Goal: Information Seeking & Learning: Compare options

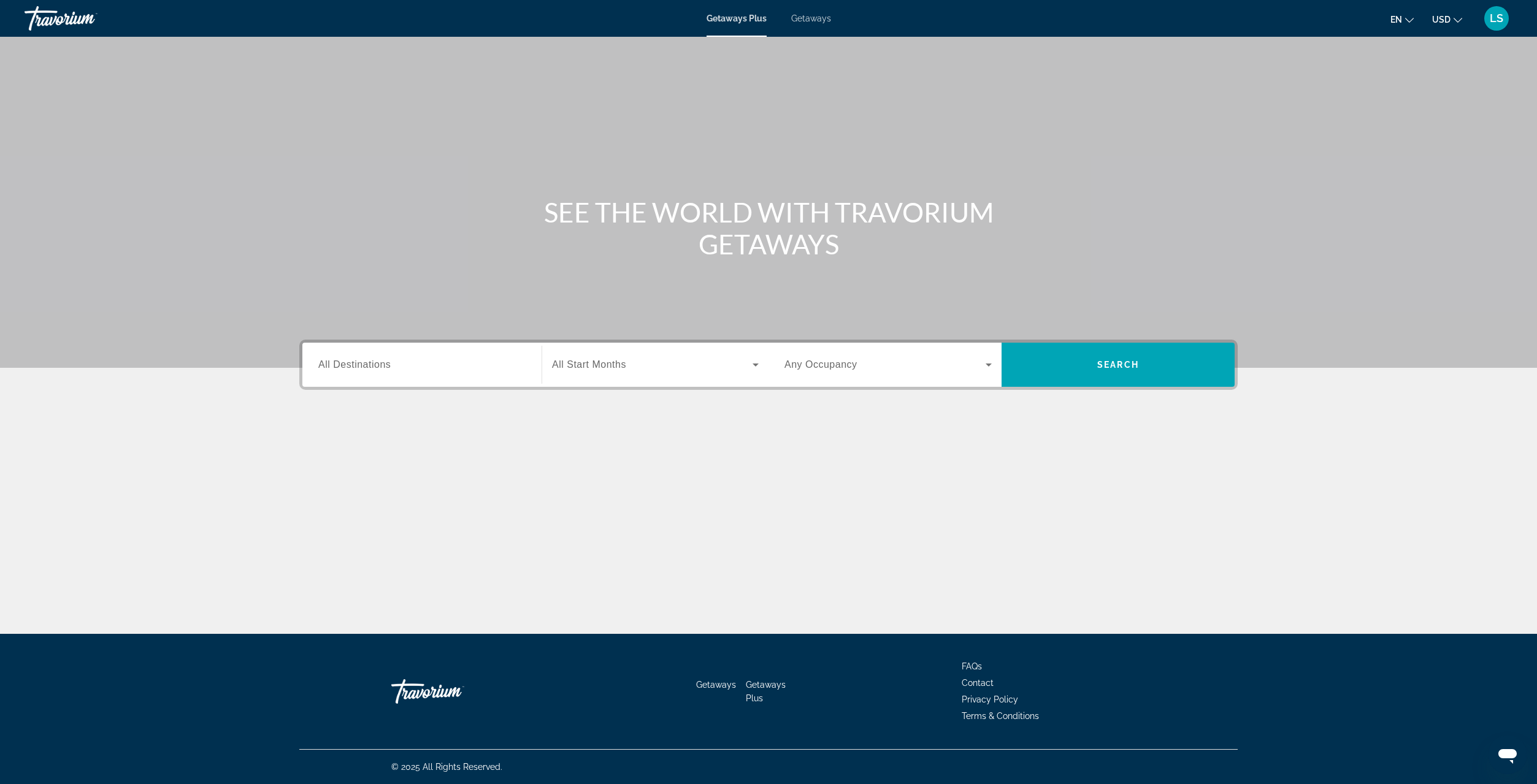
click at [362, 362] on span "All Destinations" at bounding box center [354, 365] width 72 height 10
click at [362, 362] on input "Destination All Destinations" at bounding box center [422, 365] width 207 height 15
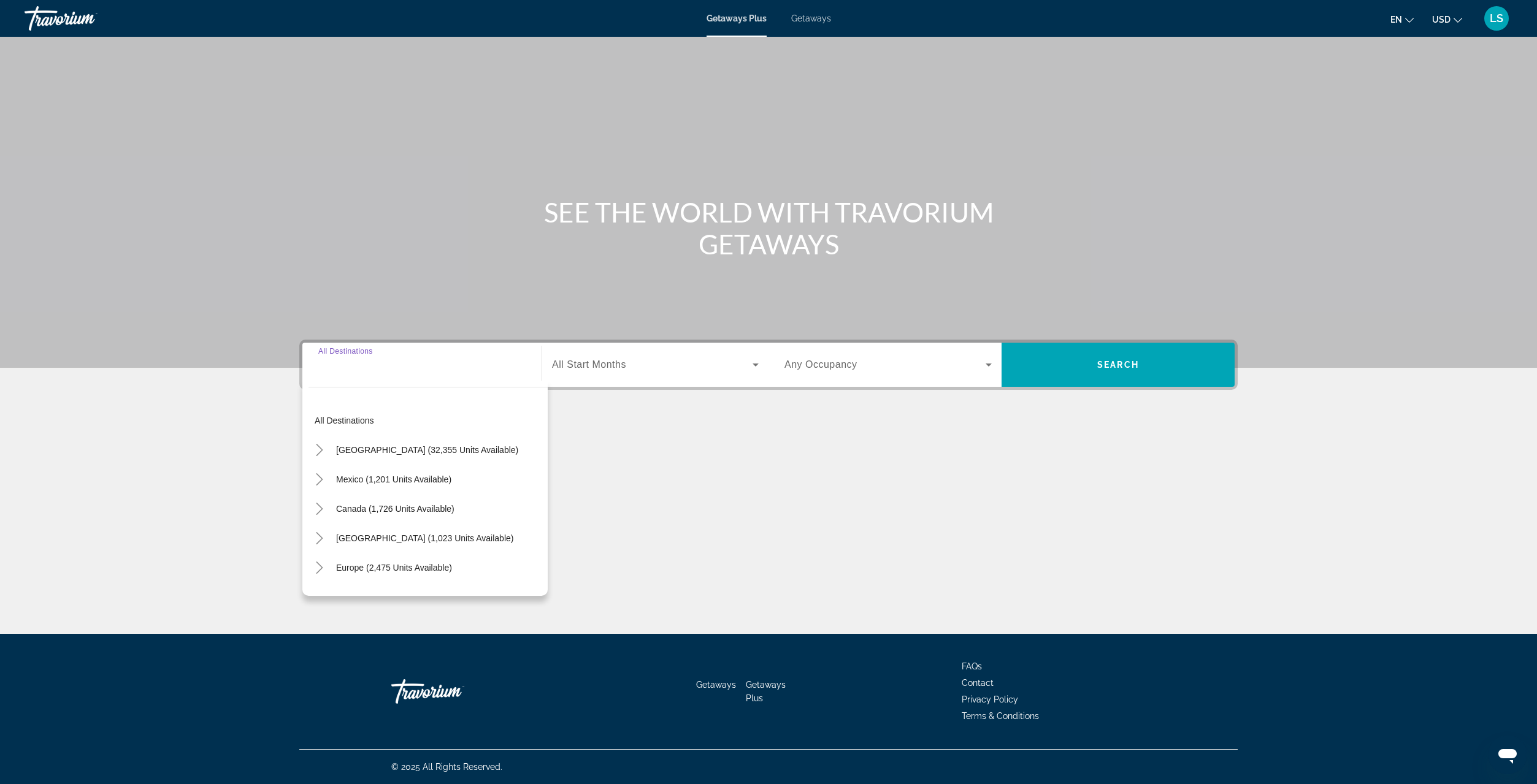
click at [358, 473] on span "Search widget" at bounding box center [394, 479] width 128 height 30
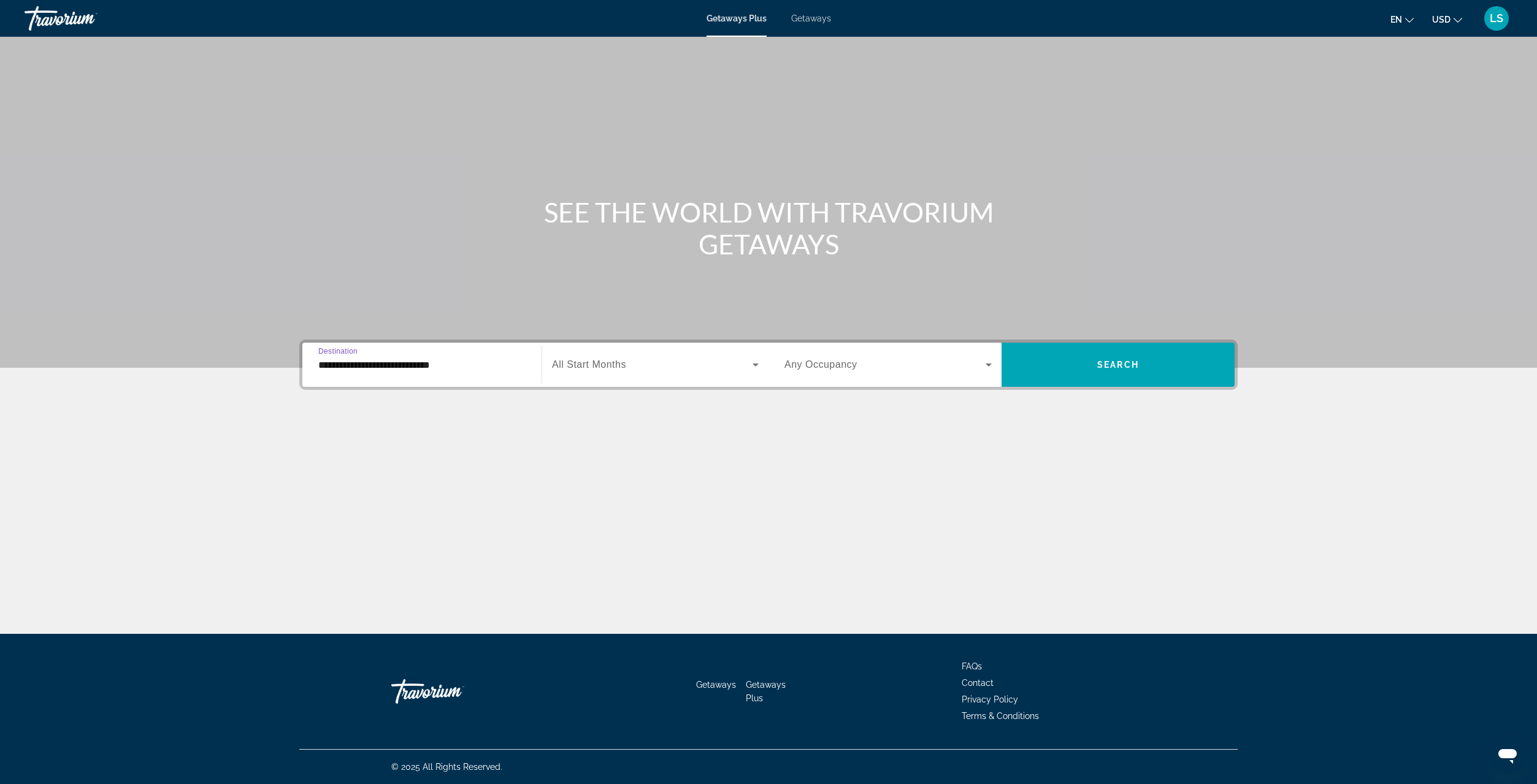
click at [337, 363] on input "**********" at bounding box center [422, 365] width 207 height 15
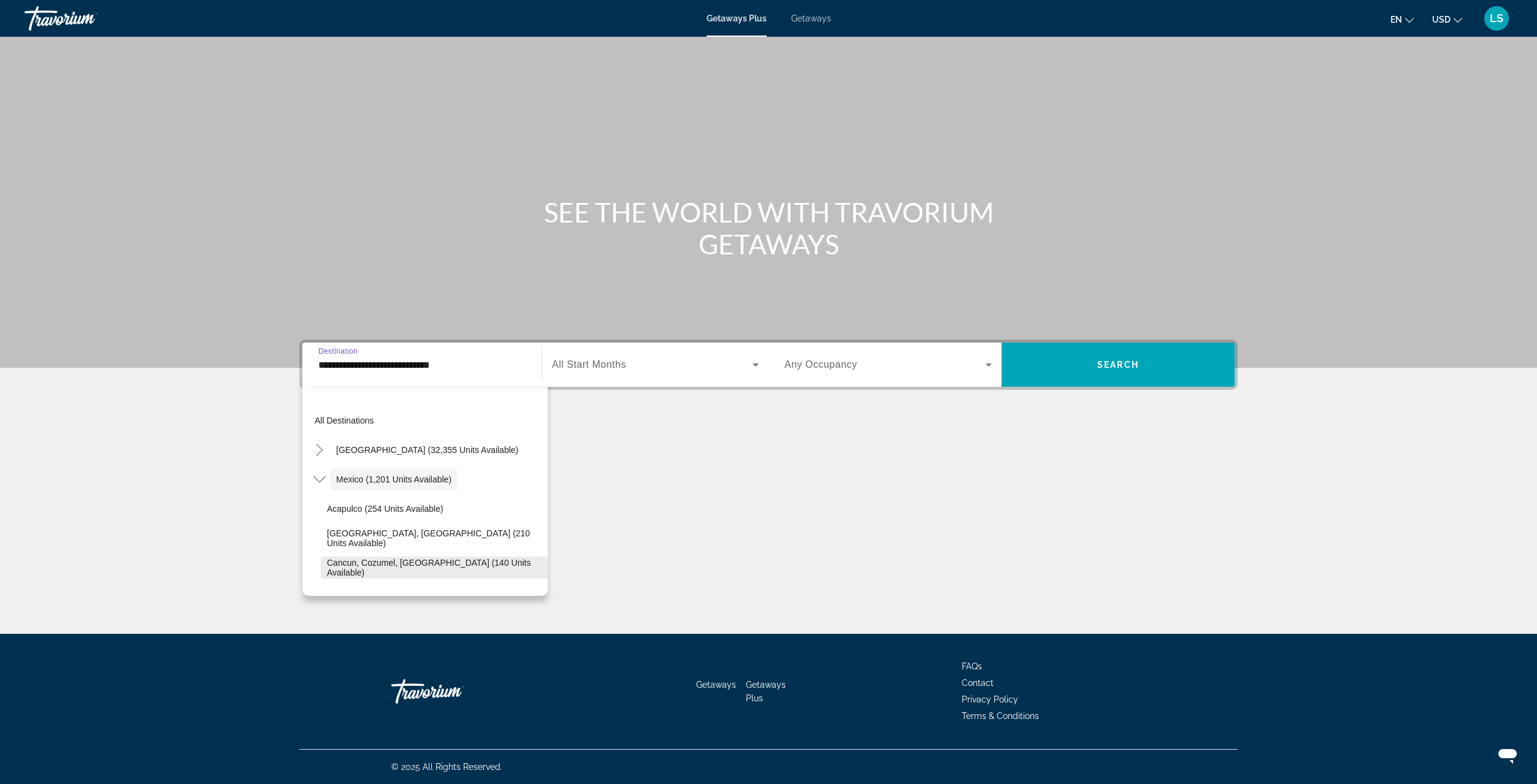
click at [383, 564] on span "Cancun, Cozumel, [GEOGRAPHIC_DATA] (140 units available)" at bounding box center [434, 567] width 214 height 19
type input "**********"
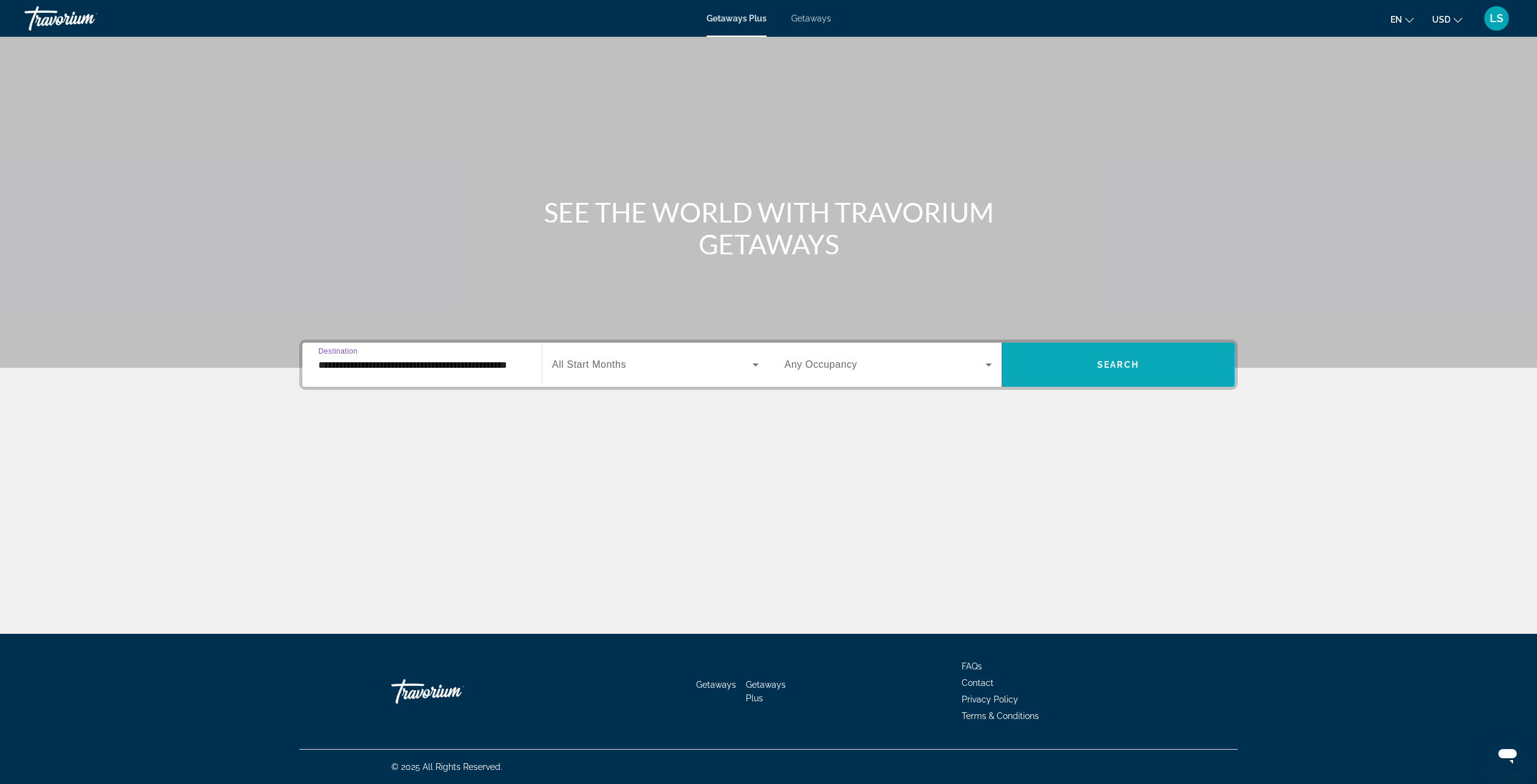
click at [1104, 368] on span "Search" at bounding box center [1117, 365] width 42 height 10
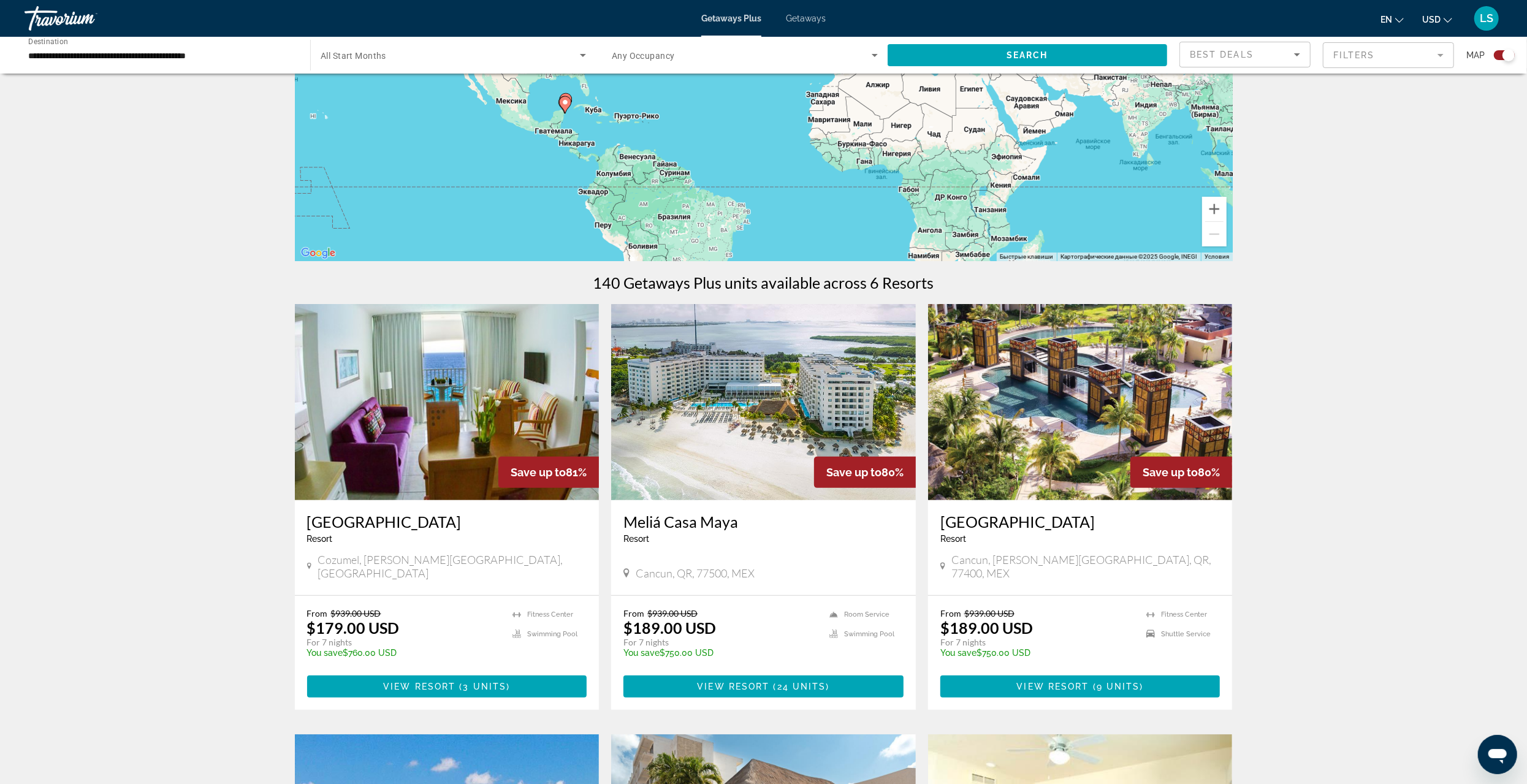
scroll to position [290, 0]
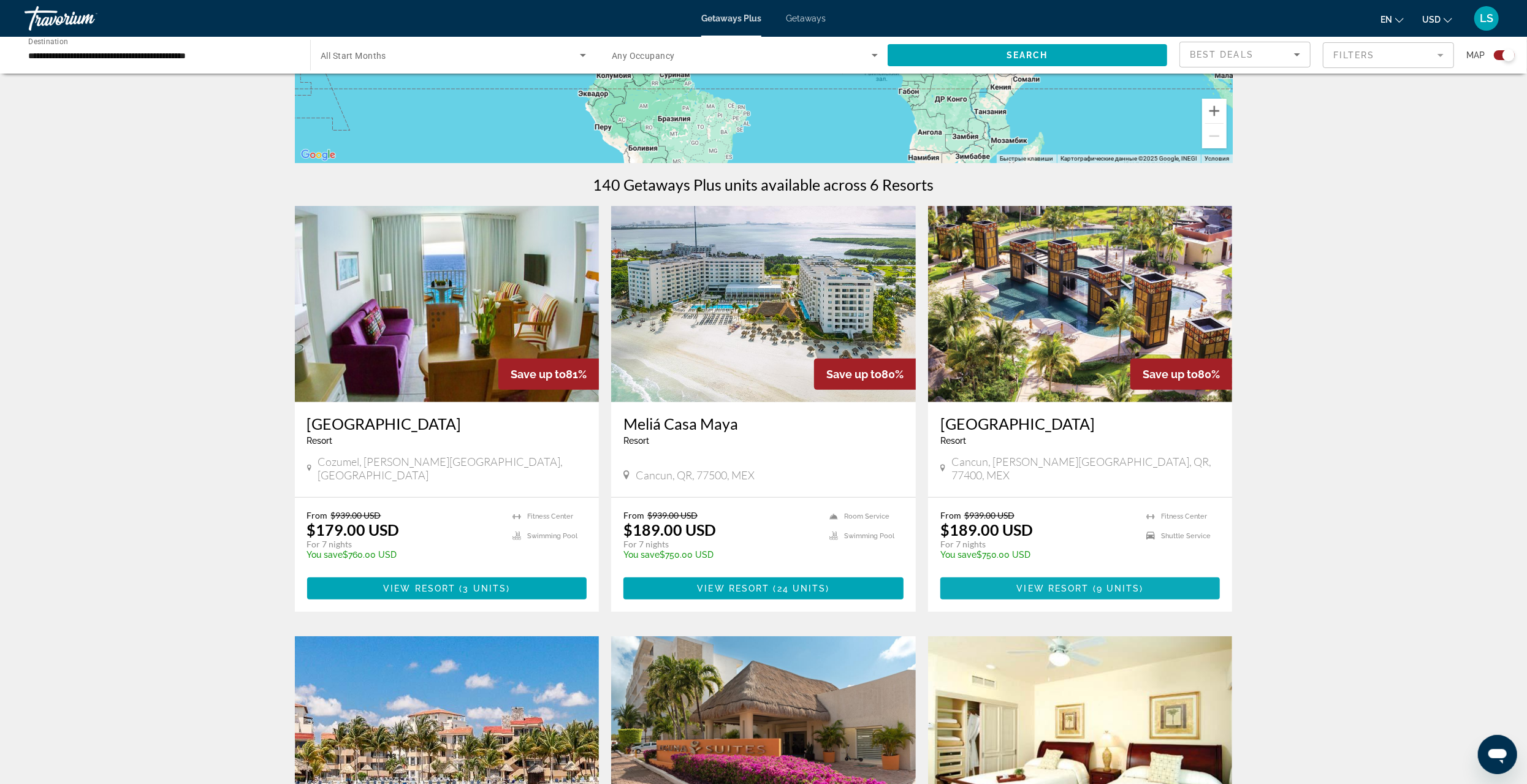
click at [1050, 594] on span "View Resort" at bounding box center [1053, 588] width 72 height 10
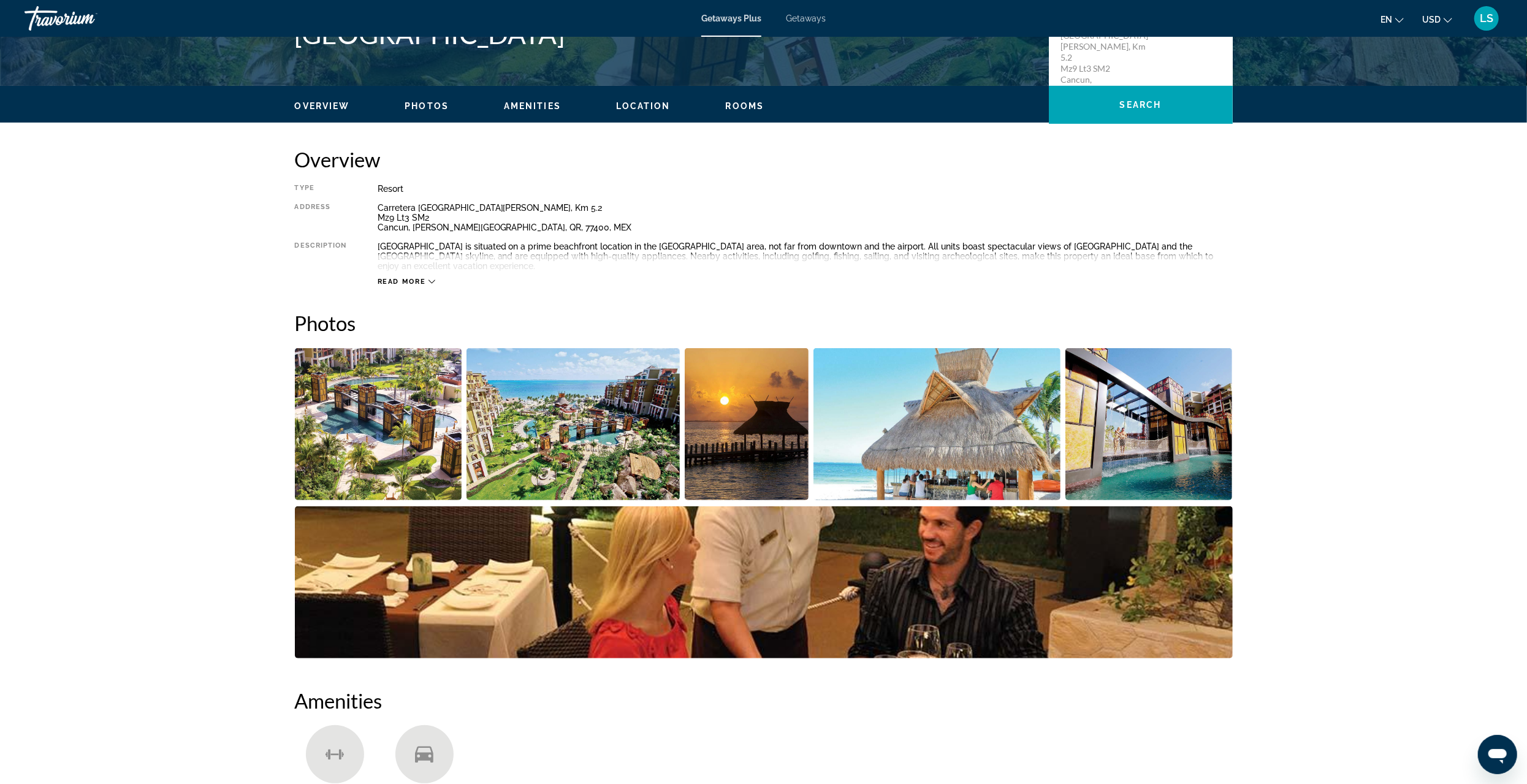
scroll to position [307, 0]
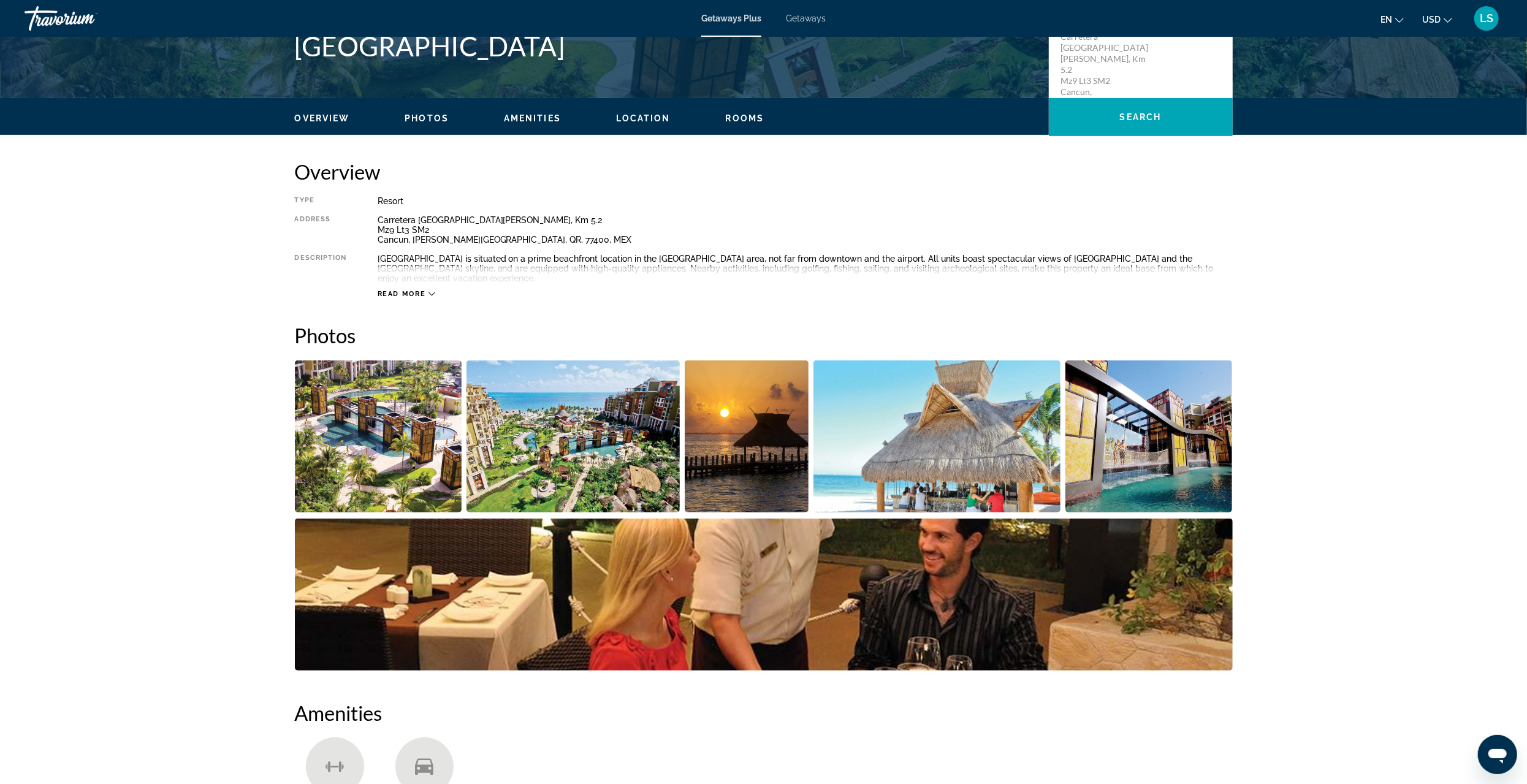
click at [419, 289] on button "Read more" at bounding box center [407, 294] width 58 height 9
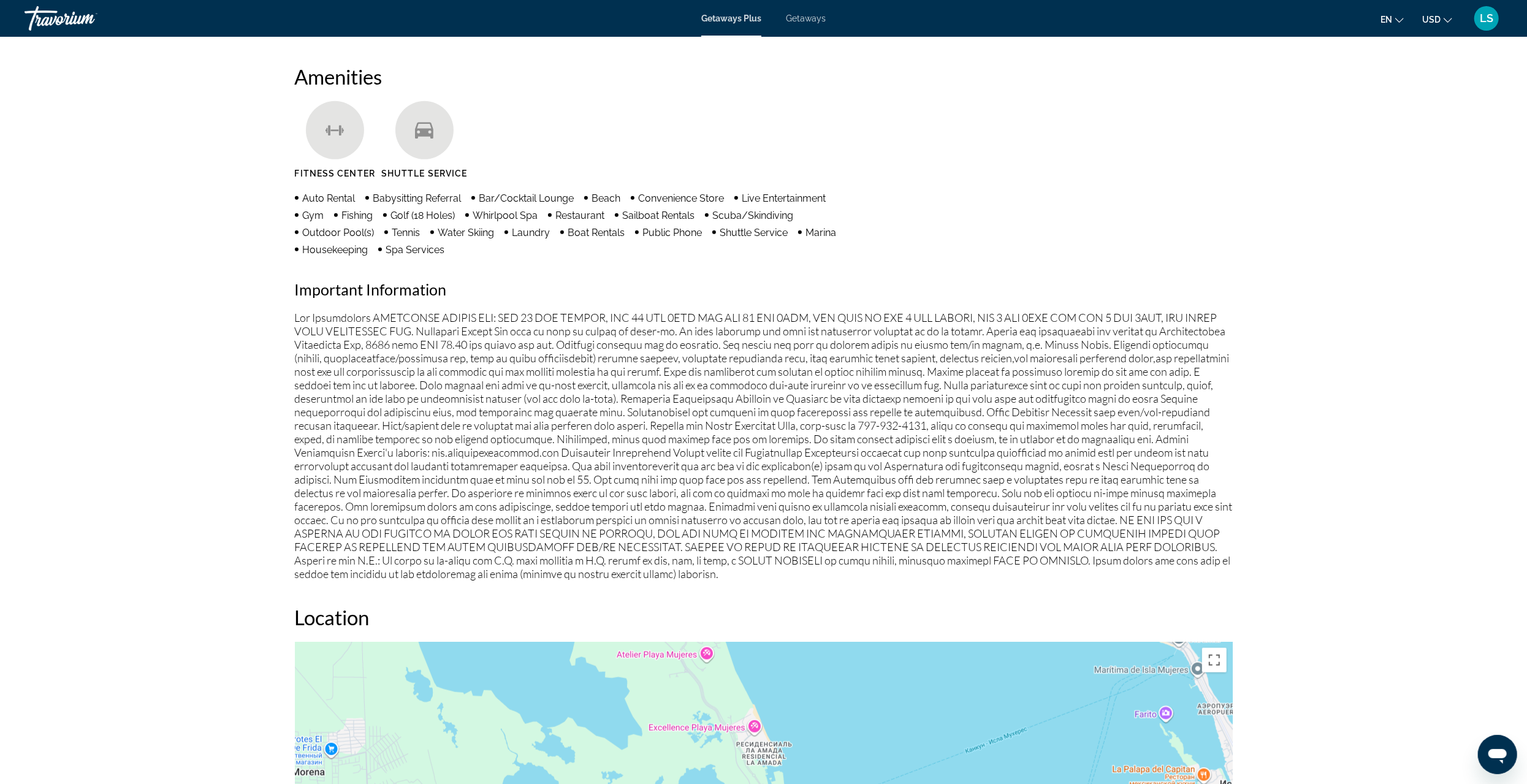
scroll to position [981, 0]
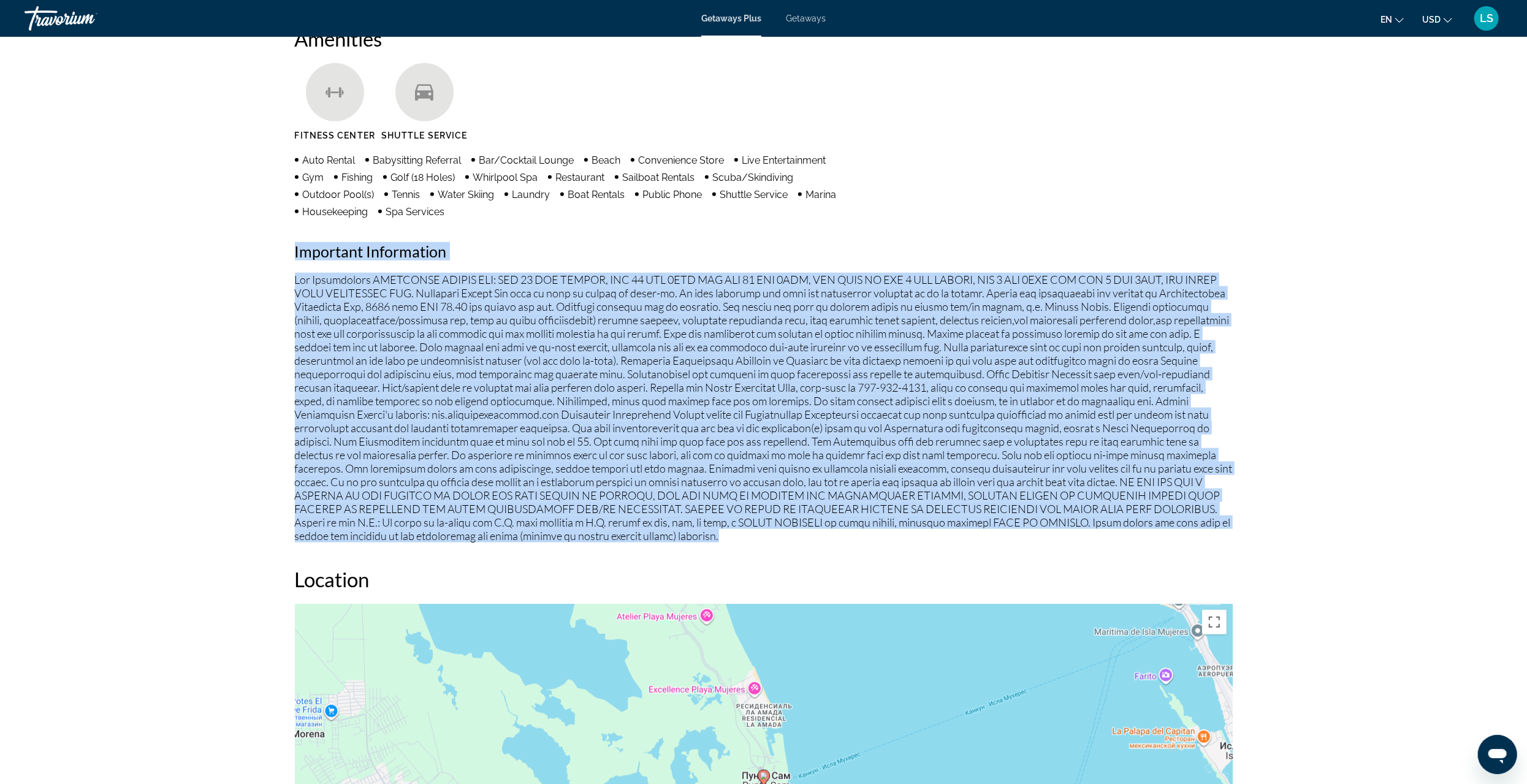
drag, startPoint x: 713, startPoint y: 540, endPoint x: 270, endPoint y: 252, distance: 528.4
click at [270, 252] on div "Overview Type Resort All-Inclusive No All-Inclusive Address Carretera Punta Sam…" at bounding box center [764, 766] width 987 height 2562
copy div "Important Information Fee Advisements MANDATORY RESORT FEE: USD 35 PER STUDIO, …"
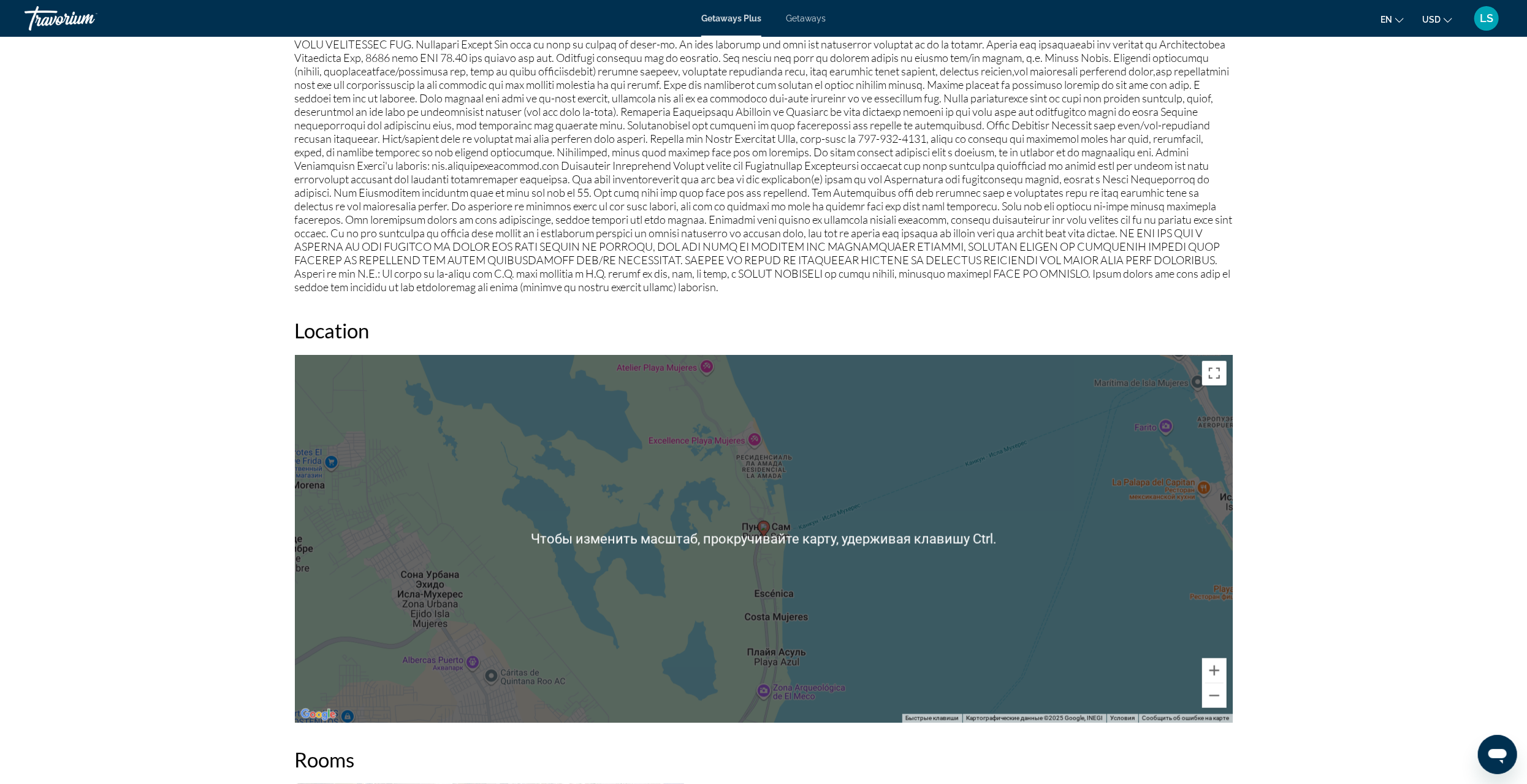
scroll to position [1226, 0]
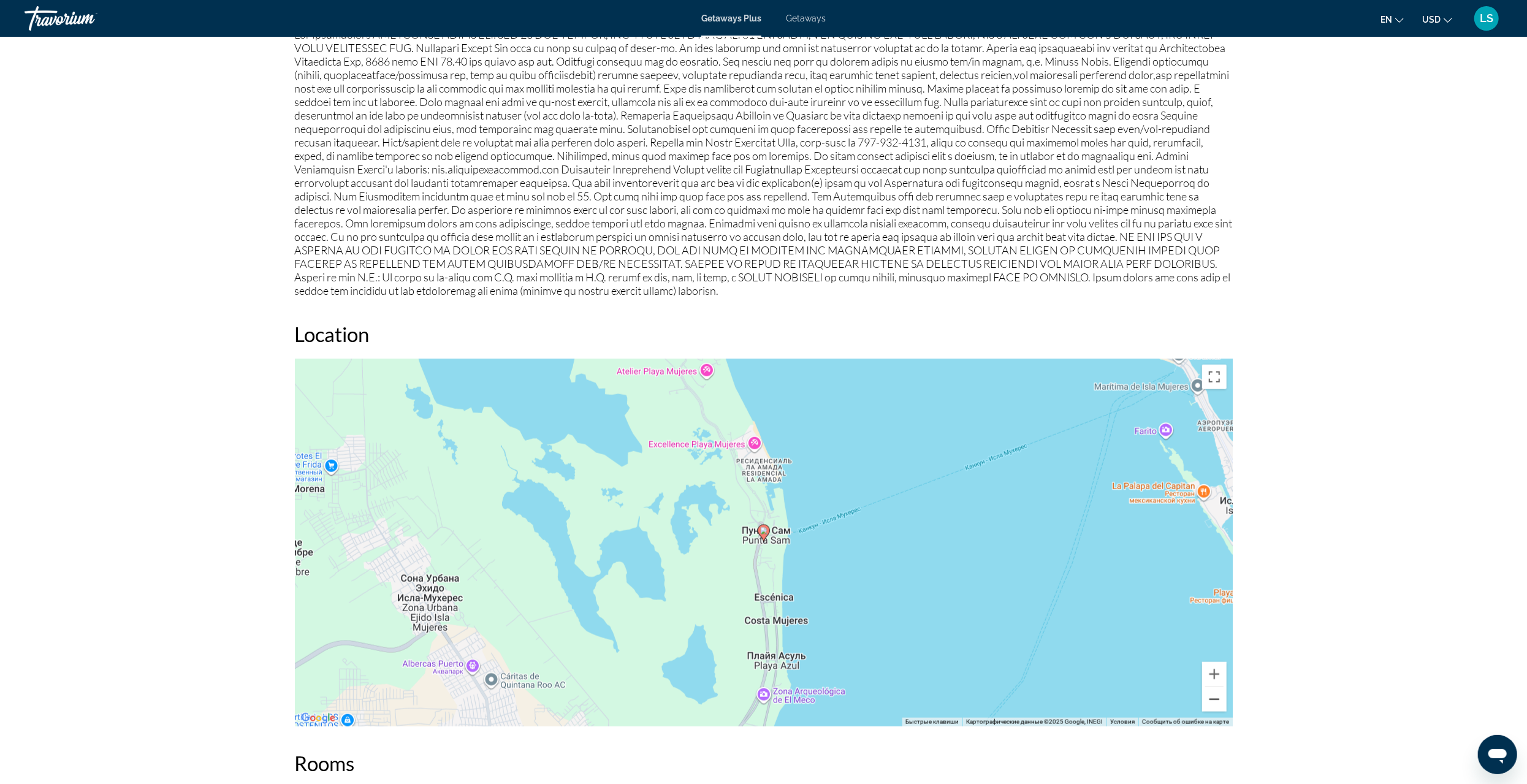
click at [1212, 699] on button "Уменьшить" at bounding box center [1215, 699] width 25 height 25
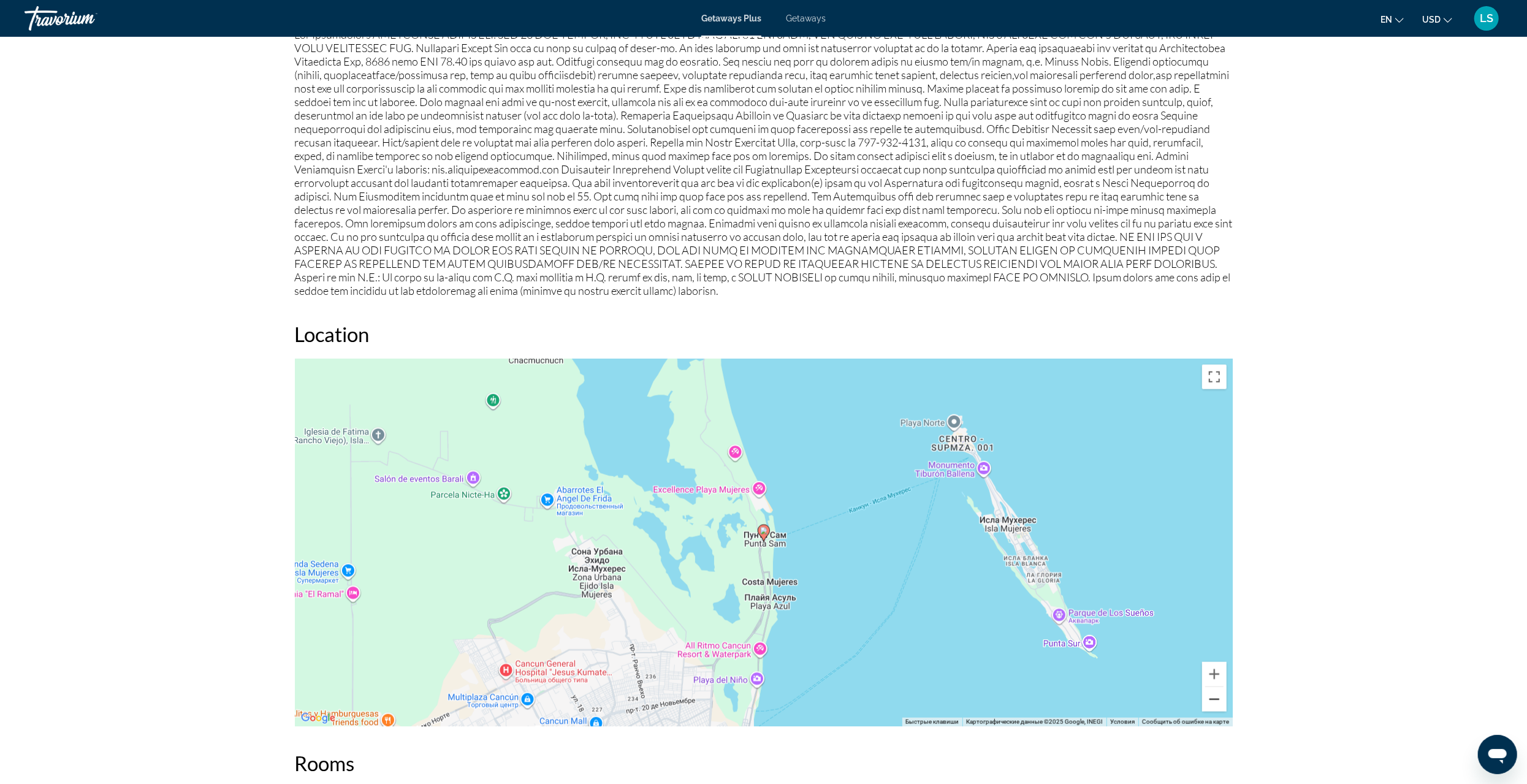
click at [1212, 699] on button "Уменьшить" at bounding box center [1215, 699] width 25 height 25
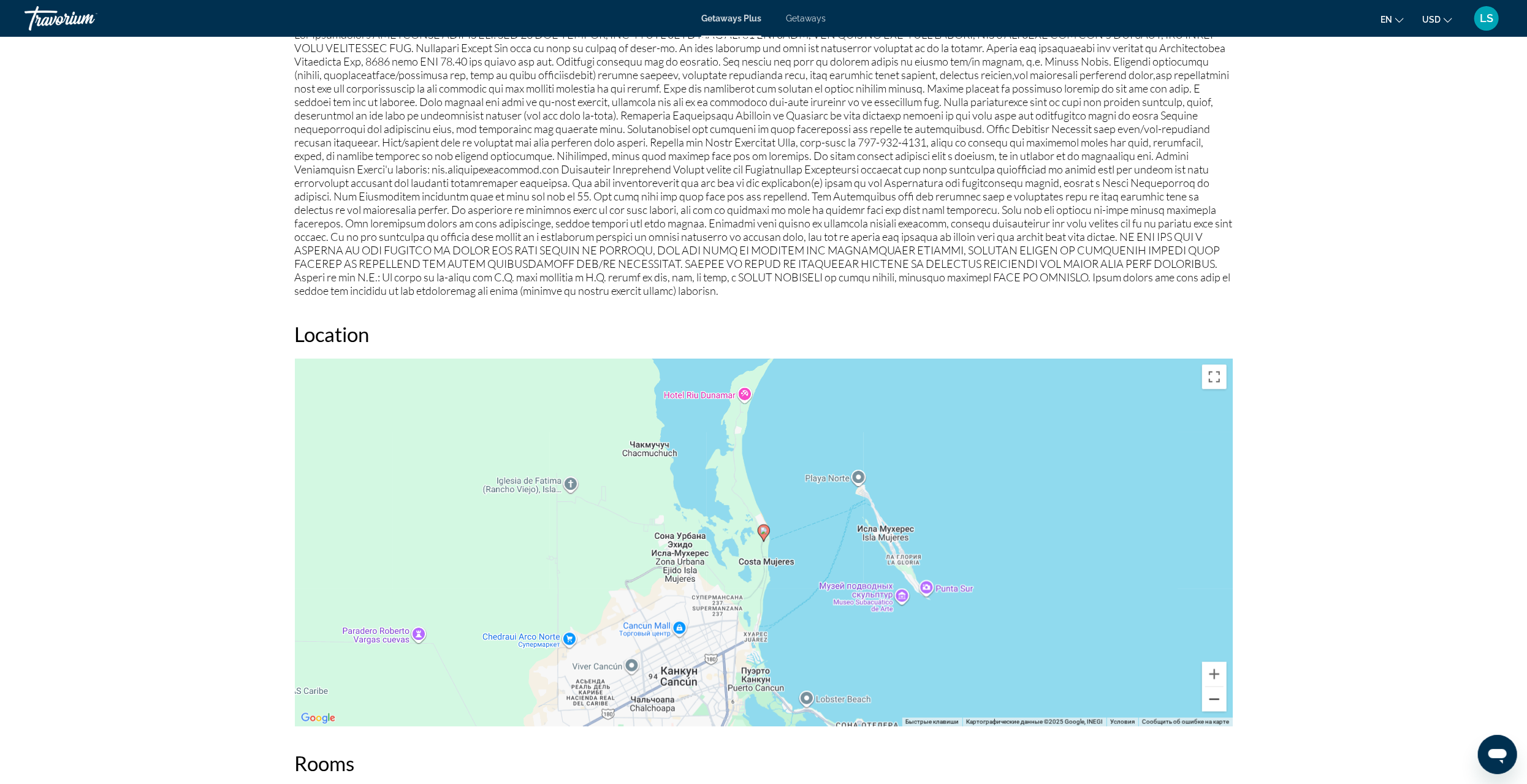
click at [1212, 699] on button "Уменьшить" at bounding box center [1215, 699] width 25 height 25
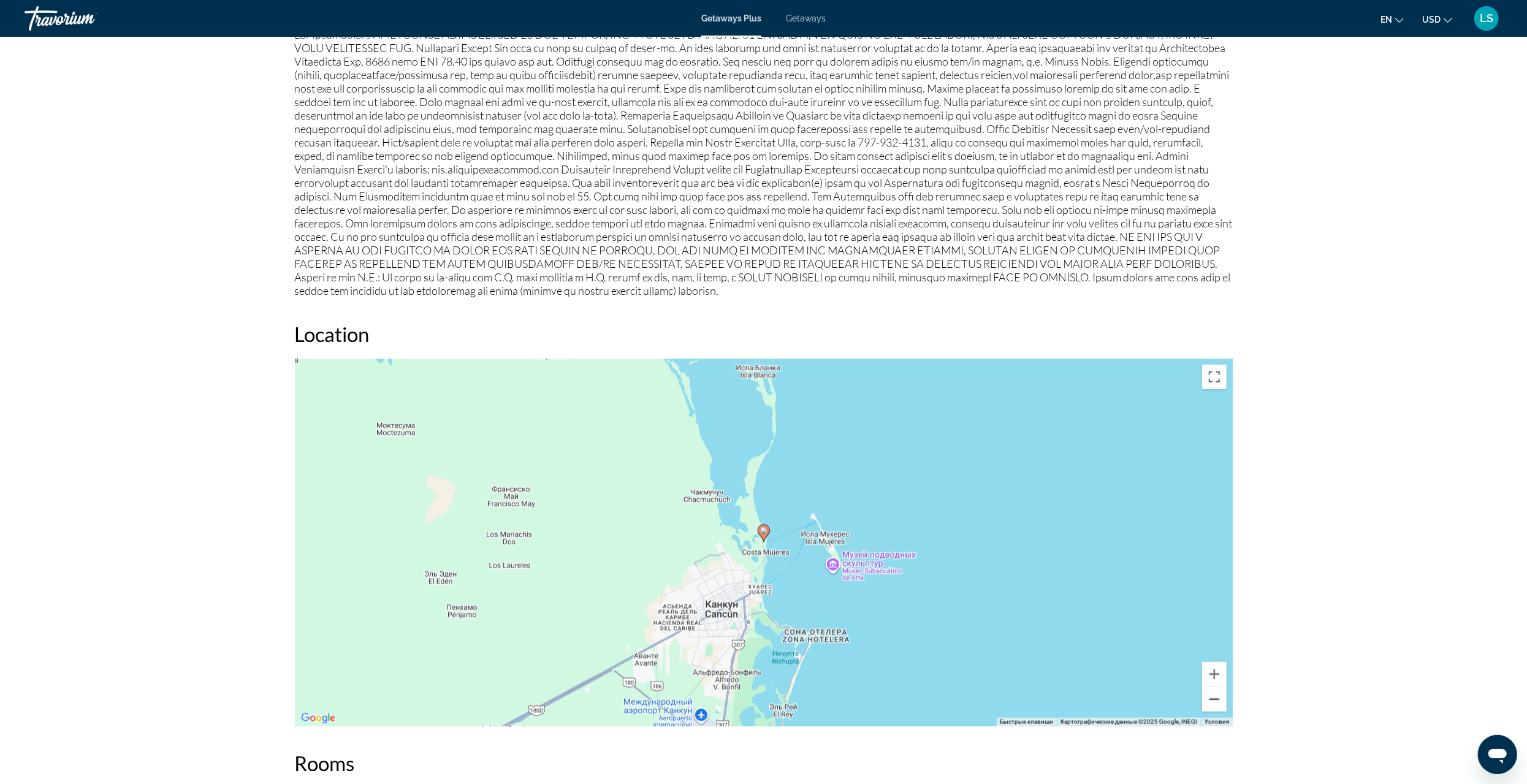
click at [1212, 699] on button "Уменьшить" at bounding box center [1215, 699] width 25 height 25
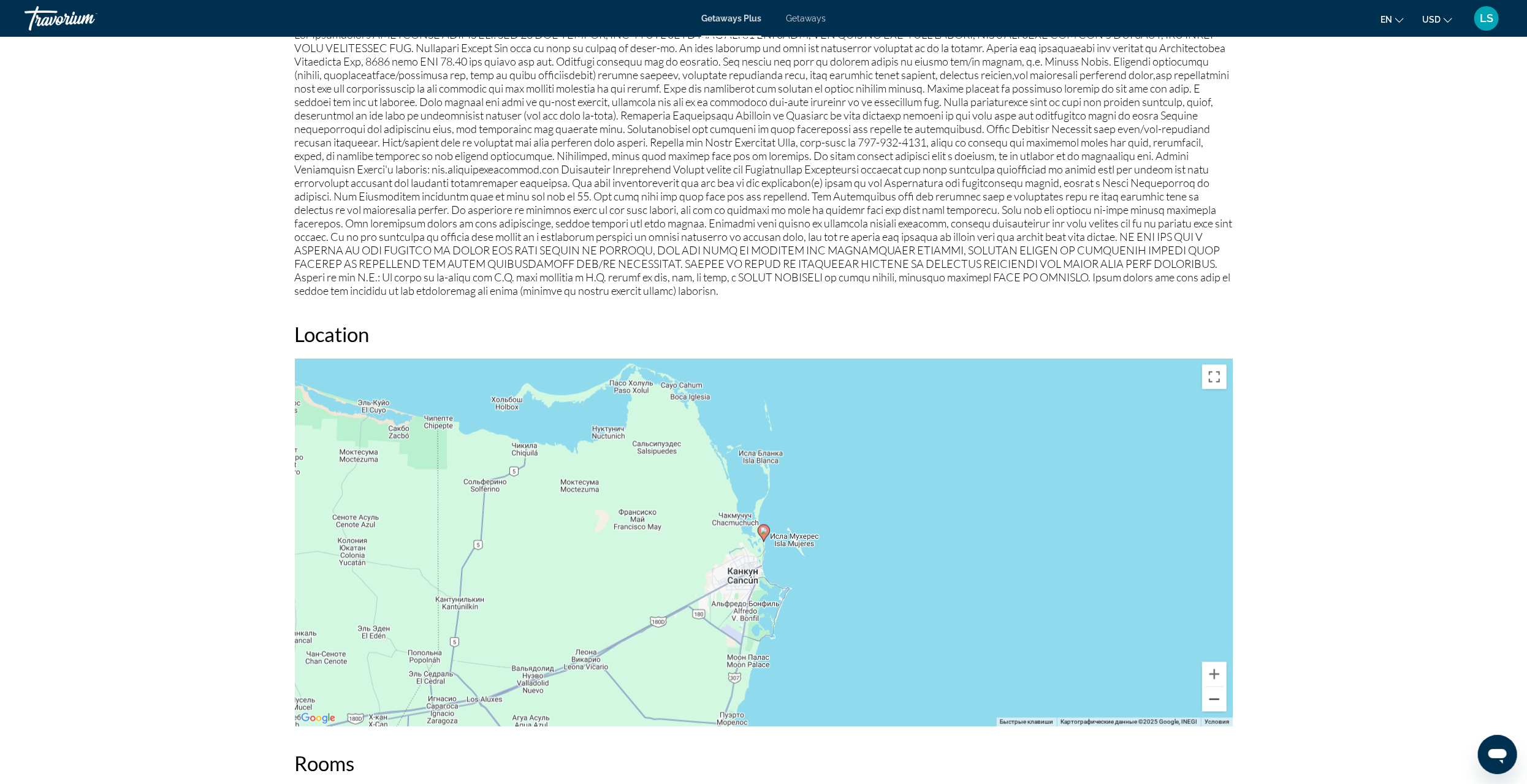
click at [1212, 699] on button "Уменьшить" at bounding box center [1215, 699] width 25 height 25
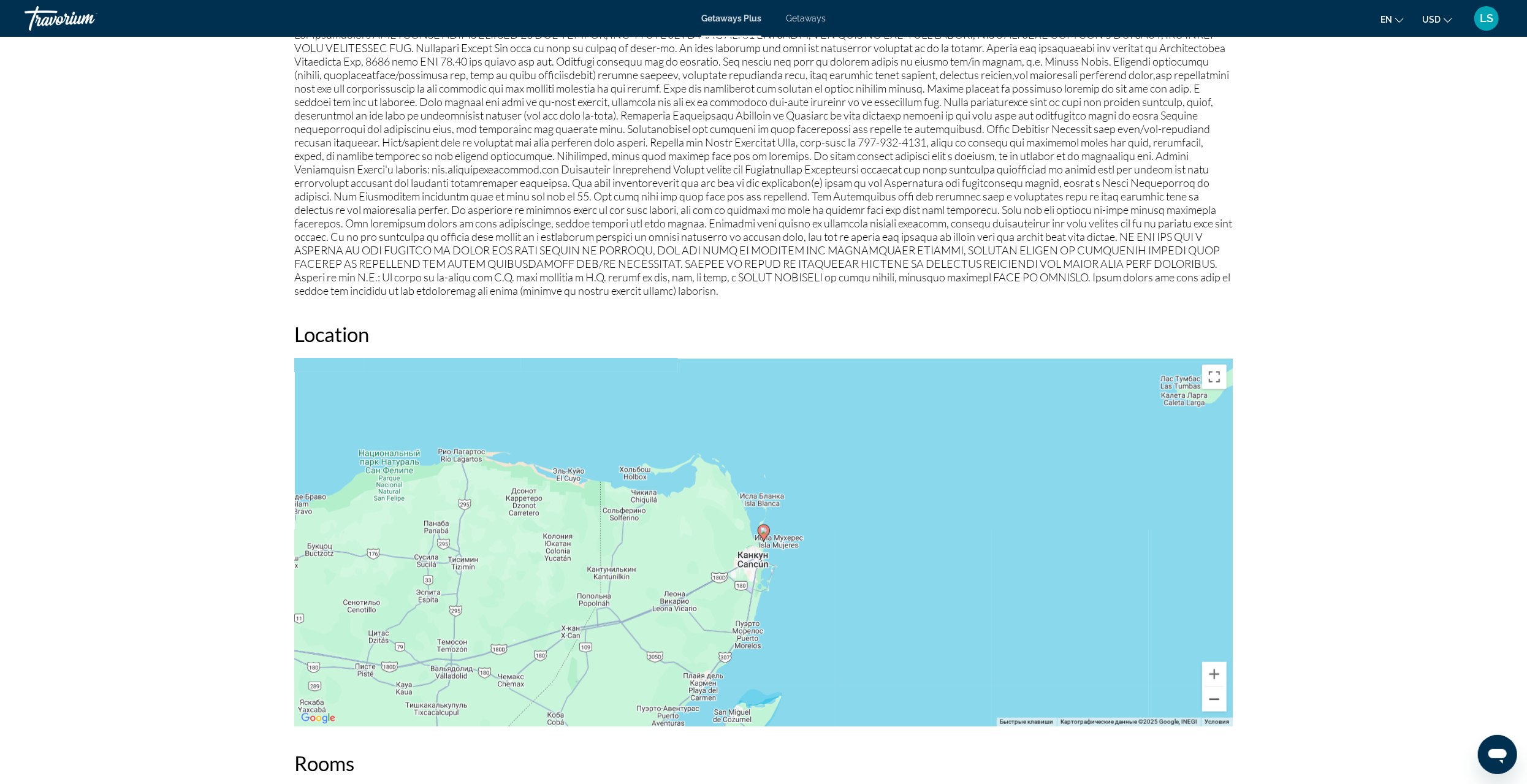
click at [1212, 699] on button "Уменьшить" at bounding box center [1215, 699] width 25 height 25
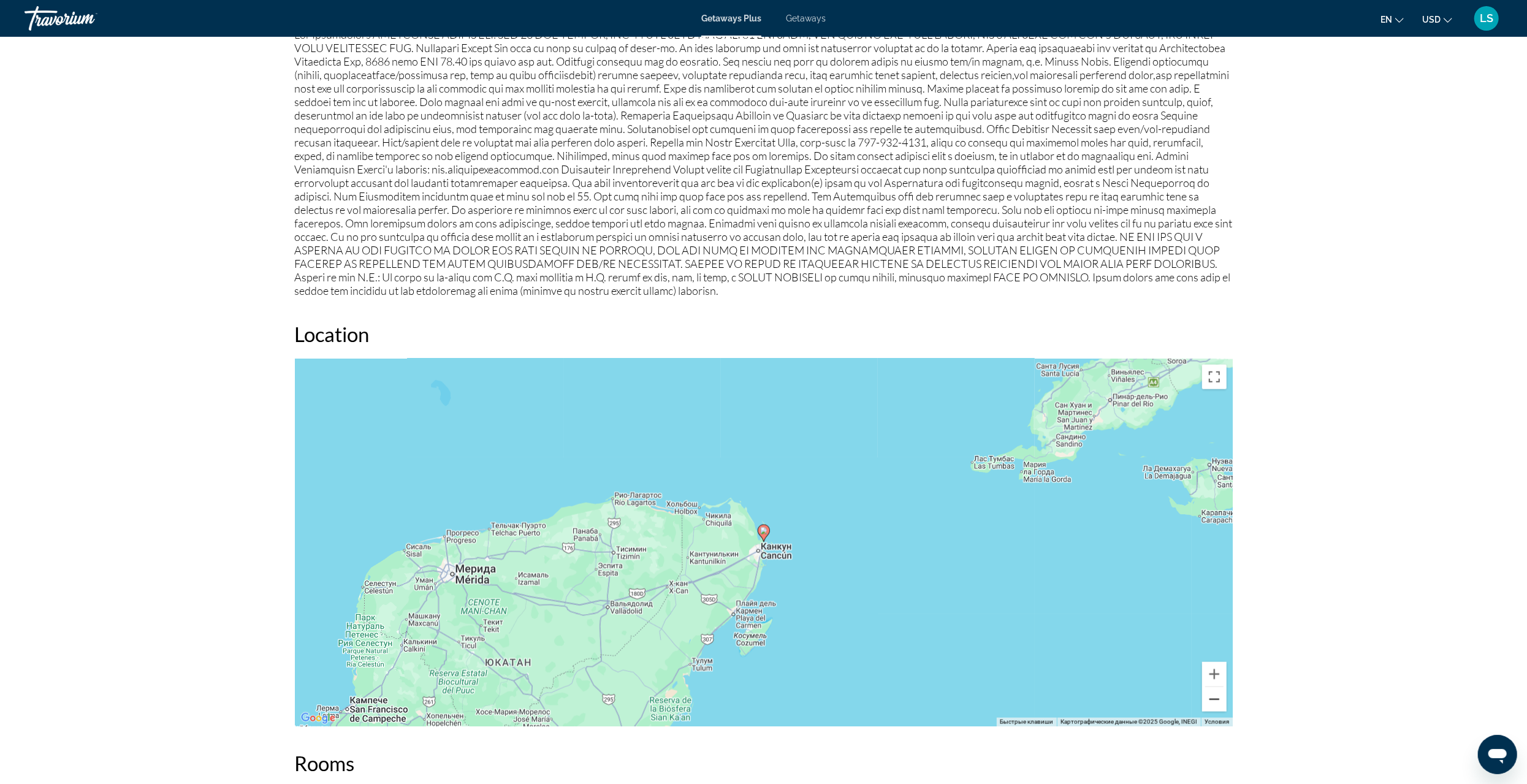
click at [1212, 699] on button "Уменьшить" at bounding box center [1215, 699] width 25 height 25
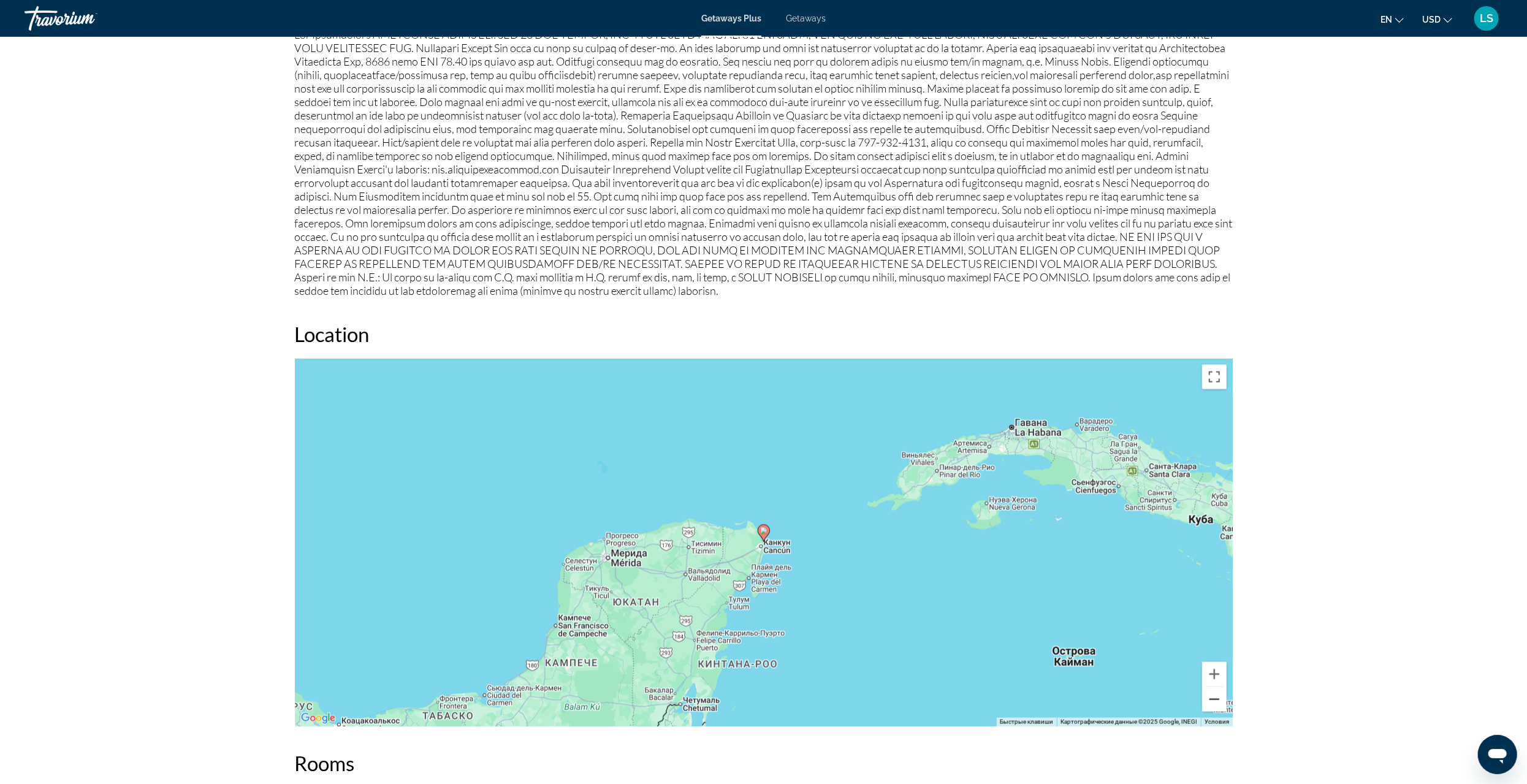
click at [1212, 699] on button "Уменьшить" at bounding box center [1215, 699] width 25 height 25
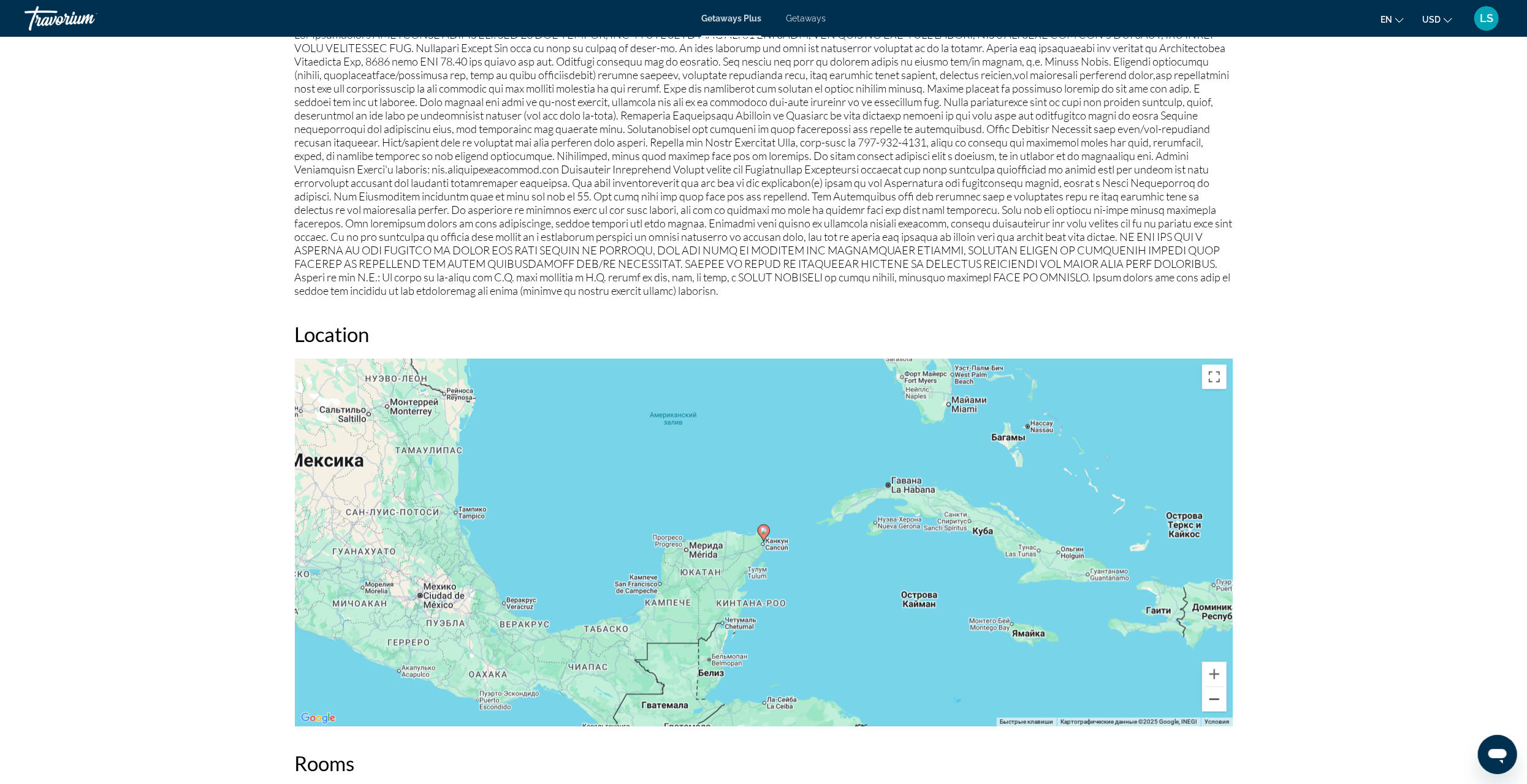
click at [1206, 699] on button "Уменьшить" at bounding box center [1215, 699] width 25 height 25
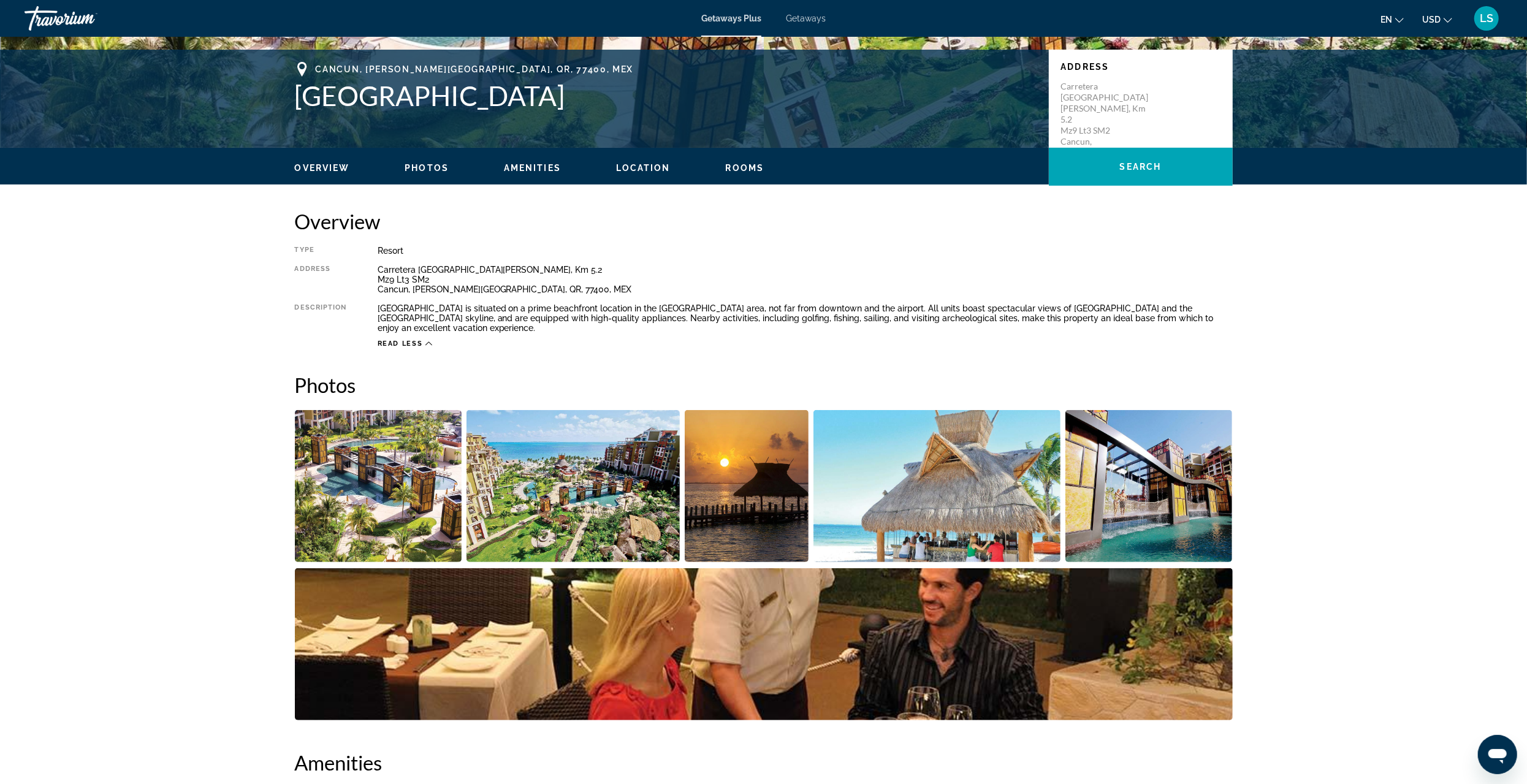
scroll to position [245, 0]
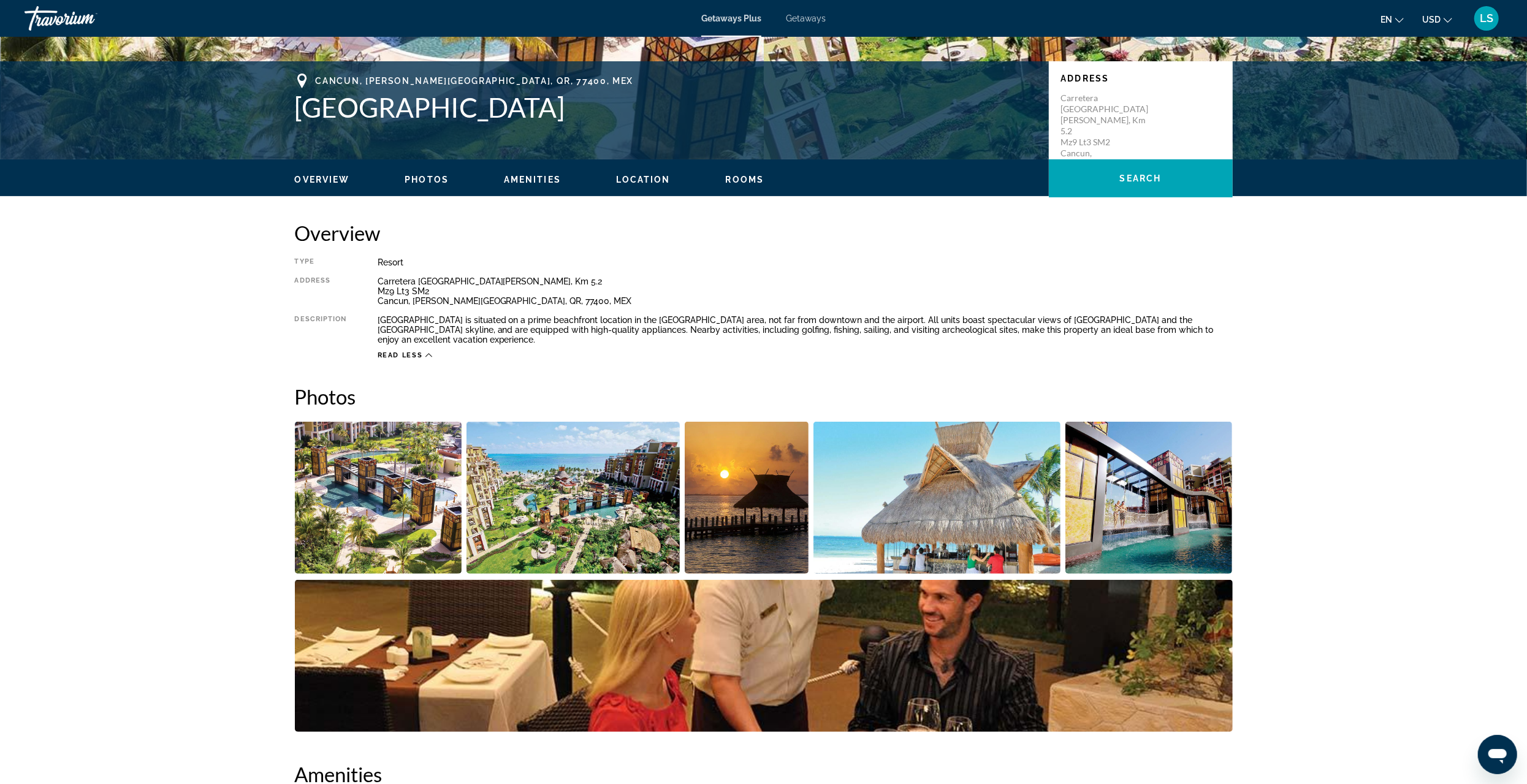
click at [430, 181] on span "Photos" at bounding box center [427, 179] width 44 height 10
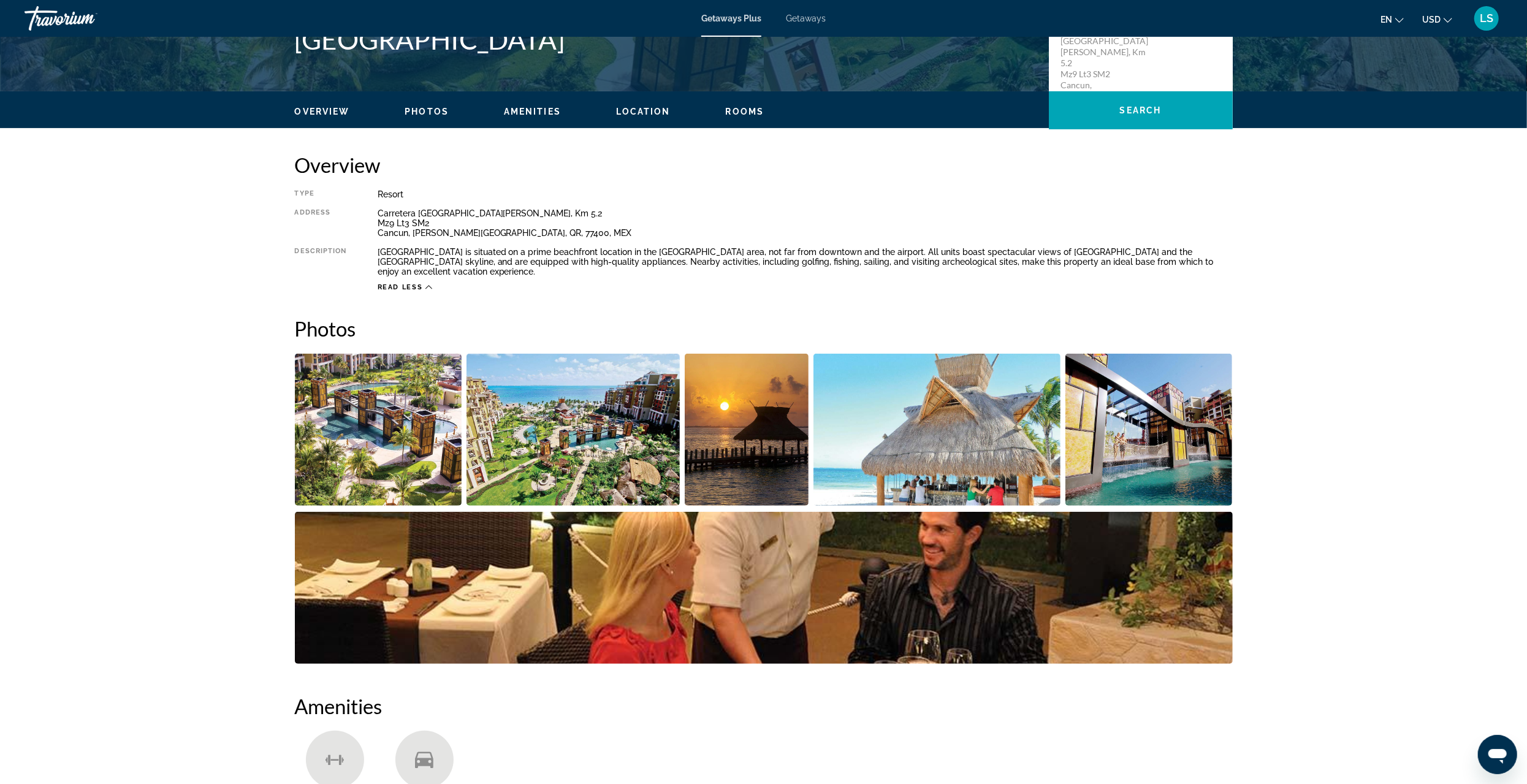
scroll to position [311, 0]
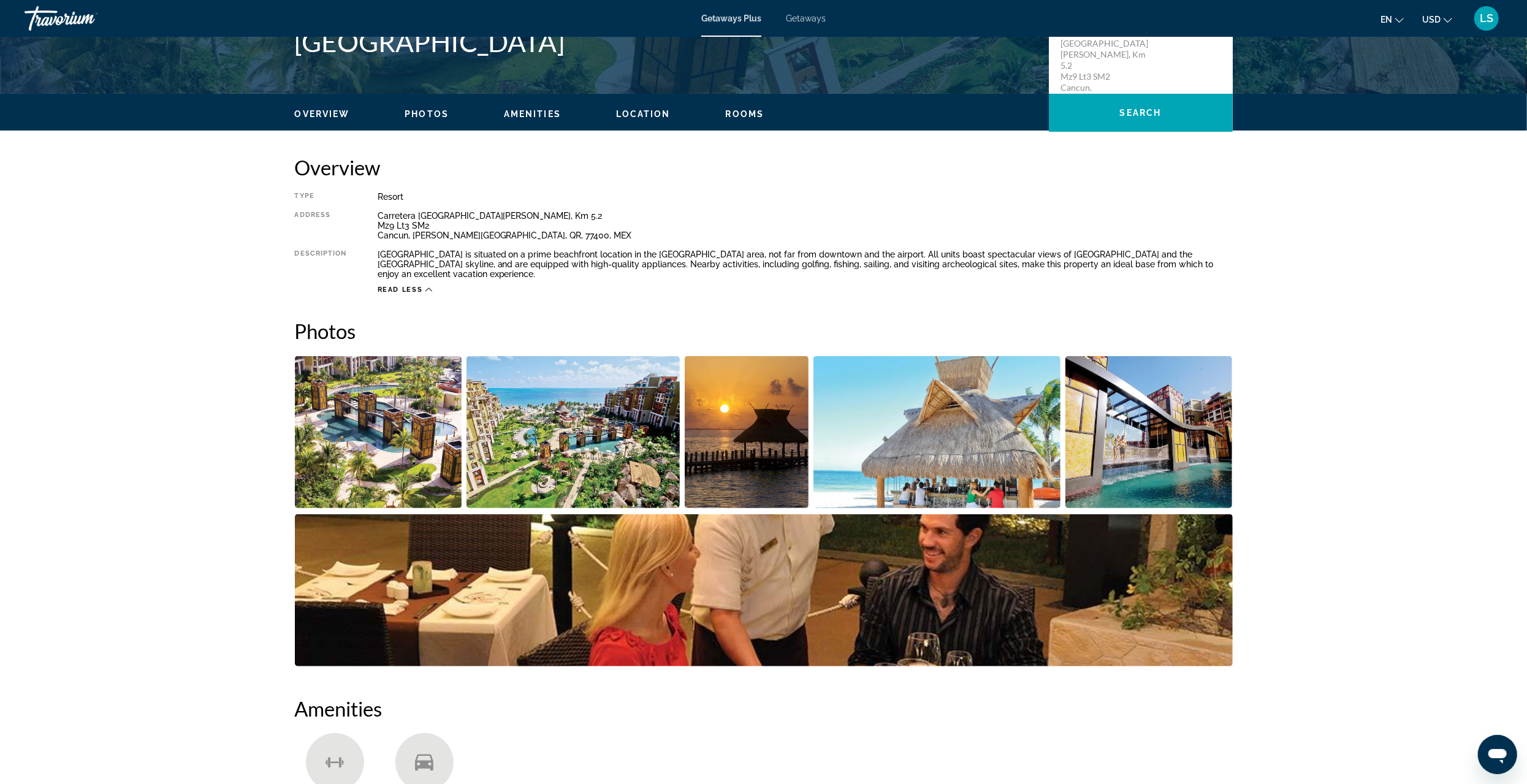
click at [753, 116] on span "Rooms" at bounding box center [745, 114] width 39 height 10
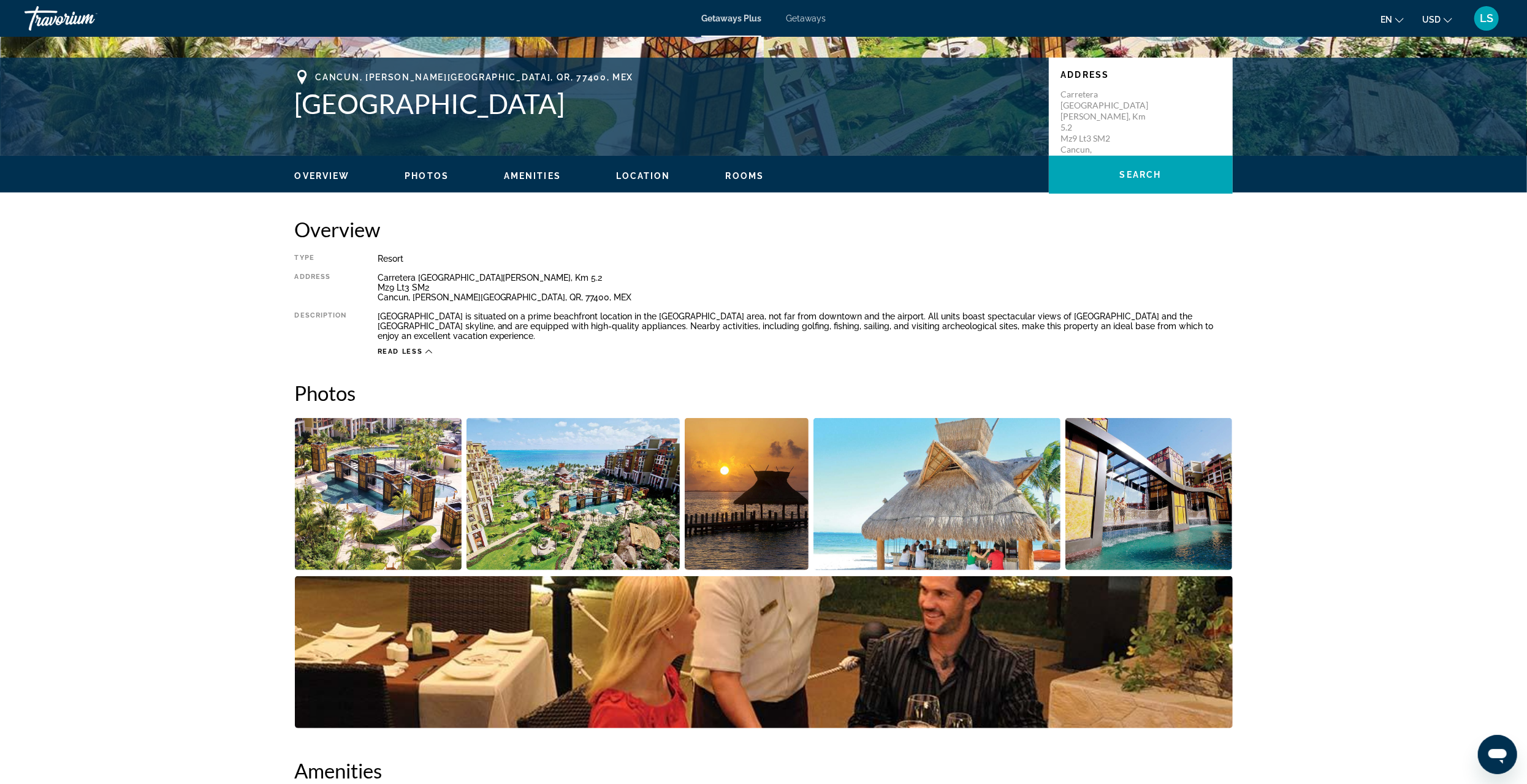
scroll to position [248, 0]
drag, startPoint x: 321, startPoint y: 74, endPoint x: 454, endPoint y: 98, distance: 135.1
click at [508, 99] on div "Cancun, Quintana Roo, QR, 77400, MEX Villa del Palmar Cancún Beach Resort & Spa" at bounding box center [665, 95] width 742 height 50
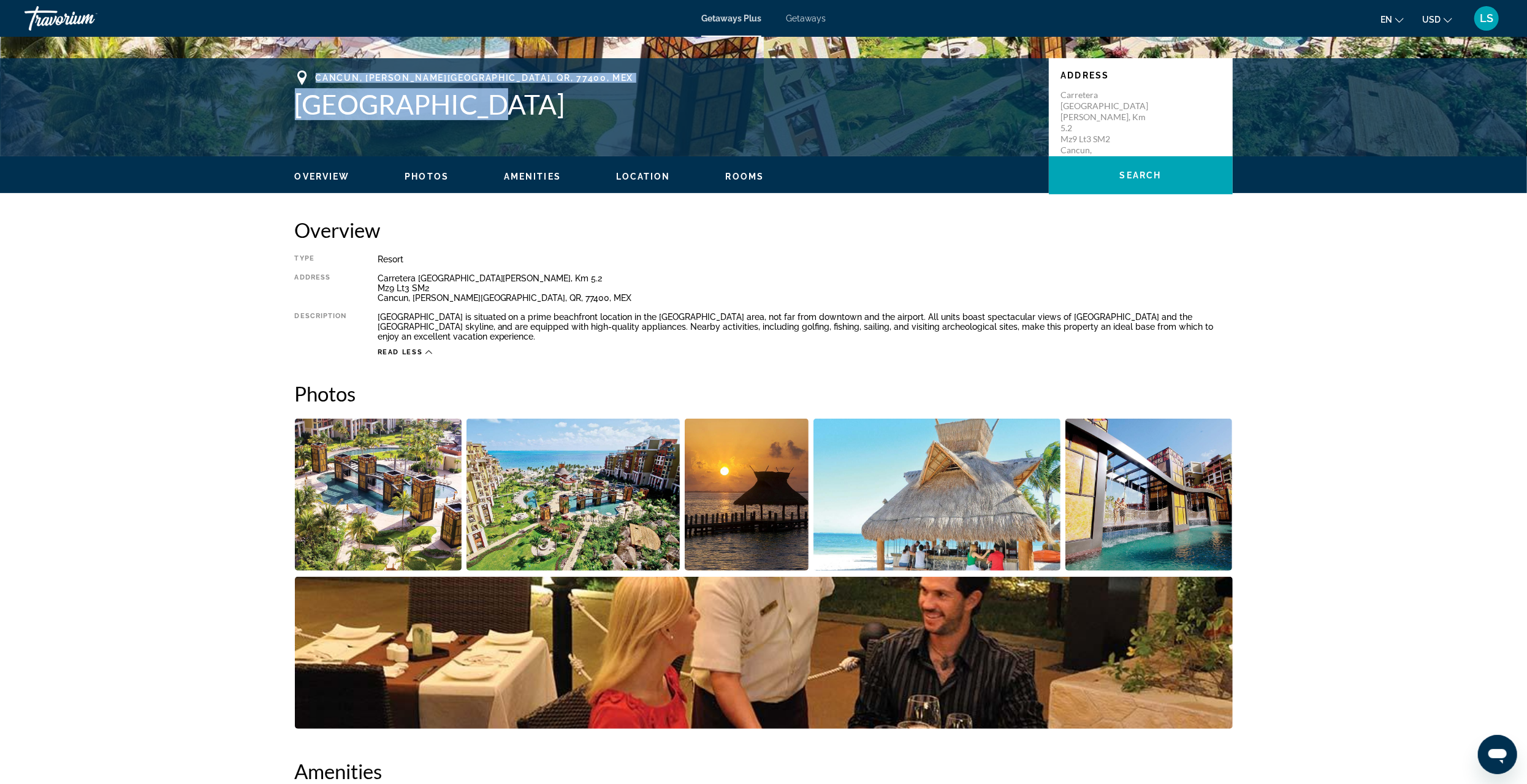
drag, startPoint x: 313, startPoint y: 77, endPoint x: 400, endPoint y: 88, distance: 87.7
click at [423, 91] on div "Cancun, Quintana Roo, QR, 77400, MEX Villa del Palmar Cancún Beach Resort & Spa" at bounding box center [665, 95] width 742 height 50
drag, startPoint x: 813, startPoint y: 105, endPoint x: 316, endPoint y: 76, distance: 497.8
click at [316, 76] on div "Cancun, Quintana Roo, QR, 77400, MEX Villa del Palmar Cancún Beach Resort & Spa" at bounding box center [665, 95] width 742 height 50
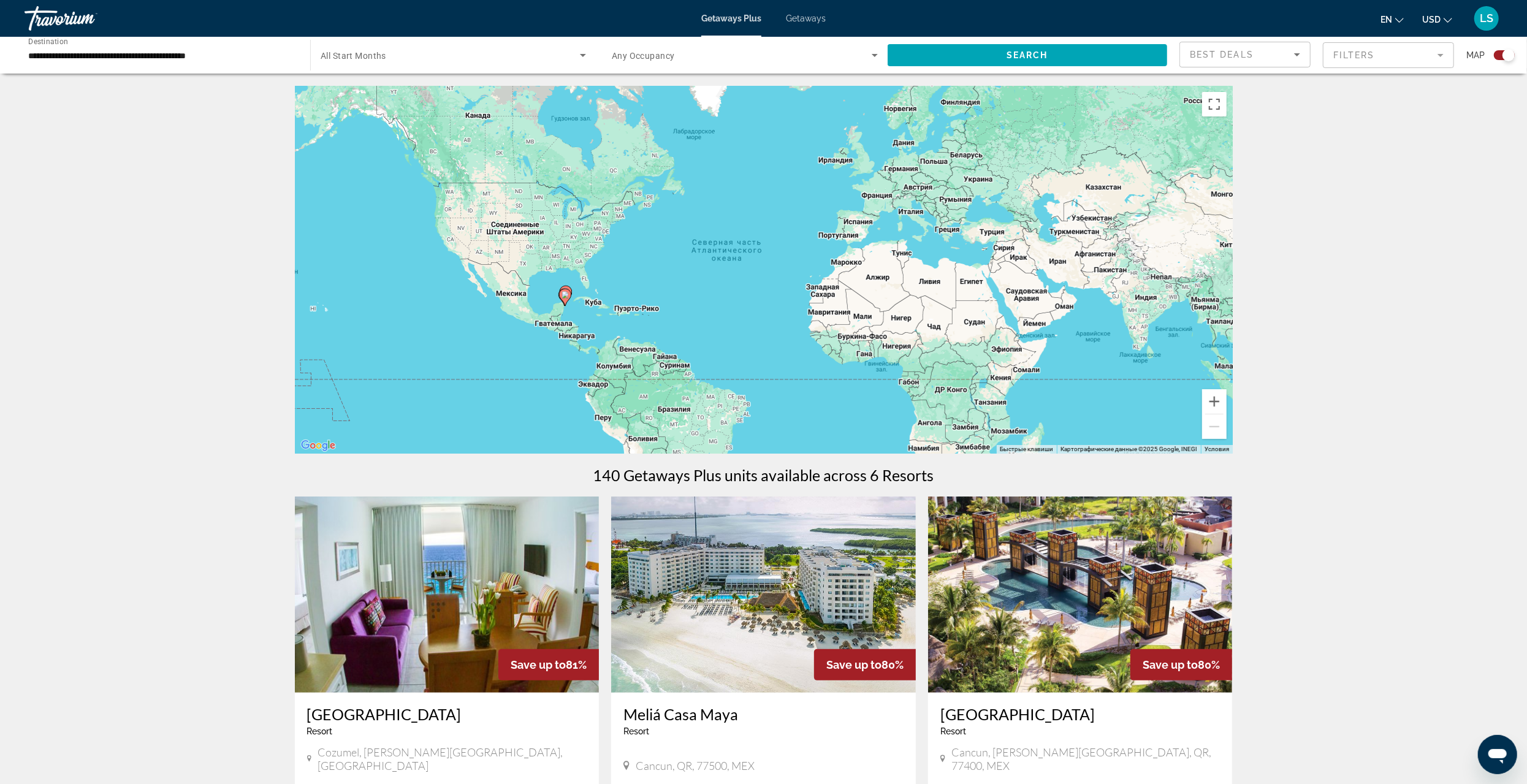
click at [63, 55] on input "**********" at bounding box center [161, 55] width 266 height 15
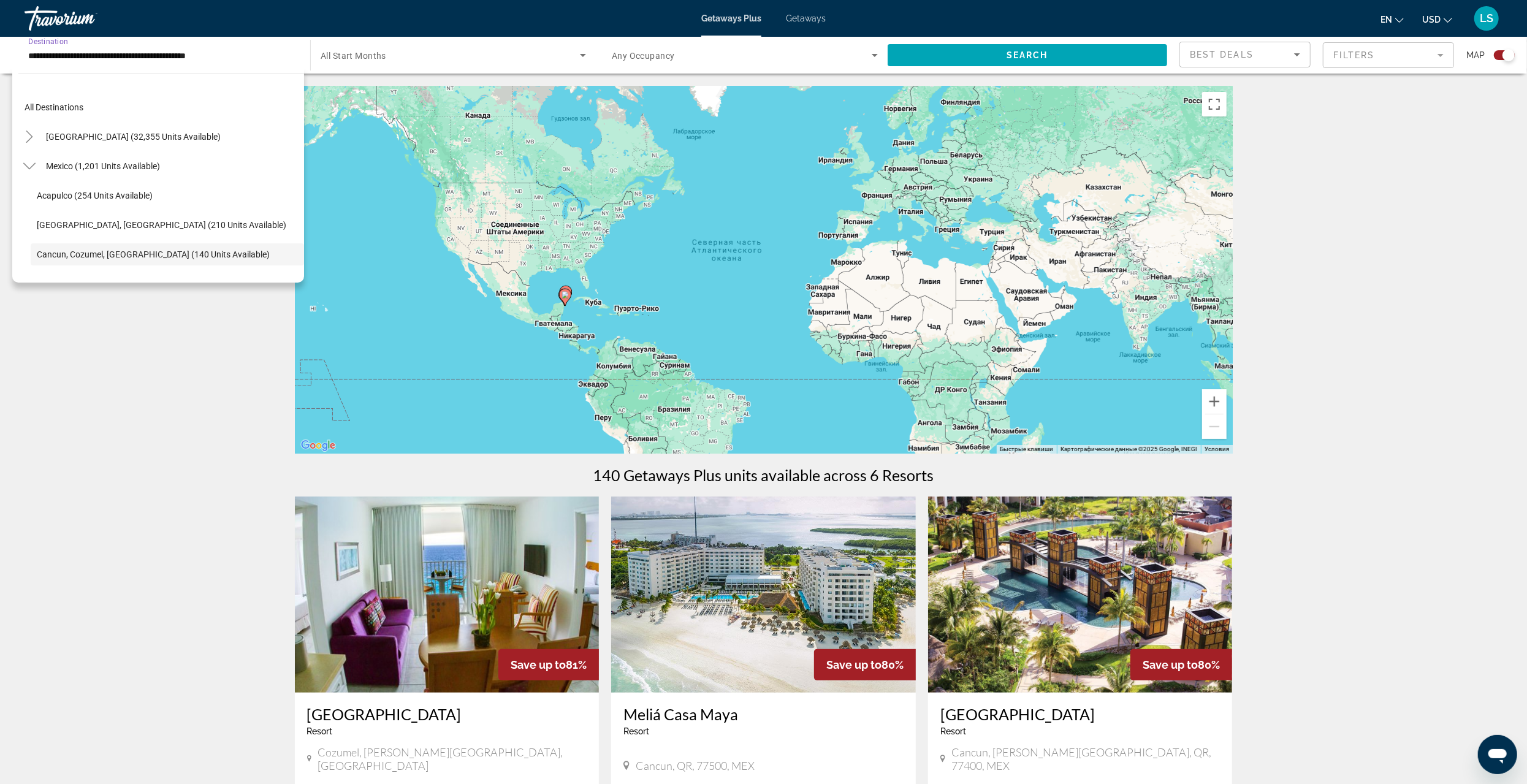
scroll to position [73, 0]
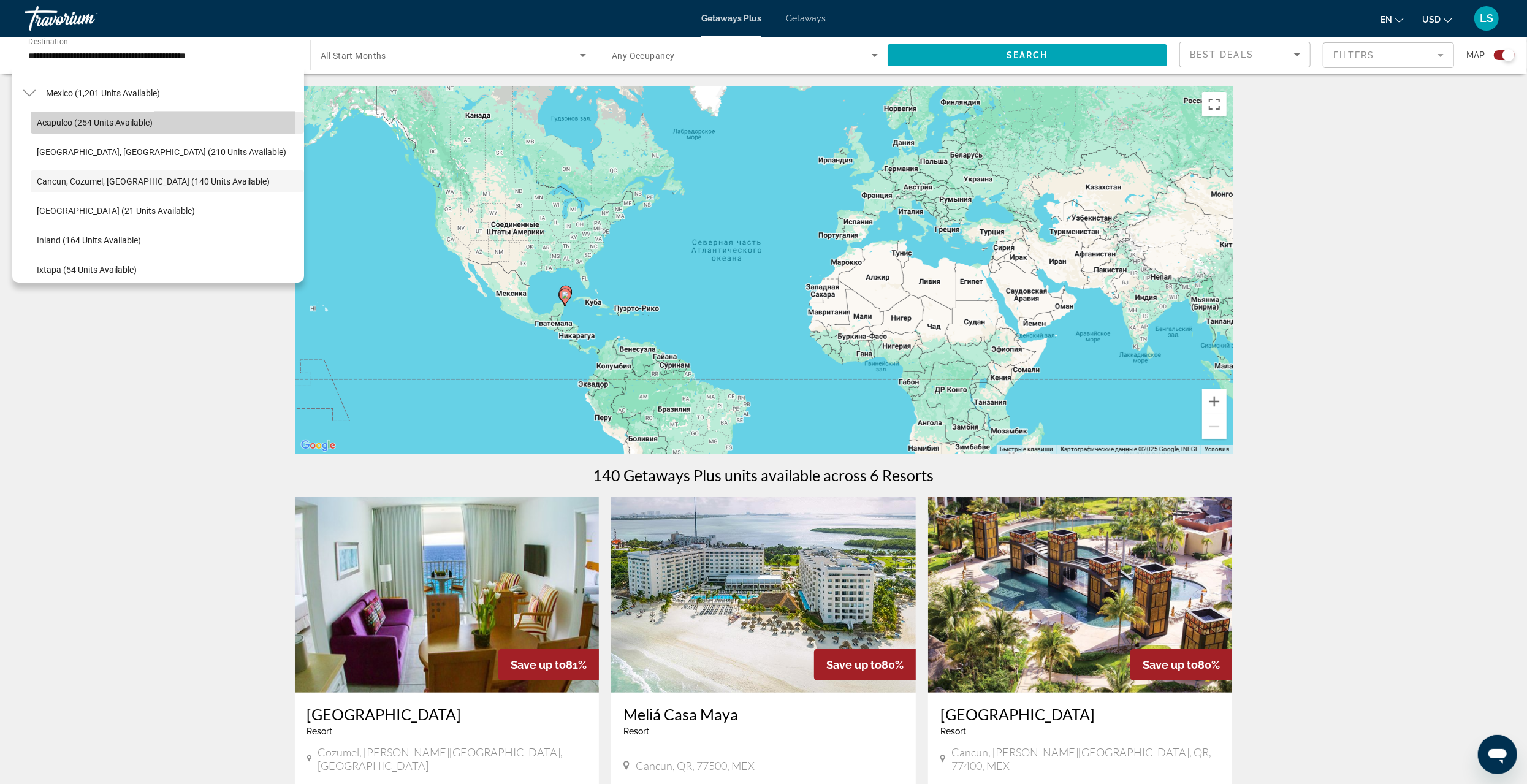
click at [68, 120] on span "Acapulco (254 units available)" at bounding box center [95, 122] width 116 height 10
type input "**********"
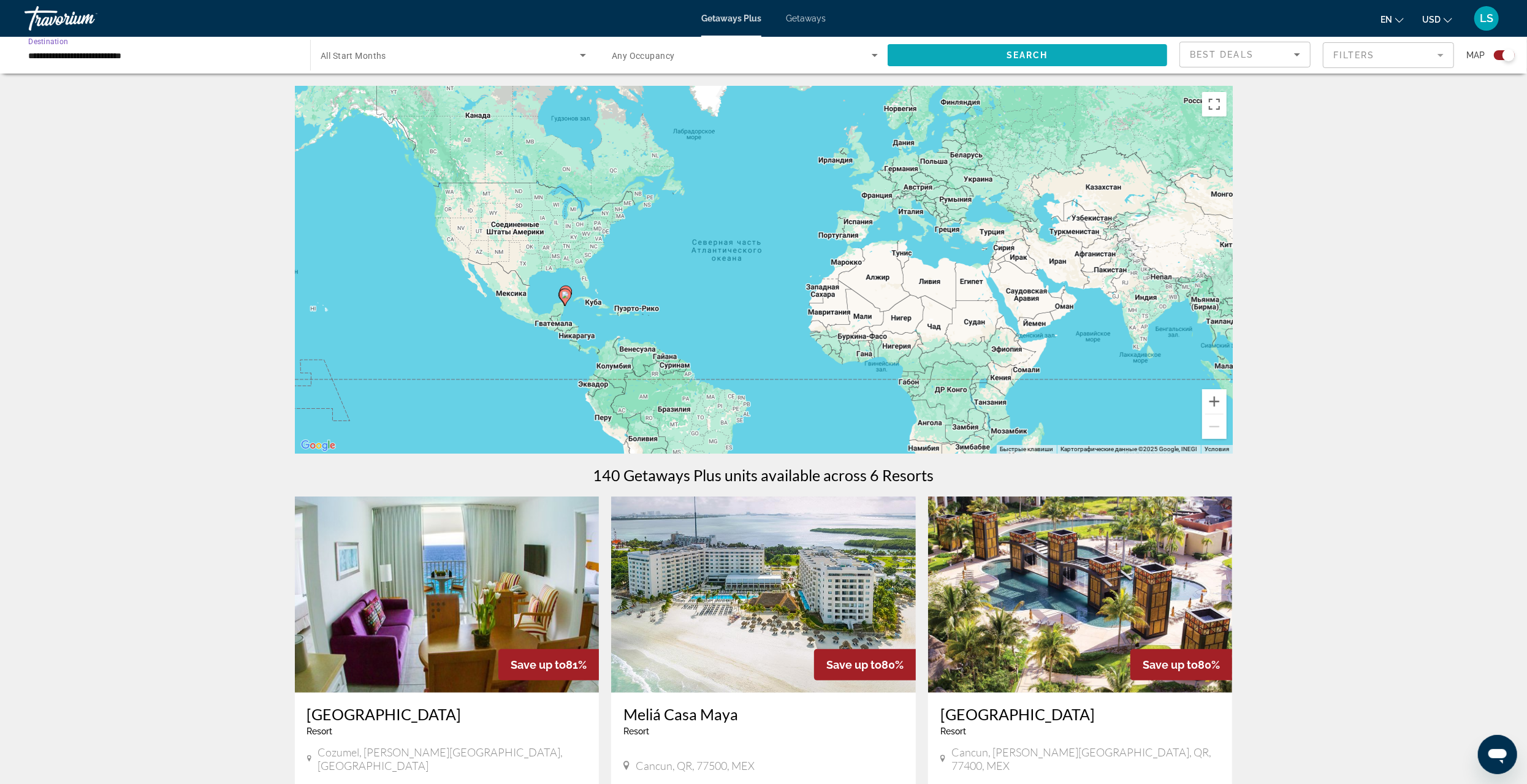
click at [1006, 50] on span "Search widget" at bounding box center [1027, 55] width 279 height 30
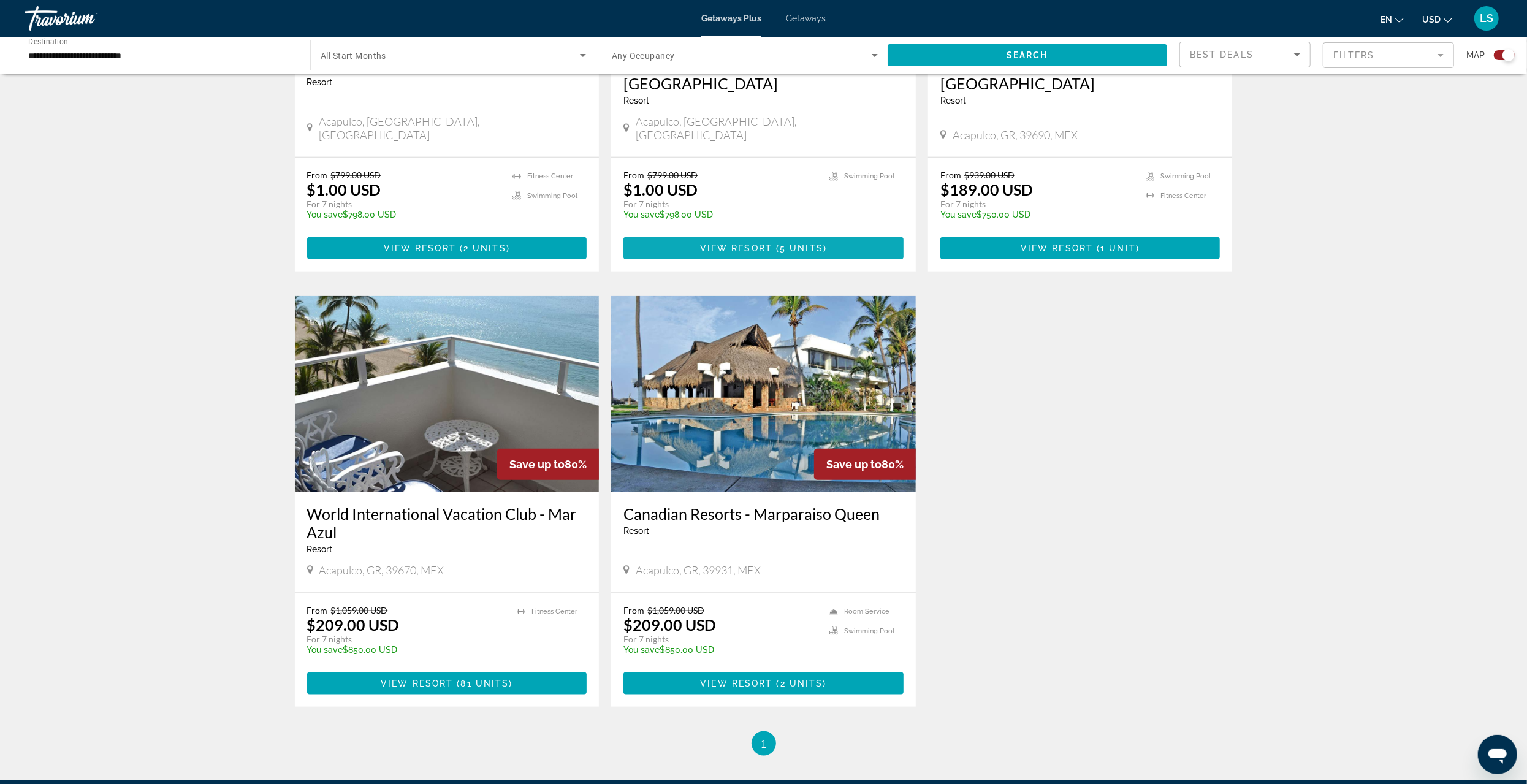
scroll to position [1103, 0]
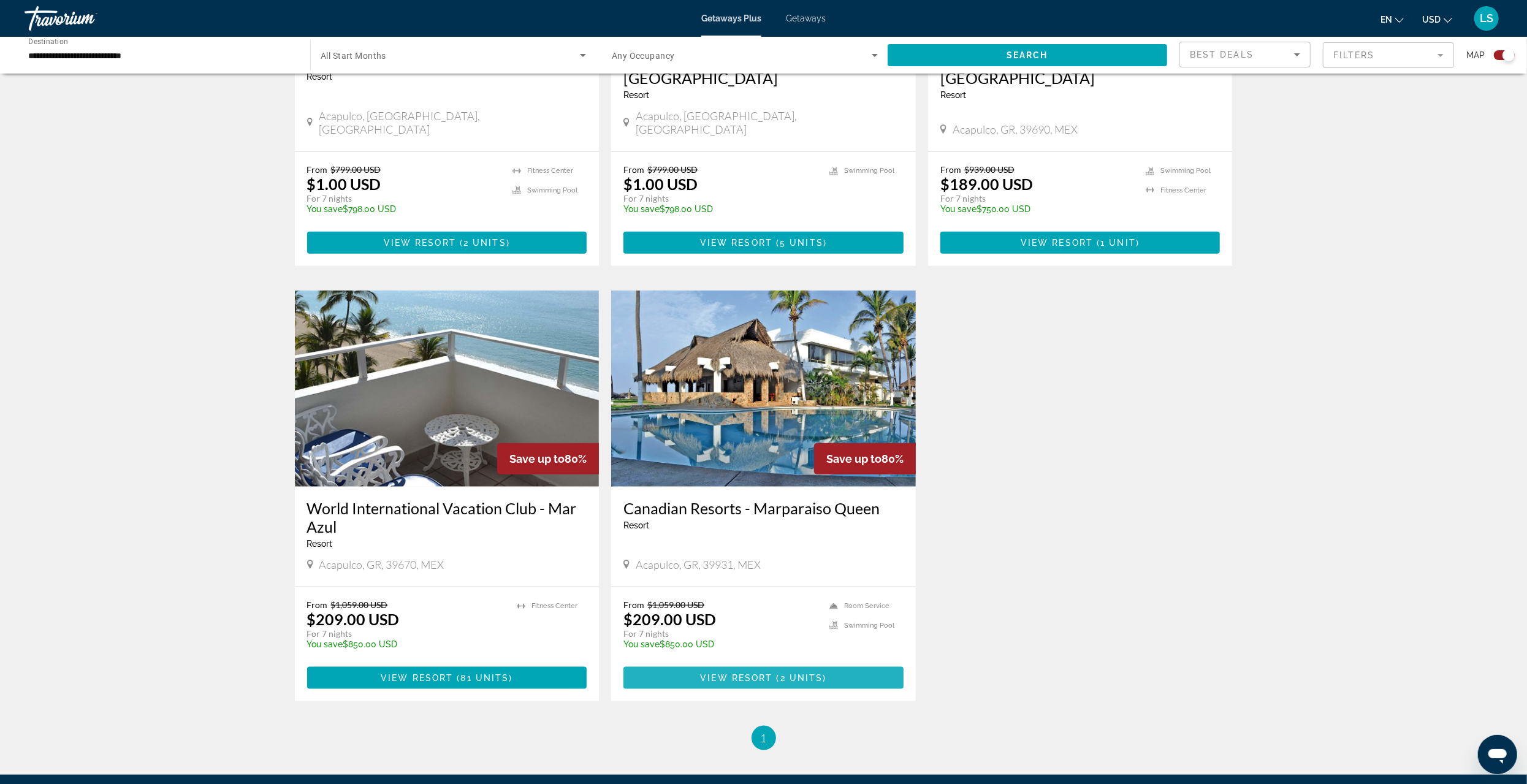
click at [751, 673] on span "View Resort" at bounding box center [736, 678] width 72 height 10
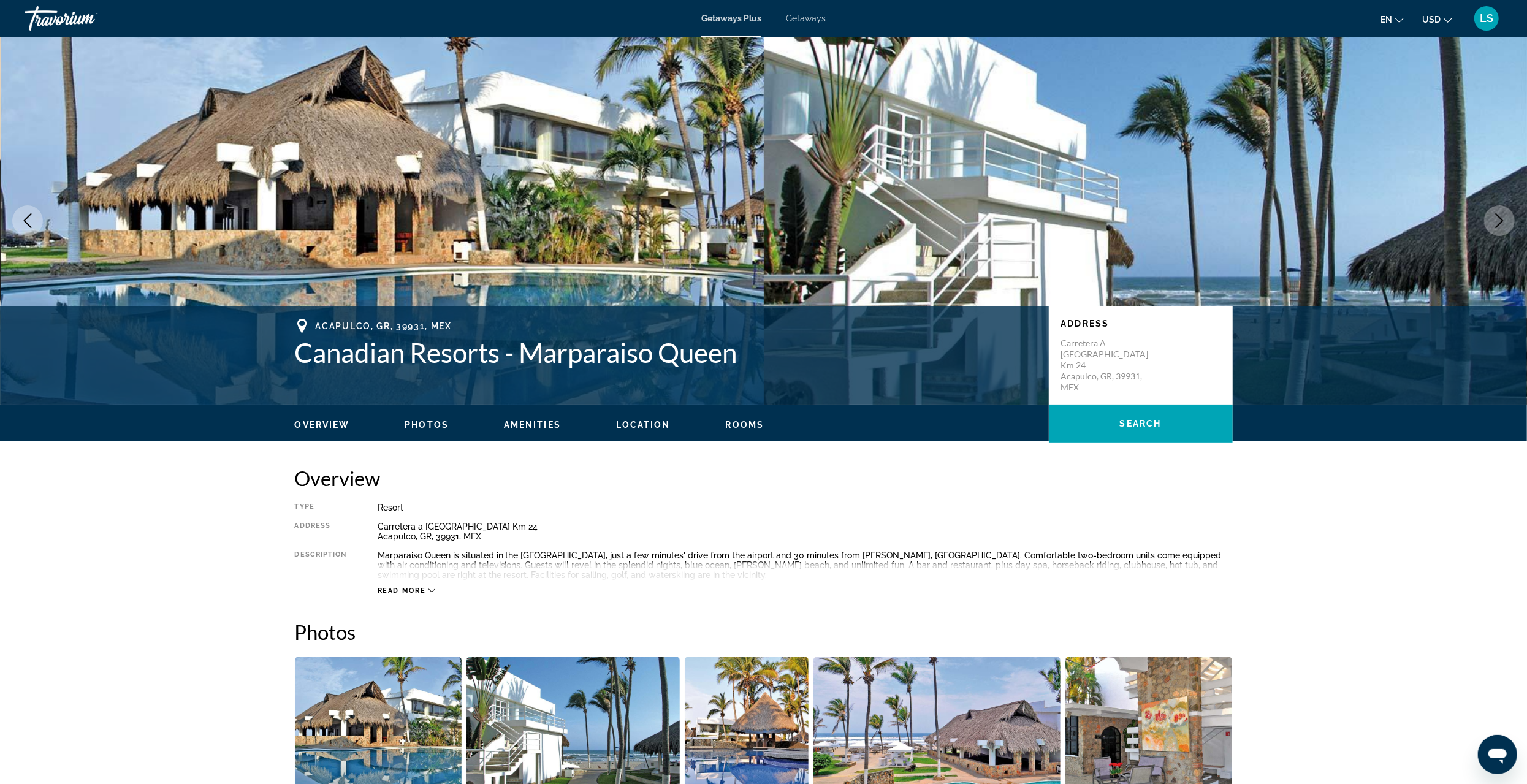
click at [1497, 217] on icon "Next image" at bounding box center [1499, 221] width 15 height 15
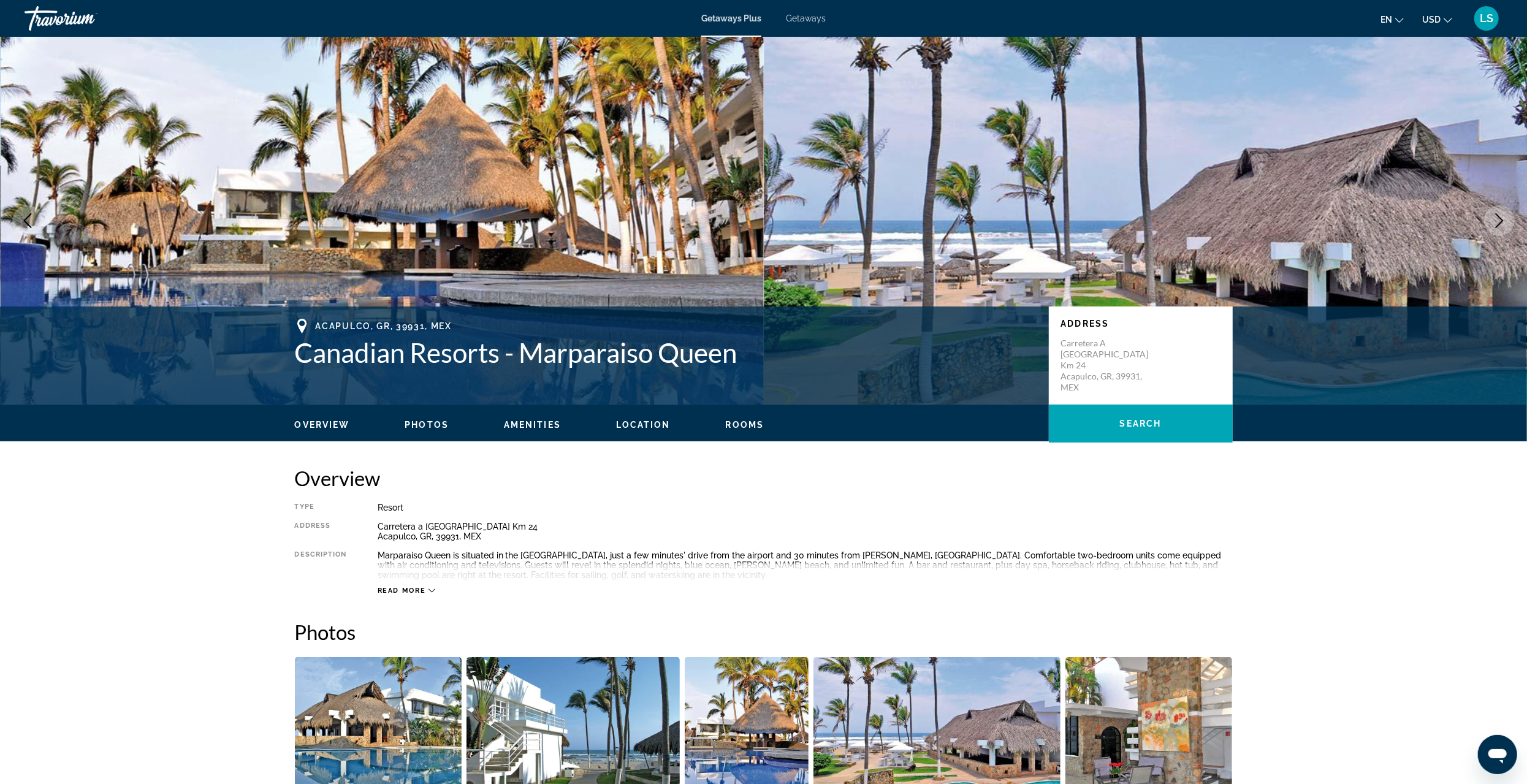
click at [1497, 217] on icon "Next image" at bounding box center [1499, 221] width 15 height 15
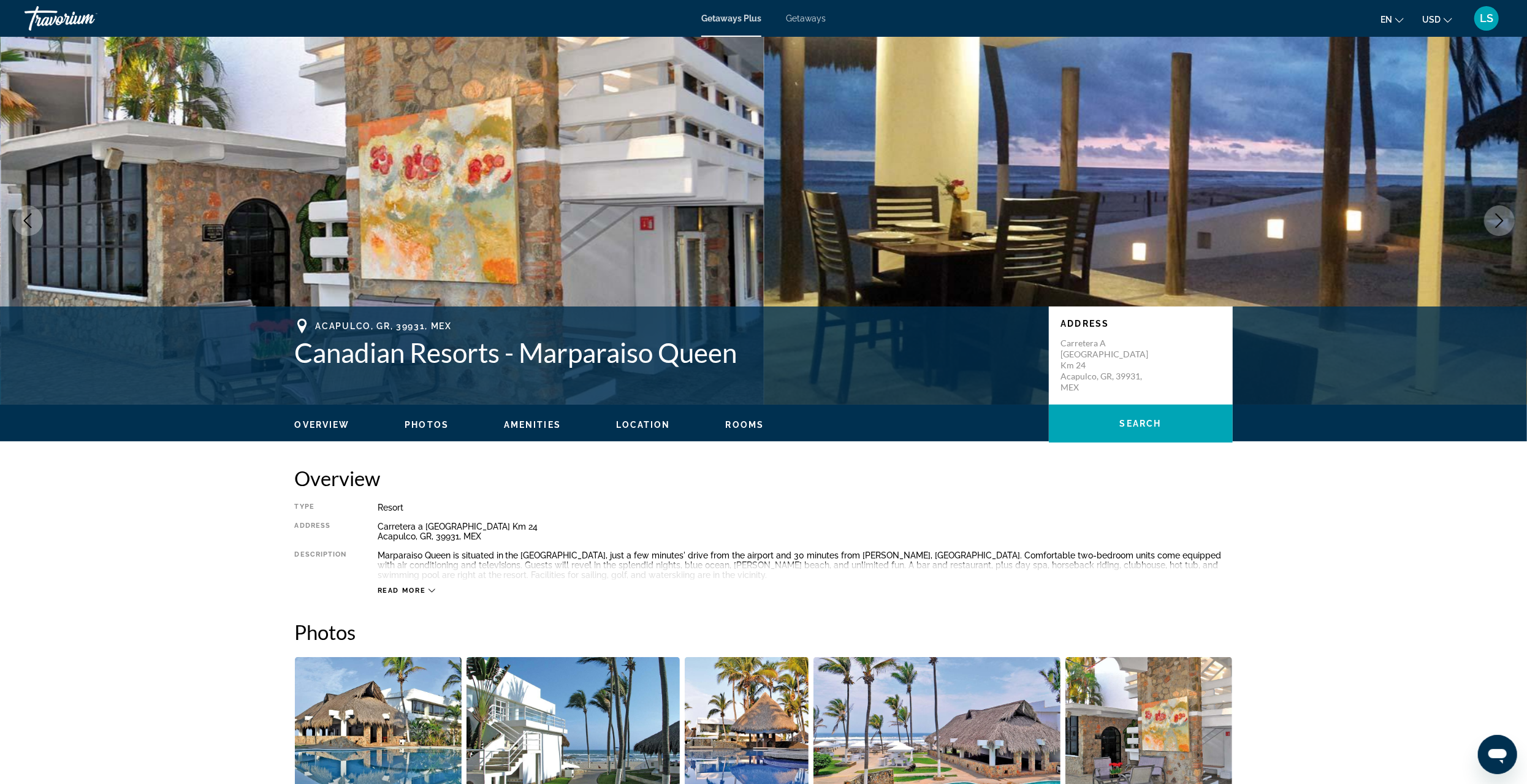
click at [1497, 217] on icon "Next image" at bounding box center [1499, 221] width 15 height 15
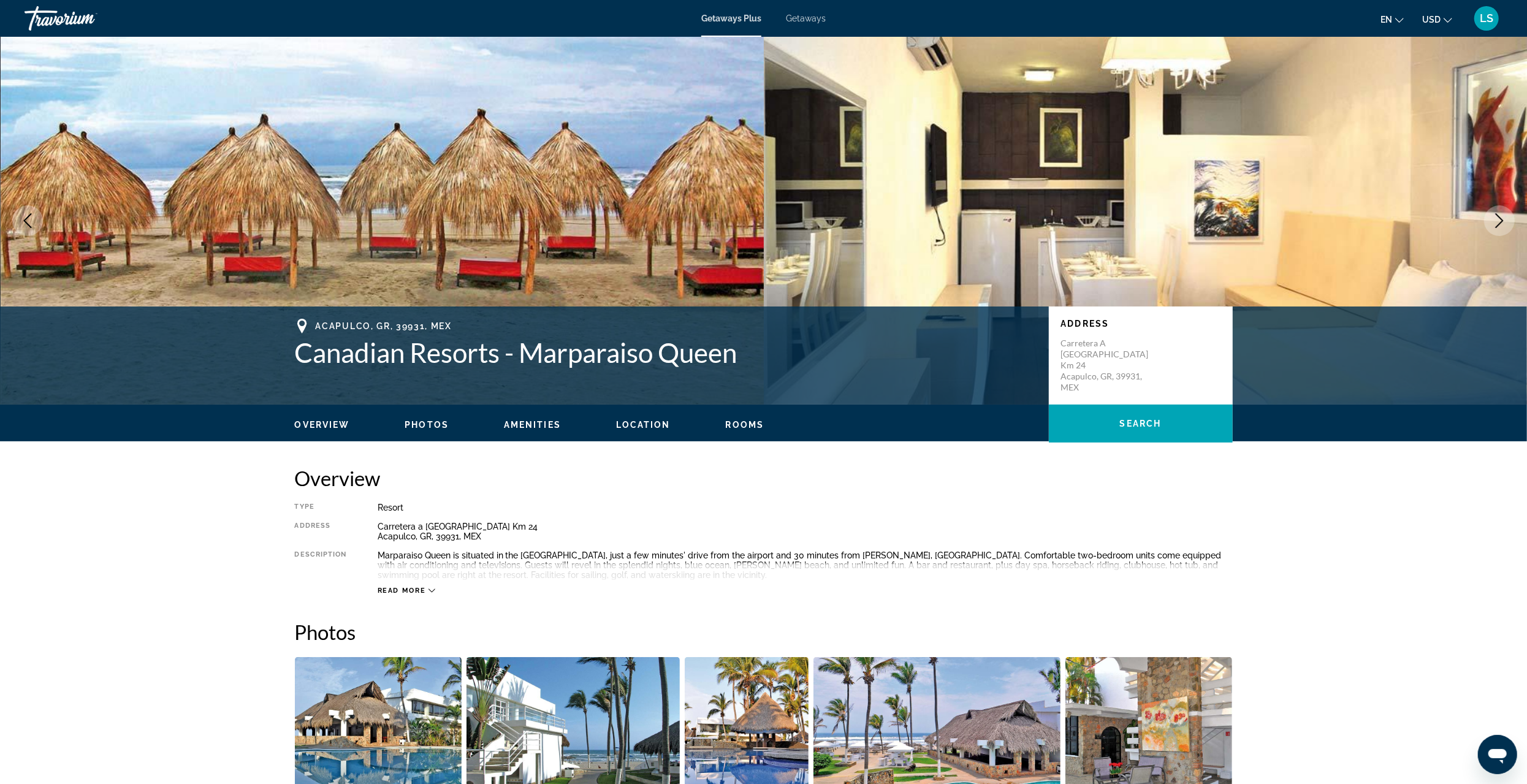
click at [1497, 217] on icon "Next image" at bounding box center [1499, 221] width 15 height 15
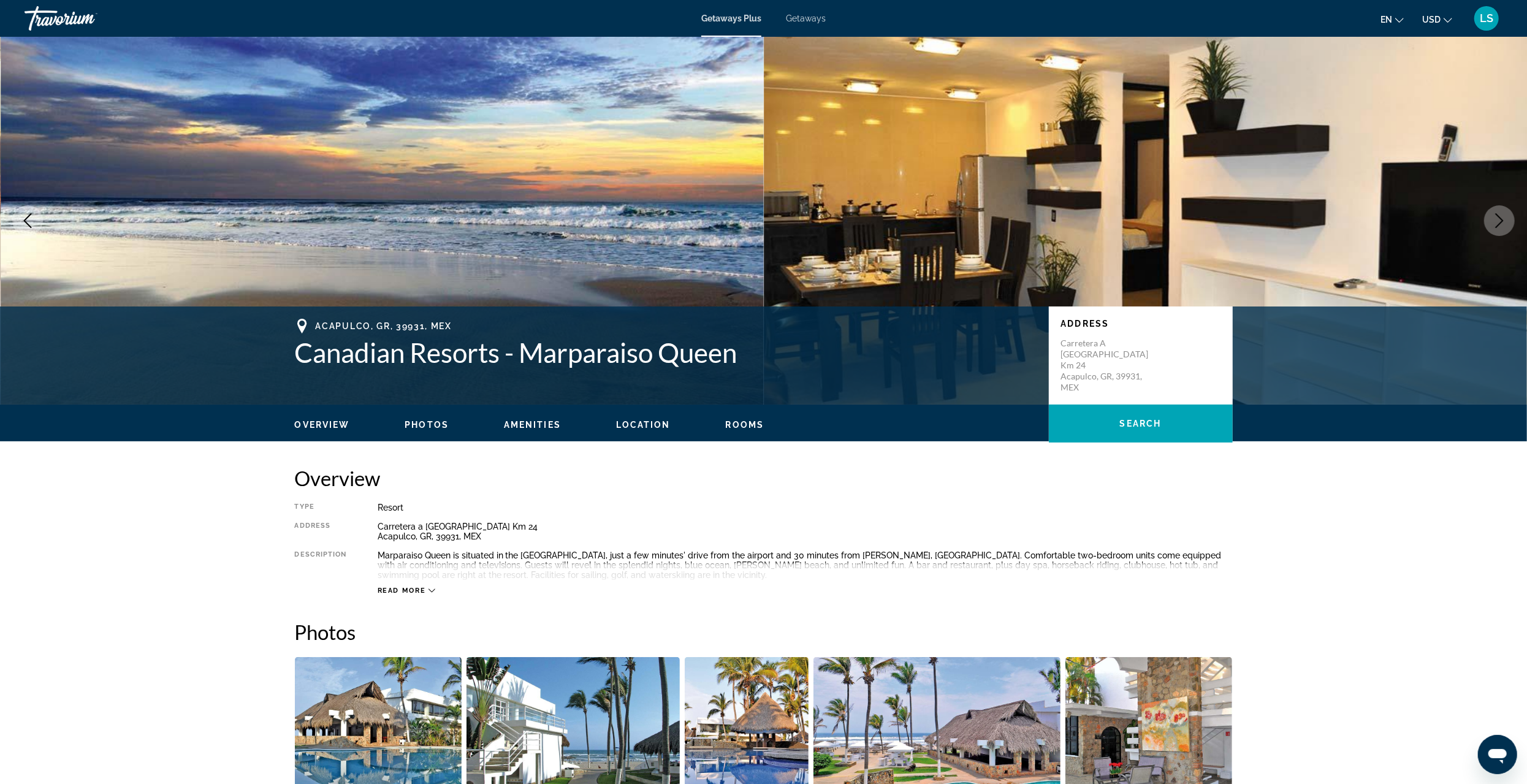
click at [1497, 217] on icon "Next image" at bounding box center [1499, 221] width 15 height 15
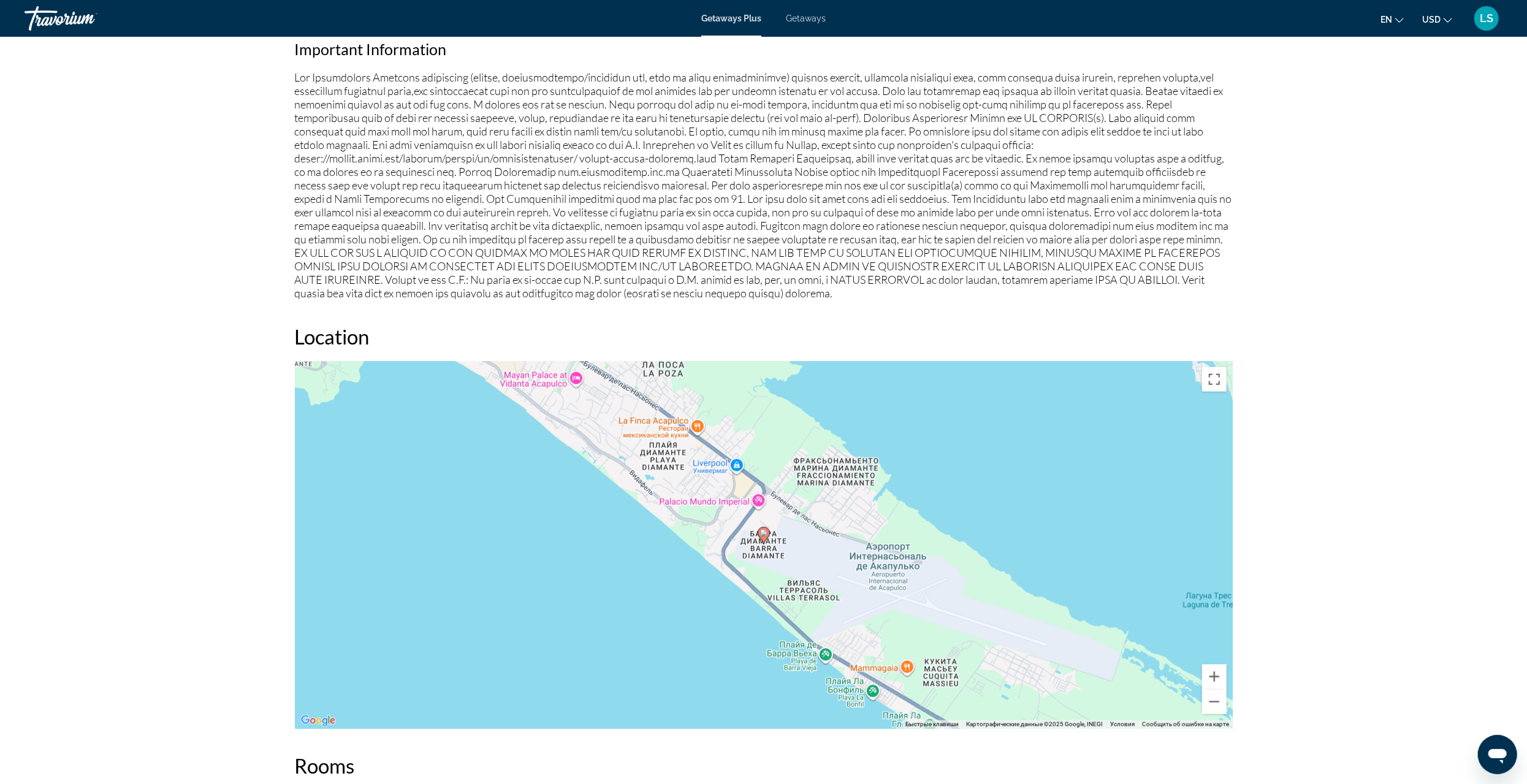
scroll to position [1226, 0]
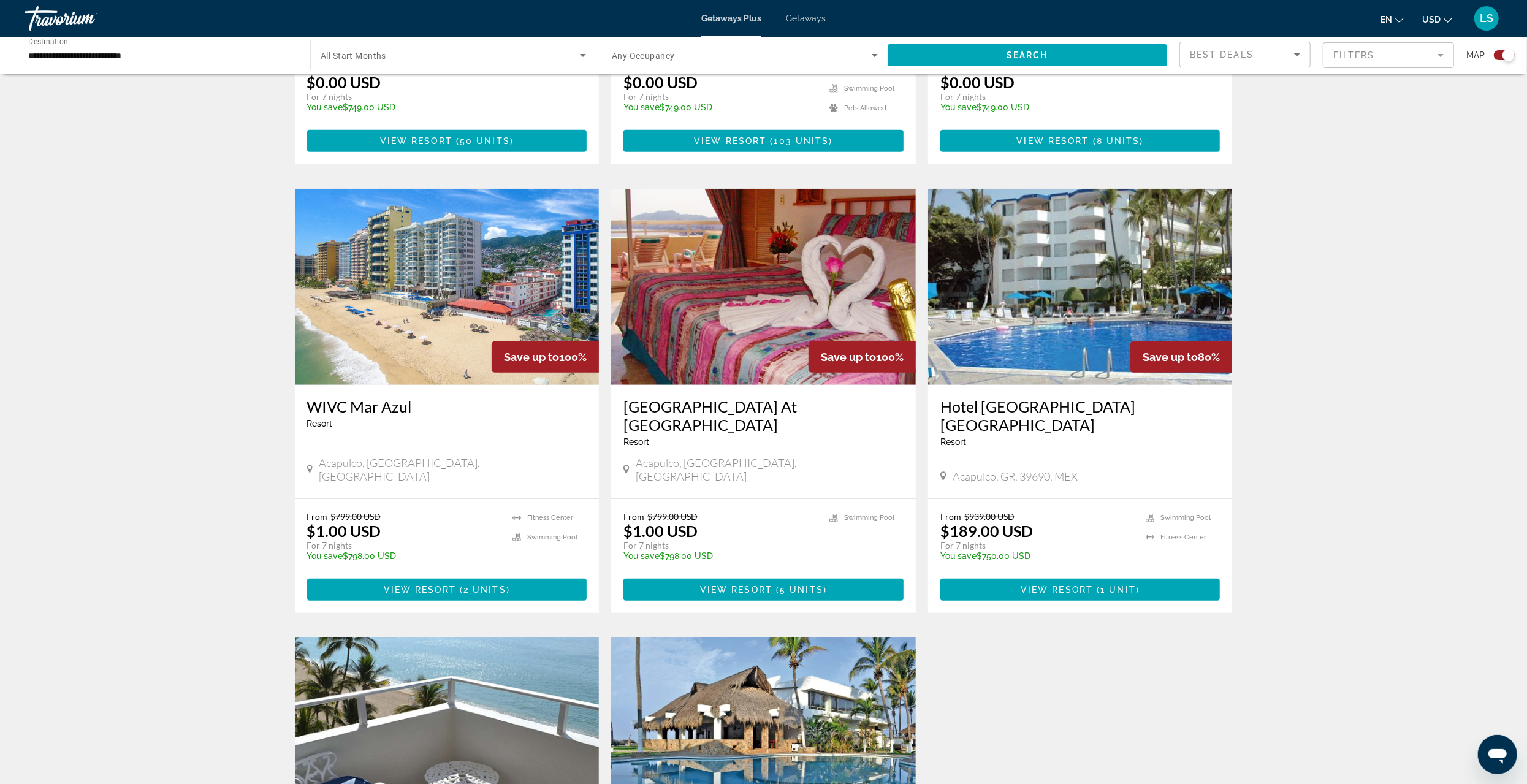
scroll to position [1042, 0]
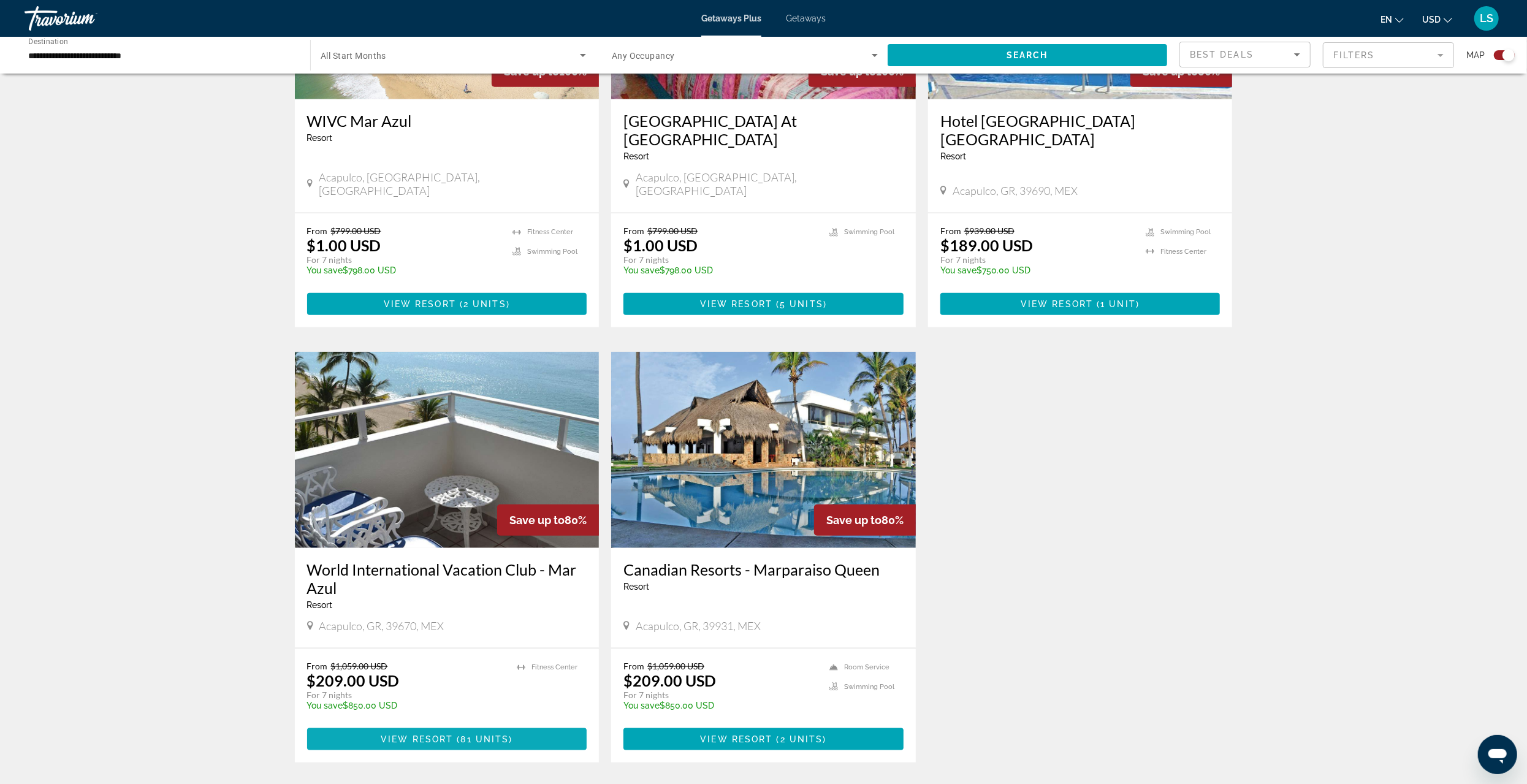
click at [434, 734] on span "View Resort" at bounding box center [417, 739] width 72 height 10
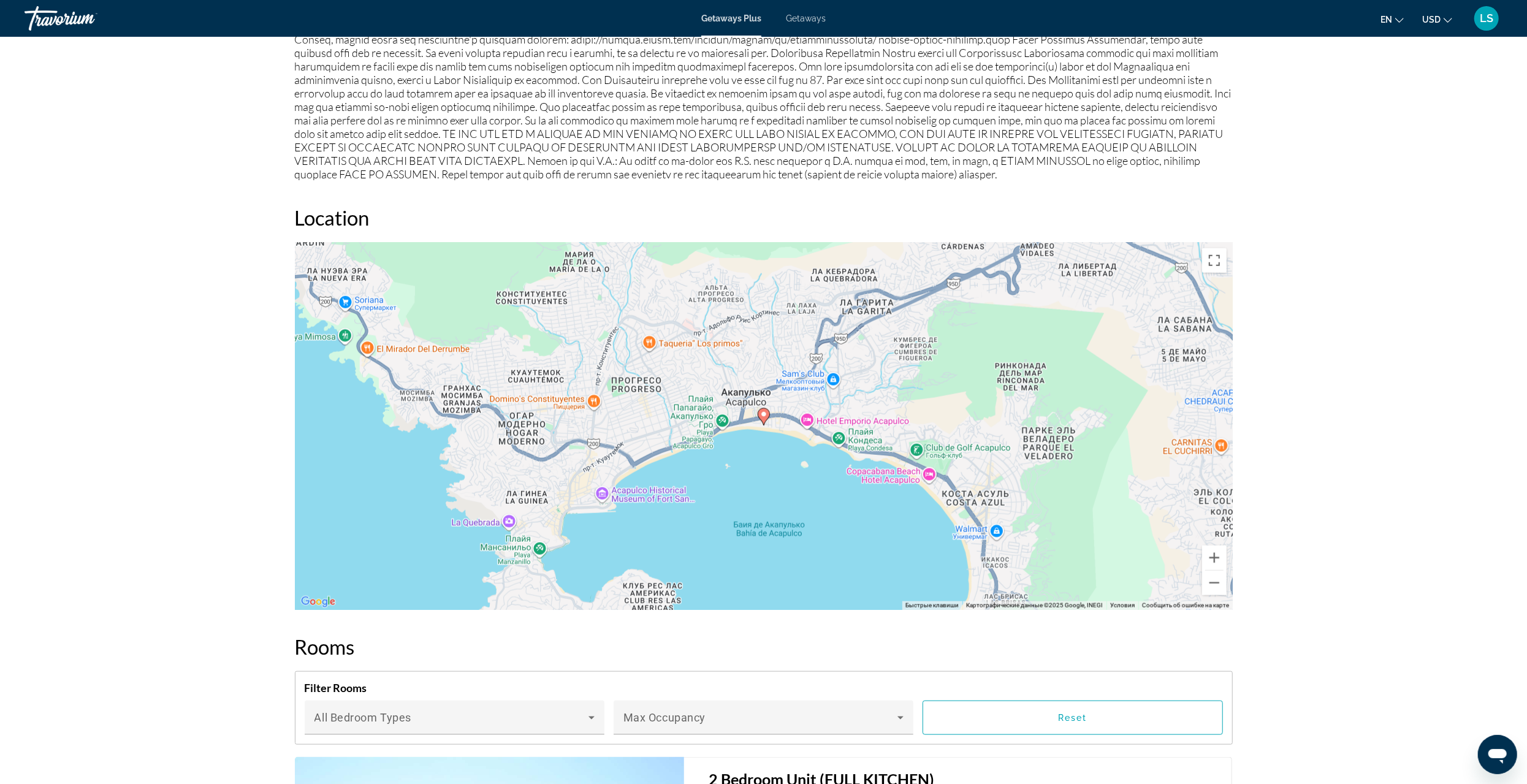
scroll to position [1165, 0]
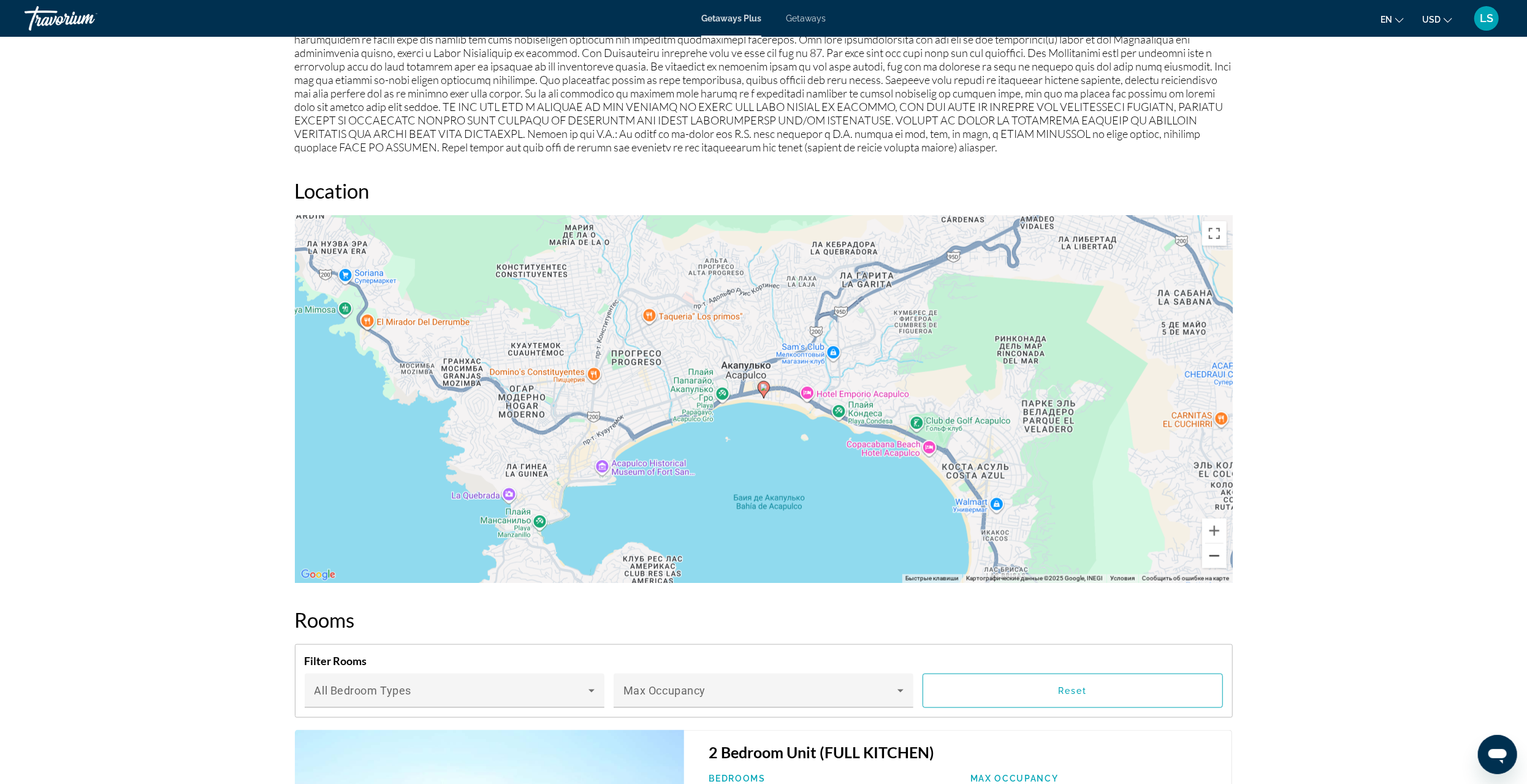
click at [1215, 558] on button "Уменьшить" at bounding box center [1215, 556] width 25 height 25
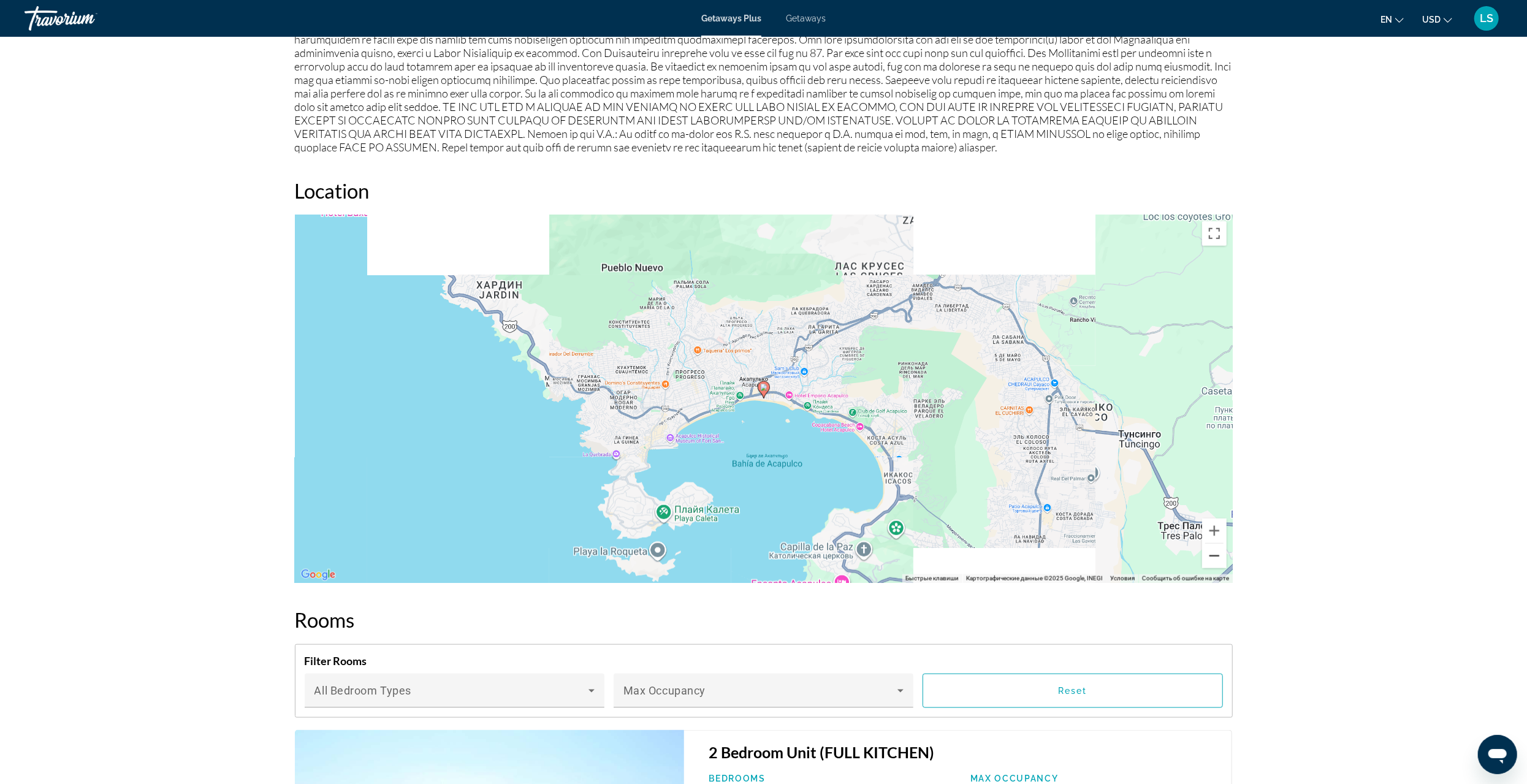
click at [1215, 558] on button "Уменьшить" at bounding box center [1215, 556] width 25 height 25
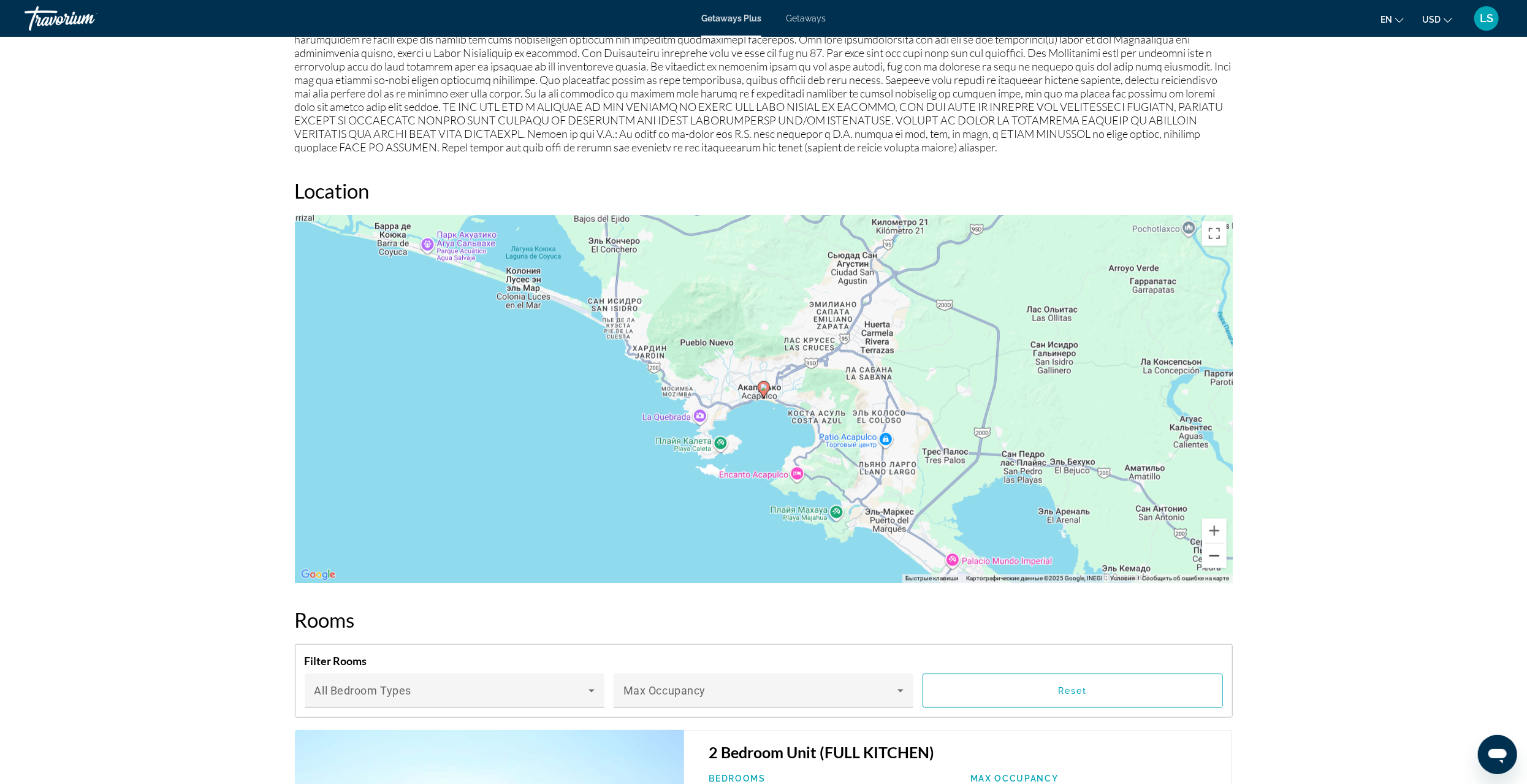
click at [1215, 558] on button "Уменьшить" at bounding box center [1215, 556] width 25 height 25
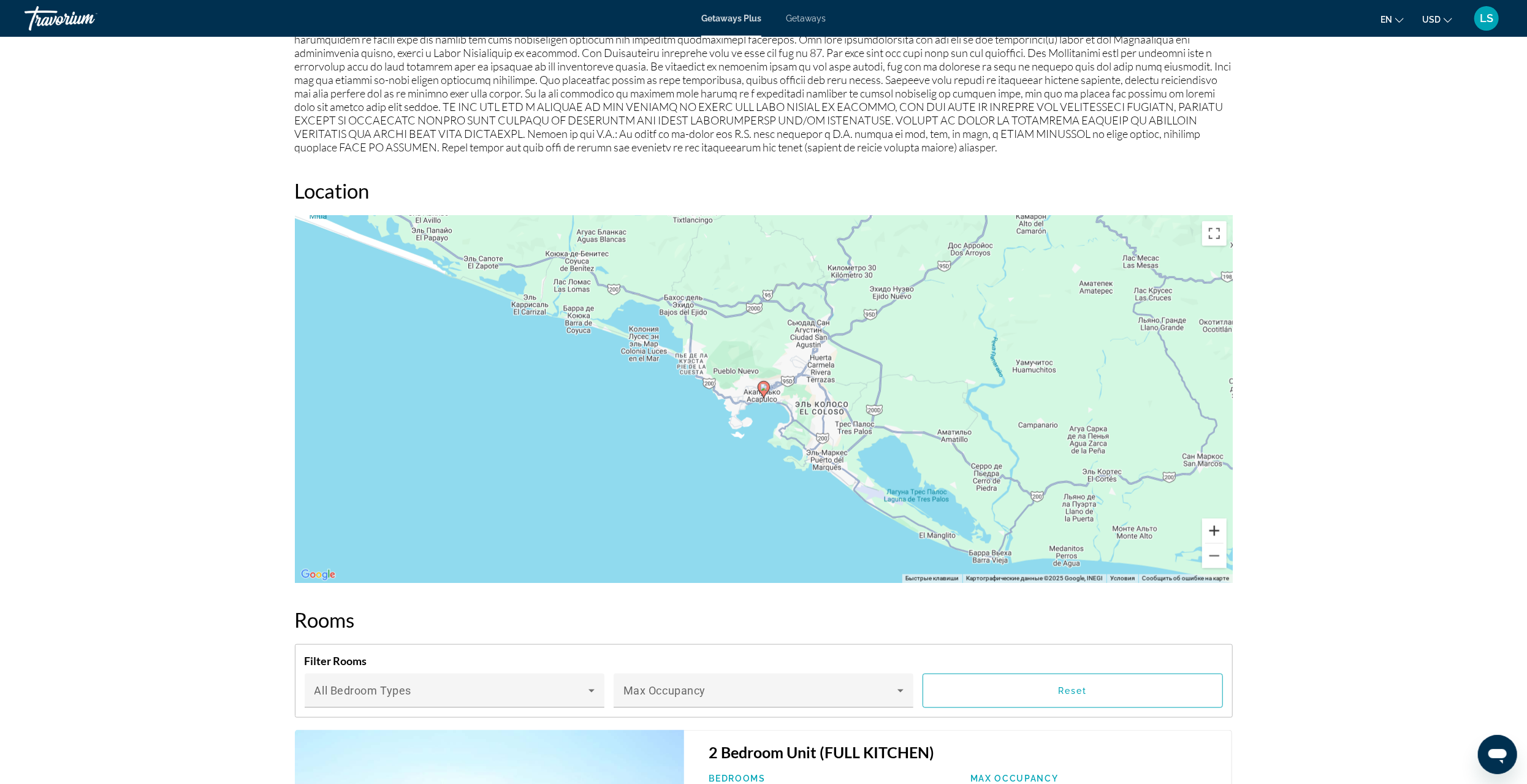
click at [1213, 528] on button "Увеличить" at bounding box center [1215, 531] width 25 height 25
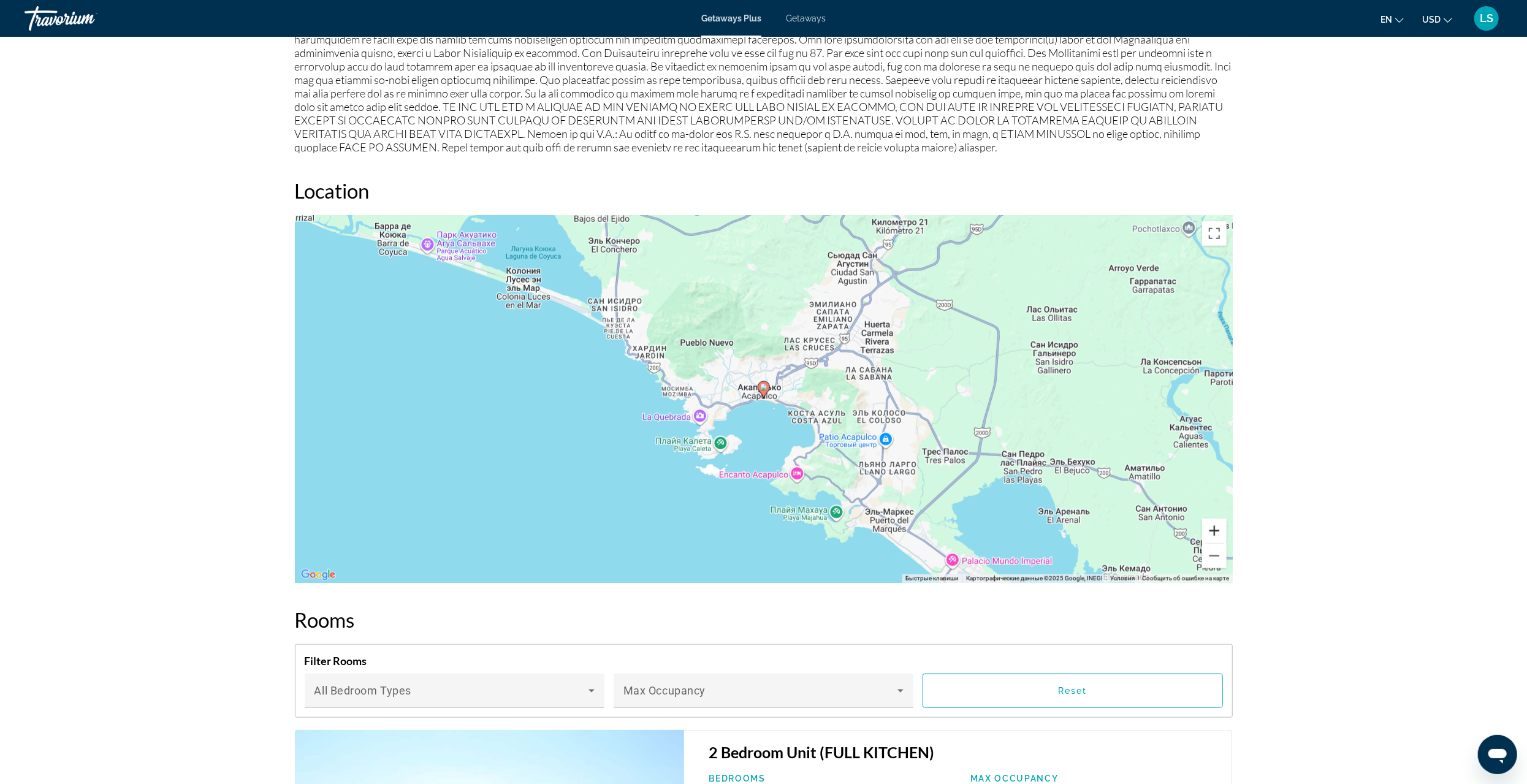
click at [1213, 528] on button "Увеличить" at bounding box center [1215, 531] width 25 height 25
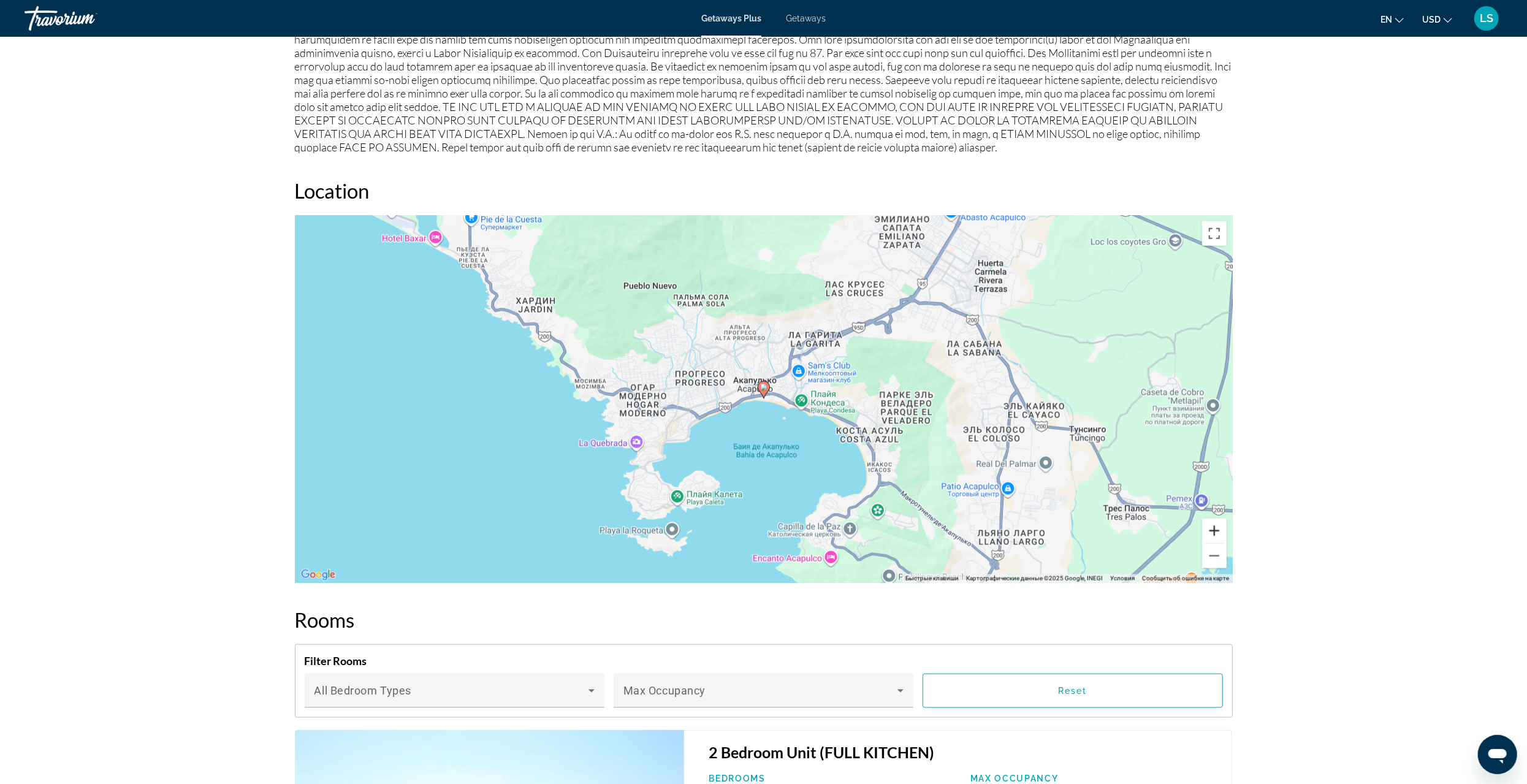
click at [1215, 526] on button "Увеличить" at bounding box center [1215, 531] width 25 height 25
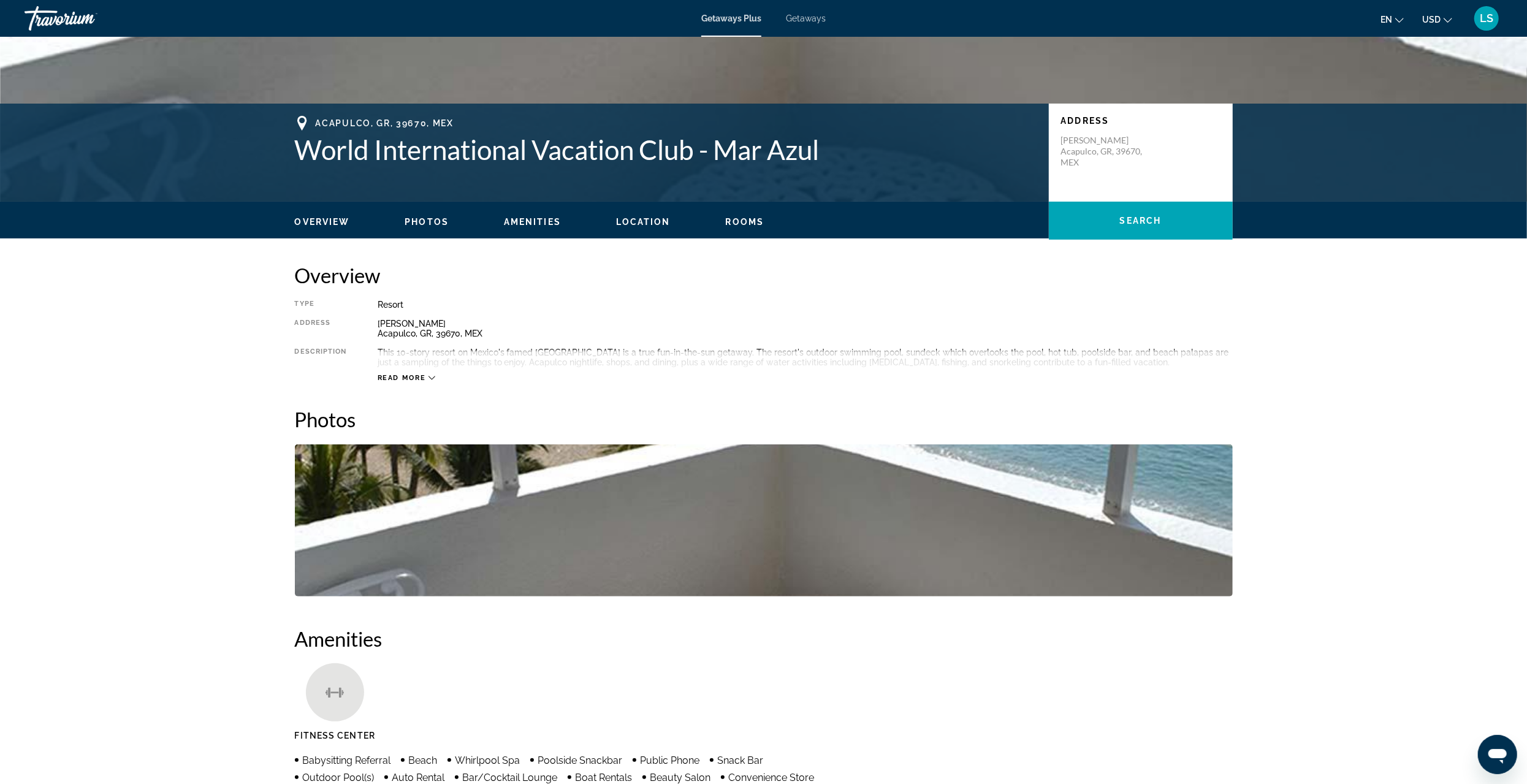
scroll to position [184, 0]
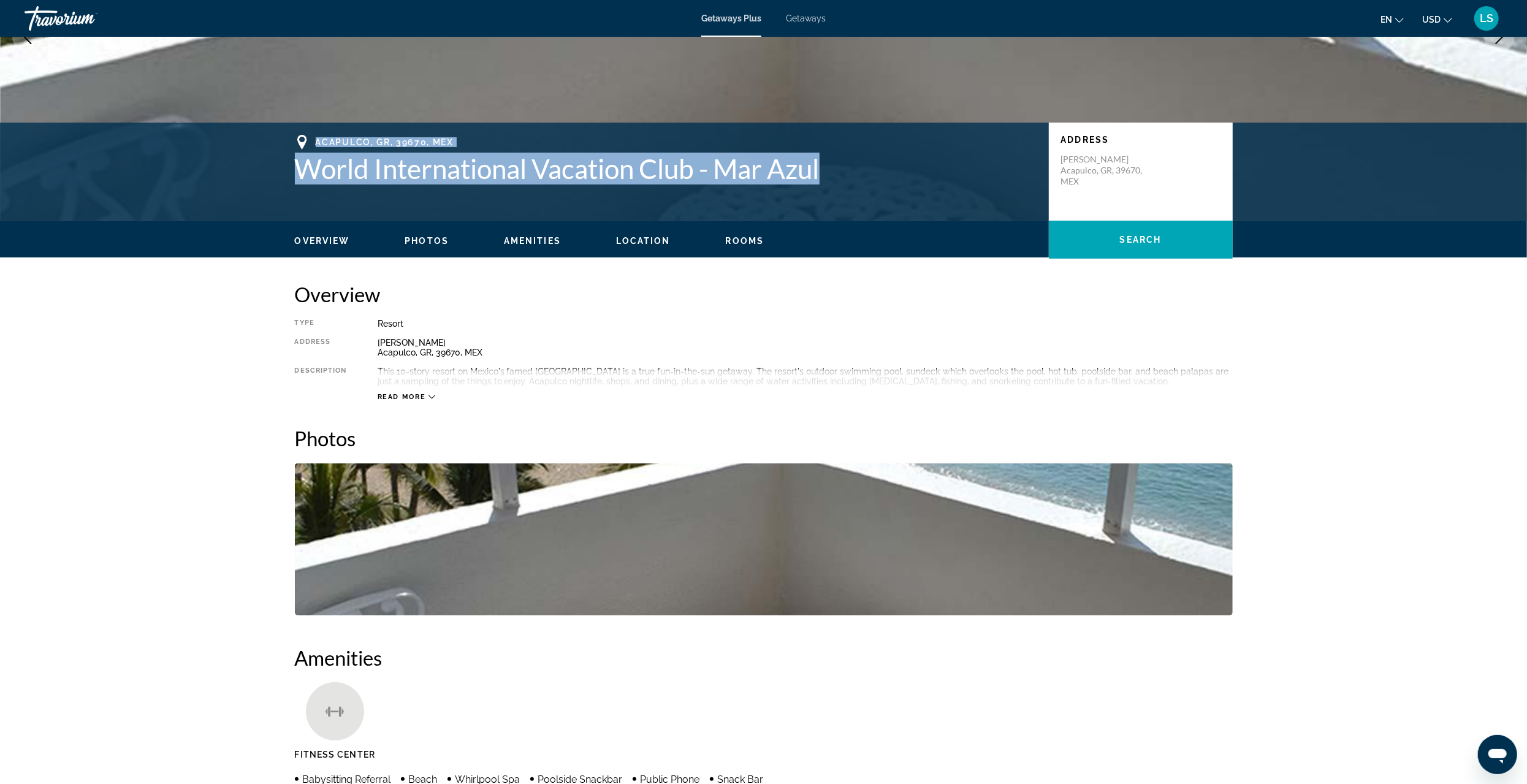
drag, startPoint x: 316, startPoint y: 141, endPoint x: 825, endPoint y: 170, distance: 509.8
click at [825, 170] on div "Acapulco, GR, 39670, MEX World International Vacation Club - Mar Azul" at bounding box center [665, 159] width 742 height 50
copy div "Acapulco, GR, 39670, MEX World International Vacation Club - Mar Azul"
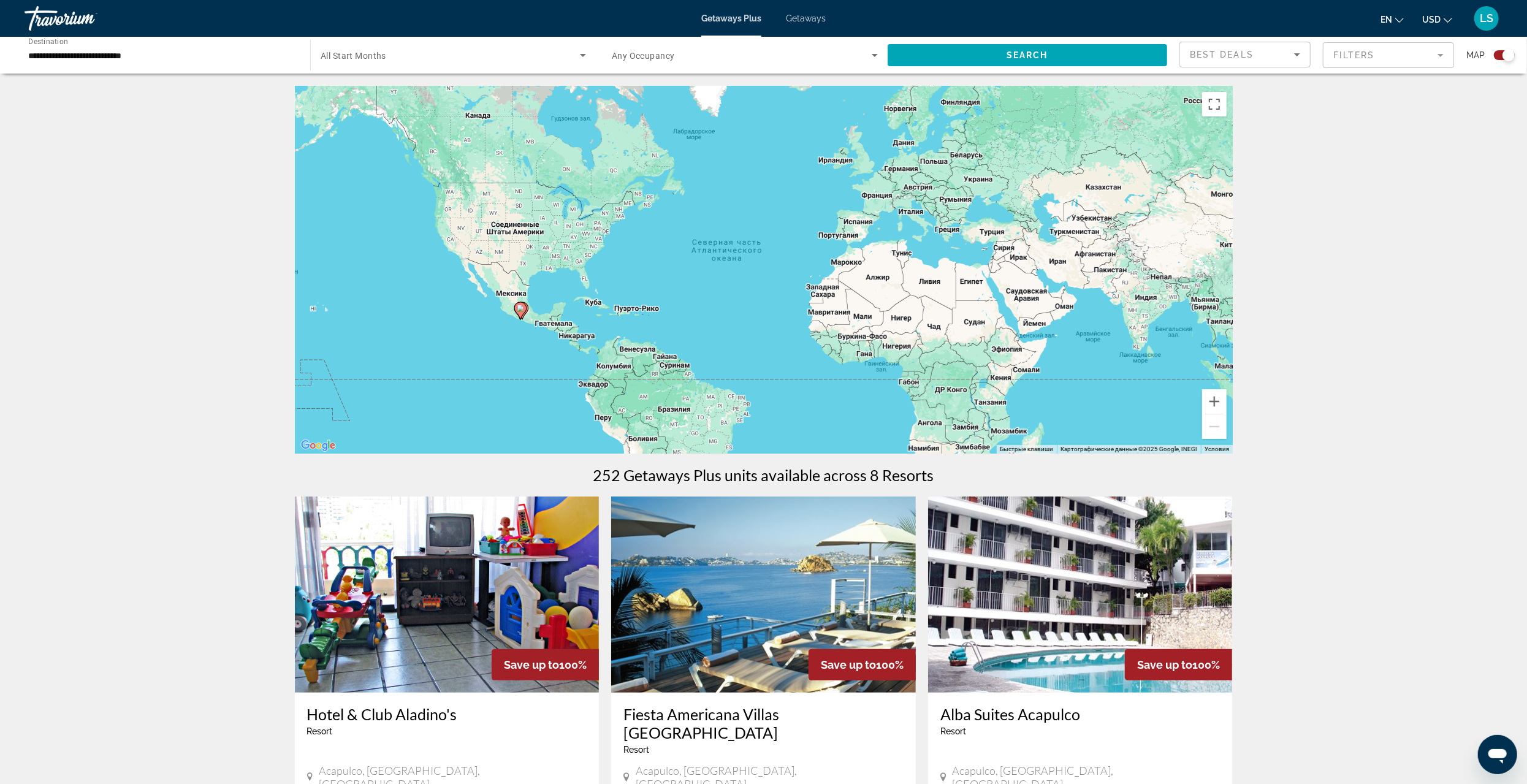
click at [811, 18] on span "Getaways" at bounding box center [806, 18] width 40 height 10
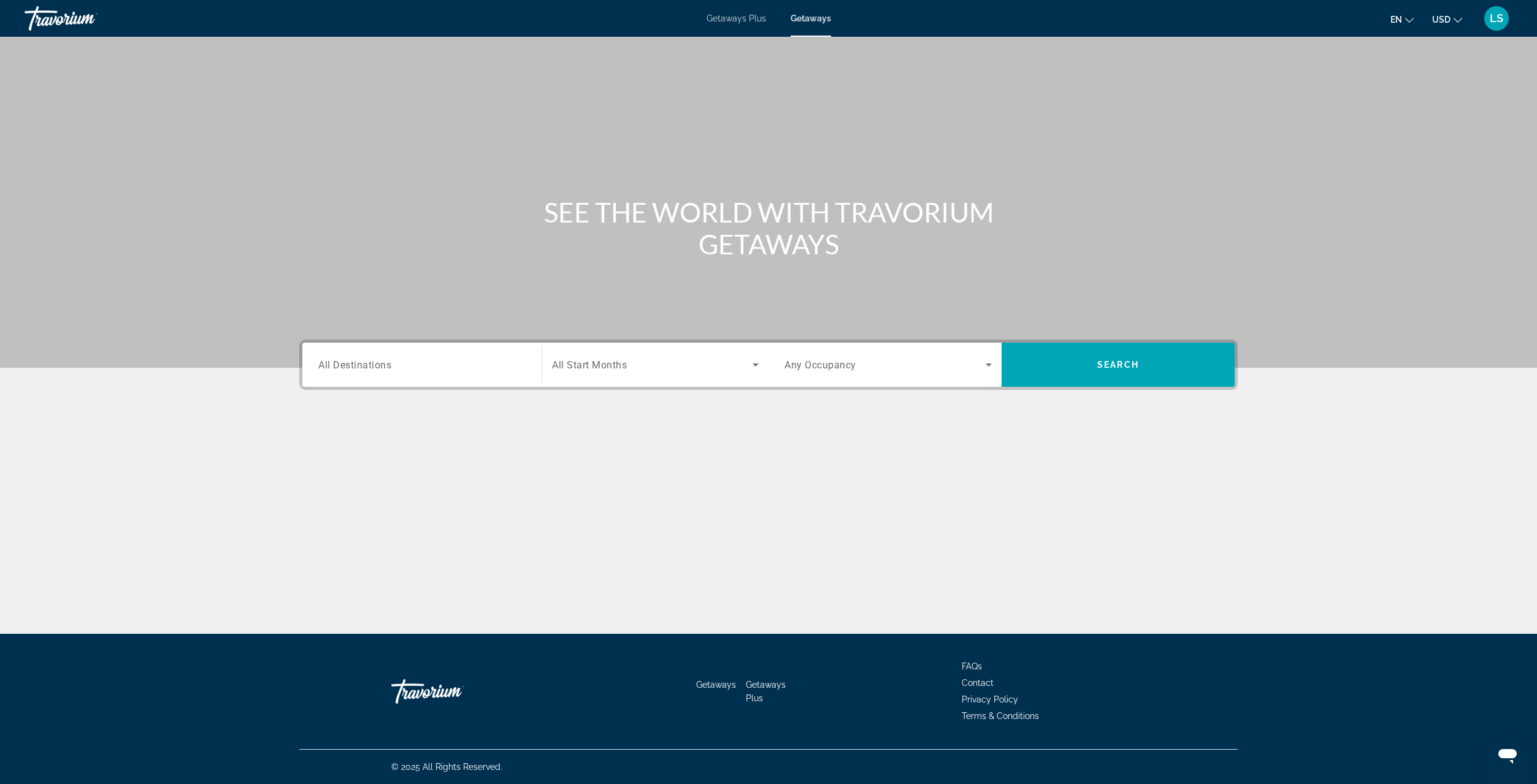
click at [350, 365] on span "All Destinations" at bounding box center [354, 365] width 73 height 12
click at [350, 365] on input "Destination All Destinations" at bounding box center [422, 365] width 207 height 15
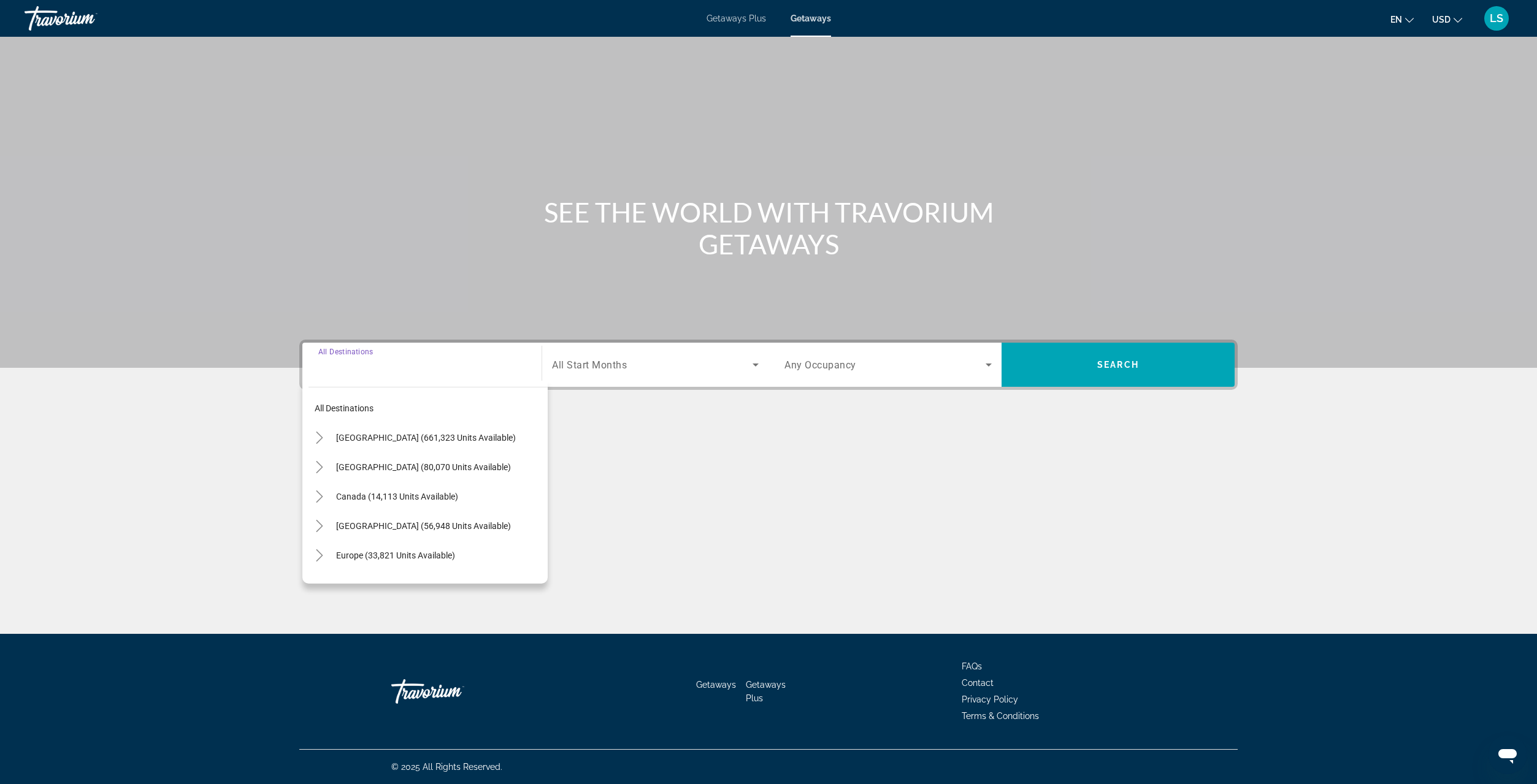
click at [349, 470] on span "[GEOGRAPHIC_DATA] (80,070 units available)" at bounding box center [423, 467] width 175 height 10
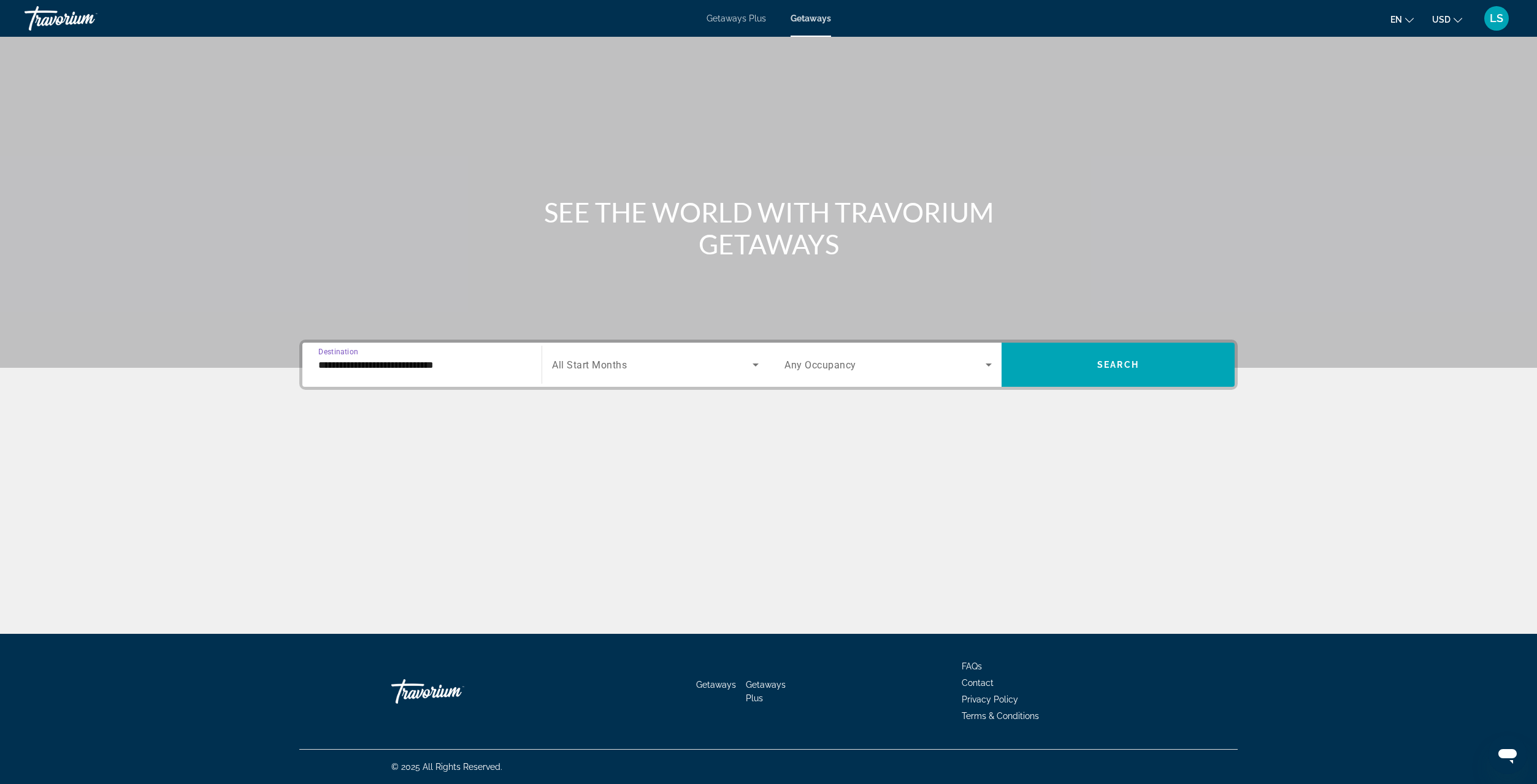
click at [350, 366] on input "**********" at bounding box center [422, 365] width 207 height 15
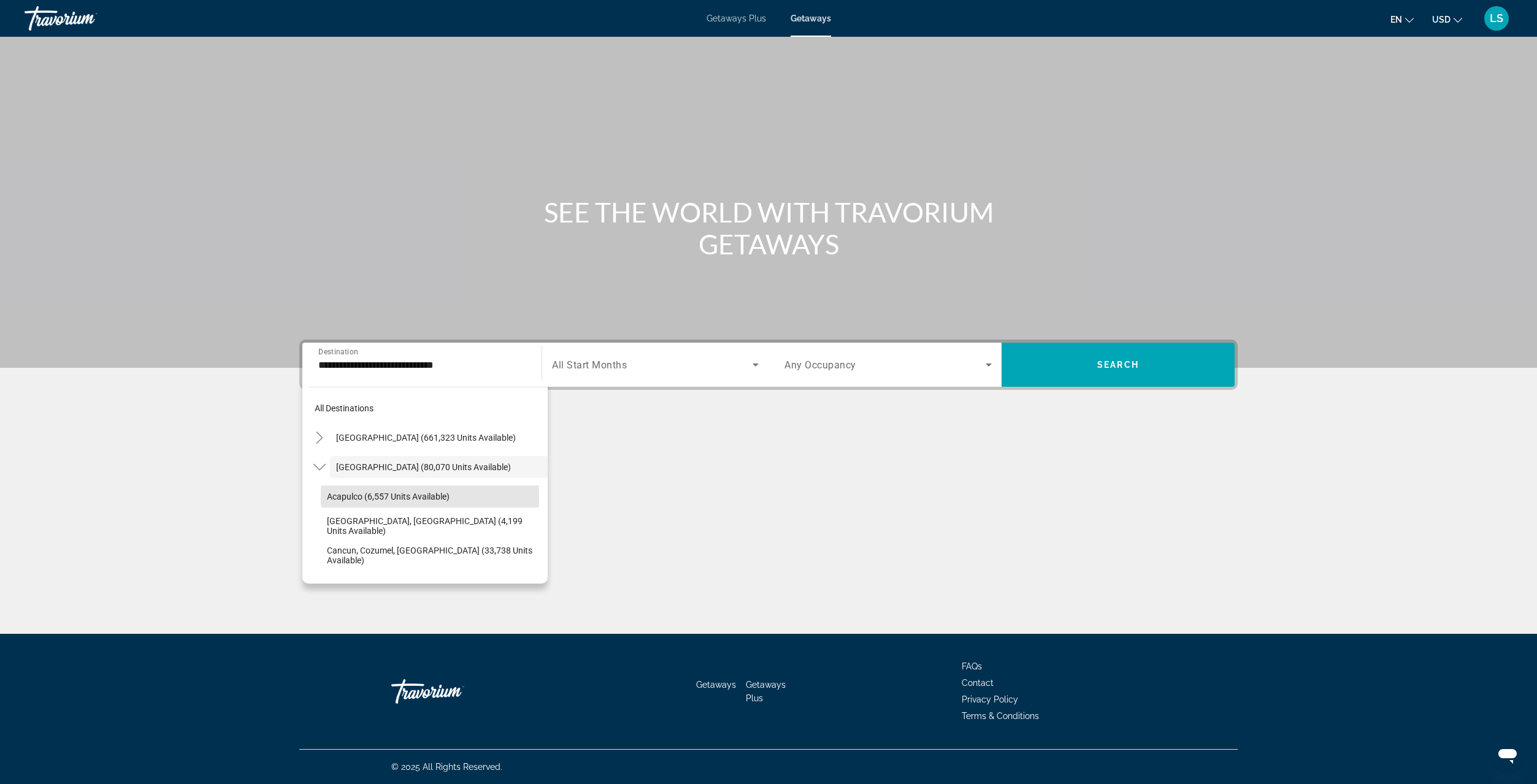
drag, startPoint x: 336, startPoint y: 497, endPoint x: 347, endPoint y: 501, distance: 11.7
click at [341, 499] on span "Acapulco (6,557 units available)" at bounding box center [388, 496] width 123 height 10
type input "**********"
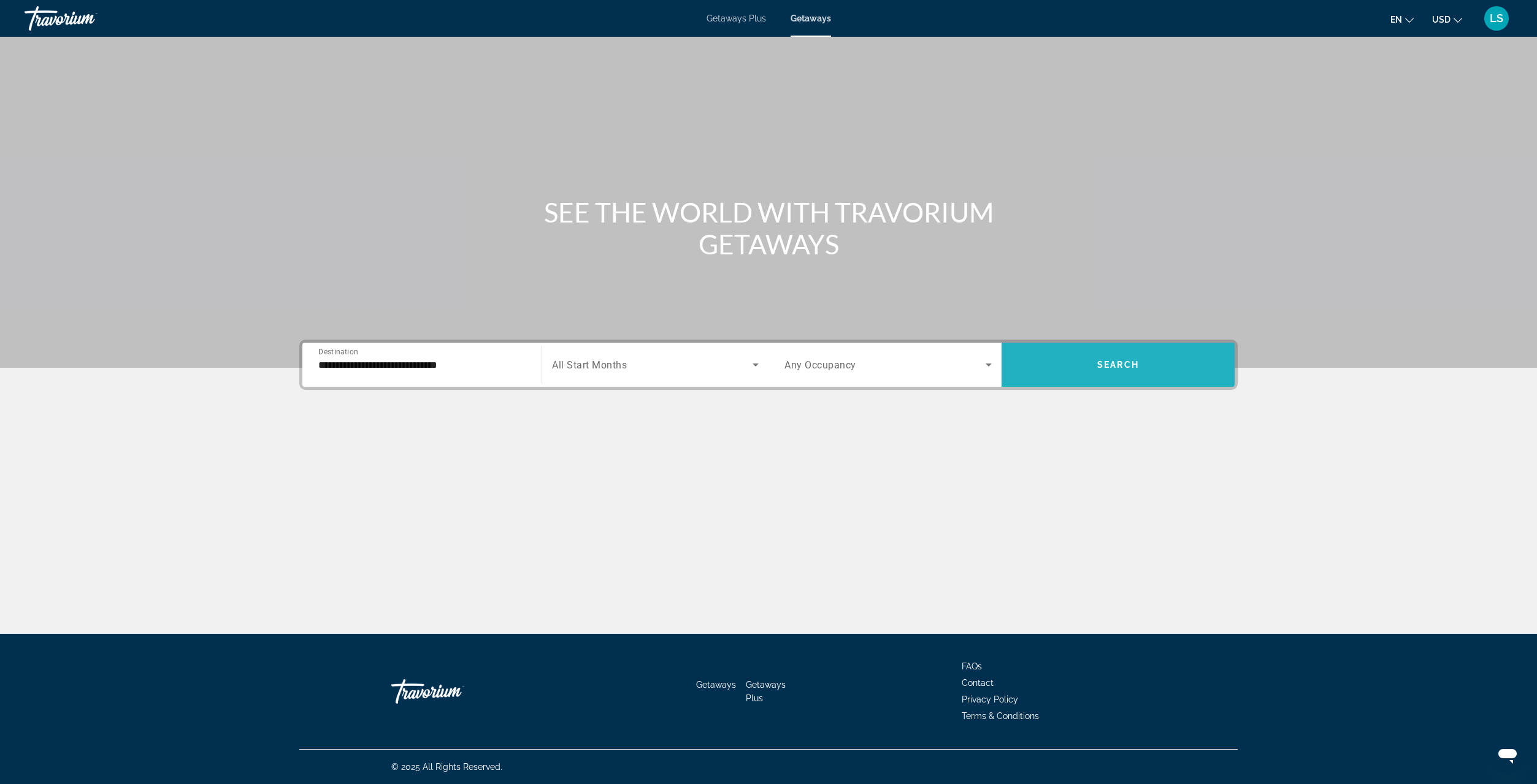
click at [1086, 362] on span "Search widget" at bounding box center [1117, 365] width 233 height 30
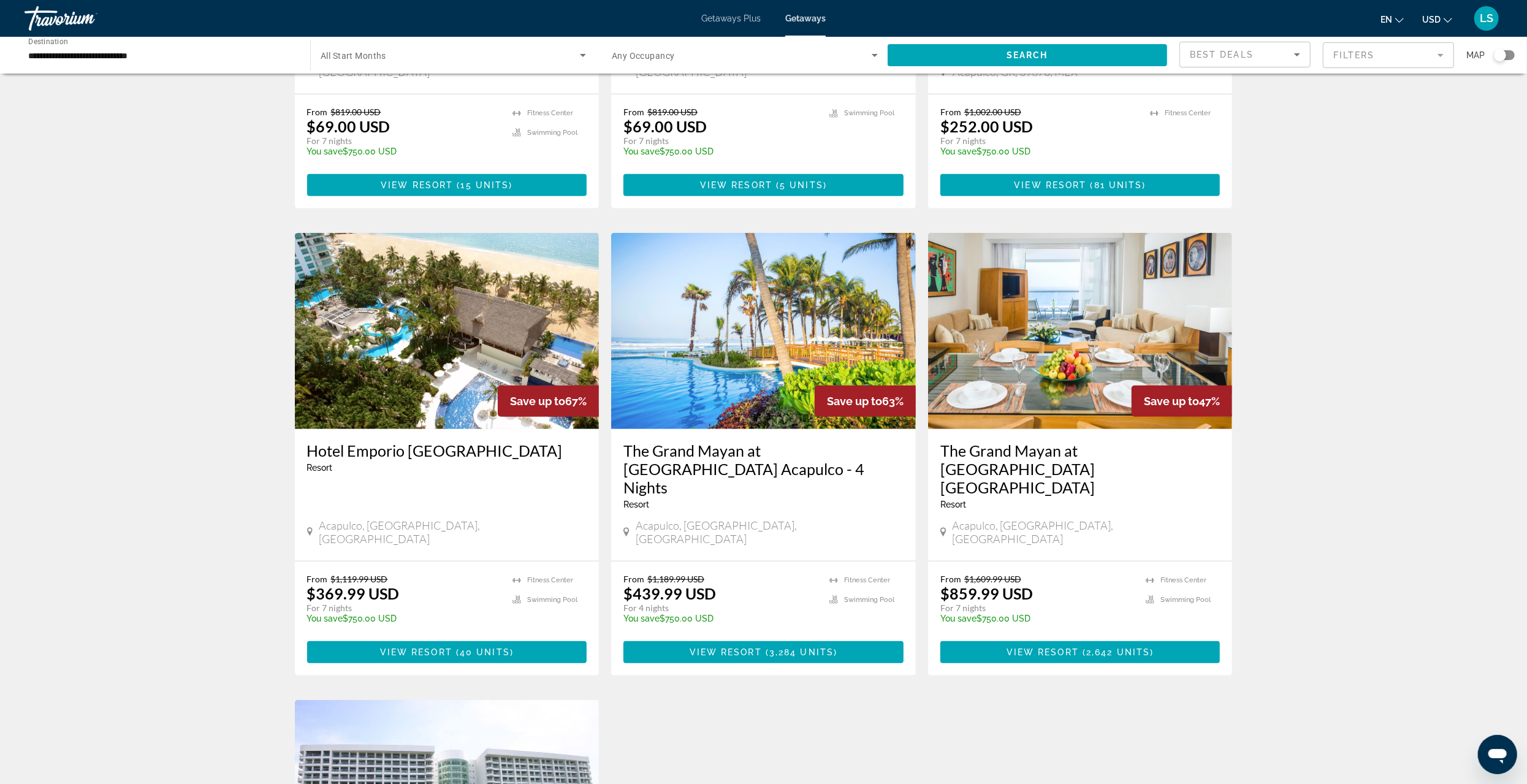
scroll to position [858, 0]
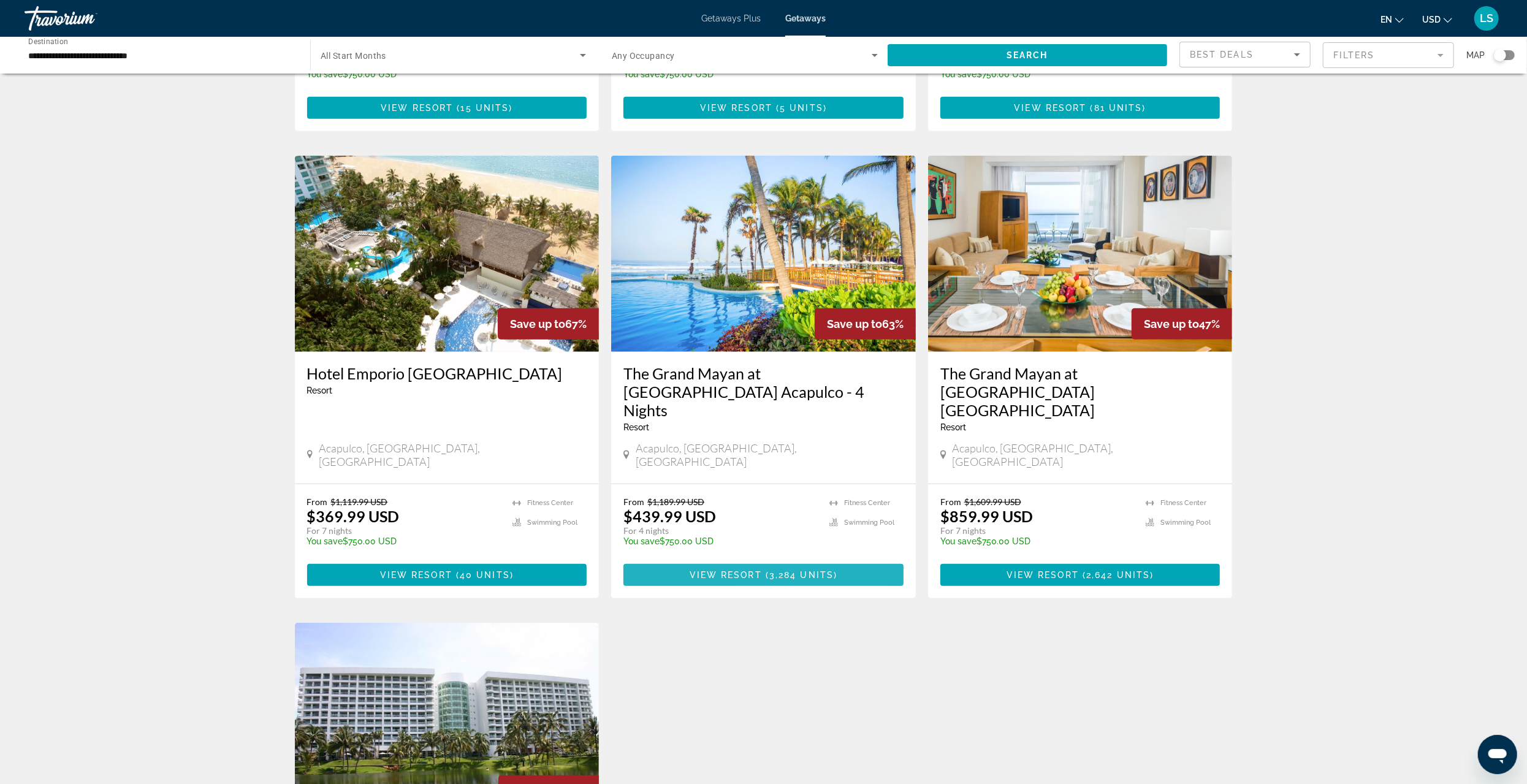
click at [742, 570] on span "View Resort" at bounding box center [726, 574] width 72 height 10
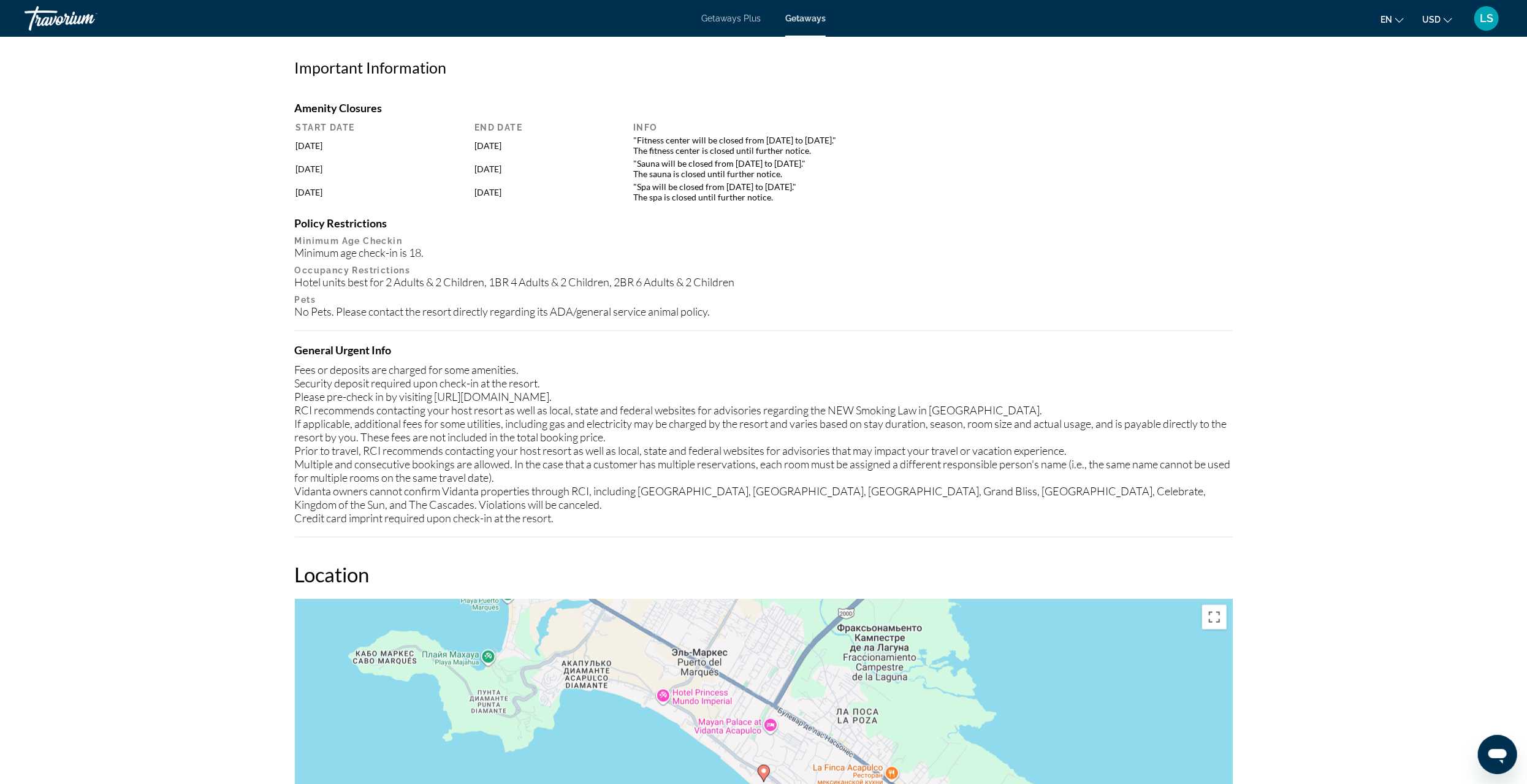
scroll to position [1594, 0]
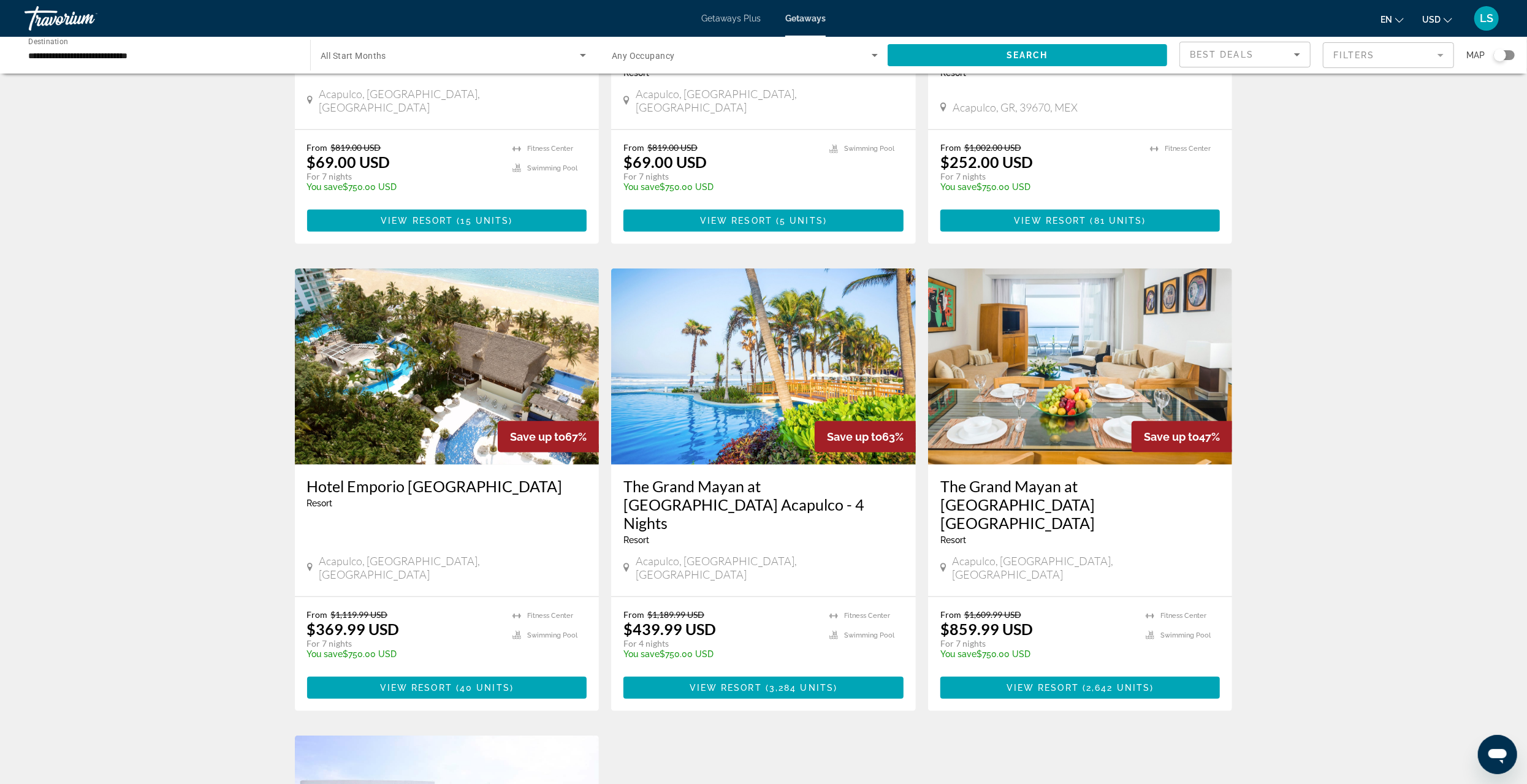
scroll to position [736, 0]
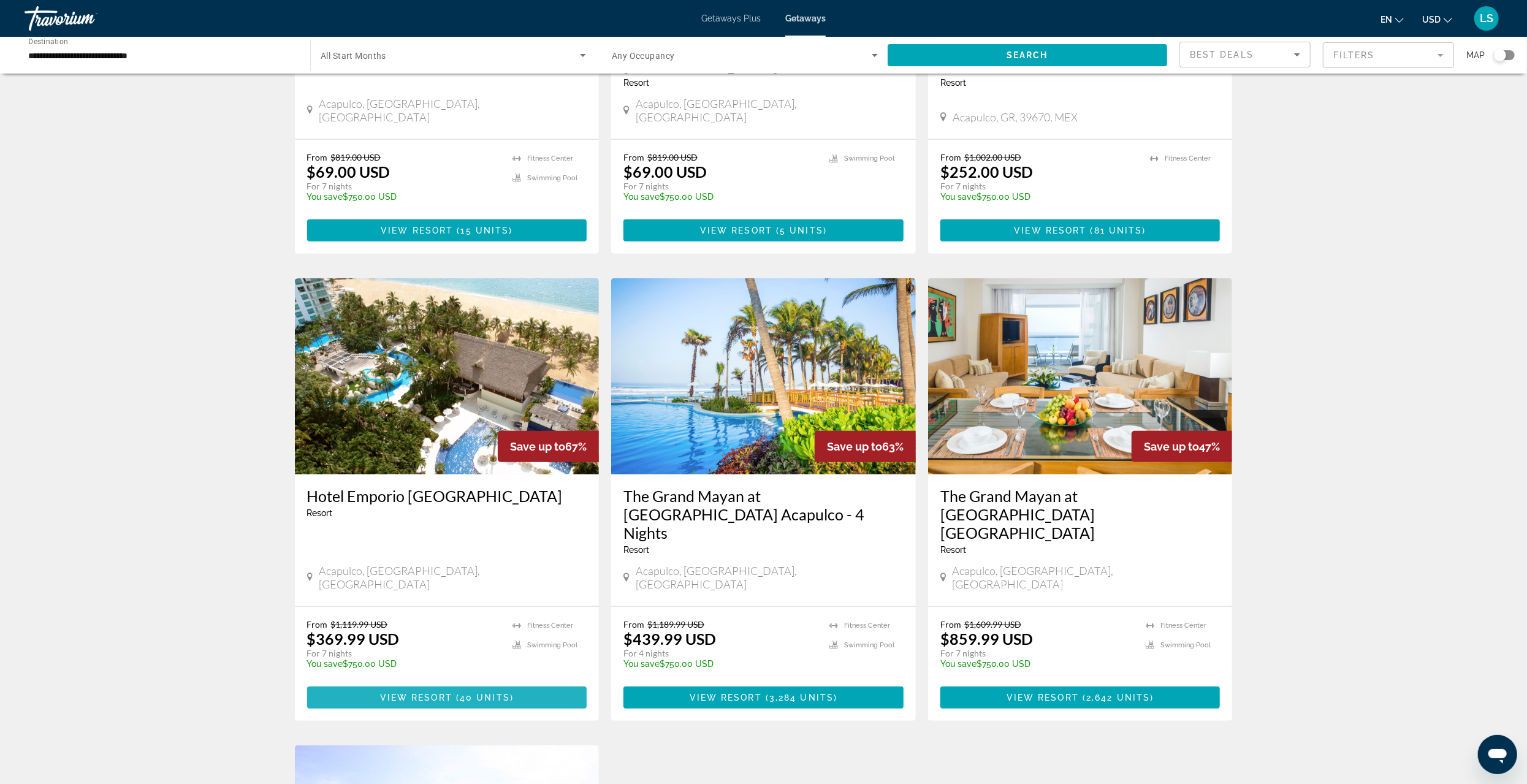
click at [434, 692] on span "View Resort" at bounding box center [416, 697] width 72 height 10
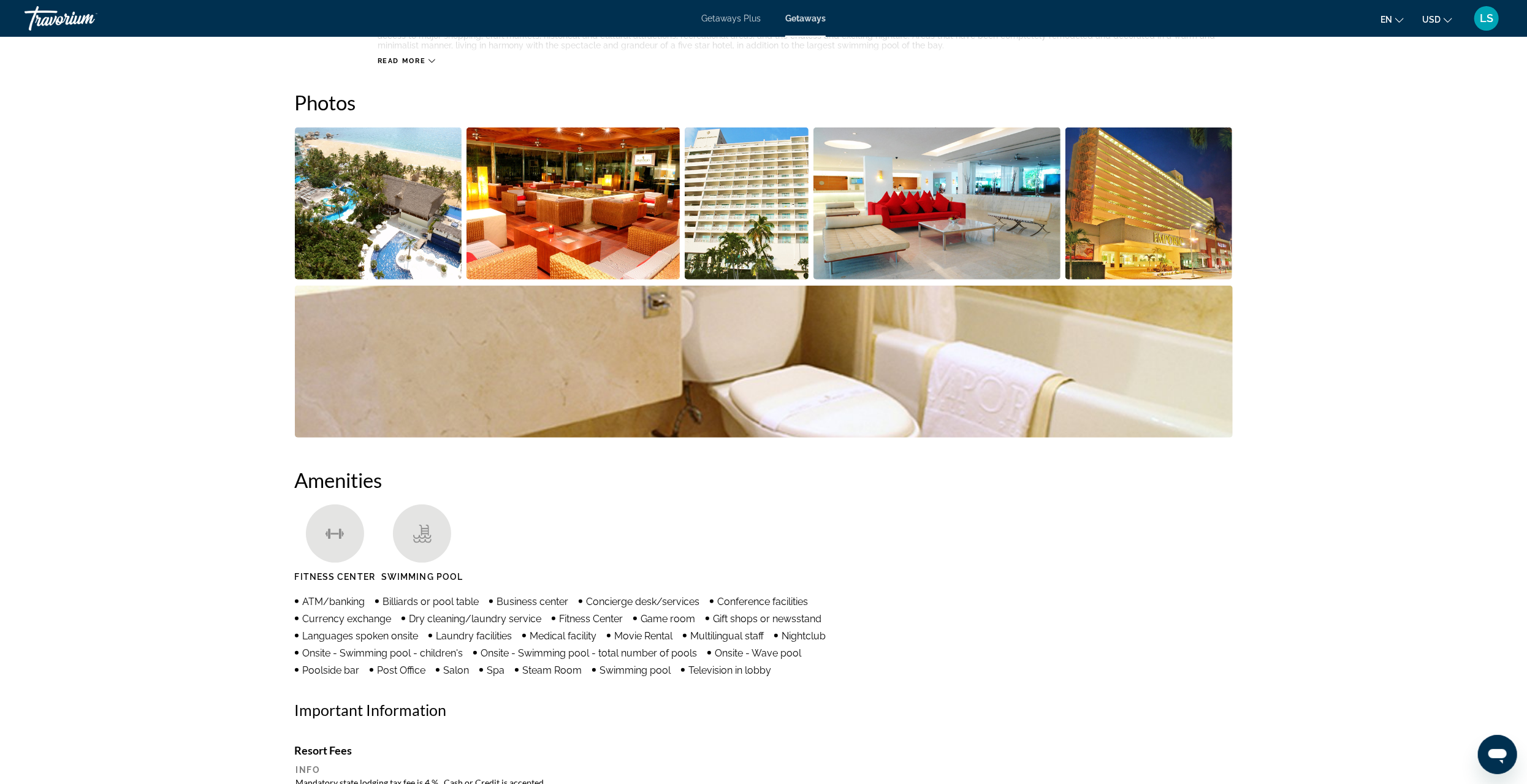
scroll to position [314, 0]
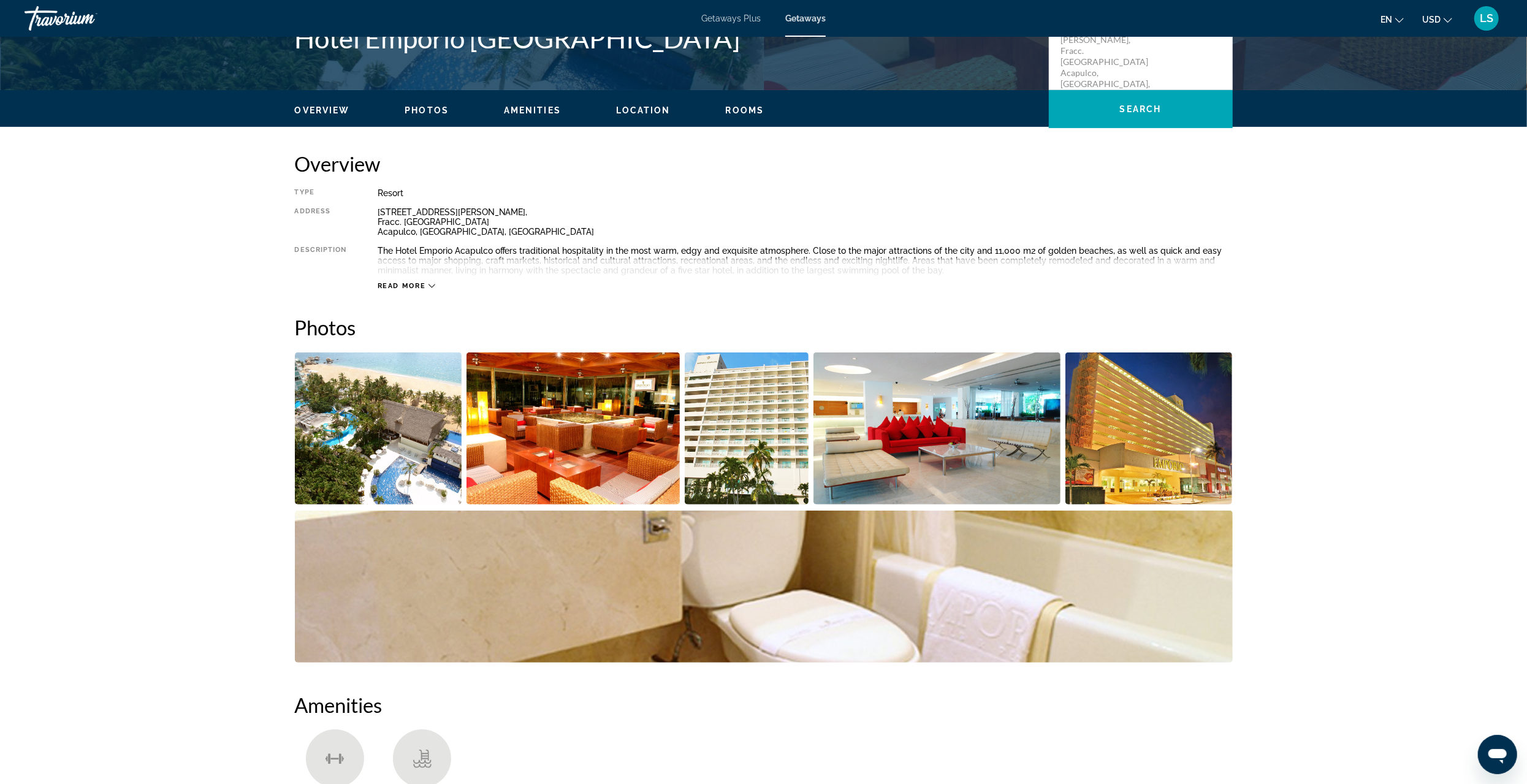
click at [407, 436] on img "Open full-screen image slider" at bounding box center [378, 428] width 167 height 152
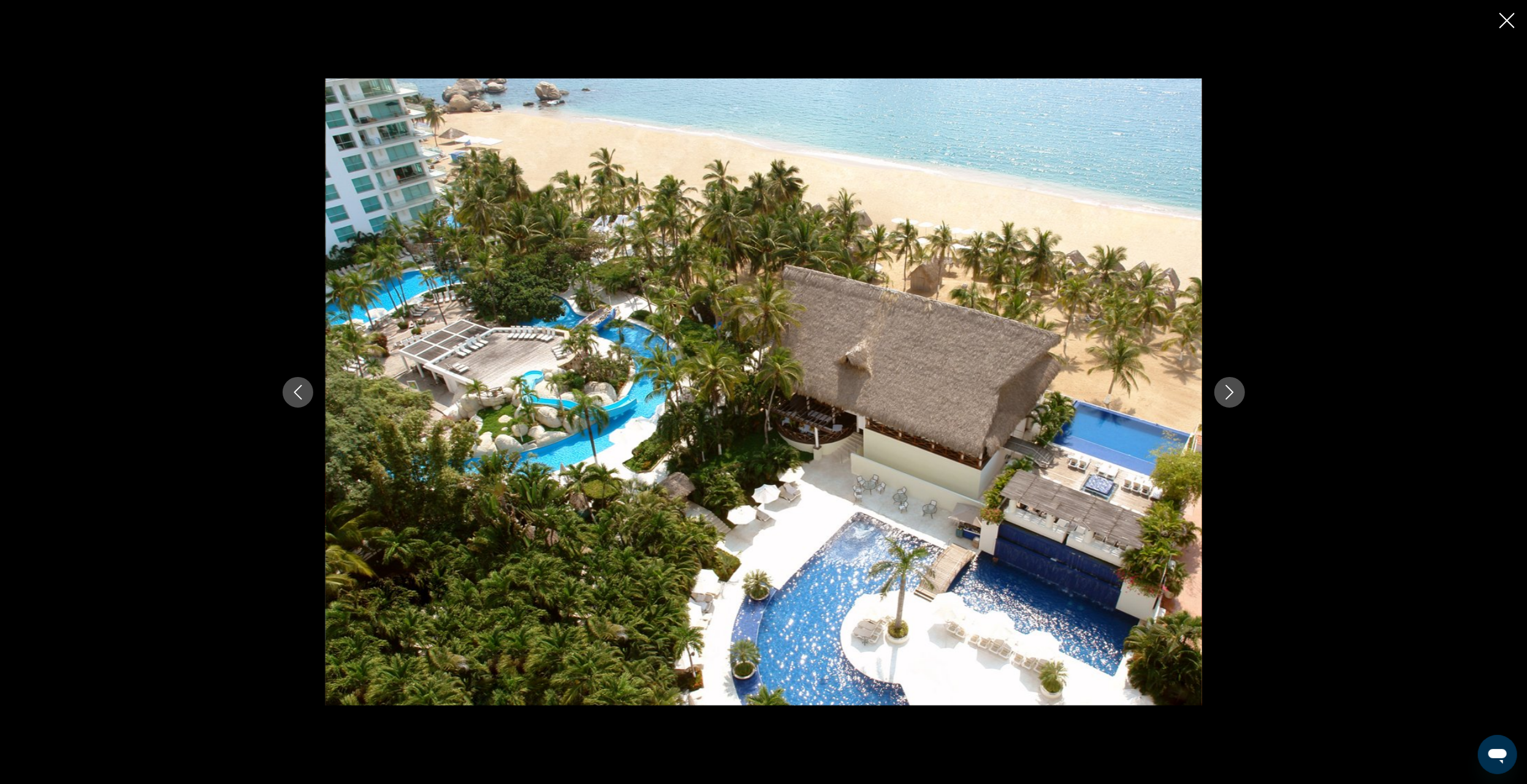
click at [1226, 387] on icon "Next image" at bounding box center [1229, 392] width 15 height 15
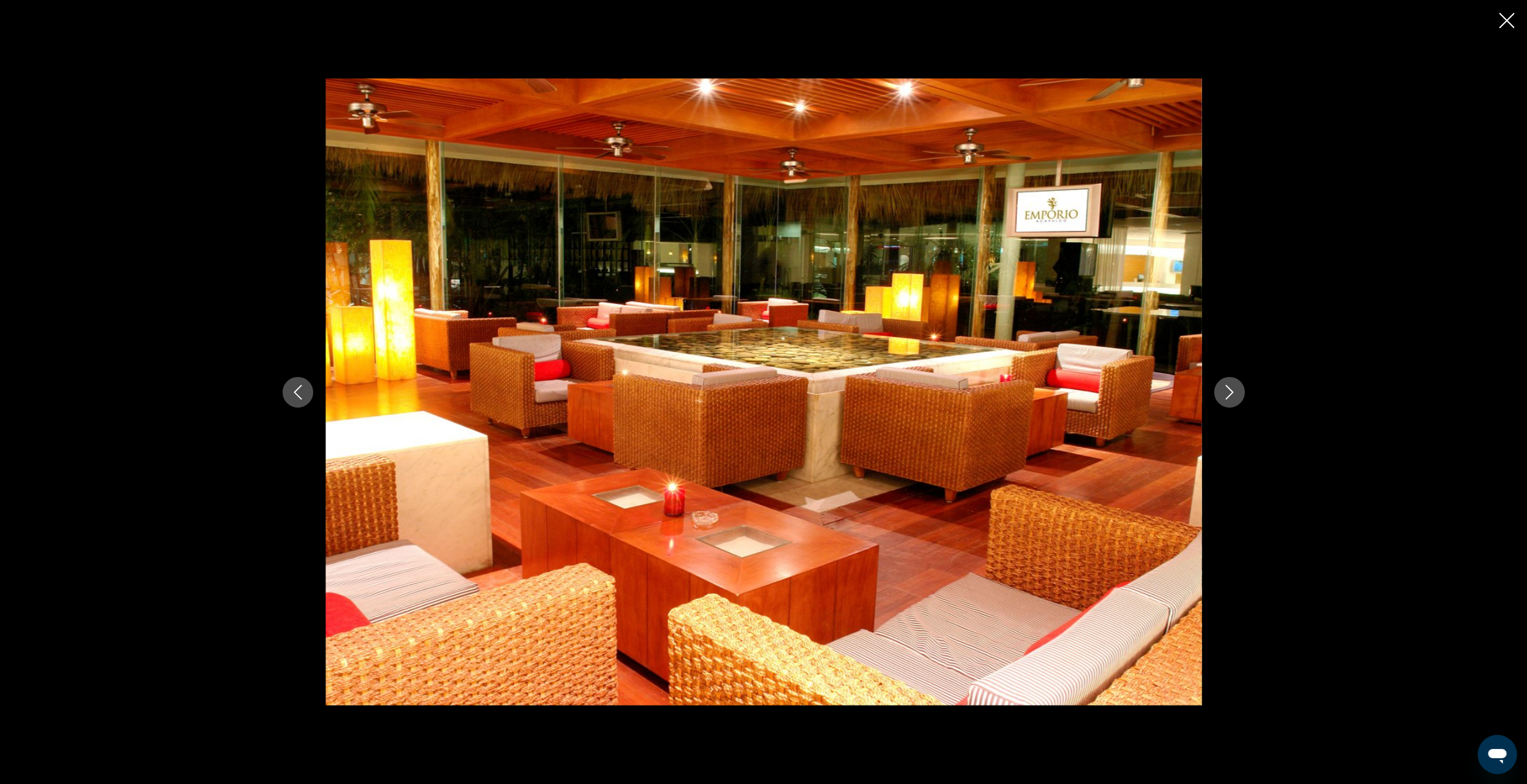
click at [1231, 391] on icon "Next image" at bounding box center [1229, 392] width 8 height 15
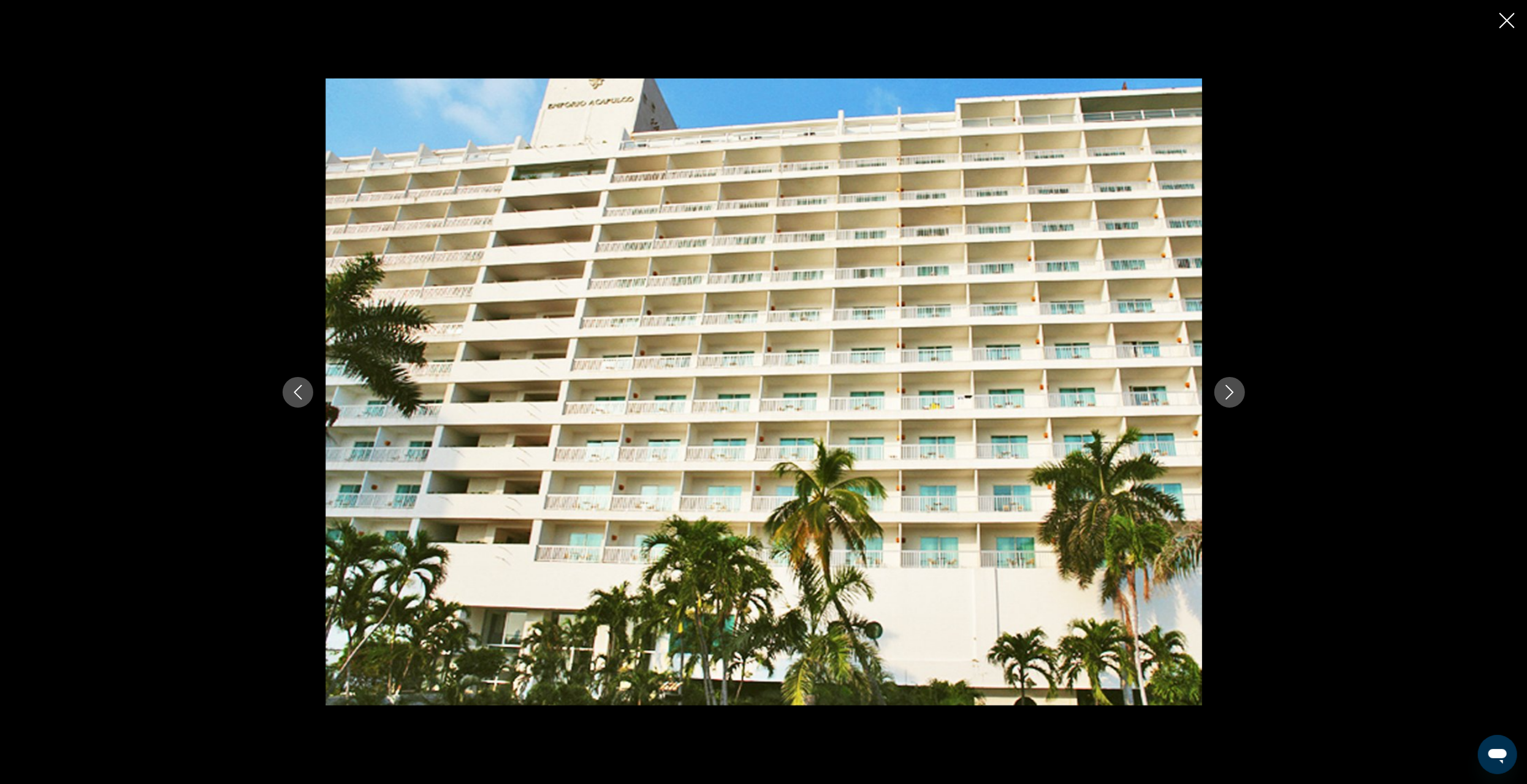
click at [1234, 392] on icon "Next image" at bounding box center [1229, 392] width 15 height 15
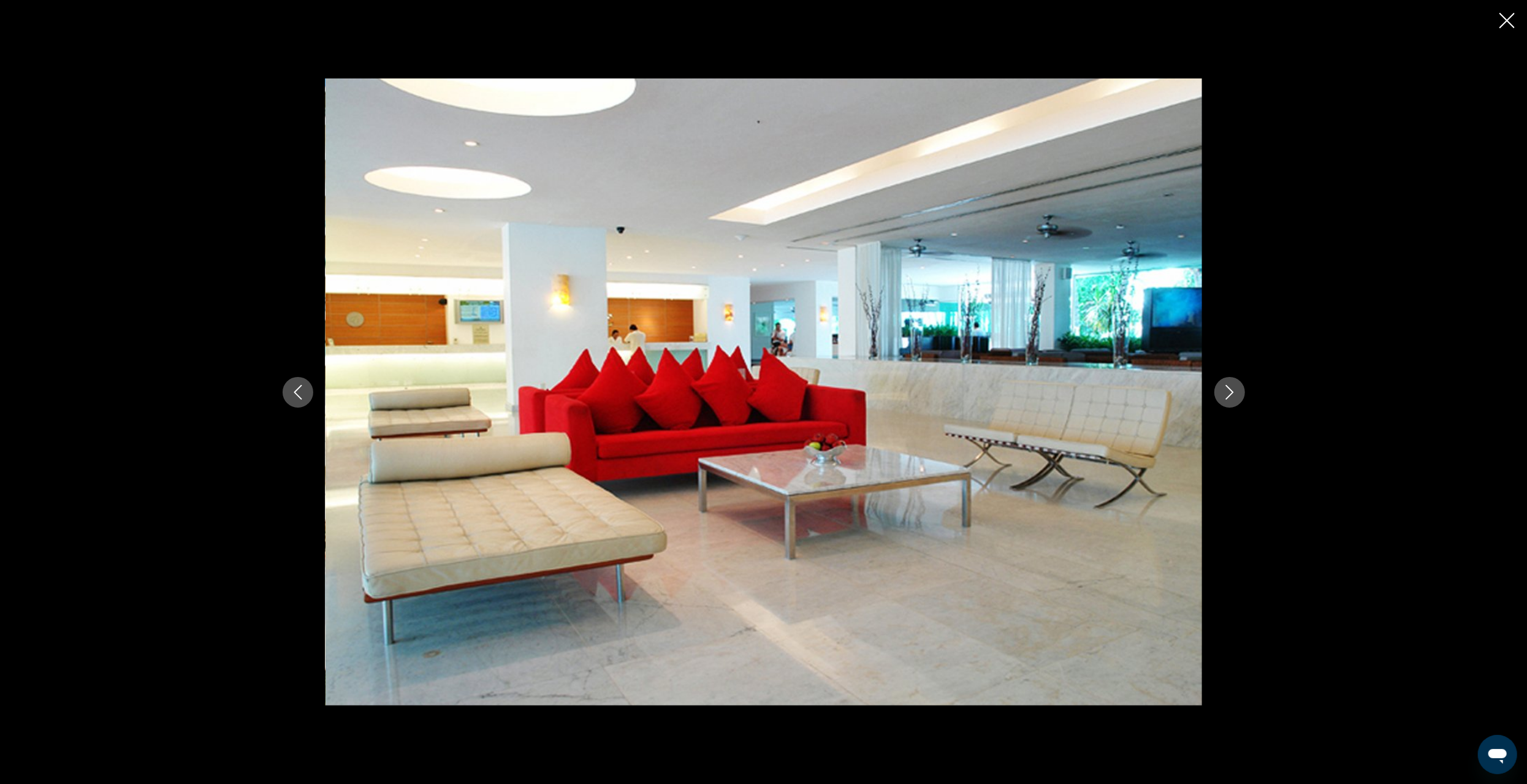
click at [1234, 395] on icon "Next image" at bounding box center [1229, 392] width 15 height 15
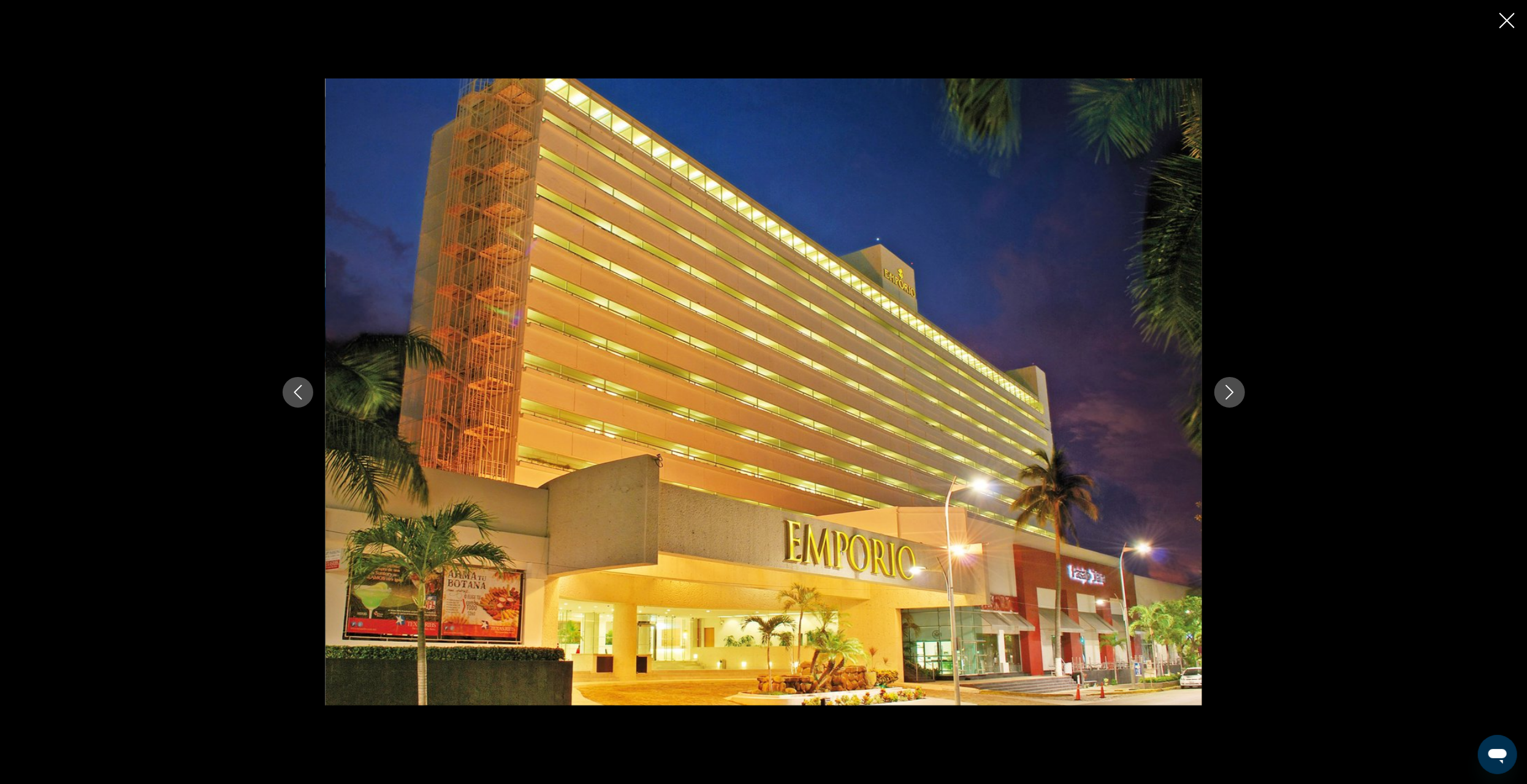
click at [1234, 395] on icon "Next image" at bounding box center [1229, 392] width 15 height 15
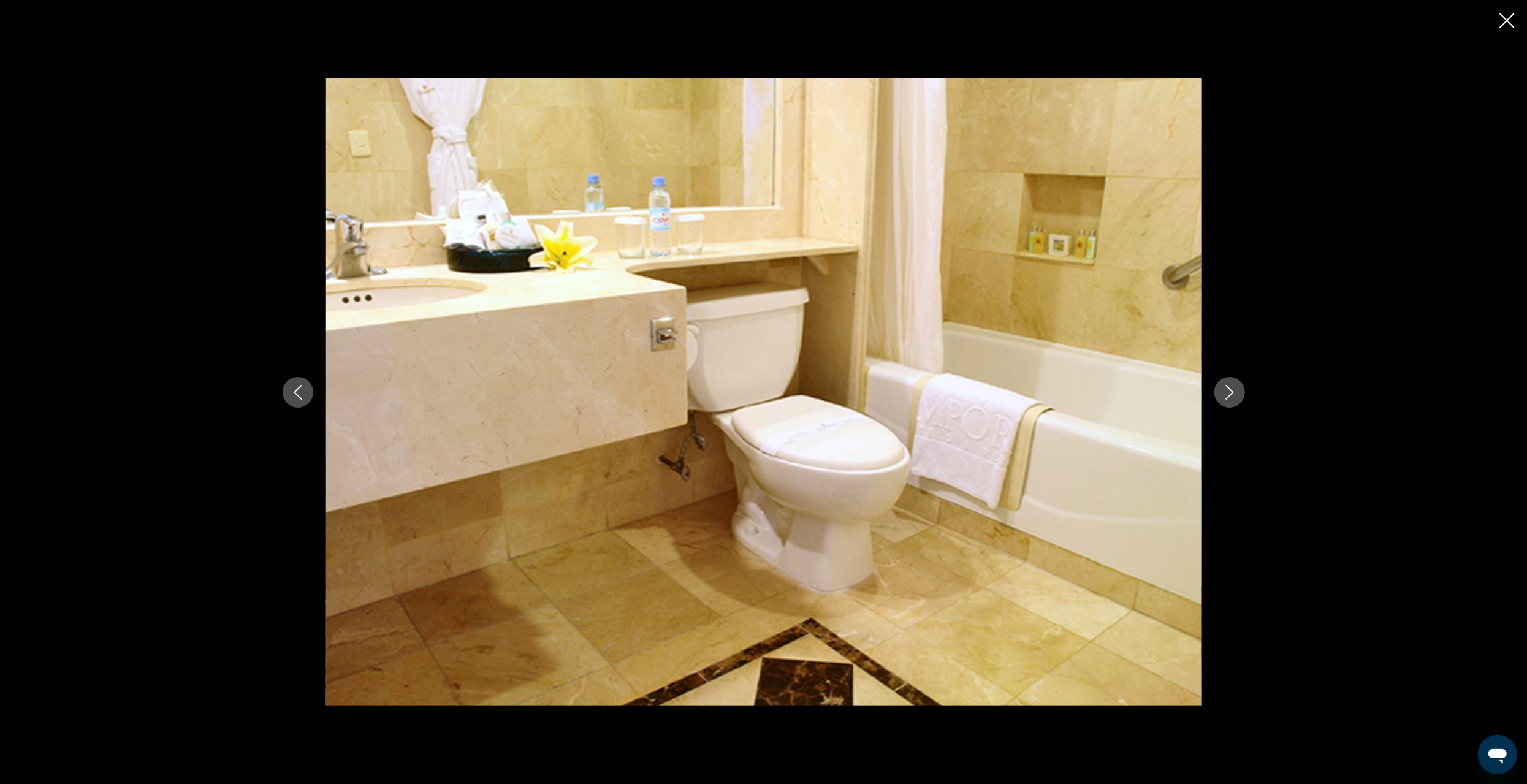
click at [1234, 396] on icon "Next image" at bounding box center [1229, 392] width 15 height 15
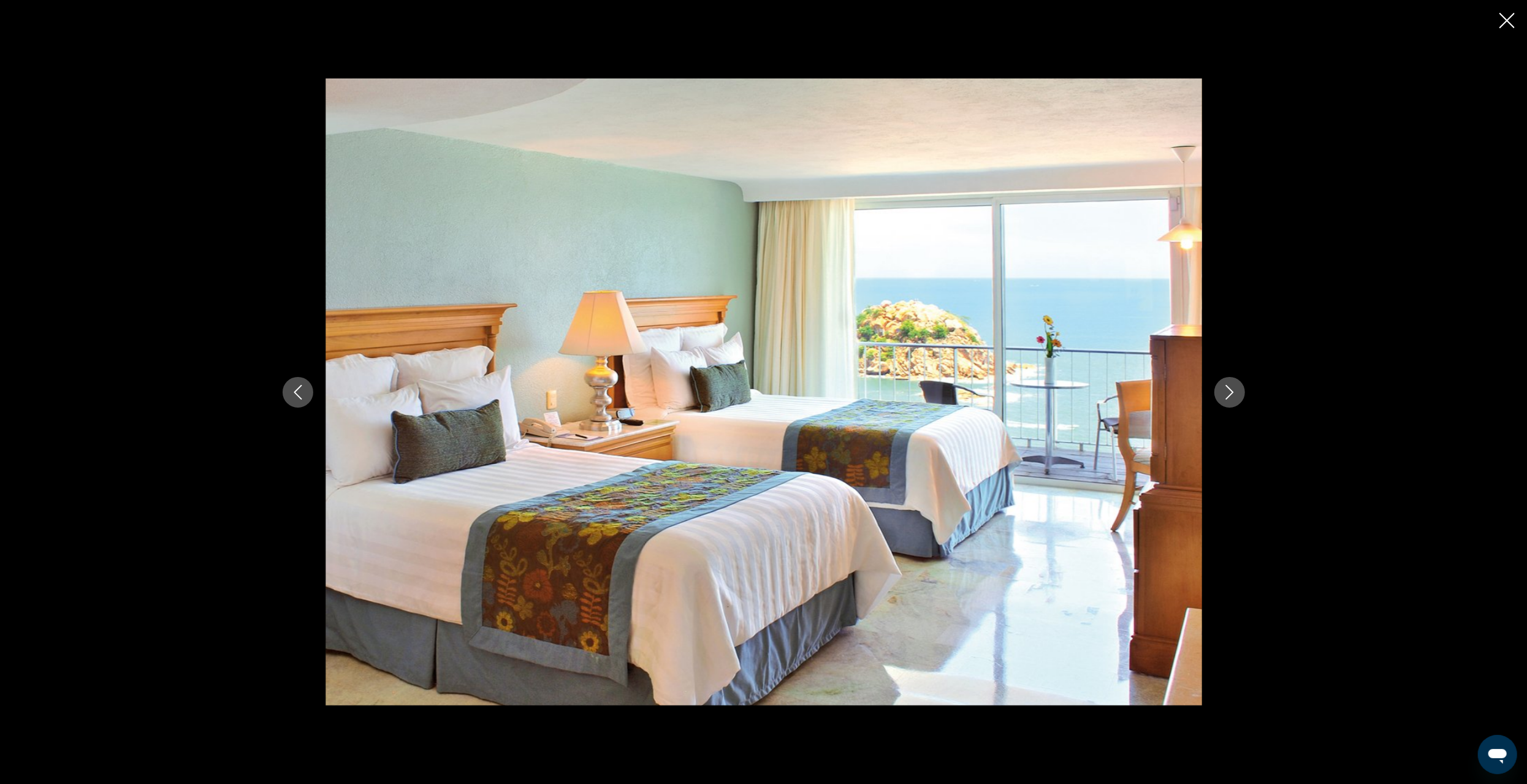
click at [1234, 396] on icon "Next image" at bounding box center [1229, 392] width 15 height 15
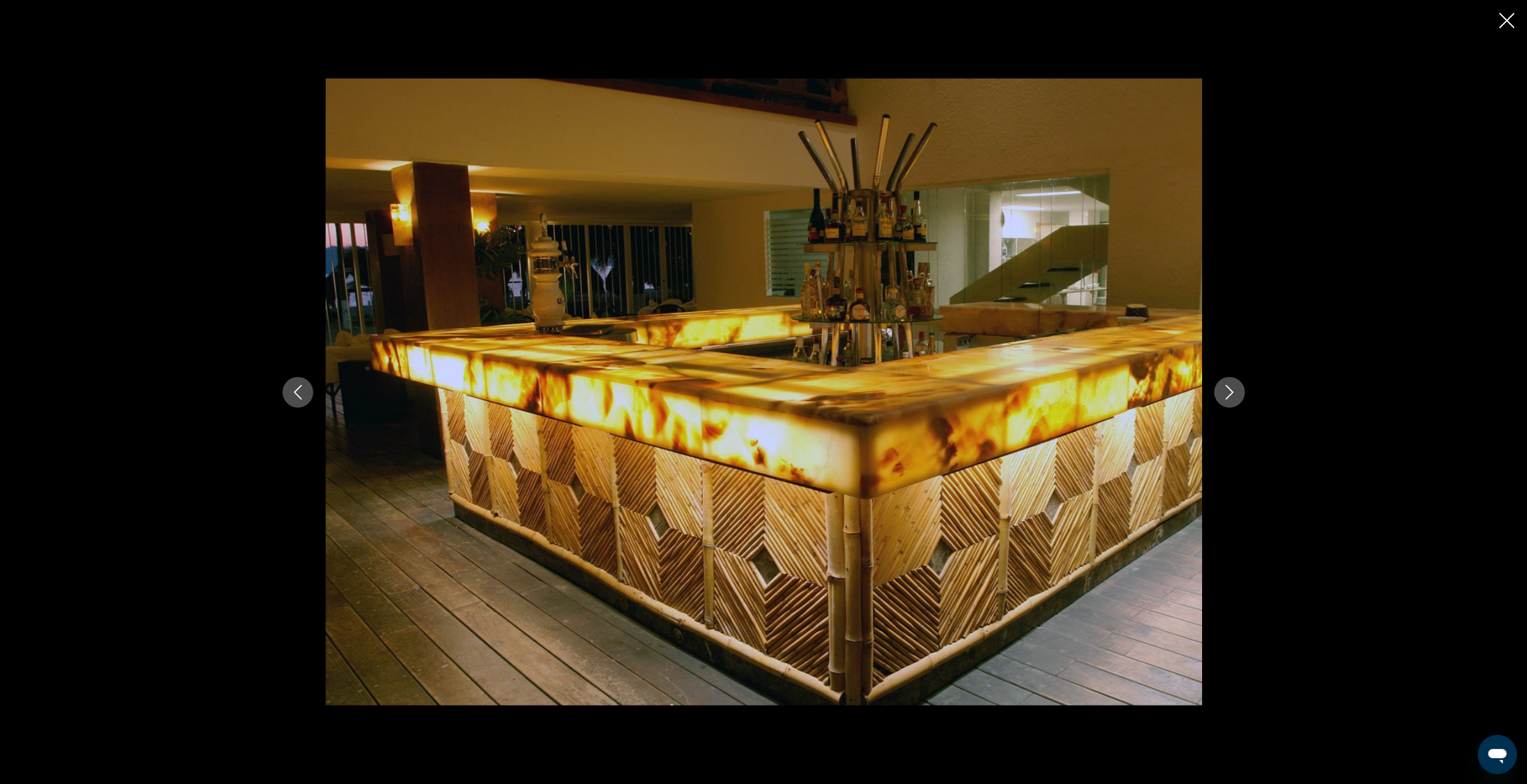
click at [1234, 395] on icon "Next image" at bounding box center [1229, 392] width 15 height 15
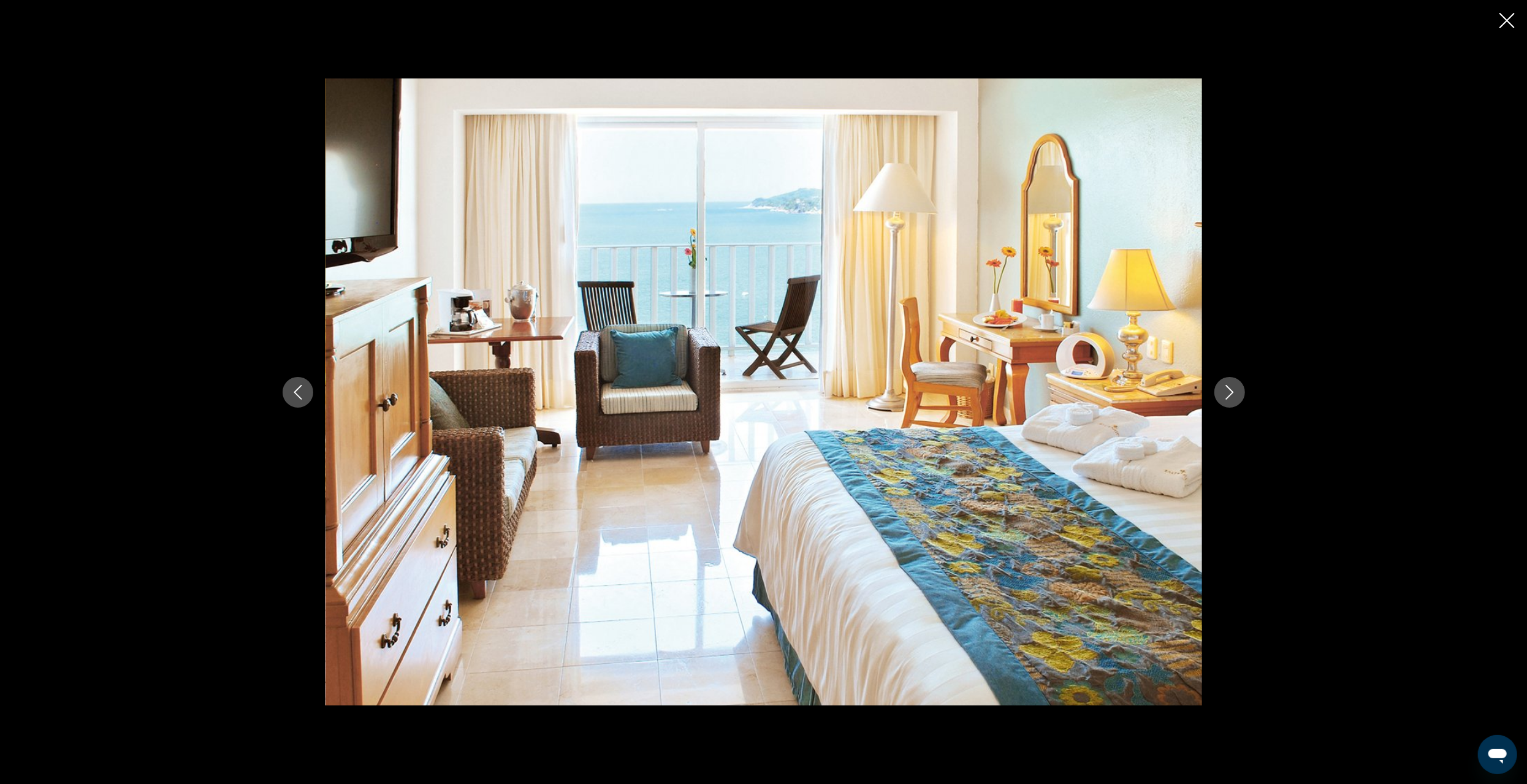
click at [1514, 17] on icon "Close slideshow" at bounding box center [1508, 21] width 15 height 15
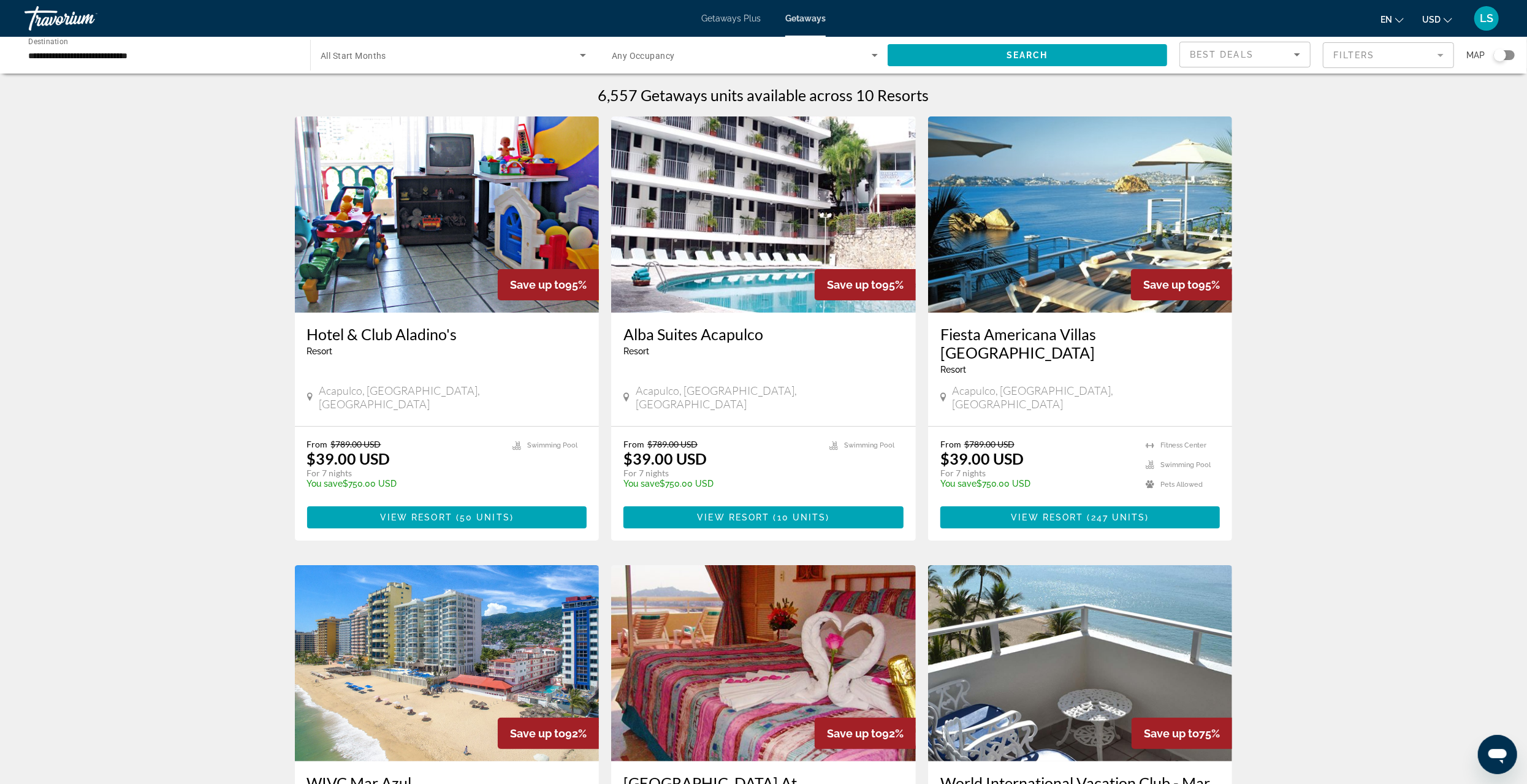
click at [57, 55] on input "**********" at bounding box center [161, 55] width 266 height 15
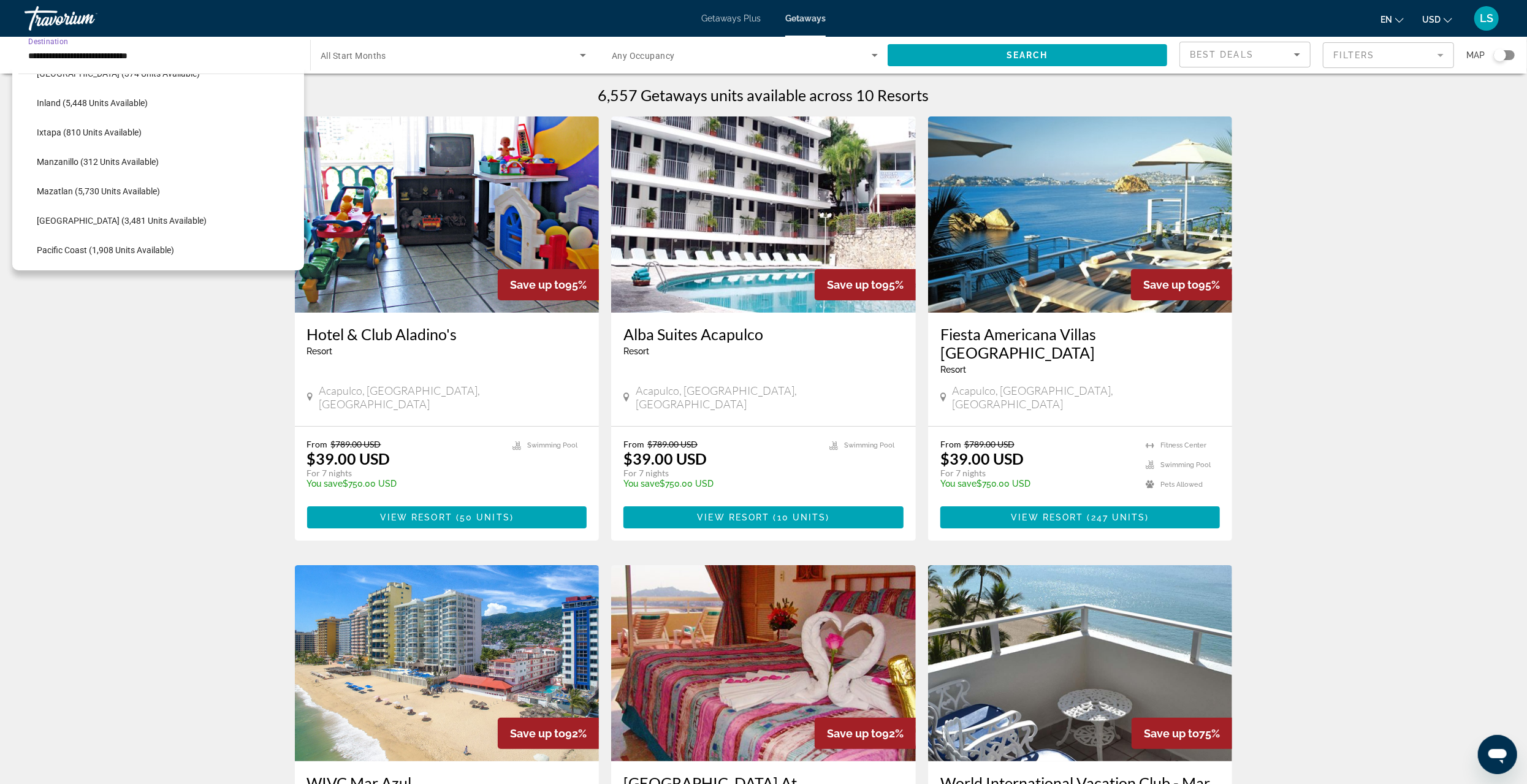
scroll to position [259, 0]
click at [74, 217] on span "[GEOGRAPHIC_DATA]/[GEOGRAPHIC_DATA] (17,513 units available)" at bounding box center [167, 218] width 261 height 10
type input "**********"
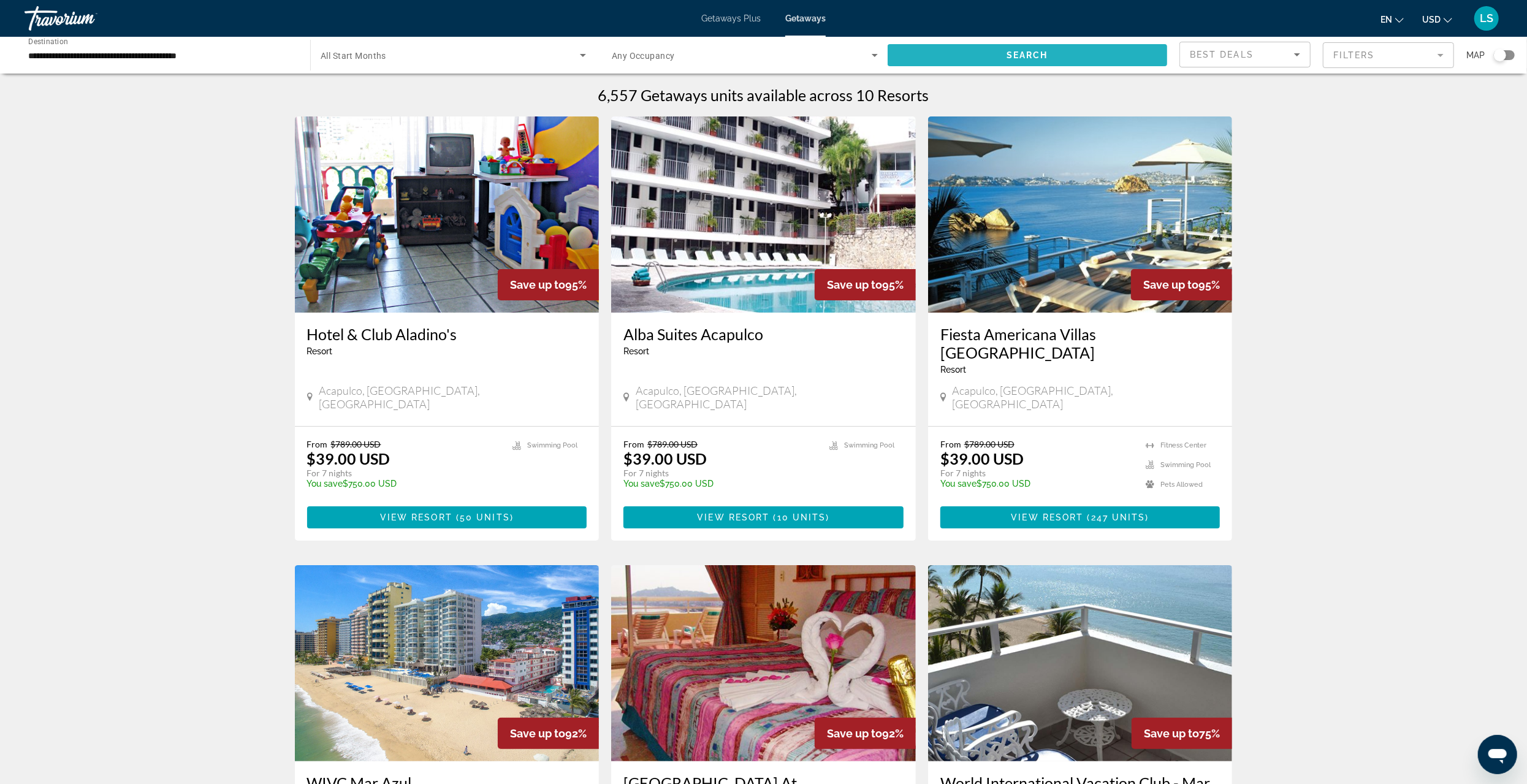
click at [1003, 55] on span "Search widget" at bounding box center [1027, 55] width 279 height 30
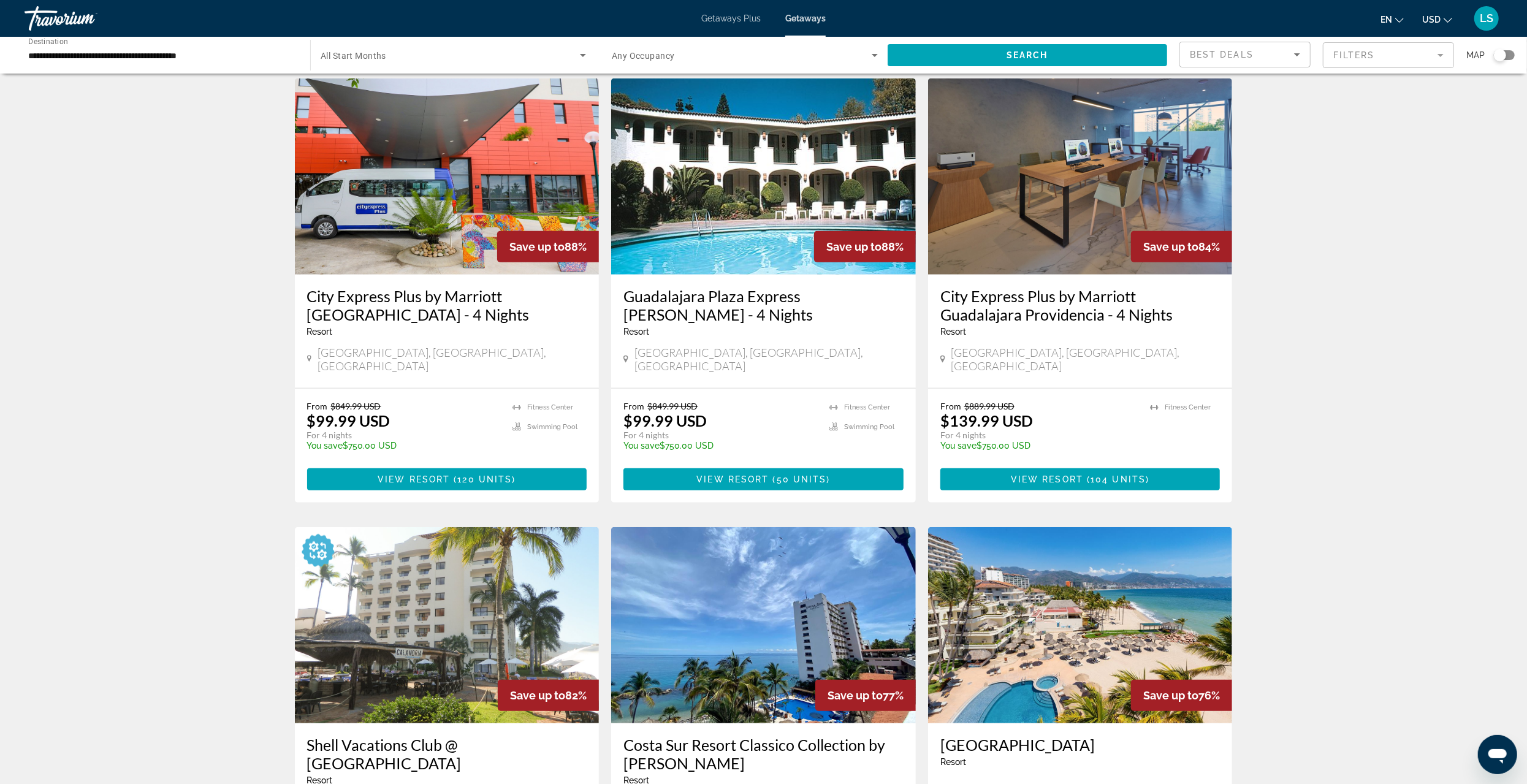
scroll to position [1226, 0]
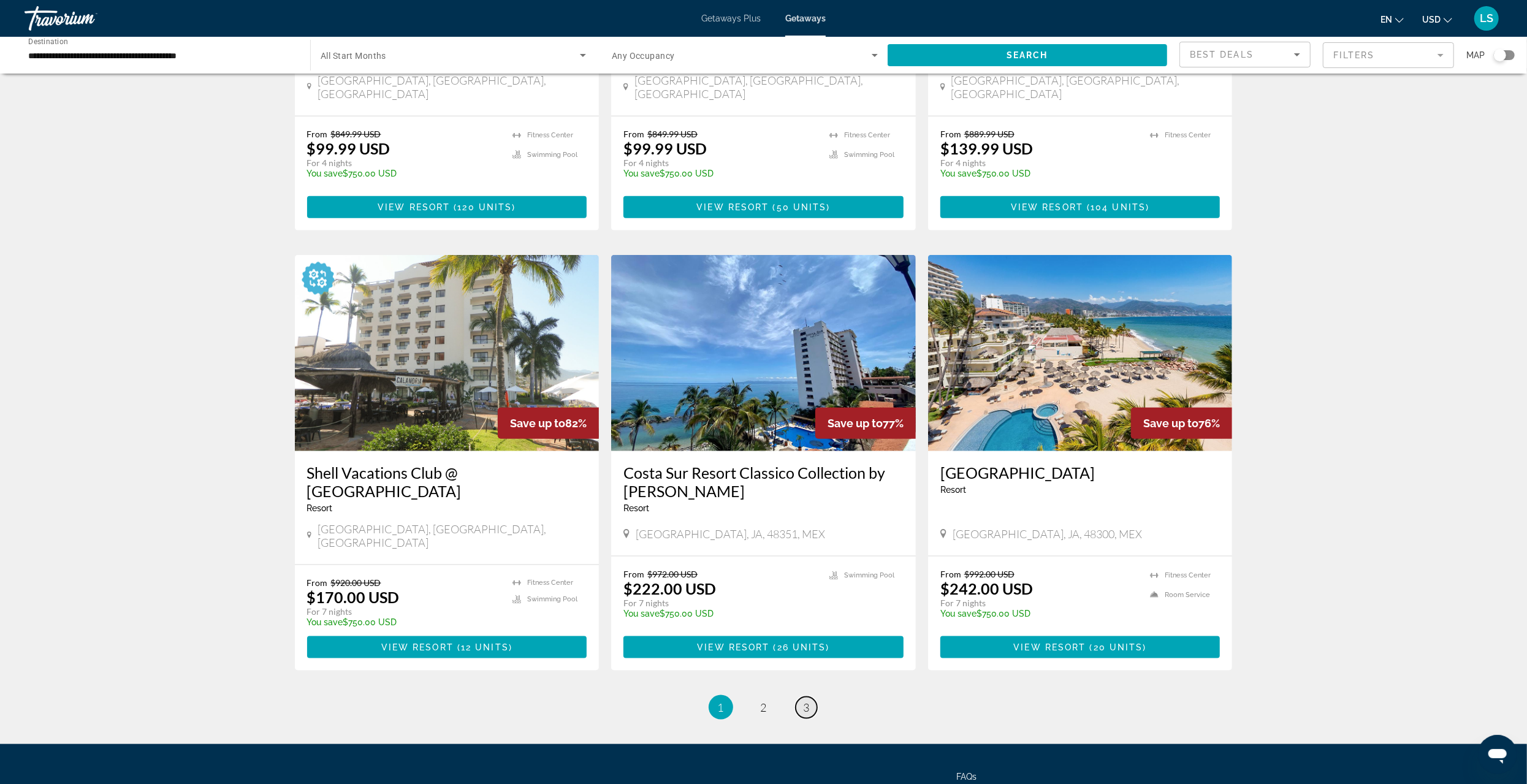
click at [812, 697] on link "page 3" at bounding box center [806, 707] width 21 height 21
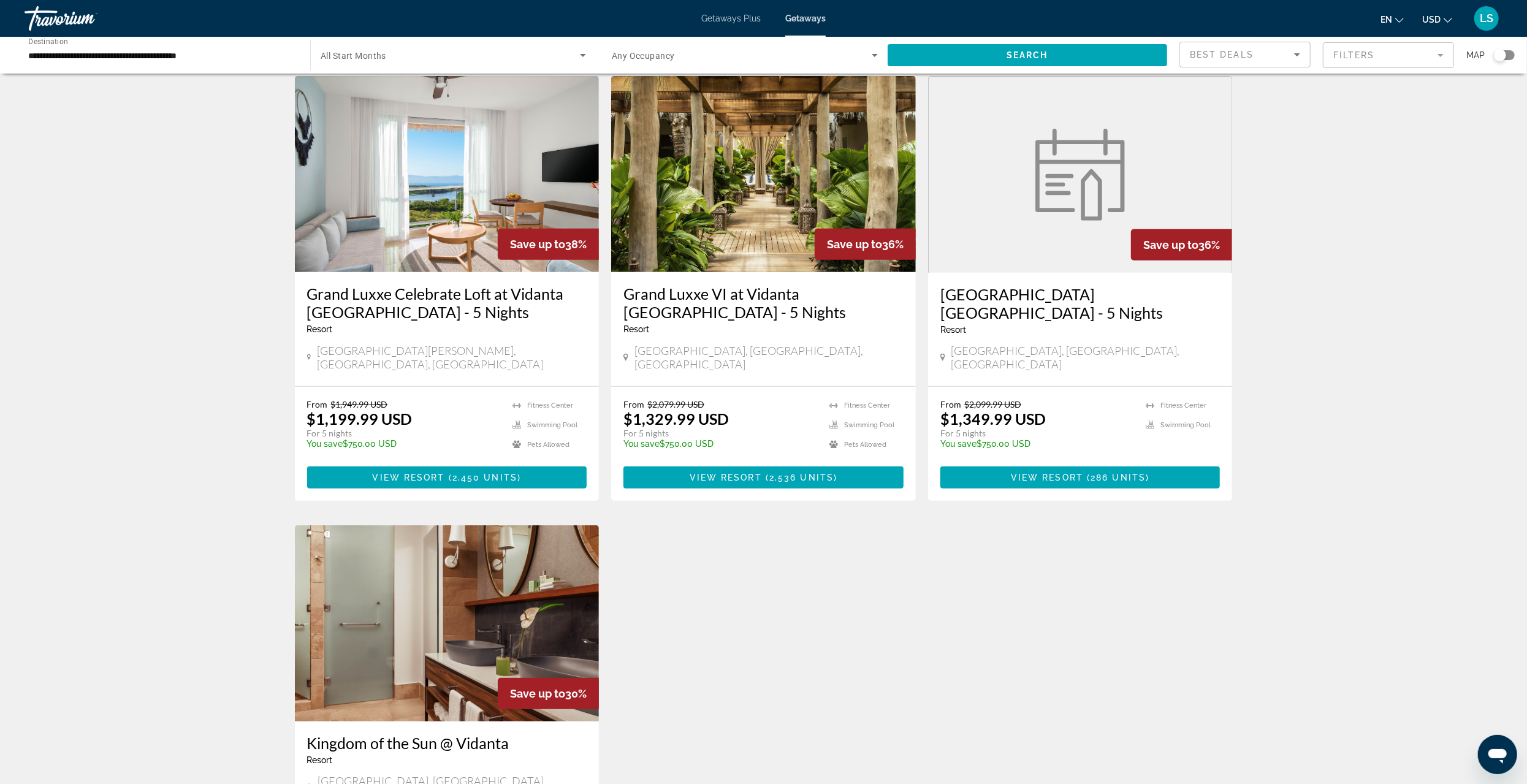
scroll to position [433, 0]
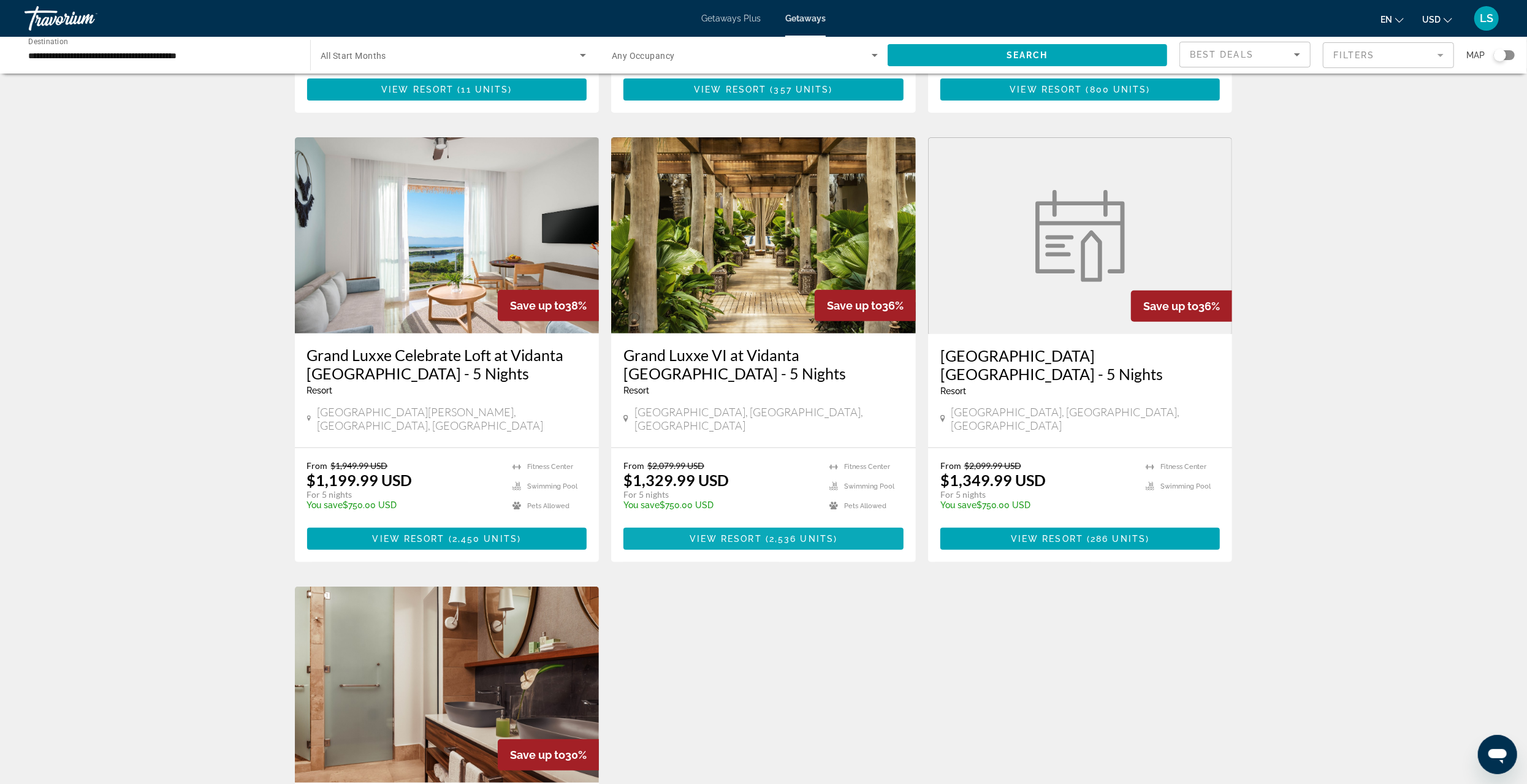
drag, startPoint x: 789, startPoint y: 488, endPoint x: 770, endPoint y: 490, distance: 19.1
click at [788, 534] on span "2,536 units" at bounding box center [802, 538] width 65 height 10
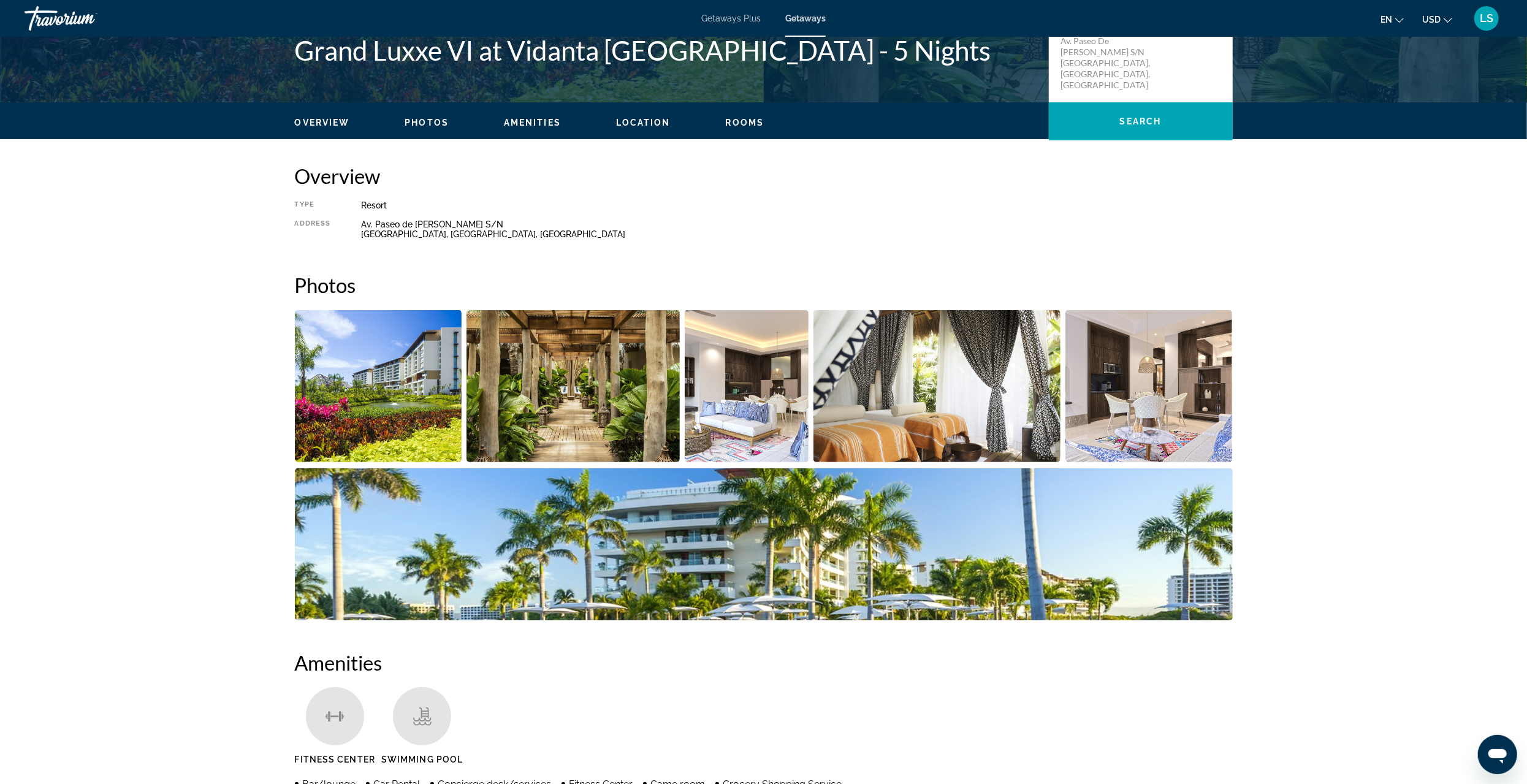
scroll to position [290, 0]
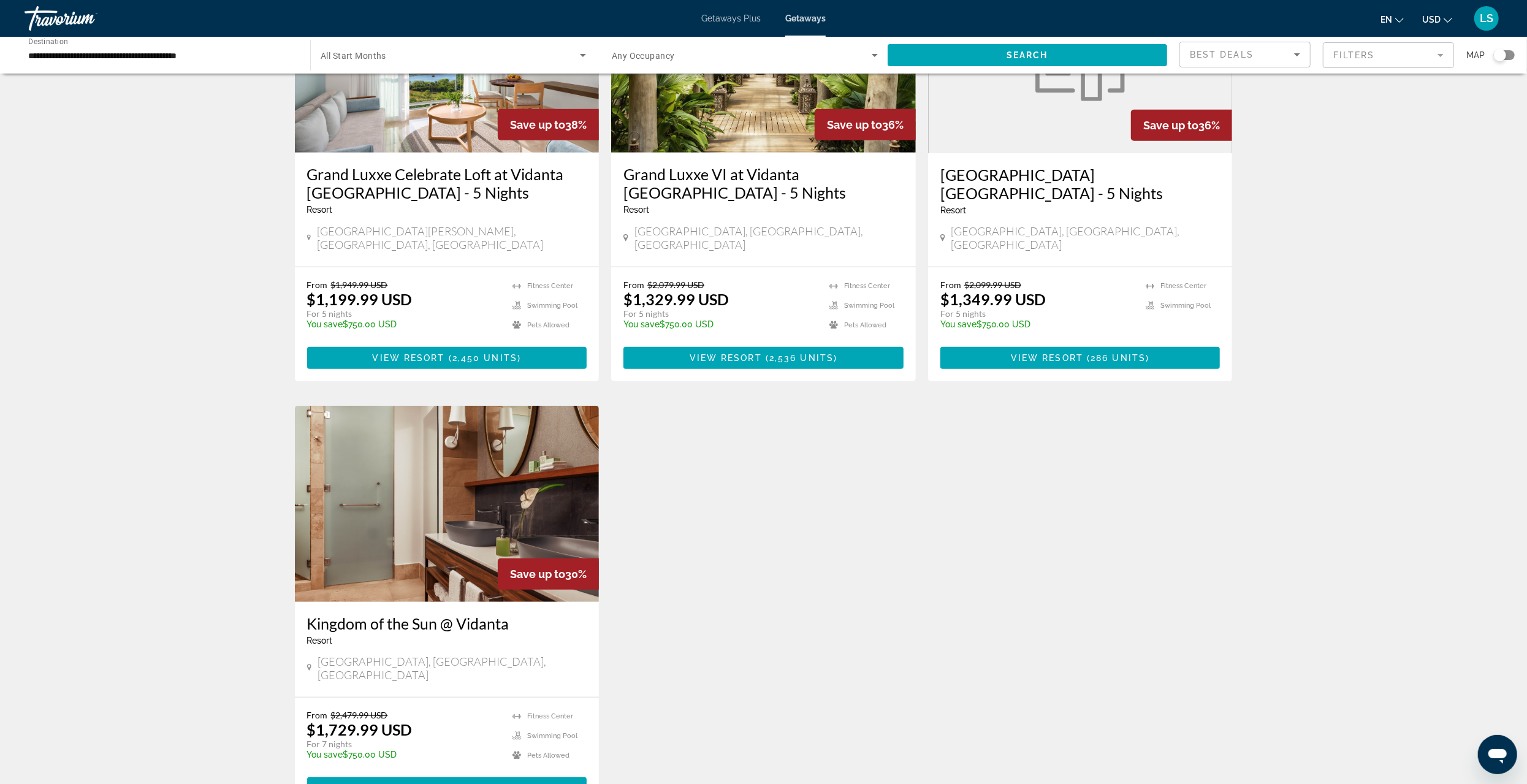
scroll to position [797, 0]
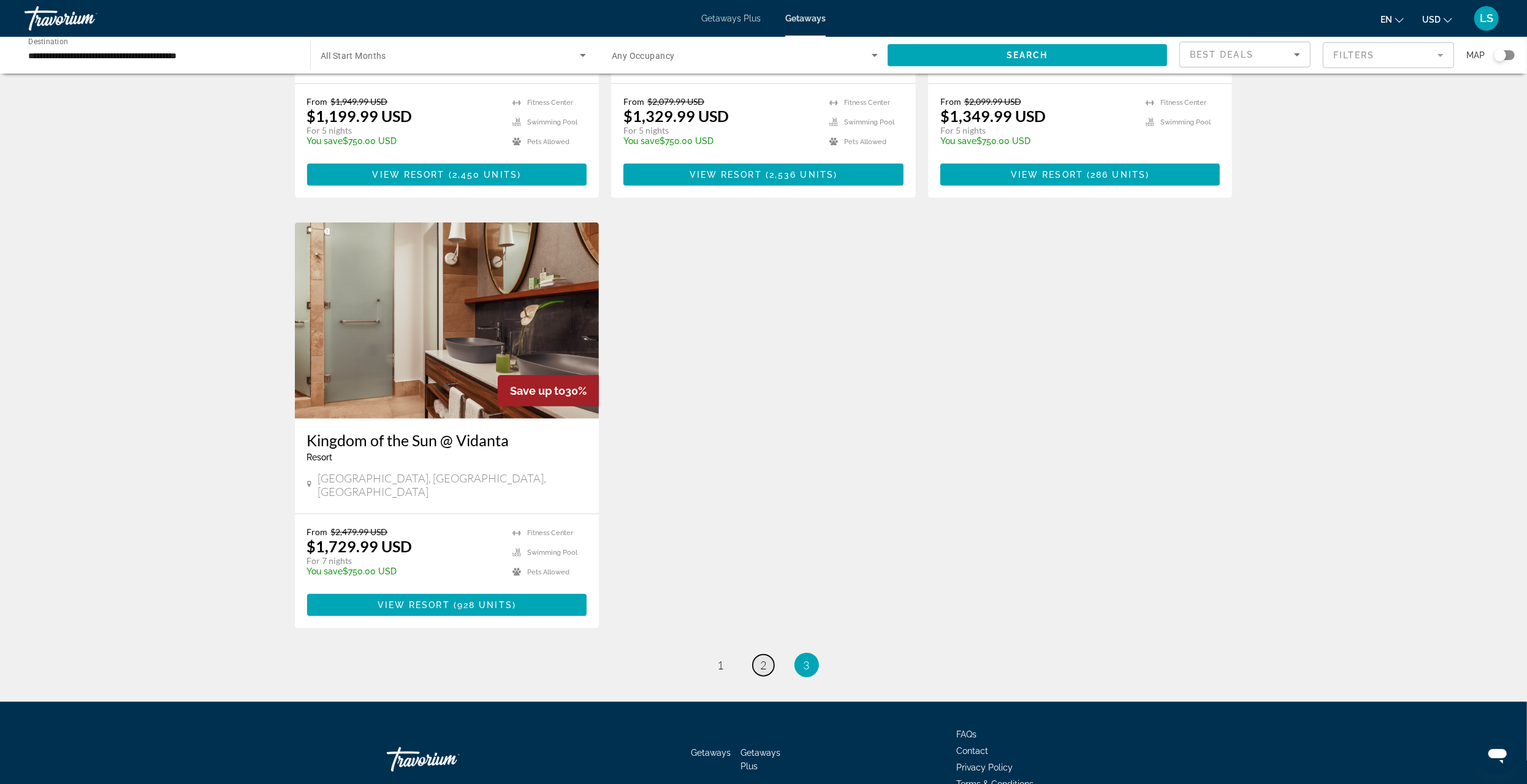
click at [762, 658] on span "2" at bounding box center [764, 665] width 6 height 14
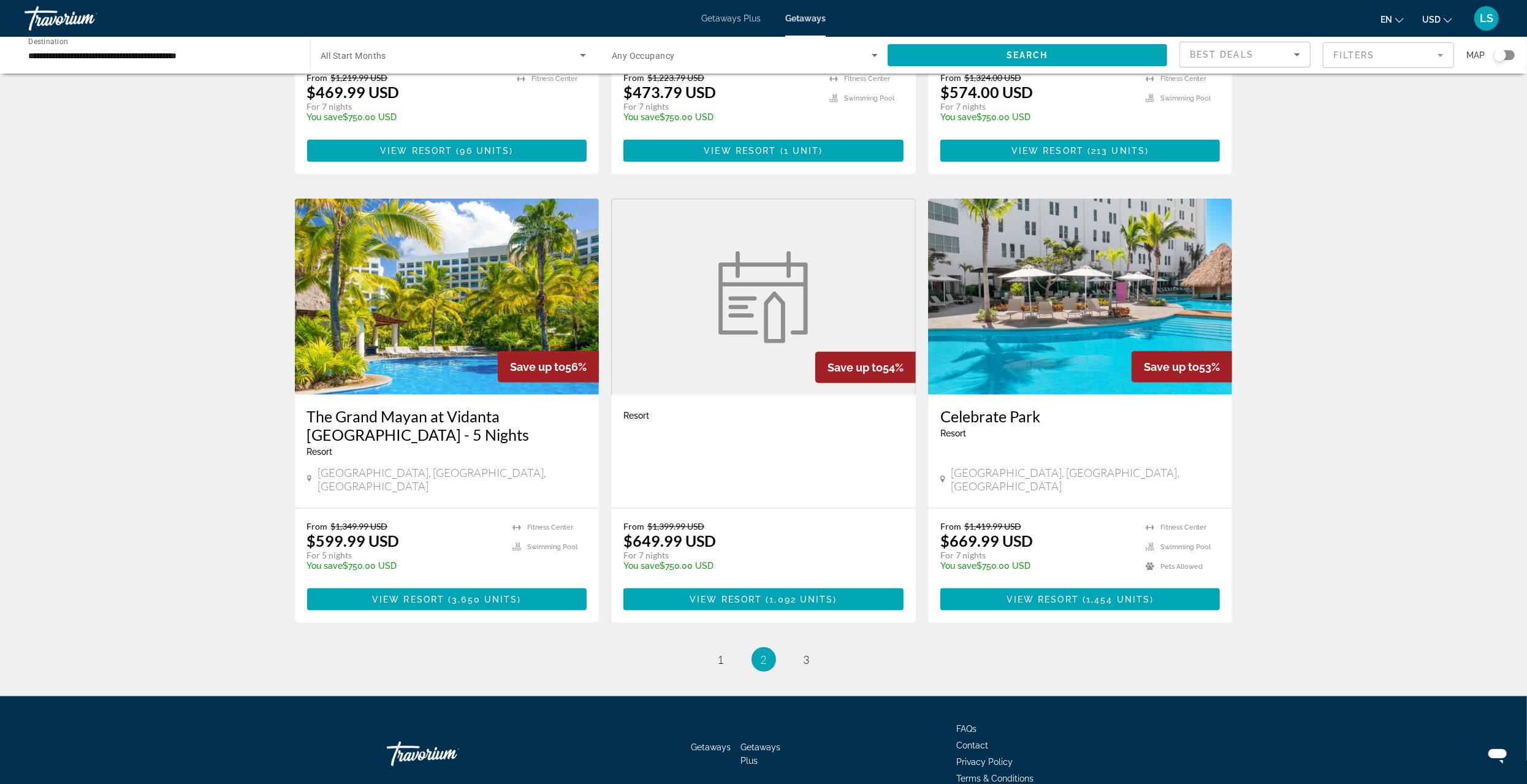
scroll to position [1271, 0]
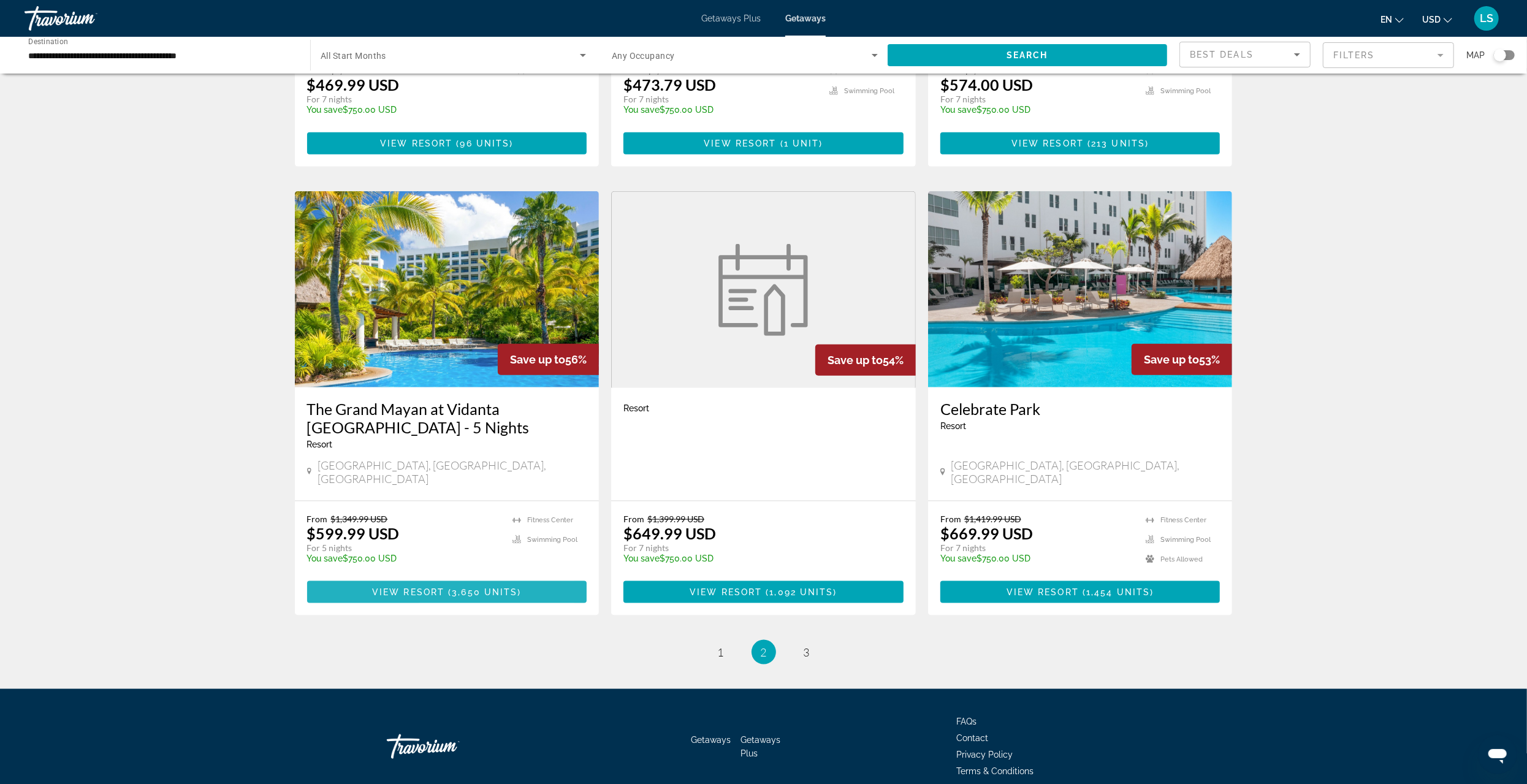
click at [425, 587] on span "View Resort" at bounding box center [409, 592] width 72 height 10
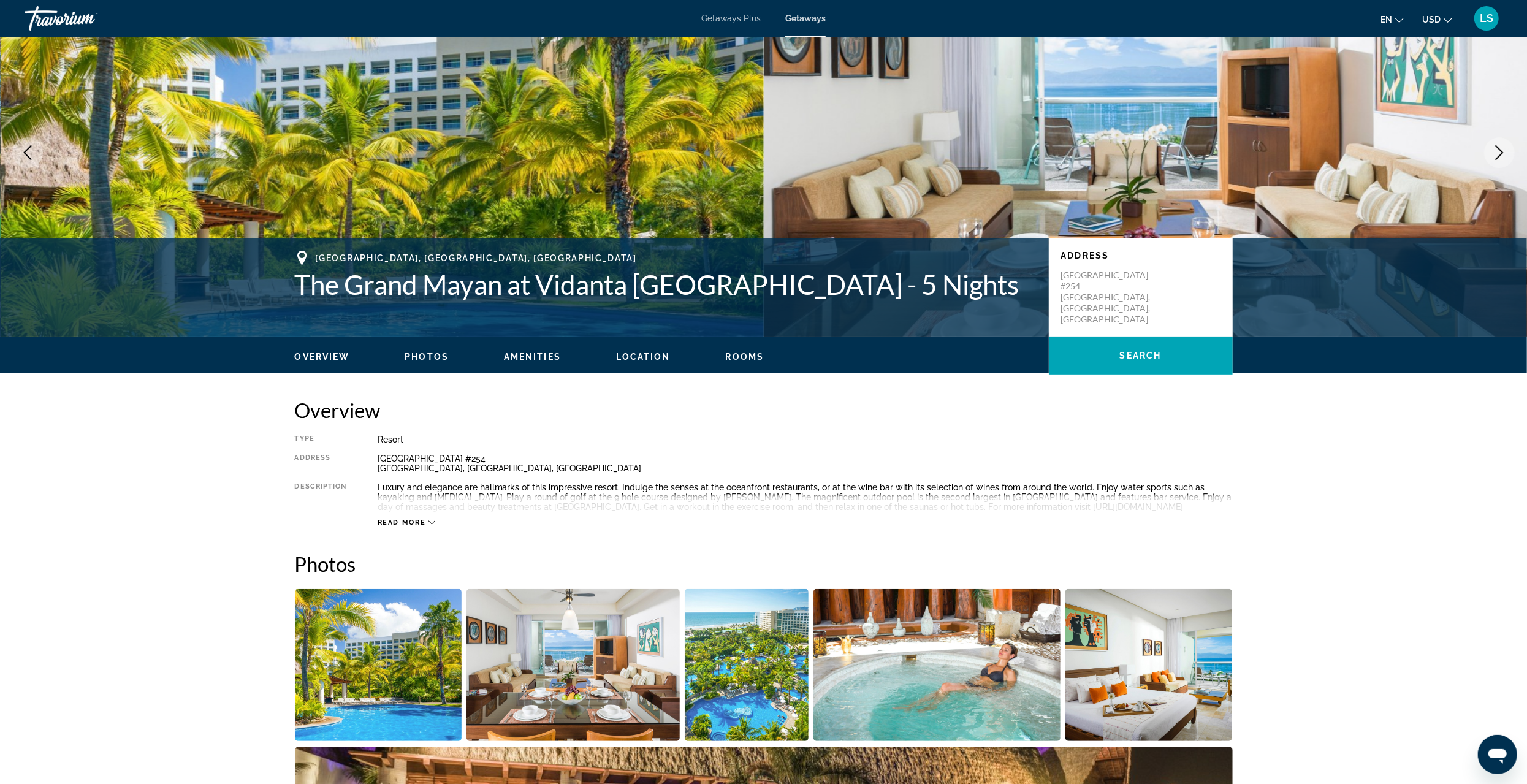
scroll to position [368, 0]
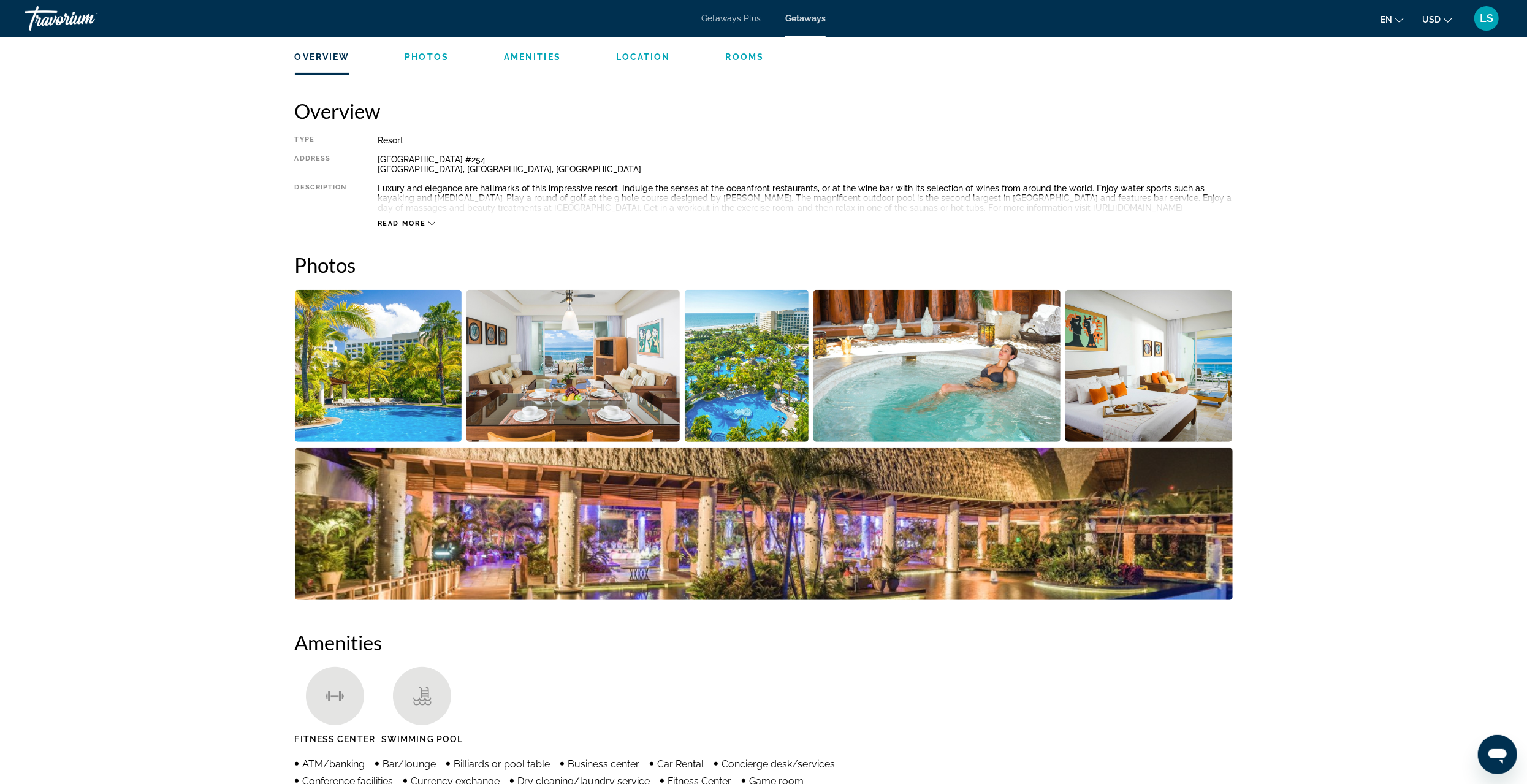
click at [536, 412] on img "Open full-screen image slider" at bounding box center [573, 366] width 214 height 152
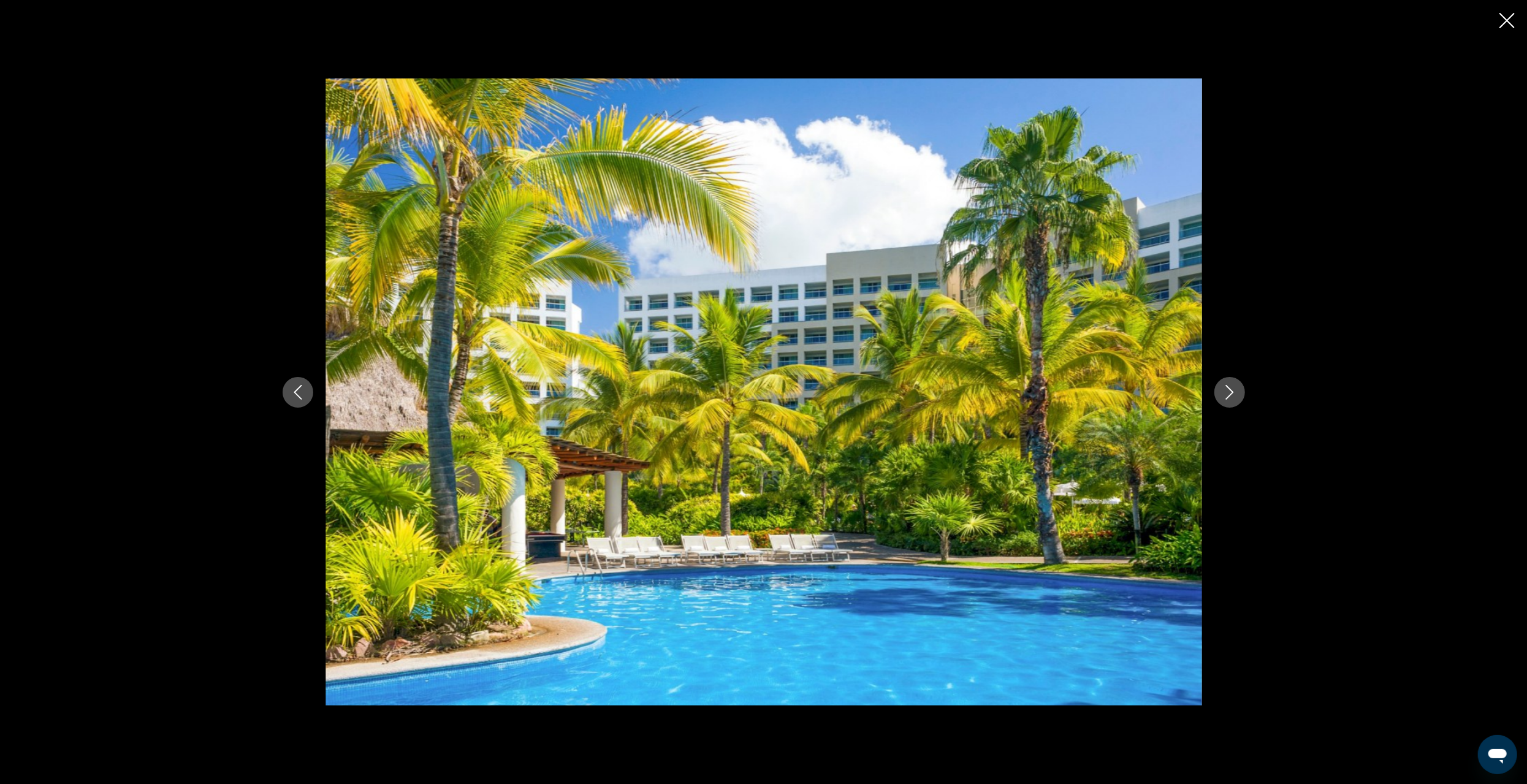
click at [1234, 391] on icon "Next image" at bounding box center [1229, 392] width 15 height 15
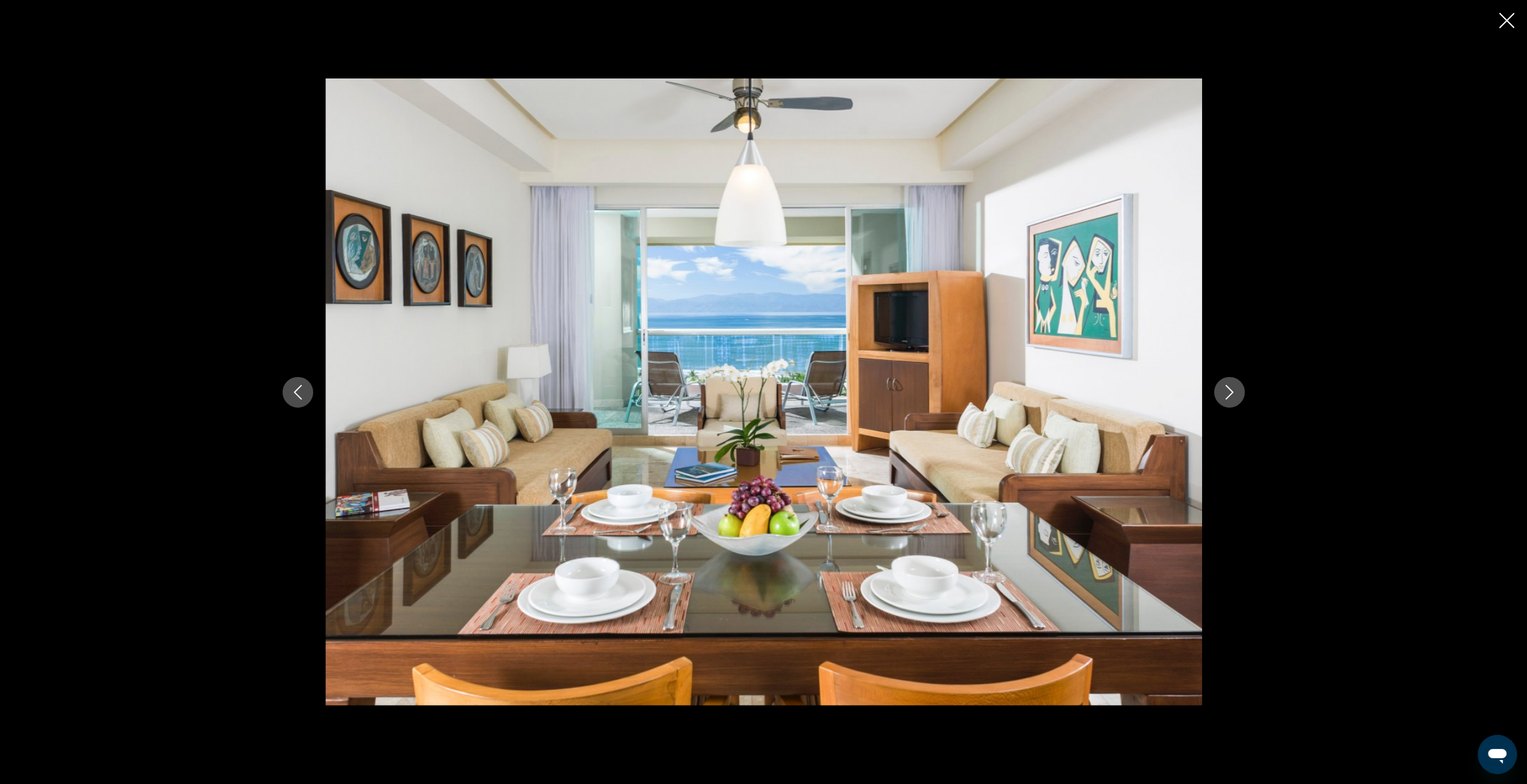
click at [1231, 393] on icon "Next image" at bounding box center [1229, 392] width 15 height 15
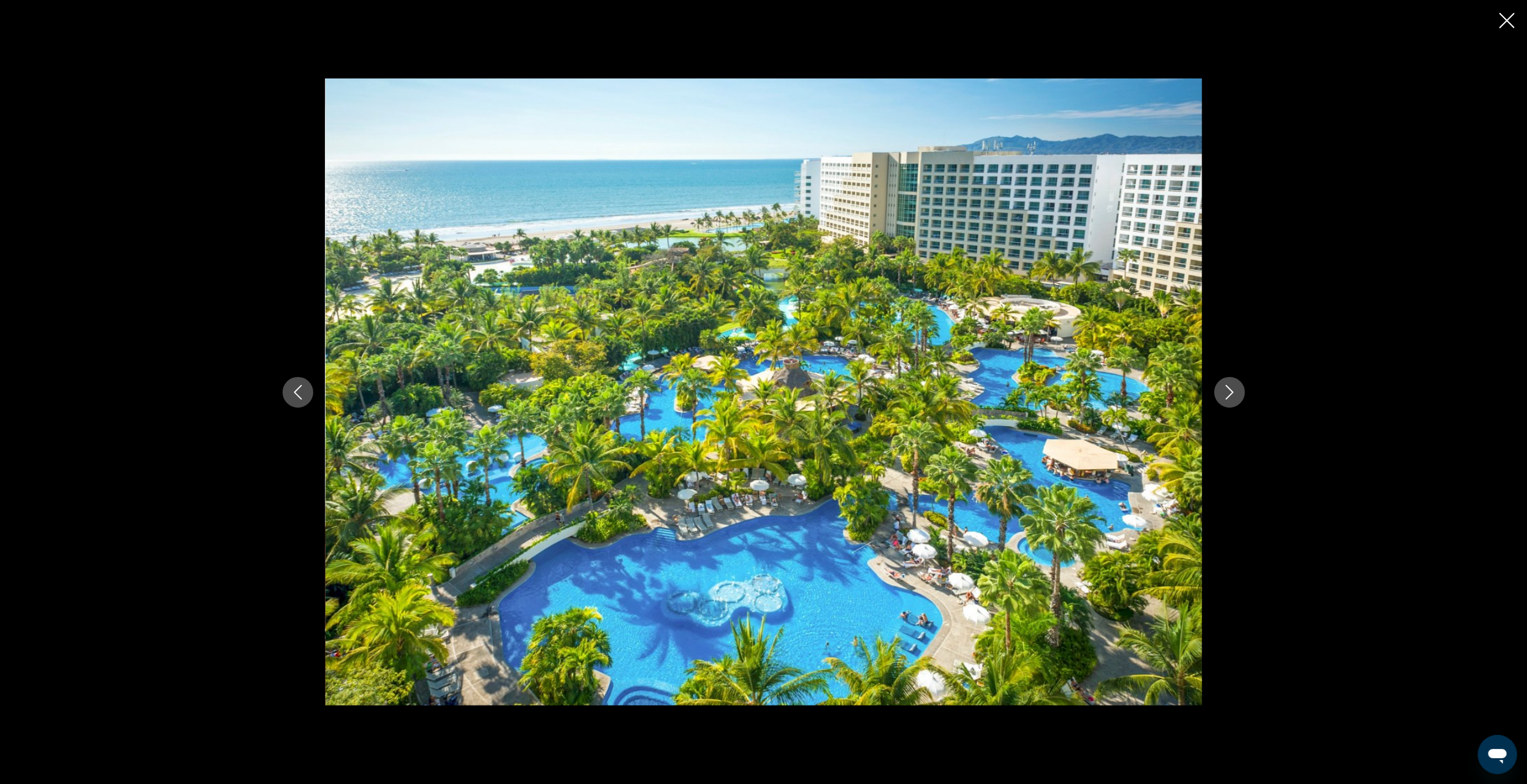
click at [1228, 391] on icon "Next image" at bounding box center [1229, 392] width 15 height 15
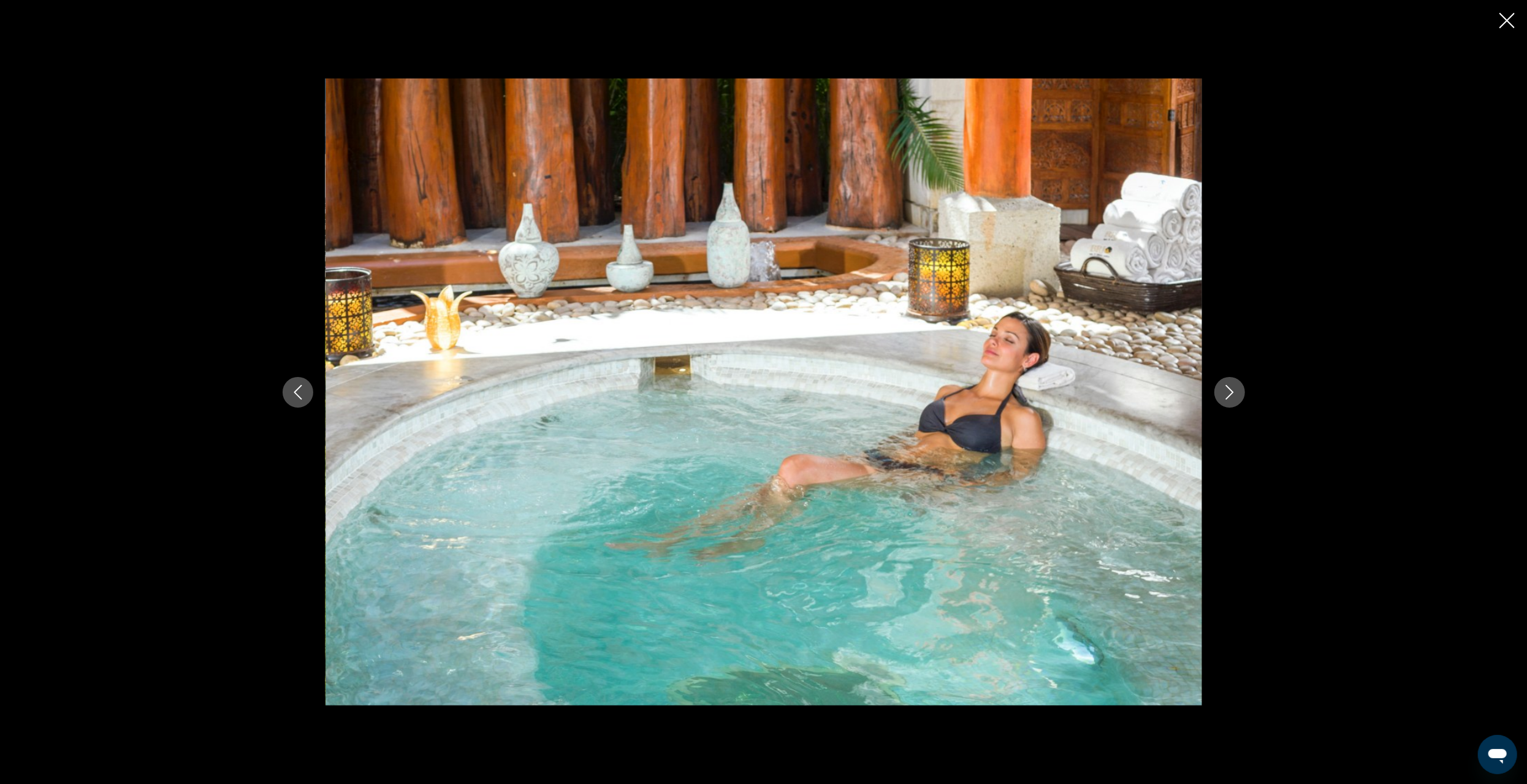
click at [1228, 391] on icon "Next image" at bounding box center [1229, 392] width 15 height 15
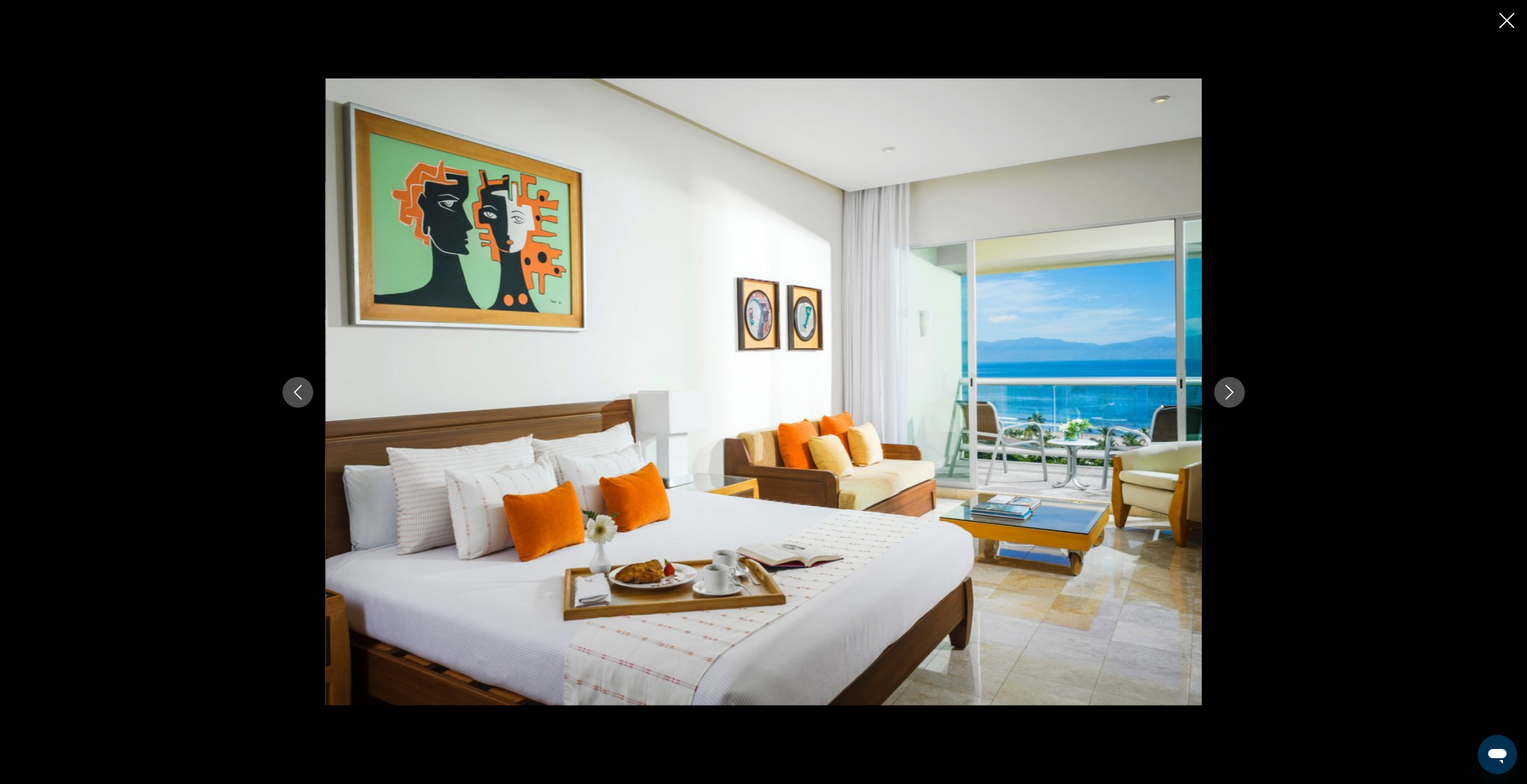
click at [1228, 391] on icon "Next image" at bounding box center [1229, 392] width 15 height 15
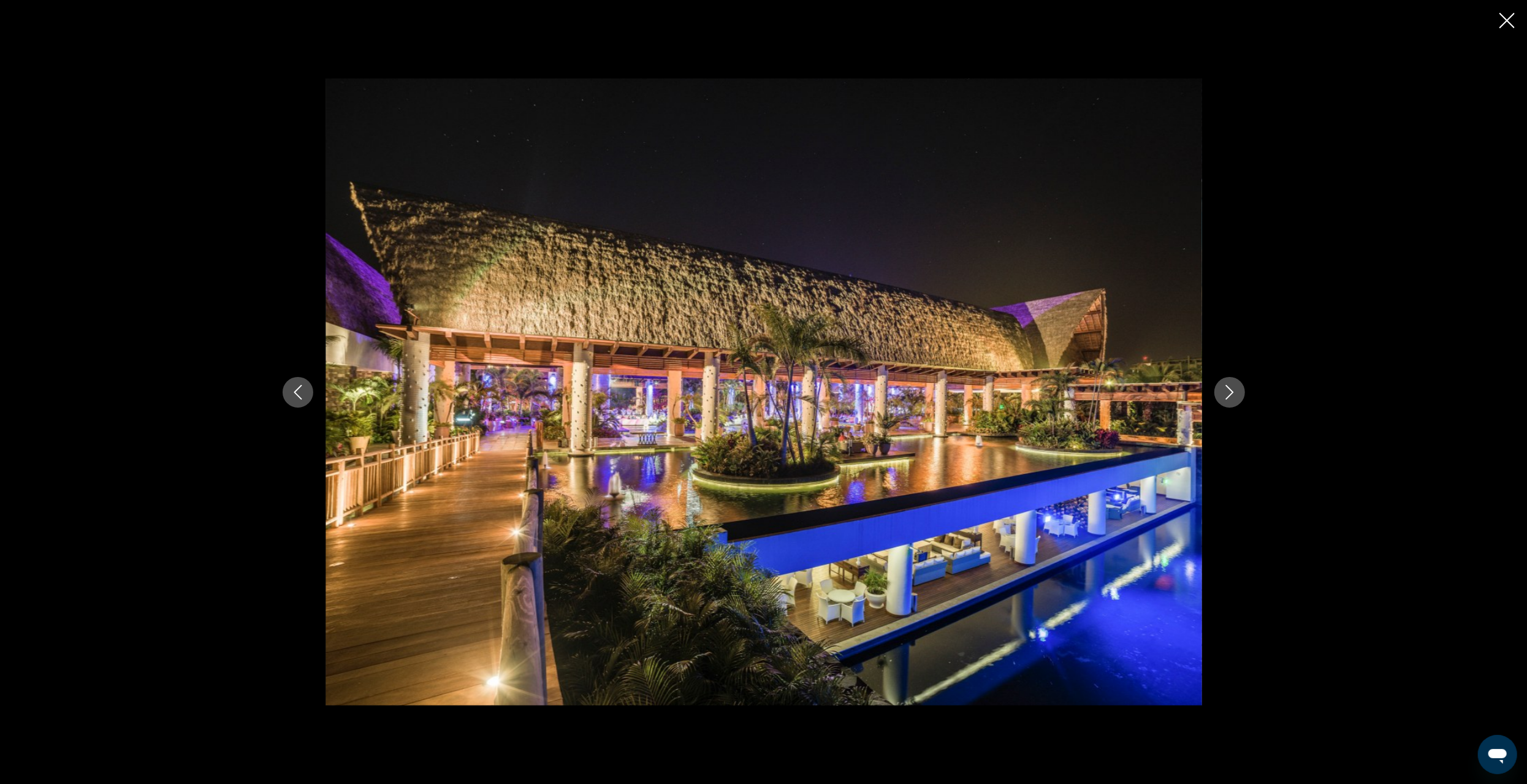
click at [1228, 391] on icon "Next image" at bounding box center [1229, 392] width 15 height 15
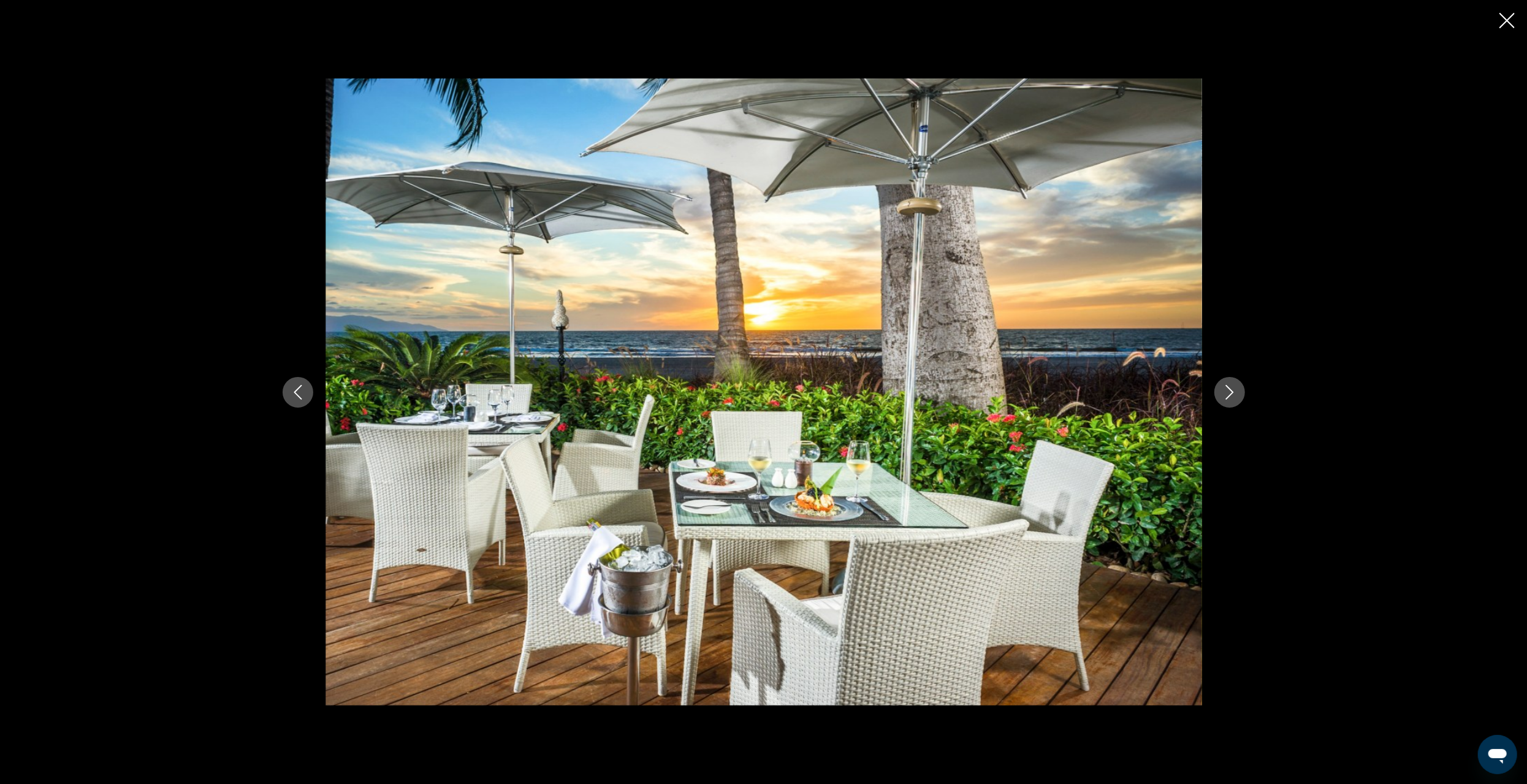
click at [1228, 391] on icon "Next image" at bounding box center [1229, 392] width 15 height 15
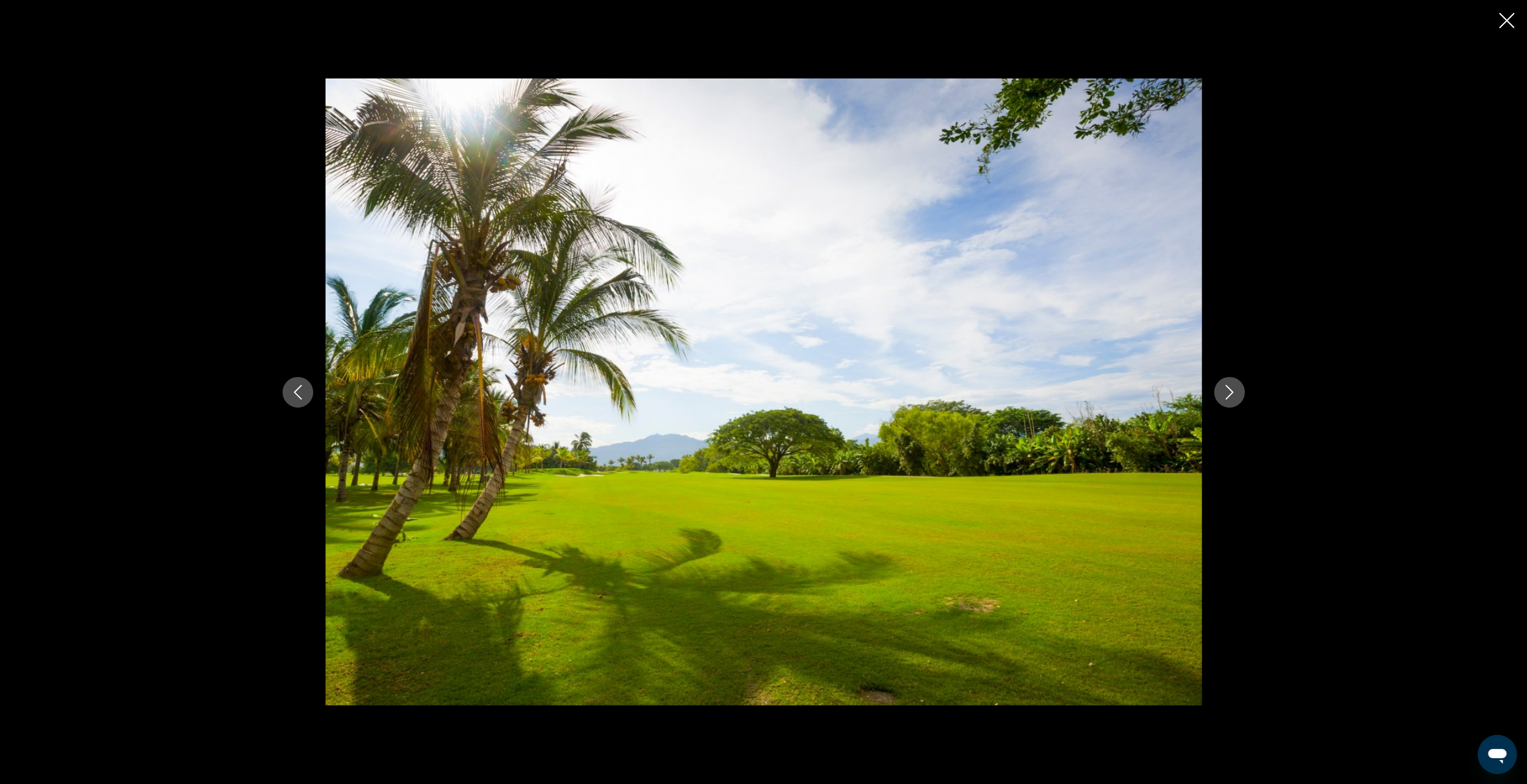
click at [1228, 391] on icon "Next image" at bounding box center [1229, 392] width 15 height 15
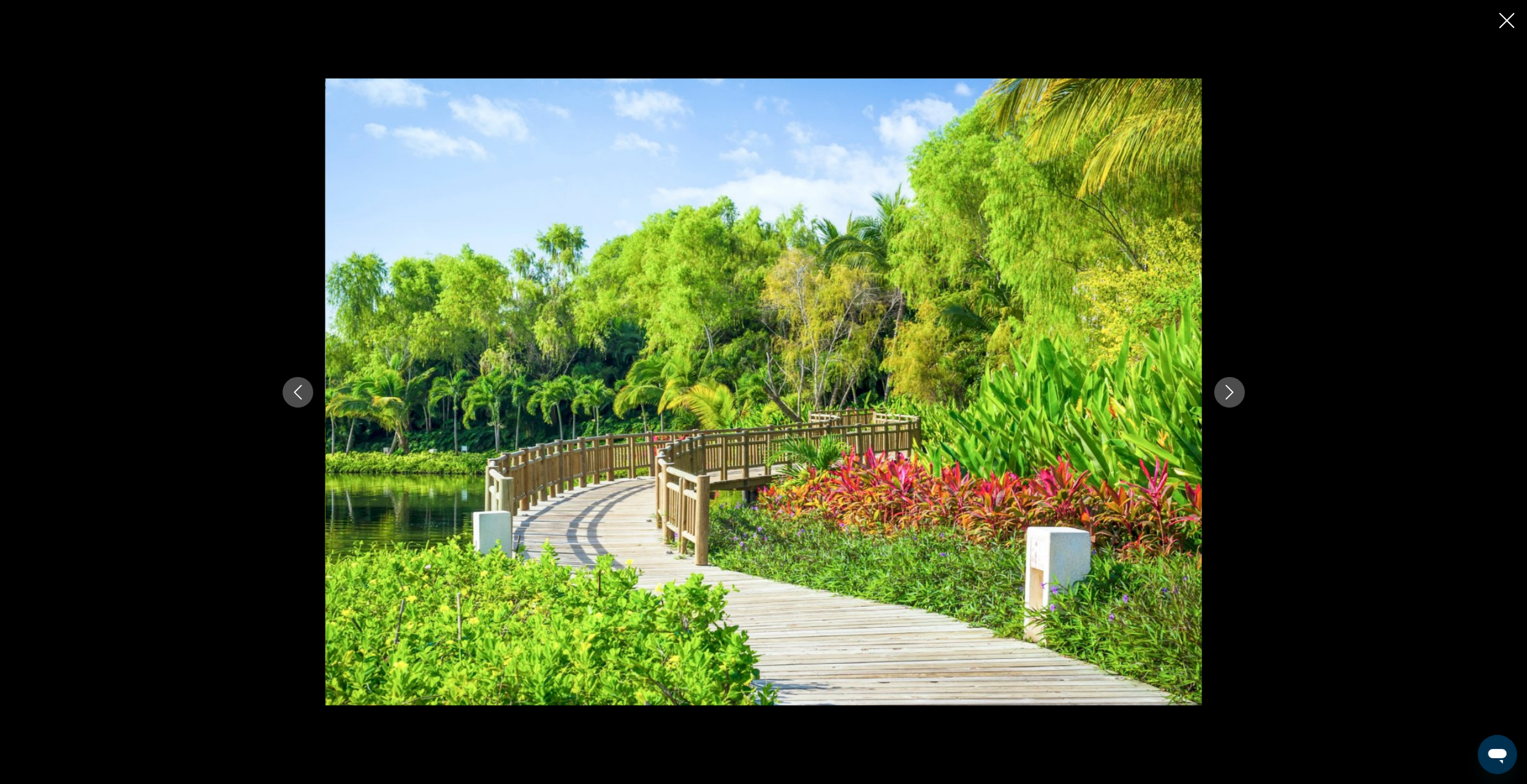
click at [1228, 391] on icon "Next image" at bounding box center [1229, 392] width 15 height 15
click at [294, 384] on button "Previous image" at bounding box center [298, 392] width 30 height 30
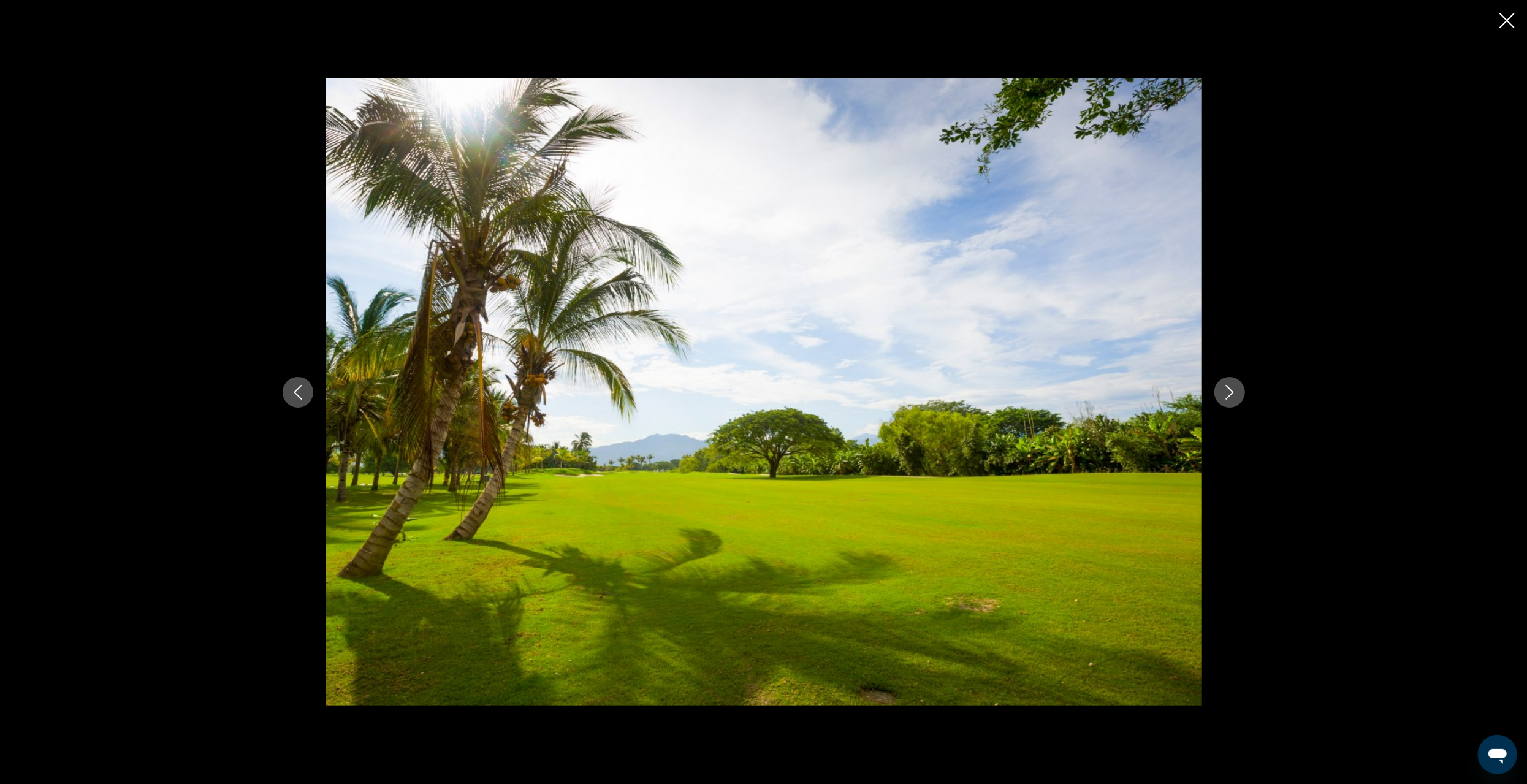
click at [294, 392] on icon "Previous image" at bounding box center [298, 392] width 15 height 15
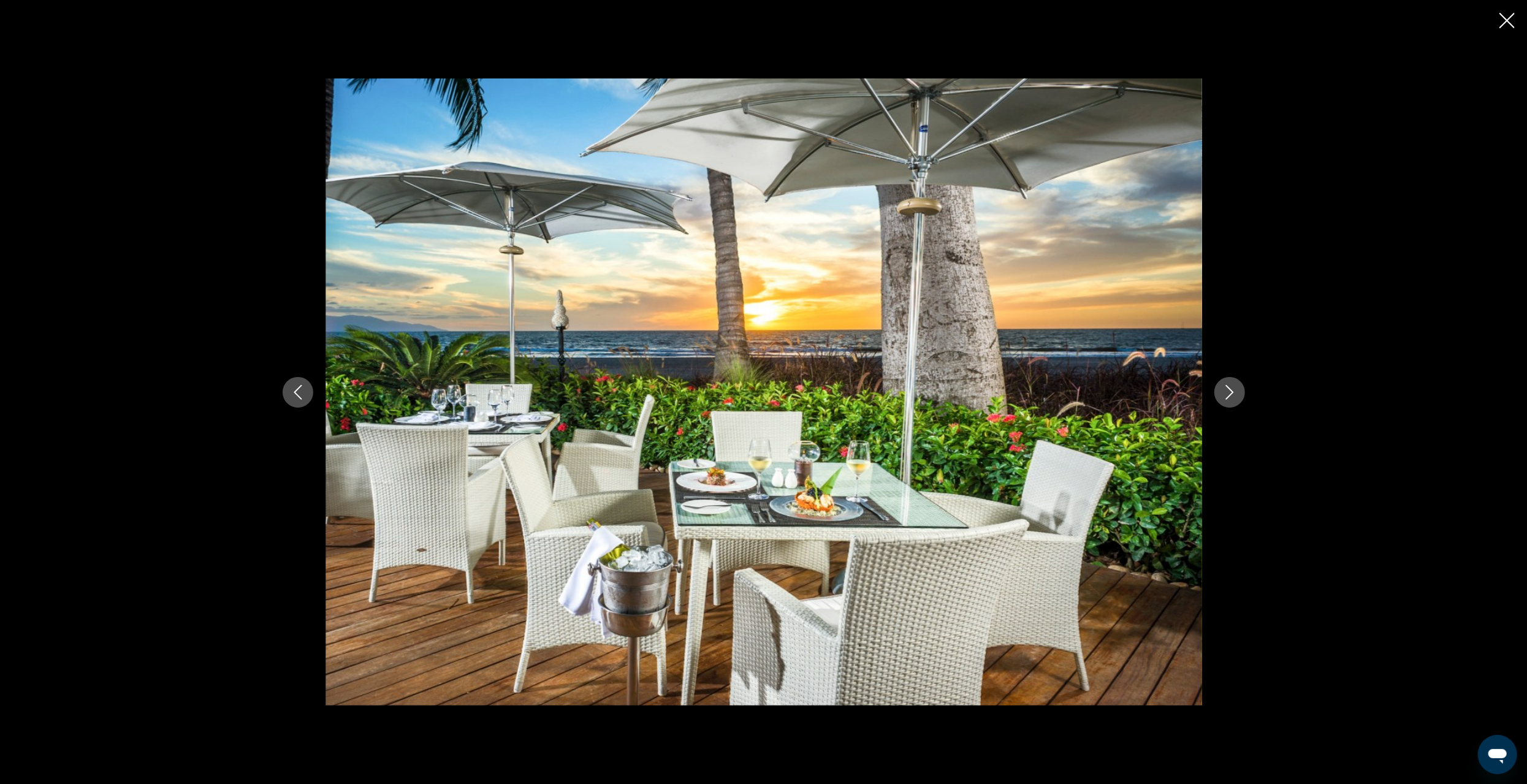
click at [299, 394] on icon "Previous image" at bounding box center [298, 392] width 15 height 15
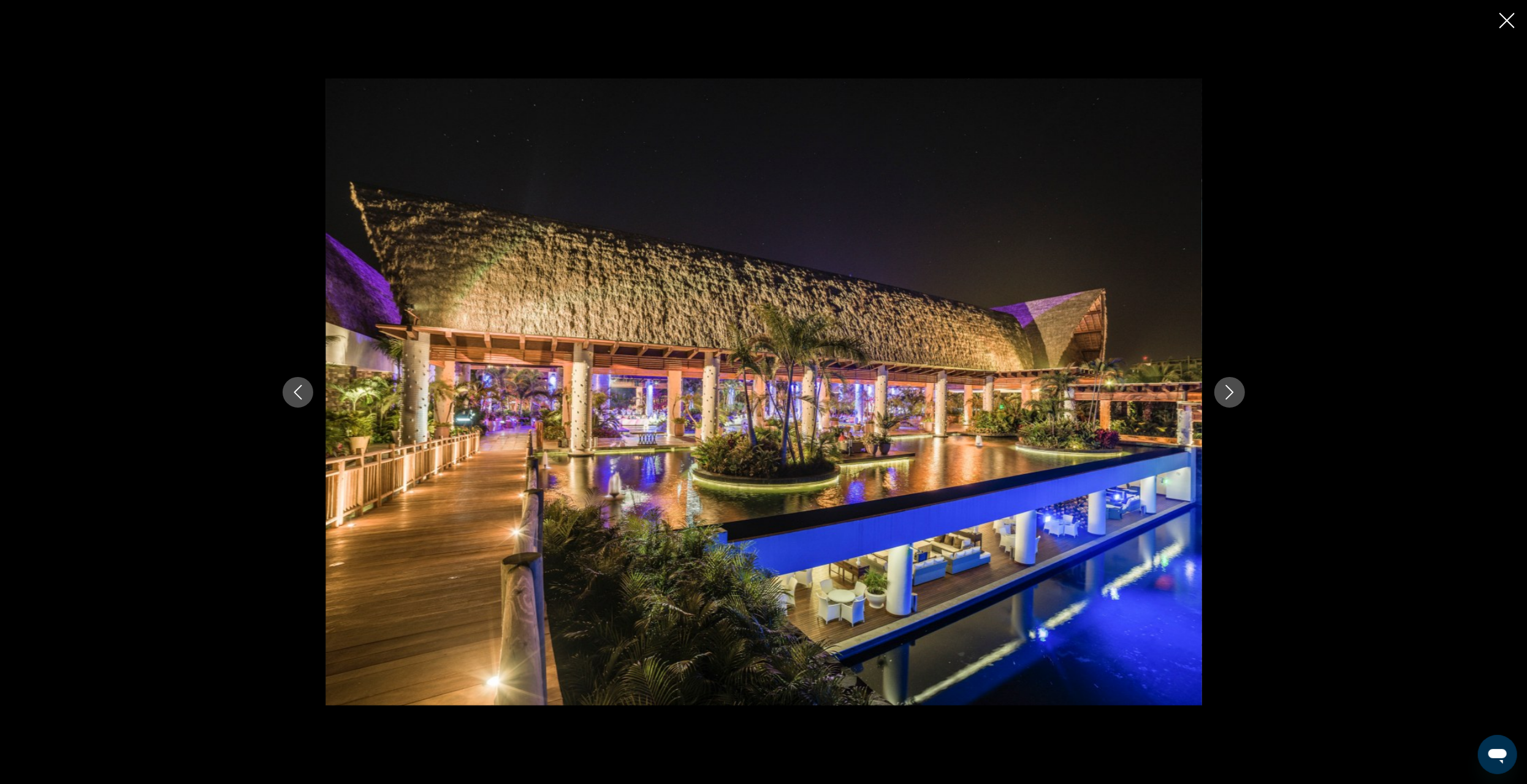
click at [299, 394] on icon "Previous image" at bounding box center [298, 392] width 15 height 15
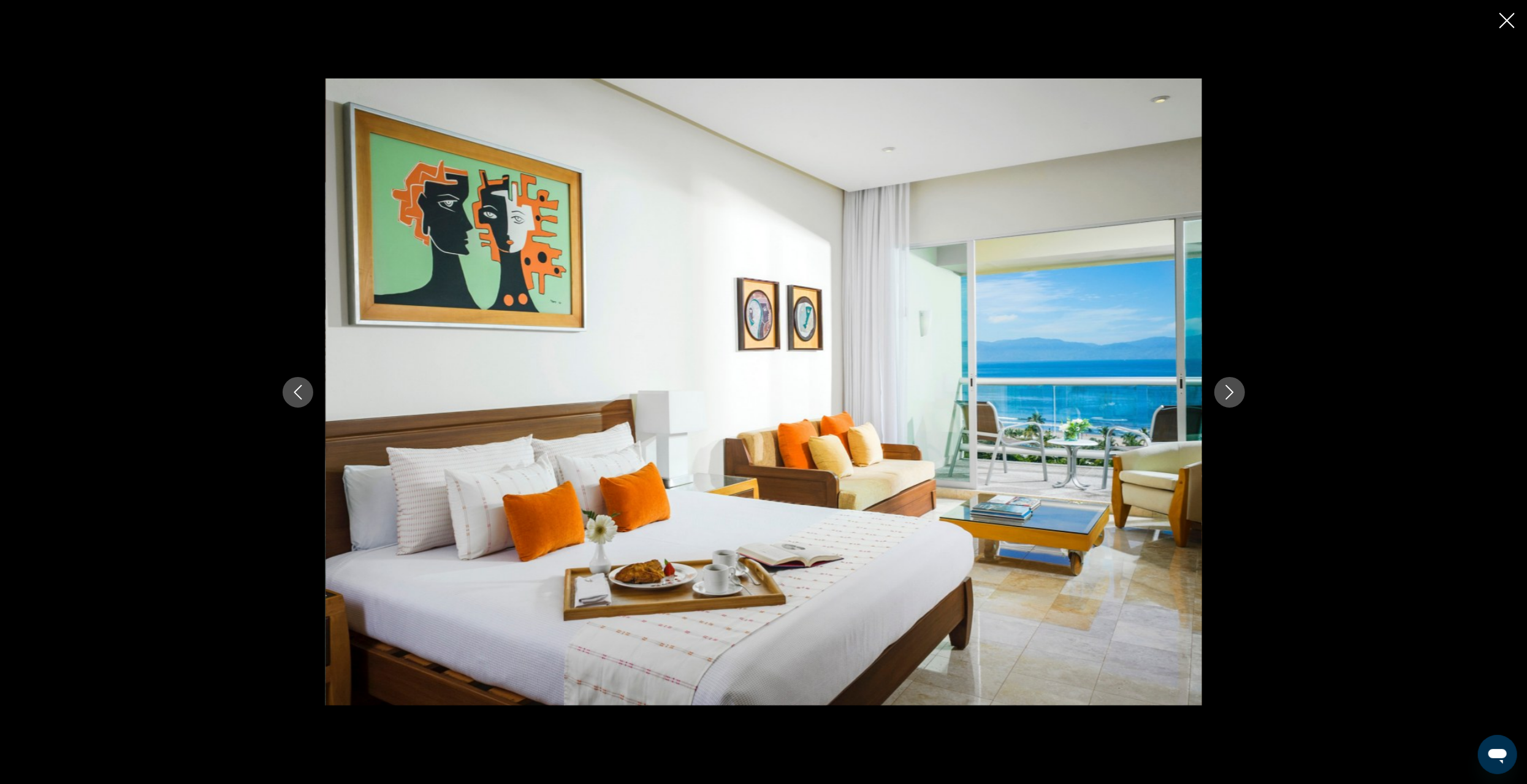
click at [299, 394] on icon "Previous image" at bounding box center [298, 392] width 15 height 15
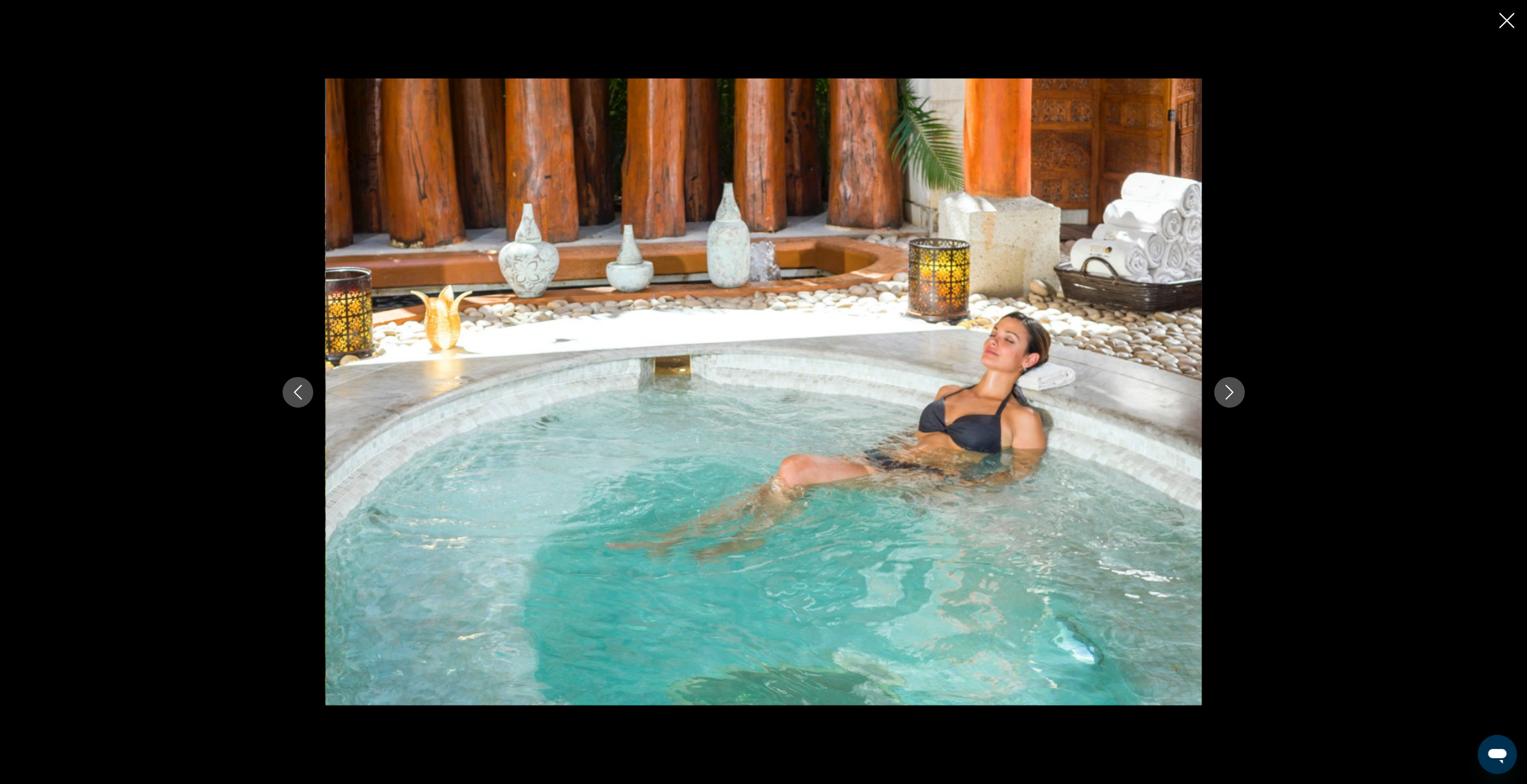
click at [299, 394] on icon "Previous image" at bounding box center [298, 392] width 15 height 15
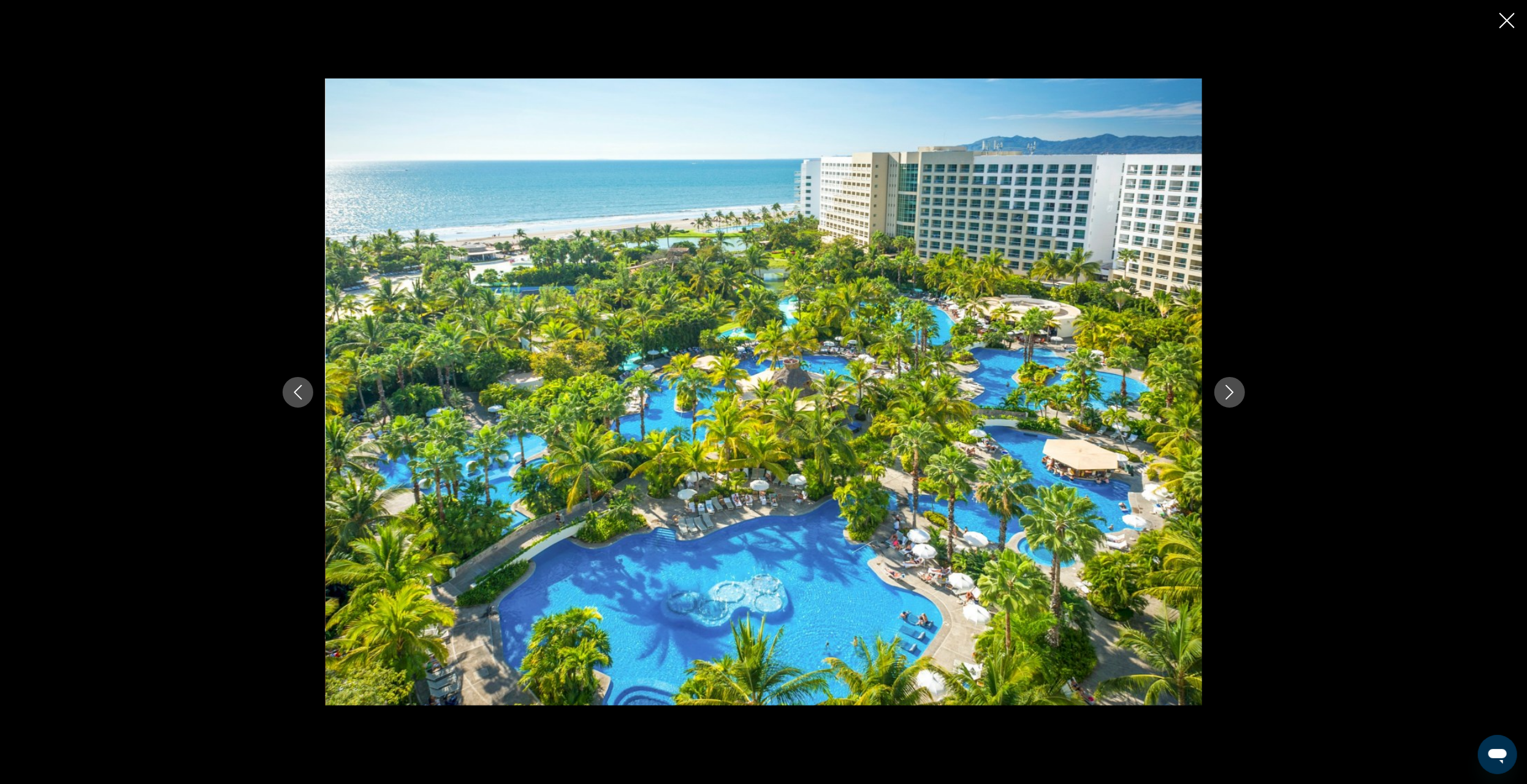
click at [299, 394] on icon "Previous image" at bounding box center [298, 392] width 15 height 15
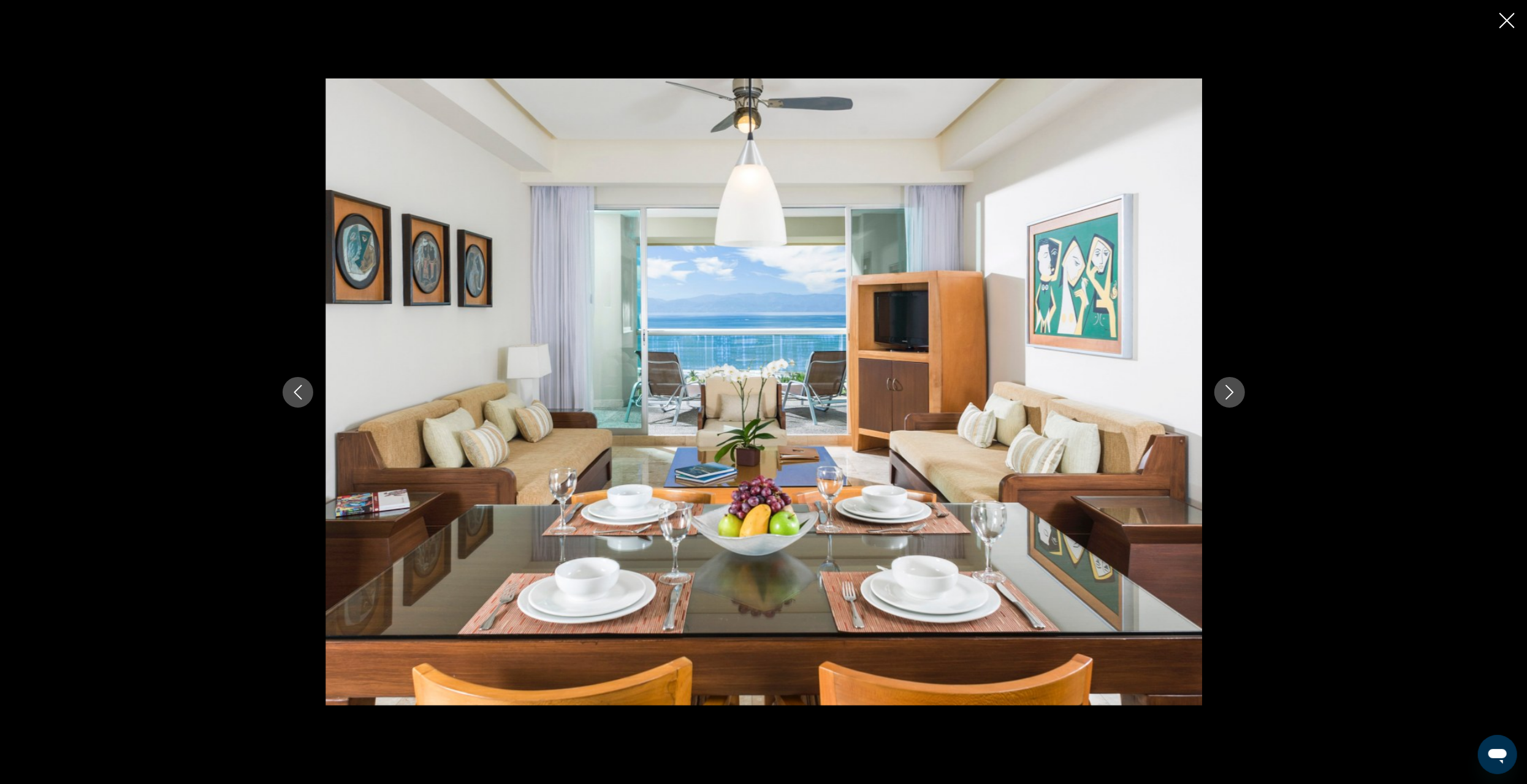
click at [299, 394] on icon "Previous image" at bounding box center [298, 392] width 15 height 15
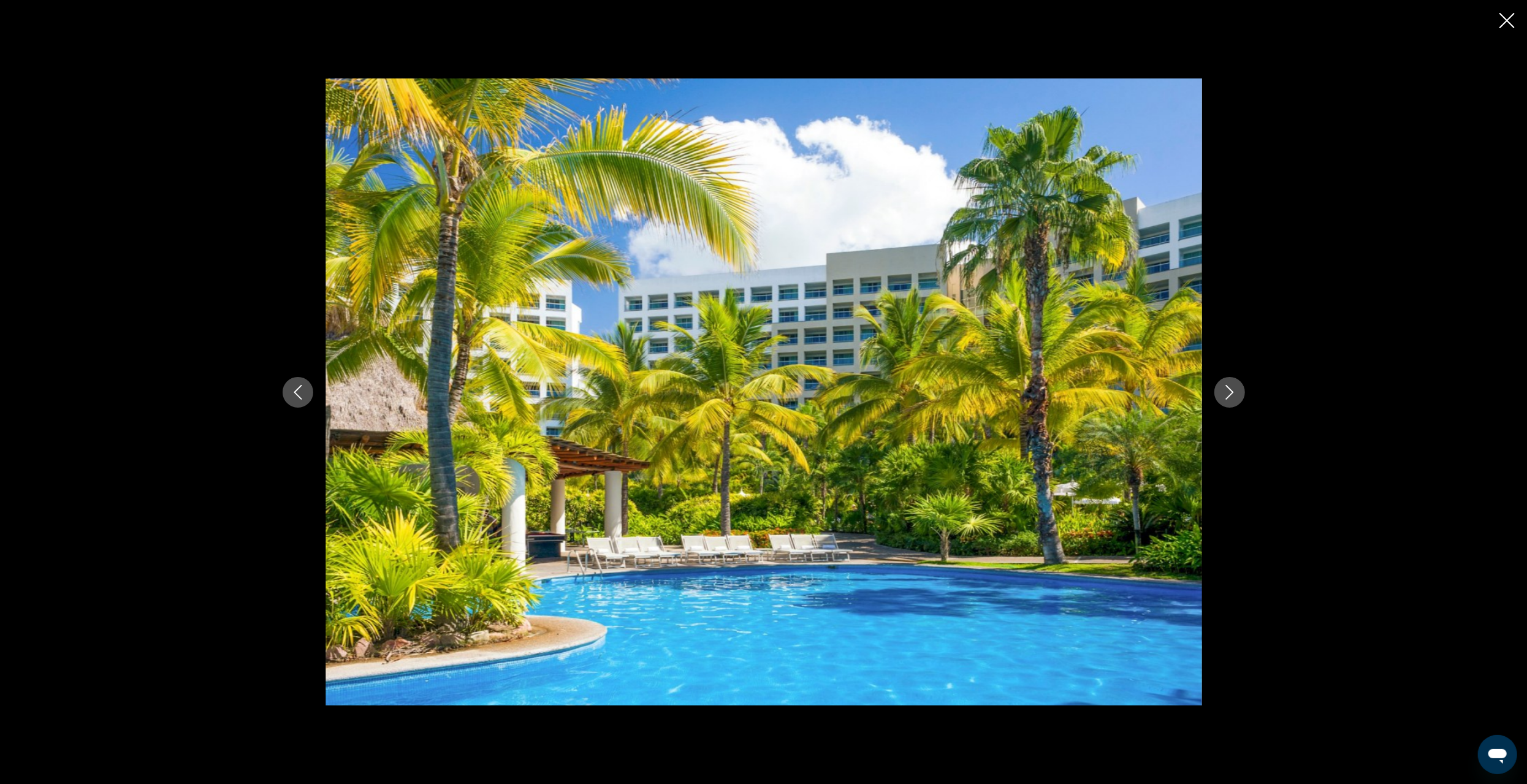
click at [299, 394] on icon "Previous image" at bounding box center [298, 392] width 15 height 15
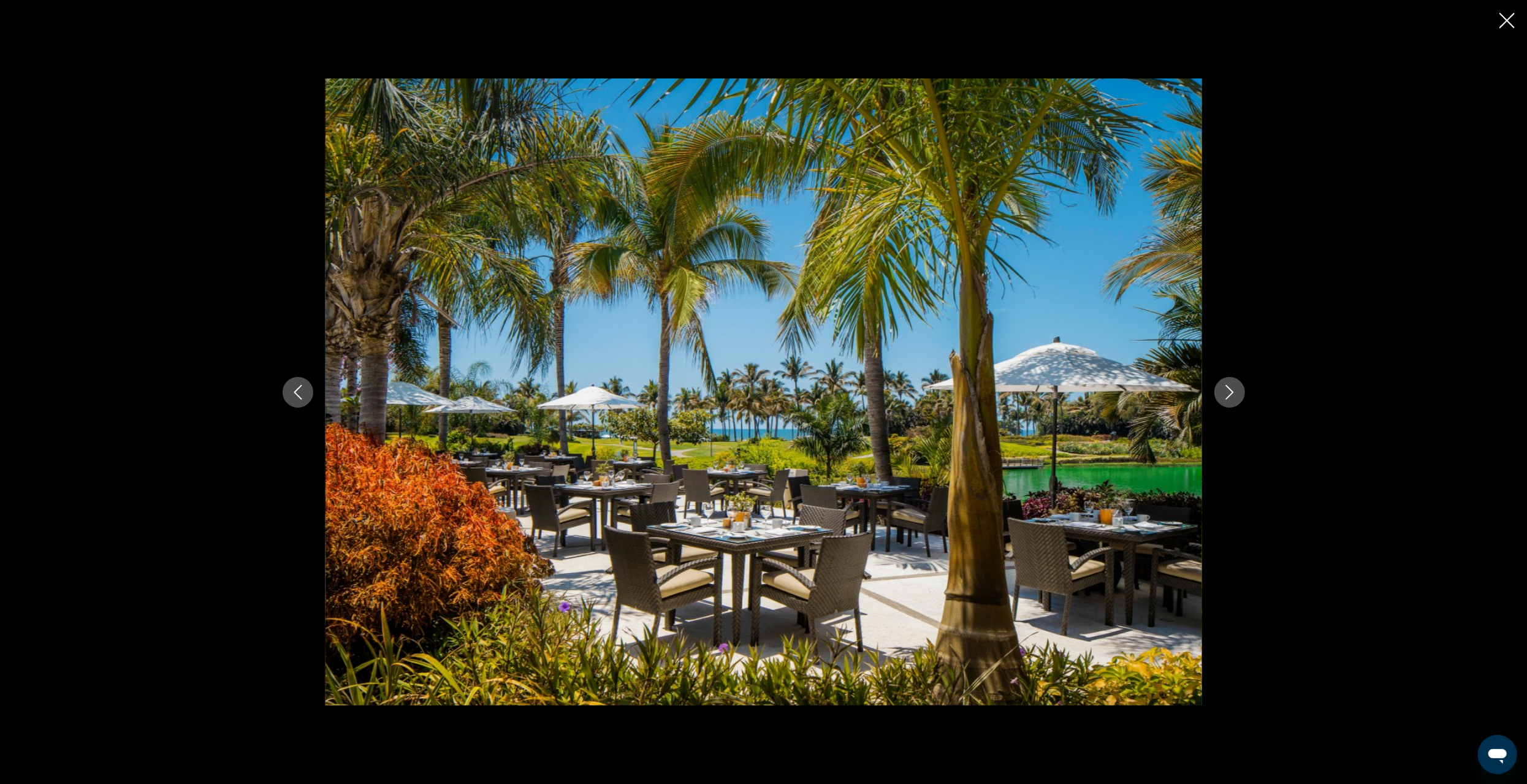
click at [299, 394] on icon "Previous image" at bounding box center [298, 392] width 15 height 15
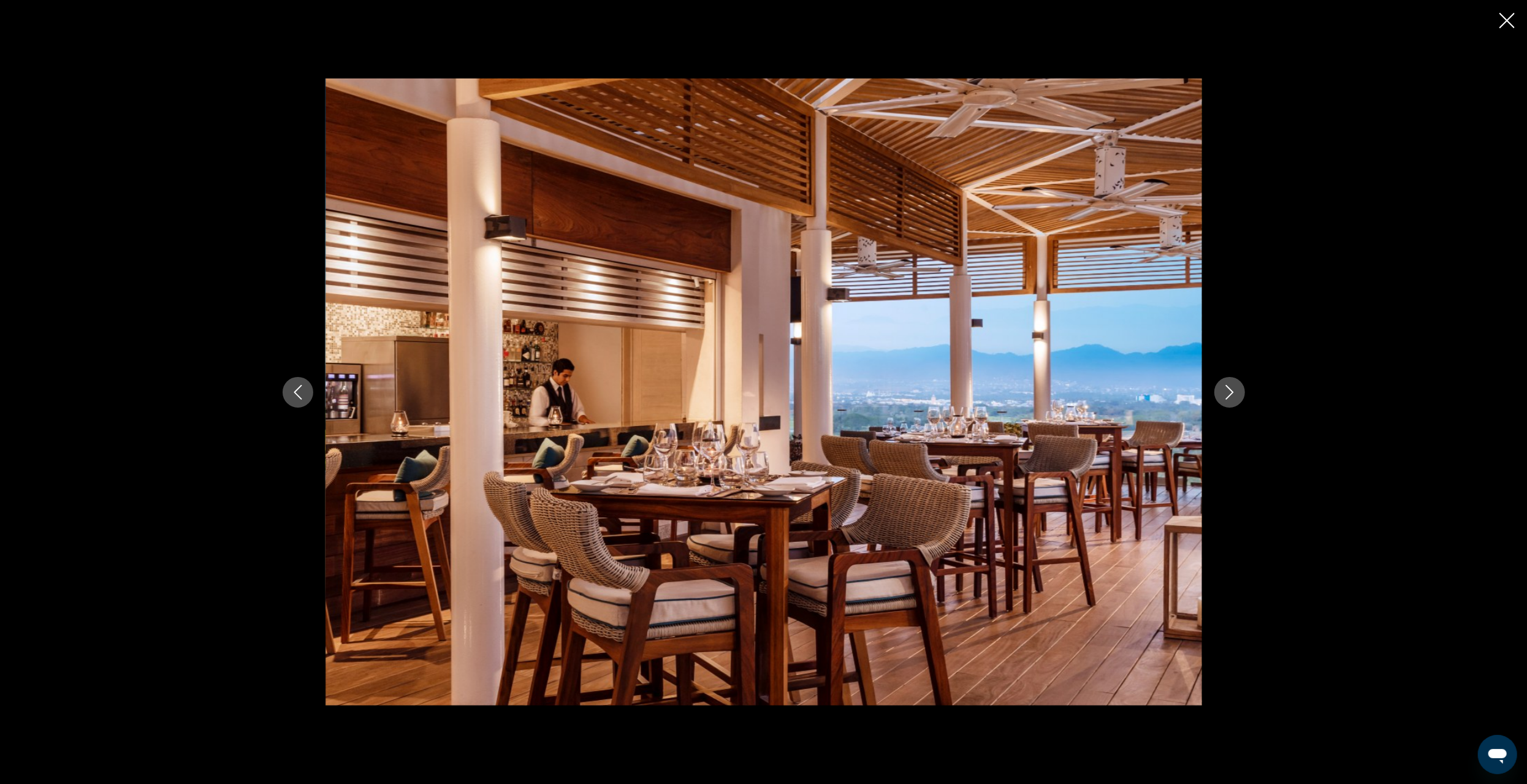
click at [299, 394] on icon "Previous image" at bounding box center [298, 392] width 15 height 15
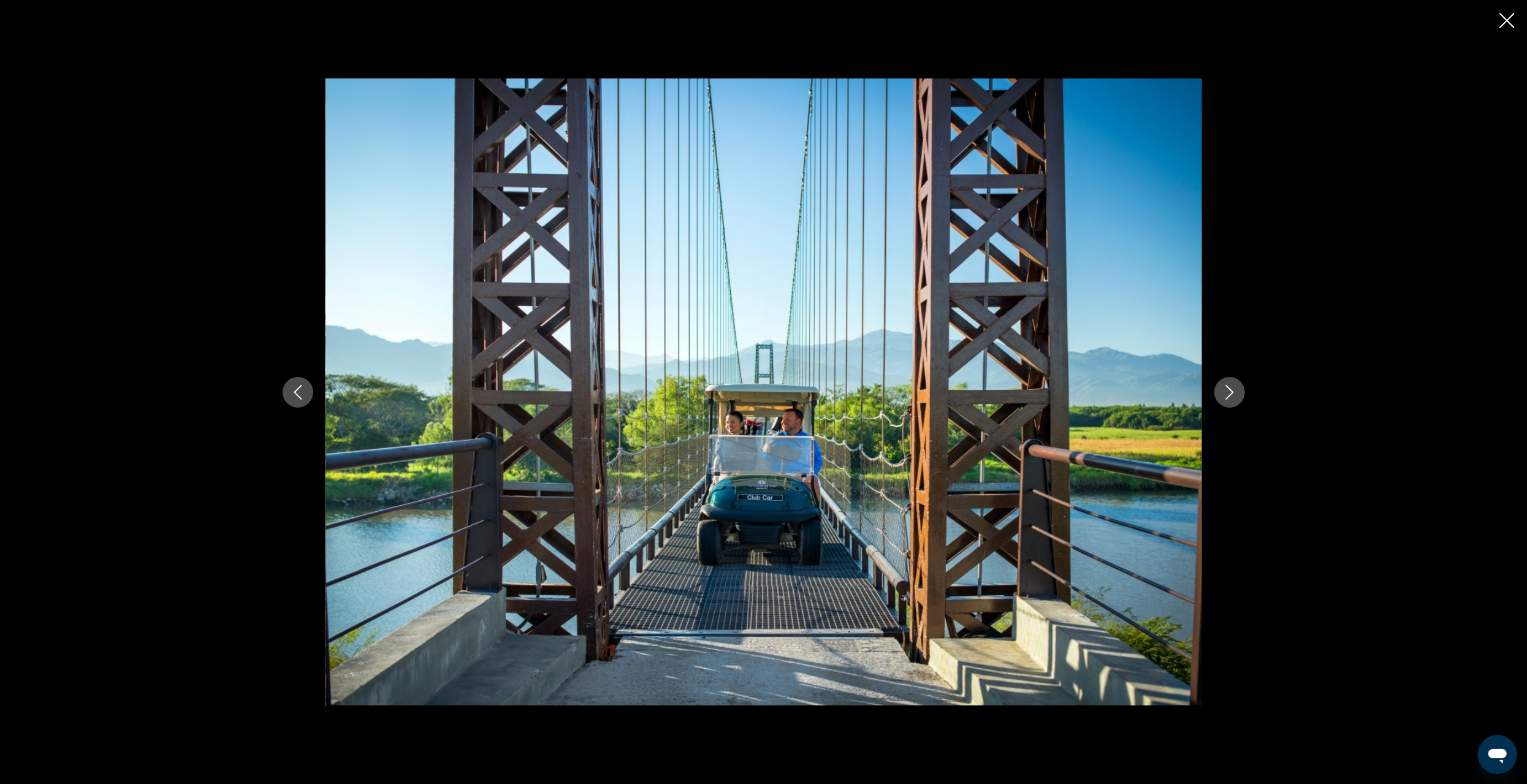
click at [299, 394] on icon "Previous image" at bounding box center [298, 392] width 15 height 15
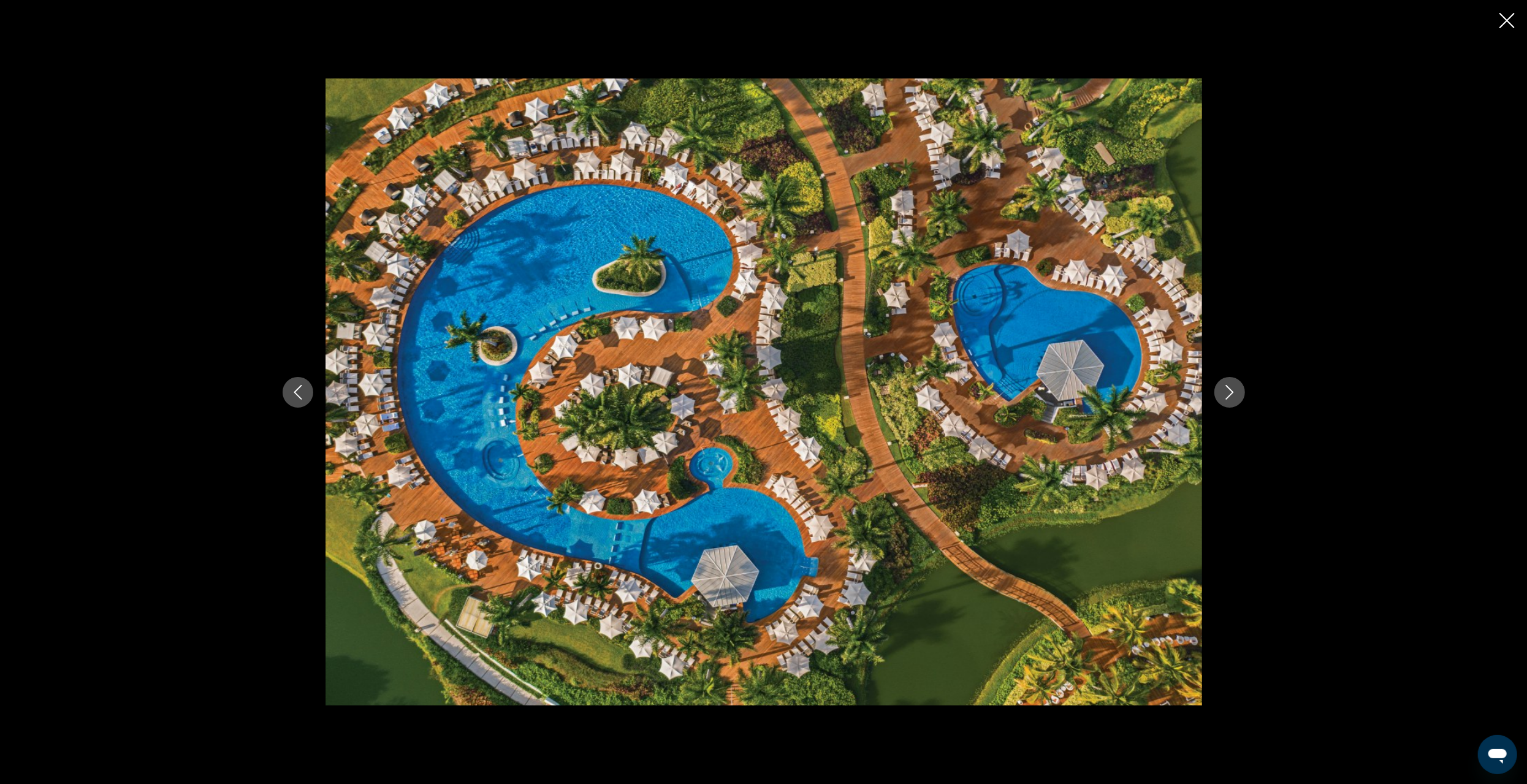
click at [299, 394] on icon "Previous image" at bounding box center [298, 392] width 15 height 15
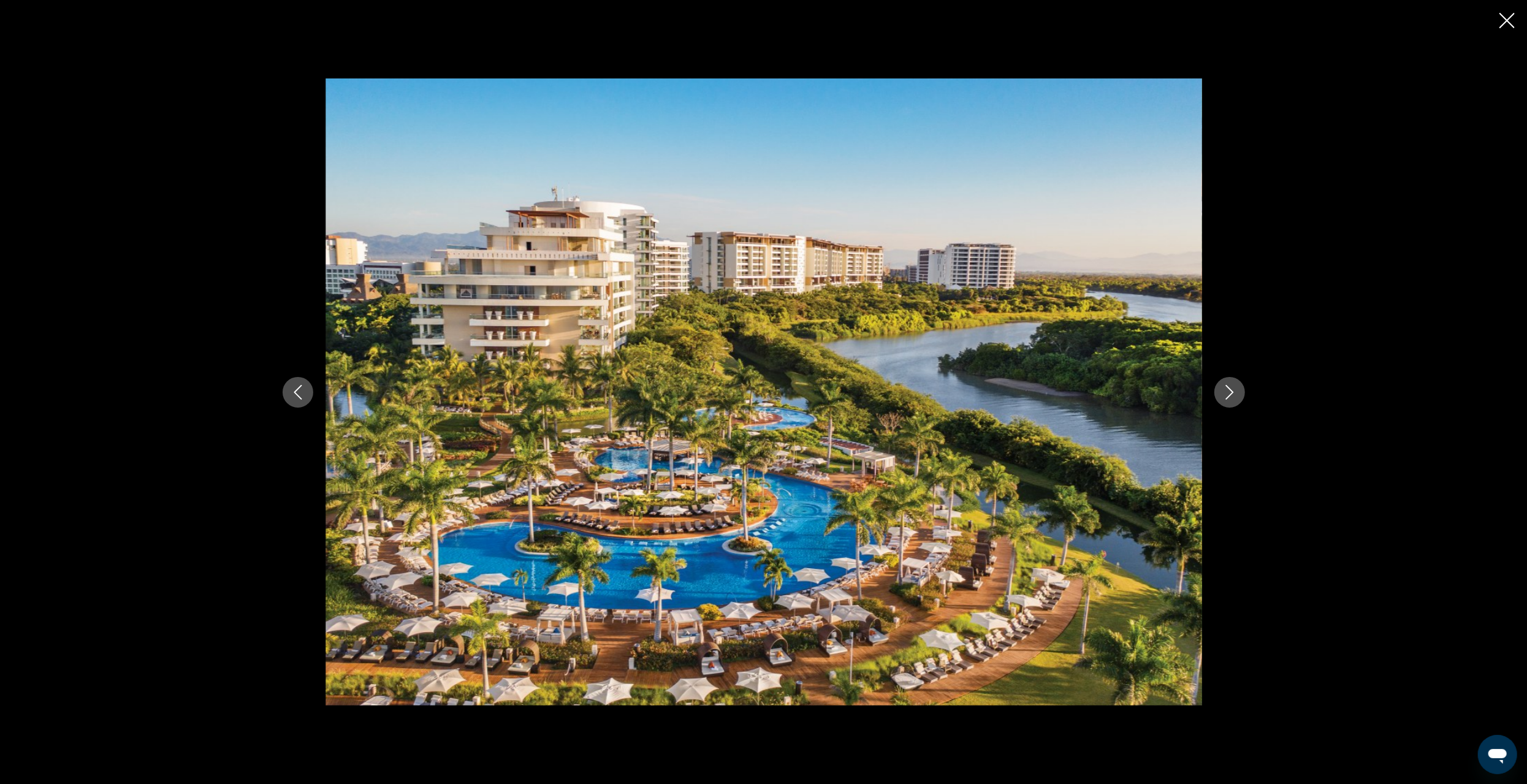
click at [300, 387] on icon "Previous image" at bounding box center [298, 392] width 15 height 15
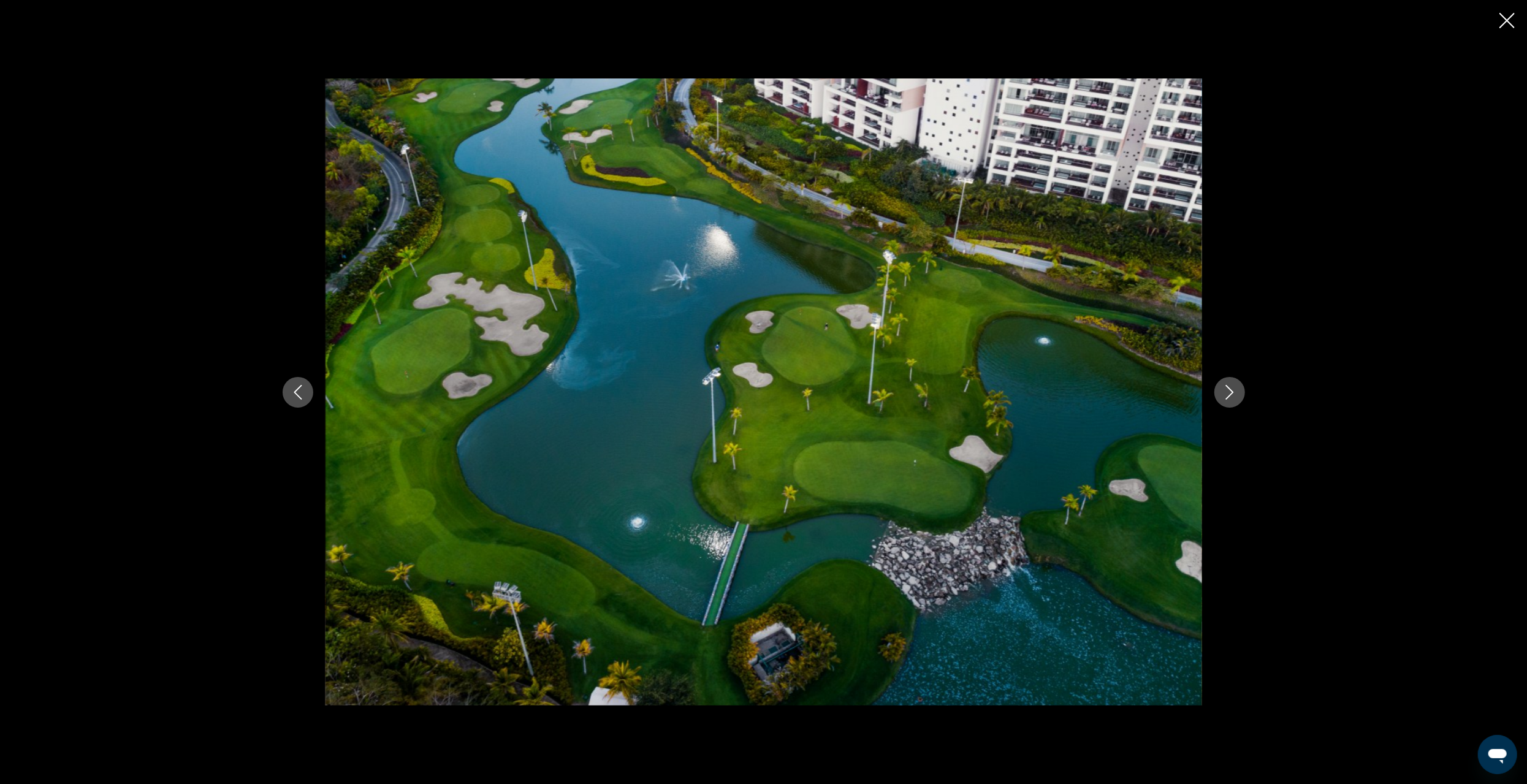
click at [300, 388] on icon "Previous image" at bounding box center [298, 392] width 15 height 15
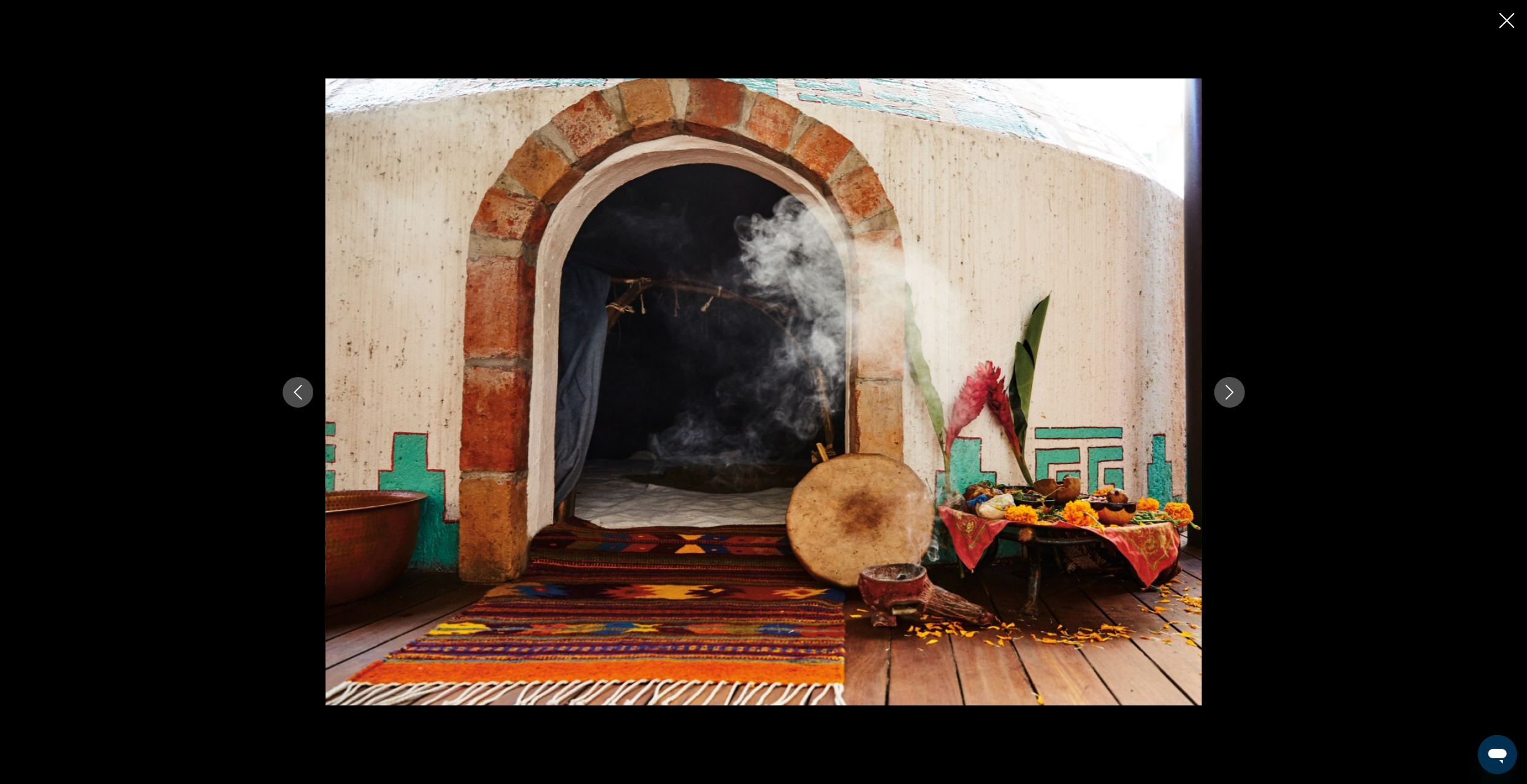
click at [300, 388] on icon "Previous image" at bounding box center [298, 392] width 15 height 15
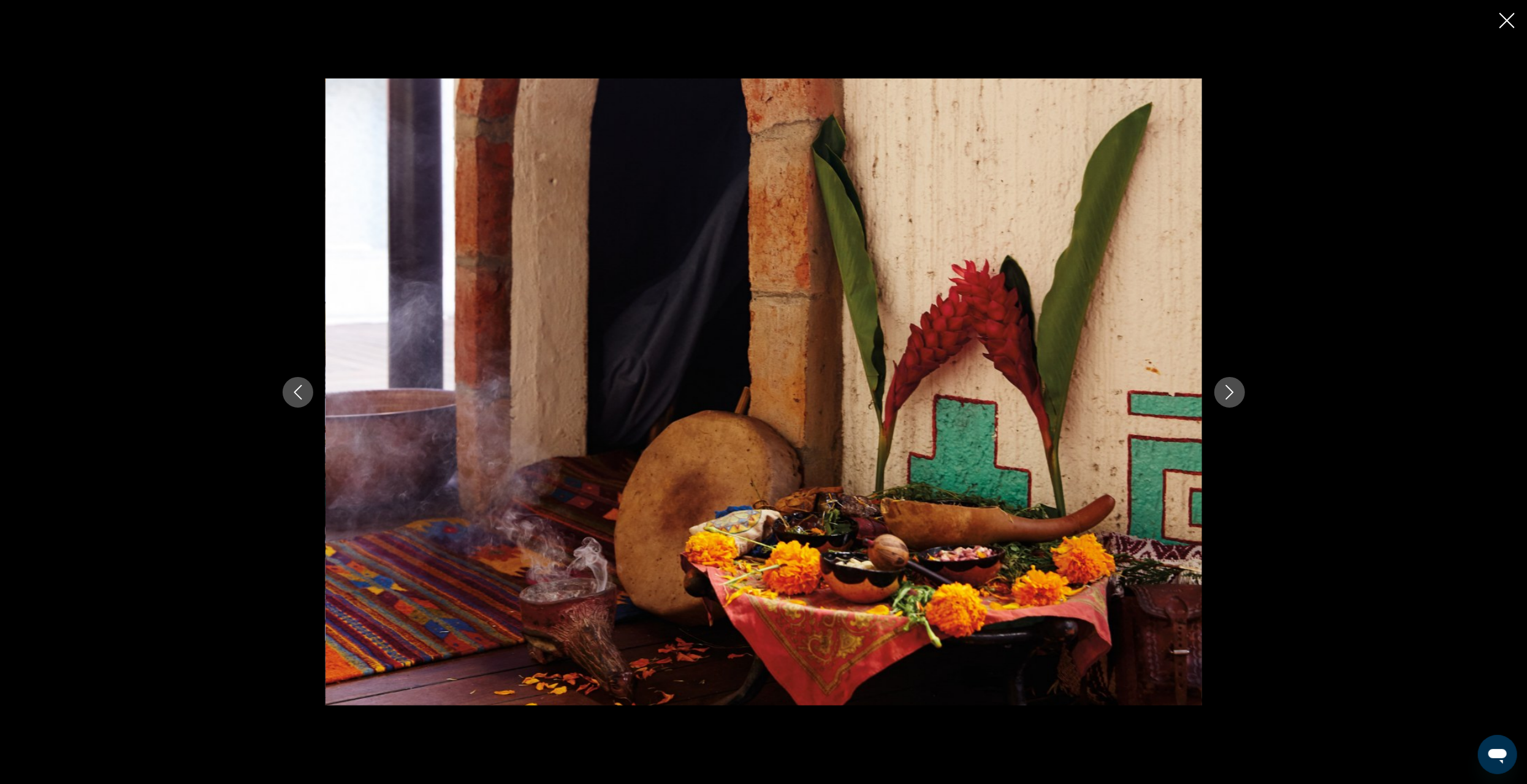
click at [300, 388] on icon "Previous image" at bounding box center [298, 392] width 15 height 15
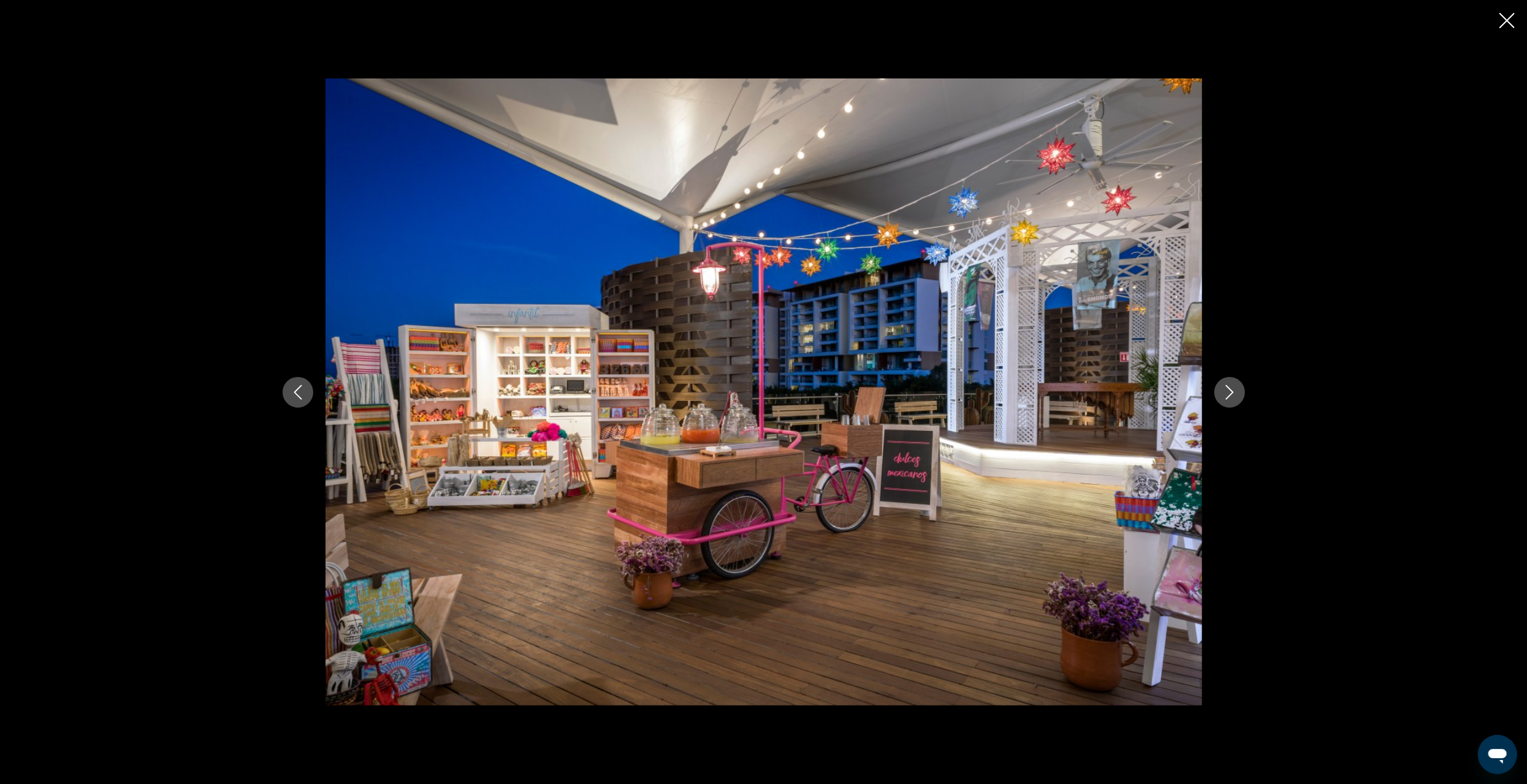
click at [300, 388] on icon "Previous image" at bounding box center [298, 392] width 15 height 15
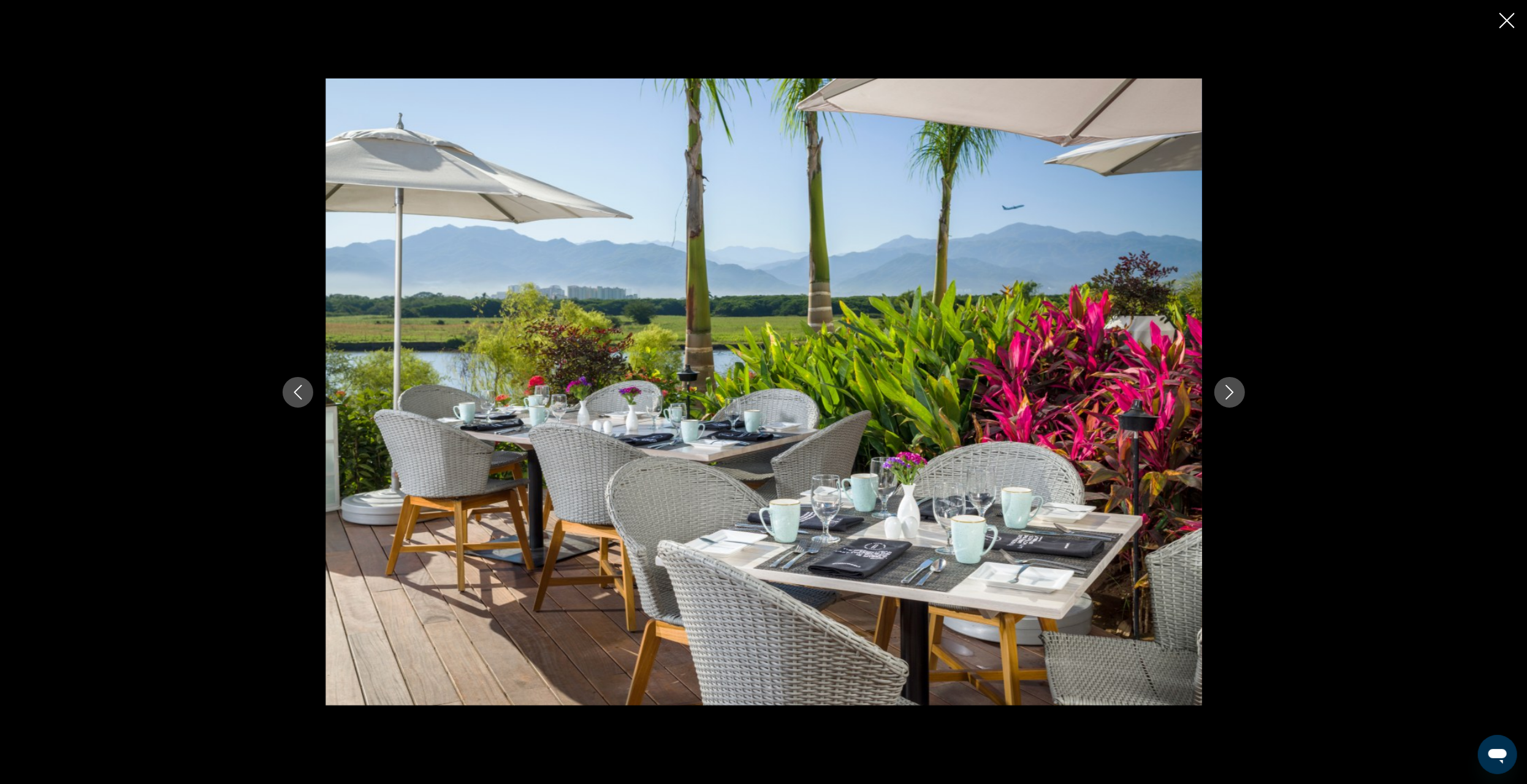
click at [300, 388] on icon "Previous image" at bounding box center [298, 392] width 15 height 15
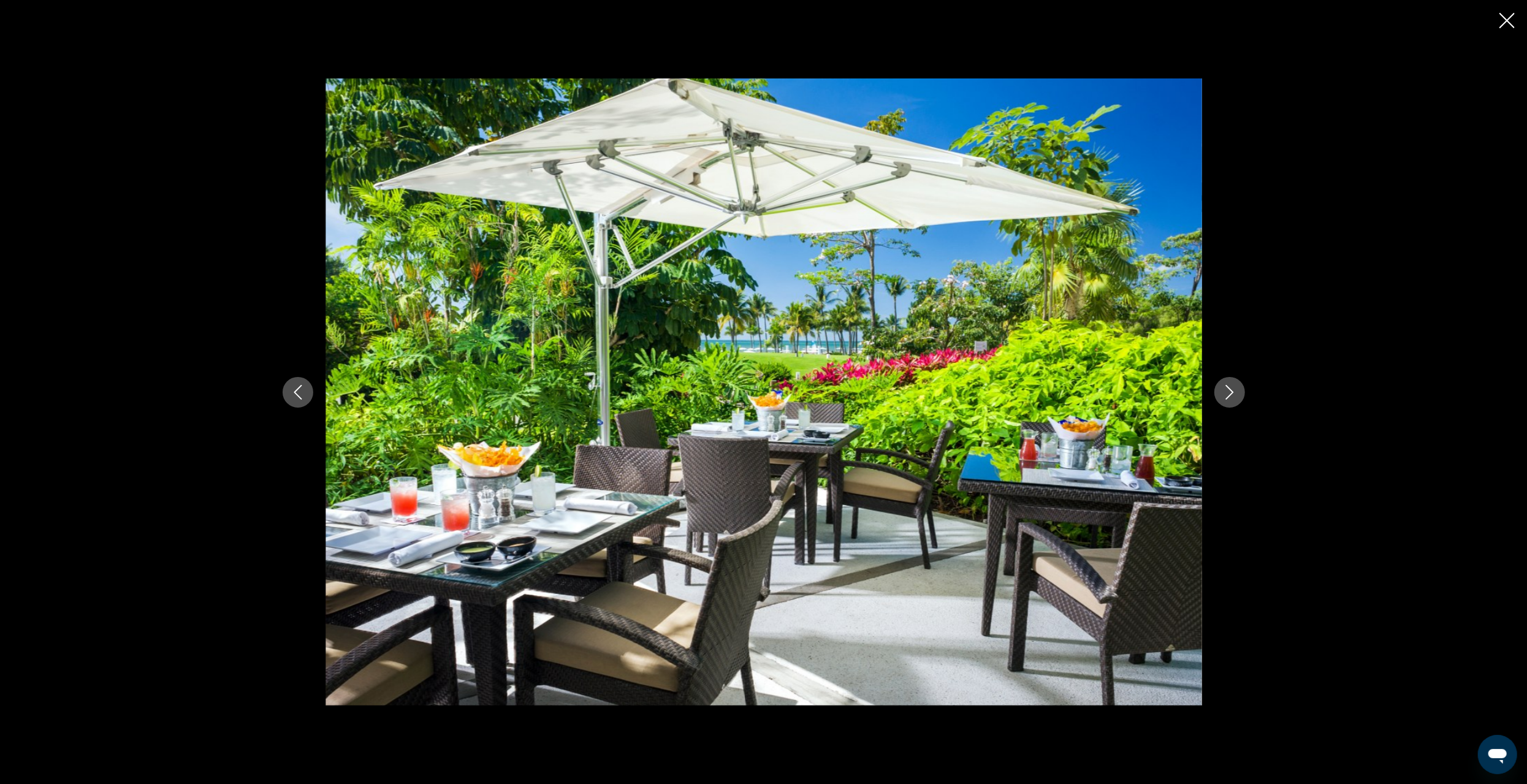
click at [300, 388] on icon "Previous image" at bounding box center [298, 392] width 15 height 15
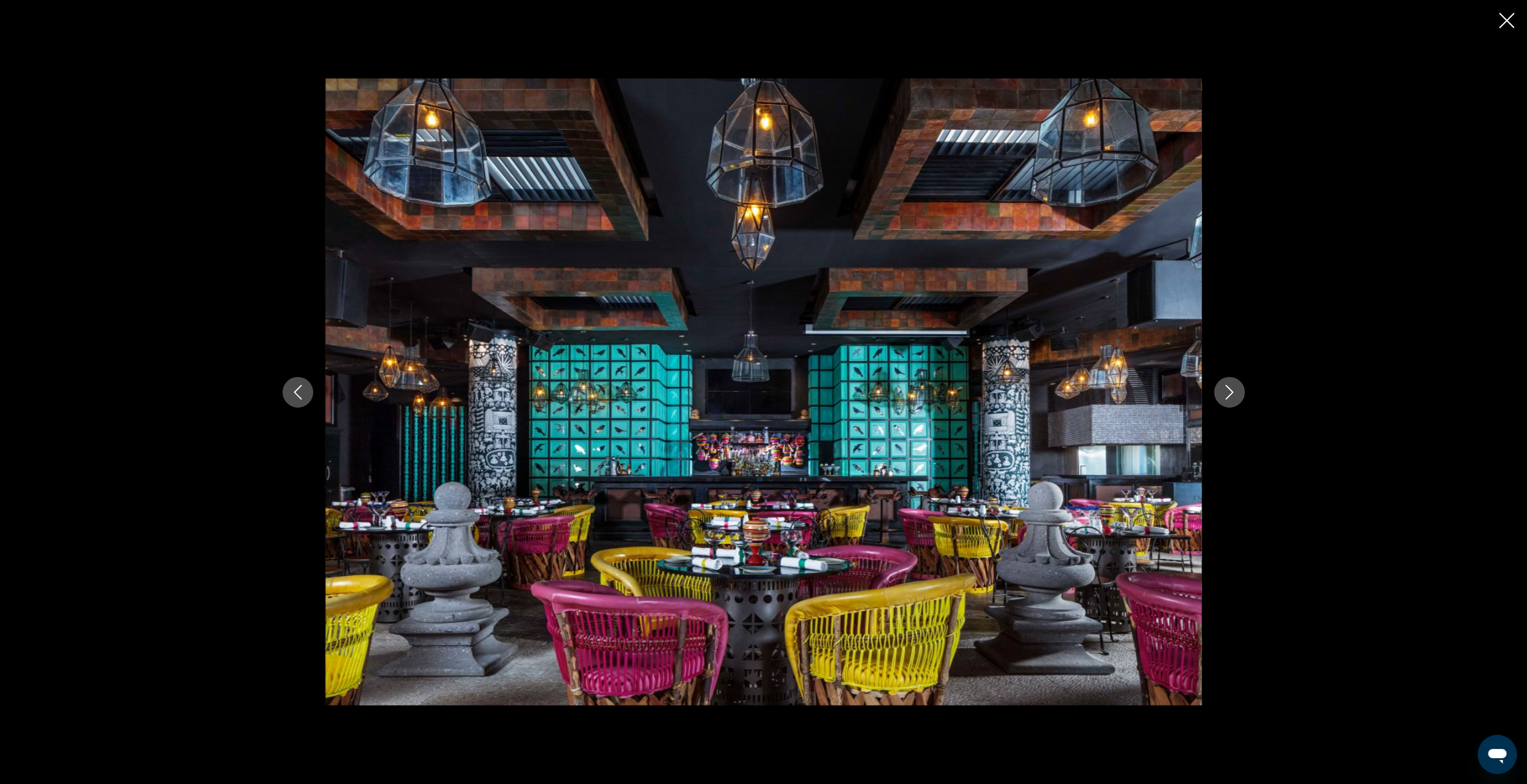
click at [300, 388] on icon "Previous image" at bounding box center [298, 392] width 15 height 15
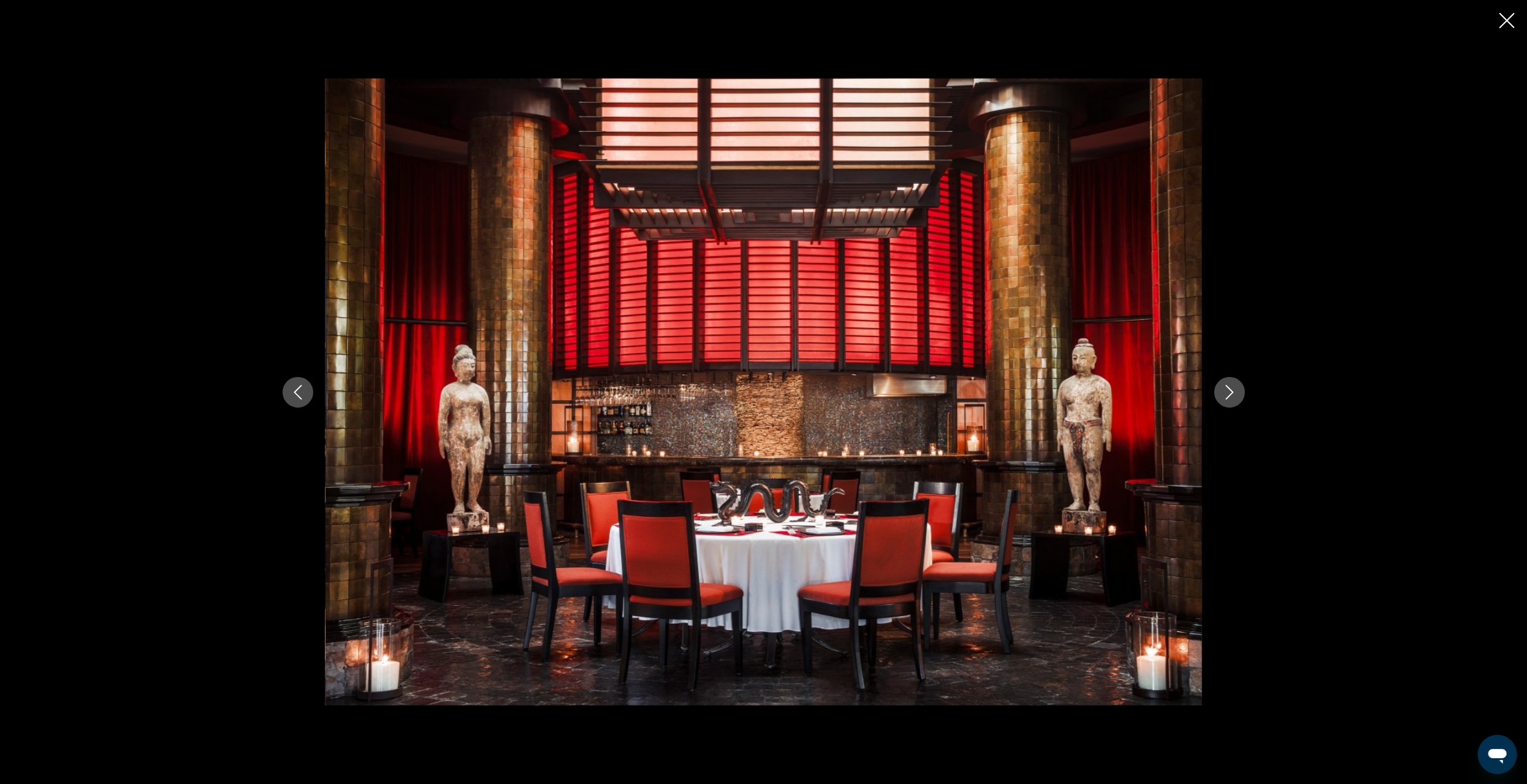
click at [300, 388] on icon "Previous image" at bounding box center [298, 392] width 15 height 15
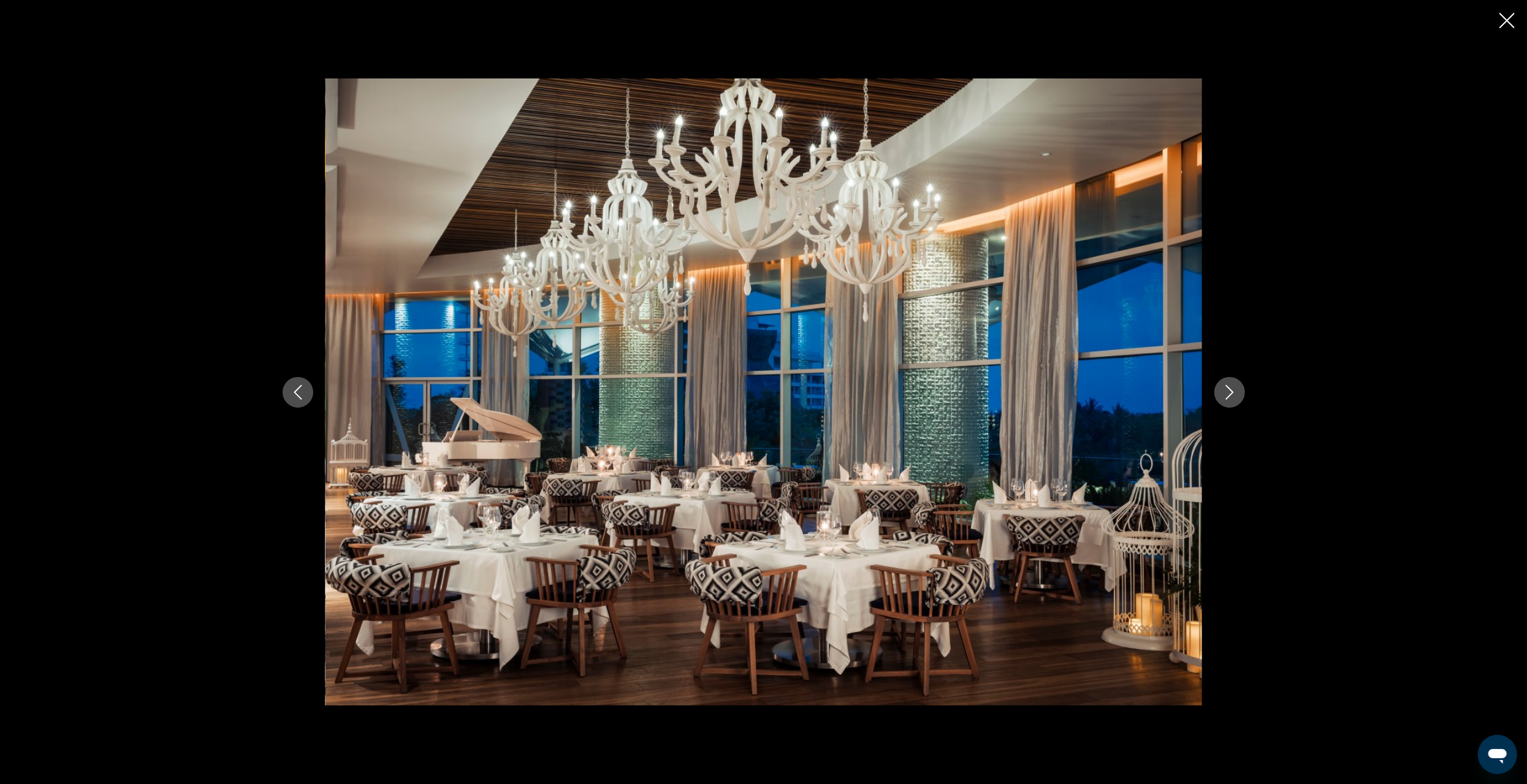
click at [300, 388] on icon "Previous image" at bounding box center [298, 392] width 15 height 15
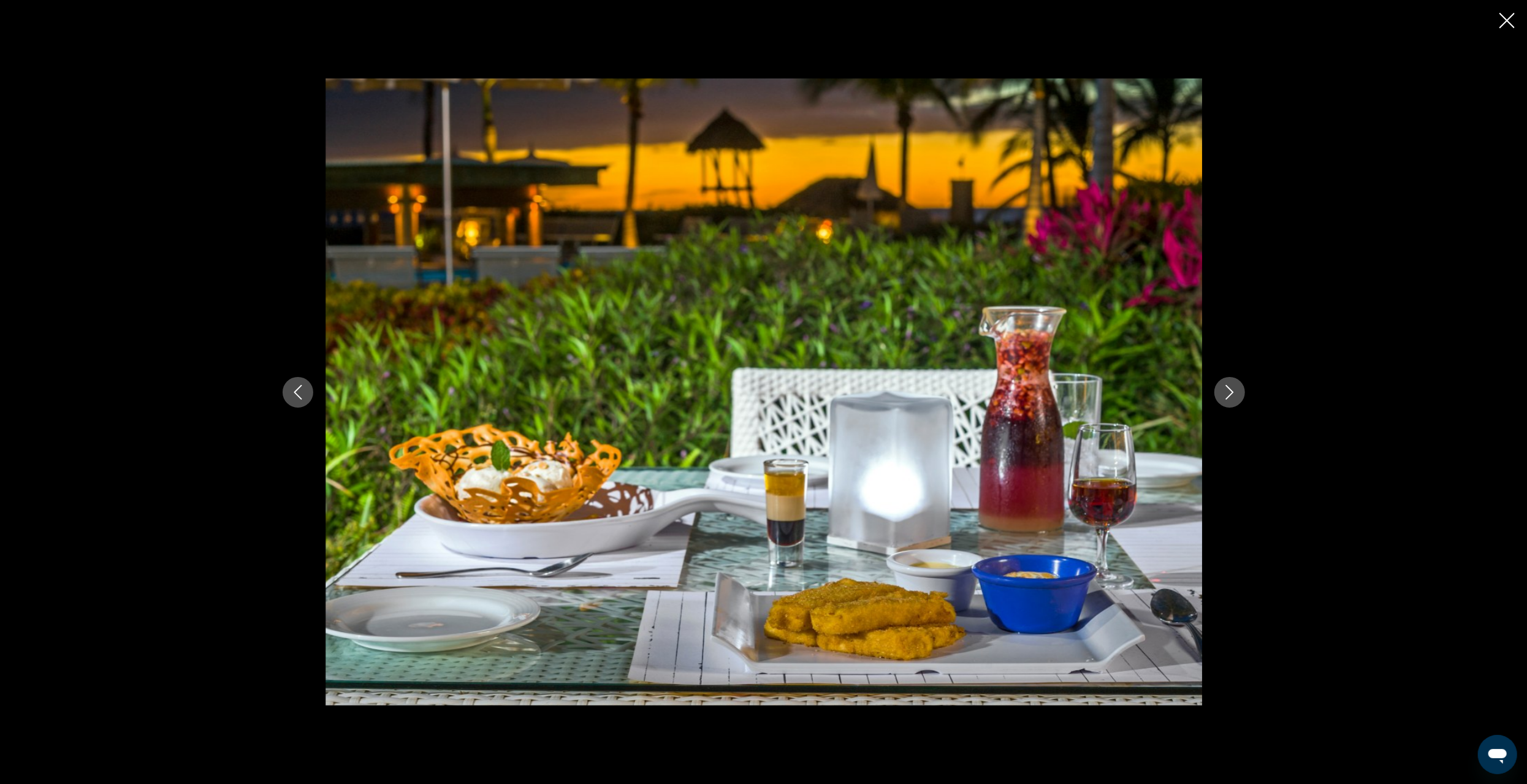
click at [300, 388] on icon "Previous image" at bounding box center [298, 392] width 15 height 15
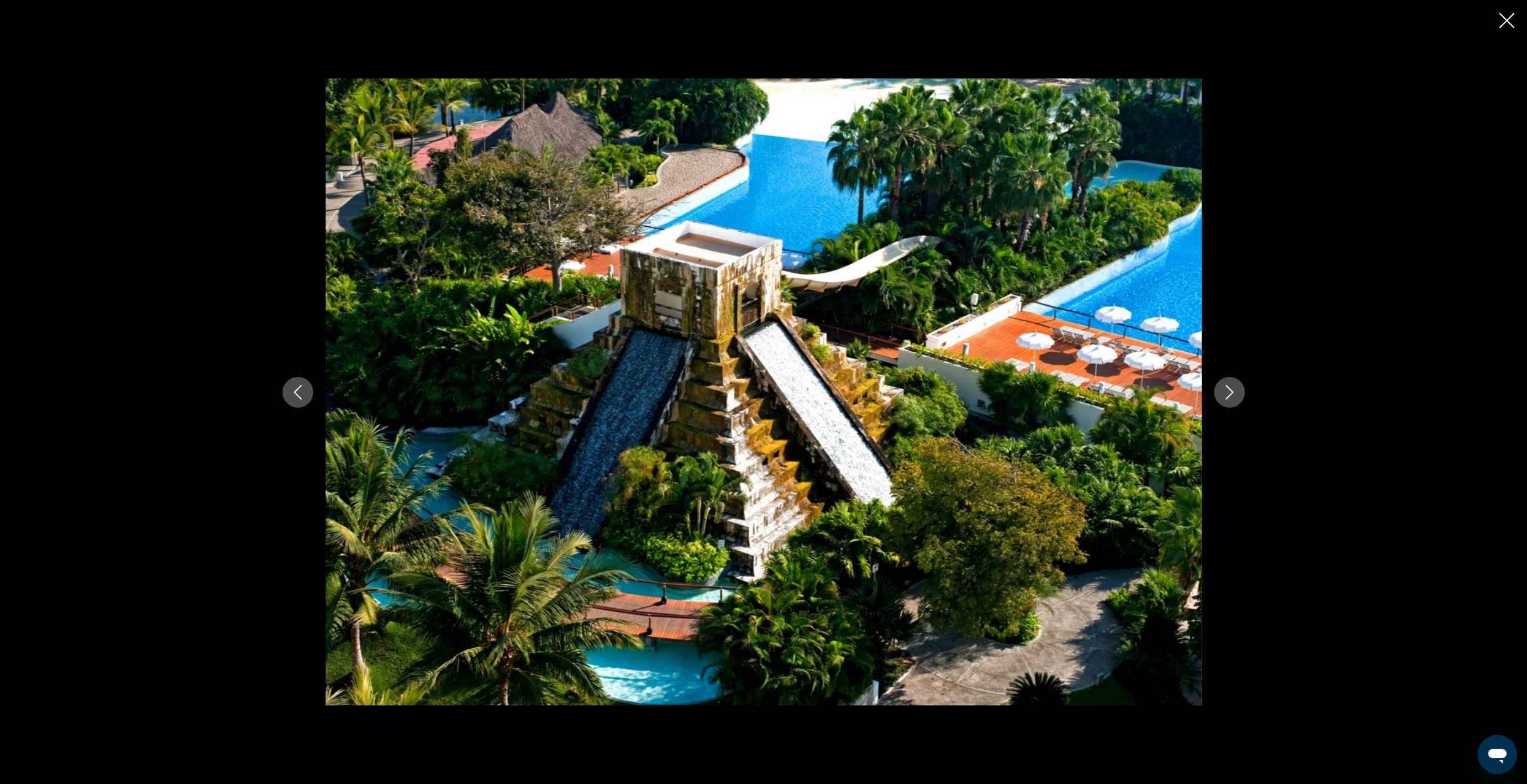
click at [291, 386] on icon "Previous image" at bounding box center [298, 392] width 15 height 15
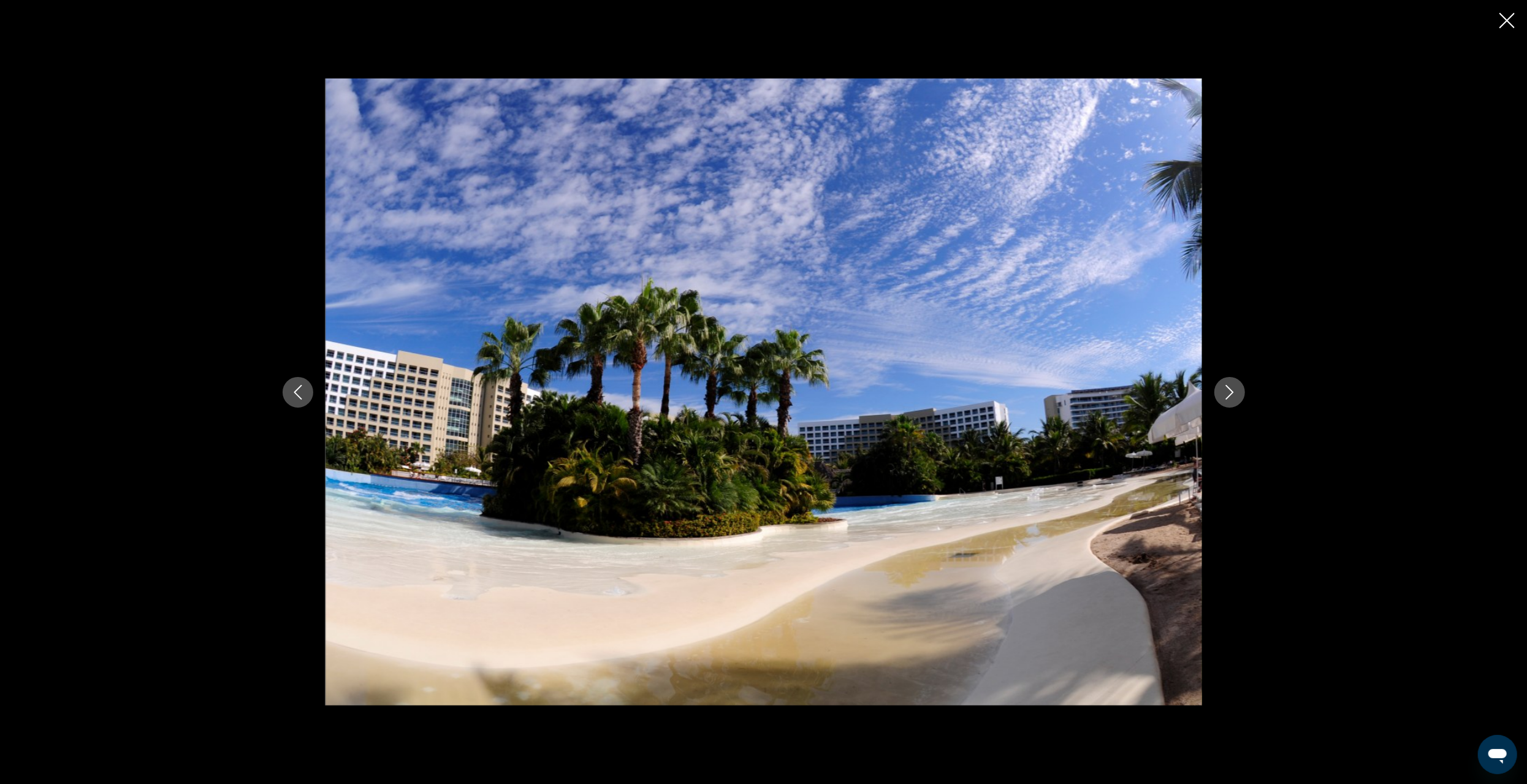
click at [291, 390] on icon "Previous image" at bounding box center [298, 392] width 15 height 15
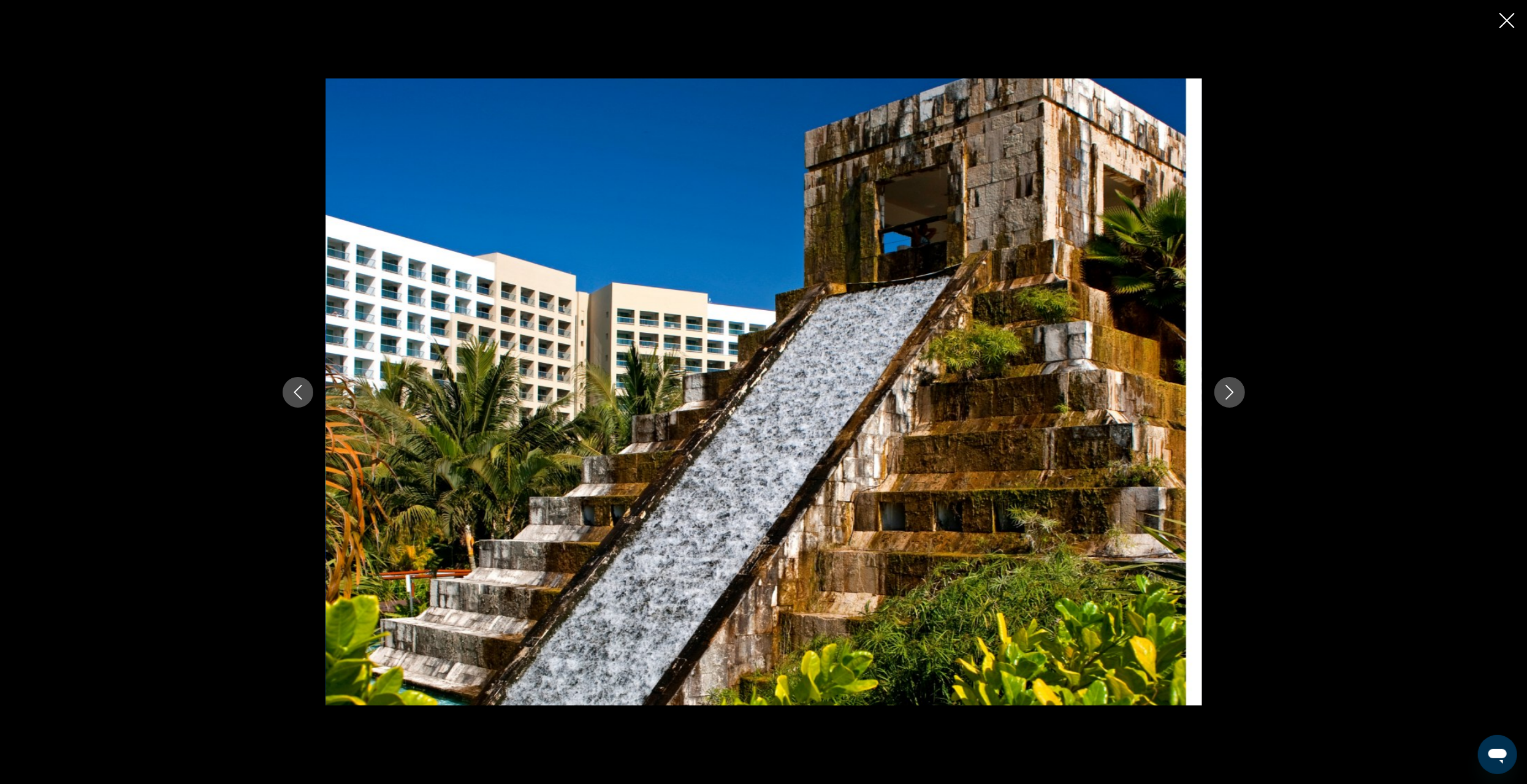
click at [291, 390] on icon "Previous image" at bounding box center [298, 392] width 15 height 15
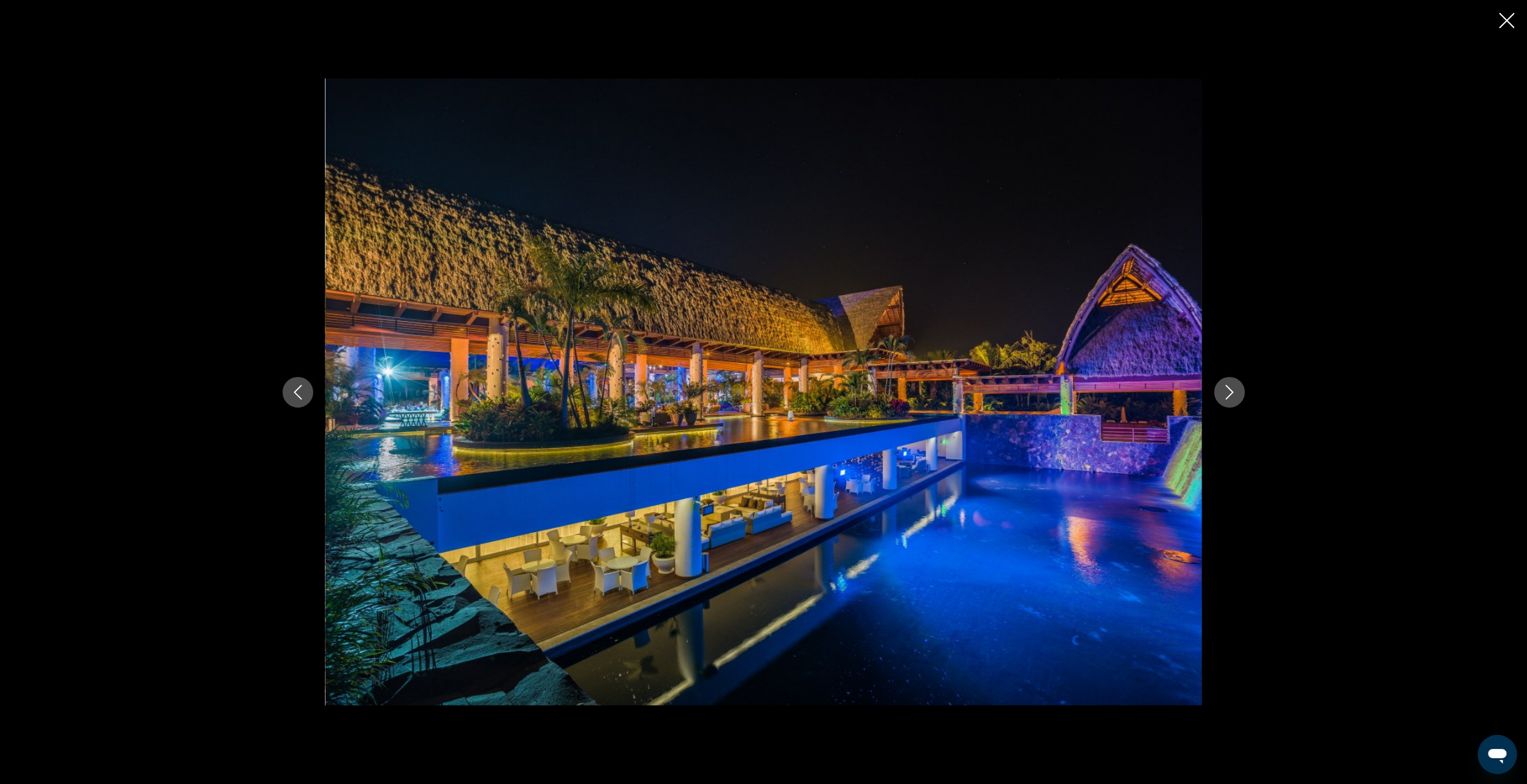
click at [291, 390] on icon "Previous image" at bounding box center [298, 392] width 15 height 15
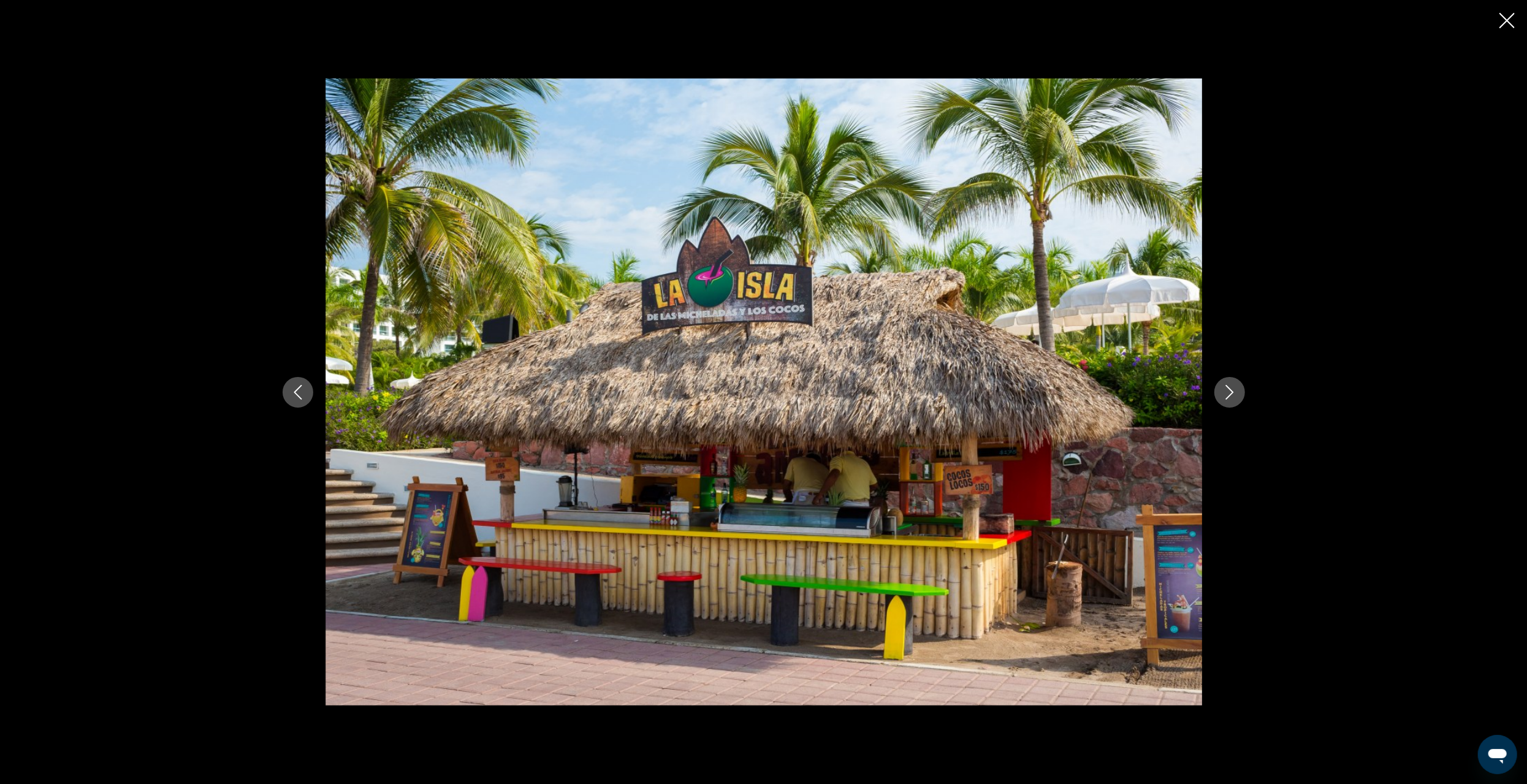
click at [291, 390] on icon "Previous image" at bounding box center [298, 392] width 15 height 15
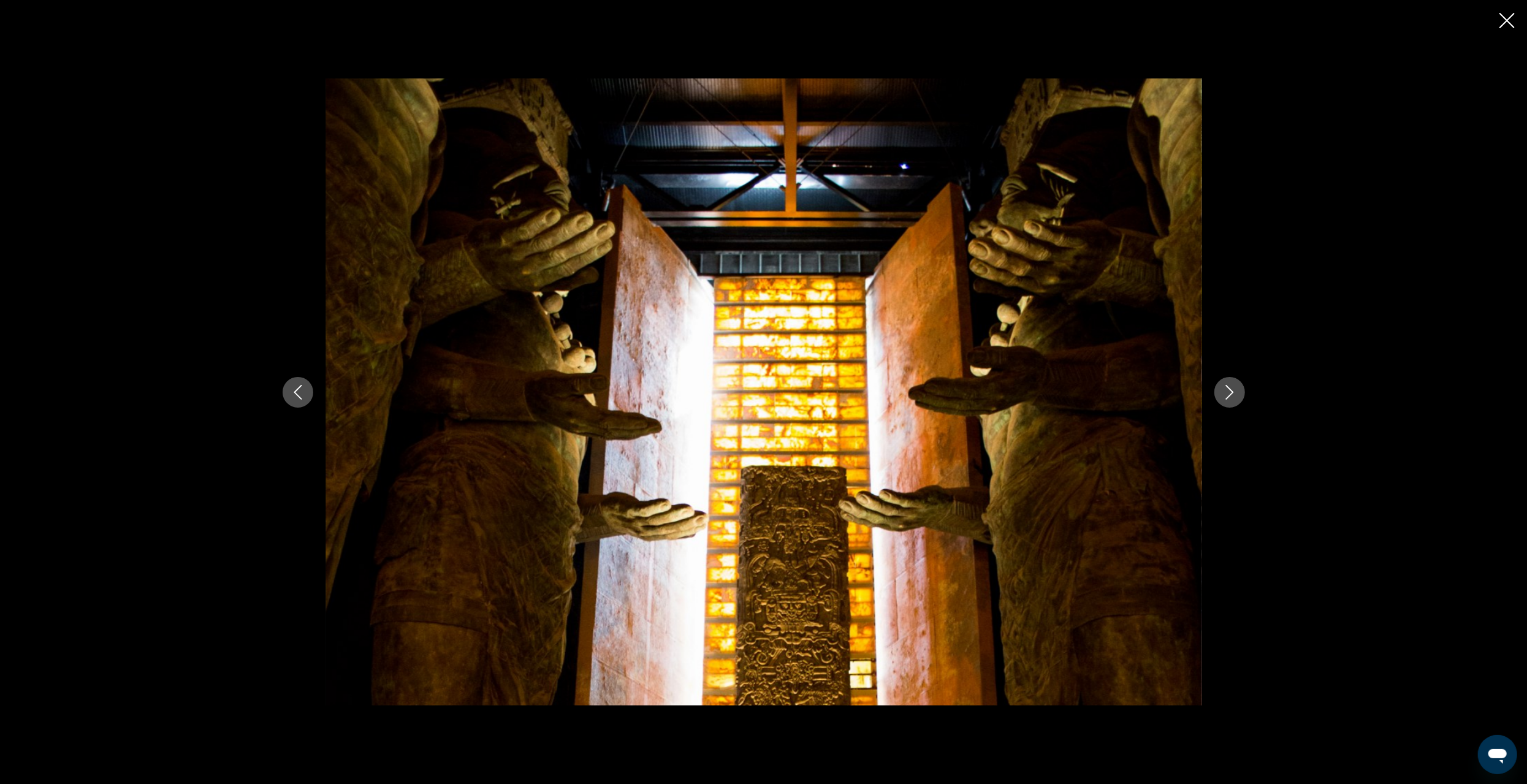
click at [291, 390] on icon "Previous image" at bounding box center [298, 392] width 15 height 15
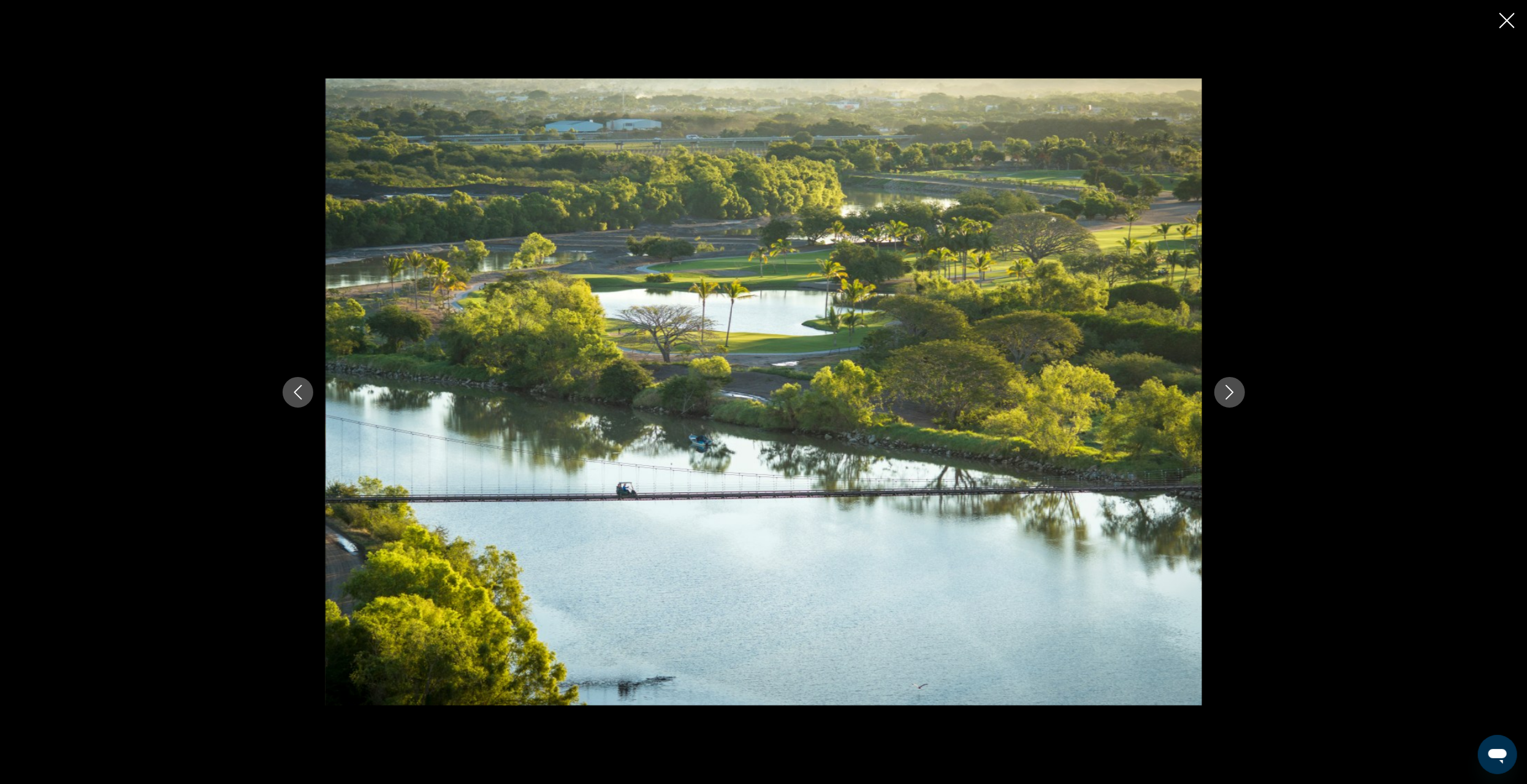
click at [292, 395] on icon "Previous image" at bounding box center [298, 392] width 15 height 15
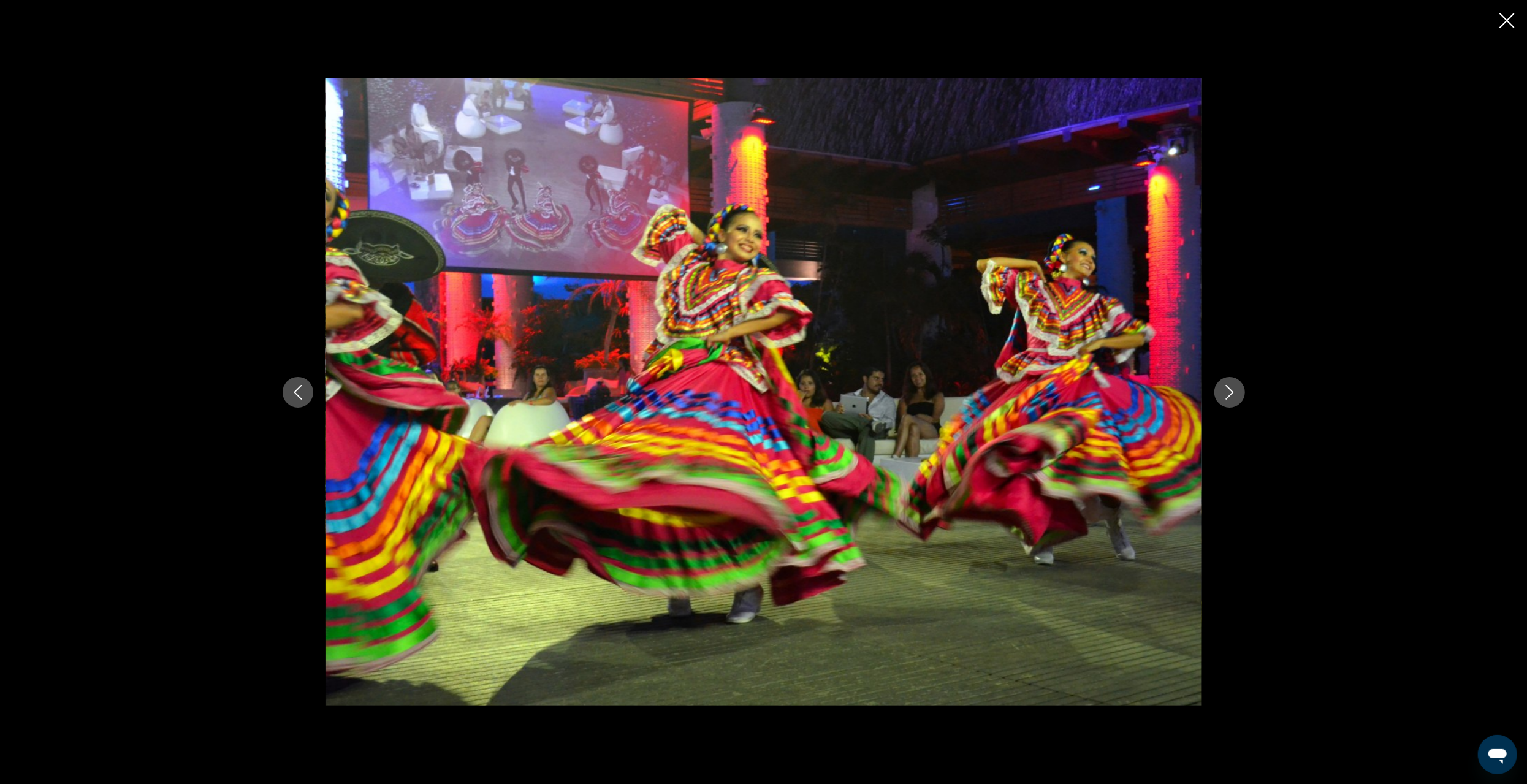
click at [292, 396] on icon "Previous image" at bounding box center [298, 392] width 15 height 15
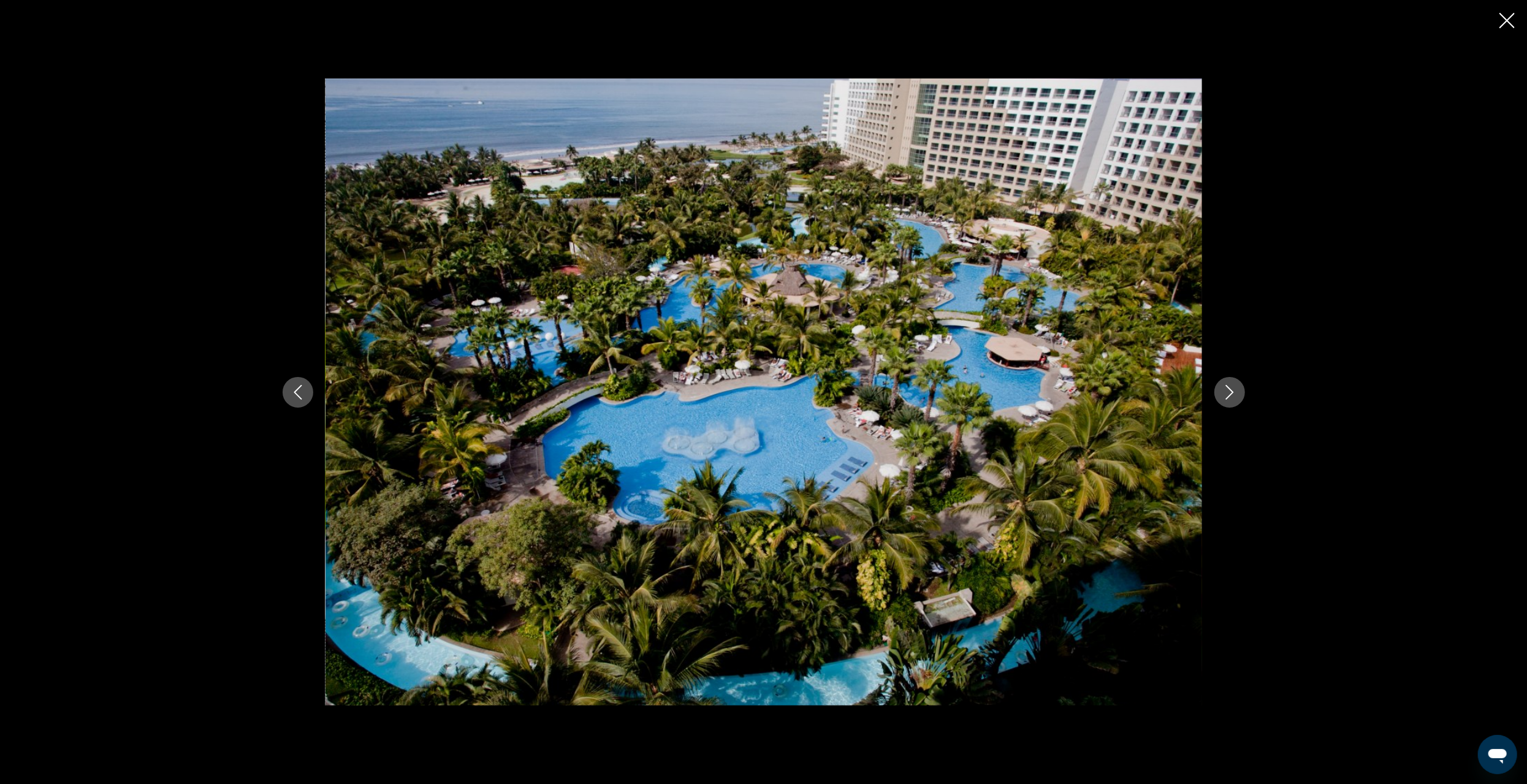
click at [292, 396] on icon "Previous image" at bounding box center [298, 392] width 15 height 15
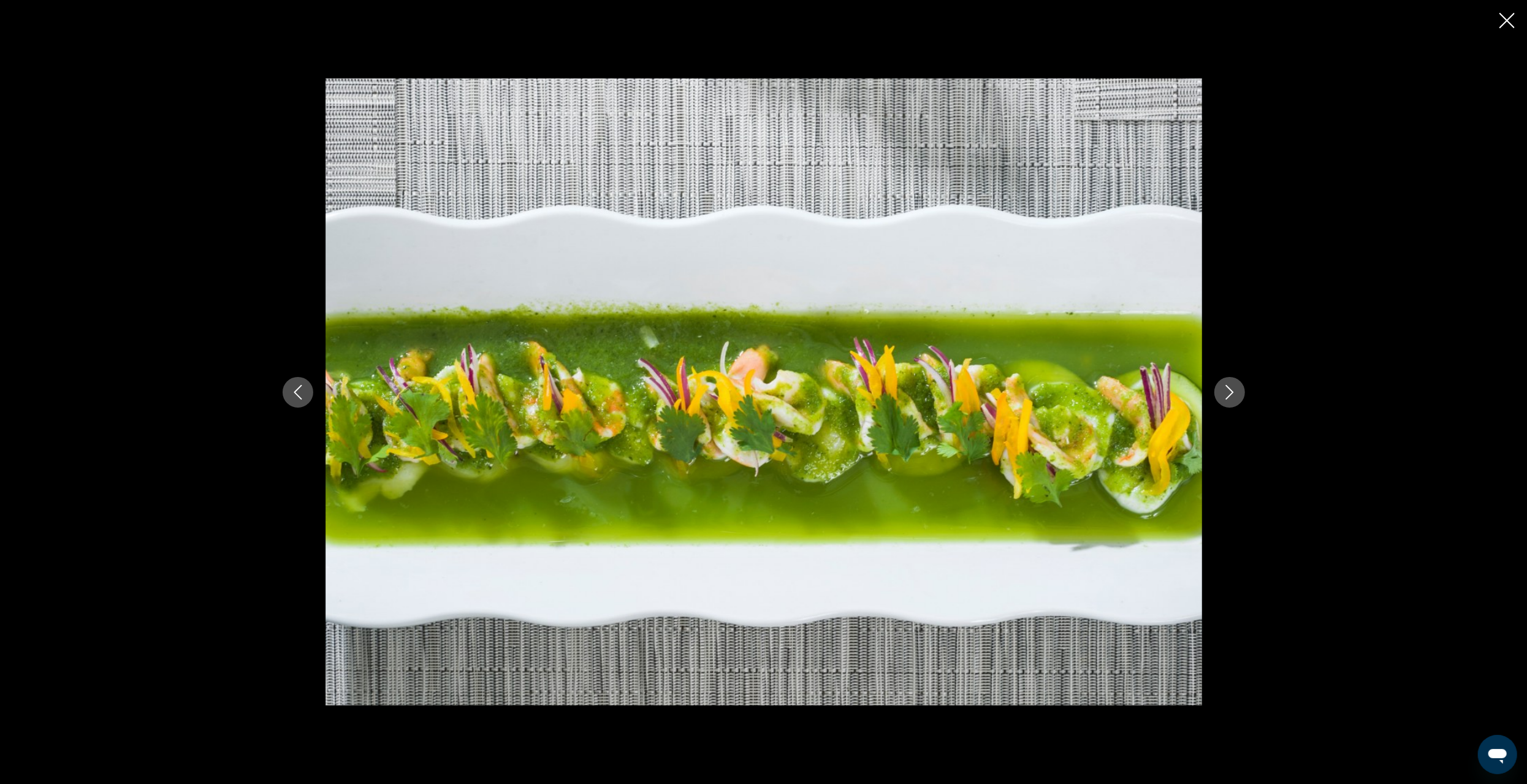
click at [292, 396] on icon "Previous image" at bounding box center [298, 392] width 15 height 15
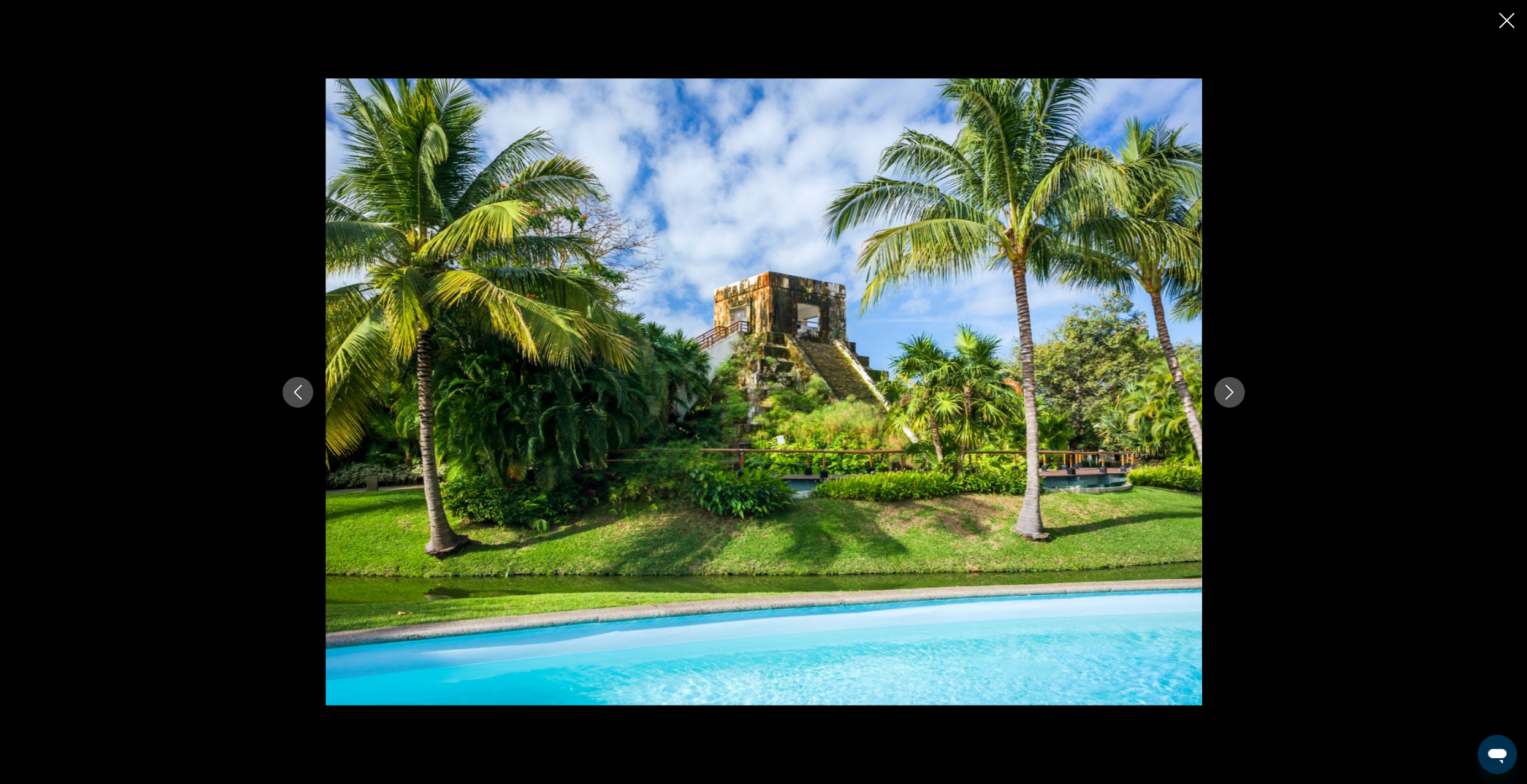
click at [292, 396] on icon "Previous image" at bounding box center [298, 392] width 15 height 15
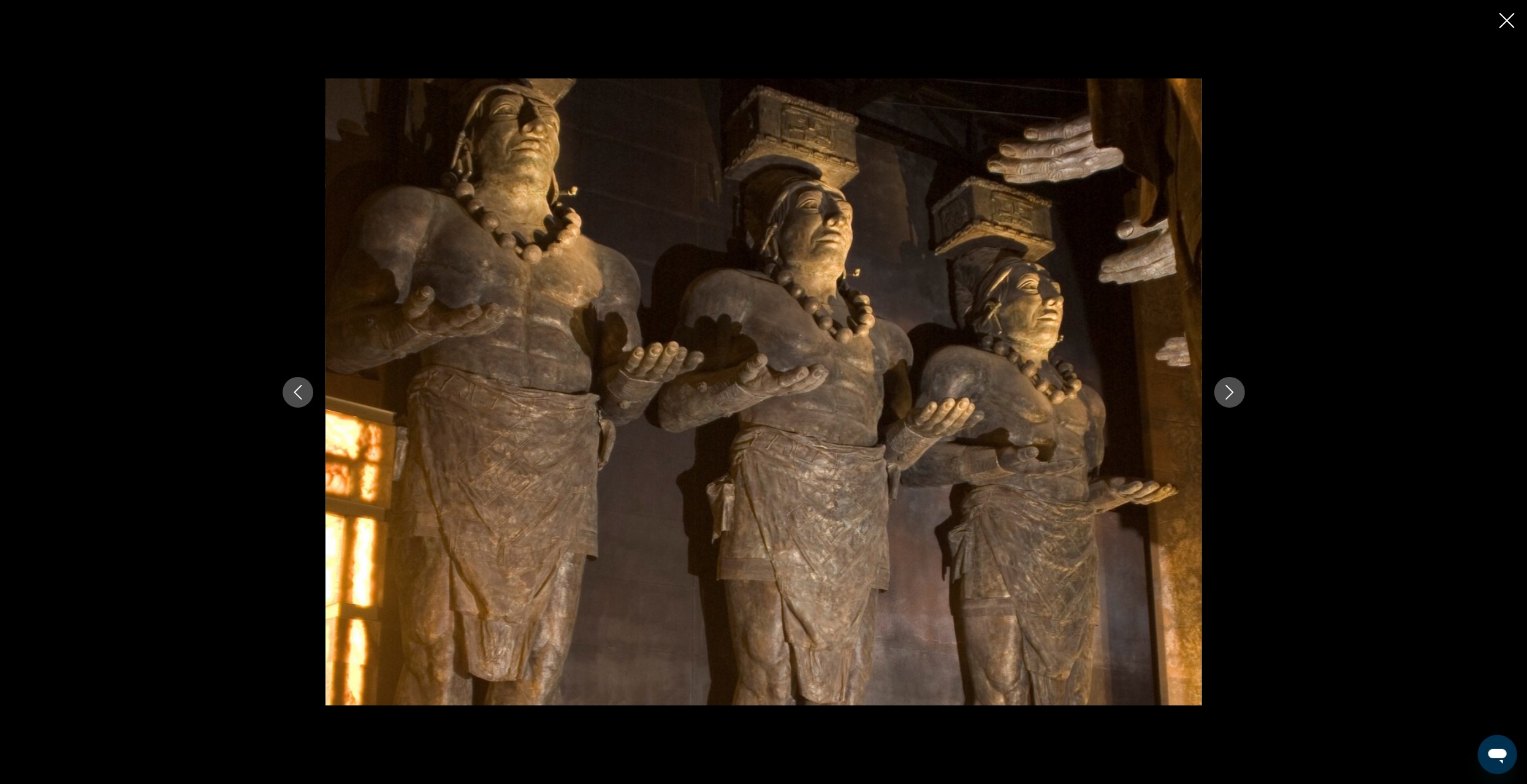
click at [292, 396] on icon "Previous image" at bounding box center [298, 392] width 15 height 15
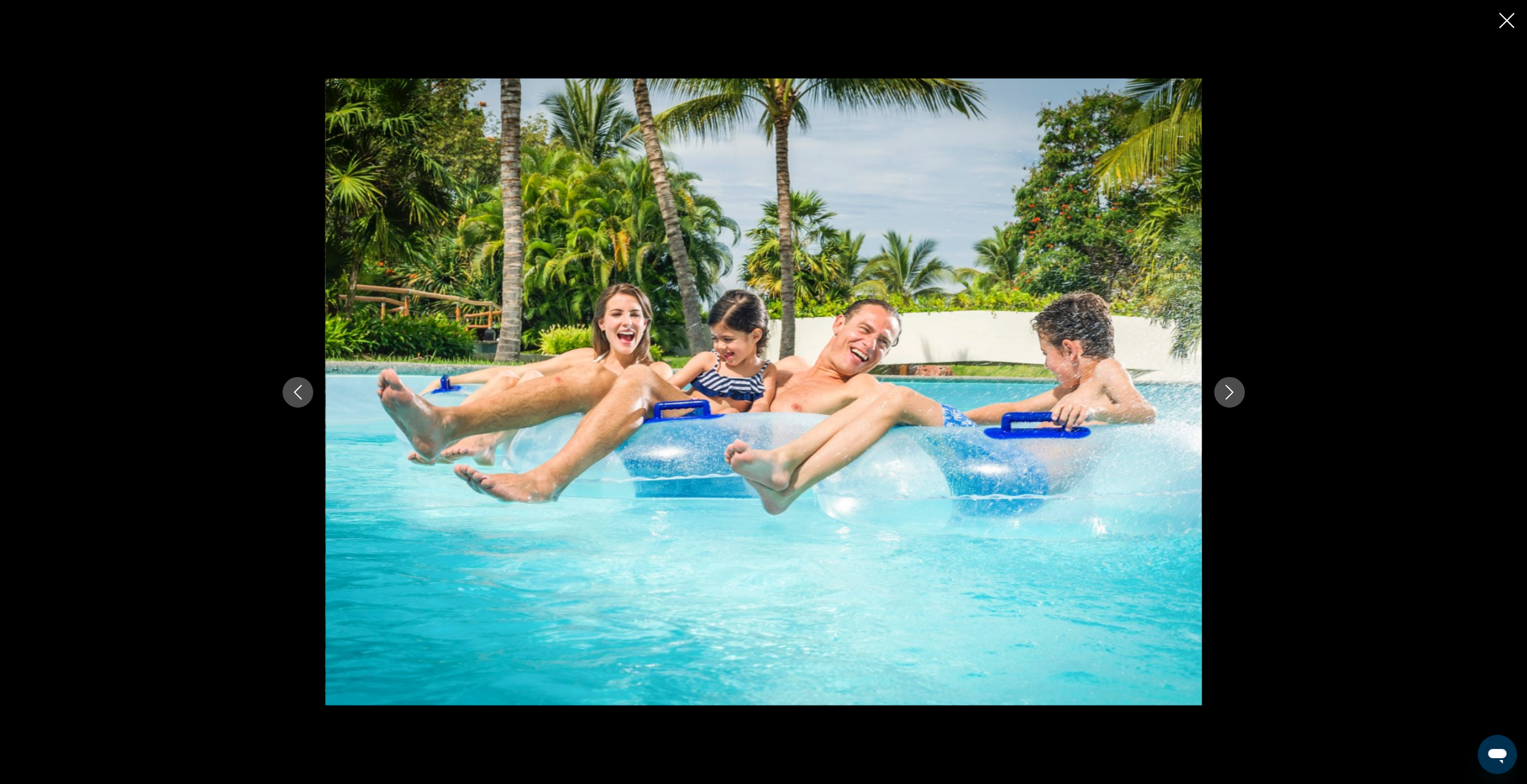
click at [292, 396] on icon "Previous image" at bounding box center [298, 392] width 15 height 15
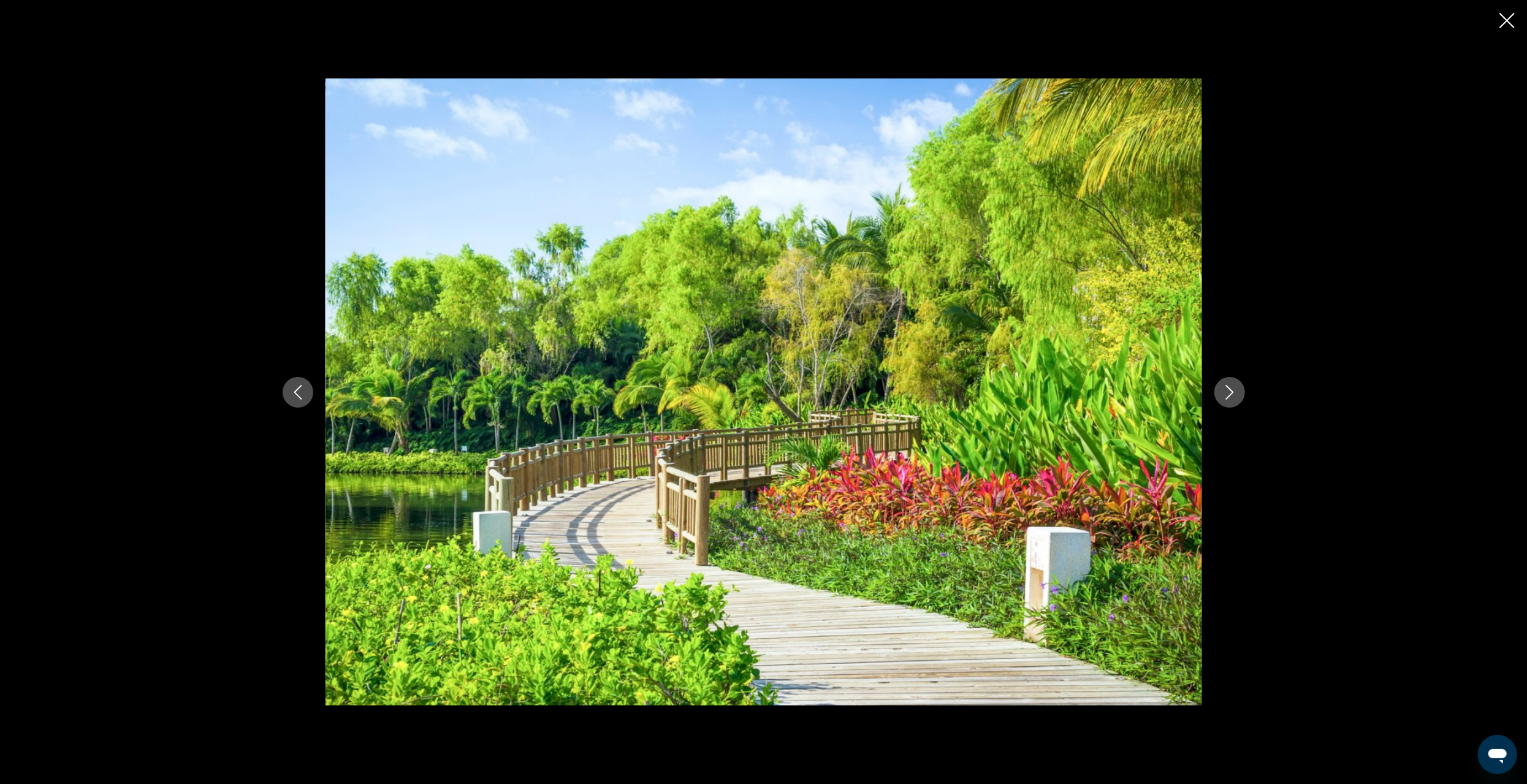
click at [292, 396] on icon "Previous image" at bounding box center [298, 392] width 15 height 15
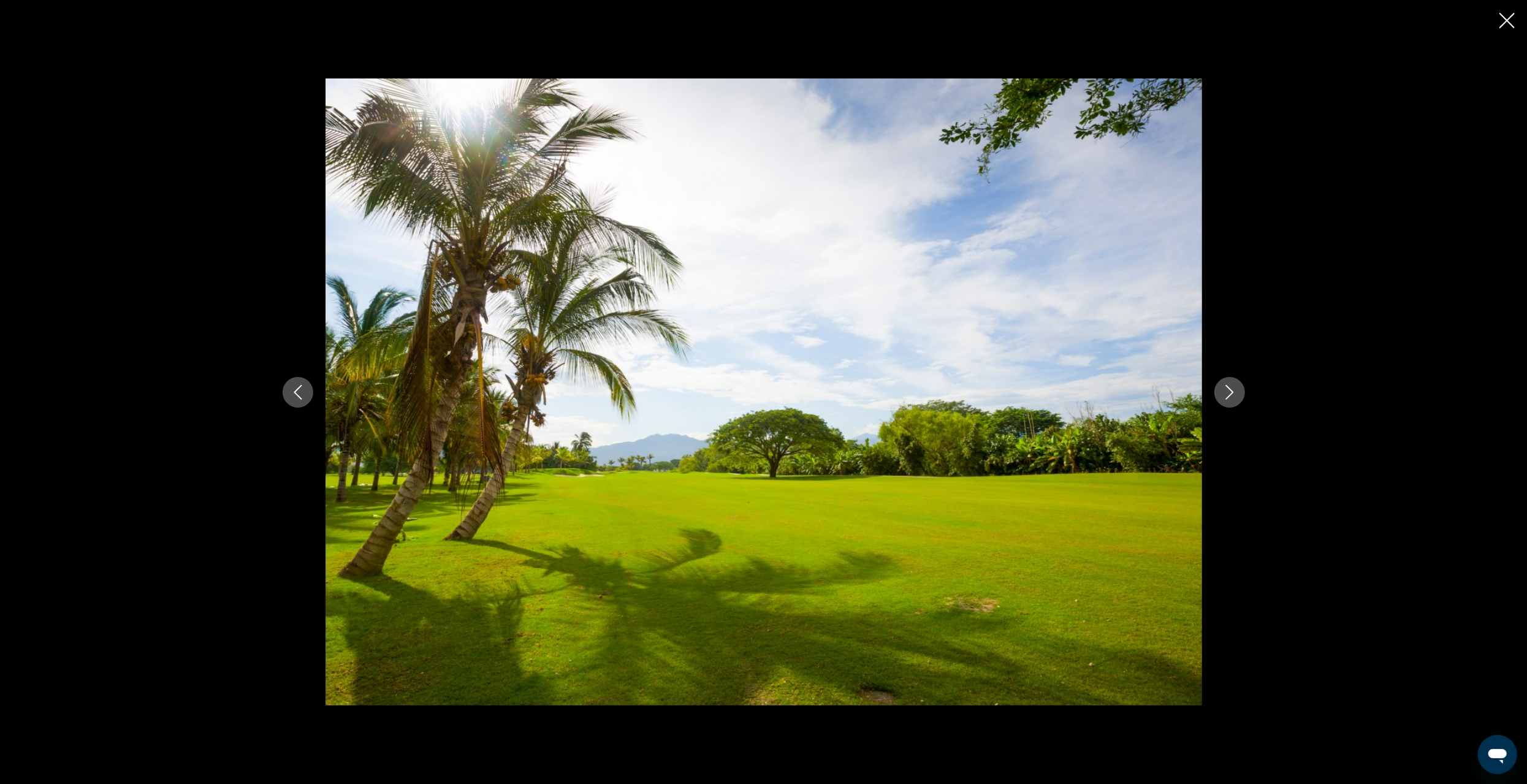
click at [292, 396] on icon "Previous image" at bounding box center [298, 392] width 15 height 15
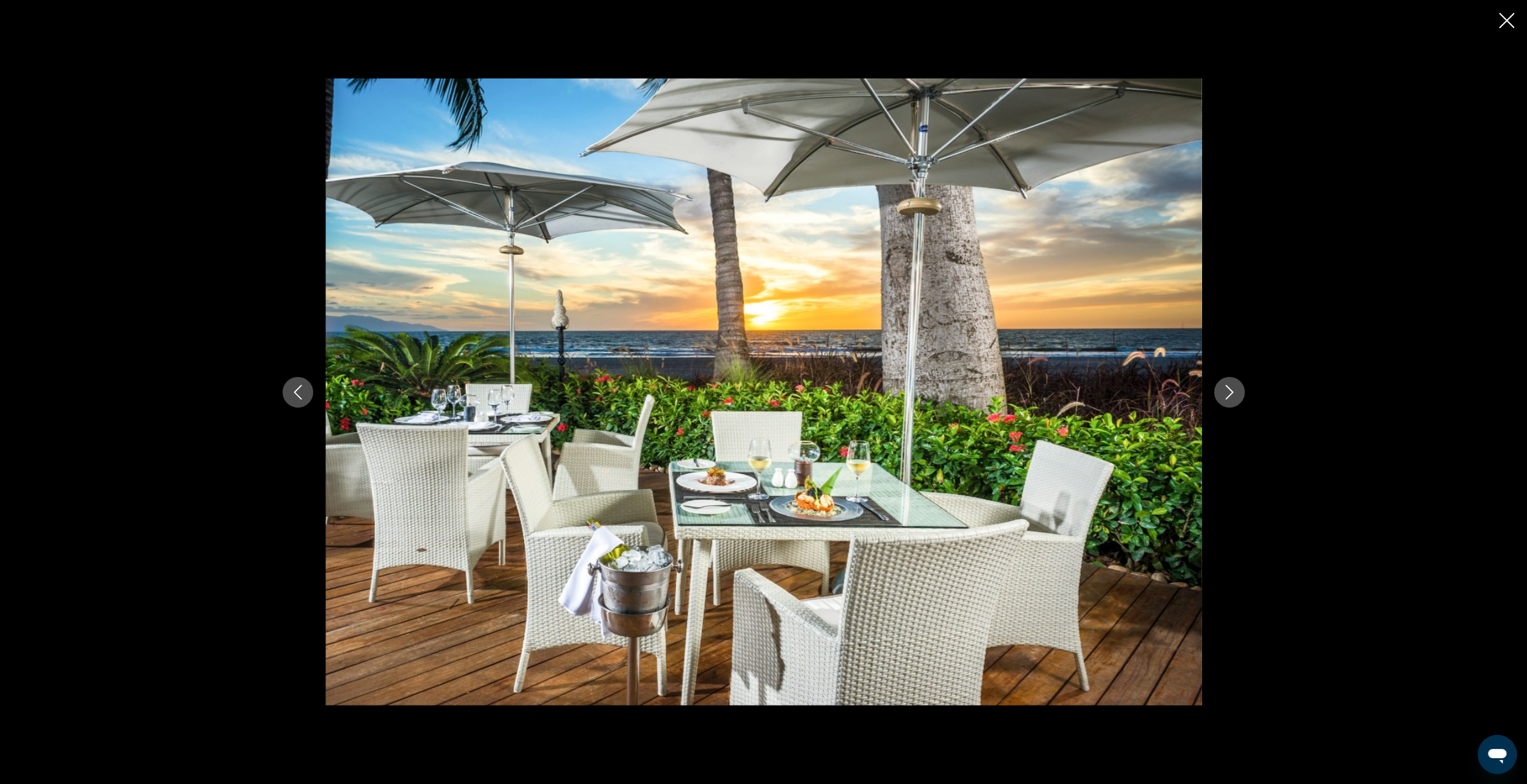
click at [292, 396] on icon "Previous image" at bounding box center [298, 392] width 15 height 15
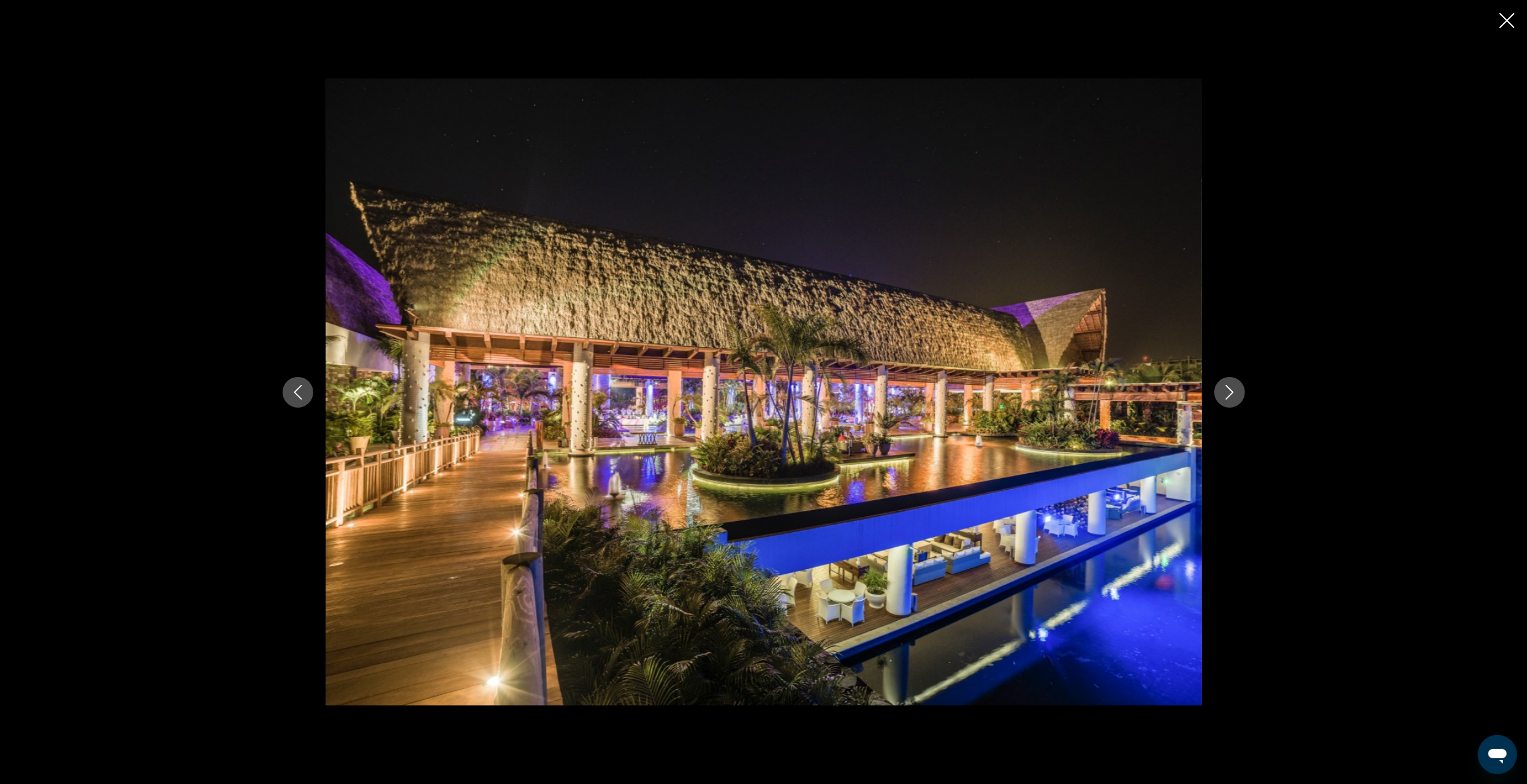
click at [292, 396] on icon "Previous image" at bounding box center [298, 392] width 15 height 15
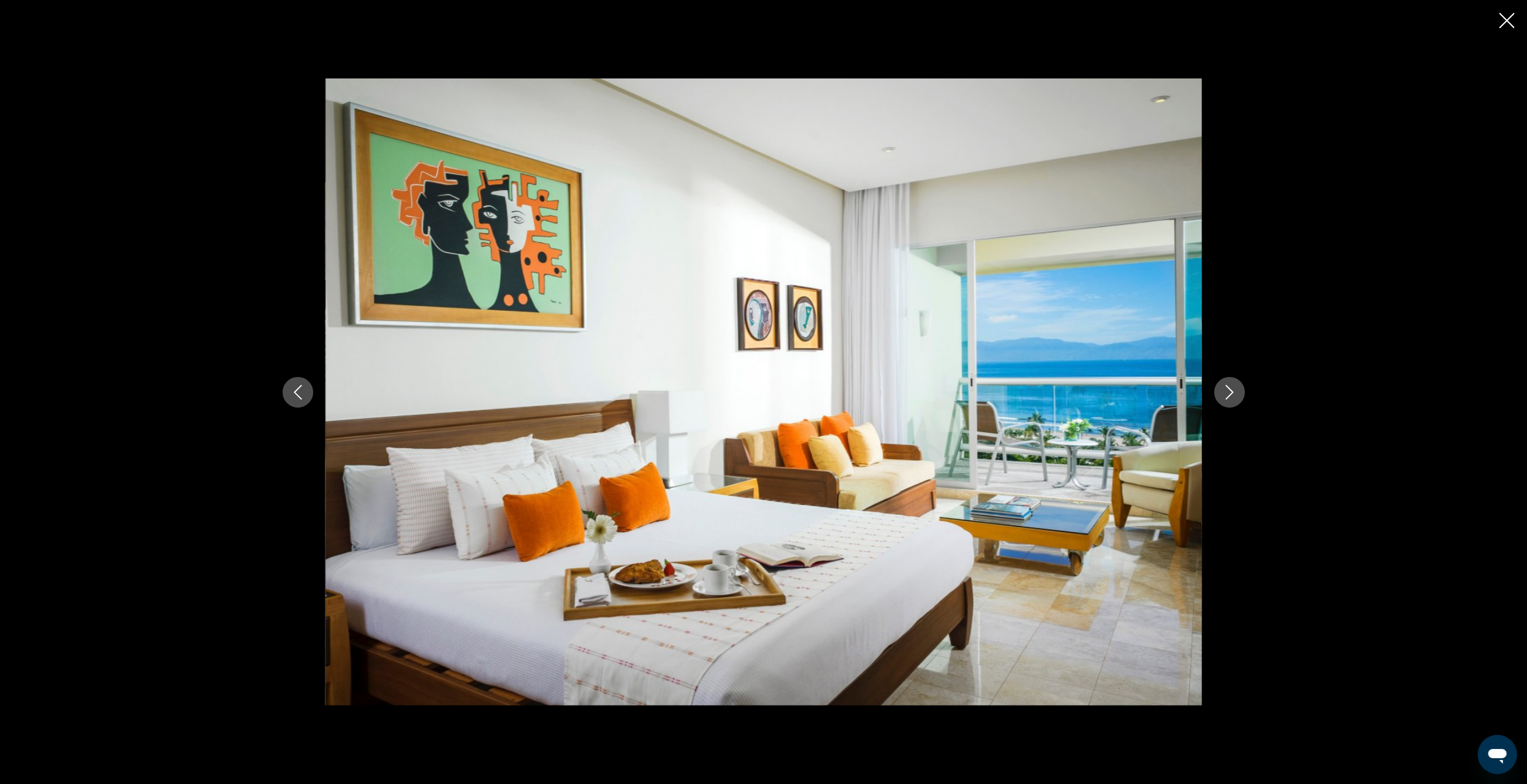
click at [292, 396] on icon "Previous image" at bounding box center [298, 392] width 15 height 15
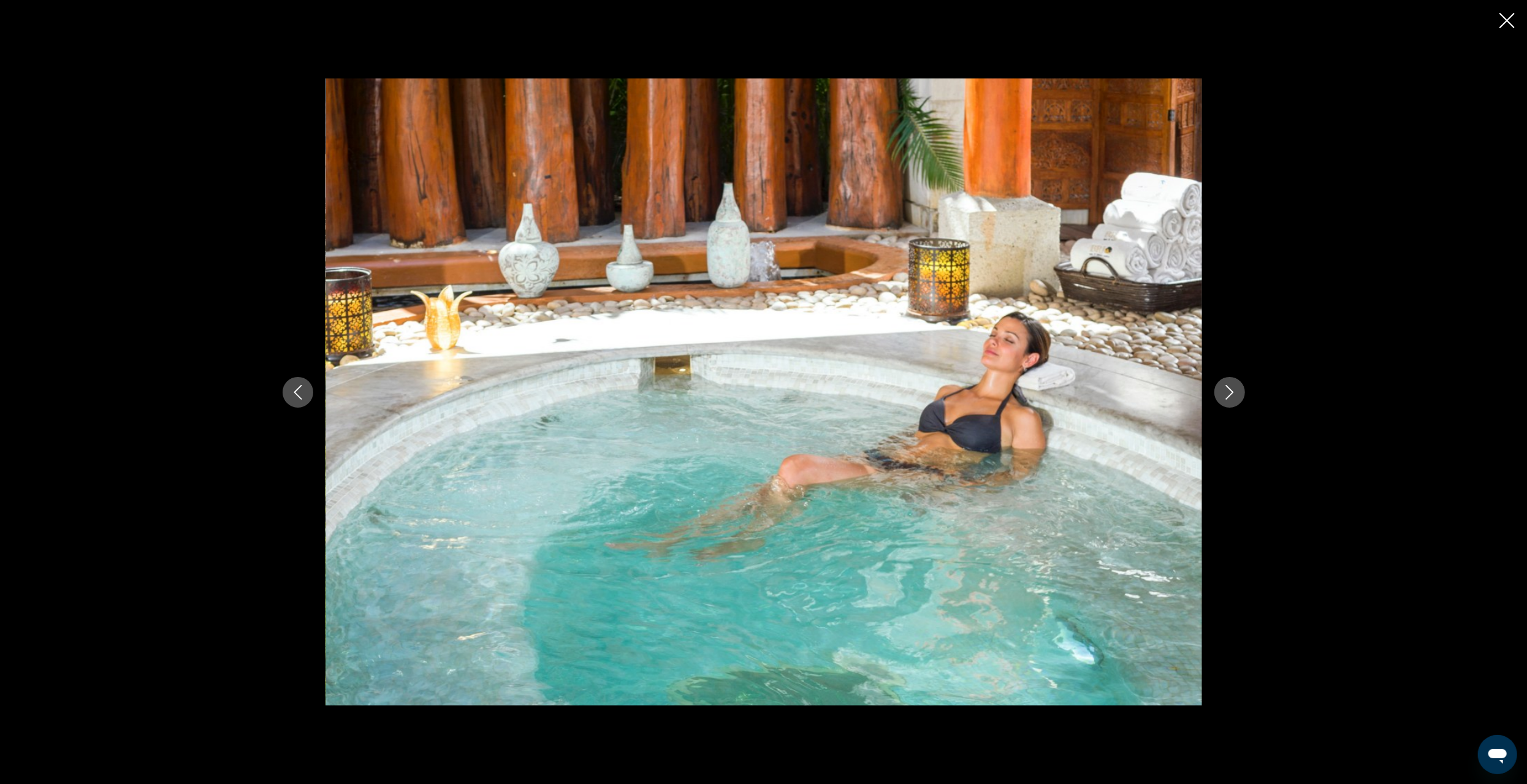
click at [292, 396] on icon "Previous image" at bounding box center [298, 392] width 15 height 15
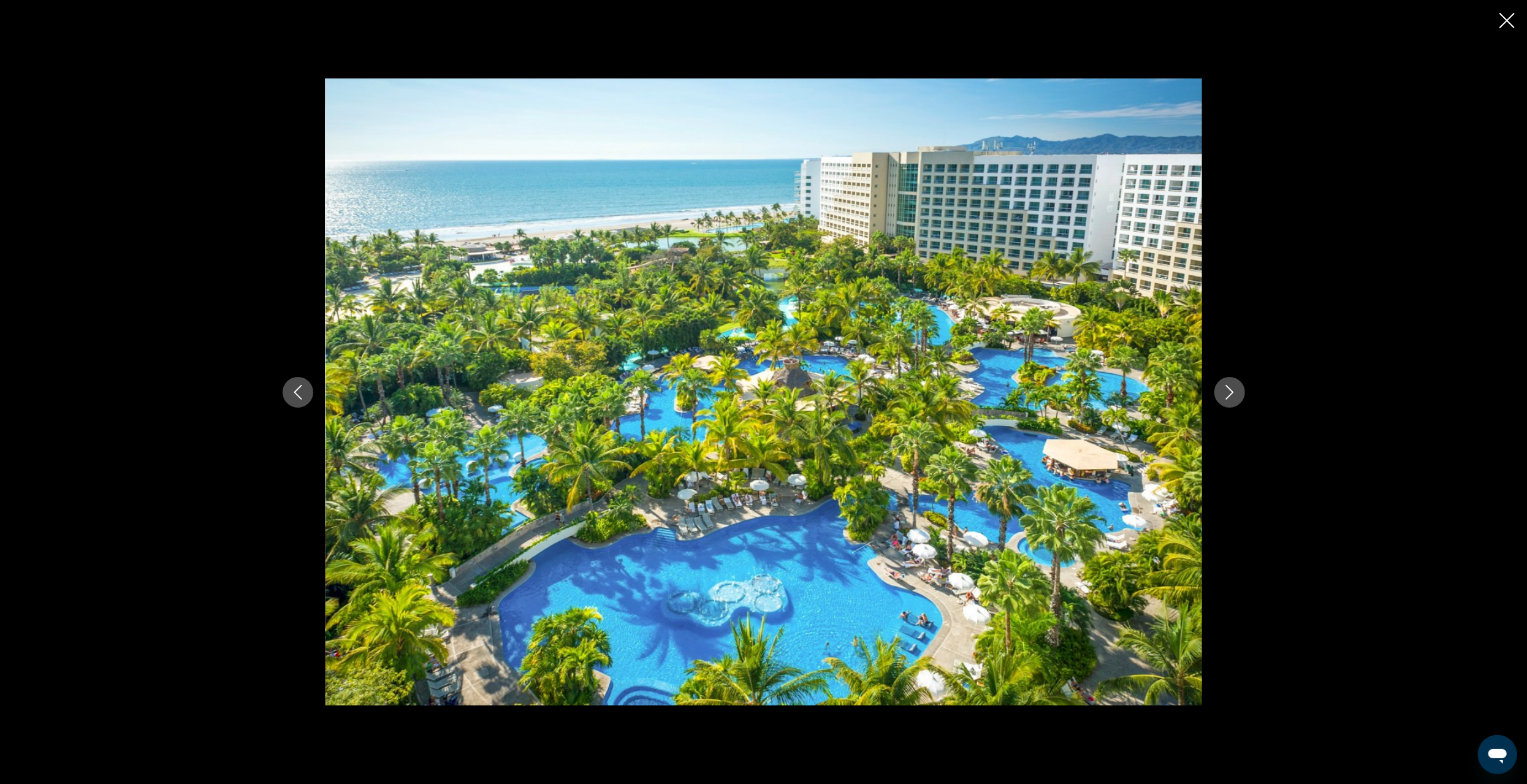
click at [1506, 18] on icon "Close slideshow" at bounding box center [1508, 21] width 15 height 15
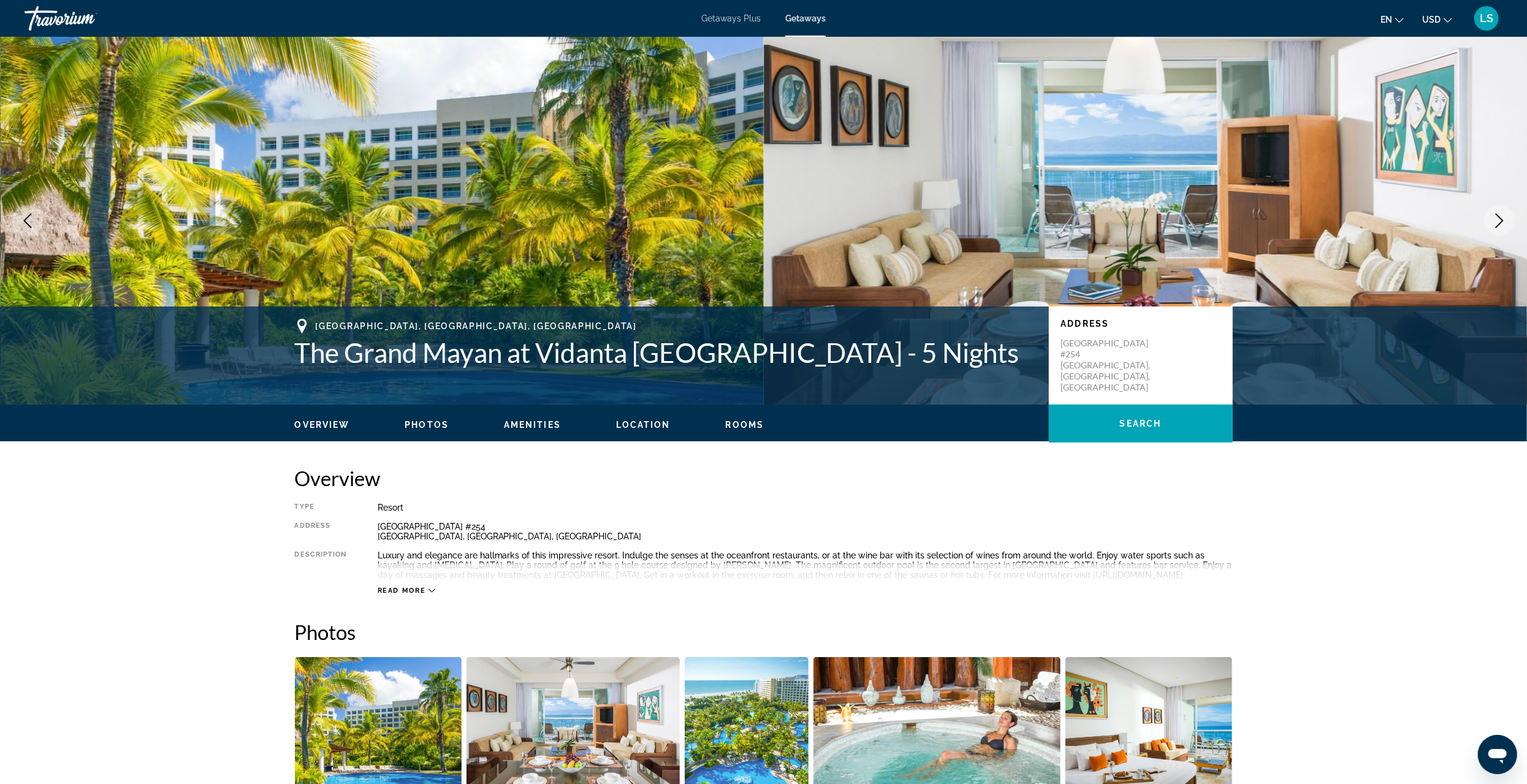
scroll to position [61, 0]
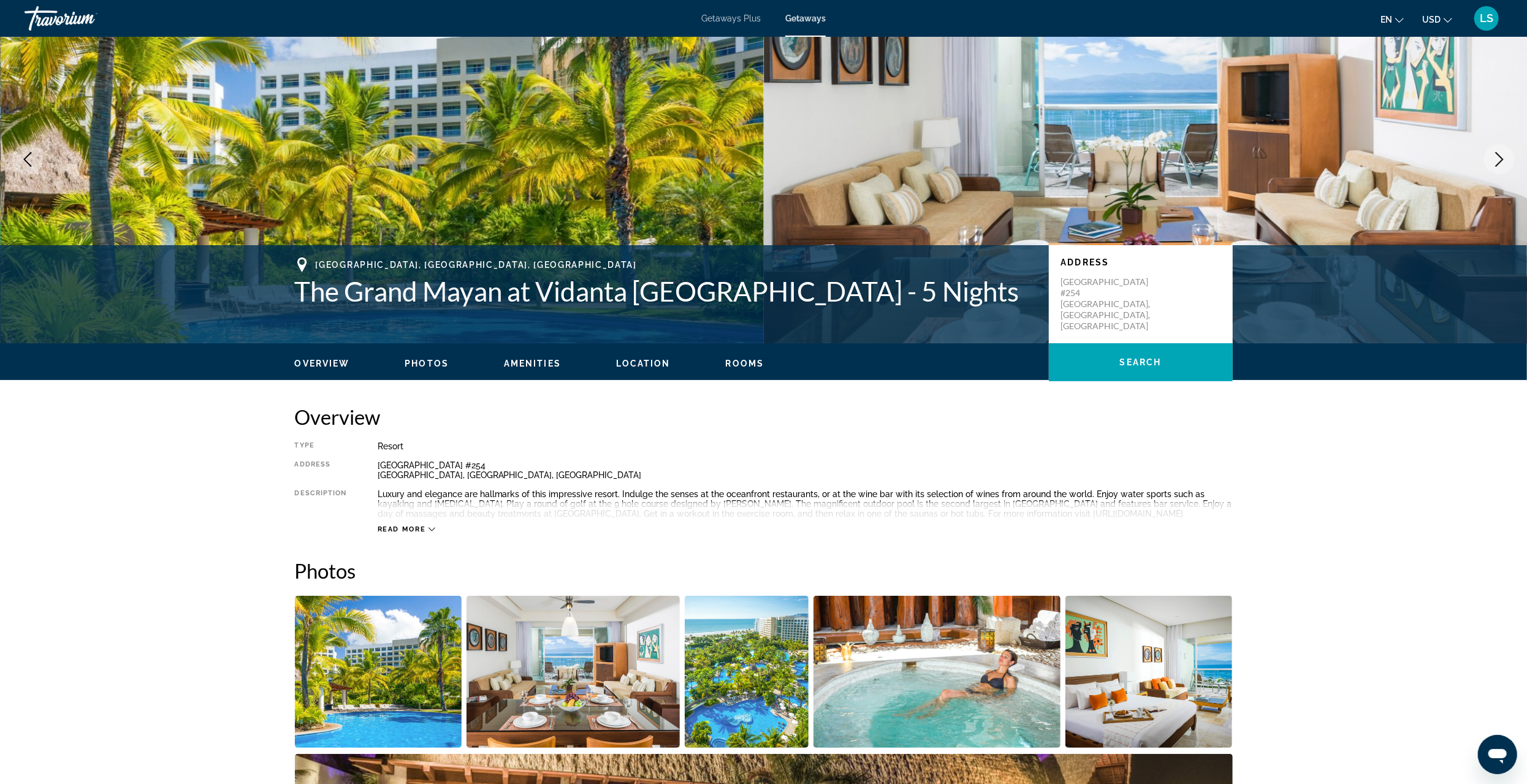
click at [425, 529] on span "Read more" at bounding box center [401, 529] width 48 height 8
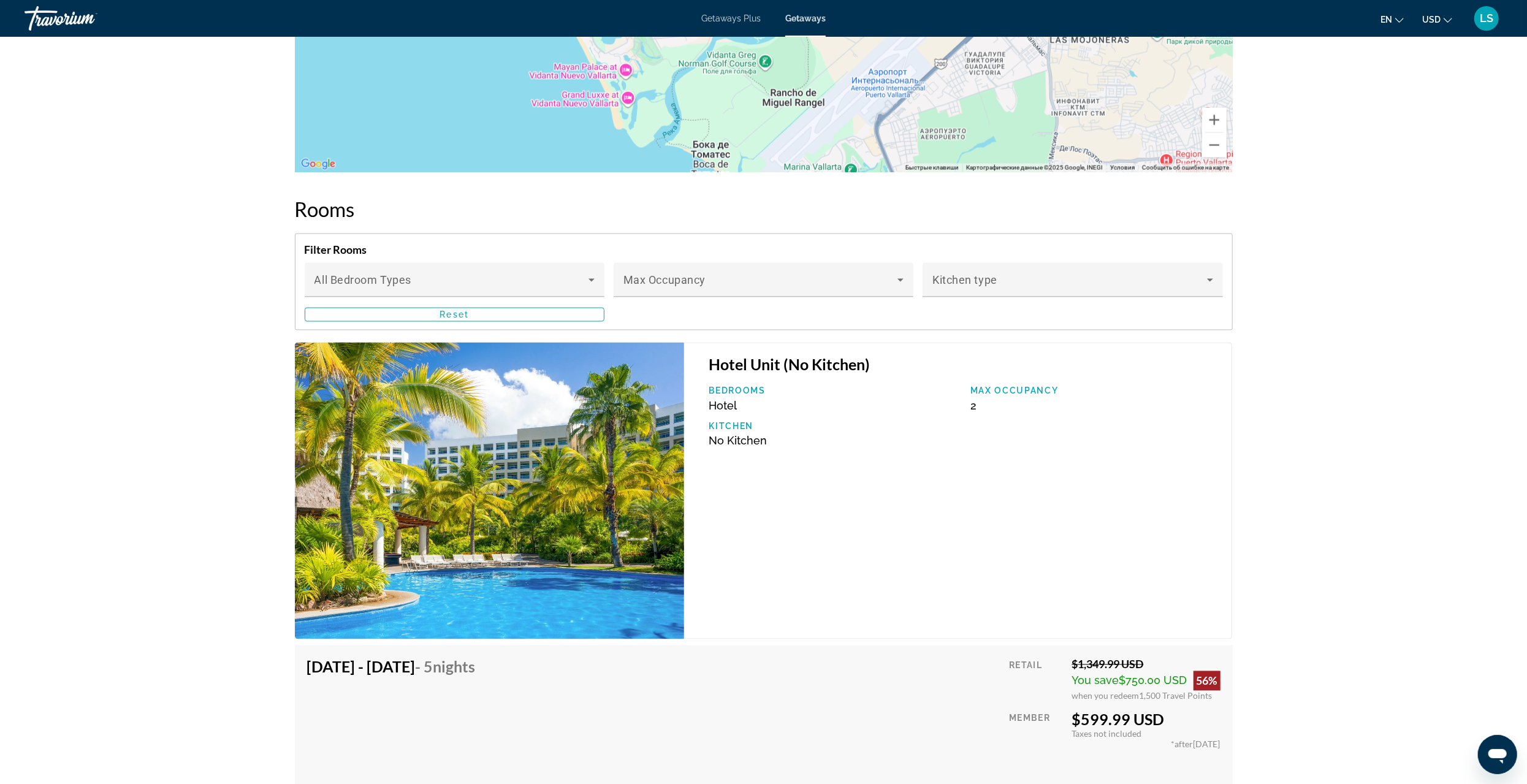
scroll to position [1962, 0]
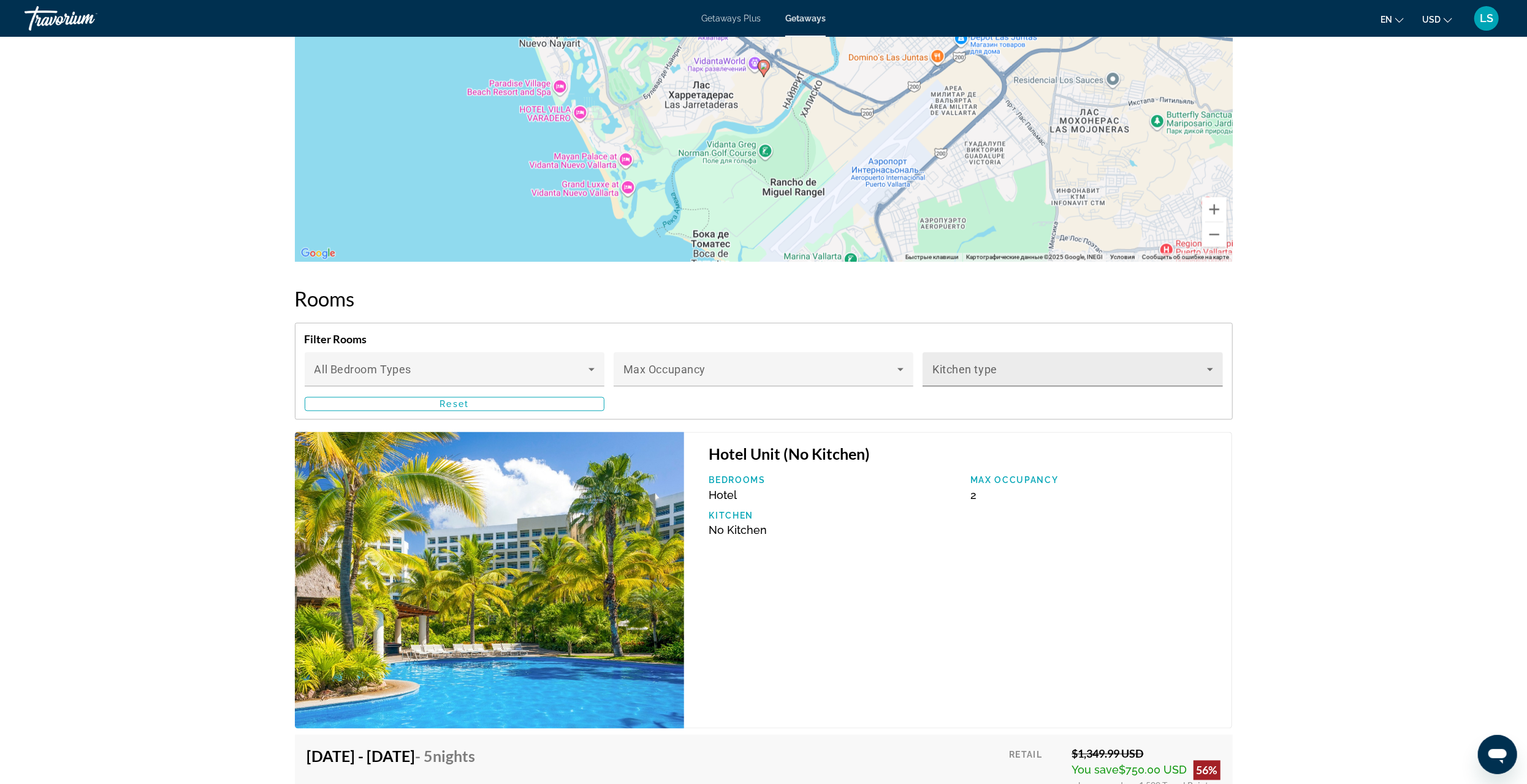
click at [1209, 372] on icon "Main content" at bounding box center [1210, 369] width 15 height 15
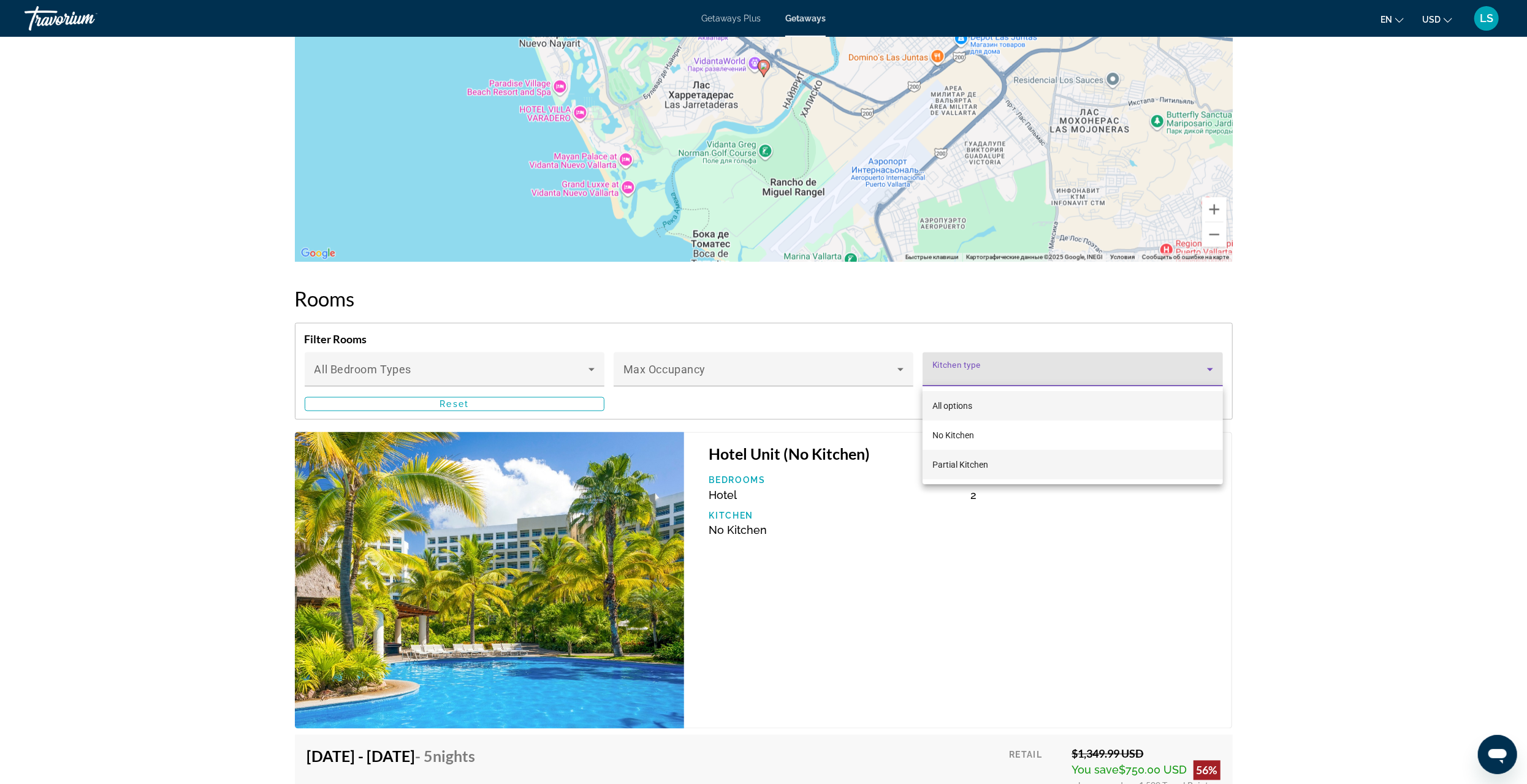
click at [956, 467] on span "Partial Kitchen" at bounding box center [960, 464] width 56 height 10
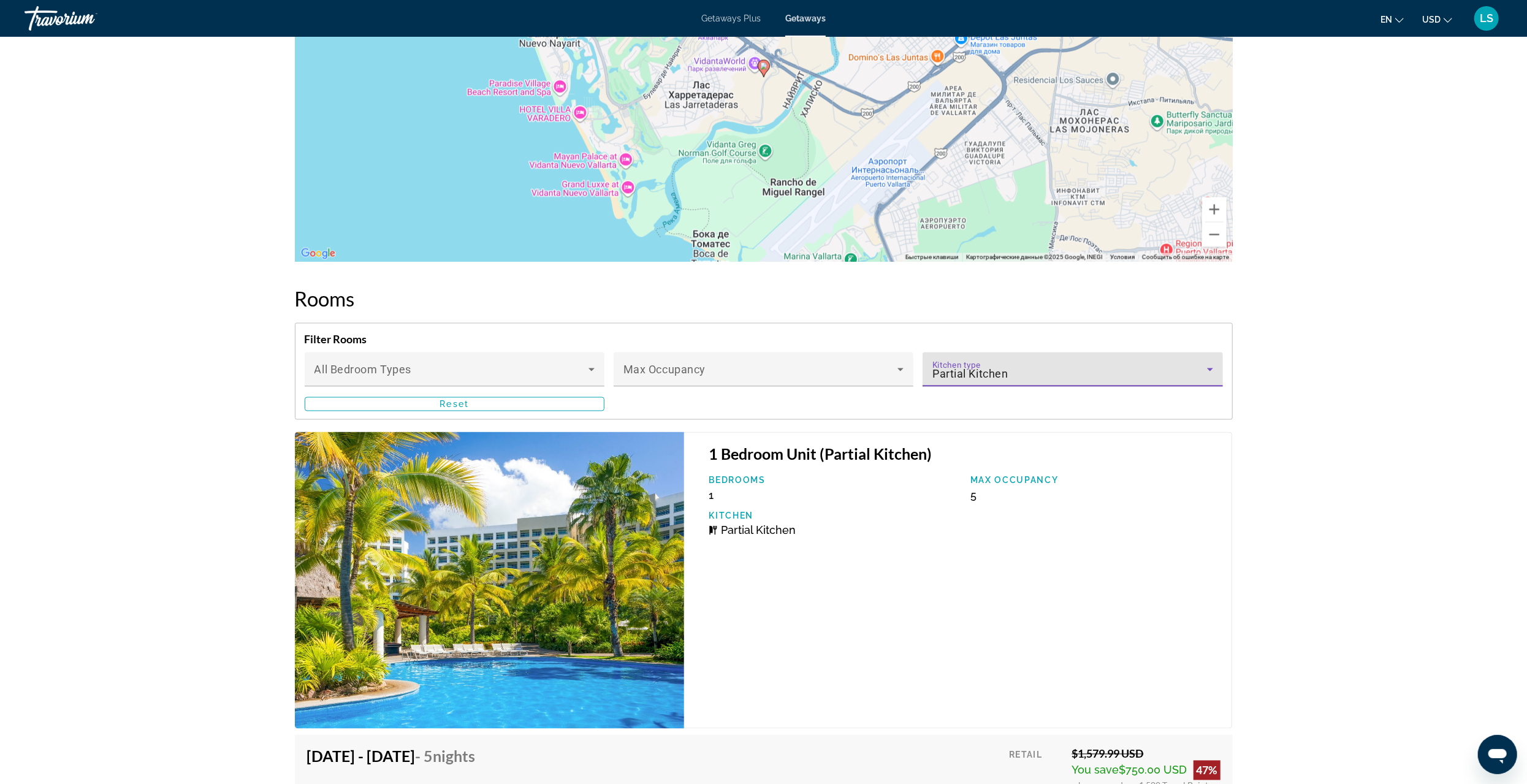
click at [1084, 372] on div "Partial Kitchen" at bounding box center [1069, 374] width 274 height 15
click at [971, 405] on span "All options" at bounding box center [953, 405] width 40 height 10
click at [1269, 427] on div at bounding box center [764, 392] width 1527 height 784
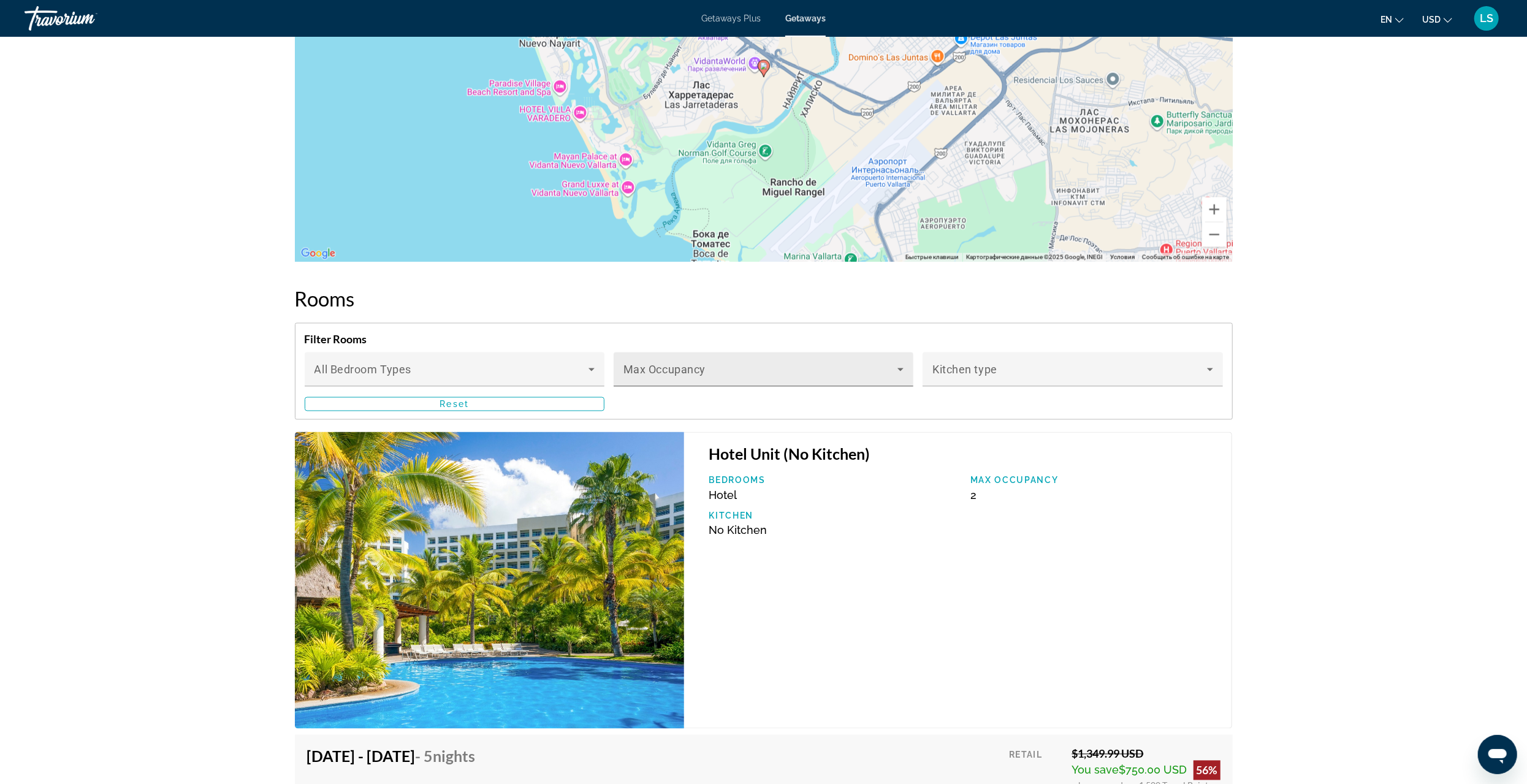
click at [816, 375] on span "Main content" at bounding box center [760, 374] width 274 height 15
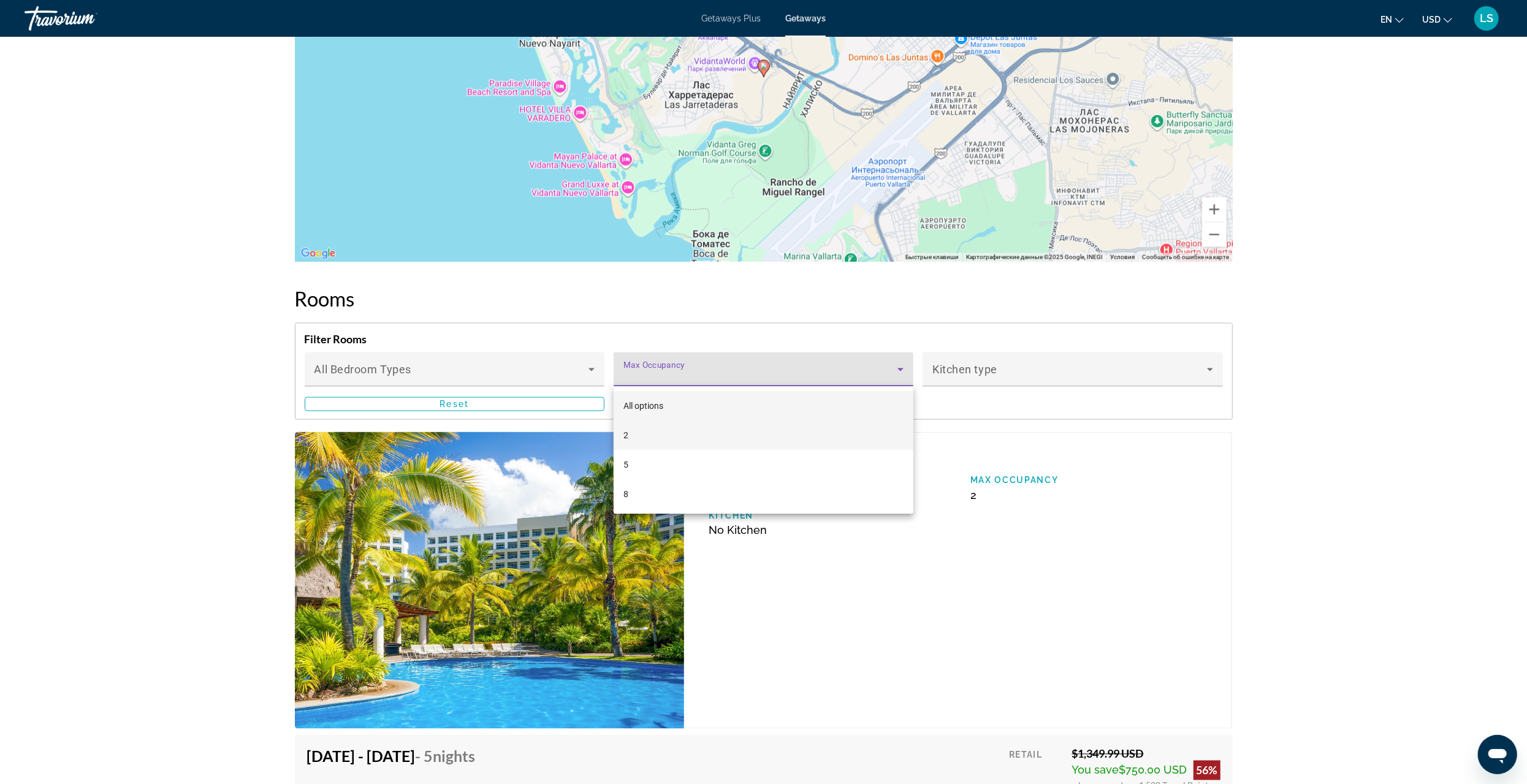
drag, startPoint x: 638, startPoint y: 435, endPoint x: 834, endPoint y: 448, distance: 196.4
click at [639, 435] on mat-option "2" at bounding box center [764, 436] width 300 height 30
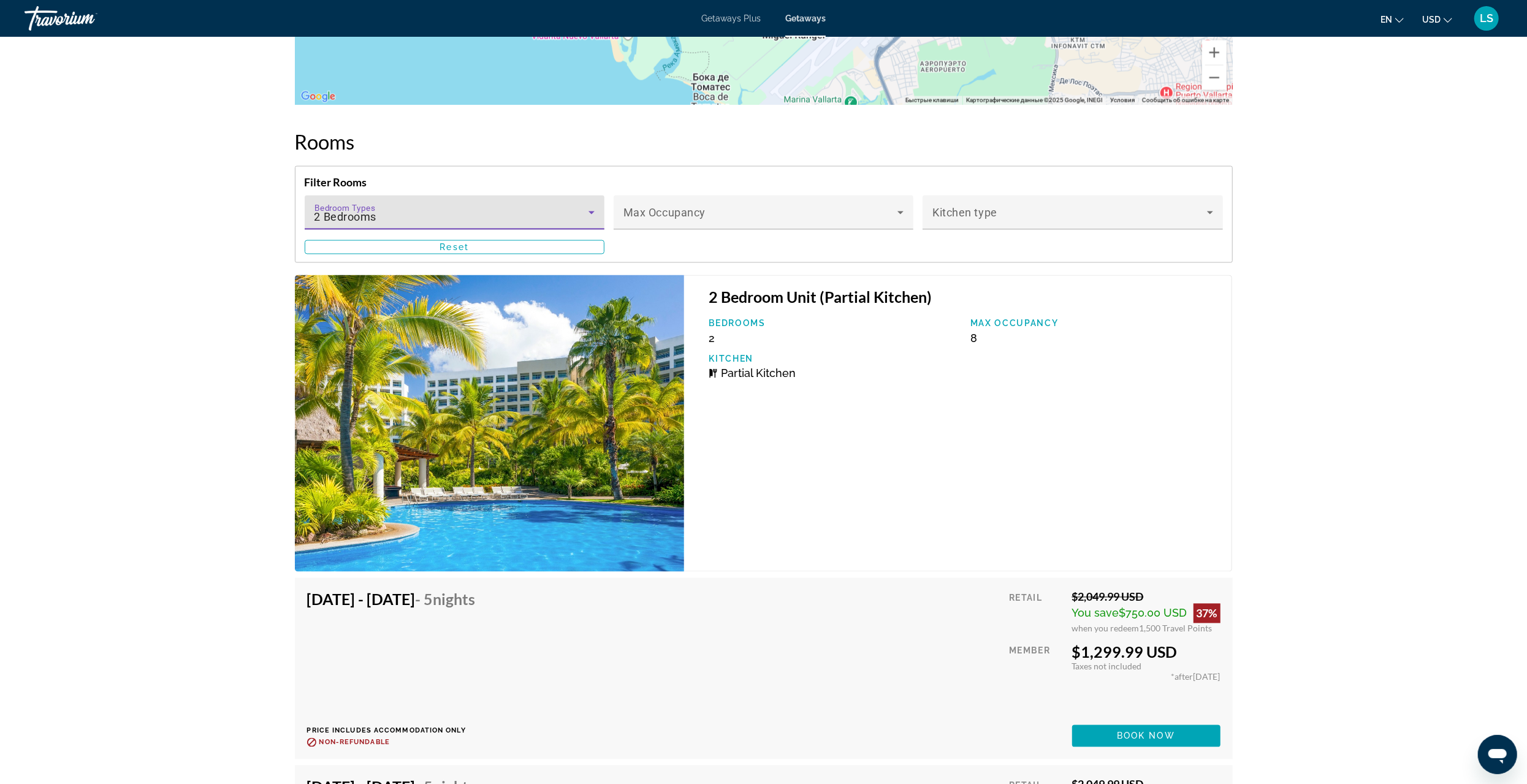
scroll to position [1900, 0]
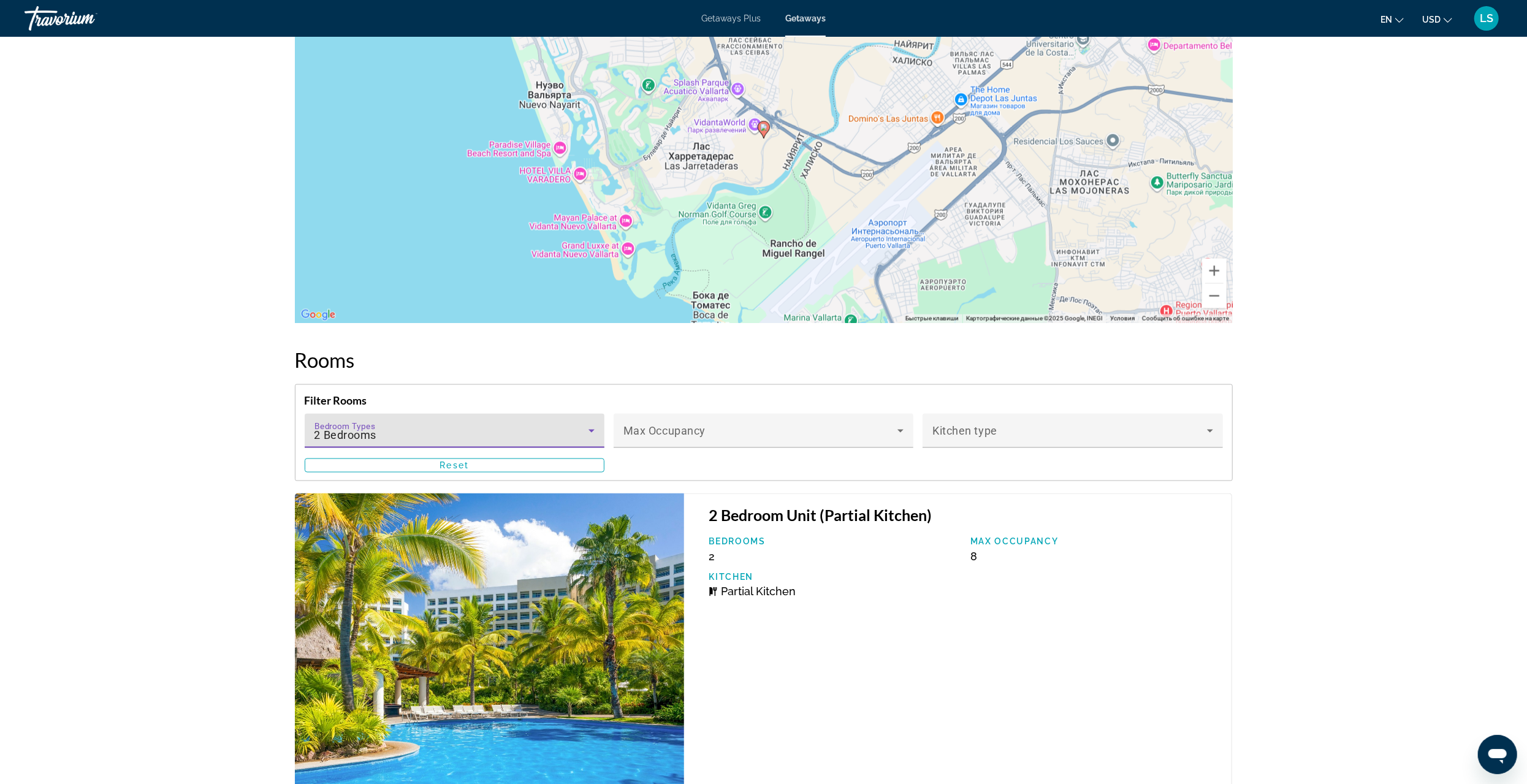
click at [409, 432] on div "2 Bedrooms" at bounding box center [451, 436] width 274 height 15
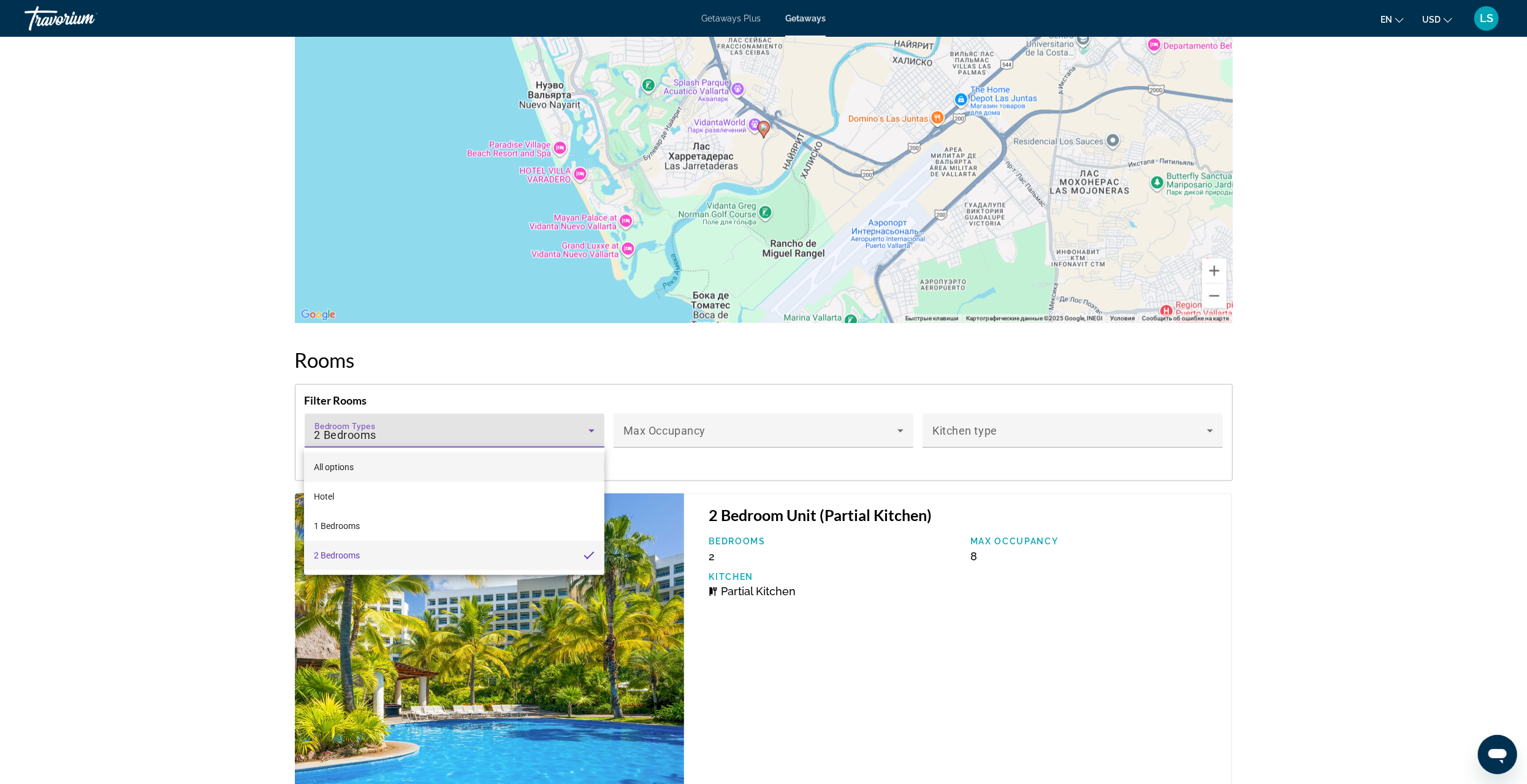
click at [330, 462] on span "All options" at bounding box center [334, 467] width 40 height 10
drag, startPoint x: 330, startPoint y: 462, endPoint x: 362, endPoint y: 429, distance: 46.0
click at [332, 496] on img "Main content" at bounding box center [490, 642] width 390 height 297
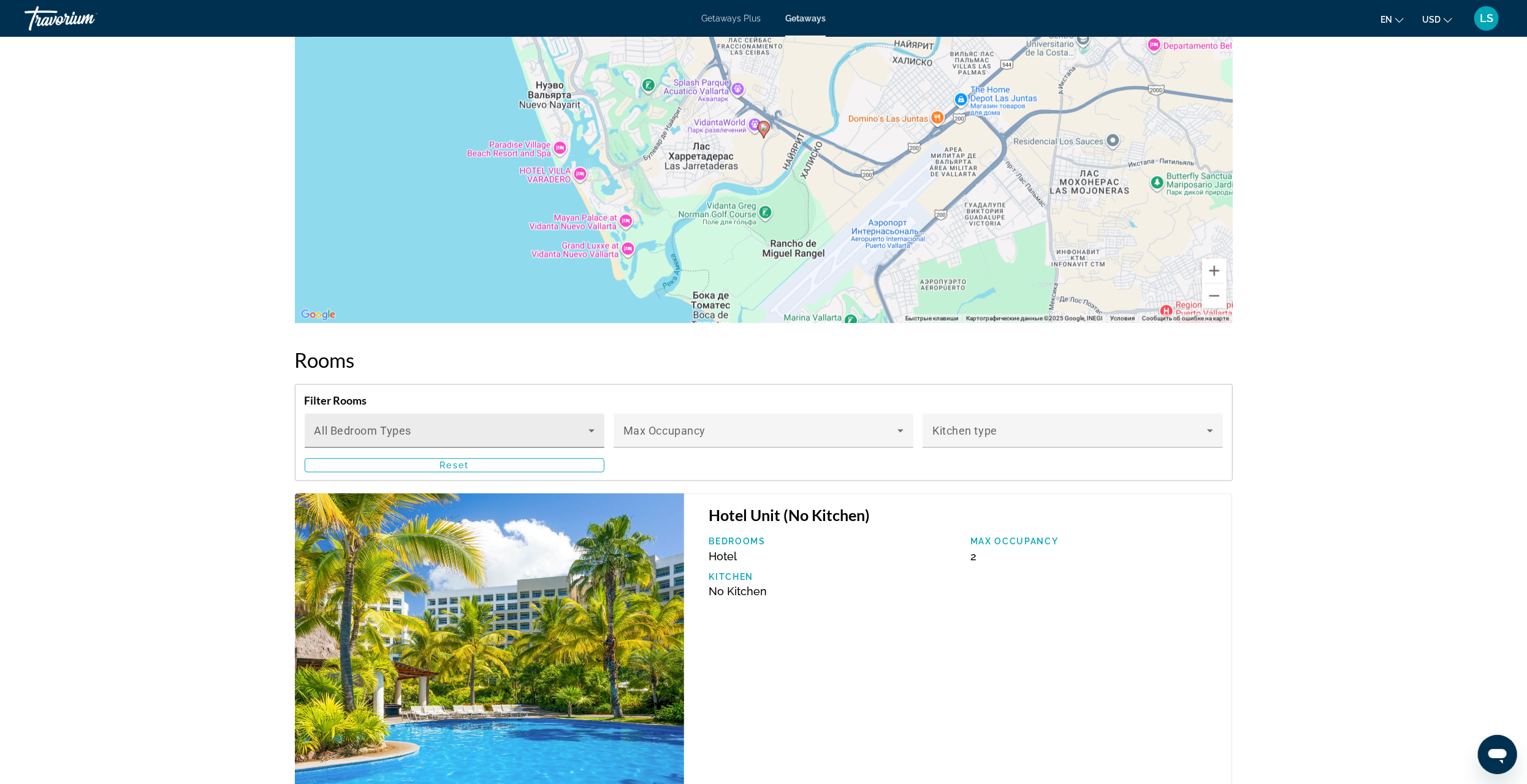
click at [366, 428] on span "Main content" at bounding box center [451, 436] width 274 height 15
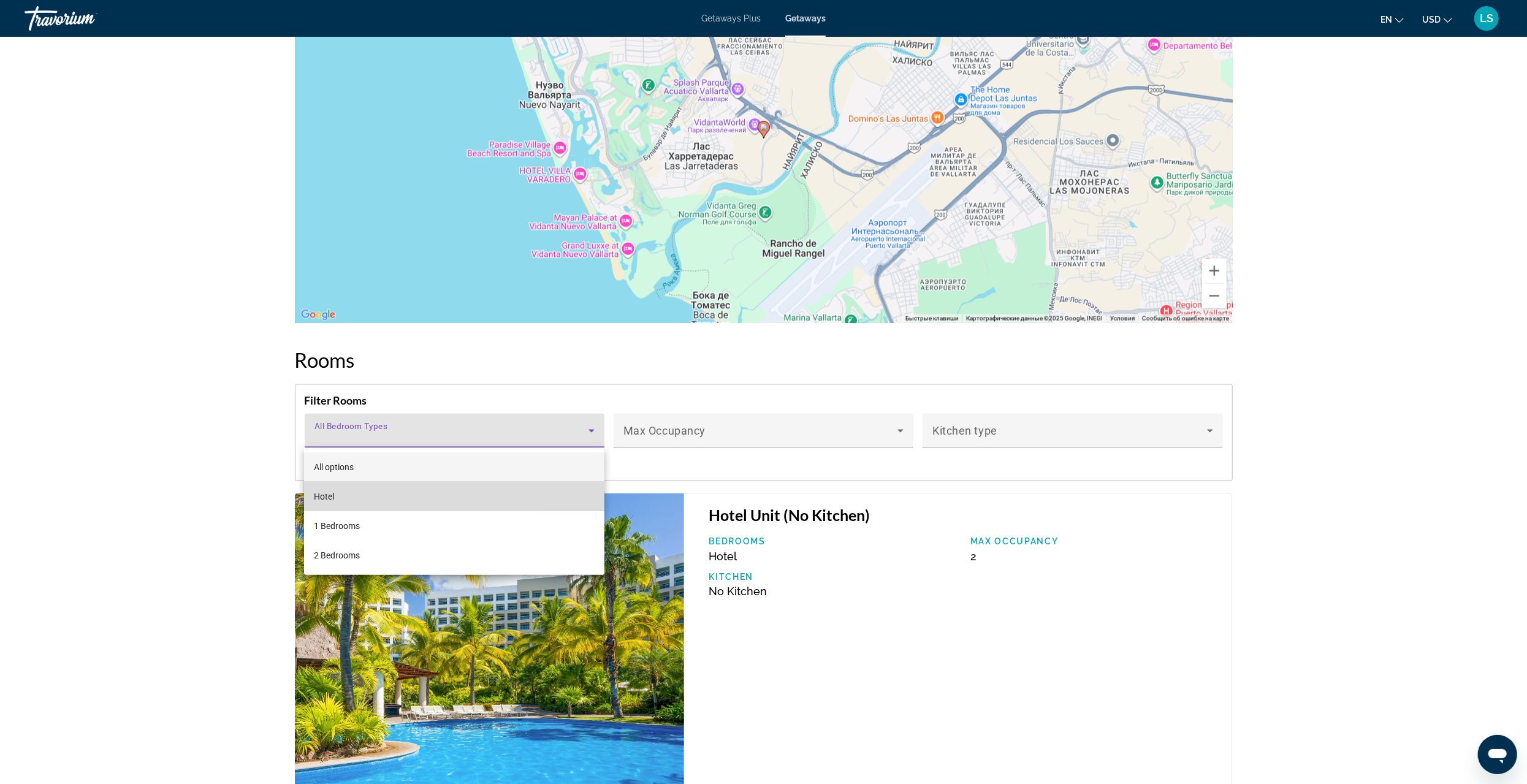
click at [338, 496] on mat-option "Hotel" at bounding box center [454, 497] width 300 height 30
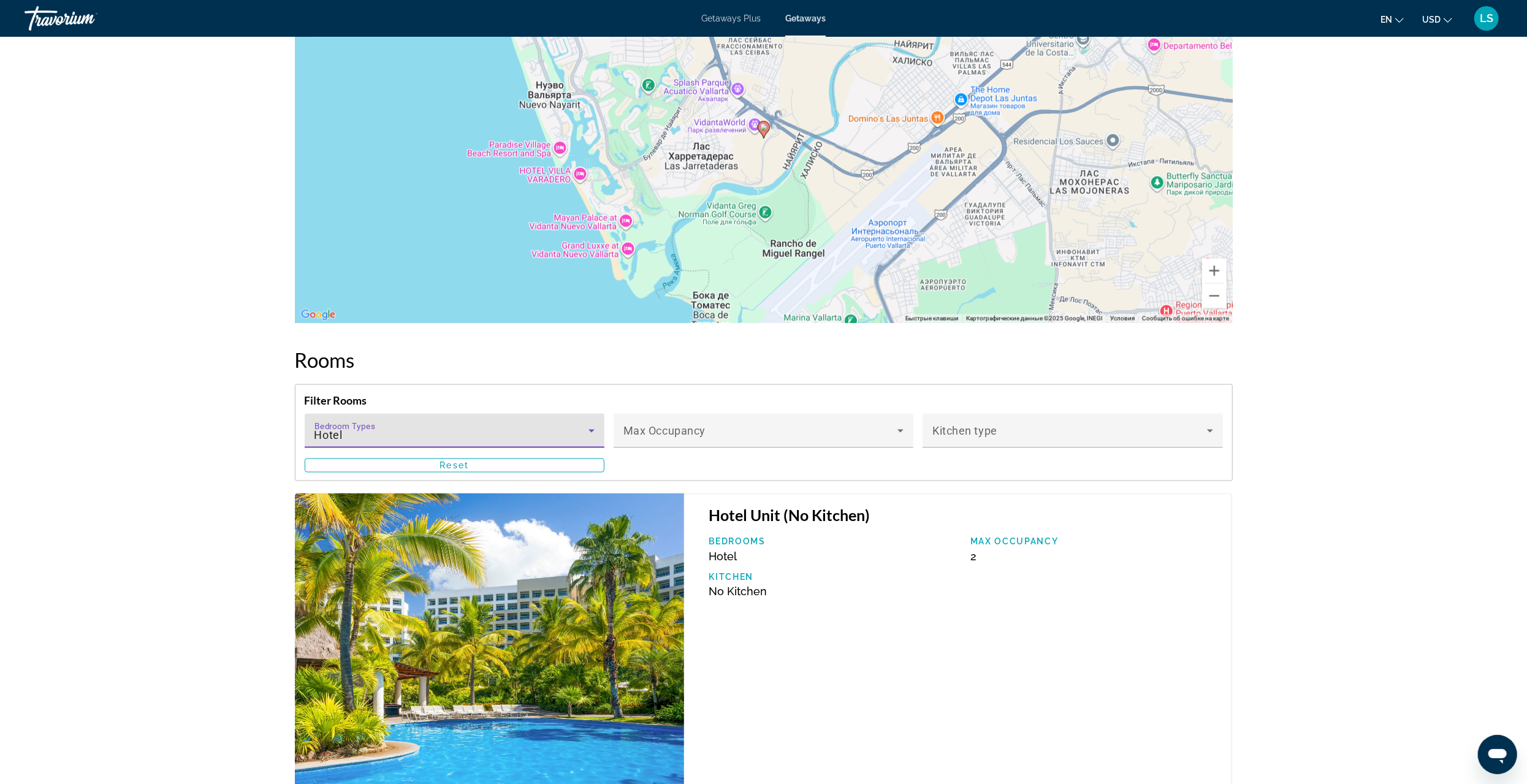
click at [377, 427] on div "Bedroom Types All Bedroom Types Hotel" at bounding box center [454, 430] width 280 height 34
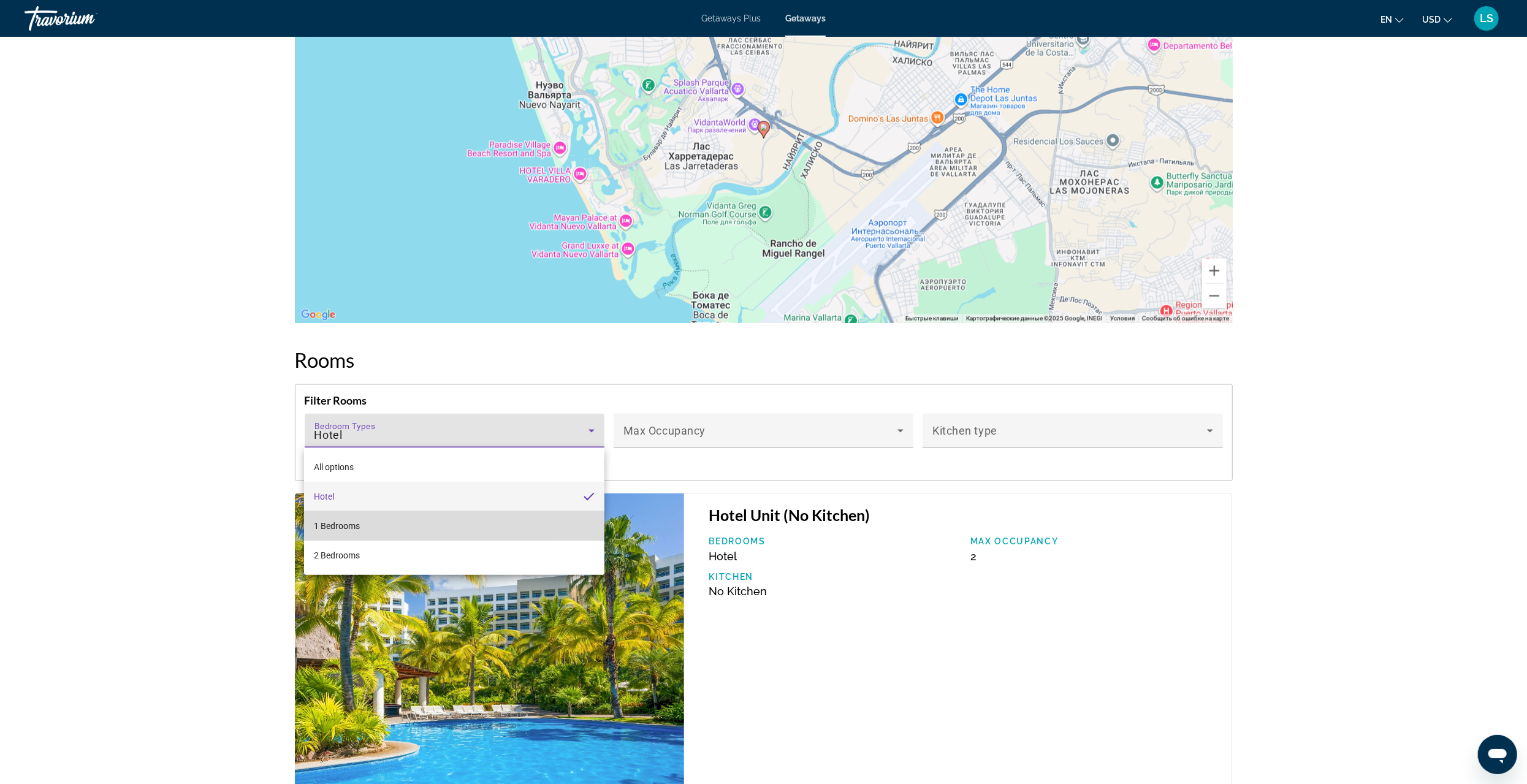
click at [345, 523] on span "1 Bedrooms" at bounding box center [336, 526] width 46 height 15
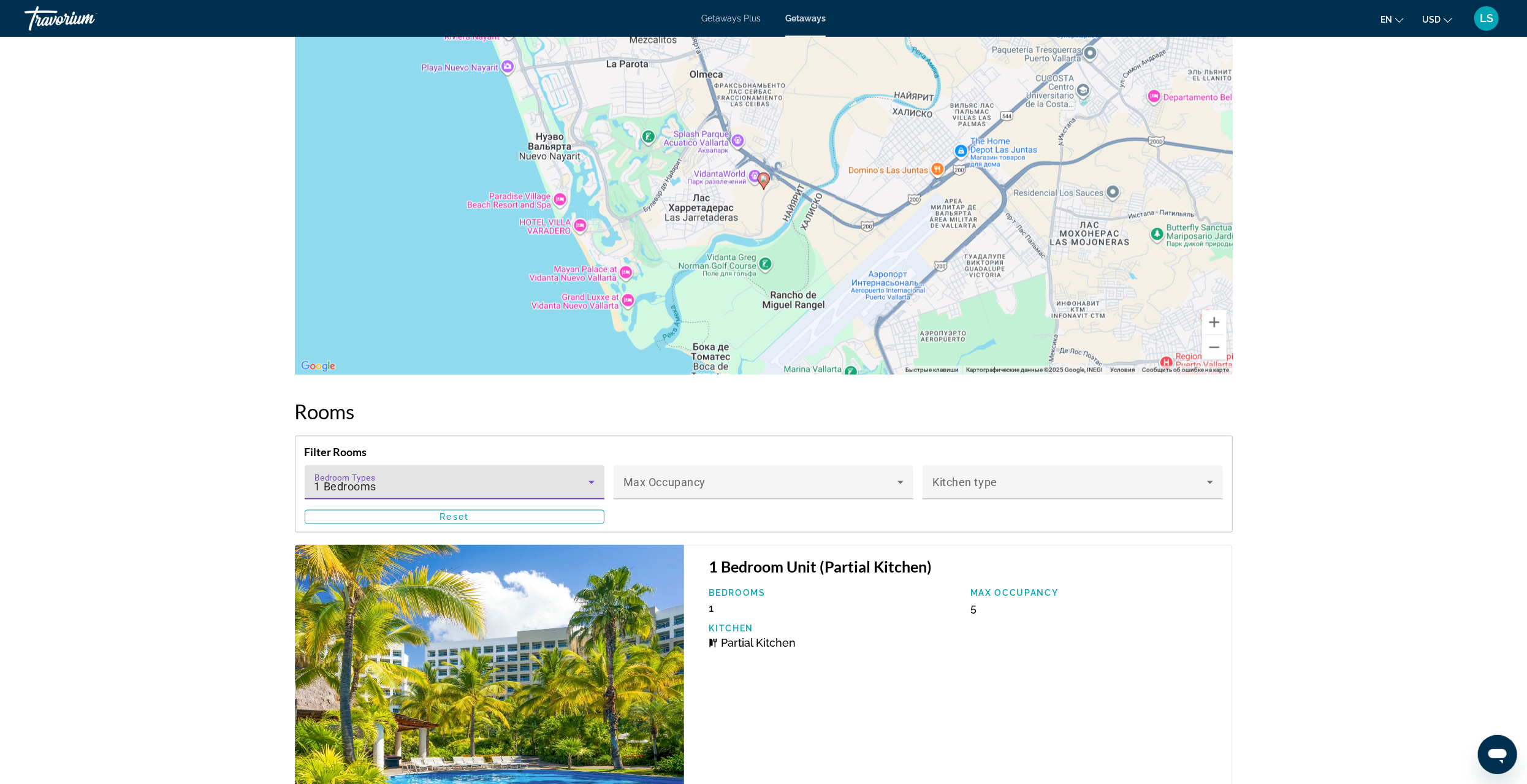
scroll to position [1839, 0]
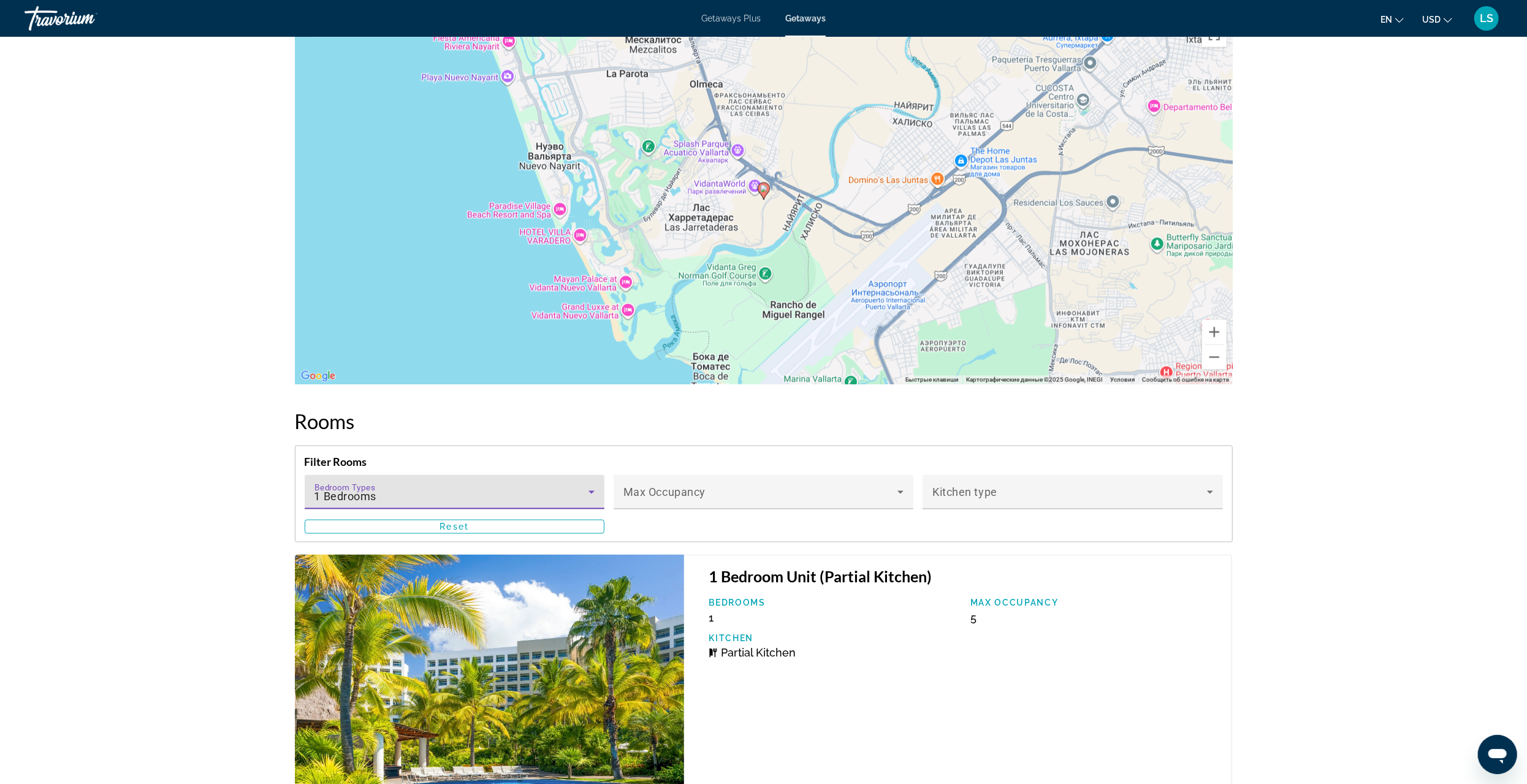
click at [471, 490] on div "1 Bedrooms" at bounding box center [451, 497] width 274 height 15
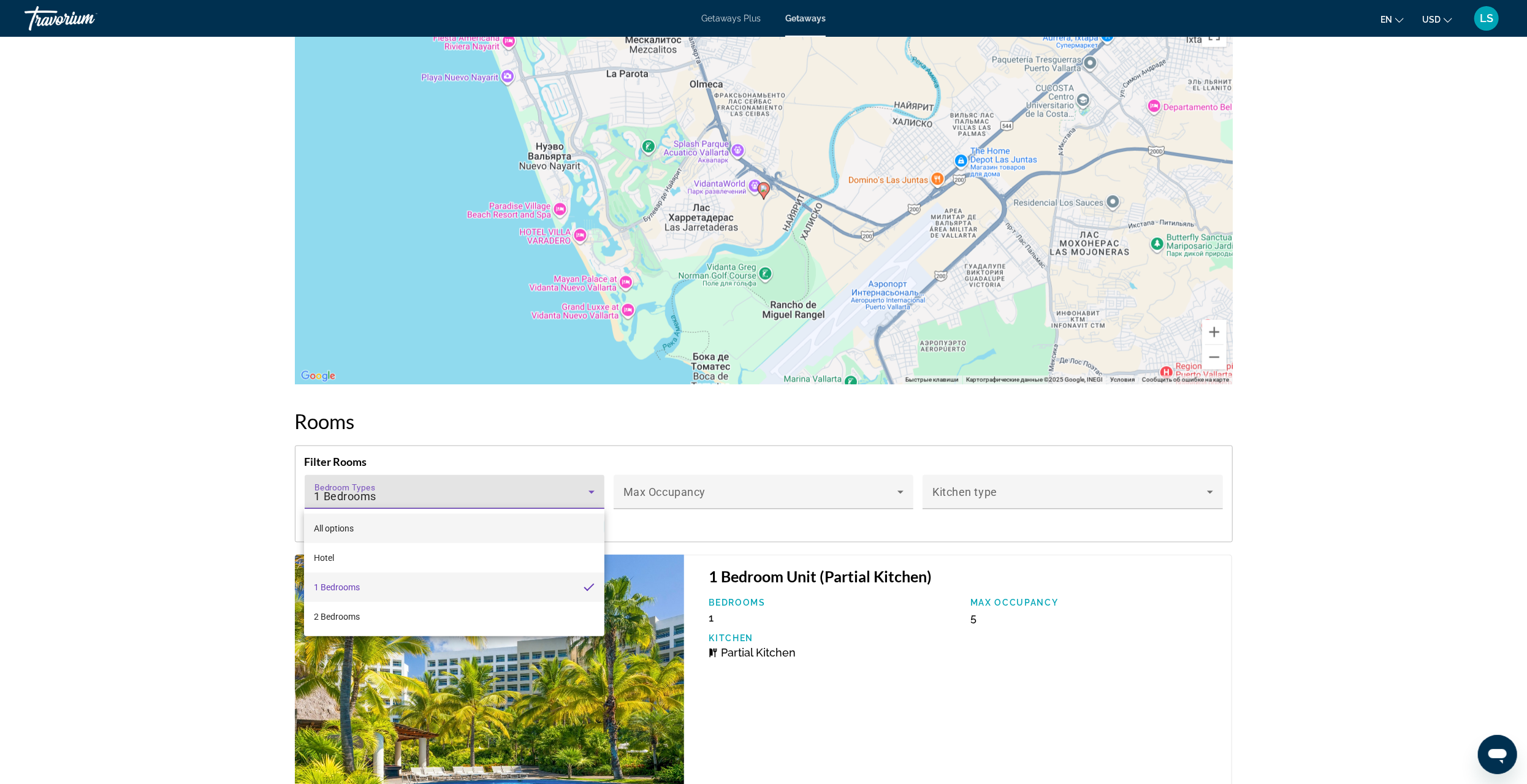
click at [333, 532] on span "All options" at bounding box center [334, 528] width 40 height 10
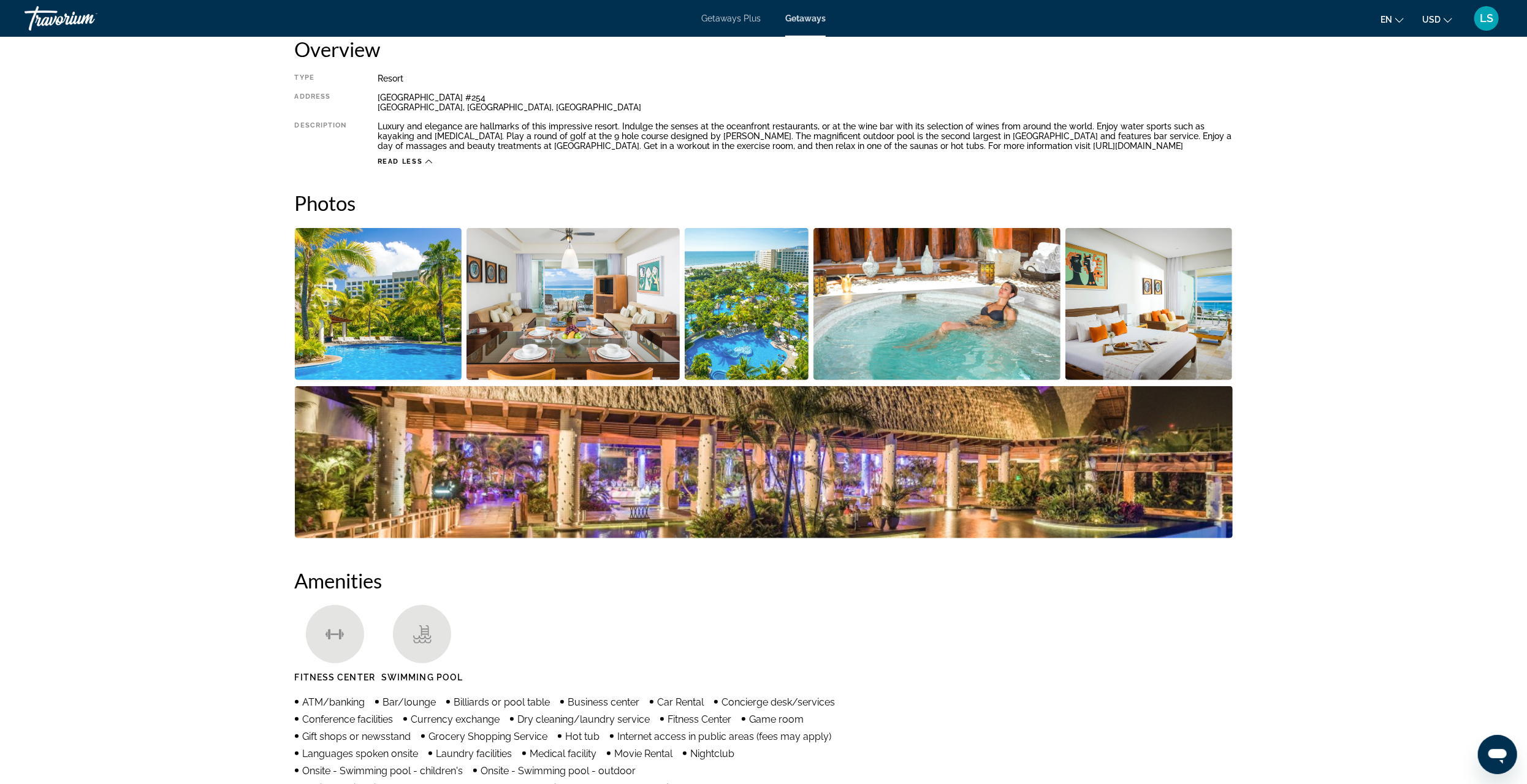
scroll to position [0, 0]
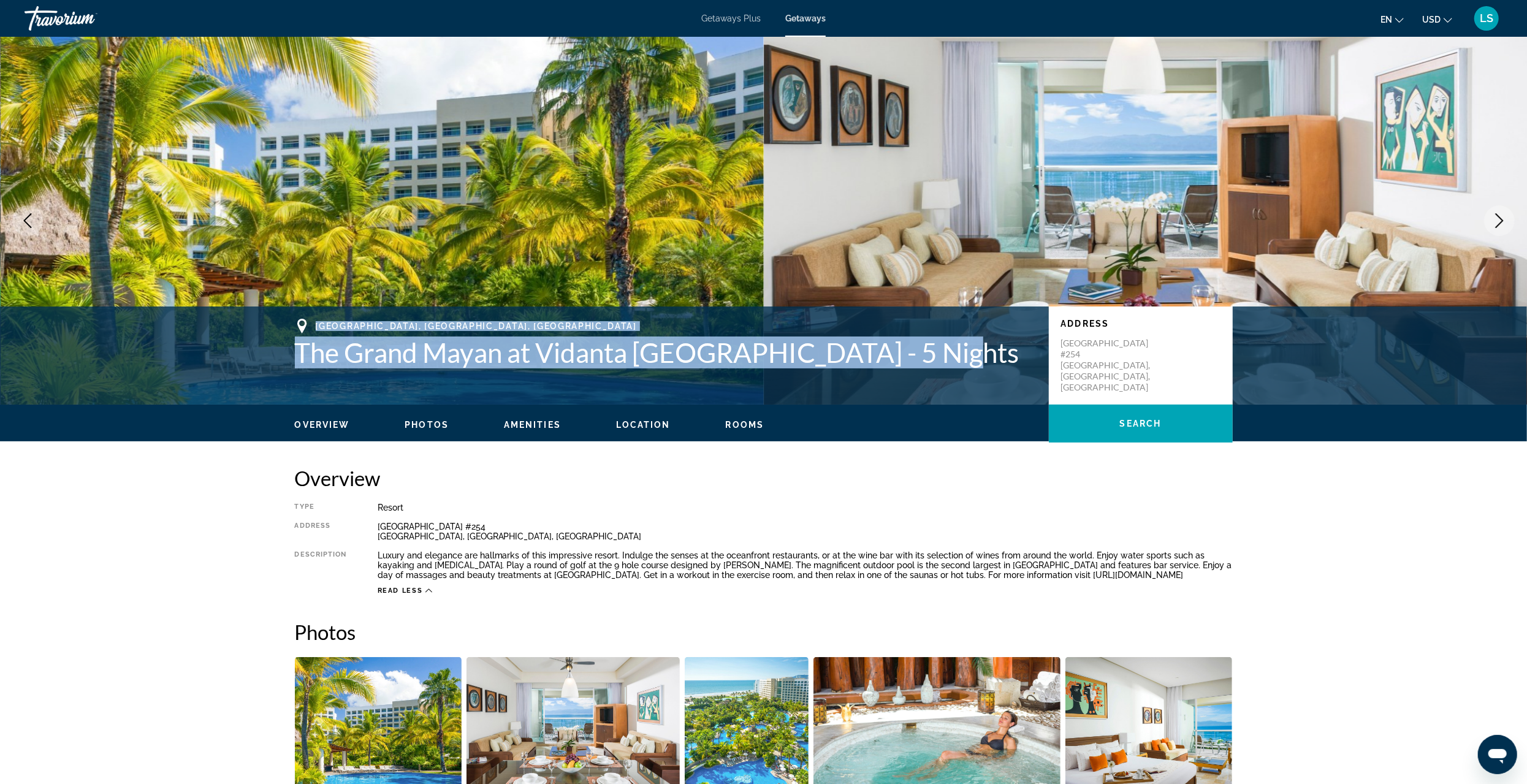
drag, startPoint x: 316, startPoint y: 323, endPoint x: 952, endPoint y: 358, distance: 637.0
click at [951, 358] on div "[GEOGRAPHIC_DATA], [GEOGRAPHIC_DATA], [GEOGRAPHIC_DATA] The Grand Mayan at [GEO…" at bounding box center [665, 343] width 742 height 50
copy div "[GEOGRAPHIC_DATA], [GEOGRAPHIC_DATA], [GEOGRAPHIC_DATA] The Grand Mayan at [GEO…"
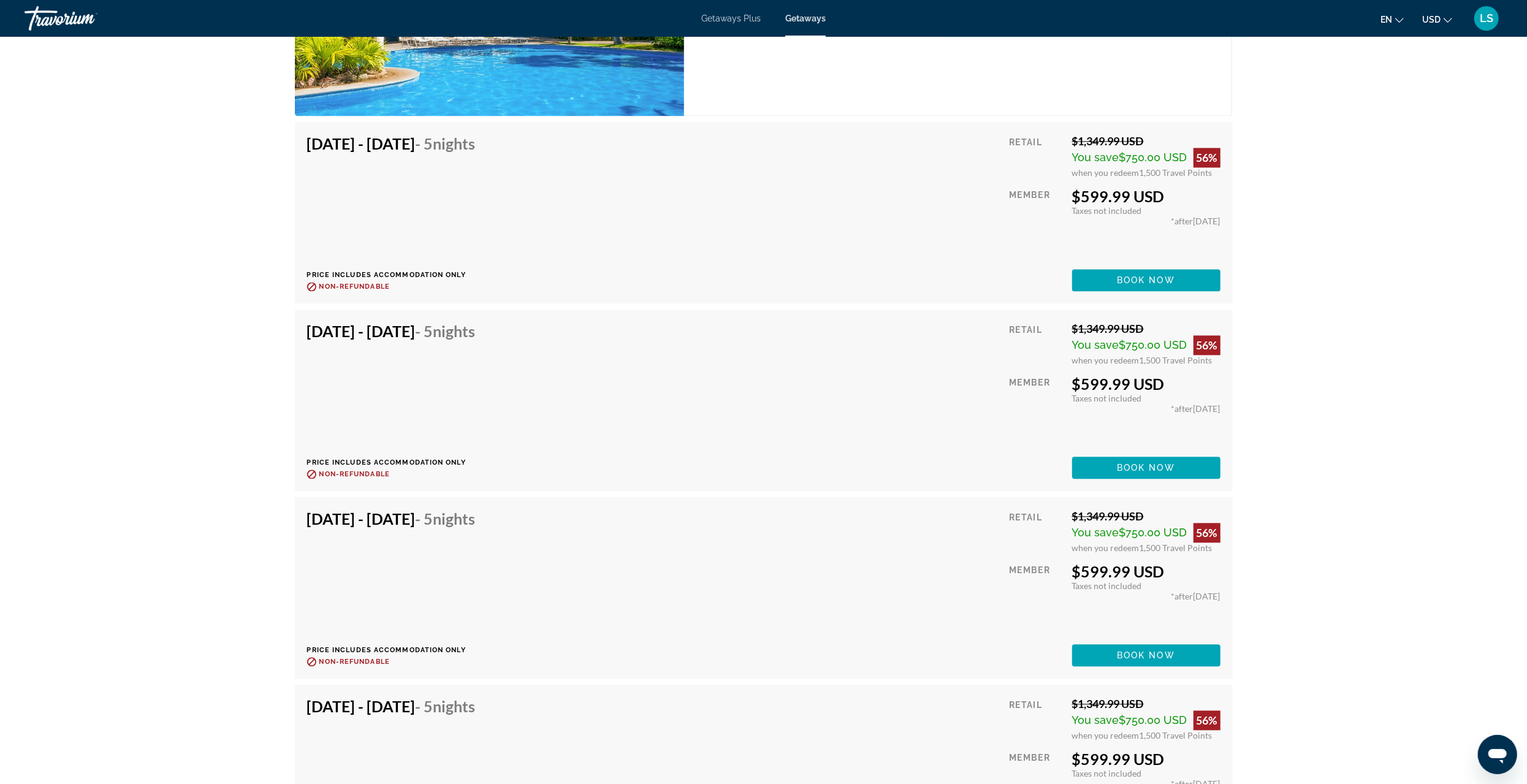
scroll to position [2207, 0]
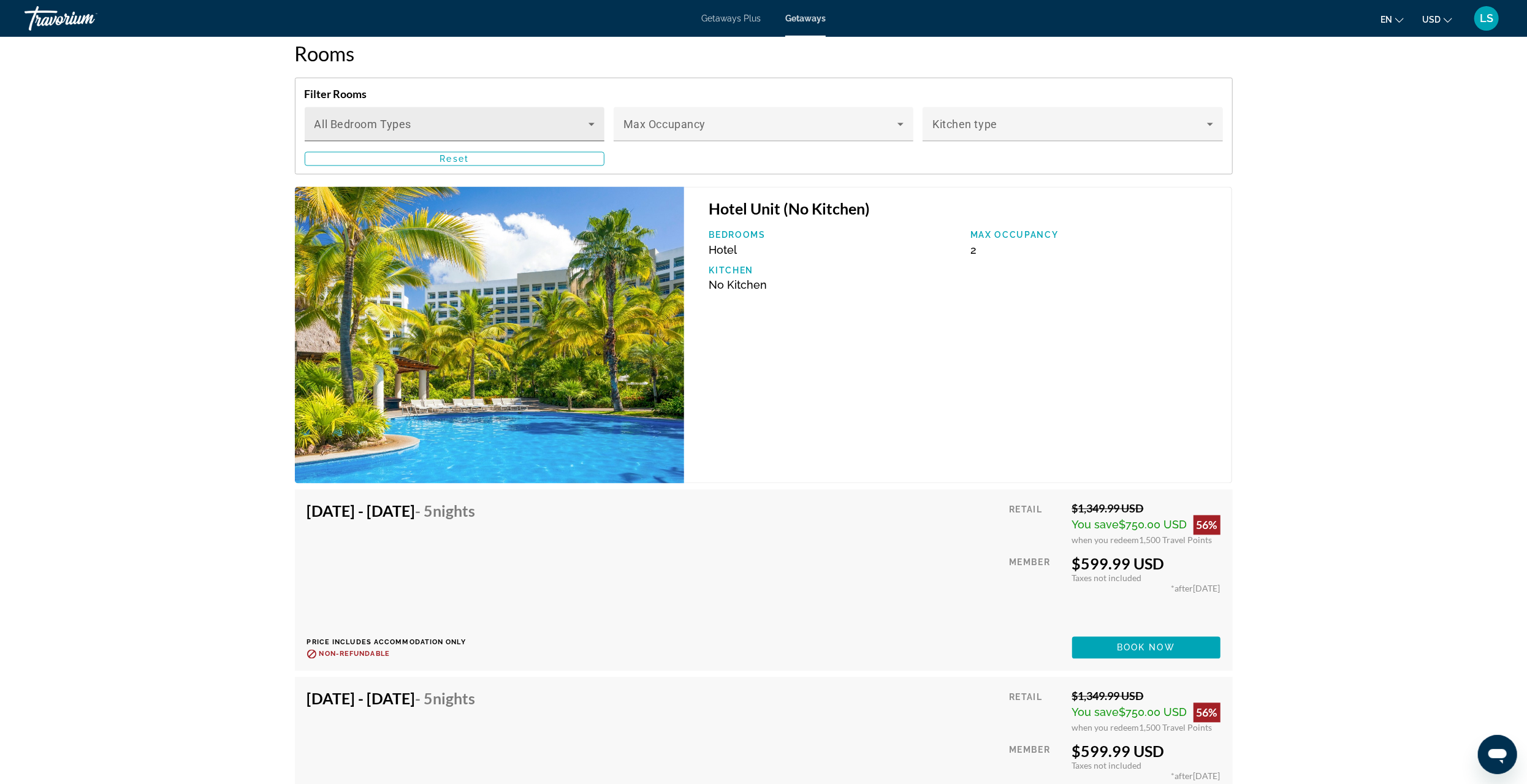
click at [534, 128] on span "Main content" at bounding box center [451, 129] width 274 height 15
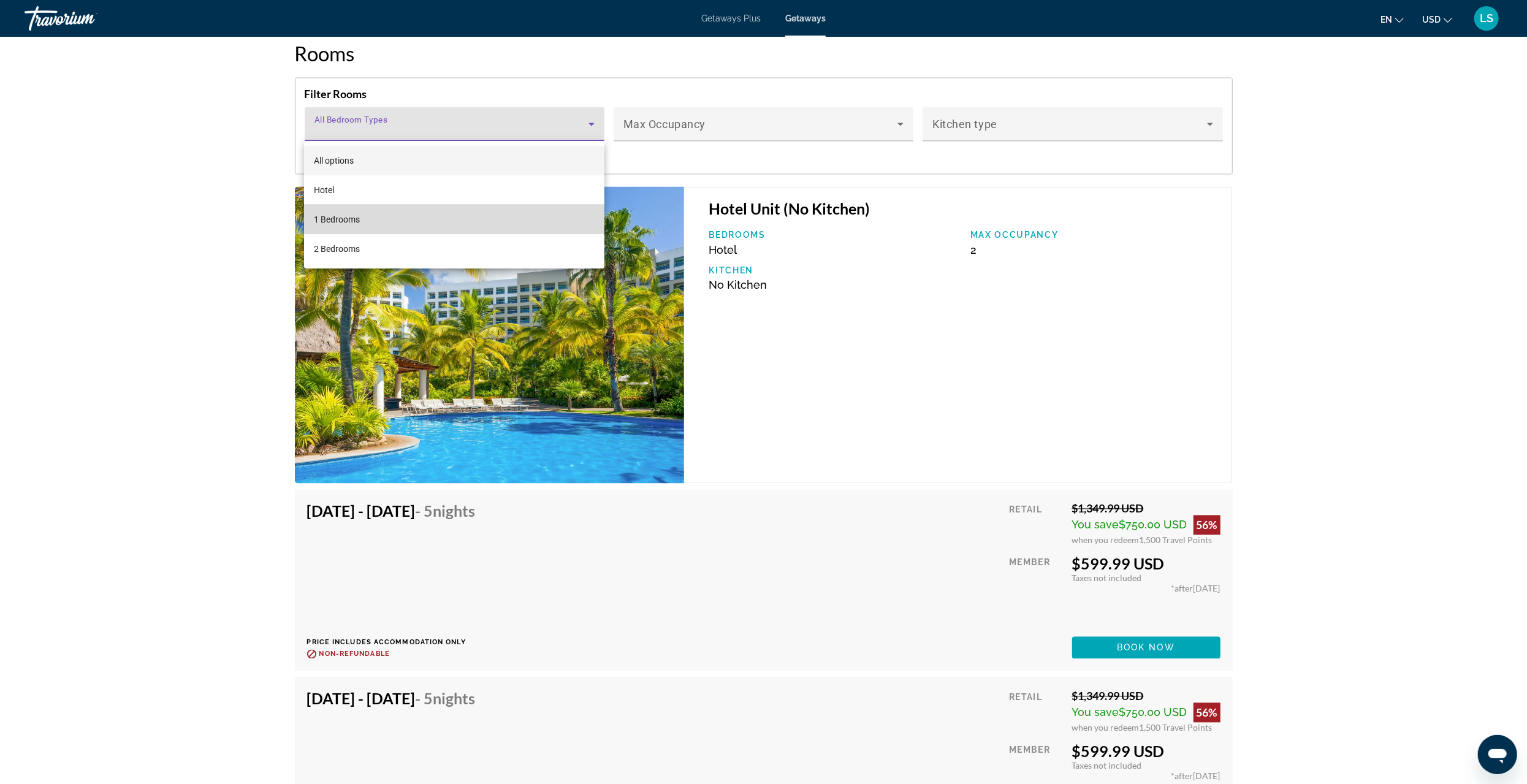
click at [340, 219] on span "1 Bedrooms" at bounding box center [336, 219] width 46 height 15
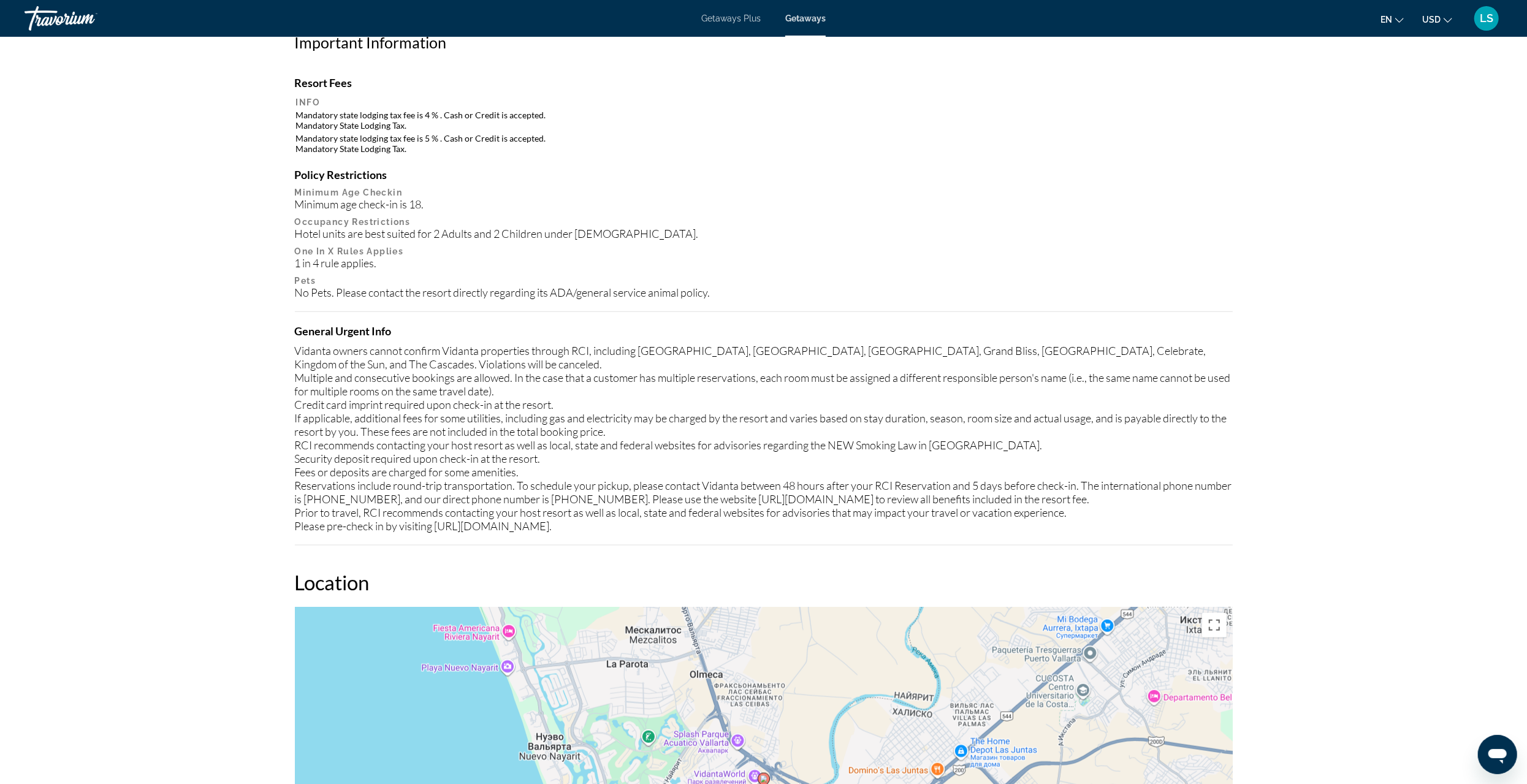
scroll to position [1349, 0]
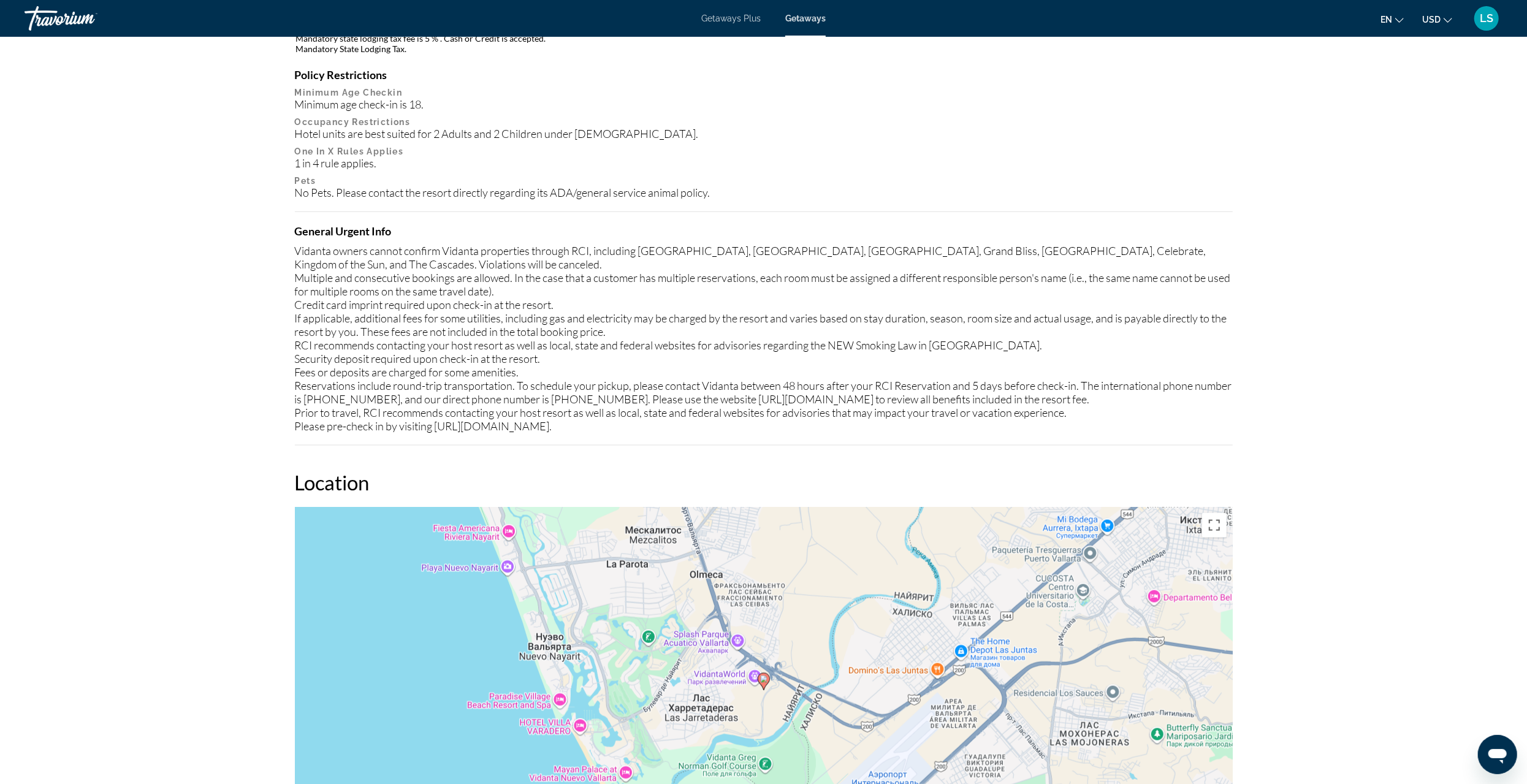
drag, startPoint x: 290, startPoint y: 230, endPoint x: 627, endPoint y: 430, distance: 391.9
copy div "General Urgent Info Vidanta owners cannot confirm Vidanta properties through RC…"
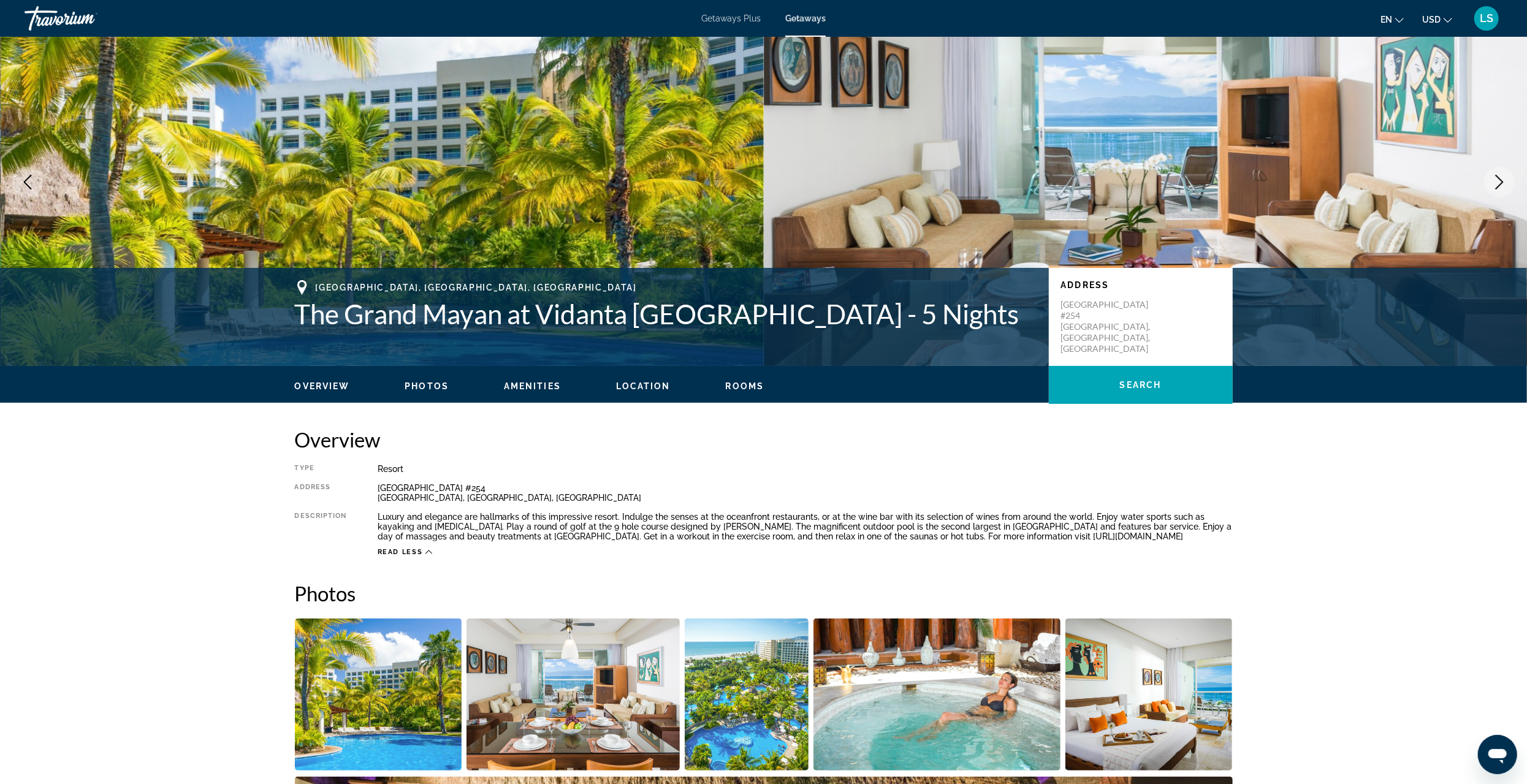
scroll to position [0, 0]
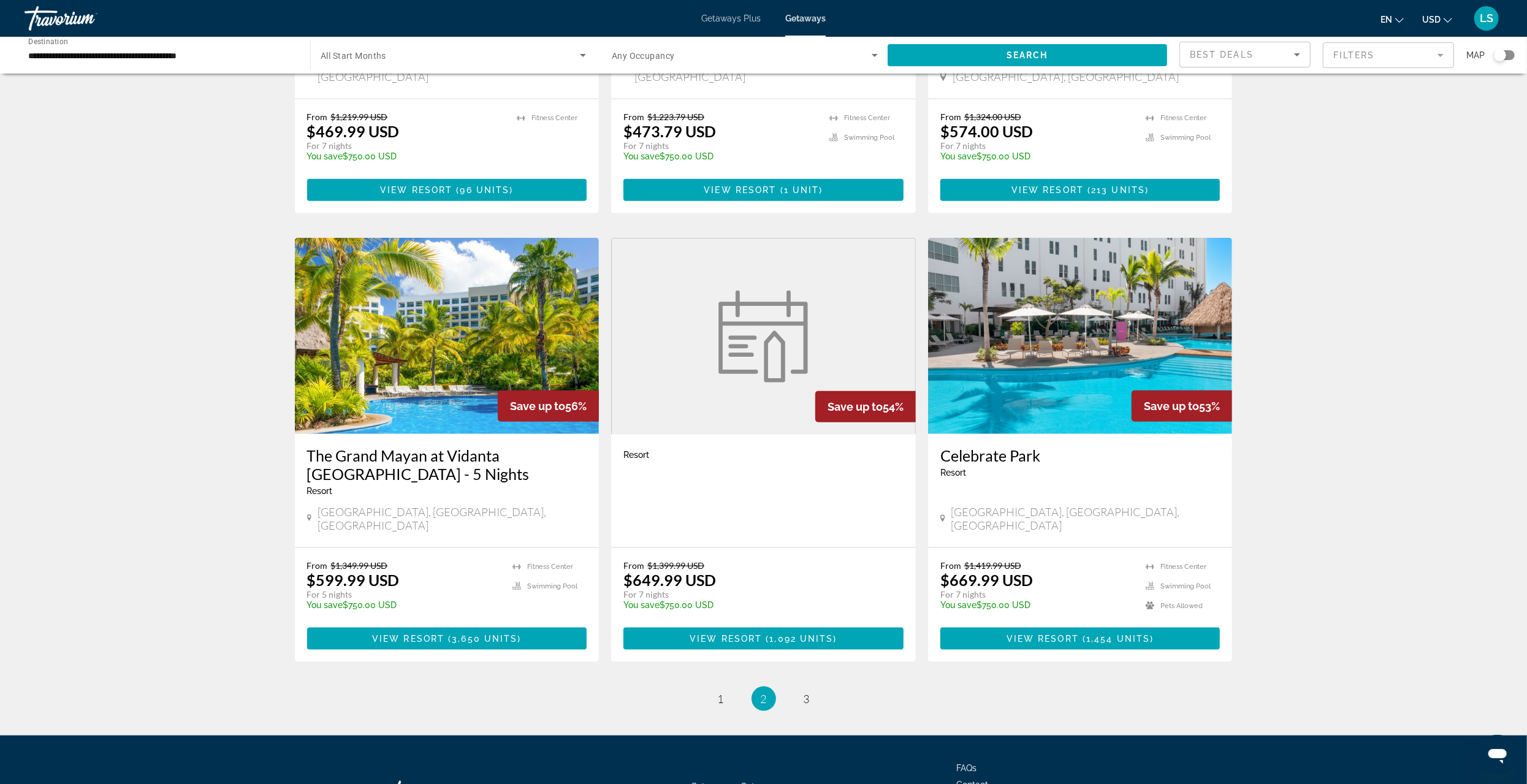
scroll to position [1226, 0]
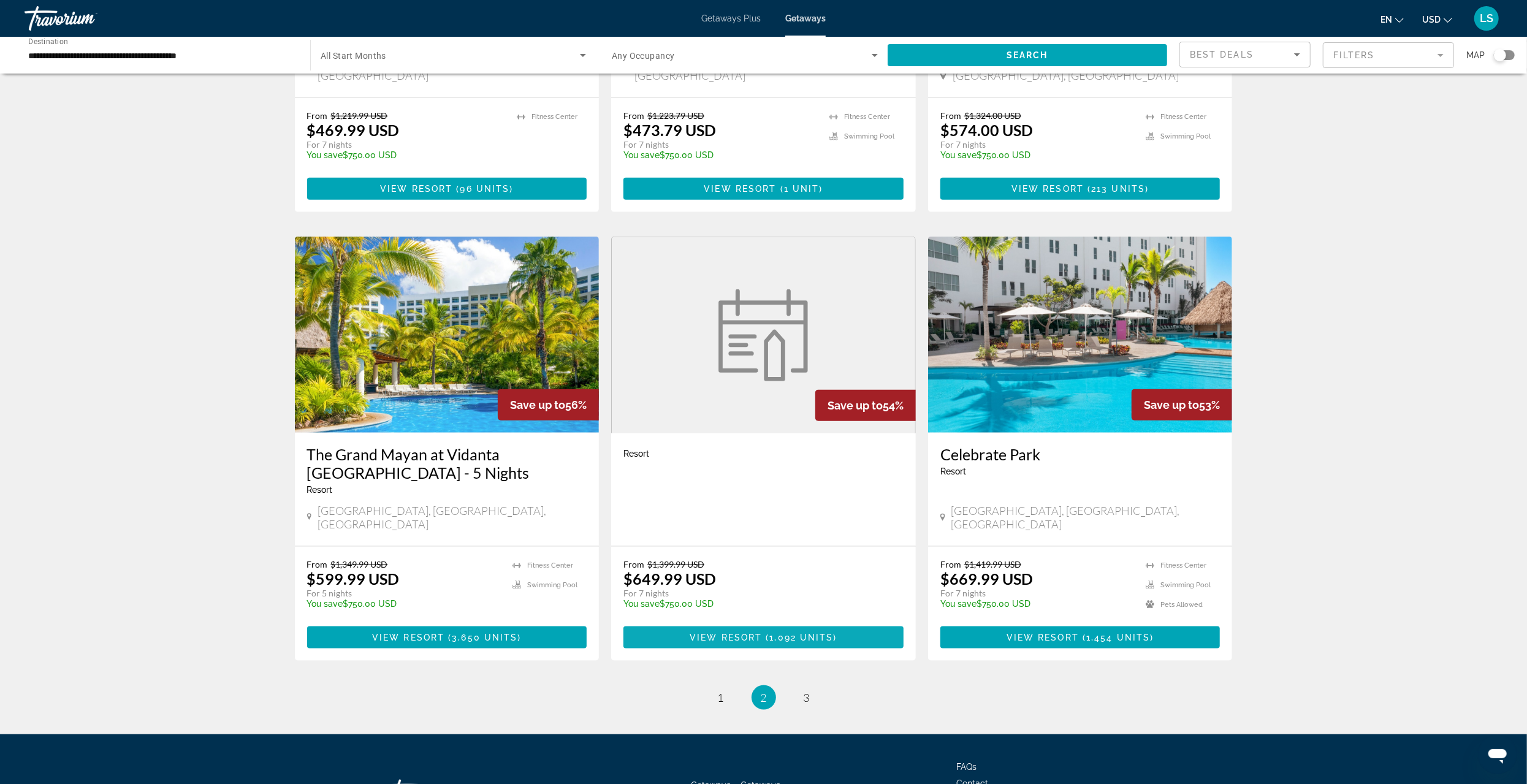
click at [729, 632] on span "View Resort" at bounding box center [726, 637] width 72 height 10
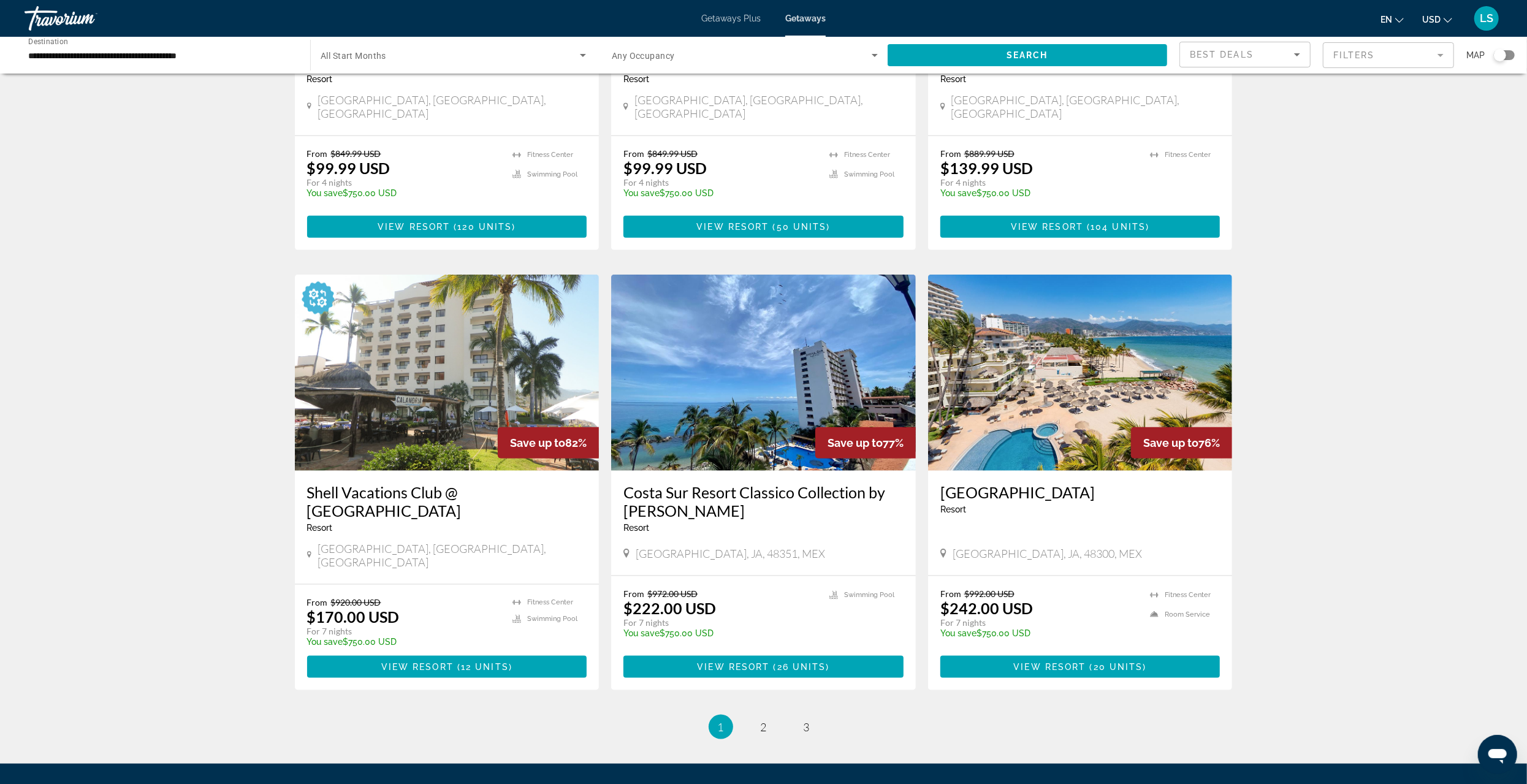
scroll to position [1226, 0]
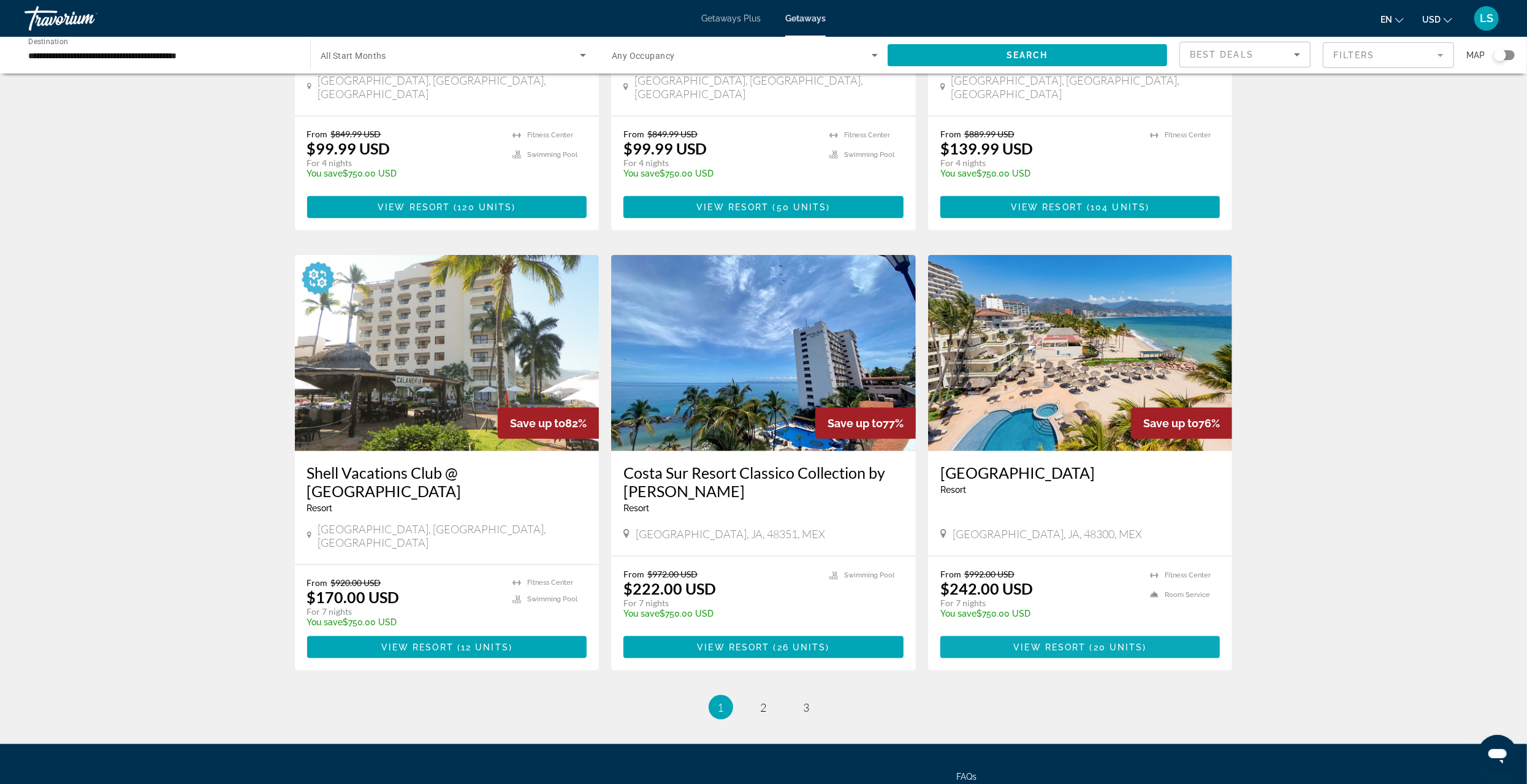
click at [1055, 643] on span "View Resort" at bounding box center [1050, 647] width 72 height 10
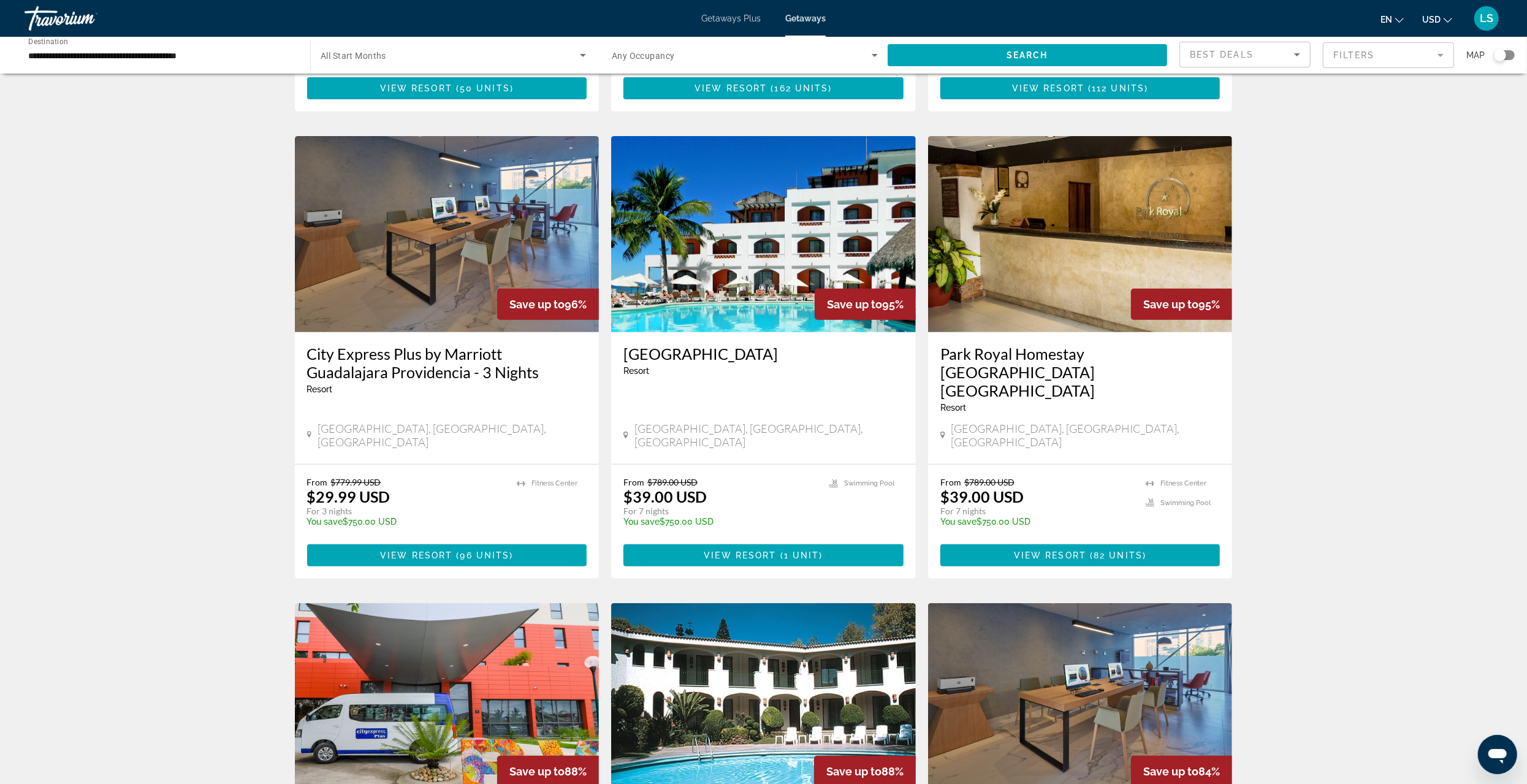
scroll to position [490, 0]
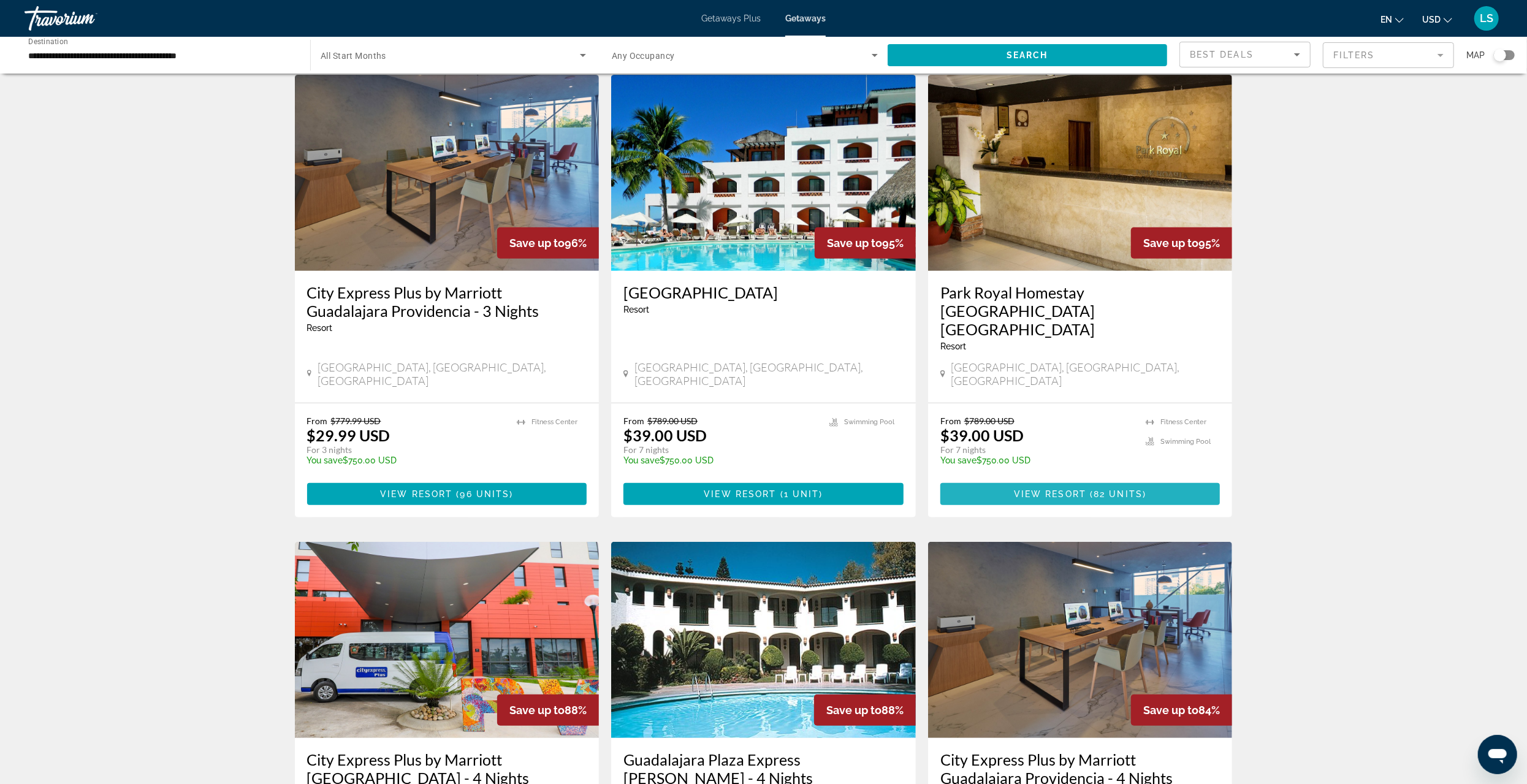
click at [1082, 479] on span "Main content" at bounding box center [1080, 494] width 280 height 30
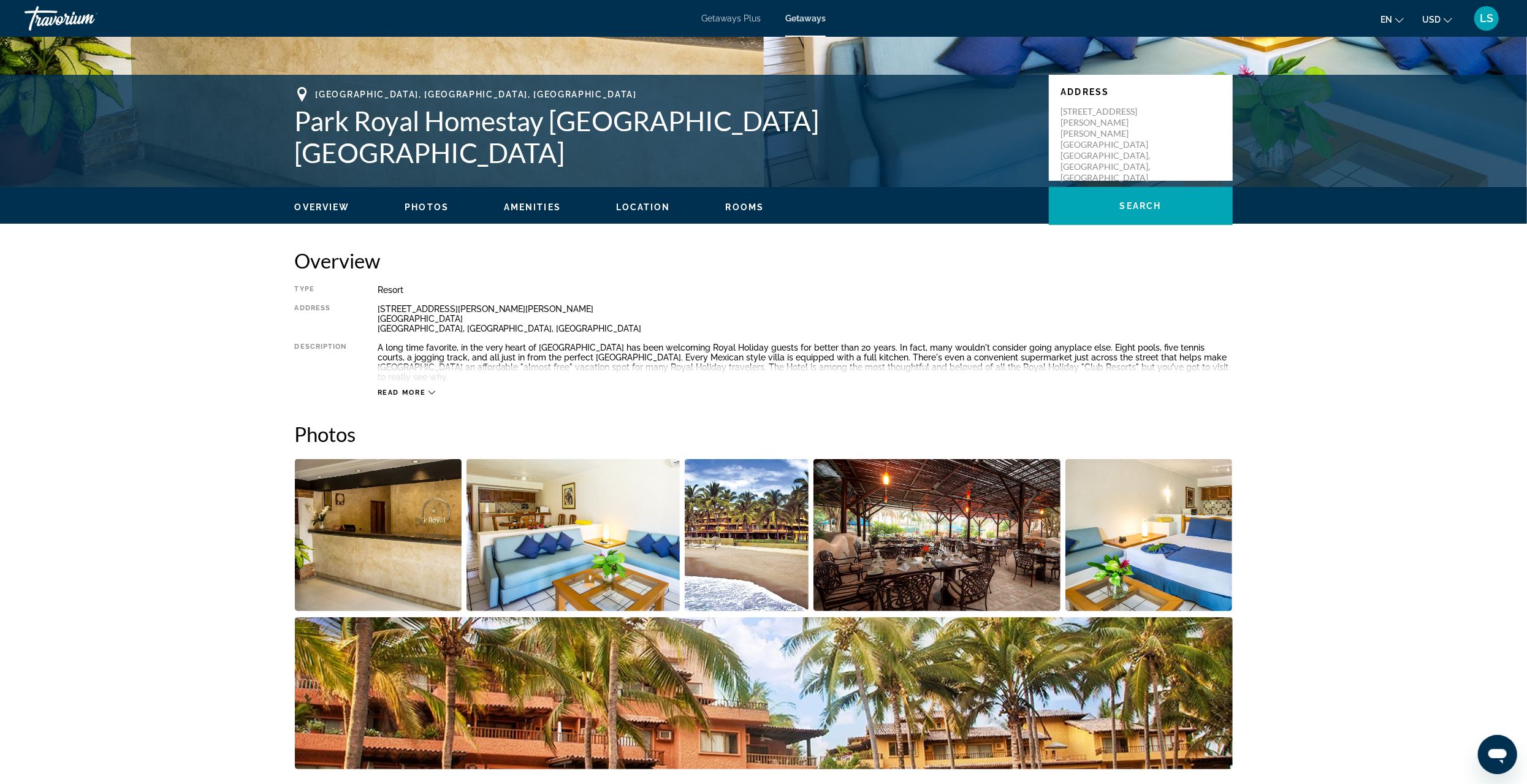
scroll to position [184, 0]
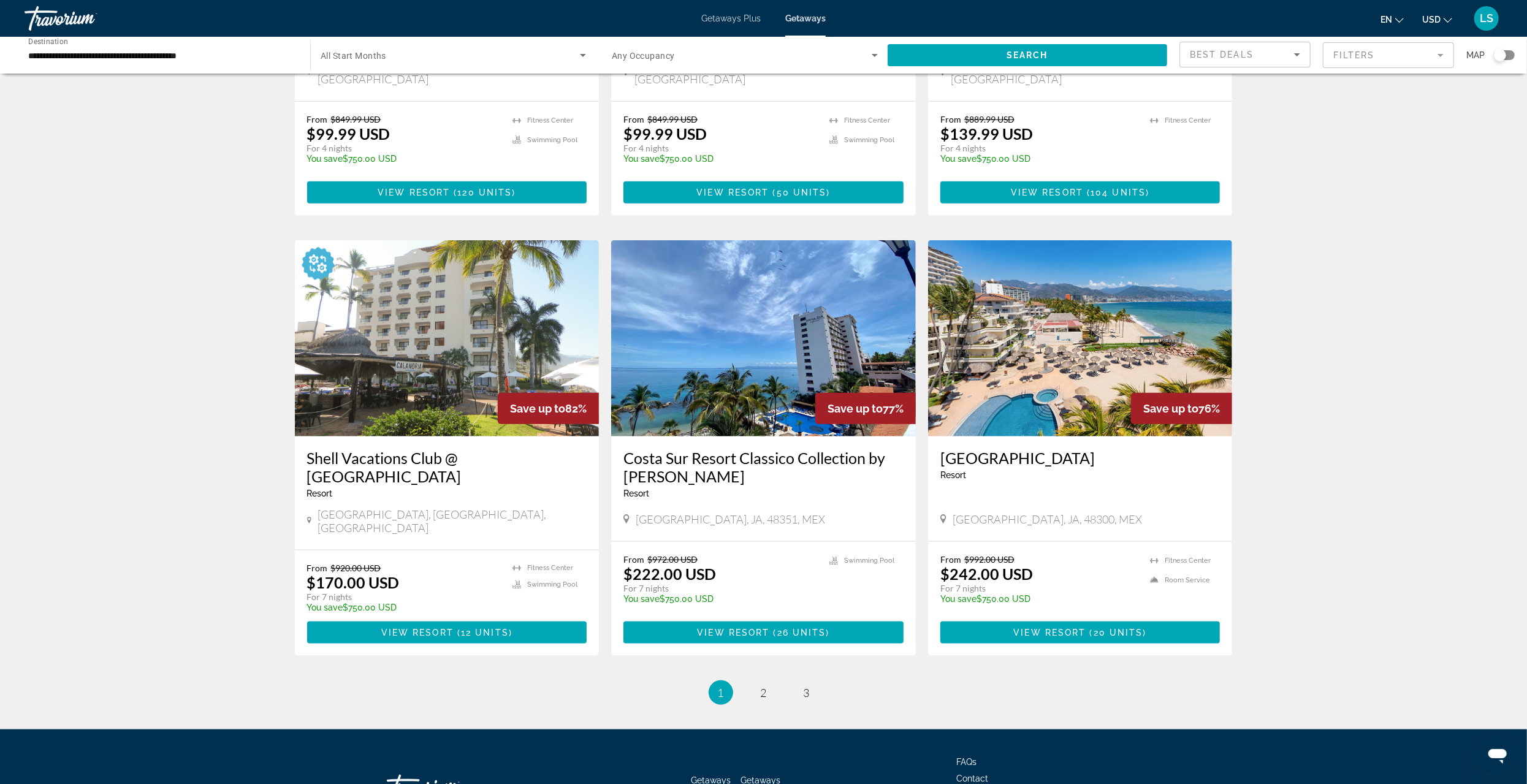
scroll to position [1271, 0]
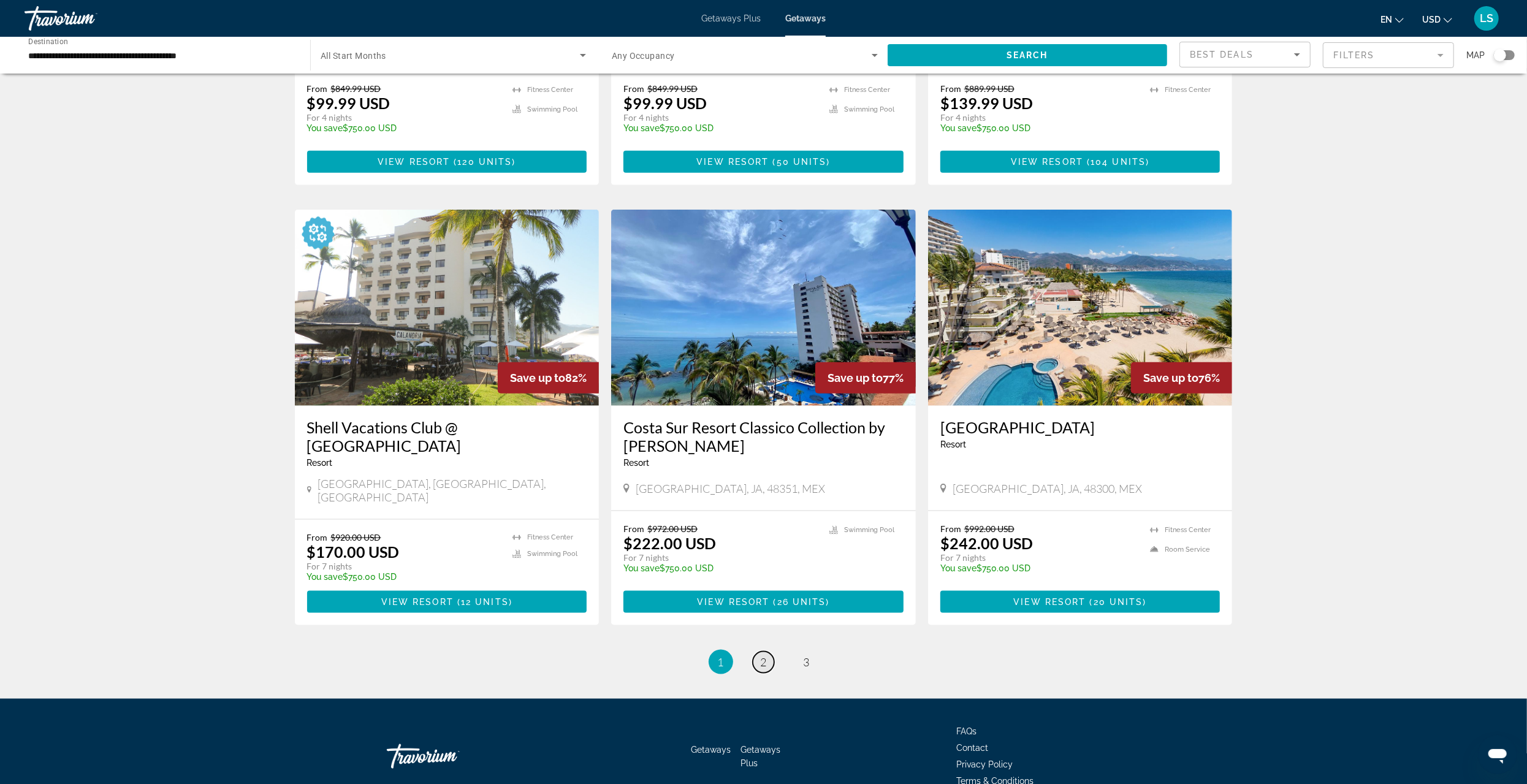
click at [764, 656] on span "2" at bounding box center [764, 662] width 6 height 14
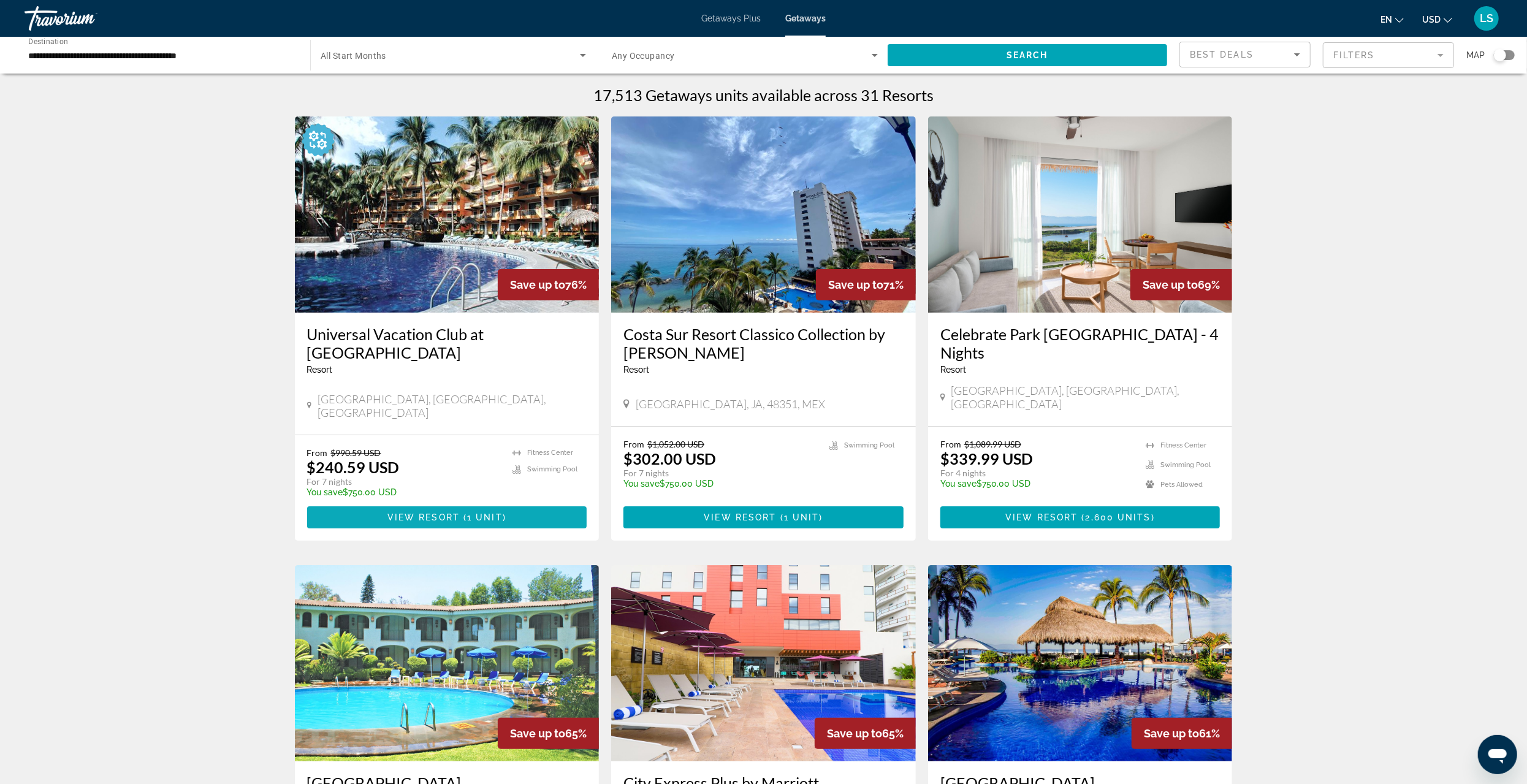
click at [398, 512] on span "View Resort" at bounding box center [423, 517] width 72 height 10
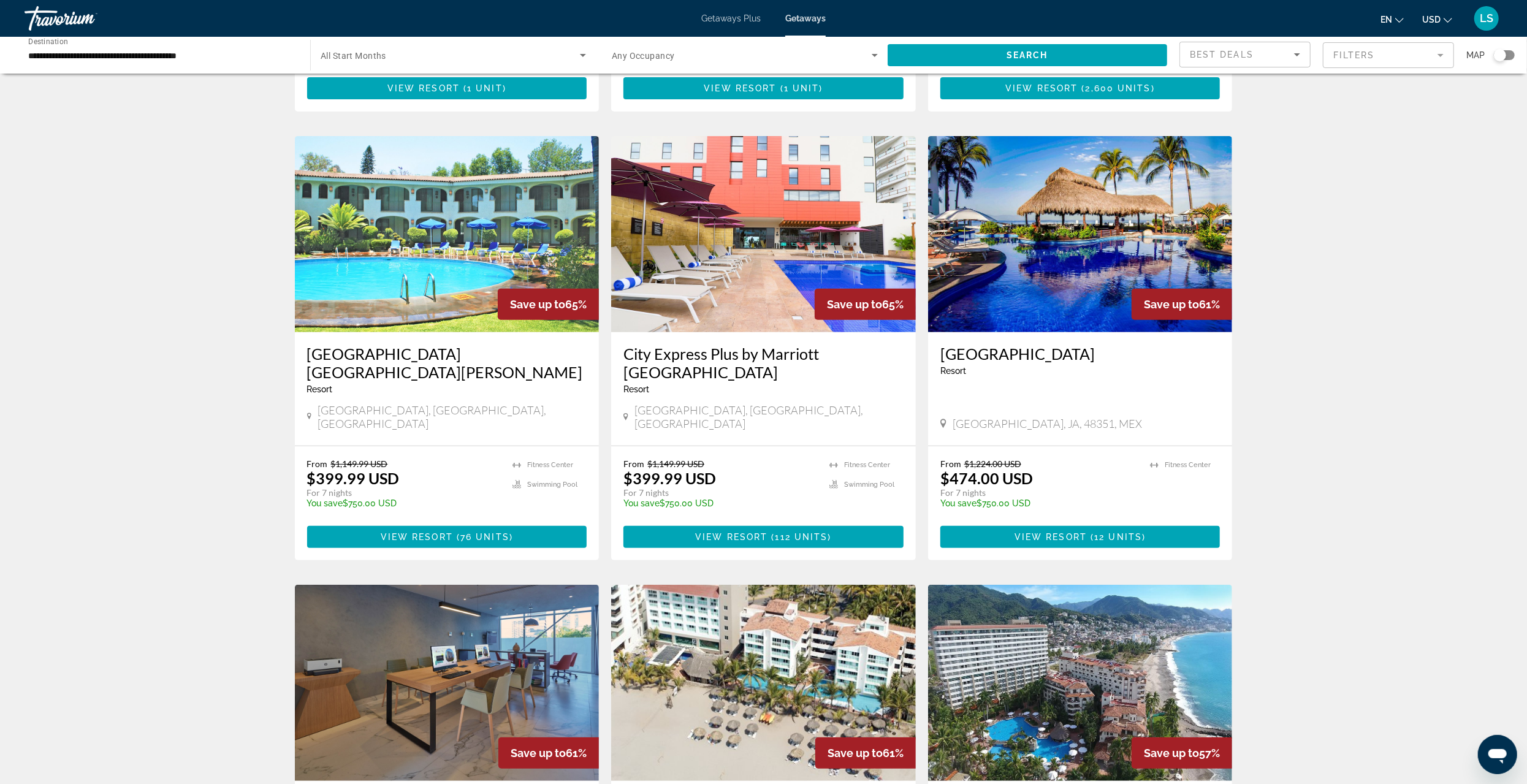
scroll to position [490, 0]
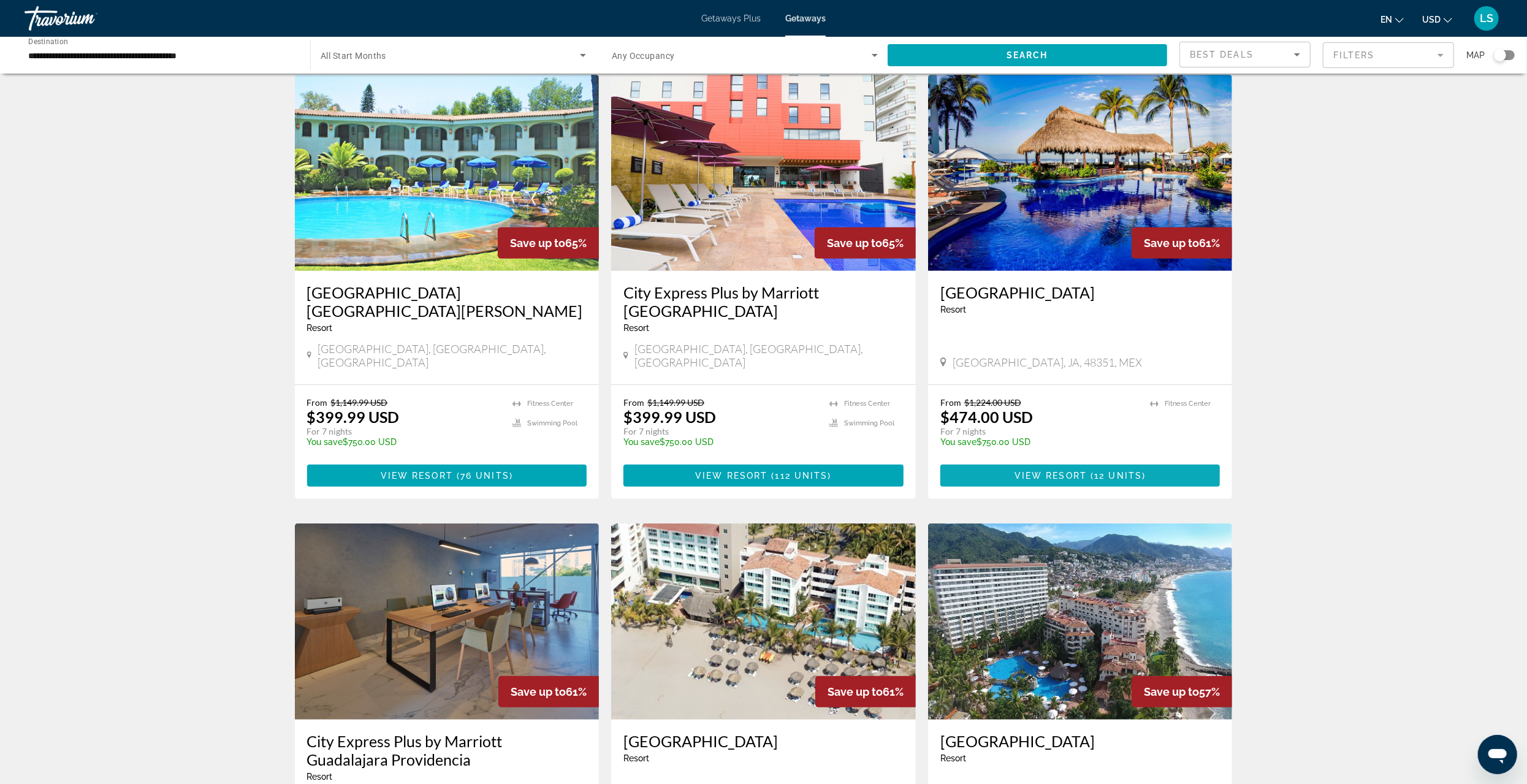
click at [1077, 471] on span "View Resort" at bounding box center [1051, 476] width 72 height 10
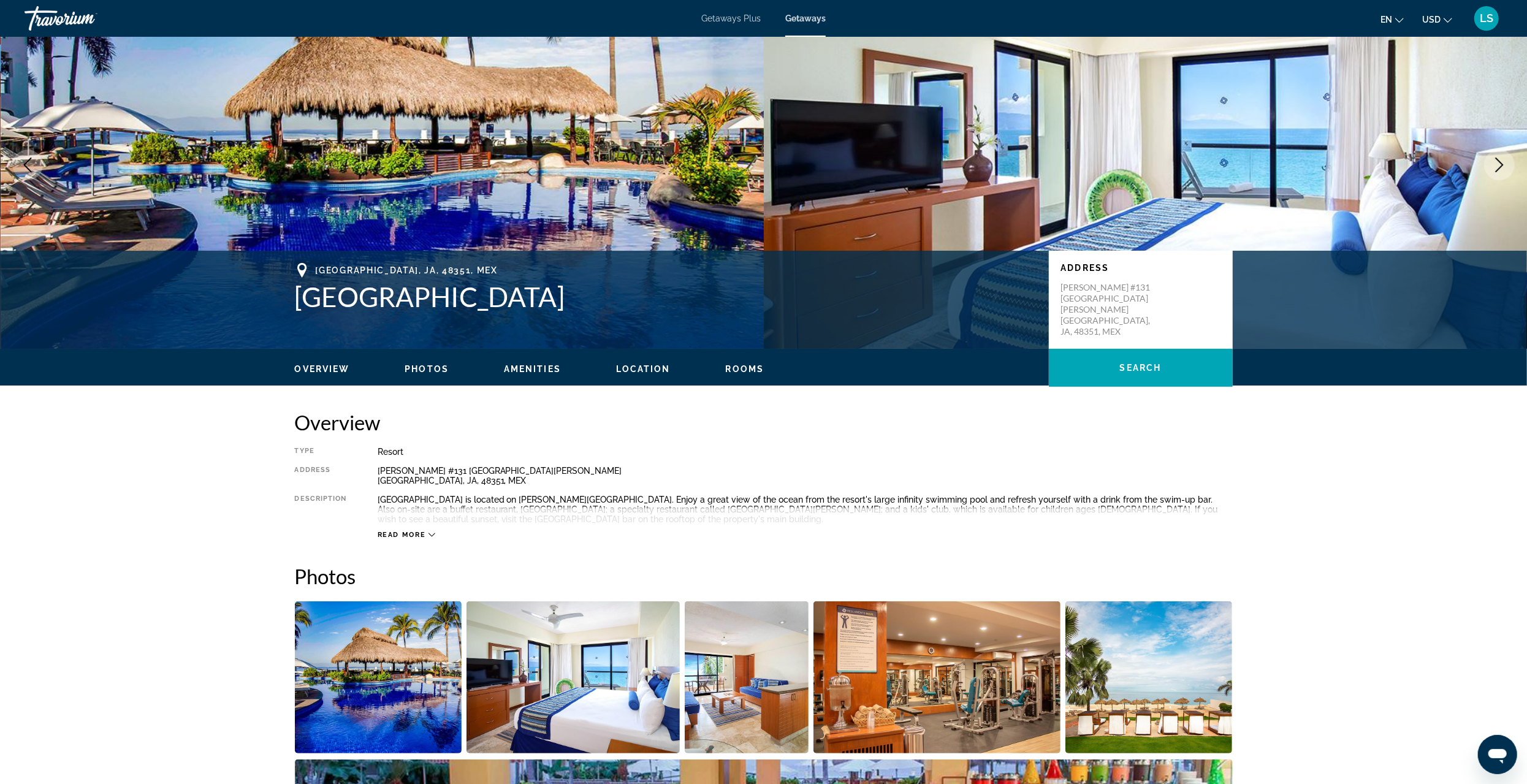
scroll to position [368, 0]
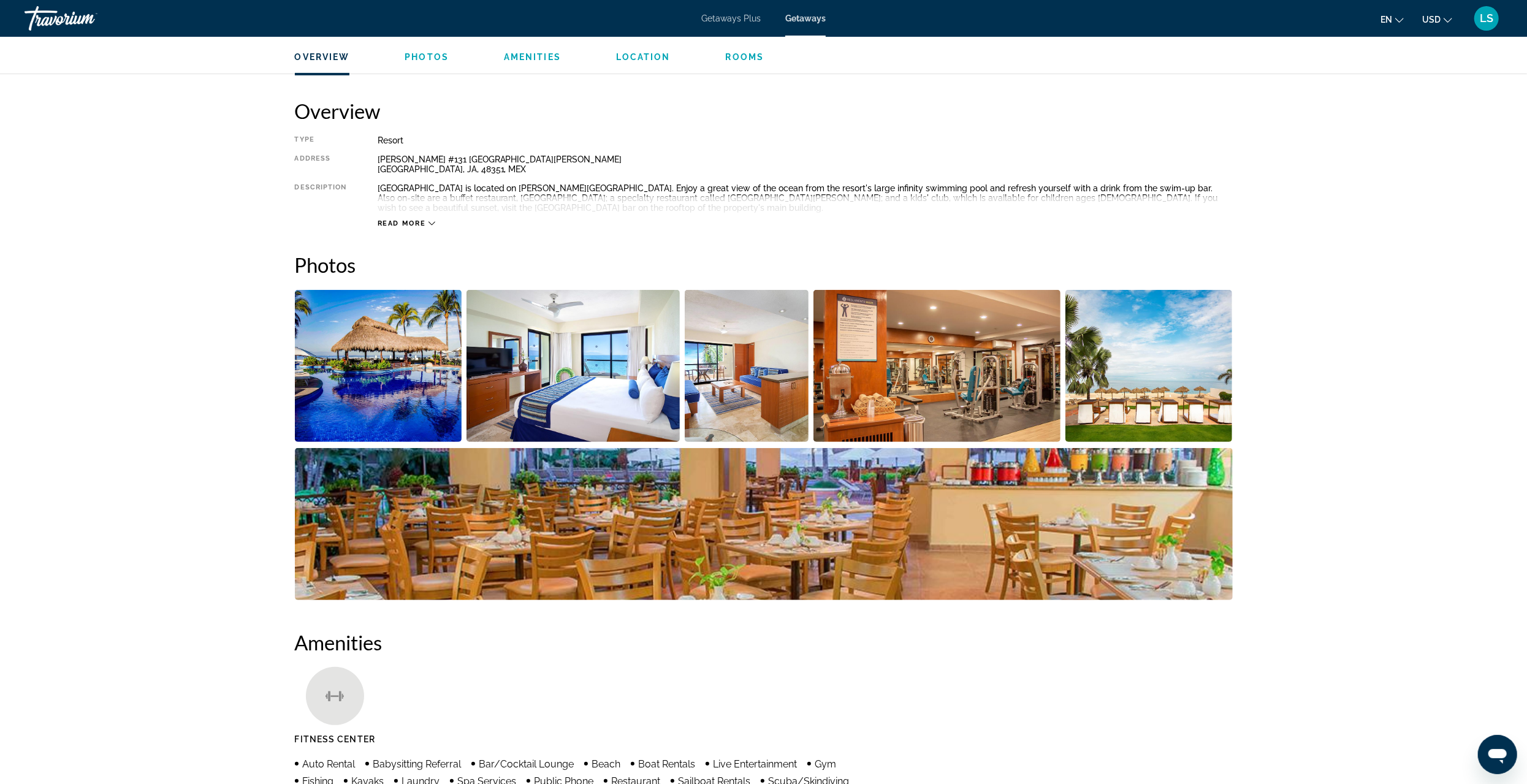
click at [1117, 385] on img "Open full-screen image slider" at bounding box center [1149, 366] width 167 height 152
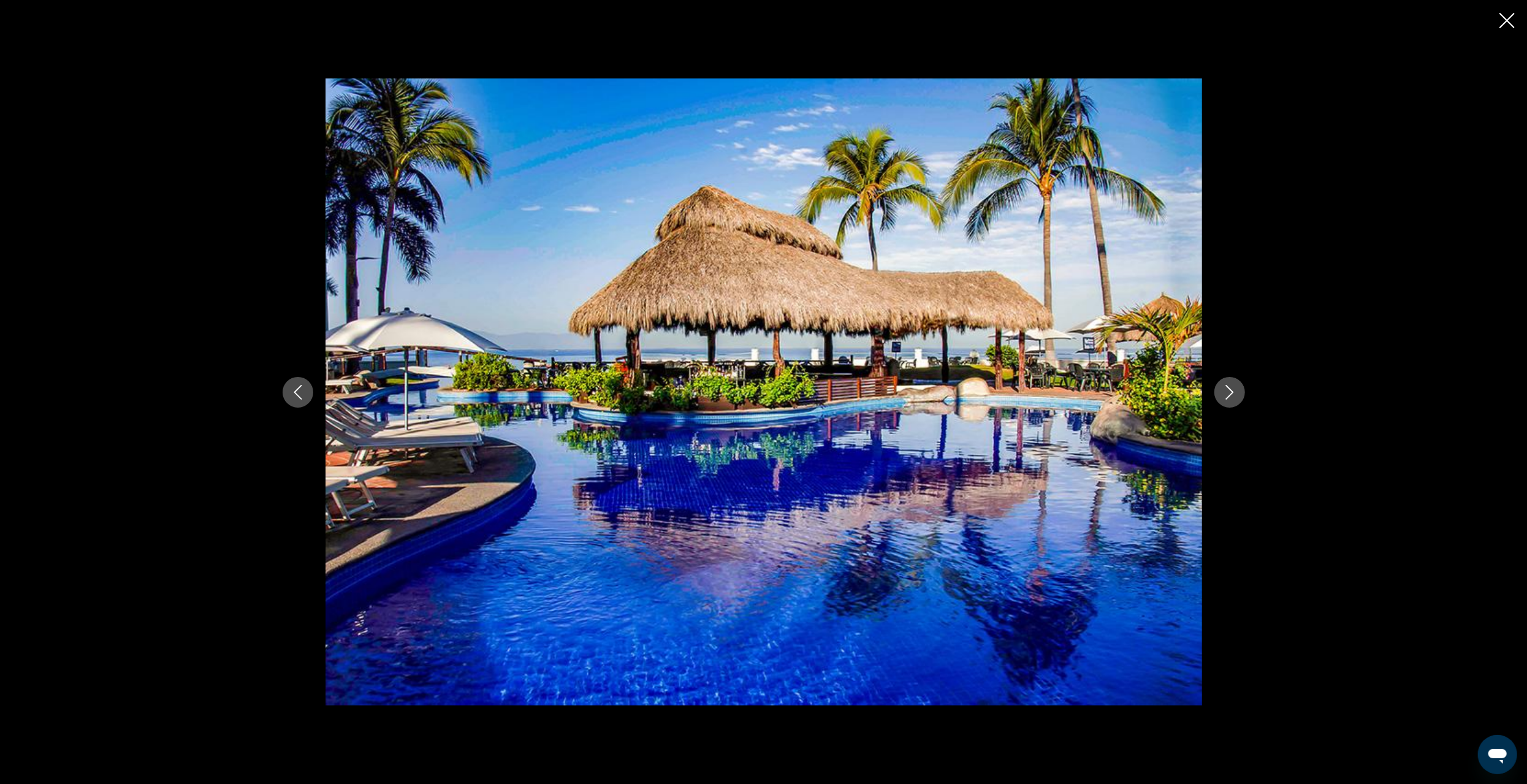
click at [1226, 399] on button "Next image" at bounding box center [1229, 392] width 30 height 30
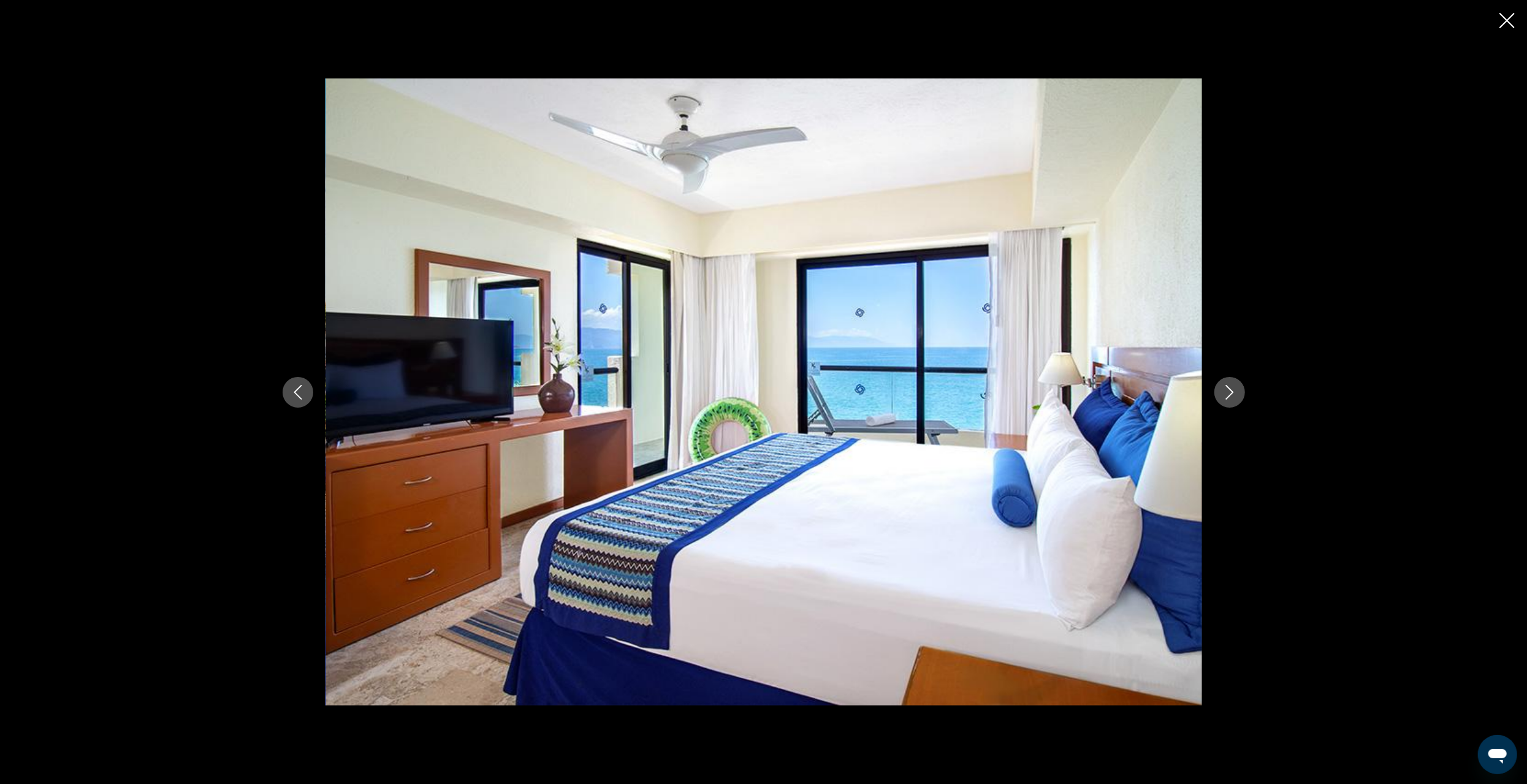
click at [1226, 399] on button "Next image" at bounding box center [1229, 392] width 30 height 30
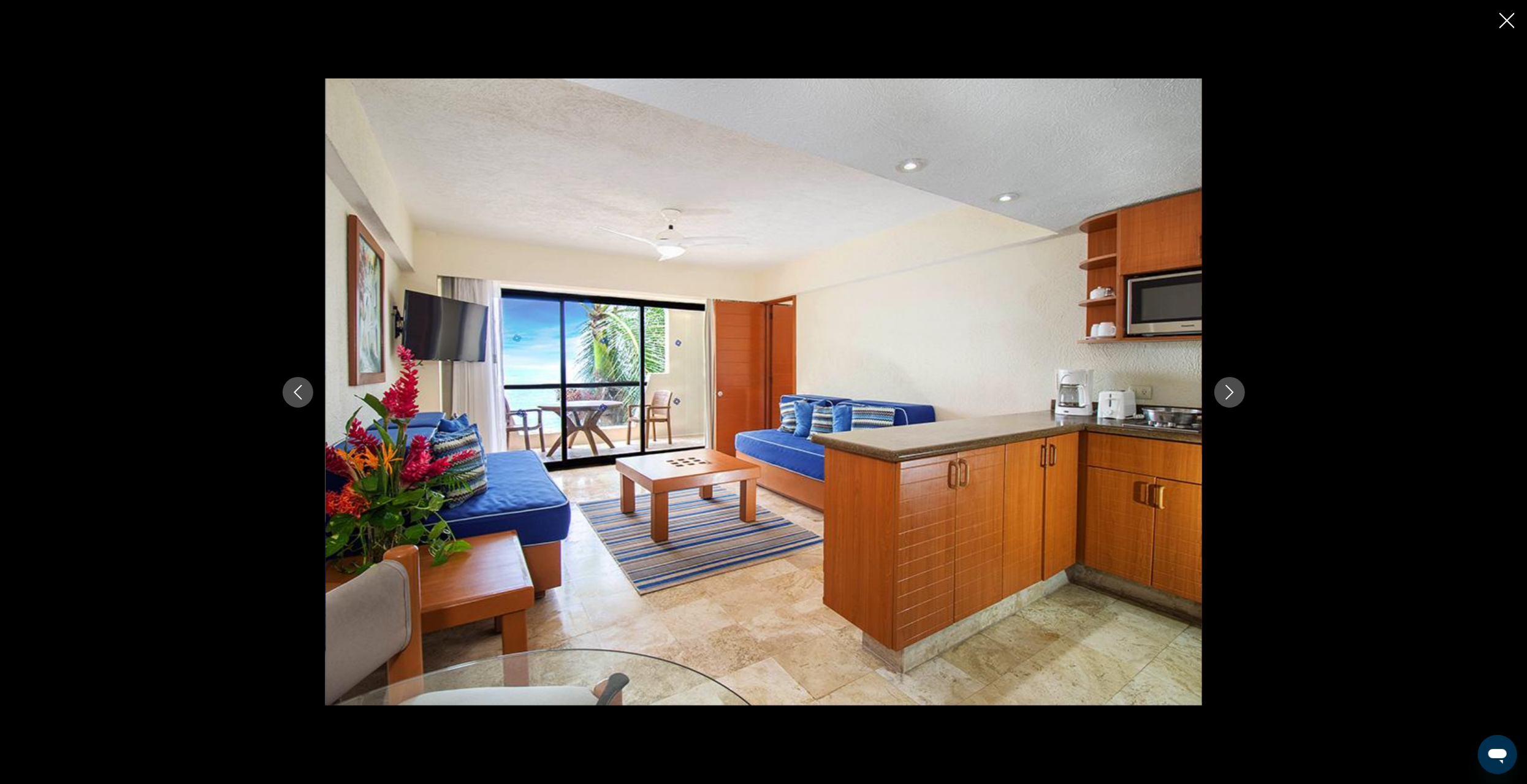
click at [1226, 399] on button "Next image" at bounding box center [1229, 392] width 30 height 30
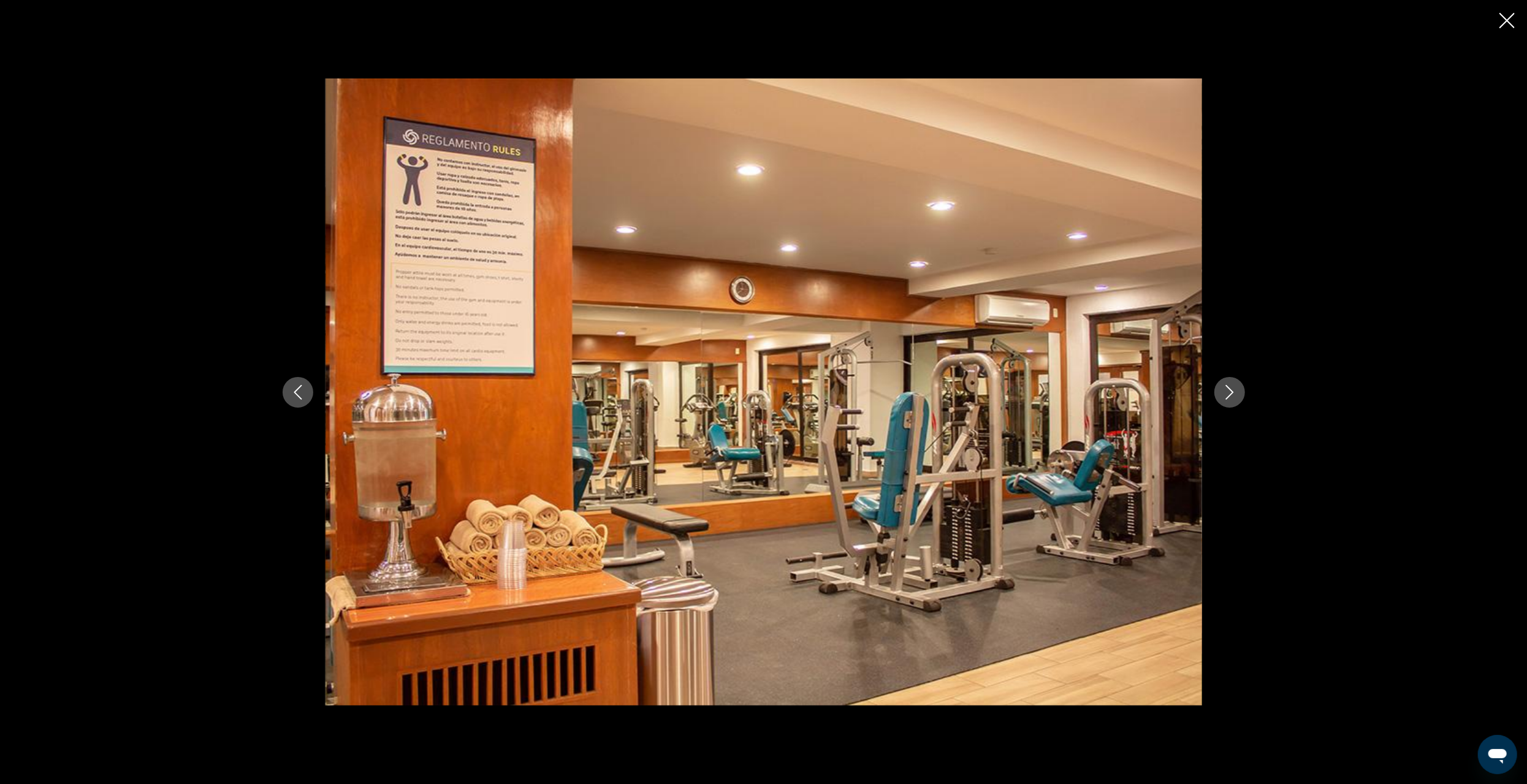
click at [1226, 399] on button "Next image" at bounding box center [1229, 392] width 30 height 30
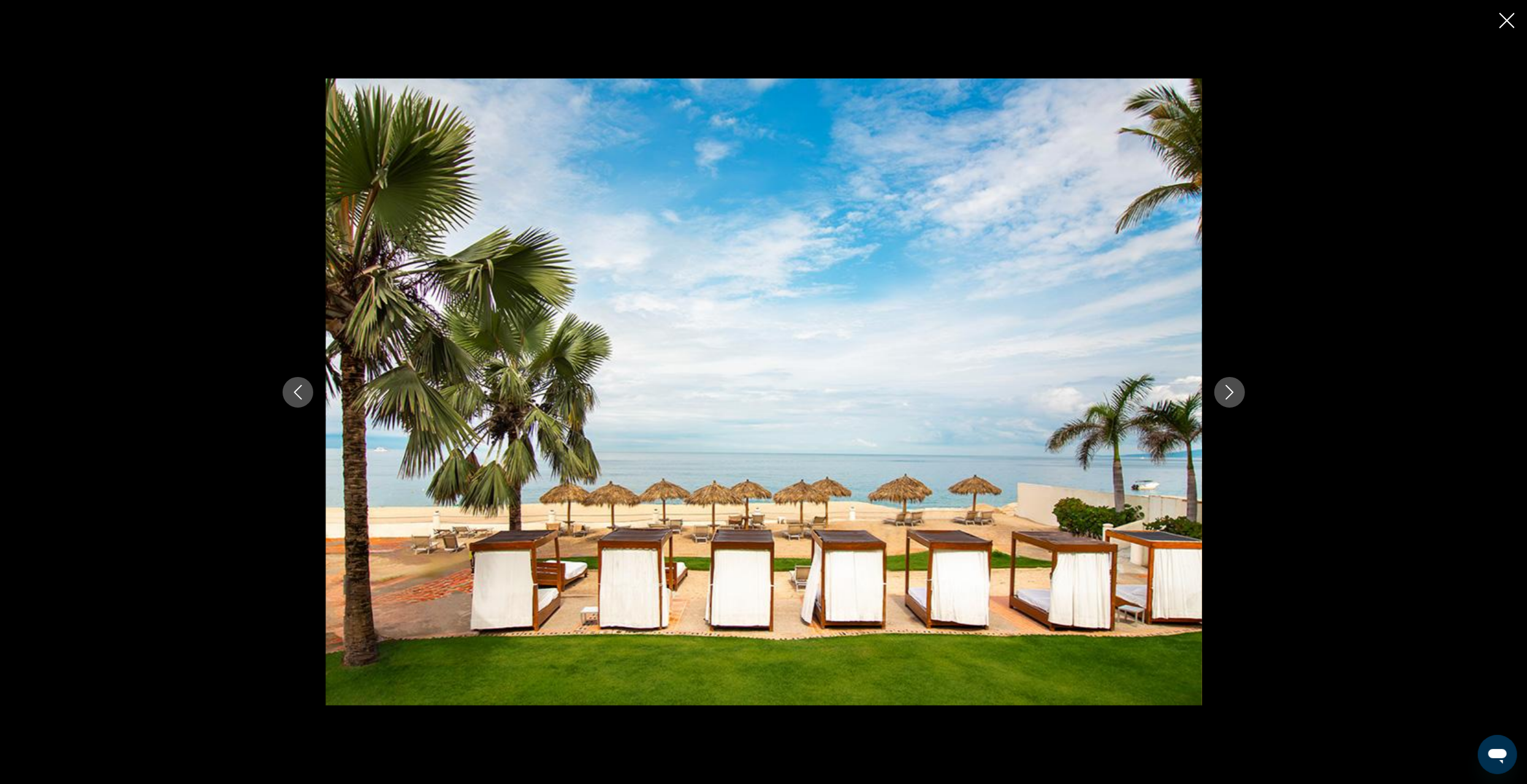
click at [1226, 399] on button "Next image" at bounding box center [1229, 392] width 30 height 30
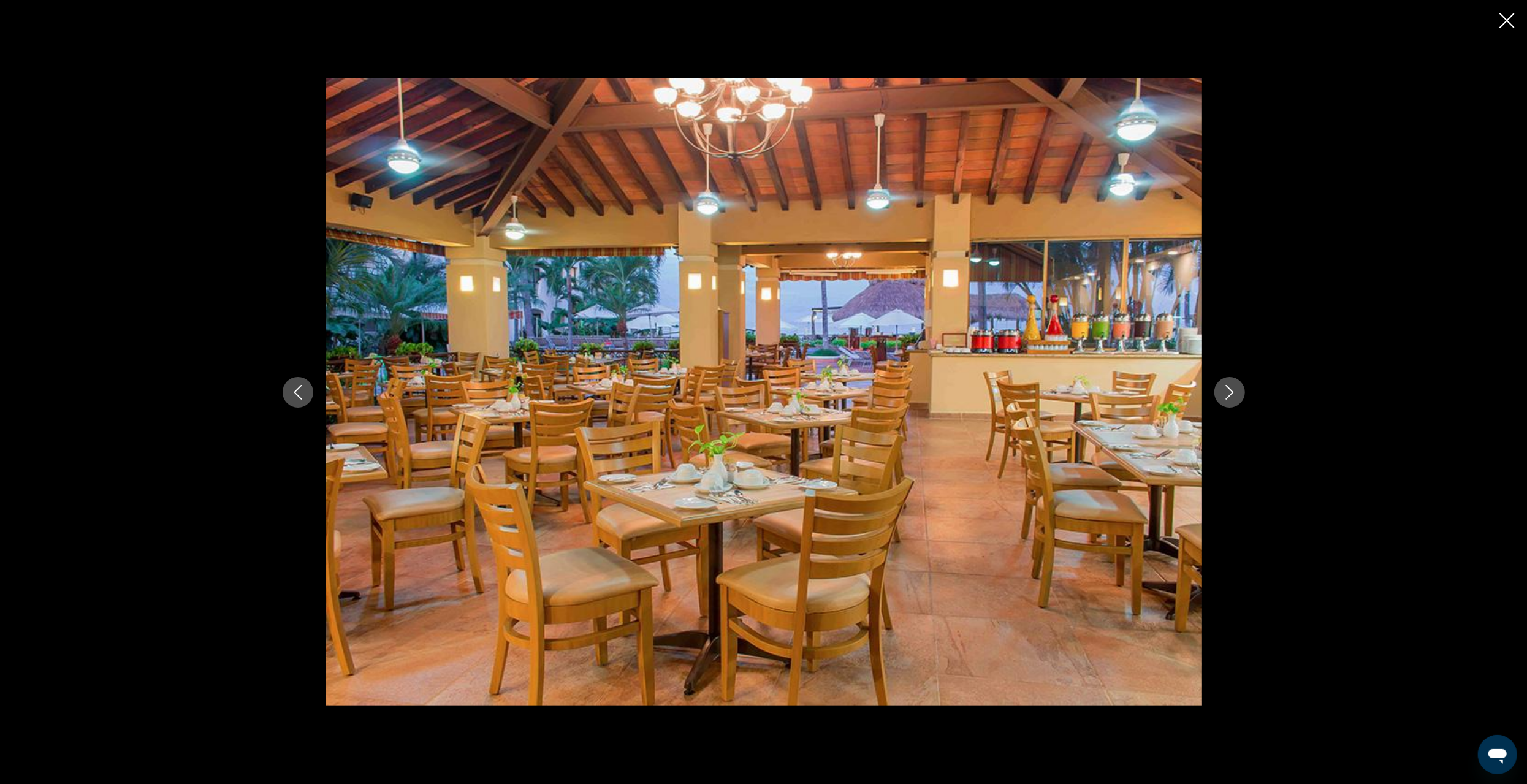
click at [1226, 399] on button "Next image" at bounding box center [1229, 392] width 30 height 30
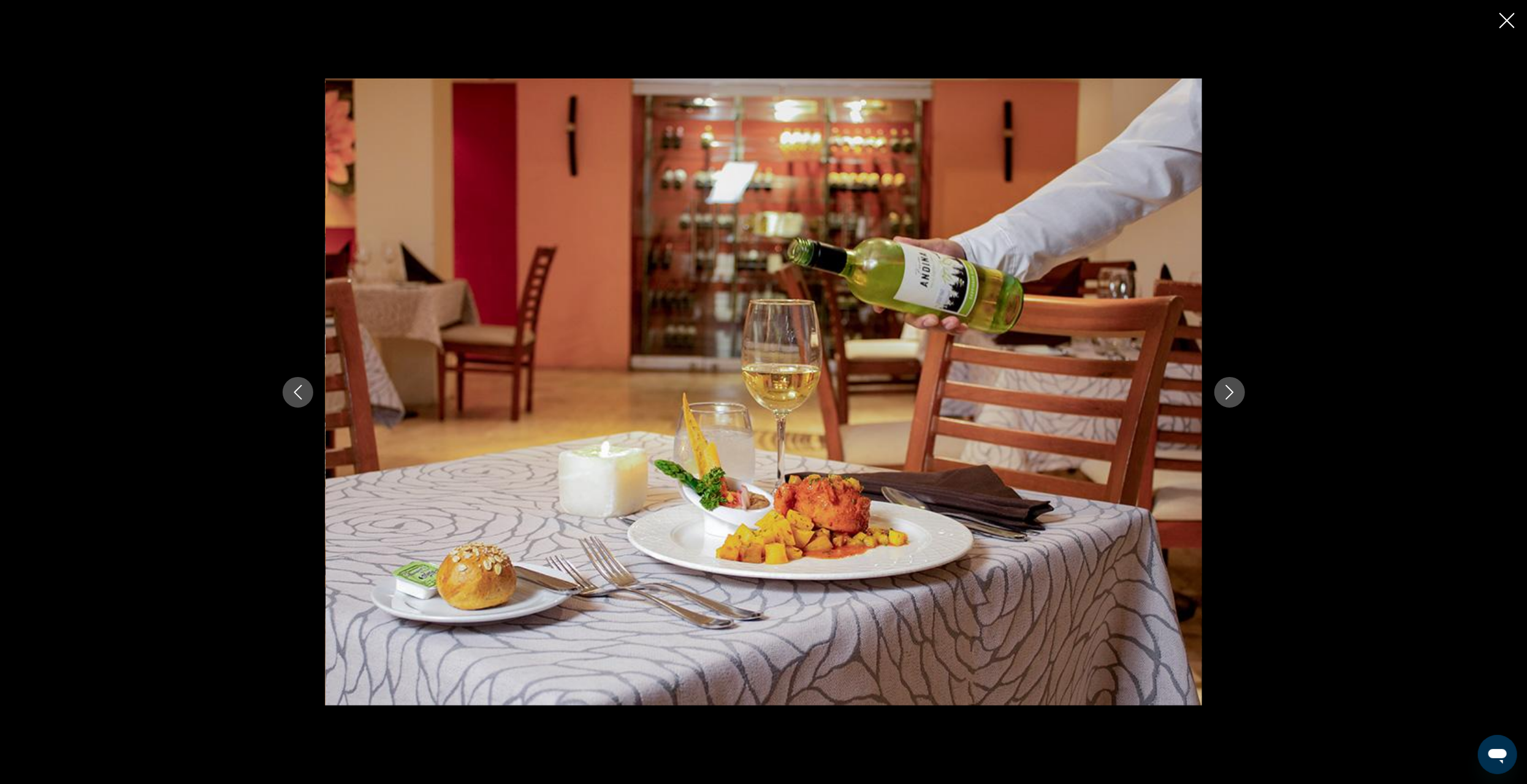
click at [1226, 399] on button "Next image" at bounding box center [1229, 392] width 30 height 30
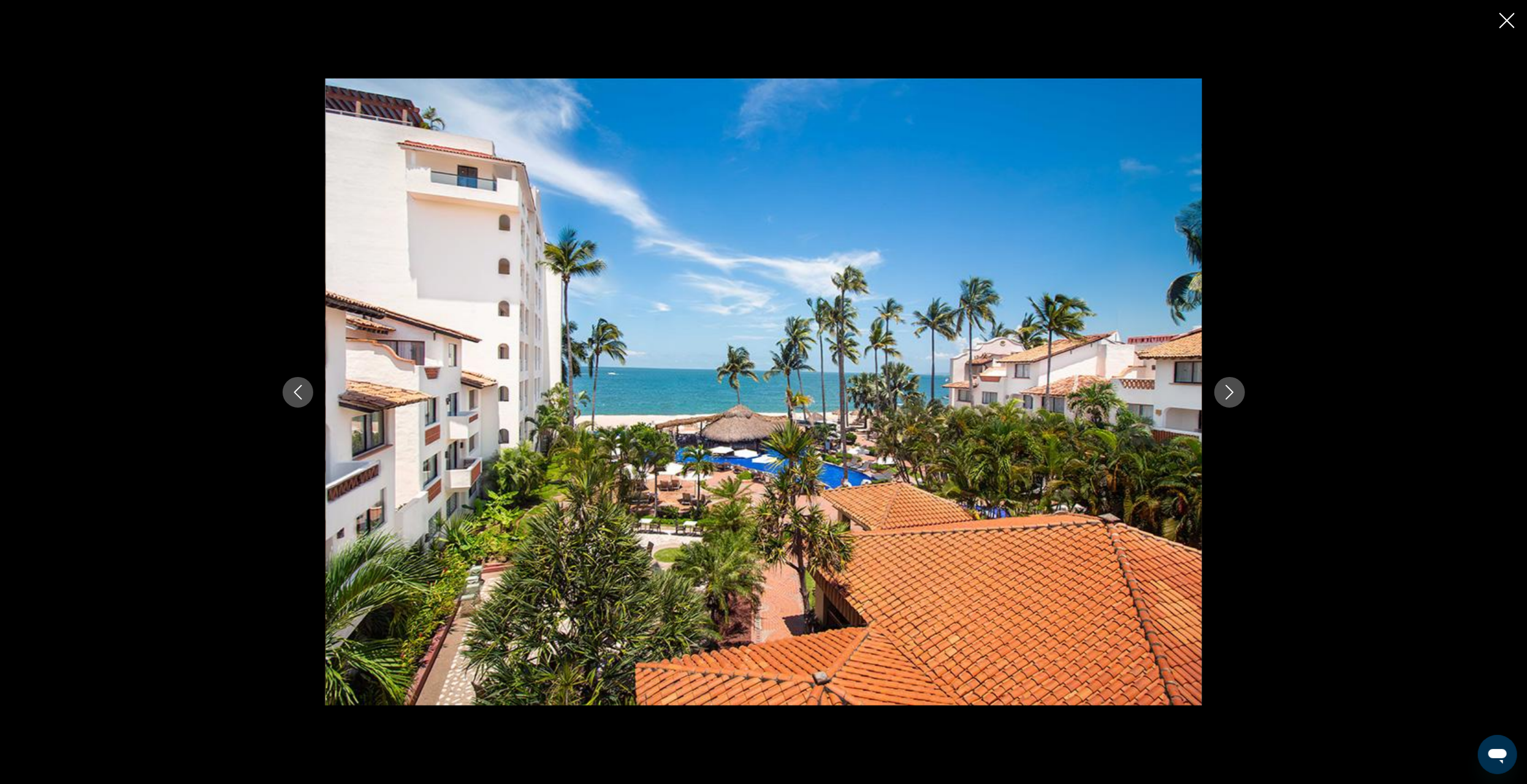
click at [1226, 399] on button "Next image" at bounding box center [1229, 392] width 30 height 30
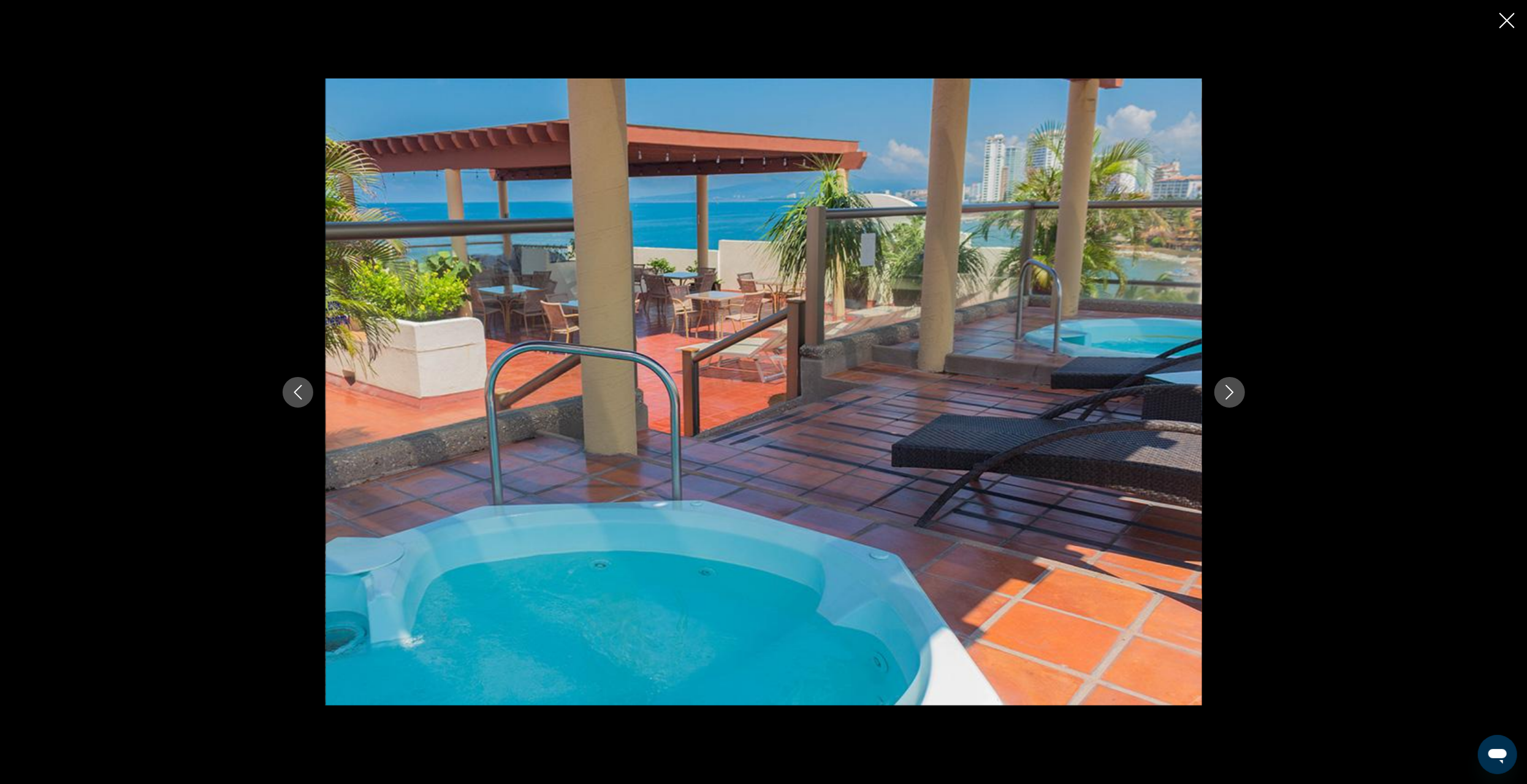
click at [1226, 399] on button "Next image" at bounding box center [1229, 392] width 30 height 30
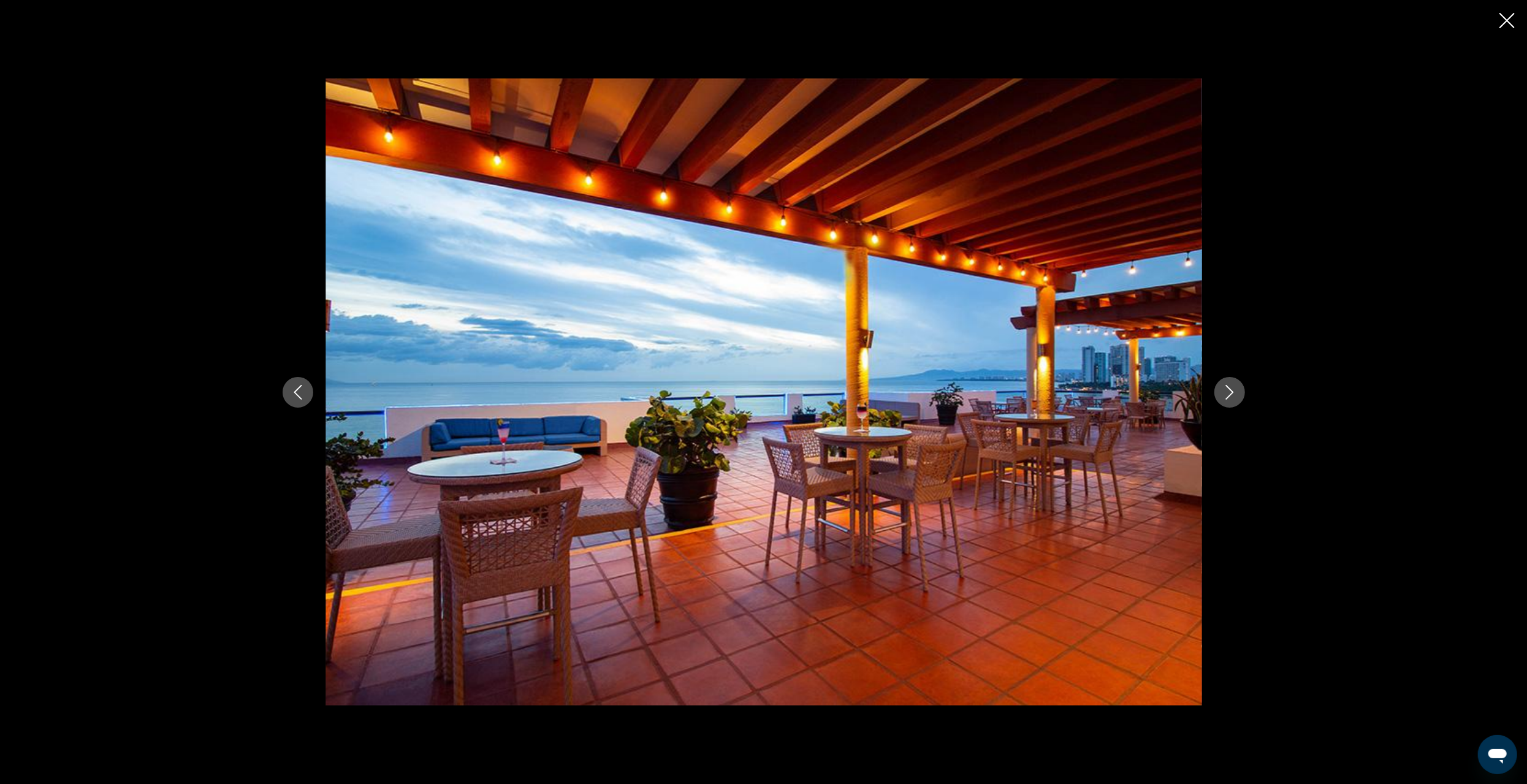
click at [1227, 402] on button "Next image" at bounding box center [1229, 392] width 30 height 30
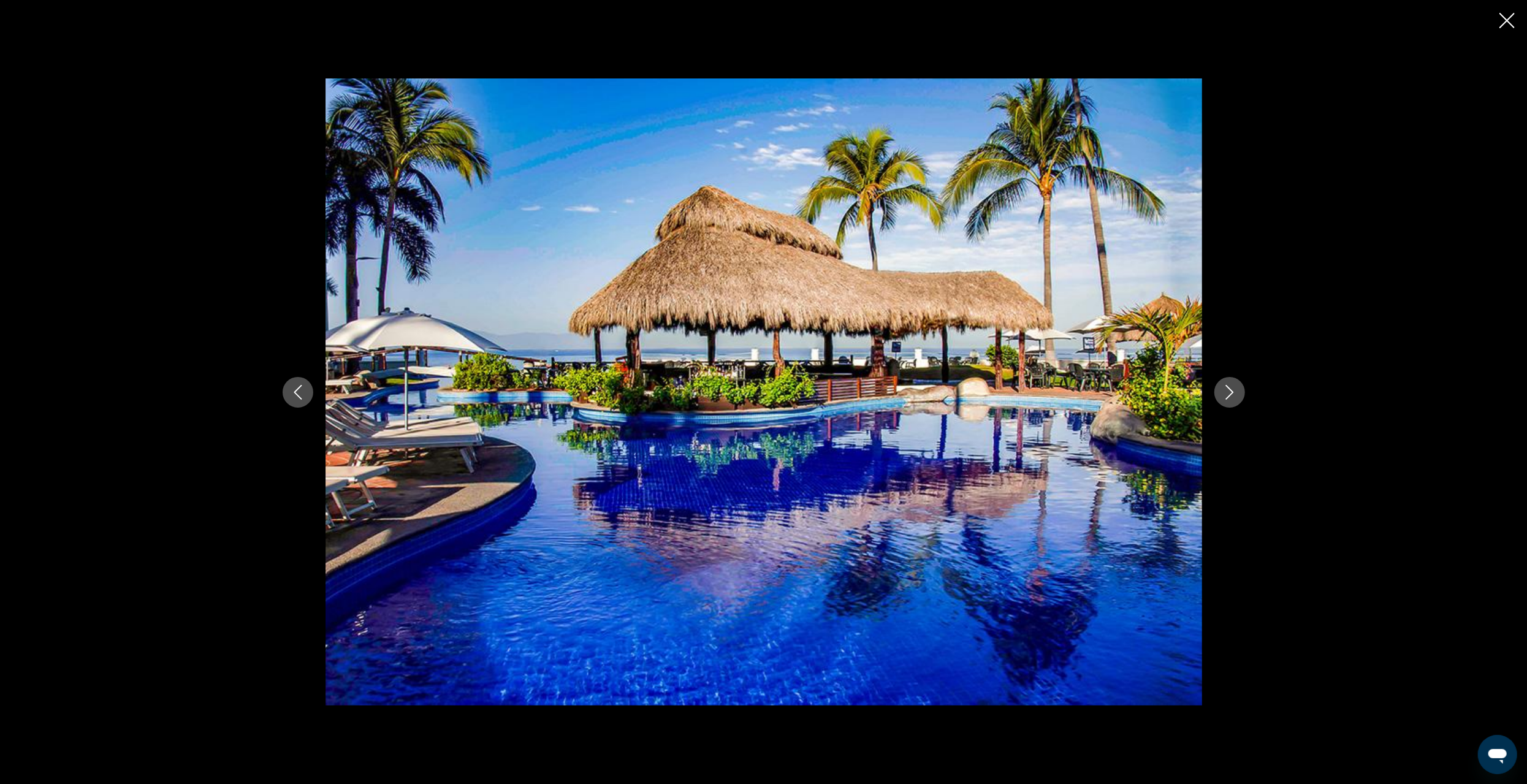
click at [1220, 390] on button "Next image" at bounding box center [1229, 392] width 30 height 30
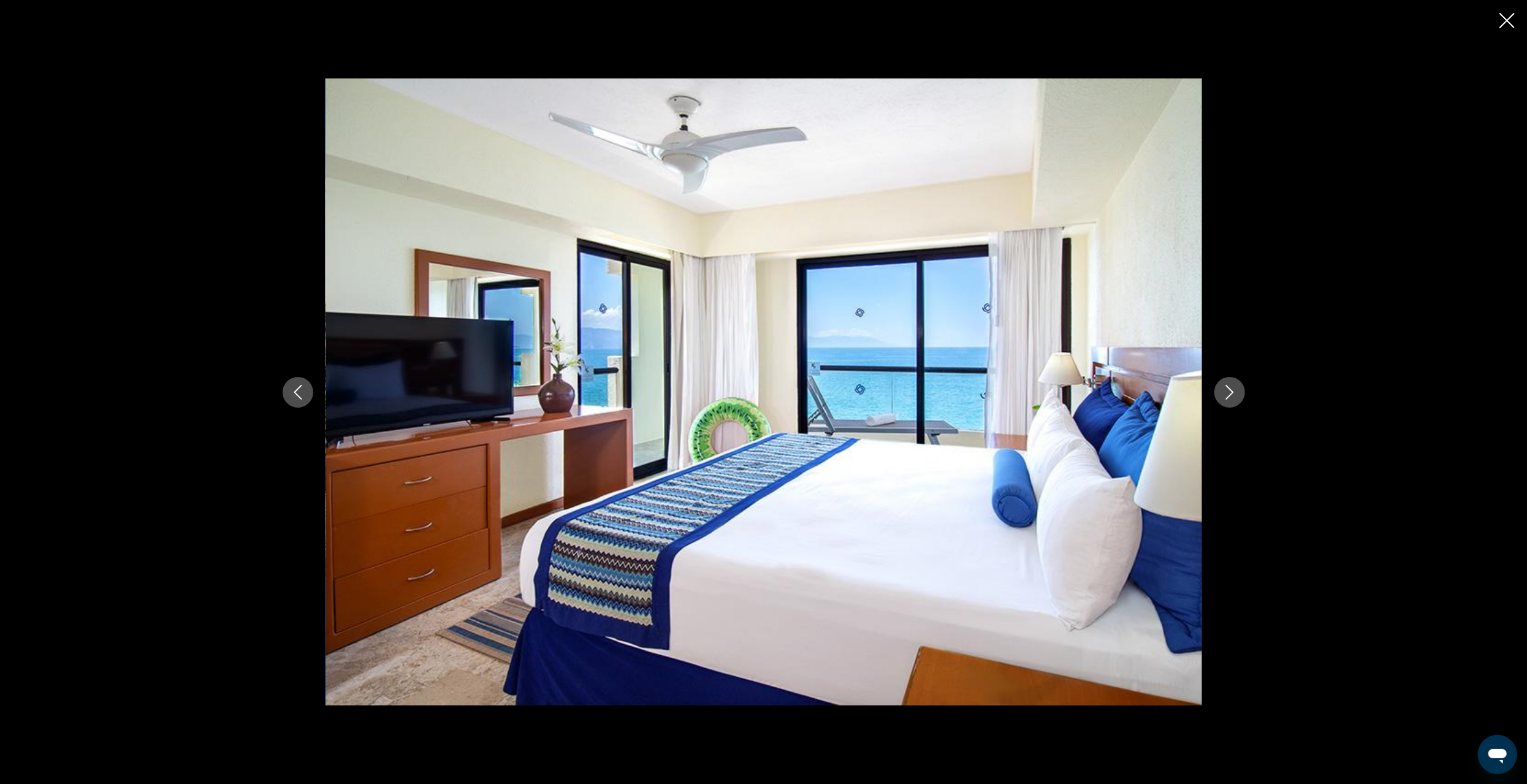
click at [1502, 17] on icon "Close slideshow" at bounding box center [1508, 21] width 15 height 15
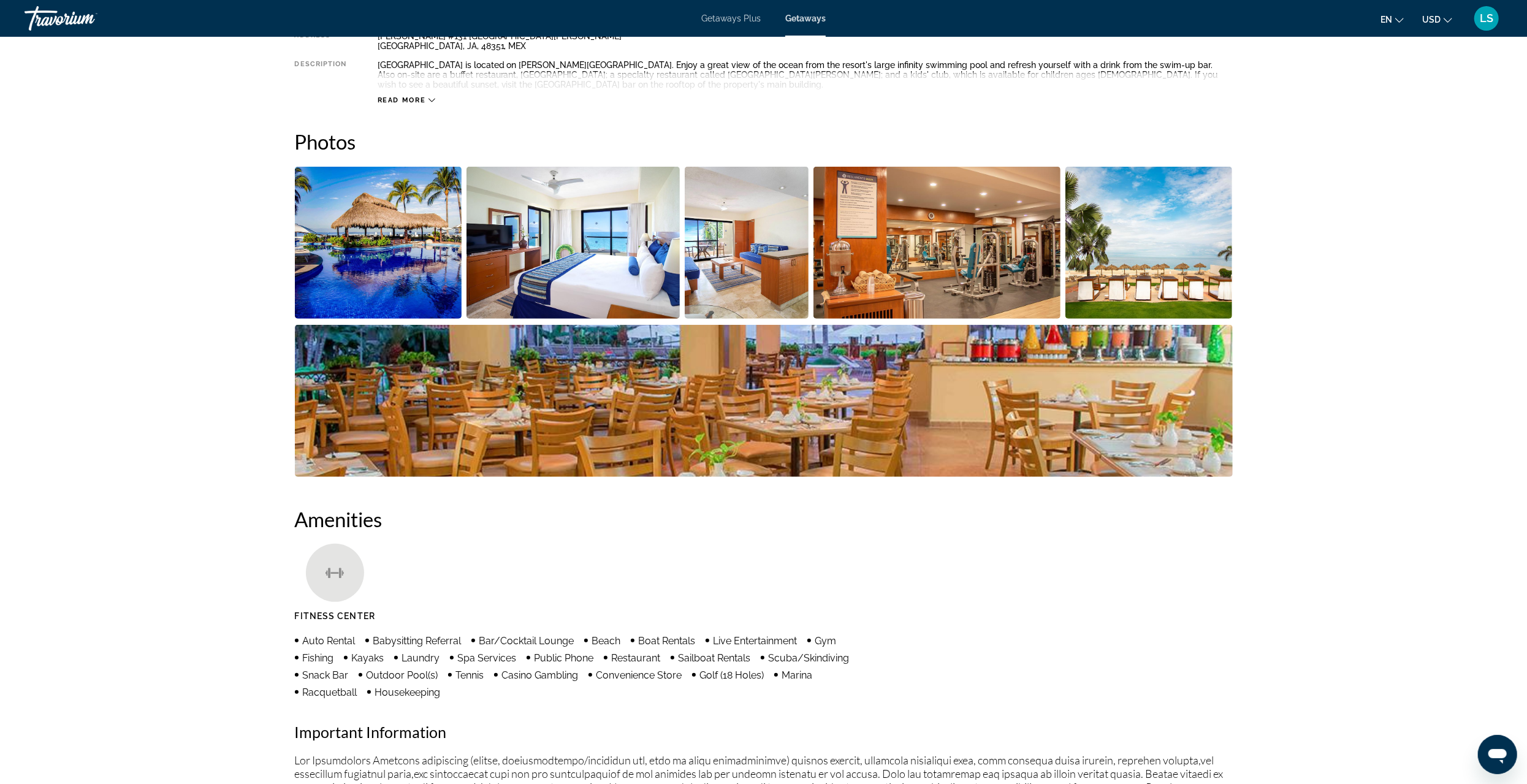
scroll to position [184, 0]
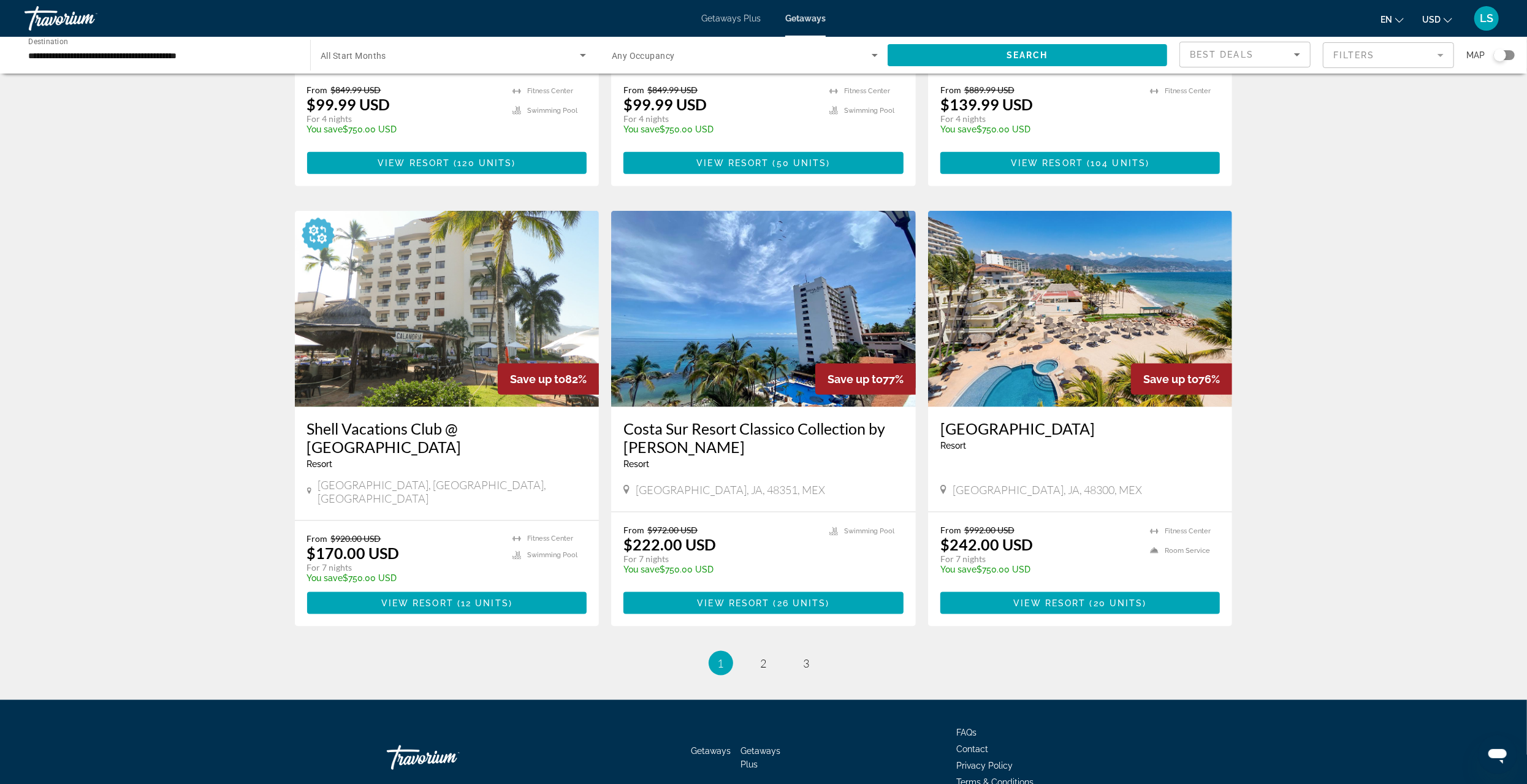
scroll to position [1271, 0]
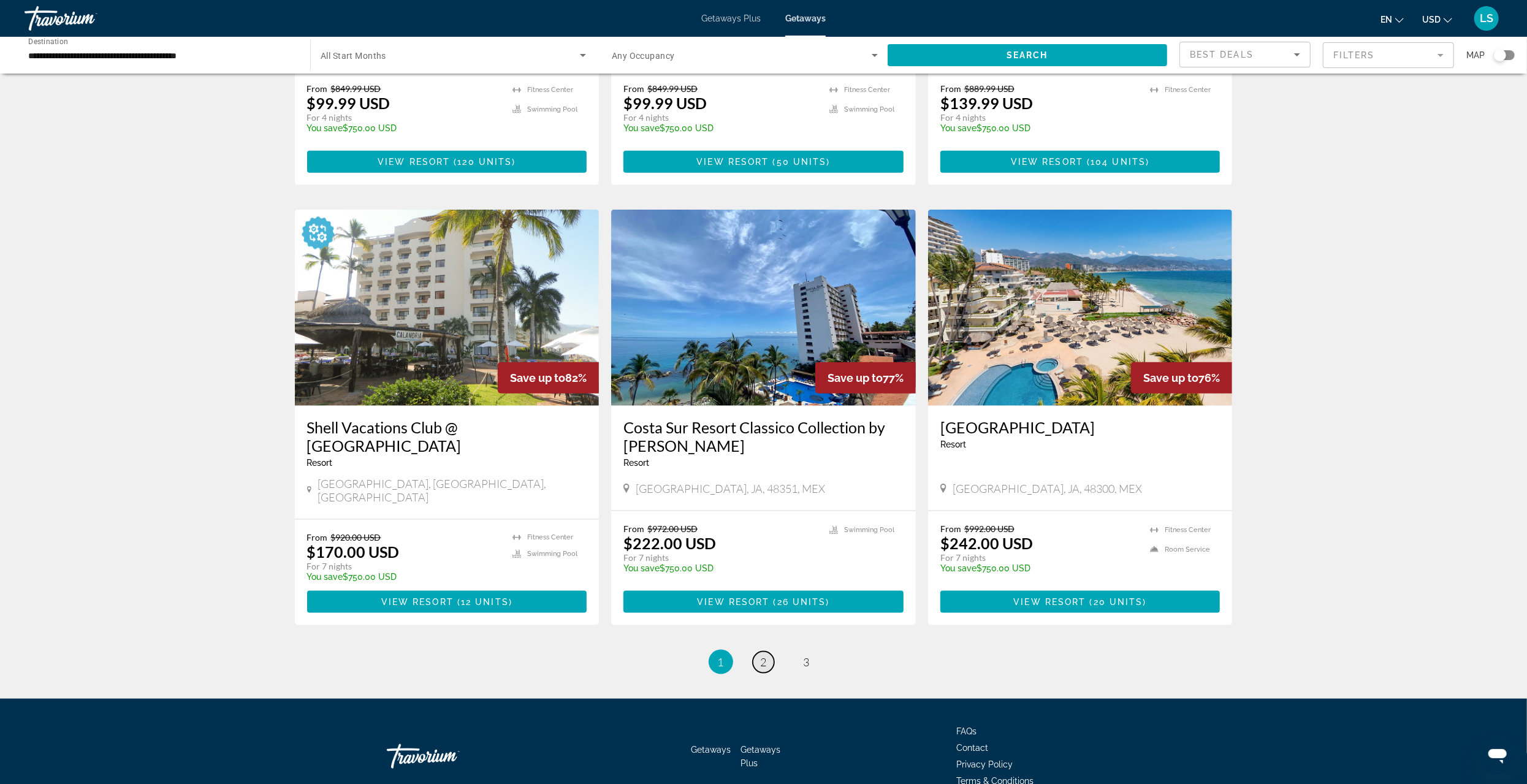
click at [766, 656] on span "2" at bounding box center [764, 662] width 6 height 14
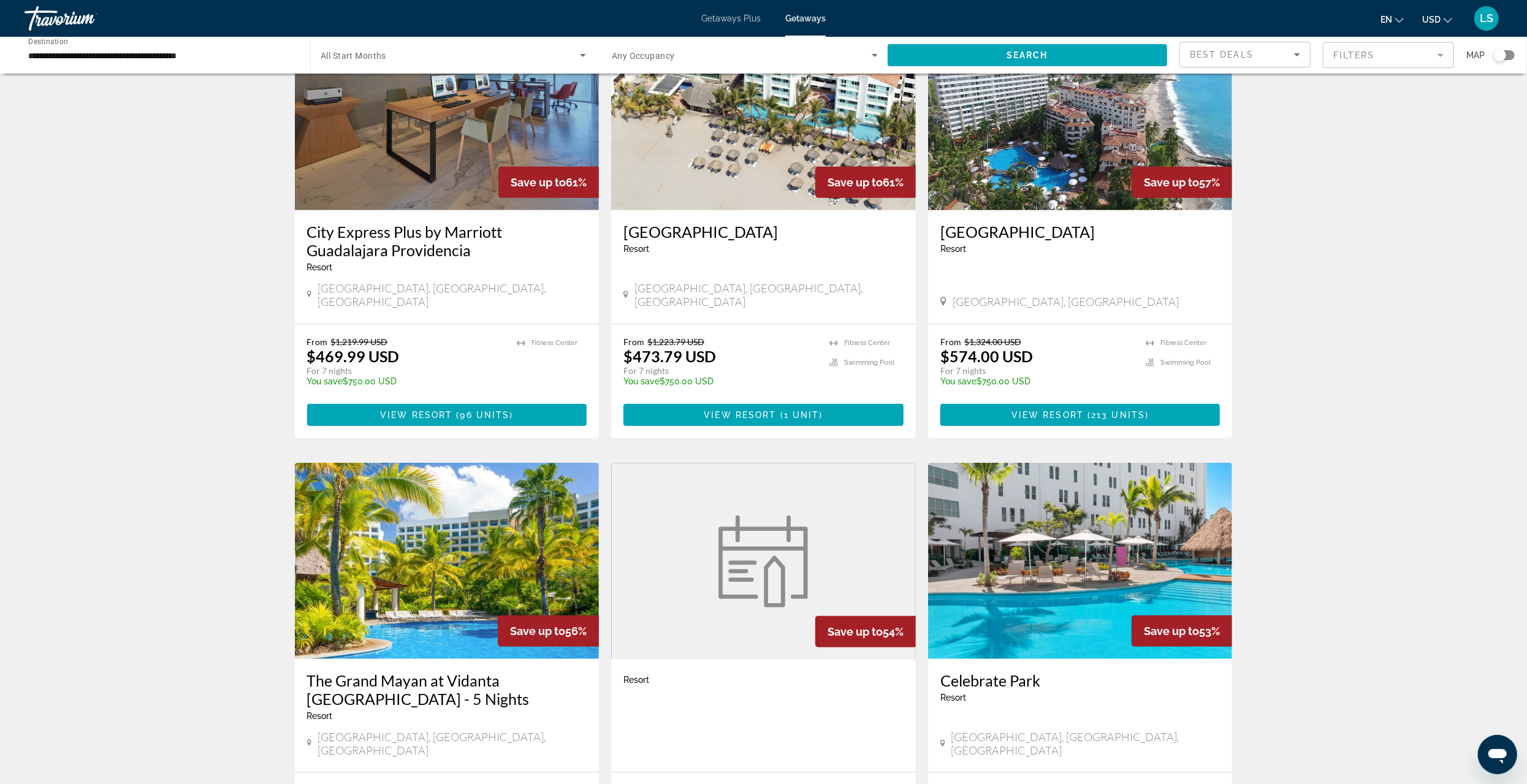
scroll to position [981, 0]
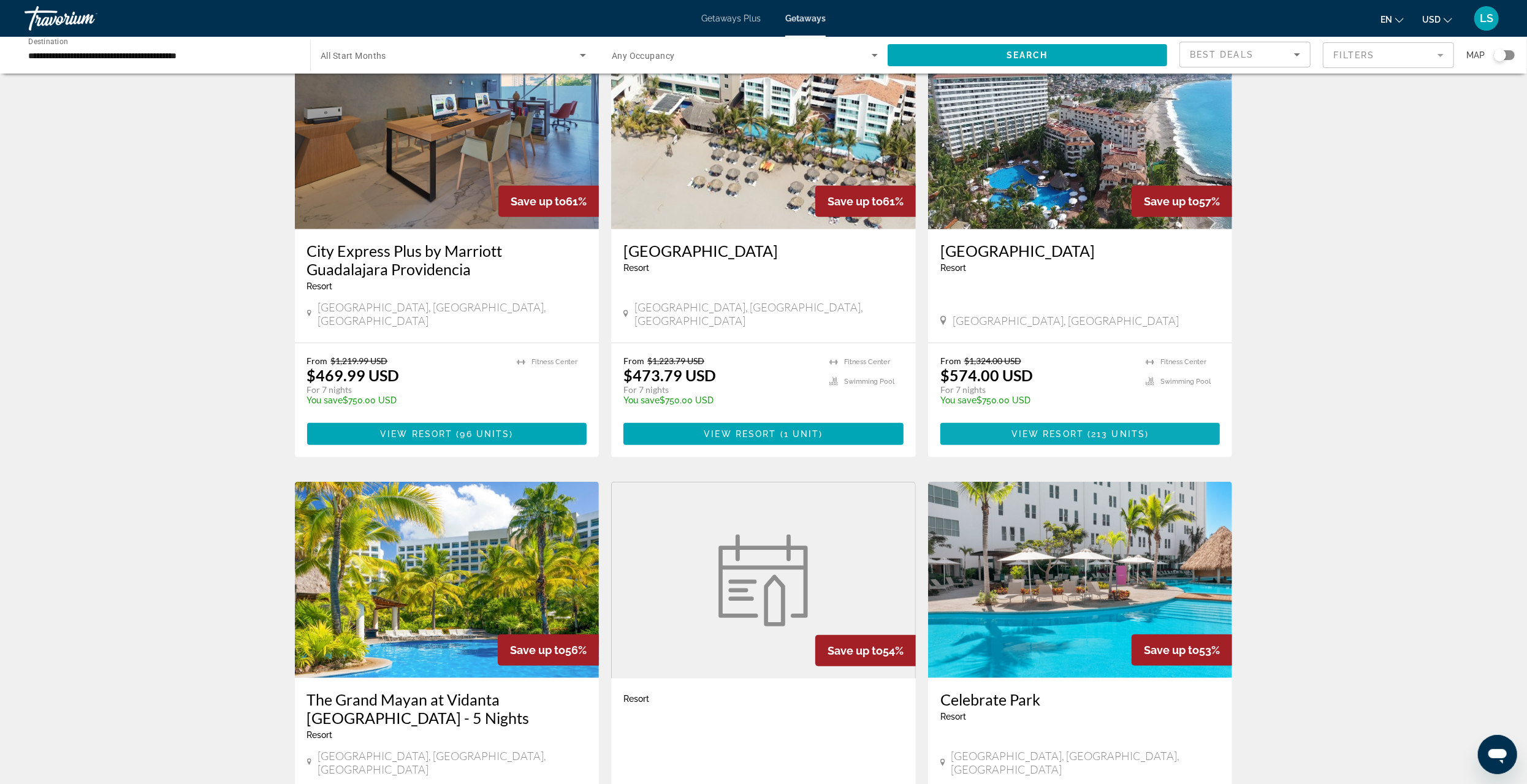
click at [1078, 429] on span "View Resort" at bounding box center [1047, 434] width 72 height 10
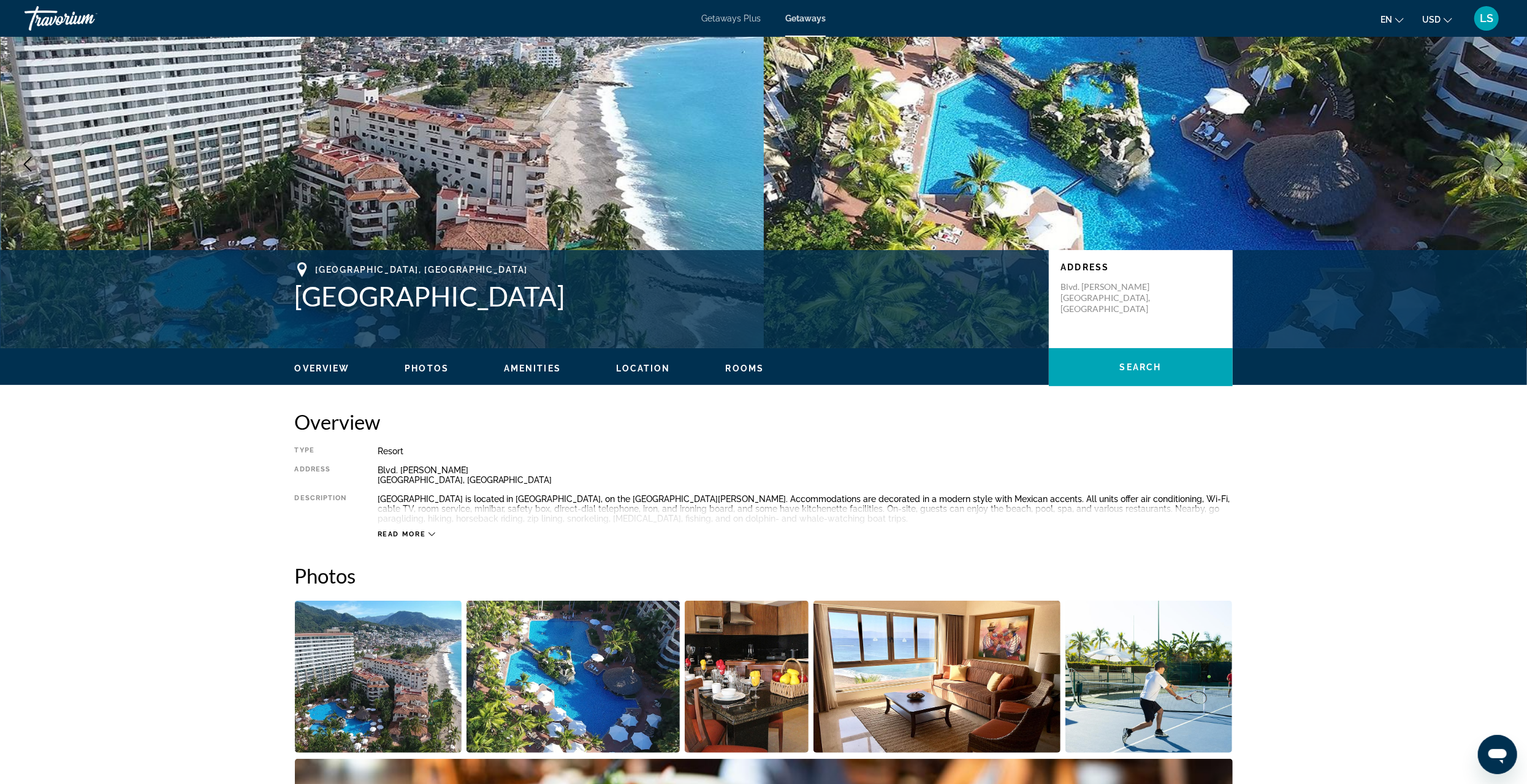
scroll to position [307, 0]
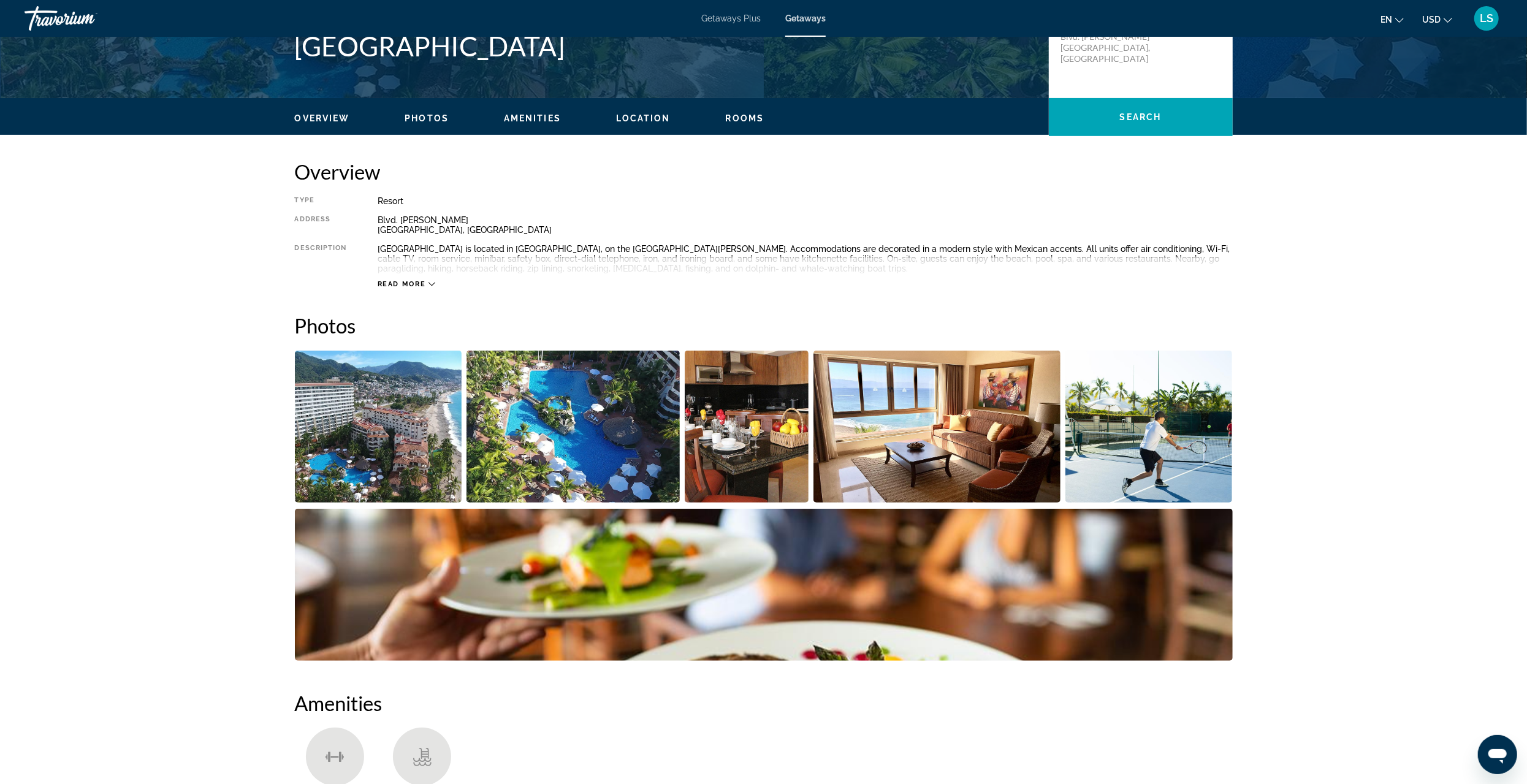
click at [378, 445] on img "Open full-screen image slider" at bounding box center [378, 427] width 167 height 152
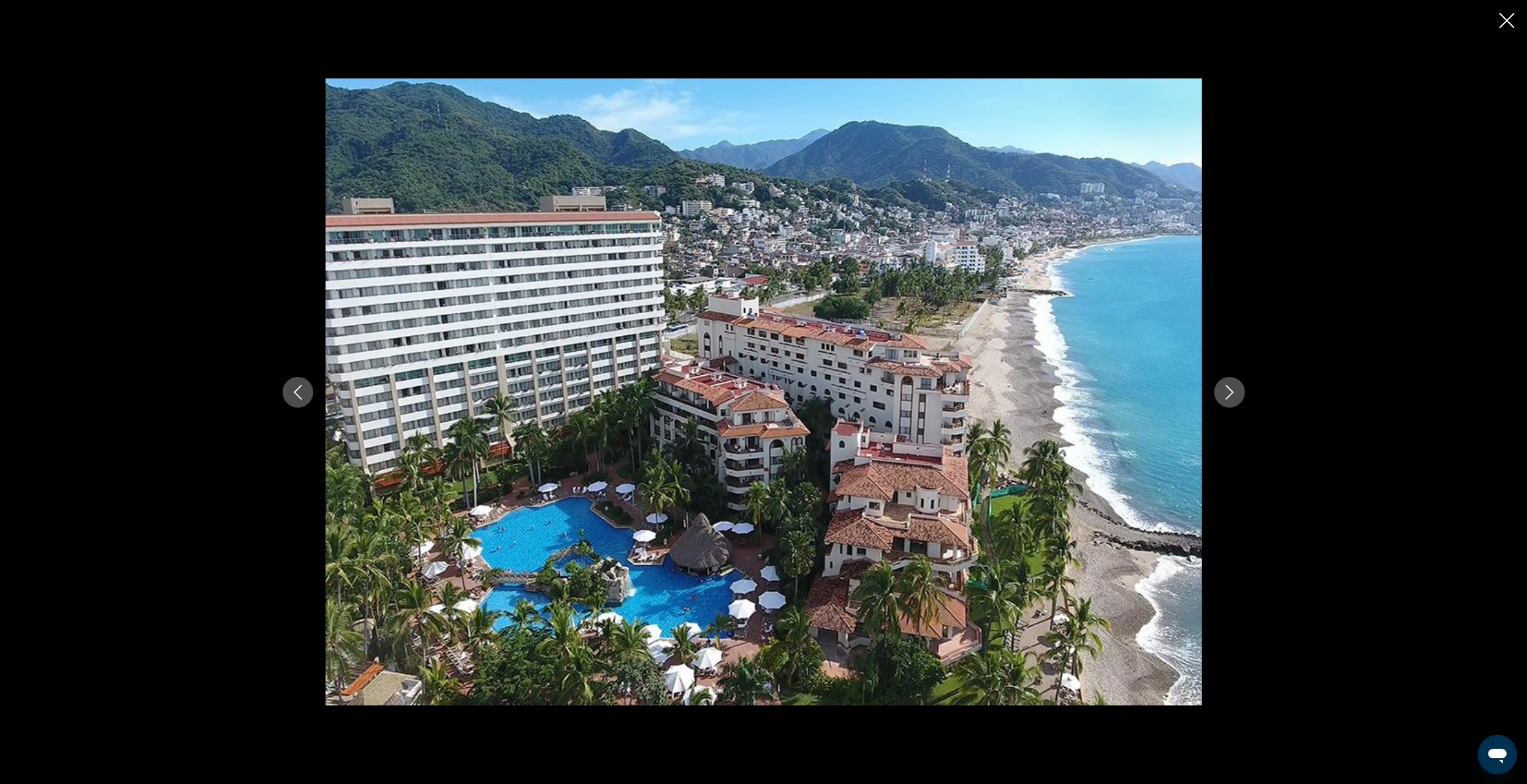
click at [1233, 394] on icon "Next image" at bounding box center [1229, 392] width 15 height 15
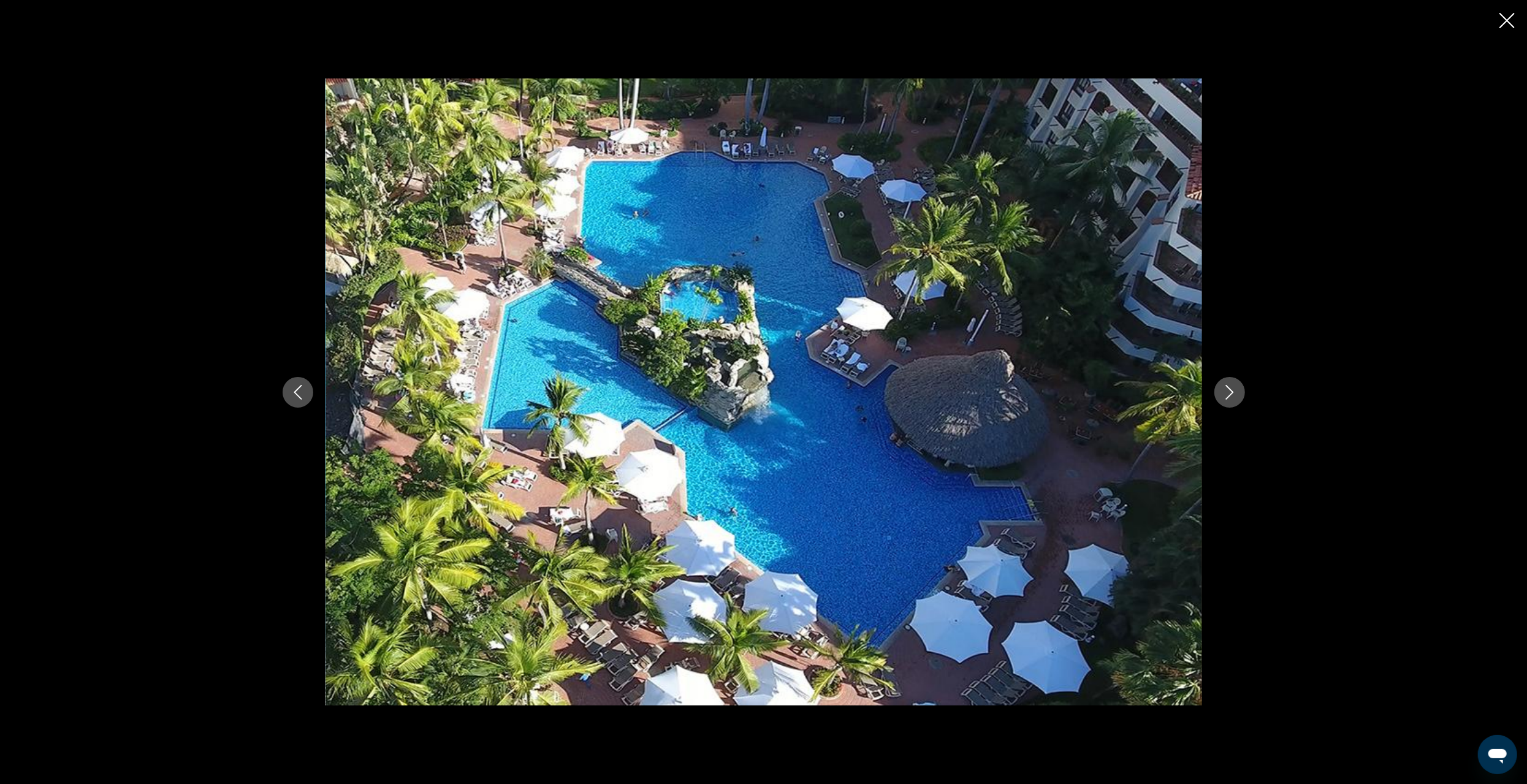
click at [296, 387] on icon "Previous image" at bounding box center [298, 392] width 15 height 15
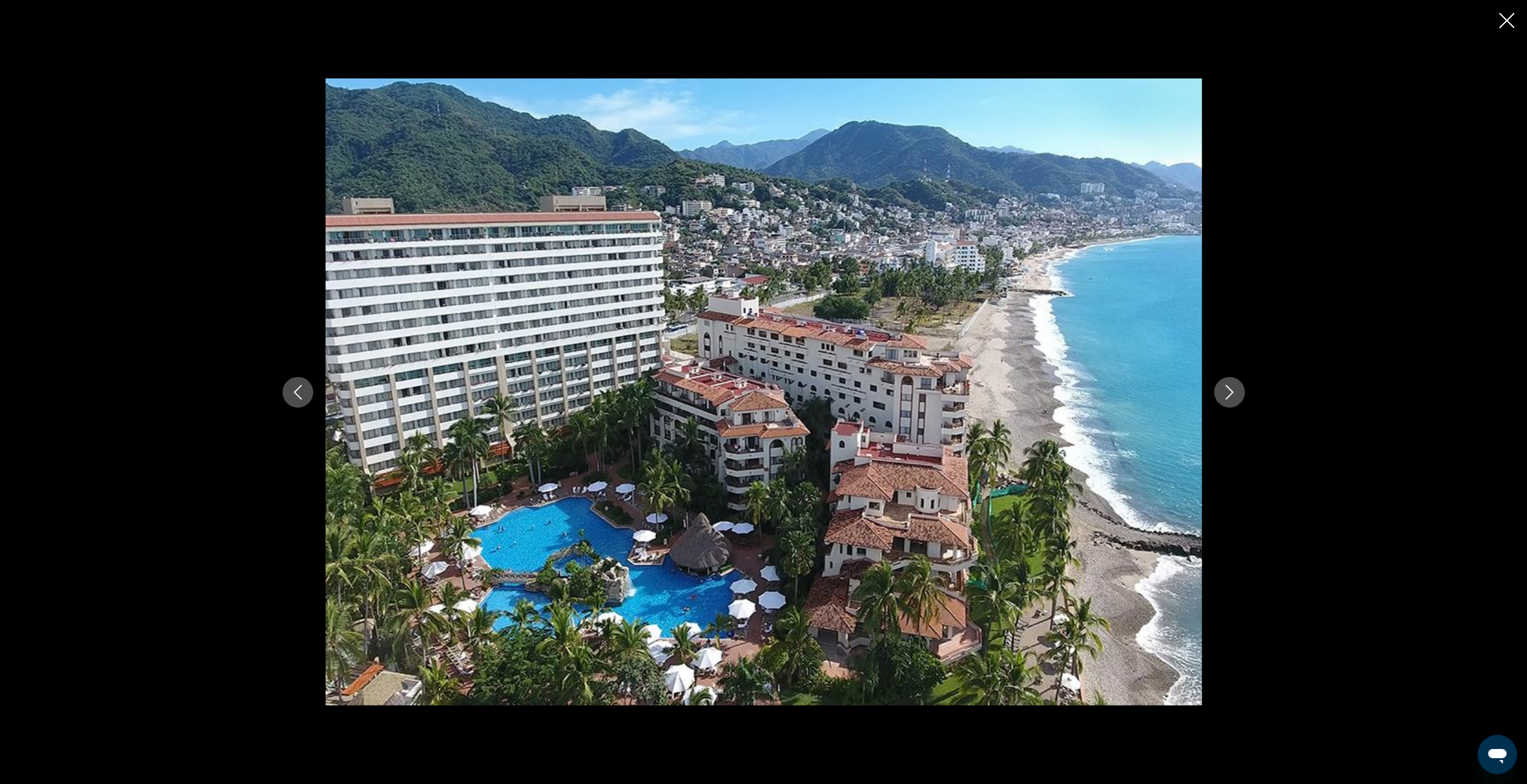
click at [1219, 402] on button "Next image" at bounding box center [1229, 392] width 30 height 30
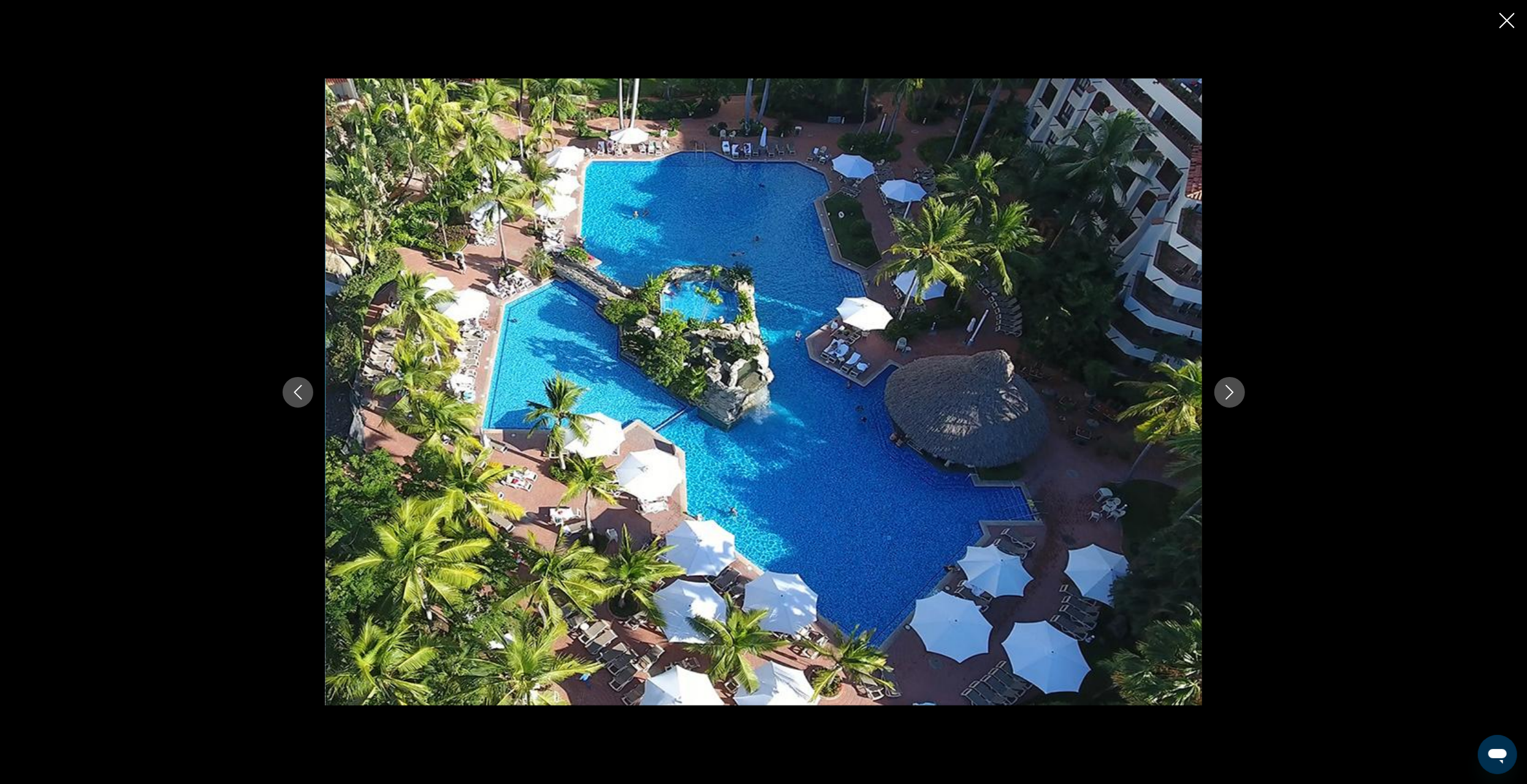
click at [1219, 404] on div "prev next" at bounding box center [764, 392] width 987 height 627
click at [1231, 403] on button "Next image" at bounding box center [1229, 392] width 30 height 30
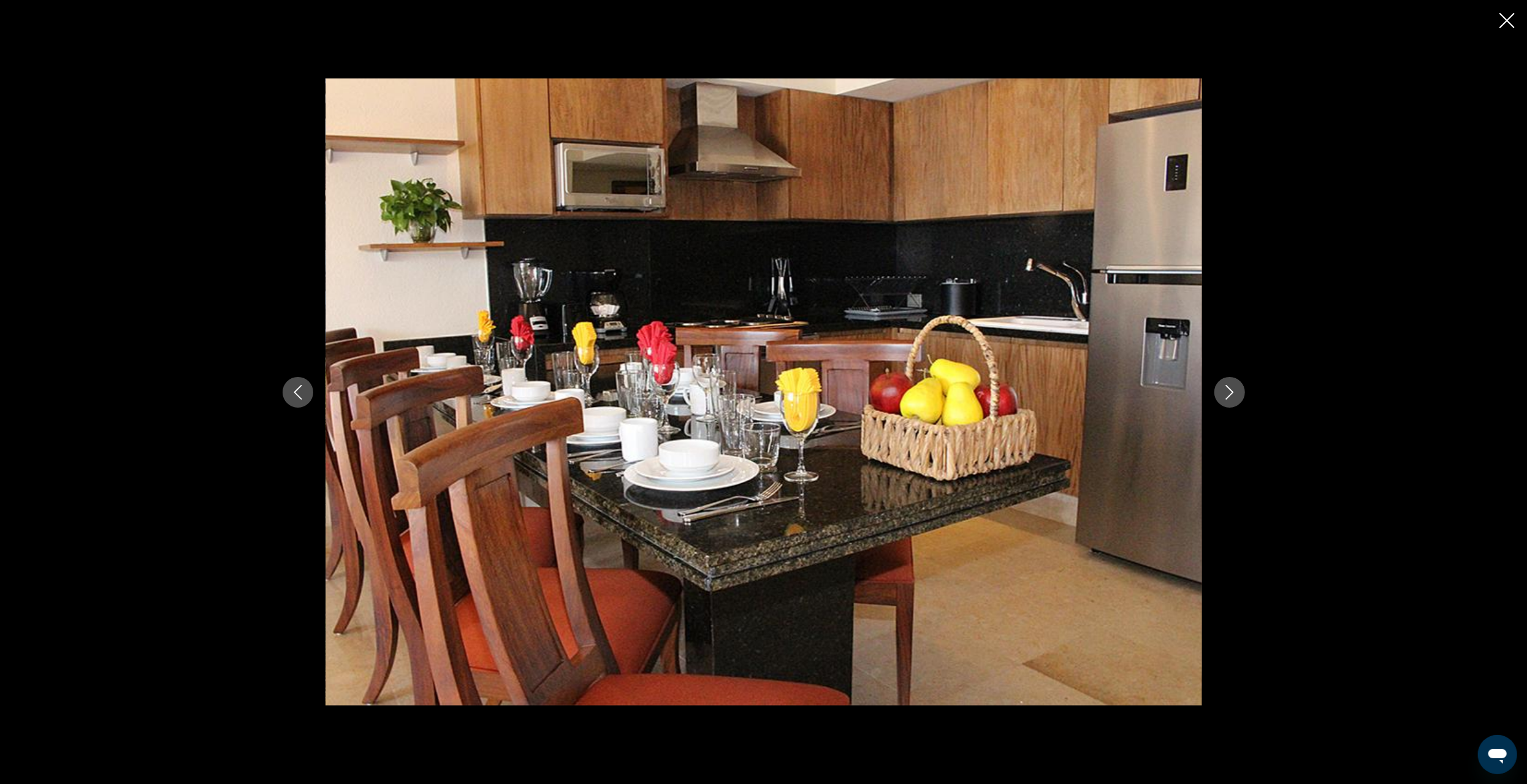
click at [1231, 403] on button "Next image" at bounding box center [1229, 392] width 30 height 30
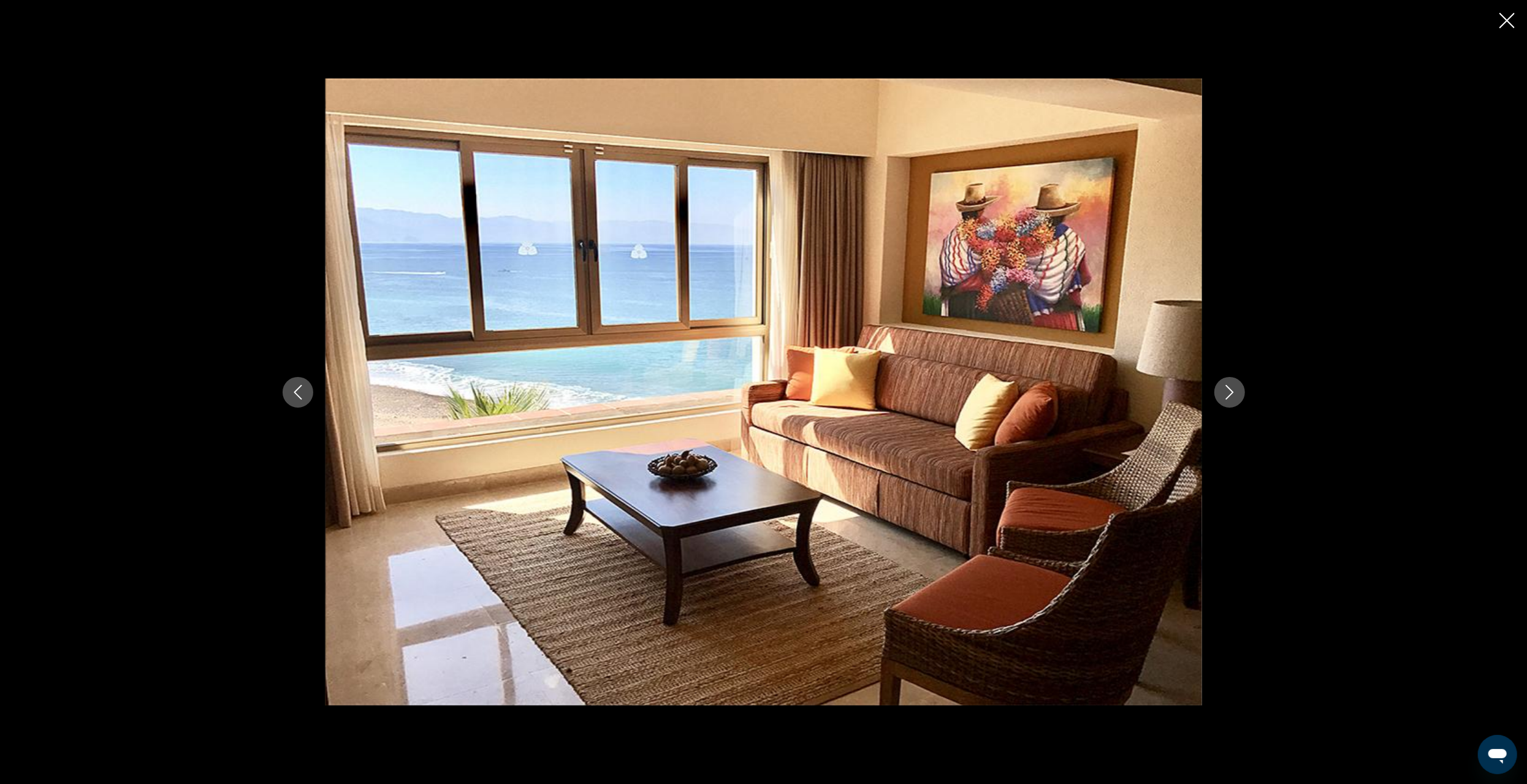
click at [1233, 396] on icon "Next image" at bounding box center [1229, 392] width 15 height 15
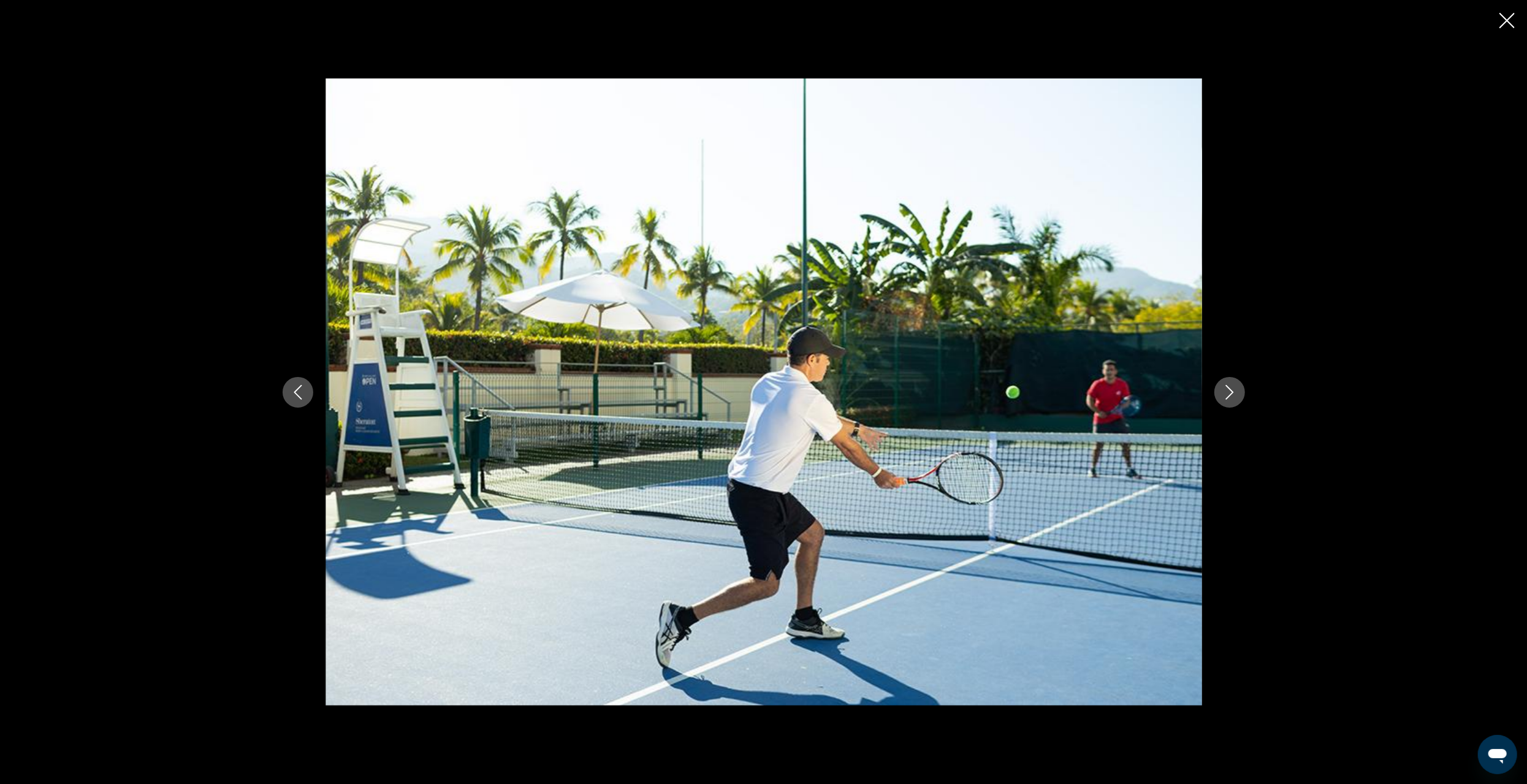
click at [1233, 397] on icon "Next image" at bounding box center [1229, 392] width 15 height 15
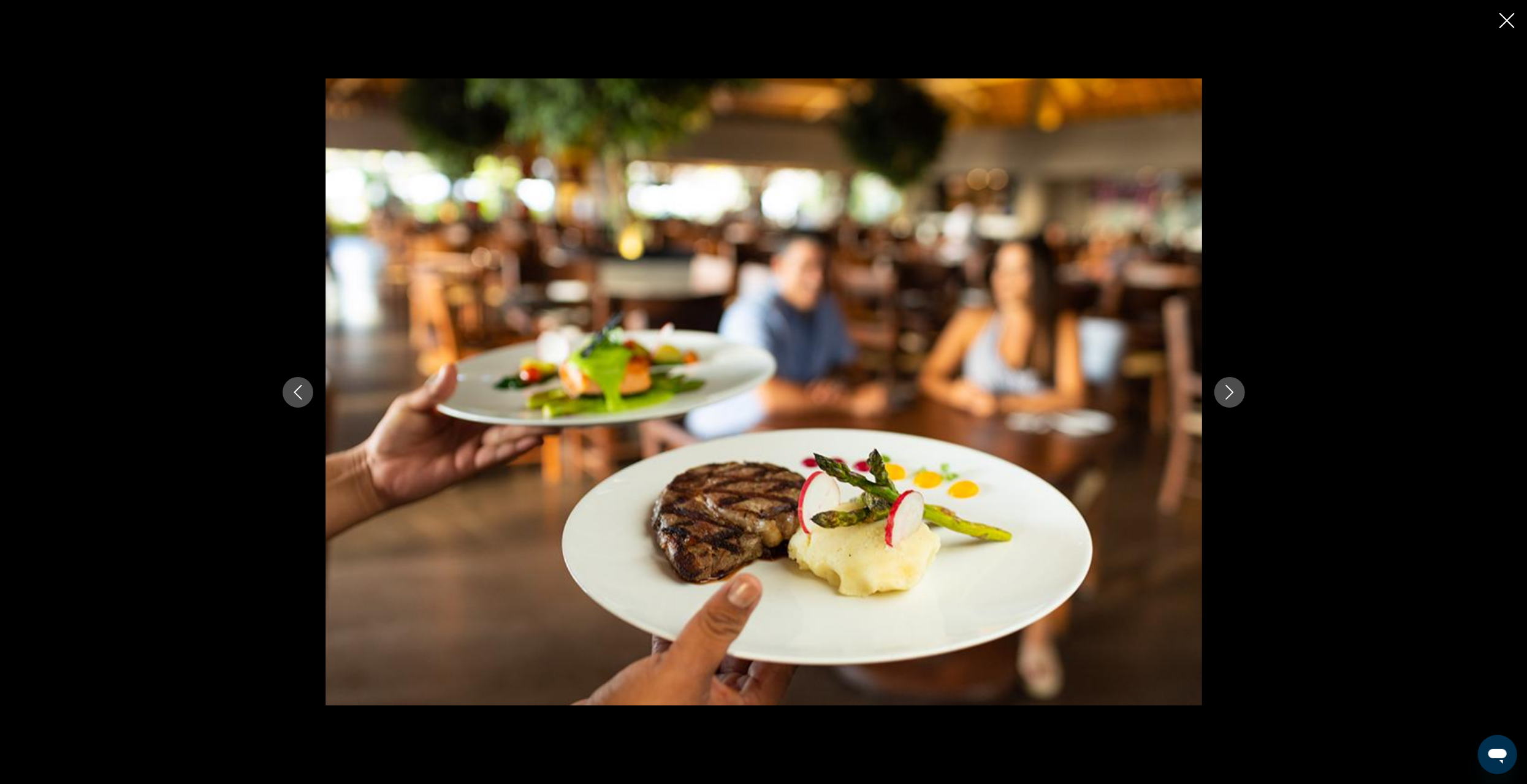
click at [1233, 397] on icon "Next image" at bounding box center [1229, 392] width 15 height 15
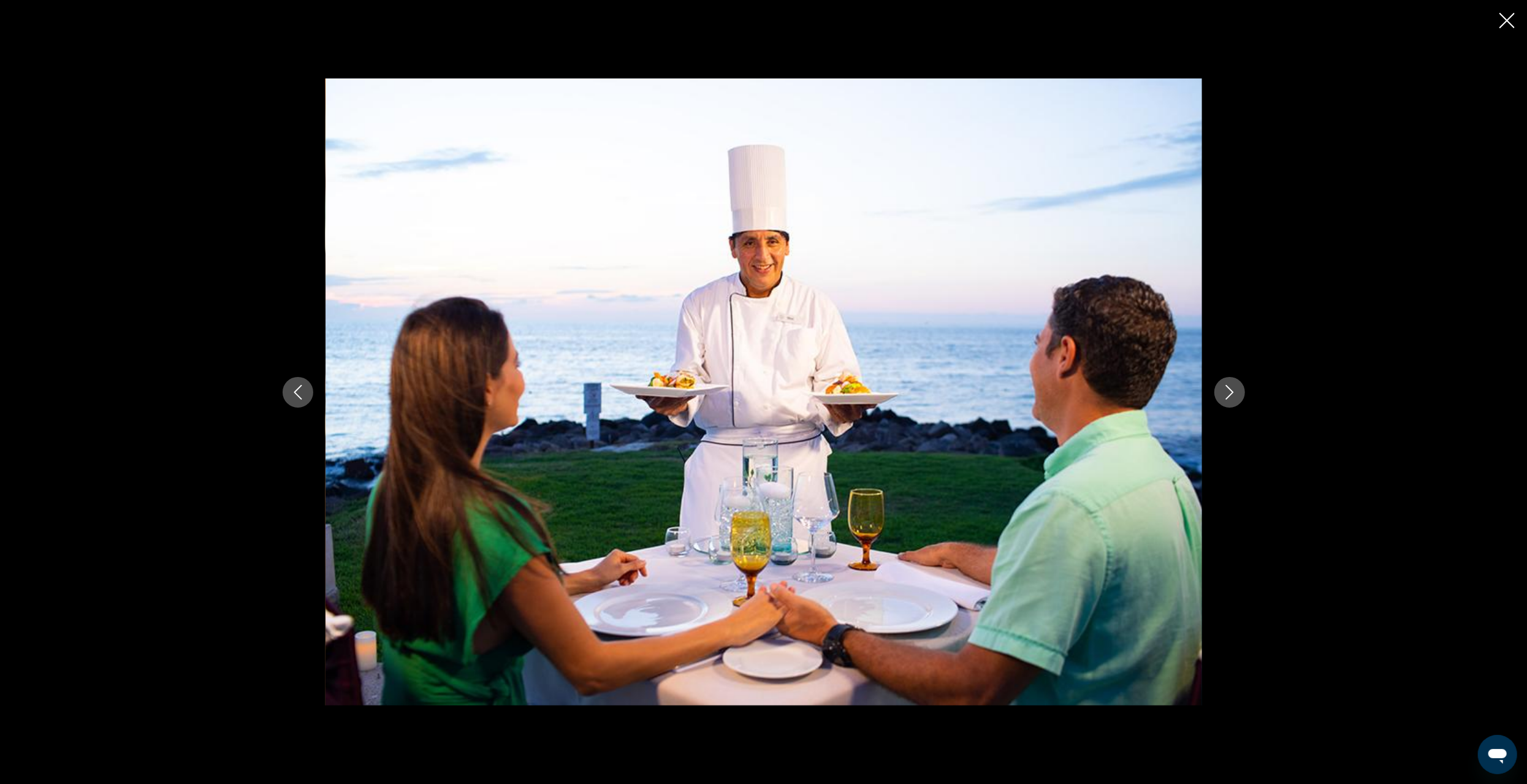
click at [1233, 397] on icon "Next image" at bounding box center [1229, 392] width 15 height 15
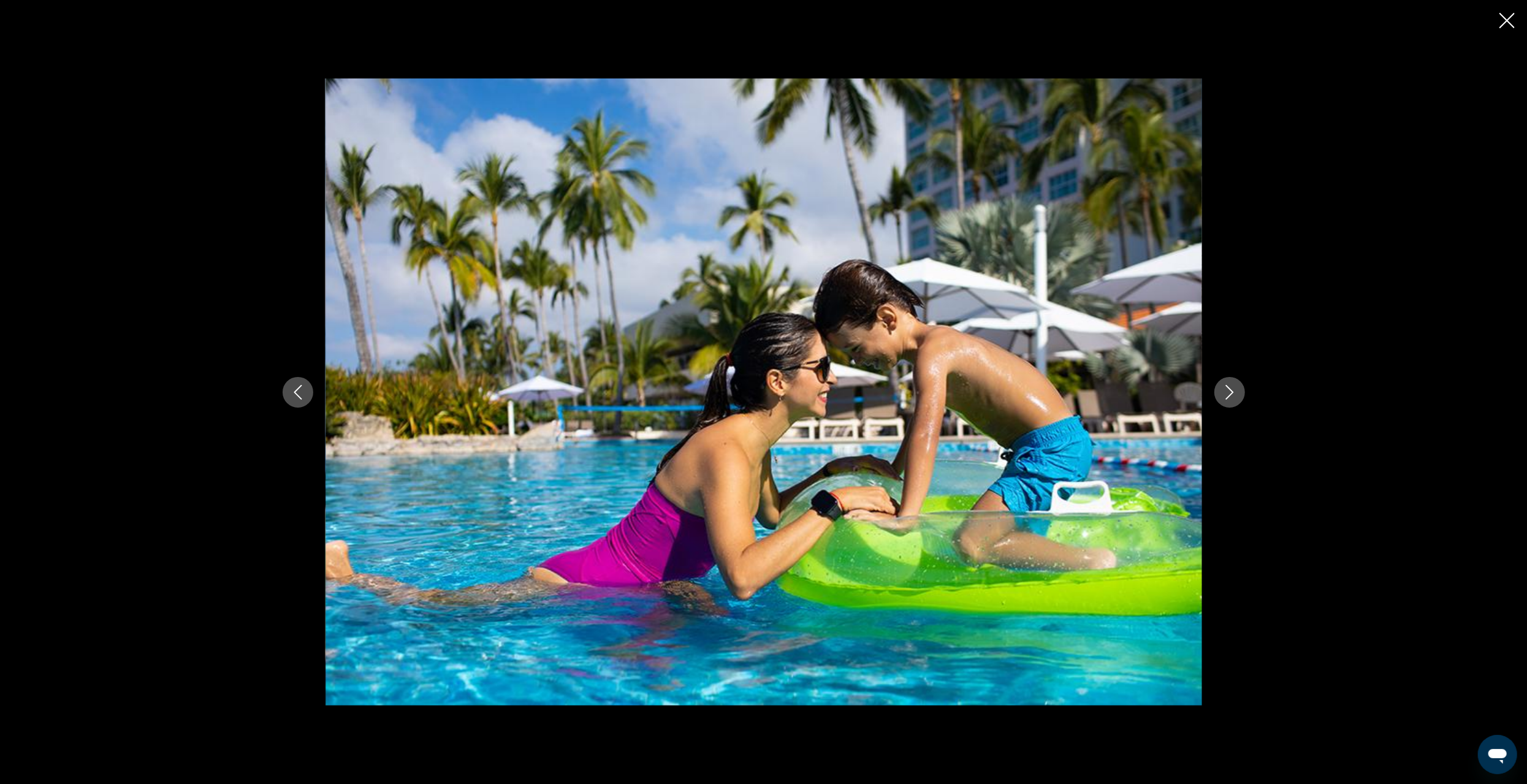
click at [1233, 397] on icon "Next image" at bounding box center [1229, 392] width 15 height 15
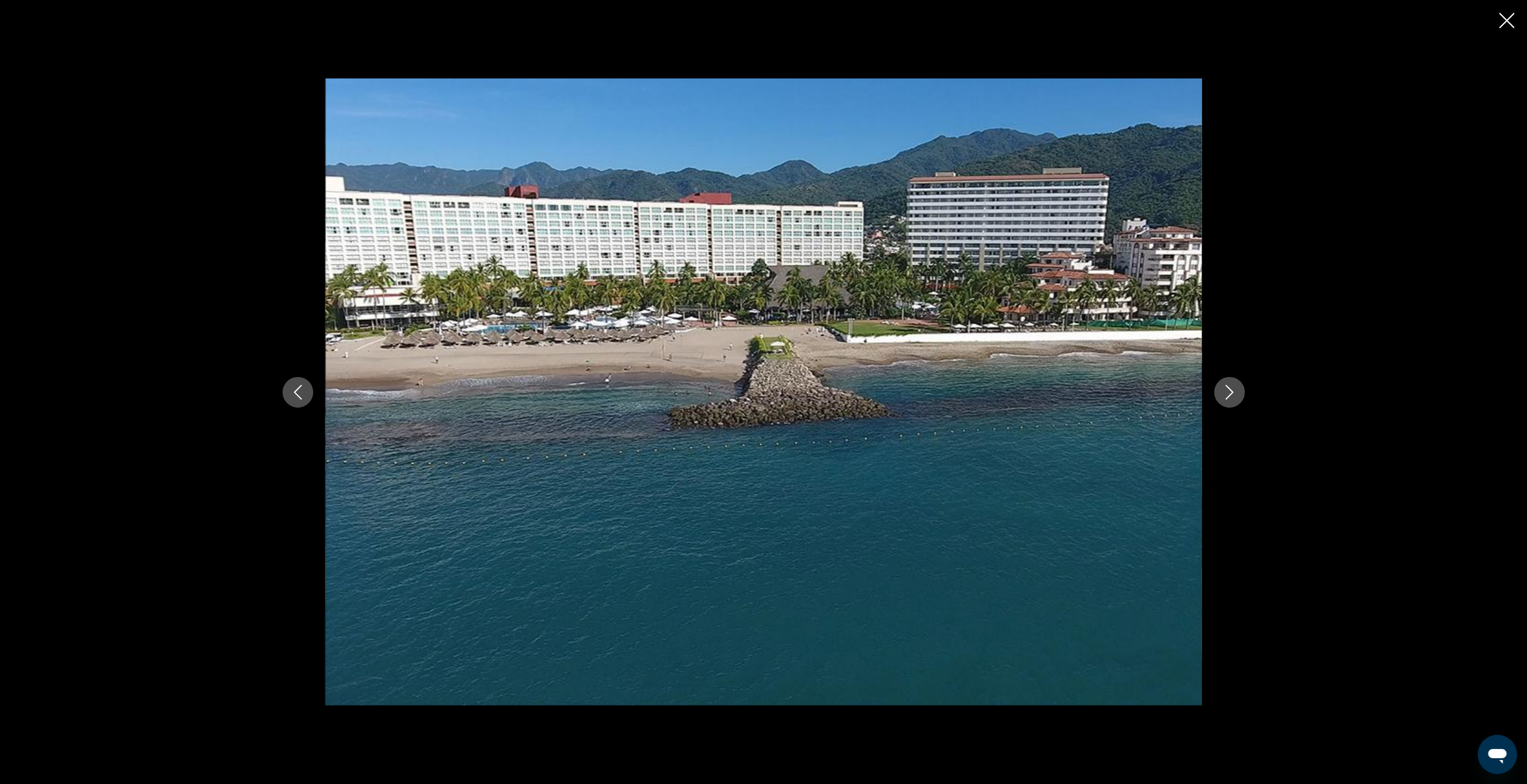
click at [1234, 398] on icon "Next image" at bounding box center [1229, 392] width 15 height 15
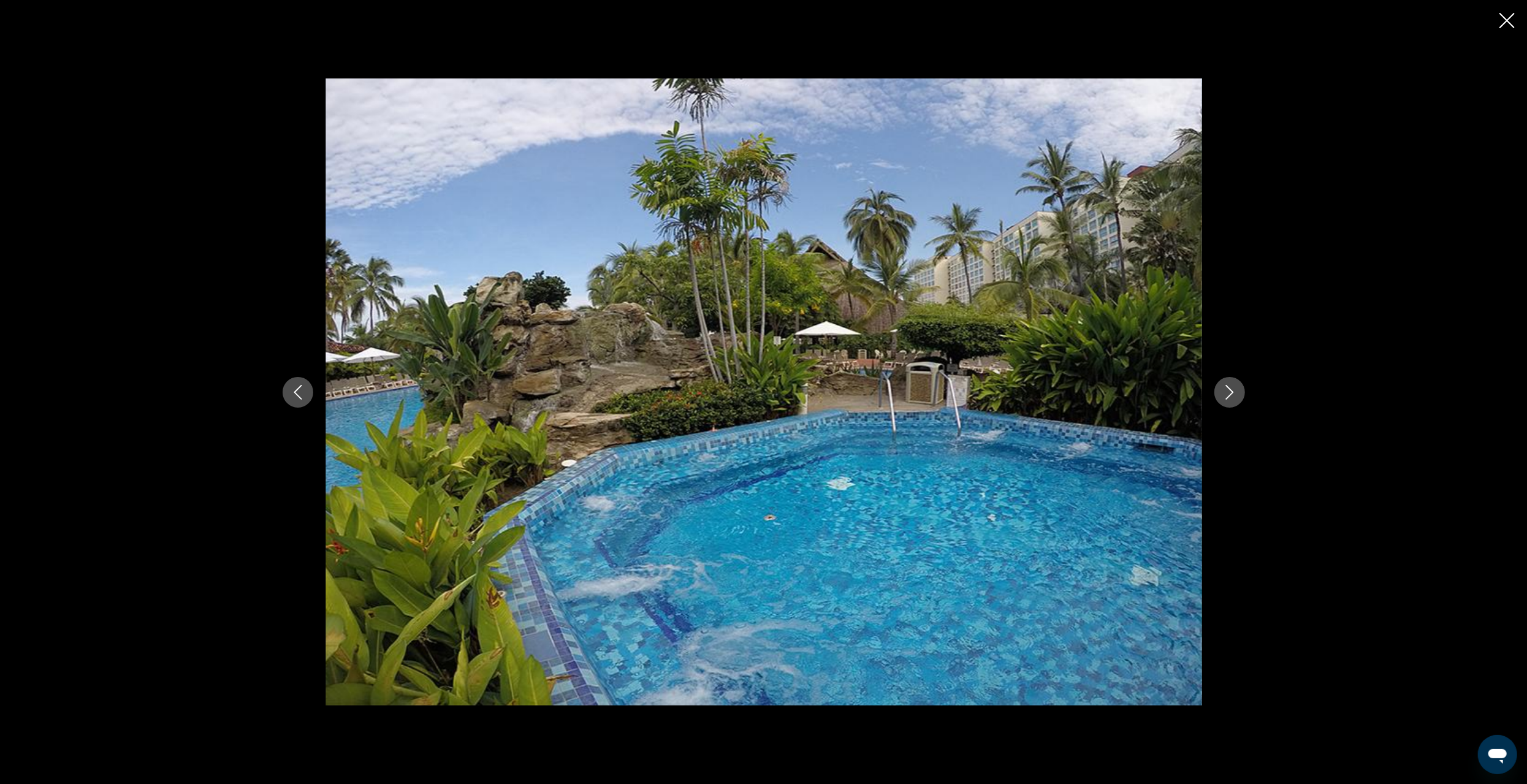
click at [1237, 397] on button "Next image" at bounding box center [1229, 392] width 30 height 30
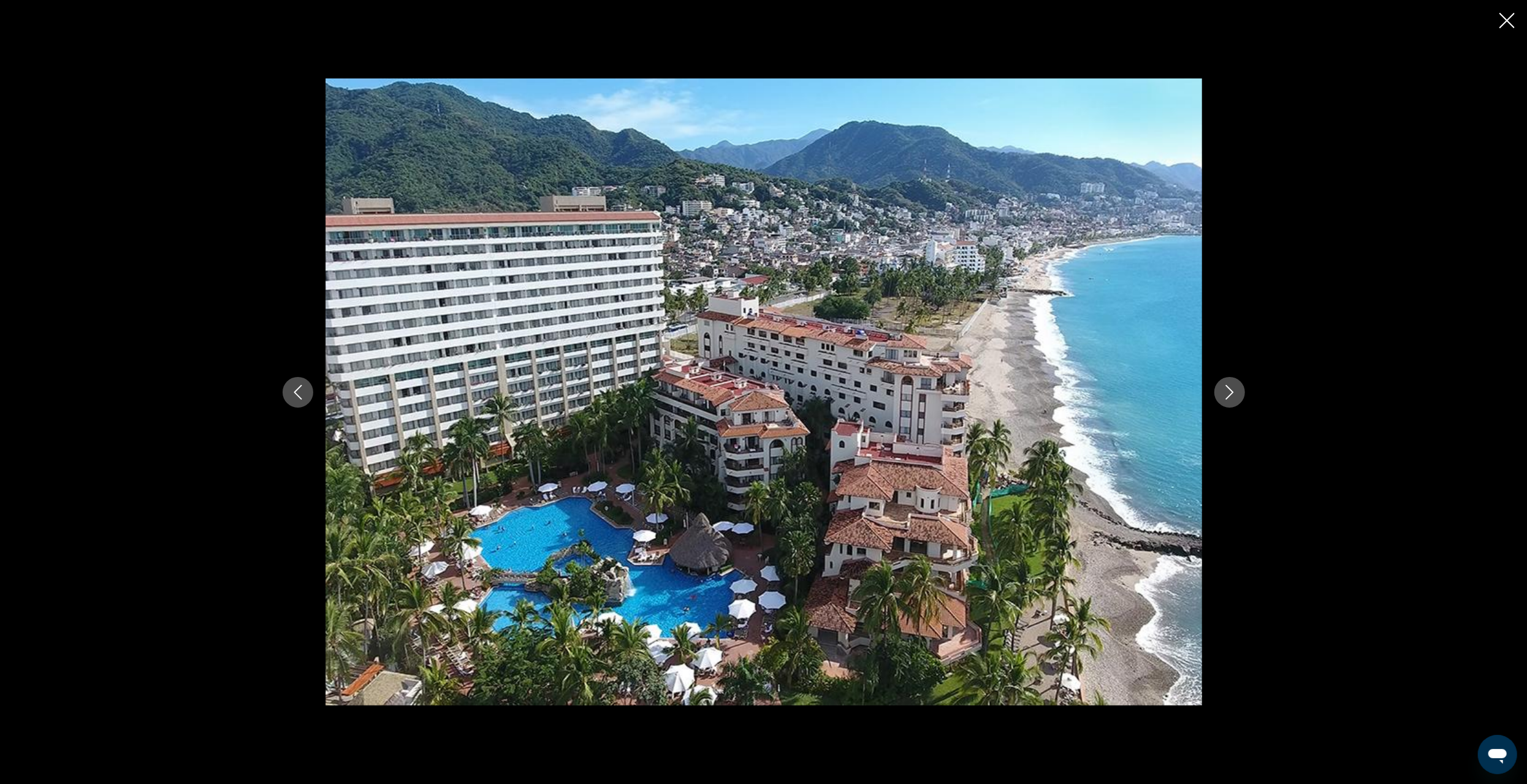
click at [1509, 19] on icon "Close slideshow" at bounding box center [1508, 21] width 15 height 15
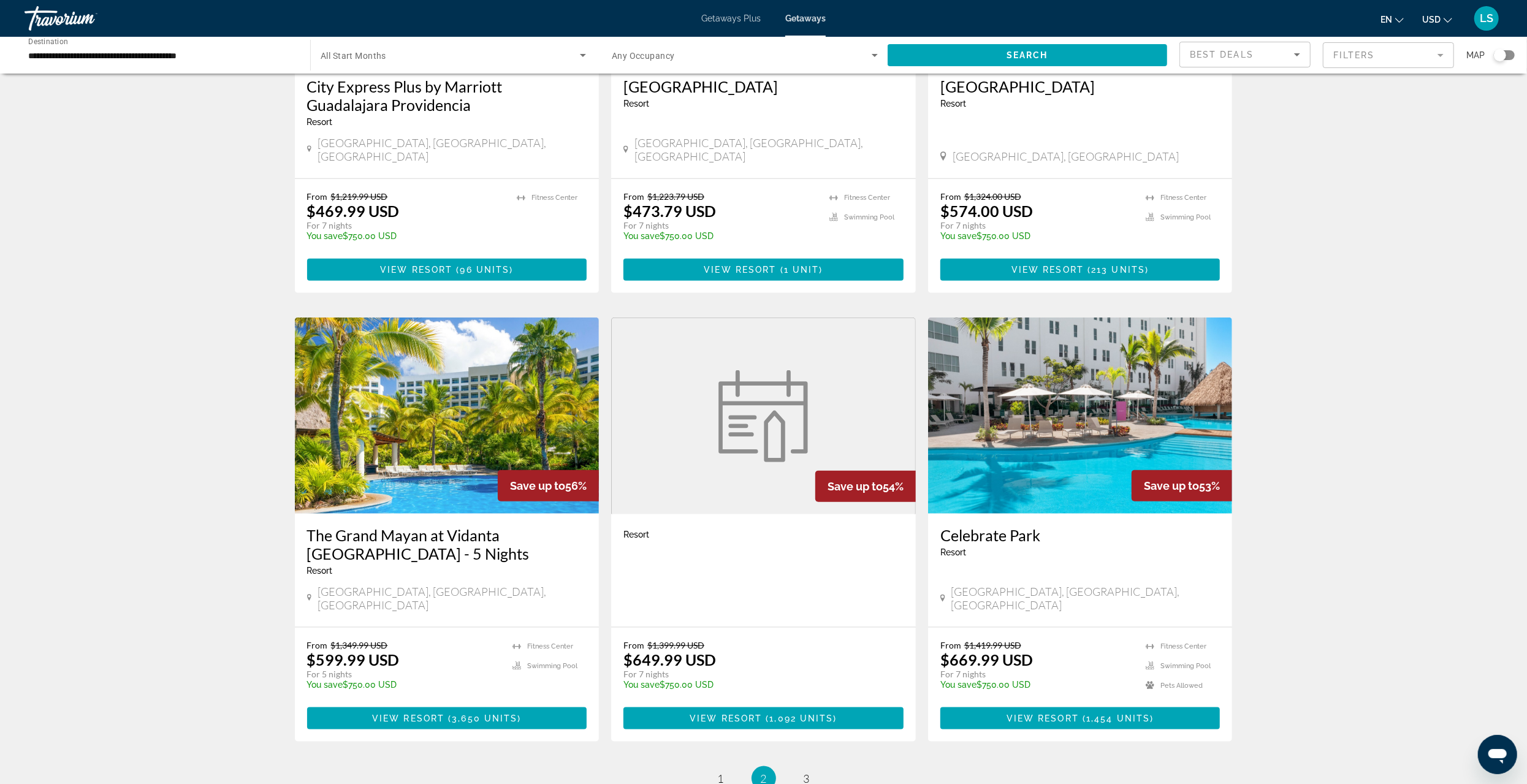
scroll to position [1165, 0]
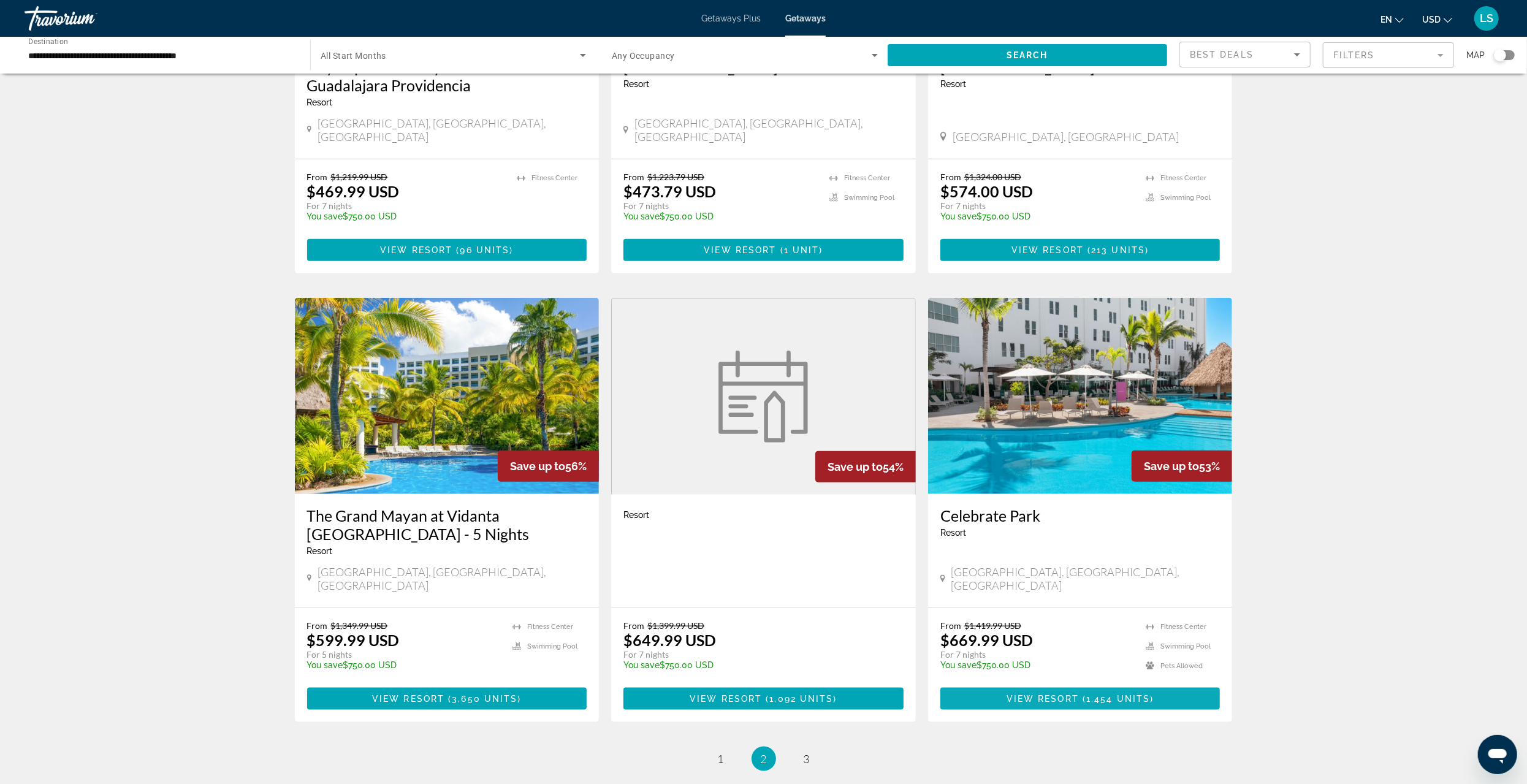
click at [1102, 694] on span "1,454 units" at bounding box center [1118, 698] width 64 height 10
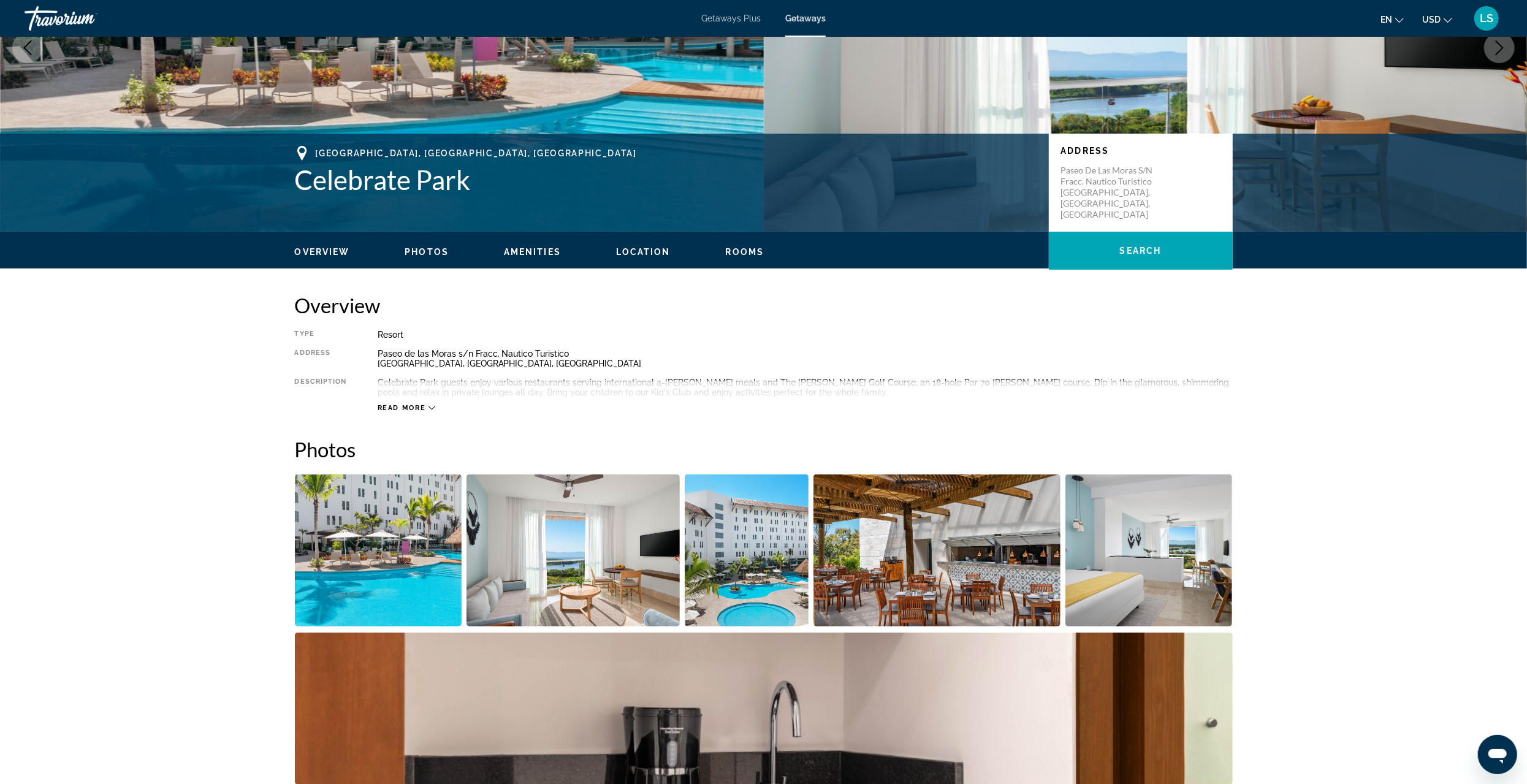
scroll to position [307, 0]
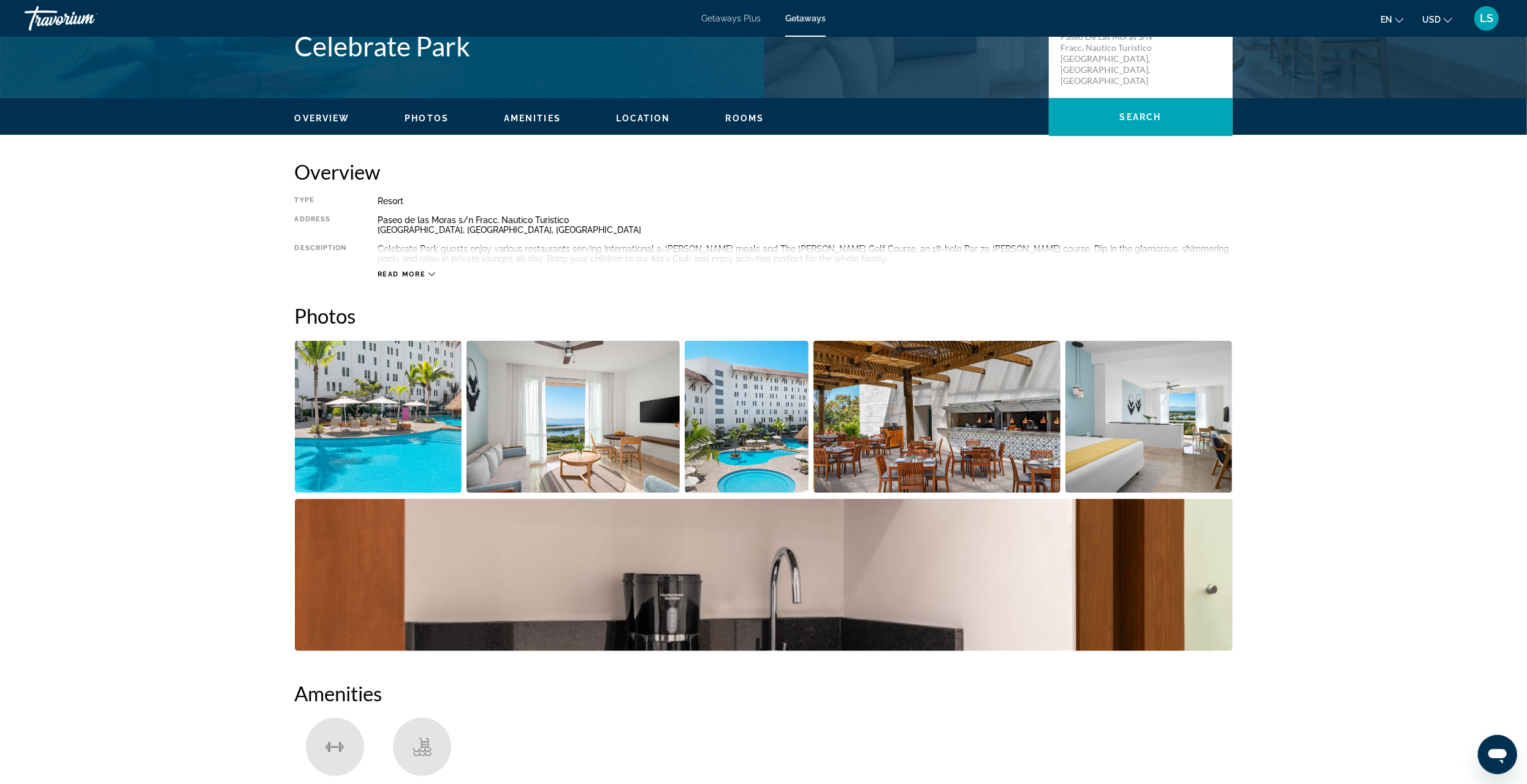
click at [542, 423] on img "Open full-screen image slider" at bounding box center [573, 417] width 214 height 152
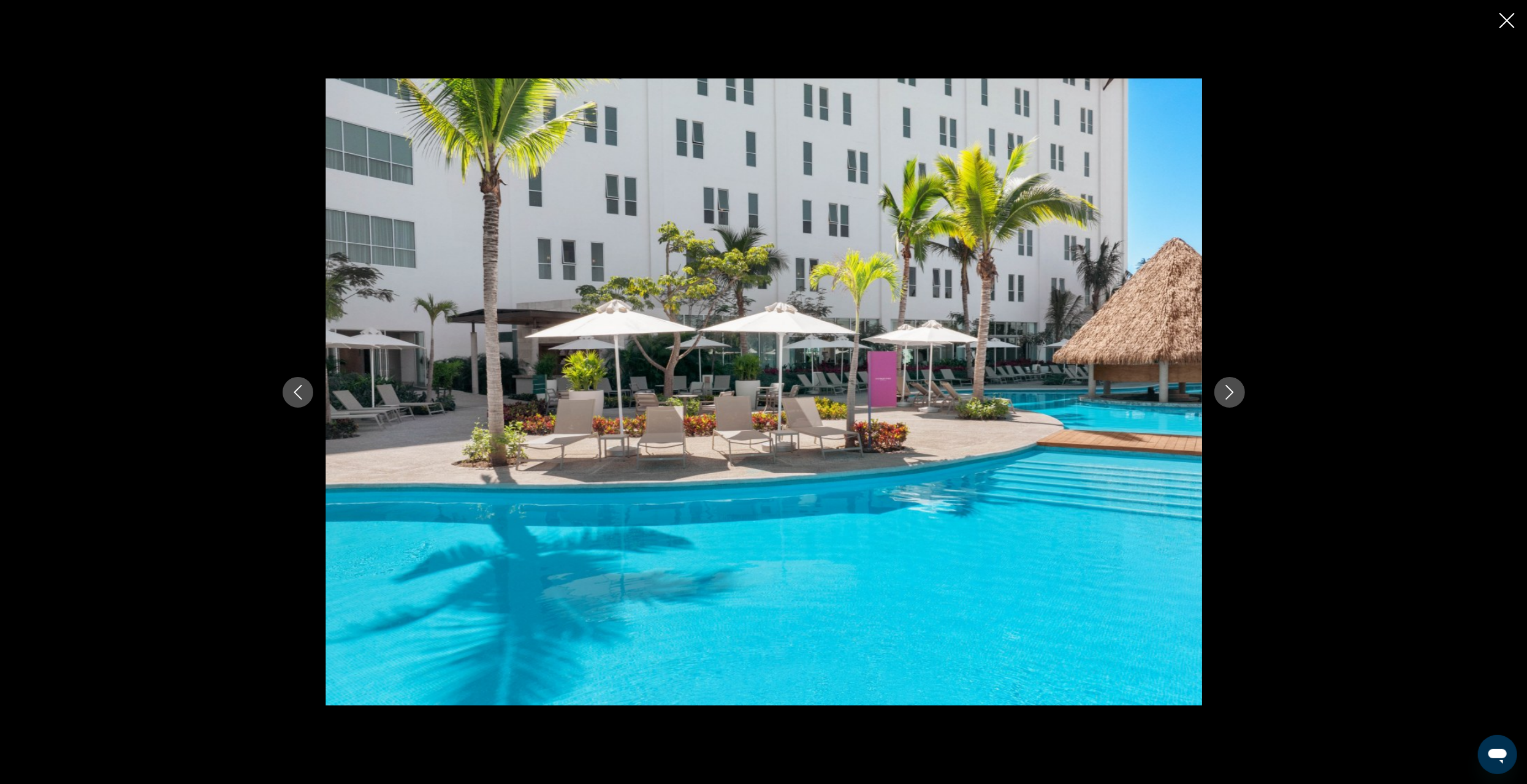
click at [1239, 392] on button "Next image" at bounding box center [1229, 392] width 30 height 30
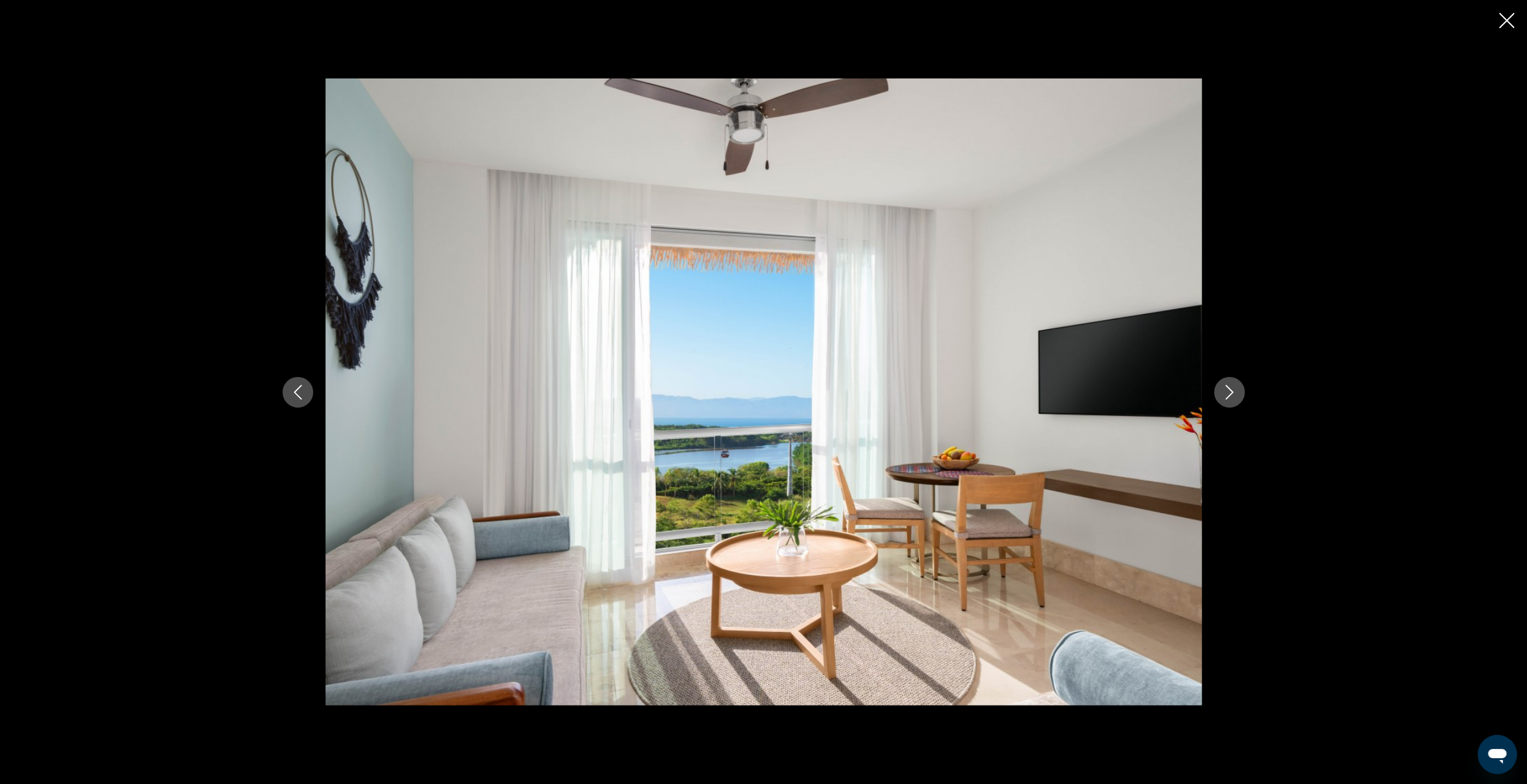
click at [1239, 392] on button "Next image" at bounding box center [1229, 392] width 30 height 30
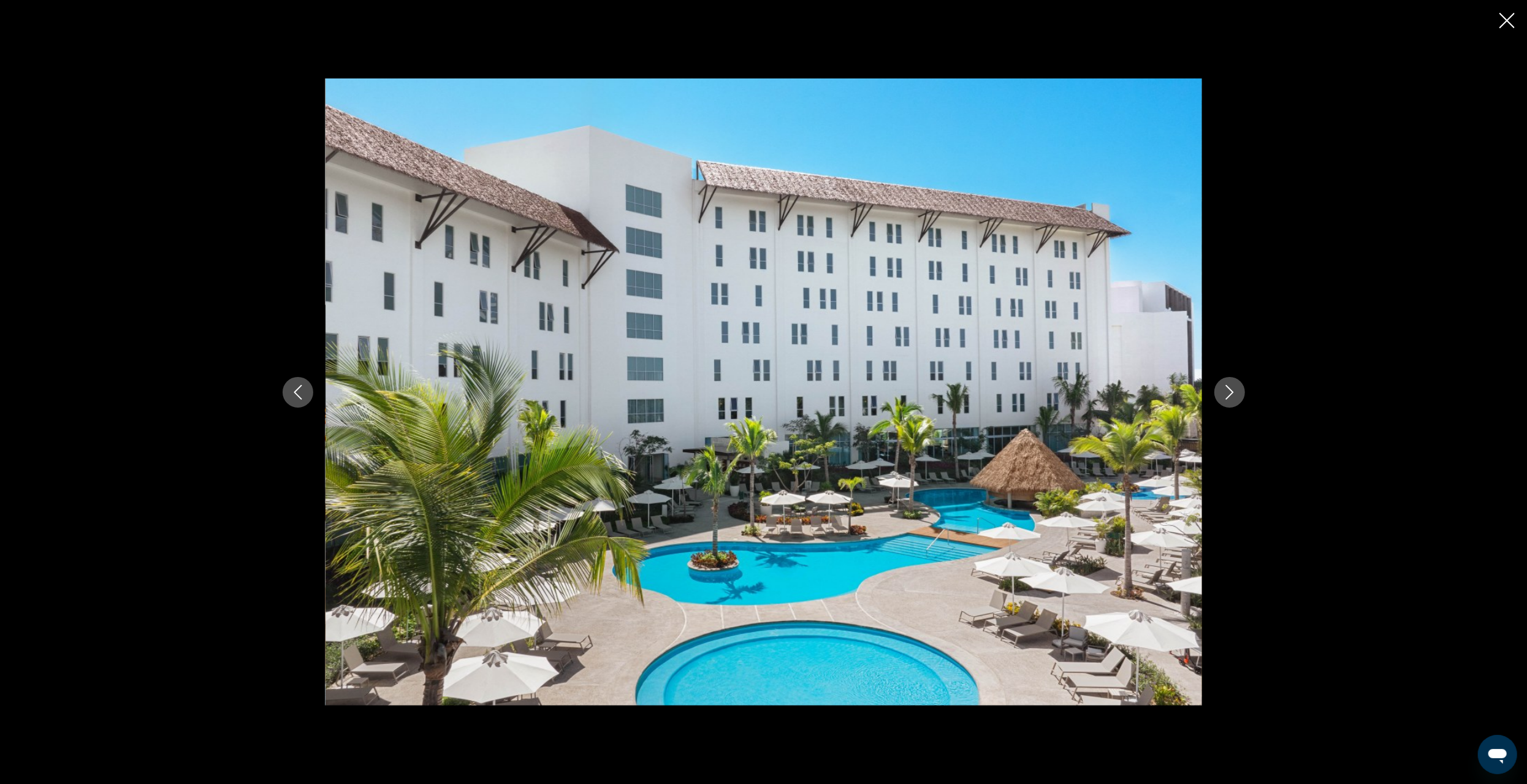
drag, startPoint x: 1239, startPoint y: 392, endPoint x: 1246, endPoint y: 398, distance: 9.2
click at [1243, 396] on button "Next image" at bounding box center [1229, 392] width 30 height 30
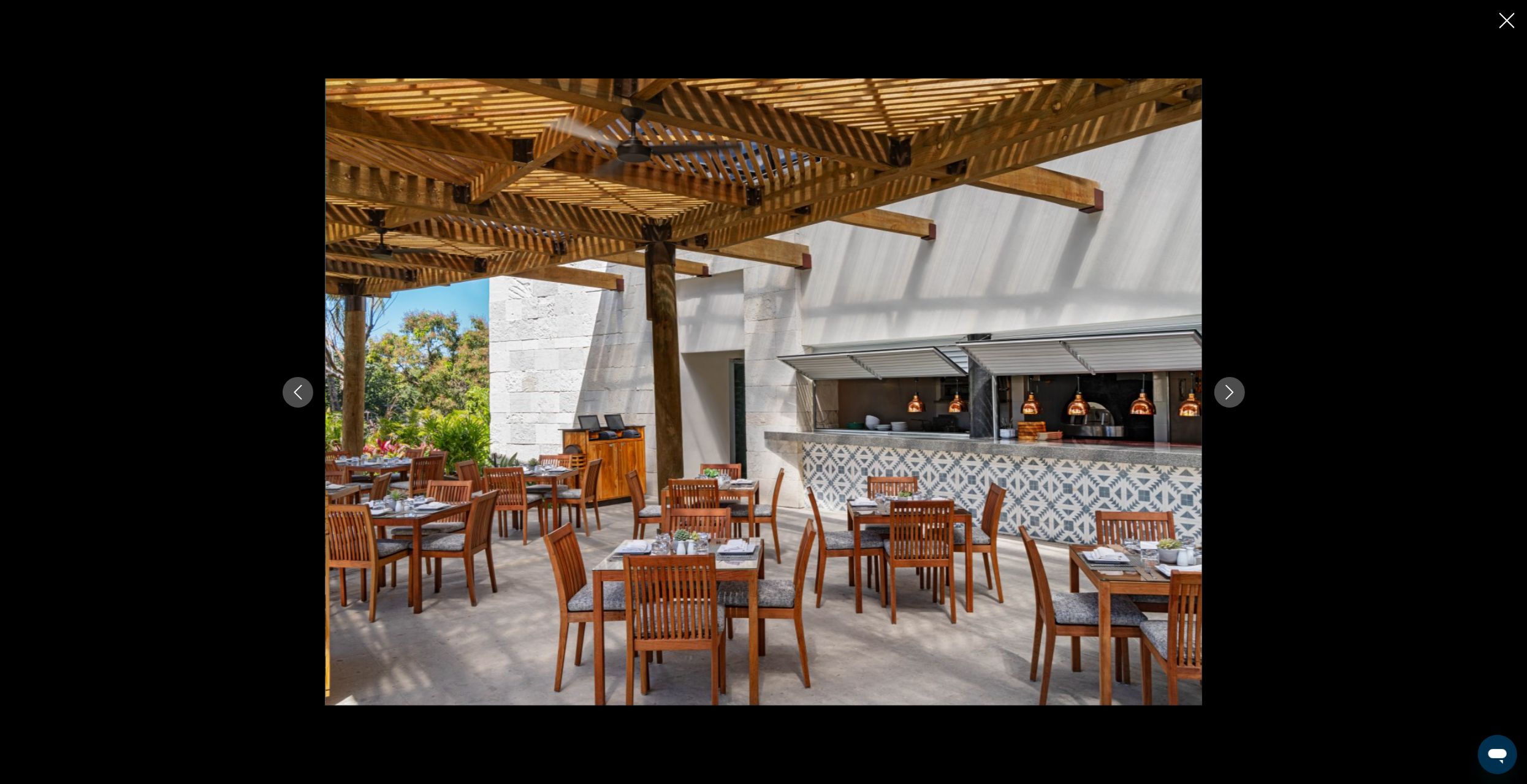
click at [1227, 388] on icon "Next image" at bounding box center [1229, 392] width 15 height 15
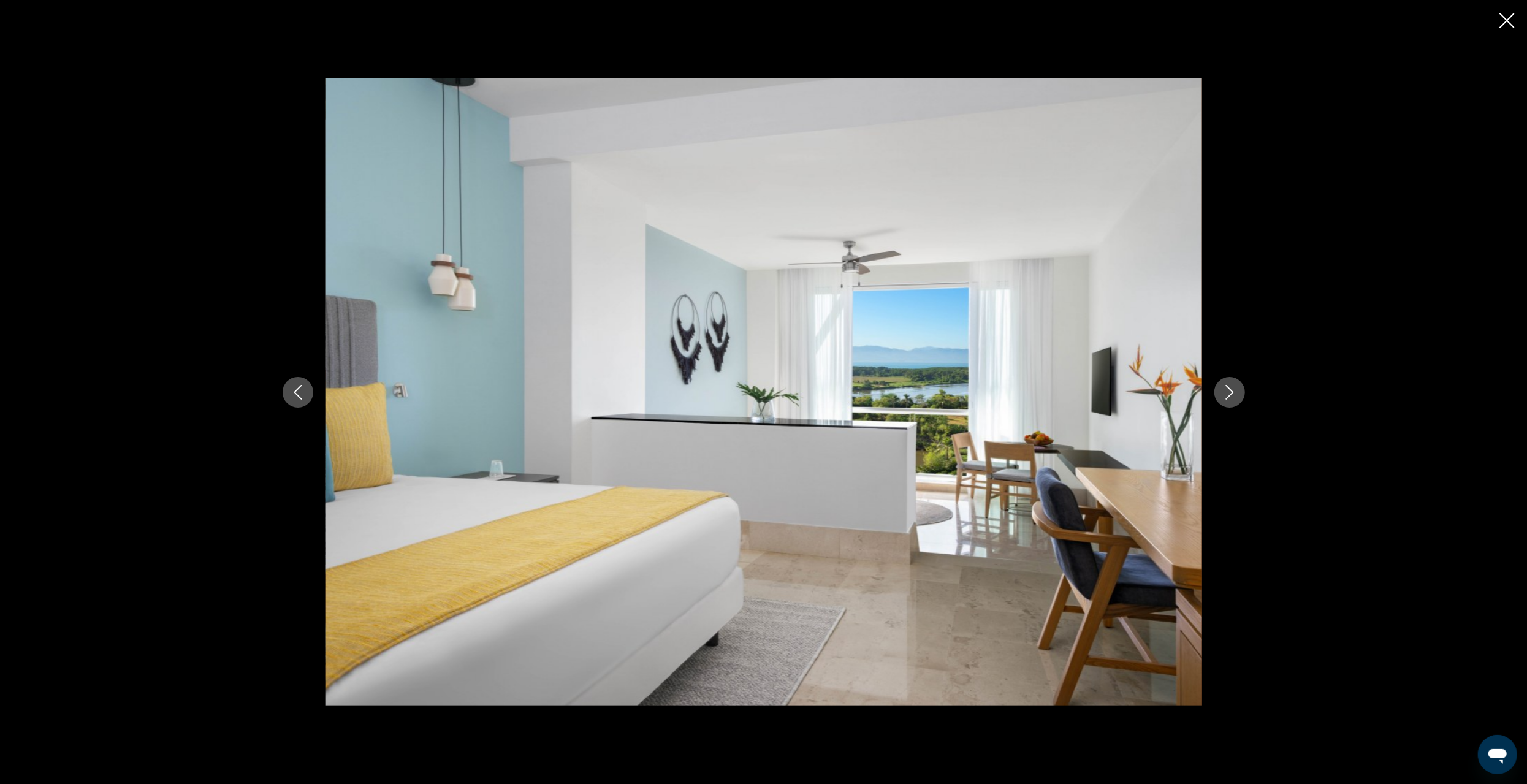
click at [1228, 396] on icon "Next image" at bounding box center [1229, 392] width 15 height 15
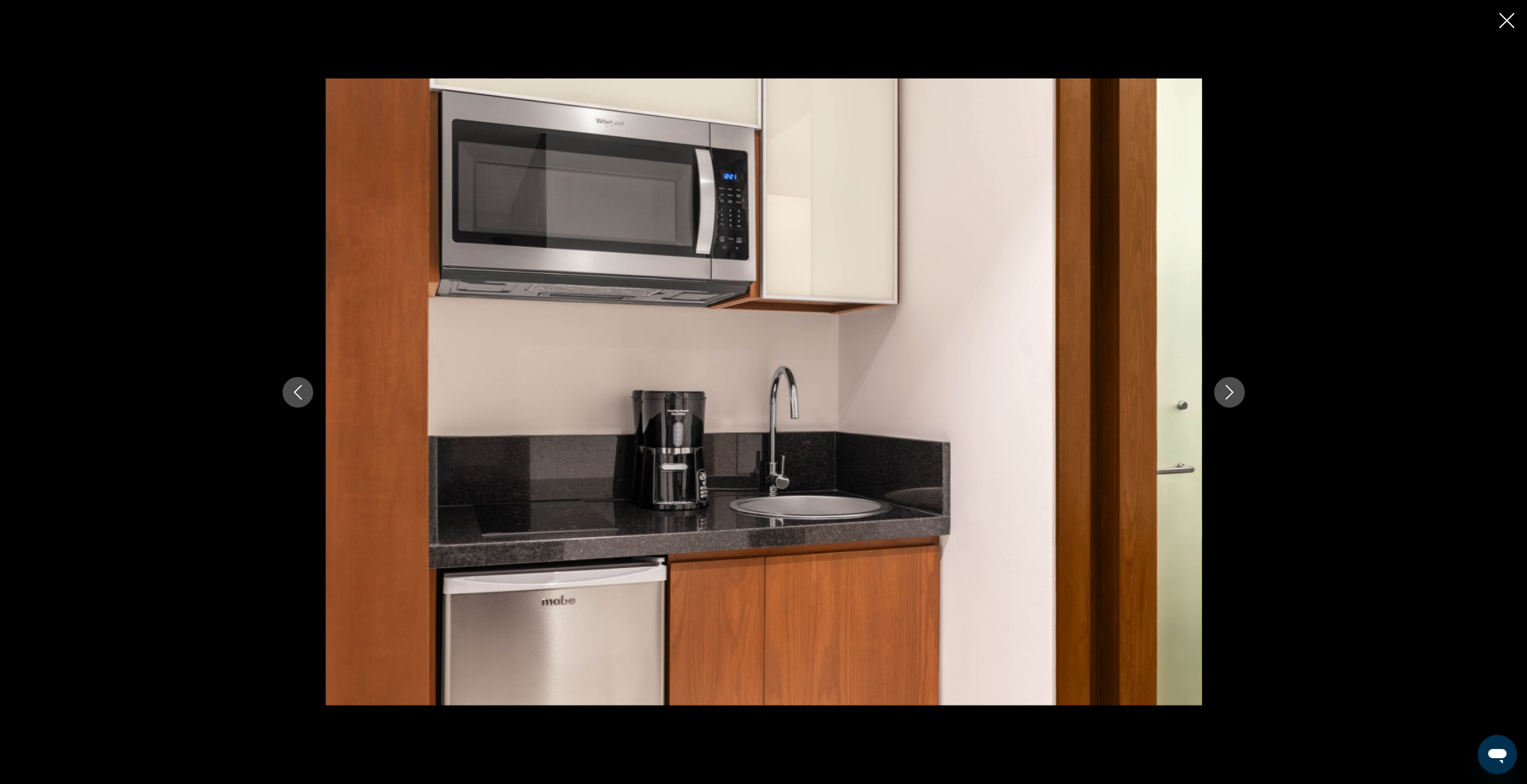
click at [1227, 395] on icon "Next image" at bounding box center [1229, 392] width 15 height 15
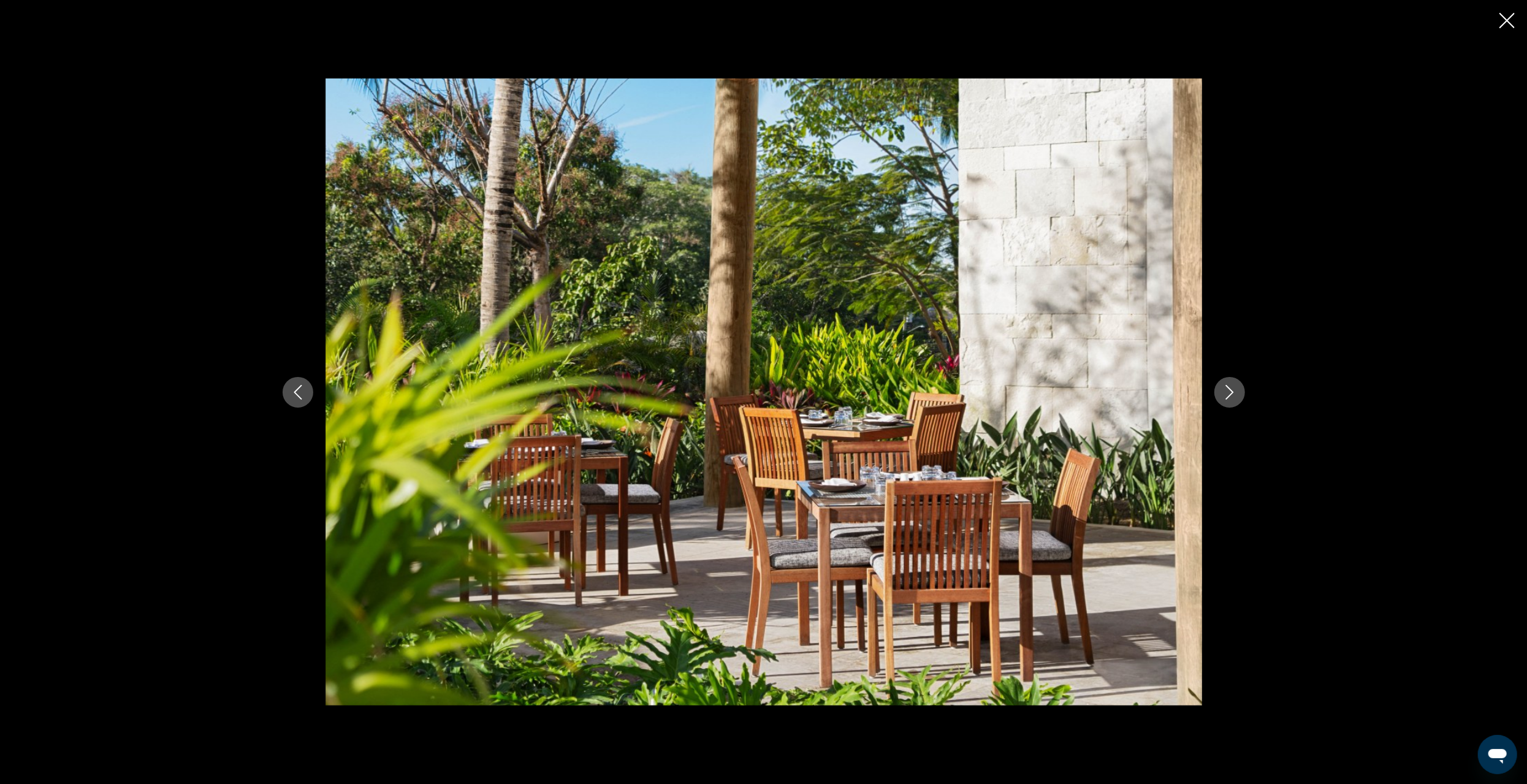
click at [1227, 395] on icon "Next image" at bounding box center [1229, 392] width 15 height 15
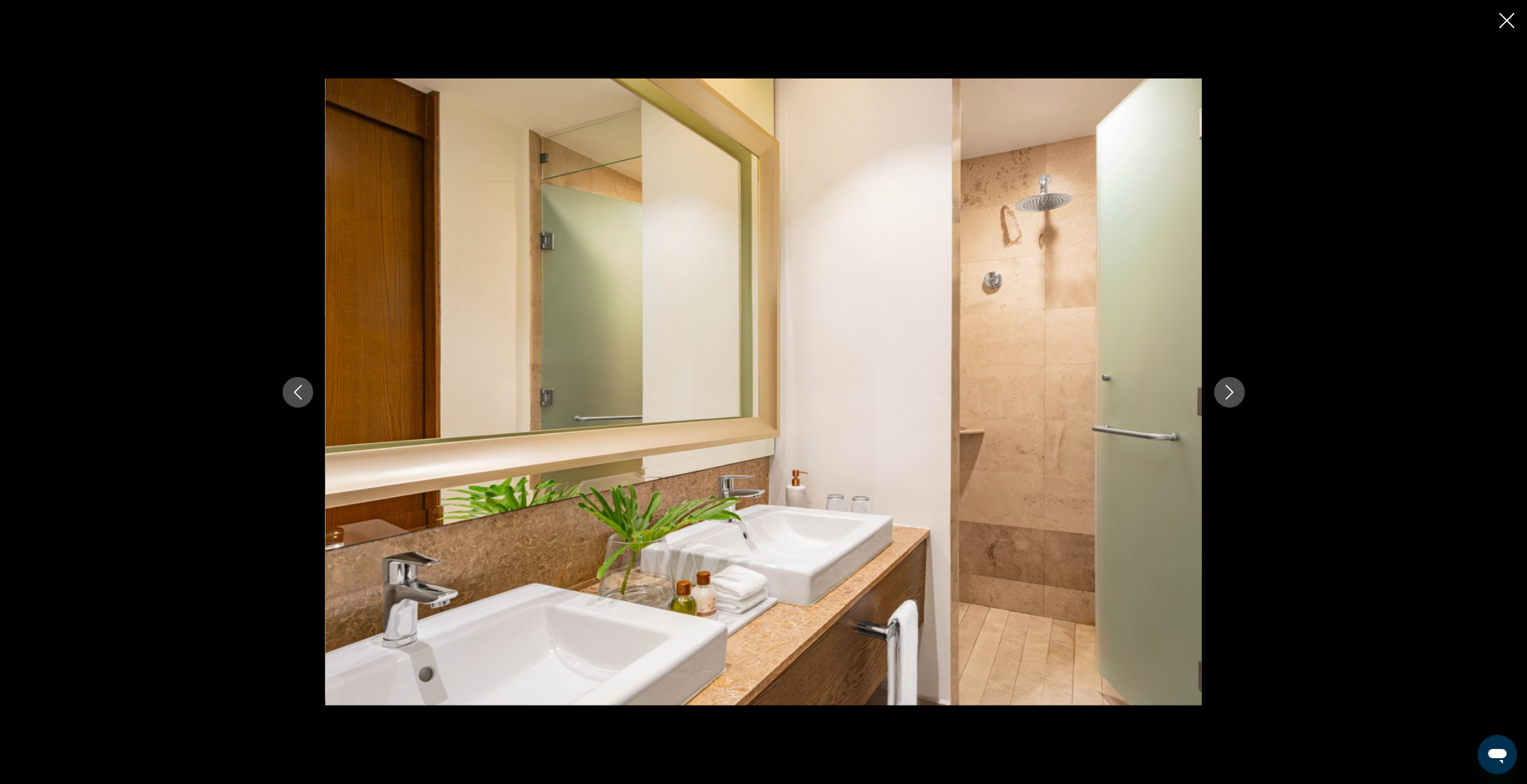
click at [1227, 388] on icon "Next image" at bounding box center [1229, 392] width 15 height 15
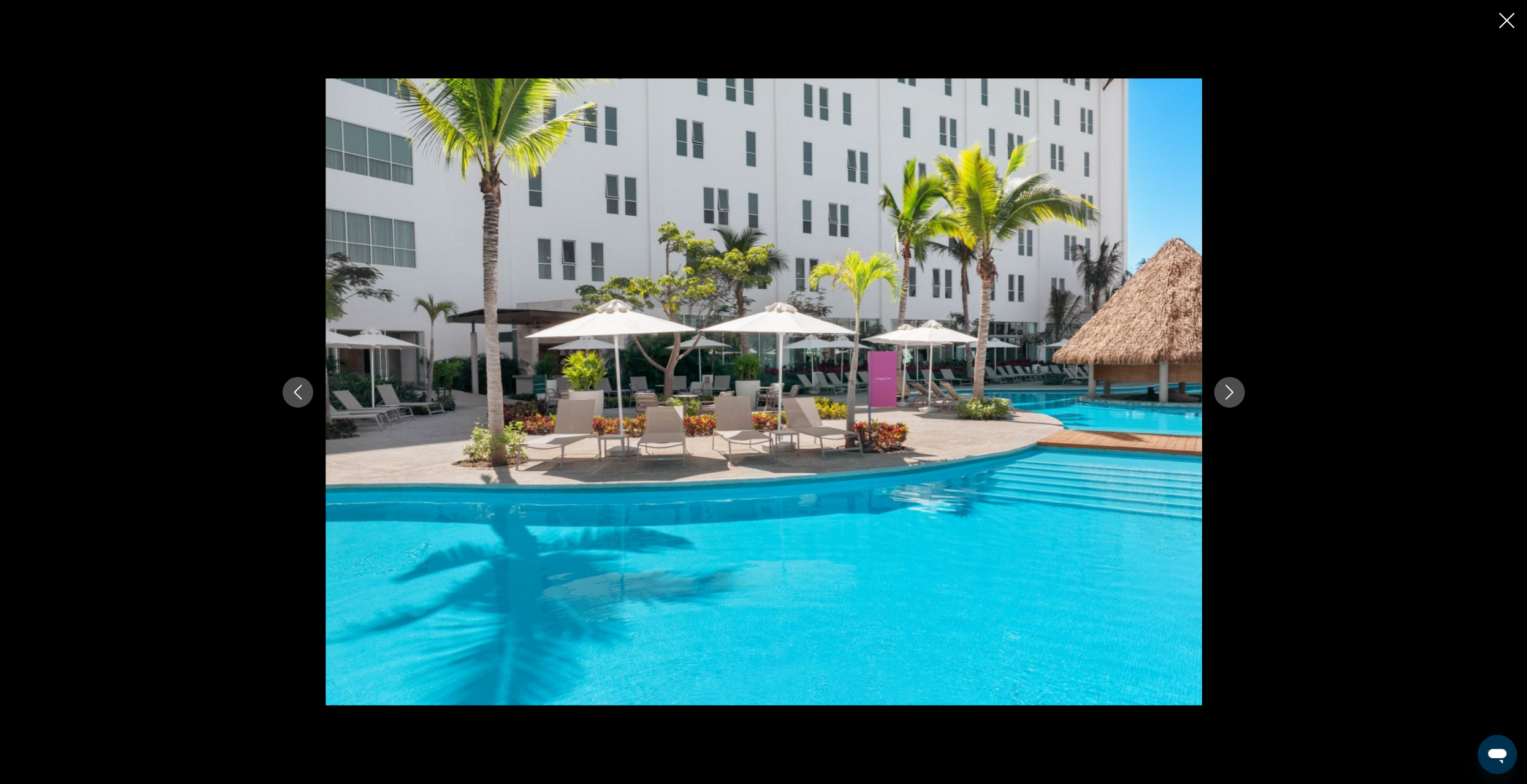
click at [1227, 388] on icon "Next image" at bounding box center [1229, 392] width 15 height 15
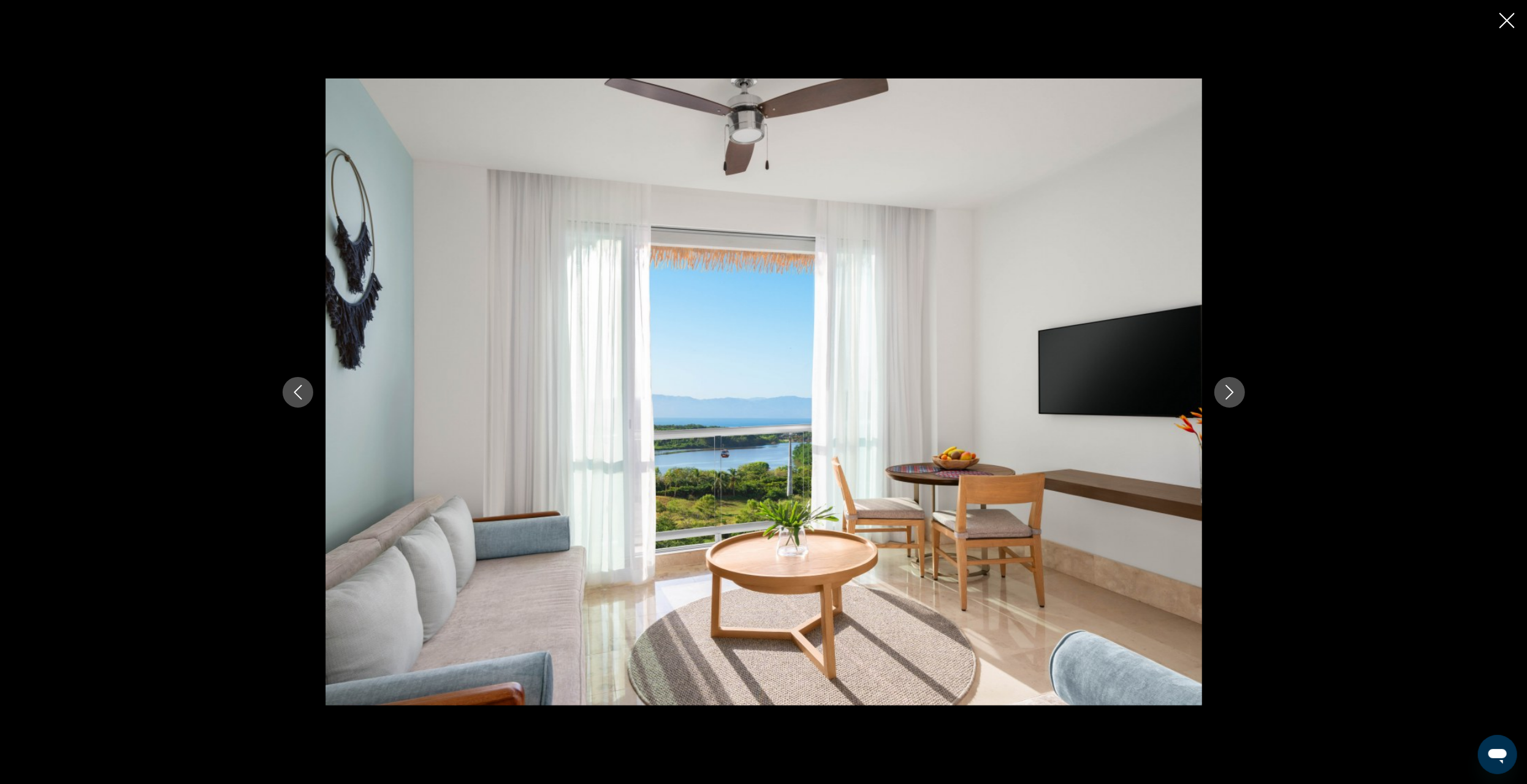
click at [1512, 18] on icon "Close slideshow" at bounding box center [1508, 21] width 15 height 15
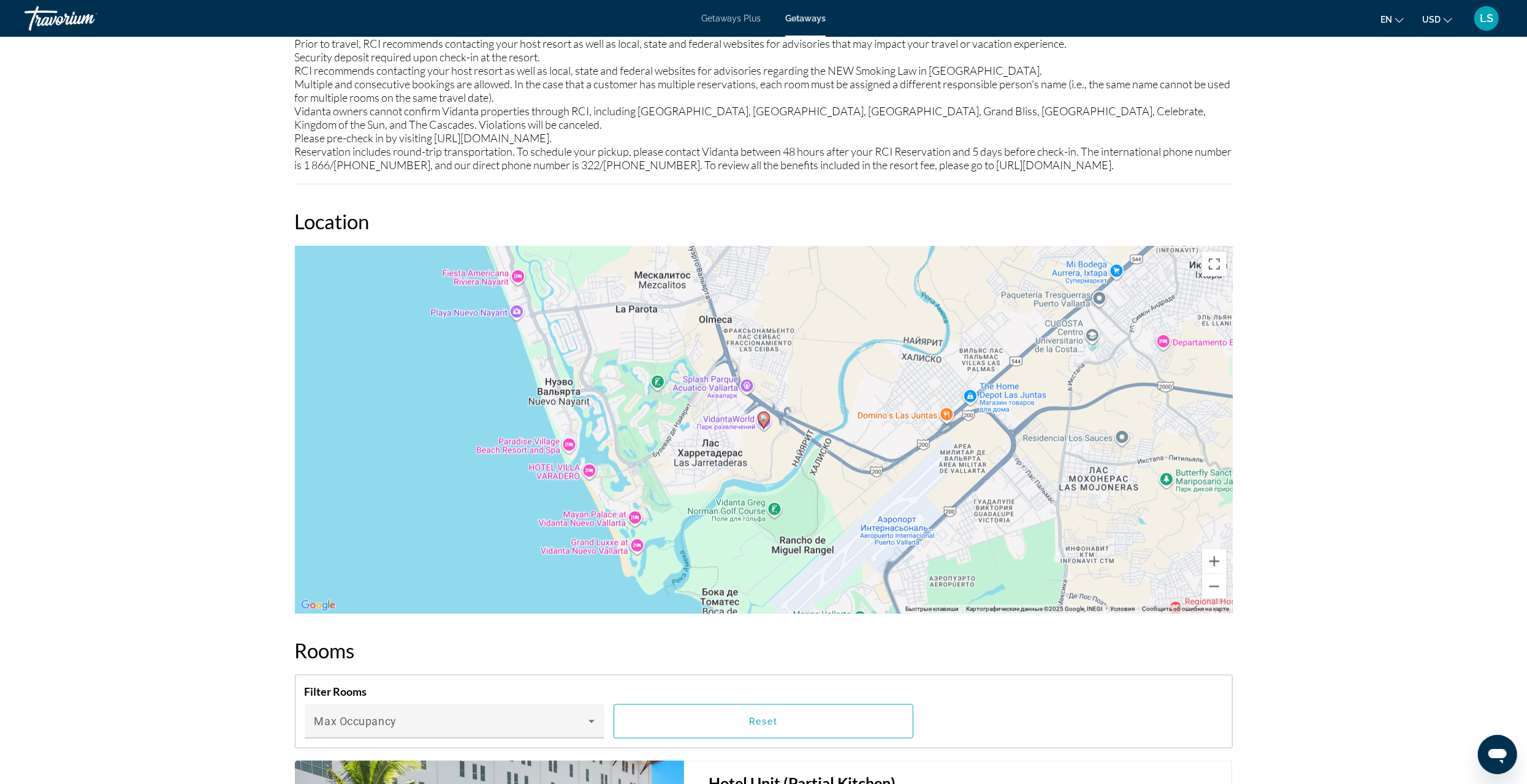
scroll to position [1533, 0]
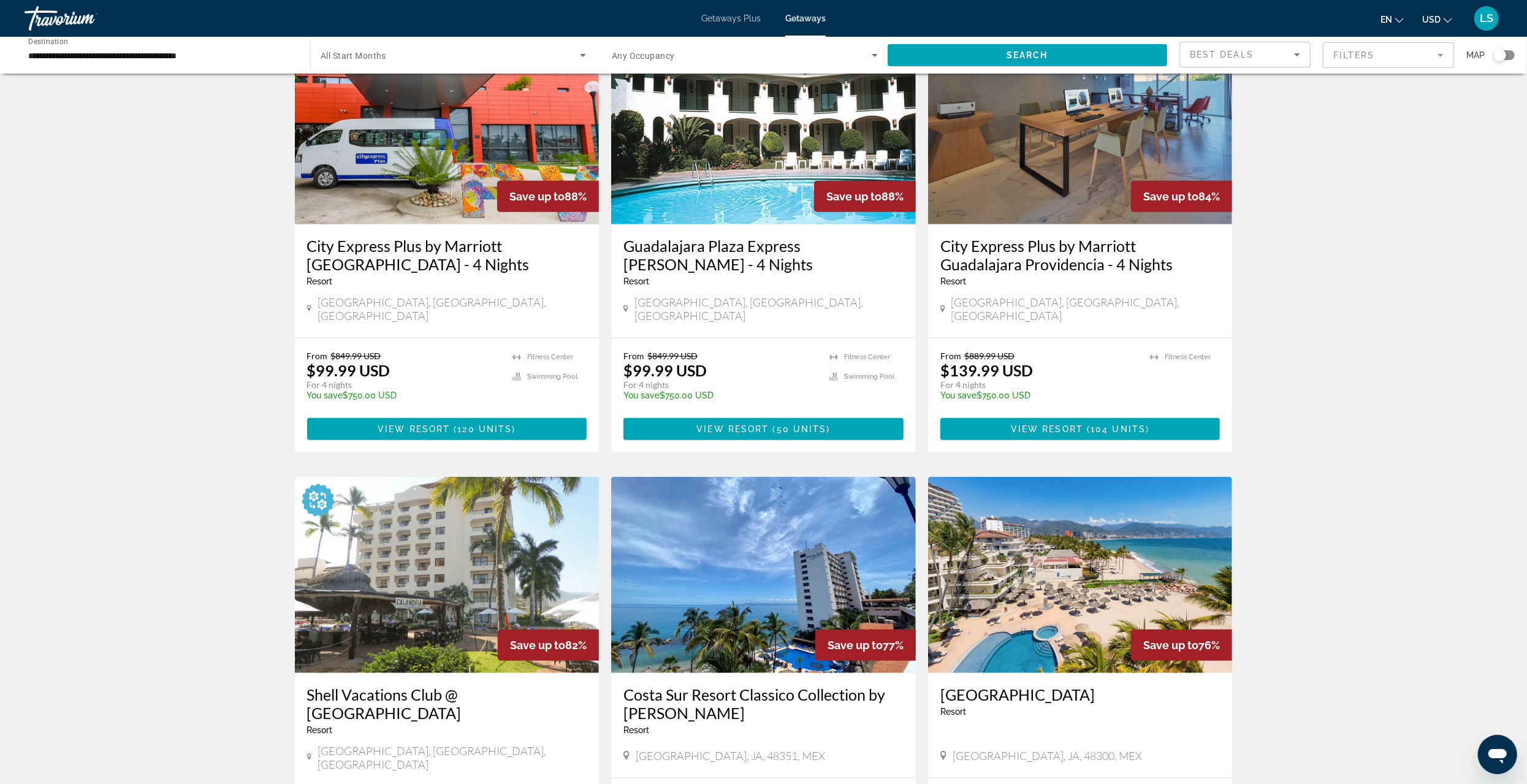
scroll to position [1271, 0]
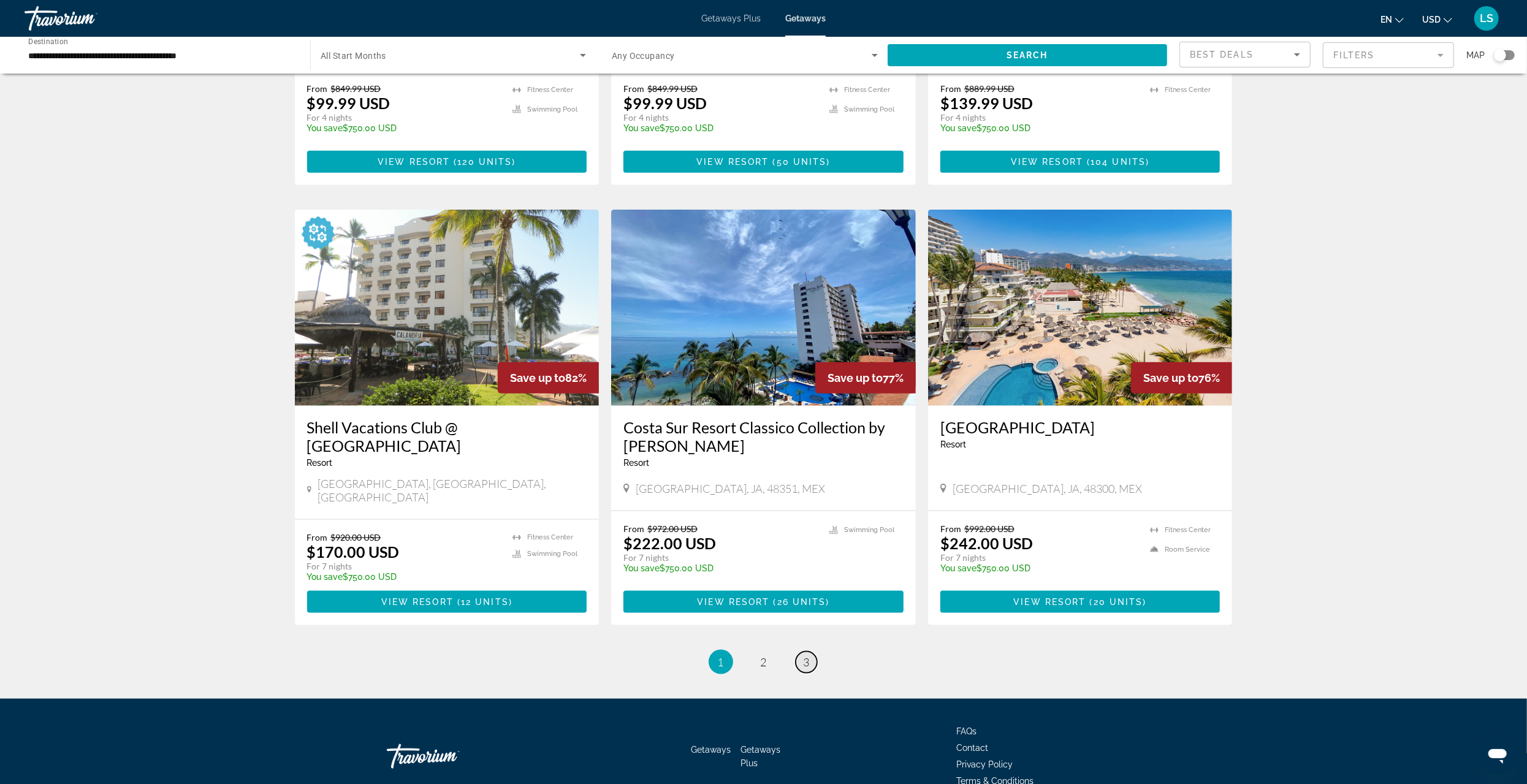
click at [809, 656] on span "3" at bounding box center [806, 662] width 6 height 14
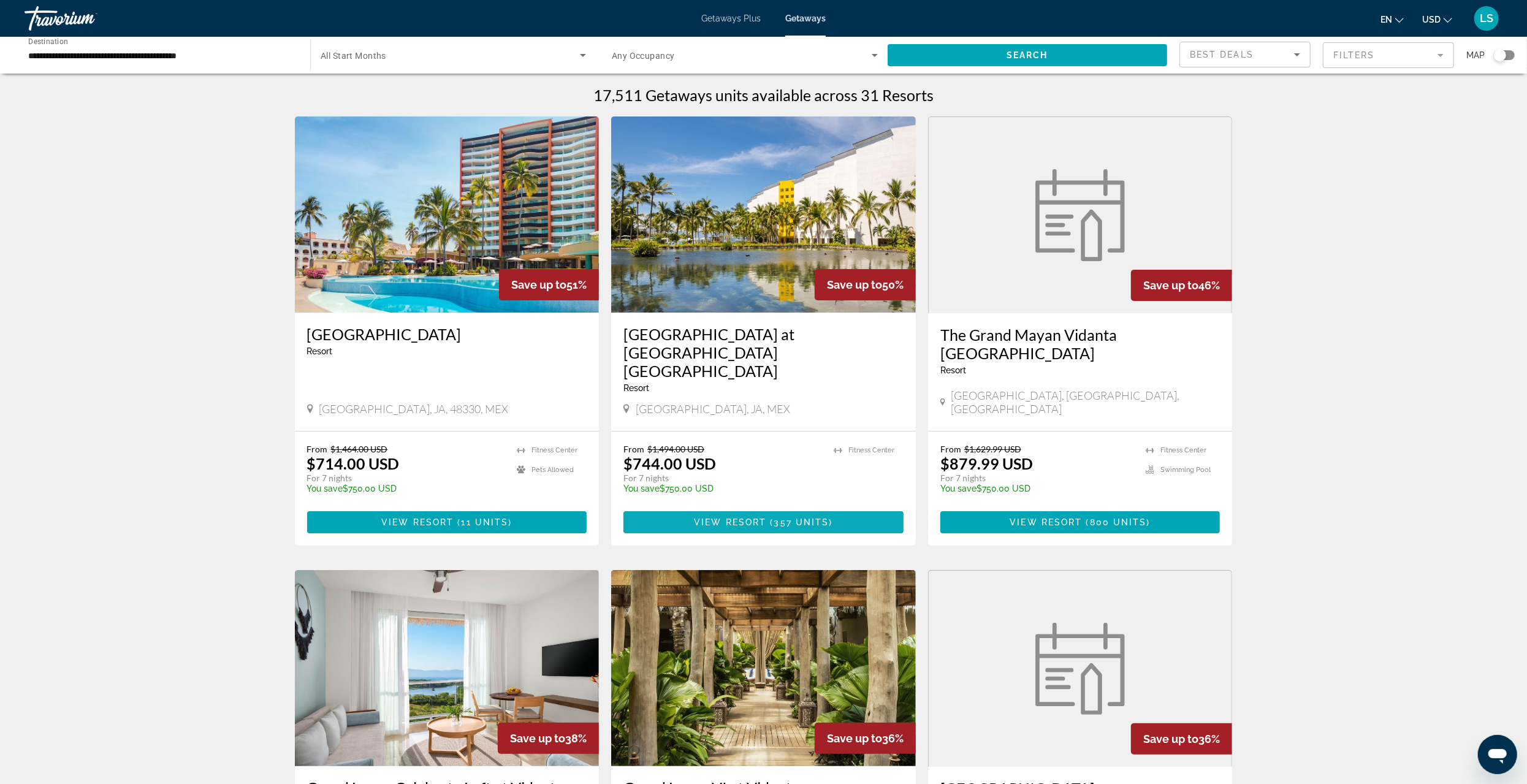
click at [742, 508] on span "Main content" at bounding box center [764, 523] width 280 height 30
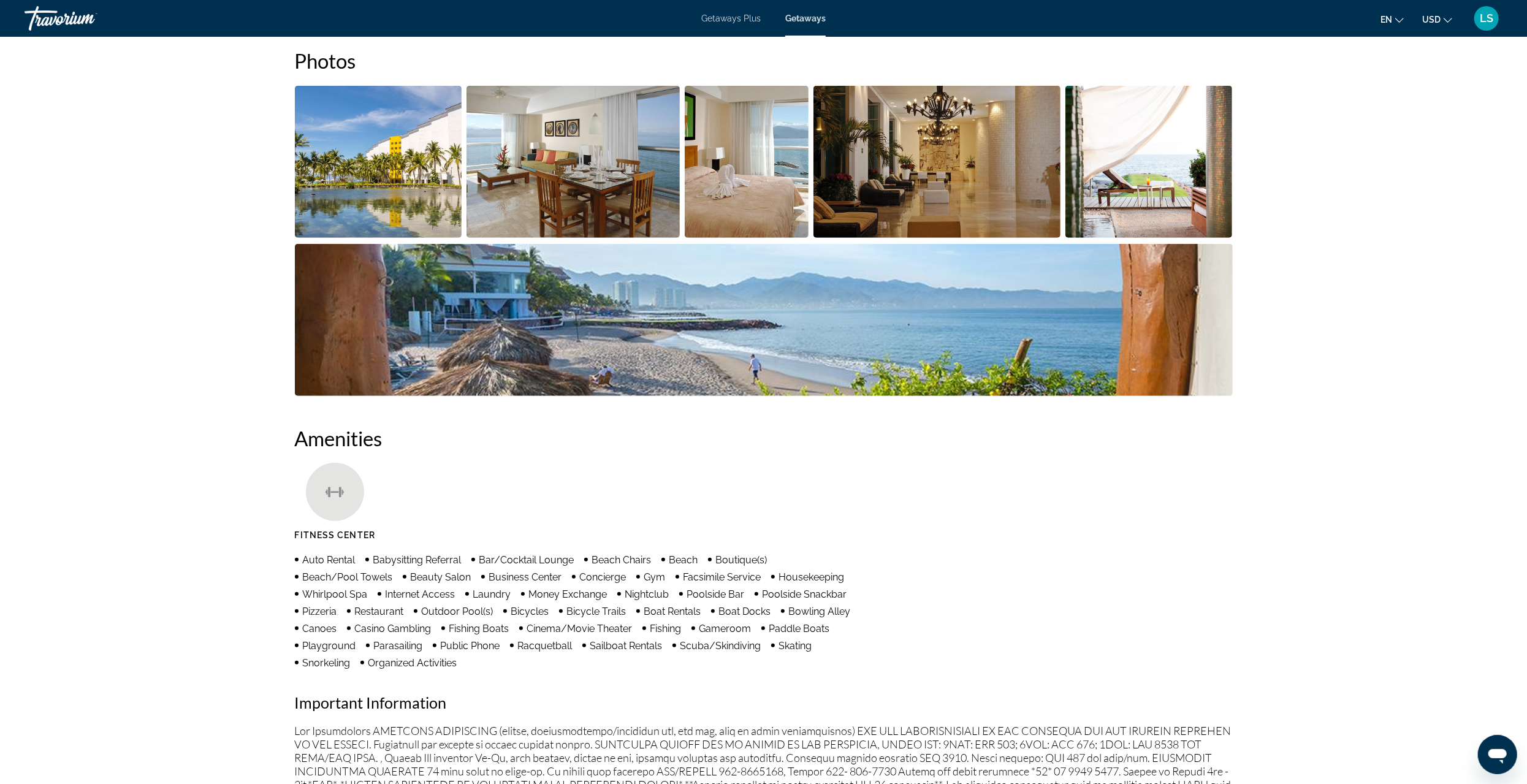
scroll to position [429, 0]
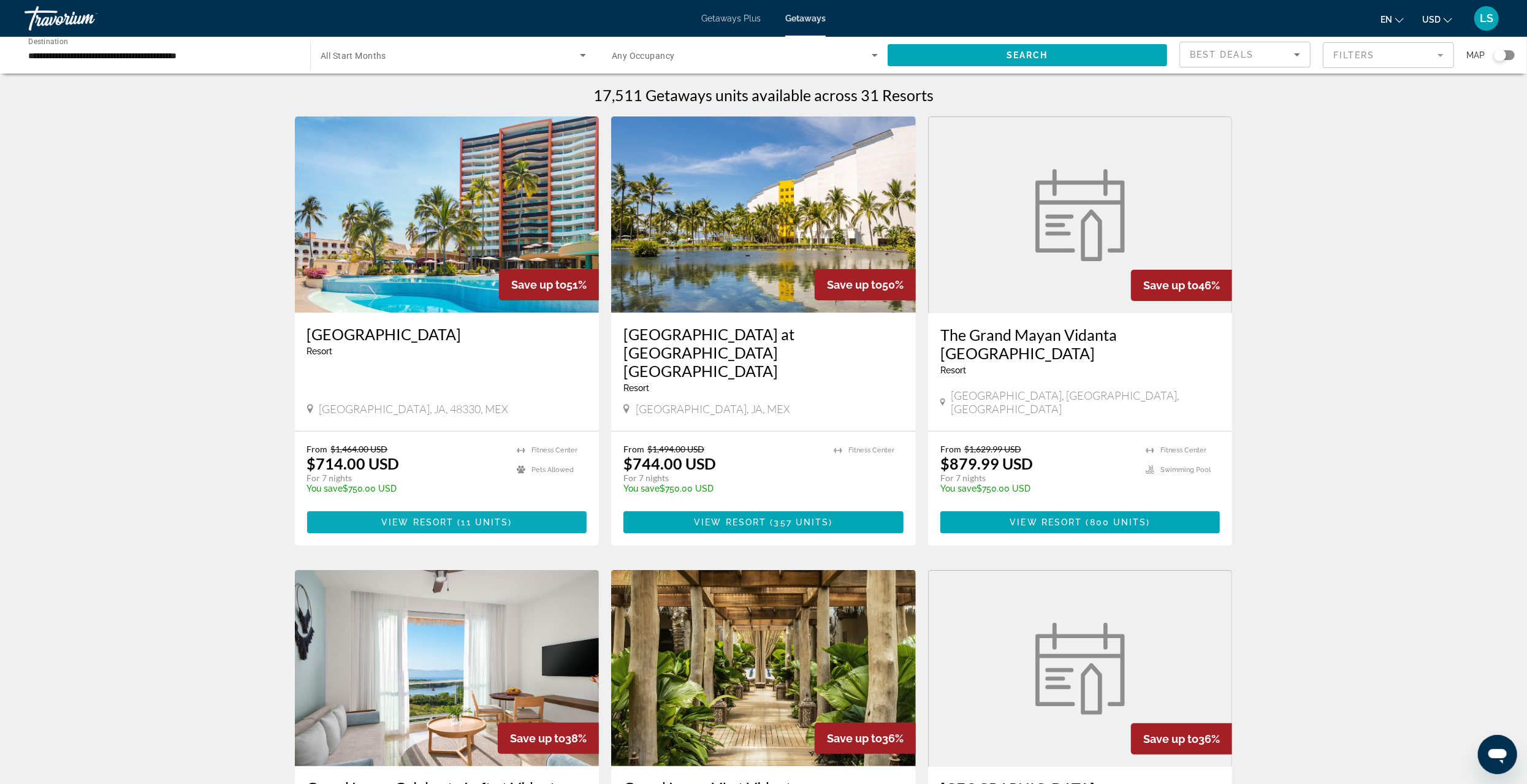
click at [441, 518] on span "View Resort" at bounding box center [418, 522] width 72 height 10
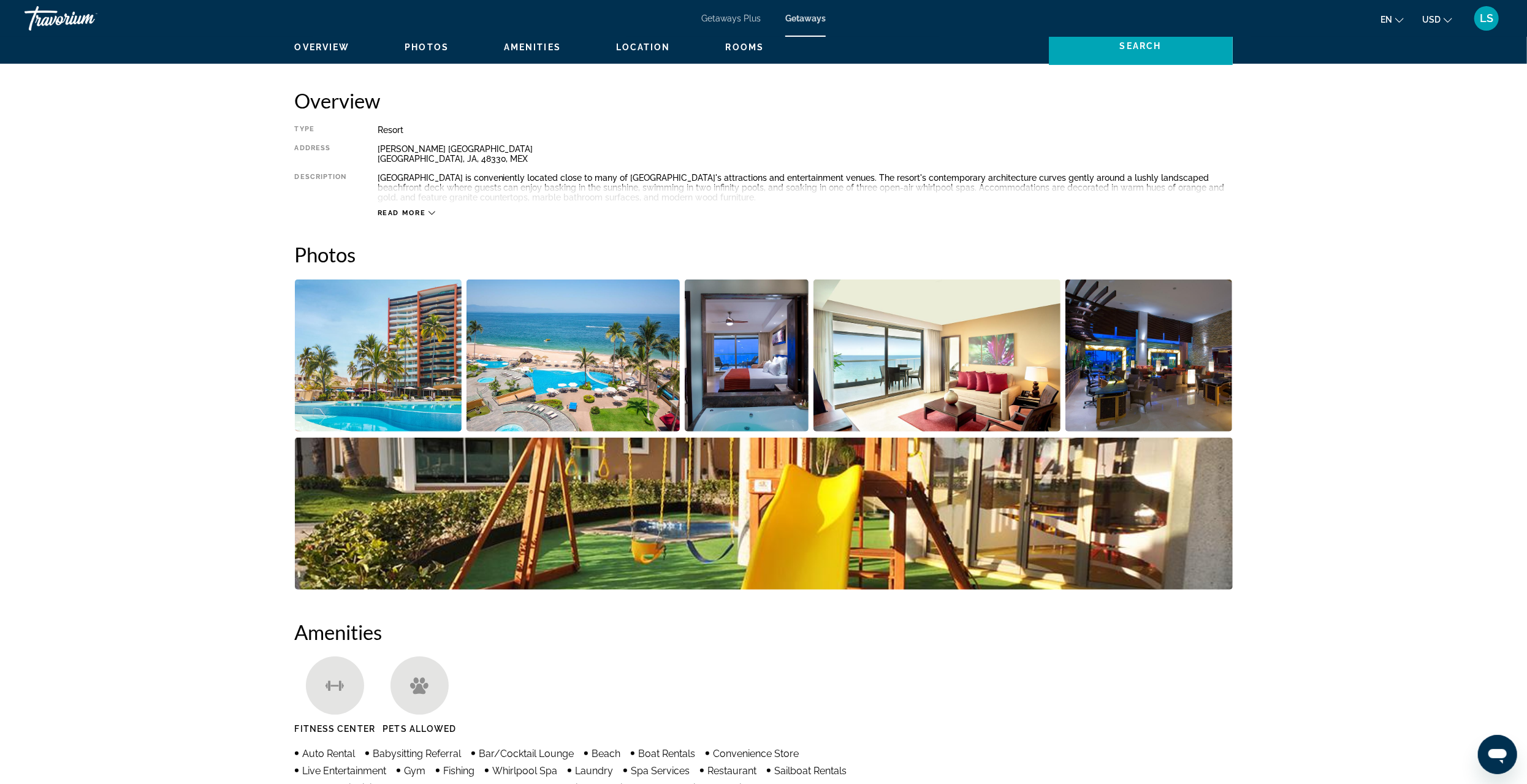
scroll to position [490, 0]
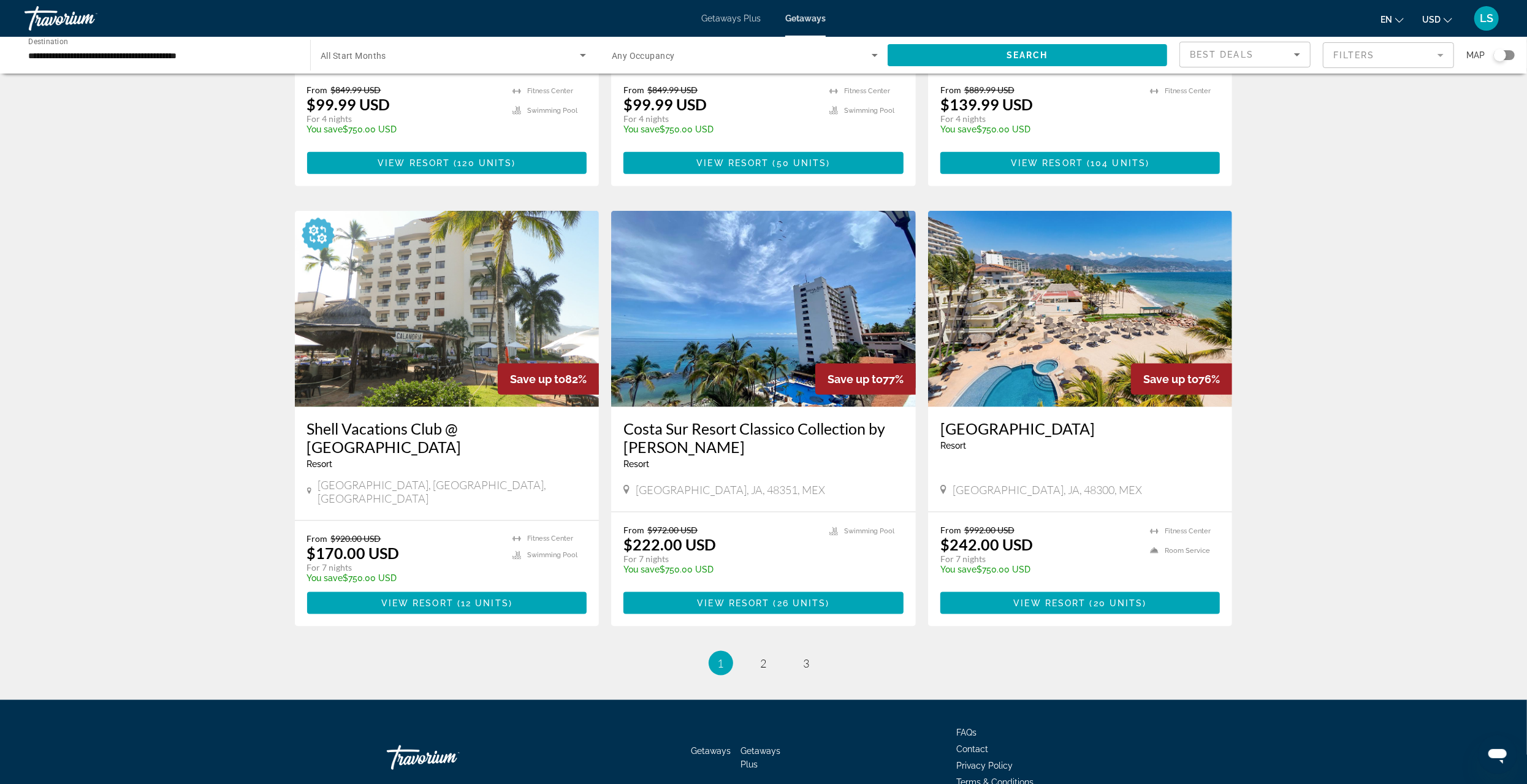
scroll to position [1271, 0]
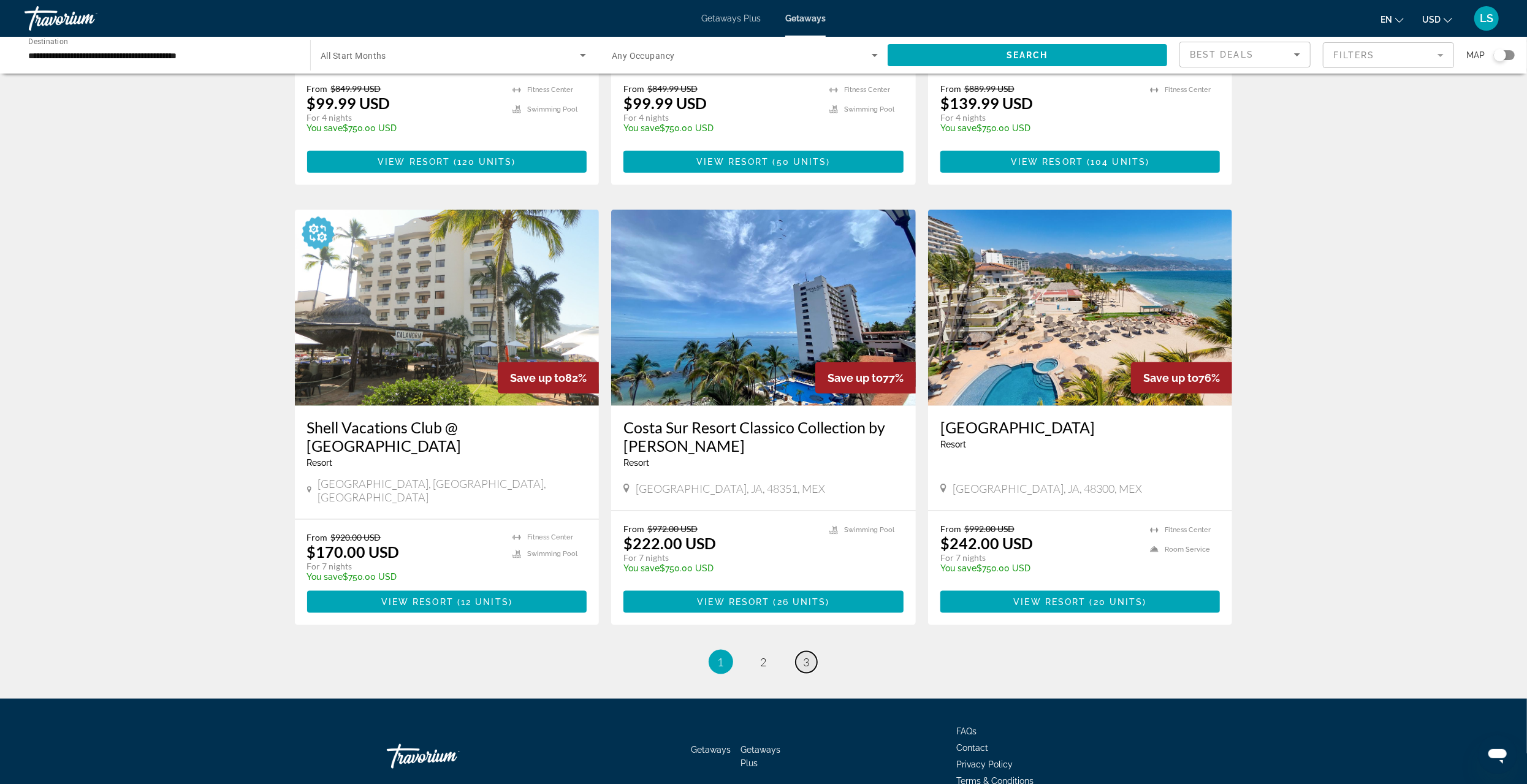
click at [805, 656] on span "3" at bounding box center [806, 662] width 6 height 14
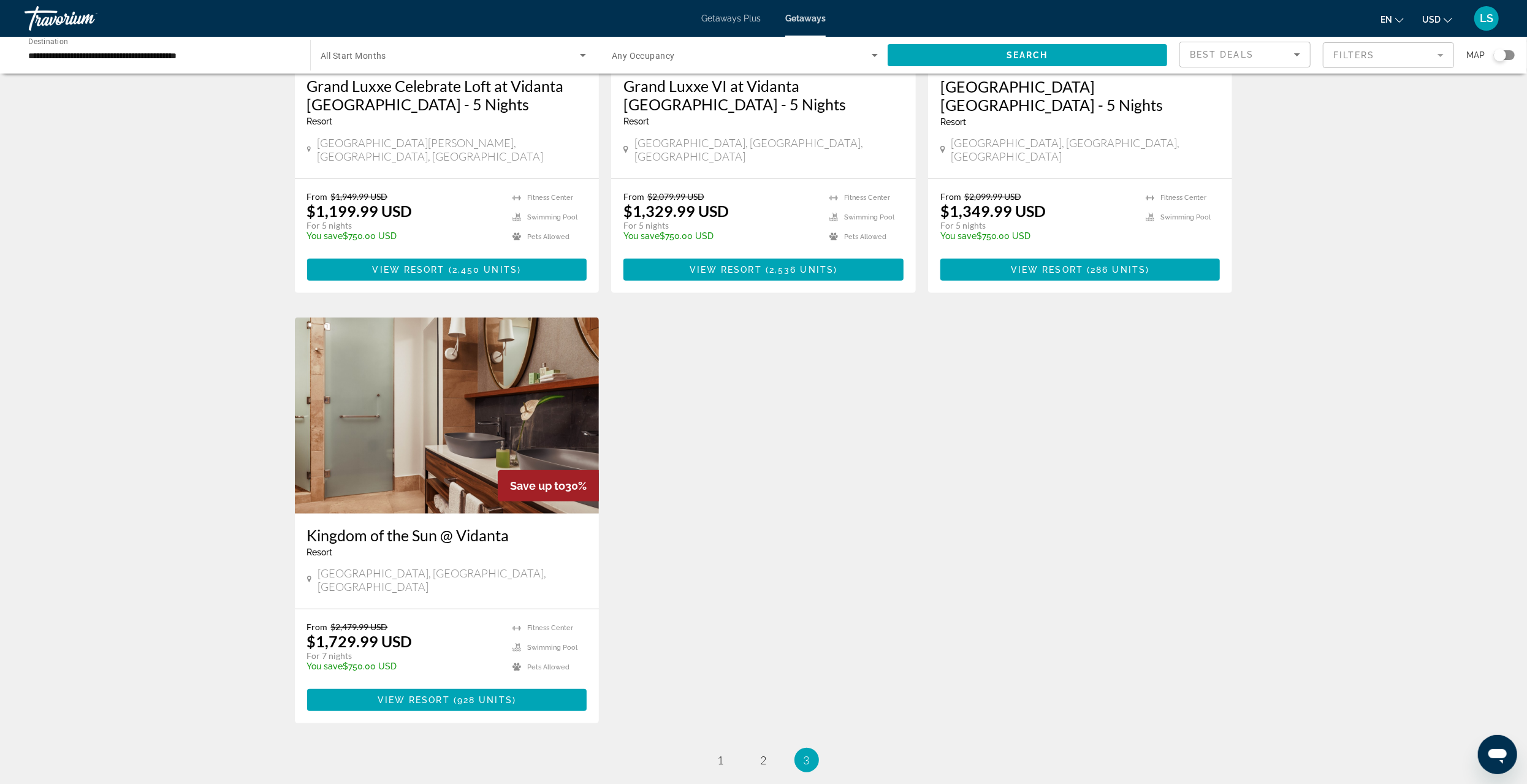
scroll to position [801, 0]
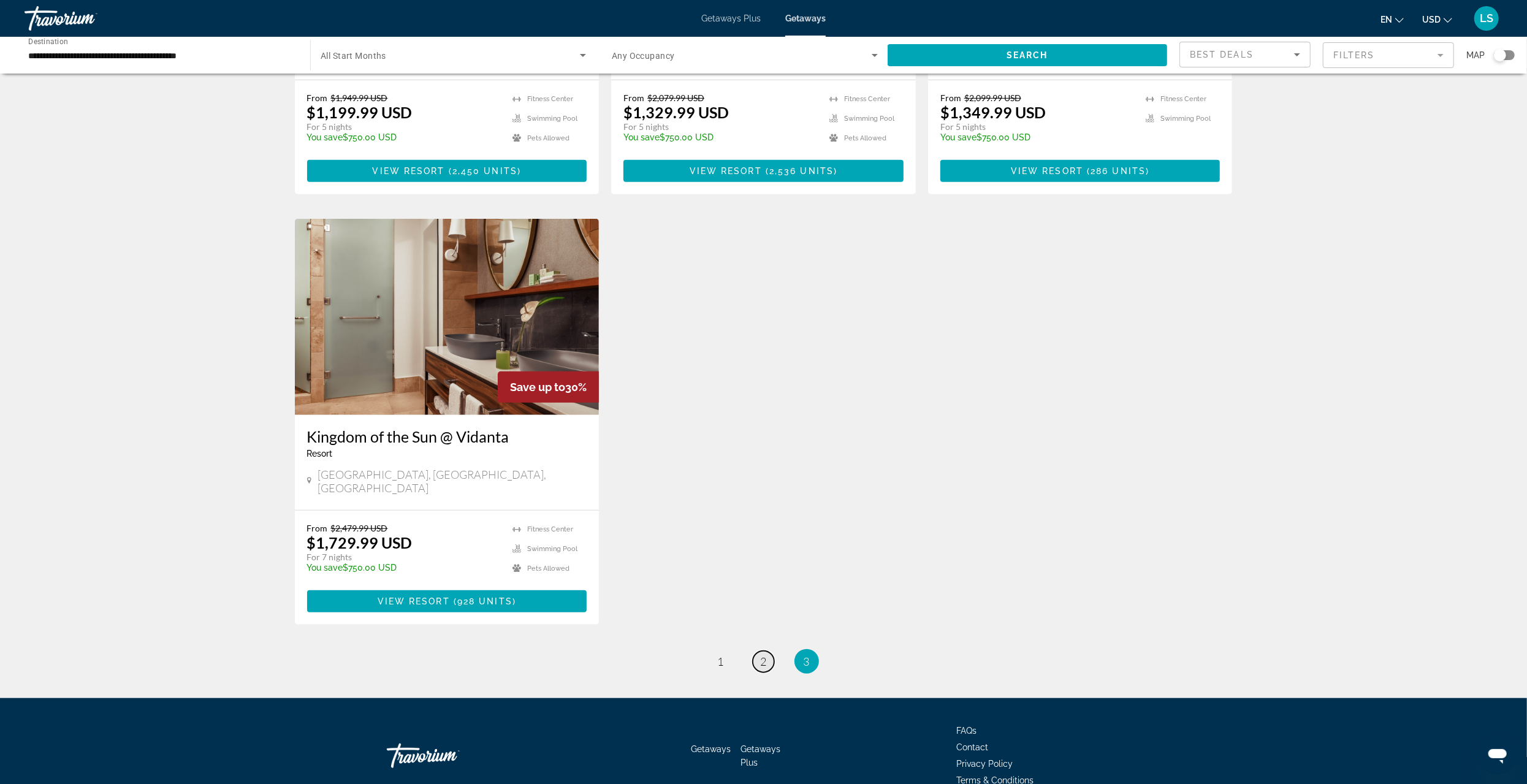
click at [764, 655] on span "2" at bounding box center [764, 661] width 6 height 14
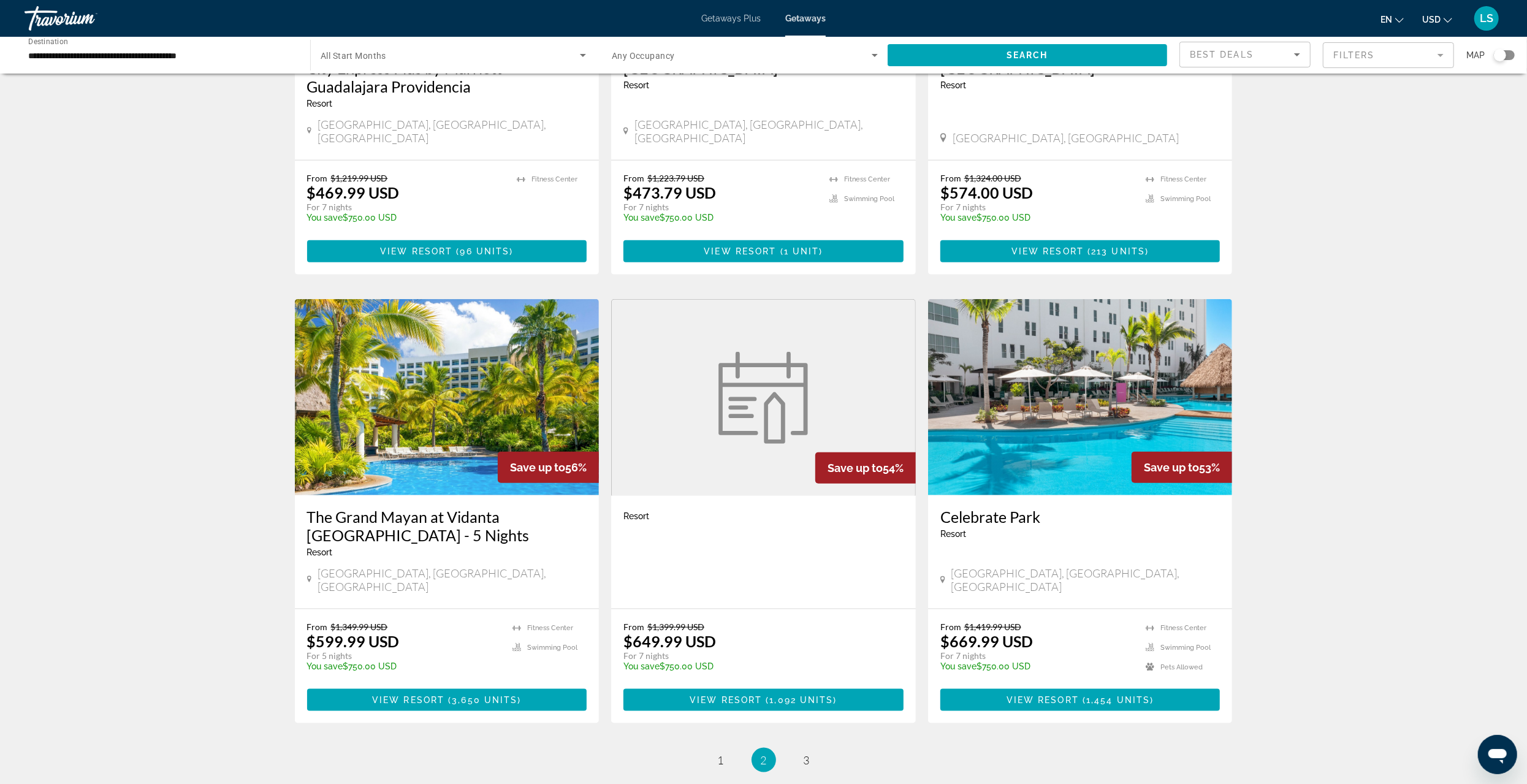
scroll to position [1165, 0]
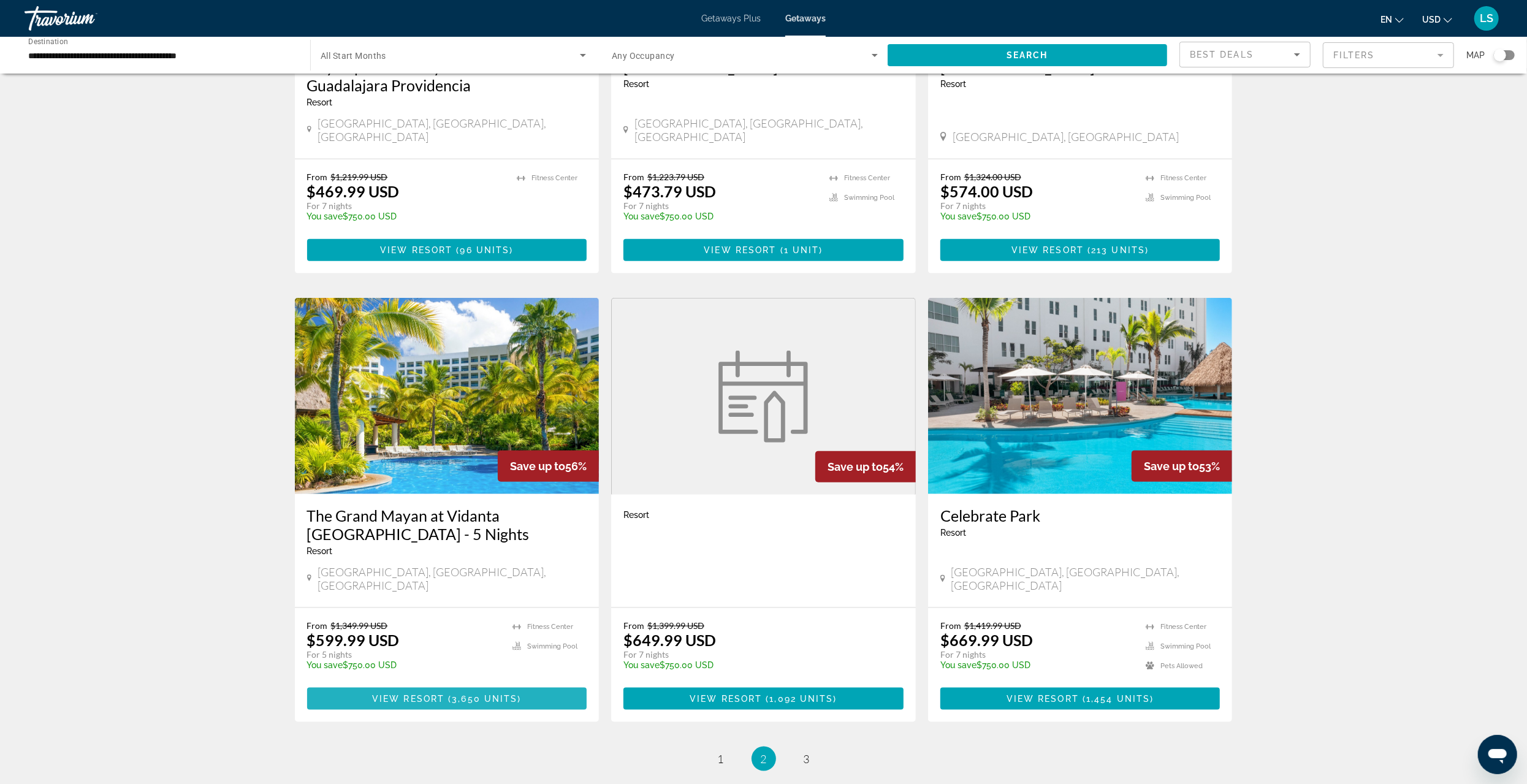
click at [452, 694] on span "3,650 units" at bounding box center [485, 698] width 66 height 10
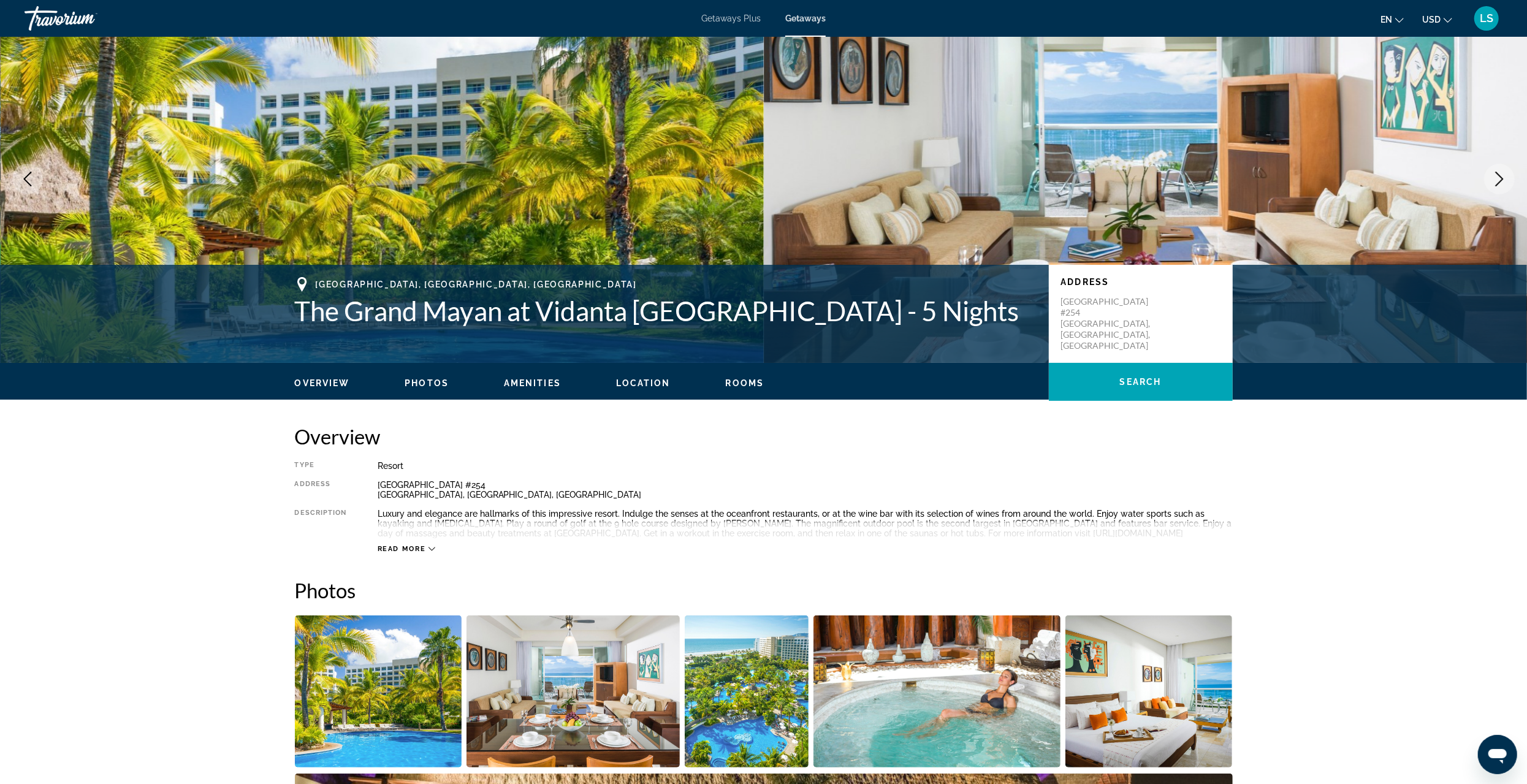
scroll to position [61, 0]
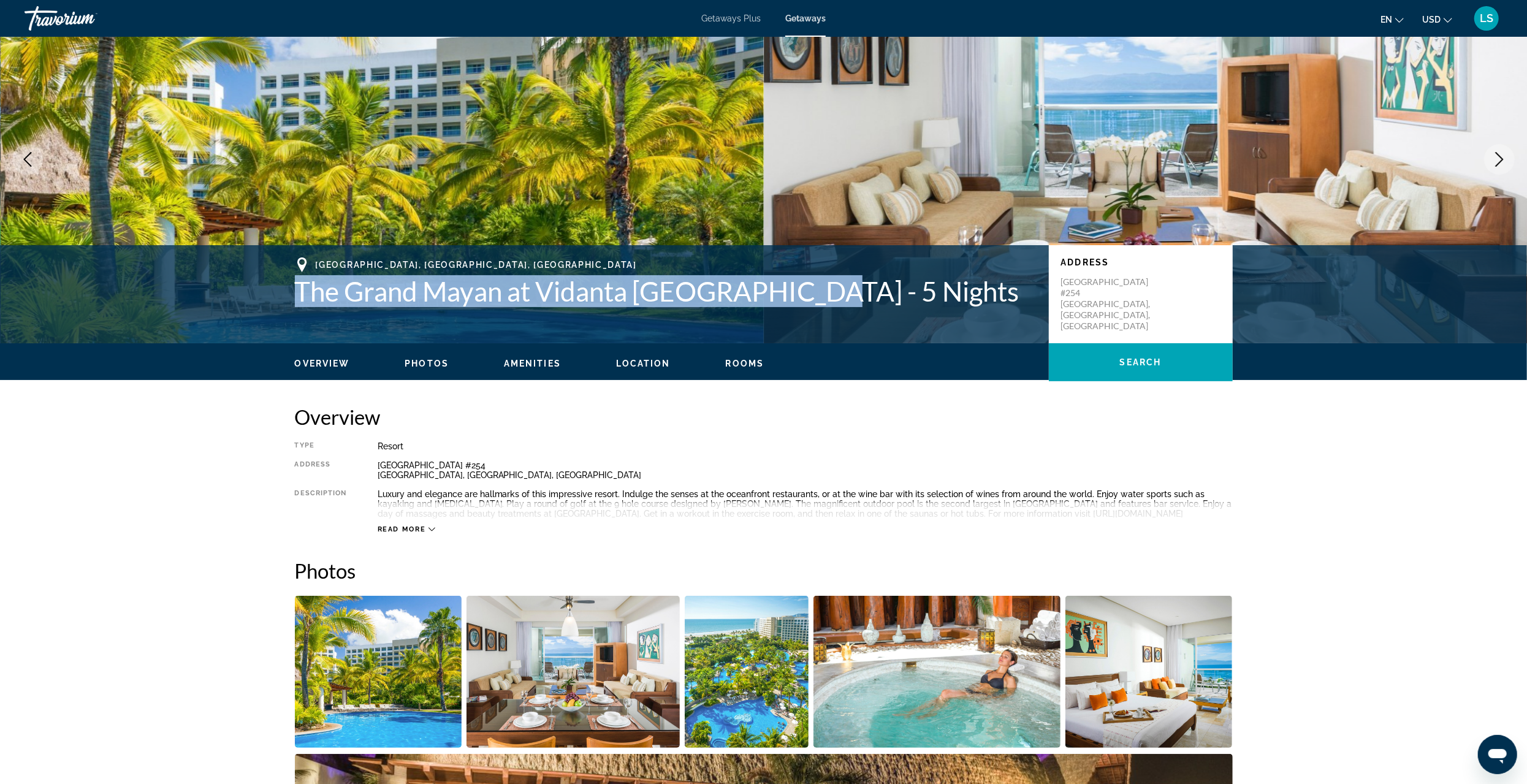
drag, startPoint x: 295, startPoint y: 288, endPoint x: 810, endPoint y: 300, distance: 515.1
click at [812, 301] on h1 "The Grand Mayan at Vidanta [GEOGRAPHIC_DATA] - 5 Nights" at bounding box center [665, 291] width 742 height 32
copy h1 "The Grand Mayan at [GEOGRAPHIC_DATA]"
click at [731, 14] on span "Getaways Plus" at bounding box center [731, 18] width 59 height 10
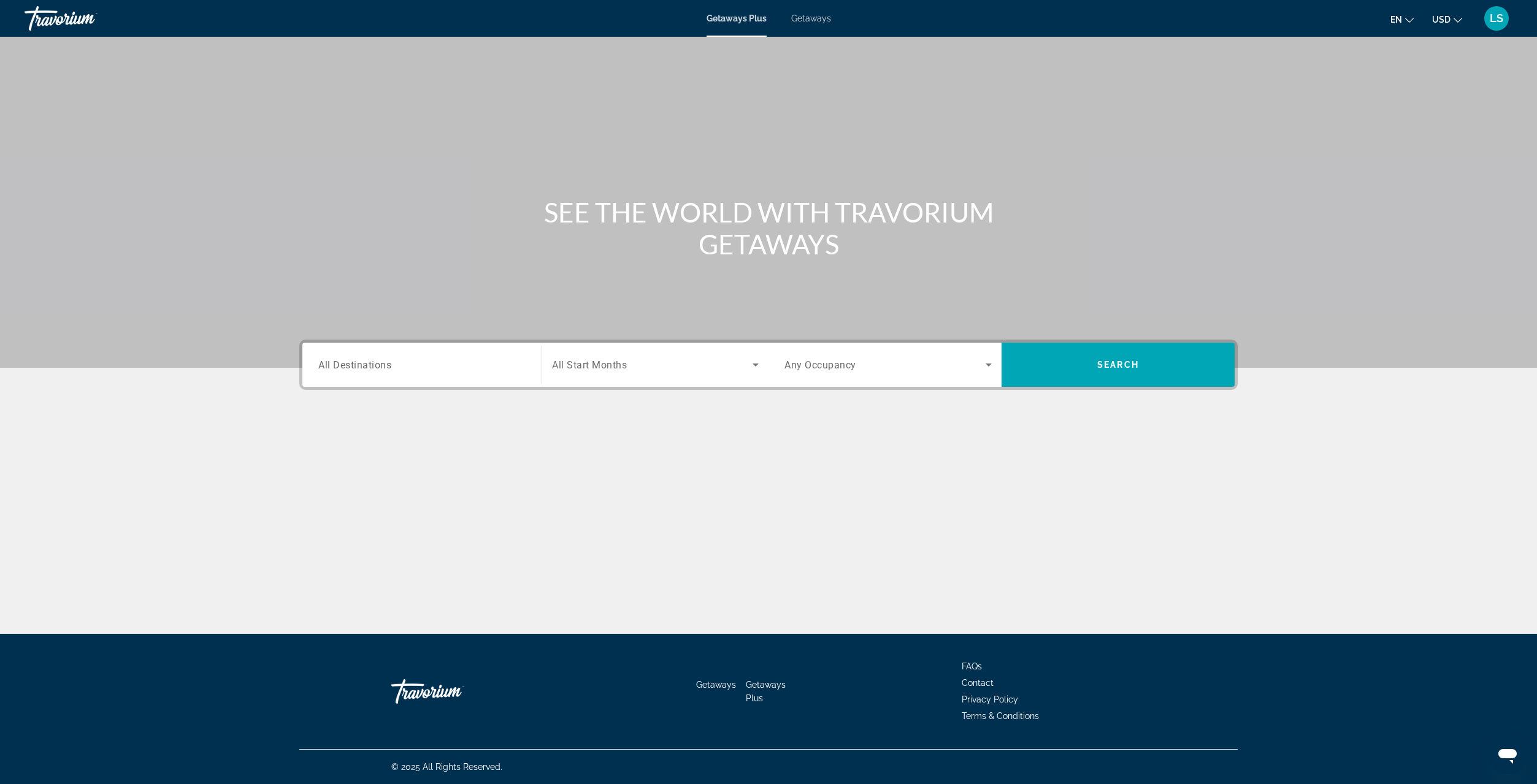
click at [355, 367] on span "All Destinations" at bounding box center [354, 365] width 73 height 12
click at [355, 367] on input "Destination All Destinations" at bounding box center [422, 365] width 207 height 15
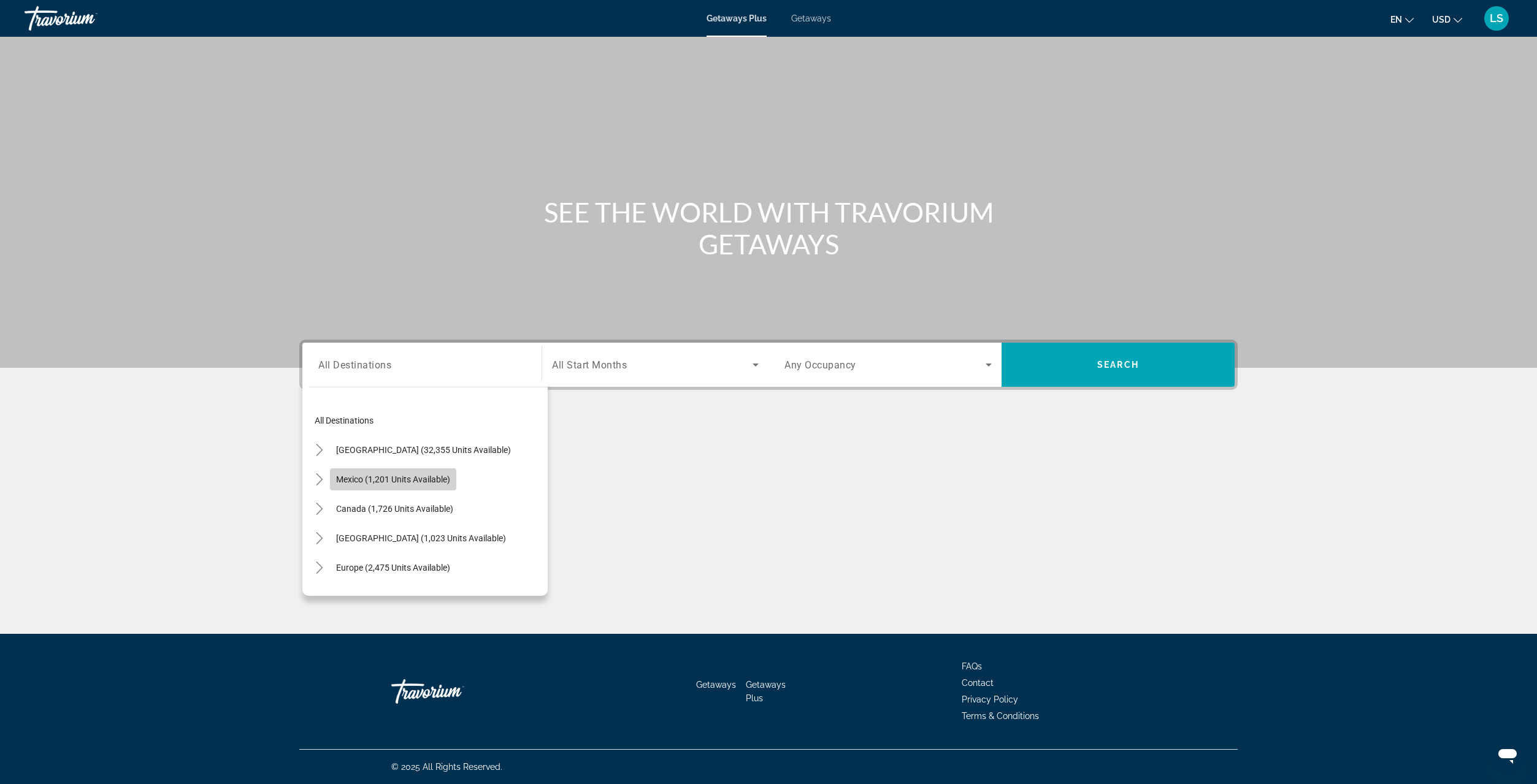
click at [351, 481] on span "Mexico (1,201 units available)" at bounding box center [393, 479] width 114 height 10
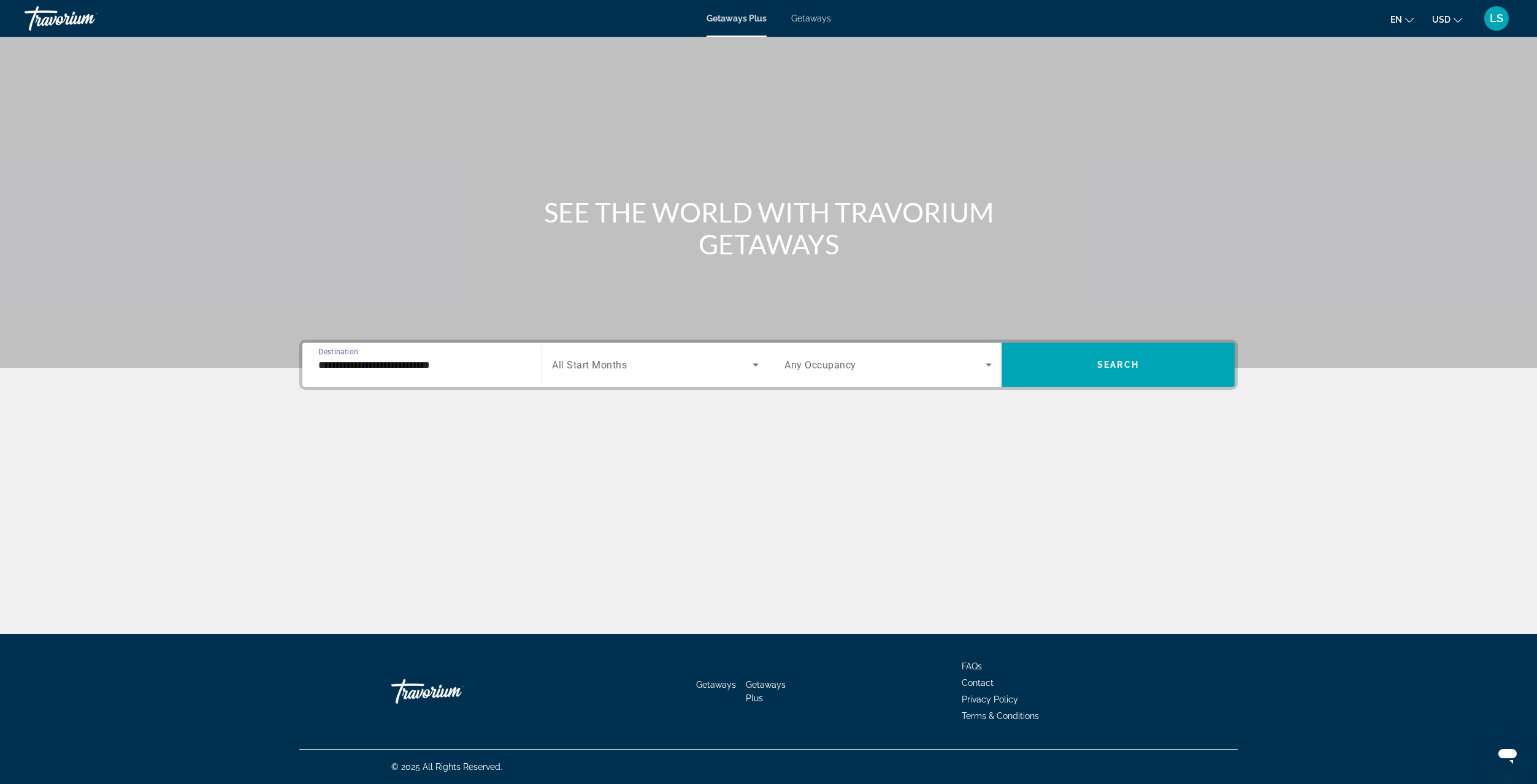
click at [360, 363] on input "**********" at bounding box center [422, 365] width 207 height 15
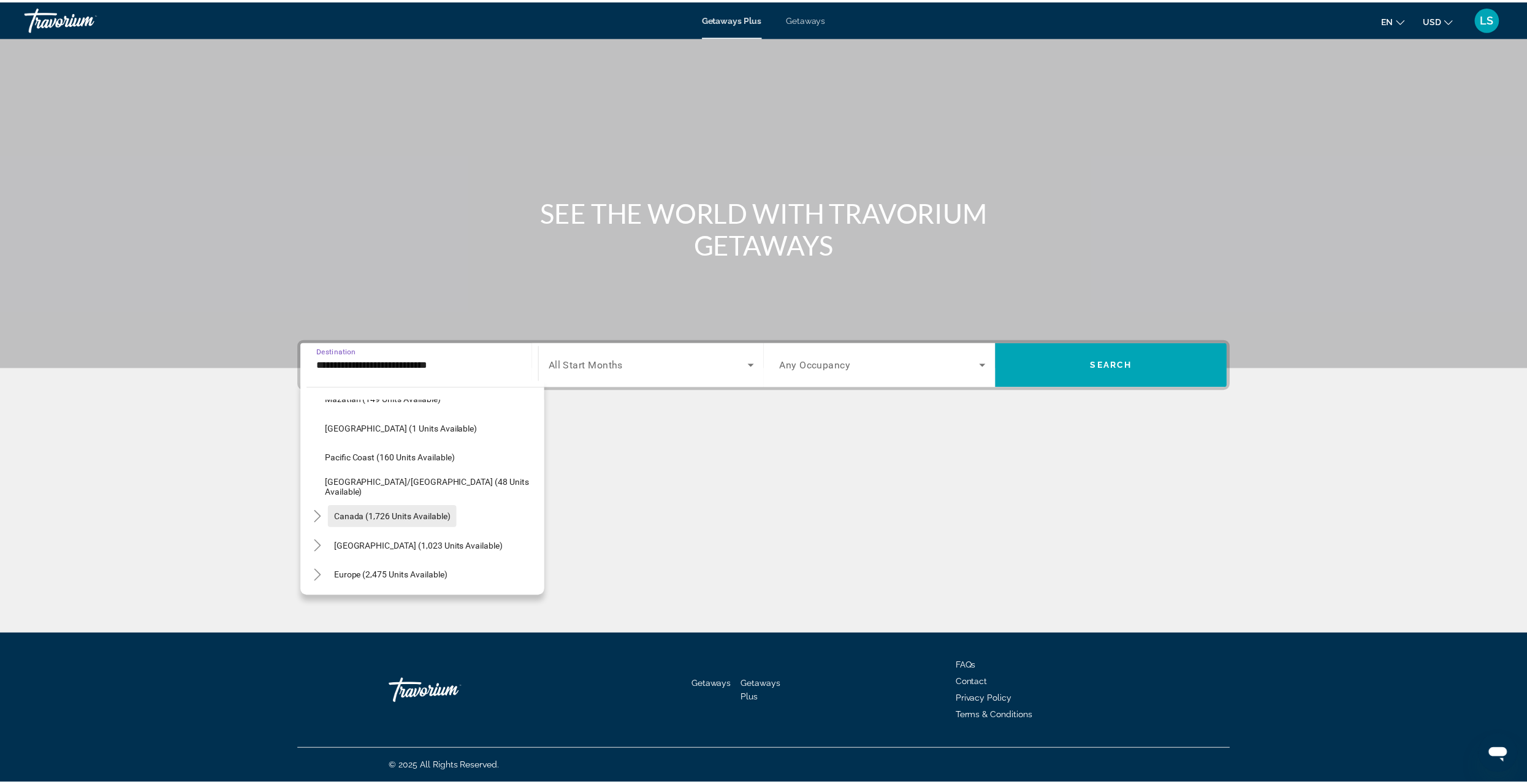
scroll to position [245, 0]
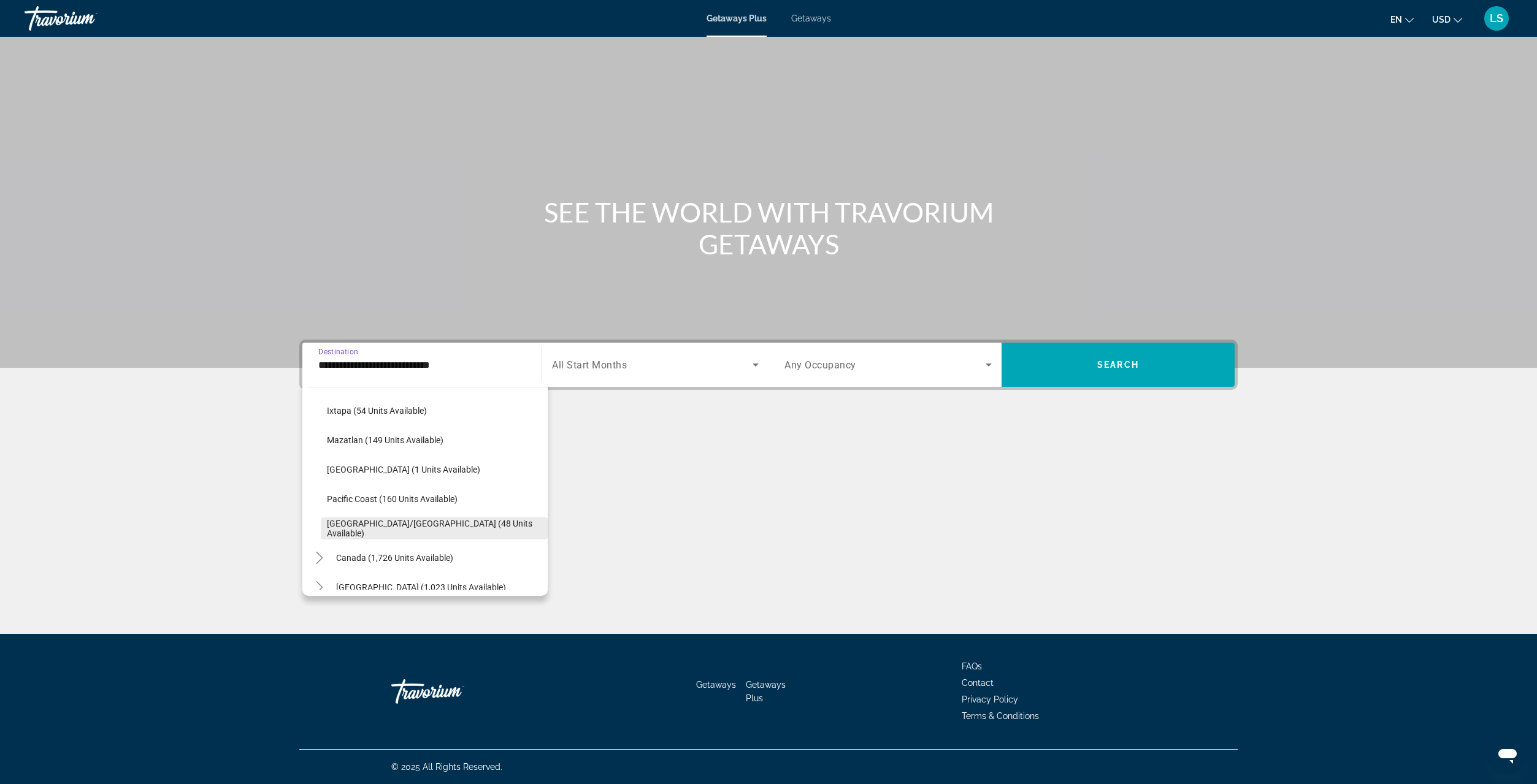
click at [374, 528] on span "[GEOGRAPHIC_DATA]/[GEOGRAPHIC_DATA] (48 units available)" at bounding box center [434, 528] width 214 height 19
type input "**********"
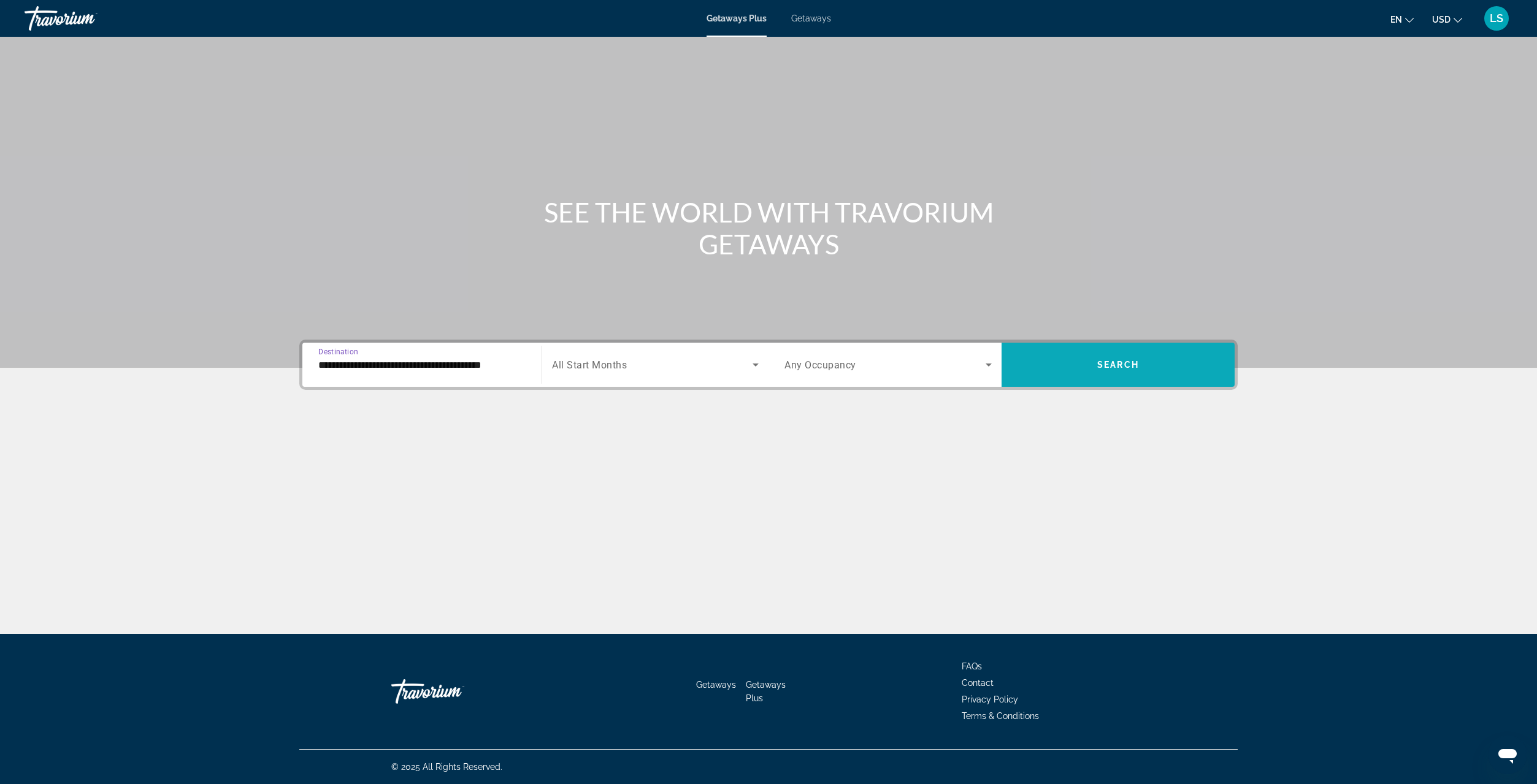
click at [1101, 362] on span "Search" at bounding box center [1117, 365] width 42 height 10
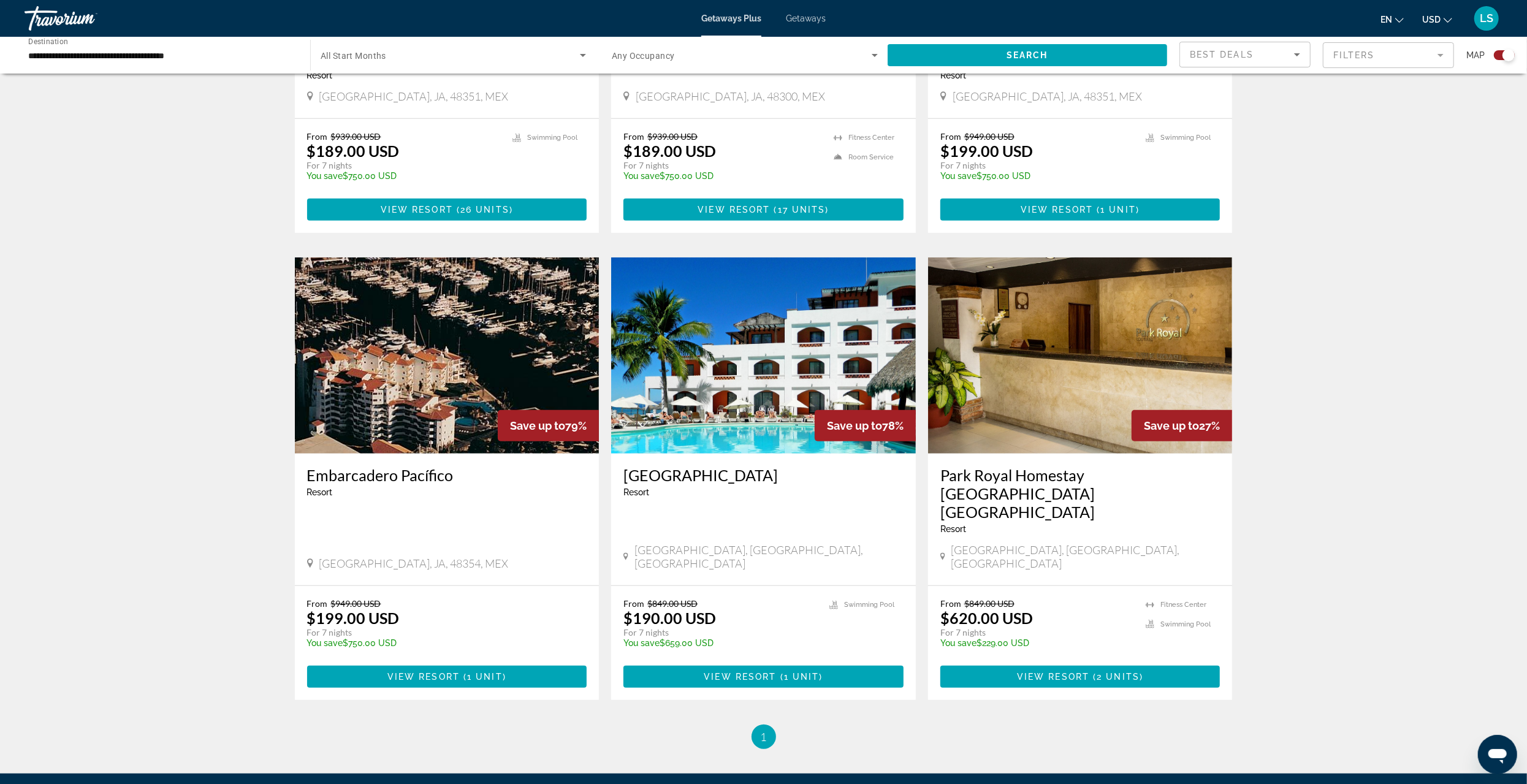
scroll to position [781, 0]
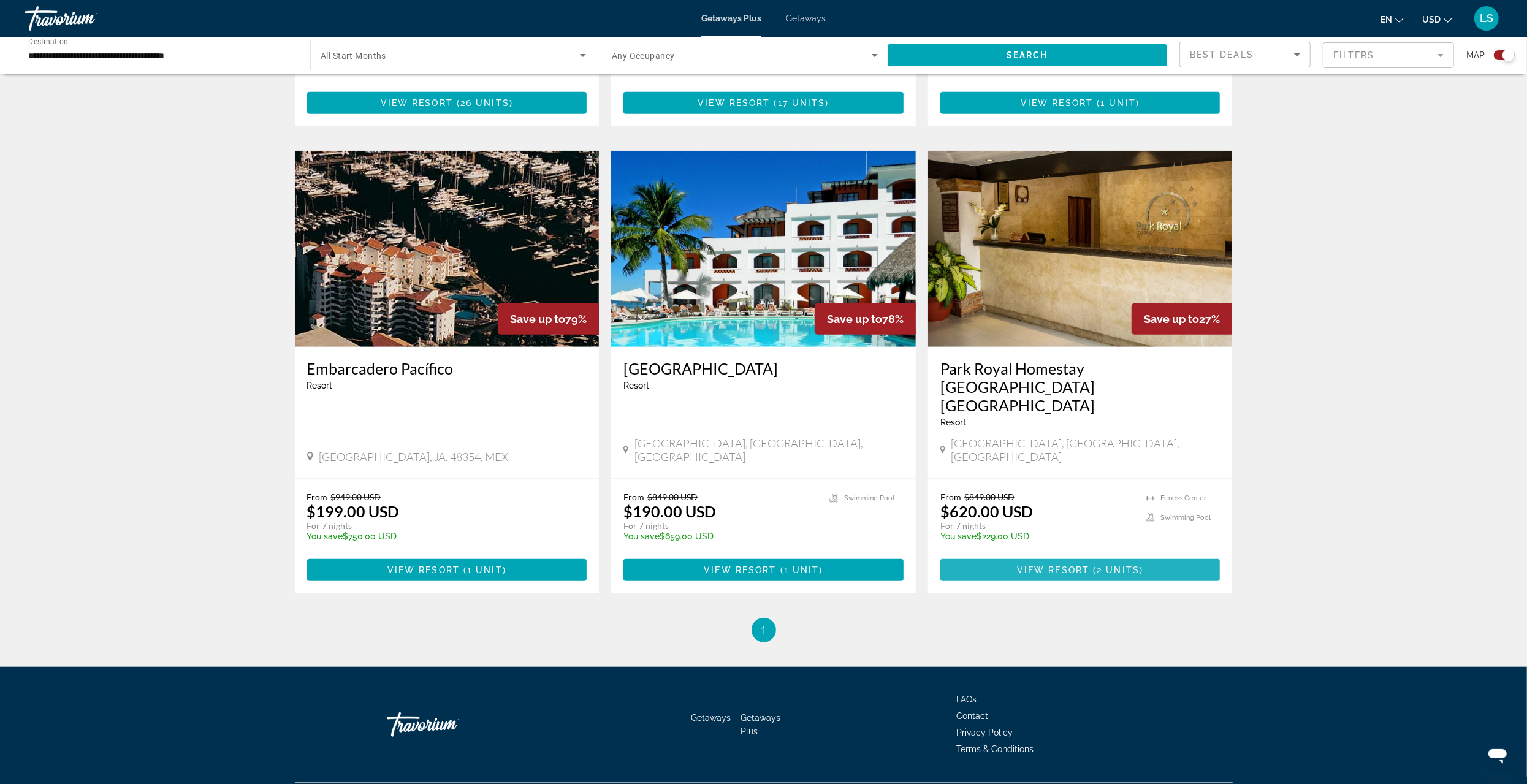
click at [1076, 565] on span "View Resort" at bounding box center [1053, 570] width 72 height 10
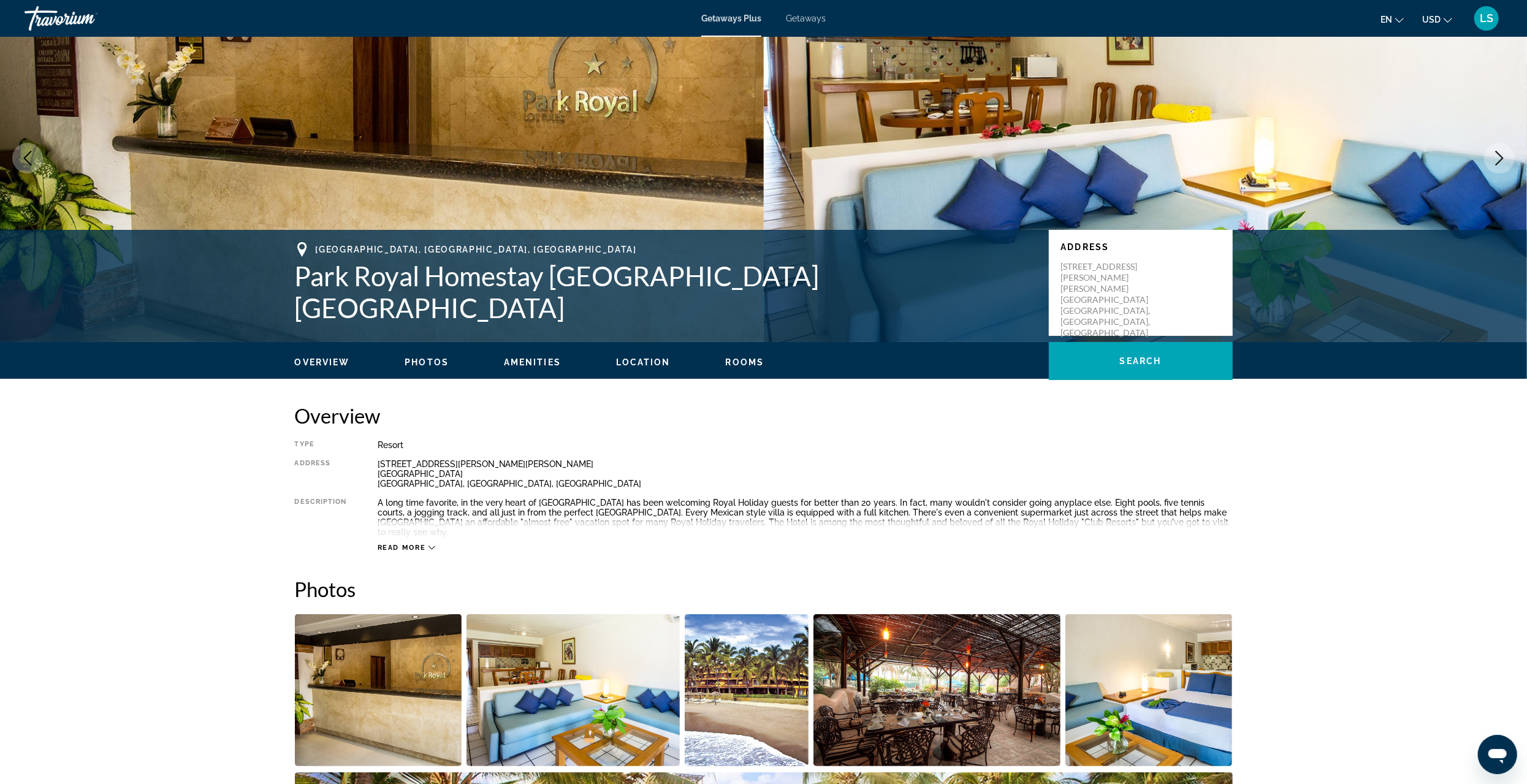
scroll to position [61, 0]
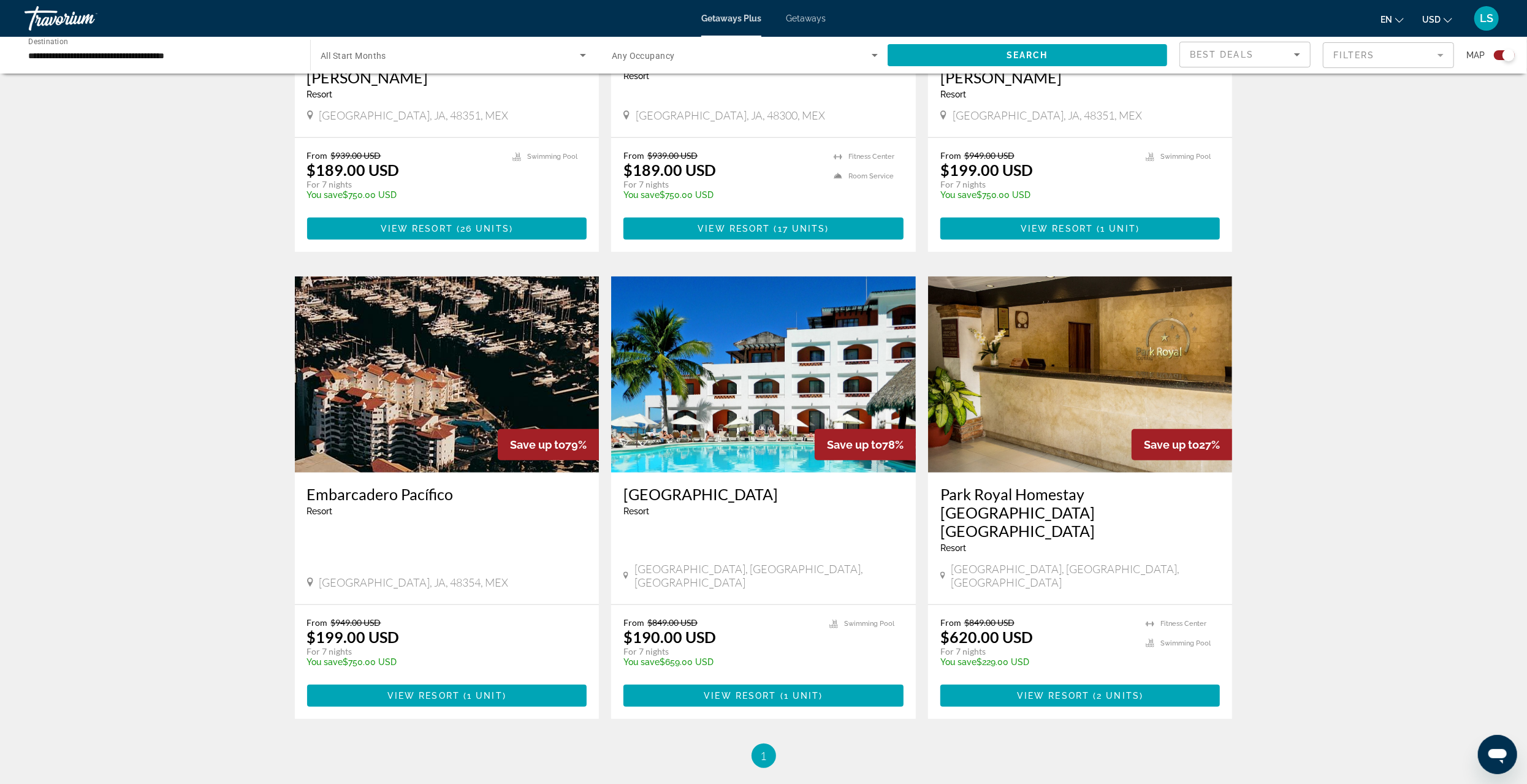
scroll to position [736, 0]
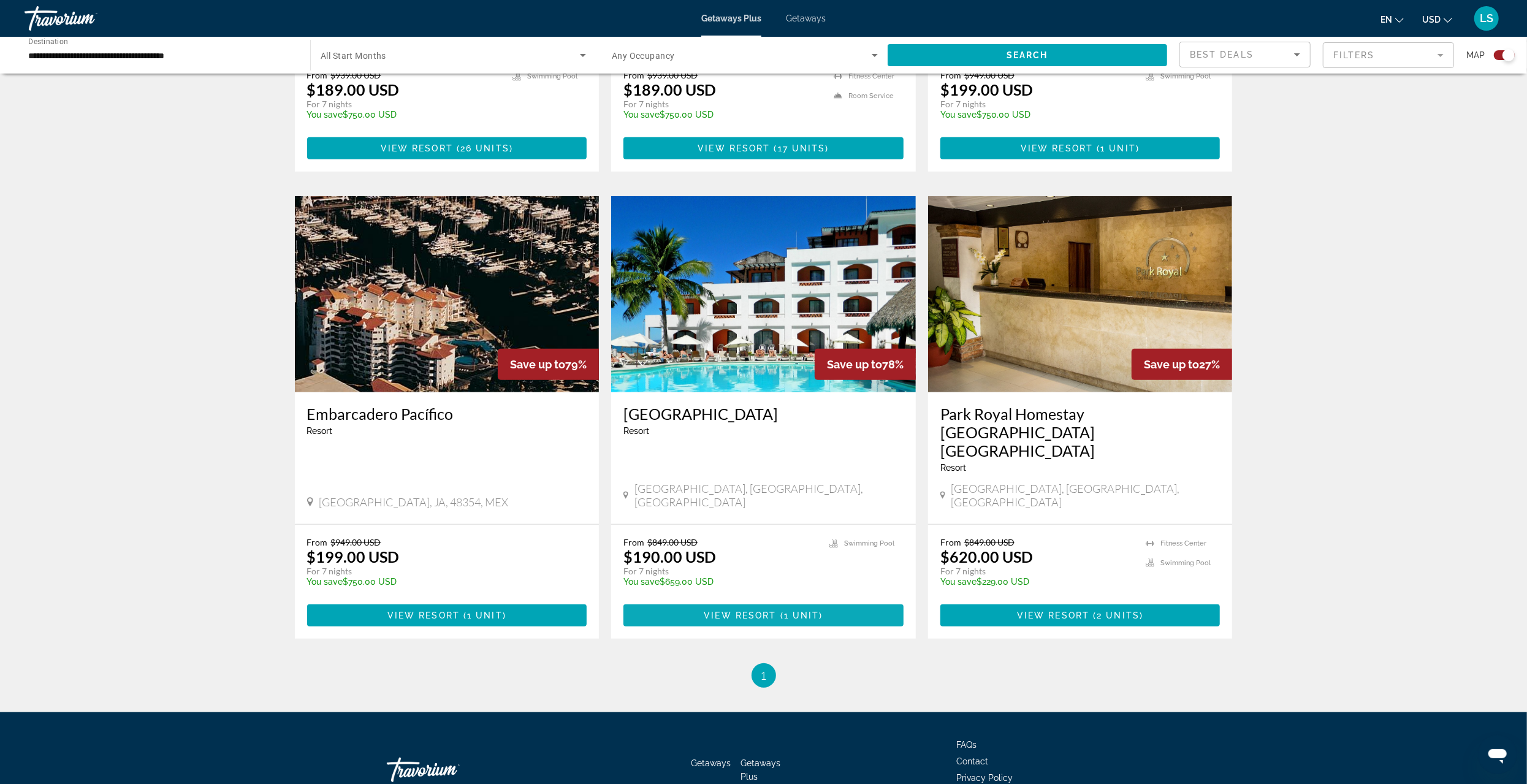
click at [724, 610] on span "View Resort" at bounding box center [740, 615] width 72 height 10
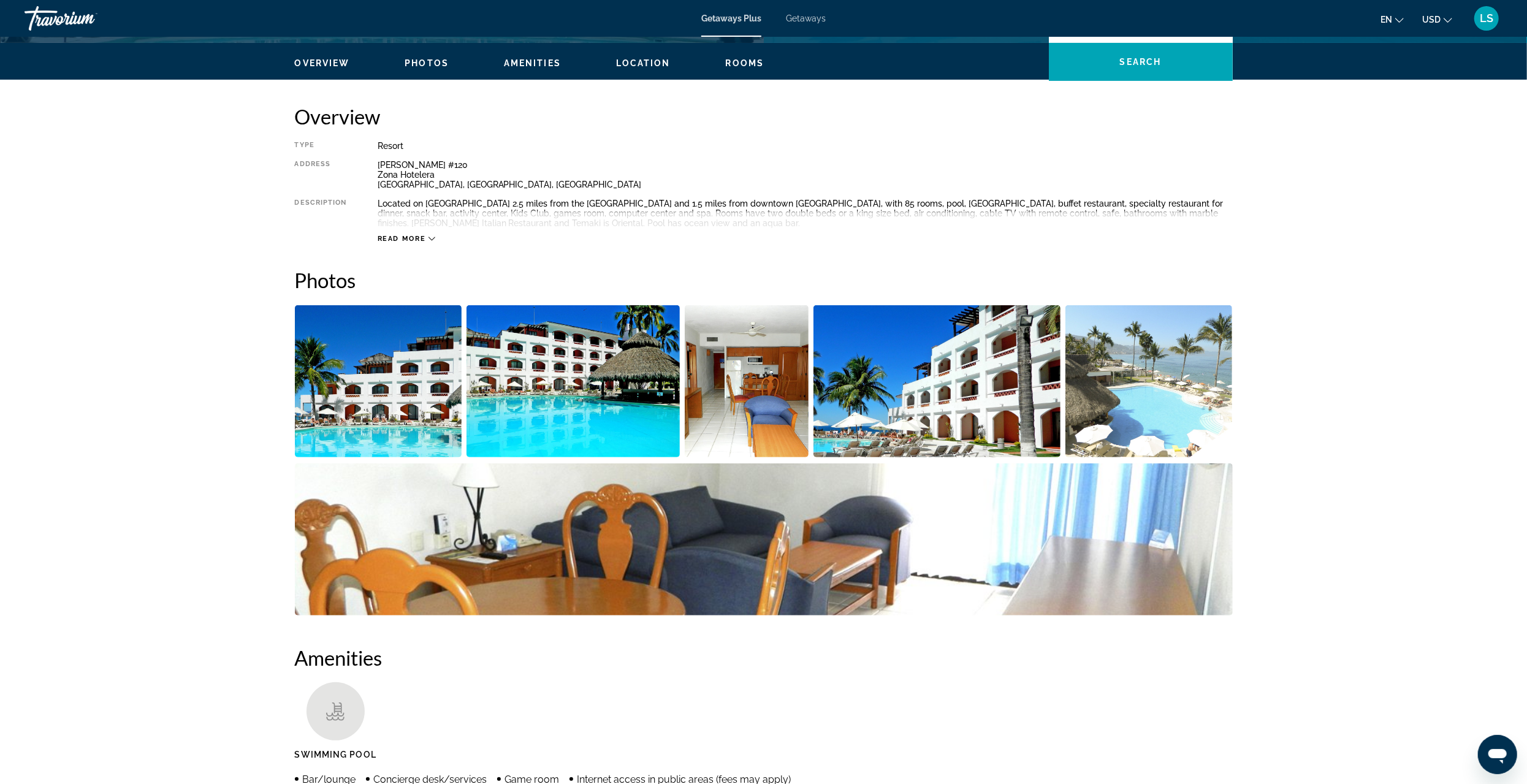
scroll to position [368, 0]
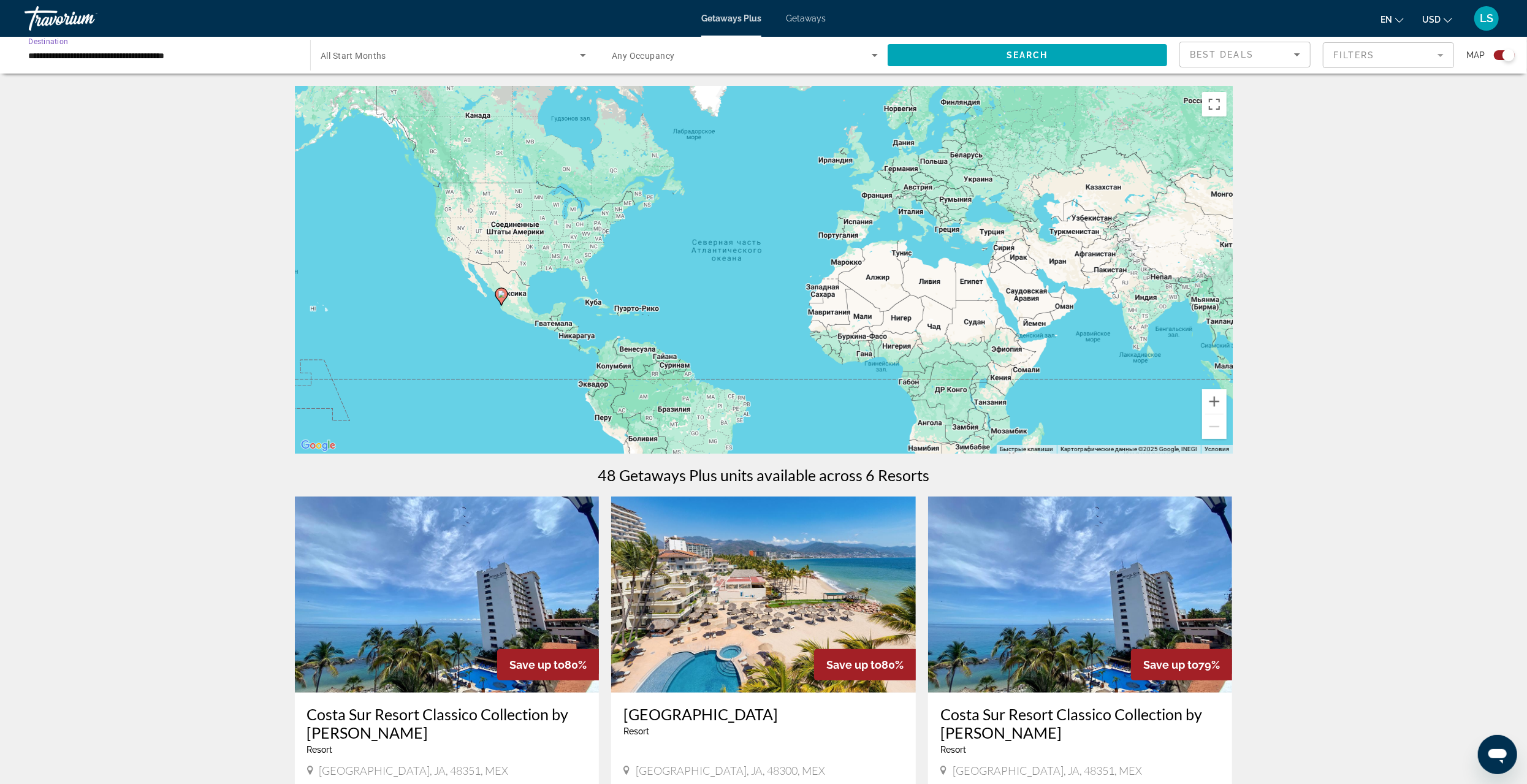
click at [88, 55] on input "**********" at bounding box center [161, 55] width 266 height 15
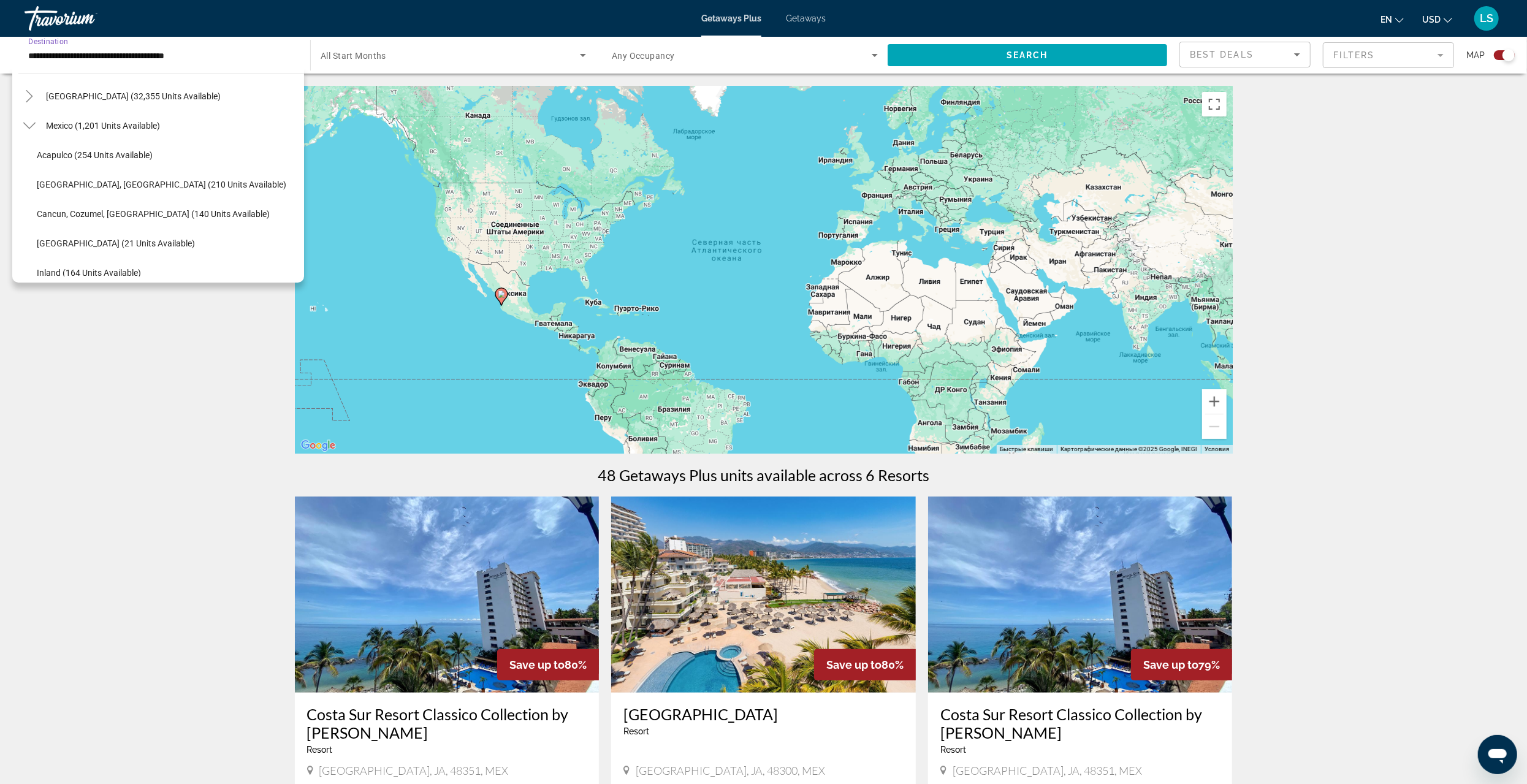
scroll to position [34, 0]
click at [82, 192] on span "[GEOGRAPHIC_DATA], [GEOGRAPHIC_DATA] (210 units available)" at bounding box center [161, 191] width 250 height 10
type input "**********"
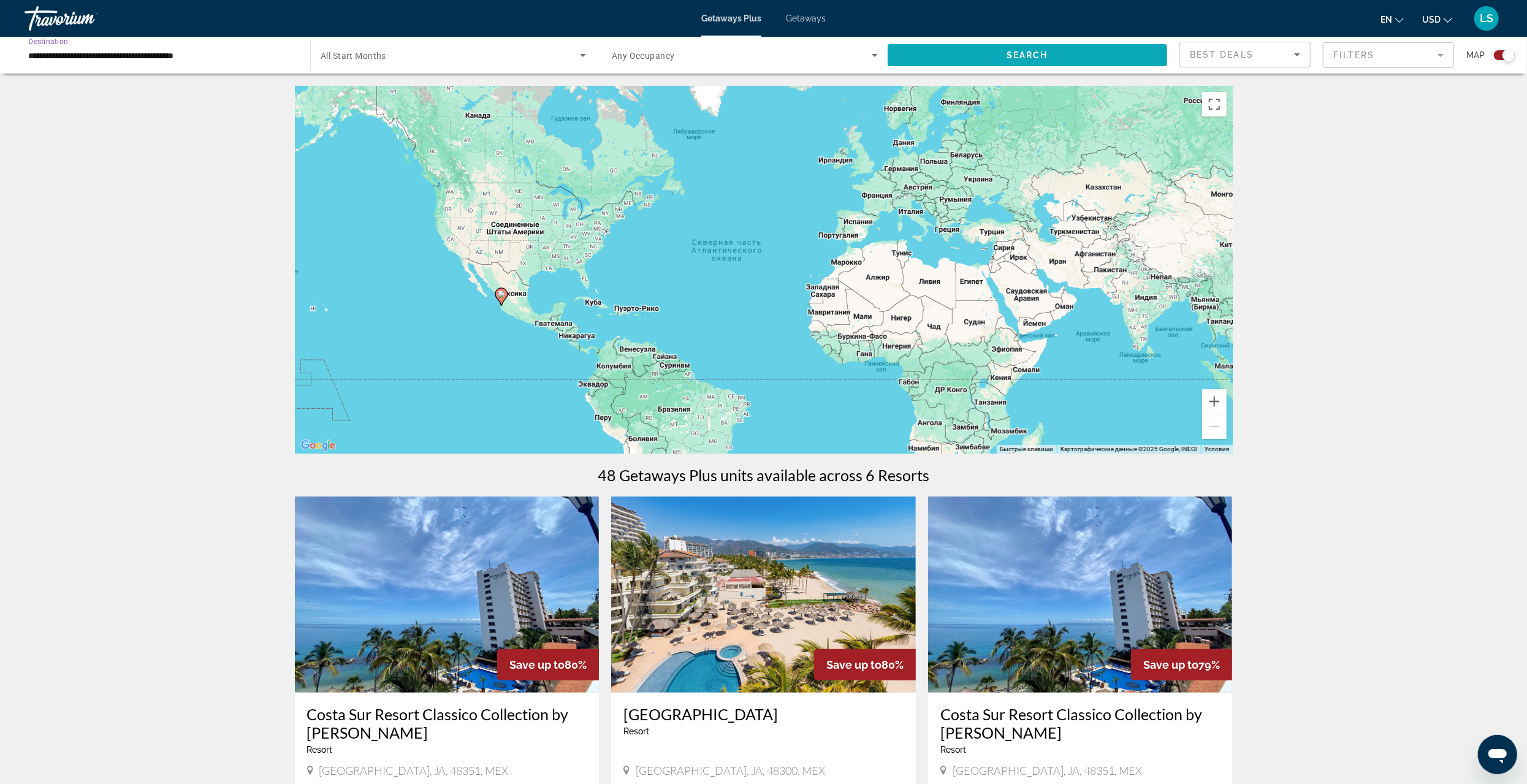
click at [987, 48] on span "Search widget" at bounding box center [1027, 55] width 279 height 30
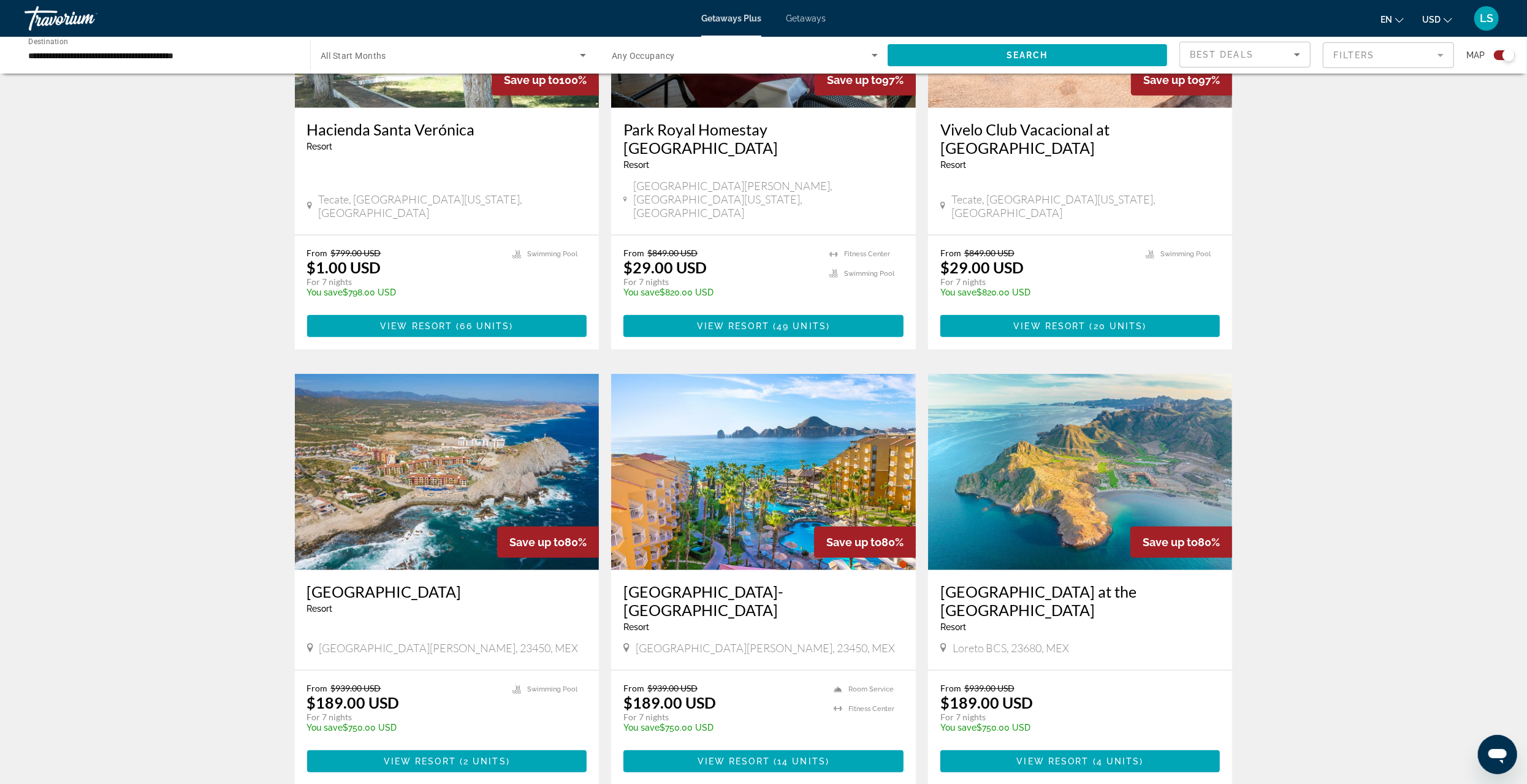
scroll to position [613, 0]
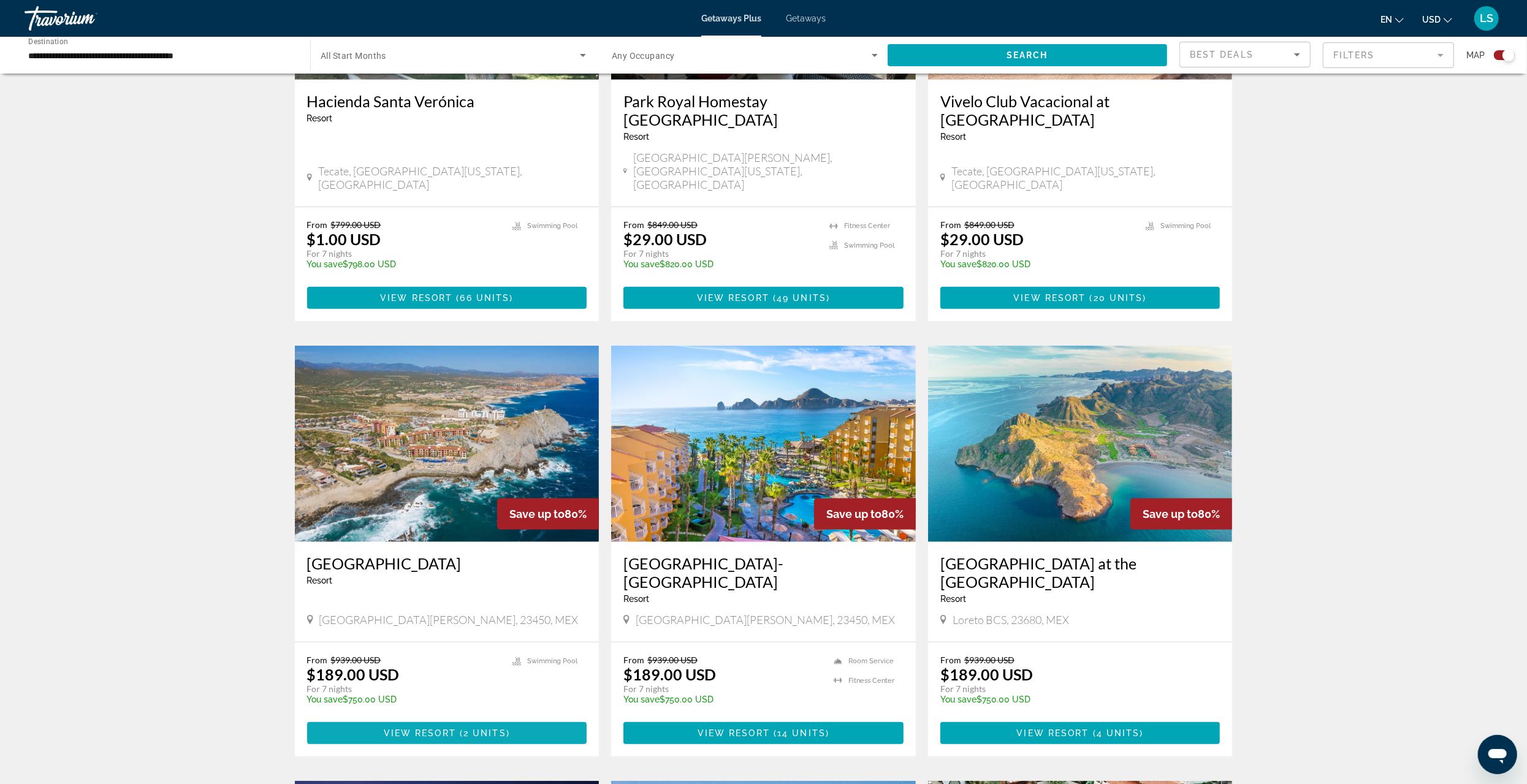
click at [461, 729] on span "( 2 units )" at bounding box center [483, 733] width 54 height 10
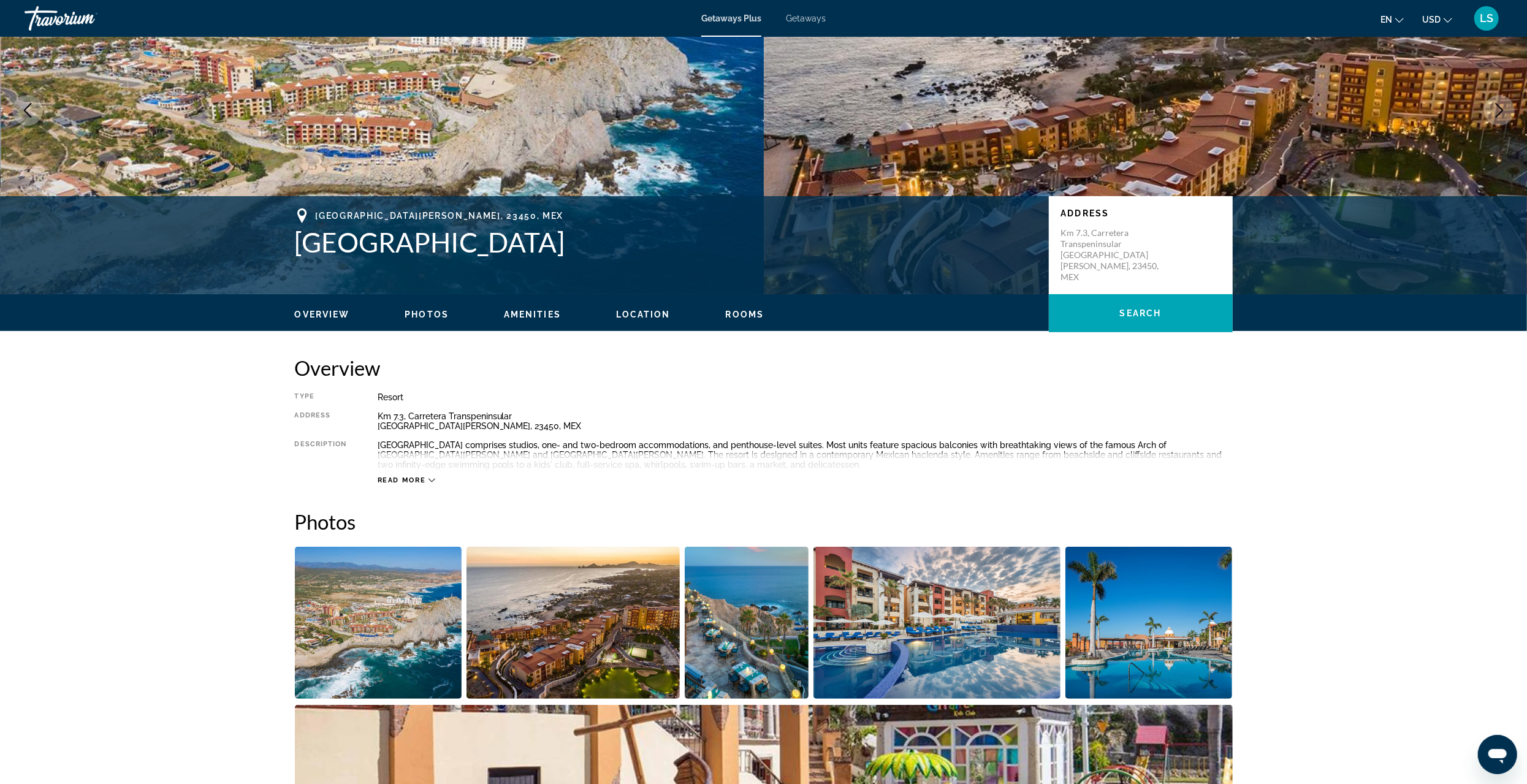
scroll to position [307, 0]
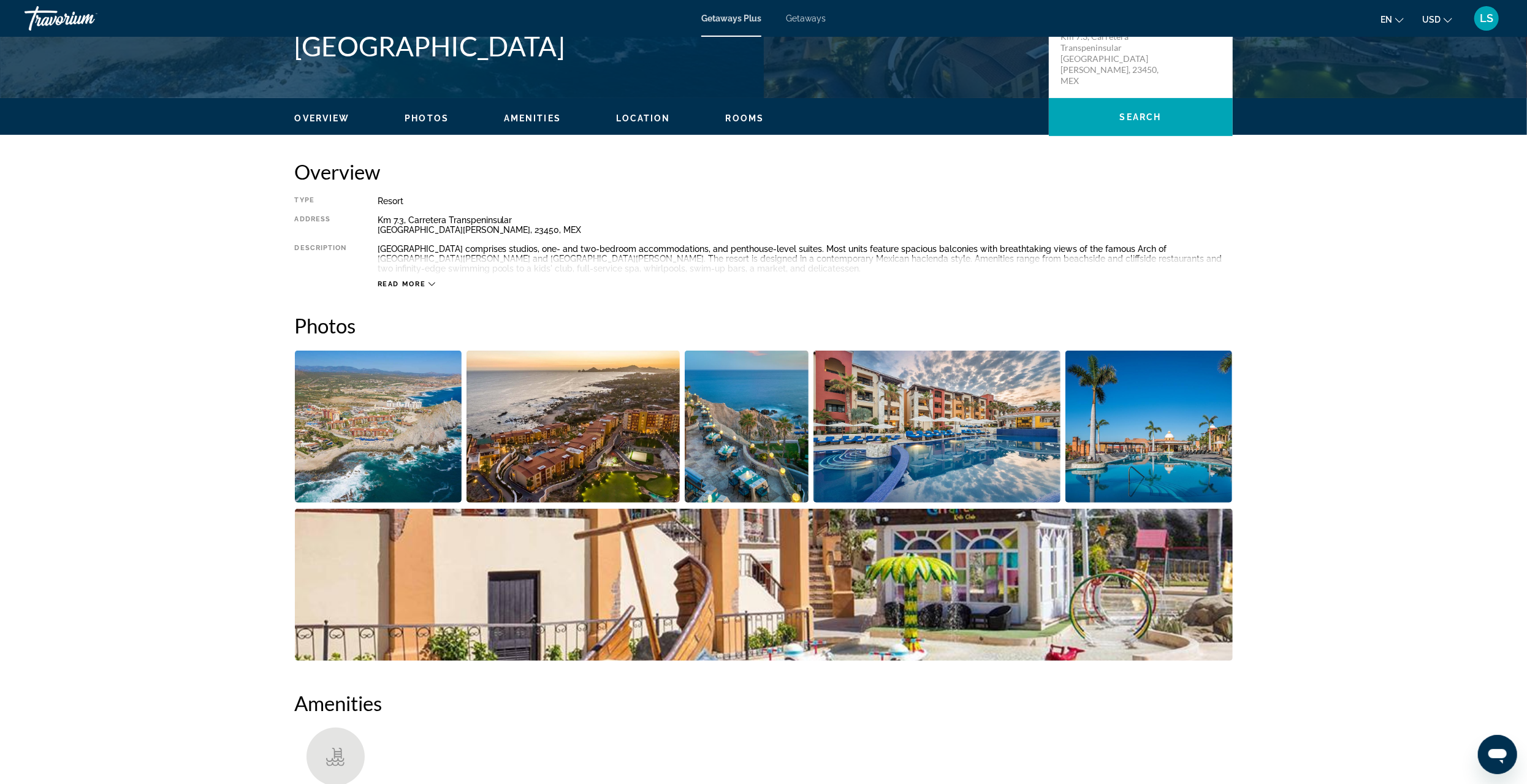
click at [427, 450] on img "Open full-screen image slider" at bounding box center [378, 427] width 167 height 152
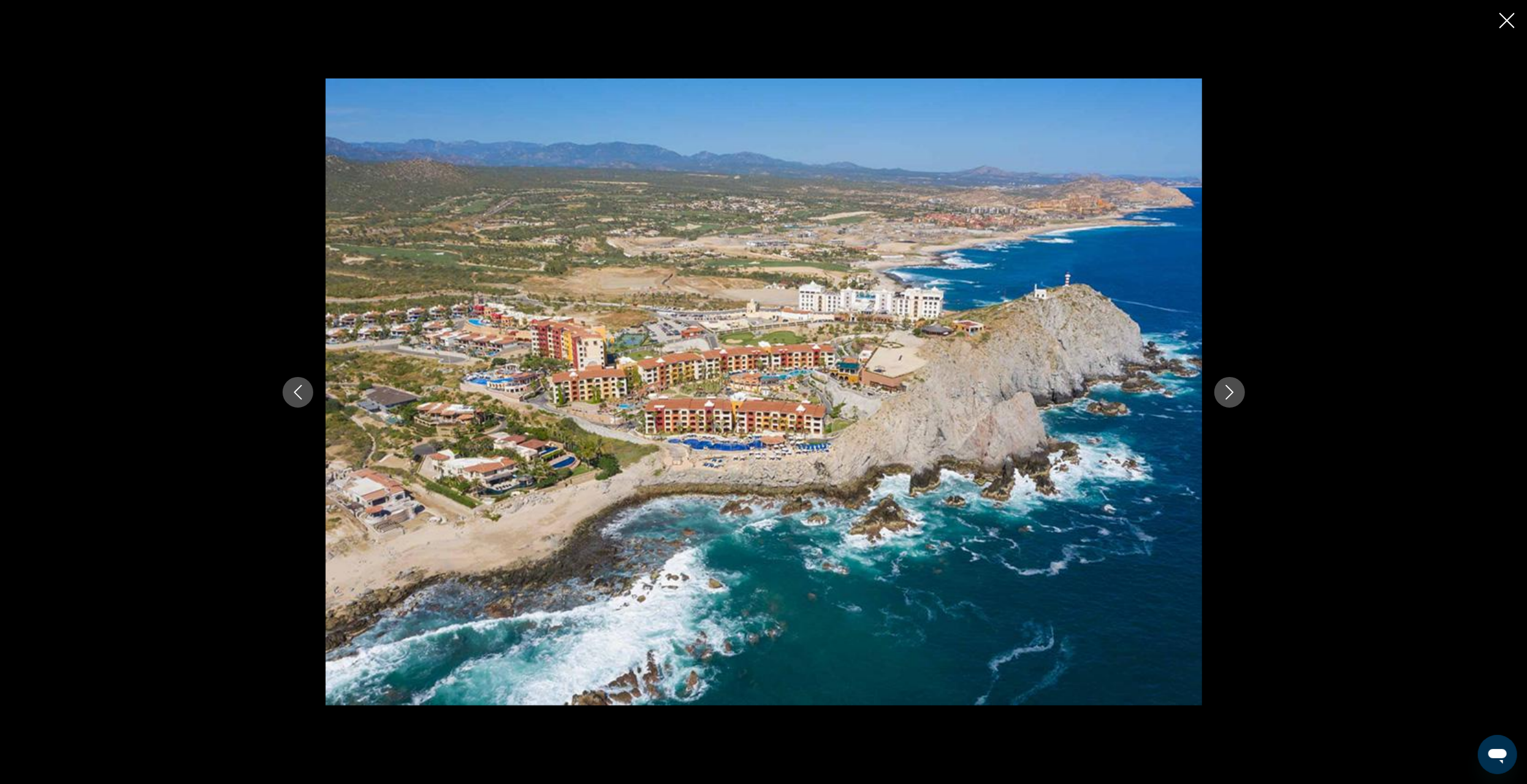
click at [1231, 389] on icon "Next image" at bounding box center [1229, 392] width 15 height 15
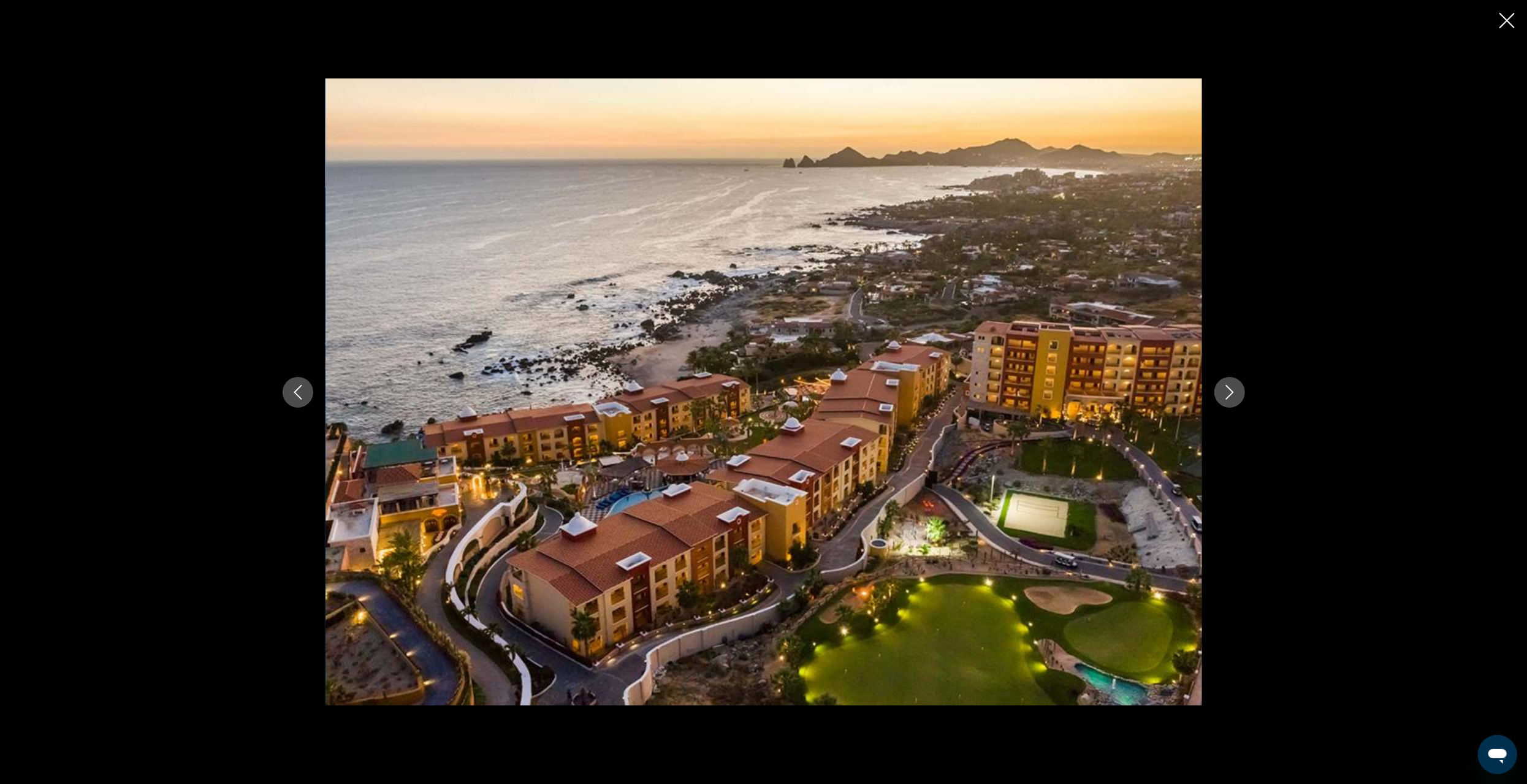
click at [1227, 390] on icon "Next image" at bounding box center [1229, 392] width 15 height 15
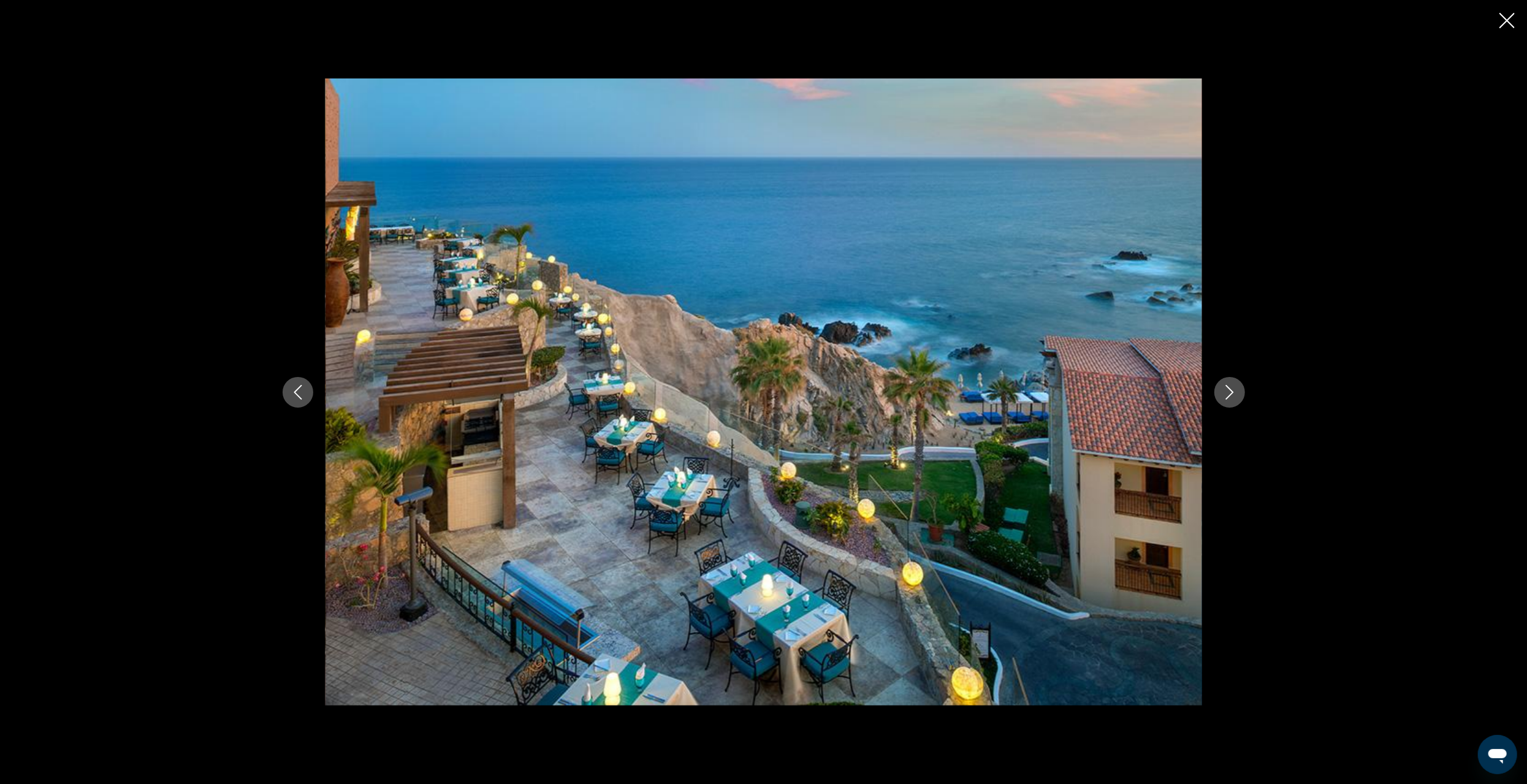
click at [1227, 390] on icon "Next image" at bounding box center [1229, 392] width 15 height 15
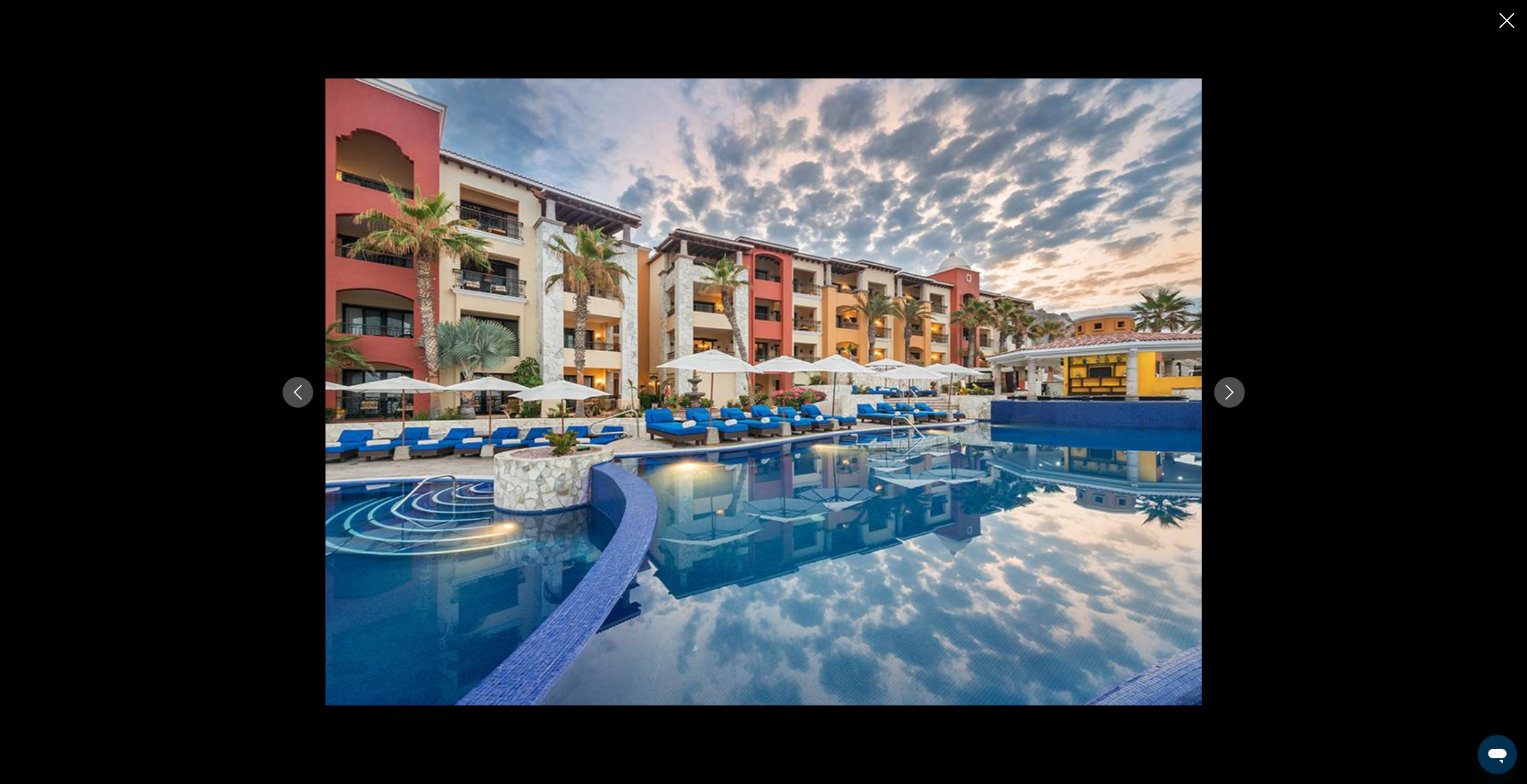
click at [1227, 390] on icon "Next image" at bounding box center [1229, 392] width 15 height 15
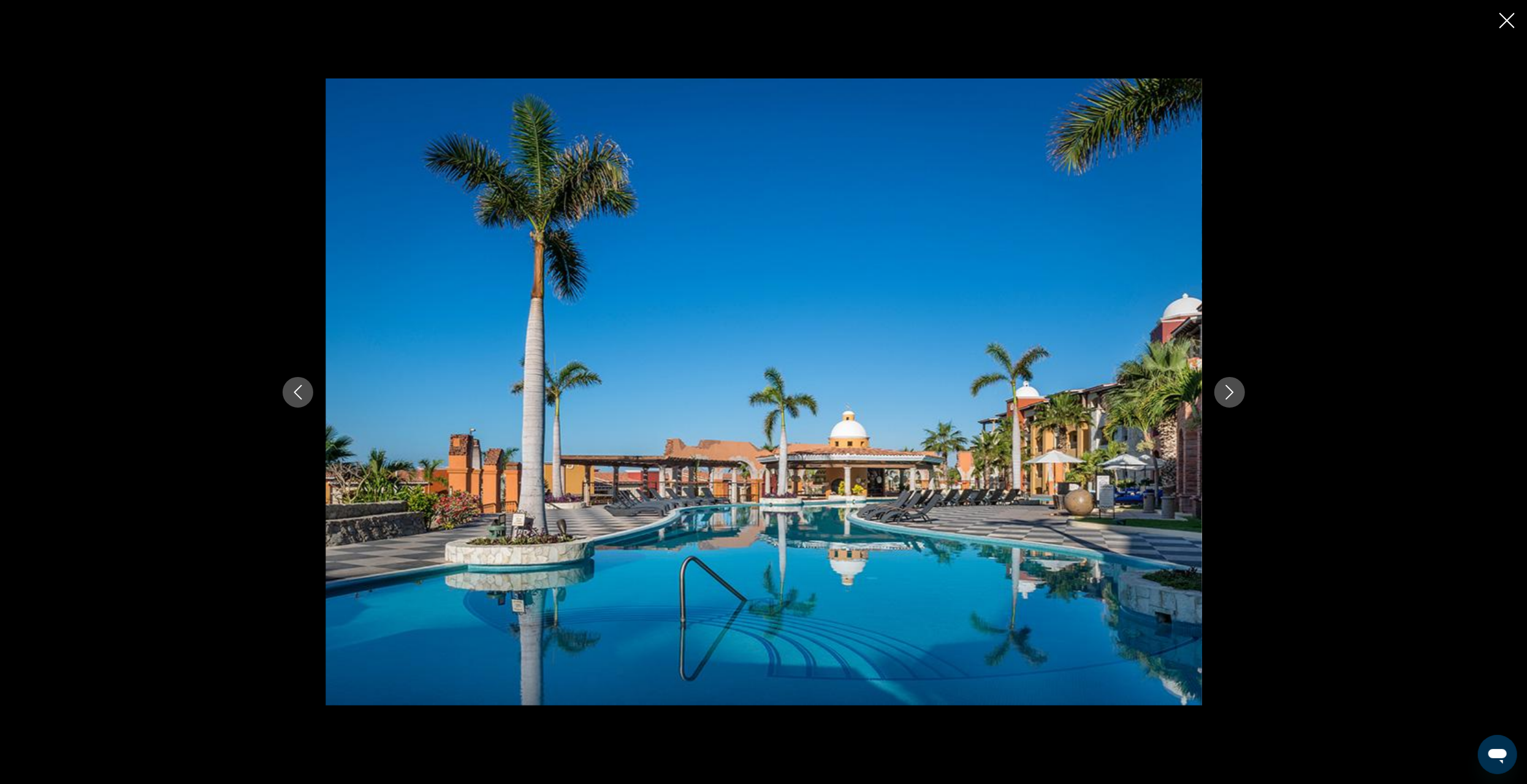
click at [1227, 390] on icon "Next image" at bounding box center [1229, 392] width 15 height 15
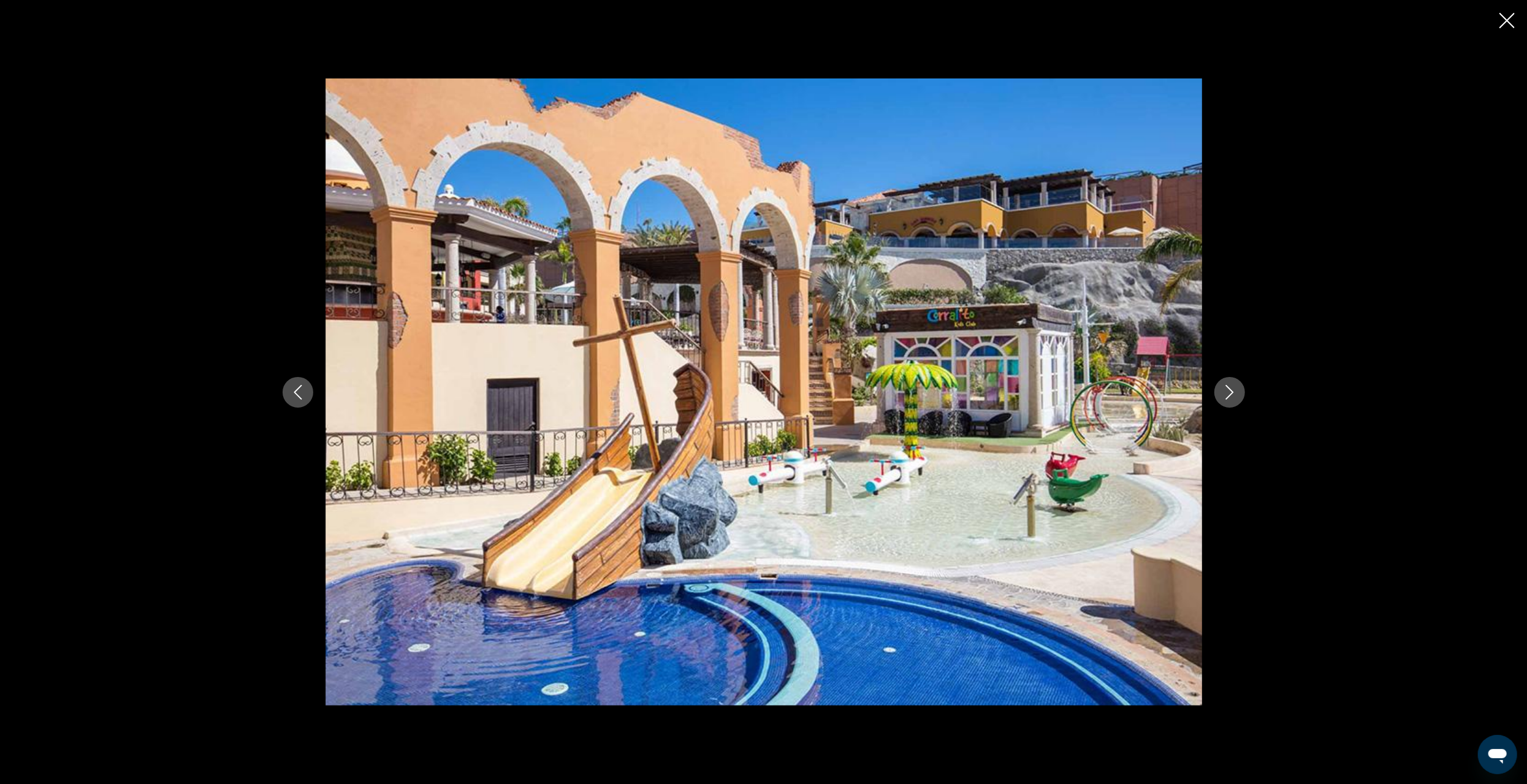
click at [1227, 390] on icon "Next image" at bounding box center [1229, 392] width 15 height 15
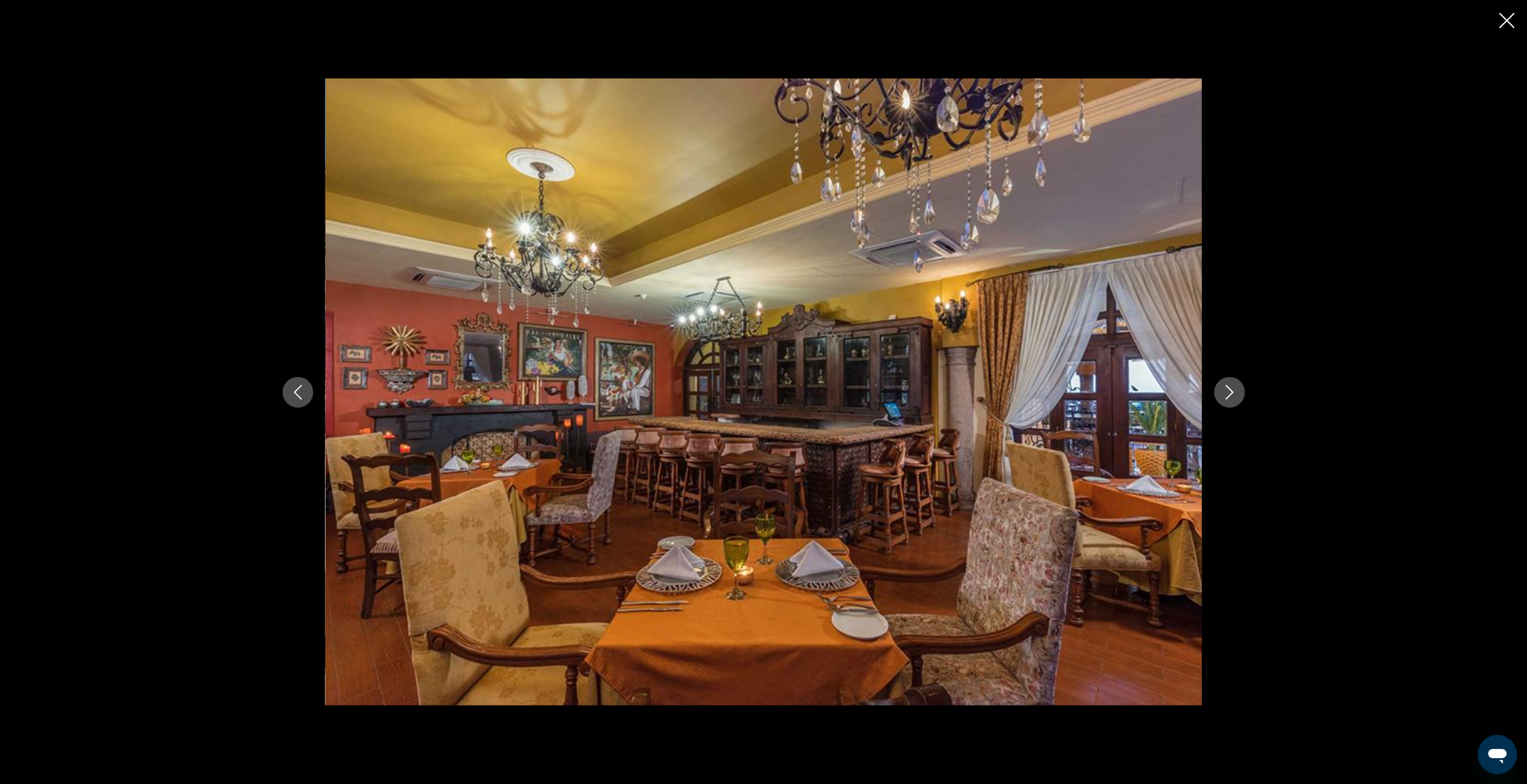
click at [1227, 390] on icon "Next image" at bounding box center [1229, 392] width 15 height 15
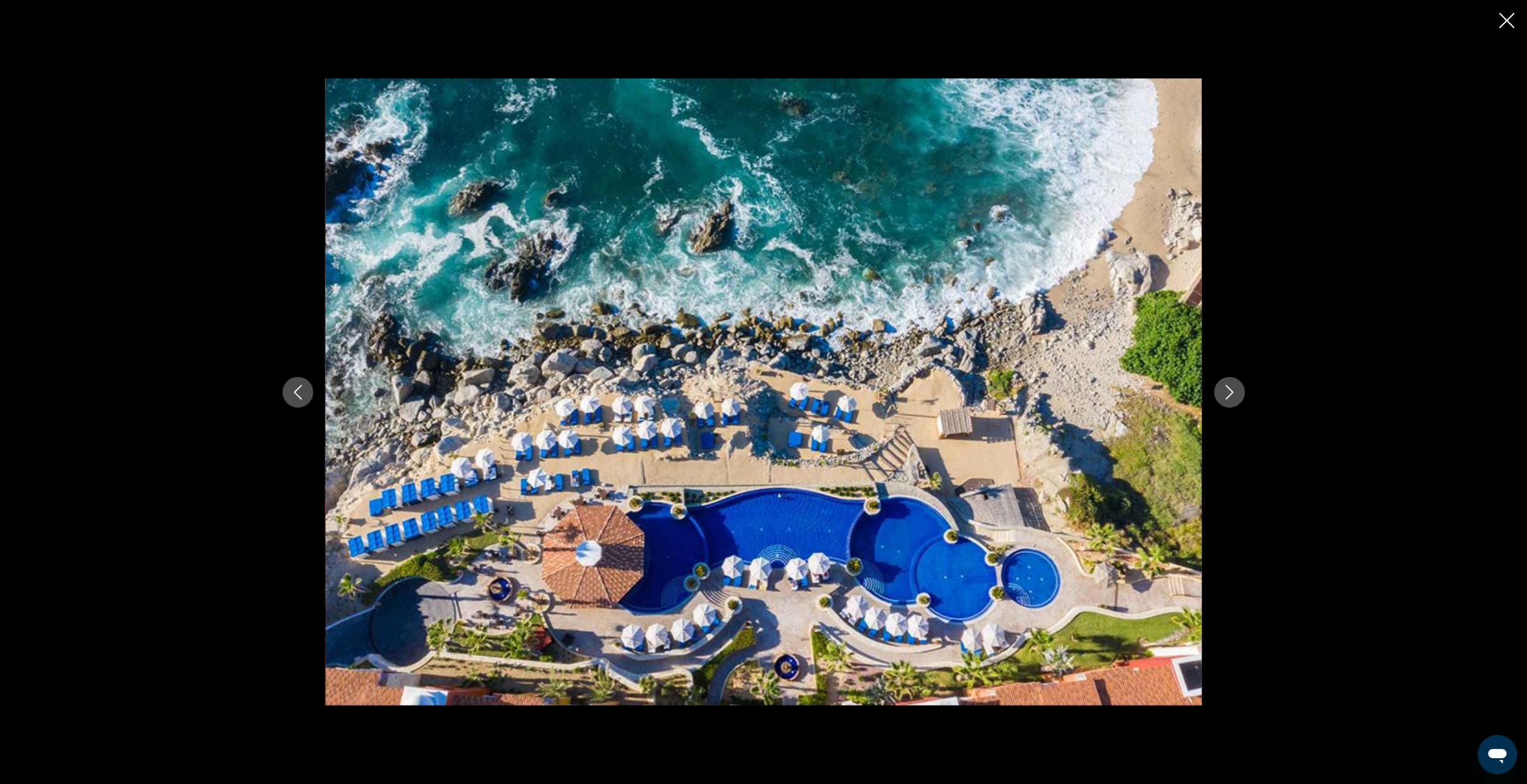
click at [1229, 389] on icon "Next image" at bounding box center [1229, 392] width 15 height 15
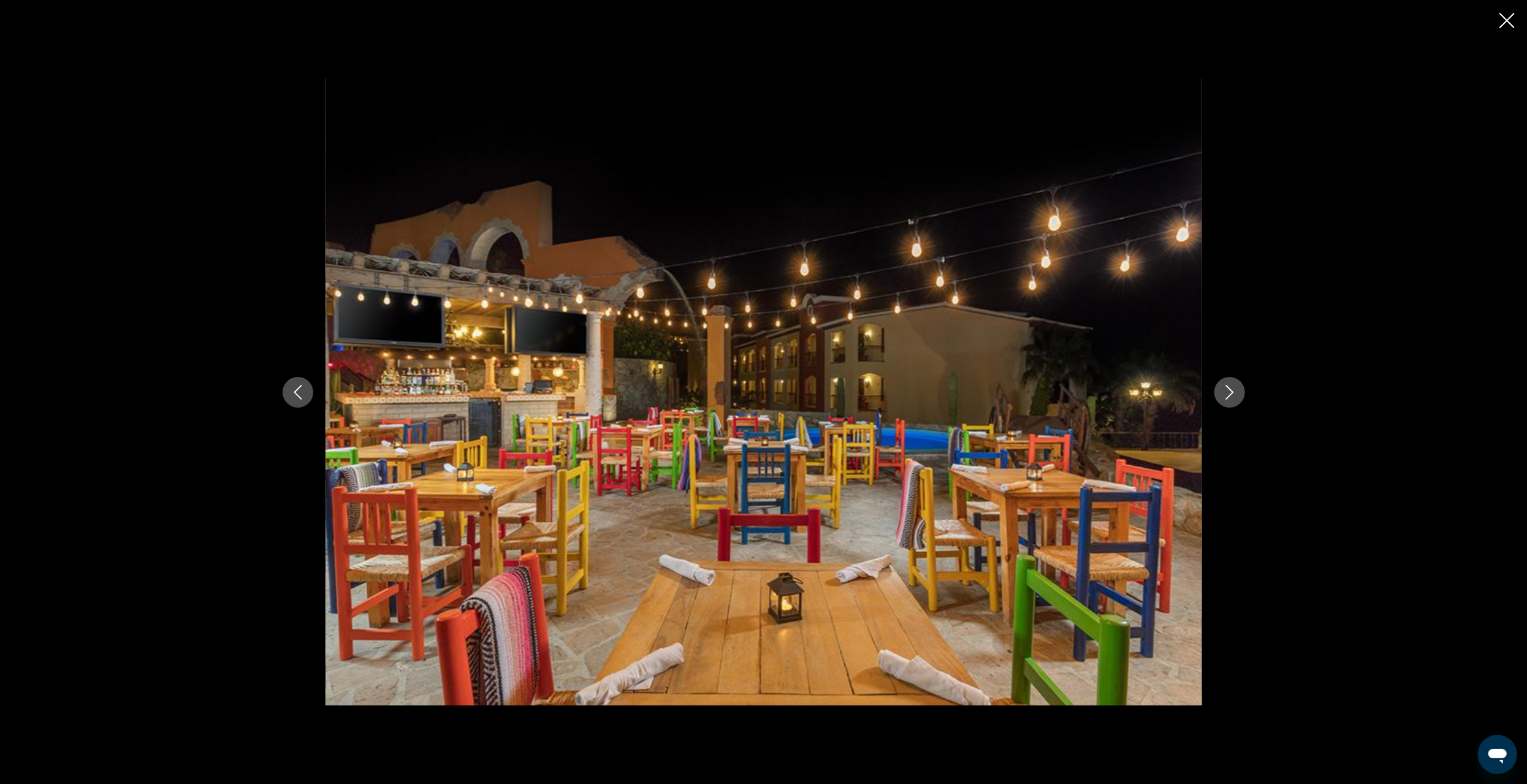
click at [1229, 389] on icon "Next image" at bounding box center [1229, 392] width 15 height 15
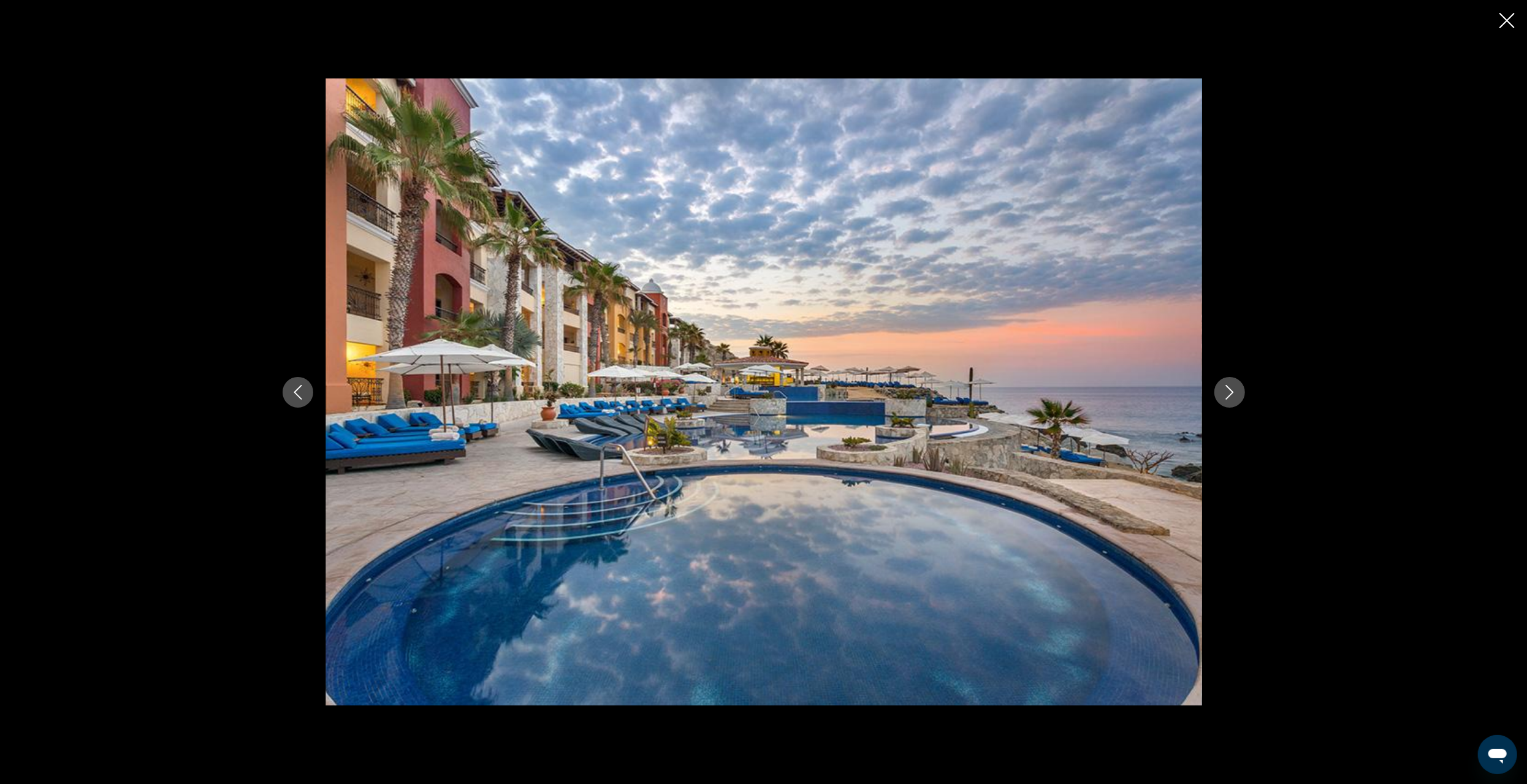
click at [1229, 389] on icon "Next image" at bounding box center [1229, 392] width 15 height 15
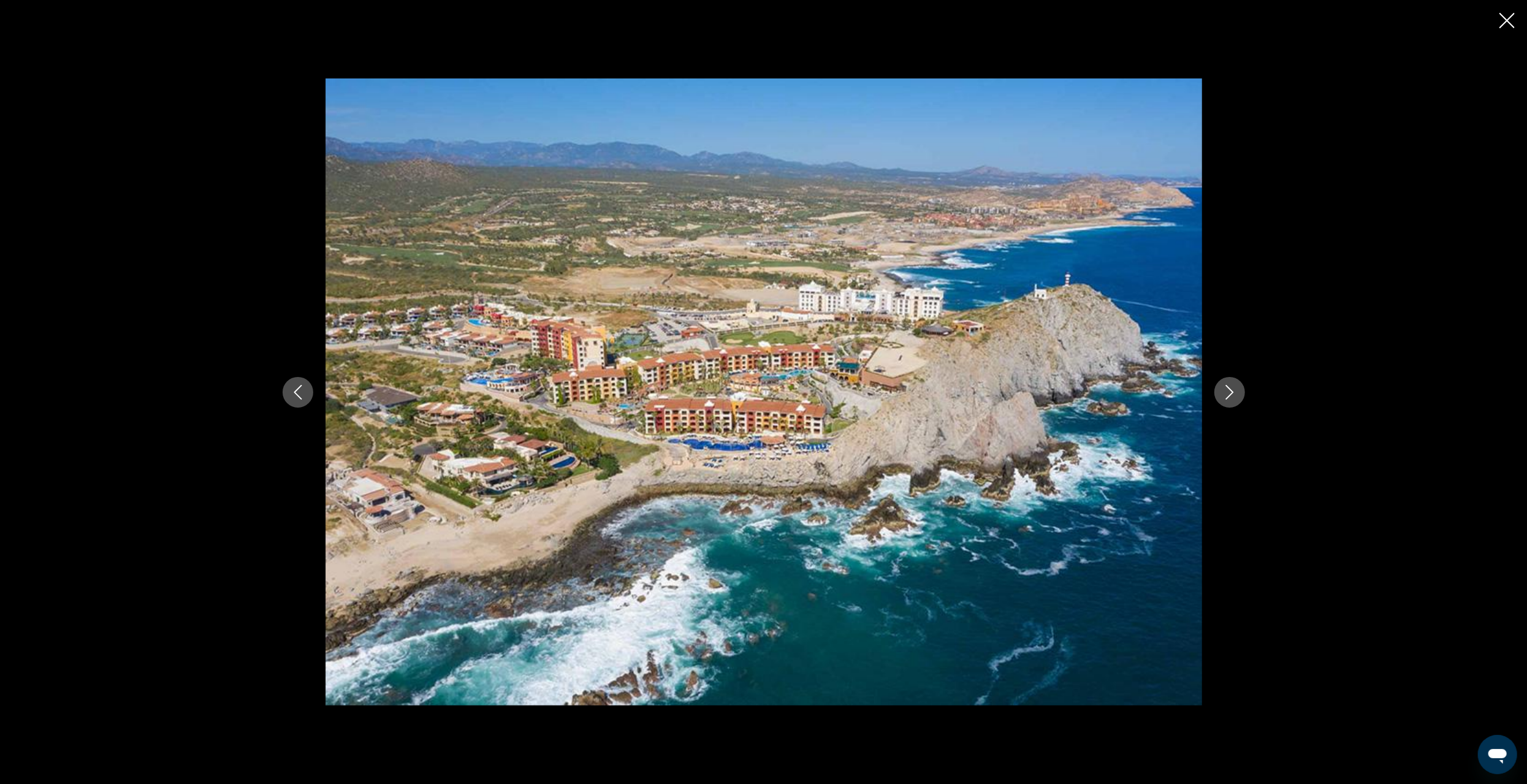
click at [1229, 389] on icon "Next image" at bounding box center [1229, 392] width 15 height 15
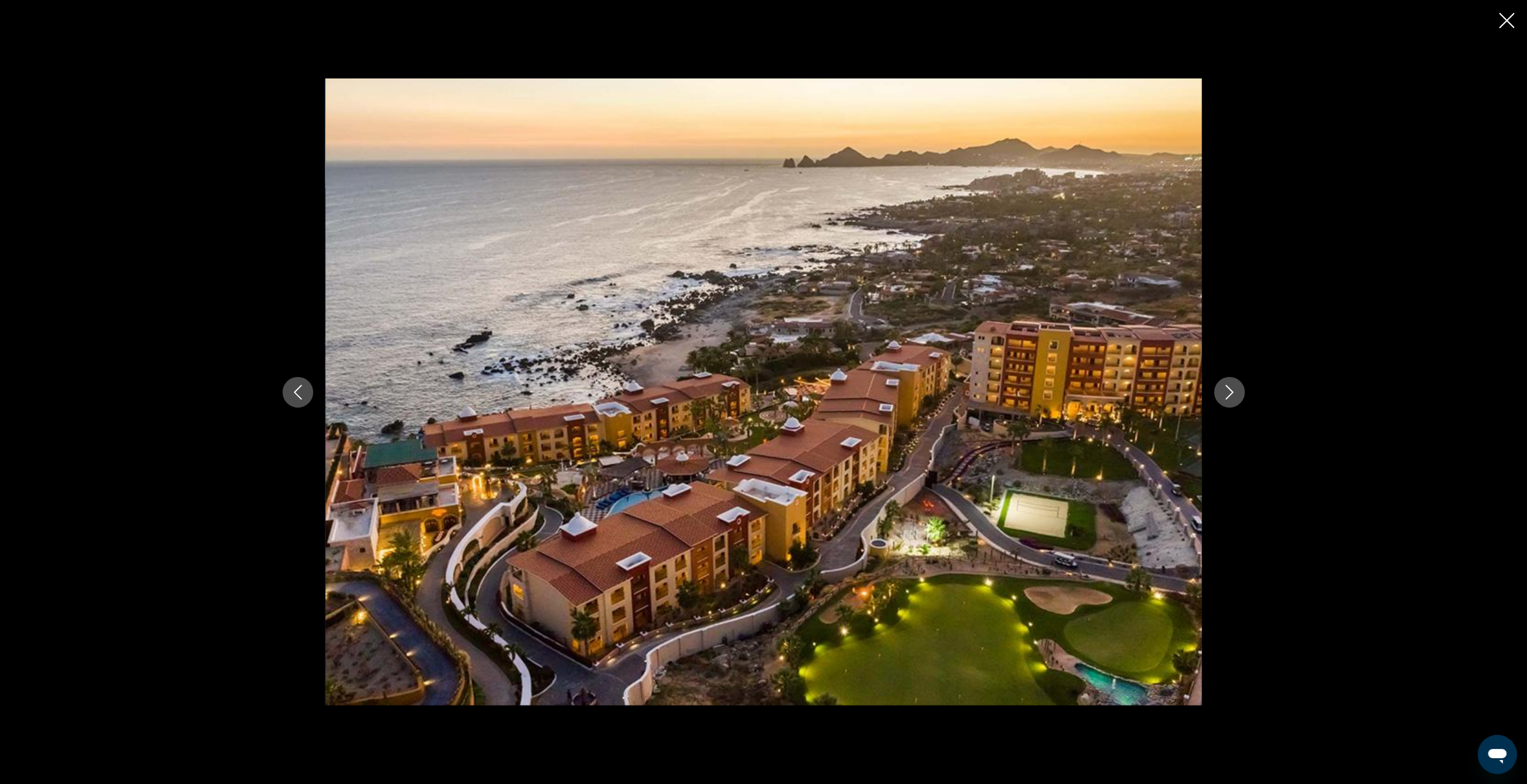
drag, startPoint x: 1233, startPoint y: 399, endPoint x: 1237, endPoint y: 392, distance: 8.1
click at [1233, 397] on icon "Next image" at bounding box center [1229, 392] width 15 height 15
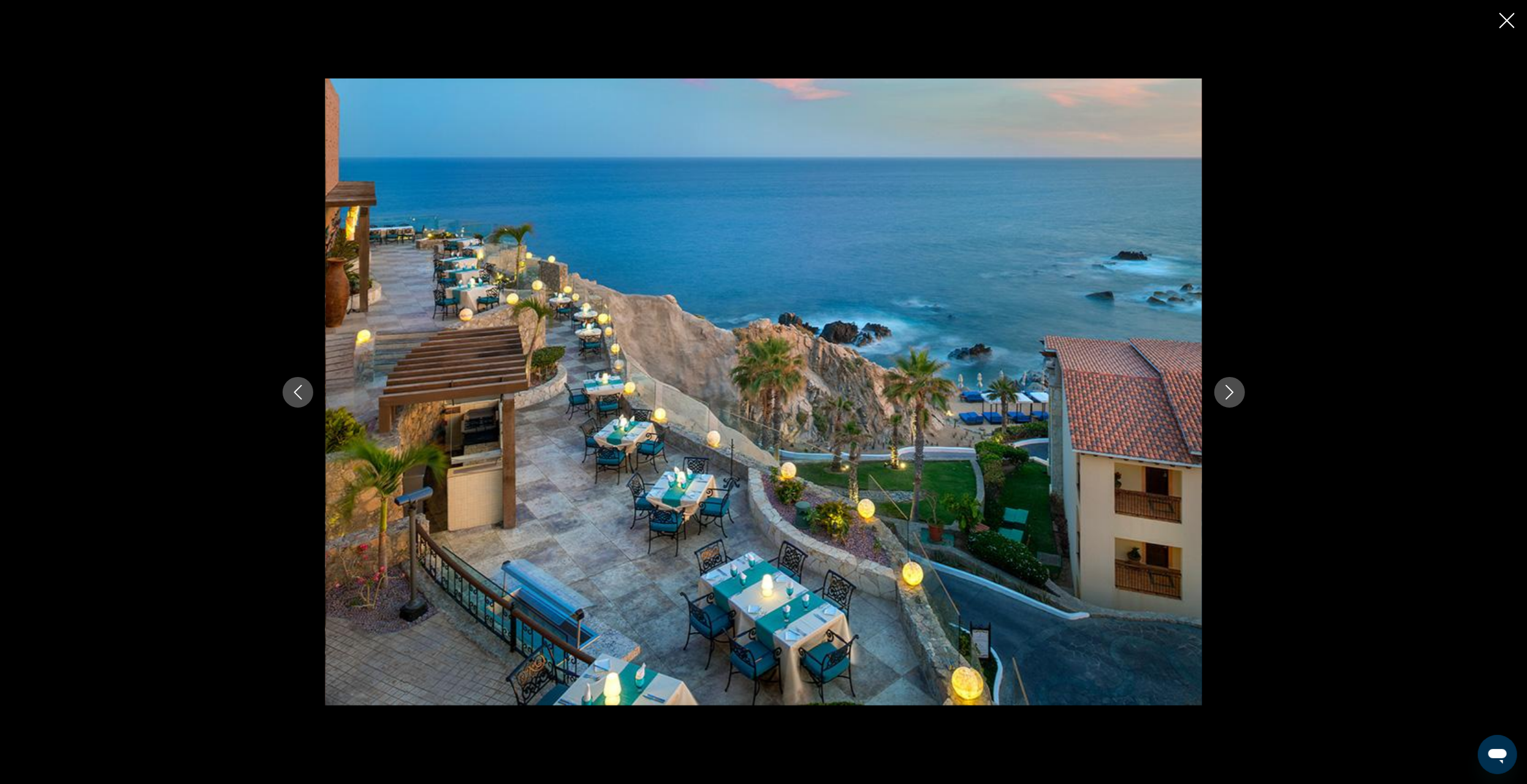
click at [1503, 18] on icon "Close slideshow" at bounding box center [1508, 21] width 15 height 15
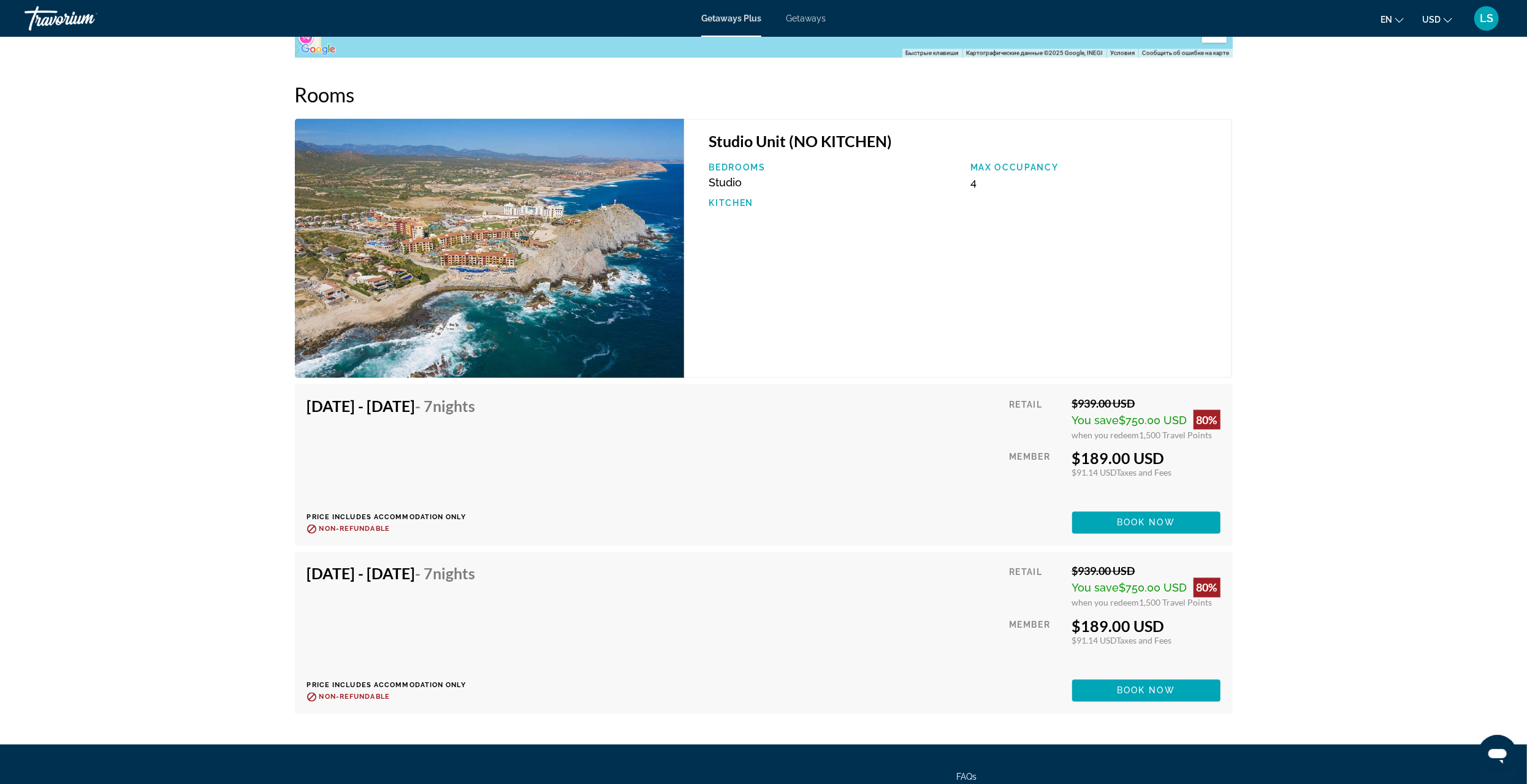
scroll to position [1839, 0]
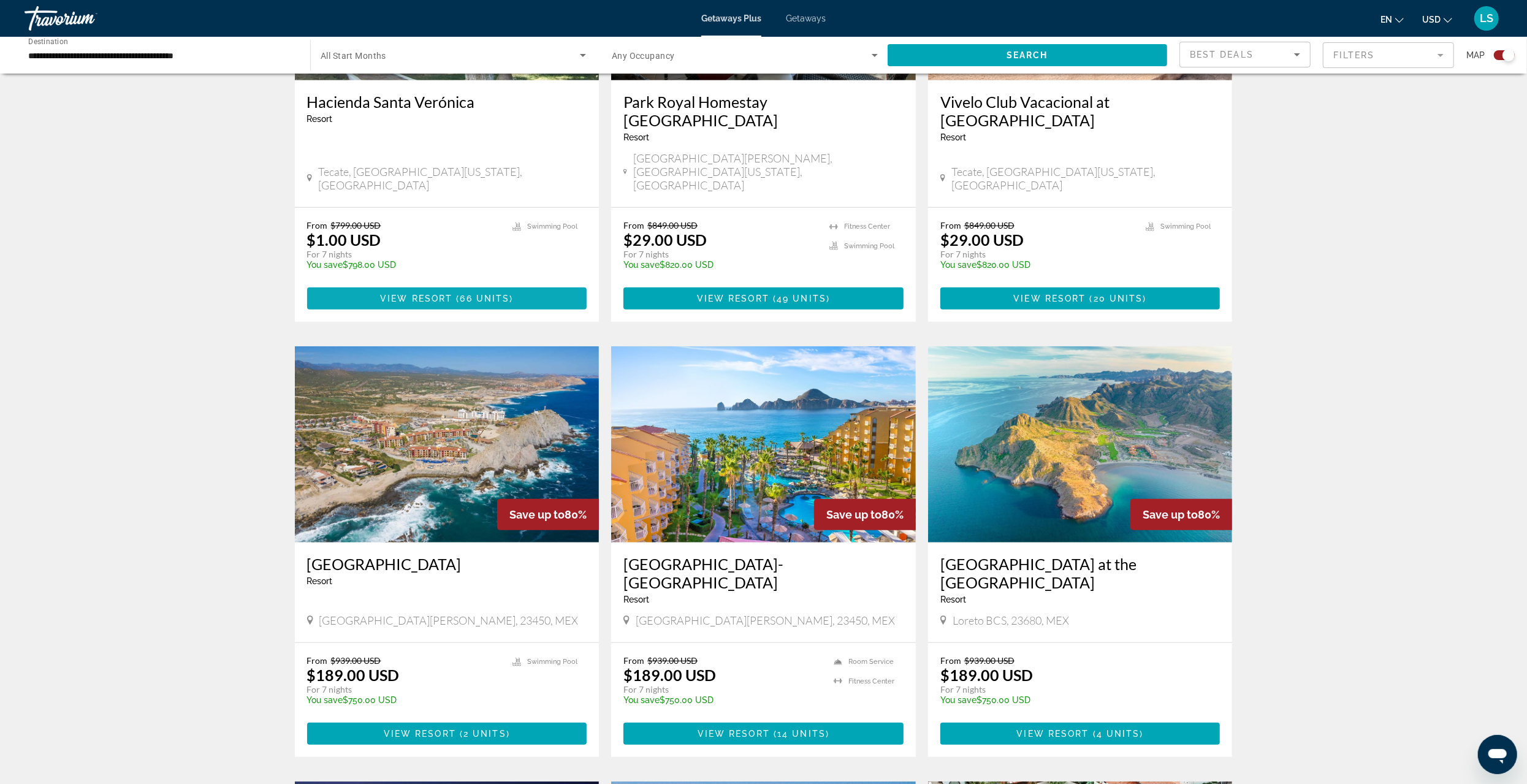
scroll to position [613, 0]
click at [742, 729] on span "View Resort" at bounding box center [734, 733] width 72 height 10
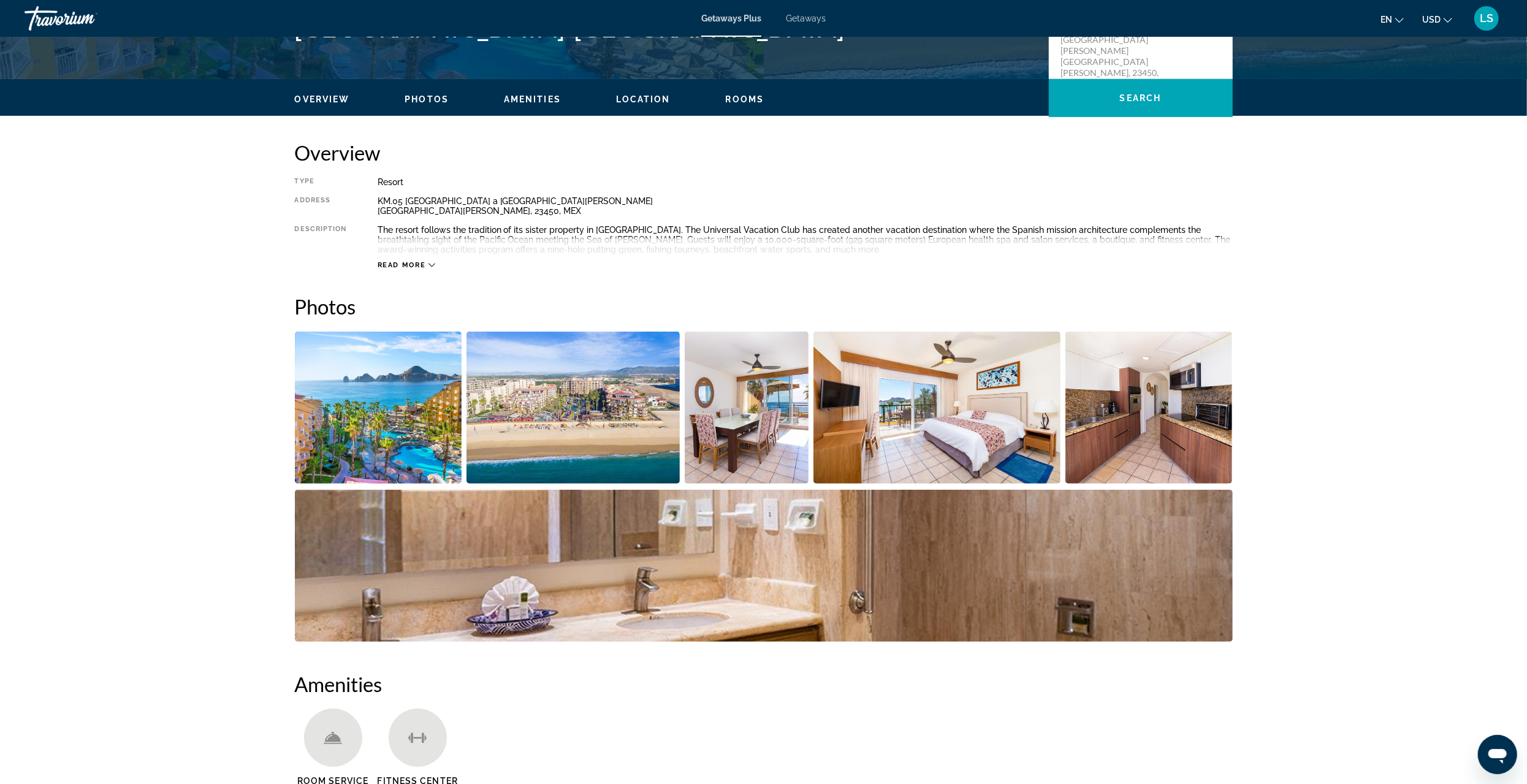
scroll to position [307, 0]
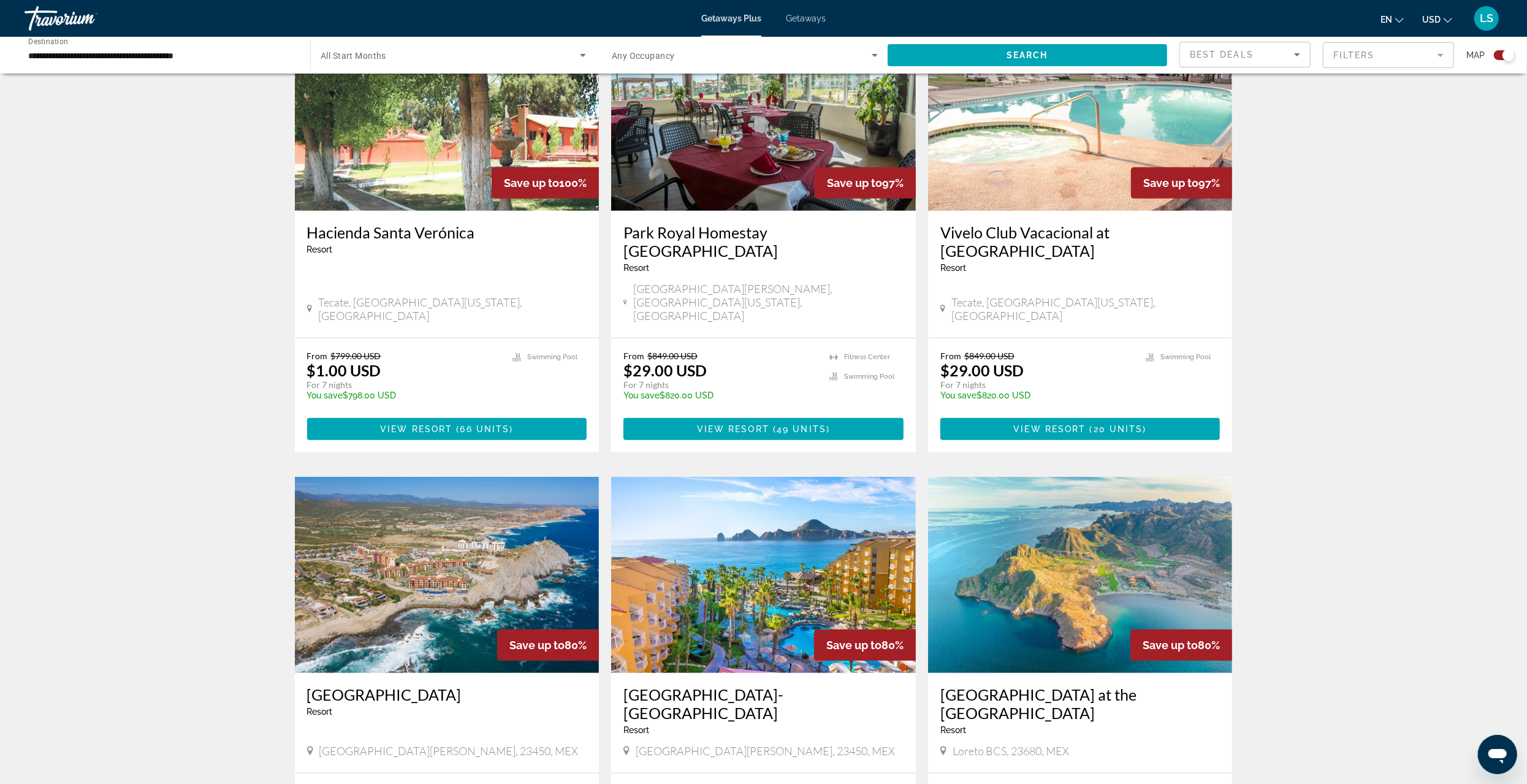
scroll to position [613, 0]
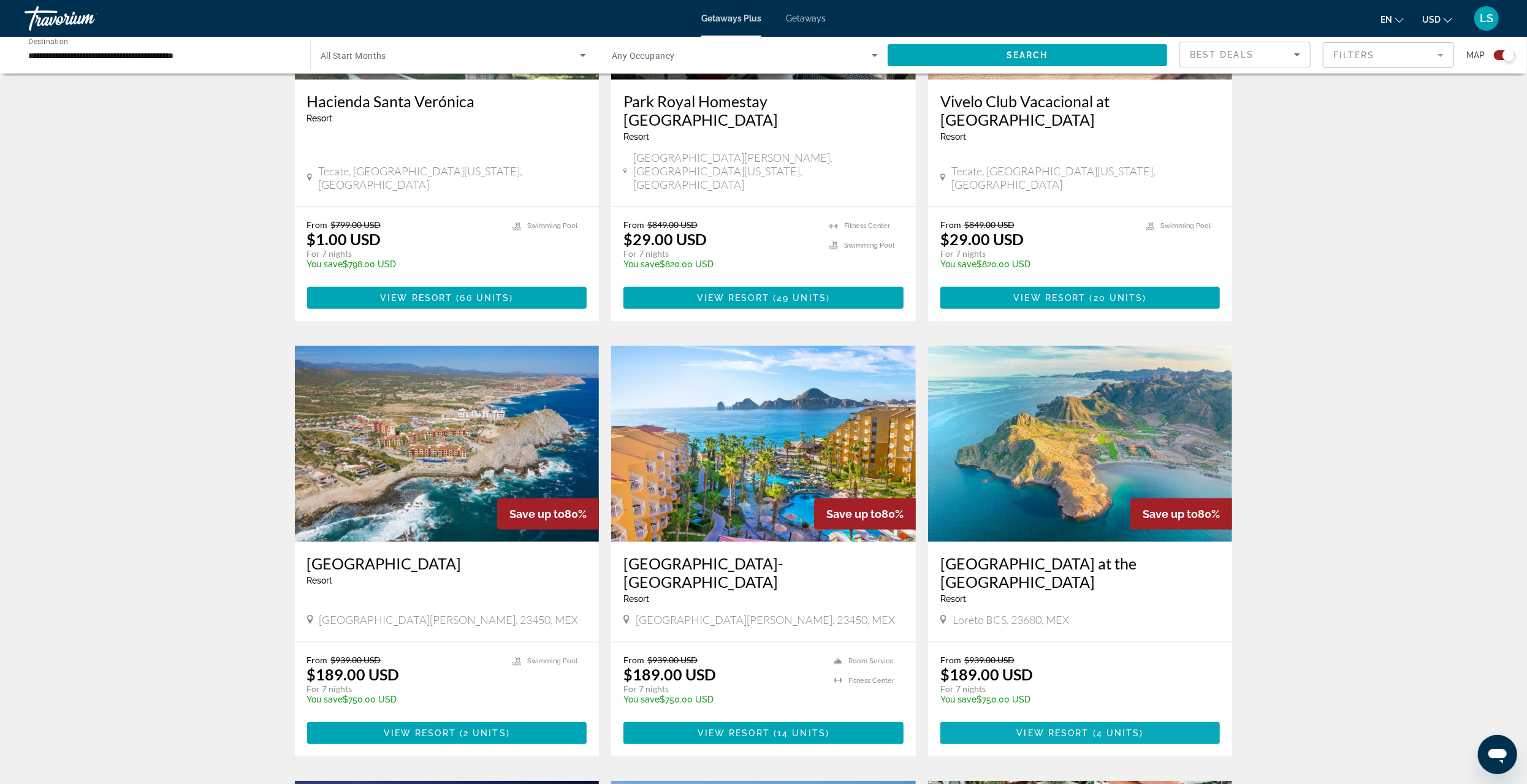
click at [1021, 729] on span "View Resort" at bounding box center [1053, 733] width 72 height 10
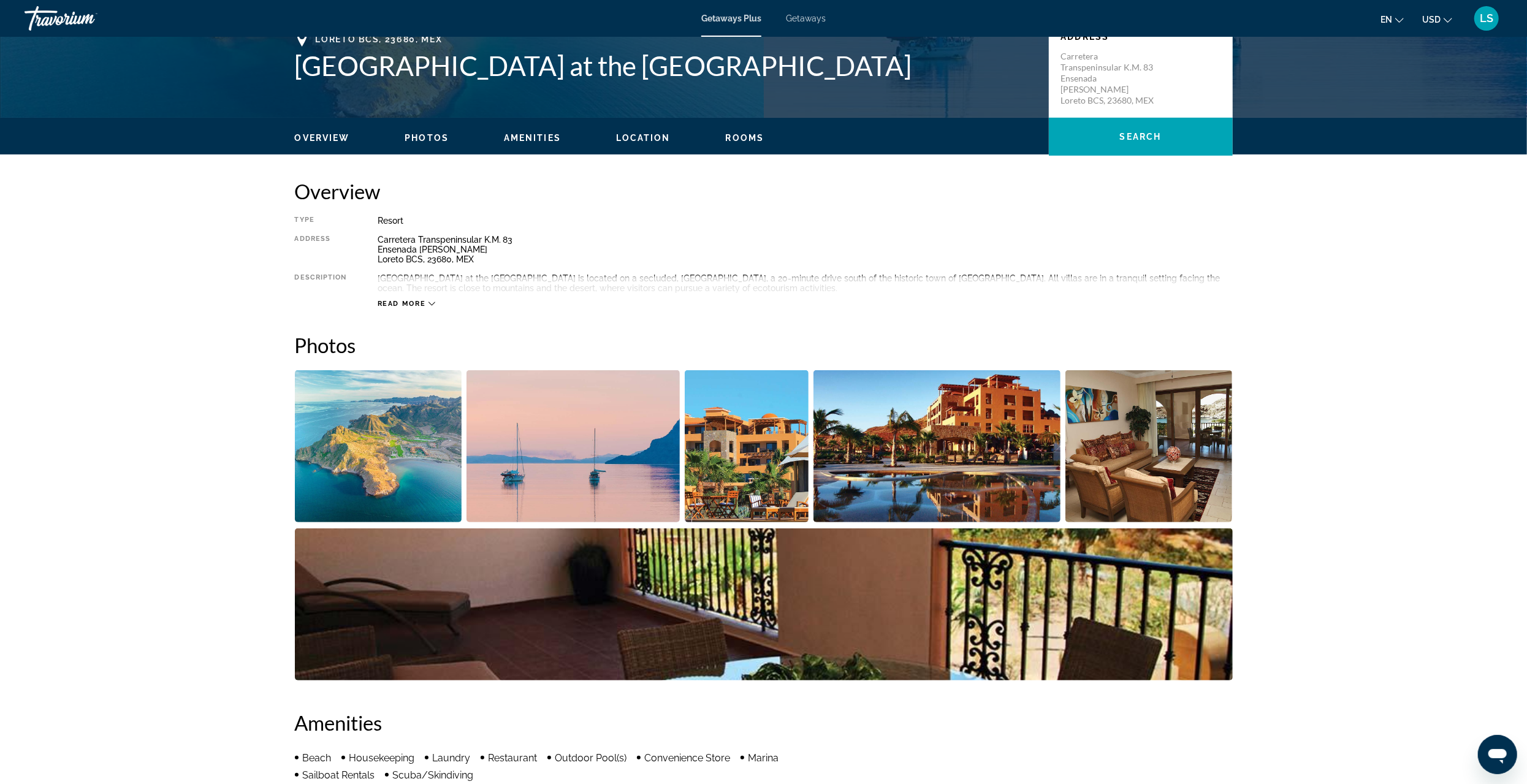
scroll to position [307, 0]
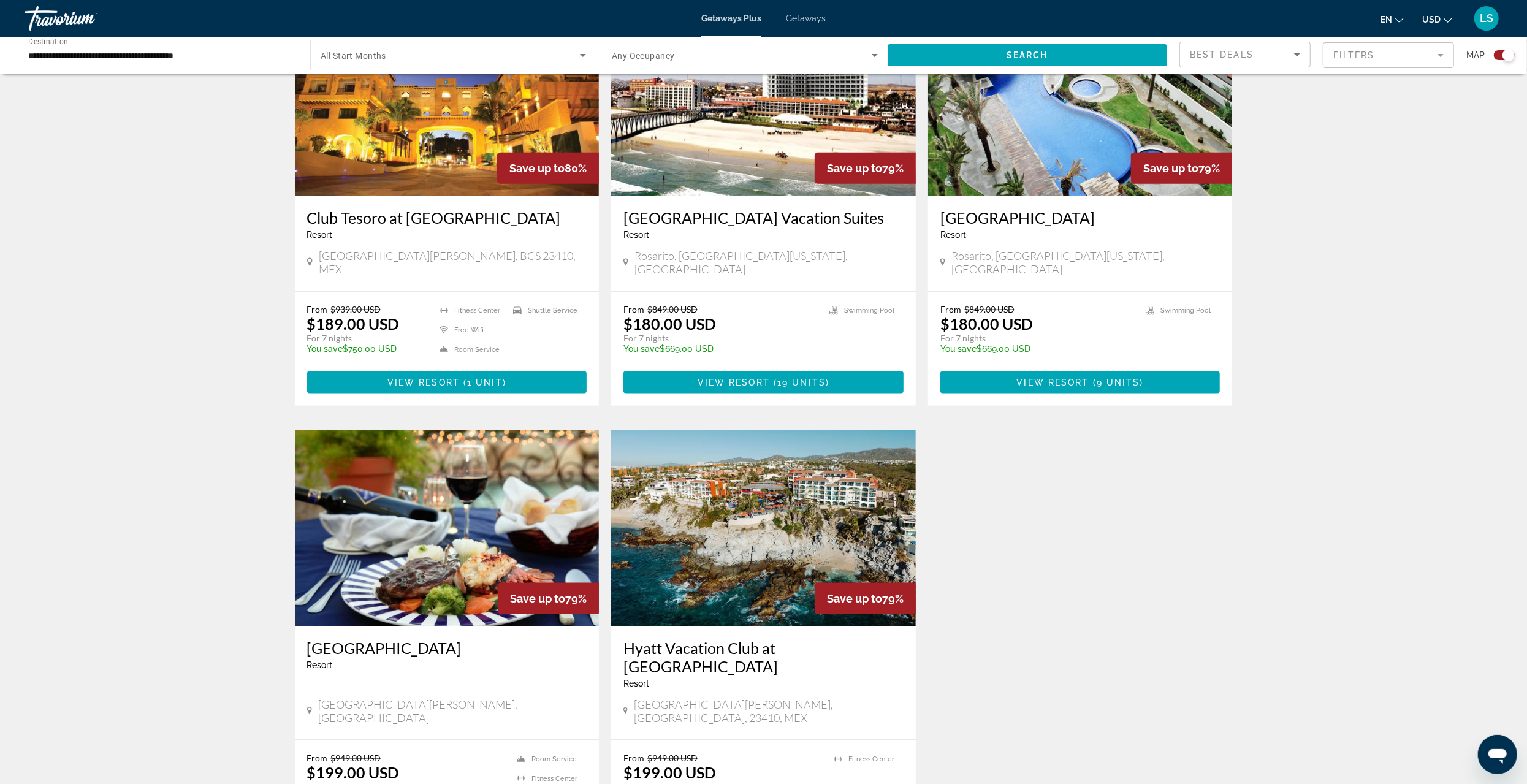
scroll to position [1471, 0]
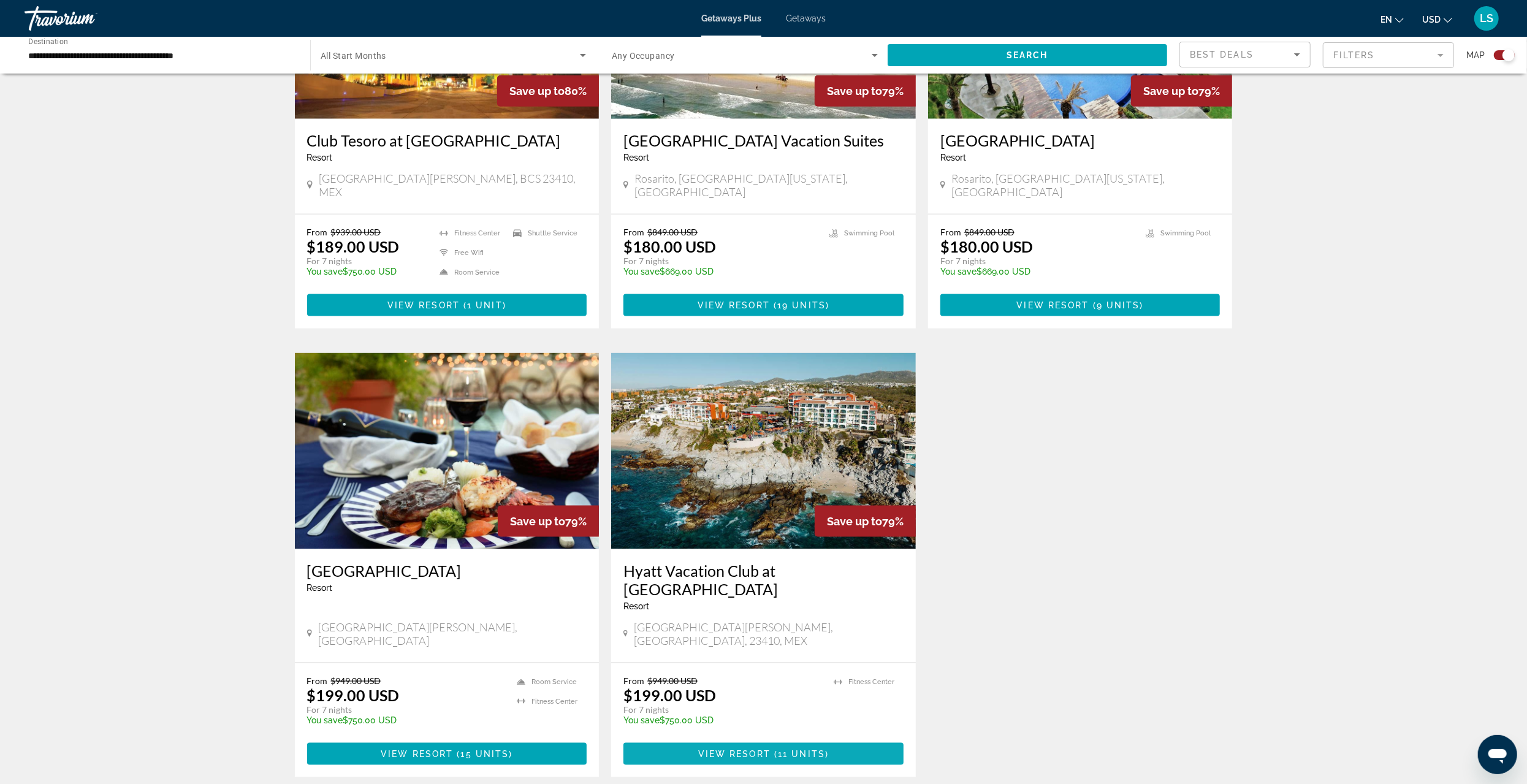
click at [723, 749] on span "View Resort" at bounding box center [734, 754] width 72 height 10
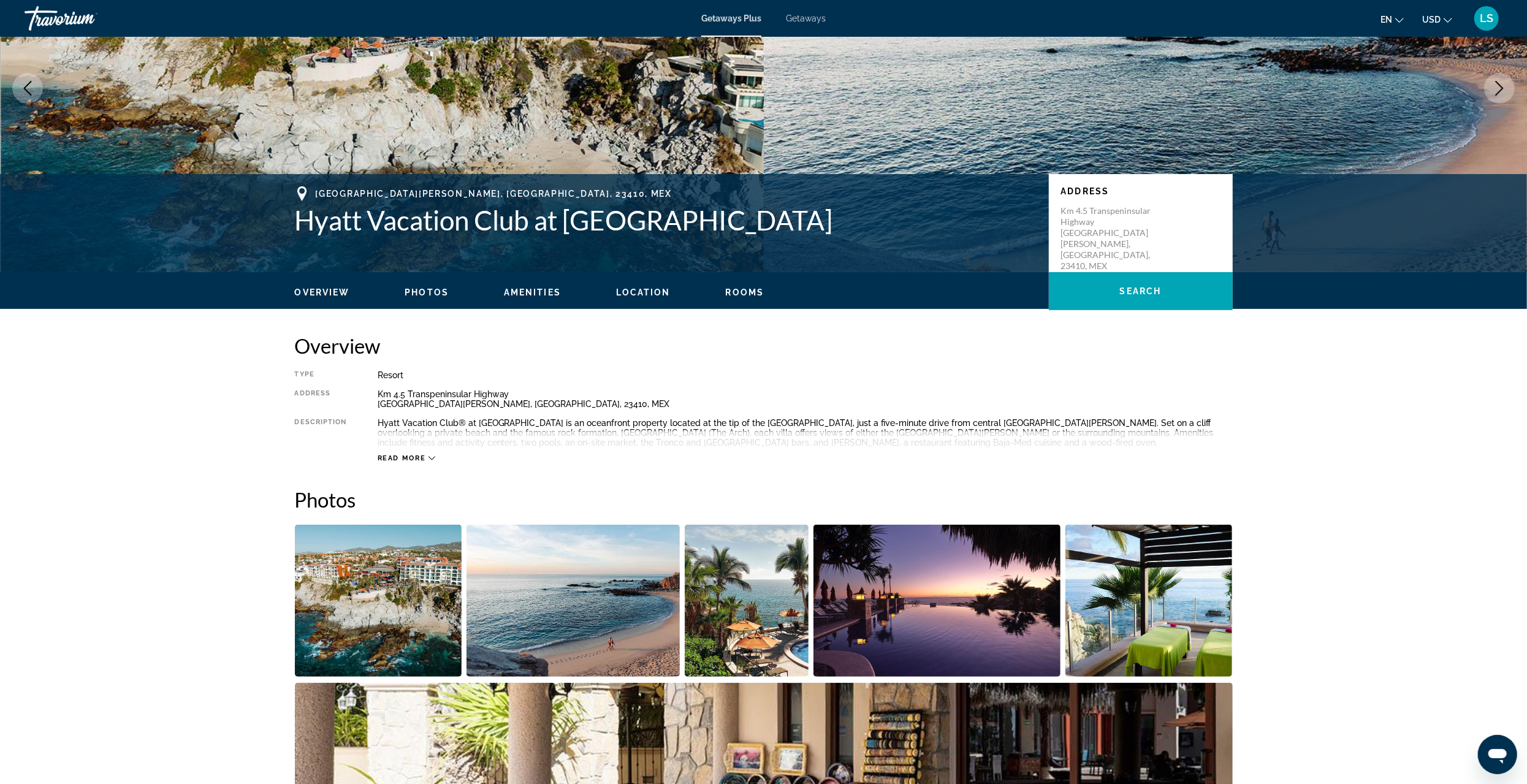
scroll to position [245, 0]
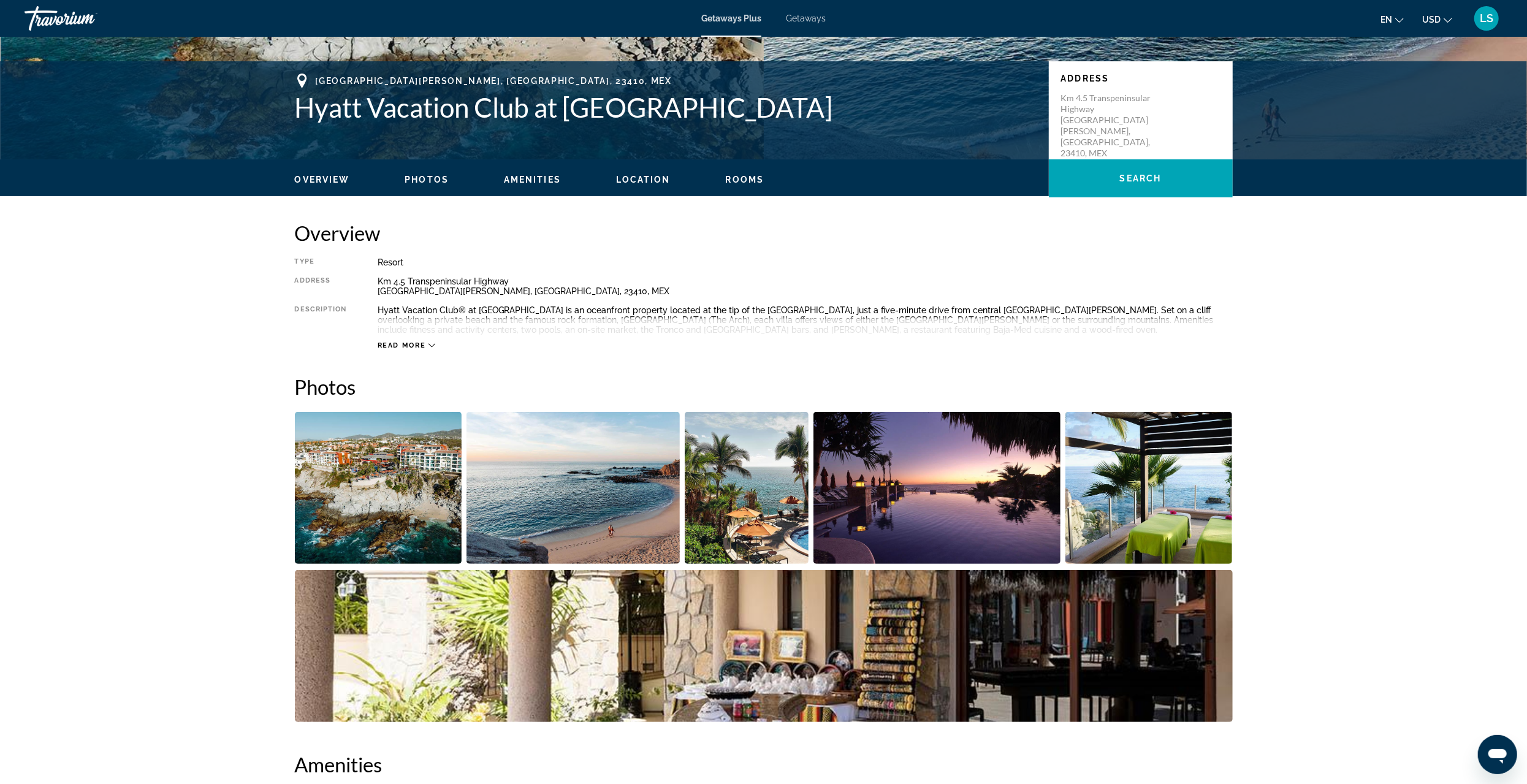
click at [372, 498] on img "Open full-screen image slider" at bounding box center [378, 488] width 167 height 152
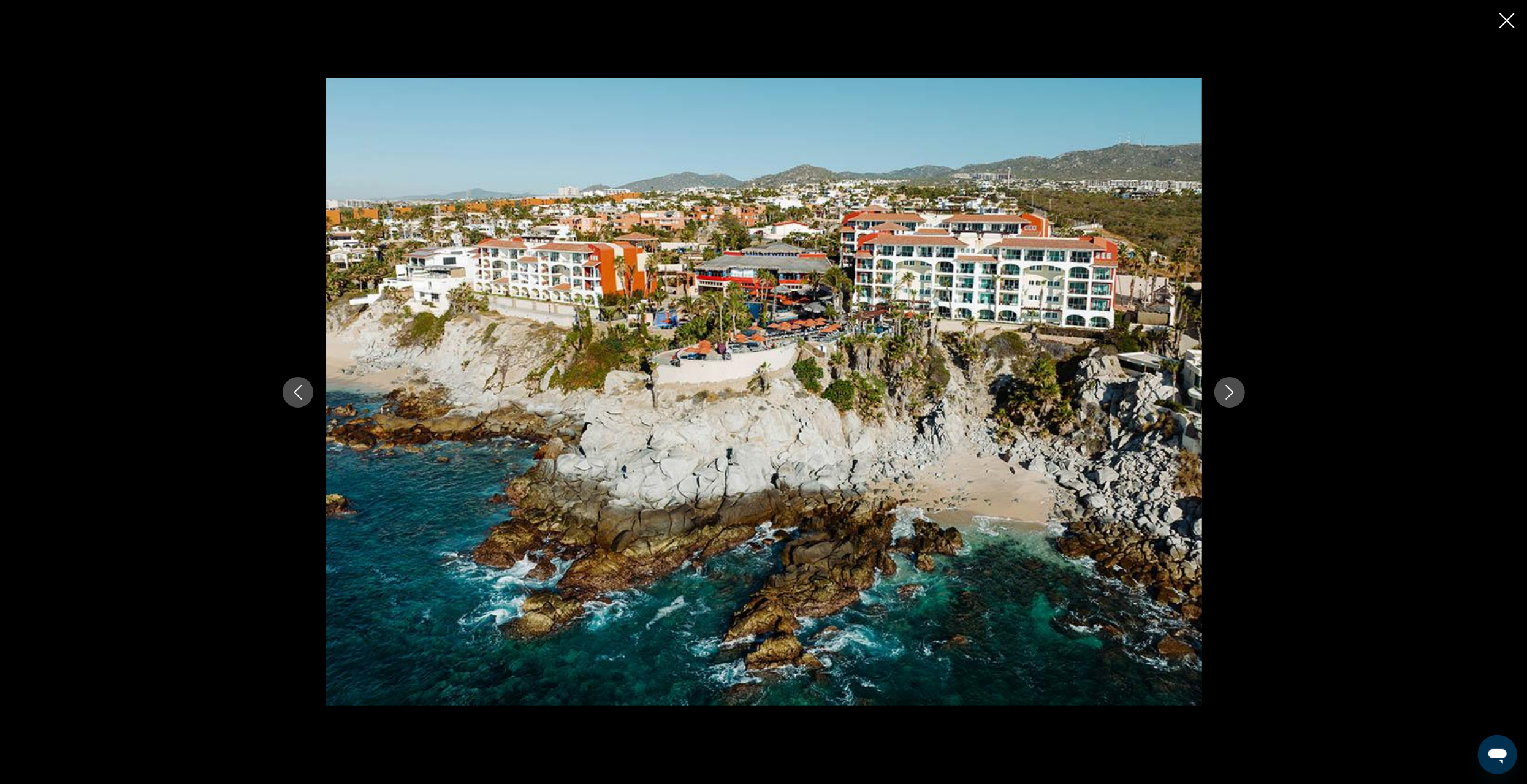
click at [1234, 388] on icon "Next image" at bounding box center [1229, 392] width 15 height 15
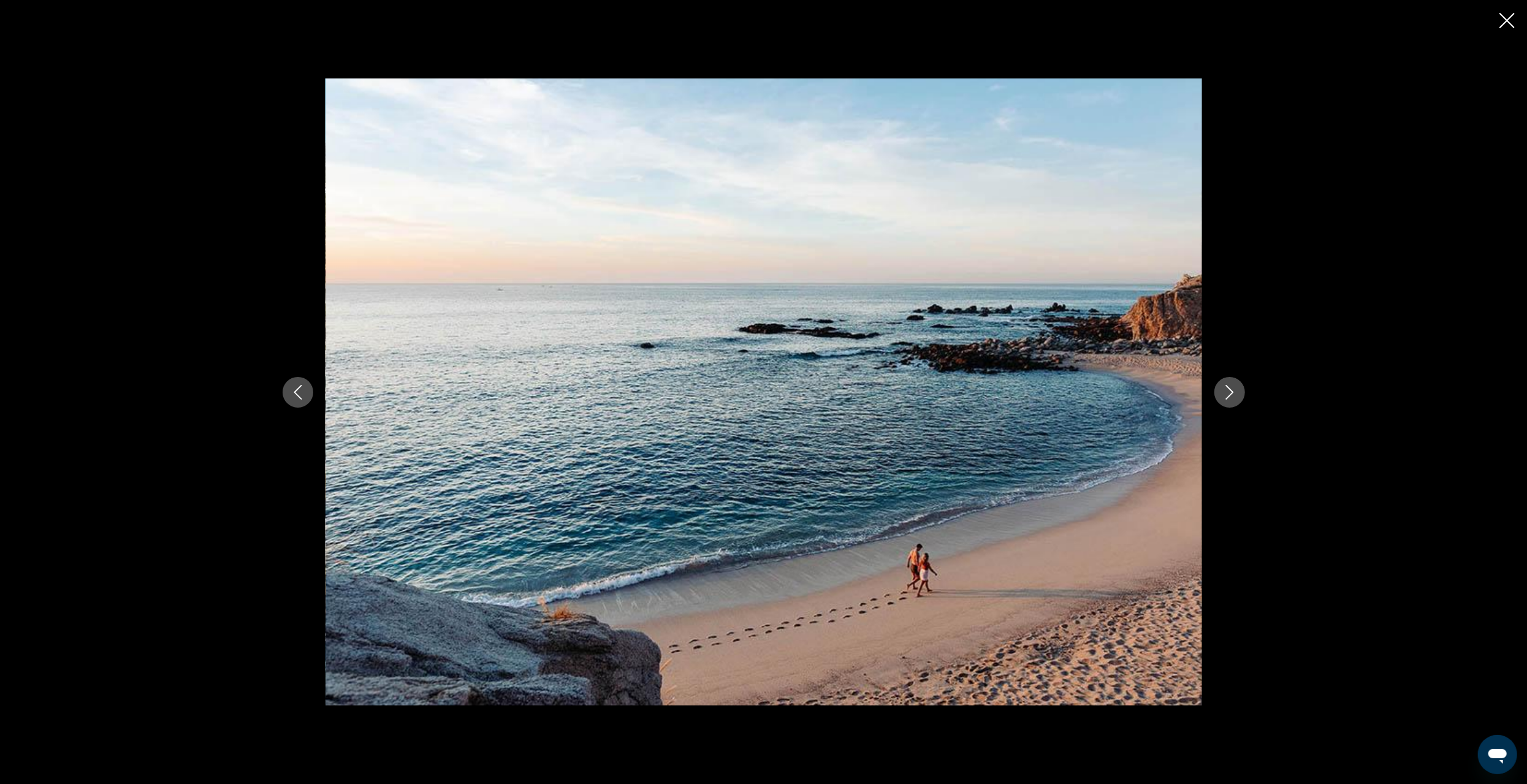
click at [1236, 390] on icon "Next image" at bounding box center [1229, 392] width 15 height 15
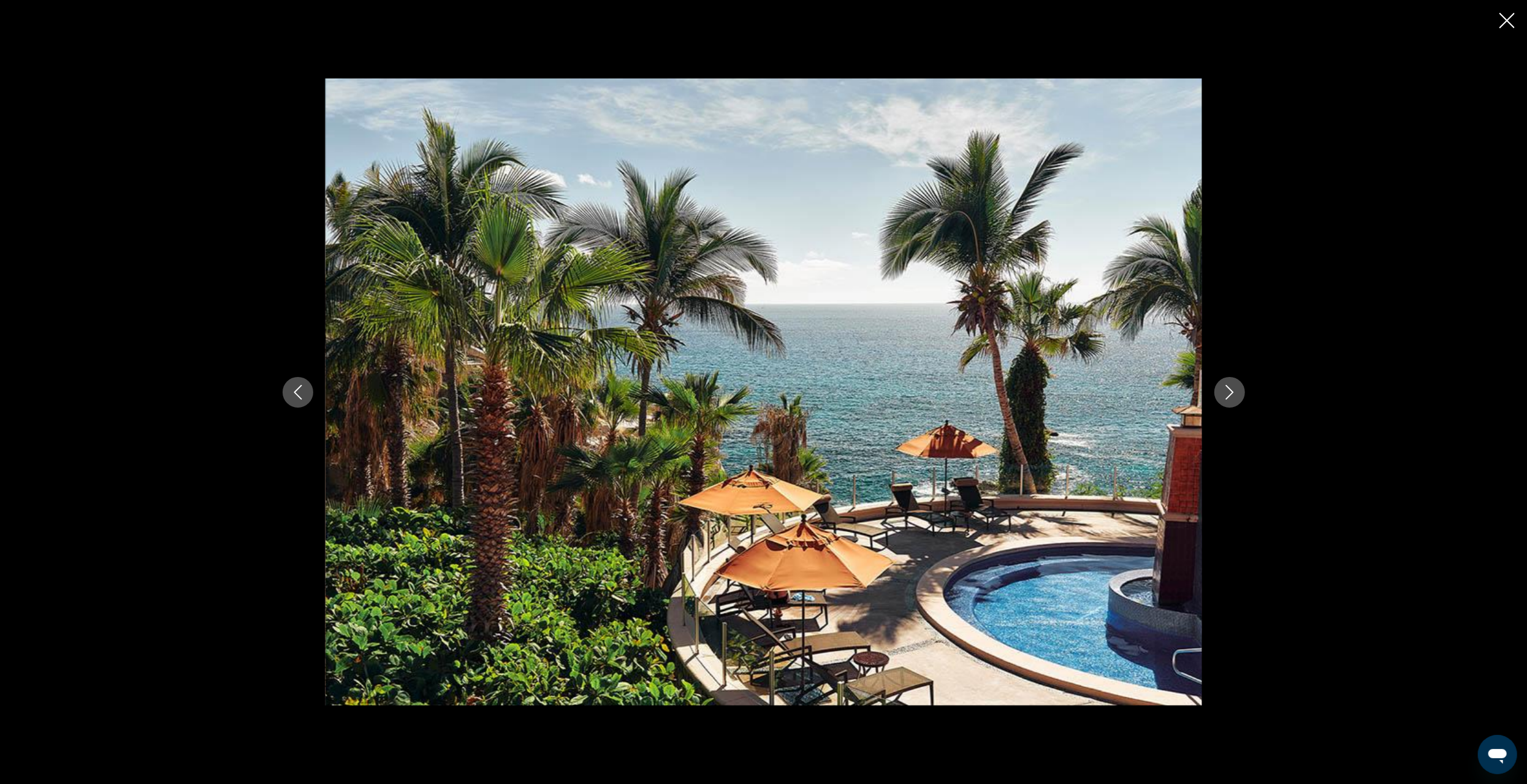
click at [1238, 394] on button "Next image" at bounding box center [1229, 392] width 30 height 30
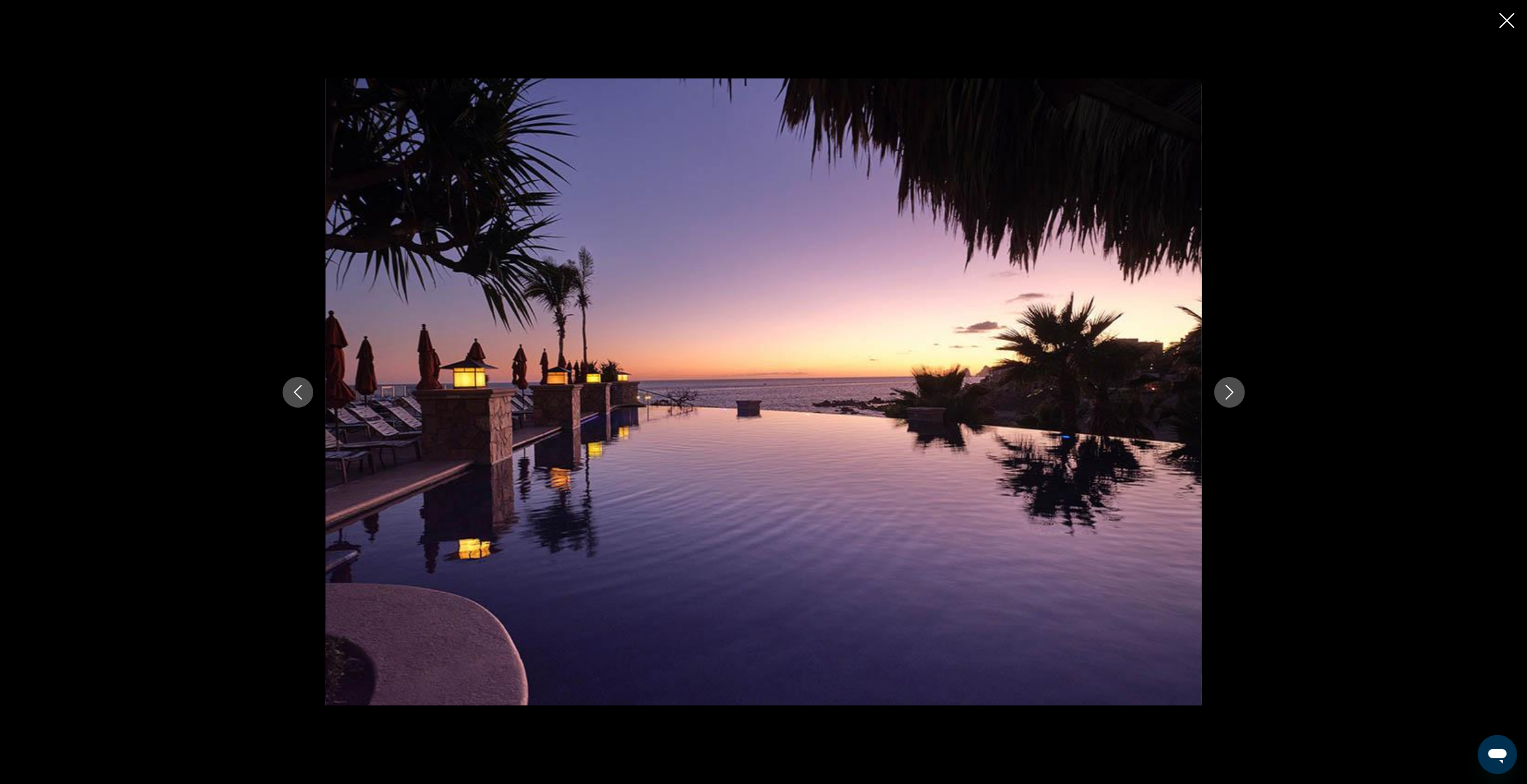
click at [1224, 390] on icon "Next image" at bounding box center [1229, 392] width 15 height 15
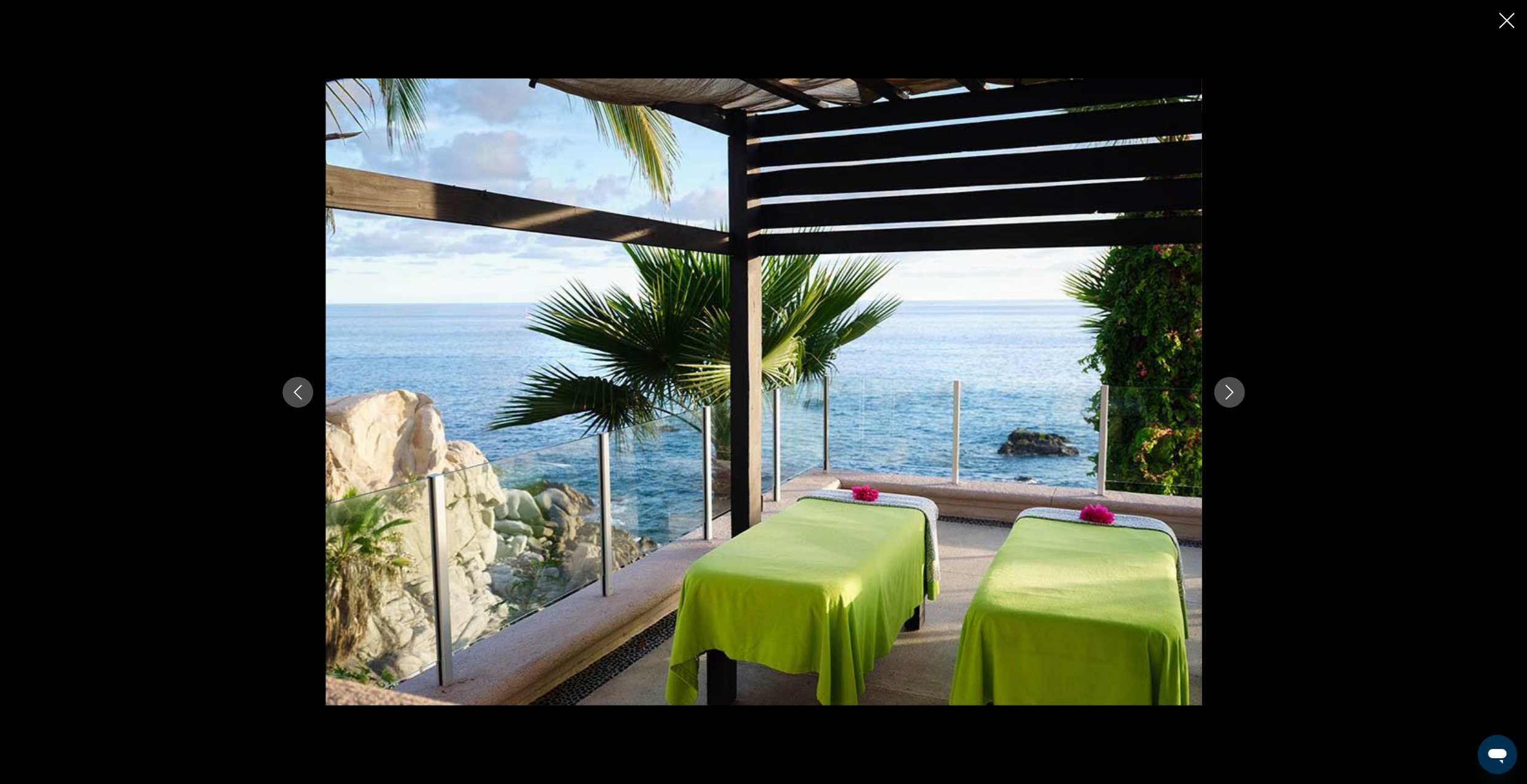
click at [1226, 395] on icon "Next image" at bounding box center [1229, 392] width 15 height 15
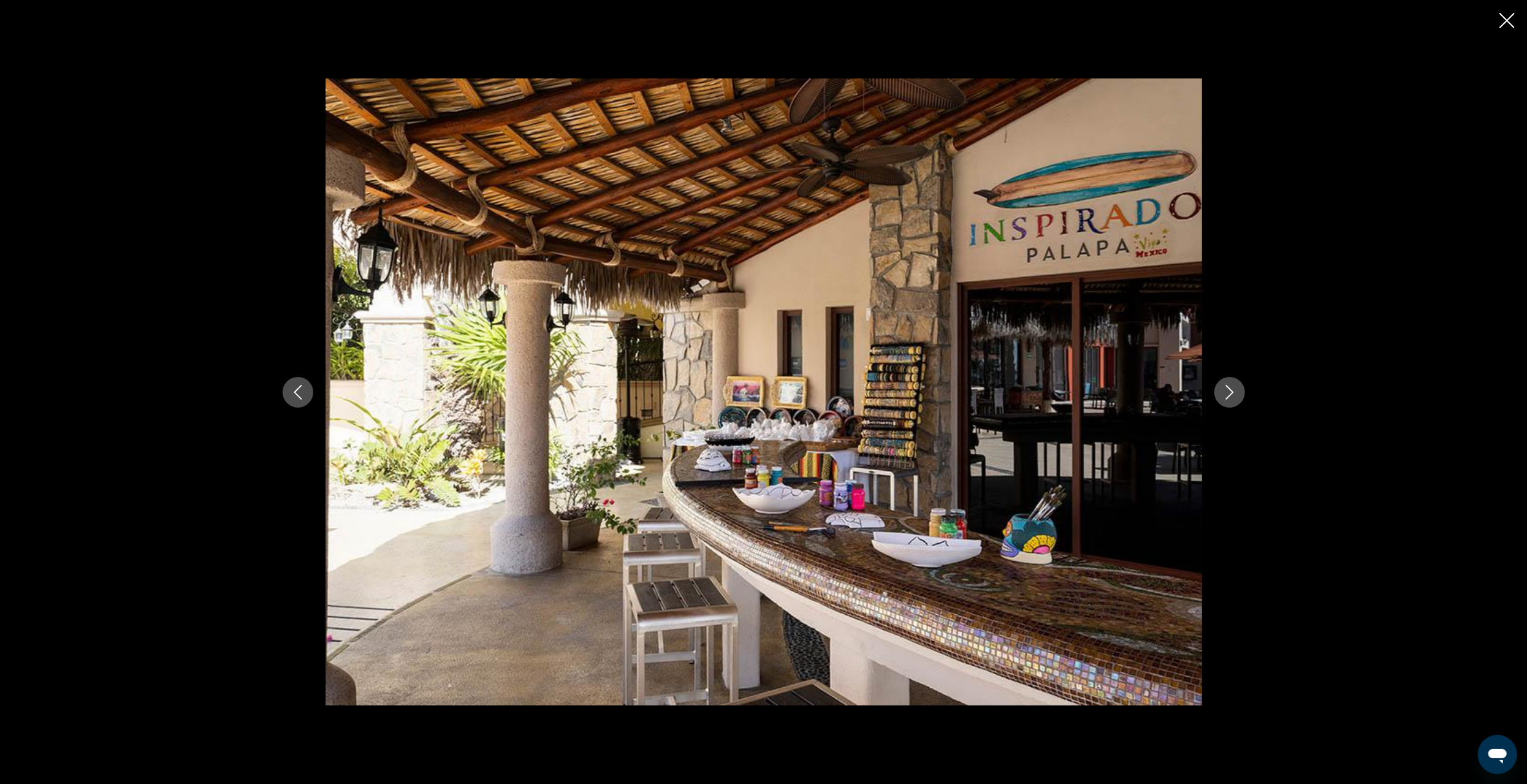
click at [1228, 395] on icon "Next image" at bounding box center [1229, 392] width 15 height 15
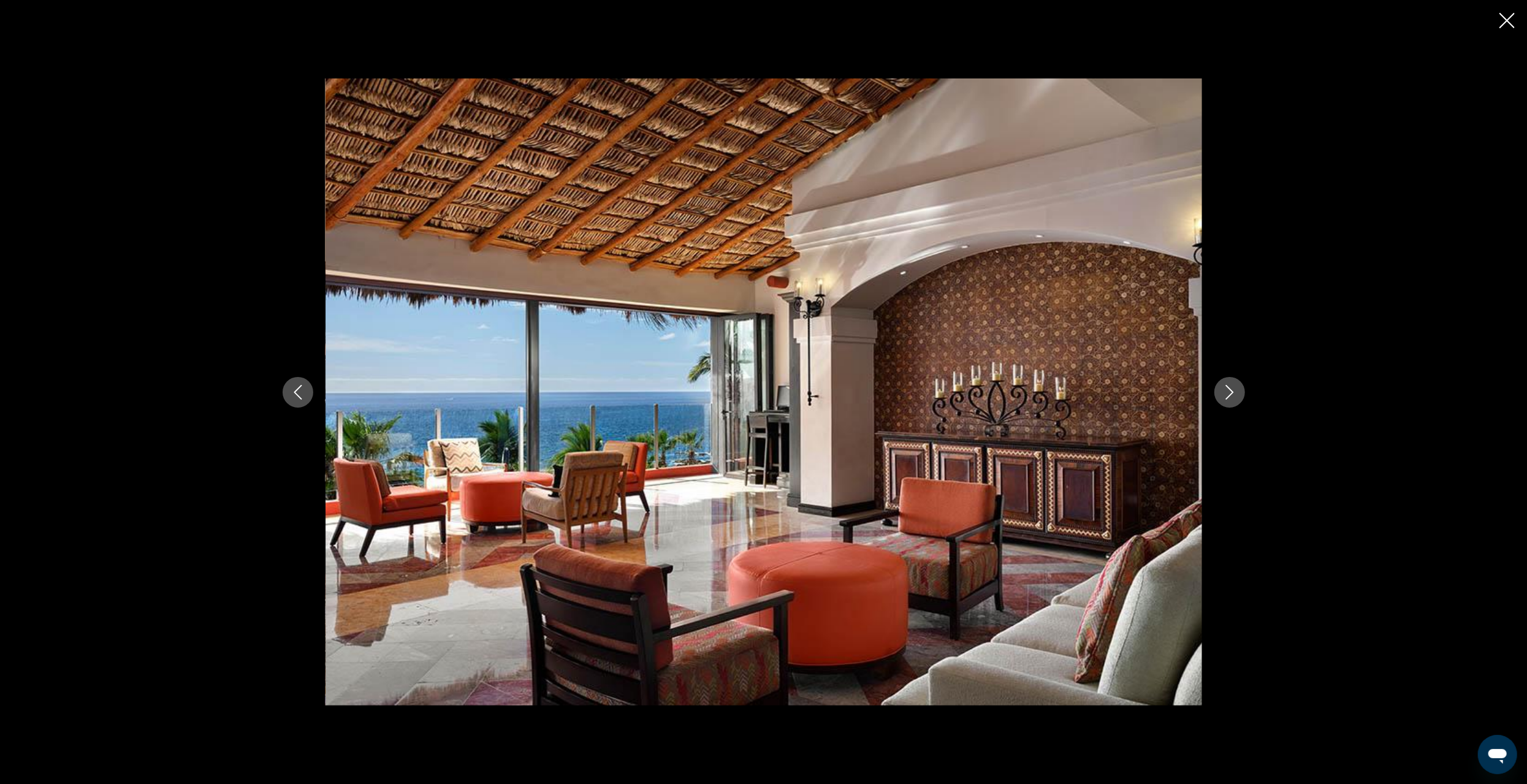
click at [1228, 395] on icon "Next image" at bounding box center [1229, 392] width 15 height 15
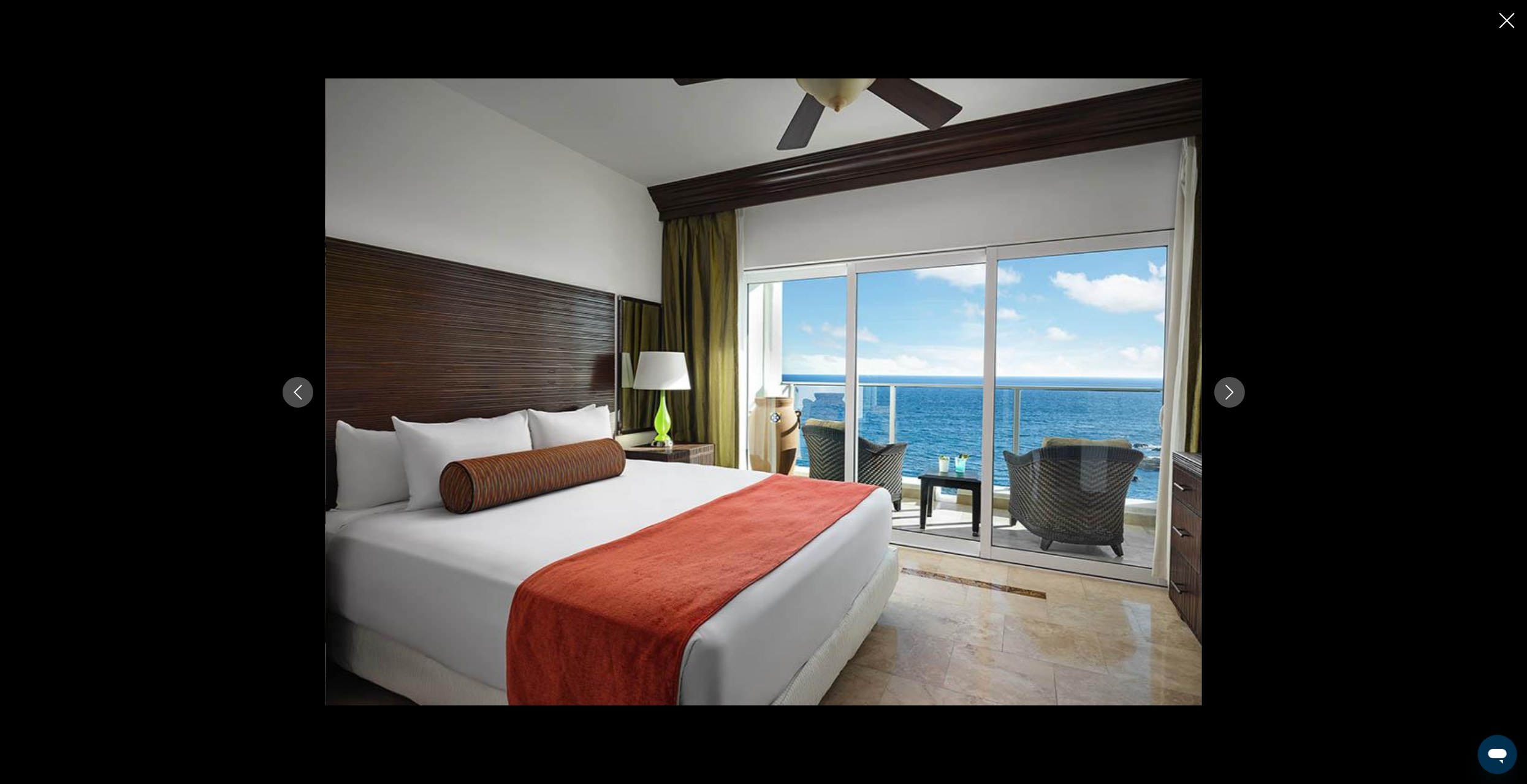
click at [1228, 395] on icon "Next image" at bounding box center [1229, 392] width 15 height 15
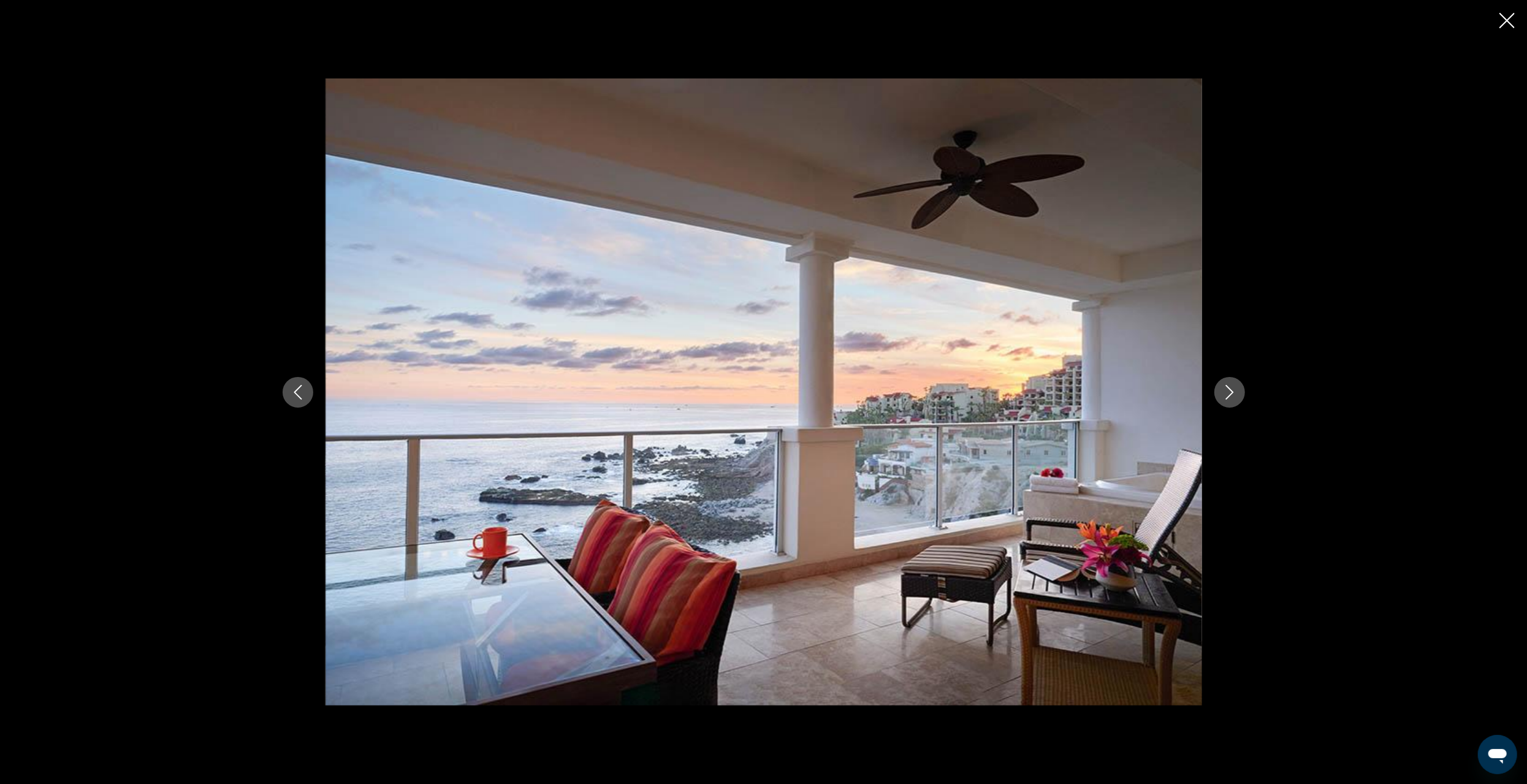
click at [1228, 395] on icon "Next image" at bounding box center [1229, 392] width 15 height 15
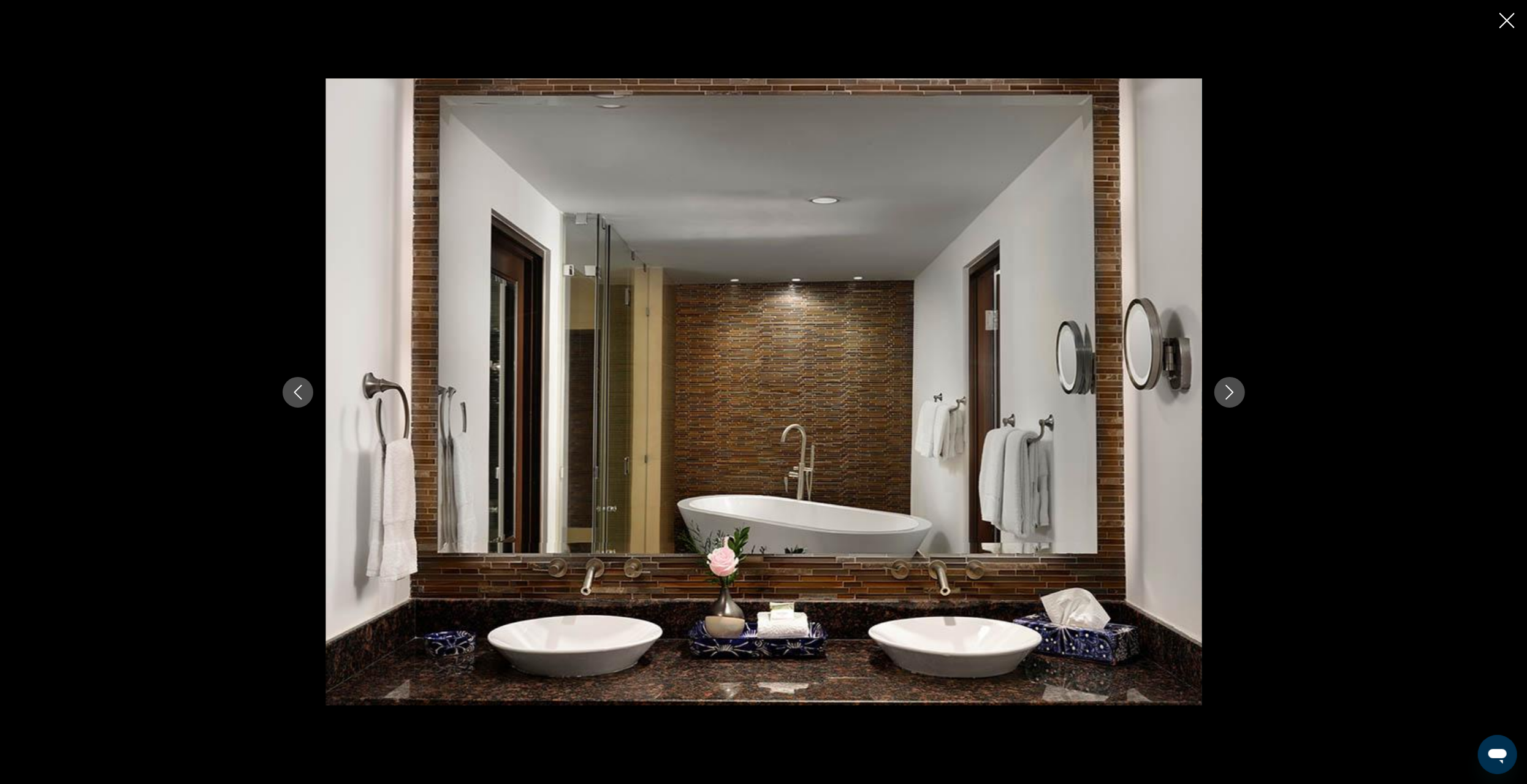
click at [1228, 395] on icon "Next image" at bounding box center [1229, 392] width 15 height 15
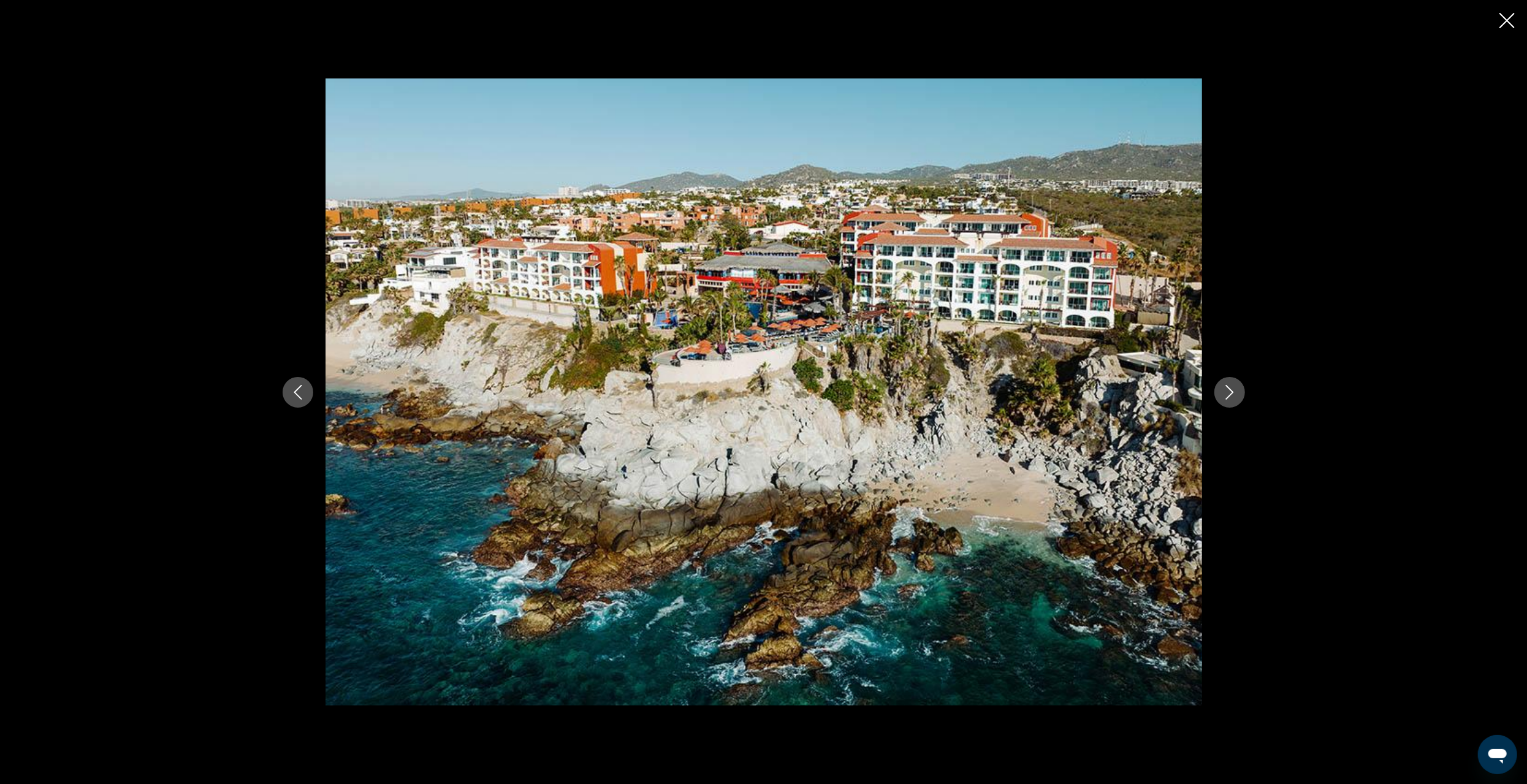
click at [1235, 397] on icon "Next image" at bounding box center [1229, 392] width 15 height 15
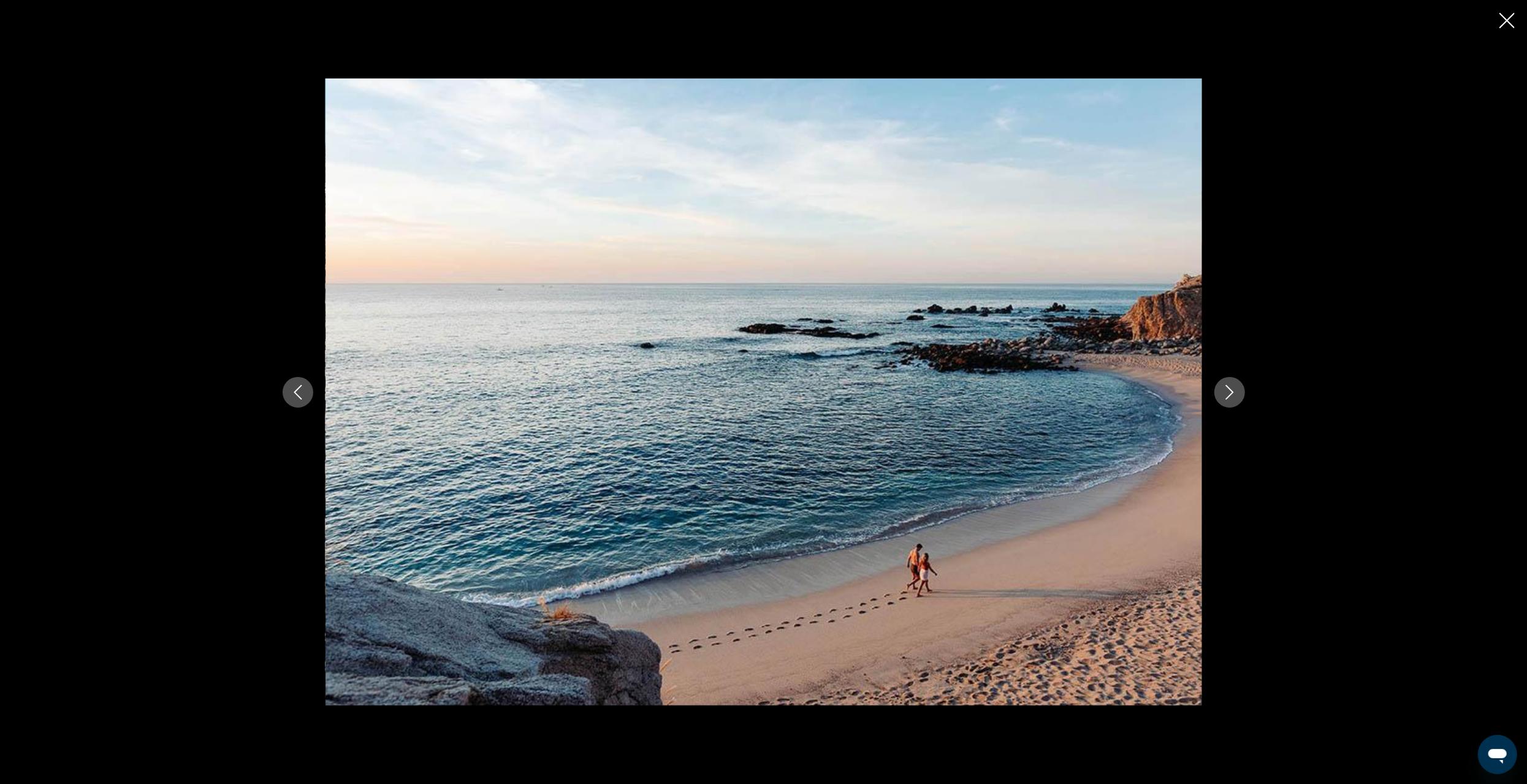
click at [1502, 15] on icon "Close slideshow" at bounding box center [1508, 21] width 15 height 15
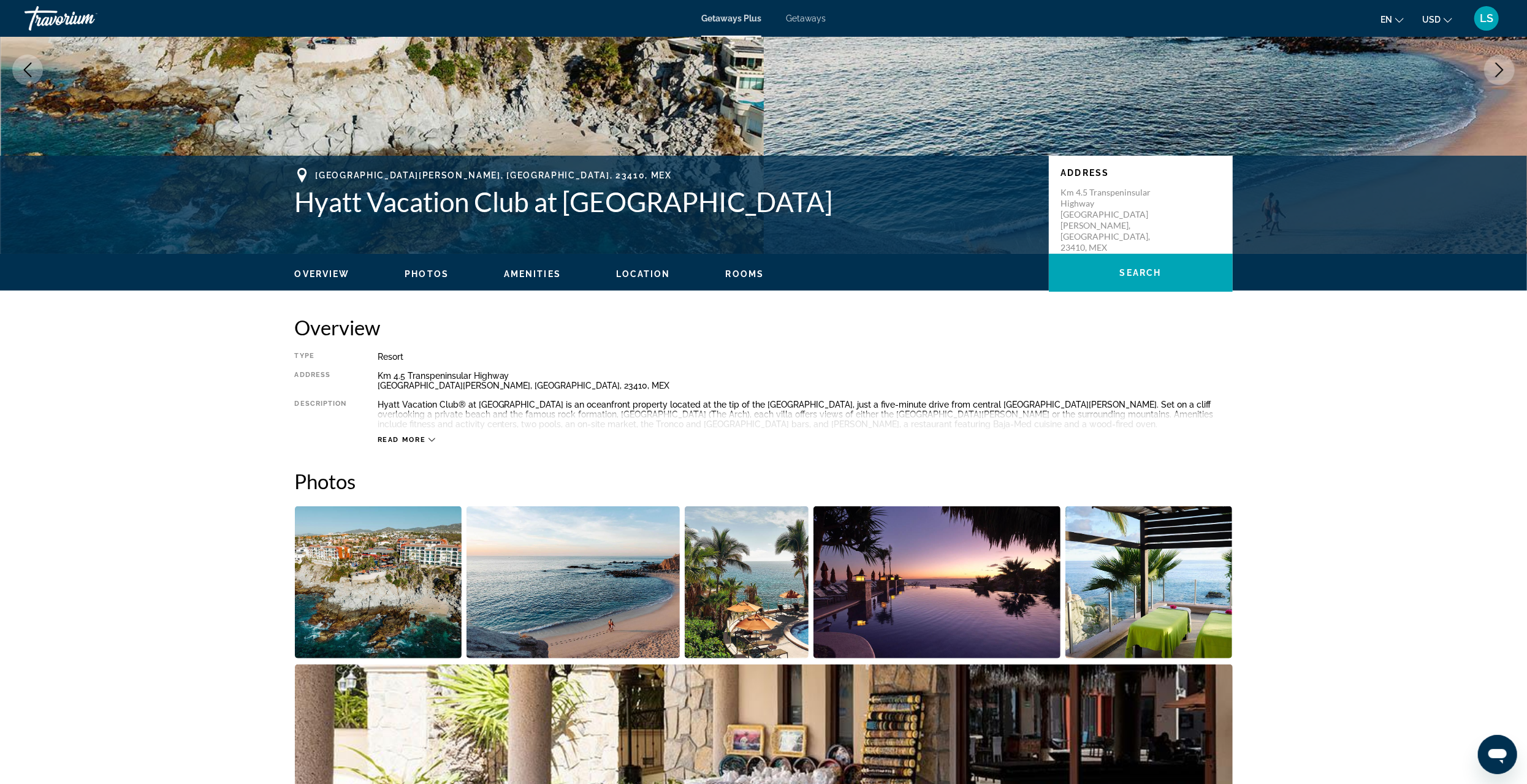
scroll to position [0, 0]
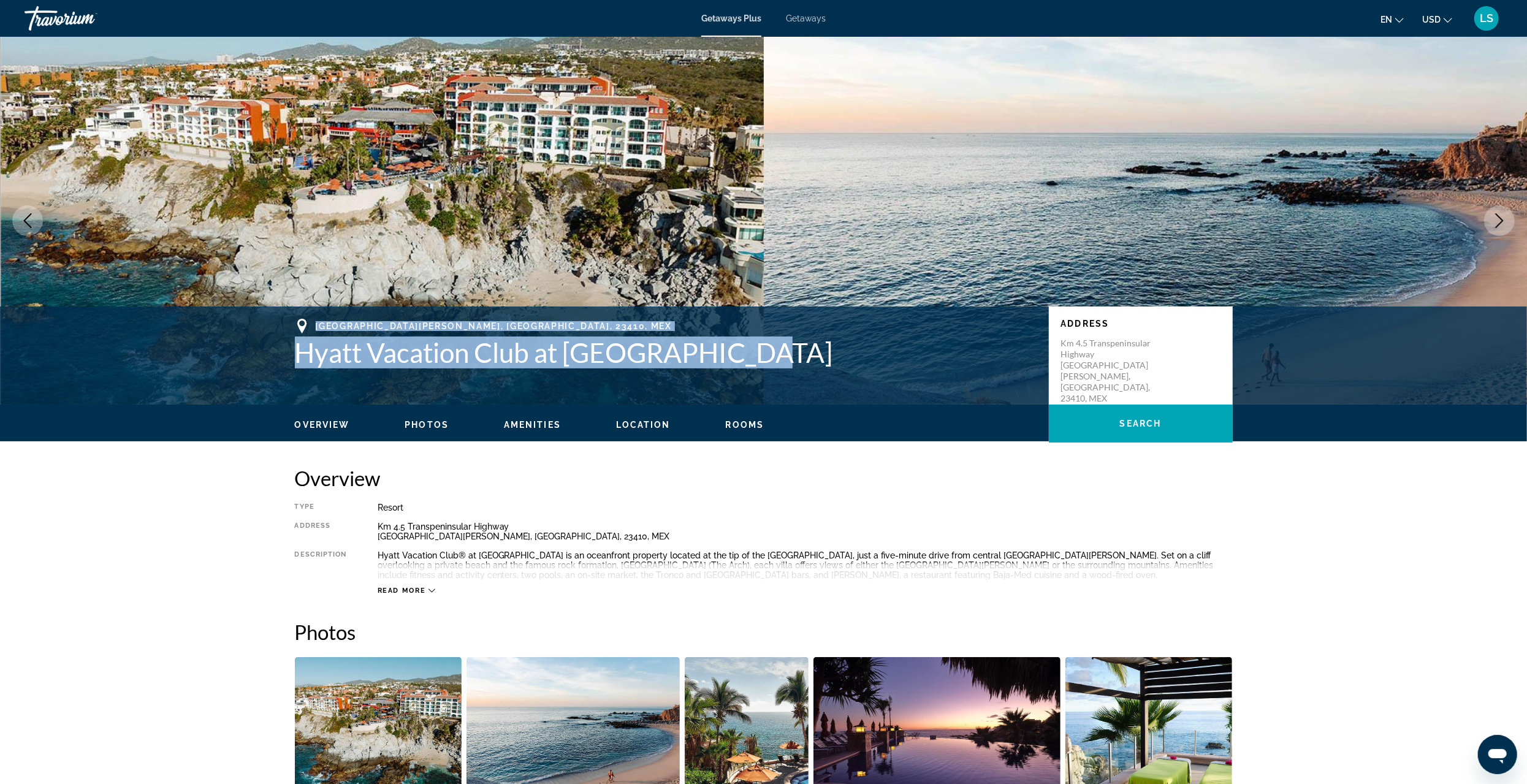
drag, startPoint x: 313, startPoint y: 320, endPoint x: 746, endPoint y: 354, distance: 434.3
click at [746, 354] on div "[GEOGRAPHIC_DATA][PERSON_NAME], [GEOGRAPHIC_DATA], 23410, MEX Hyatt Vacation Cl…" at bounding box center [665, 343] width 742 height 50
copy div "[GEOGRAPHIC_DATA][PERSON_NAME], [GEOGRAPHIC_DATA], 23410, MEX Hyatt Vacation Cl…"
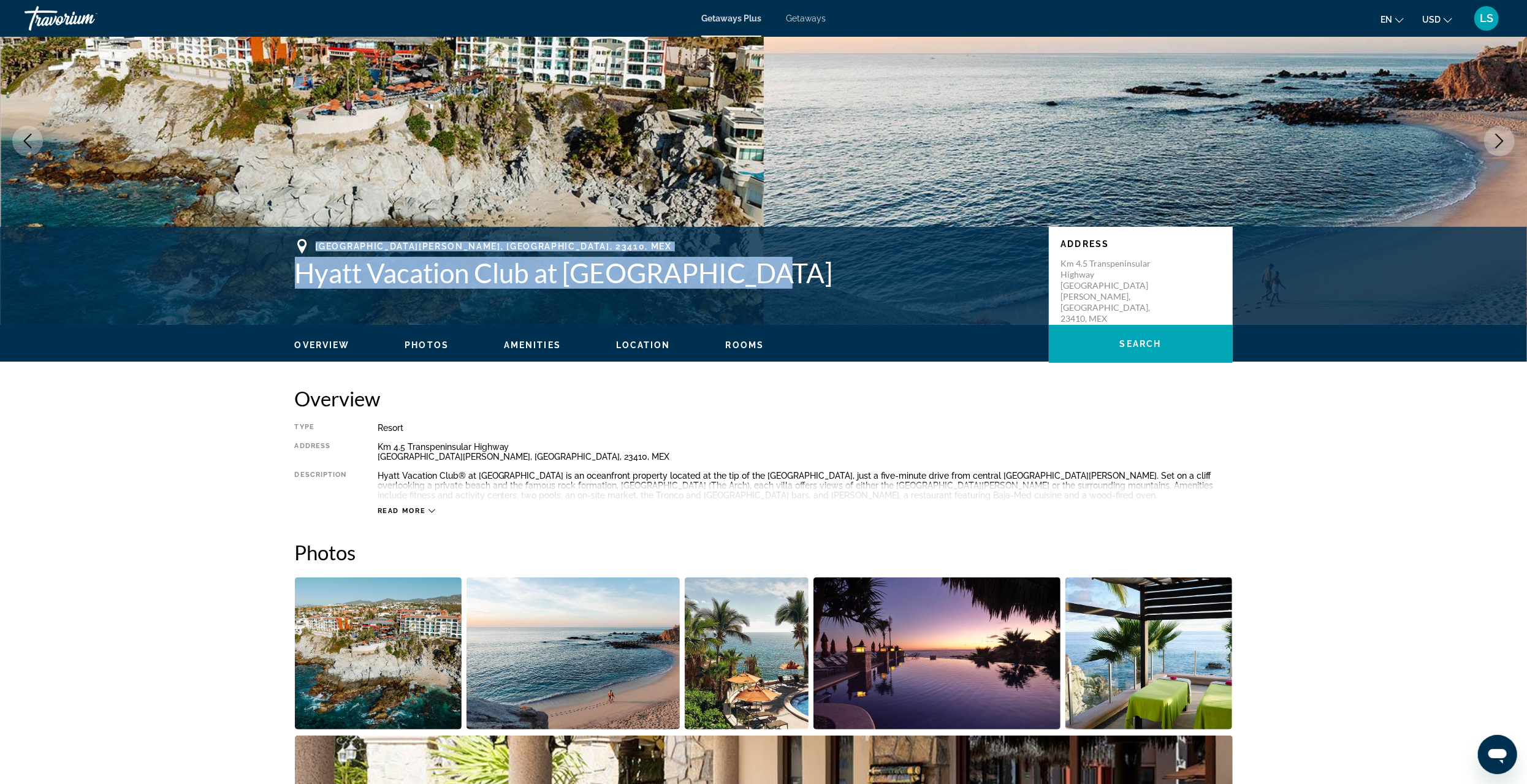
scroll to position [28, 0]
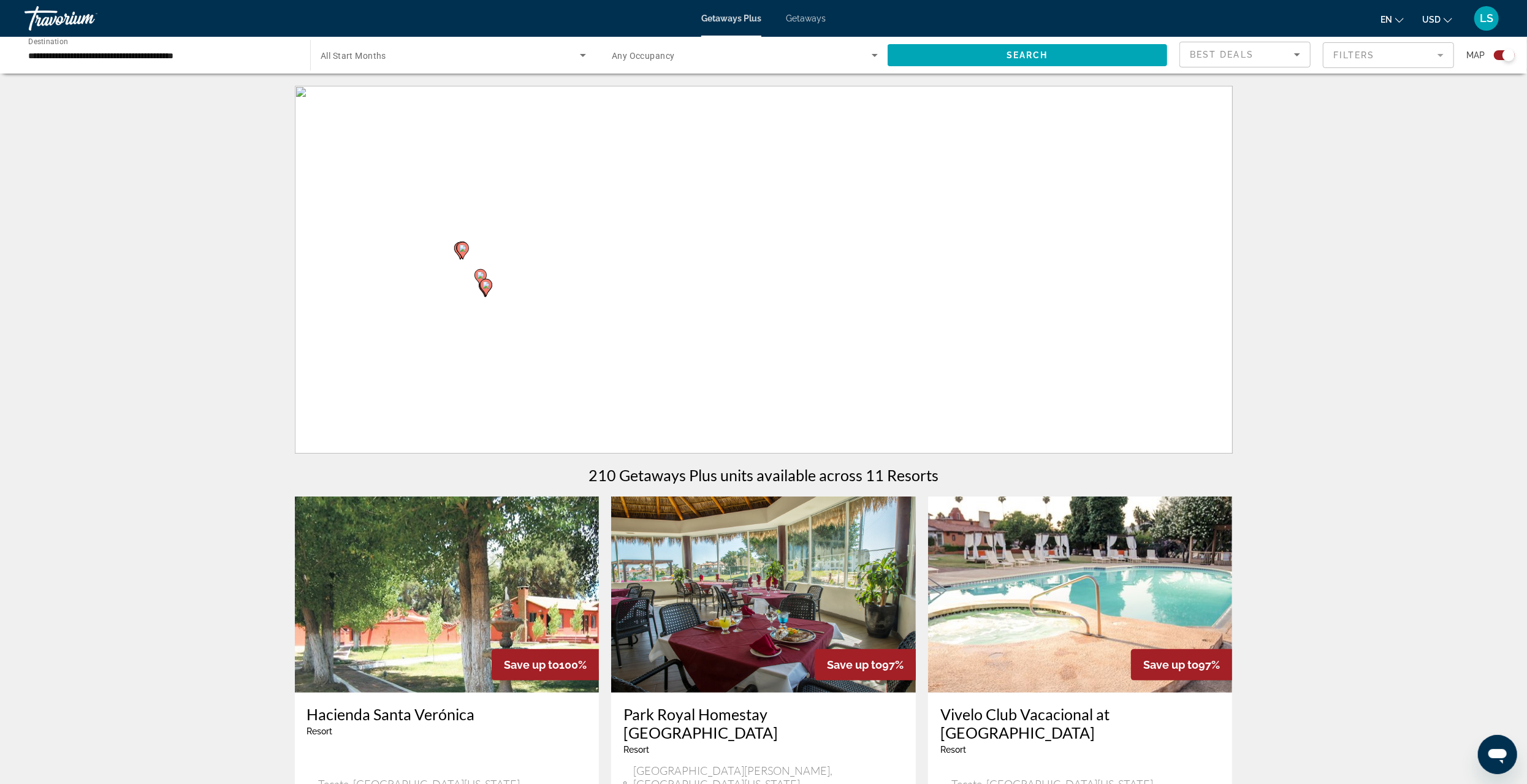
click at [807, 16] on span "Getaways" at bounding box center [806, 18] width 40 height 10
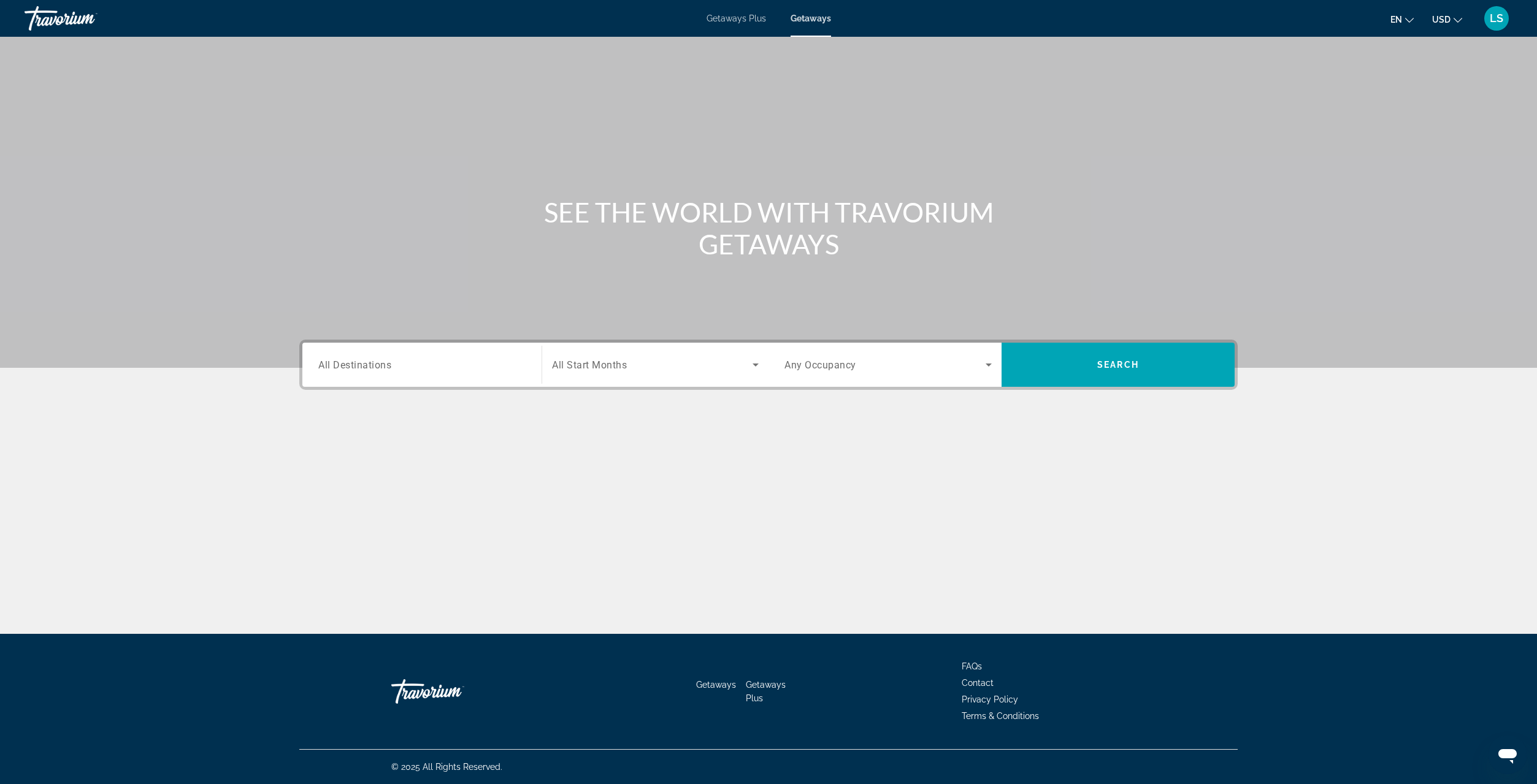
click at [367, 363] on span "All Destinations" at bounding box center [354, 365] width 73 height 12
click at [367, 363] on input "Destination All Destinations" at bounding box center [422, 365] width 207 height 15
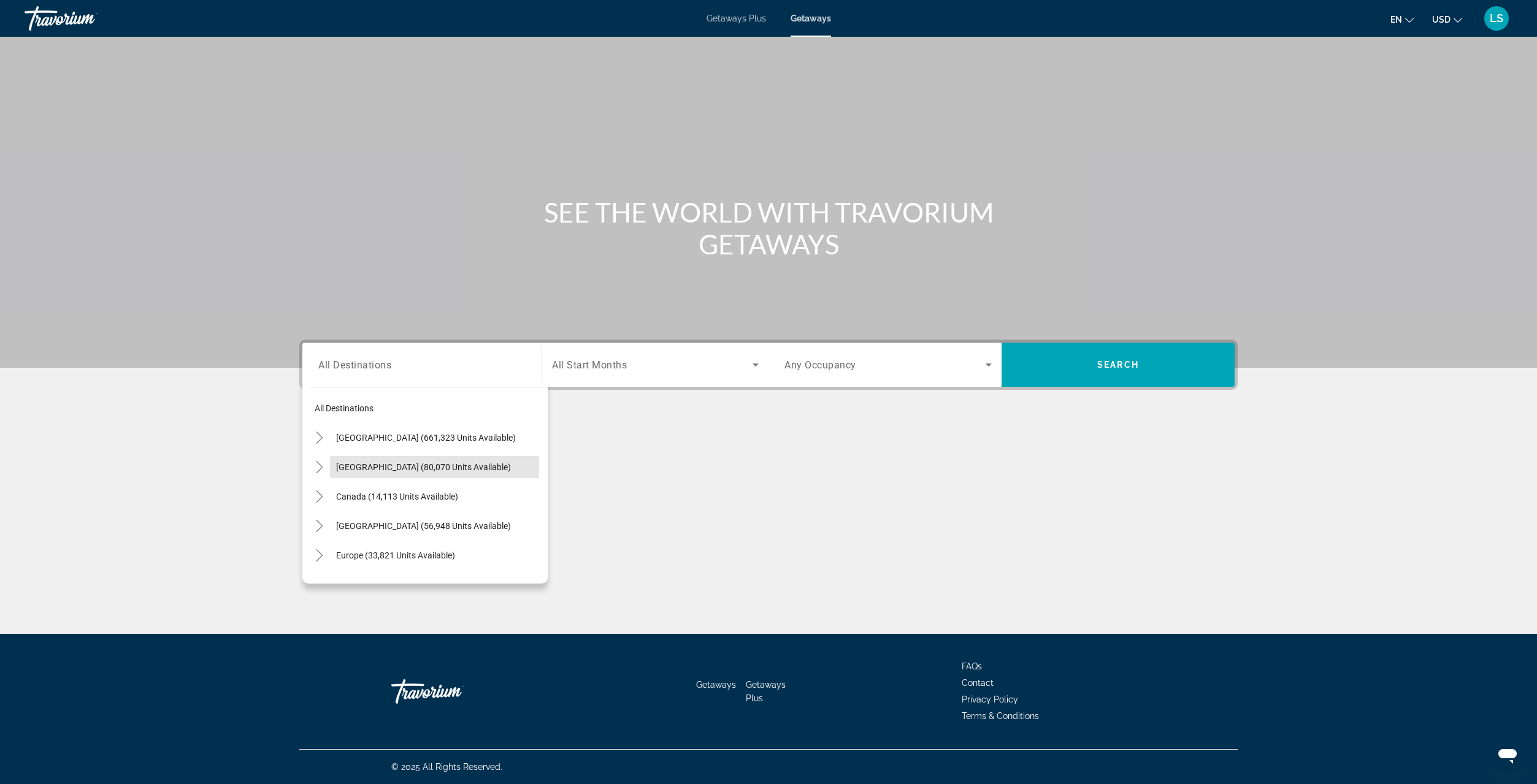
click at [362, 467] on span "[GEOGRAPHIC_DATA] (80,070 units available)" at bounding box center [423, 467] width 175 height 10
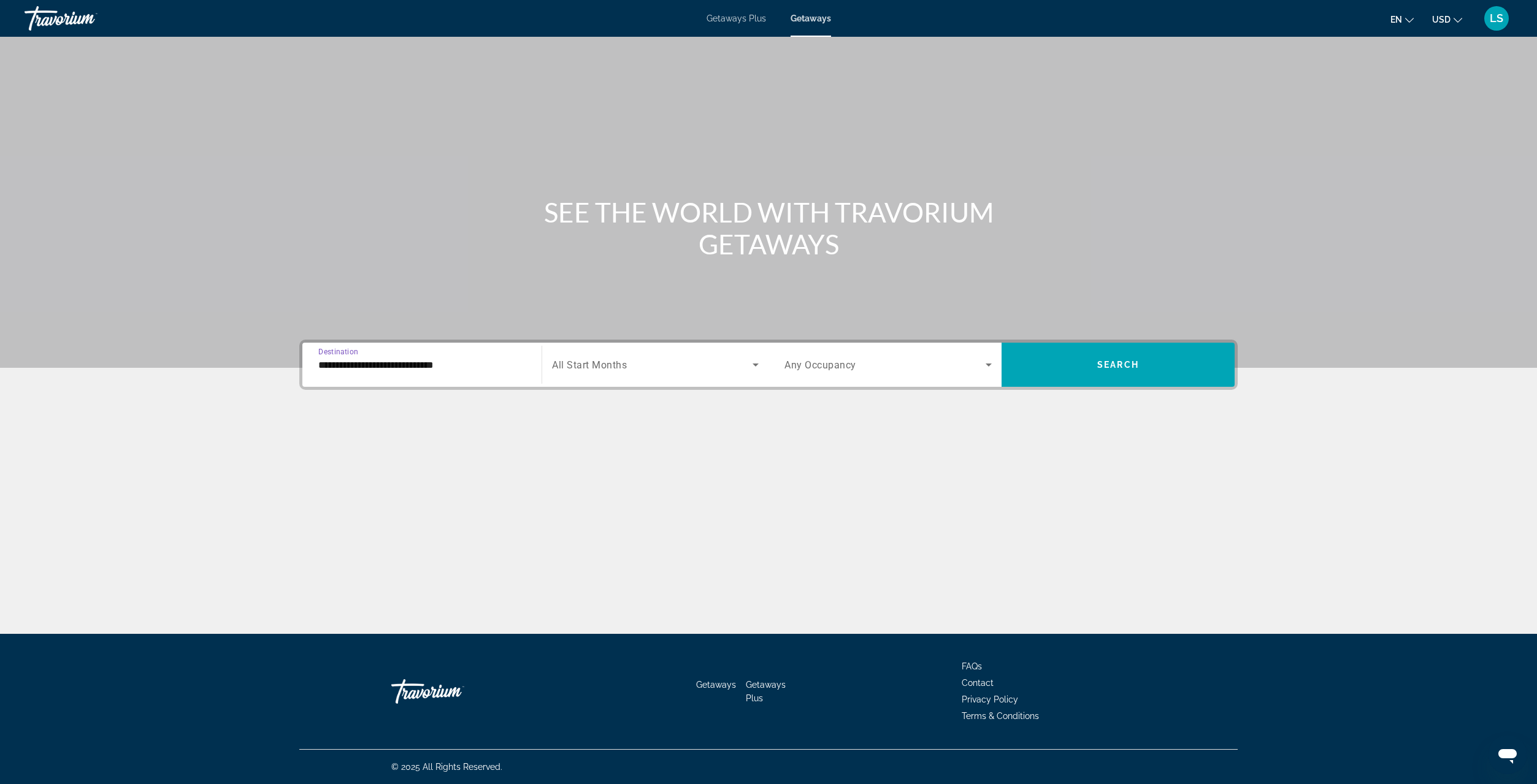
click at [351, 366] on input "**********" at bounding box center [422, 365] width 207 height 15
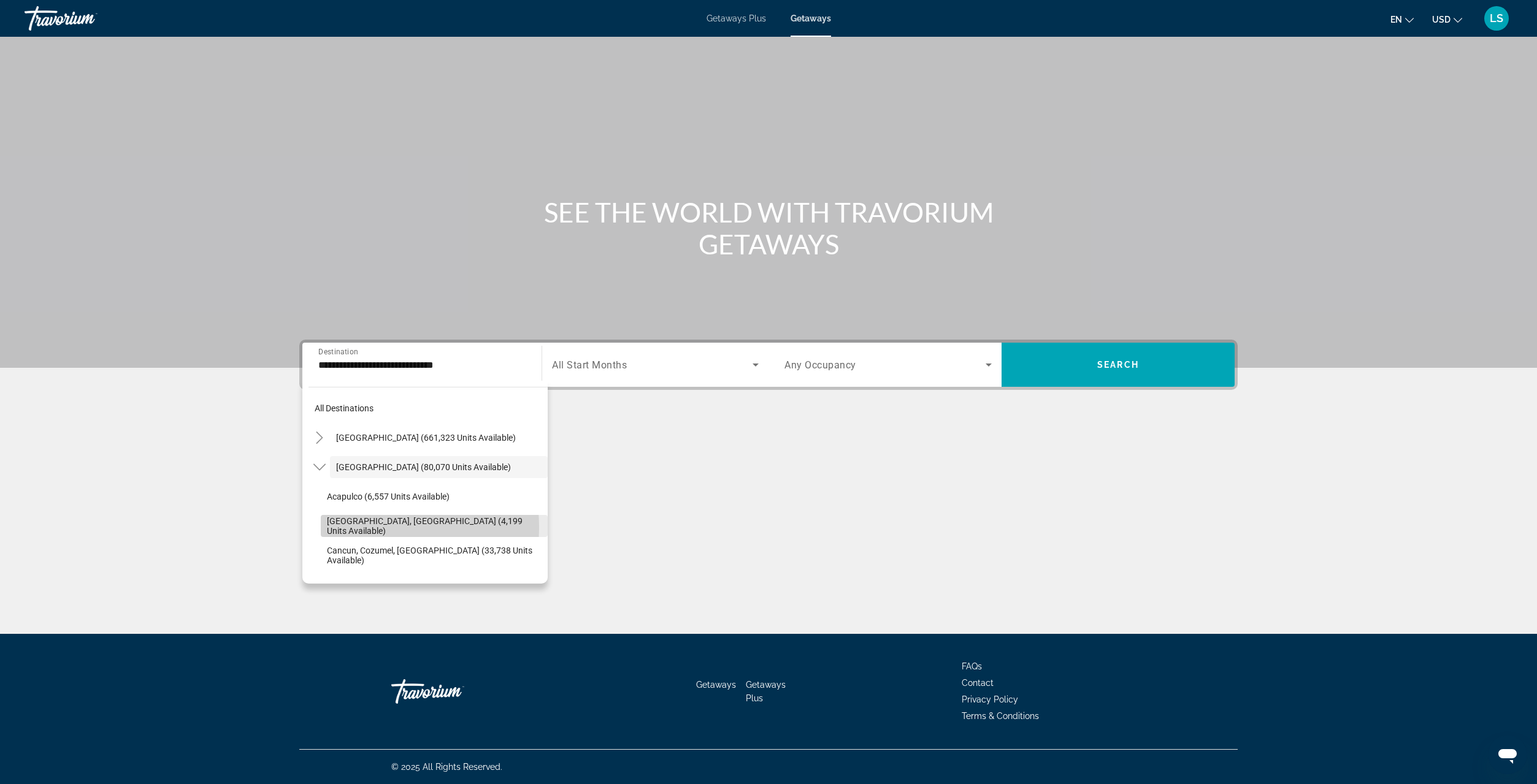
click at [356, 527] on span "[GEOGRAPHIC_DATA], [GEOGRAPHIC_DATA] (4,199 units available)" at bounding box center [434, 526] width 214 height 19
type input "**********"
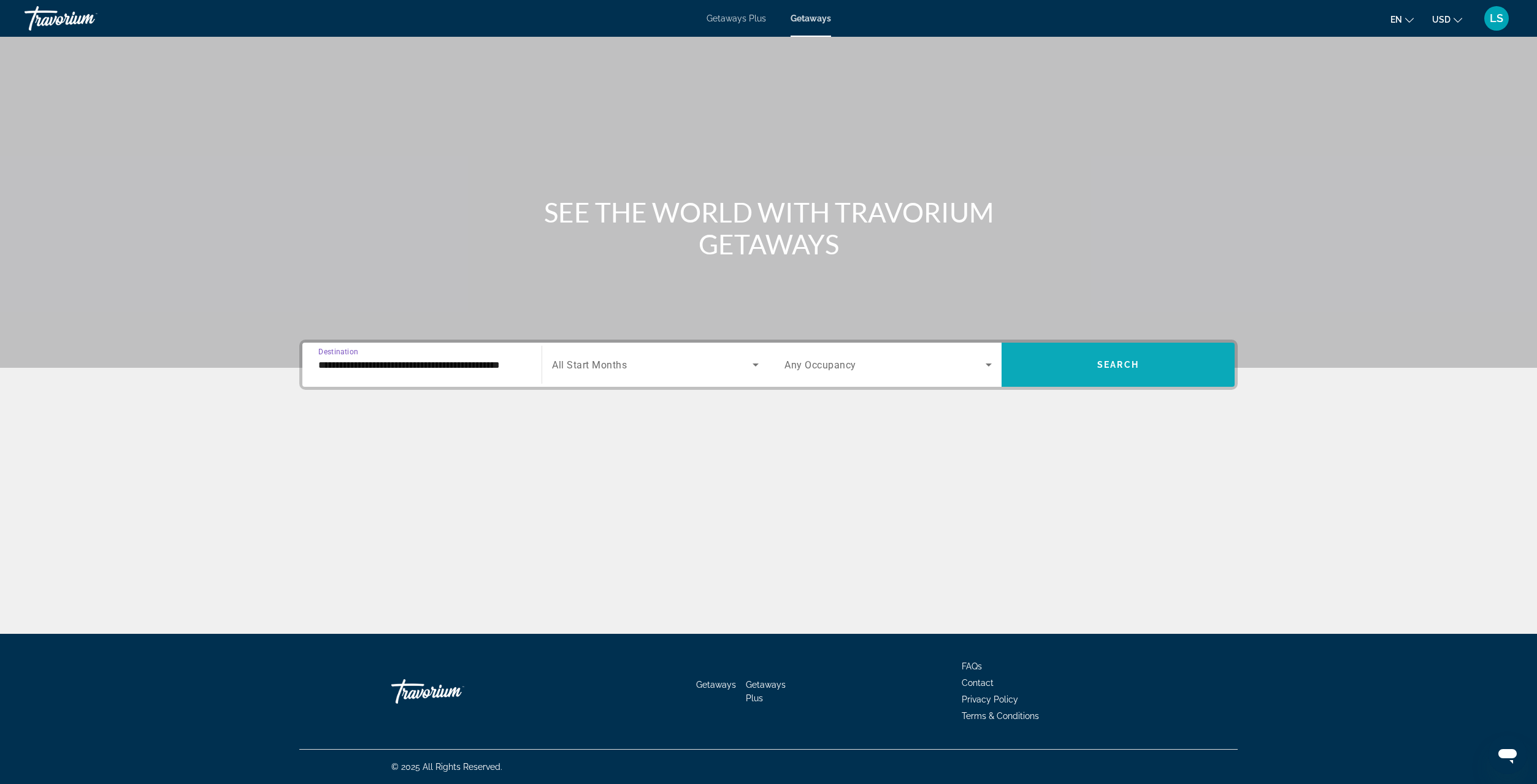
click at [1113, 372] on span "Search widget" at bounding box center [1117, 365] width 233 height 30
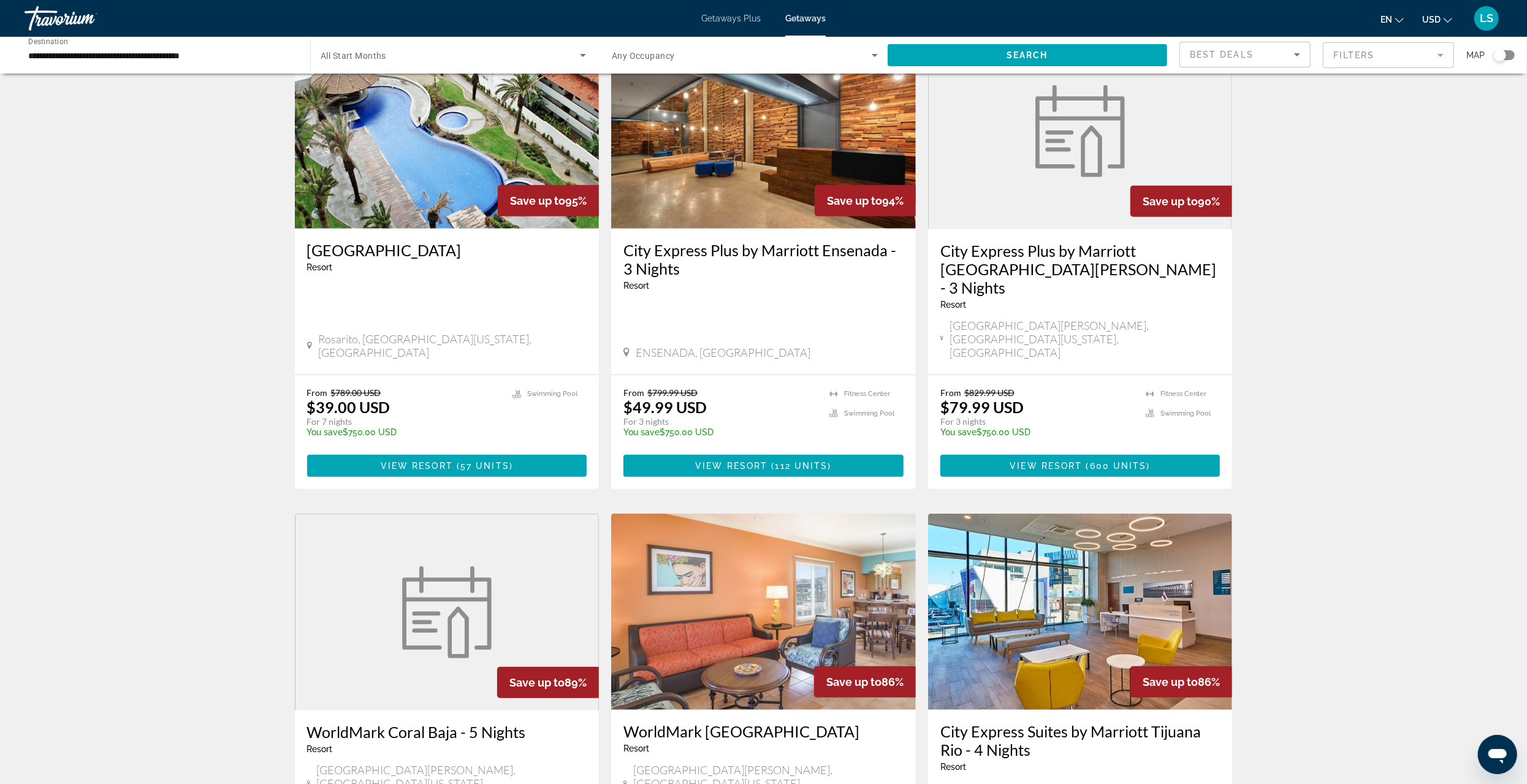
scroll to position [1226, 0]
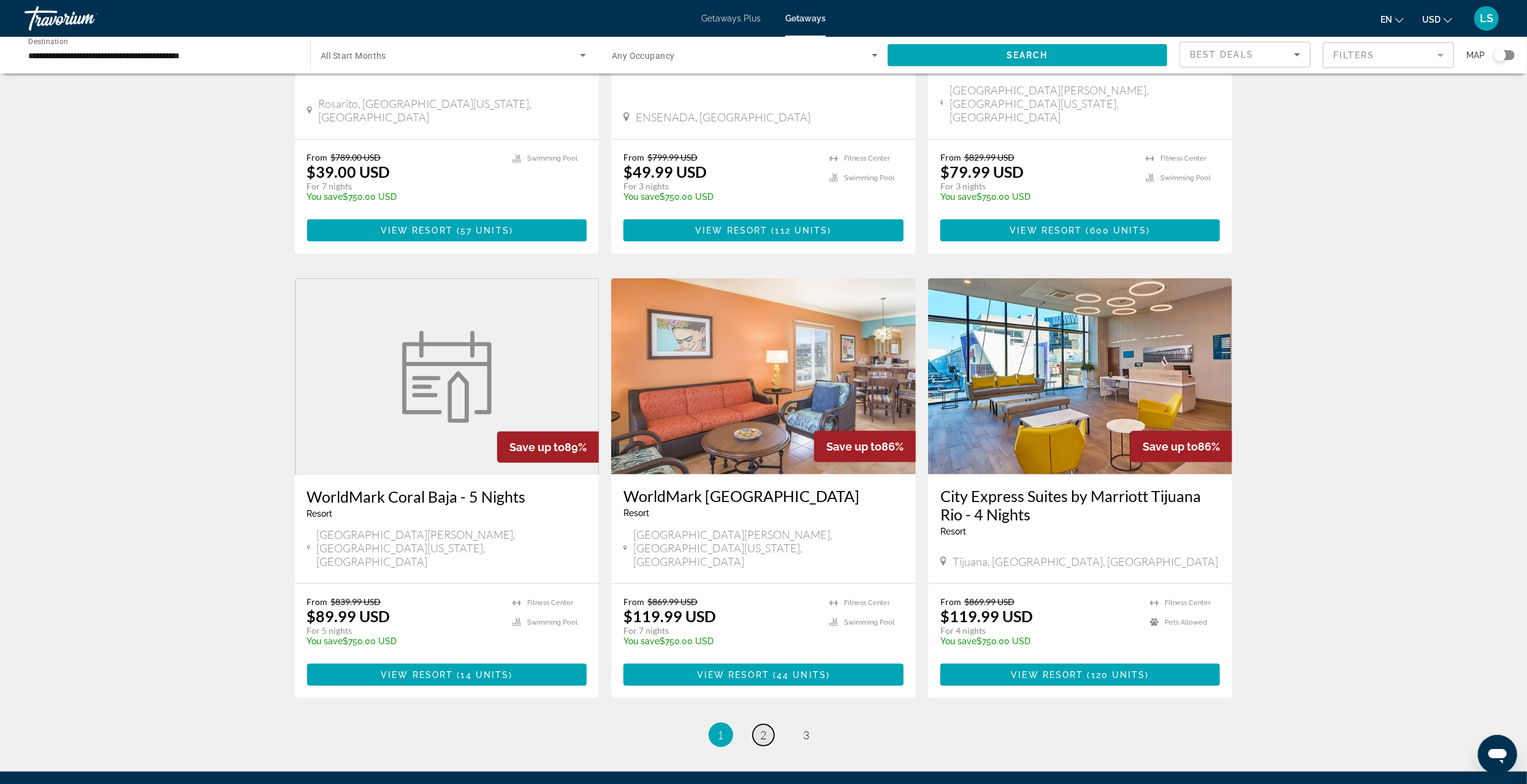
click at [766, 729] on span "2" at bounding box center [764, 735] width 6 height 14
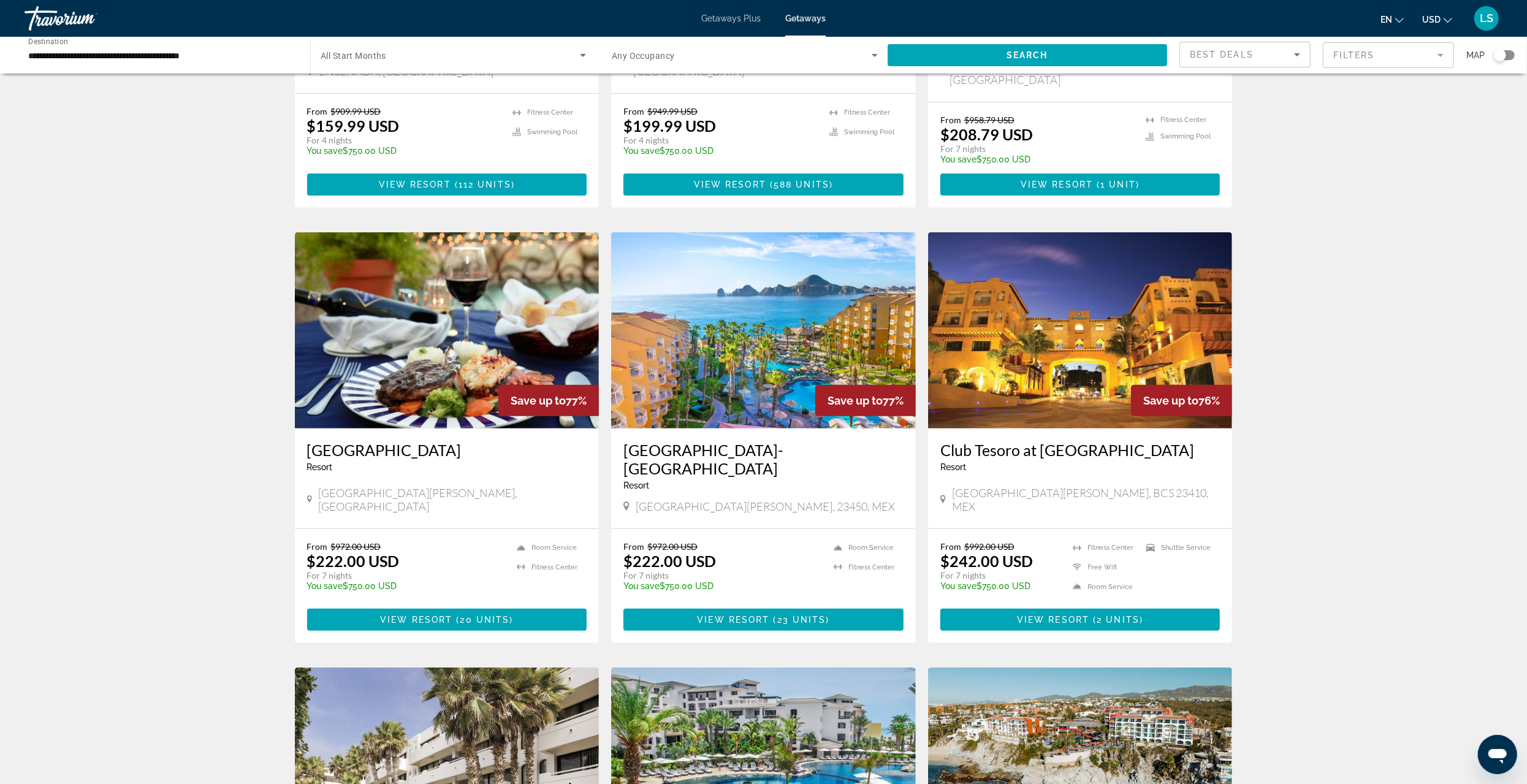
scroll to position [368, 0]
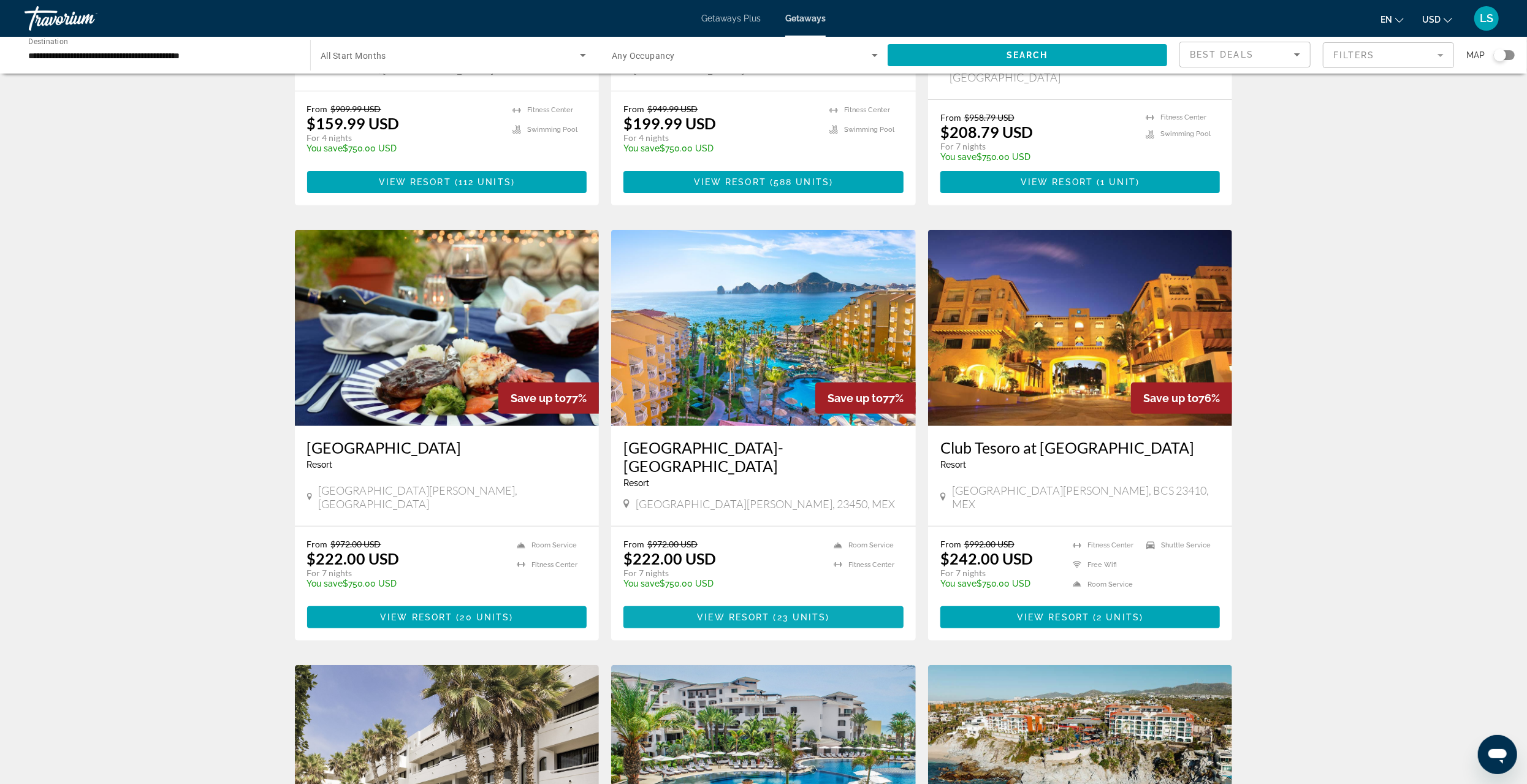
click at [782, 612] on span "23 units" at bounding box center [802, 617] width 49 height 10
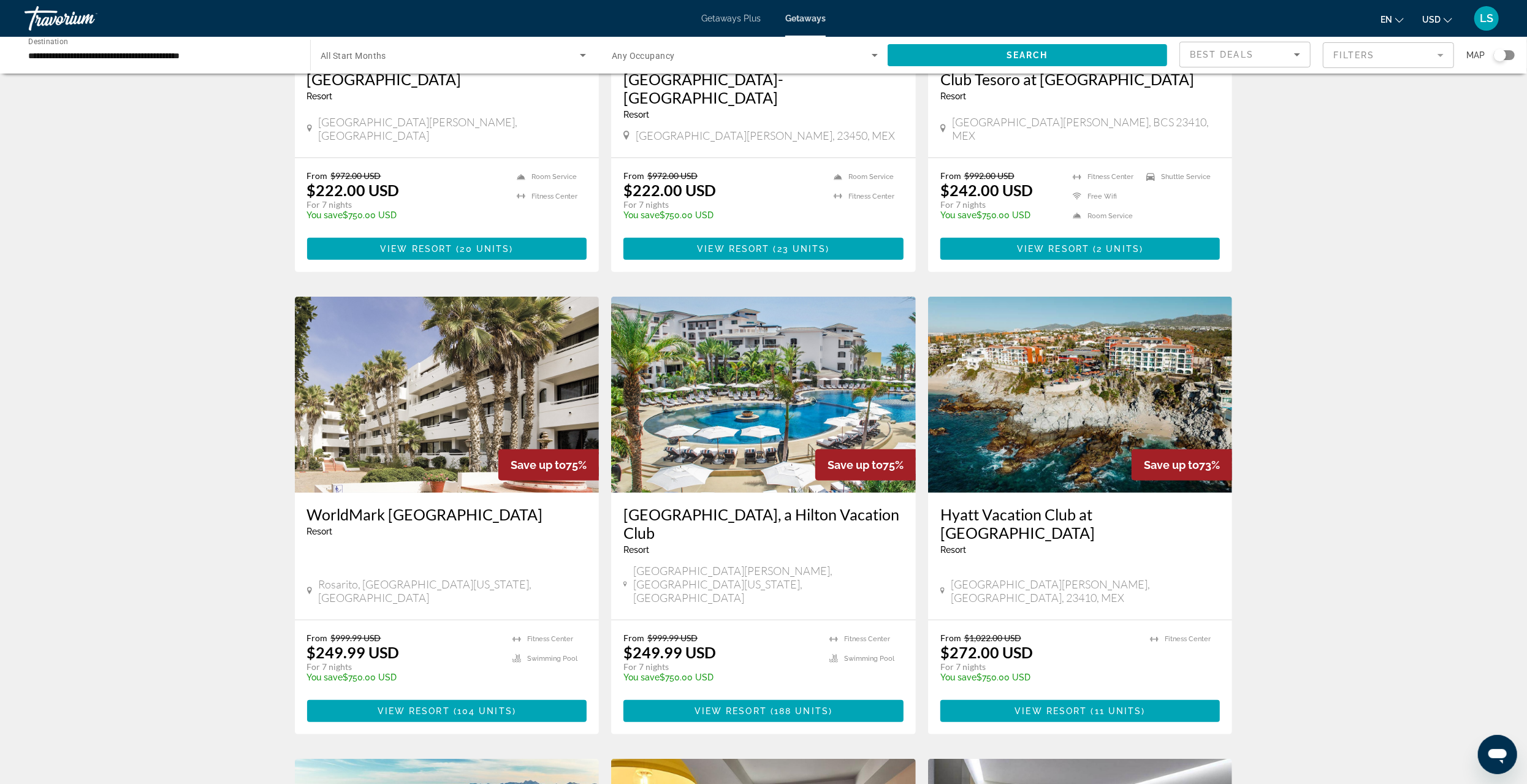
scroll to position [797, 0]
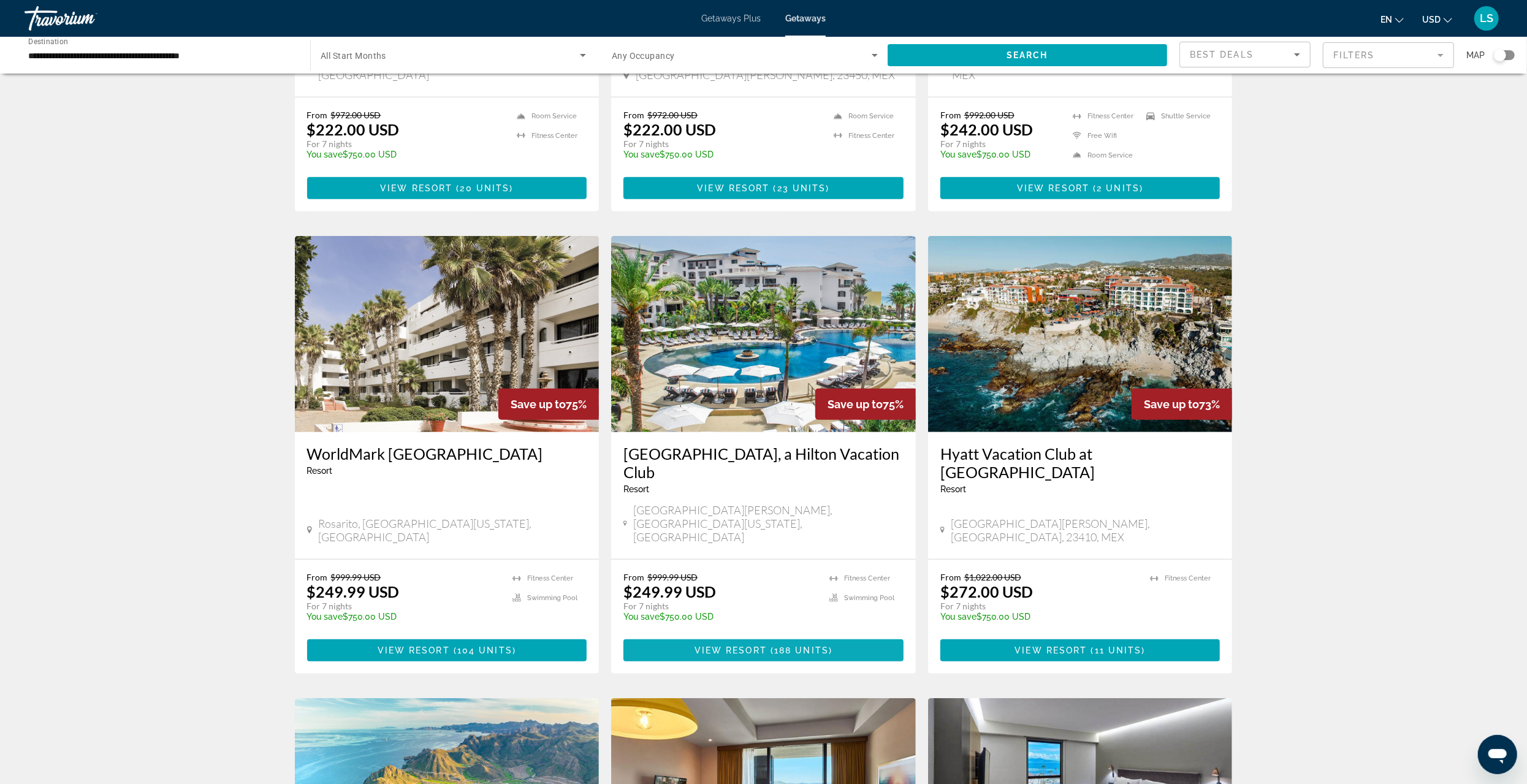
click at [739, 645] on span "View Resort" at bounding box center [731, 650] width 72 height 10
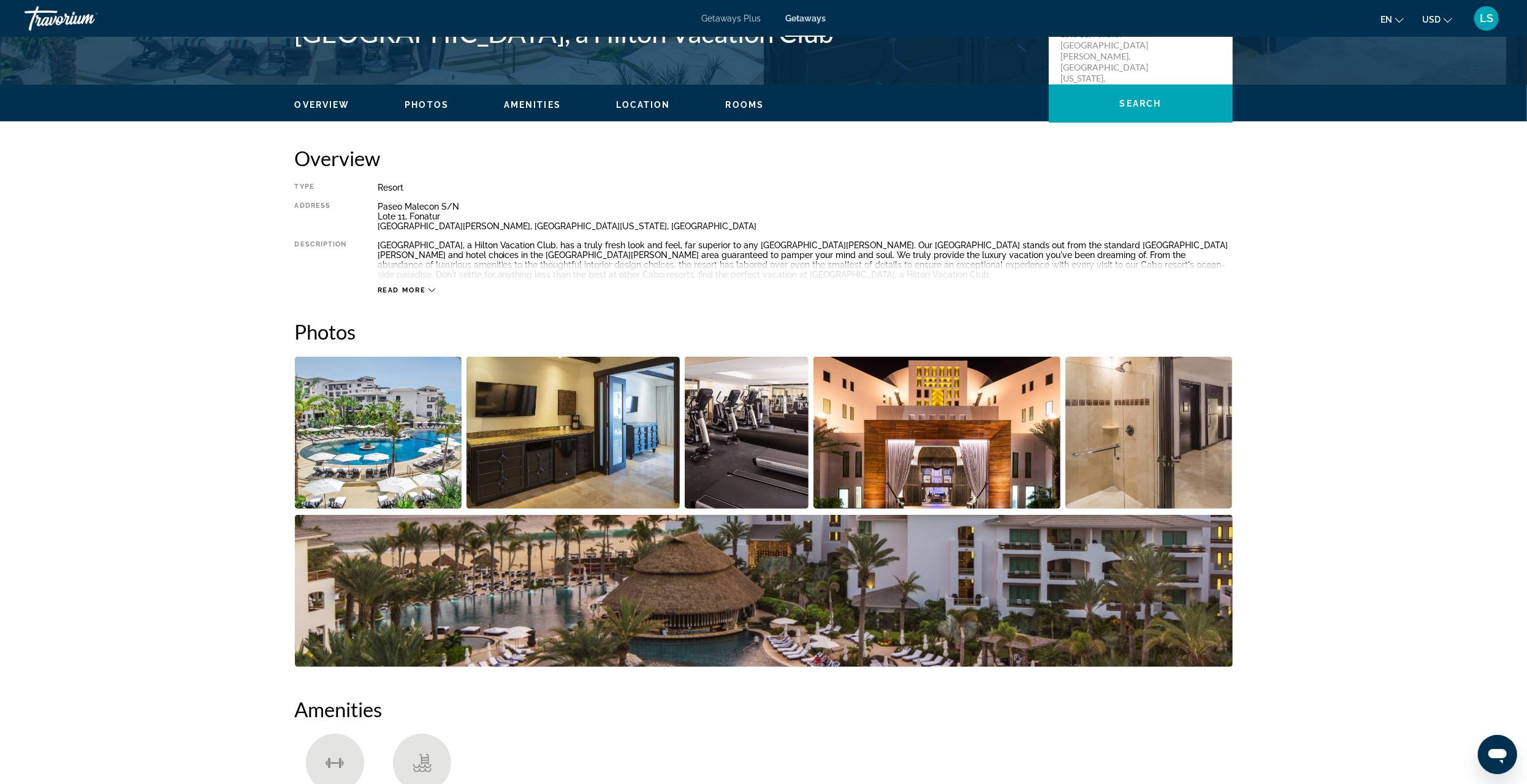
scroll to position [368, 0]
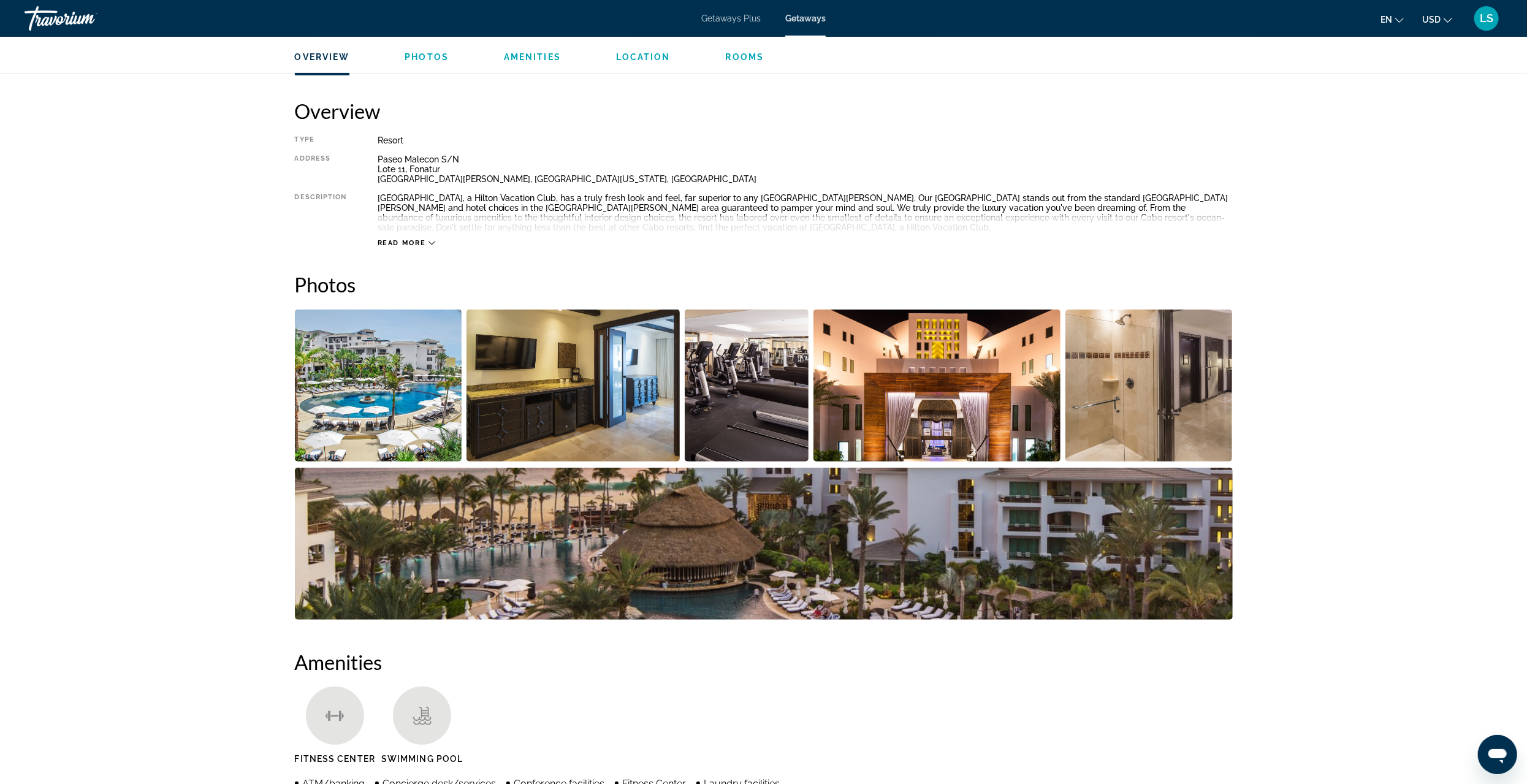
click at [389, 383] on img "Open full-screen image slider" at bounding box center [378, 386] width 167 height 152
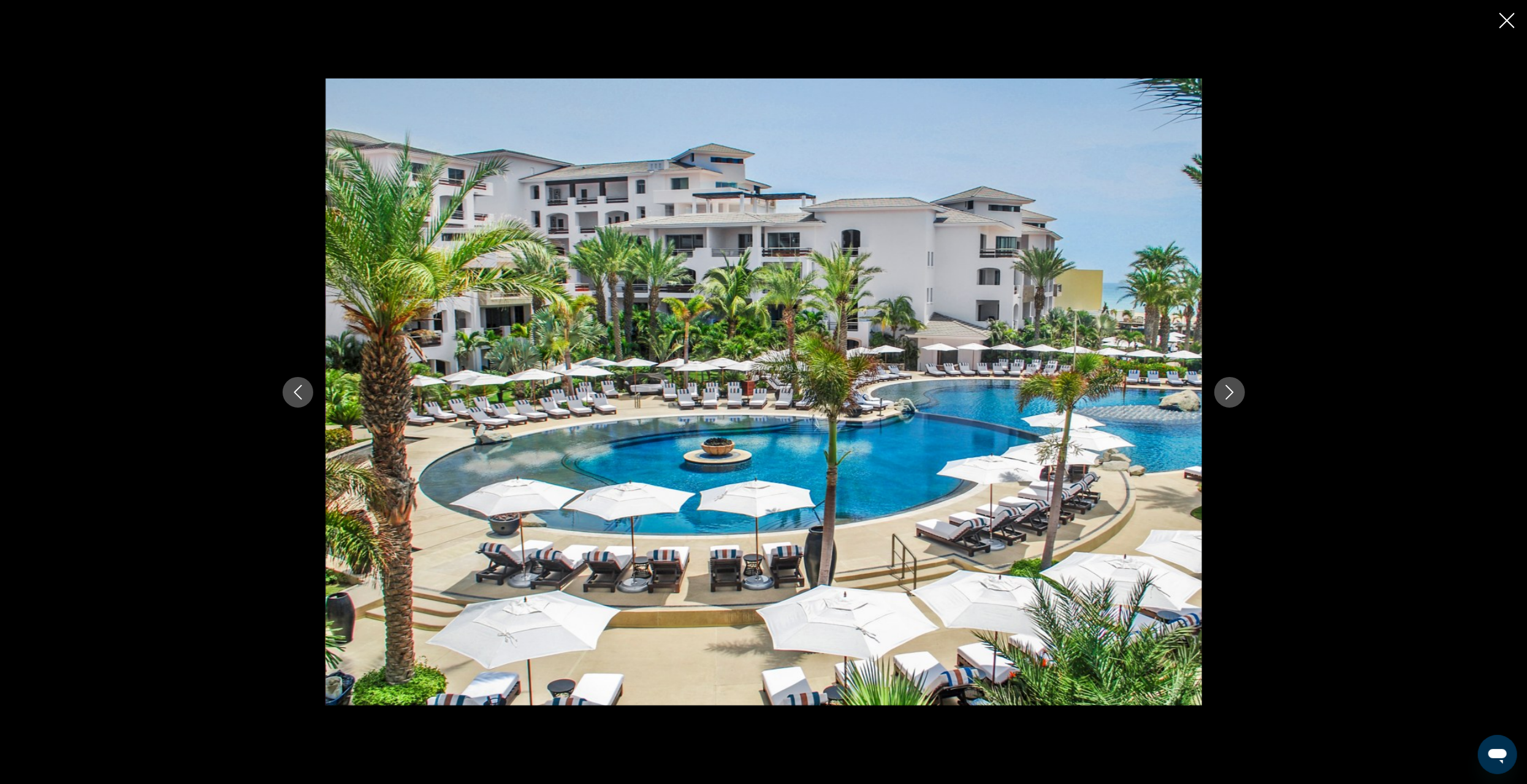
click at [1228, 395] on icon "Next image" at bounding box center [1229, 392] width 15 height 15
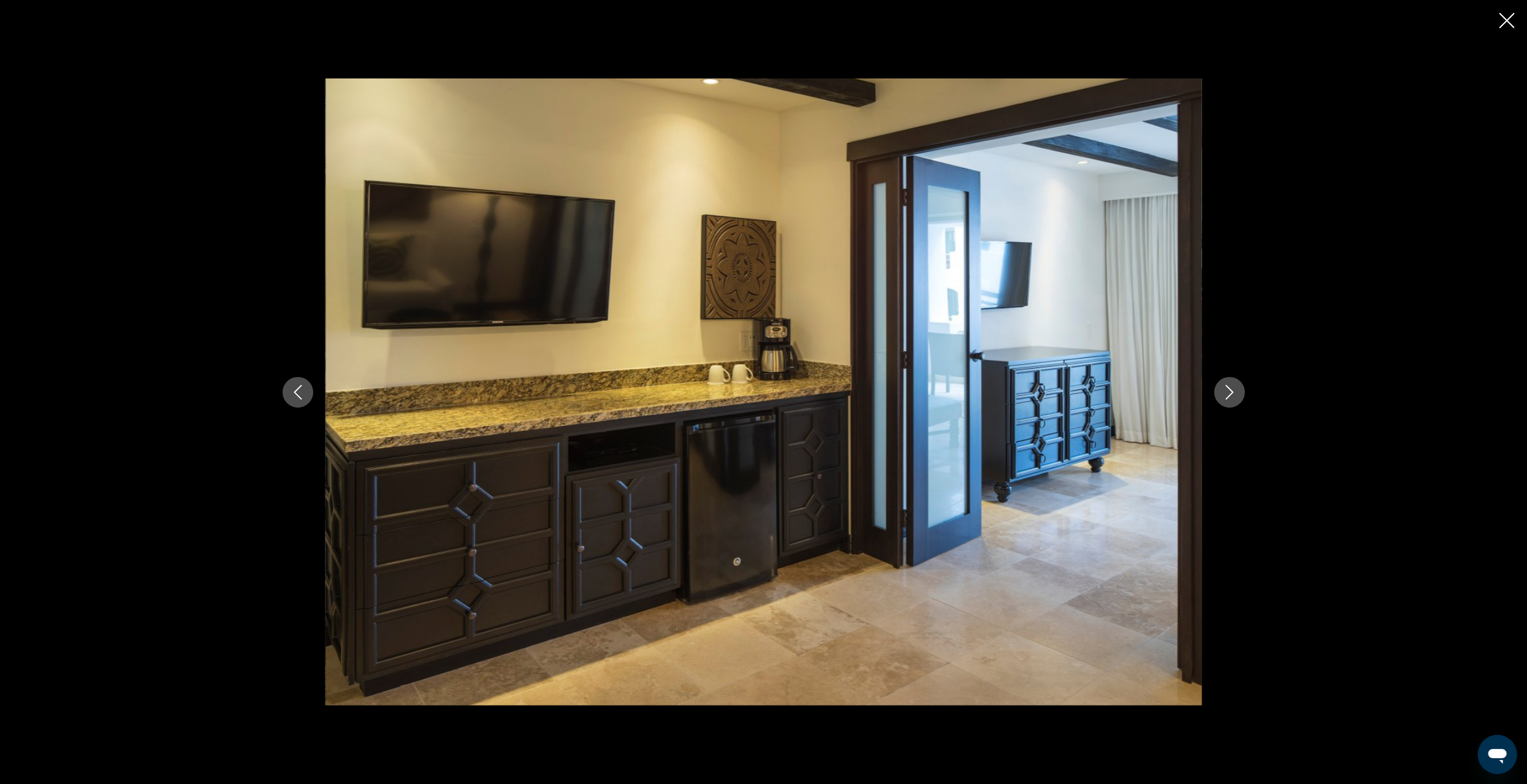
click at [1228, 396] on icon "Next image" at bounding box center [1229, 392] width 8 height 15
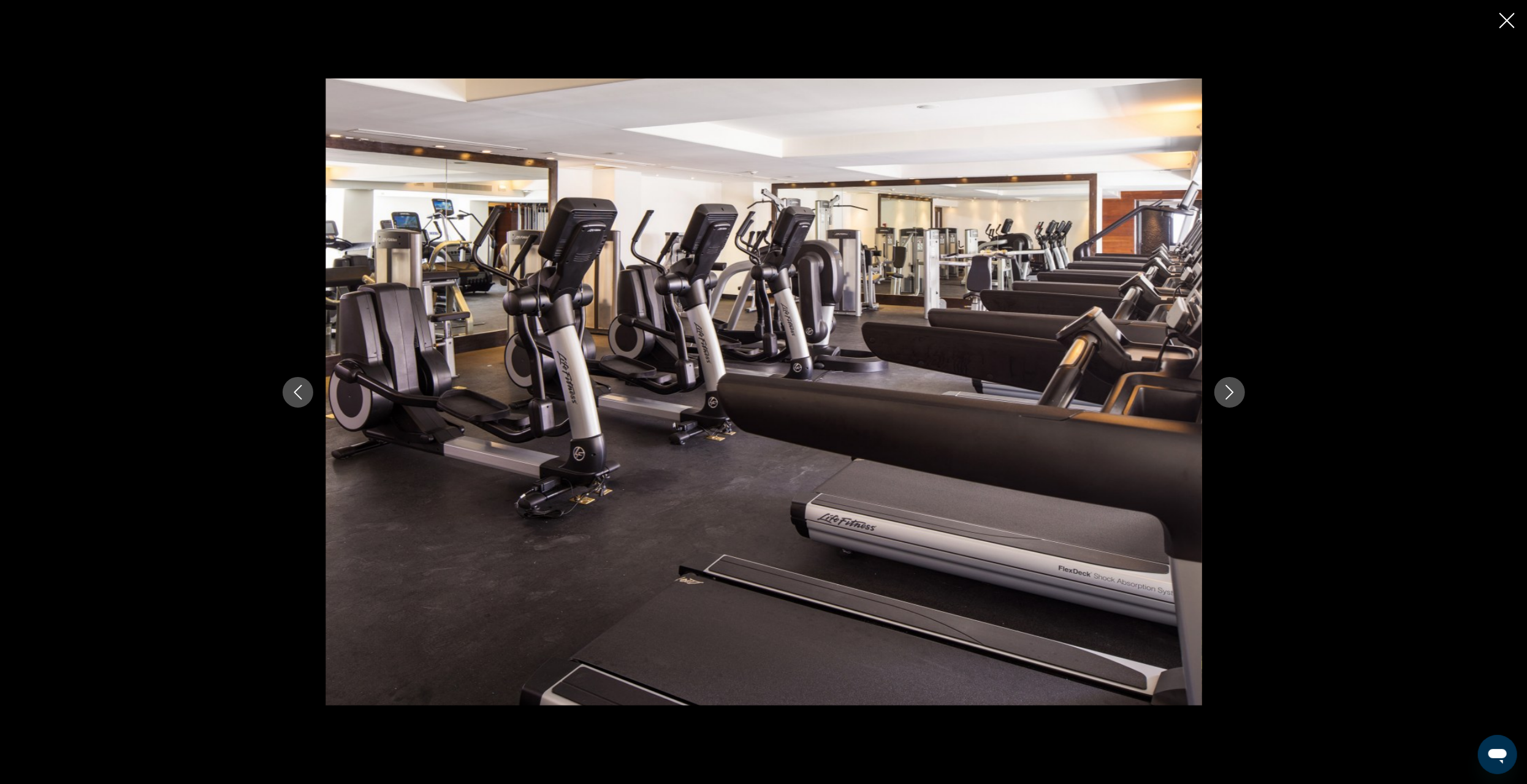
click at [294, 393] on icon "Previous image" at bounding box center [298, 392] width 15 height 15
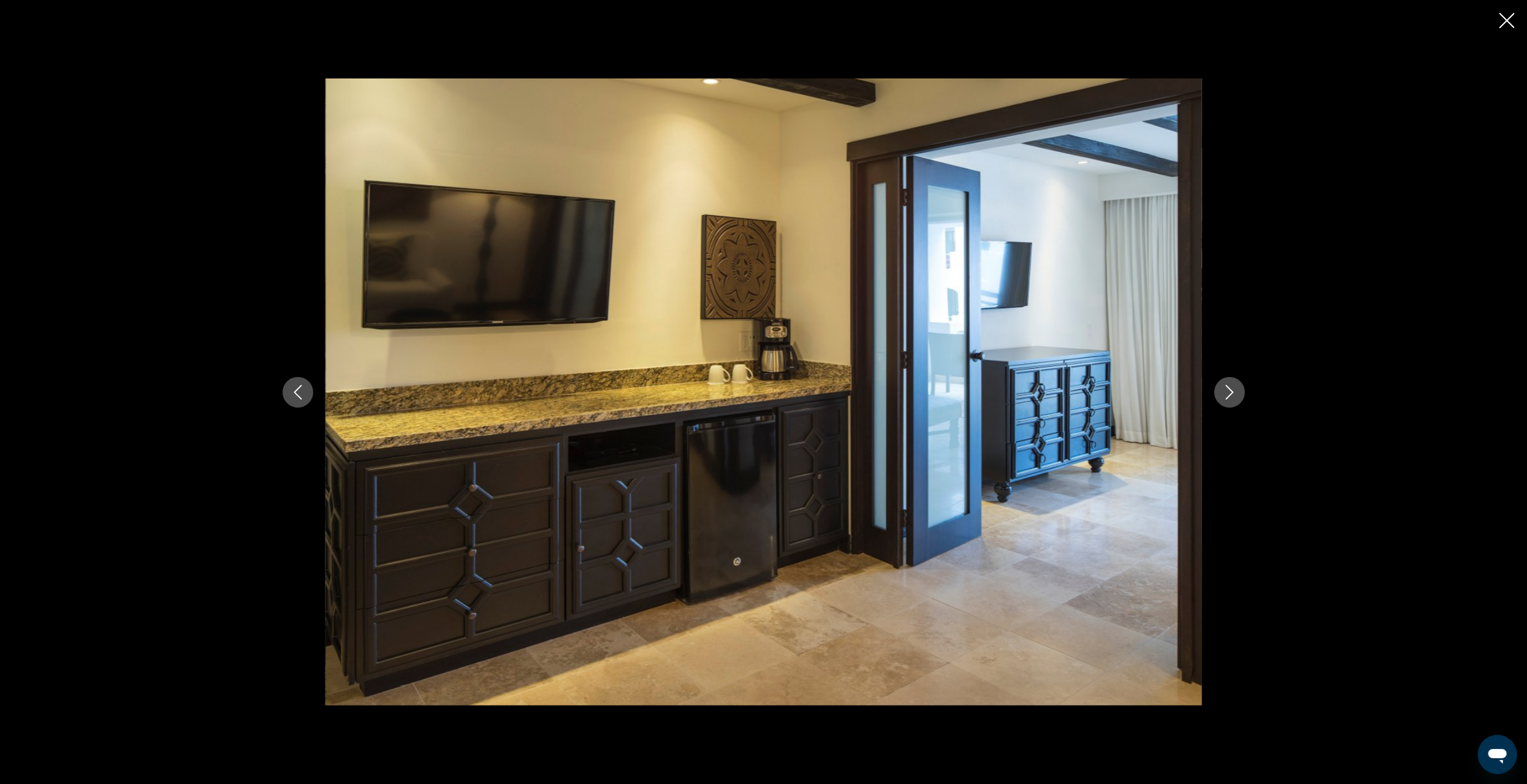
click at [1224, 390] on icon "Next image" at bounding box center [1229, 392] width 15 height 15
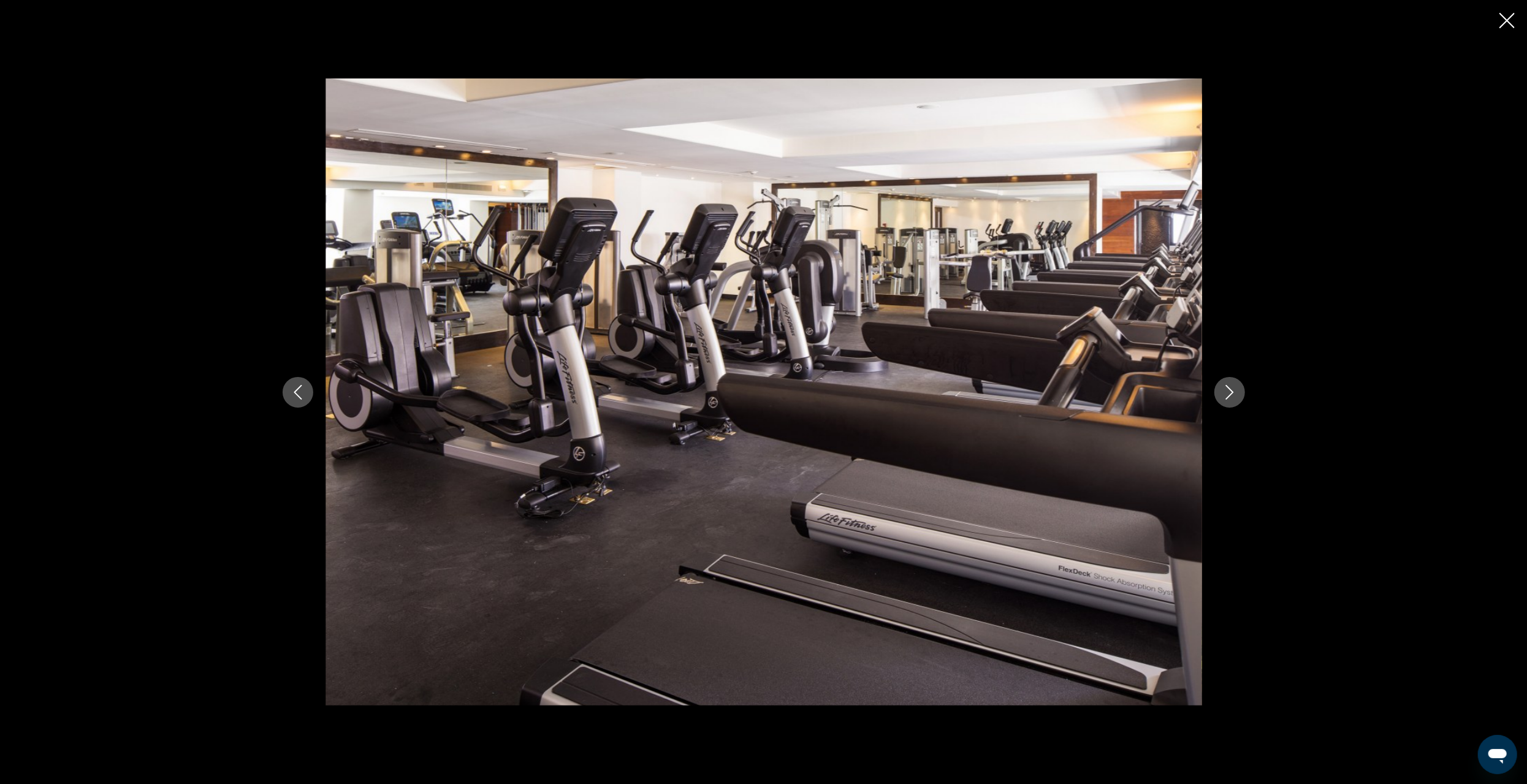
click at [1222, 392] on icon "Next image" at bounding box center [1229, 392] width 15 height 15
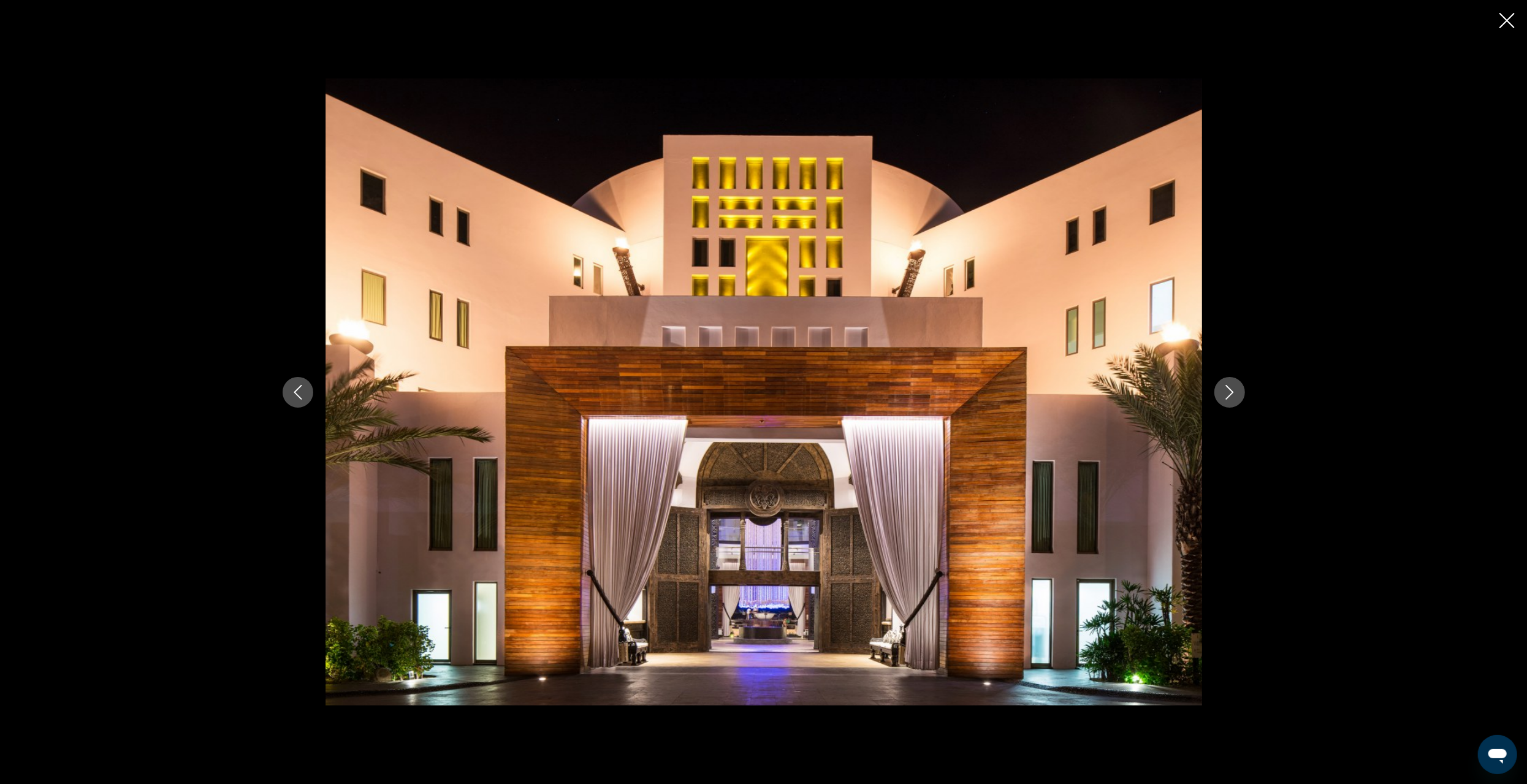
click at [1222, 392] on icon "Next image" at bounding box center [1229, 392] width 15 height 15
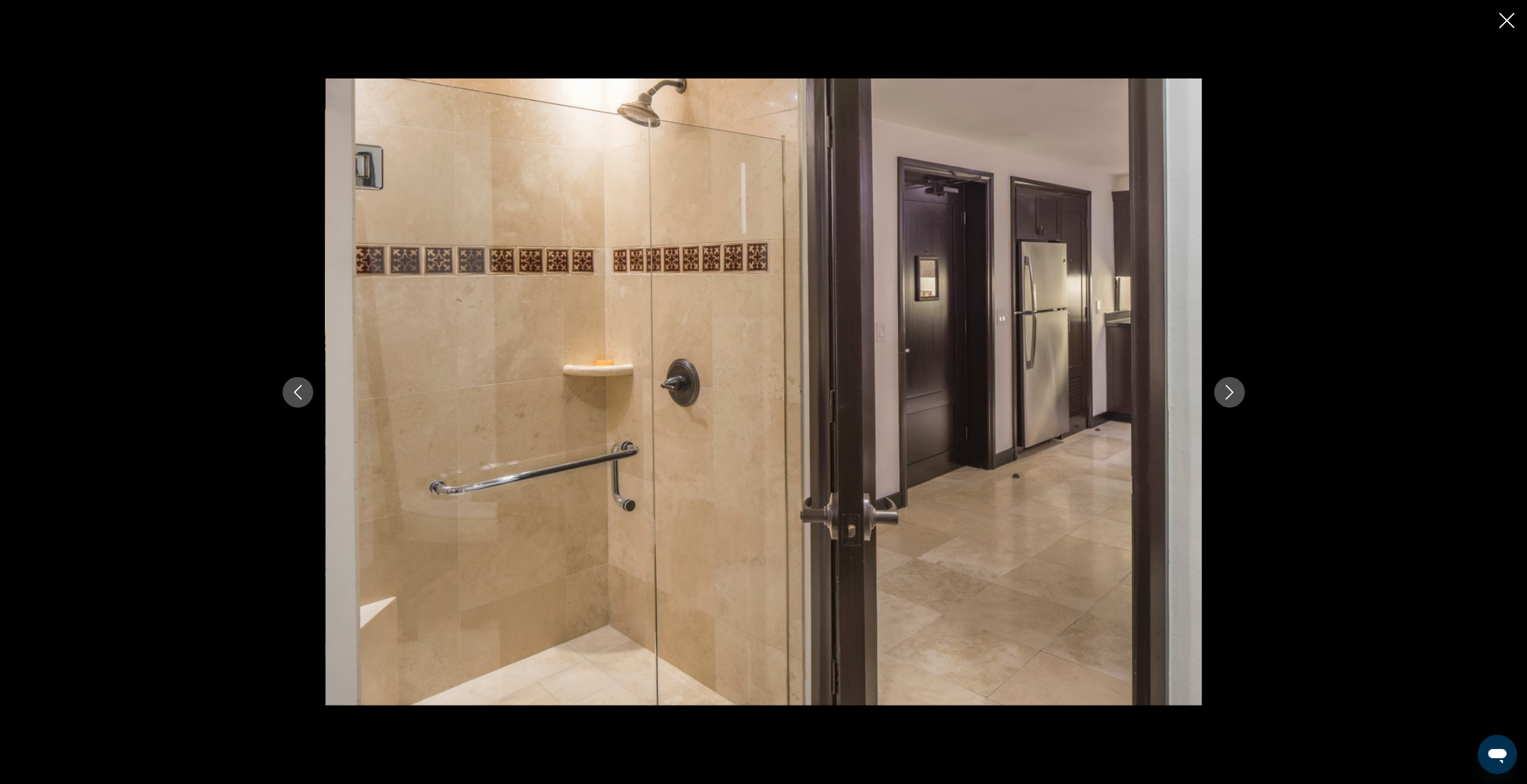
click at [1222, 392] on icon "Next image" at bounding box center [1229, 392] width 15 height 15
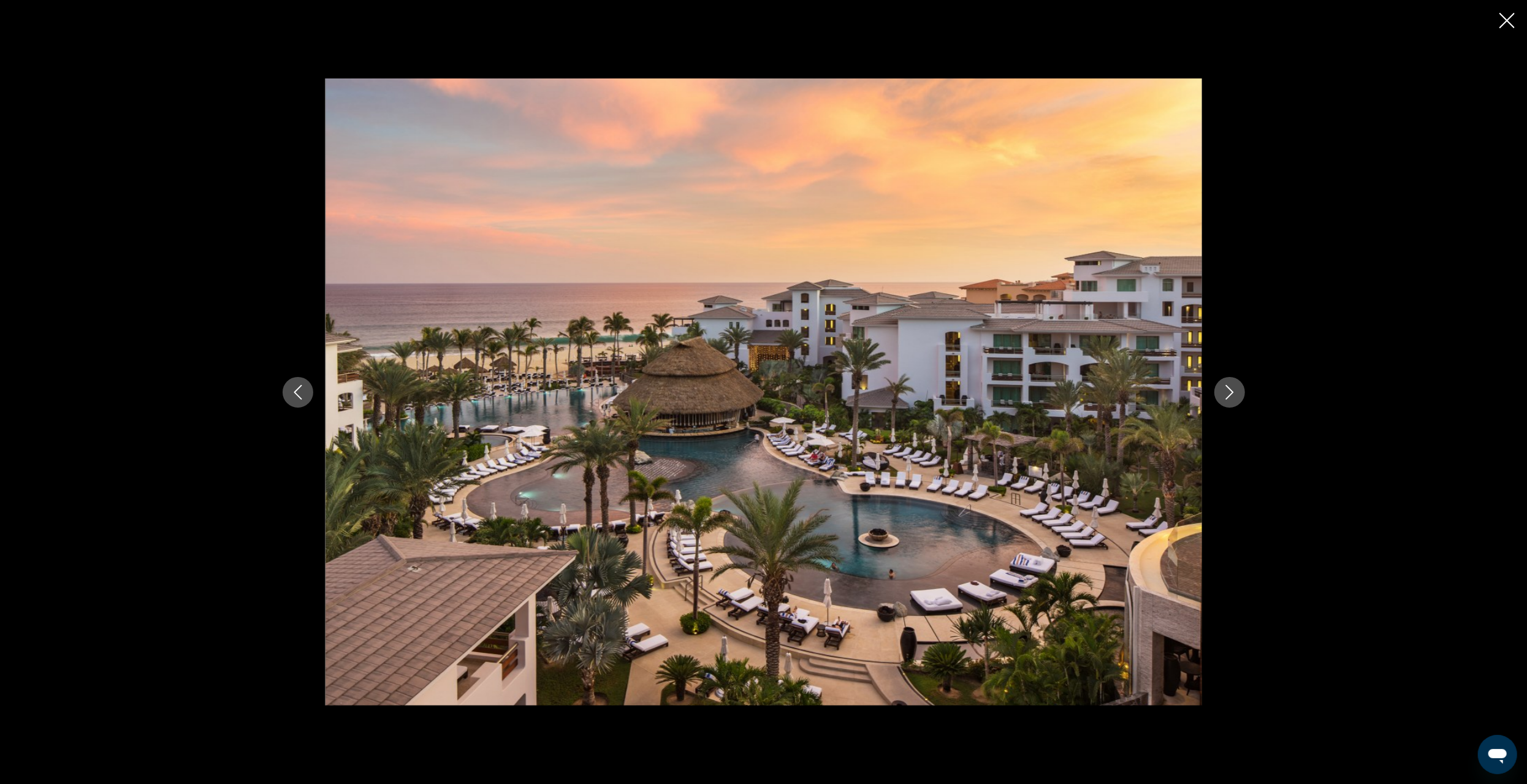
click at [295, 398] on icon "Previous image" at bounding box center [298, 392] width 15 height 15
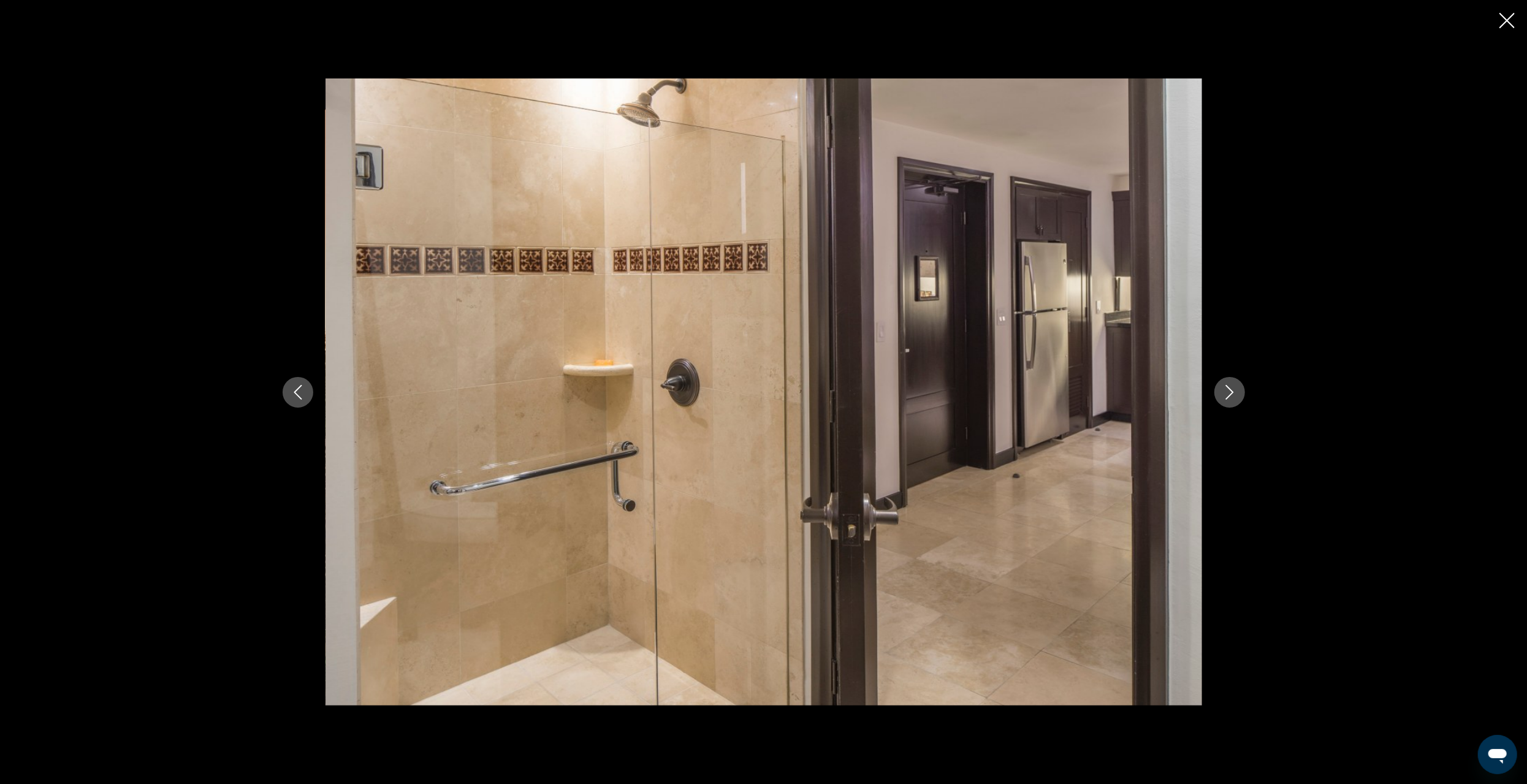
click at [1231, 396] on icon "Next image" at bounding box center [1229, 392] width 15 height 15
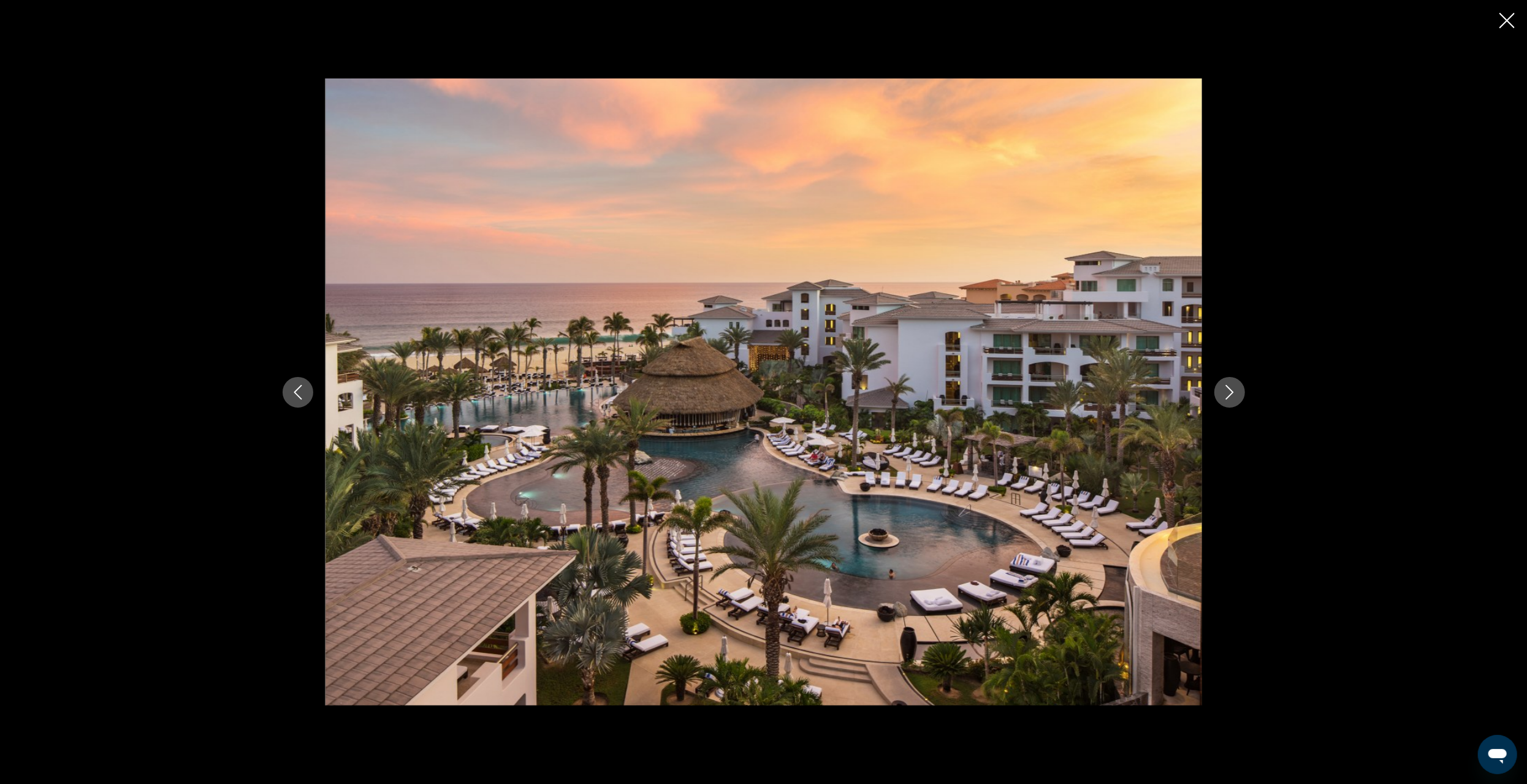
click at [1228, 396] on icon "Next image" at bounding box center [1229, 392] width 8 height 15
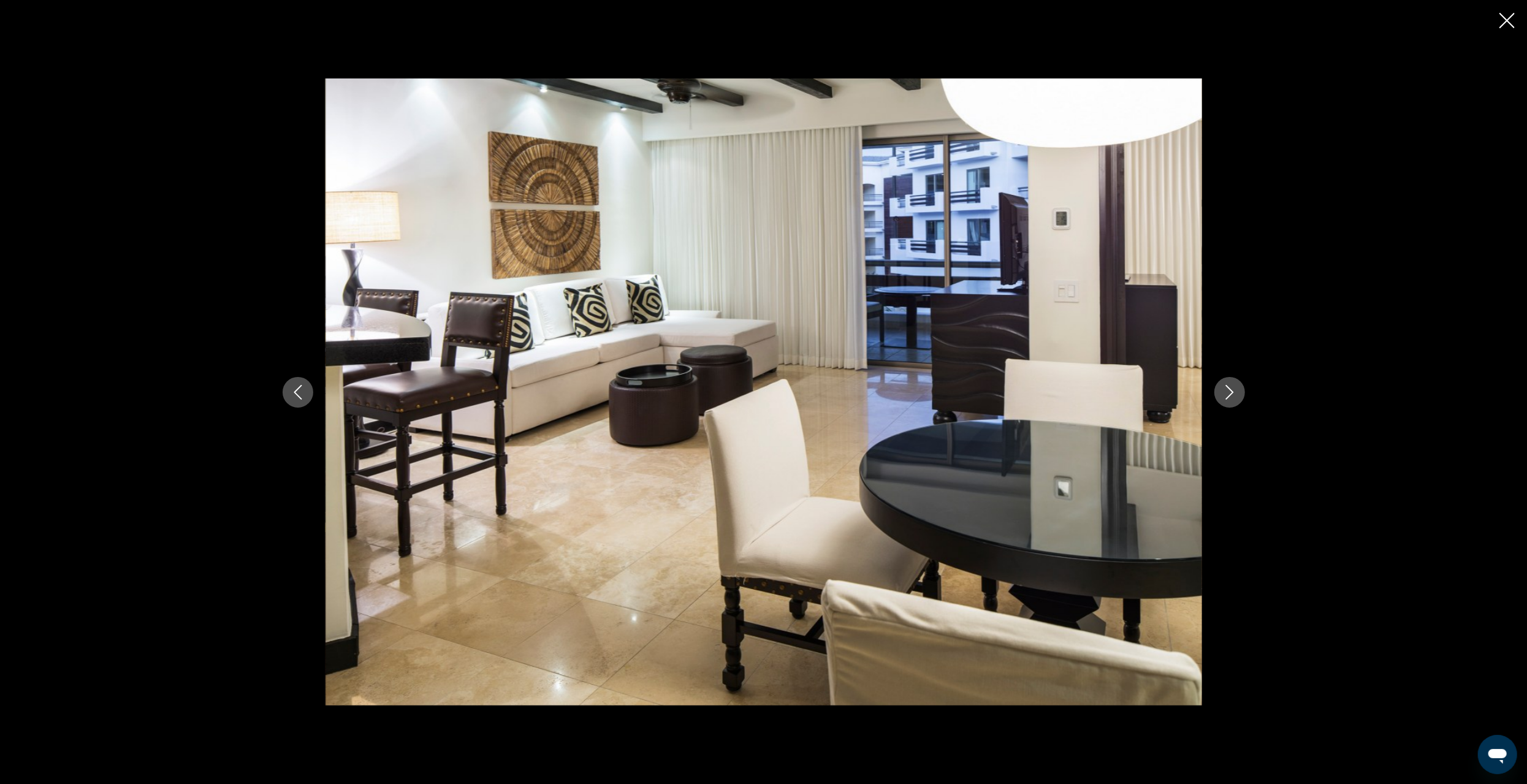
click at [1228, 397] on icon "Next image" at bounding box center [1229, 392] width 8 height 15
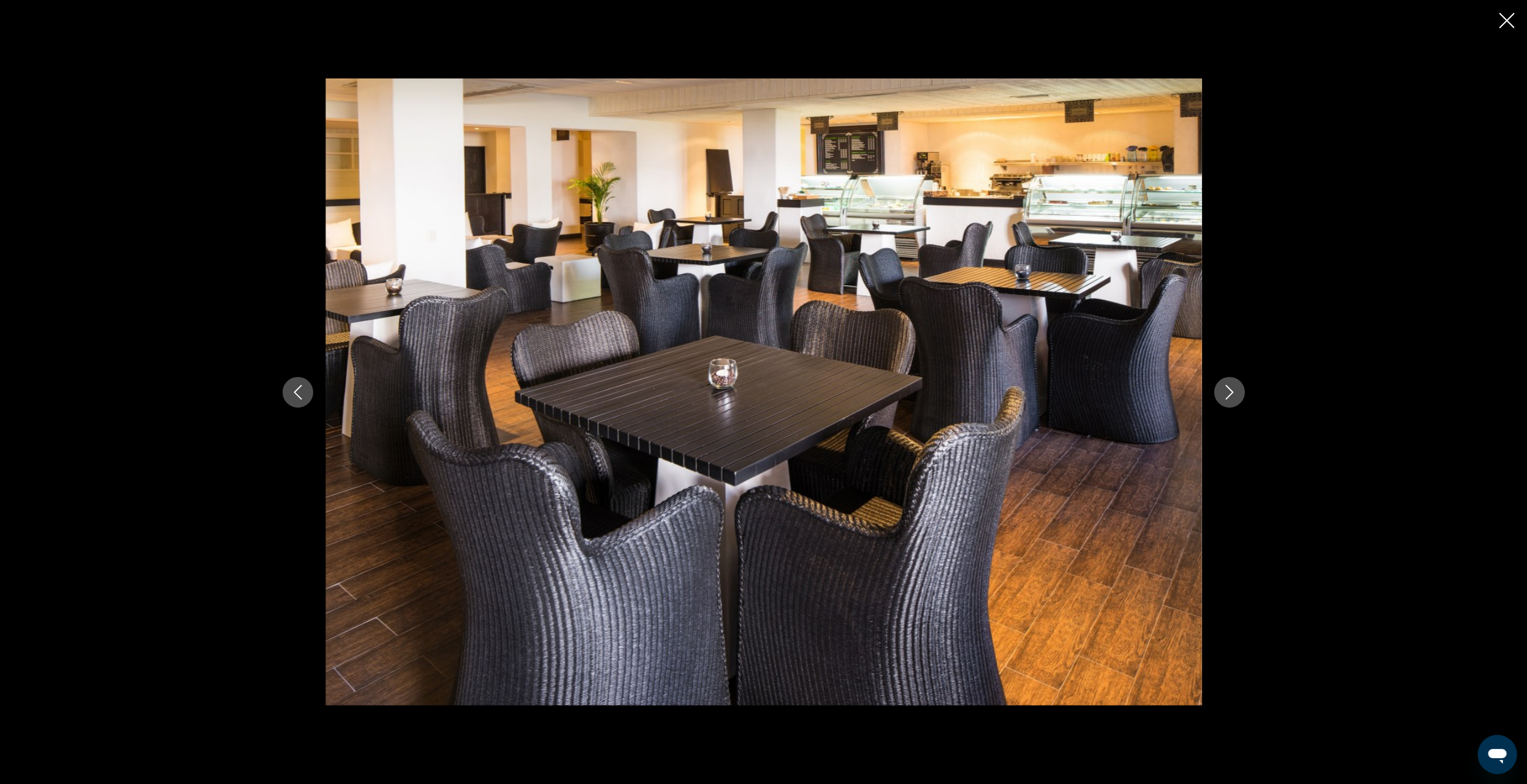
click at [1228, 397] on icon "Next image" at bounding box center [1229, 392] width 8 height 15
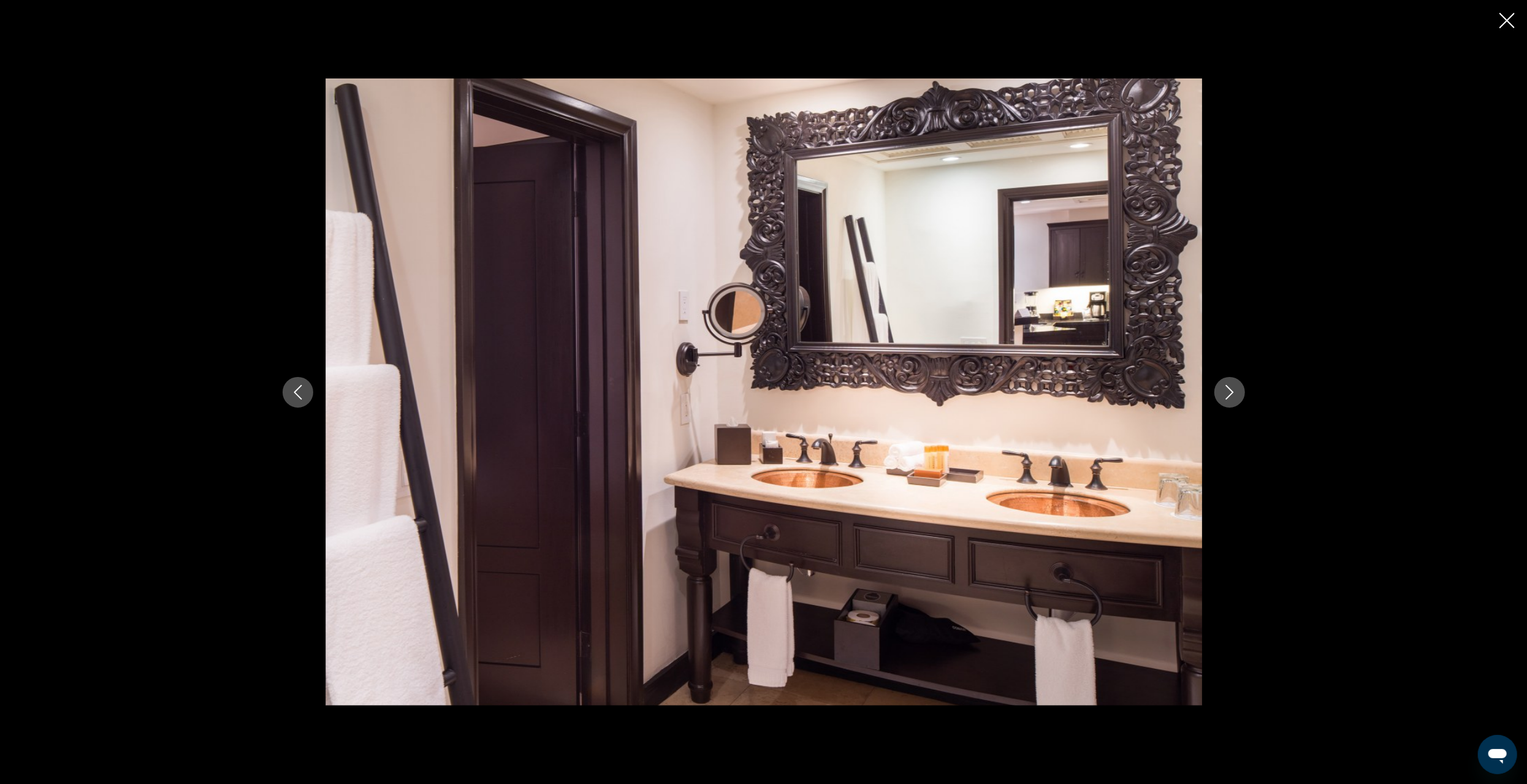
click at [1228, 397] on icon "Next image" at bounding box center [1229, 392] width 8 height 15
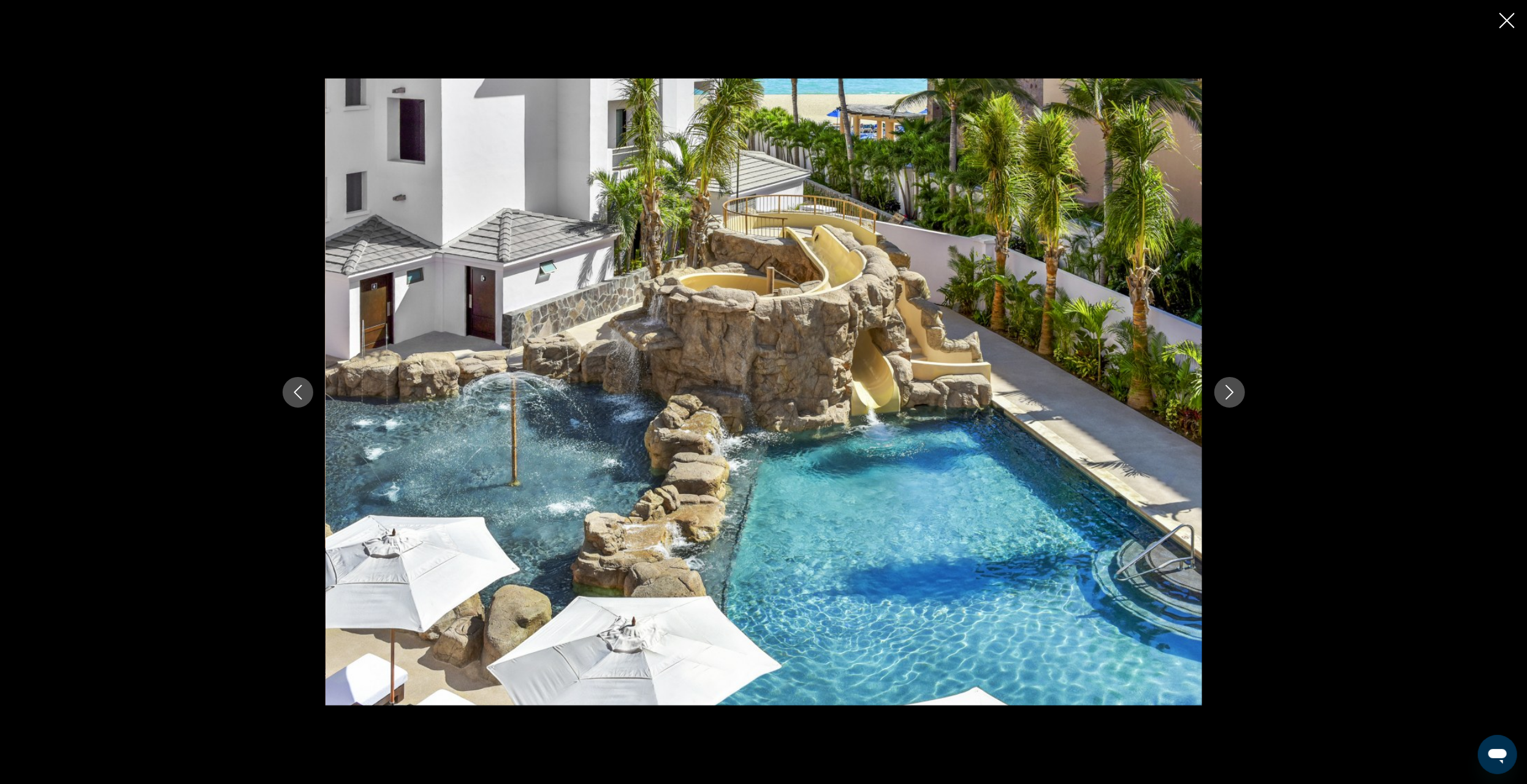
click at [1228, 397] on icon "Next image" at bounding box center [1229, 392] width 8 height 15
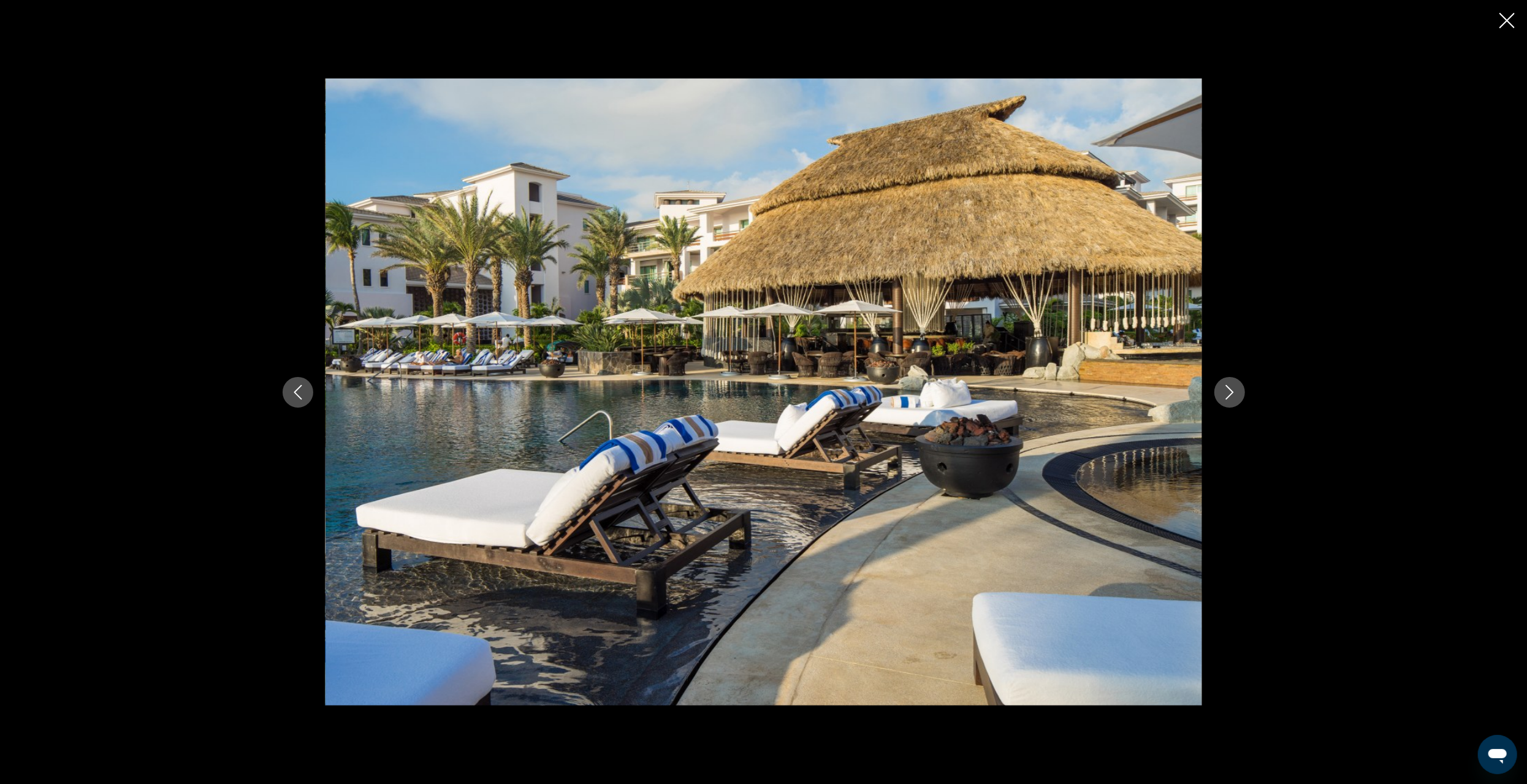
click at [1228, 397] on icon "Next image" at bounding box center [1229, 392] width 8 height 15
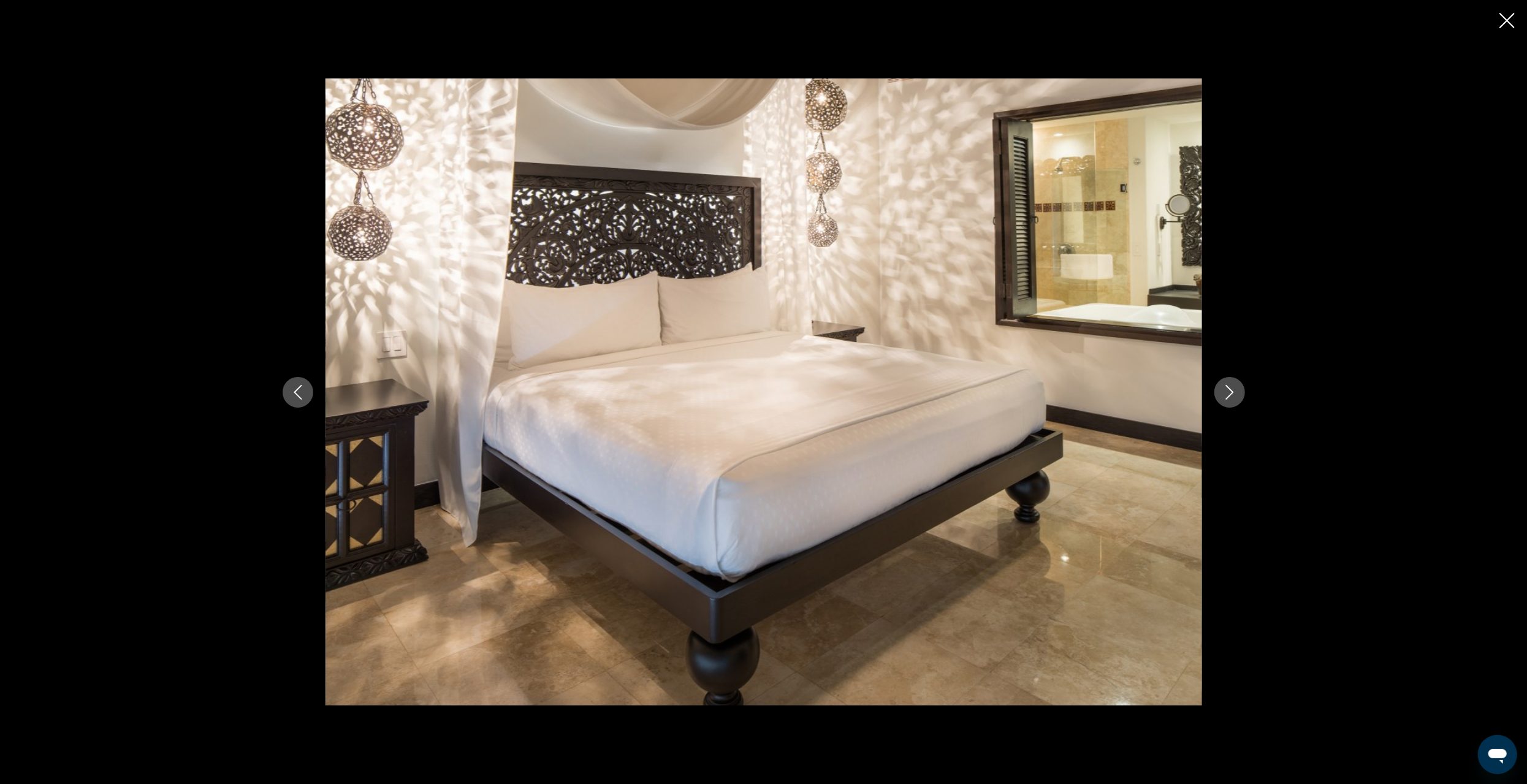
click at [1228, 397] on icon "Next image" at bounding box center [1229, 392] width 8 height 15
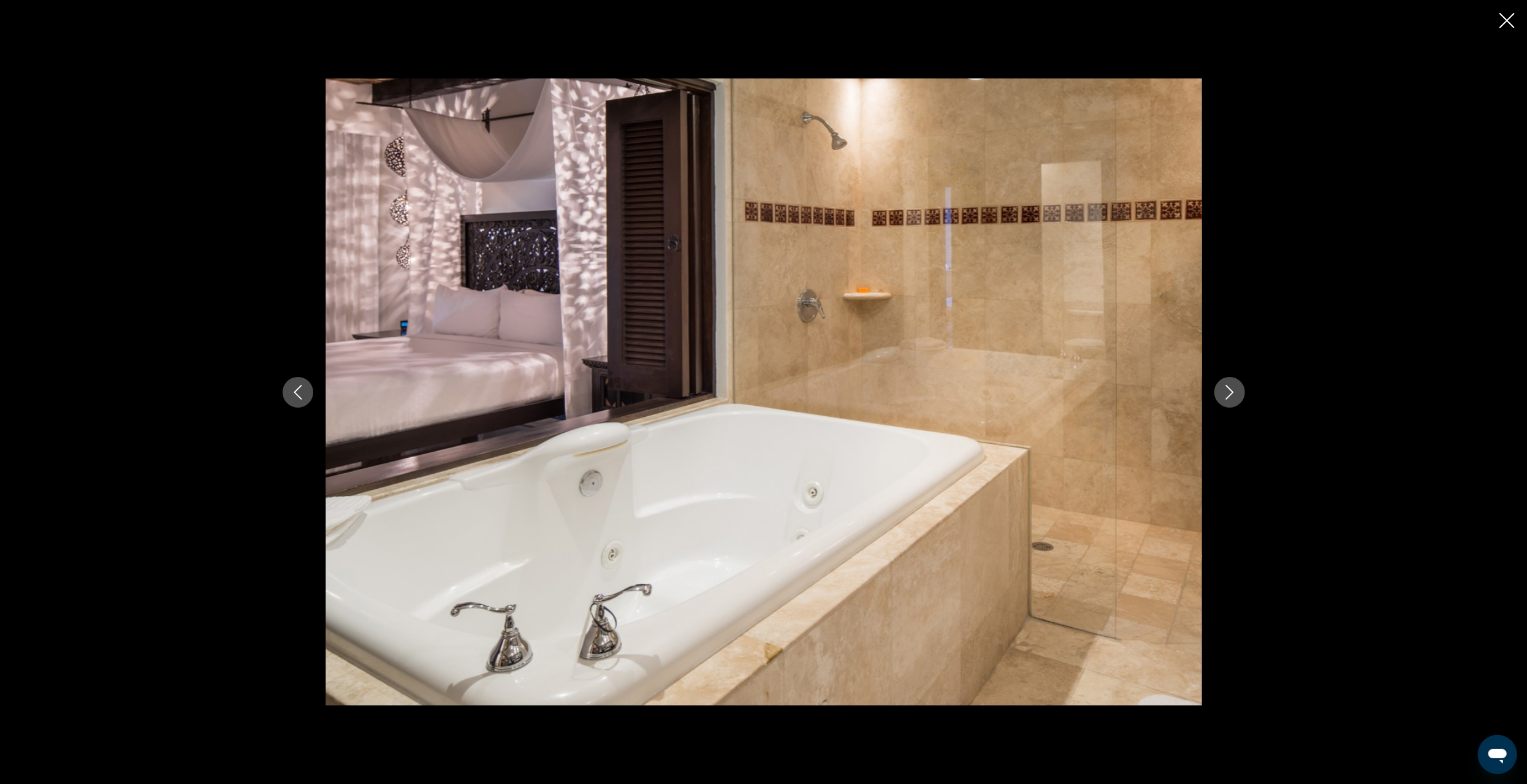
click at [1228, 397] on icon "Next image" at bounding box center [1229, 392] width 8 height 15
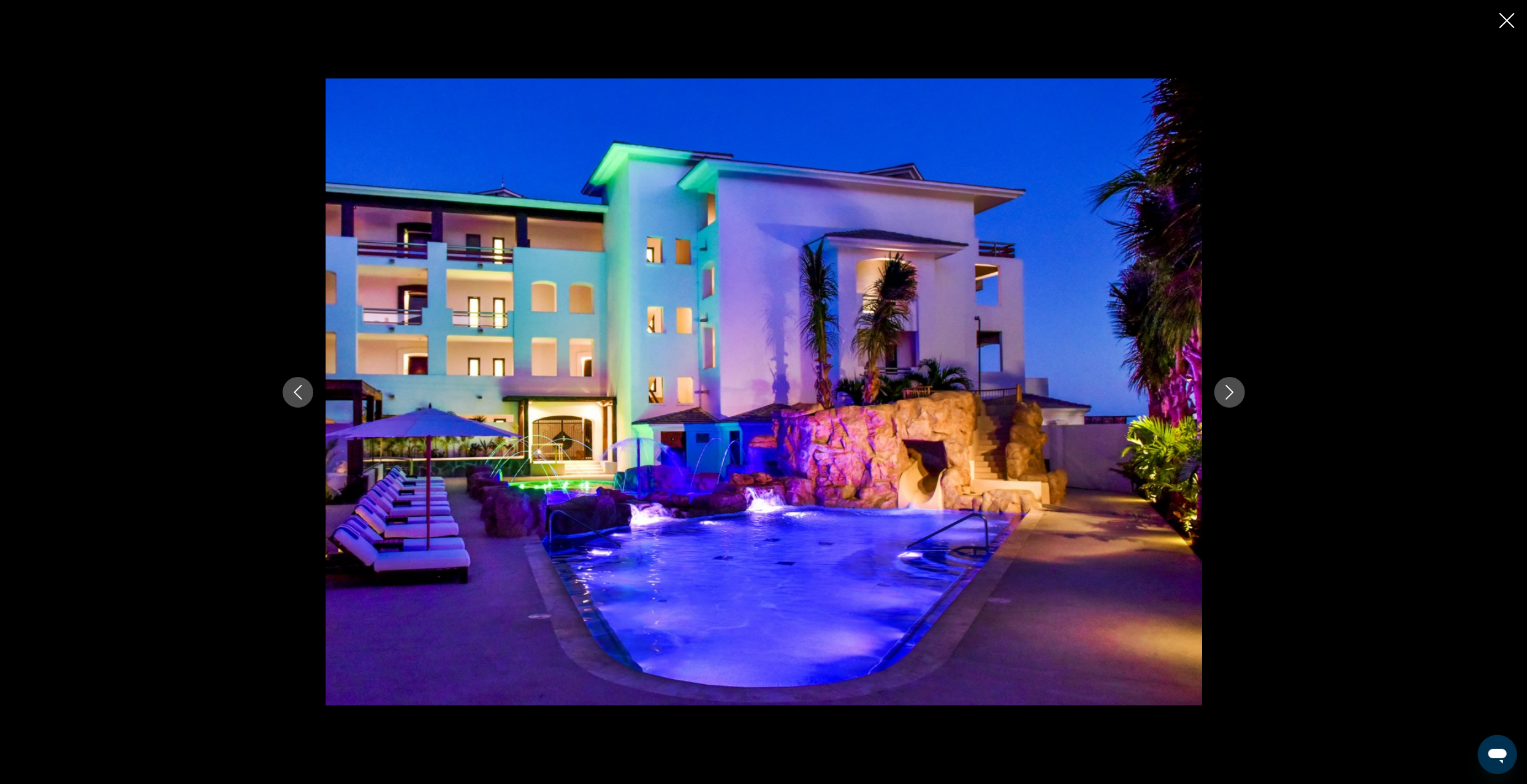
click at [1228, 397] on icon "Next image" at bounding box center [1229, 392] width 8 height 15
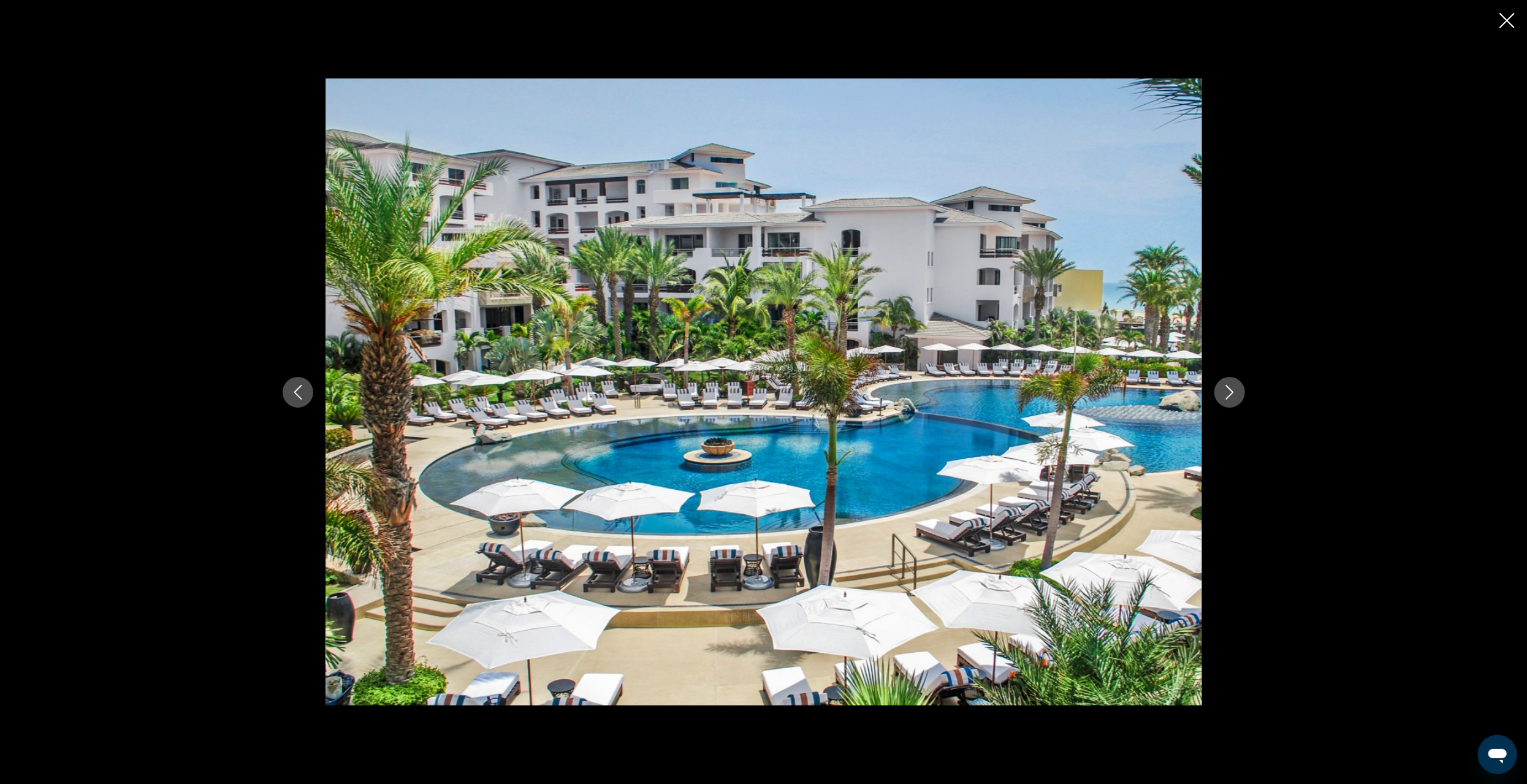
click at [1228, 397] on icon "Next image" at bounding box center [1229, 392] width 8 height 15
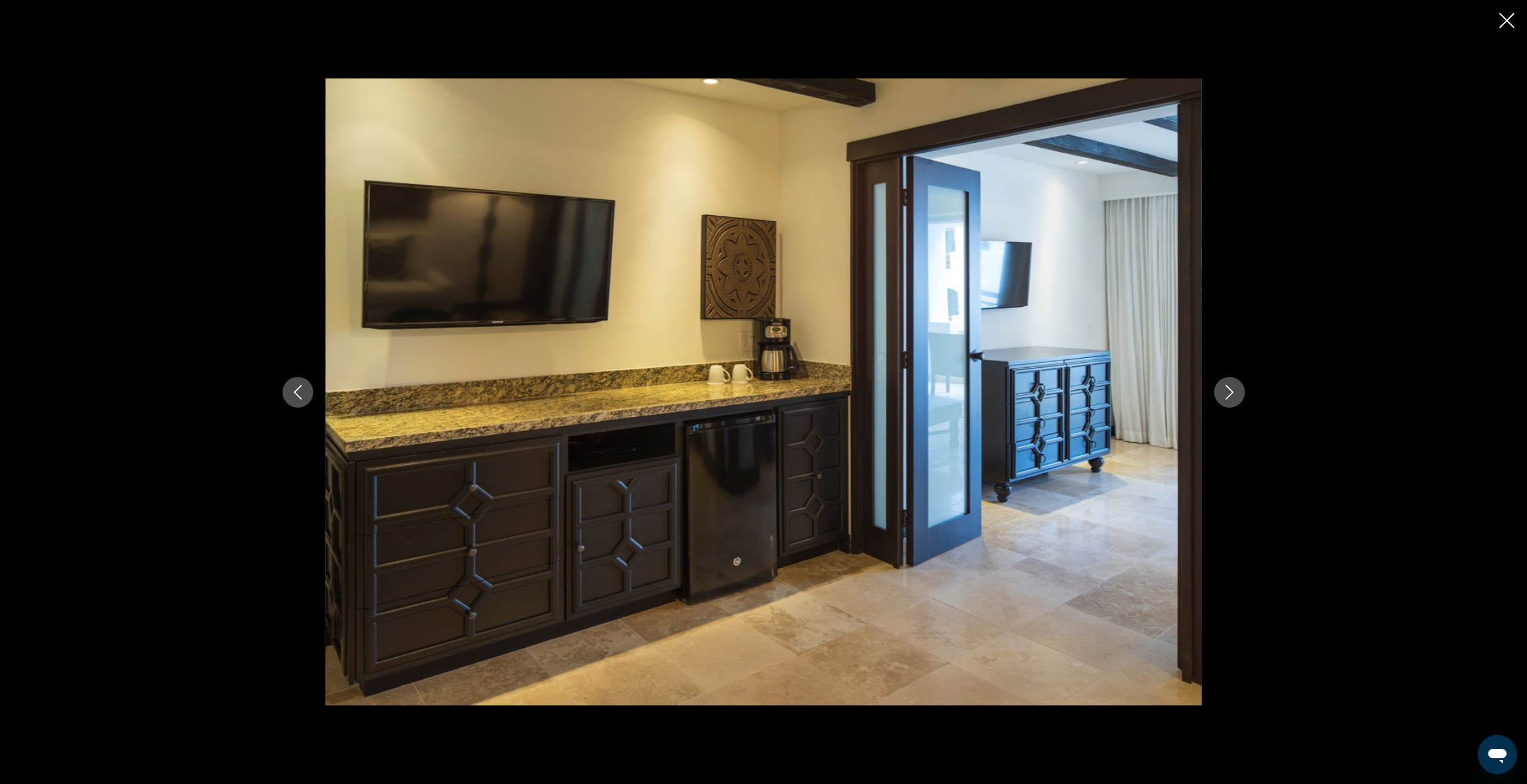
click at [1228, 397] on icon "Next image" at bounding box center [1229, 392] width 8 height 15
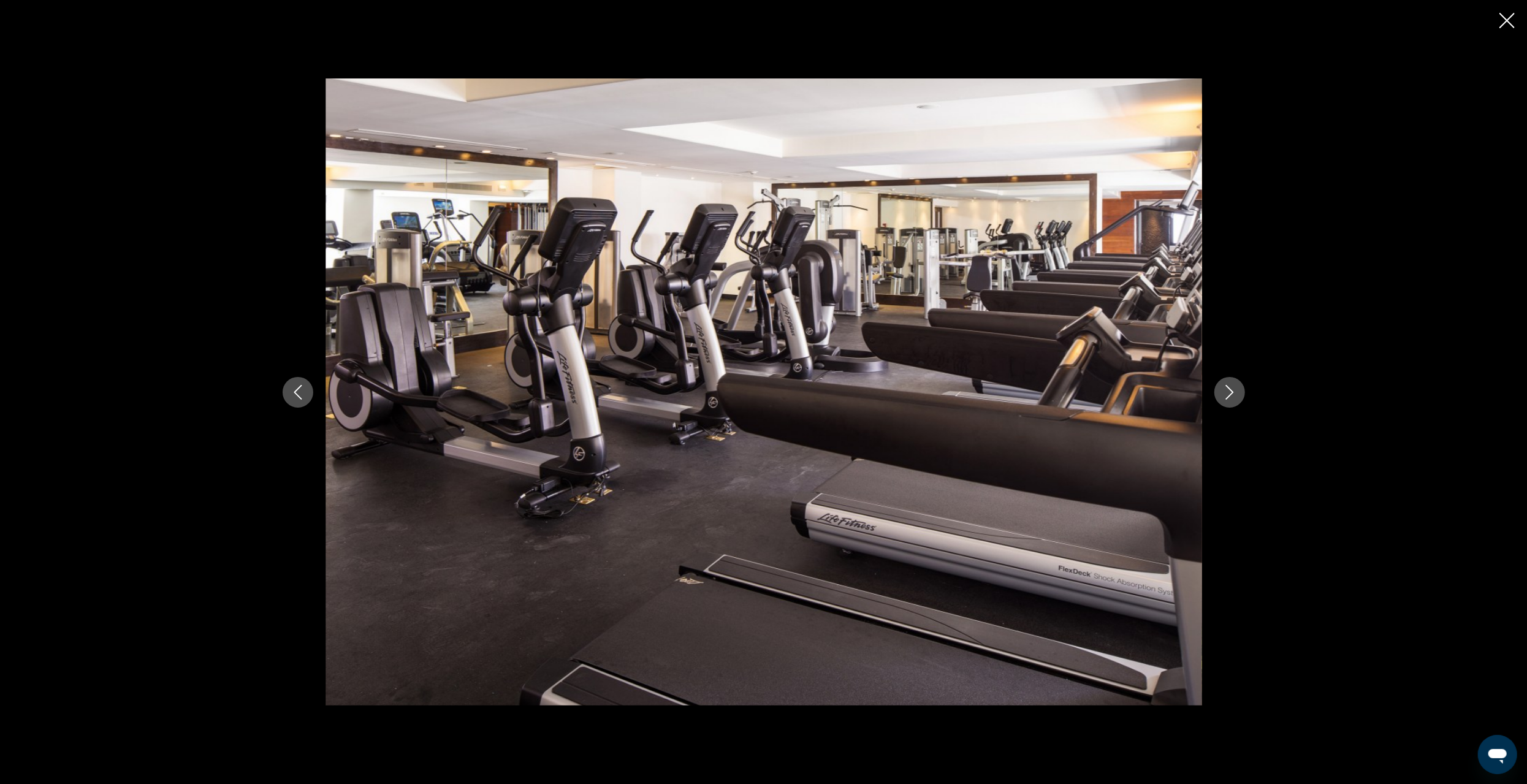
click at [1497, 19] on div "prev next" at bounding box center [764, 392] width 1527 height 784
click at [1516, 28] on div "prev next" at bounding box center [764, 392] width 1527 height 784
click at [1504, 14] on icon "Close slideshow" at bounding box center [1508, 21] width 15 height 15
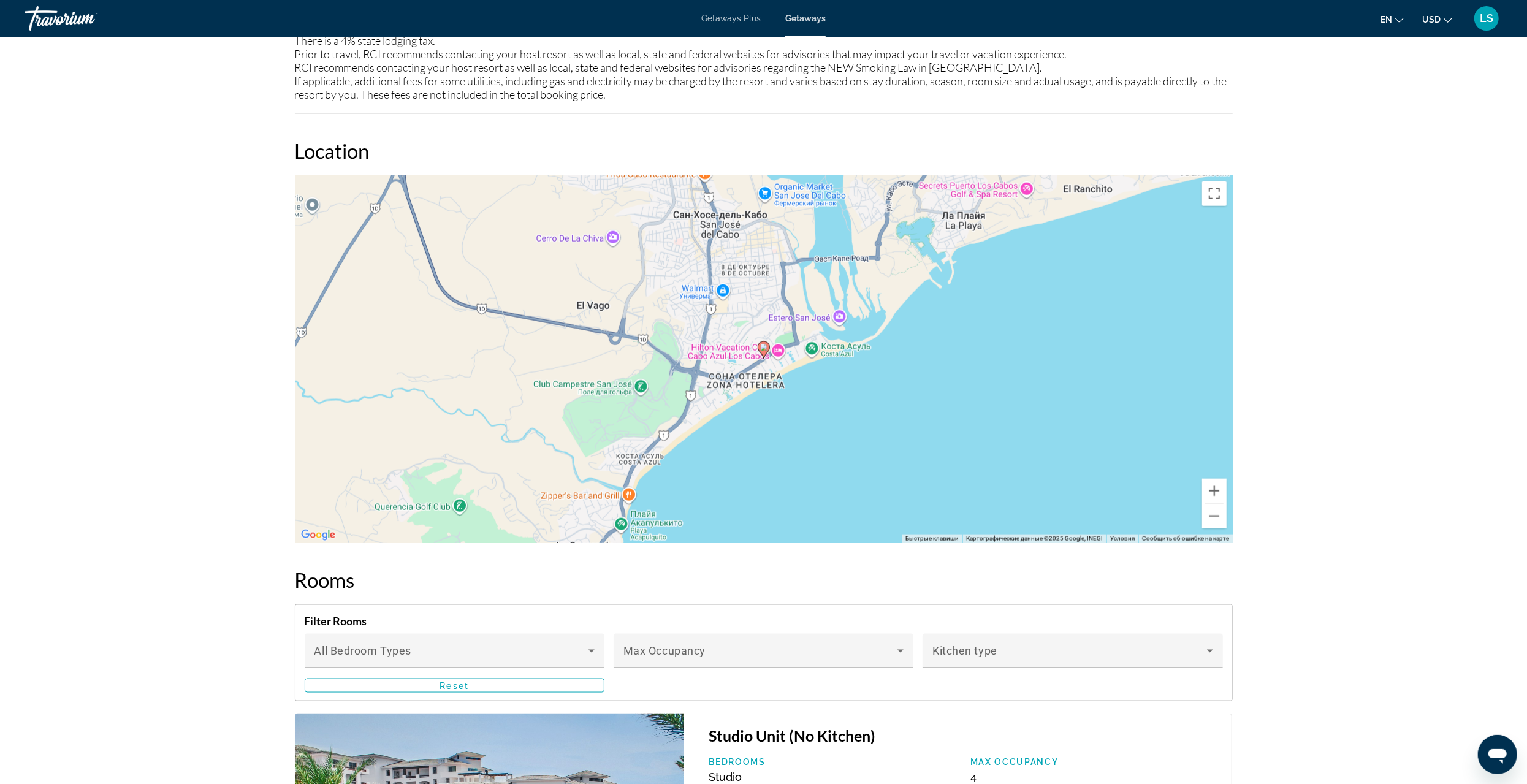
scroll to position [1287, 0]
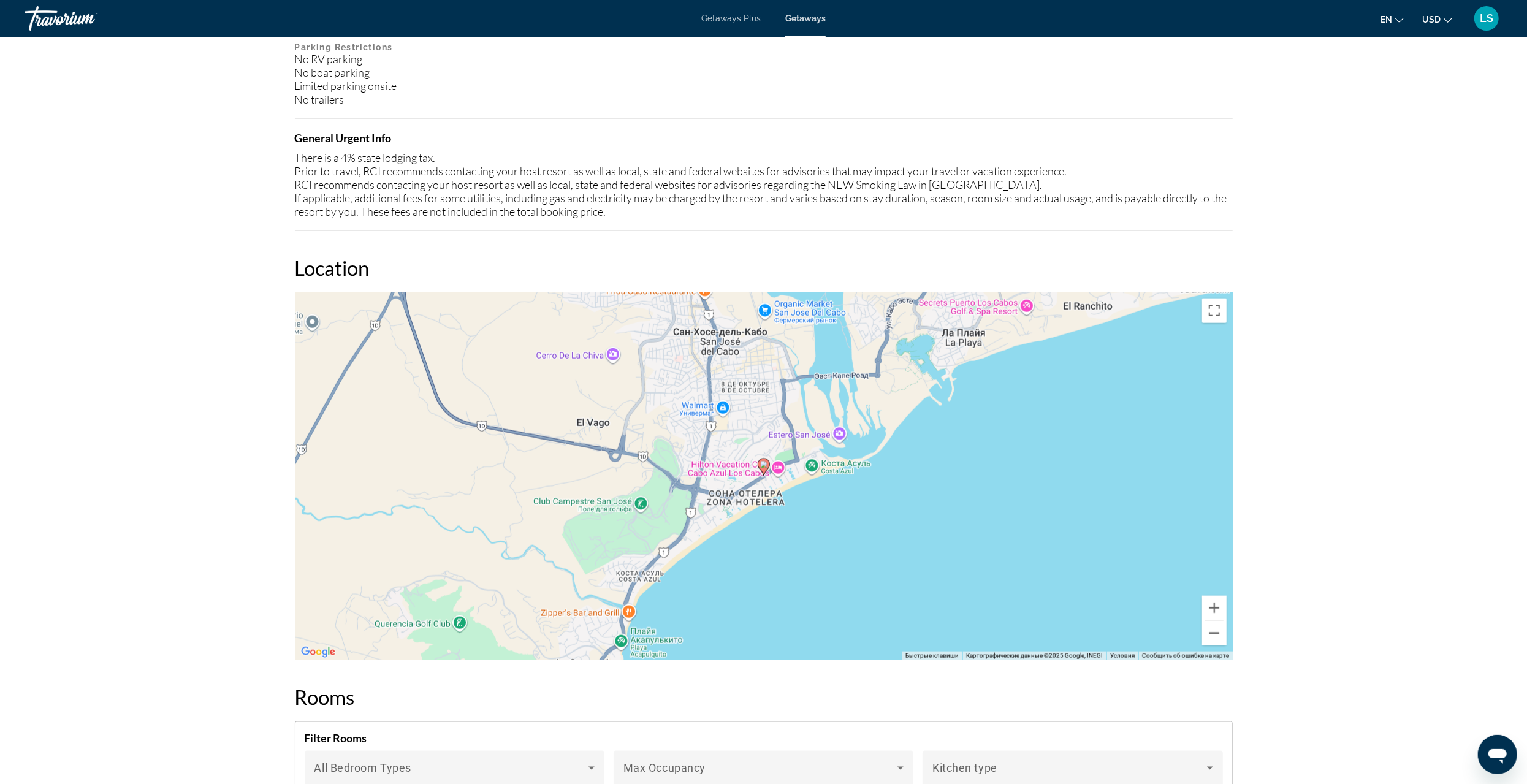
click at [1216, 637] on button "Уменьшить" at bounding box center [1215, 633] width 25 height 25
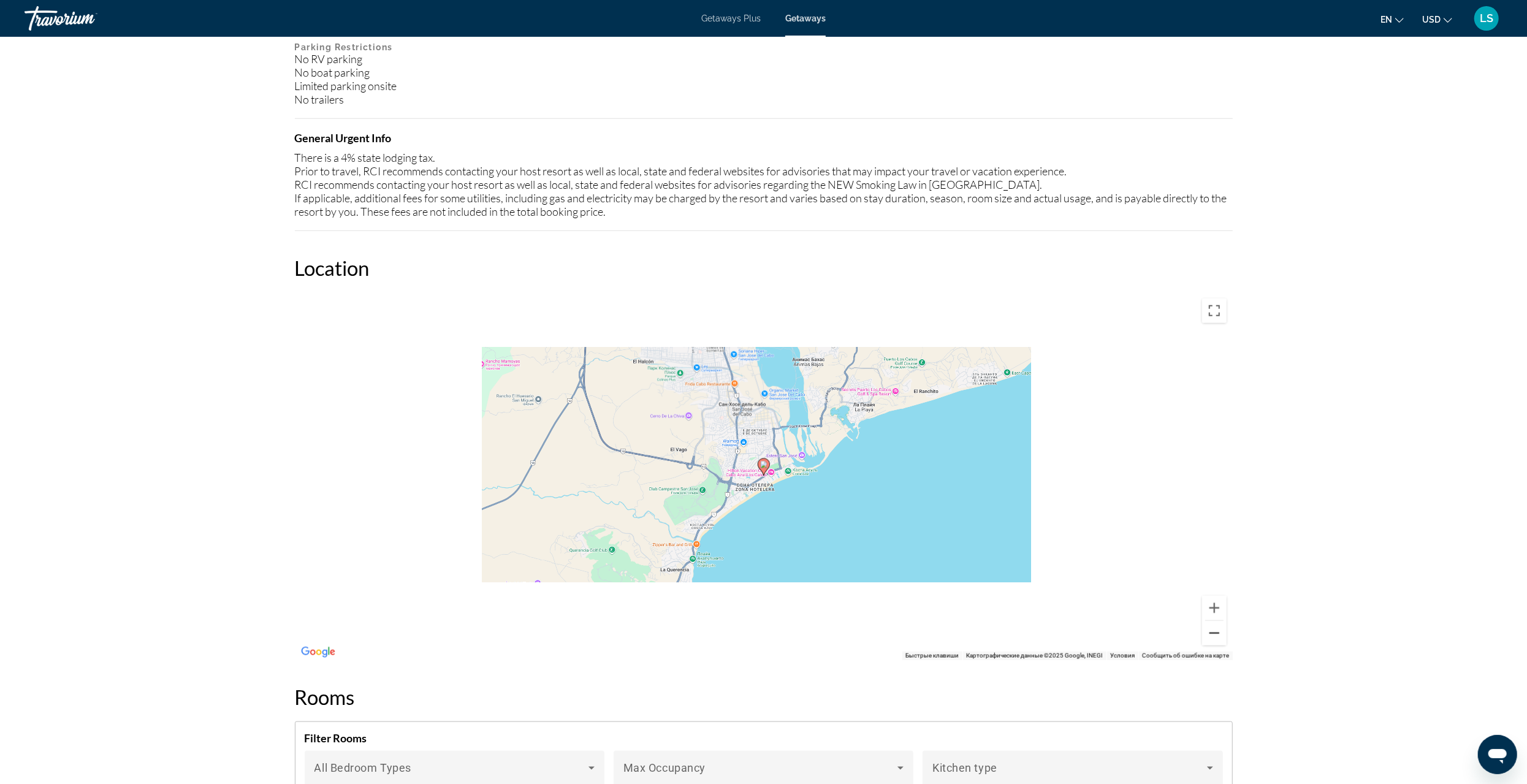
click at [1216, 637] on button "Уменьшить" at bounding box center [1215, 633] width 25 height 25
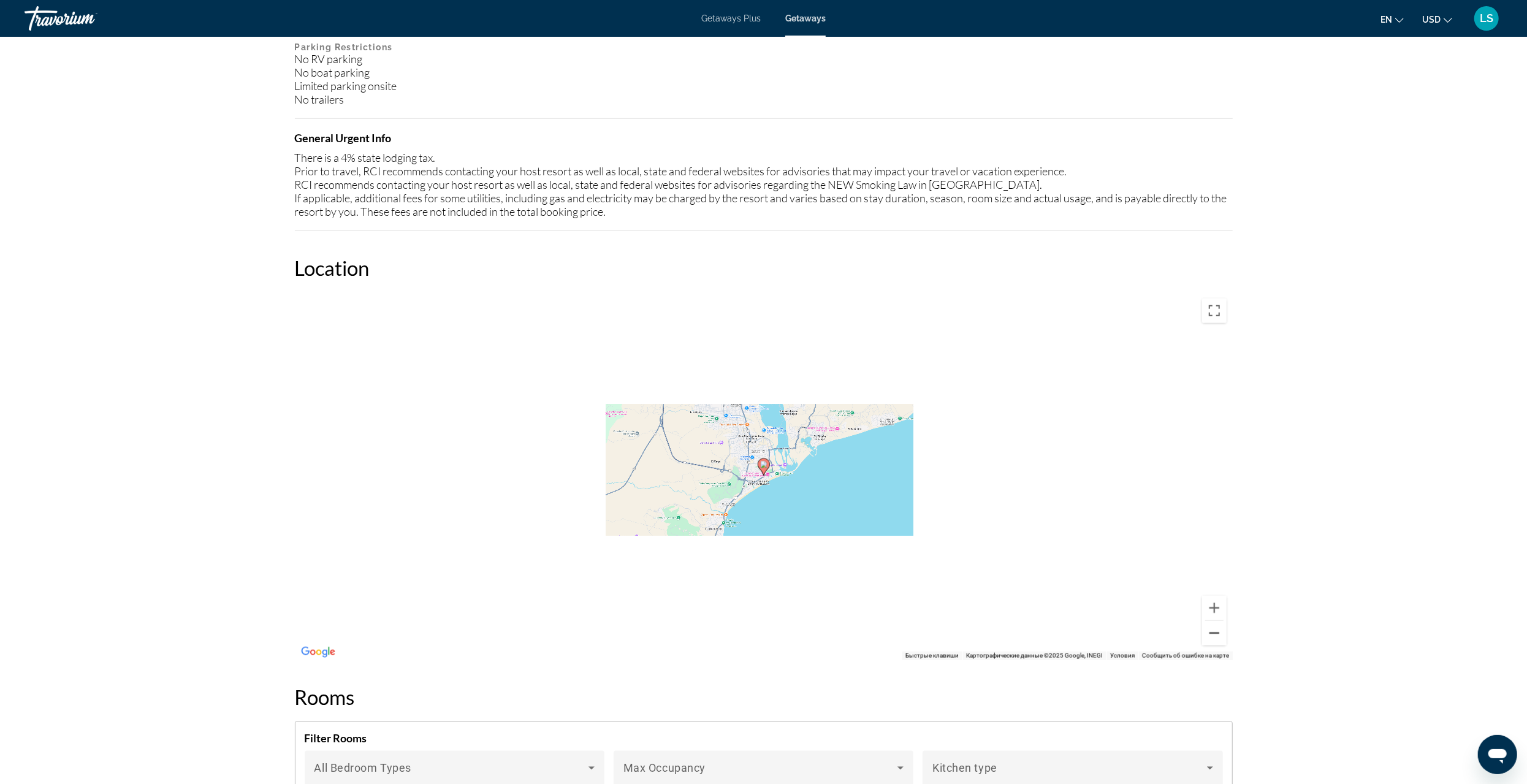
click at [1216, 637] on button "Уменьшить" at bounding box center [1215, 633] width 25 height 25
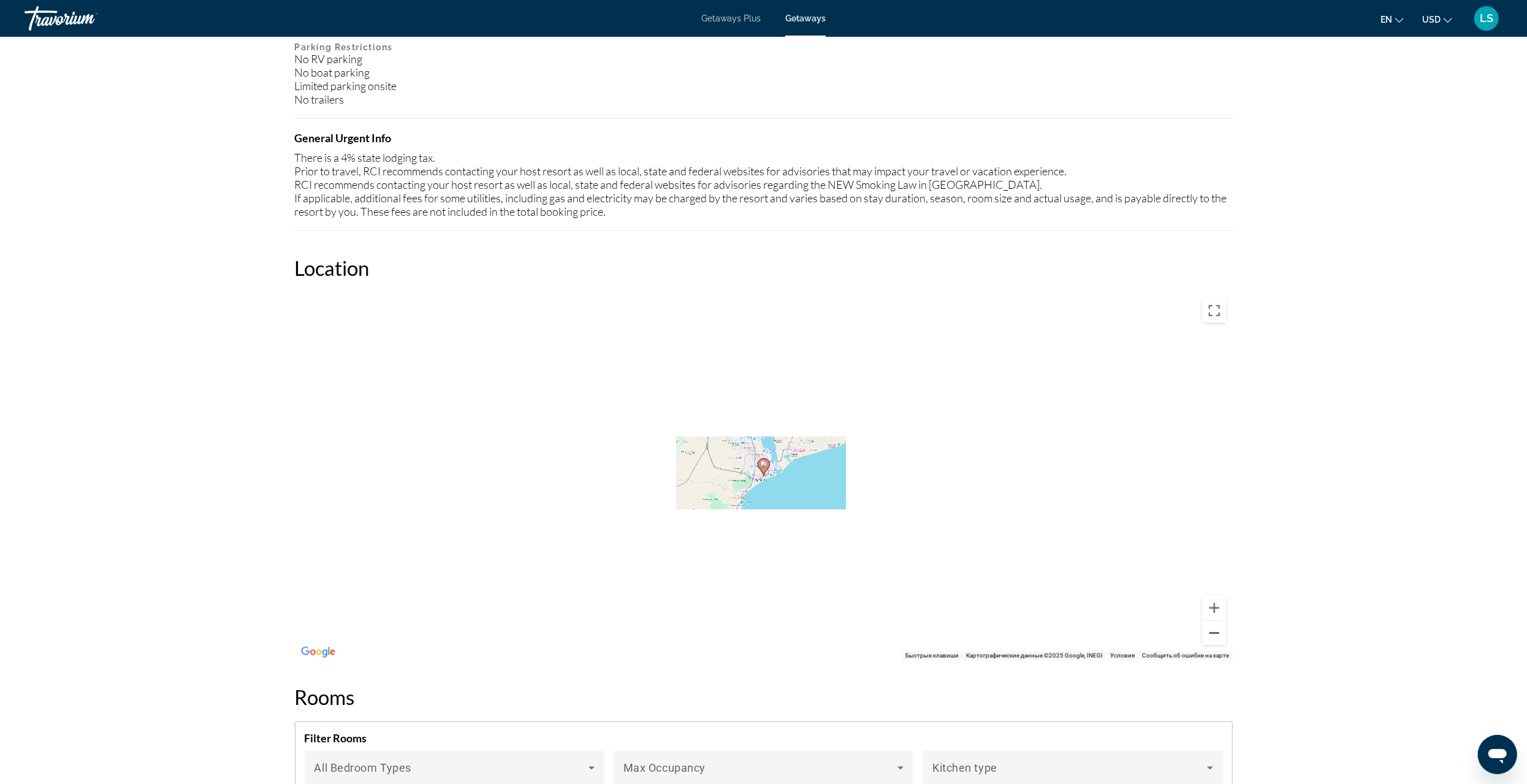
click at [1216, 637] on button "Уменьшить" at bounding box center [1215, 633] width 25 height 25
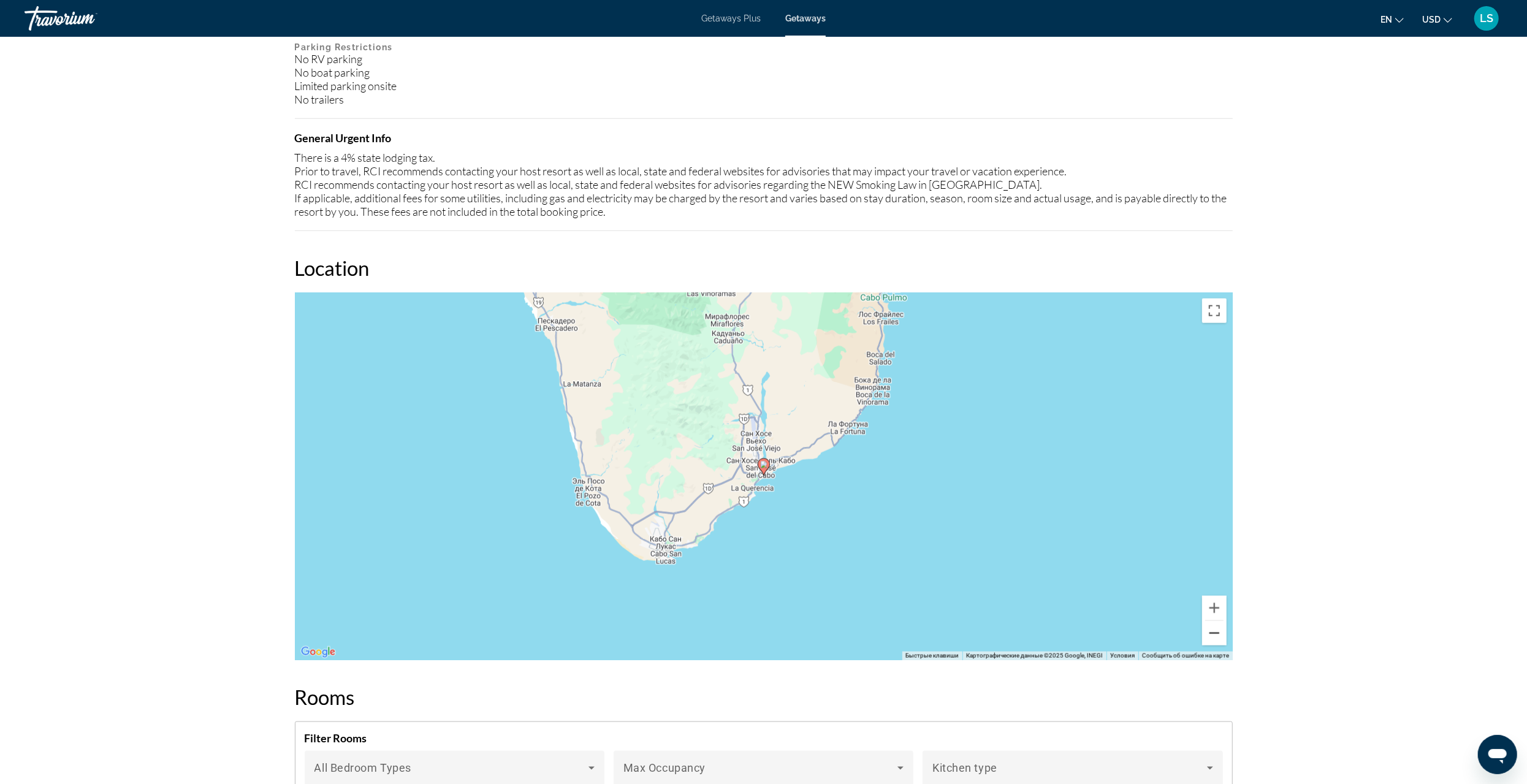
click at [1216, 637] on button "Уменьшить" at bounding box center [1215, 633] width 25 height 25
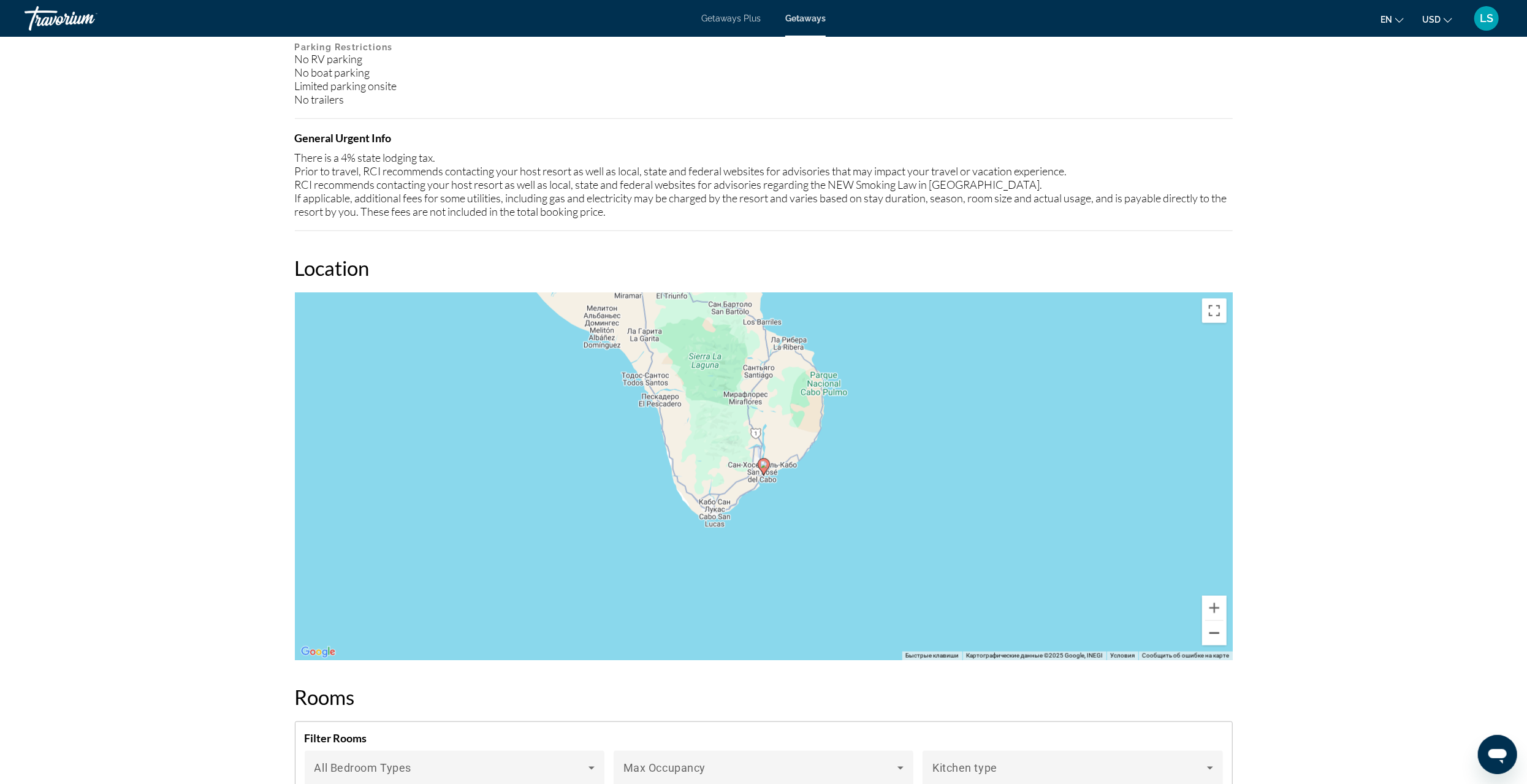
click at [1216, 638] on button "Уменьшить" at bounding box center [1215, 633] width 25 height 25
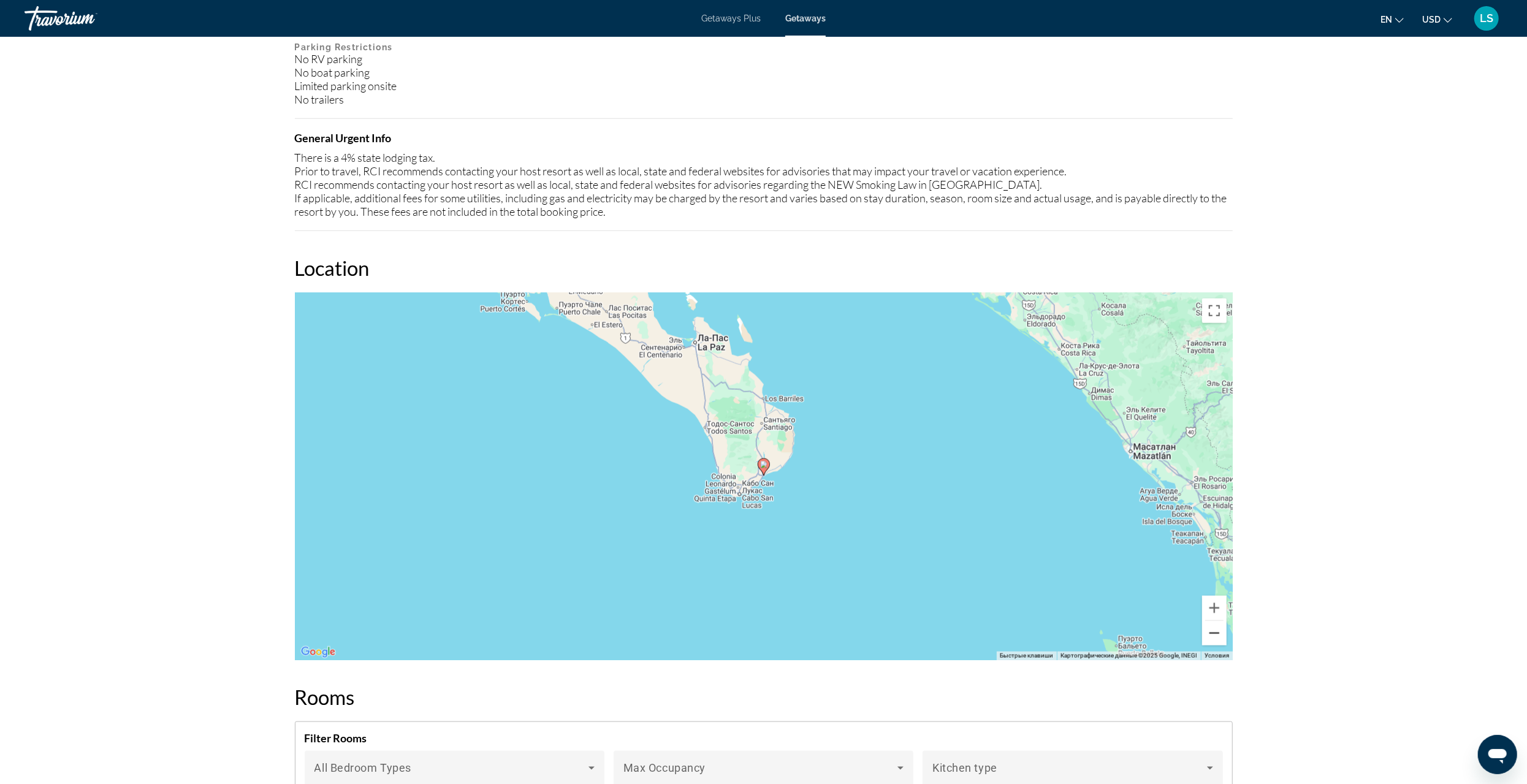
click at [1216, 638] on button "Уменьшить" at bounding box center [1215, 633] width 25 height 25
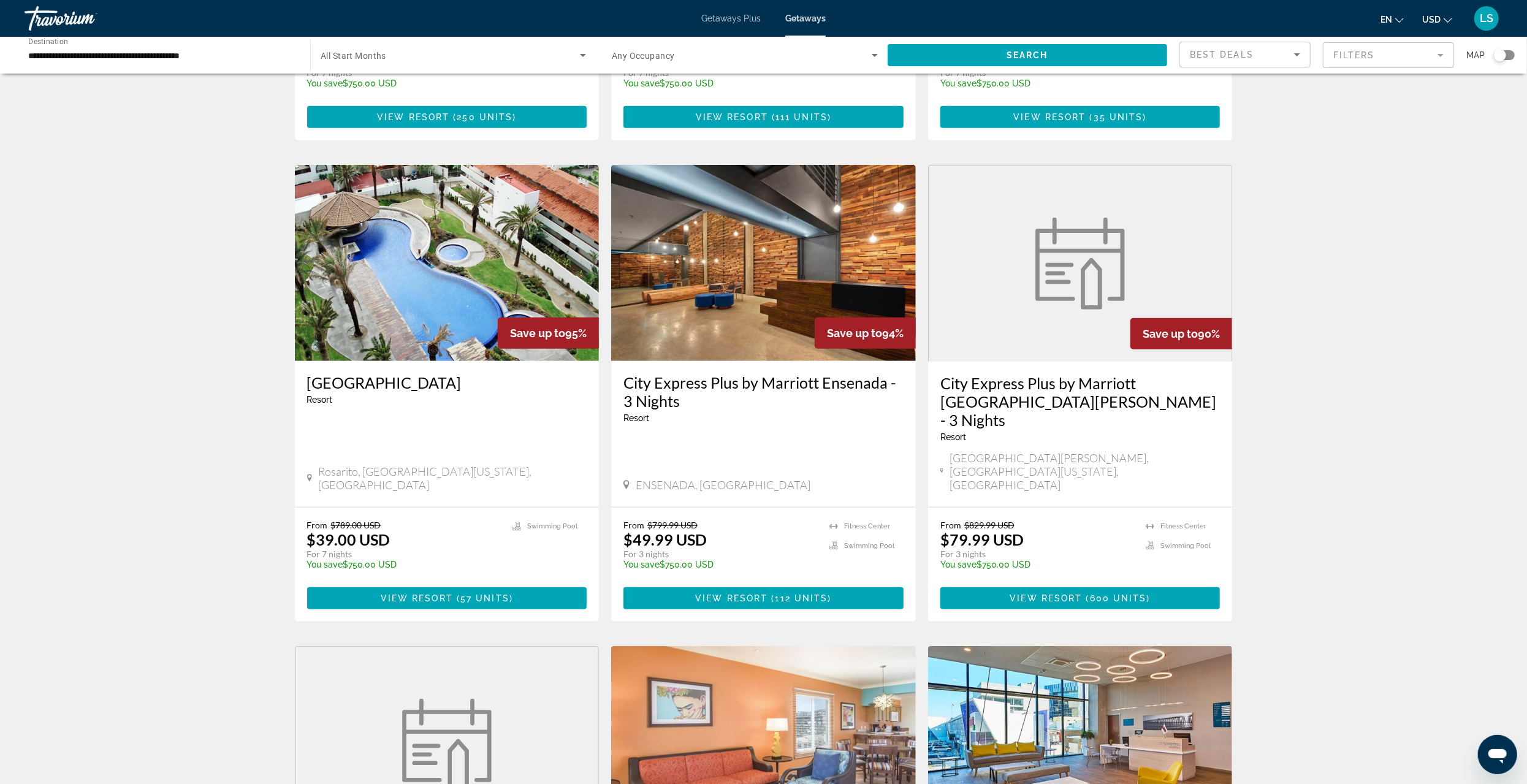
scroll to position [1253, 0]
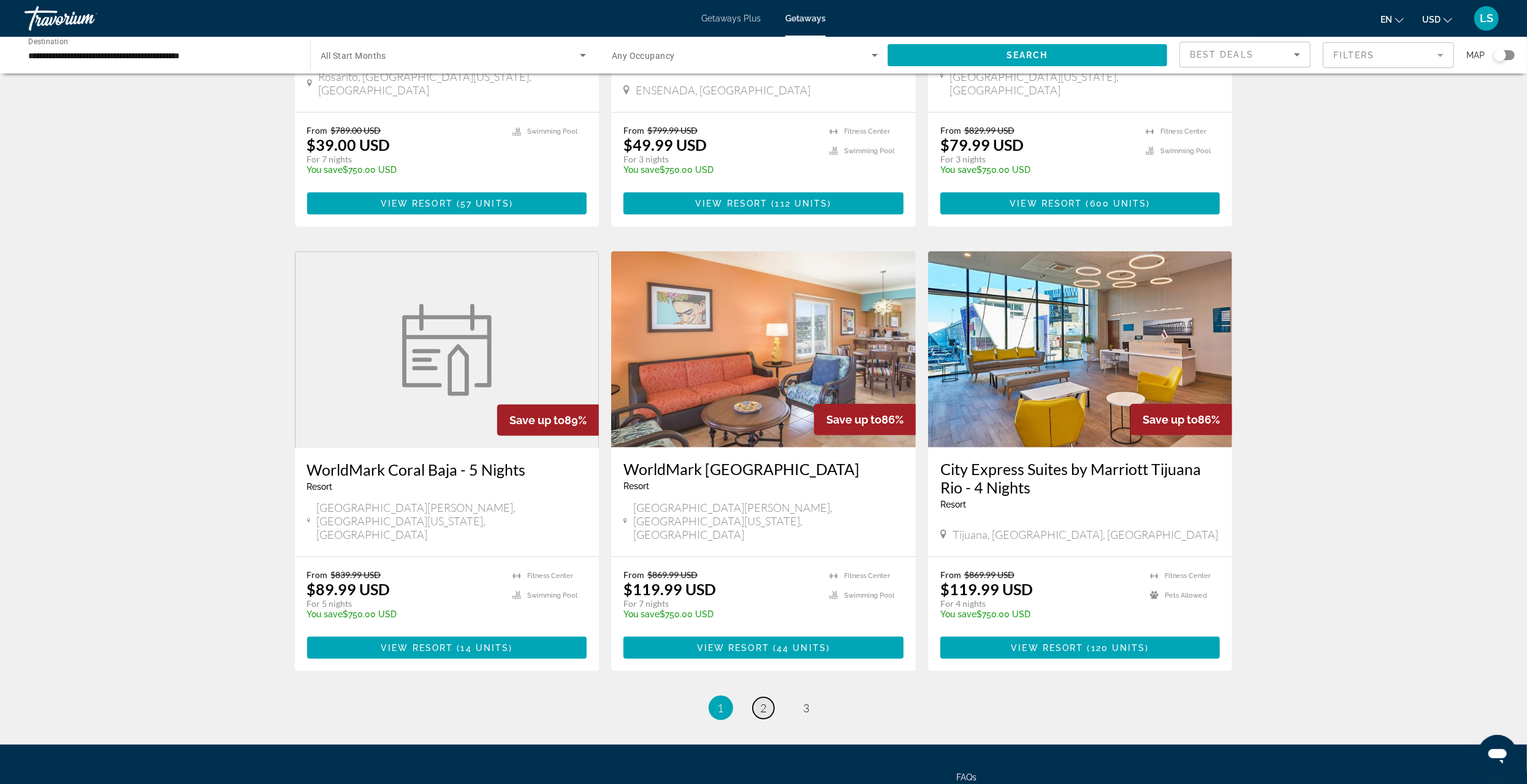
click at [763, 701] on span "2" at bounding box center [764, 708] width 6 height 14
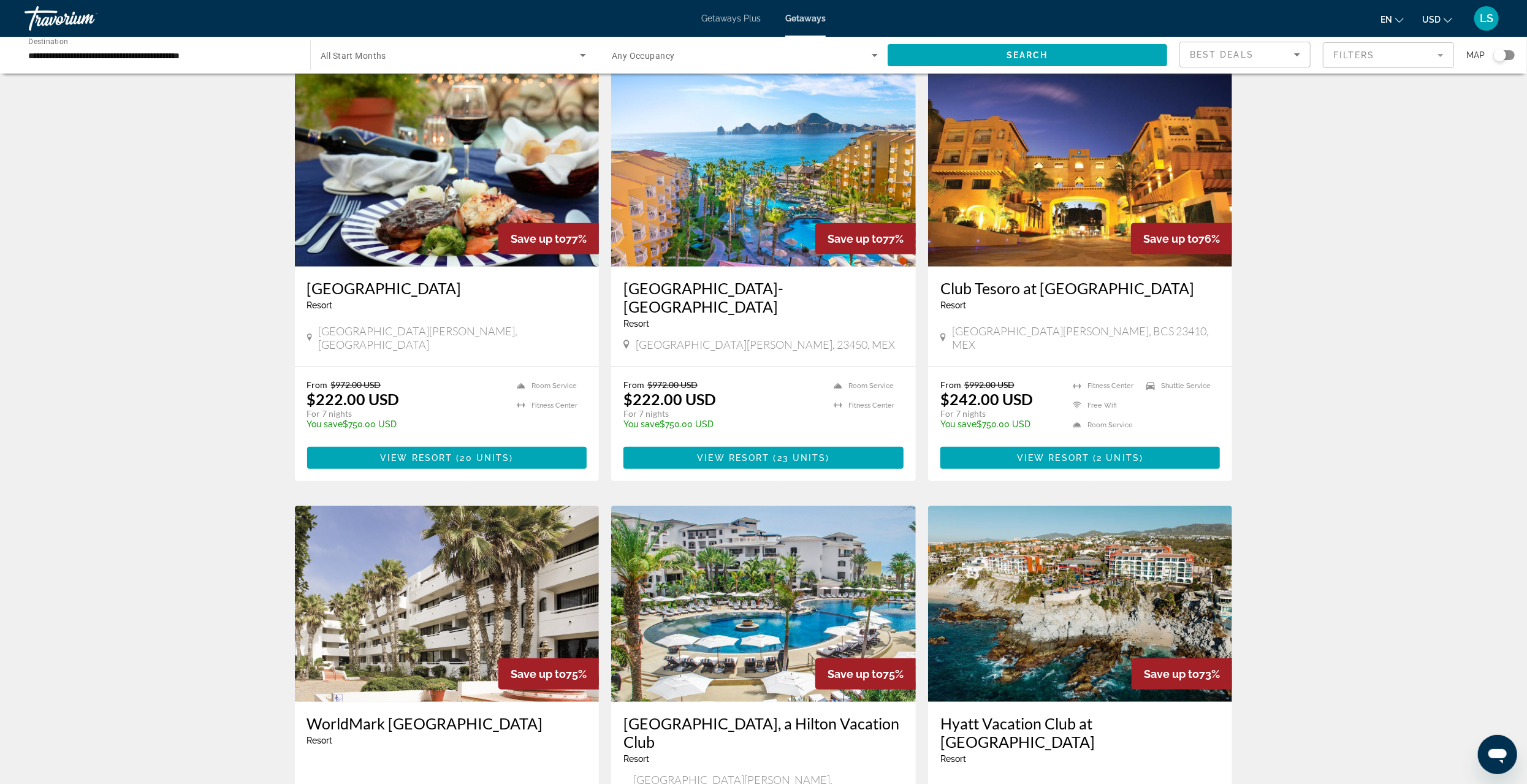
scroll to position [736, 0]
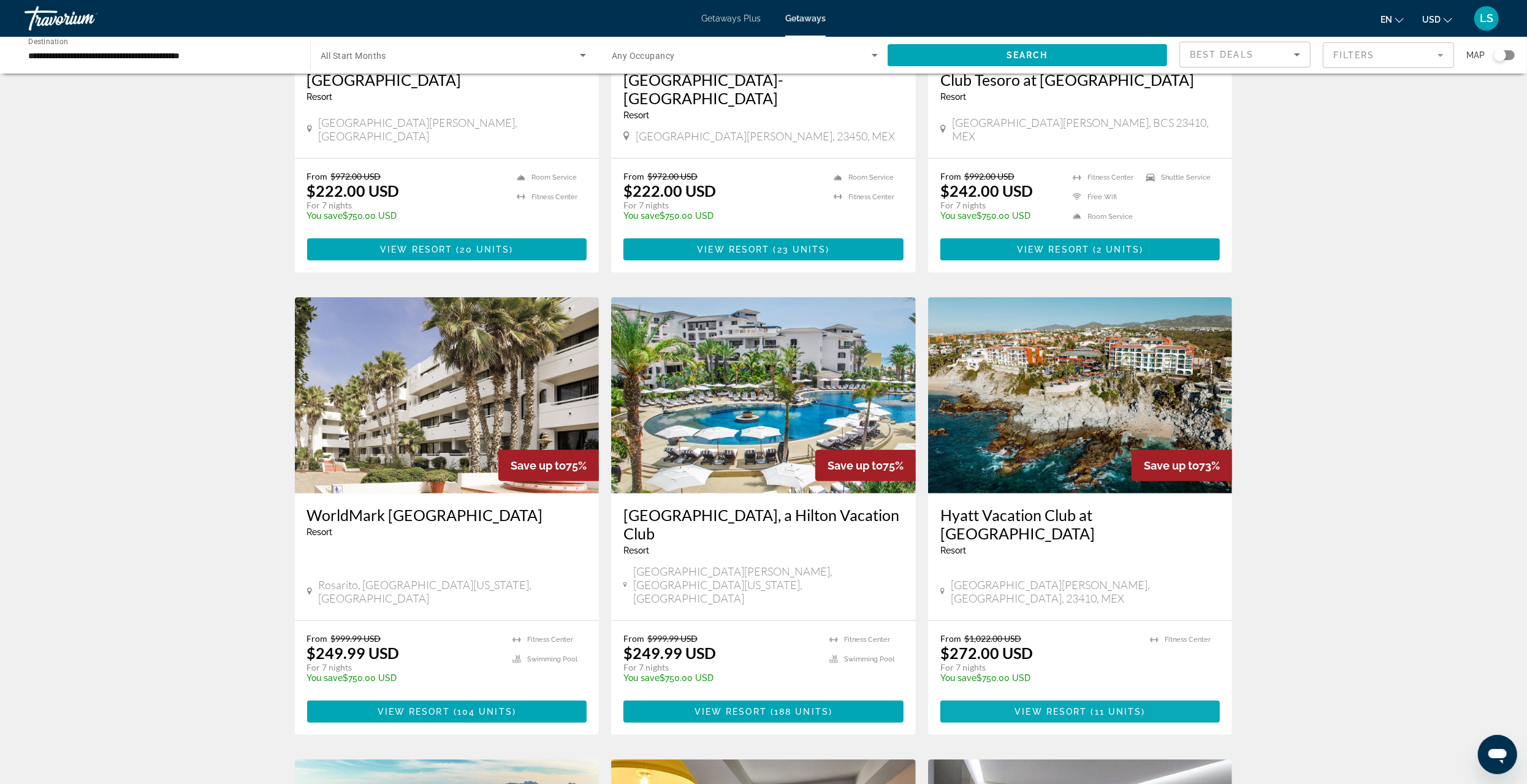
click at [1084, 707] on span "View Resort" at bounding box center [1051, 711] width 72 height 10
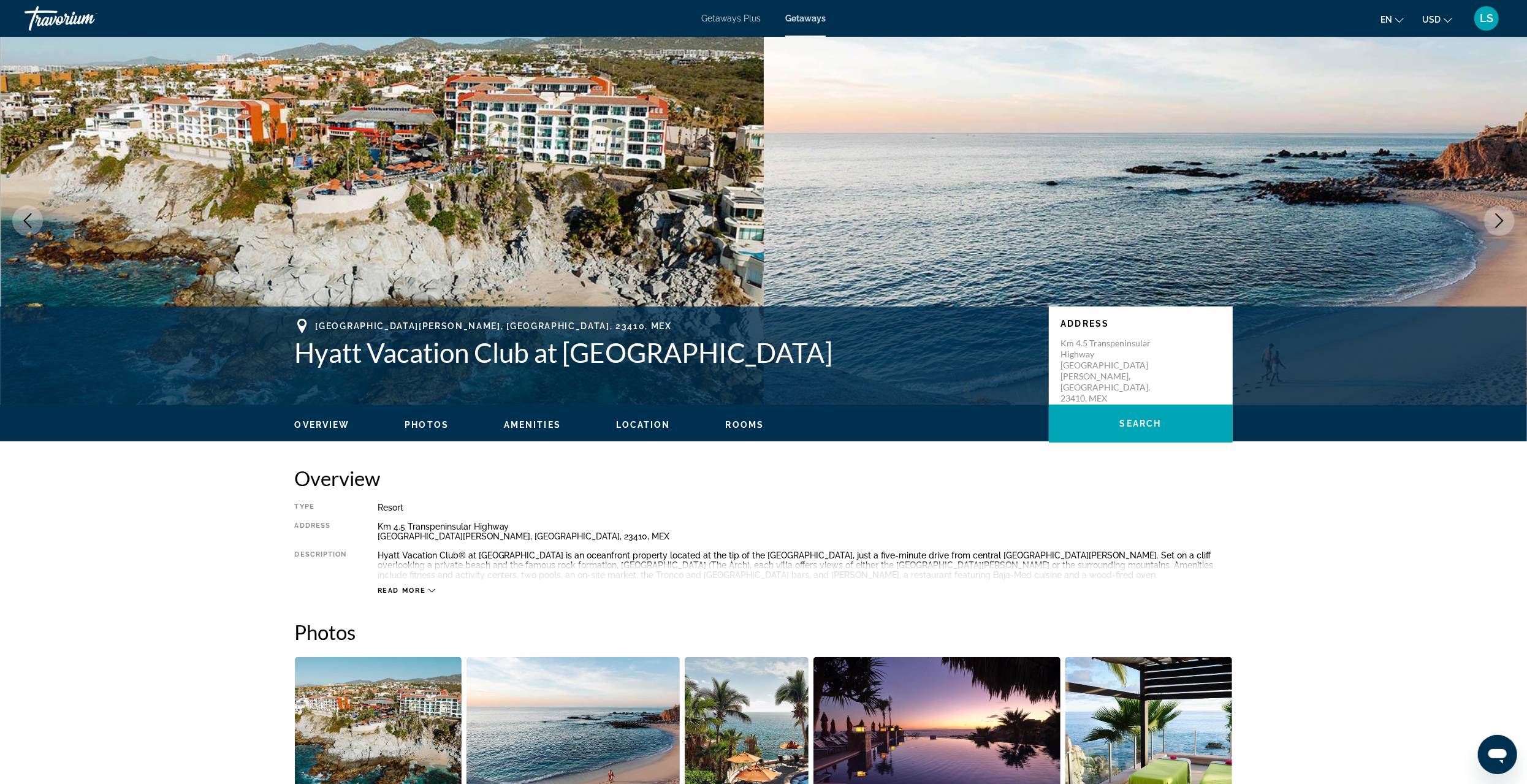
click at [431, 594] on button "Read more" at bounding box center [407, 590] width 58 height 9
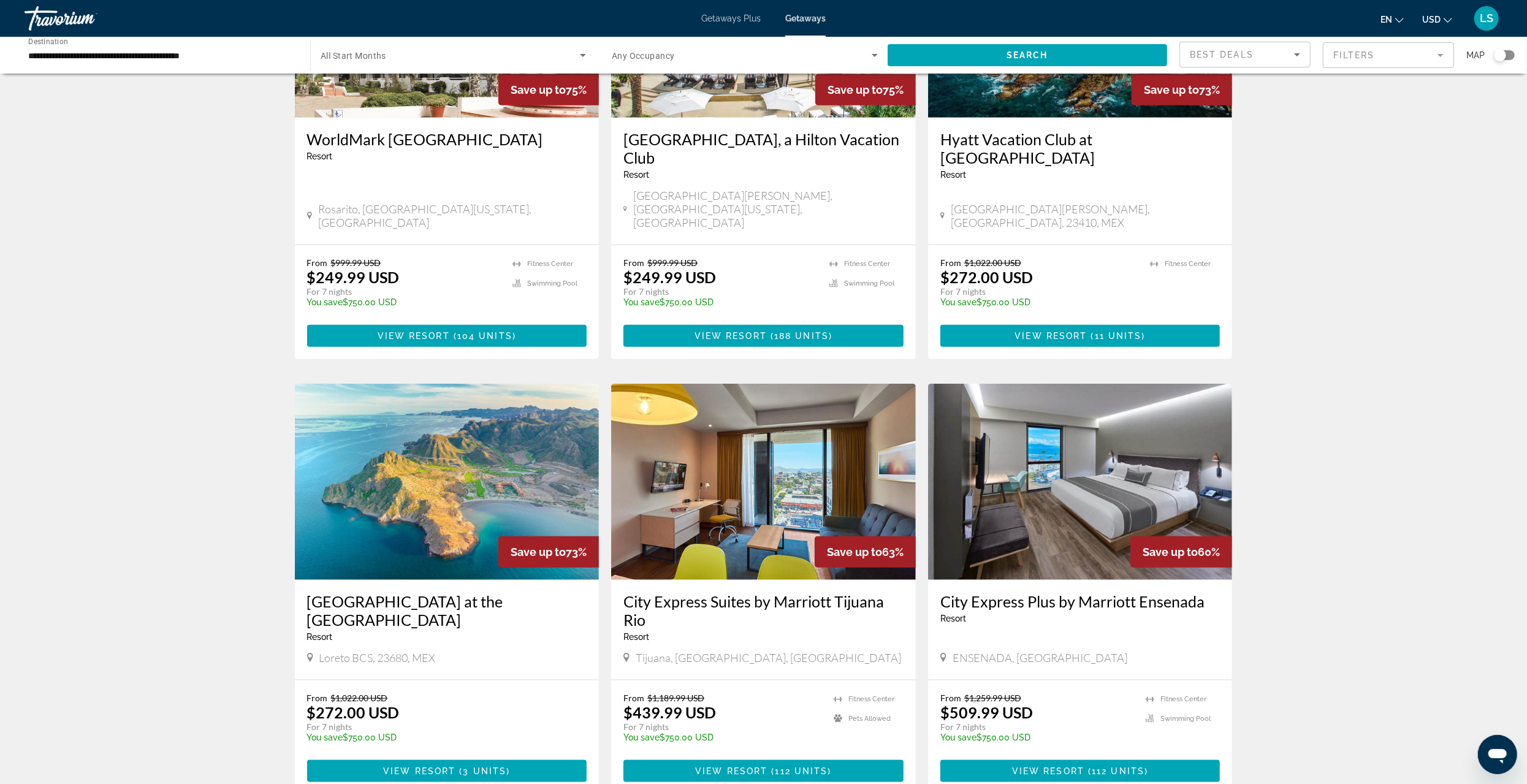
scroll to position [1112, 0]
click at [412, 766] on span "View Resort" at bounding box center [420, 770] width 72 height 10
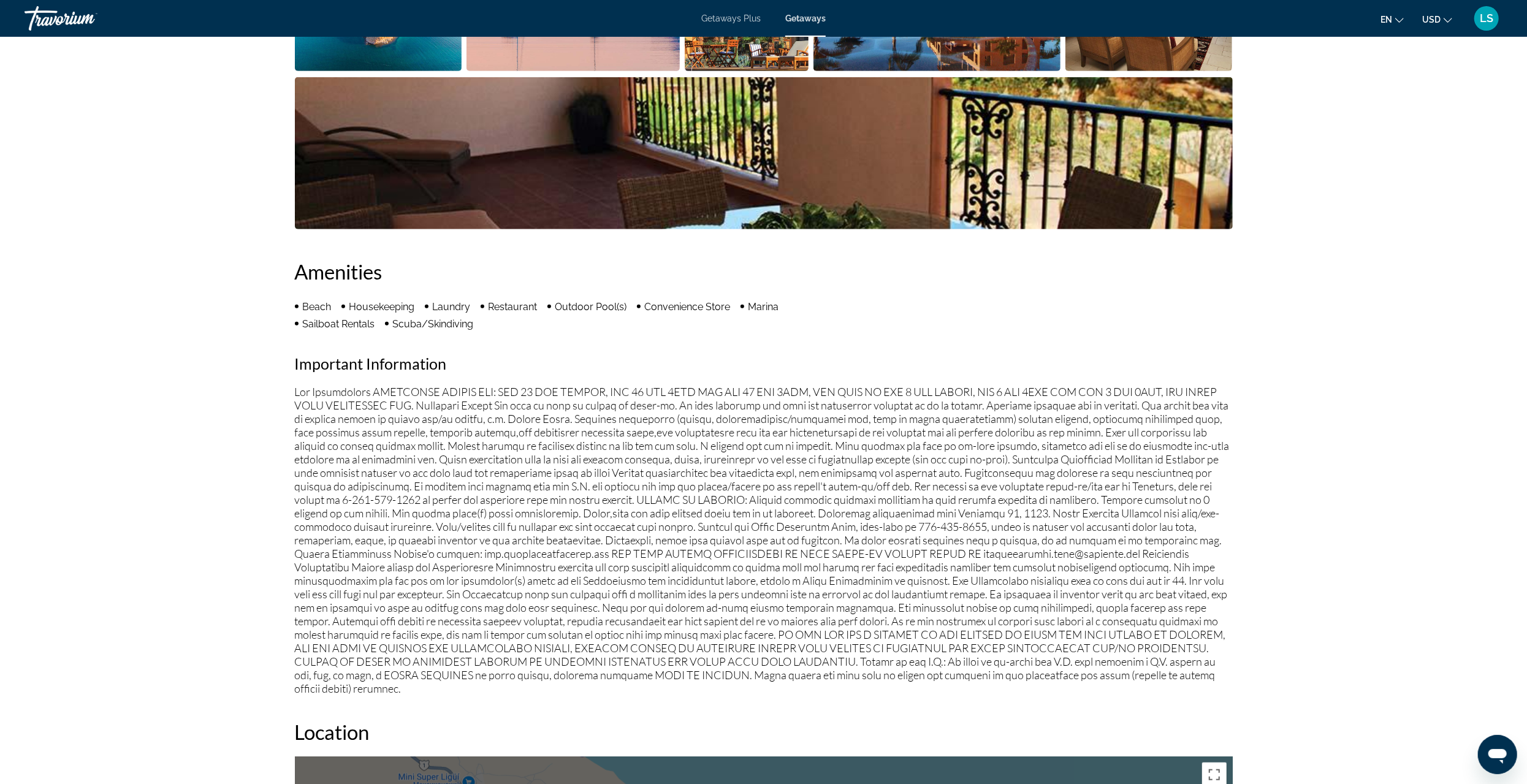
scroll to position [552, 0]
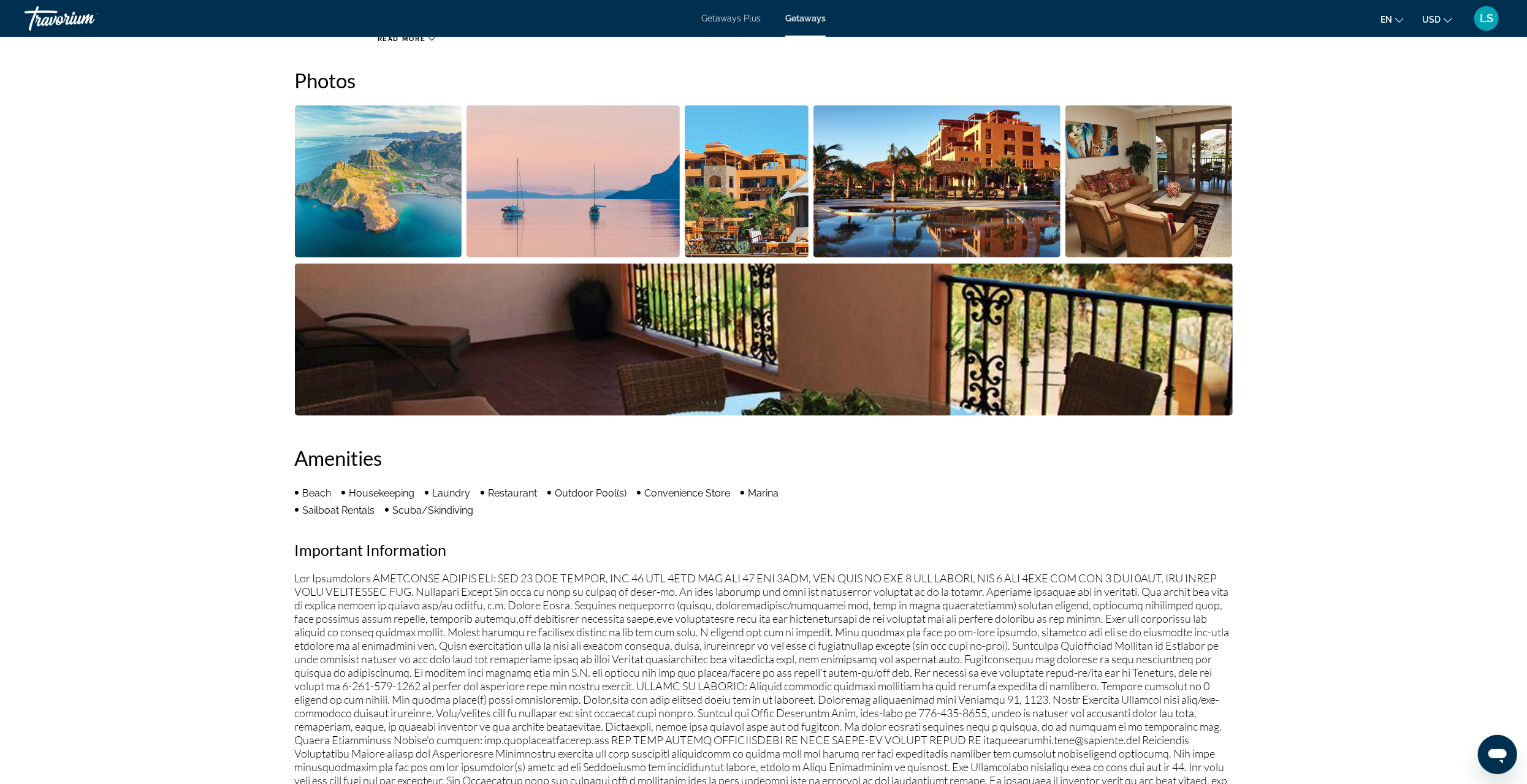
click at [735, 193] on img "Open full-screen image slider" at bounding box center [747, 181] width 125 height 152
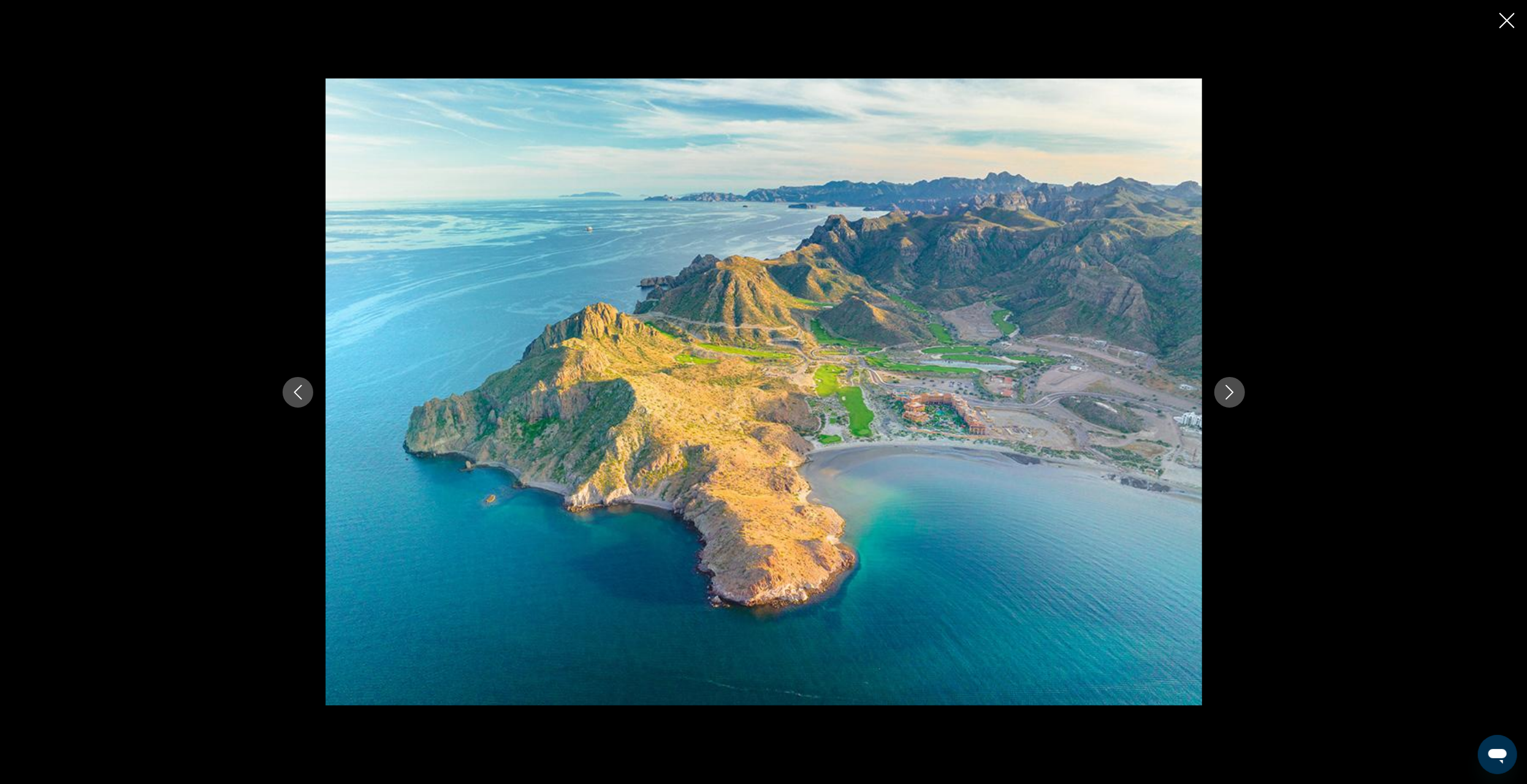
click at [1237, 394] on icon "Next image" at bounding box center [1229, 392] width 15 height 15
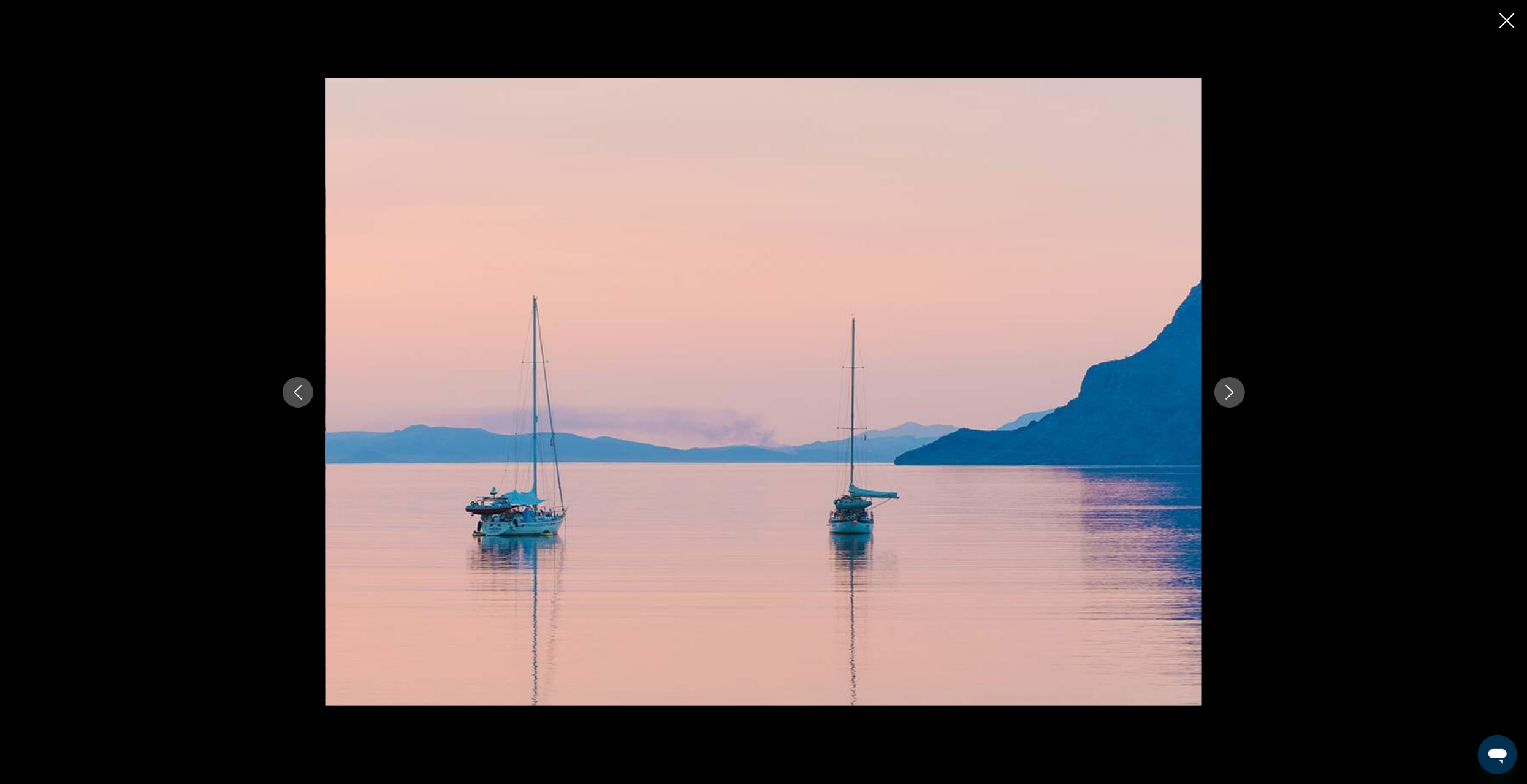
click at [1236, 397] on icon "Next image" at bounding box center [1229, 392] width 15 height 15
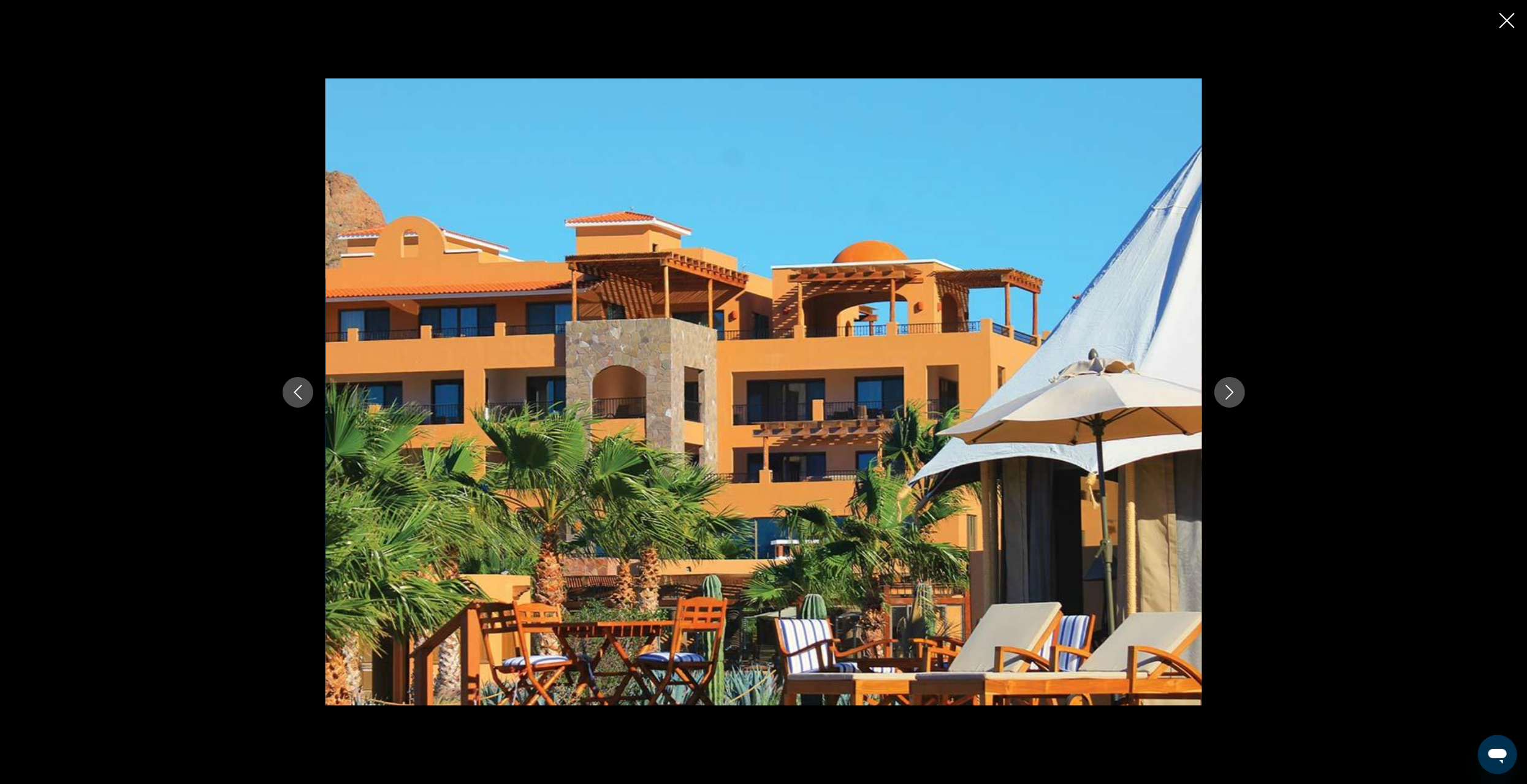
click at [1236, 397] on icon "Next image" at bounding box center [1229, 392] width 15 height 15
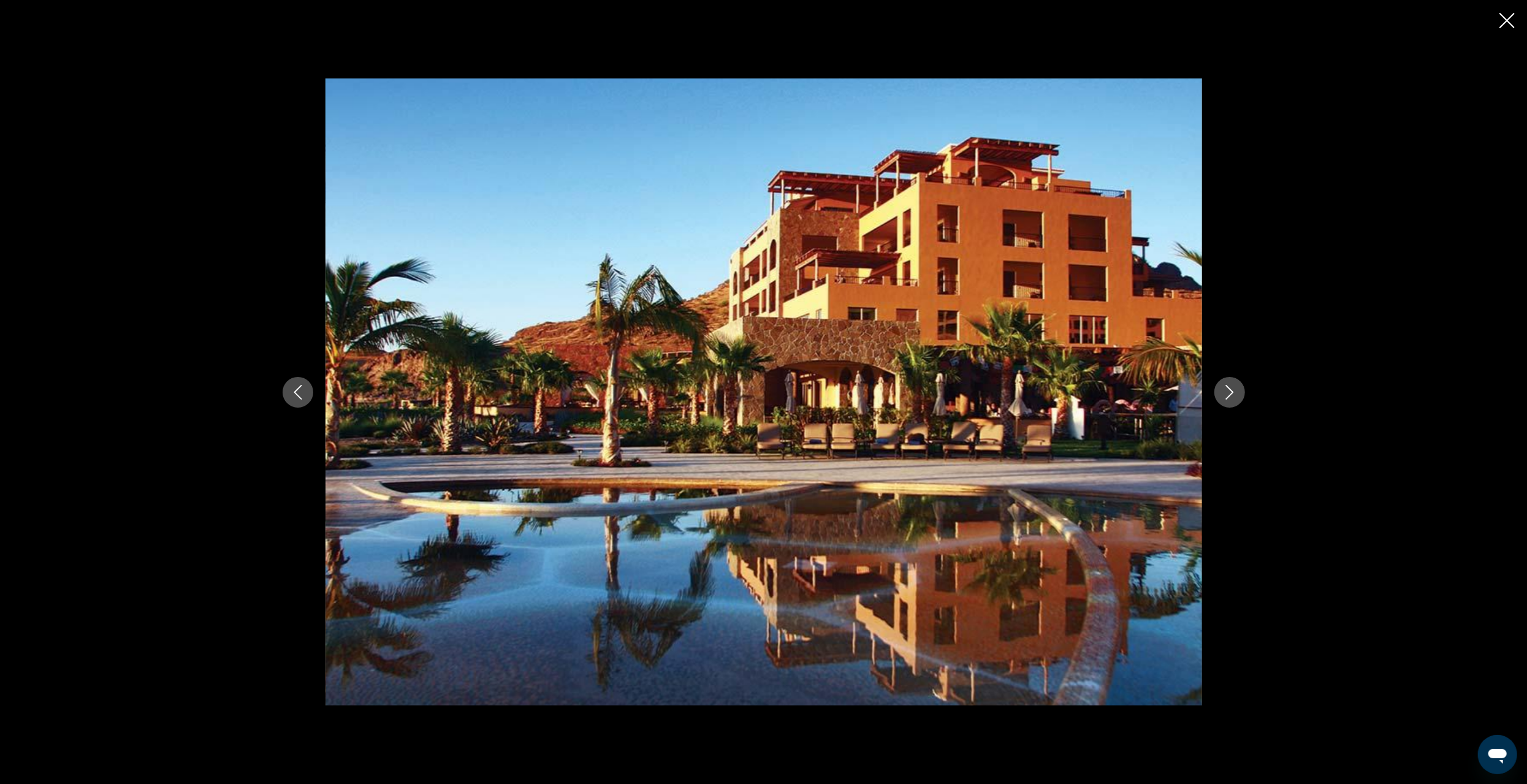
click at [1236, 397] on icon "Next image" at bounding box center [1229, 392] width 15 height 15
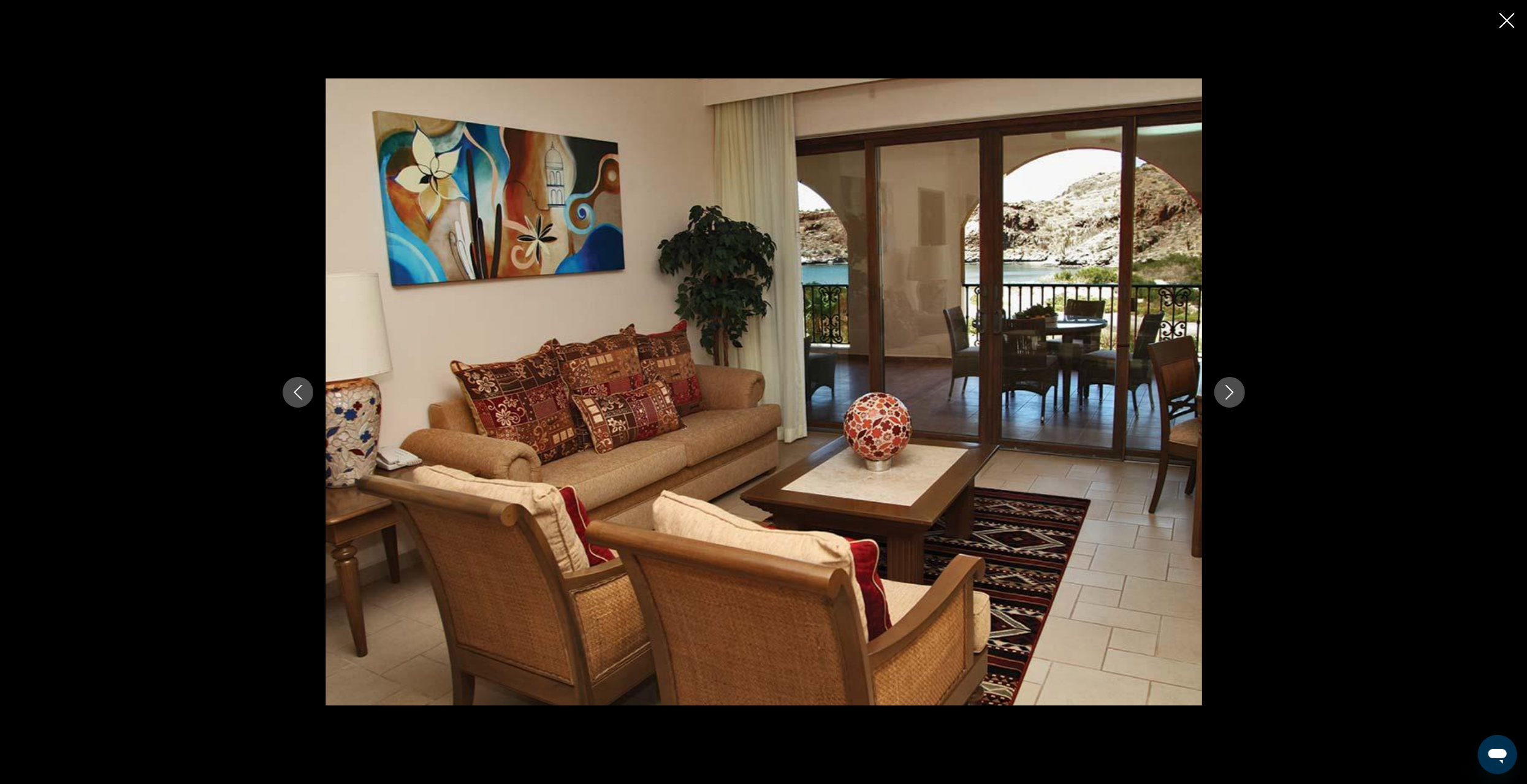
click at [1236, 397] on icon "Next image" at bounding box center [1229, 392] width 15 height 15
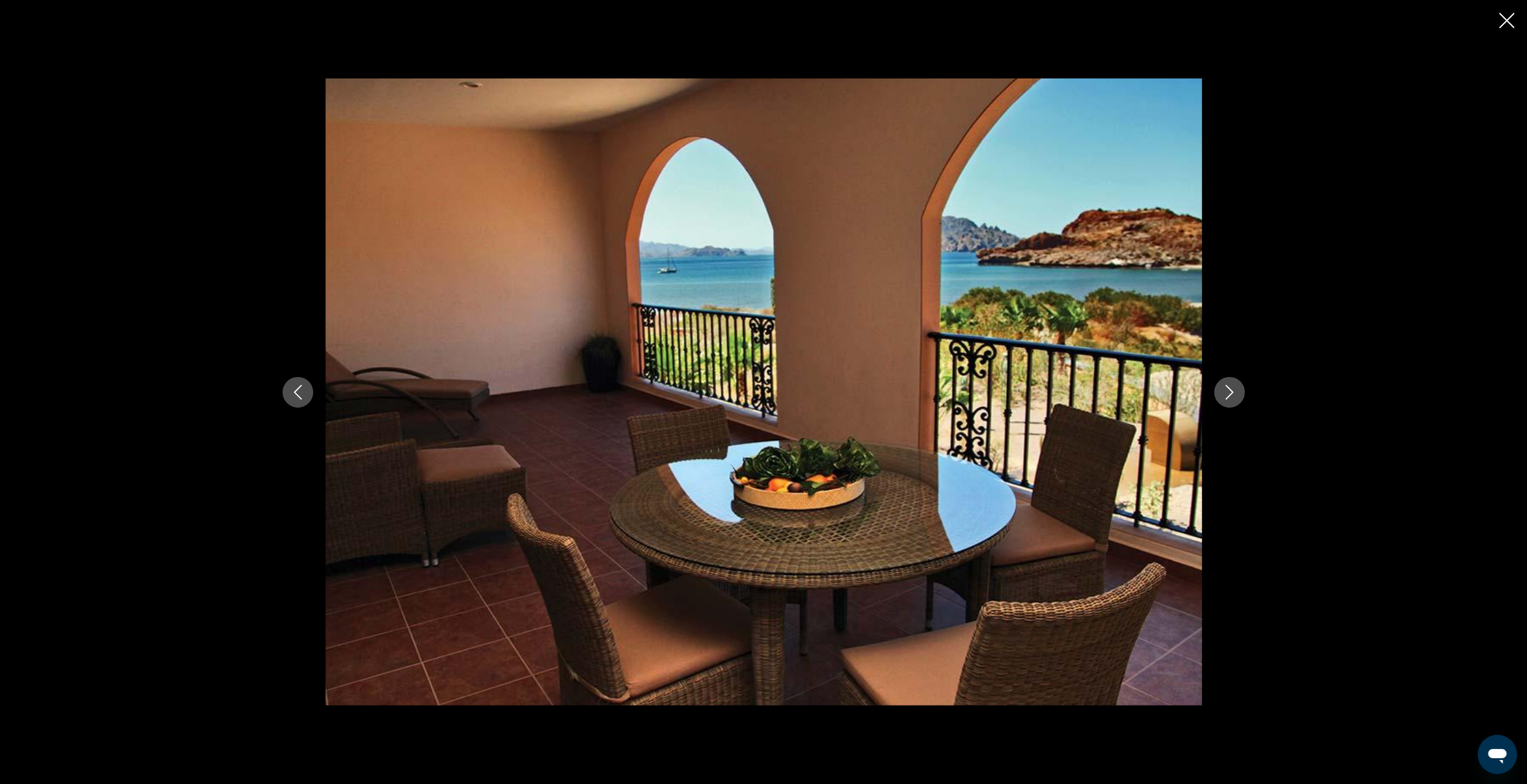
click at [1498, 23] on div "prev next" at bounding box center [764, 392] width 1527 height 784
drag, startPoint x: 1510, startPoint y: 17, endPoint x: 1501, endPoint y: 17, distance: 9.0
click at [1509, 17] on icon "Close slideshow" at bounding box center [1508, 21] width 15 height 15
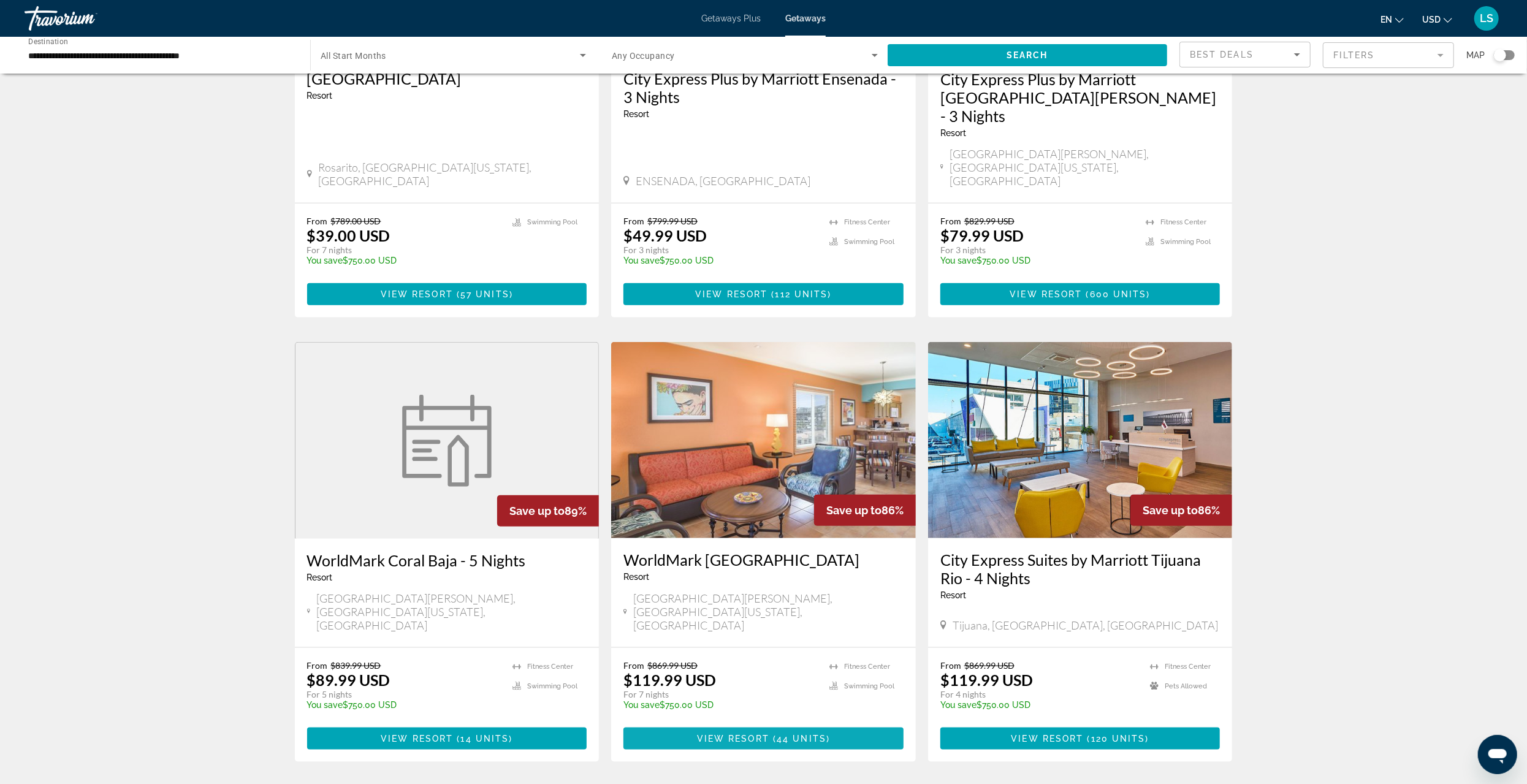
scroll to position [1253, 0]
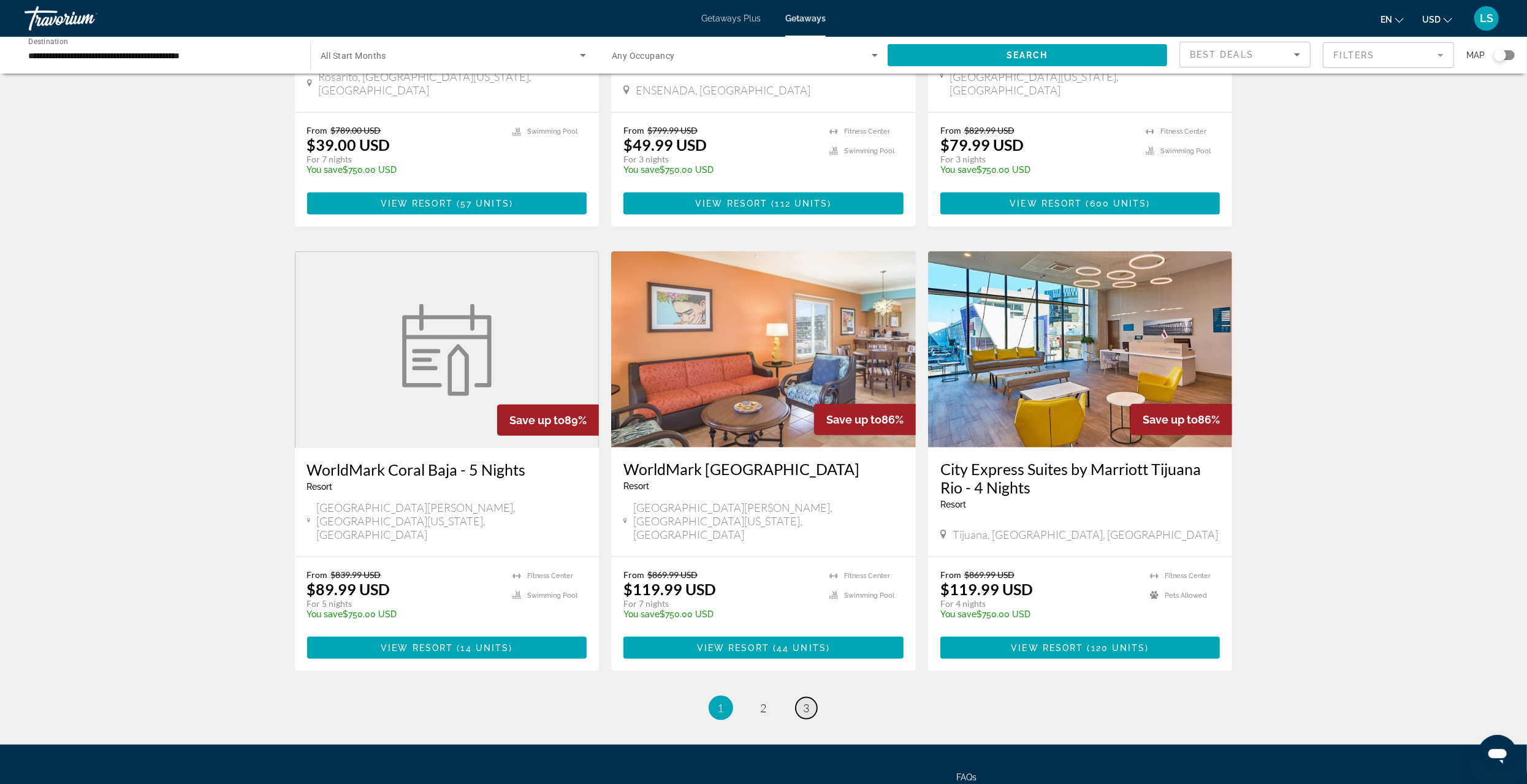
click at [805, 701] on span "3" at bounding box center [806, 708] width 6 height 14
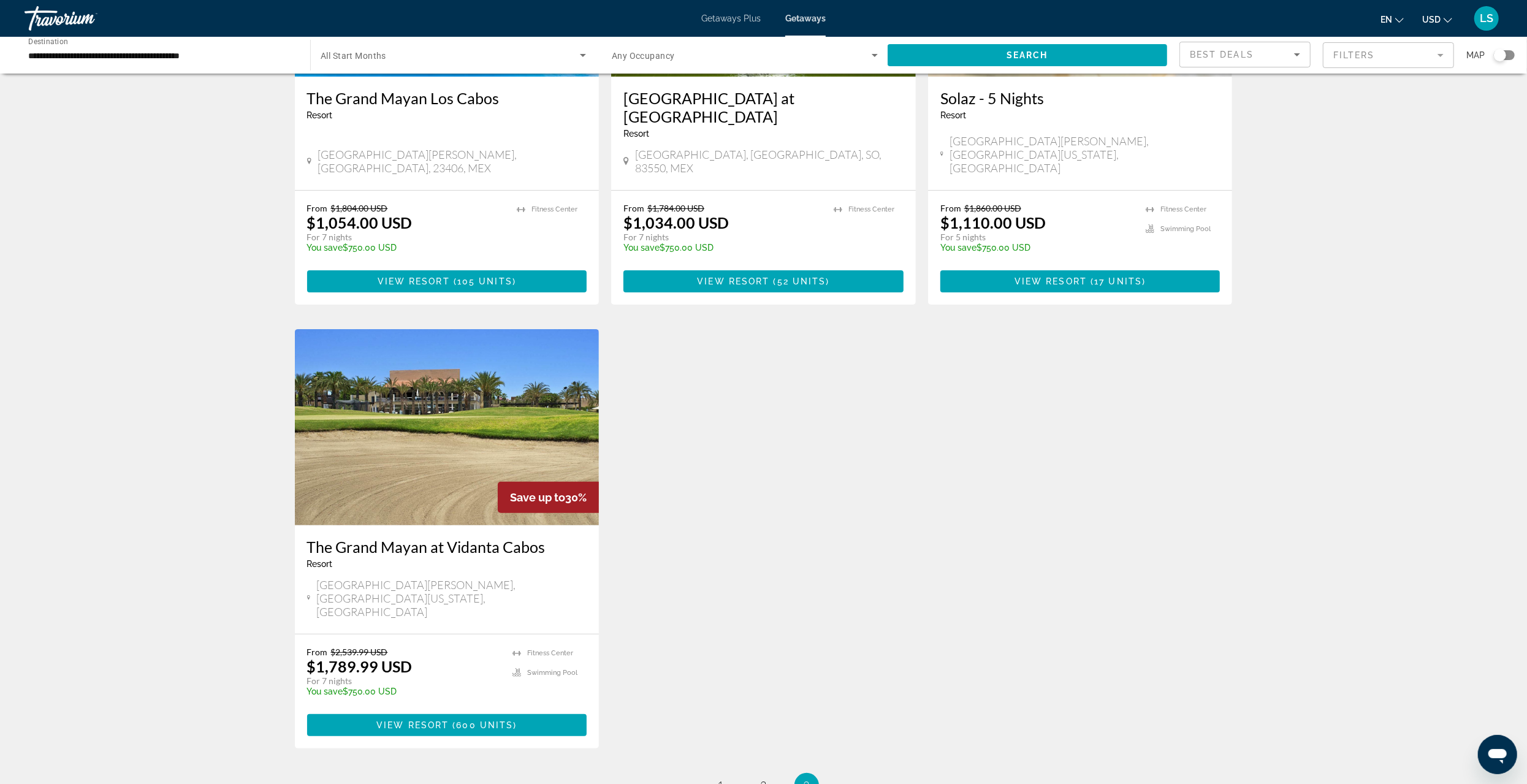
scroll to position [61, 0]
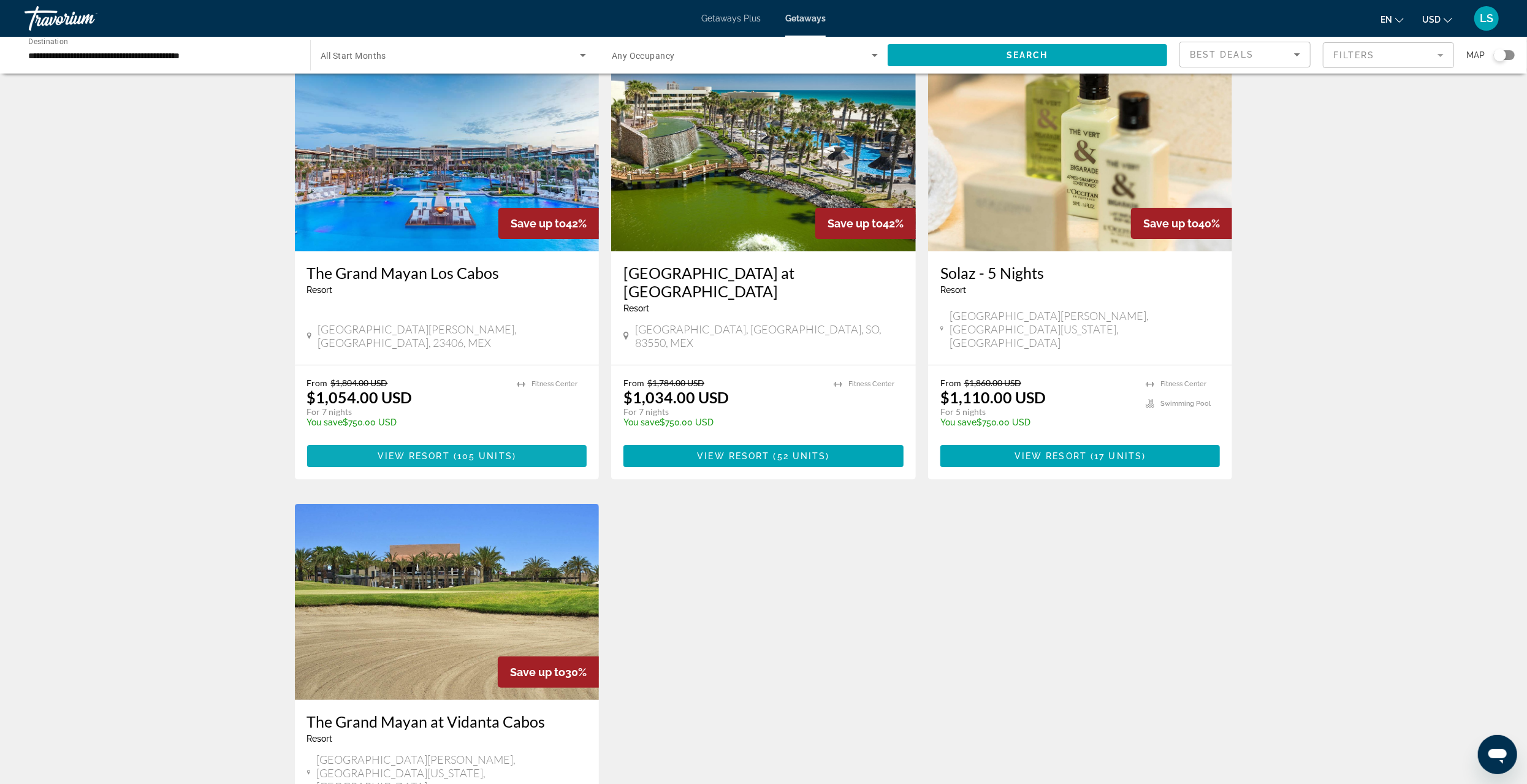
click at [435, 441] on span "Main content" at bounding box center [447, 456] width 280 height 30
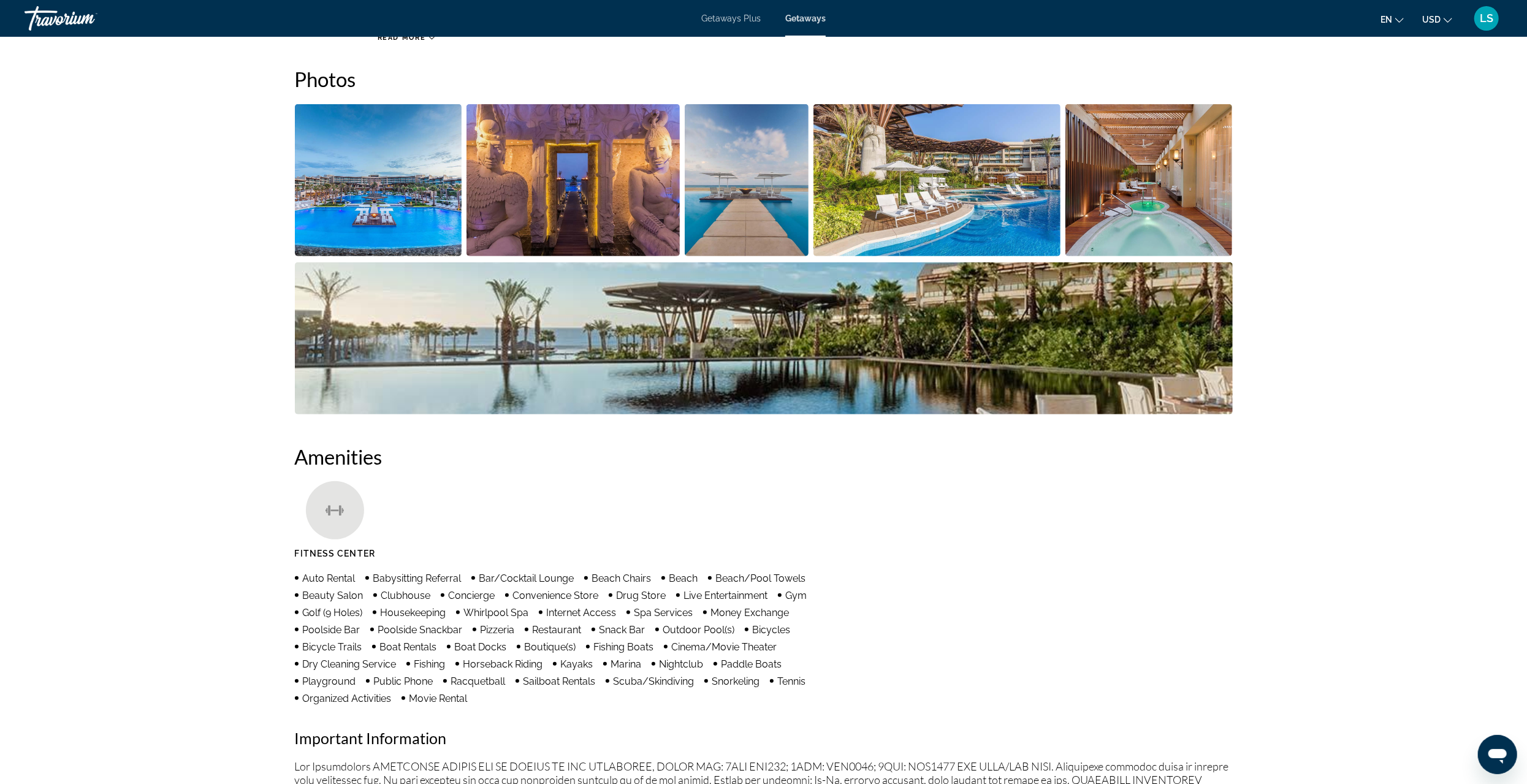
scroll to position [552, 0]
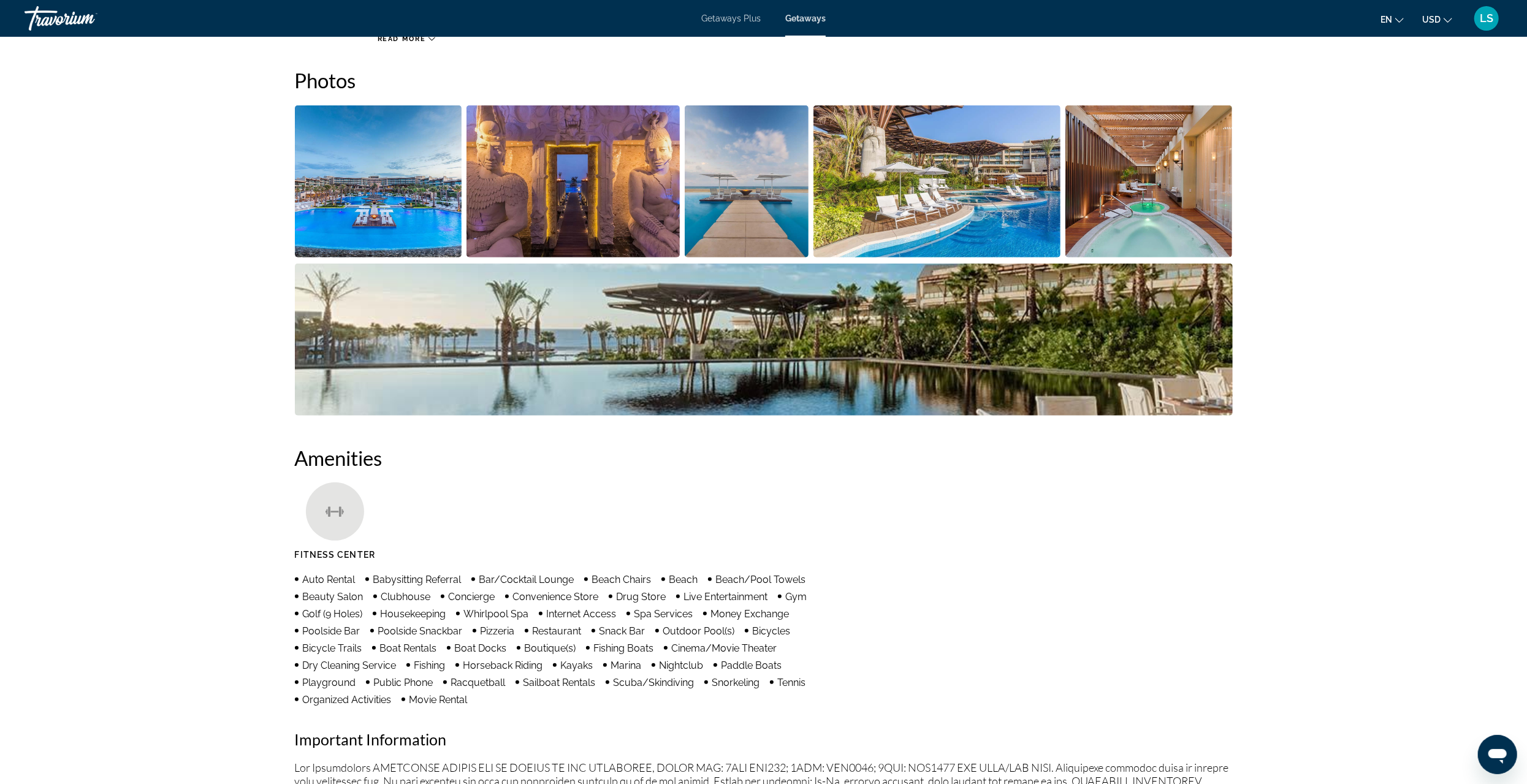
click at [374, 186] on img "Open full-screen image slider" at bounding box center [378, 181] width 167 height 152
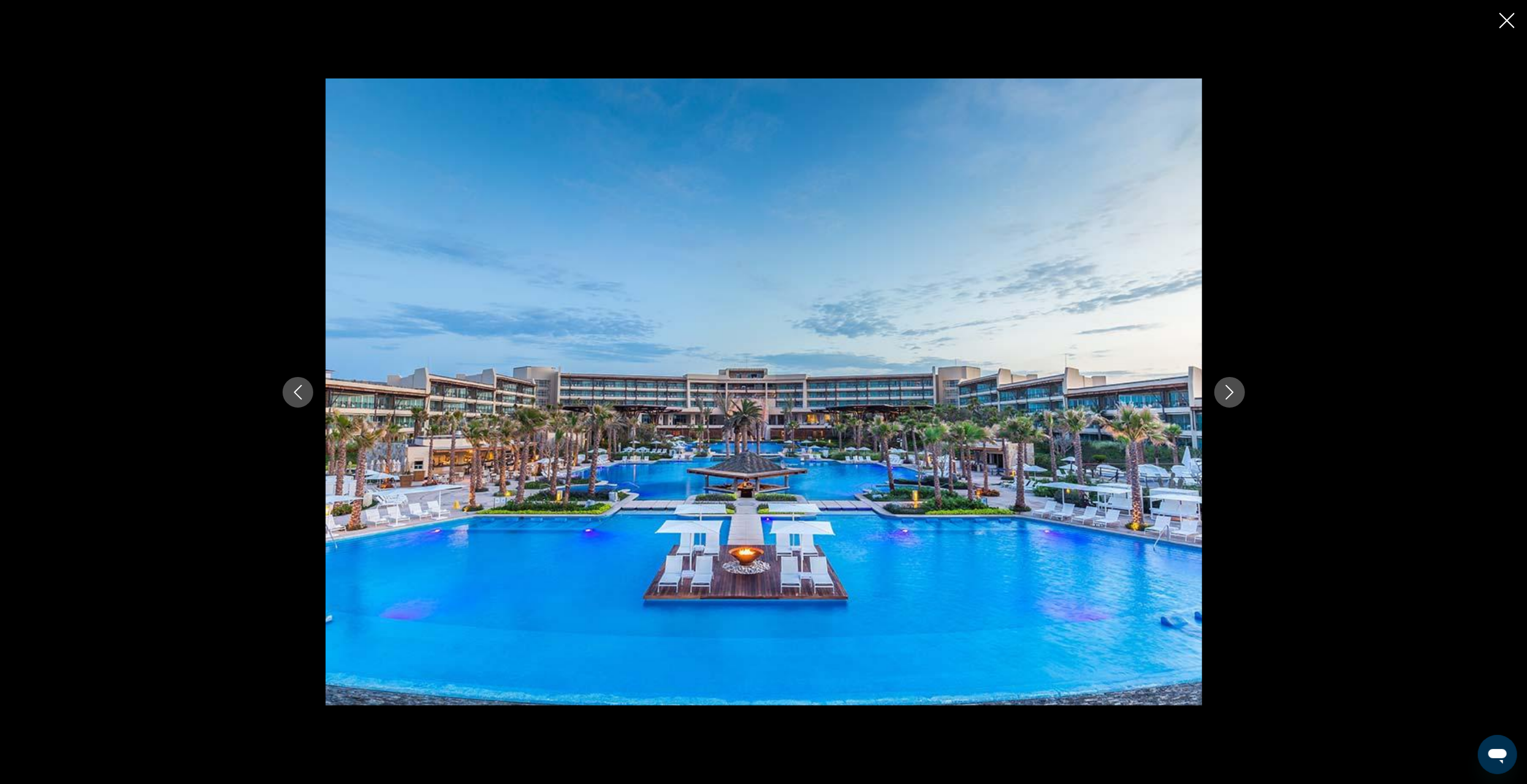
click at [1226, 389] on icon "Next image" at bounding box center [1229, 392] width 15 height 15
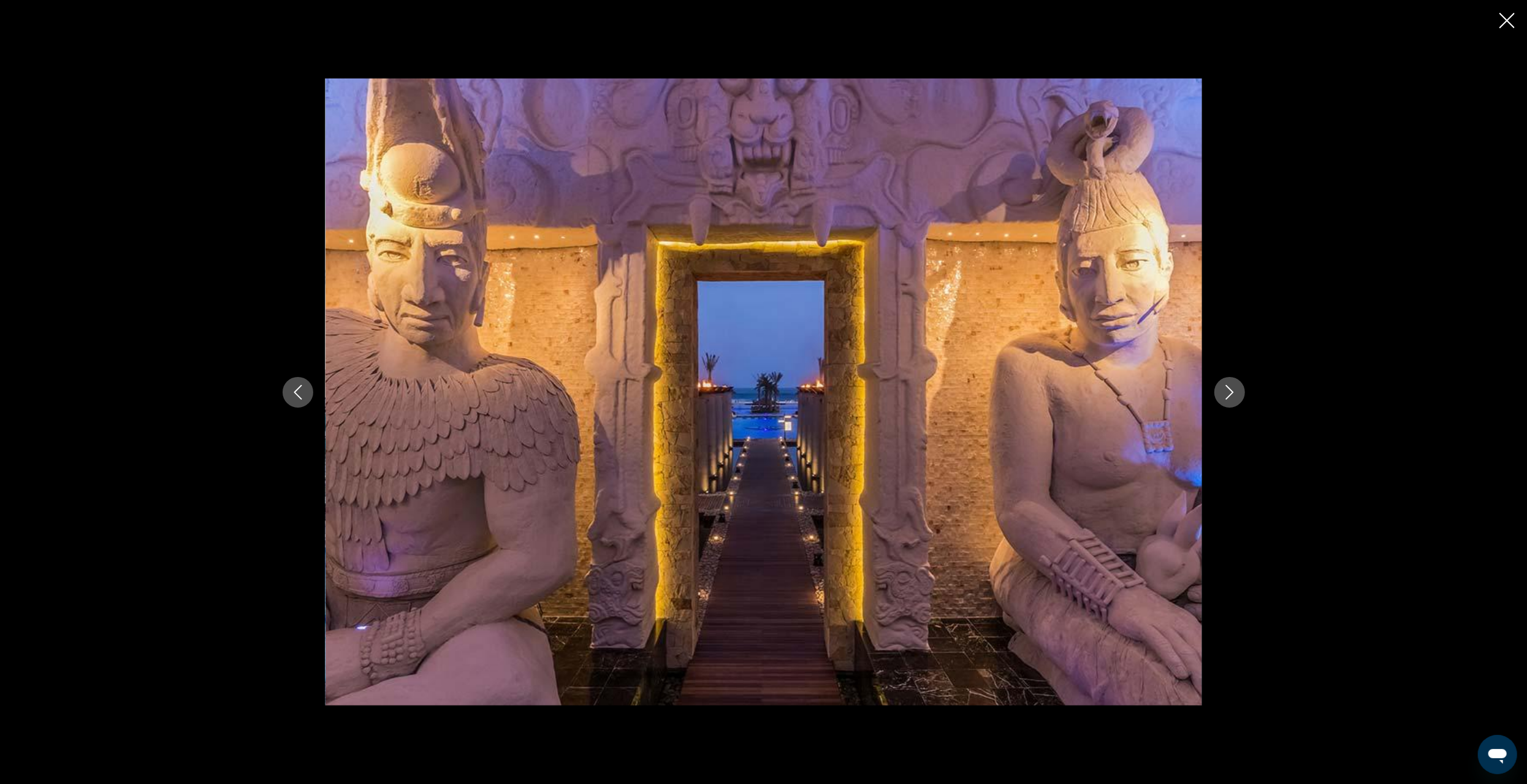
click at [1231, 390] on icon "Next image" at bounding box center [1229, 392] width 8 height 15
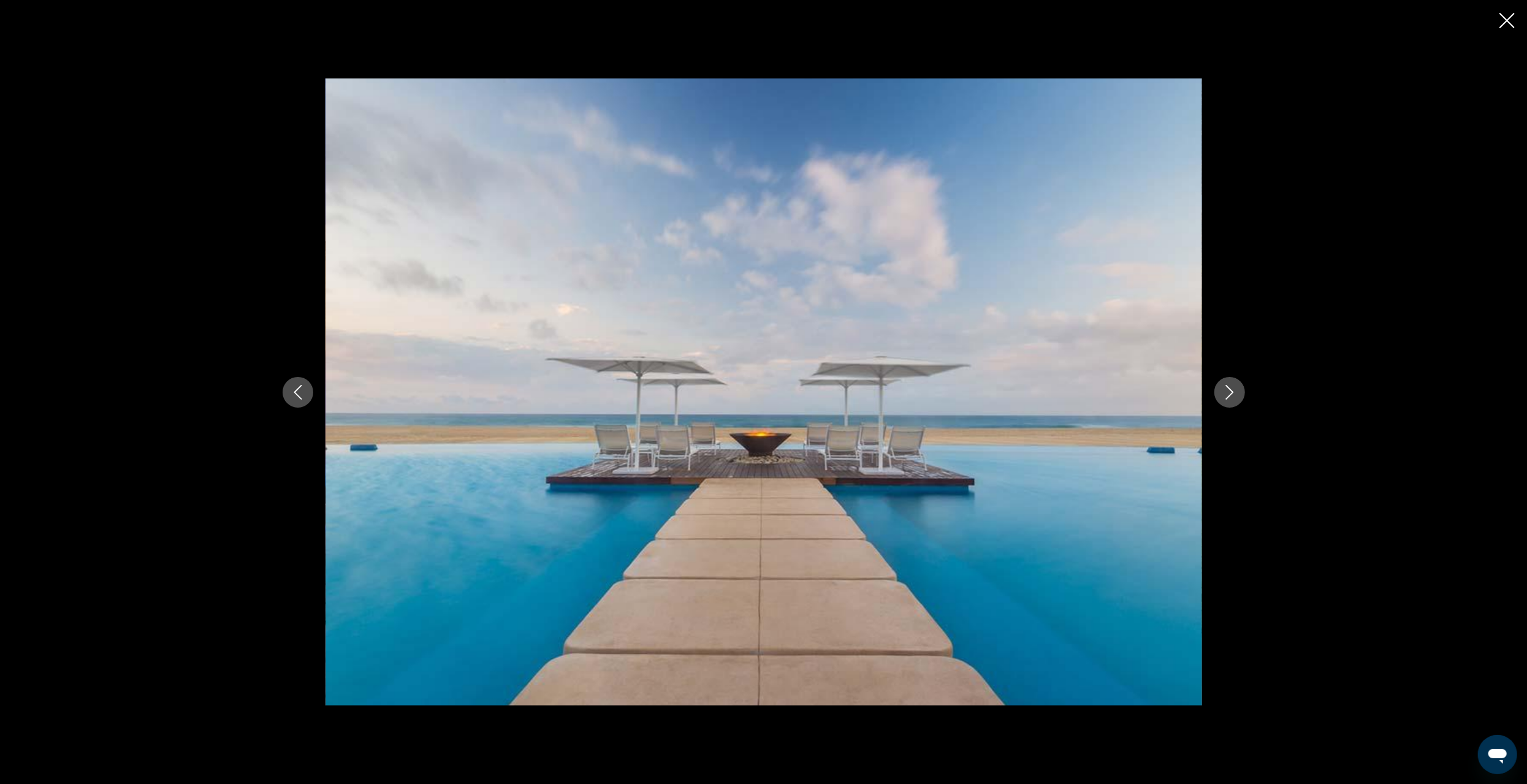
click at [1231, 390] on icon "Next image" at bounding box center [1229, 392] width 8 height 15
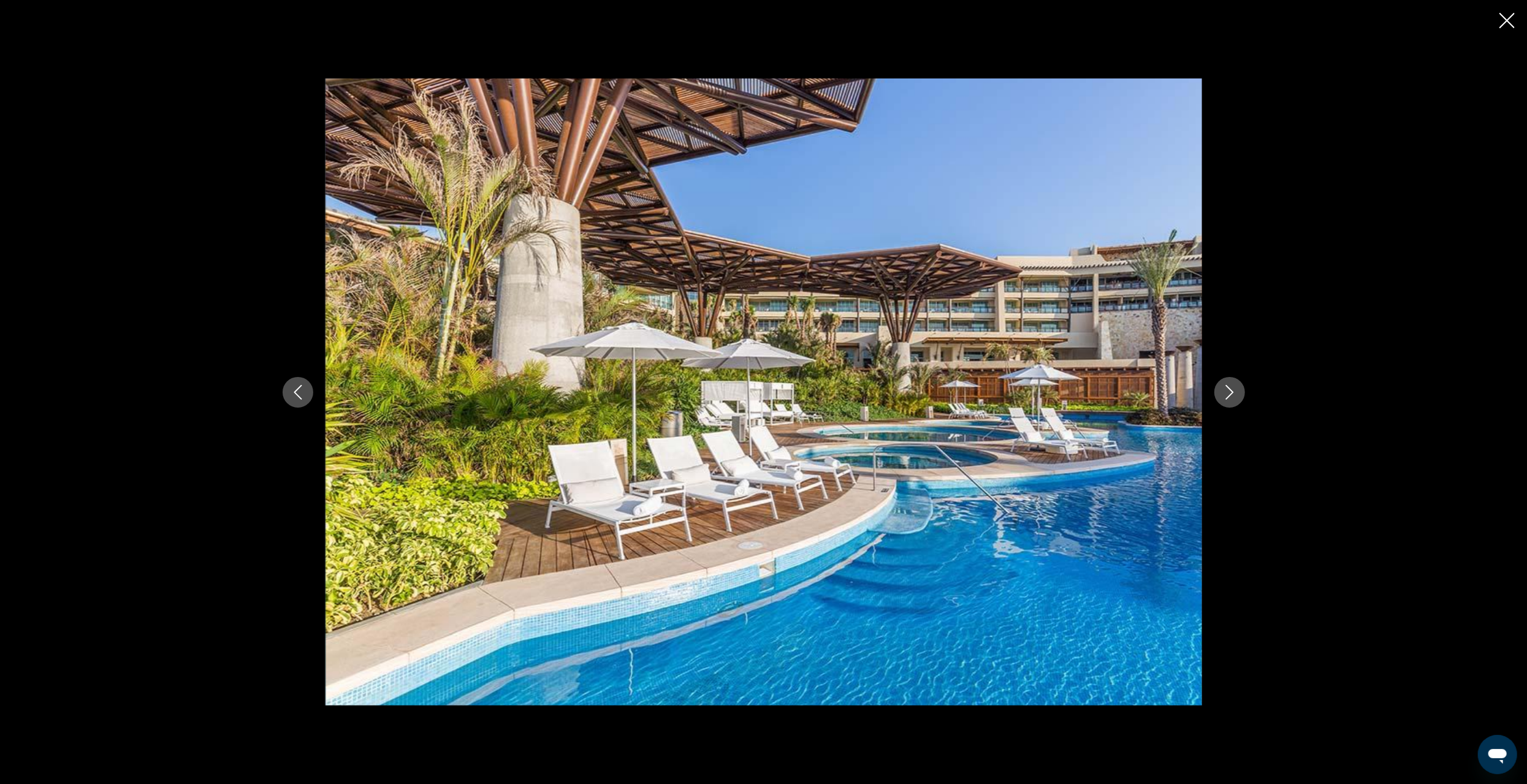
click at [1231, 390] on icon "Next image" at bounding box center [1229, 392] width 15 height 15
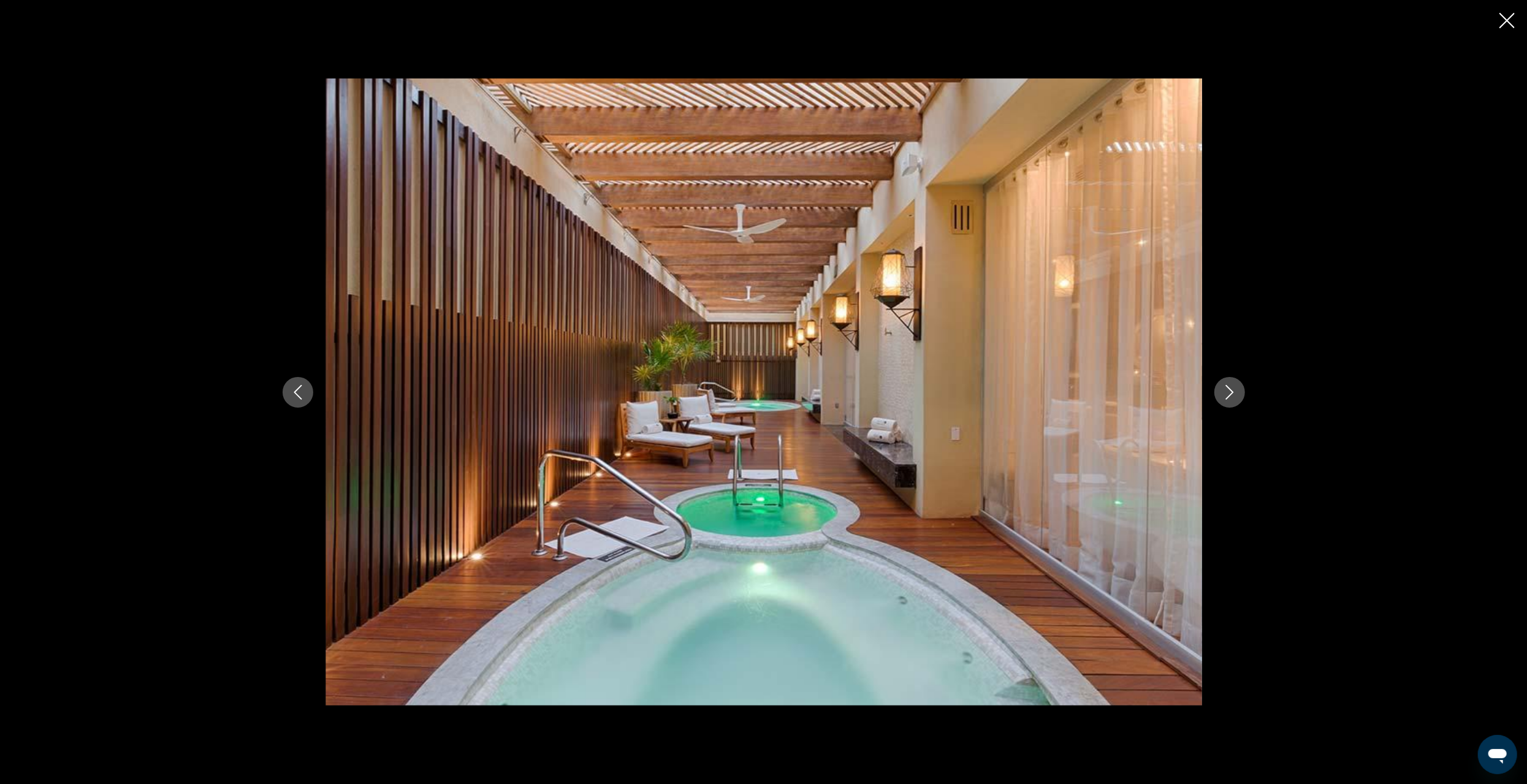
click at [1231, 391] on icon "Next image" at bounding box center [1229, 392] width 8 height 15
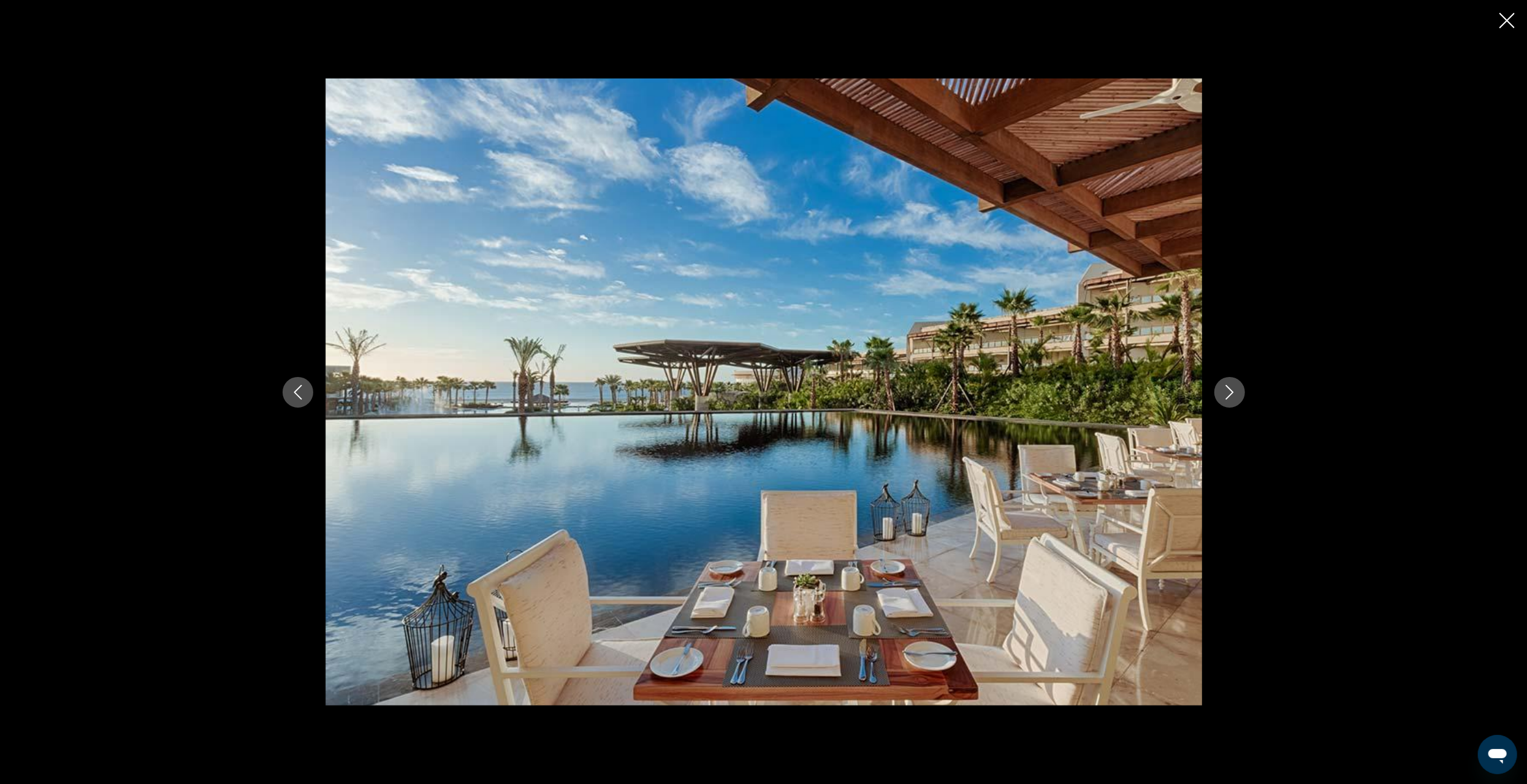
click at [1231, 394] on icon "Next image" at bounding box center [1229, 392] width 8 height 15
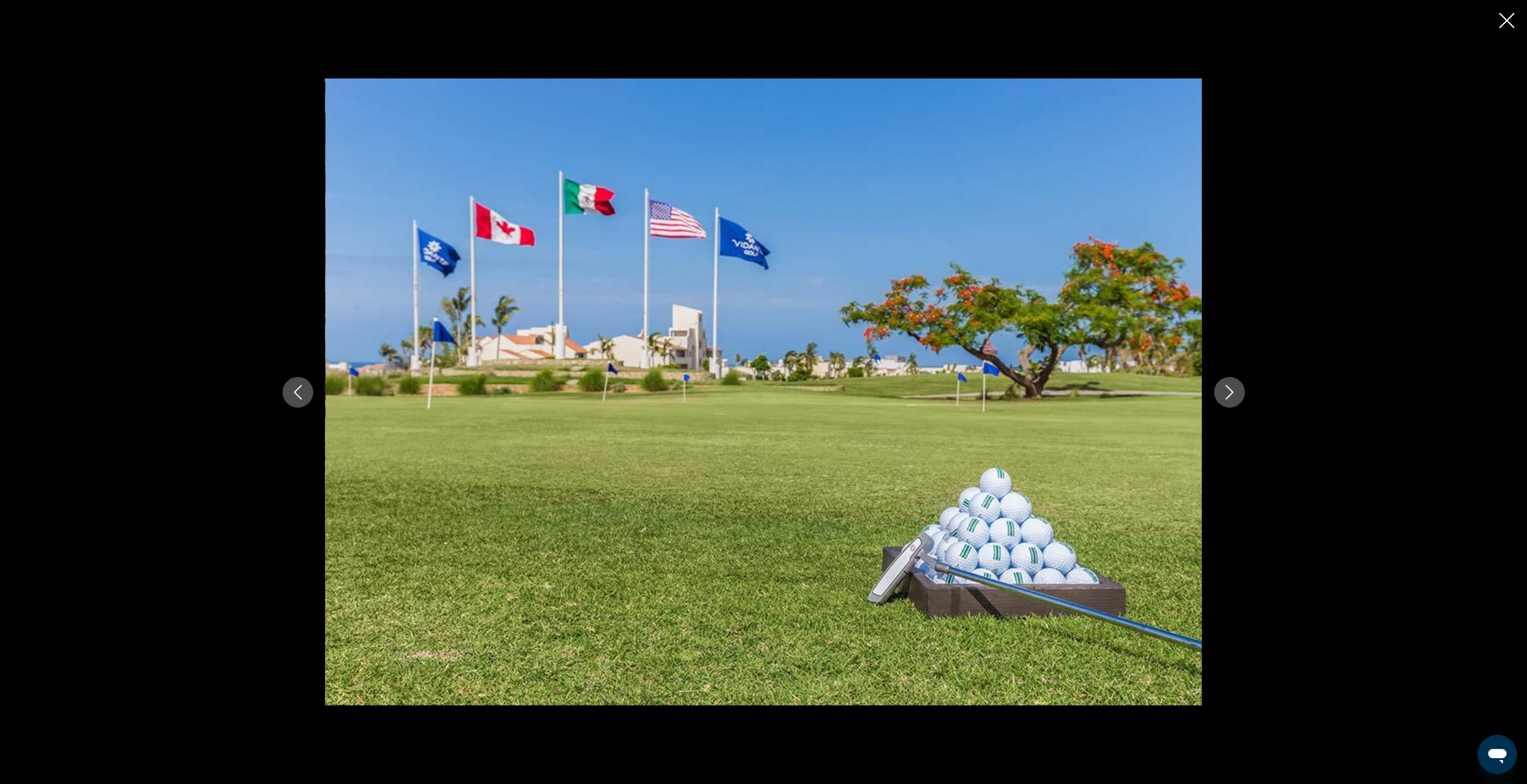
click at [1231, 394] on icon "Next image" at bounding box center [1229, 392] width 8 height 15
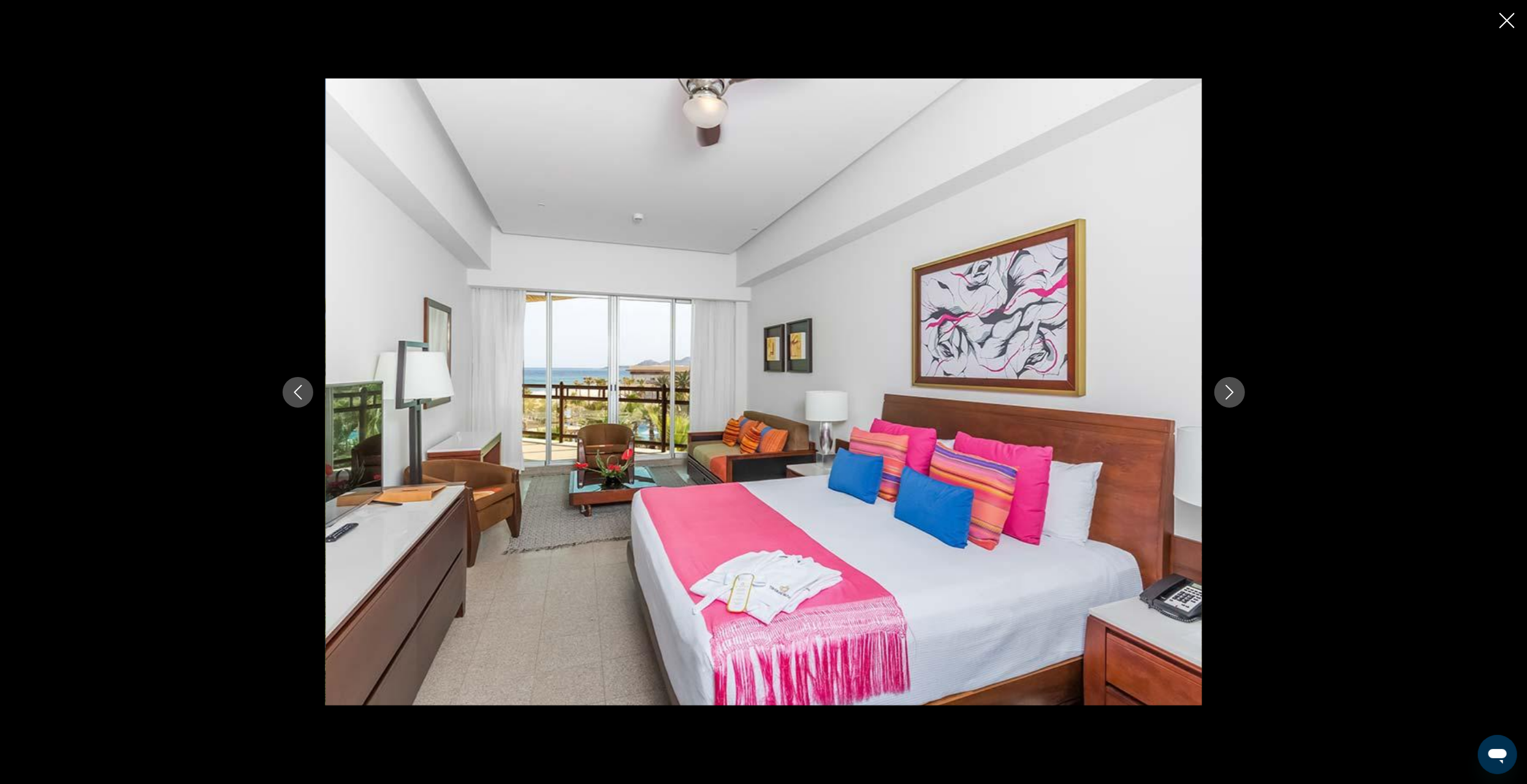
click at [1231, 394] on icon "Next image" at bounding box center [1229, 392] width 8 height 15
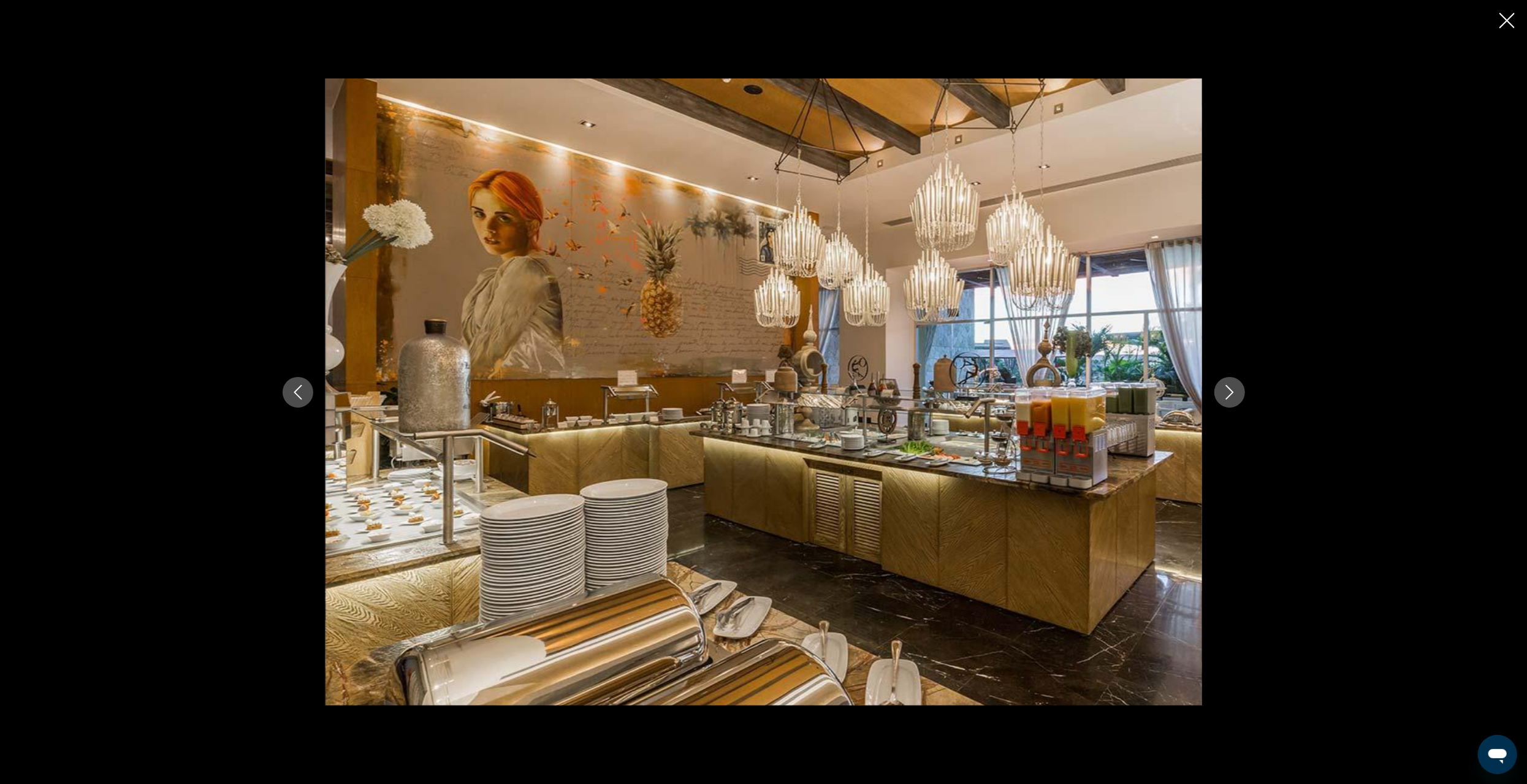
click at [1231, 398] on icon "Next image" at bounding box center [1229, 392] width 15 height 15
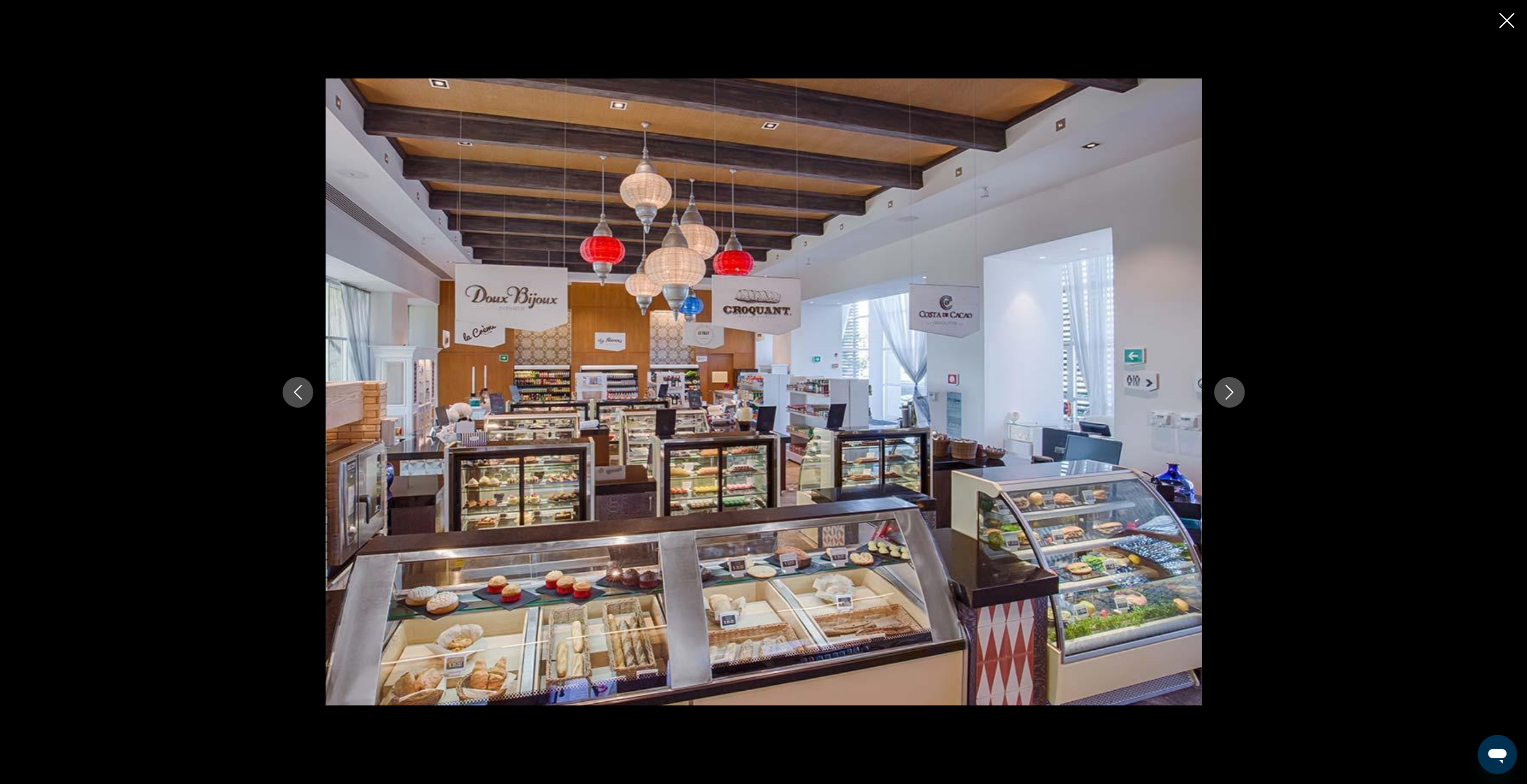
click at [1228, 396] on icon "Next image" at bounding box center [1229, 392] width 15 height 15
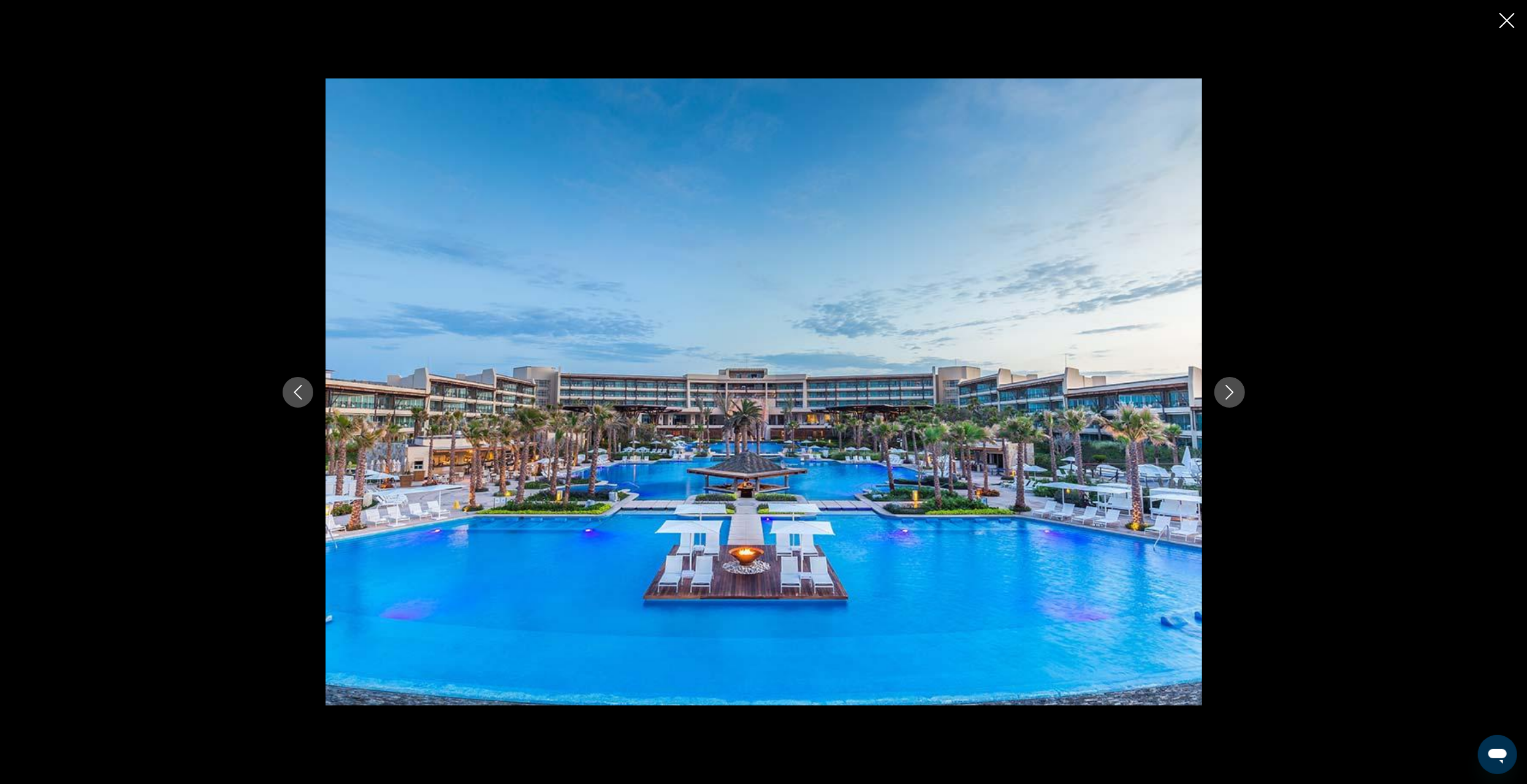
drag, startPoint x: 1235, startPoint y: 390, endPoint x: 1233, endPoint y: 396, distance: 6.3
click at [1235, 394] on icon "Next image" at bounding box center [1229, 392] width 15 height 15
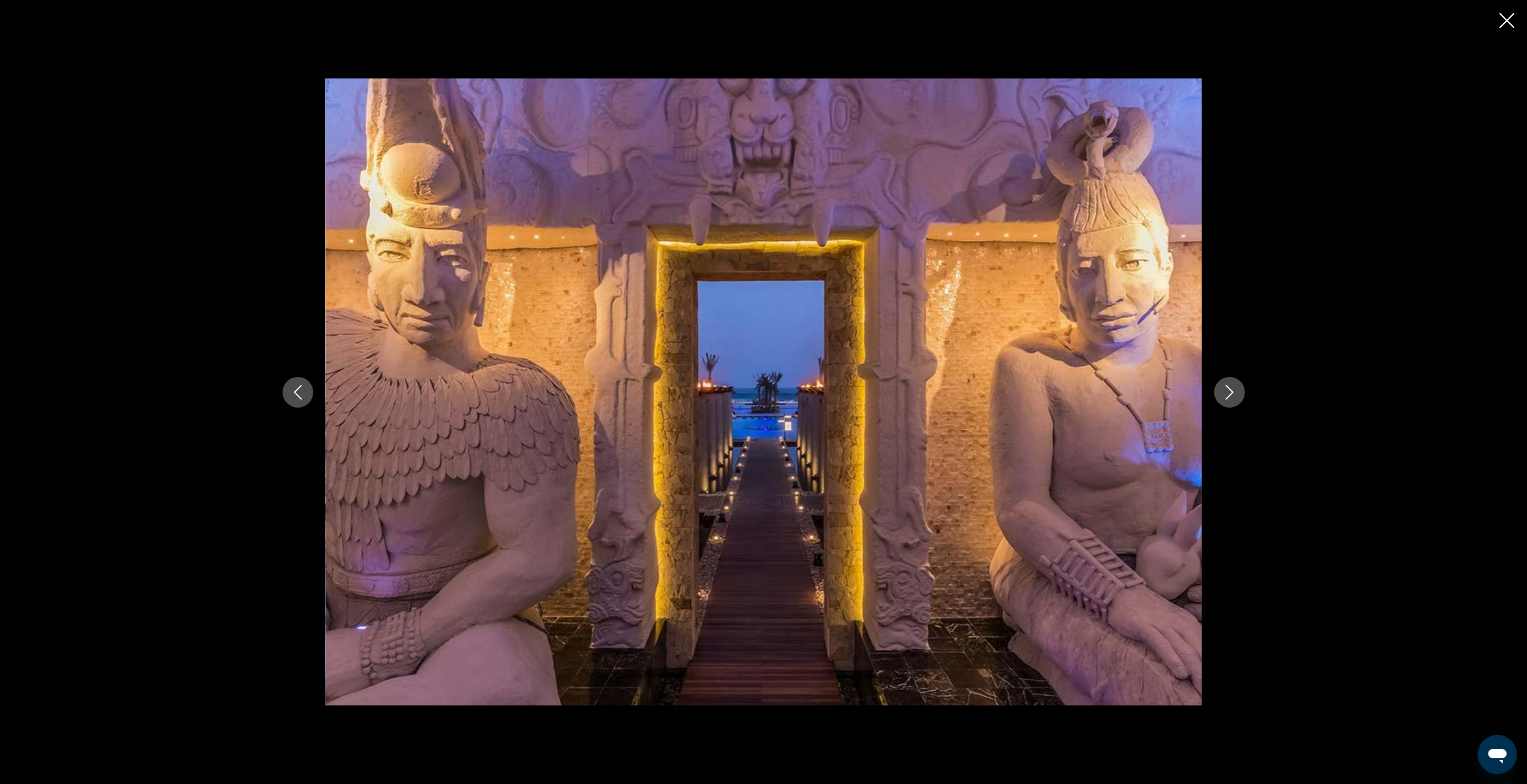
click at [1234, 390] on icon "Next image" at bounding box center [1229, 392] width 15 height 15
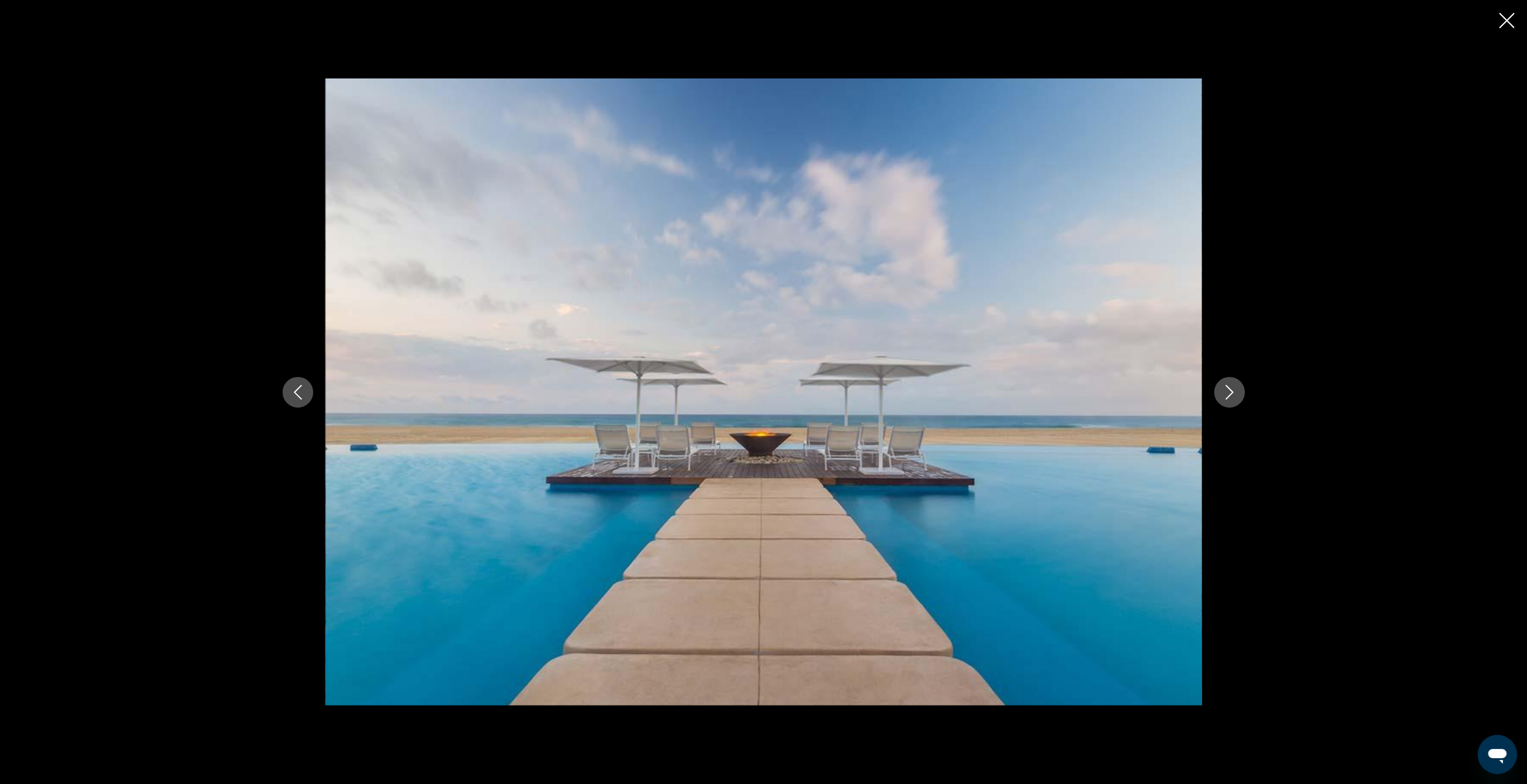
drag, startPoint x: 1512, startPoint y: 16, endPoint x: 1489, endPoint y: 30, distance: 26.9
click at [1512, 17] on icon "Close slideshow" at bounding box center [1508, 21] width 15 height 15
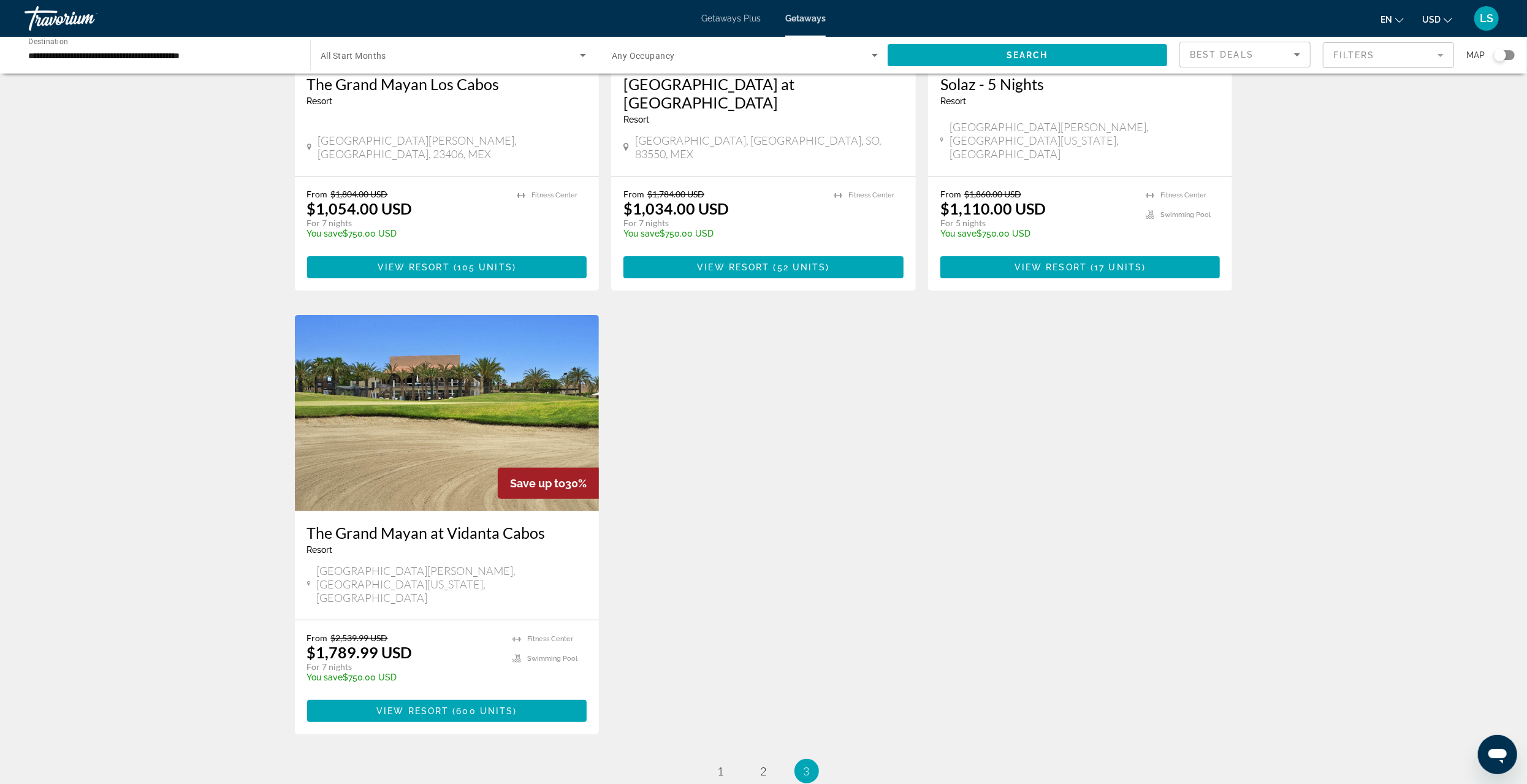
scroll to position [364, 0]
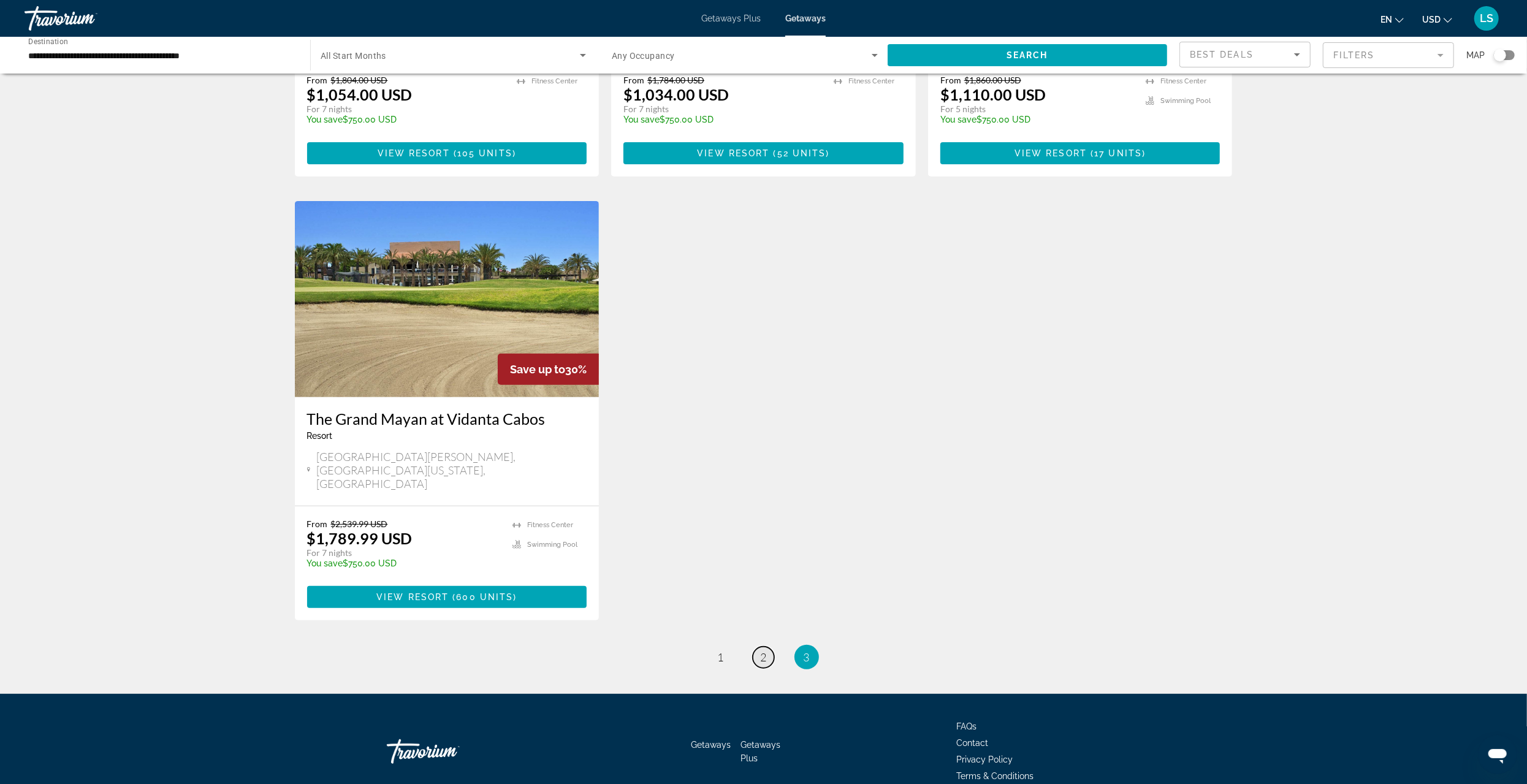
click at [767, 647] on link "page 2" at bounding box center [764, 657] width 21 height 21
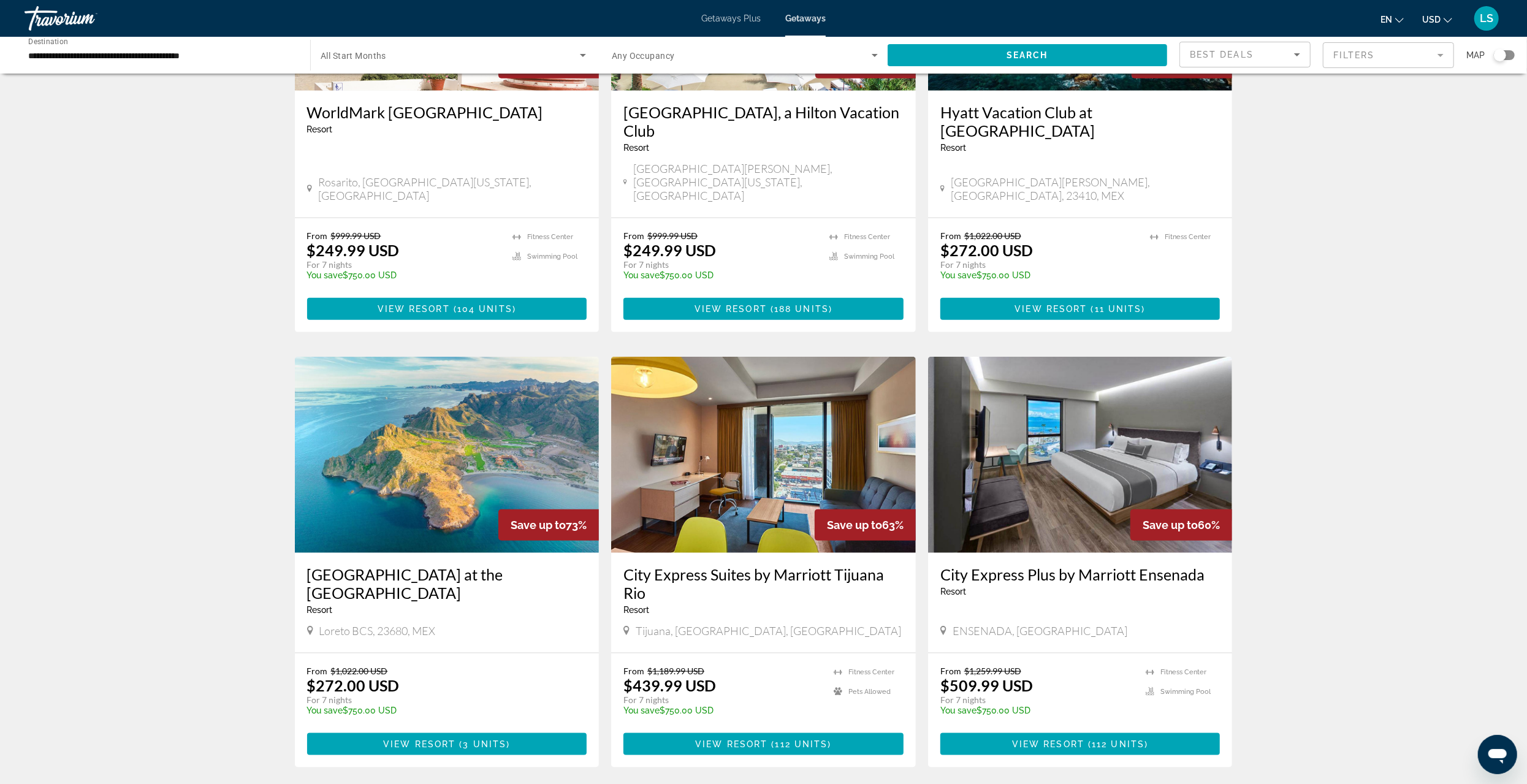
scroll to position [1234, 0]
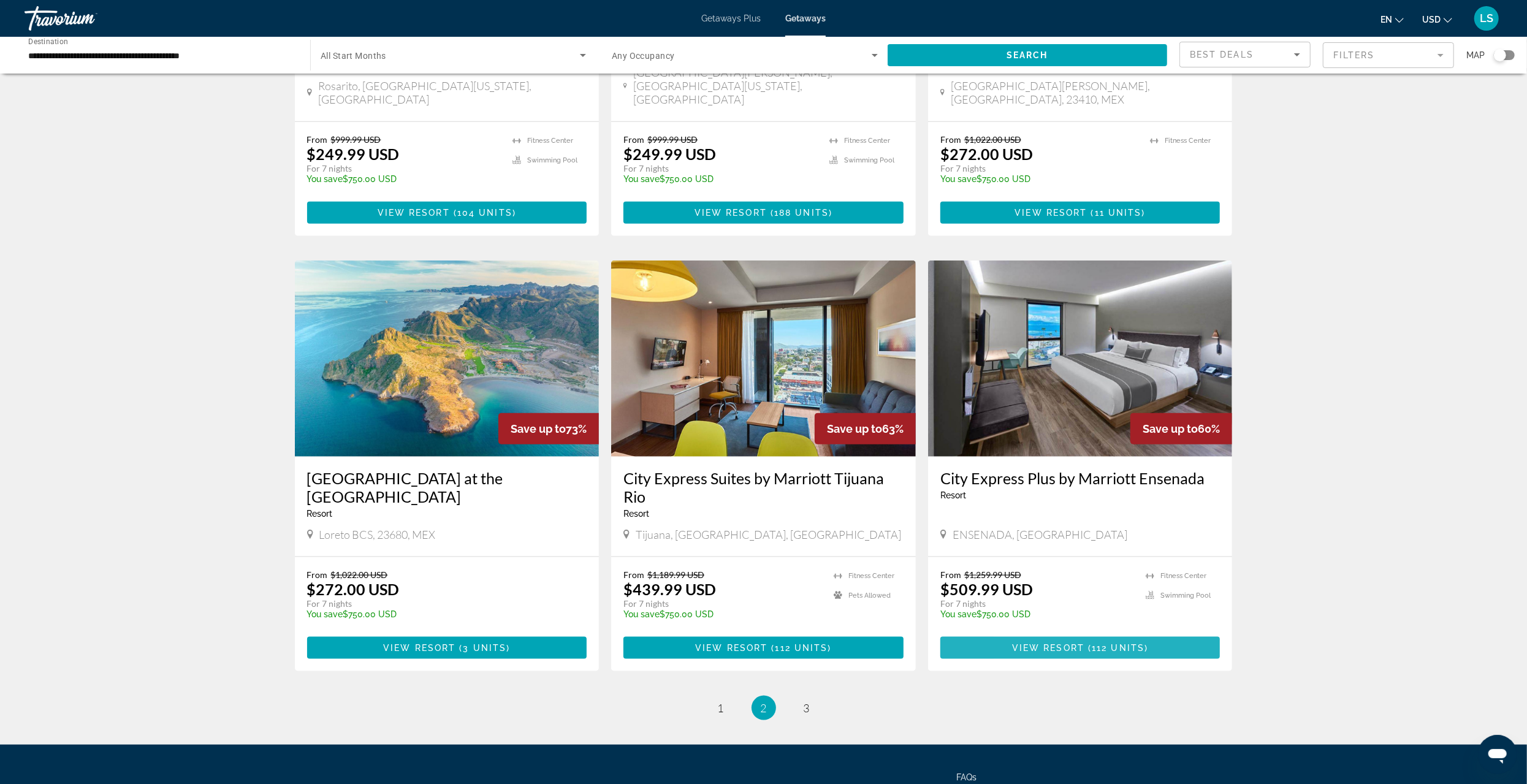
click at [1029, 643] on span "View Resort" at bounding box center [1048, 648] width 72 height 10
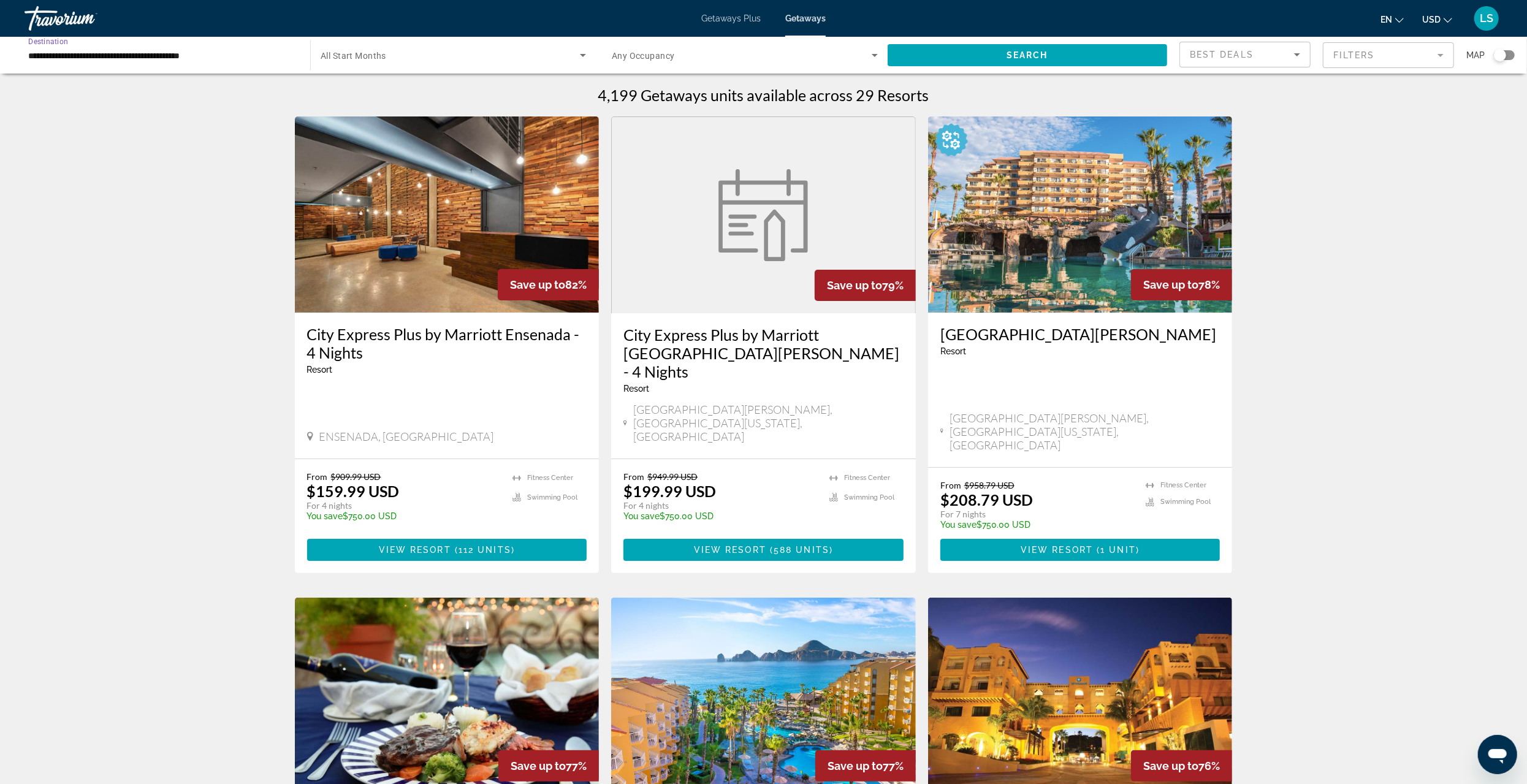
click at [75, 55] on input "**********" at bounding box center [161, 55] width 266 height 15
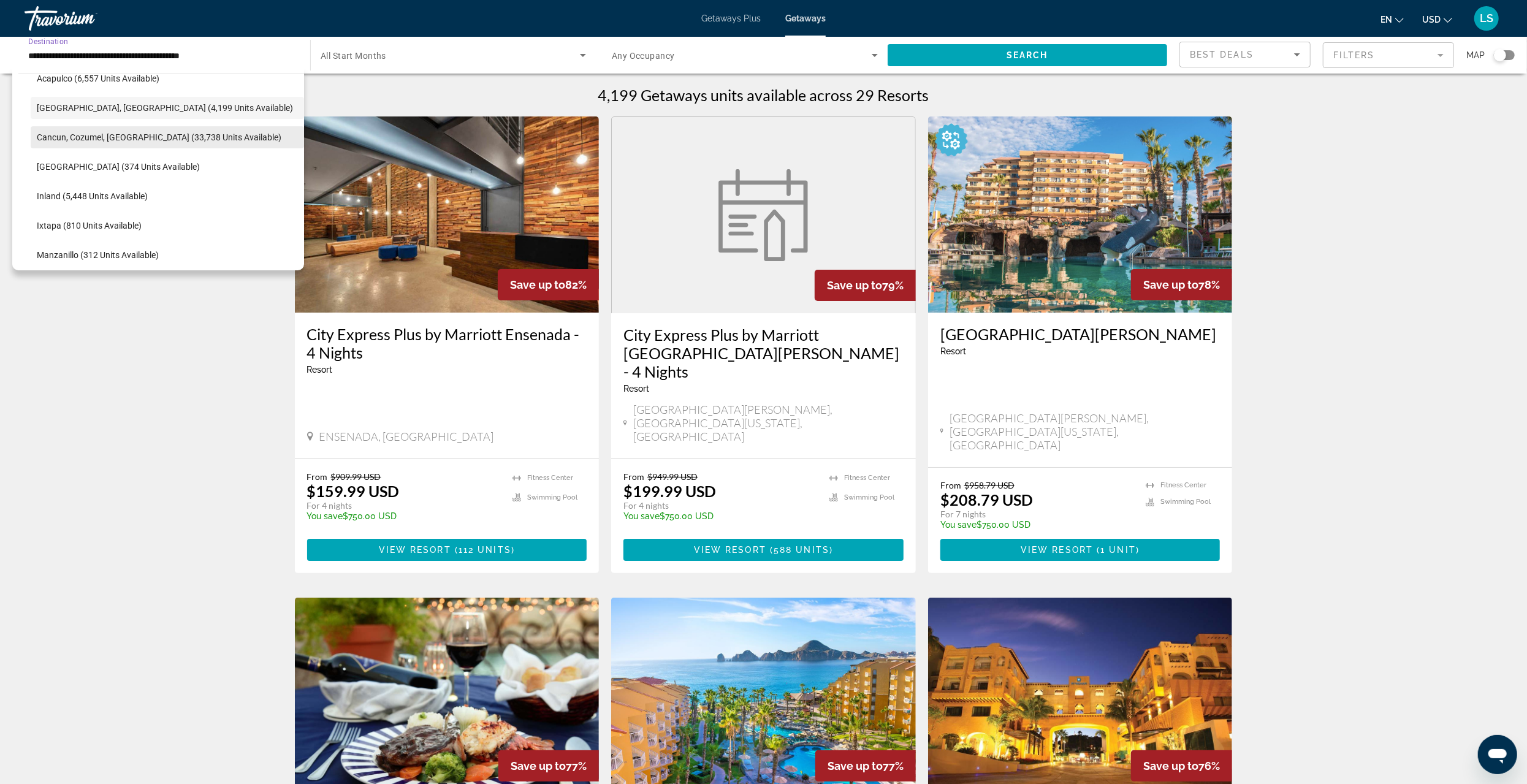
scroll to position [43, 0]
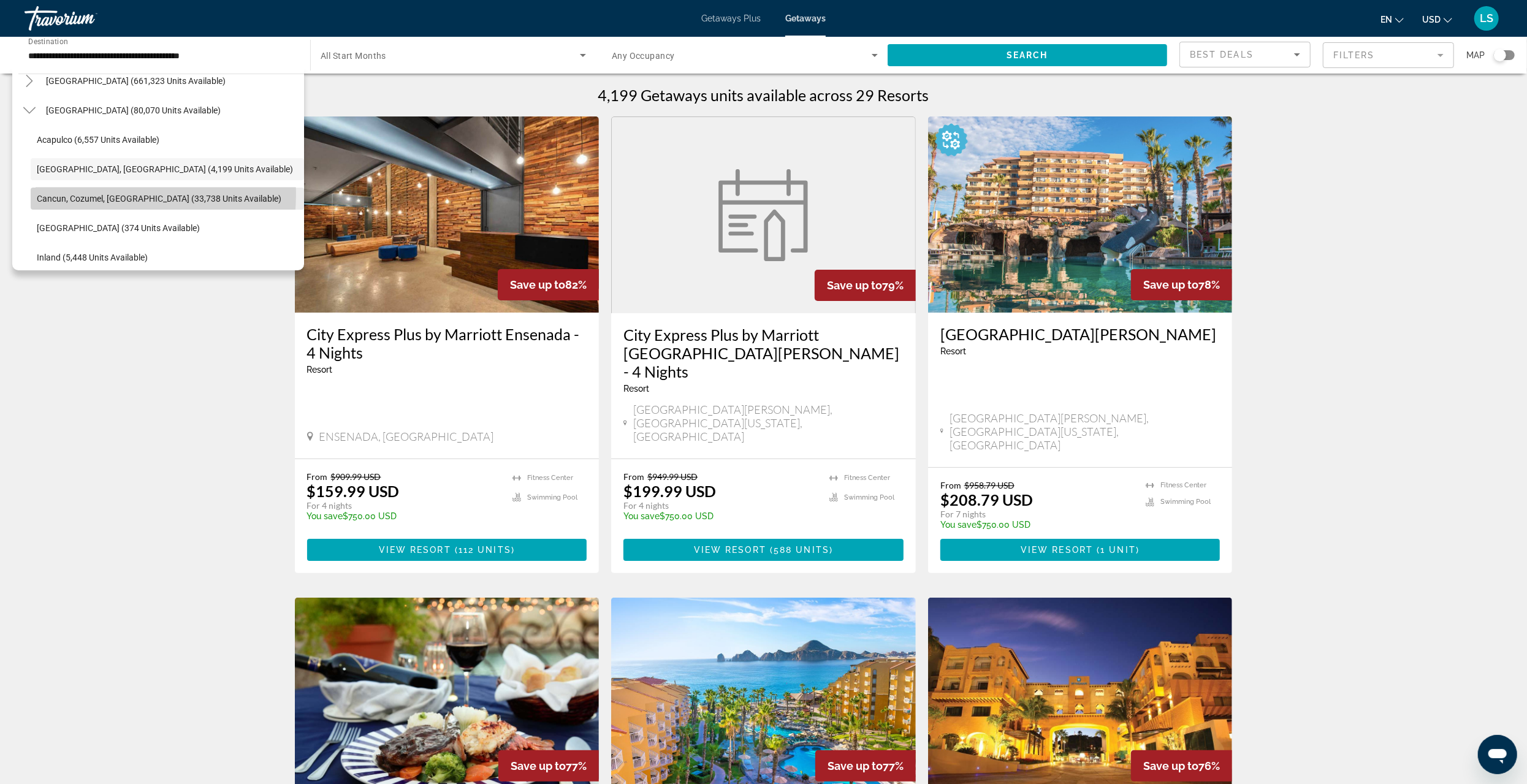
click at [88, 194] on span "Cancun, Cozumel, [GEOGRAPHIC_DATA] (33,738 units available)" at bounding box center [159, 198] width 245 height 10
type input "**********"
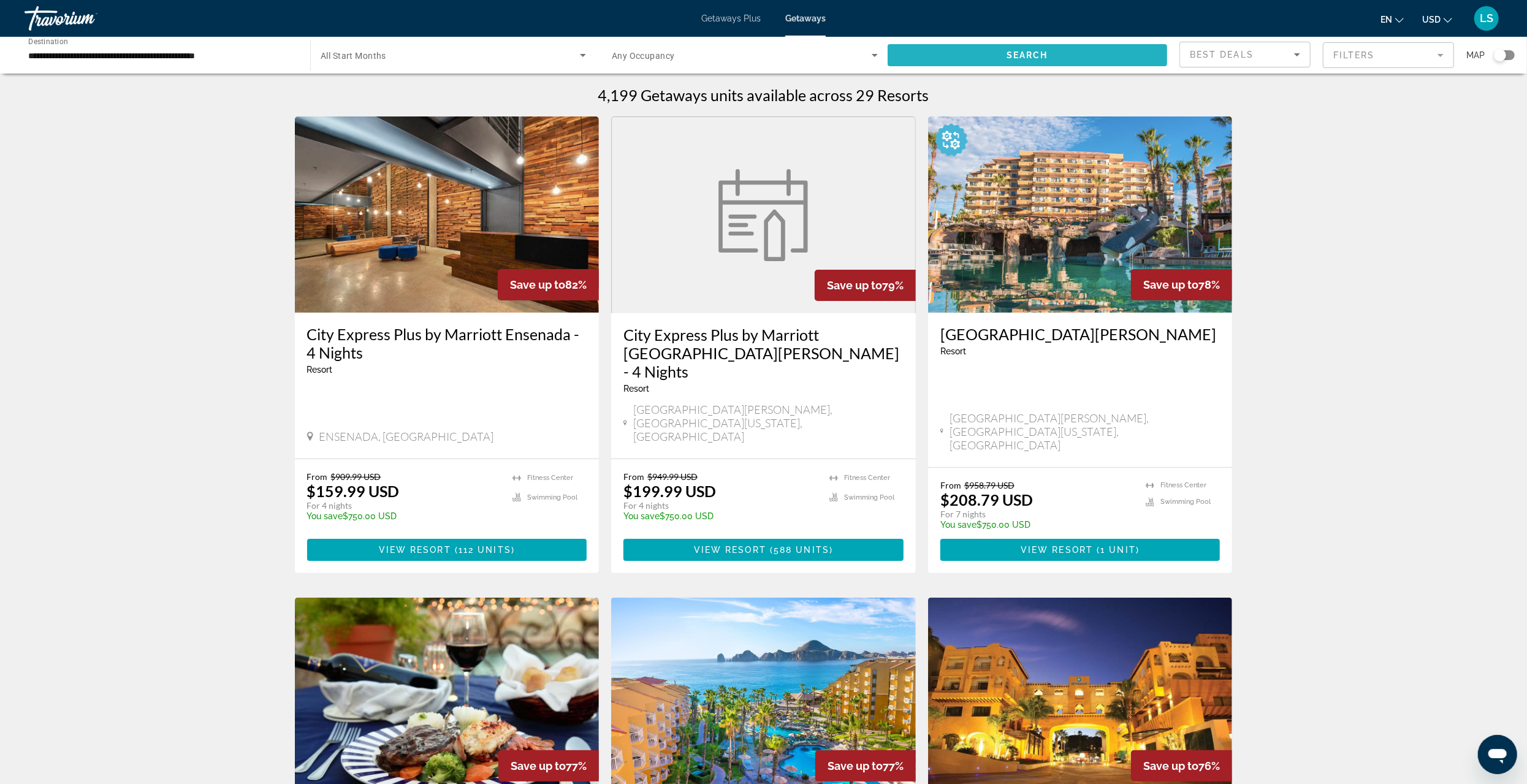
click at [998, 55] on span "Search widget" at bounding box center [1027, 55] width 279 height 30
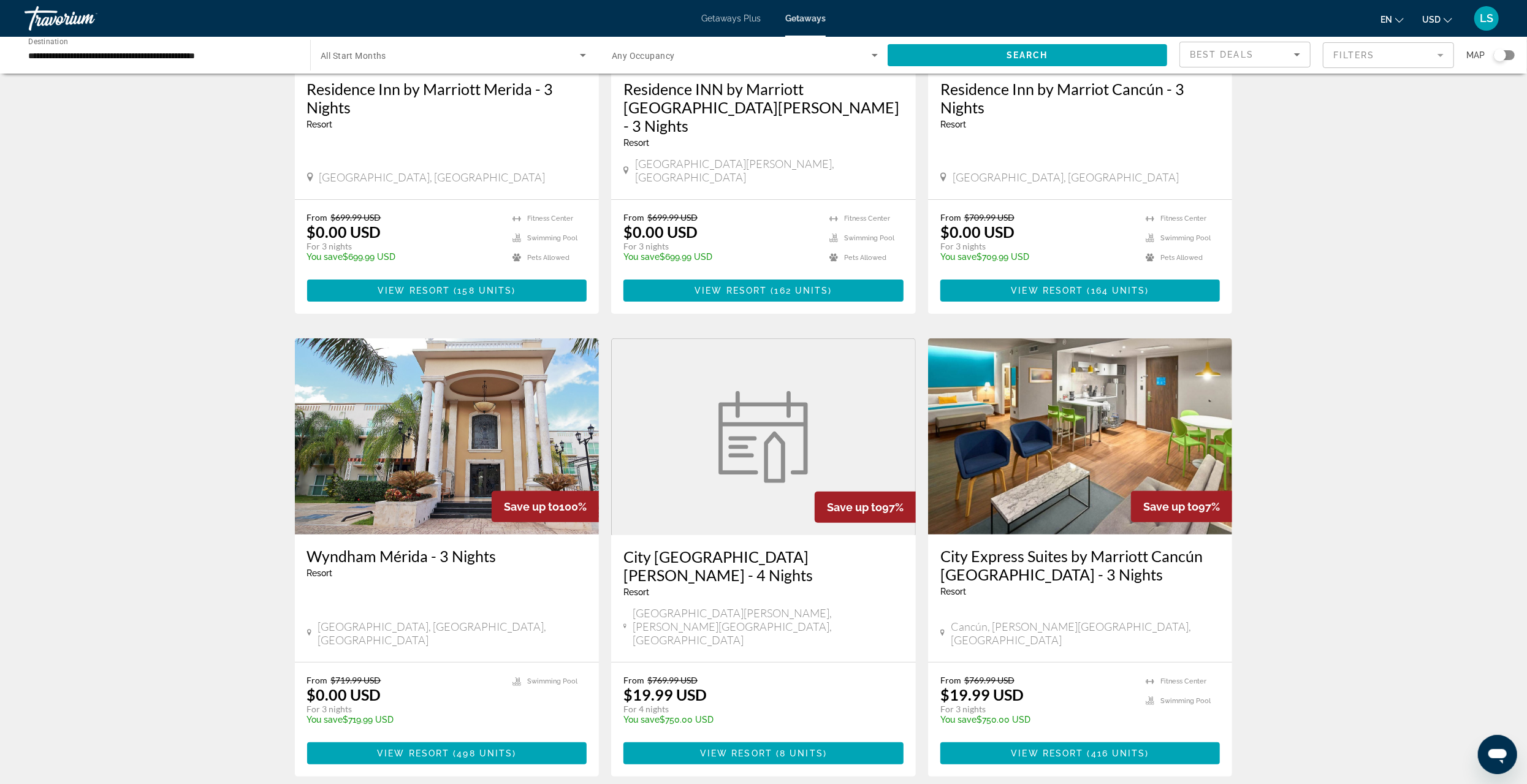
scroll to position [307, 0]
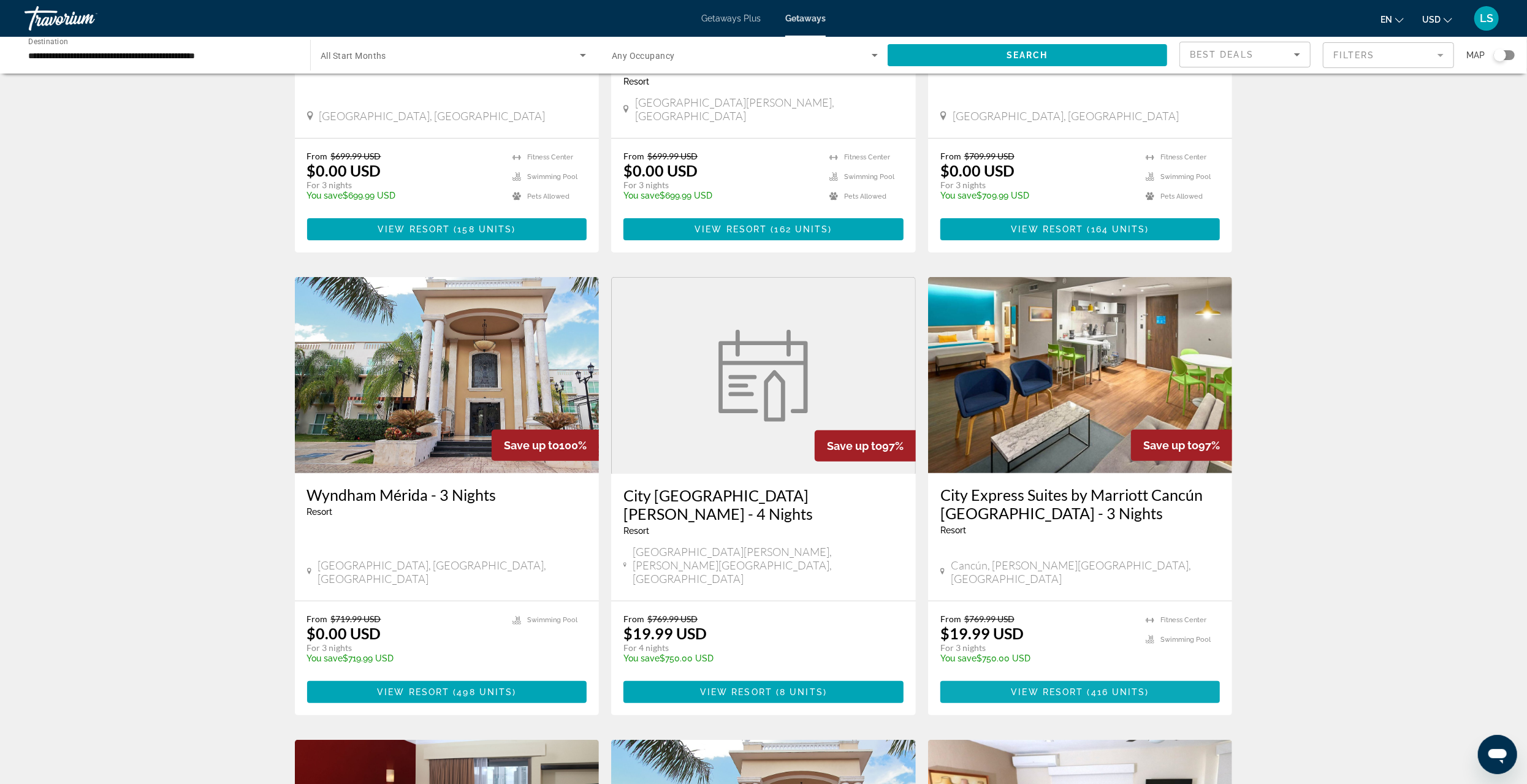
click at [1109, 687] on span "416 units" at bounding box center [1118, 692] width 55 height 10
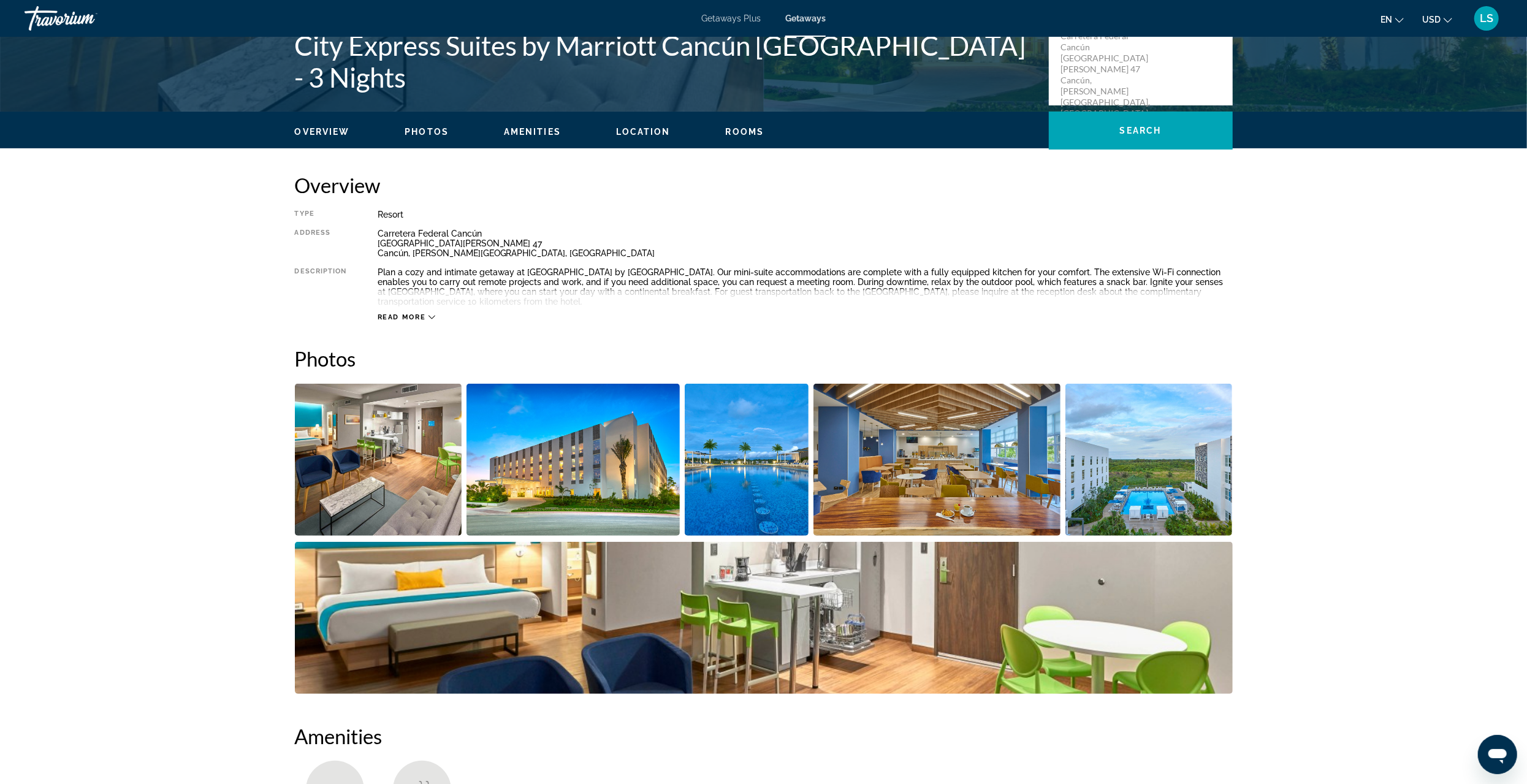
scroll to position [307, 0]
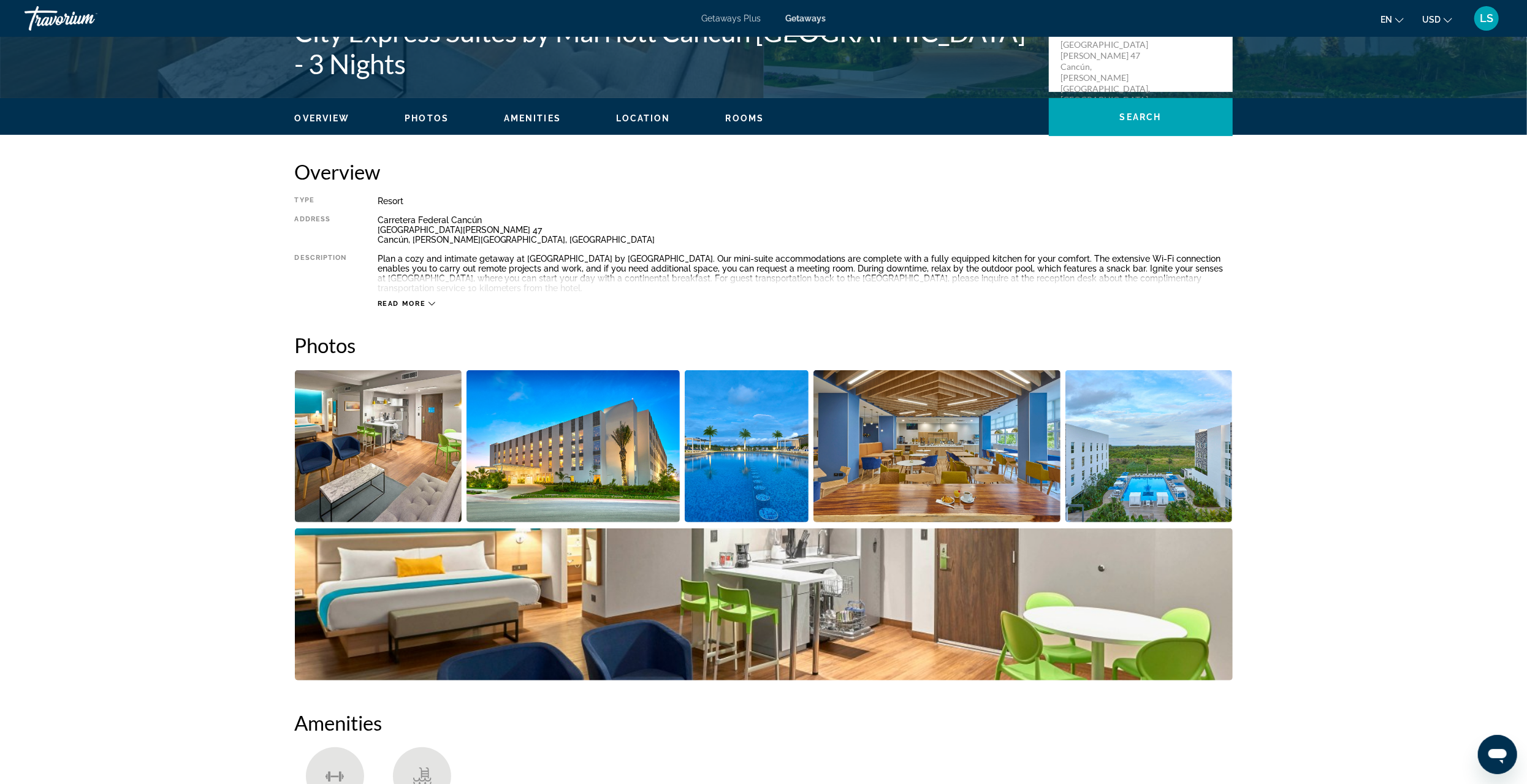
click at [311, 453] on img "Open full-screen image slider" at bounding box center [378, 447] width 167 height 152
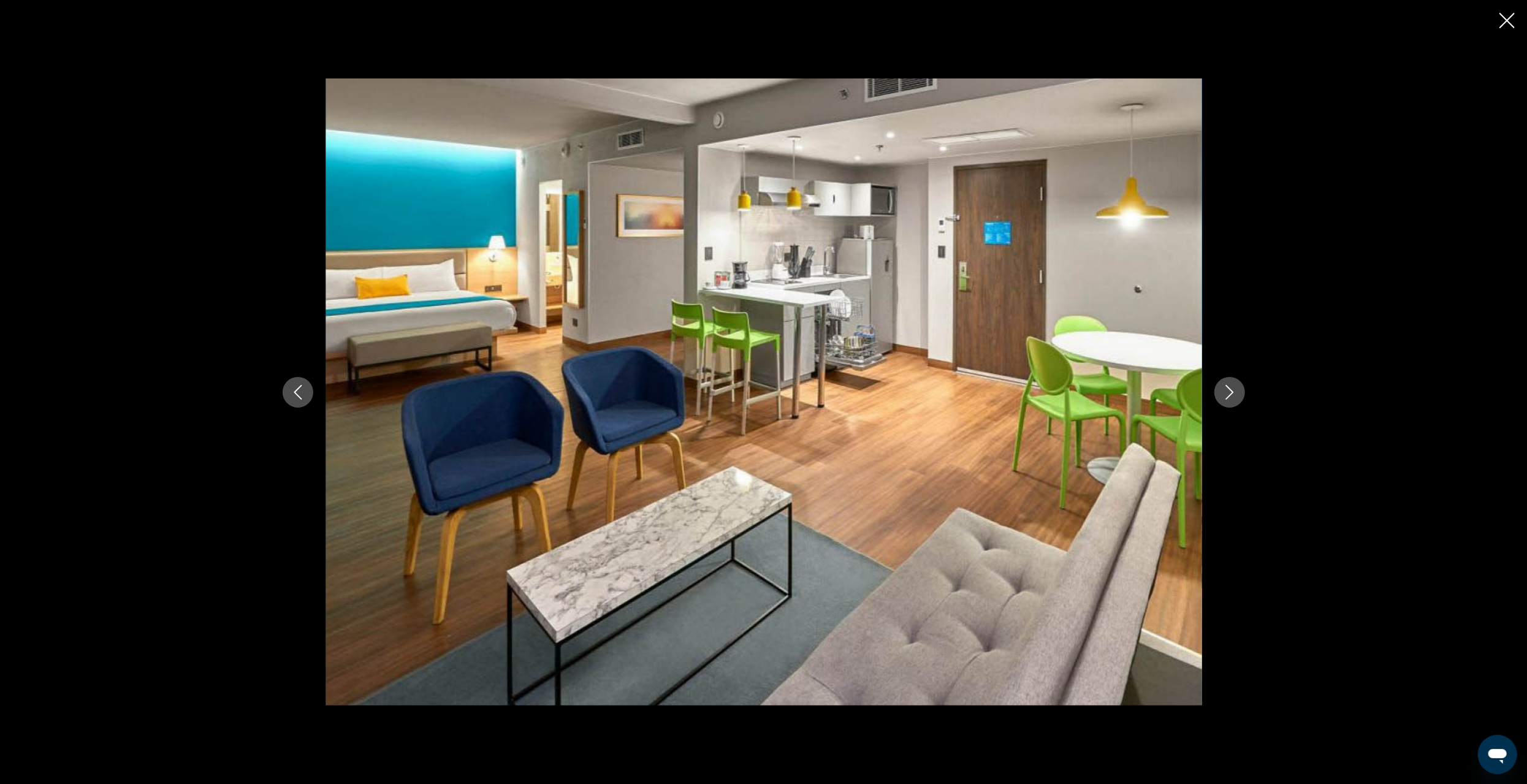
click at [1233, 396] on icon "Next image" at bounding box center [1229, 392] width 15 height 15
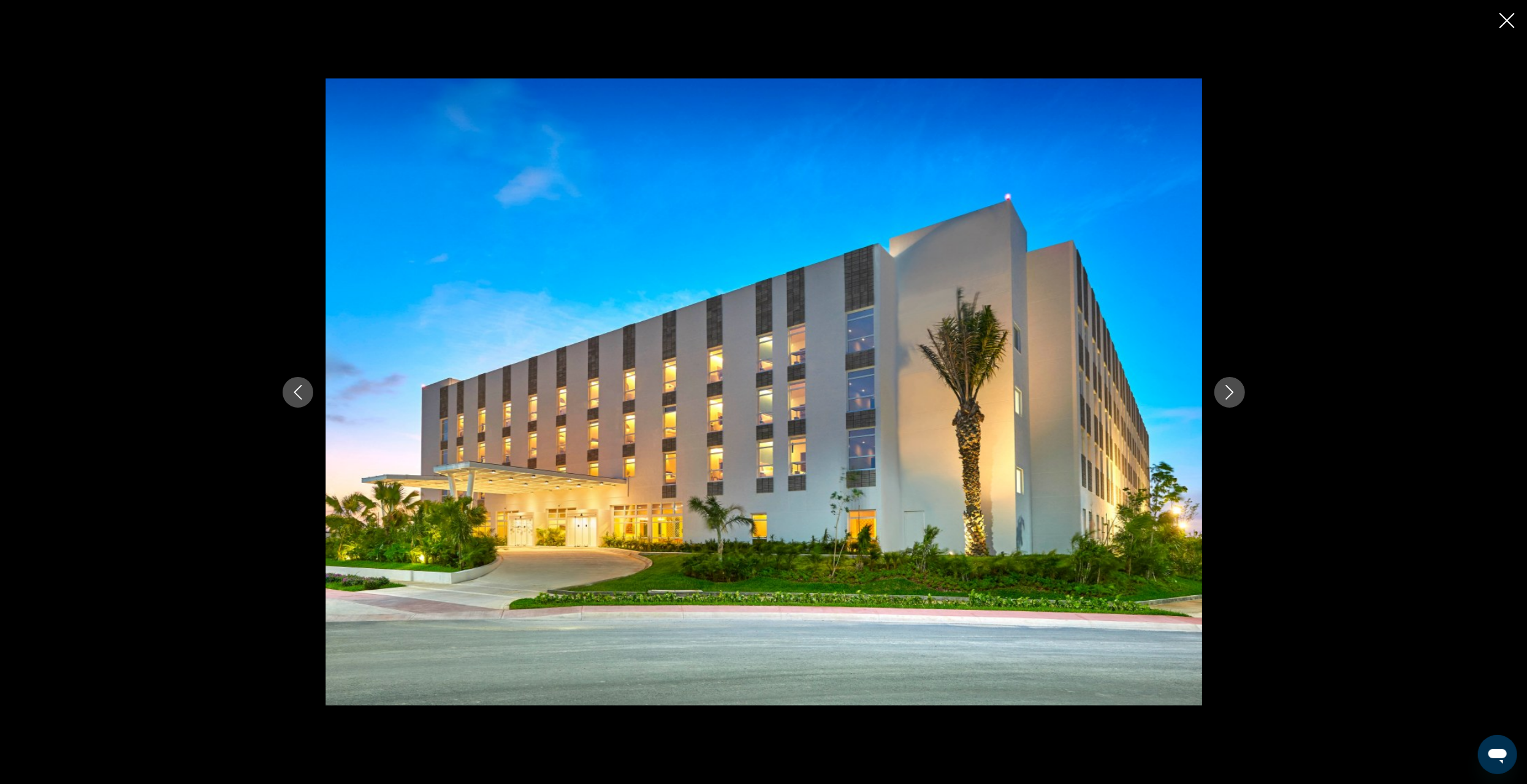
click at [1231, 395] on icon "Next image" at bounding box center [1229, 392] width 15 height 15
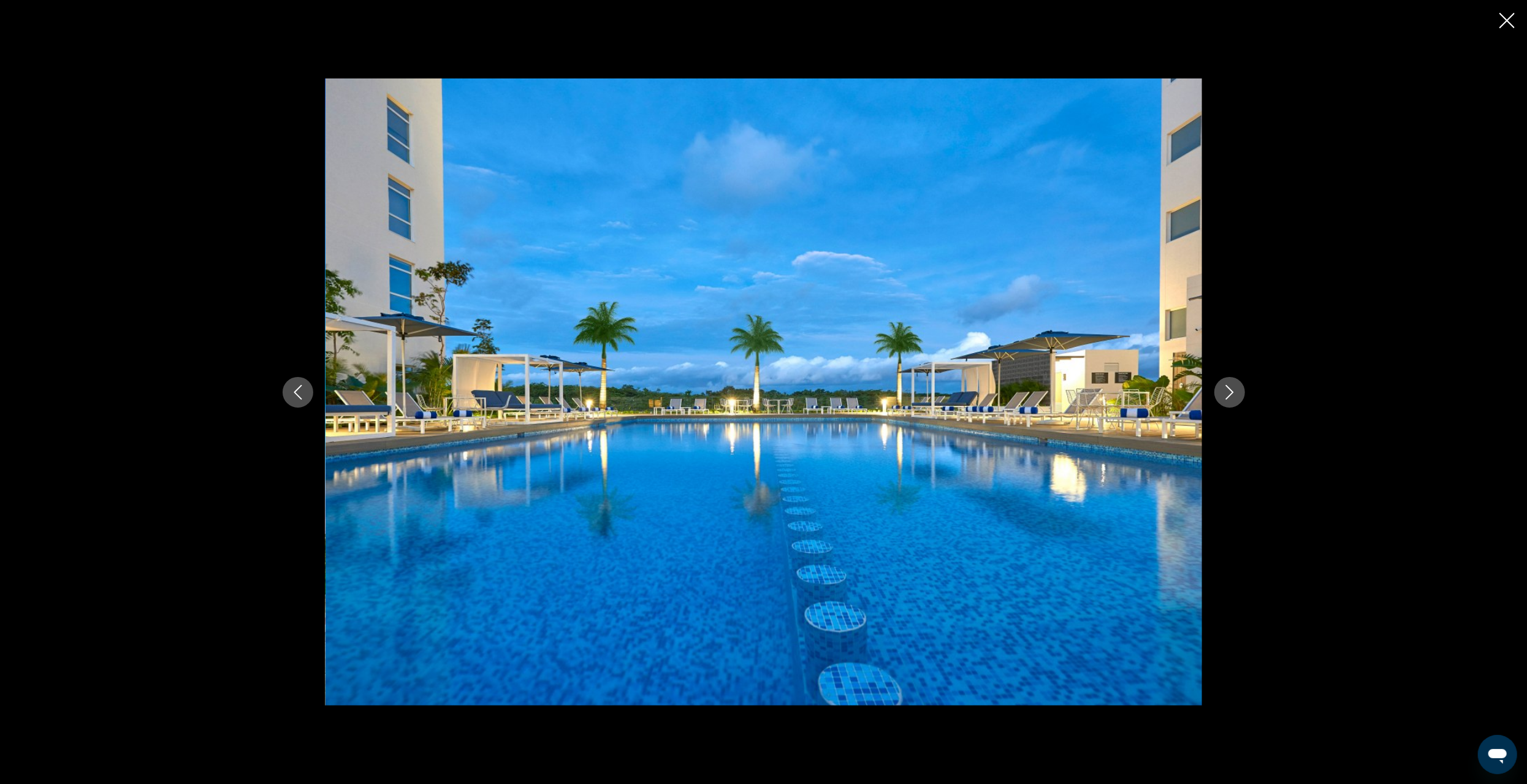
click at [1231, 395] on icon "Next image" at bounding box center [1229, 392] width 15 height 15
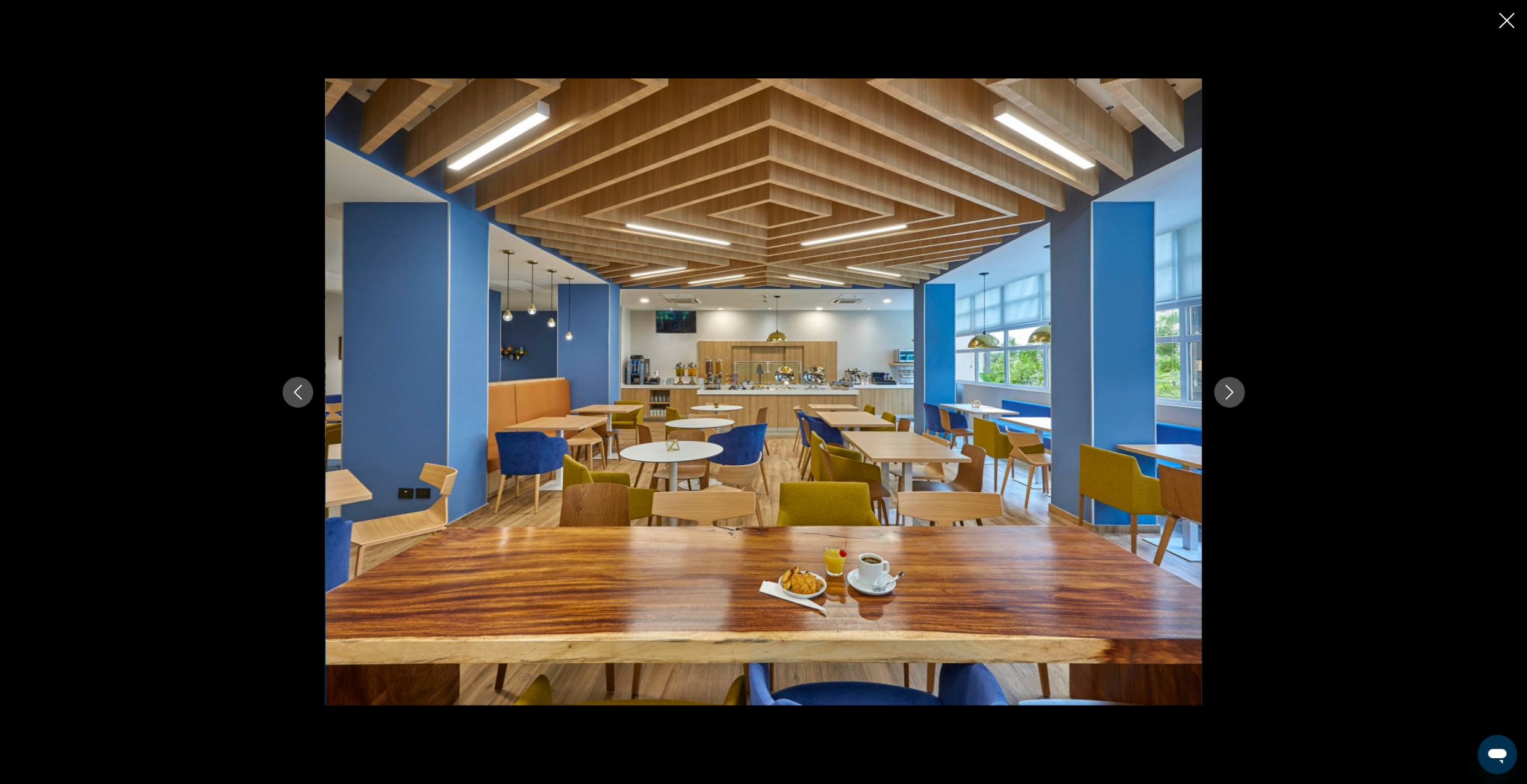
click at [1231, 395] on icon "Next image" at bounding box center [1229, 392] width 15 height 15
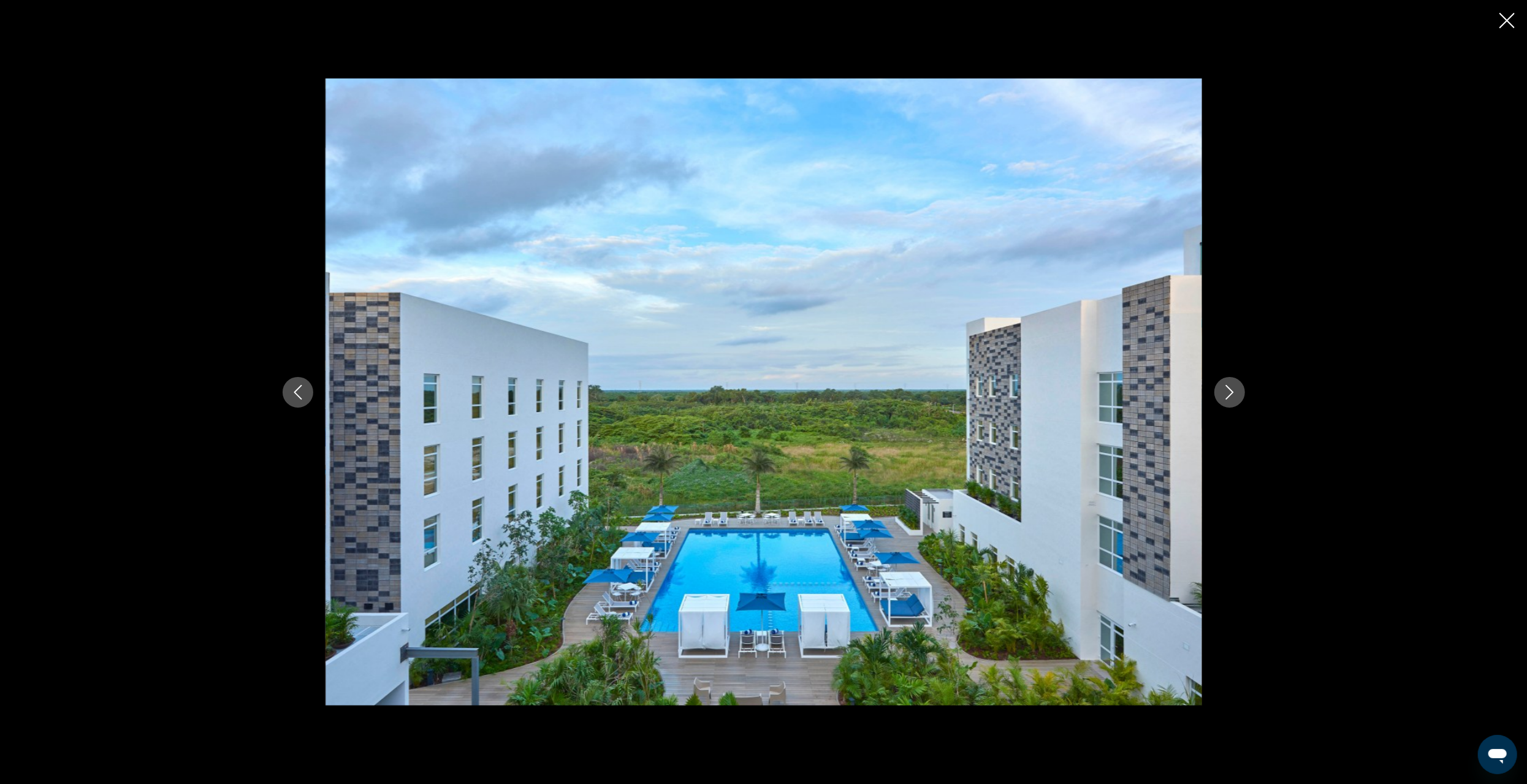
click at [1231, 395] on icon "Next image" at bounding box center [1229, 392] width 15 height 15
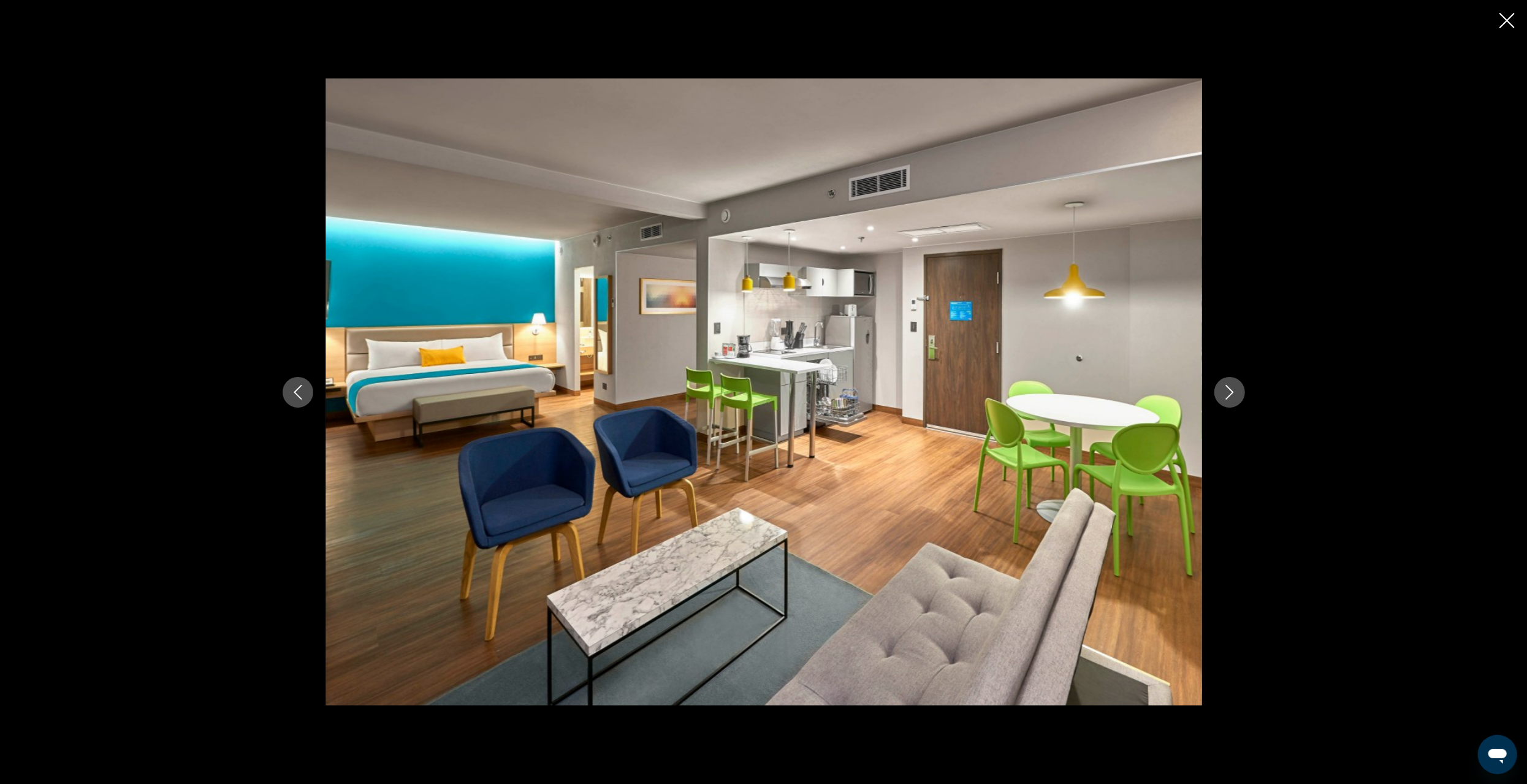
click at [1231, 395] on icon "Next image" at bounding box center [1229, 392] width 15 height 15
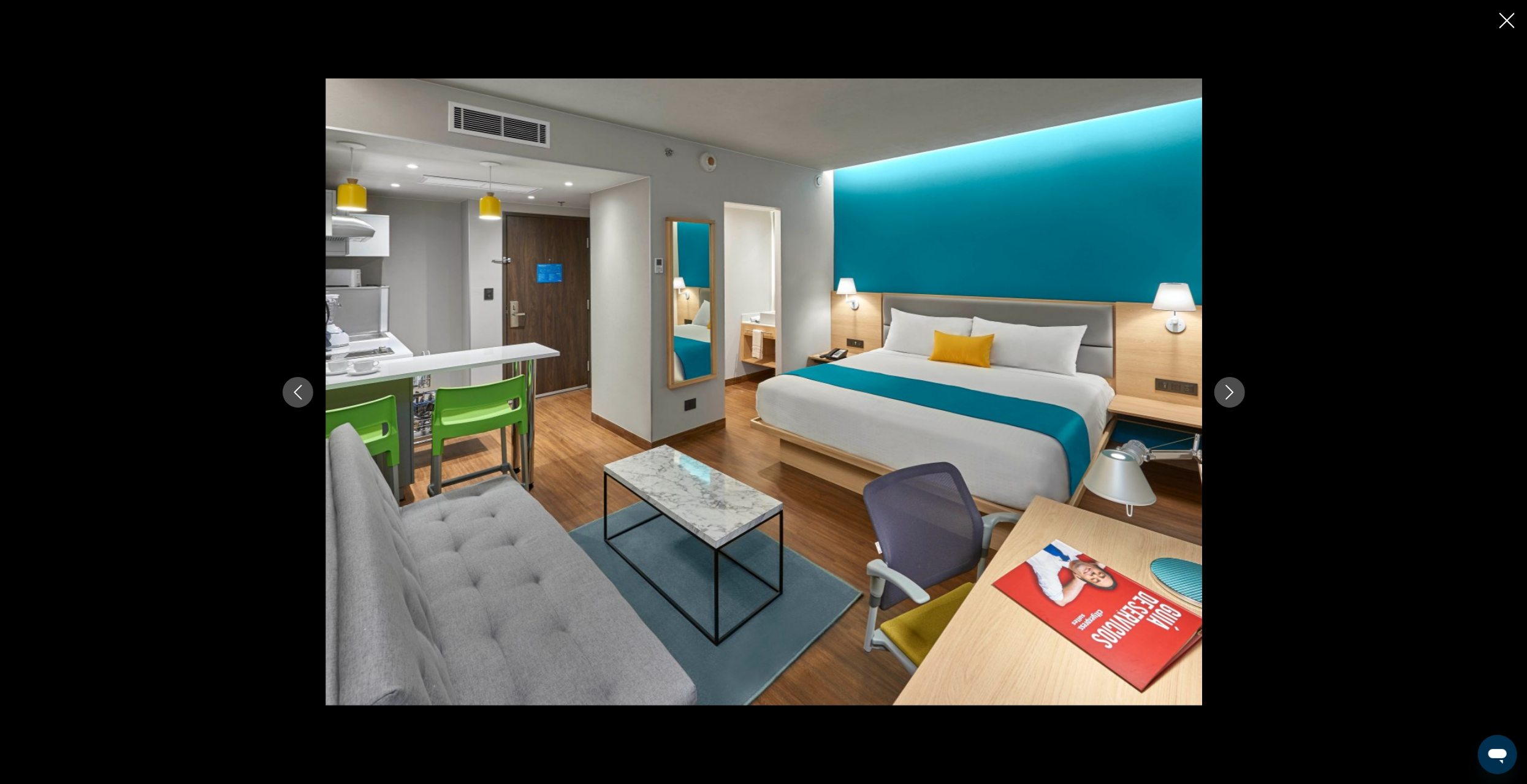
click at [1231, 395] on icon "Next image" at bounding box center [1229, 392] width 15 height 15
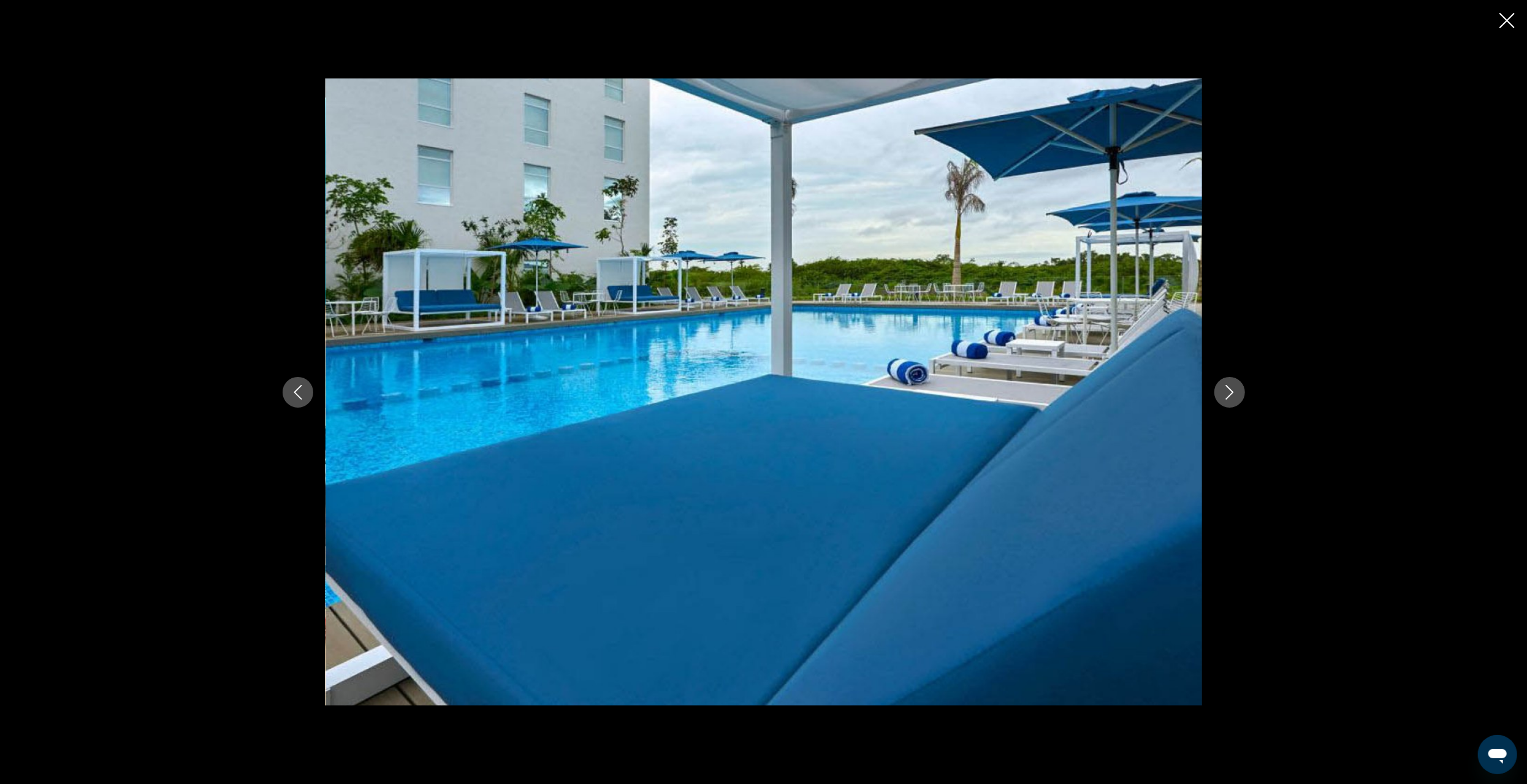
click at [1231, 392] on icon "Next image" at bounding box center [1229, 392] width 15 height 15
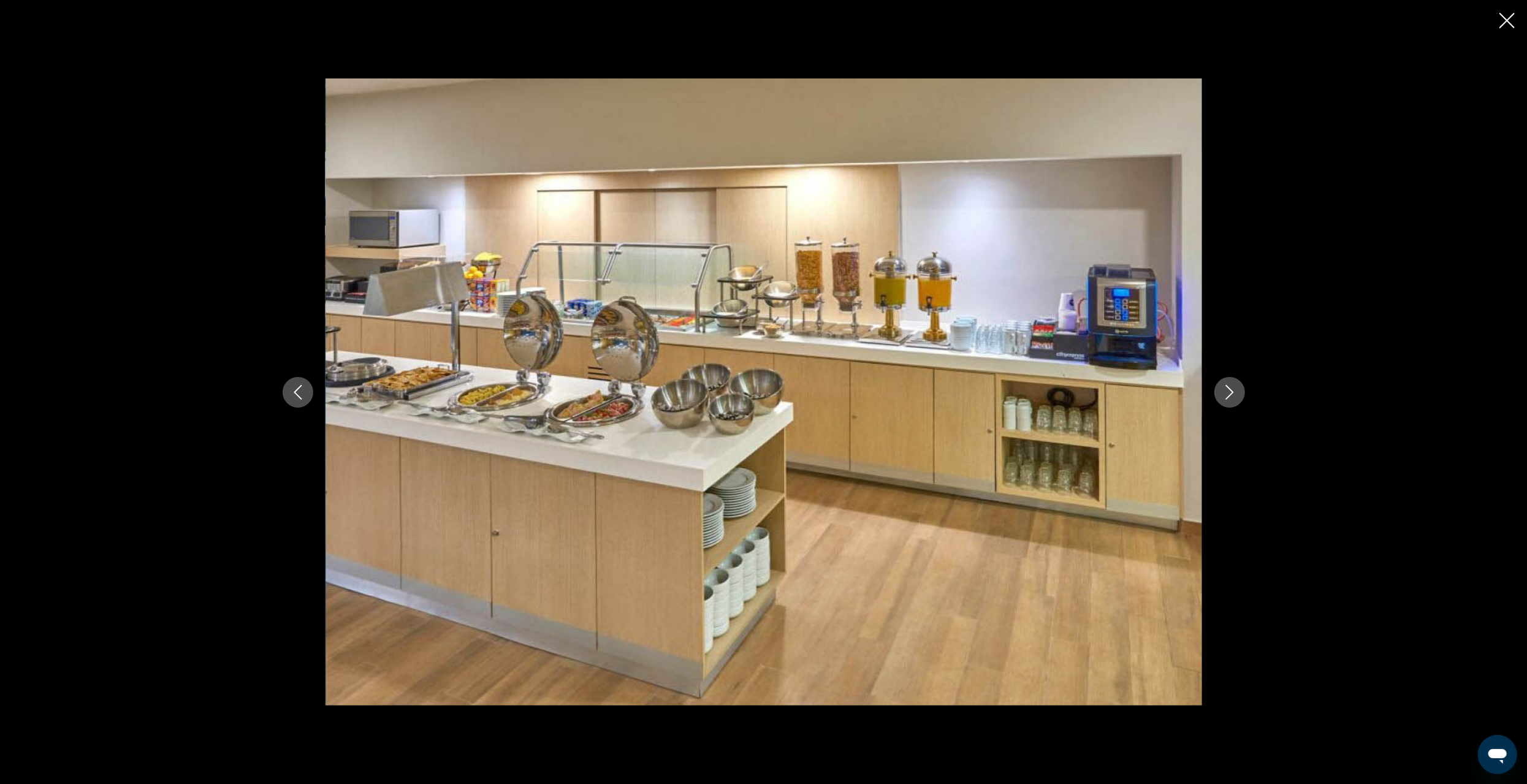
click at [1231, 392] on icon "Next image" at bounding box center [1229, 392] width 15 height 15
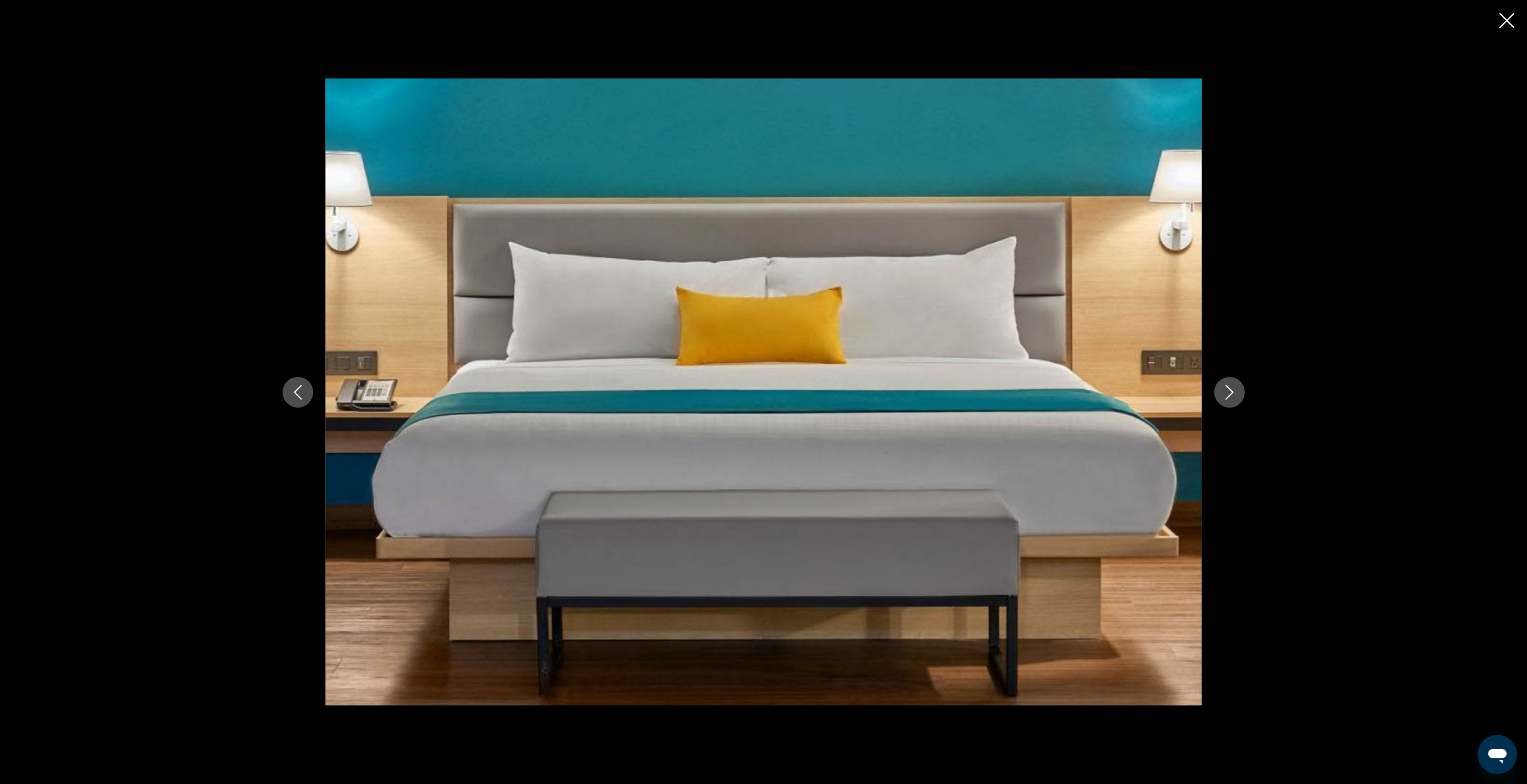
click at [1231, 392] on icon "Next image" at bounding box center [1229, 392] width 15 height 15
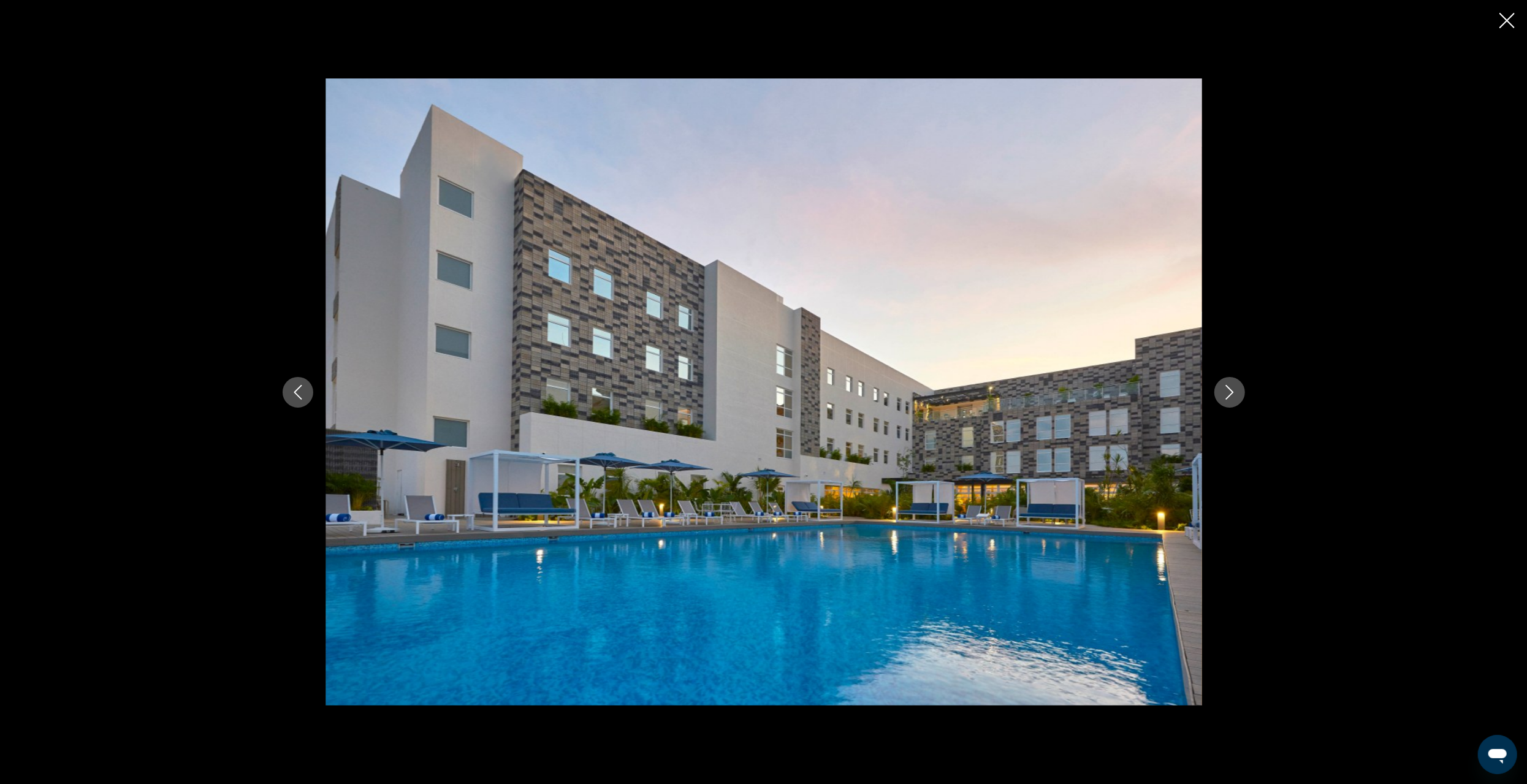
click at [1231, 392] on icon "Next image" at bounding box center [1229, 392] width 15 height 15
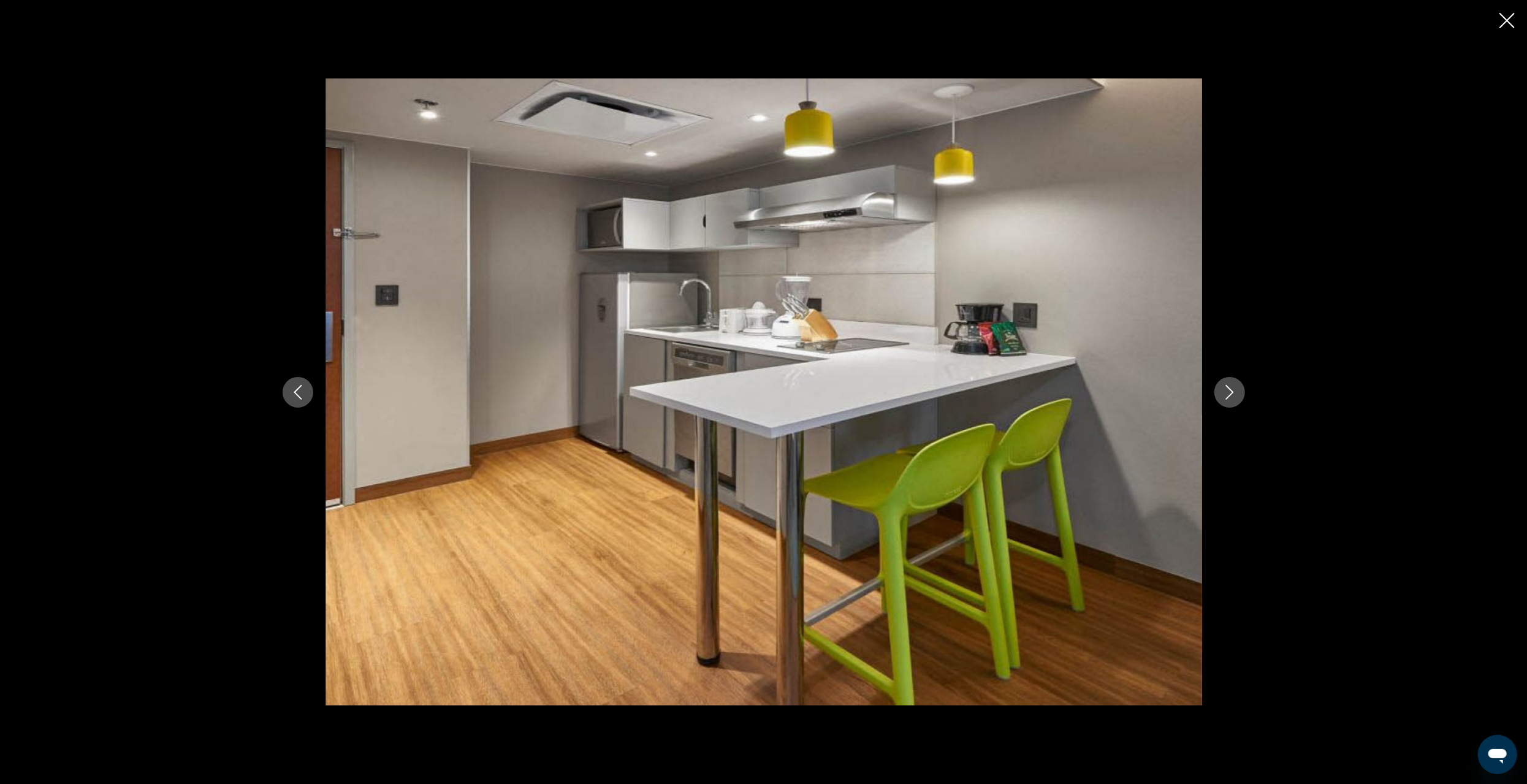
click at [1224, 393] on icon "Next image" at bounding box center [1229, 392] width 15 height 15
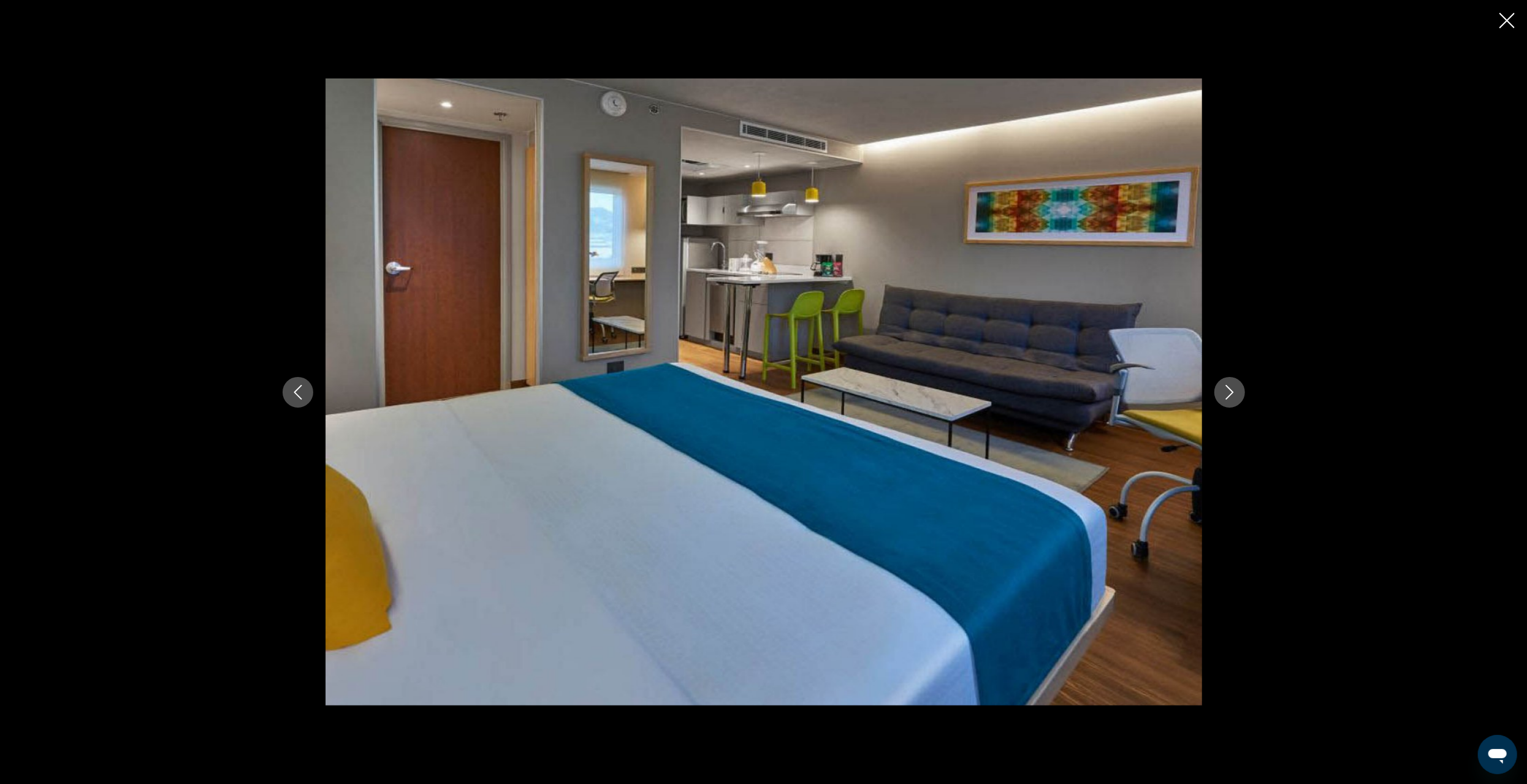
click at [1224, 392] on icon "Next image" at bounding box center [1229, 392] width 15 height 15
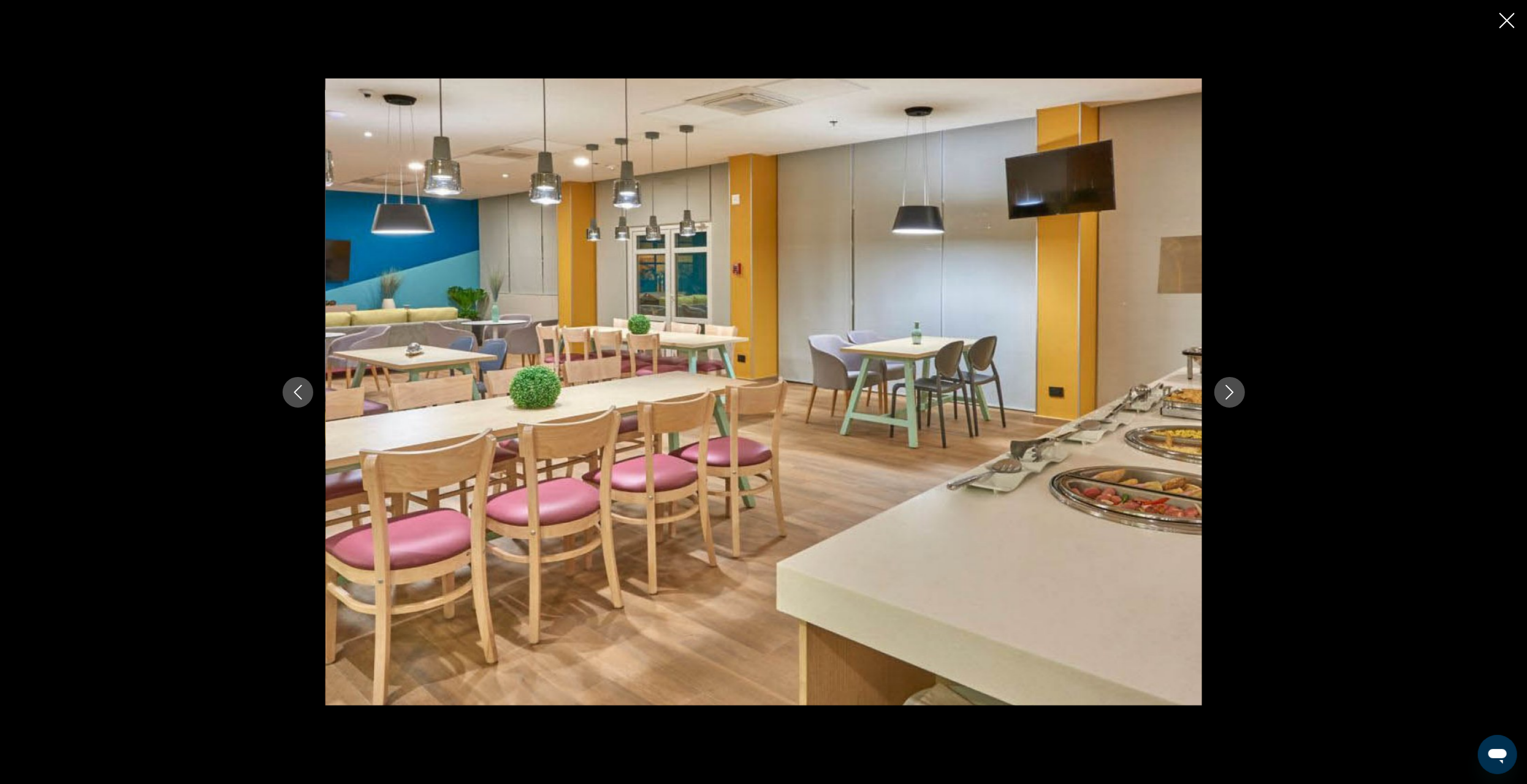
click at [1224, 392] on icon "Next image" at bounding box center [1229, 392] width 15 height 15
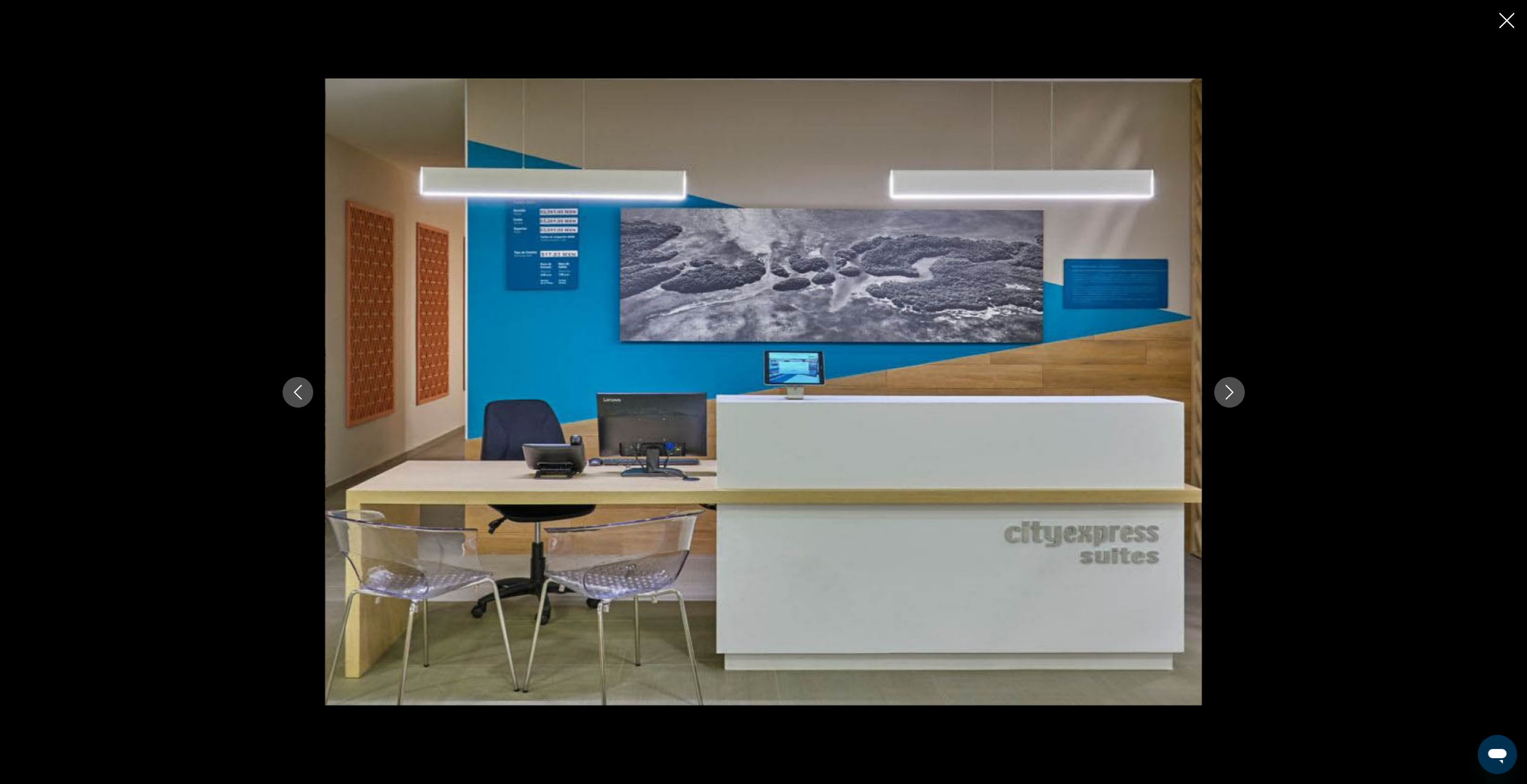
click at [1224, 392] on icon "Next image" at bounding box center [1229, 392] width 15 height 15
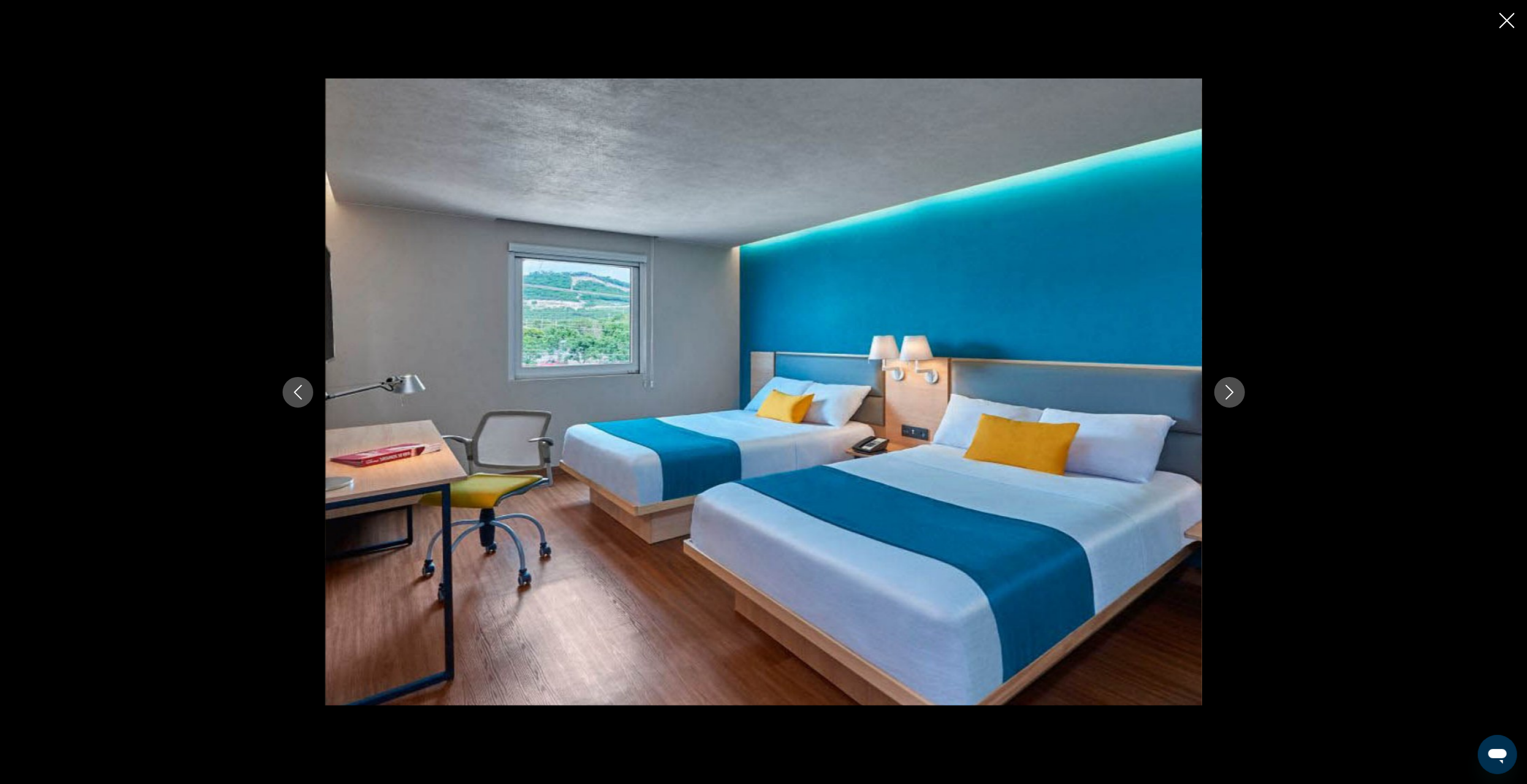
click at [1226, 388] on icon "Next image" at bounding box center [1229, 392] width 15 height 15
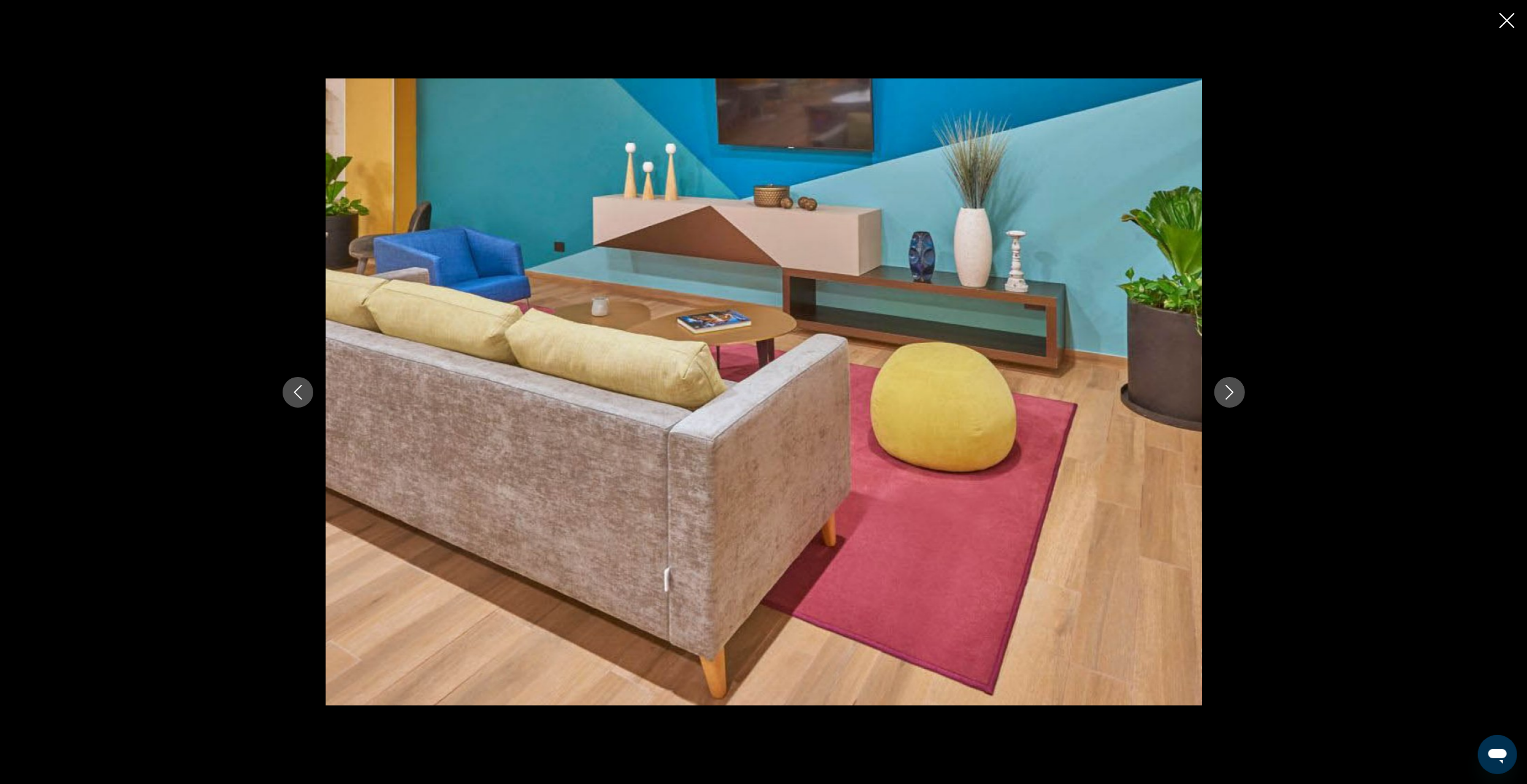
click at [1224, 389] on icon "Next image" at bounding box center [1229, 392] width 15 height 15
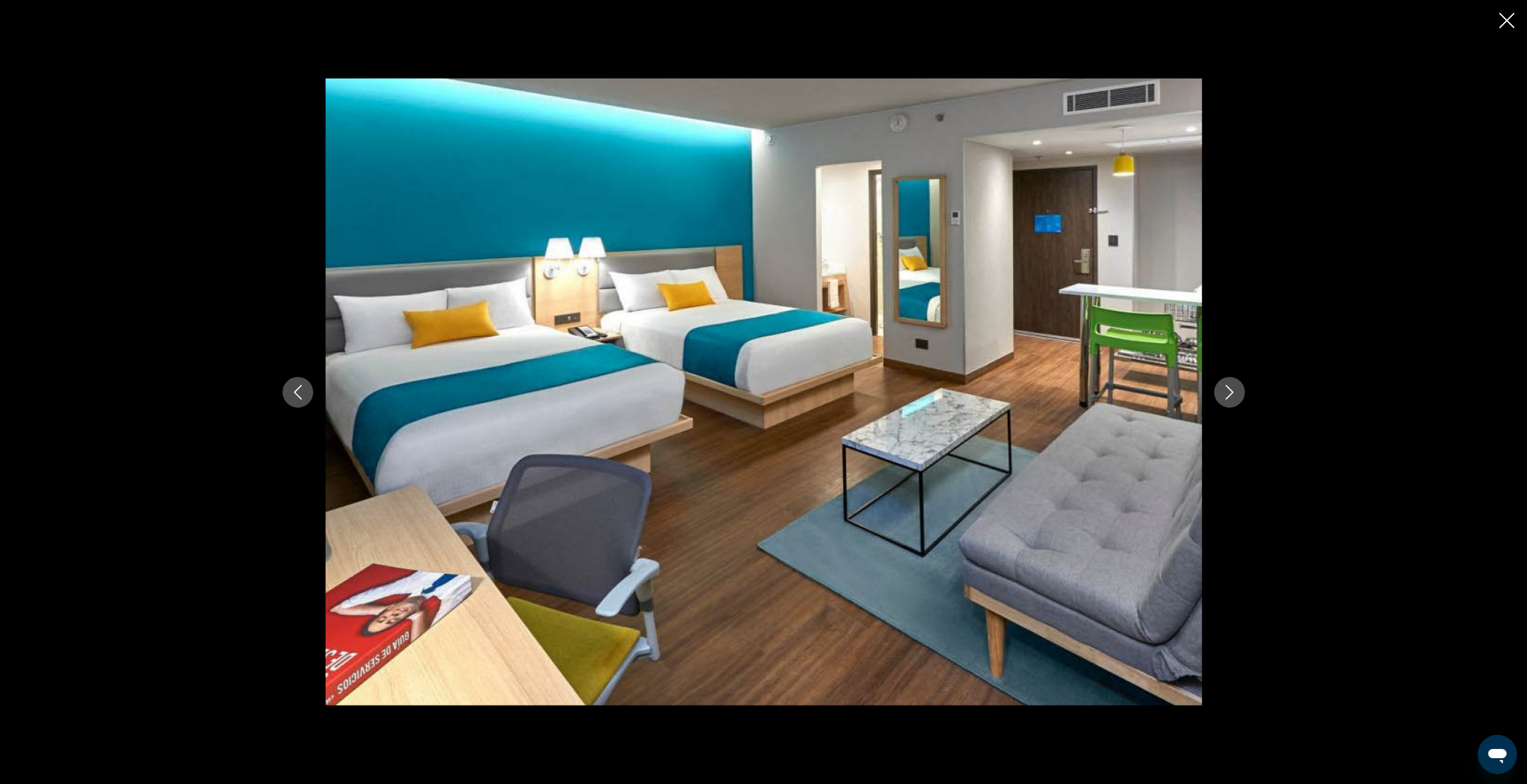
click at [1226, 391] on icon "Next image" at bounding box center [1229, 392] width 15 height 15
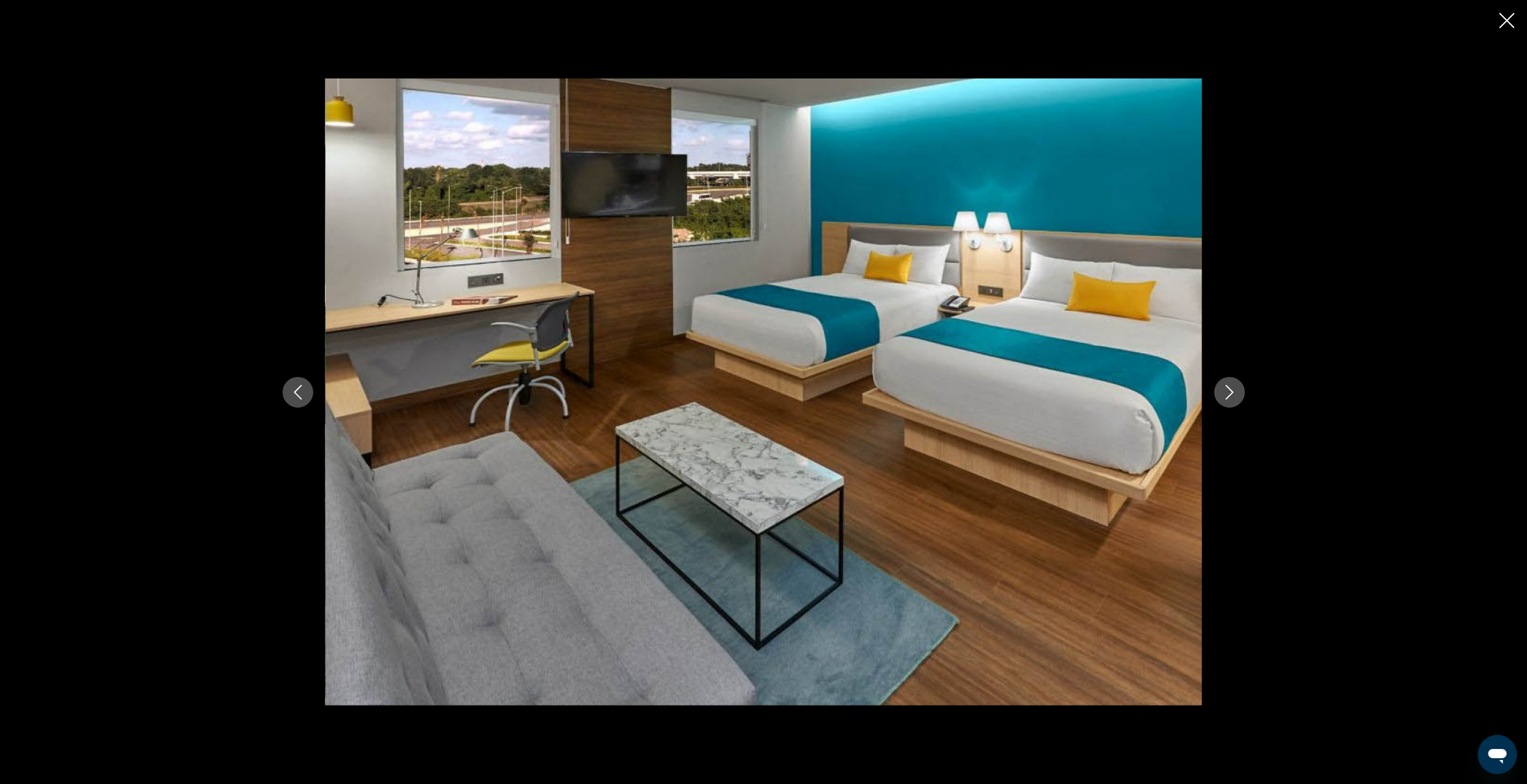
click at [1226, 391] on icon "Next image" at bounding box center [1229, 392] width 15 height 15
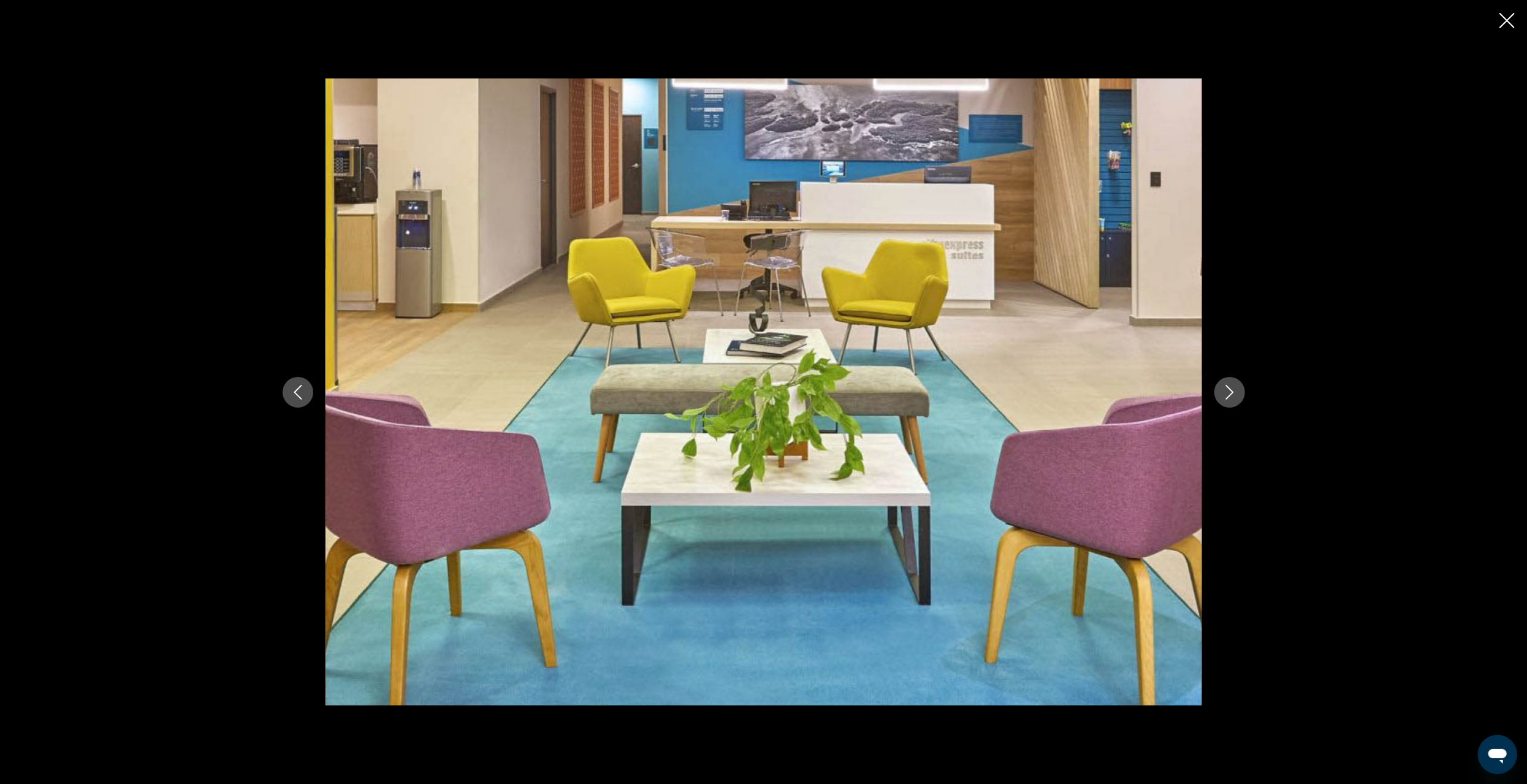
click at [1507, 13] on icon "Close slideshow" at bounding box center [1508, 21] width 15 height 15
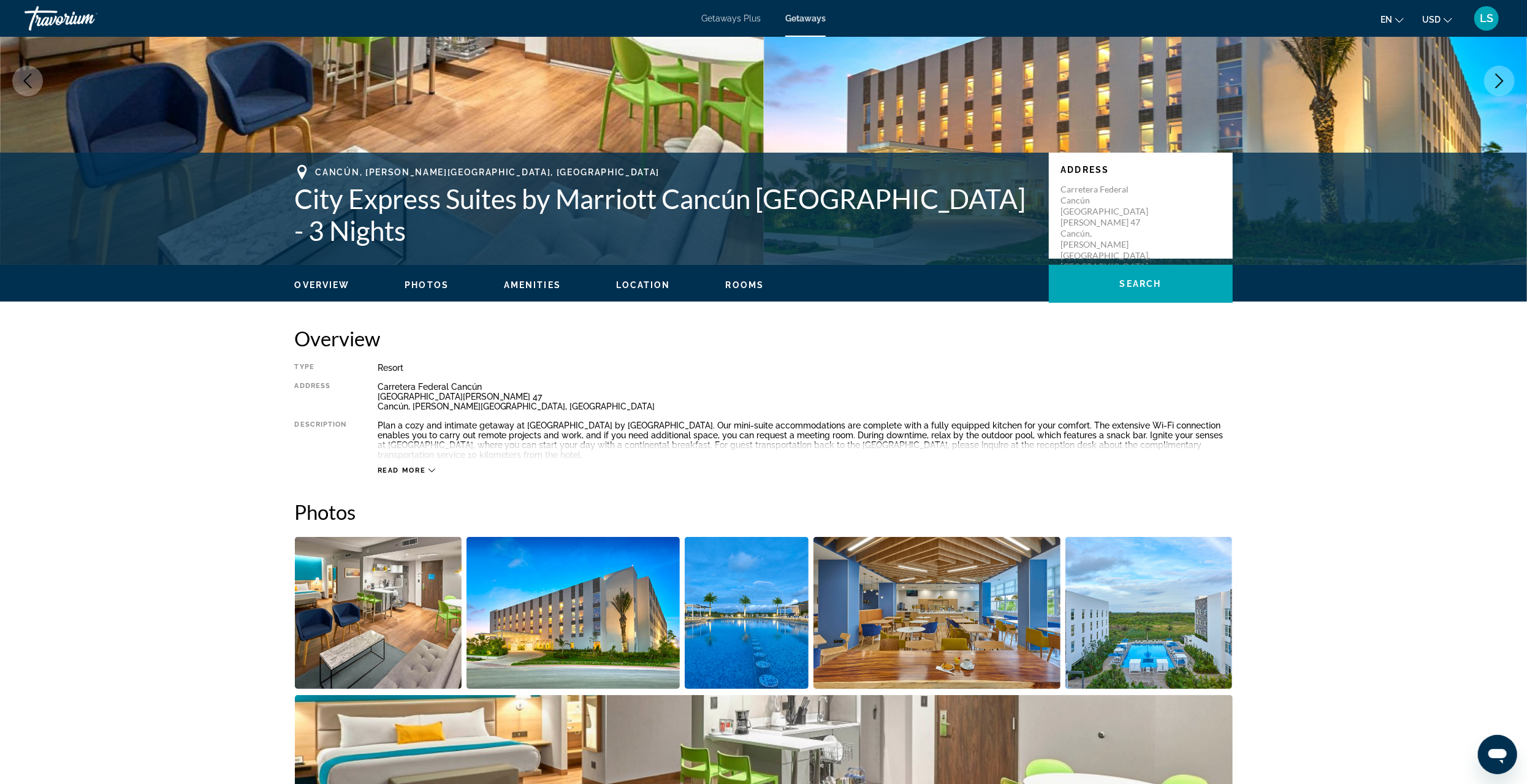
scroll to position [0, 0]
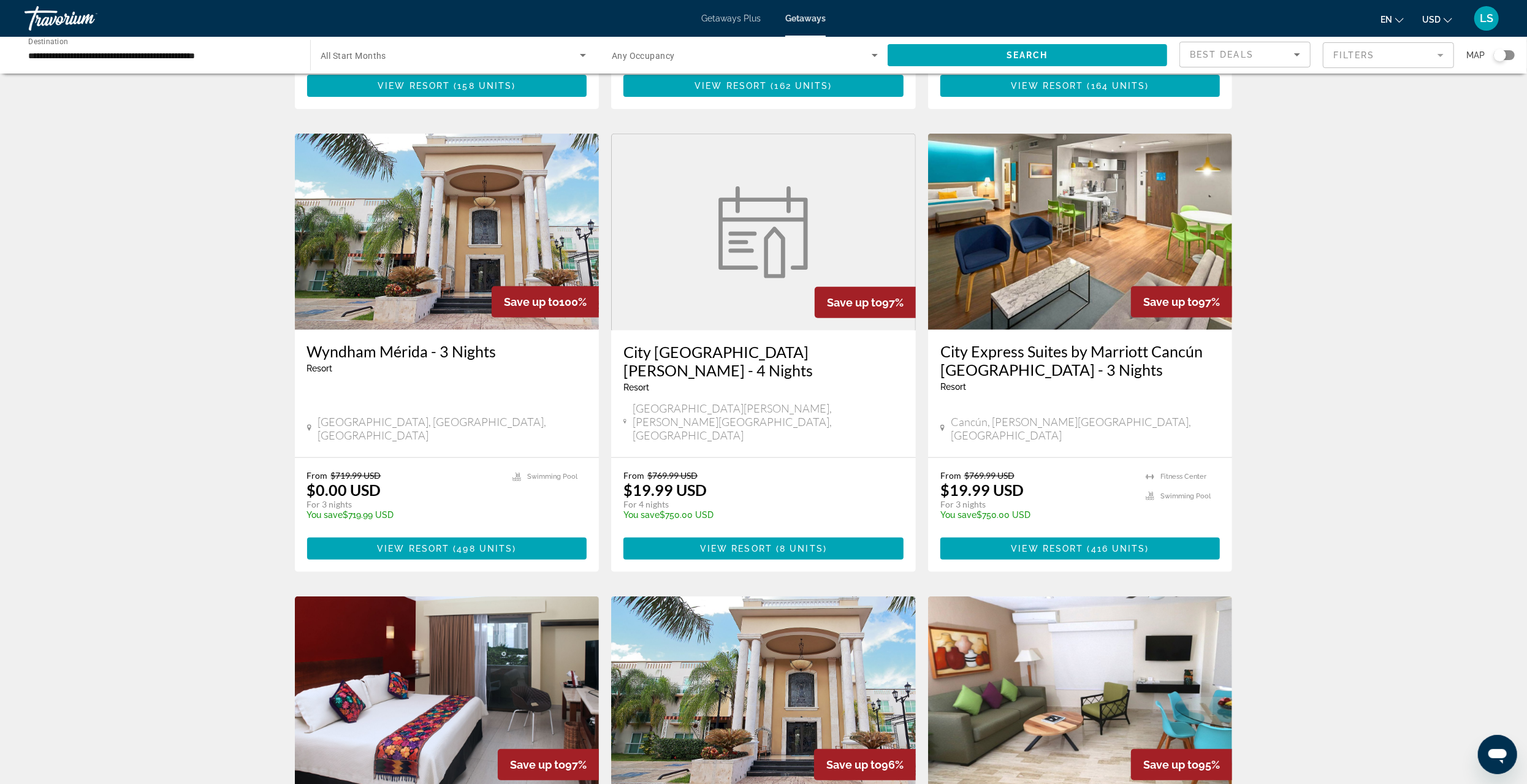
scroll to position [429, 0]
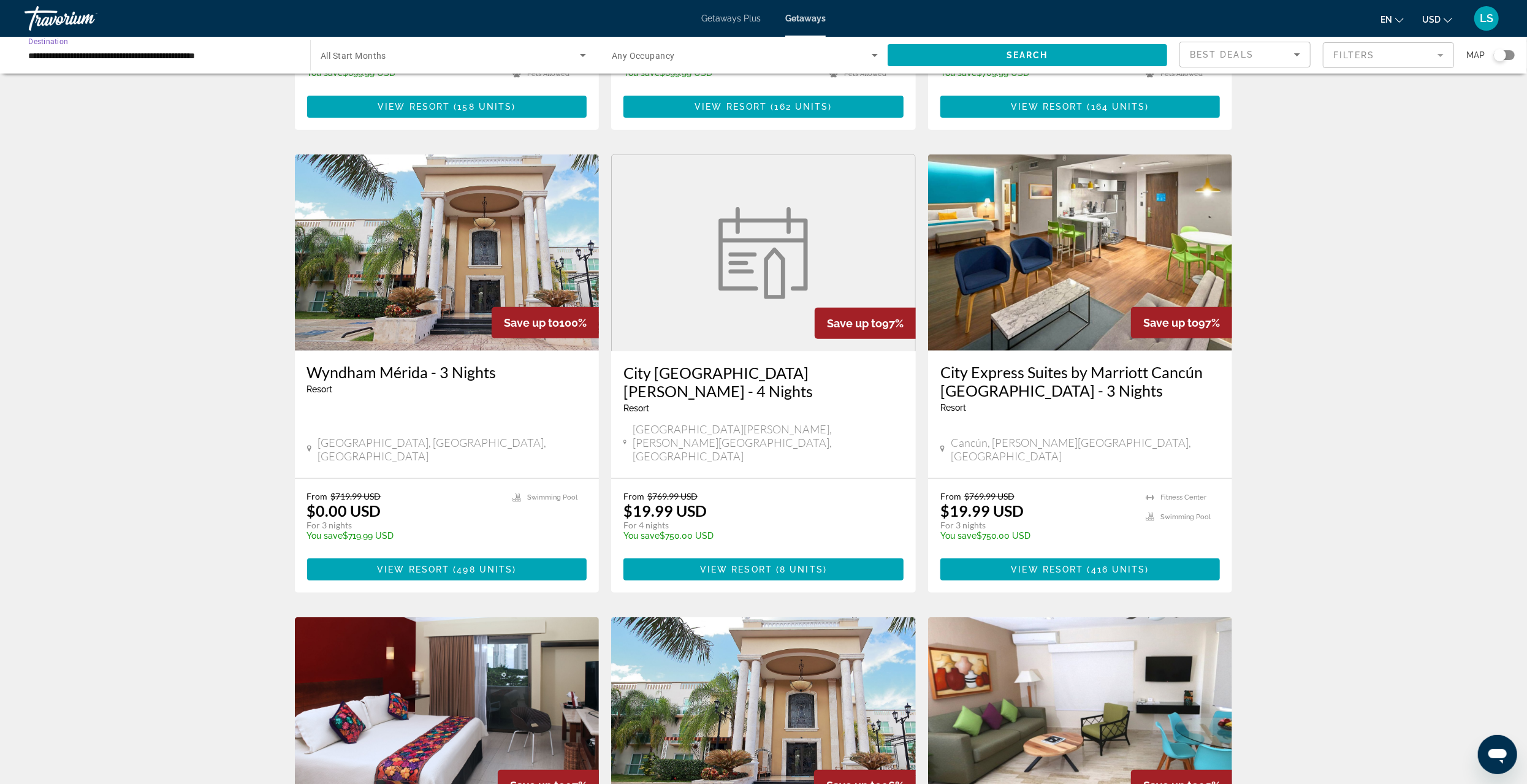
click at [70, 55] on input "**********" at bounding box center [161, 55] width 266 height 15
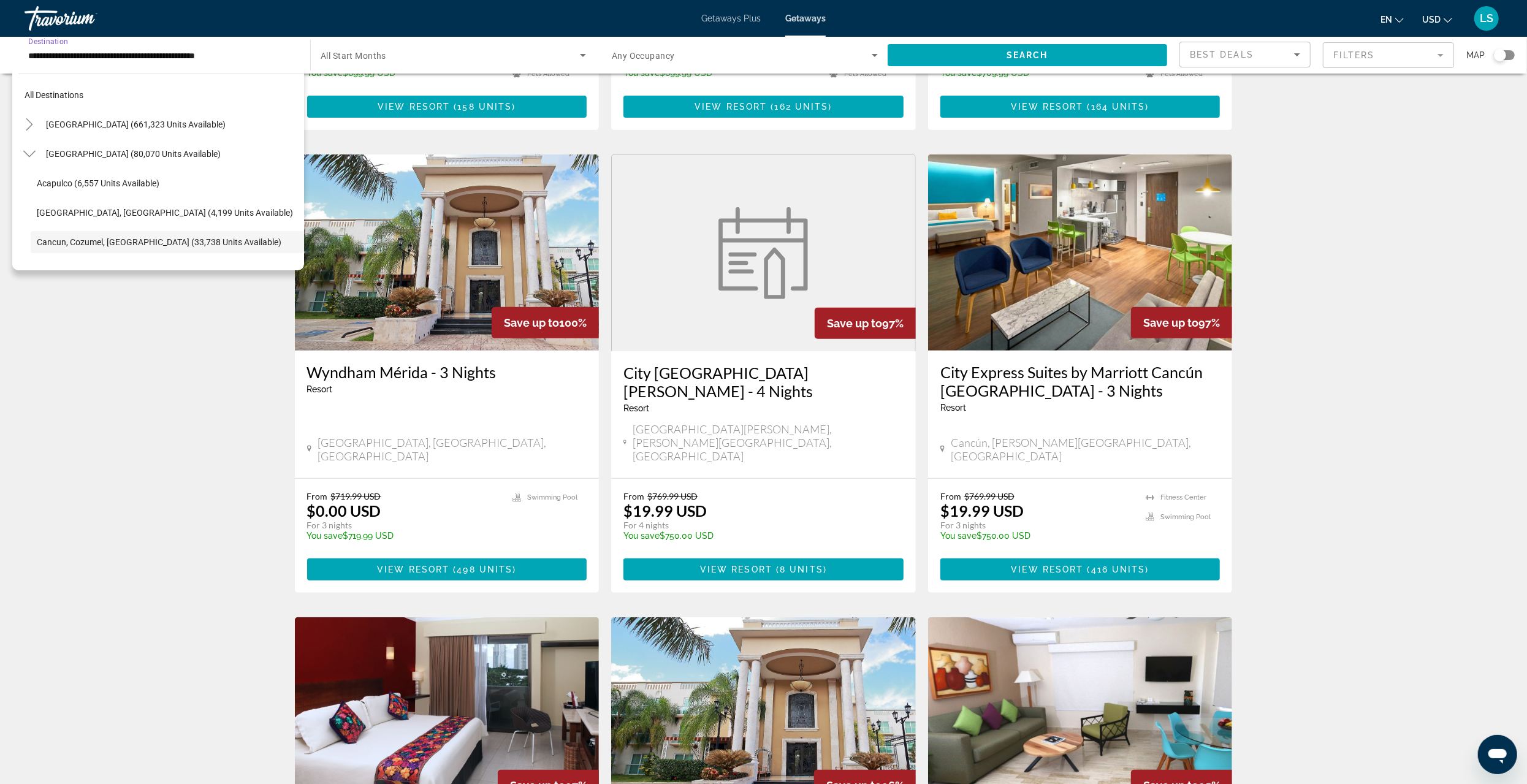
scroll to position [73, 0]
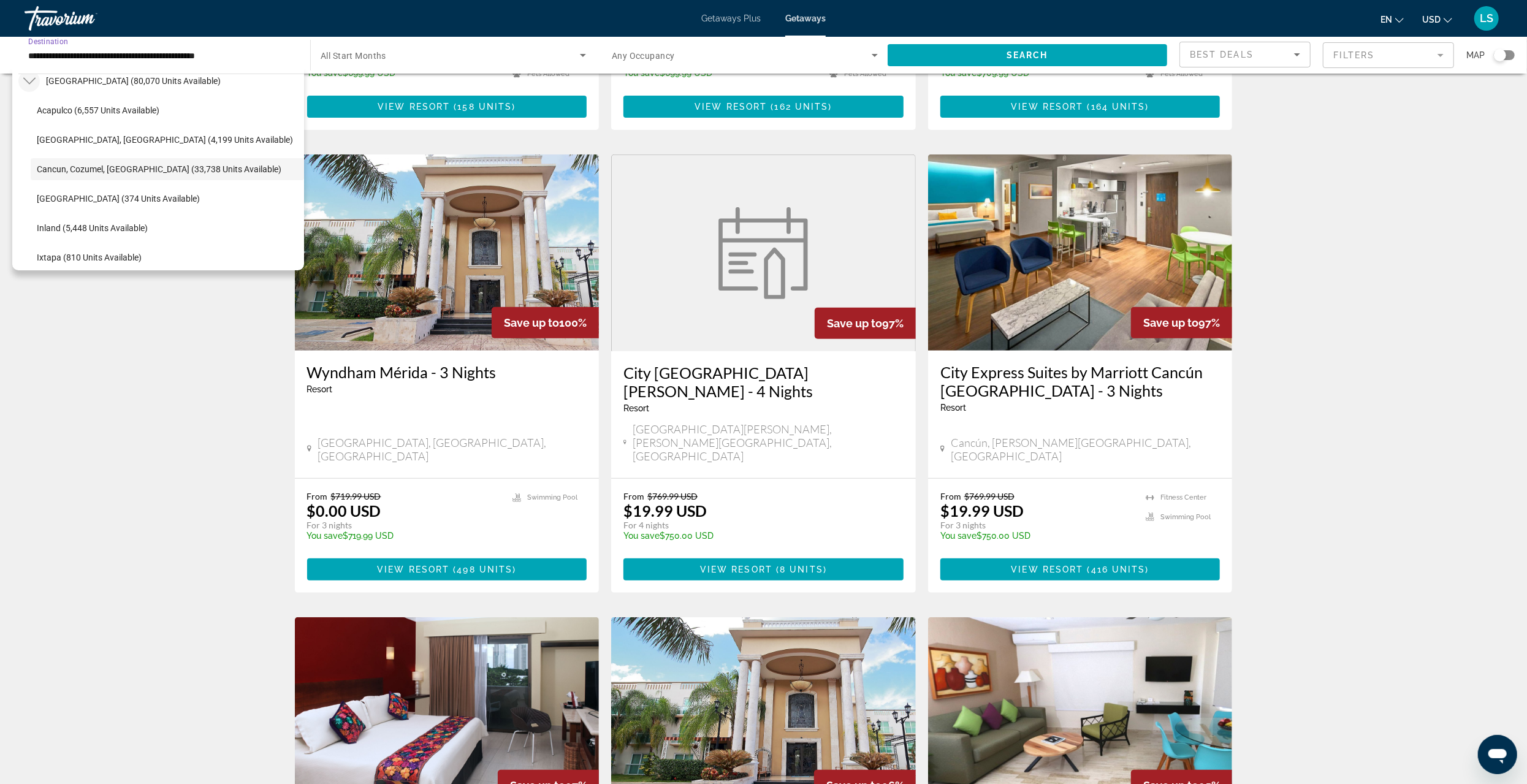
click at [23, 79] on icon "Toggle Mexico (80,070 units available)" at bounding box center [29, 81] width 12 height 12
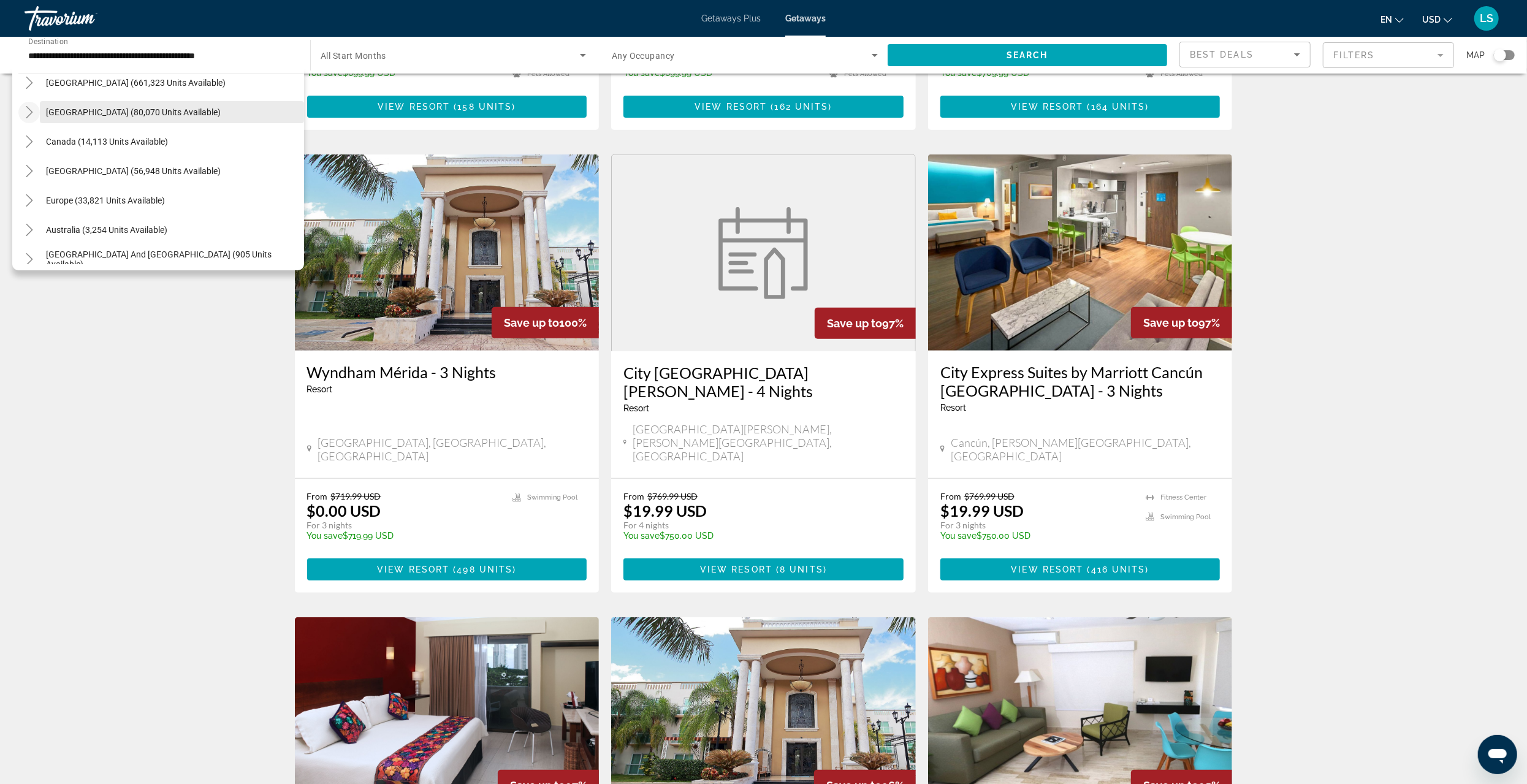
scroll to position [61, 0]
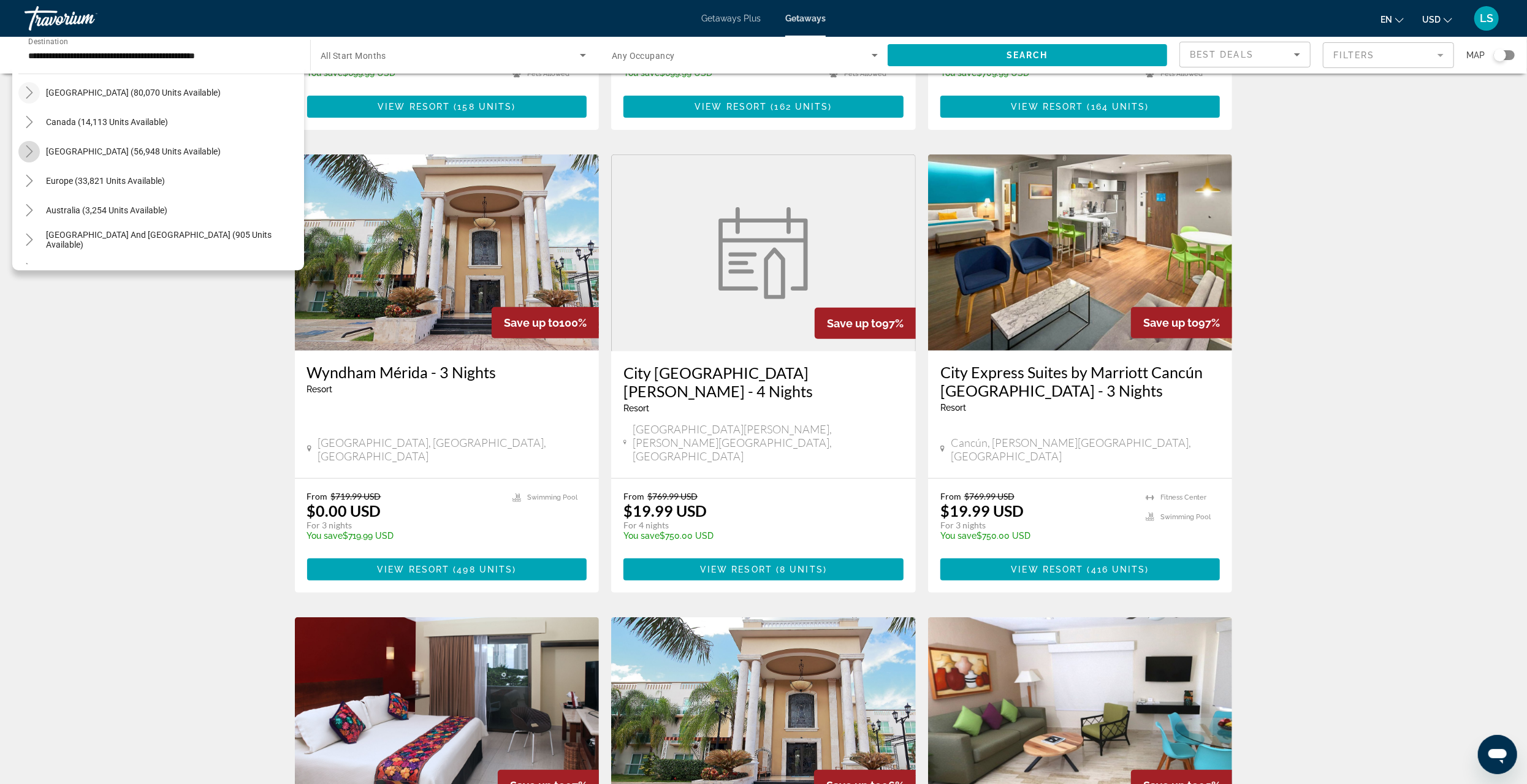
click at [30, 151] on icon "Toggle Caribbean & Atlantic Islands (56,948 units available)" at bounding box center [29, 151] width 12 height 12
drag, startPoint x: 55, startPoint y: 145, endPoint x: 66, endPoint y: 150, distance: 12.1
click at [55, 145] on span "Aruba (1,655 units available)" at bounding box center [92, 147] width 110 height 10
type input "**********"
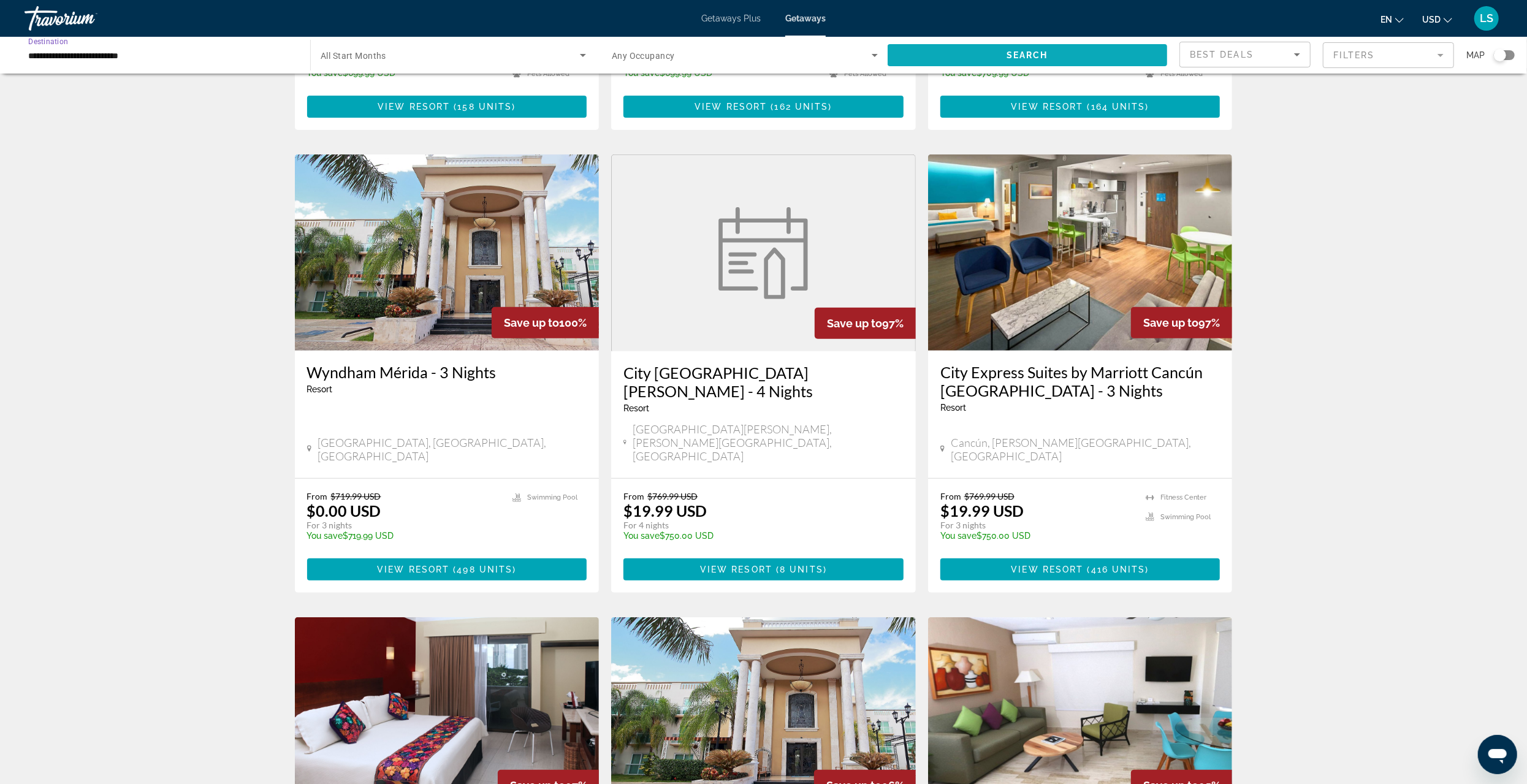
click at [978, 46] on span "Search widget" at bounding box center [1027, 55] width 279 height 30
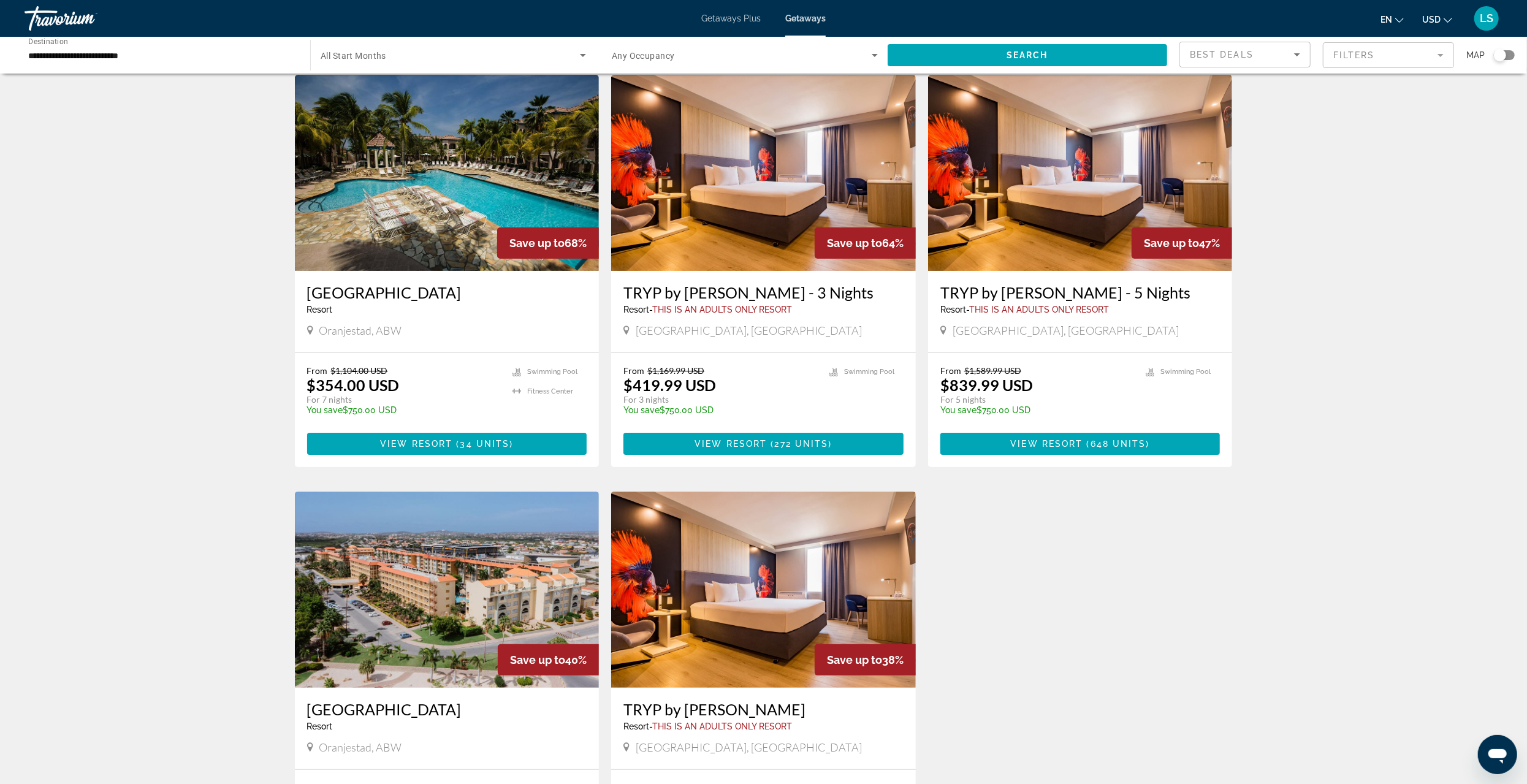
scroll to position [61, 0]
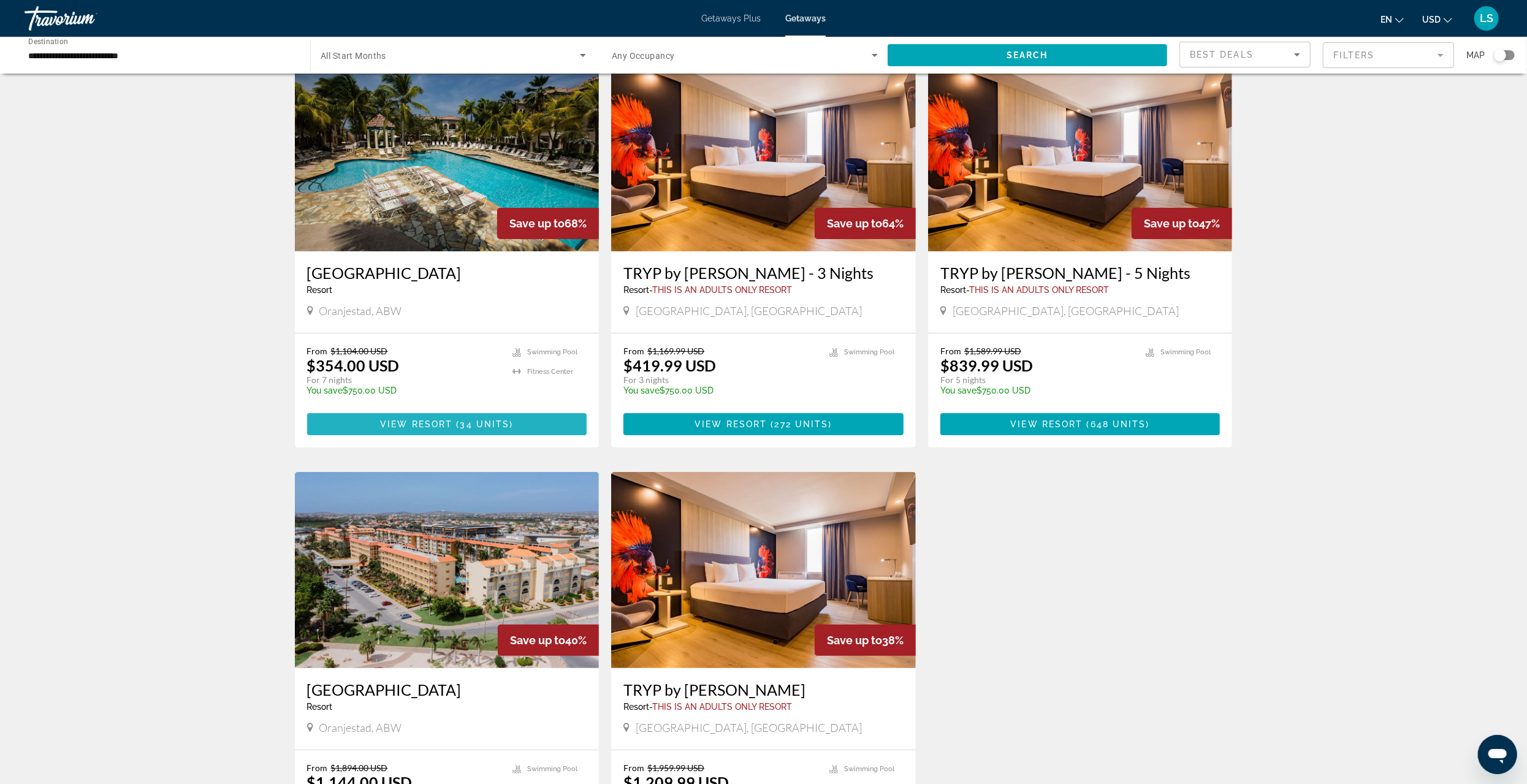
click at [452, 423] on span "View Resort" at bounding box center [416, 424] width 72 height 10
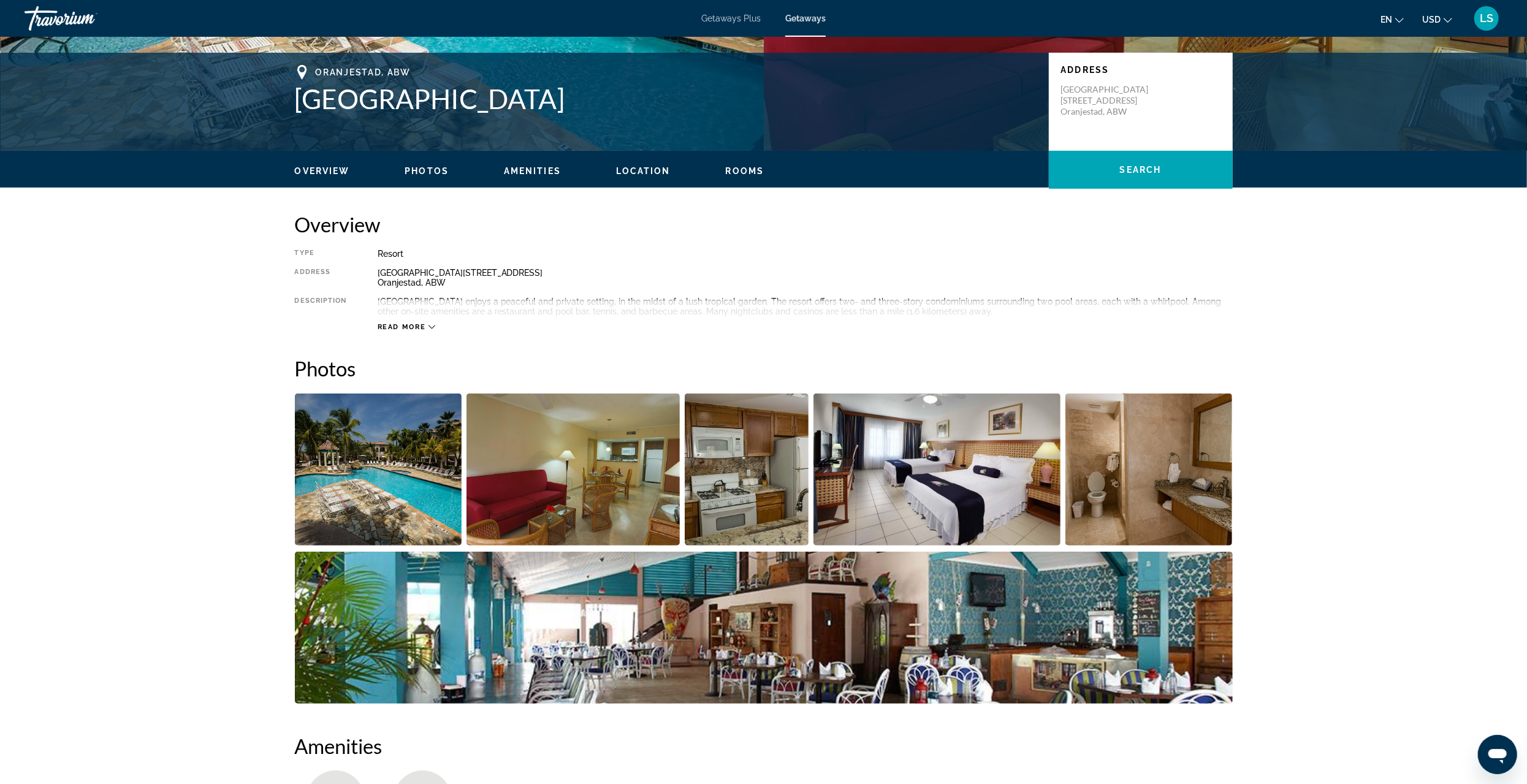
scroll to position [245, 0]
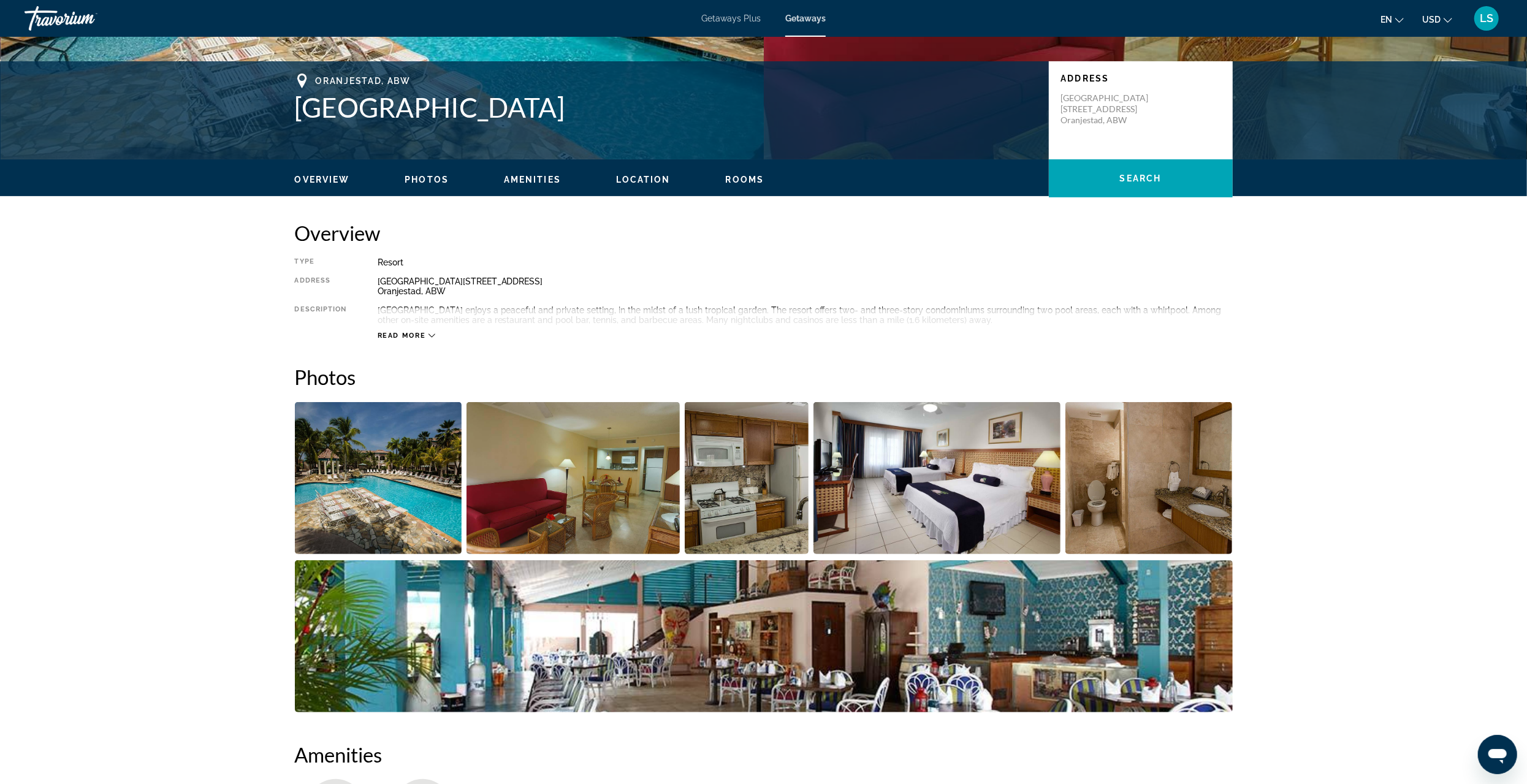
click at [420, 467] on img "Open full-screen image slider" at bounding box center [378, 478] width 167 height 152
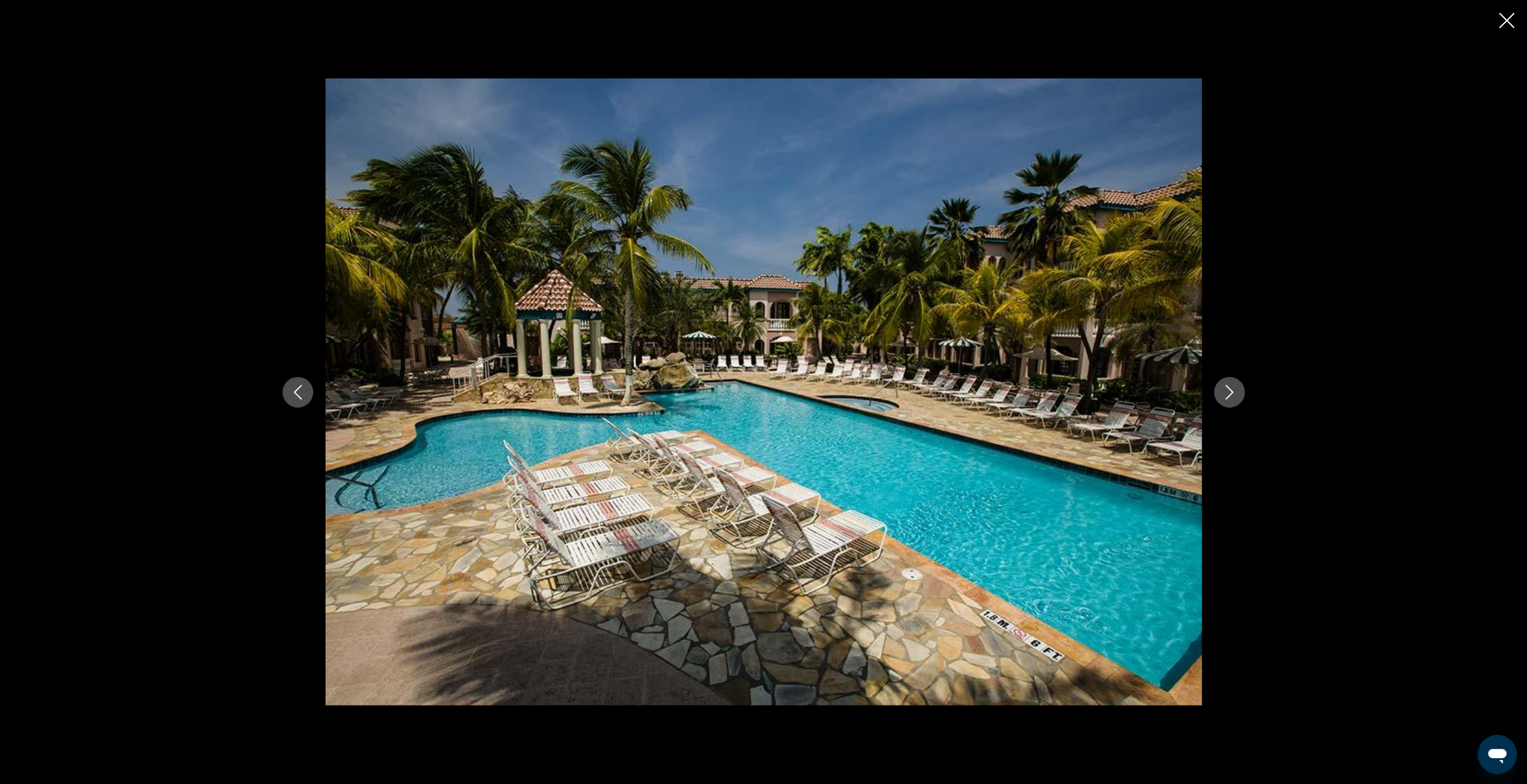
click at [1237, 391] on button "Next image" at bounding box center [1229, 392] width 30 height 30
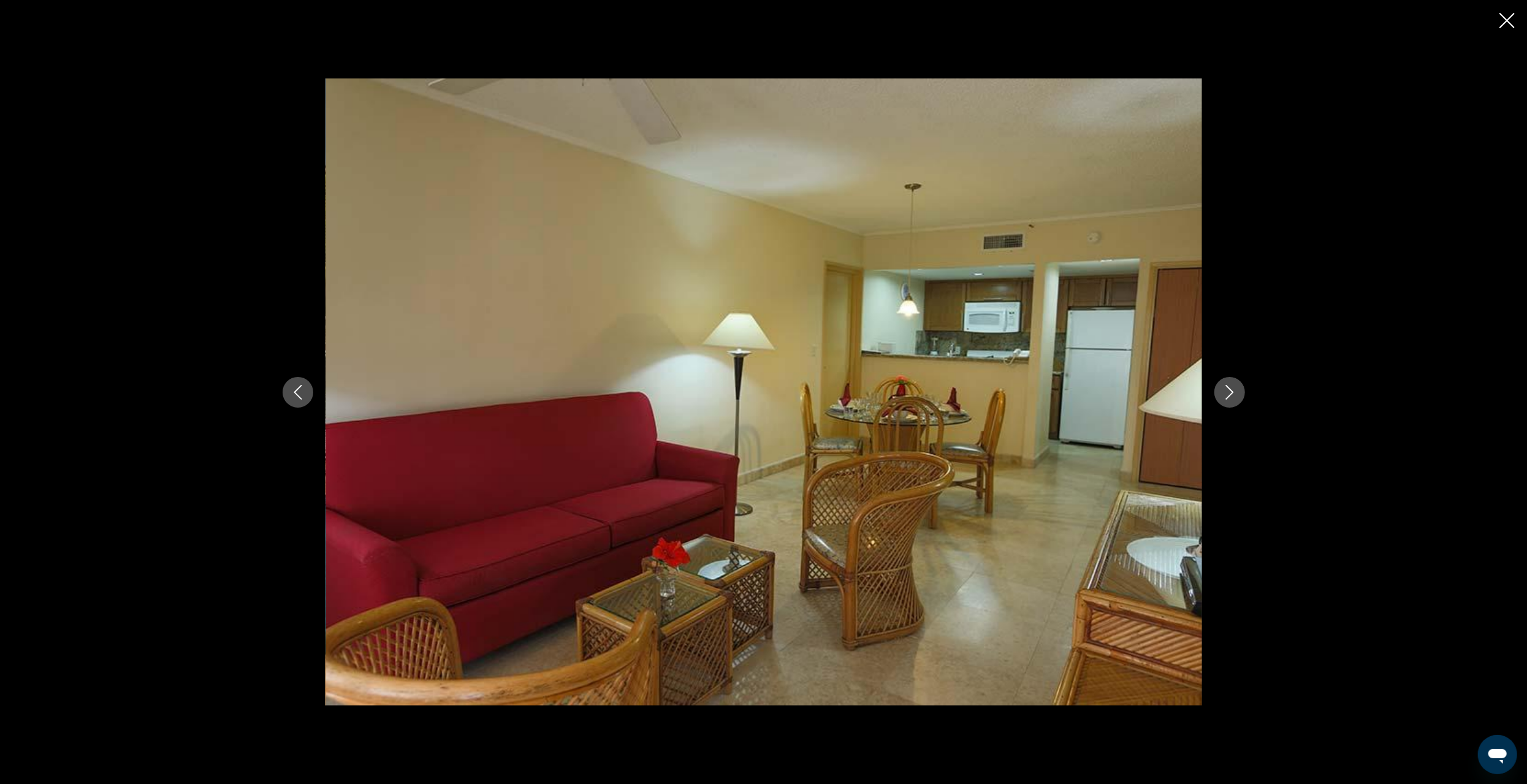
click at [1235, 392] on icon "Next image" at bounding box center [1229, 392] width 15 height 15
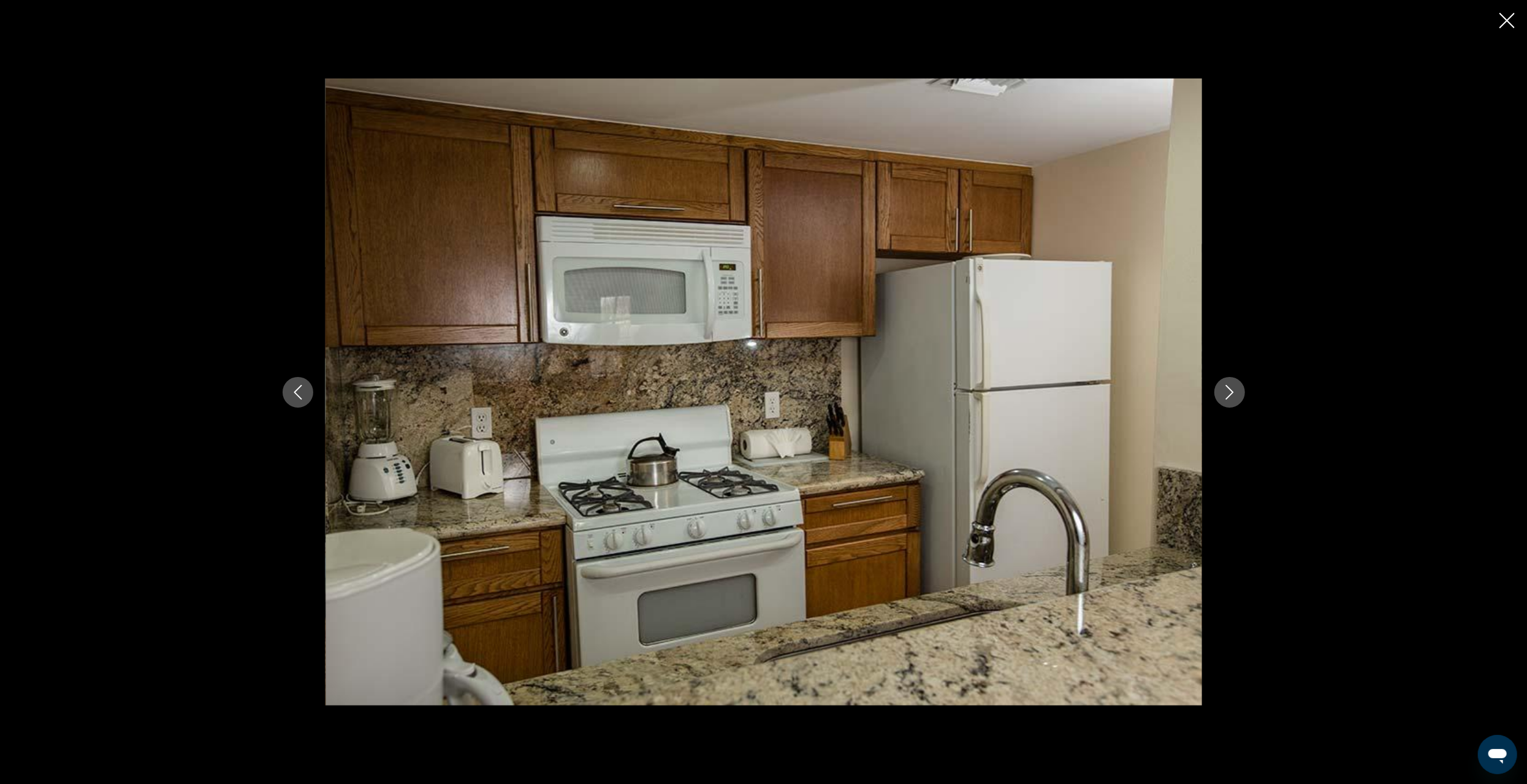
click at [1235, 392] on icon "Next image" at bounding box center [1229, 392] width 15 height 15
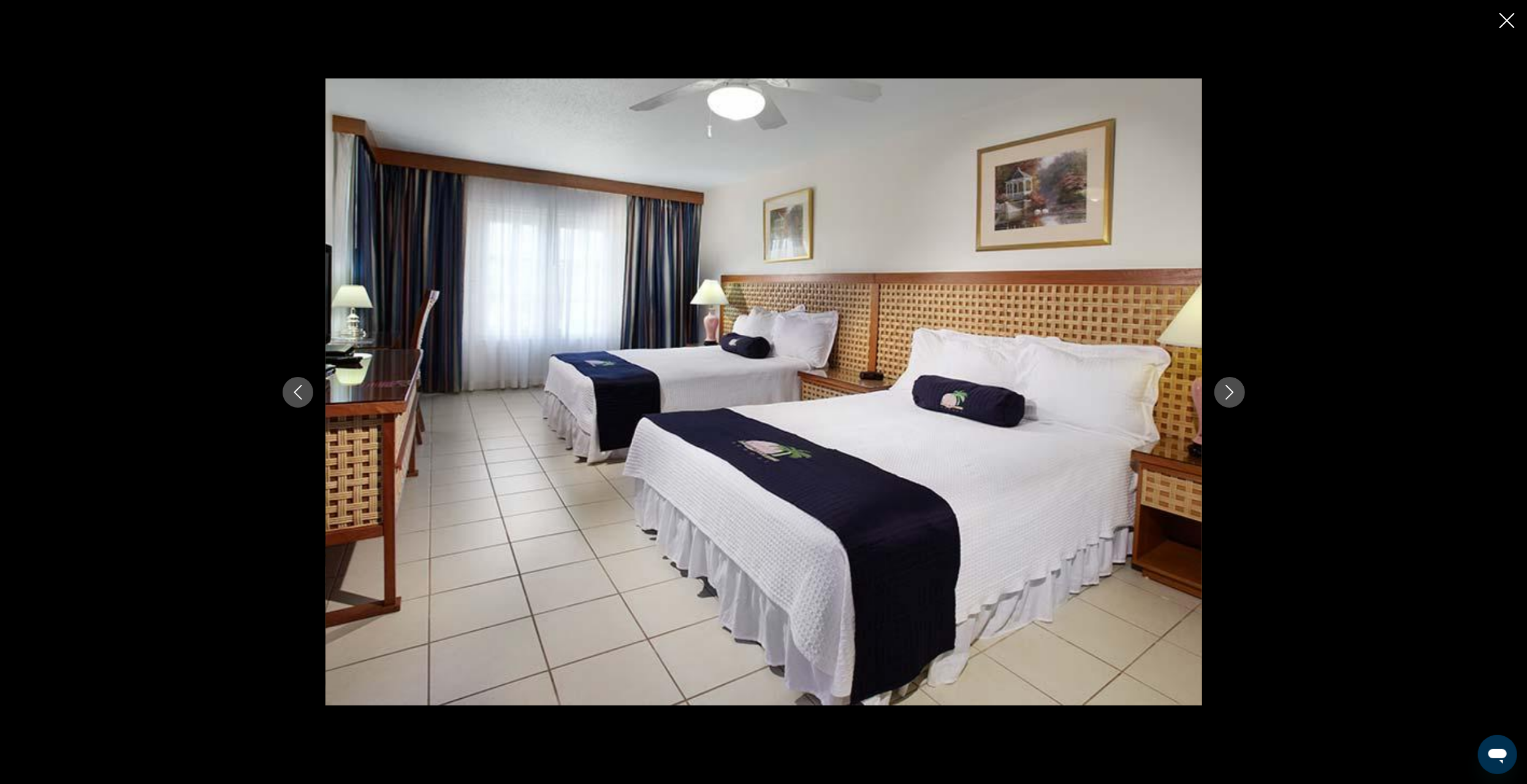
click at [1235, 395] on icon "Next image" at bounding box center [1229, 392] width 15 height 15
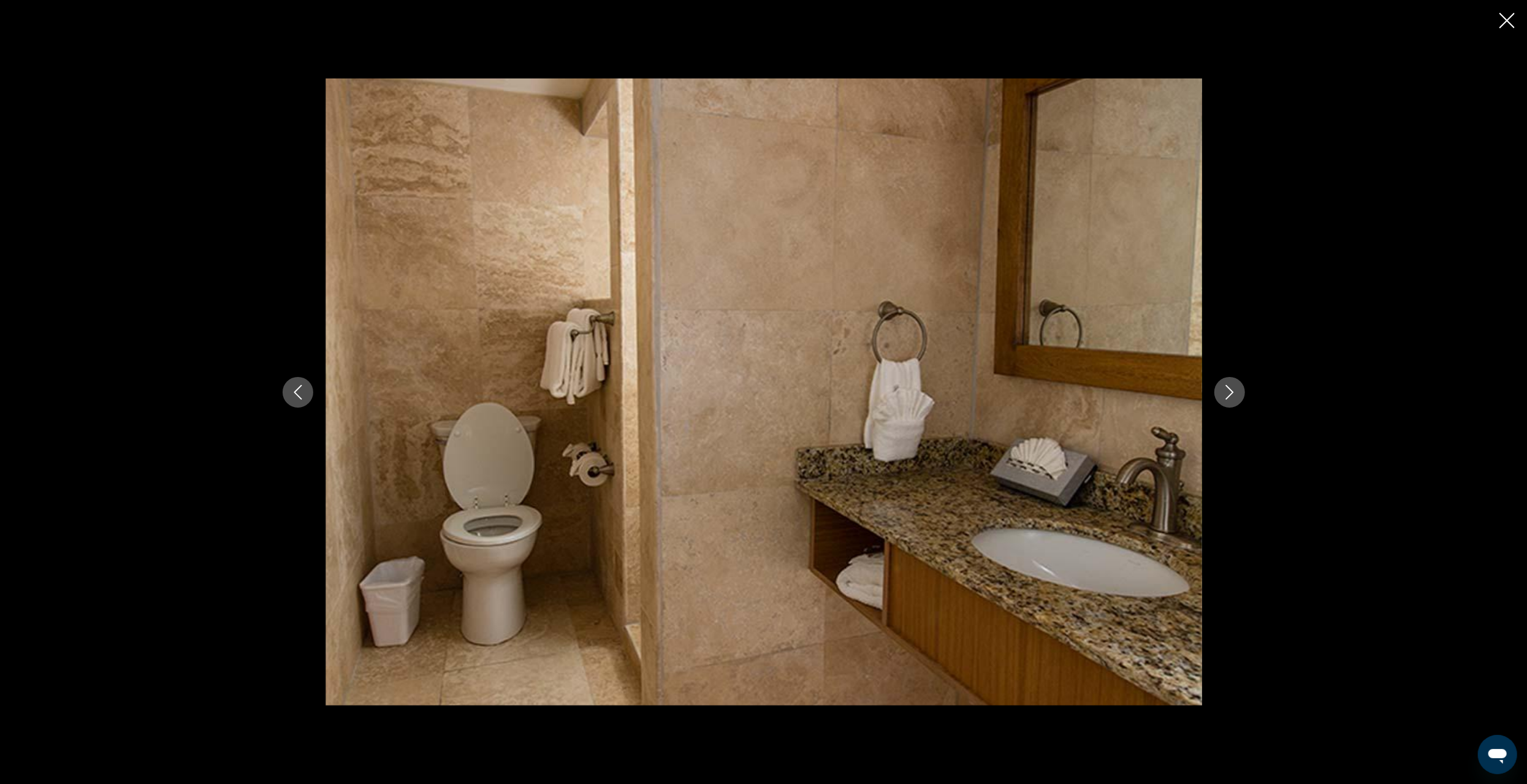
click at [1235, 395] on icon "Next image" at bounding box center [1229, 392] width 15 height 15
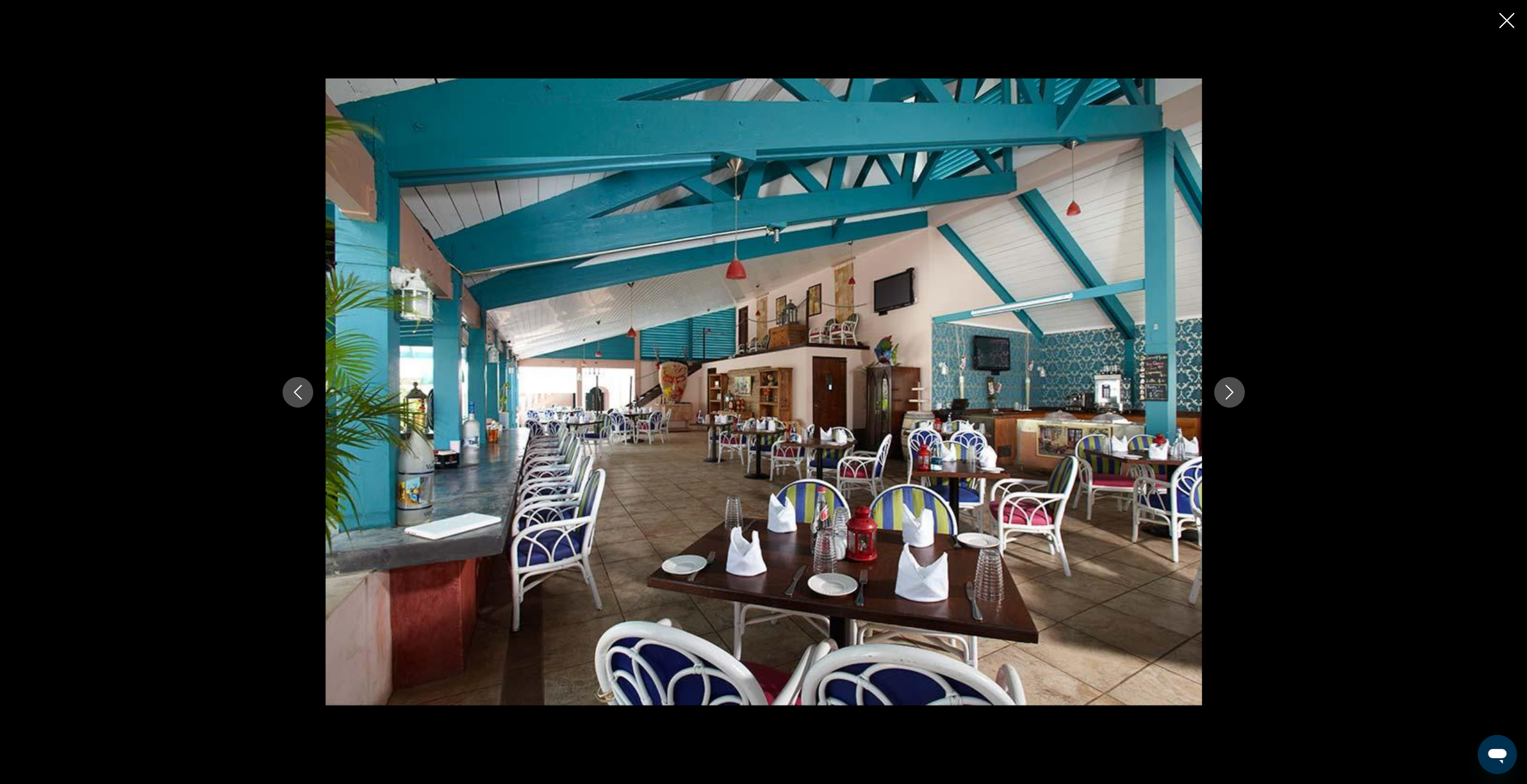
click at [1235, 395] on icon "Next image" at bounding box center [1229, 392] width 15 height 15
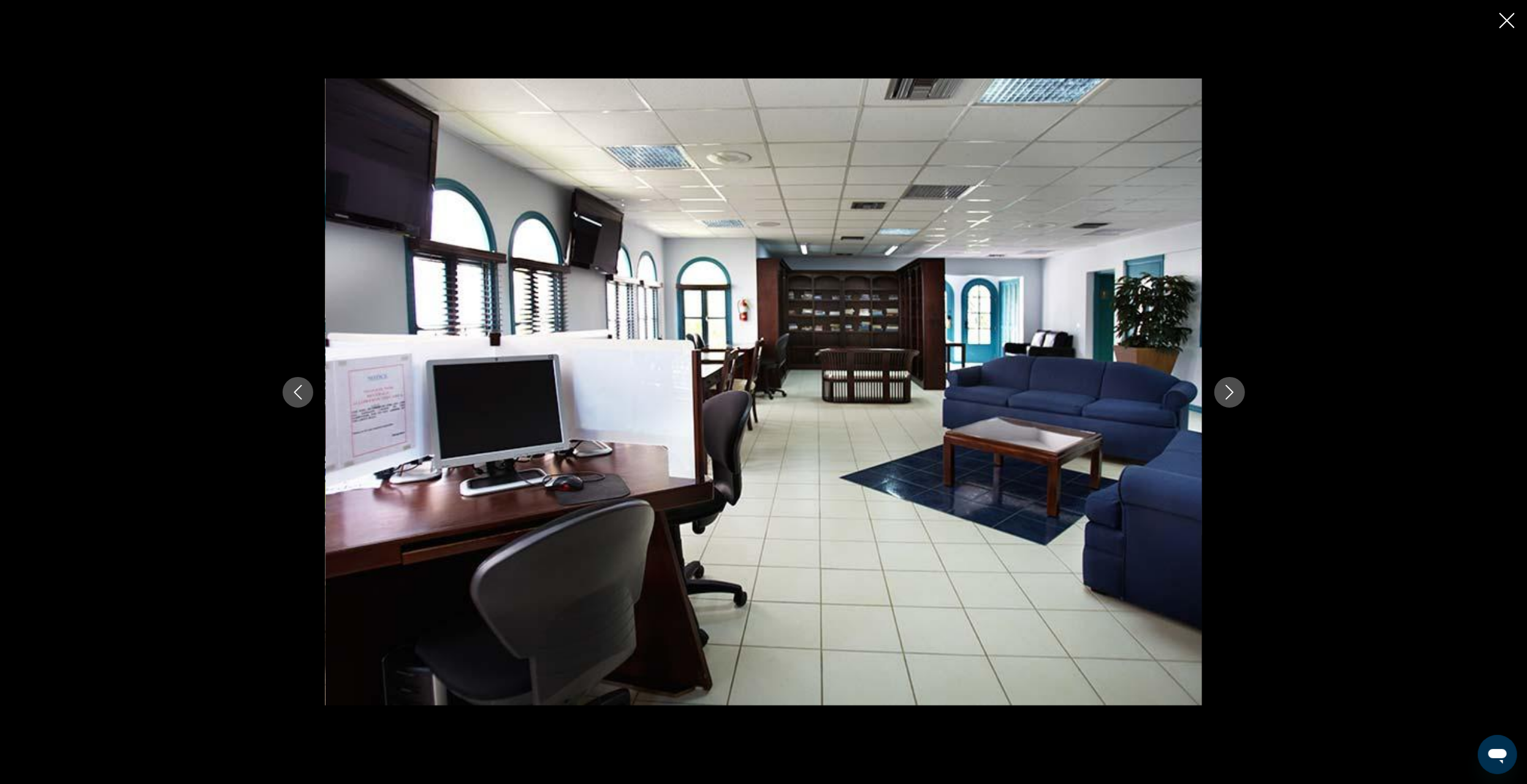
click at [1235, 395] on icon "Next image" at bounding box center [1229, 392] width 15 height 15
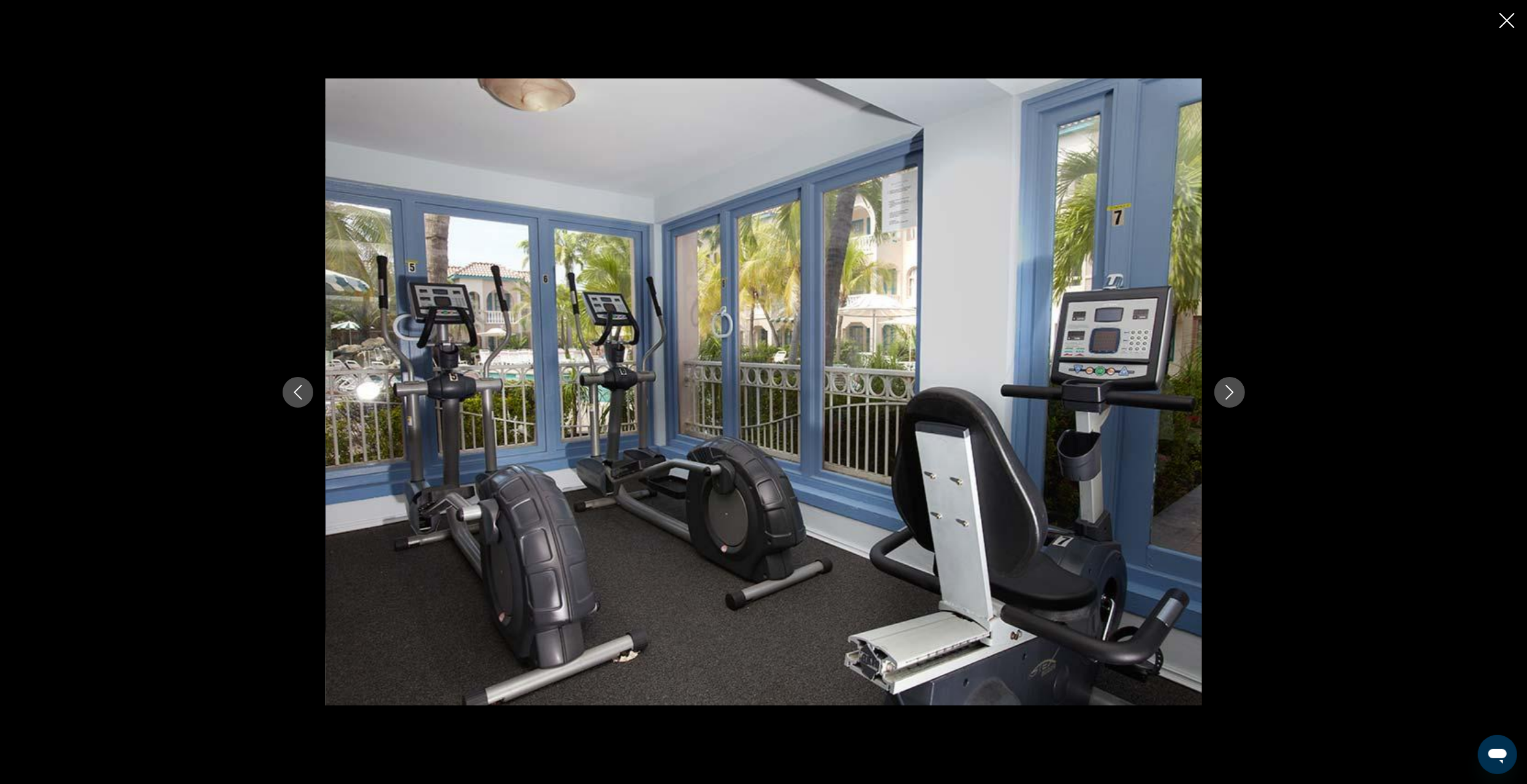
click at [1235, 395] on icon "Next image" at bounding box center [1229, 392] width 15 height 15
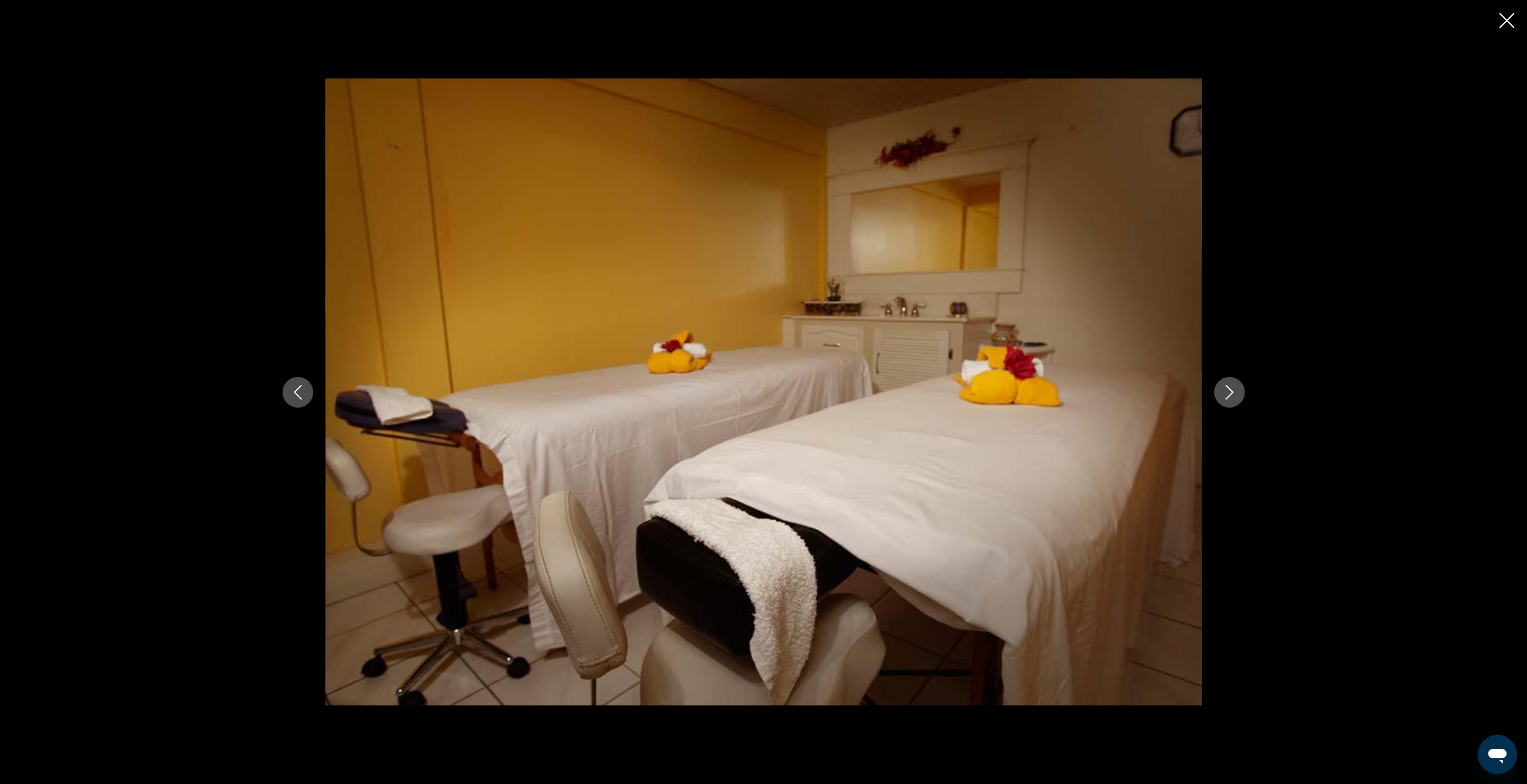
click at [1235, 395] on icon "Next image" at bounding box center [1229, 392] width 15 height 15
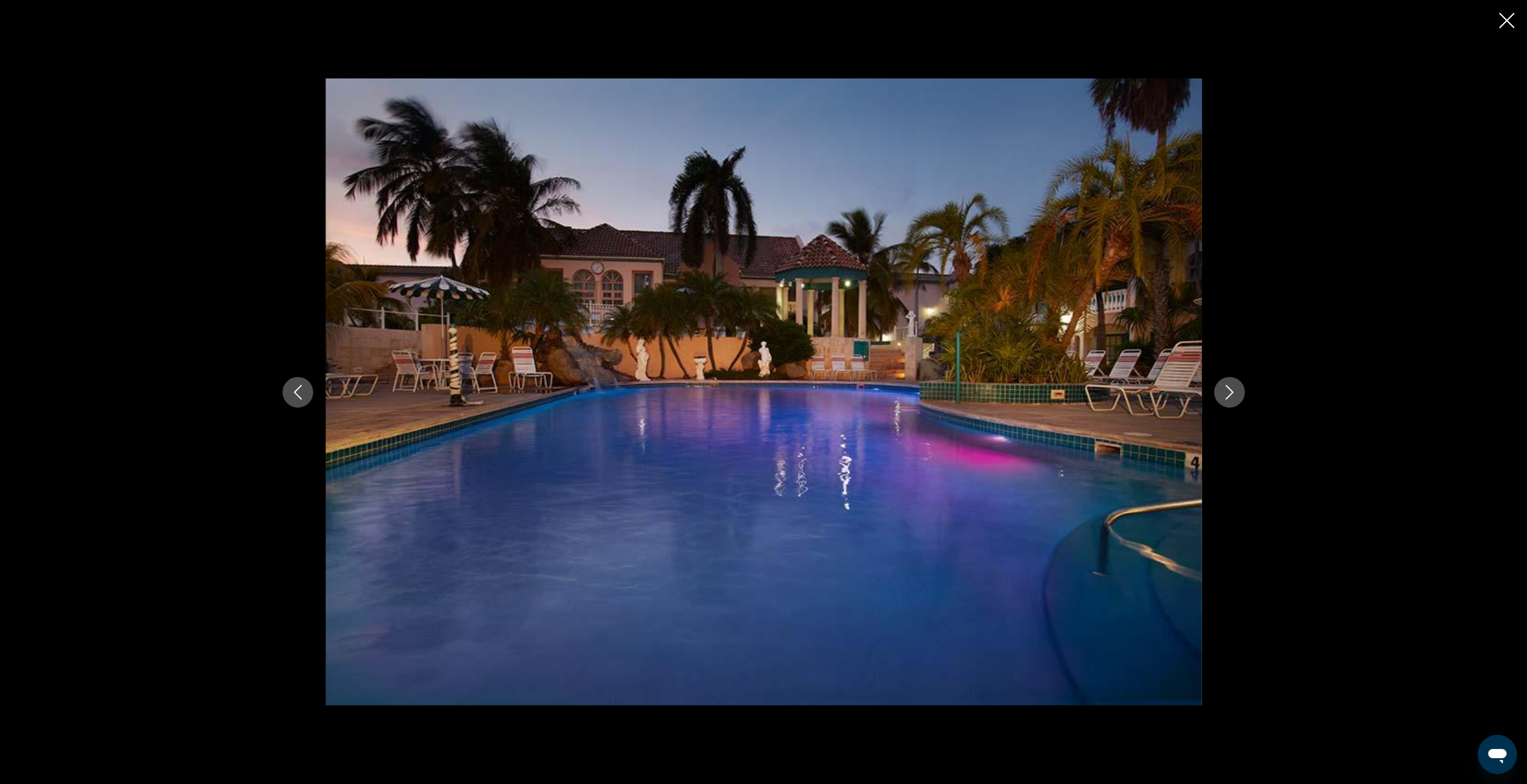
click at [1510, 21] on icon "Close slideshow" at bounding box center [1508, 21] width 15 height 15
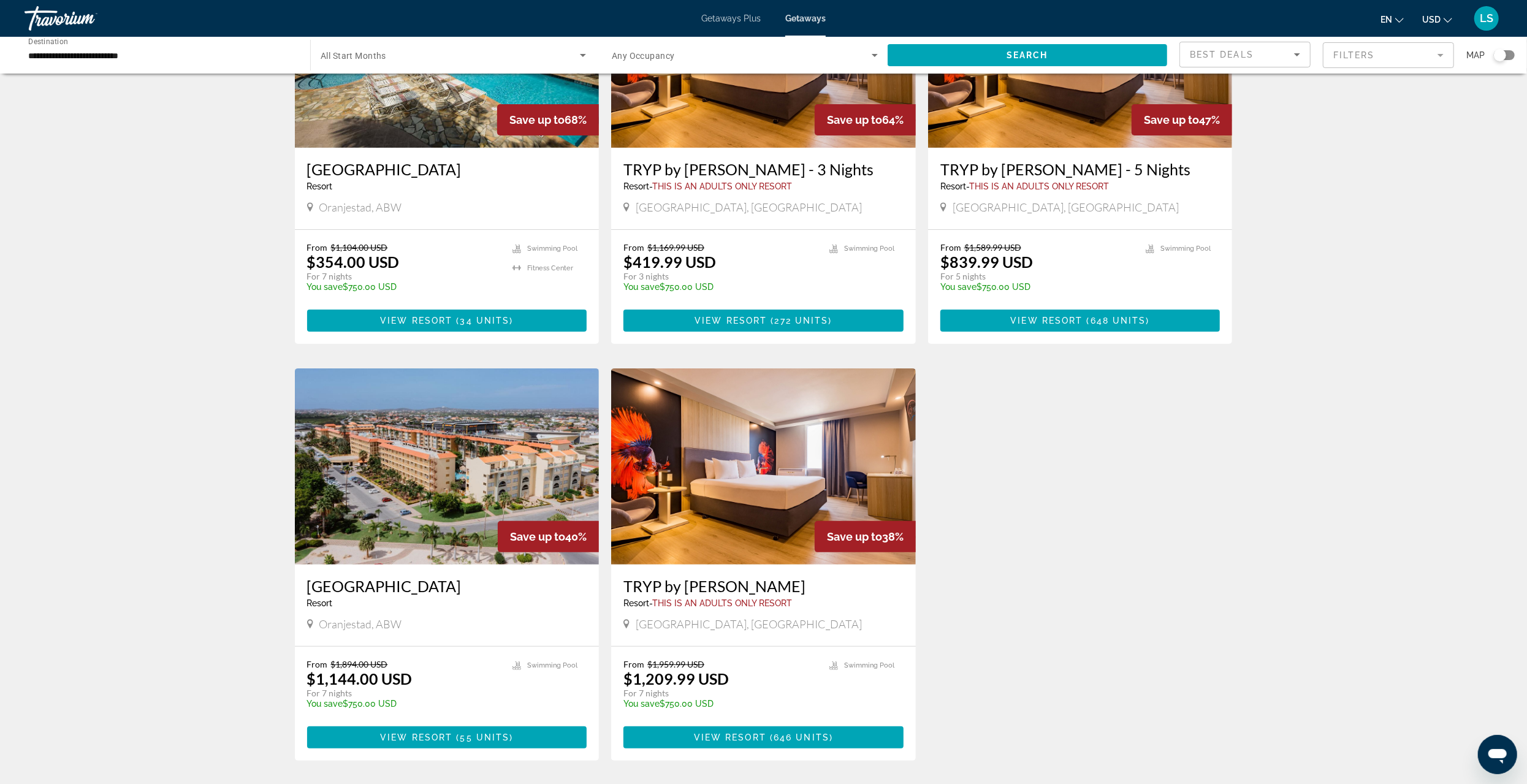
scroll to position [245, 0]
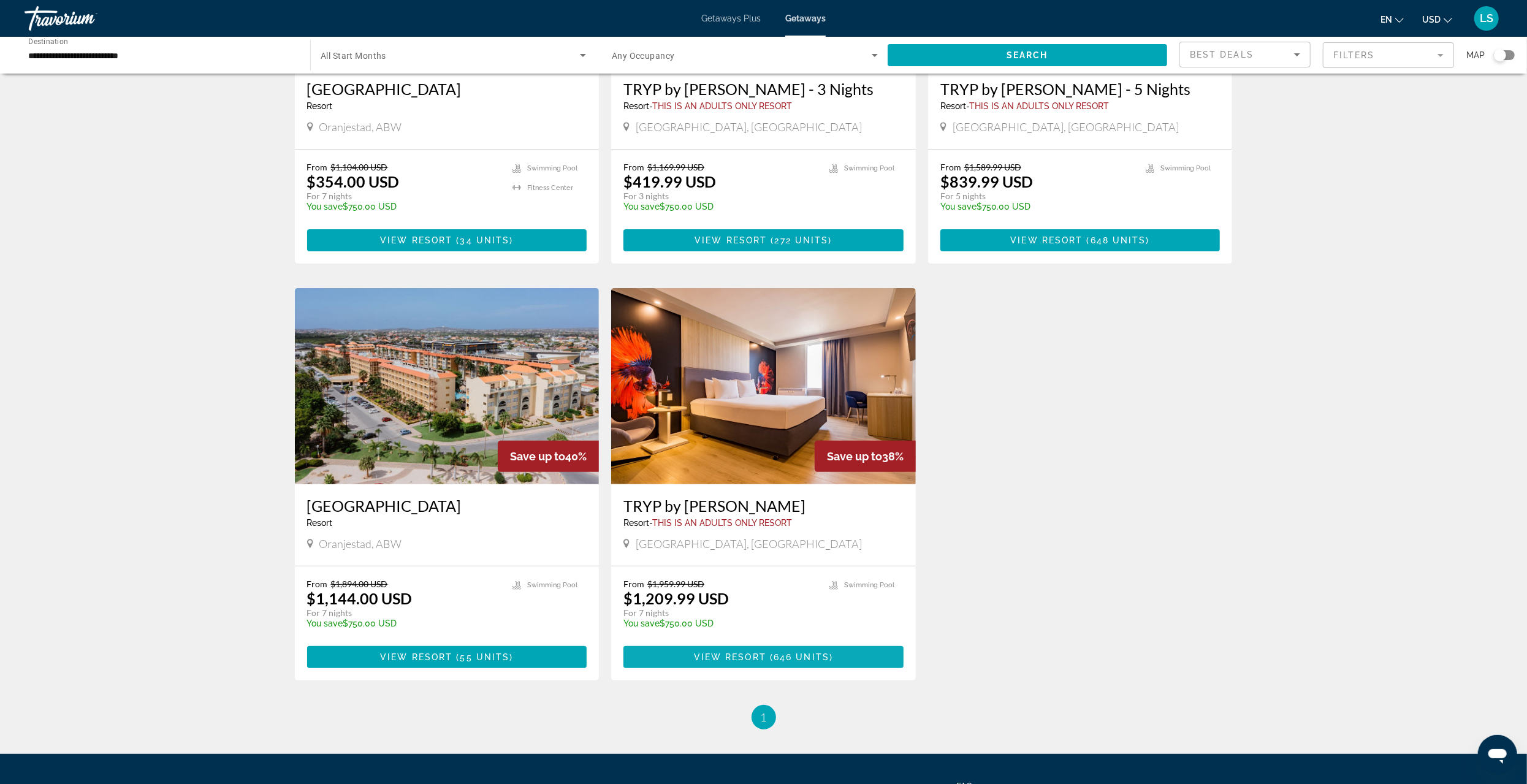
click at [754, 654] on span "View Resort" at bounding box center [730, 657] width 72 height 10
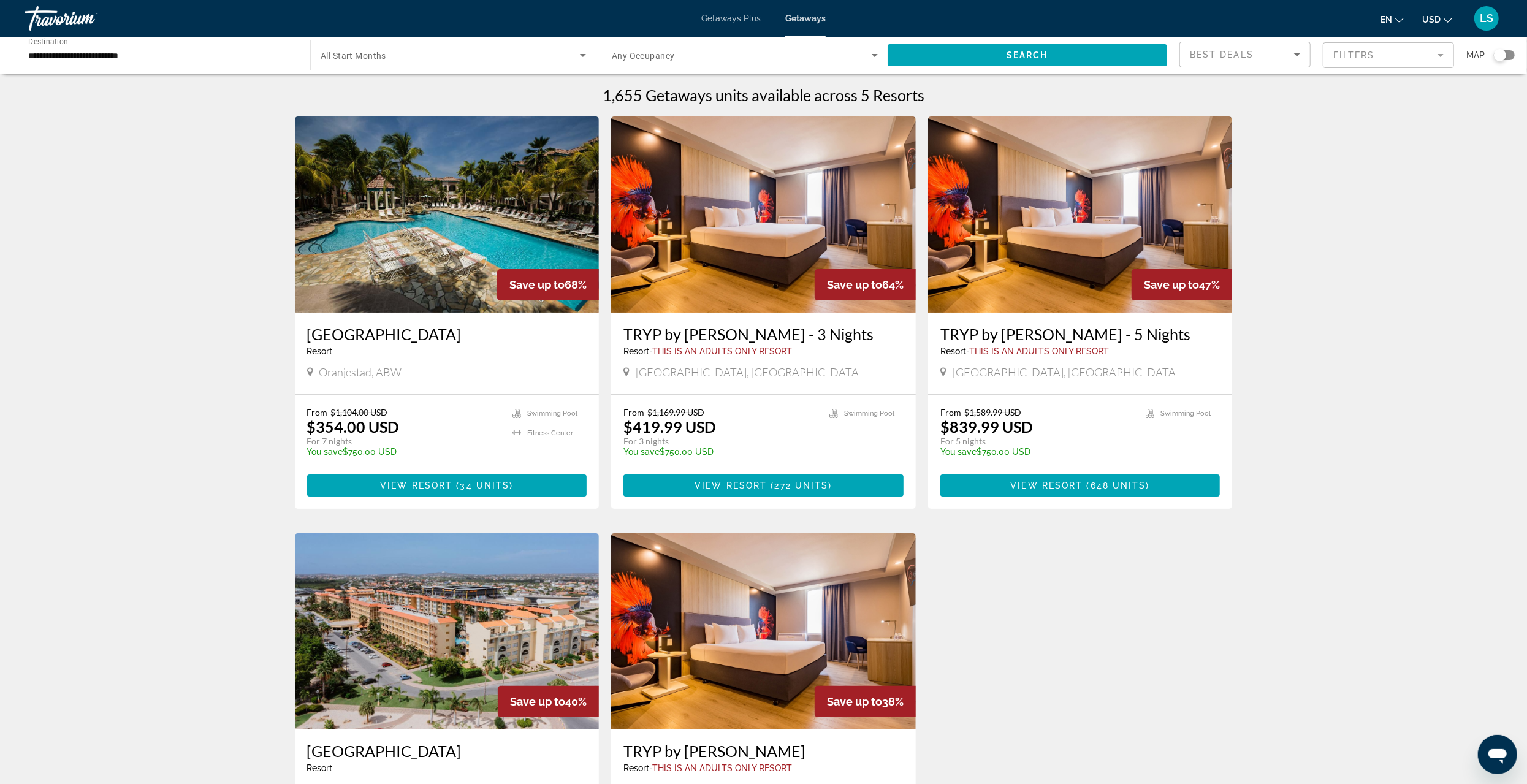
click at [50, 56] on input "**********" at bounding box center [161, 55] width 266 height 15
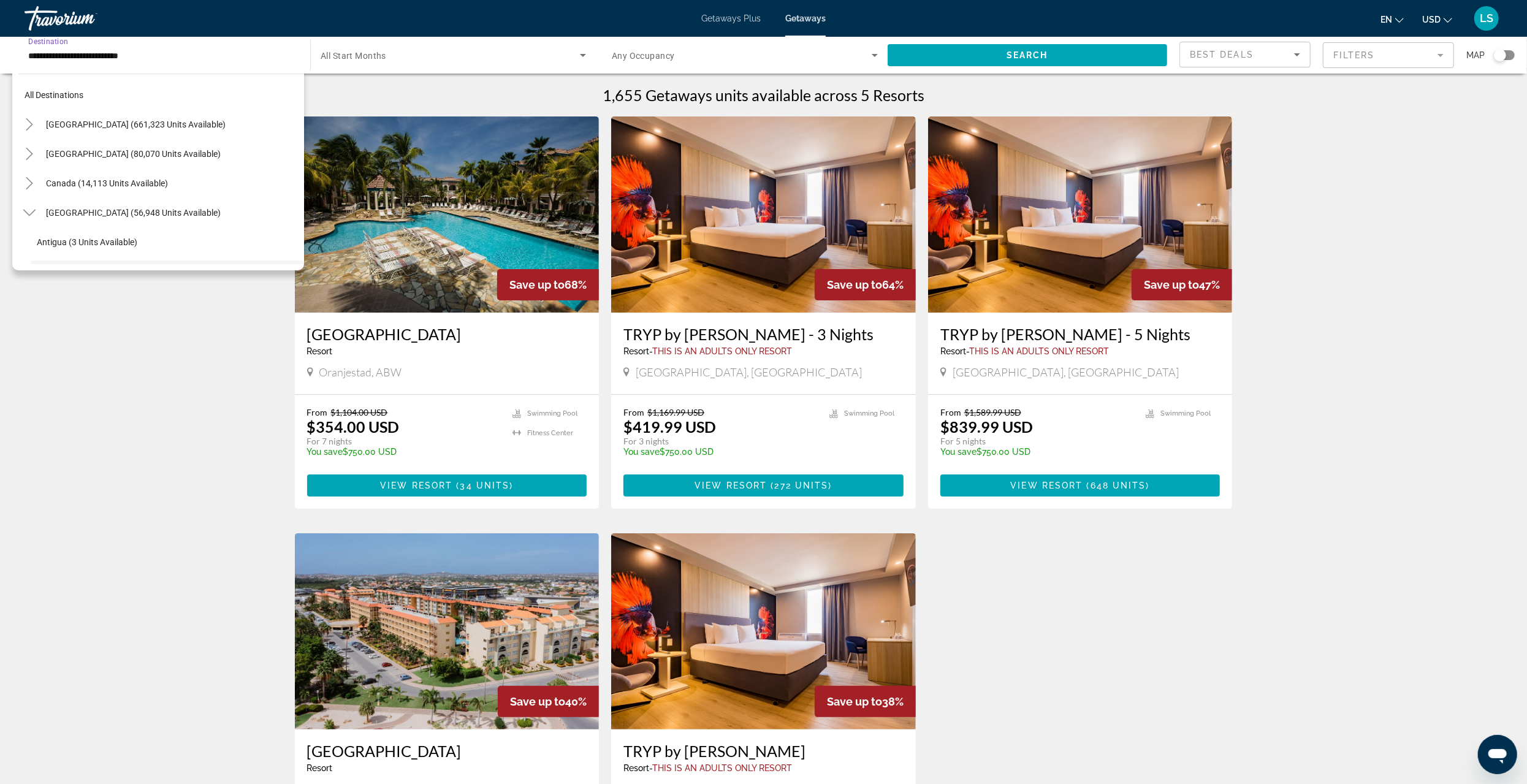
scroll to position [103, 0]
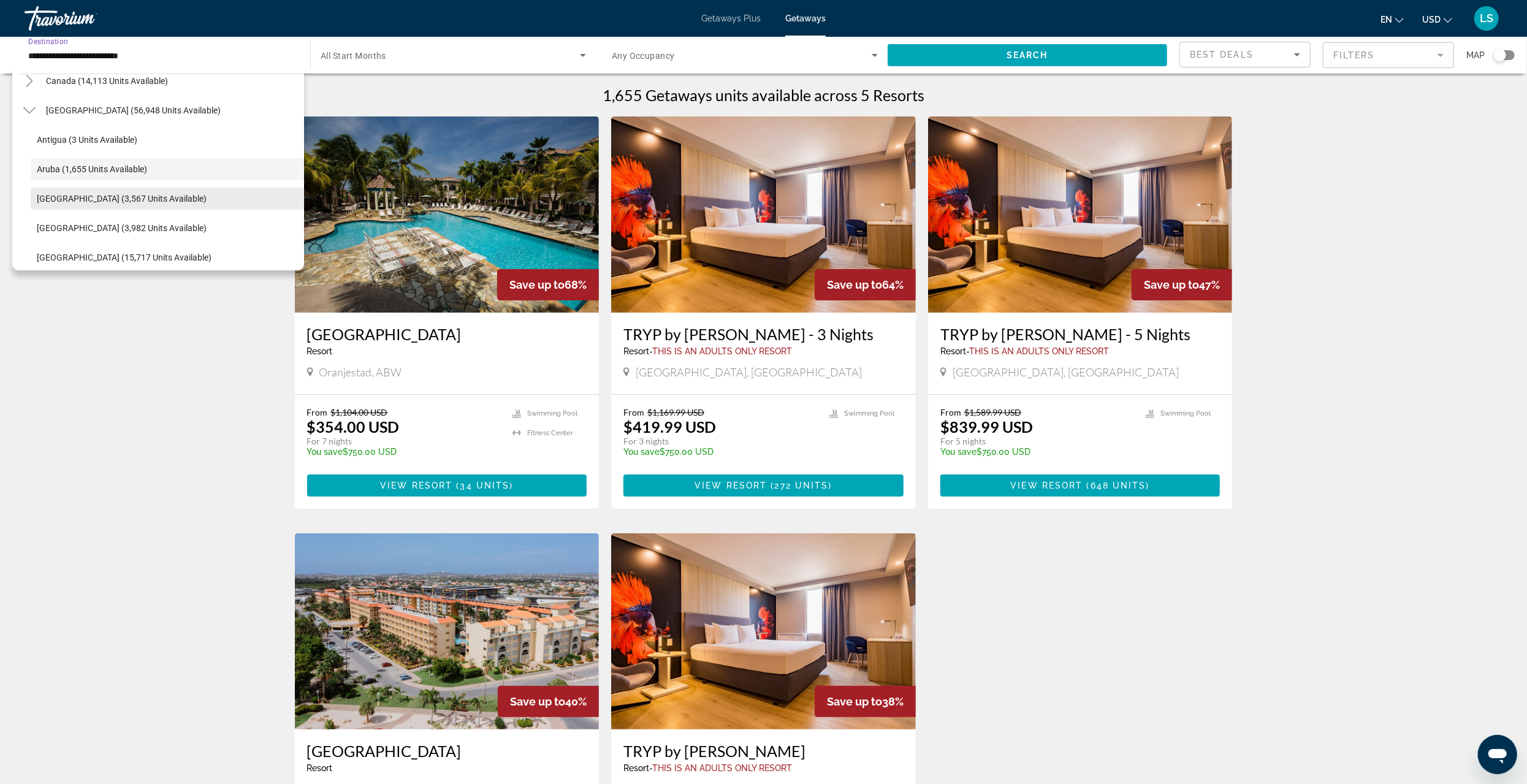
click at [67, 198] on span "[GEOGRAPHIC_DATA] (3,567 units available)" at bounding box center [121, 198] width 170 height 10
type input "**********"
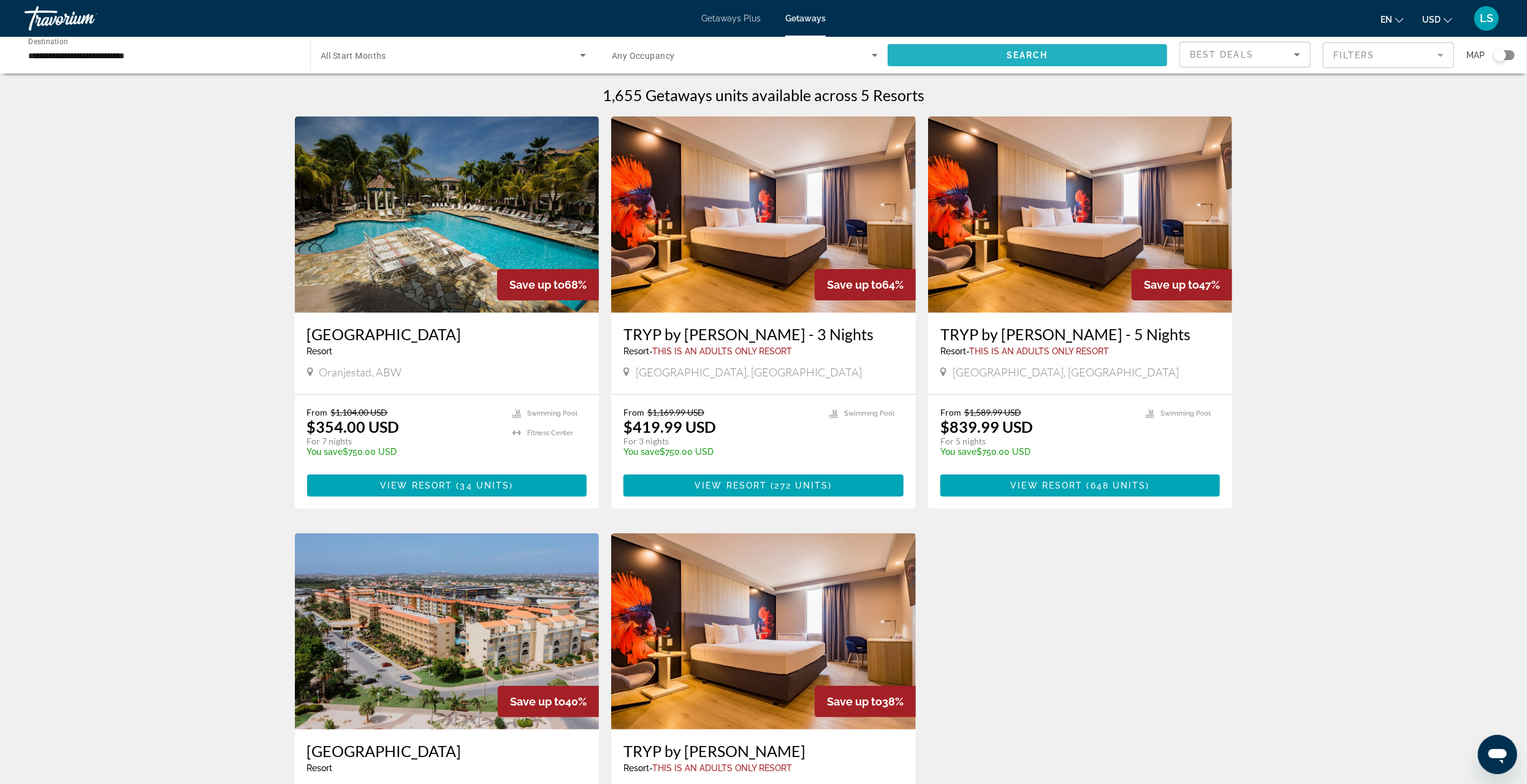
click at [1051, 50] on span "Search widget" at bounding box center [1027, 55] width 279 height 30
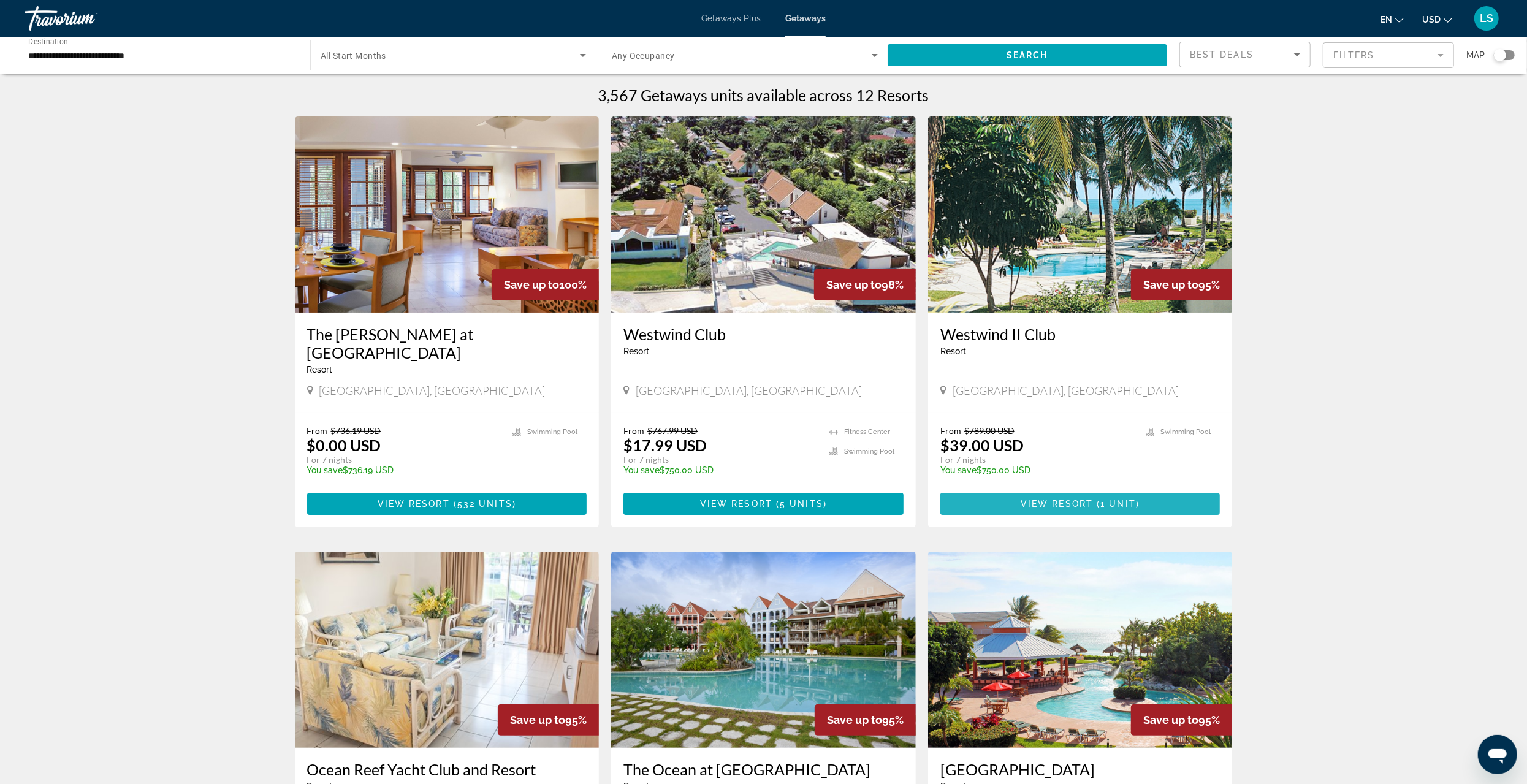
click at [1055, 499] on span "View Resort" at bounding box center [1057, 503] width 72 height 10
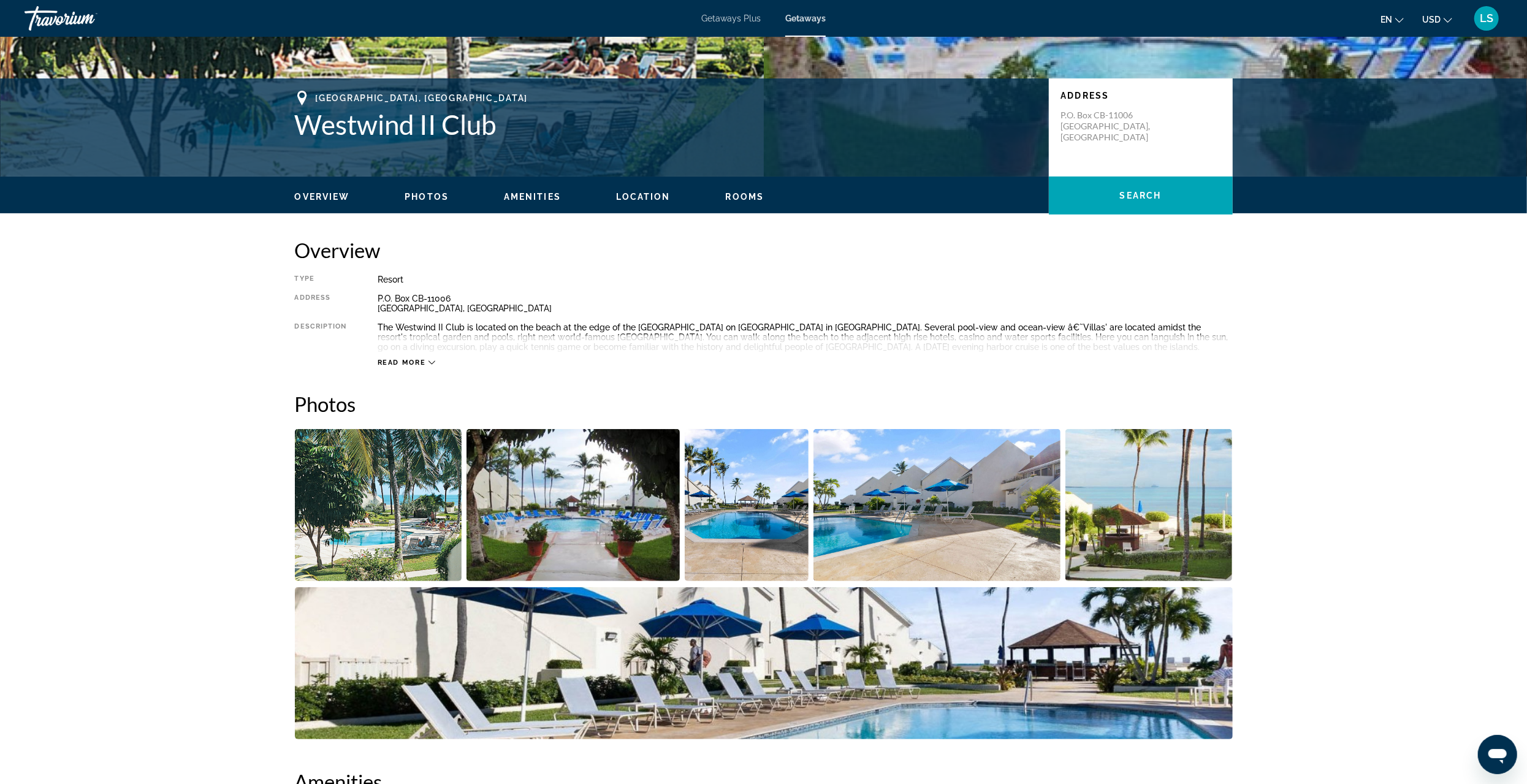
scroll to position [245, 0]
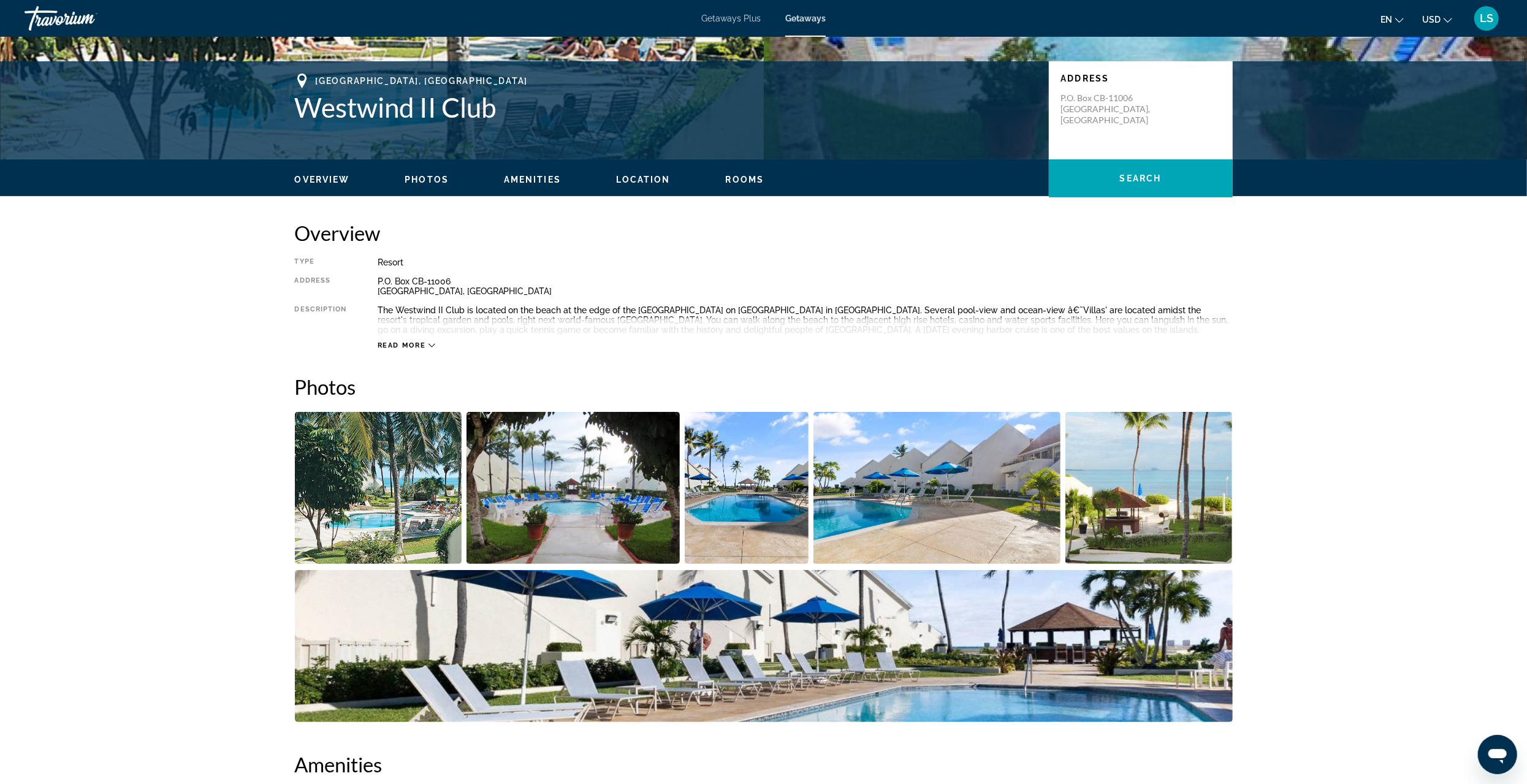
click at [552, 492] on img "Open full-screen image slider" at bounding box center [573, 488] width 214 height 152
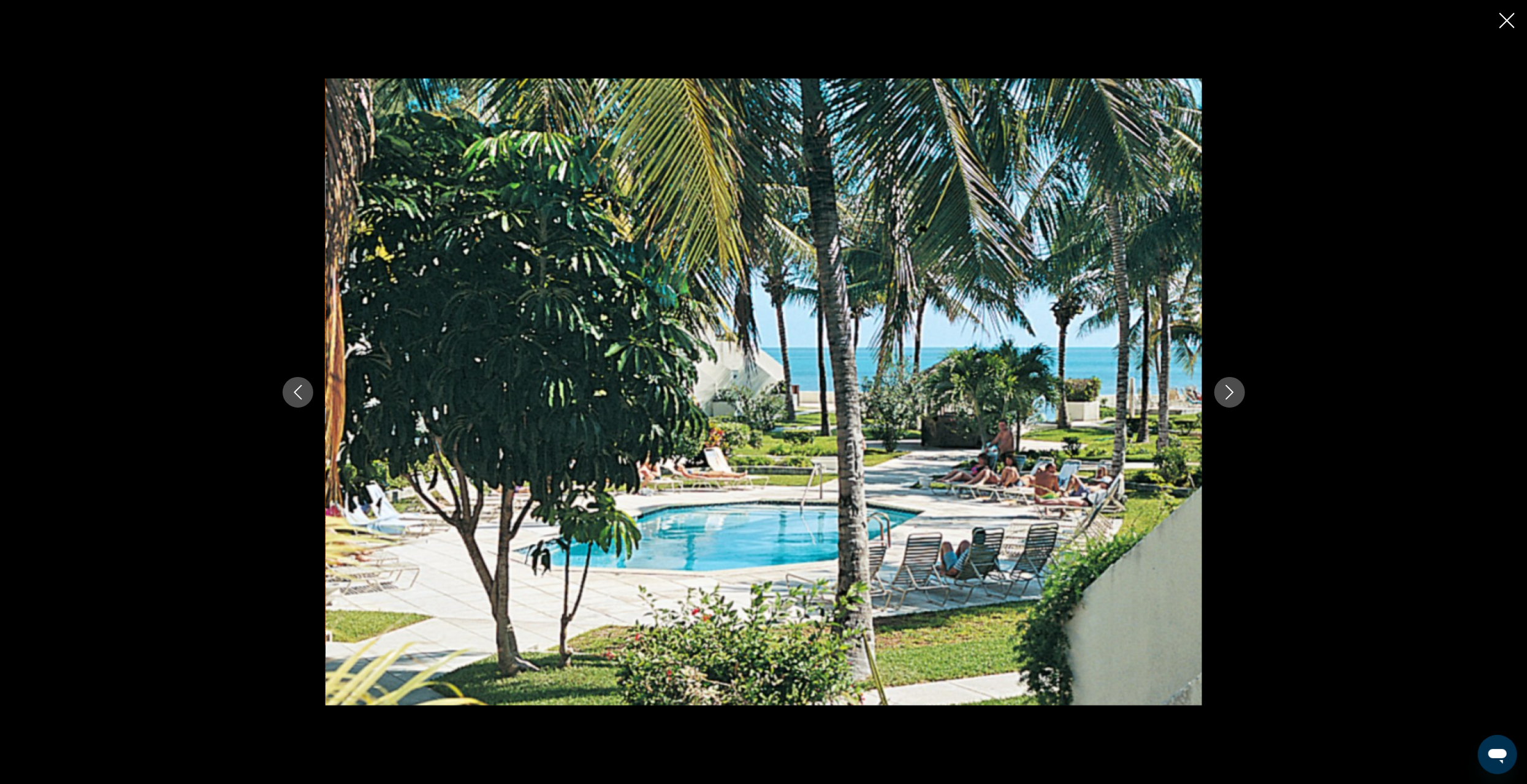
click at [1226, 391] on icon "Next image" at bounding box center [1229, 392] width 15 height 15
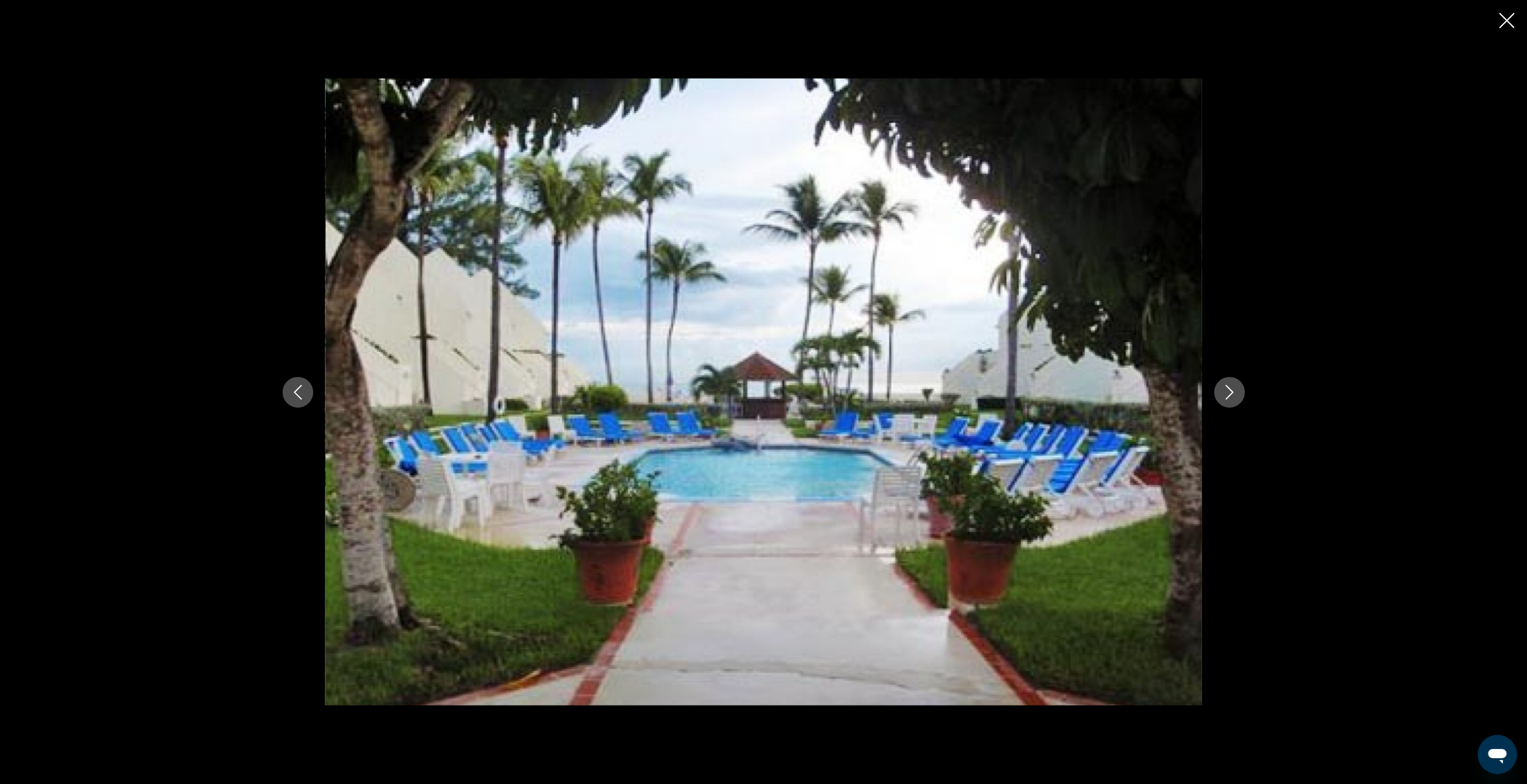
click at [1233, 394] on icon "Next image" at bounding box center [1229, 392] width 15 height 15
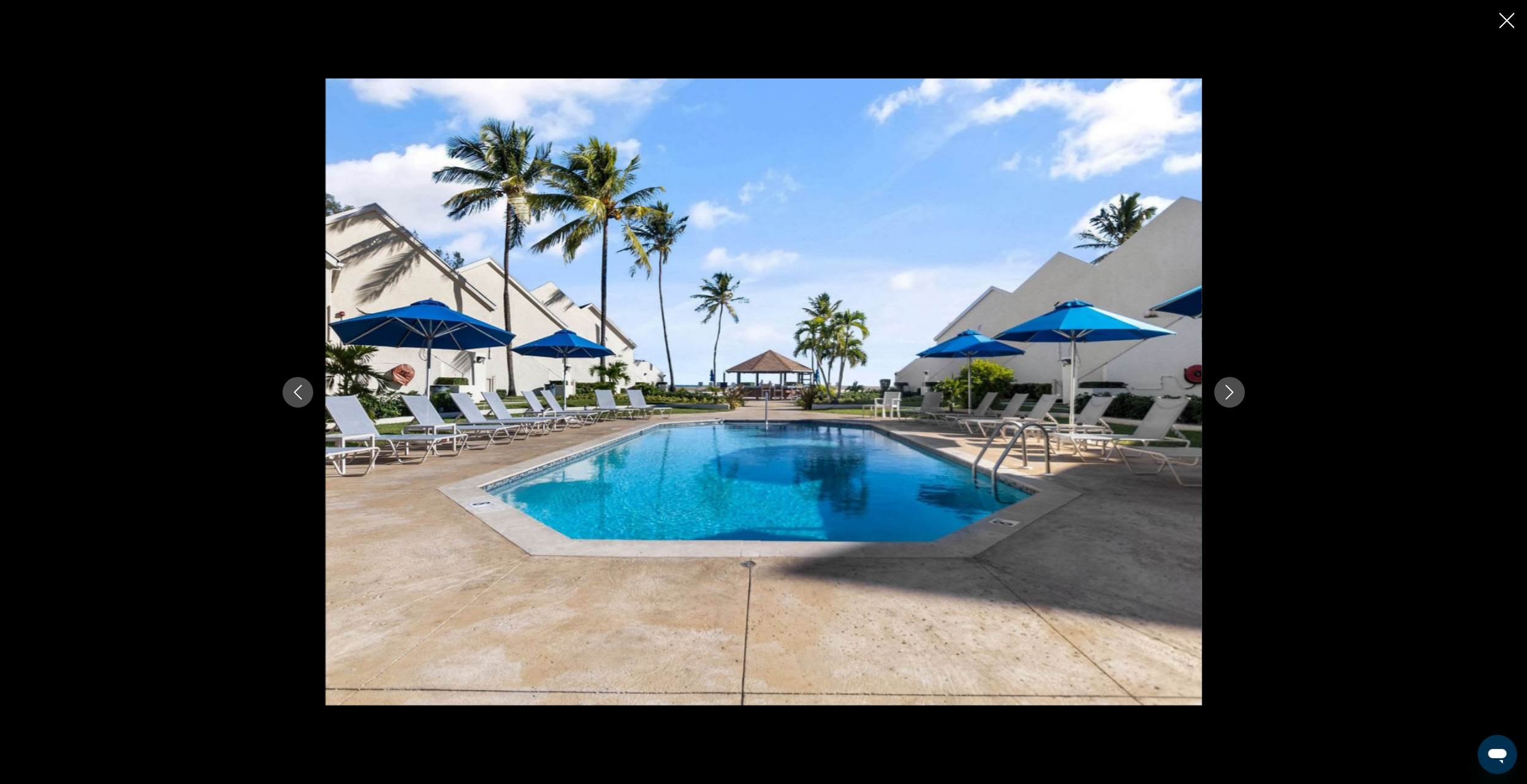
click at [1233, 394] on icon "Next image" at bounding box center [1229, 392] width 15 height 15
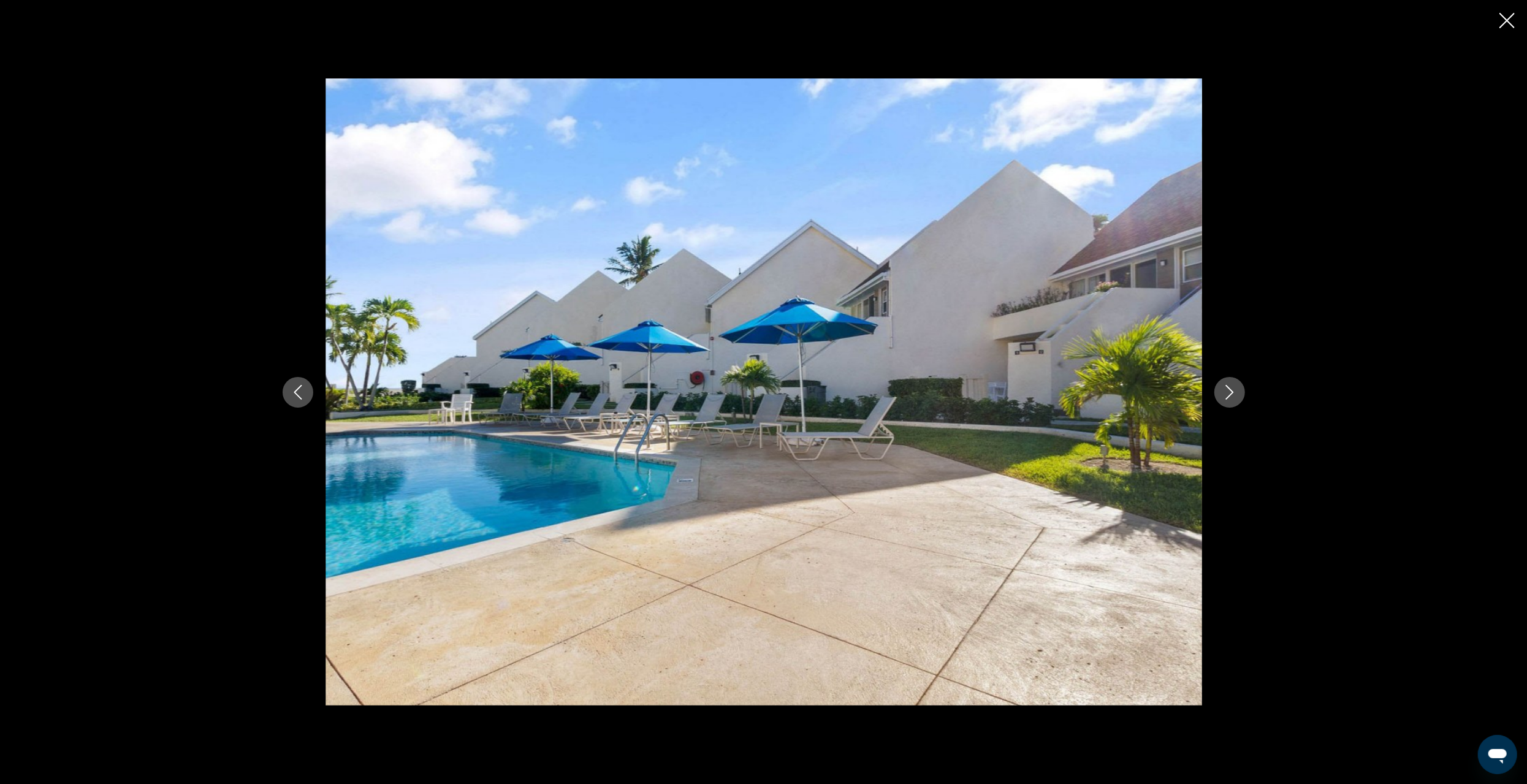
click at [1233, 394] on icon "Next image" at bounding box center [1229, 392] width 15 height 15
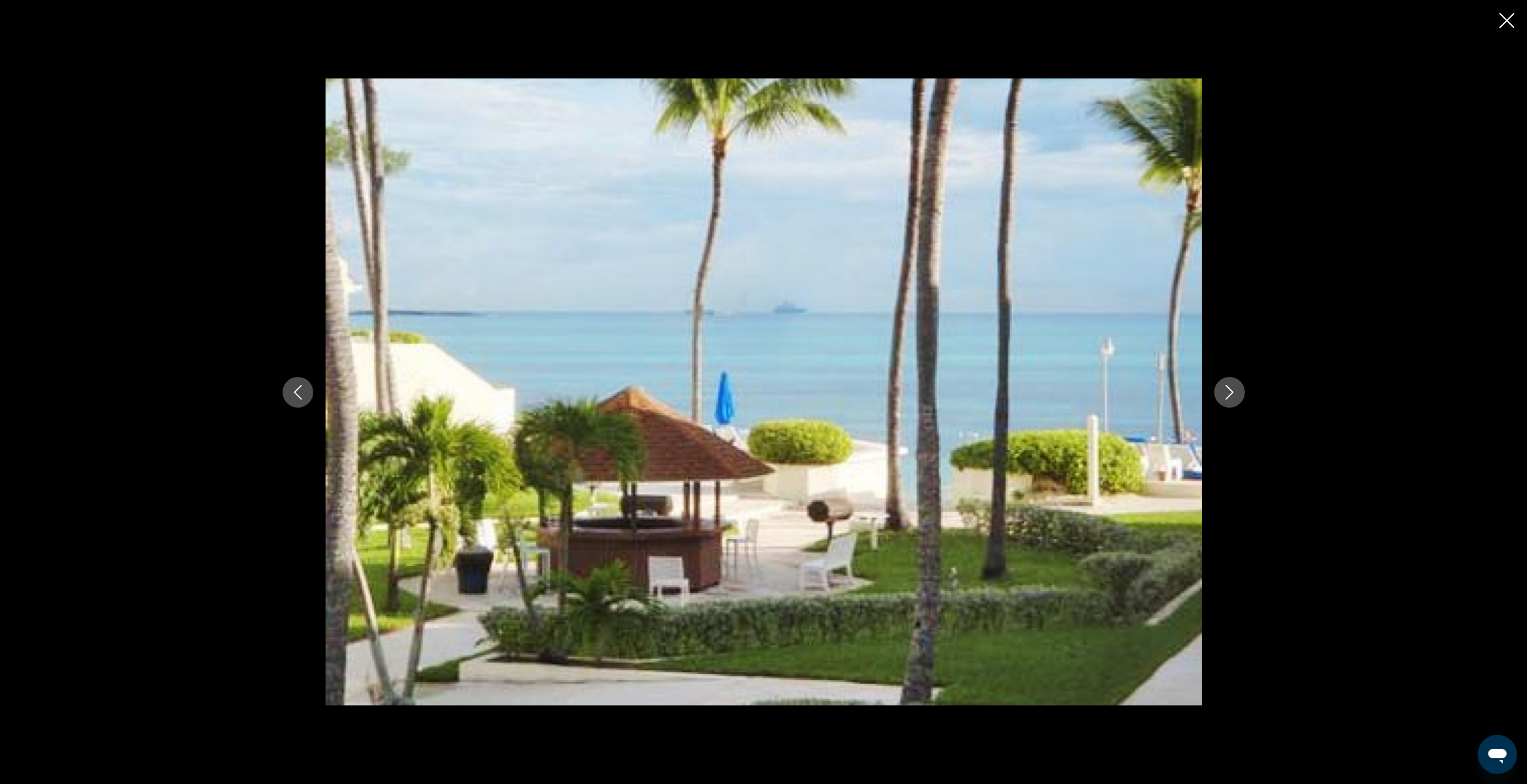
click at [1233, 394] on icon "Next image" at bounding box center [1229, 392] width 15 height 15
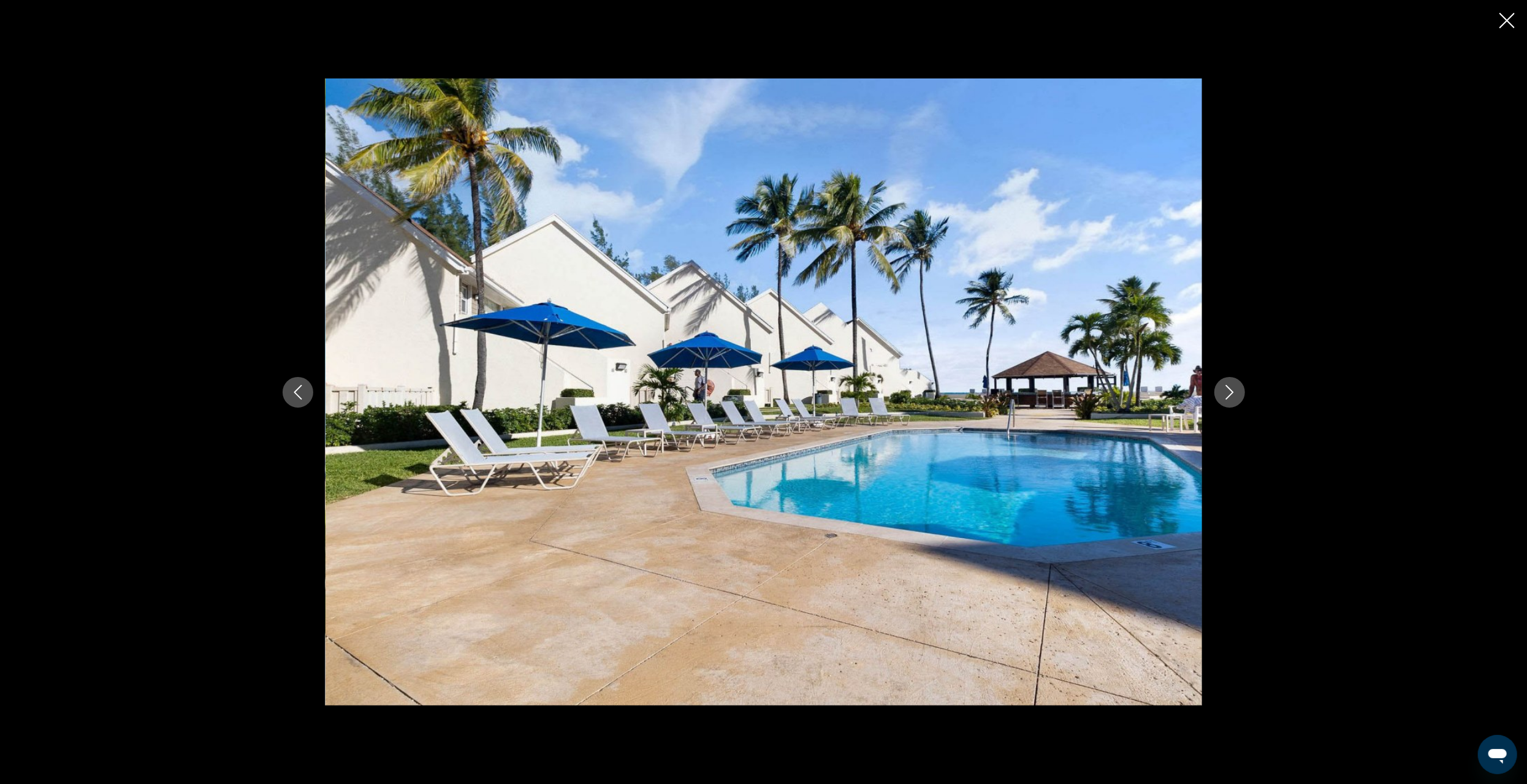
click at [1233, 394] on icon "Next image" at bounding box center [1229, 392] width 15 height 15
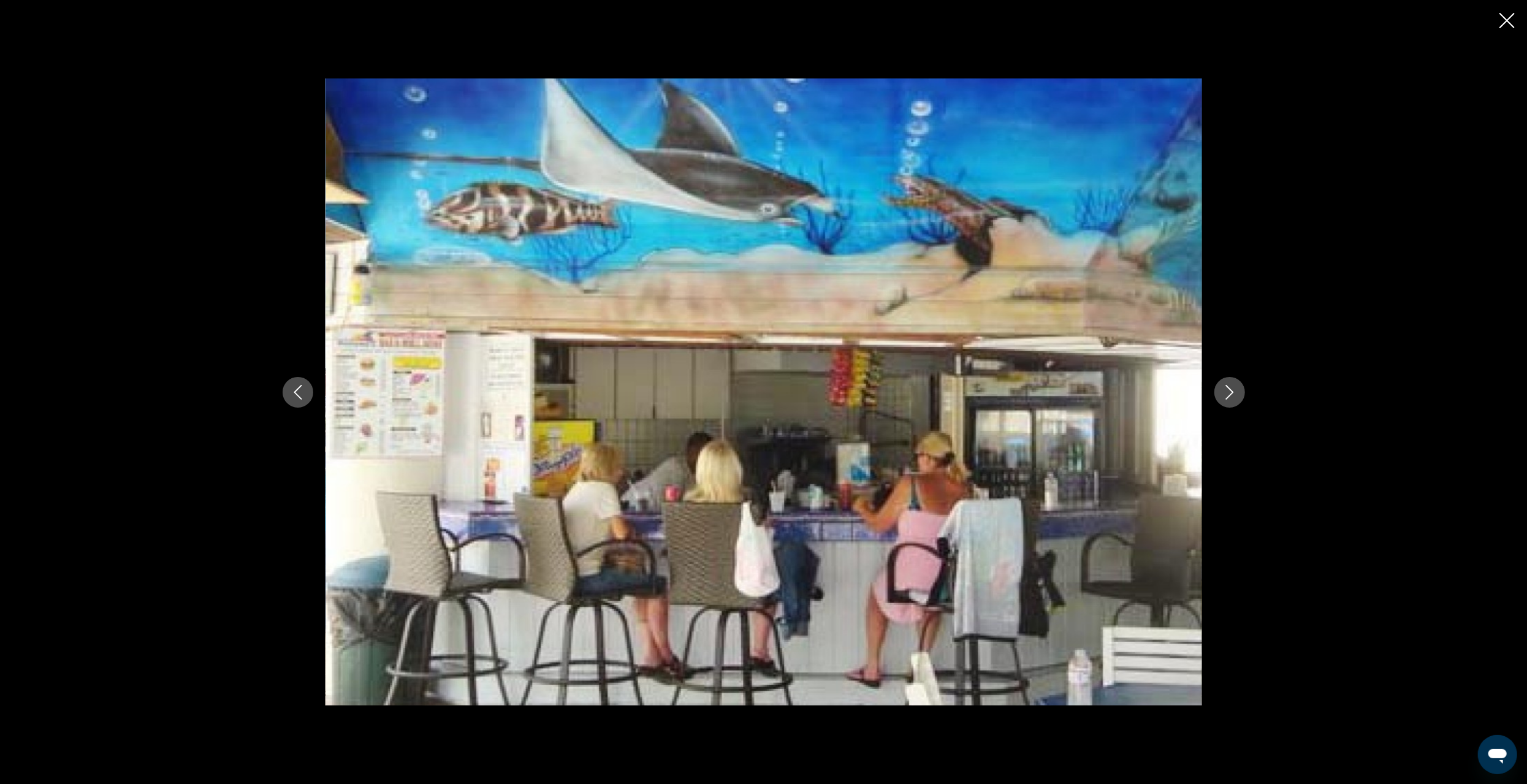
click at [1505, 22] on icon "Close slideshow" at bounding box center [1508, 21] width 15 height 15
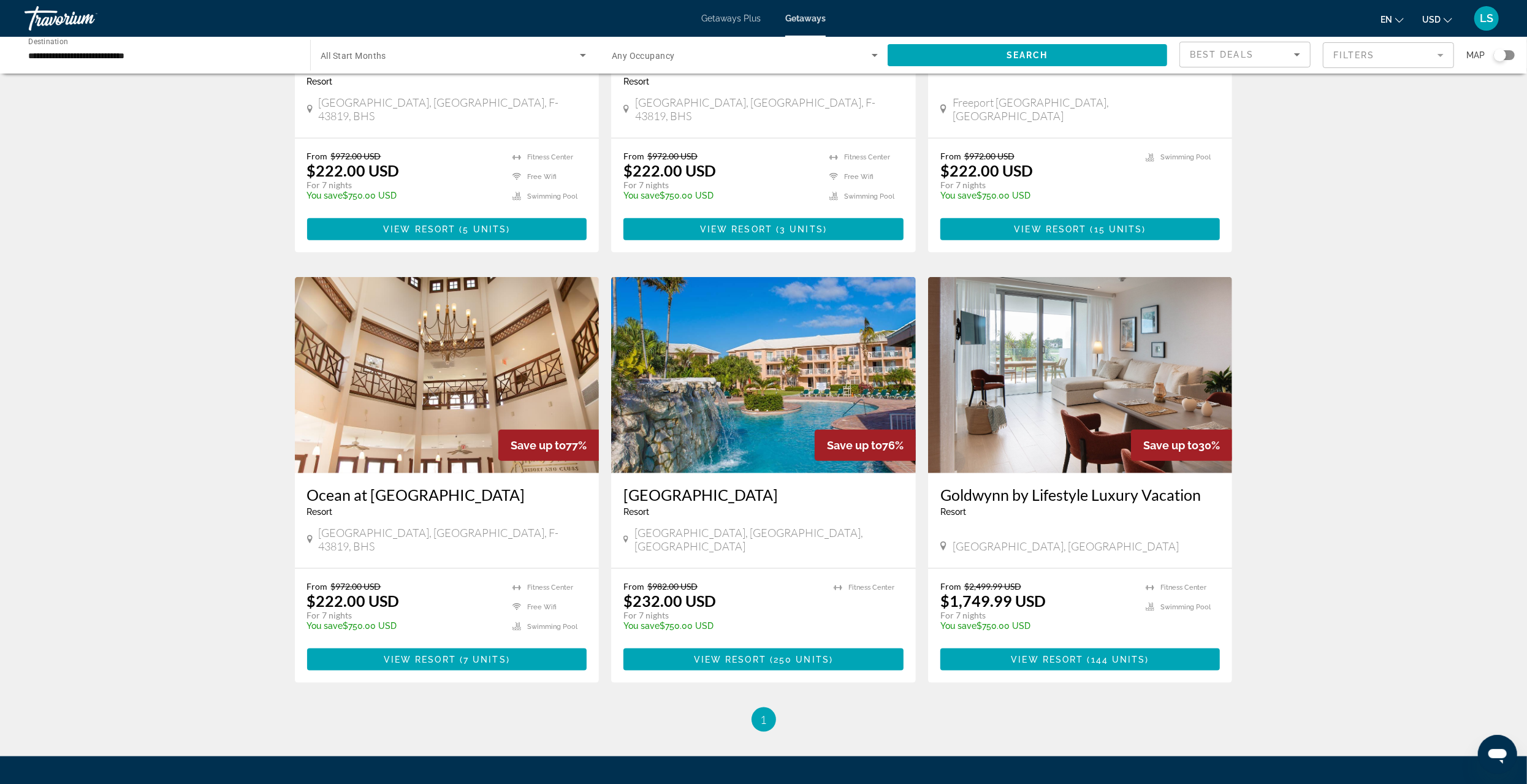
scroll to position [1094, 0]
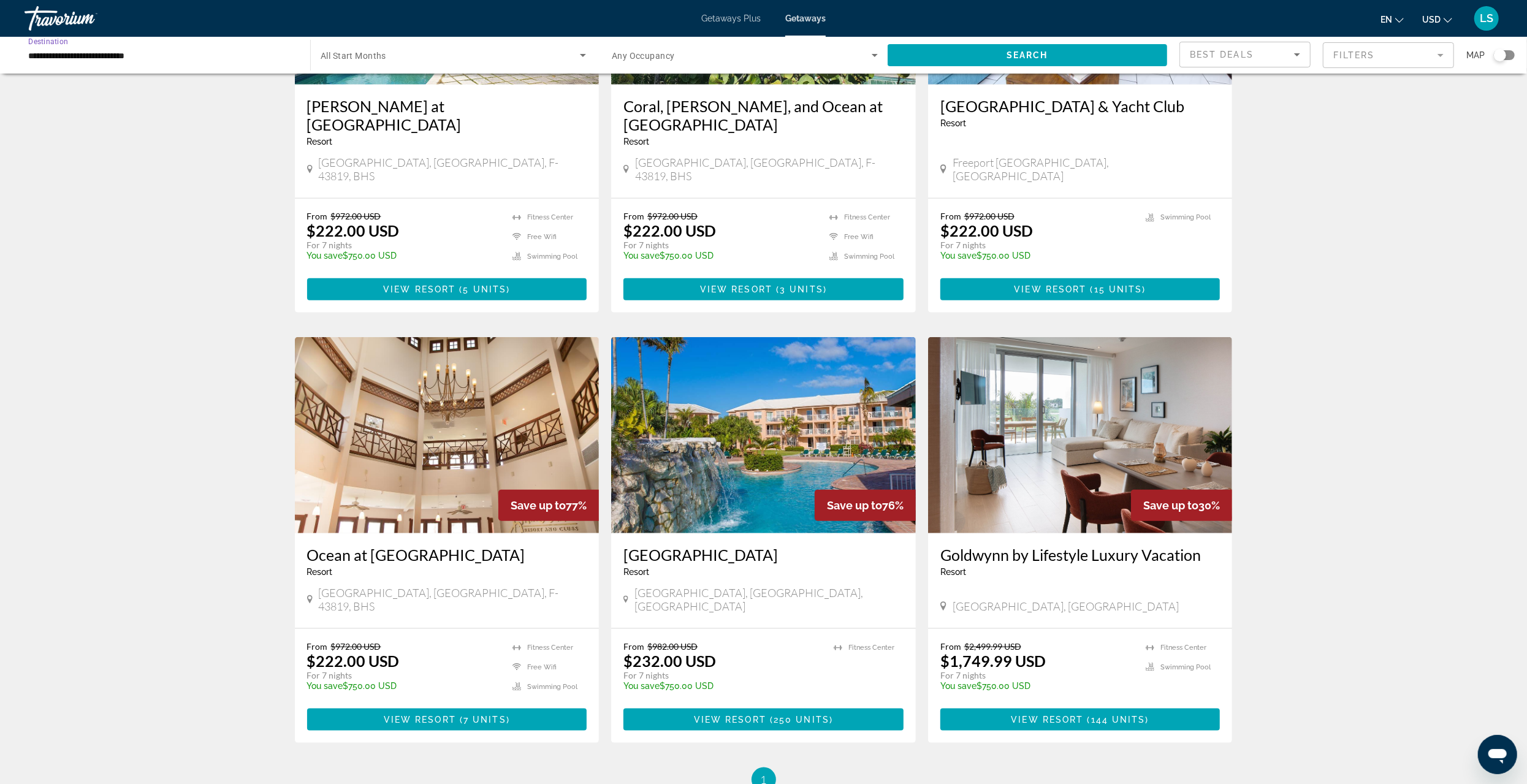
click at [61, 54] on input "**********" at bounding box center [161, 55] width 266 height 15
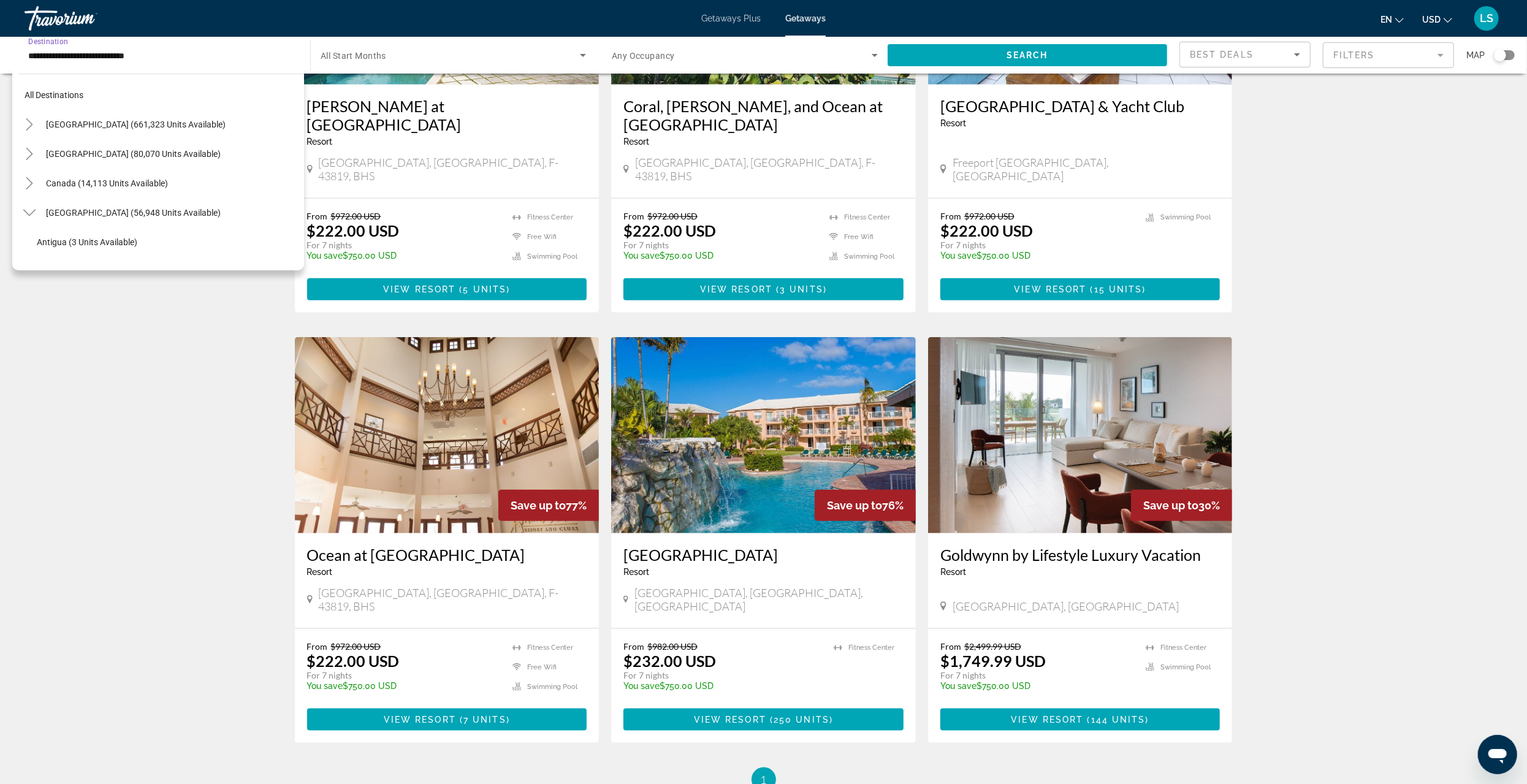
scroll to position [132, 0]
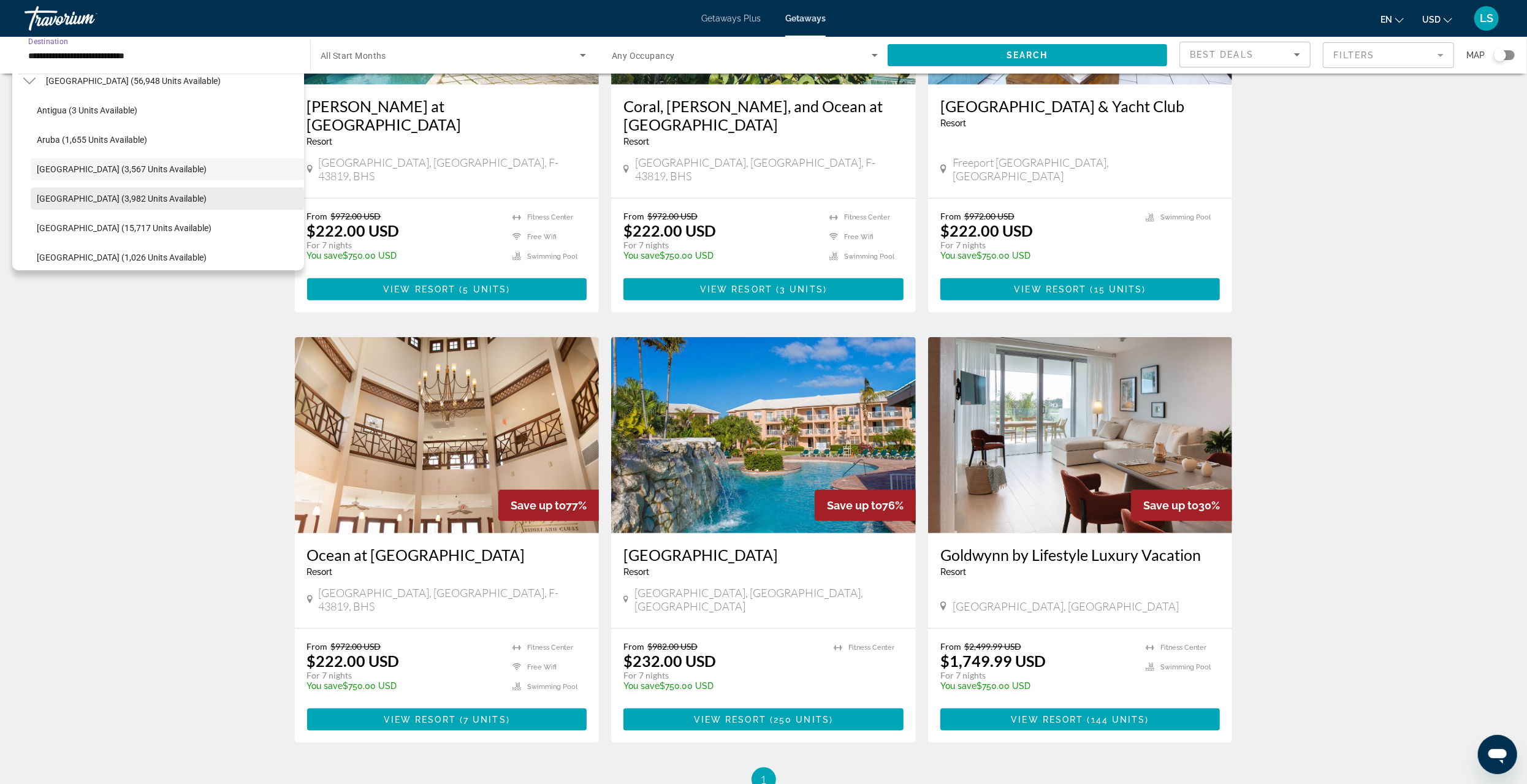
click at [74, 198] on span "[GEOGRAPHIC_DATA] (3,982 units available)" at bounding box center [121, 198] width 170 height 10
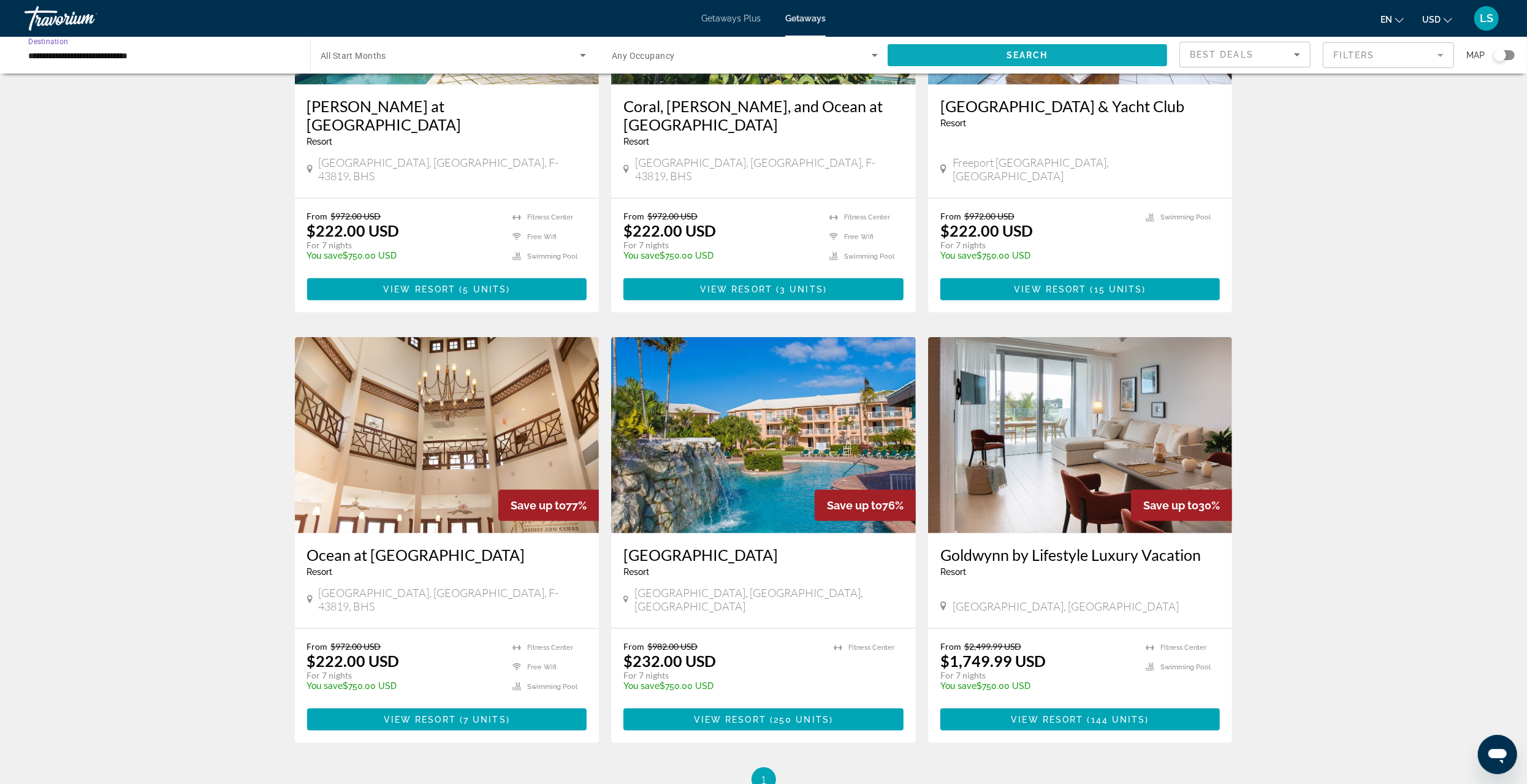
click at [971, 49] on span "Search widget" at bounding box center [1027, 55] width 279 height 30
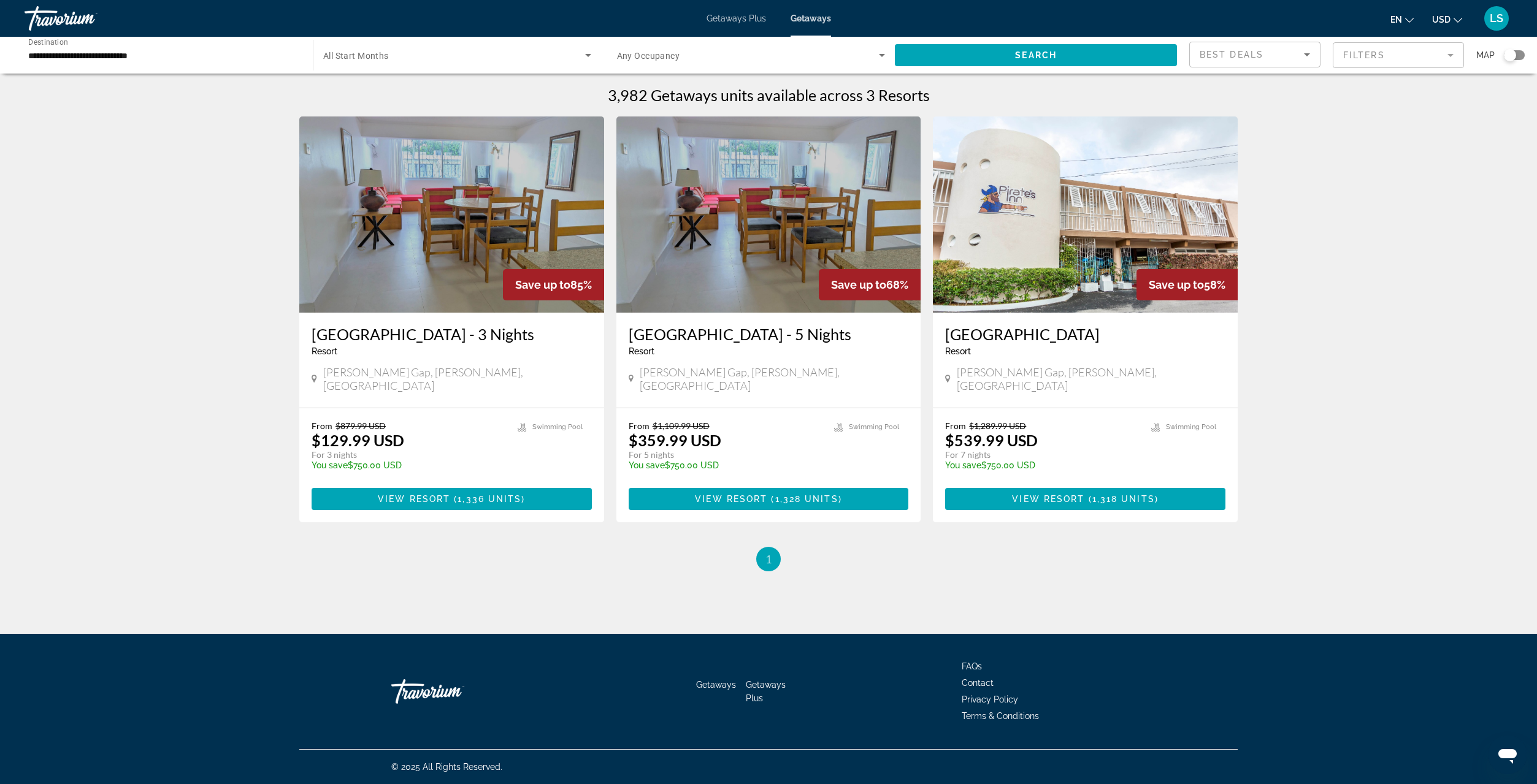
click at [57, 55] on input "**********" at bounding box center [163, 55] width 269 height 15
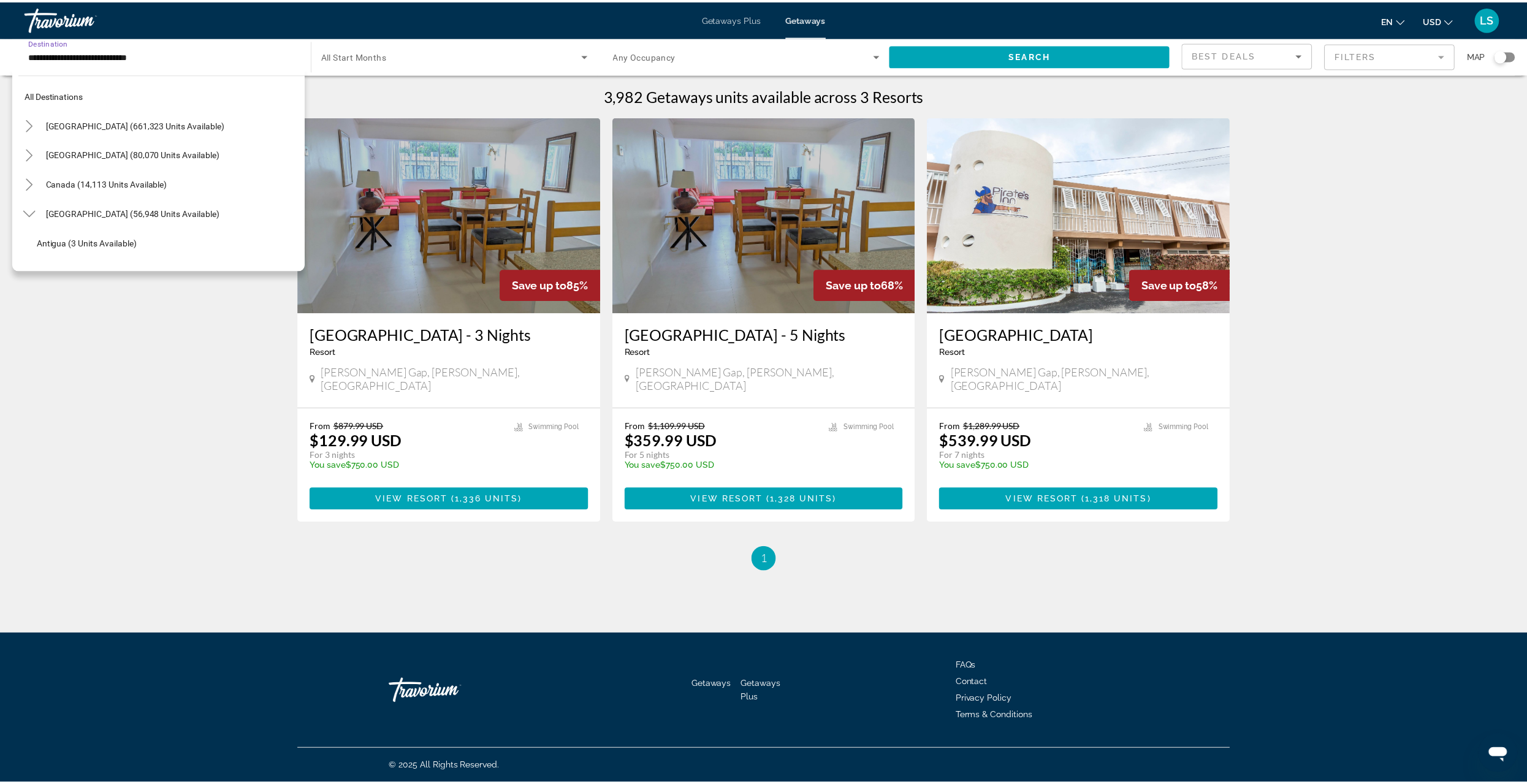
scroll to position [161, 0]
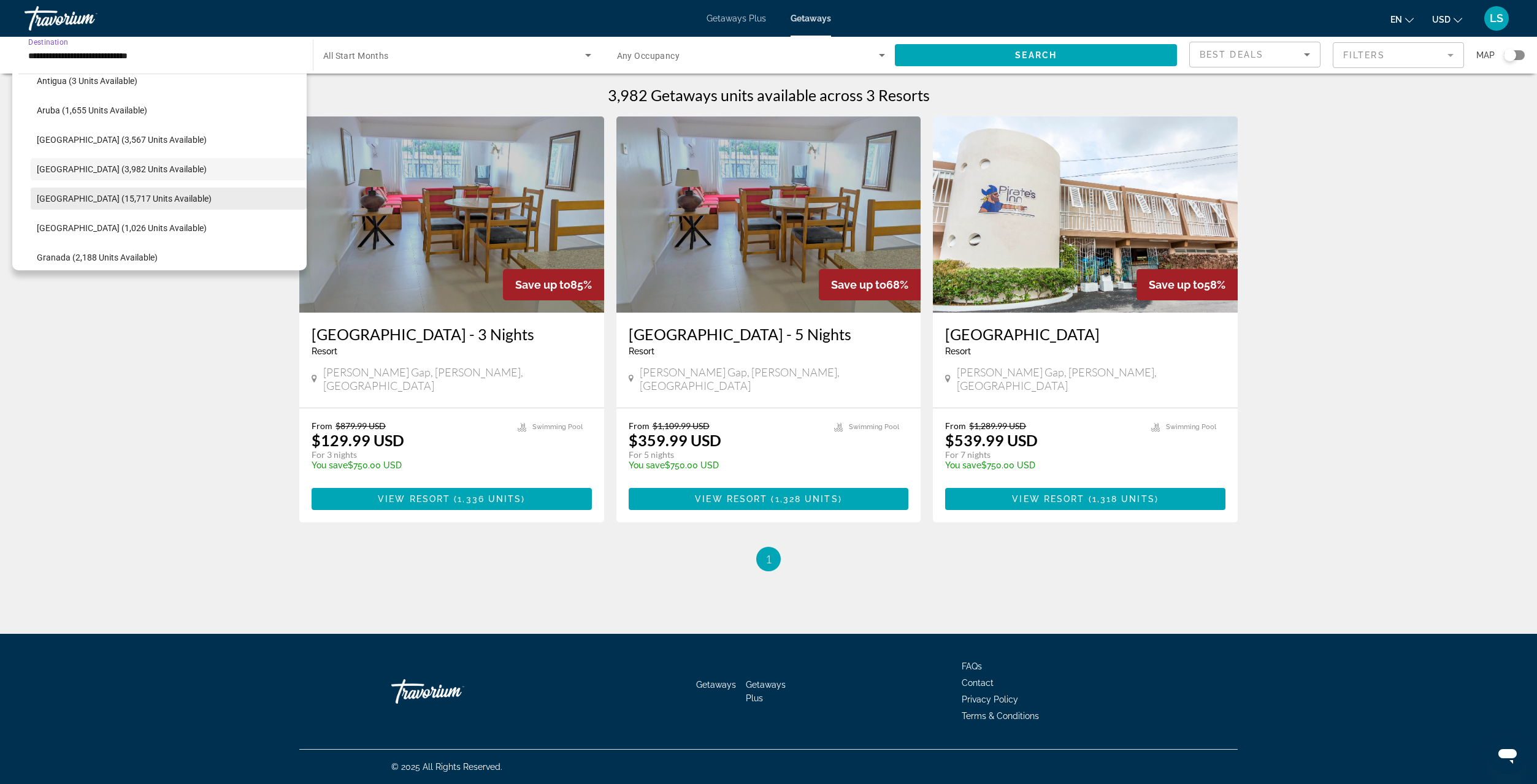
click at [68, 198] on span "[GEOGRAPHIC_DATA] (15,717 units available)" at bounding box center [124, 198] width 175 height 10
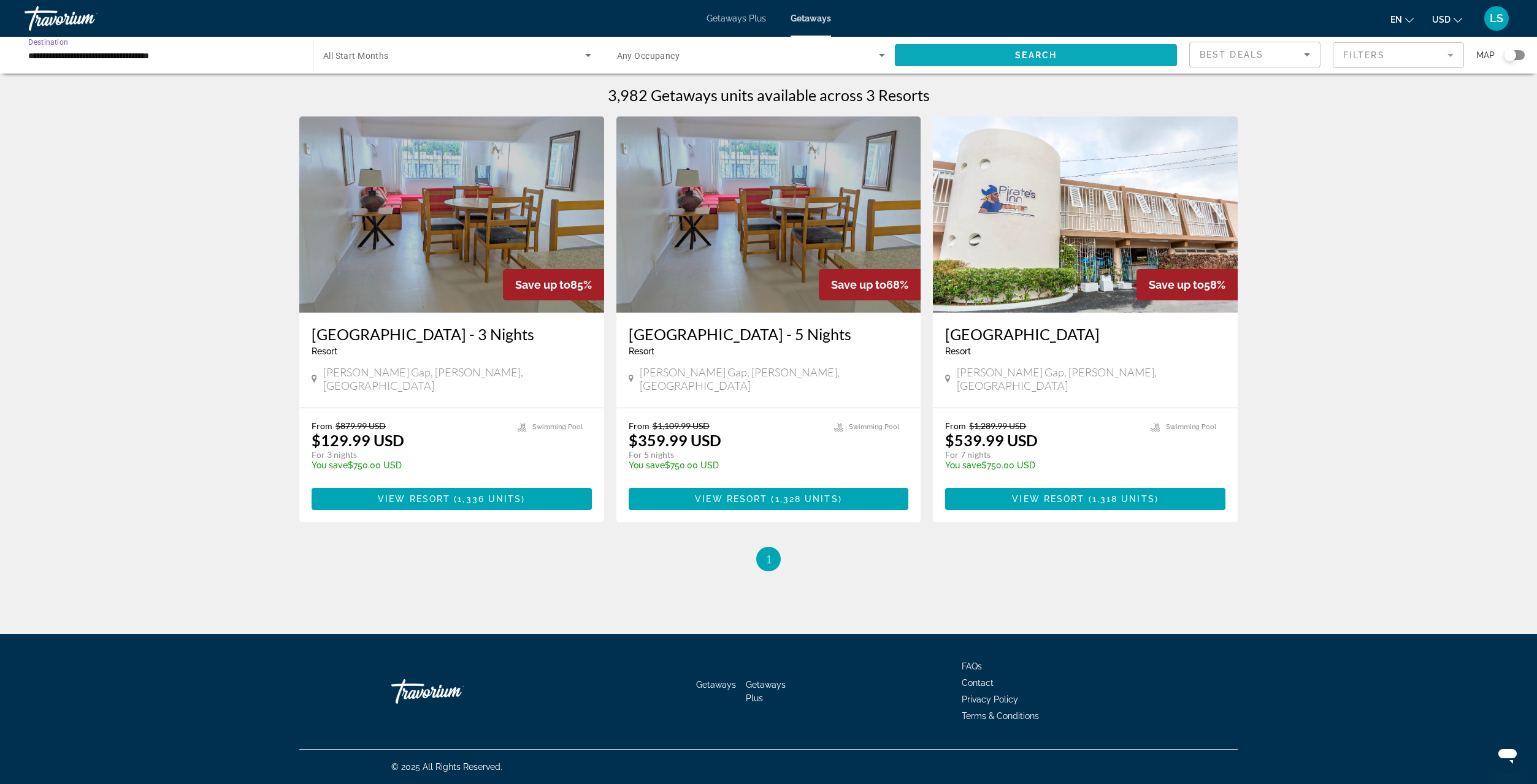
click at [972, 53] on span "Search widget" at bounding box center [1035, 55] width 282 height 30
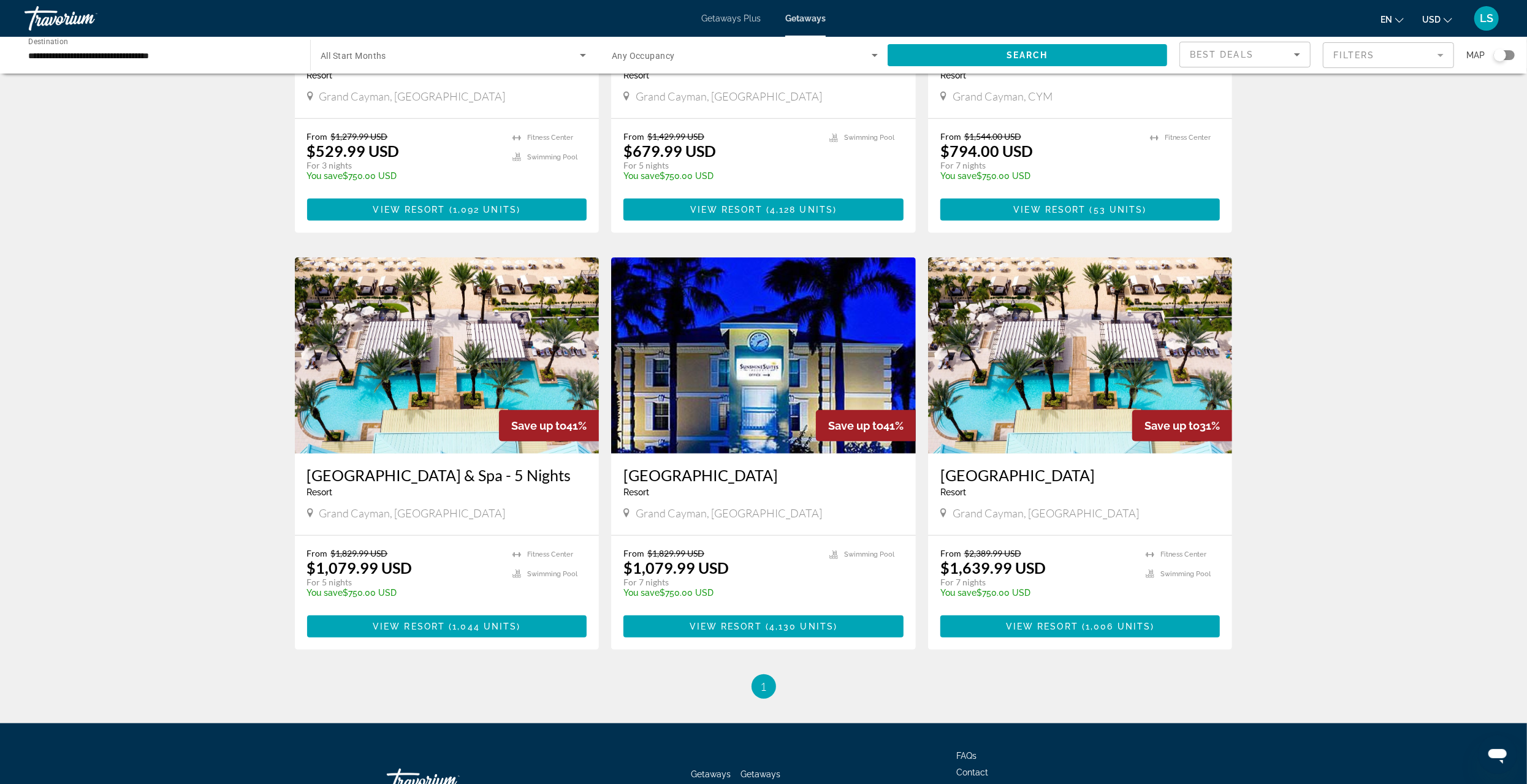
scroll to position [736, 0]
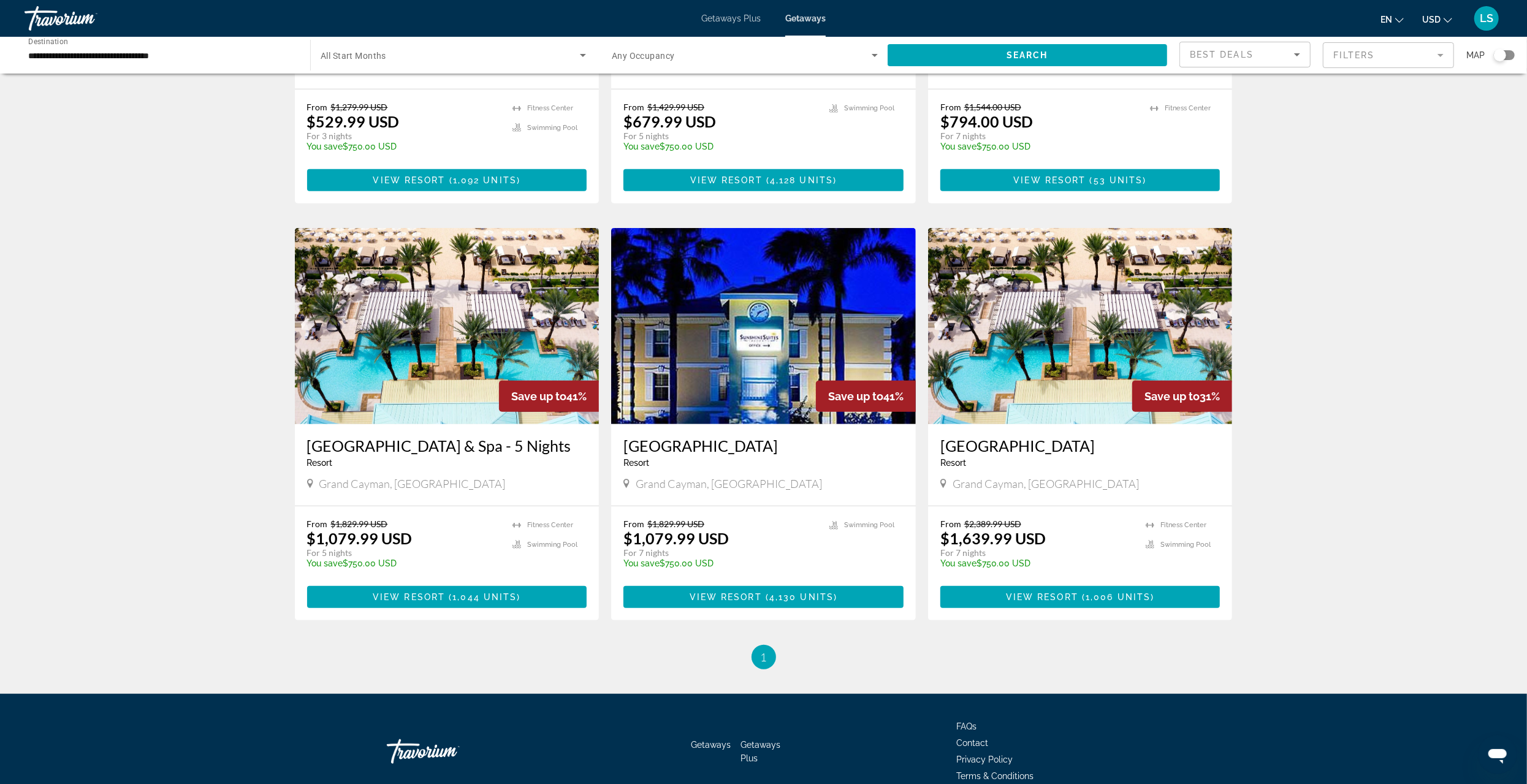
click at [43, 57] on input "**********" at bounding box center [161, 55] width 266 height 15
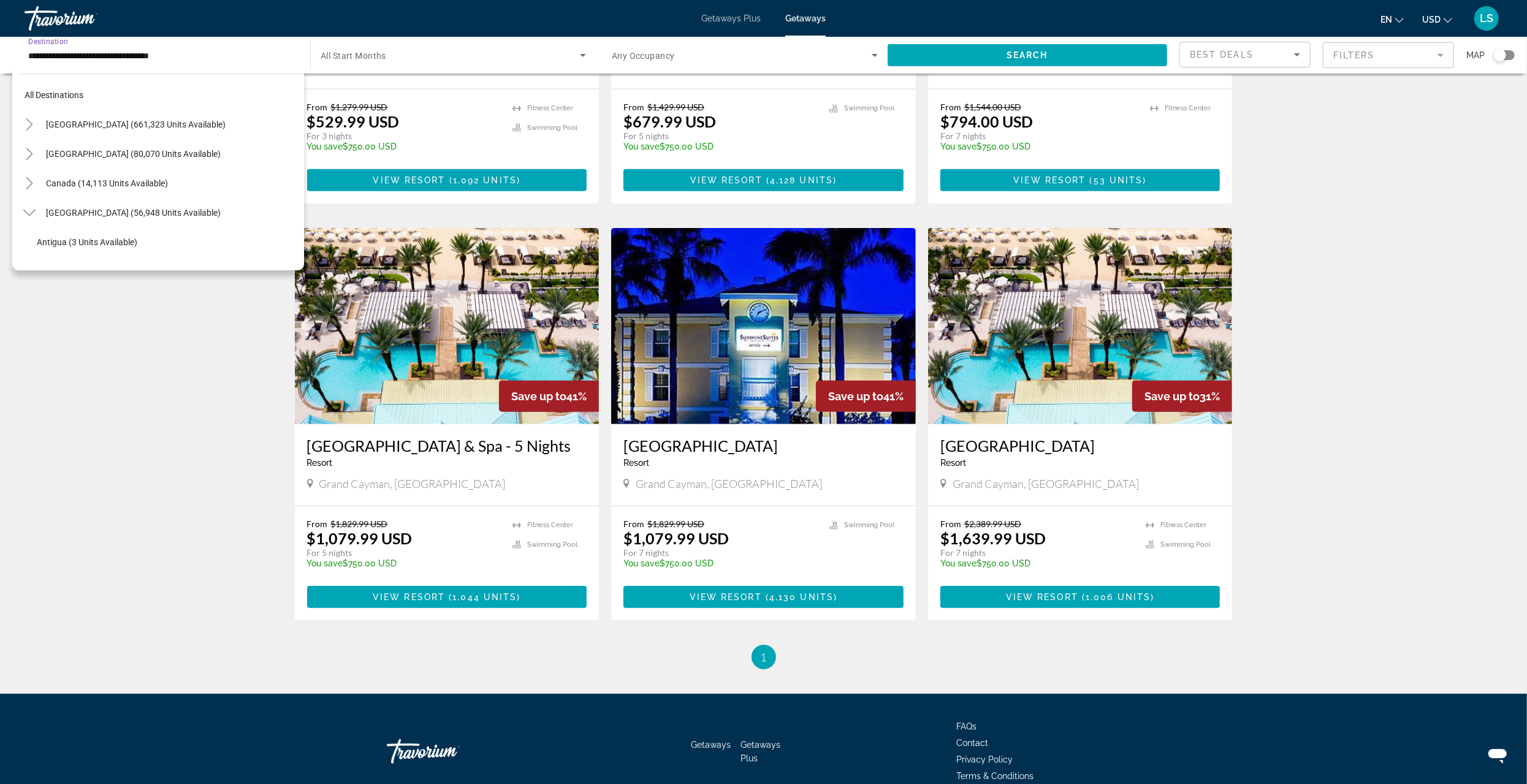
scroll to position [190, 0]
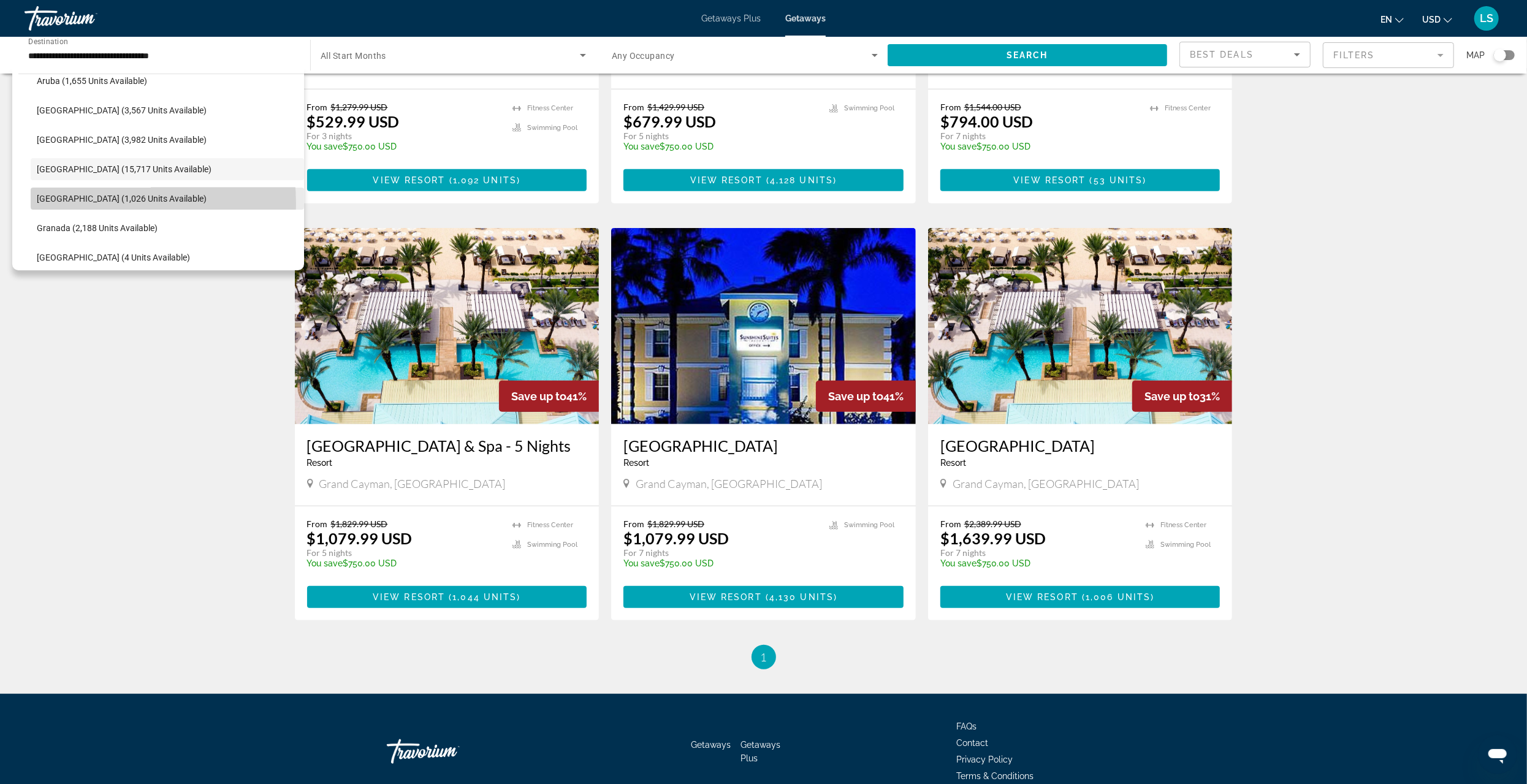
click at [67, 203] on span "Search widget" at bounding box center [167, 199] width 274 height 30
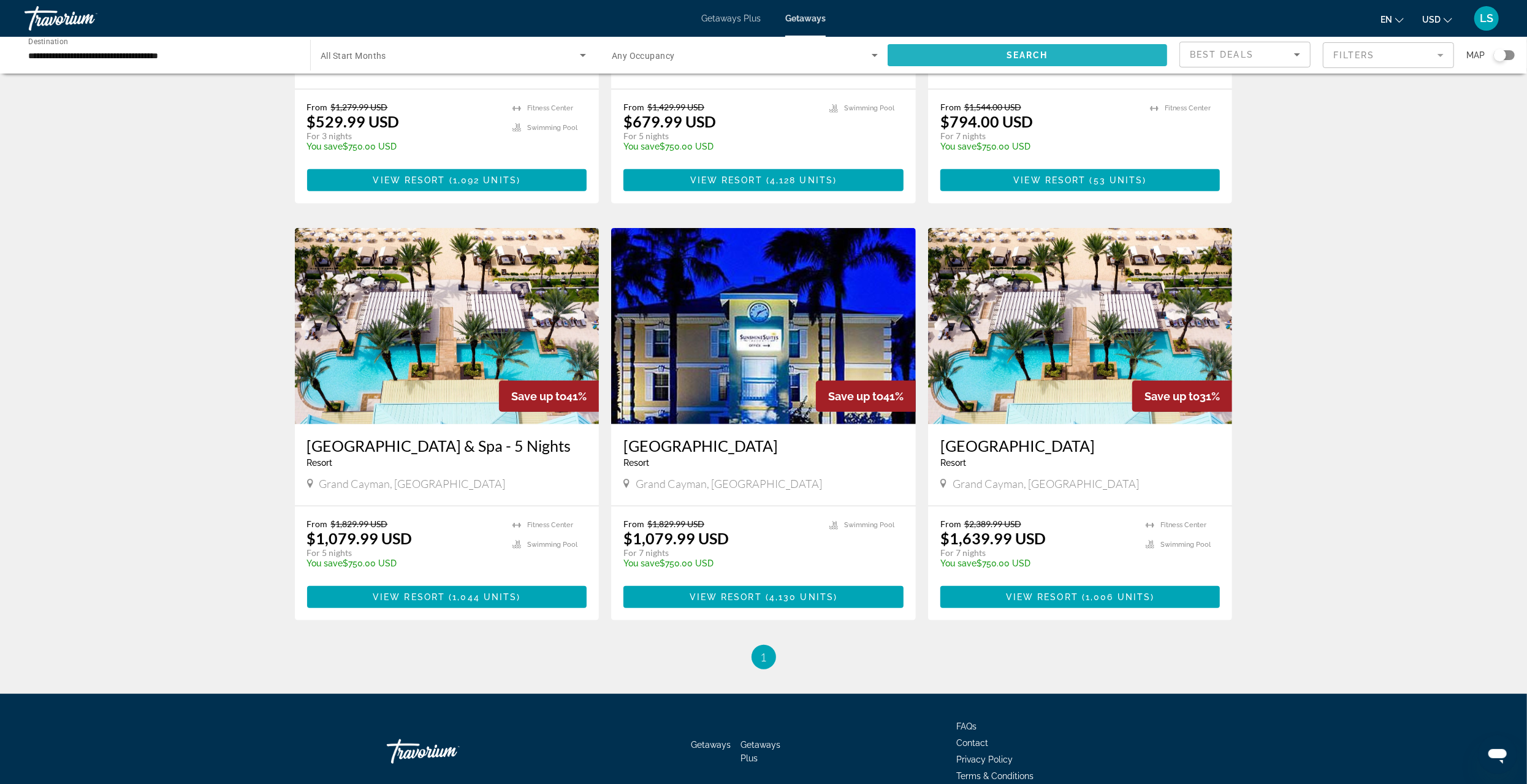
click at [1047, 54] on span "Search" at bounding box center [1027, 55] width 42 height 10
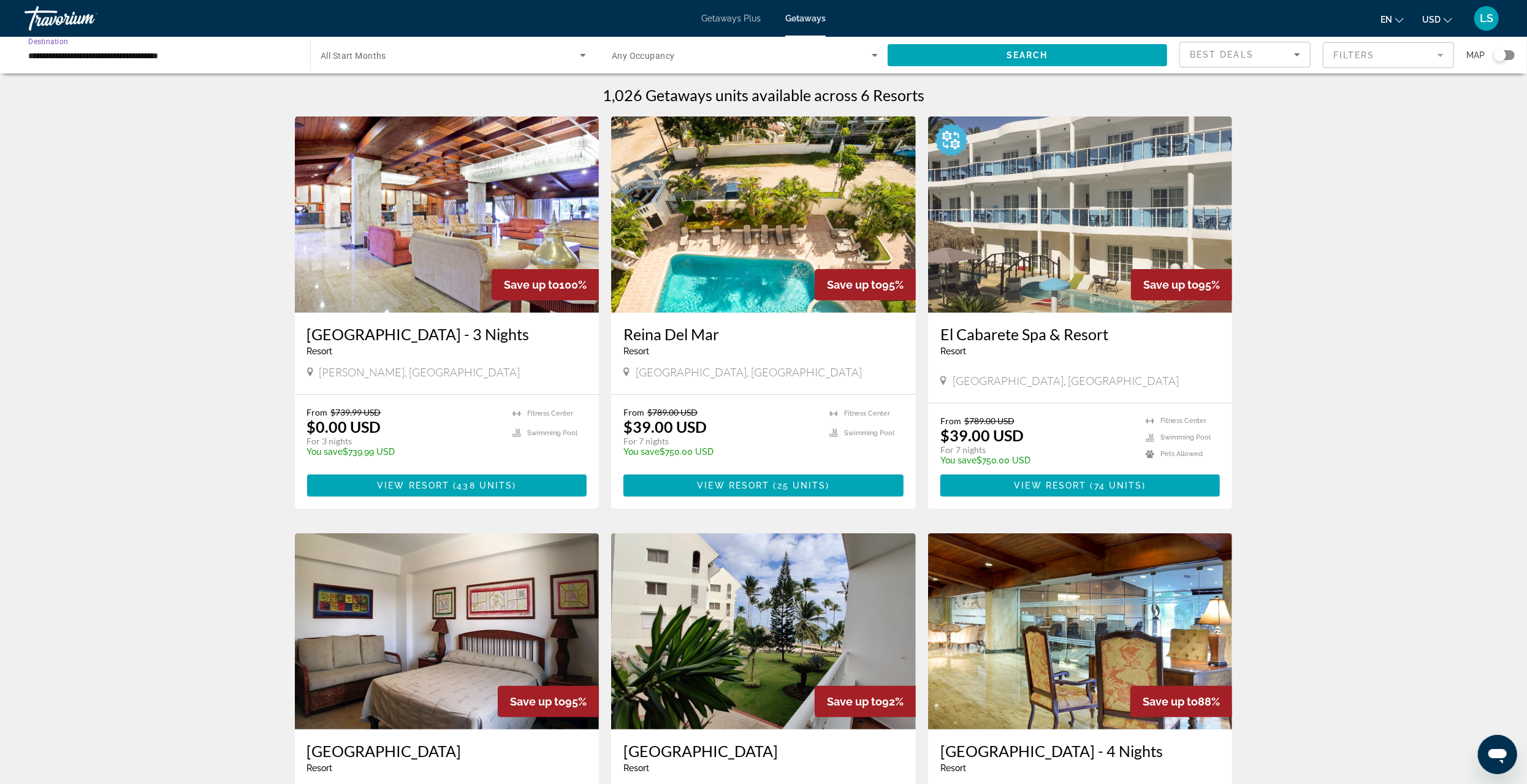
click at [55, 55] on input "**********" at bounding box center [161, 55] width 266 height 15
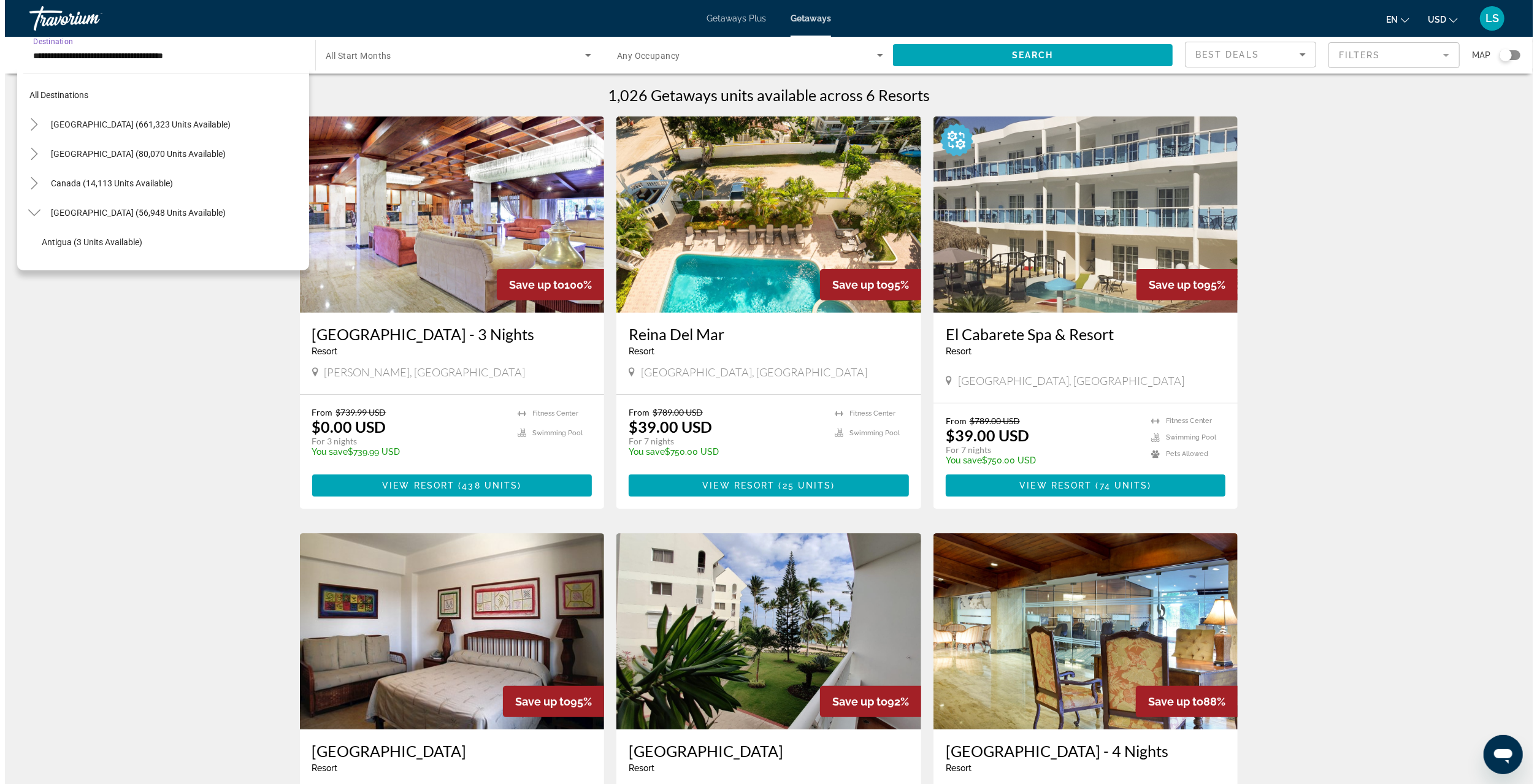
scroll to position [220, 0]
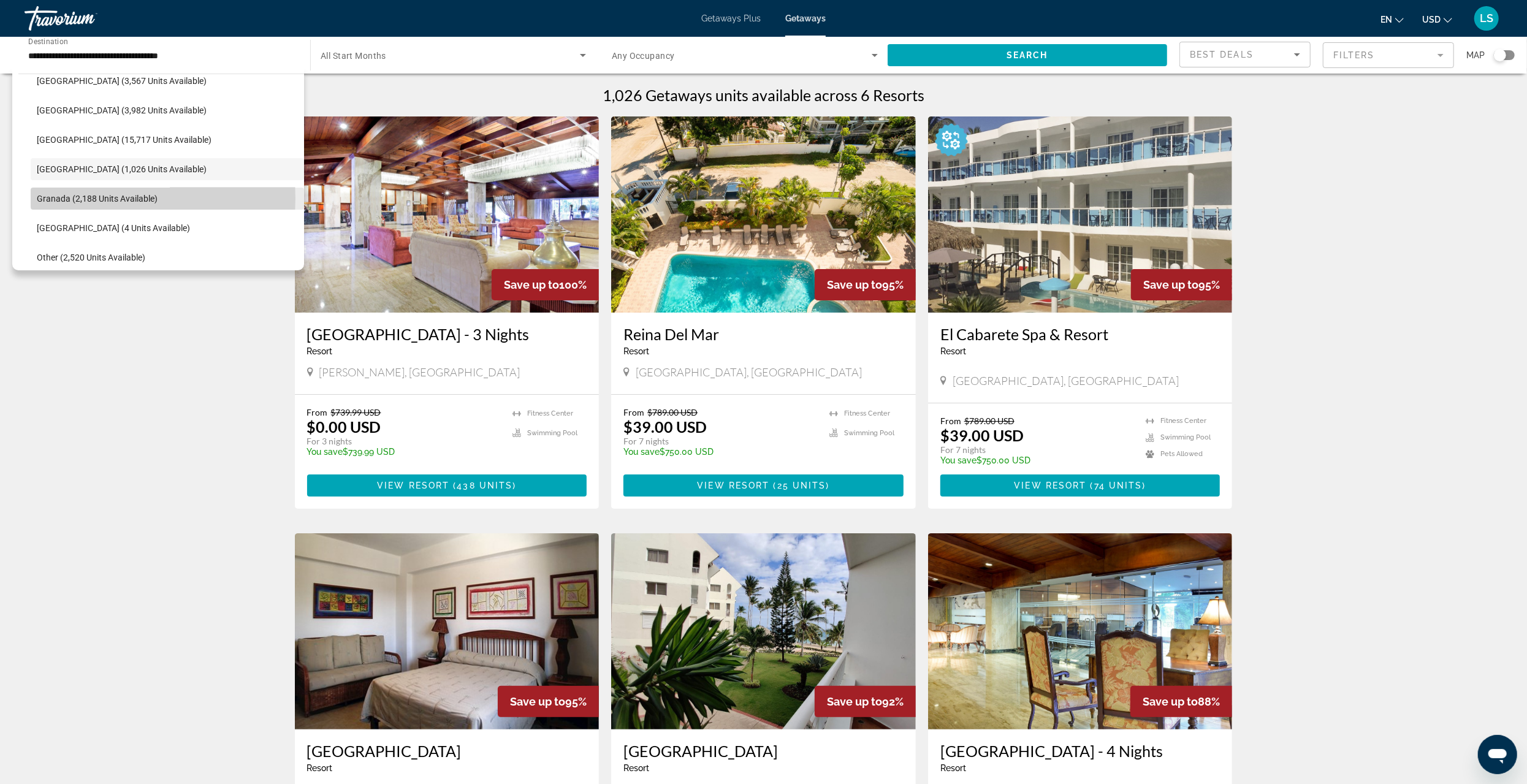
click at [77, 197] on span "Granada (2,188 units available)" at bounding box center [97, 198] width 121 height 10
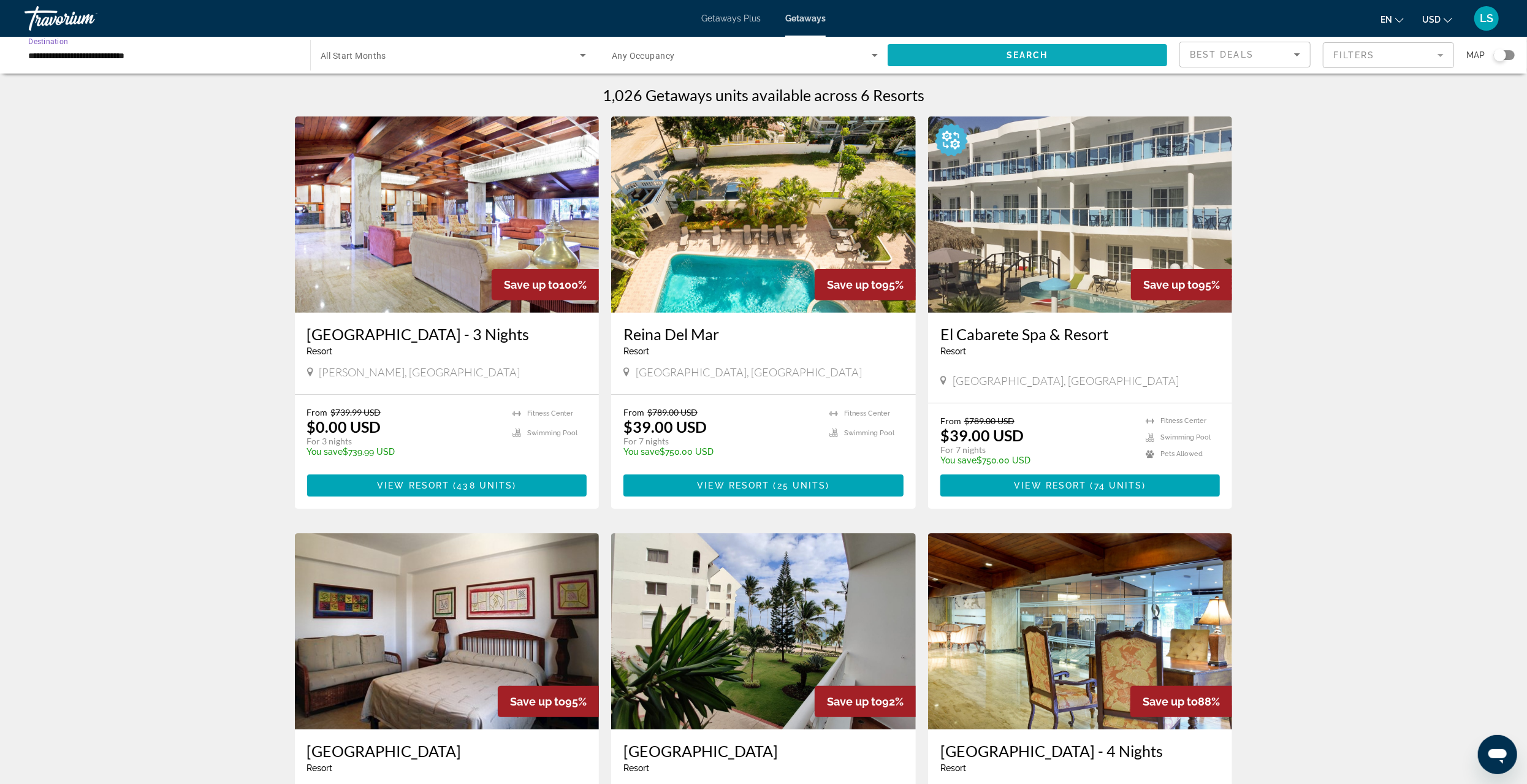
click at [1067, 54] on span "Search widget" at bounding box center [1027, 55] width 279 height 30
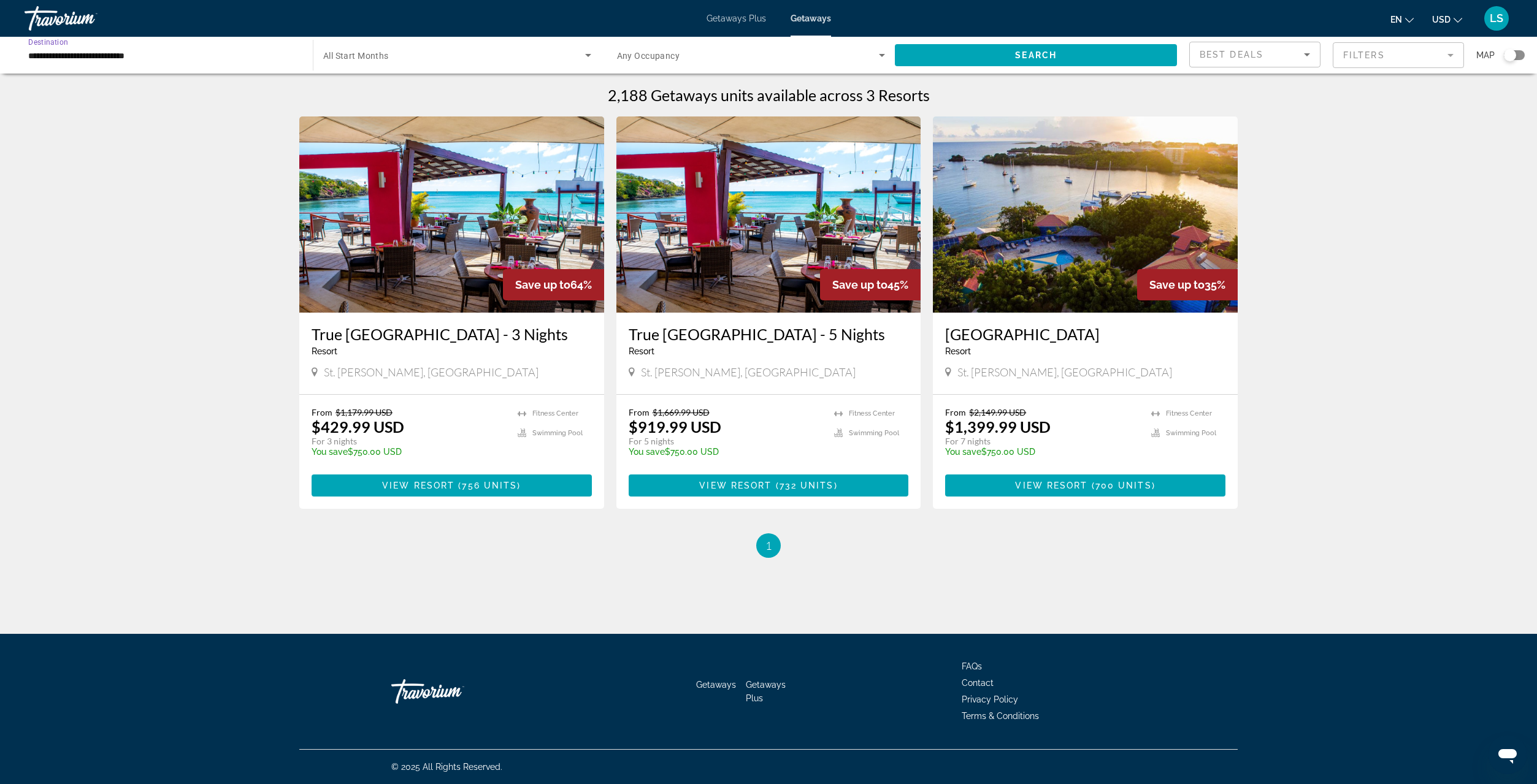
click at [48, 55] on input "**********" at bounding box center [163, 55] width 269 height 15
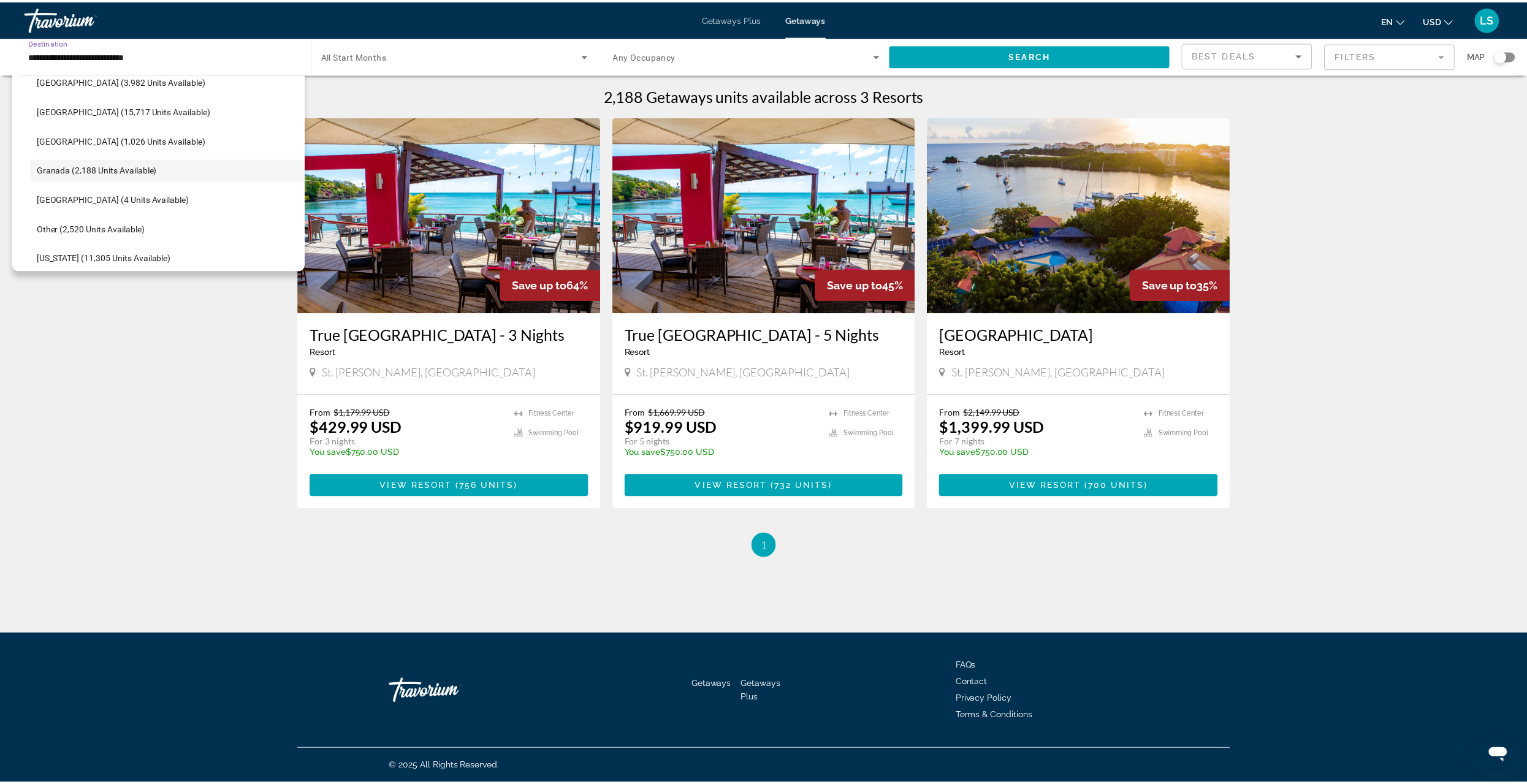
scroll to position [311, 0]
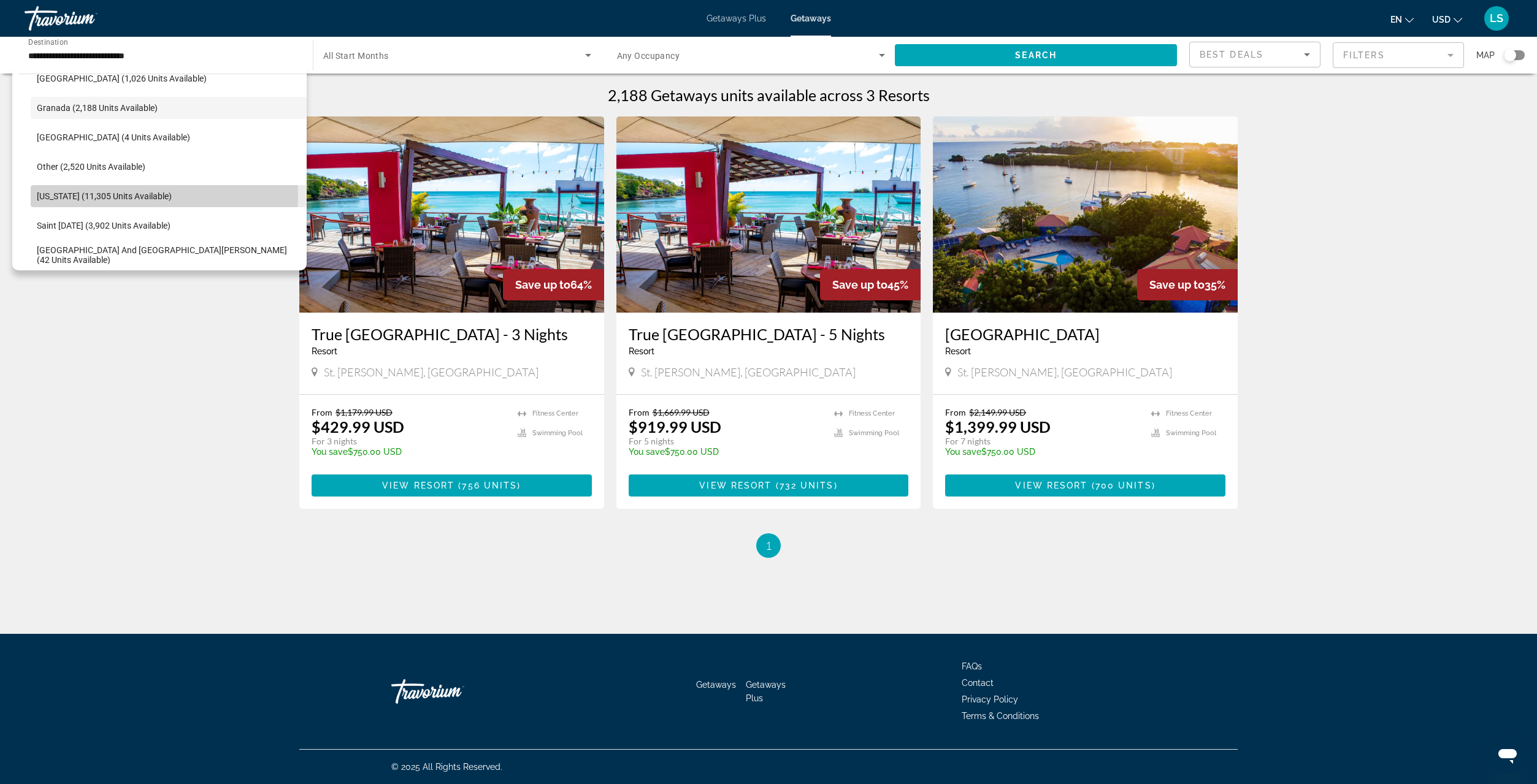
click at [80, 196] on span "[US_STATE] (11,305 units available)" at bounding box center [104, 196] width 135 height 10
type input "**********"
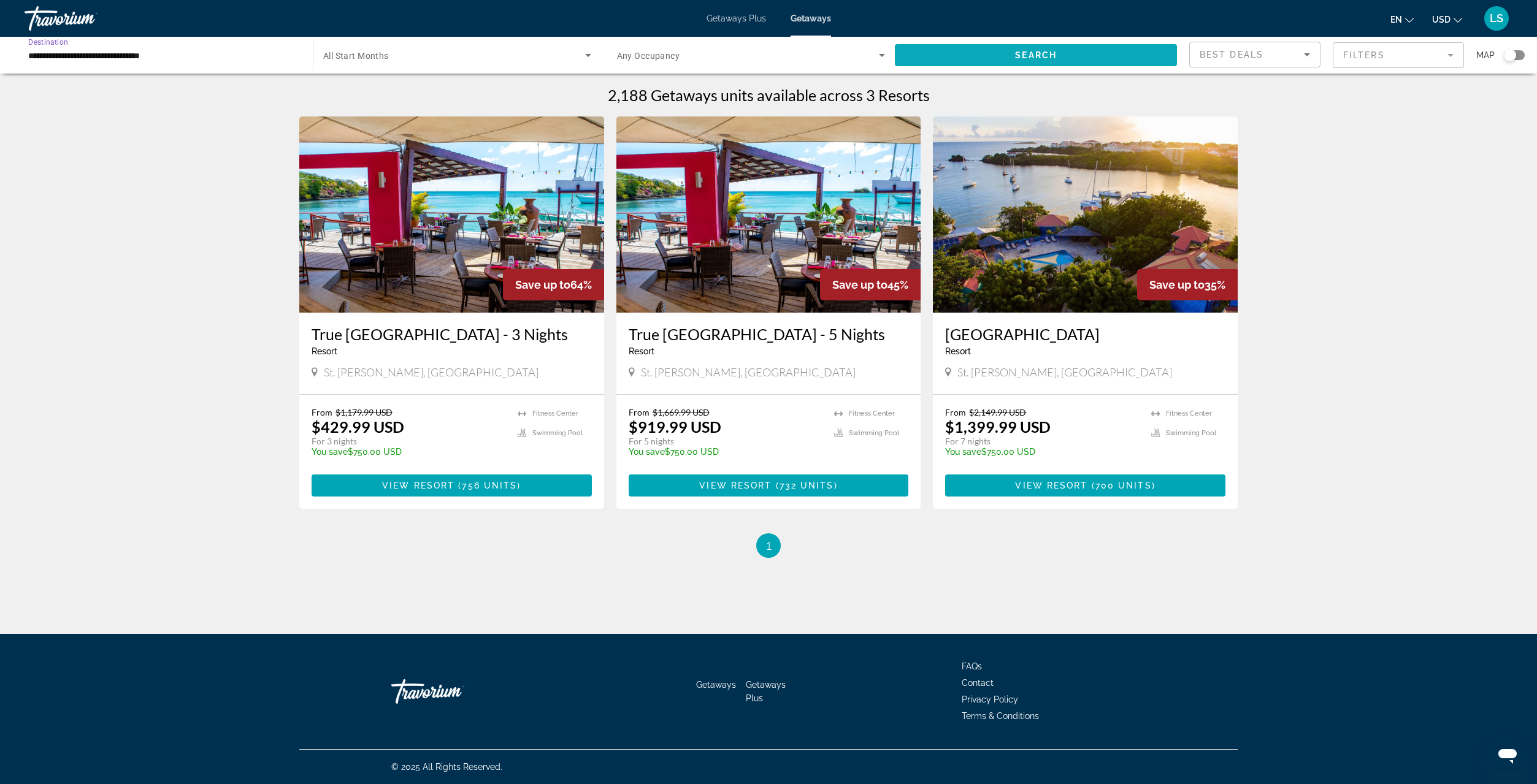
click at [1044, 48] on span "Search widget" at bounding box center [1035, 55] width 282 height 30
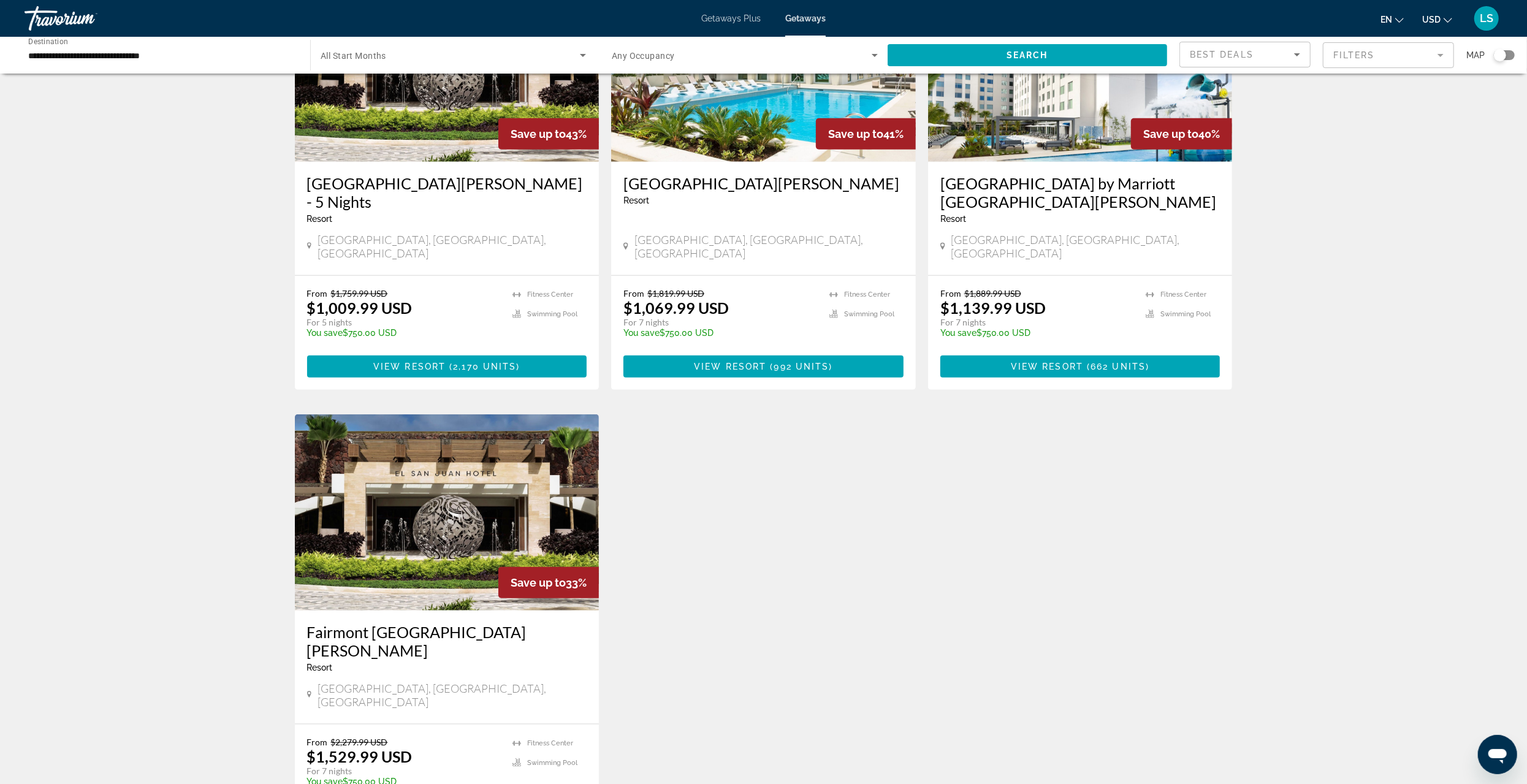
scroll to position [1165, 0]
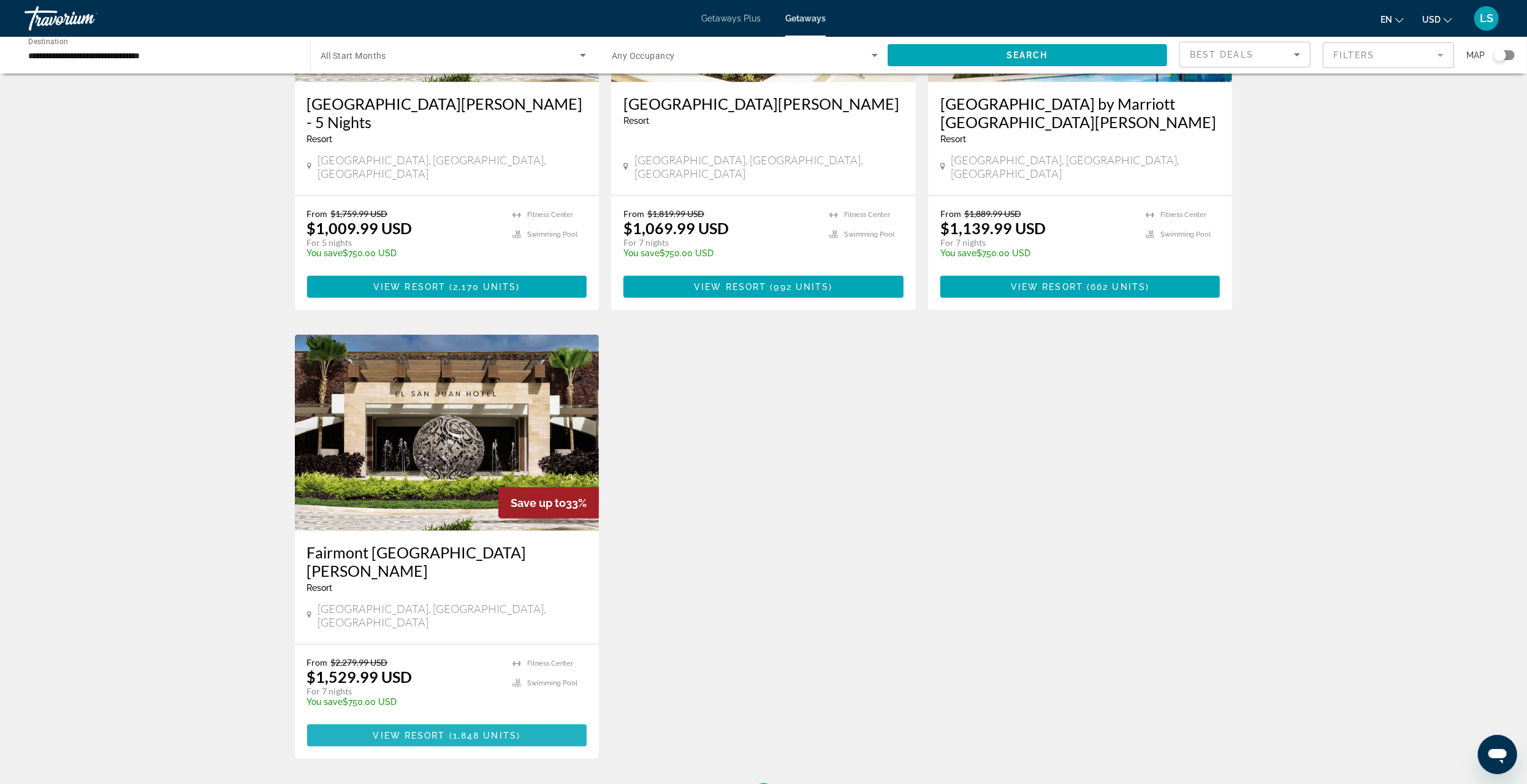
click at [442, 730] on span "View Resort" at bounding box center [410, 735] width 72 height 10
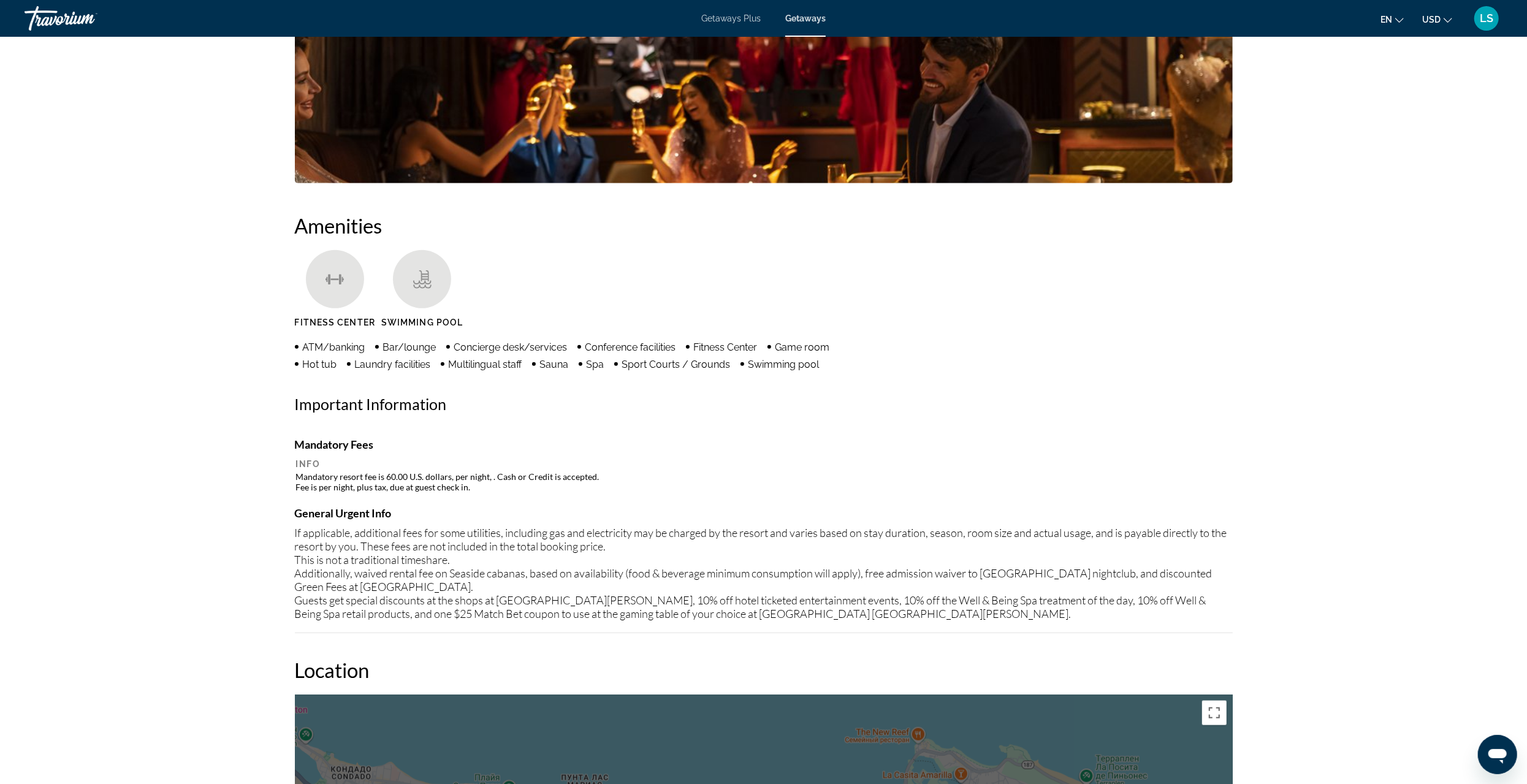
scroll to position [797, 0]
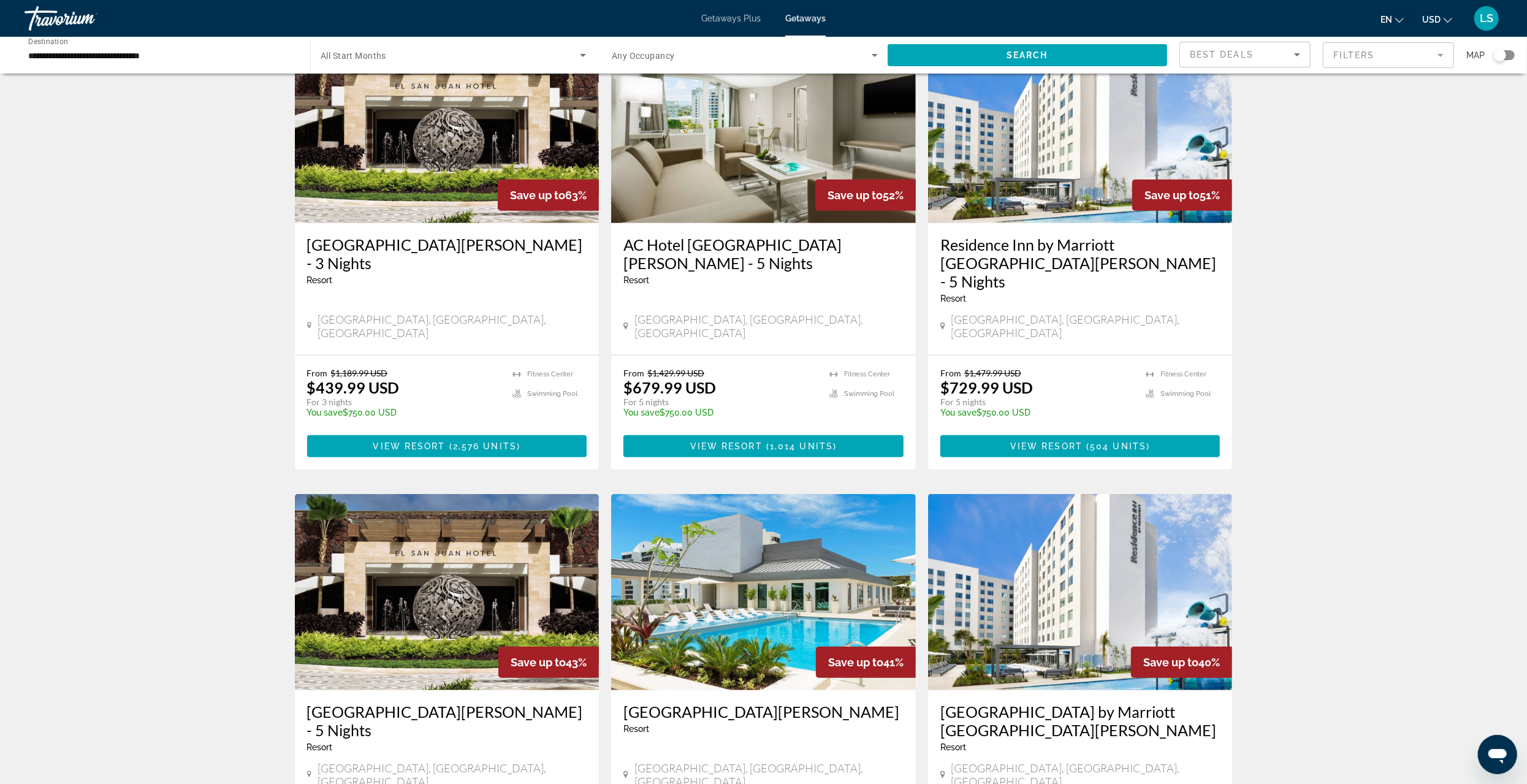
scroll to position [797, 0]
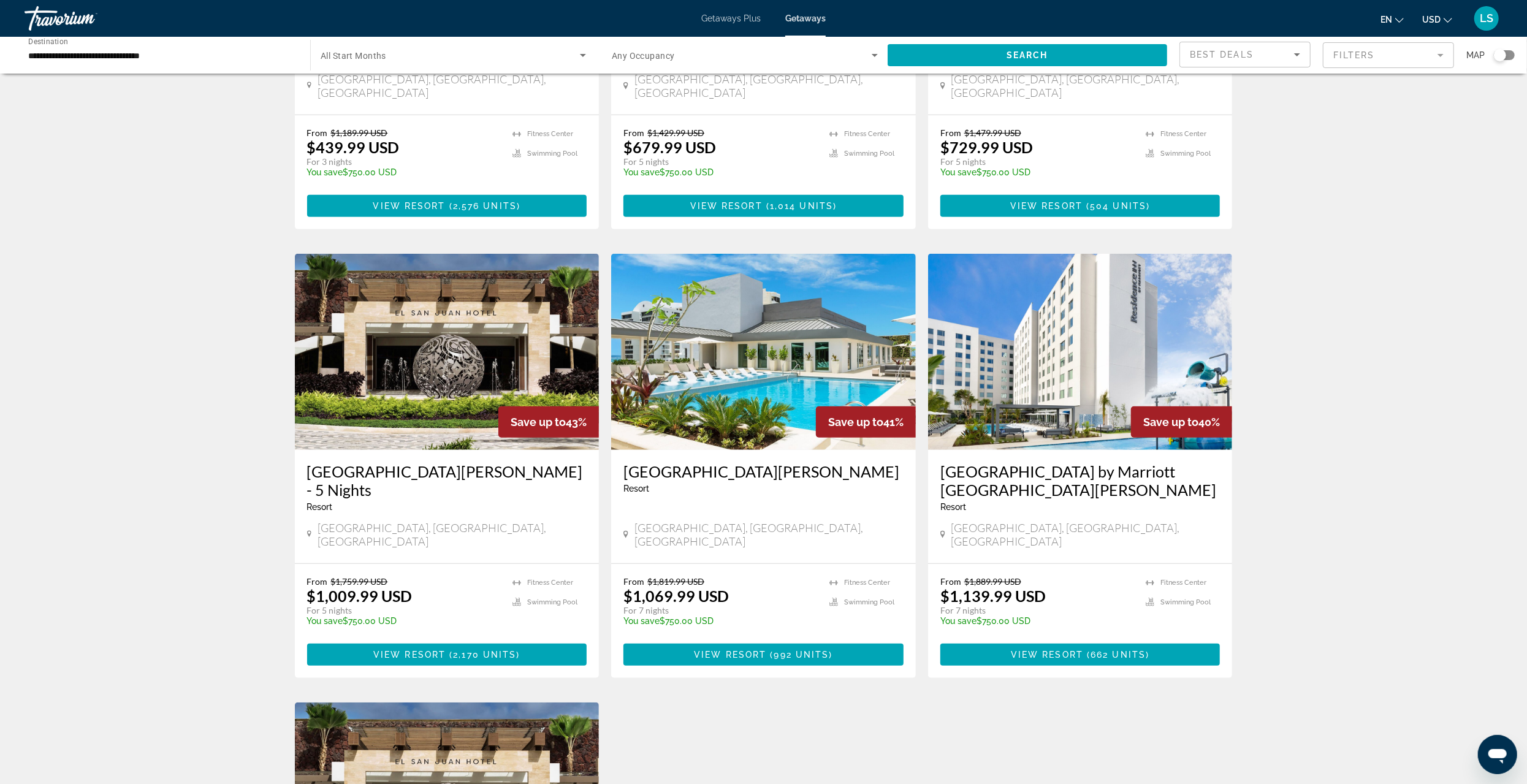
click at [74, 55] on input "**********" at bounding box center [161, 55] width 266 height 15
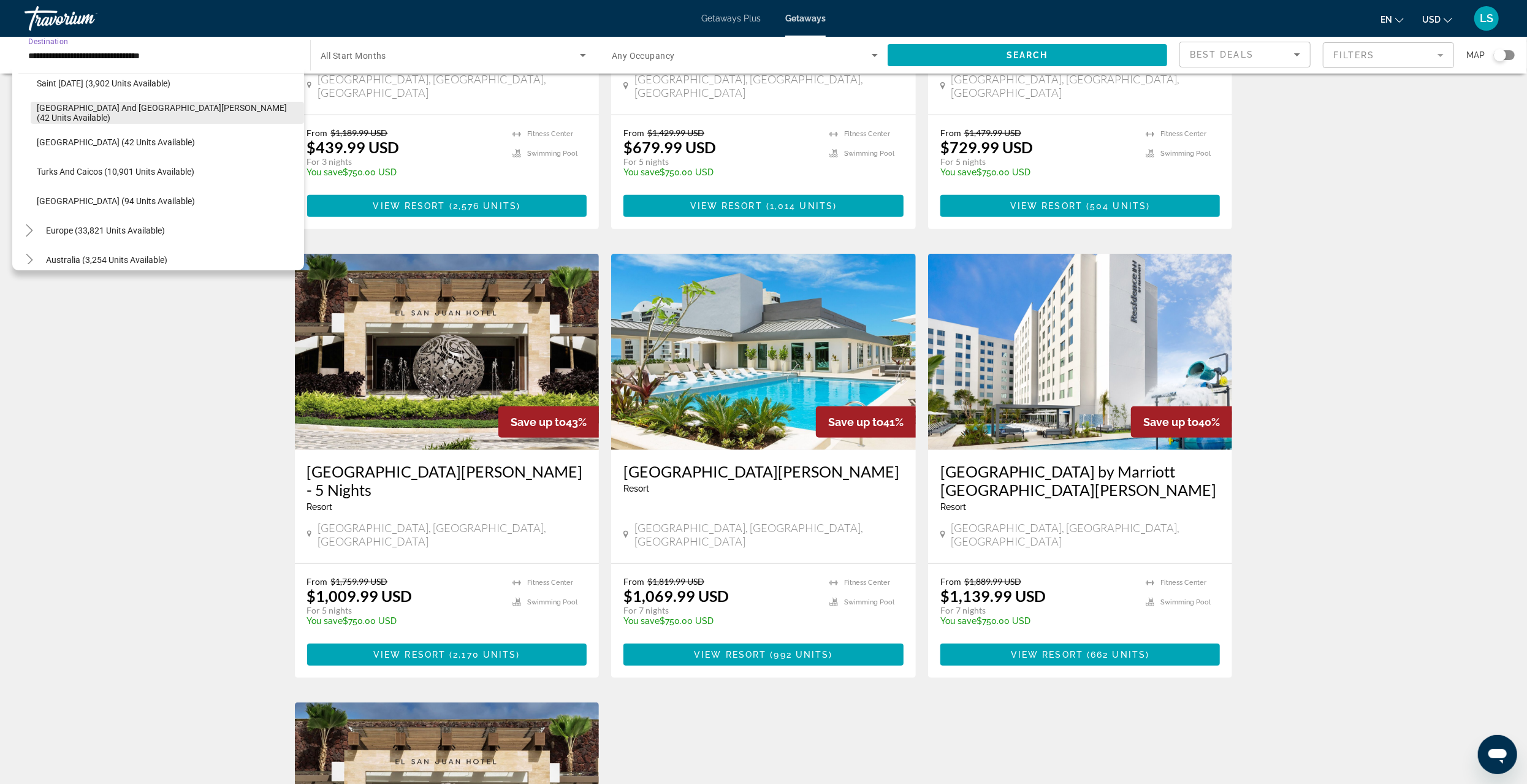
scroll to position [460, 0]
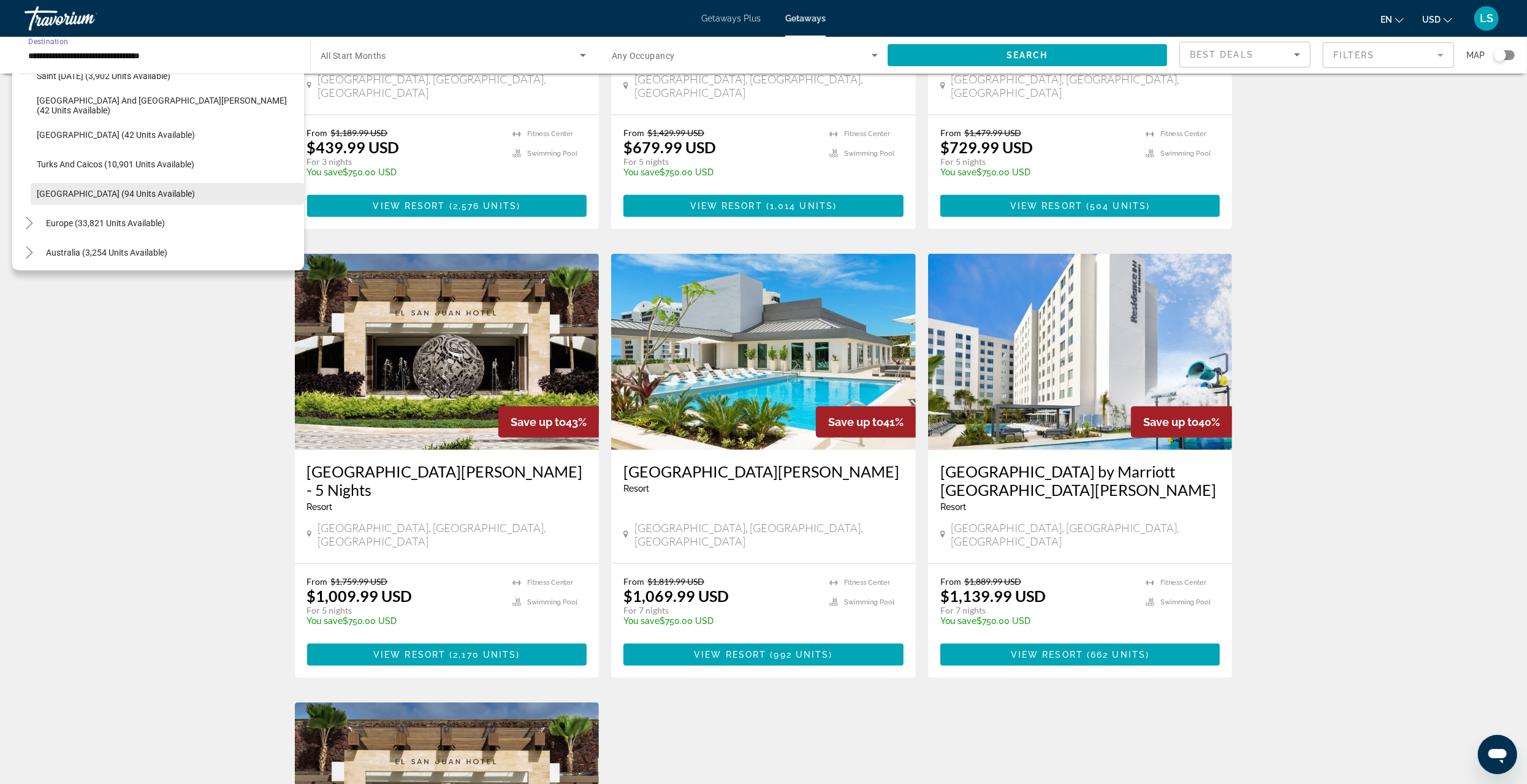
click at [76, 195] on span "[GEOGRAPHIC_DATA] (94 units available)" at bounding box center [116, 194] width 158 height 10
type input "**********"
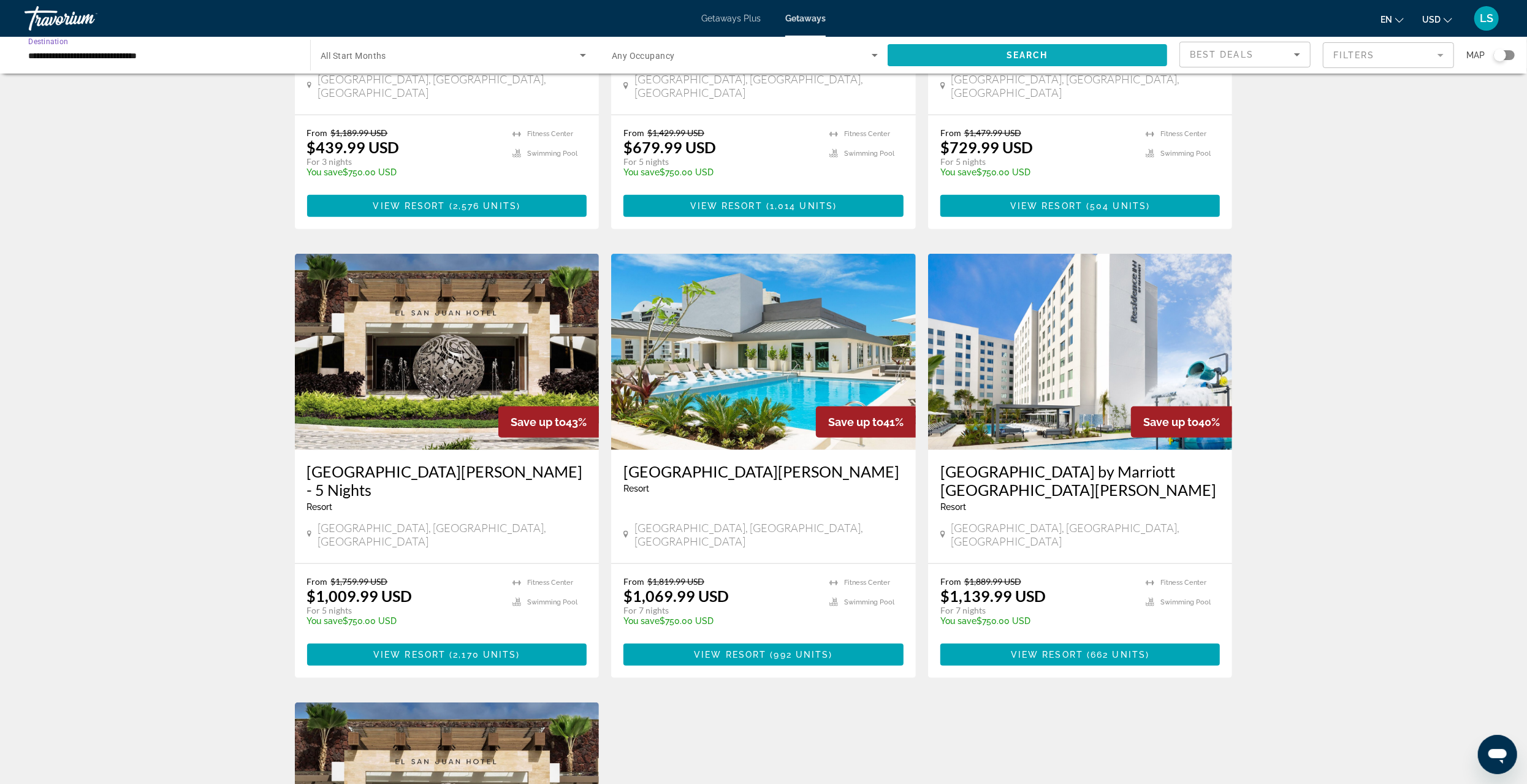
click at [965, 48] on span "Search widget" at bounding box center [1027, 55] width 279 height 30
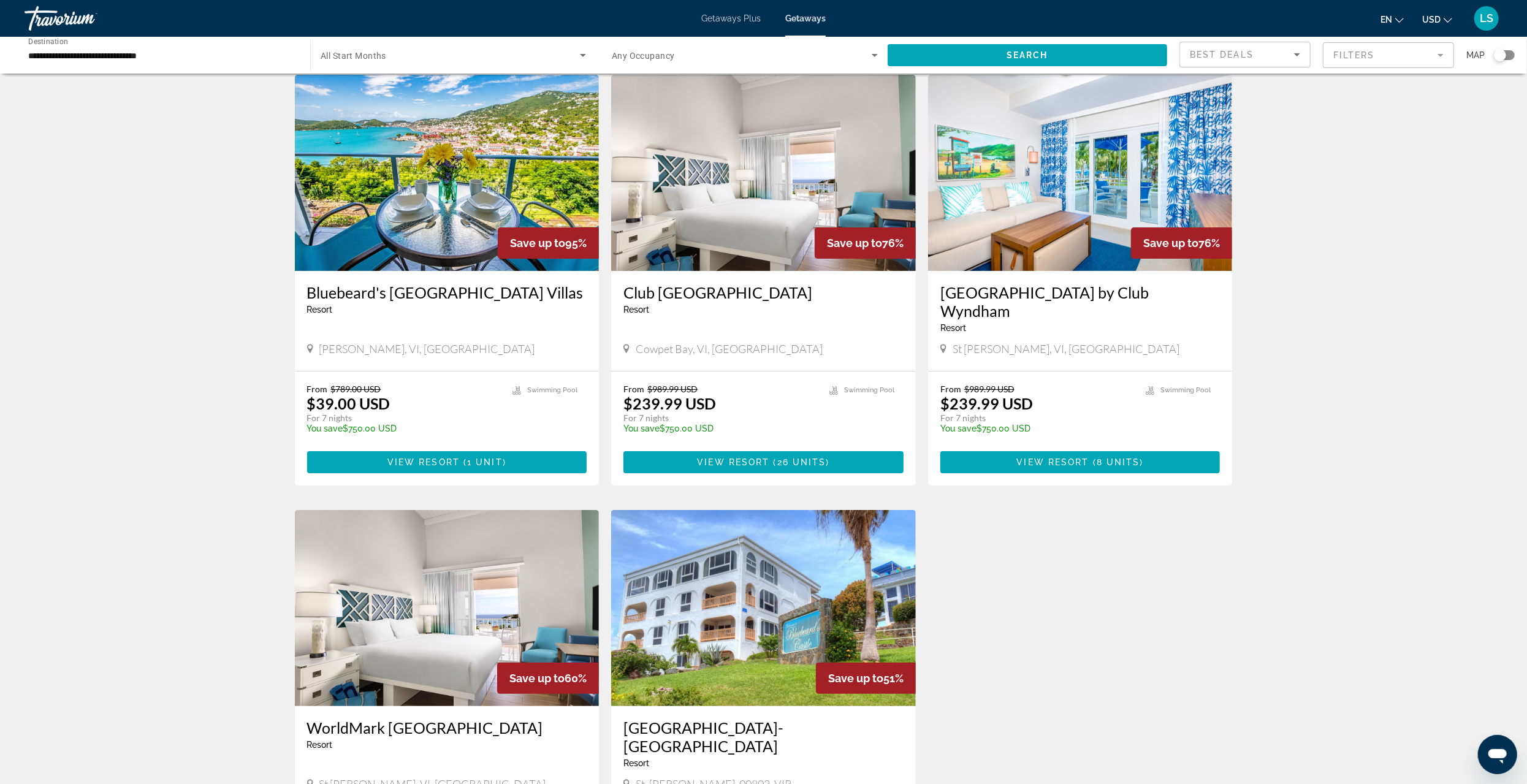
scroll to position [61, 0]
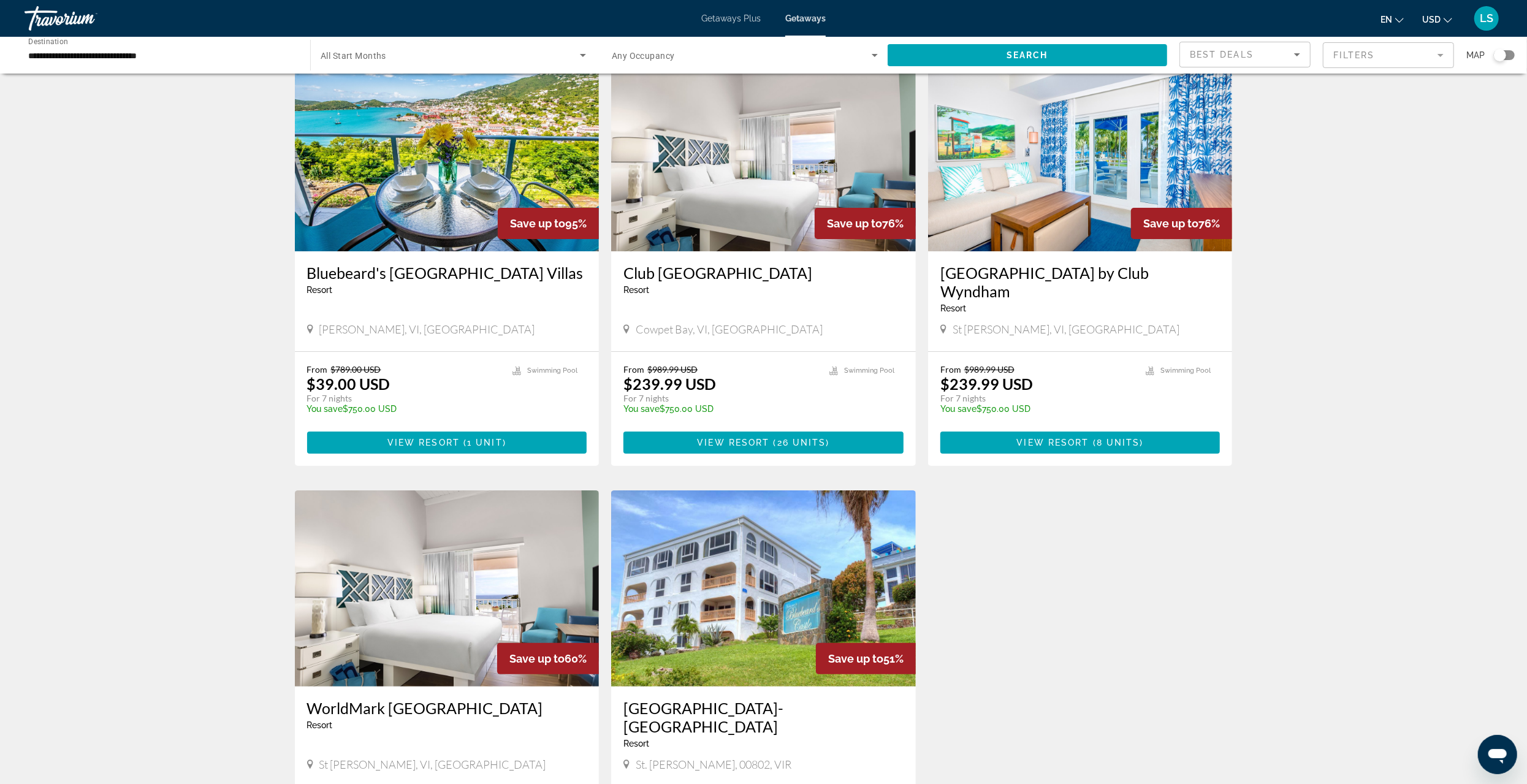
click at [732, 19] on span "Getaways Plus" at bounding box center [731, 18] width 59 height 10
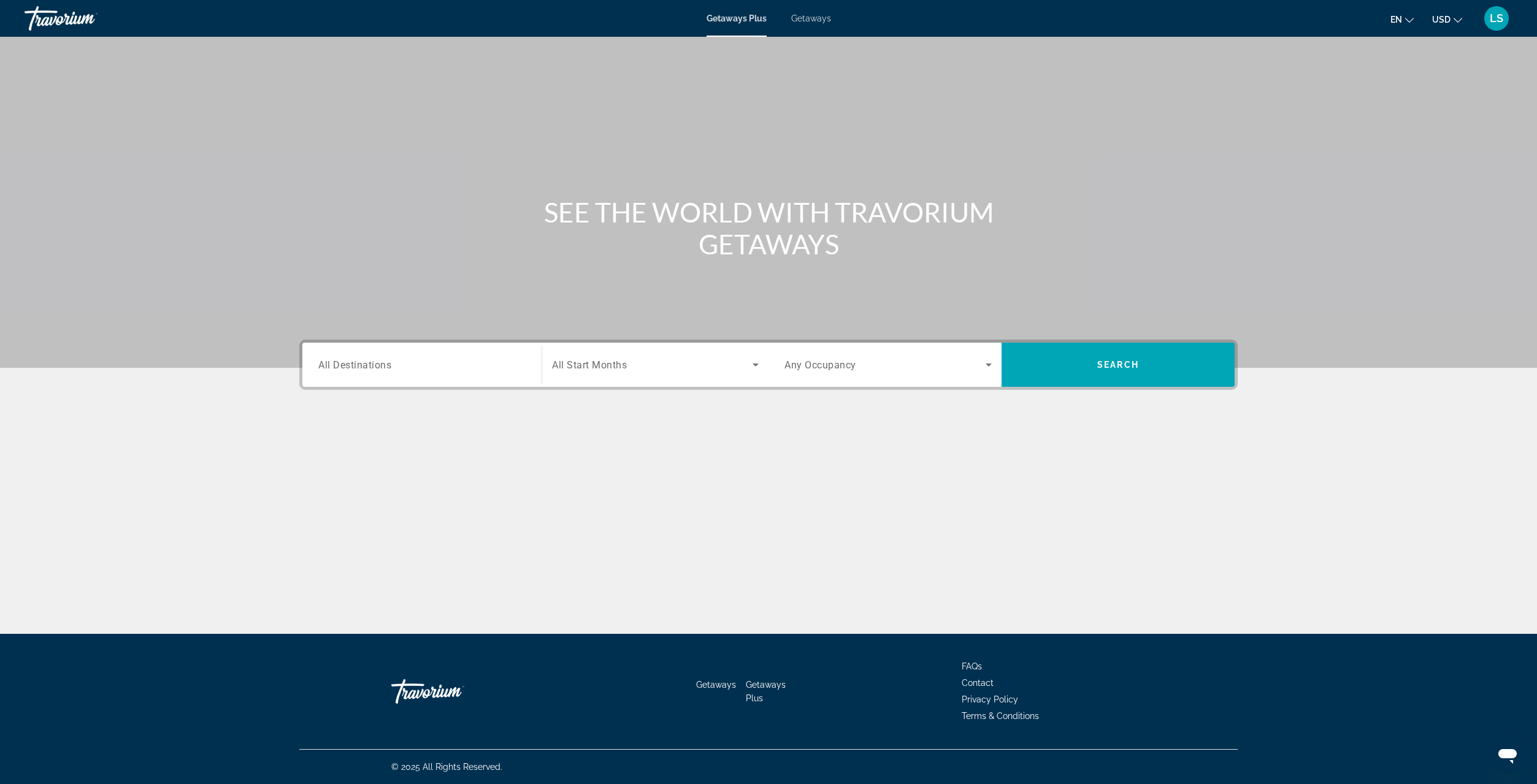
click at [355, 363] on span "All Destinations" at bounding box center [354, 365] width 73 height 12
click at [355, 363] on input "Destination All Destinations" at bounding box center [422, 365] width 207 height 15
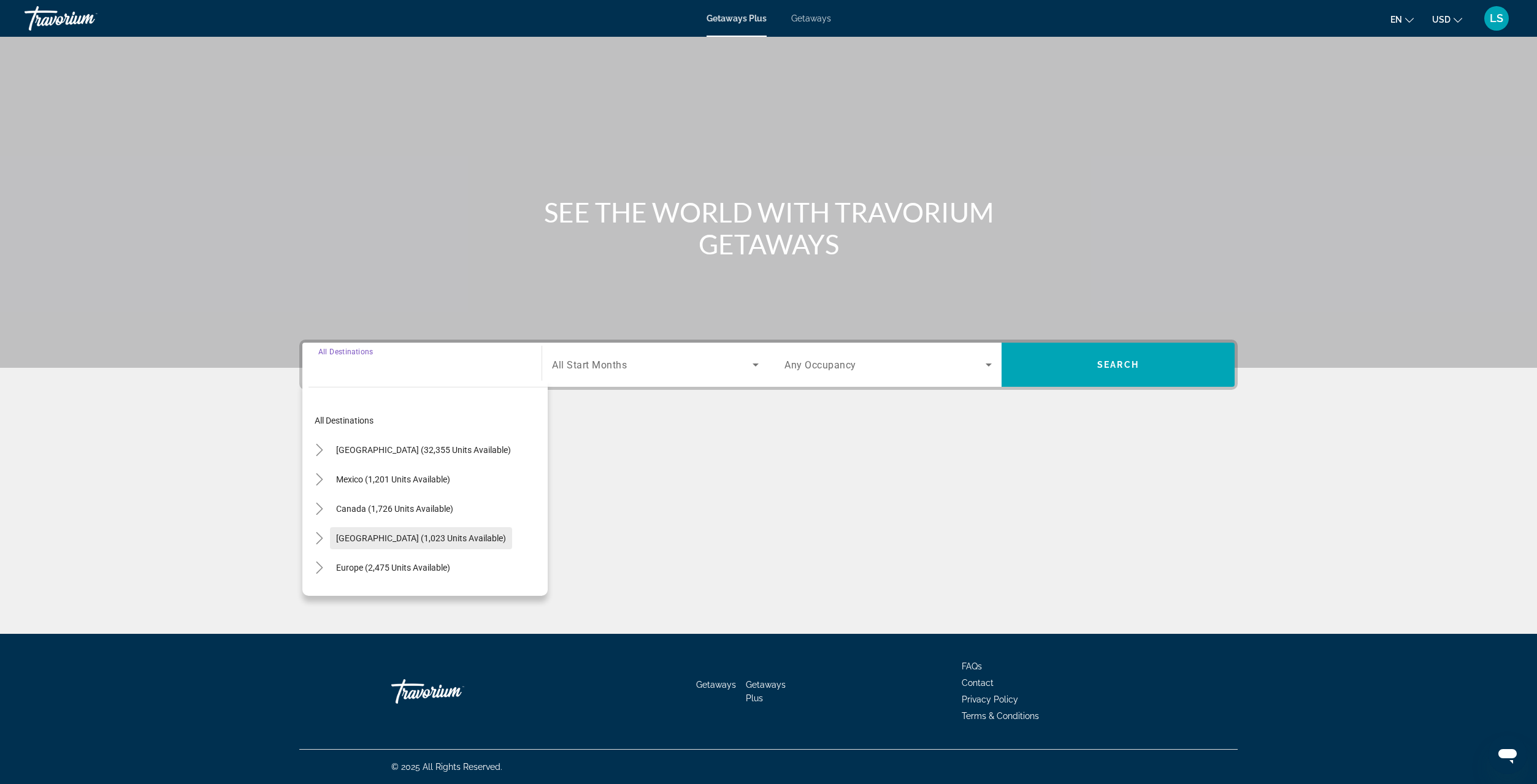
click at [329, 537] on mat-icon "Toggle Caribbean & Atlantic Islands (1,023 units available)" at bounding box center [319, 538] width 21 height 21
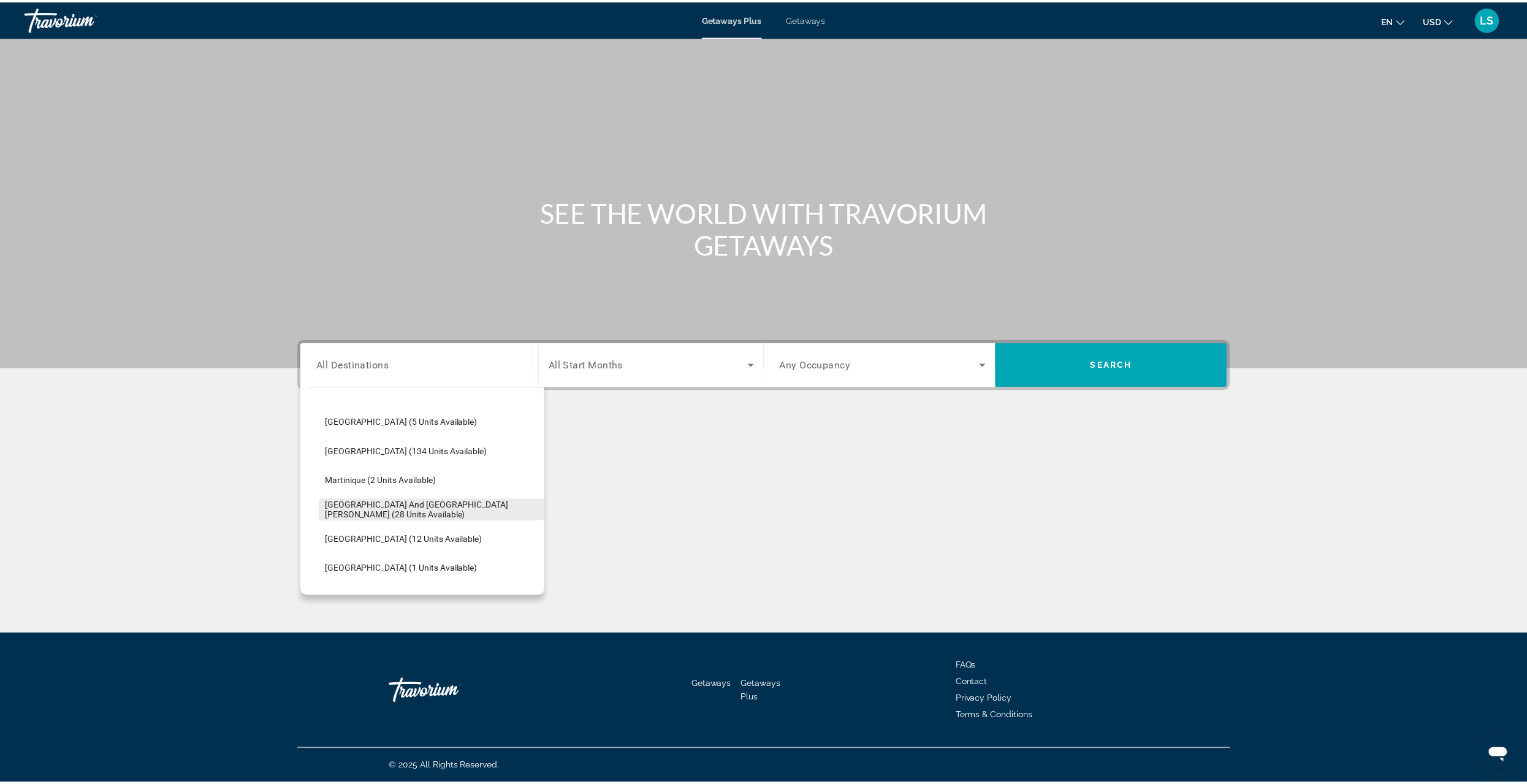
scroll to position [124, 0]
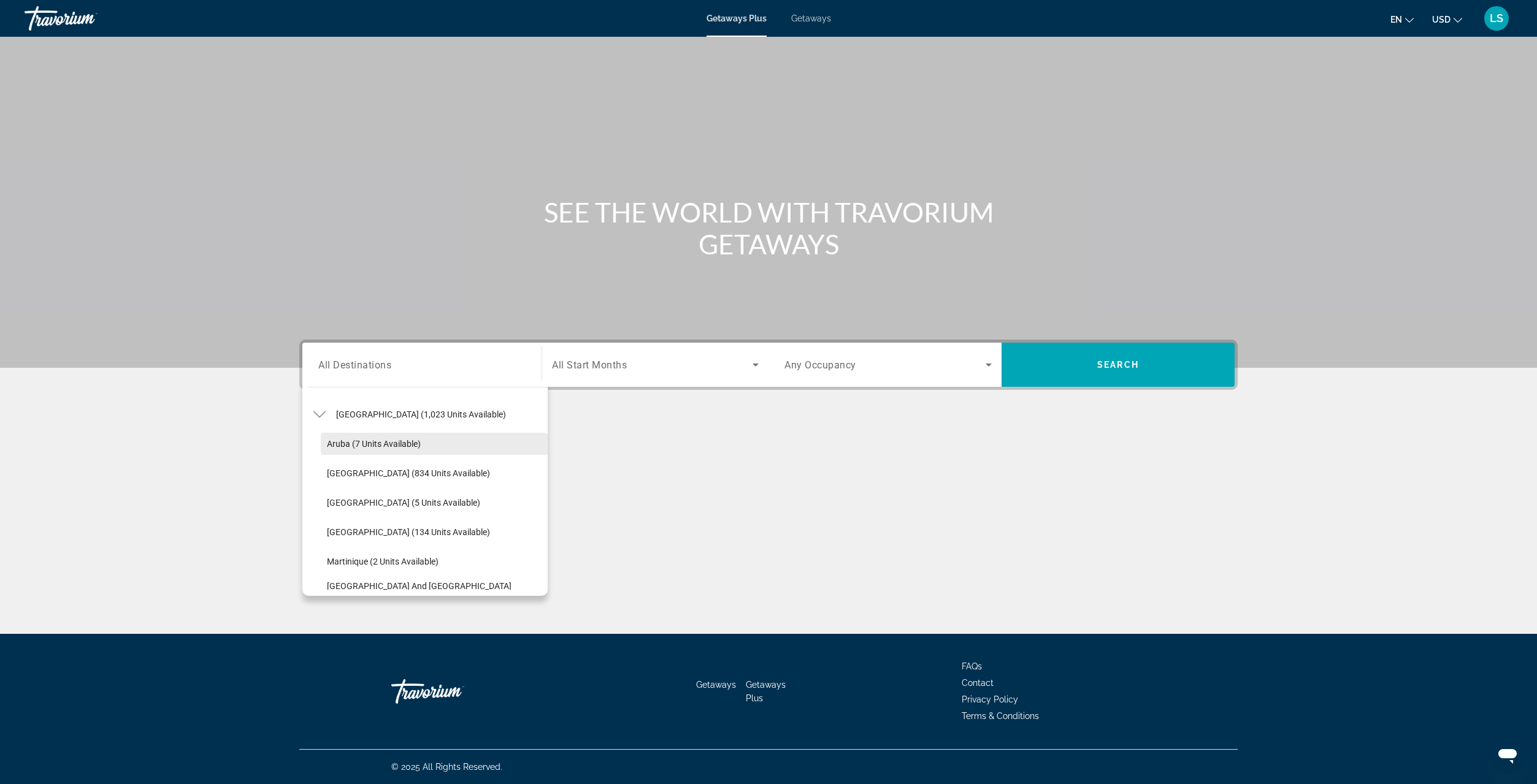
click at [340, 446] on span "Aruba (7 units available)" at bounding box center [373, 443] width 94 height 10
type input "**********"
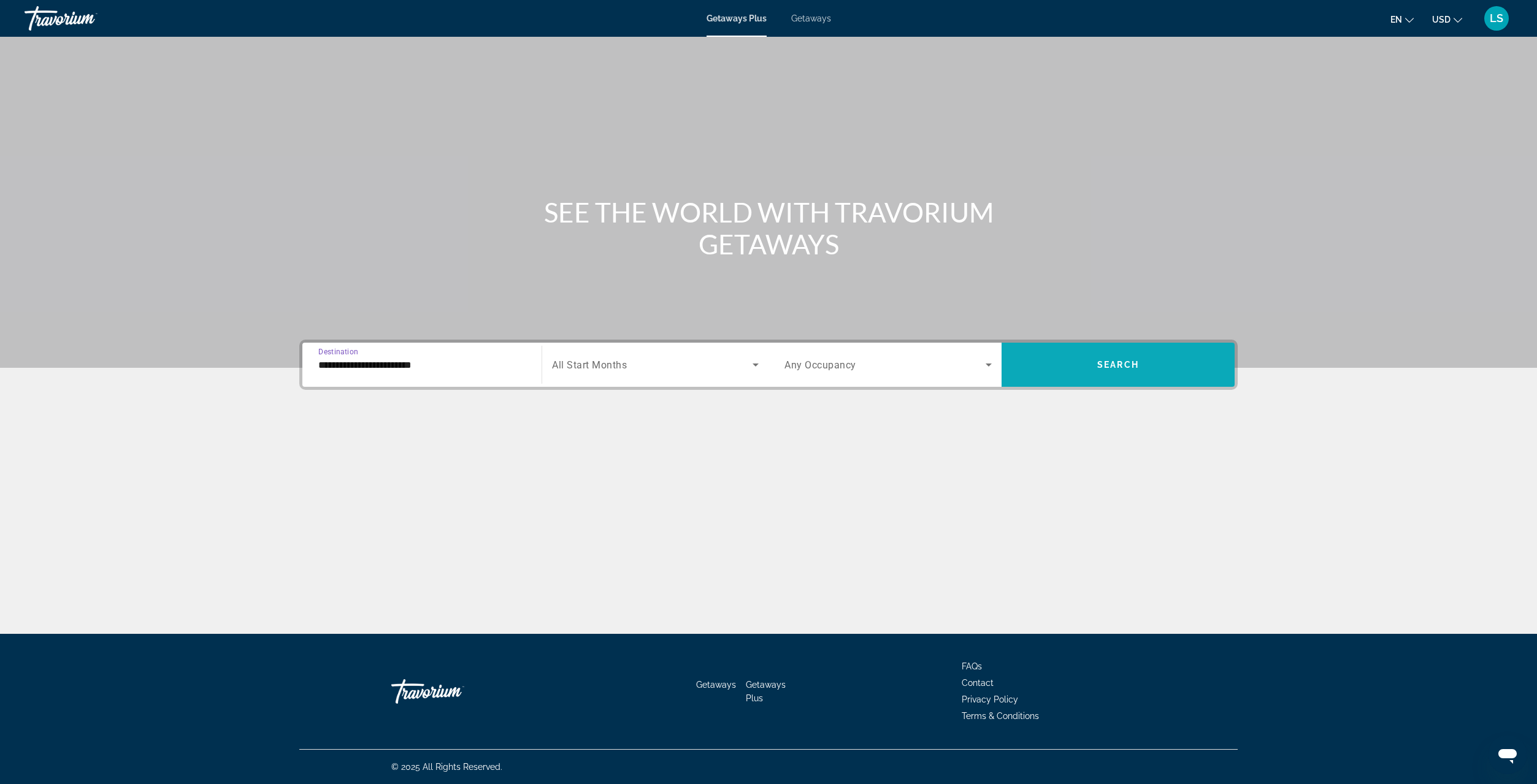
click at [1064, 367] on span "Search widget" at bounding box center [1117, 365] width 233 height 30
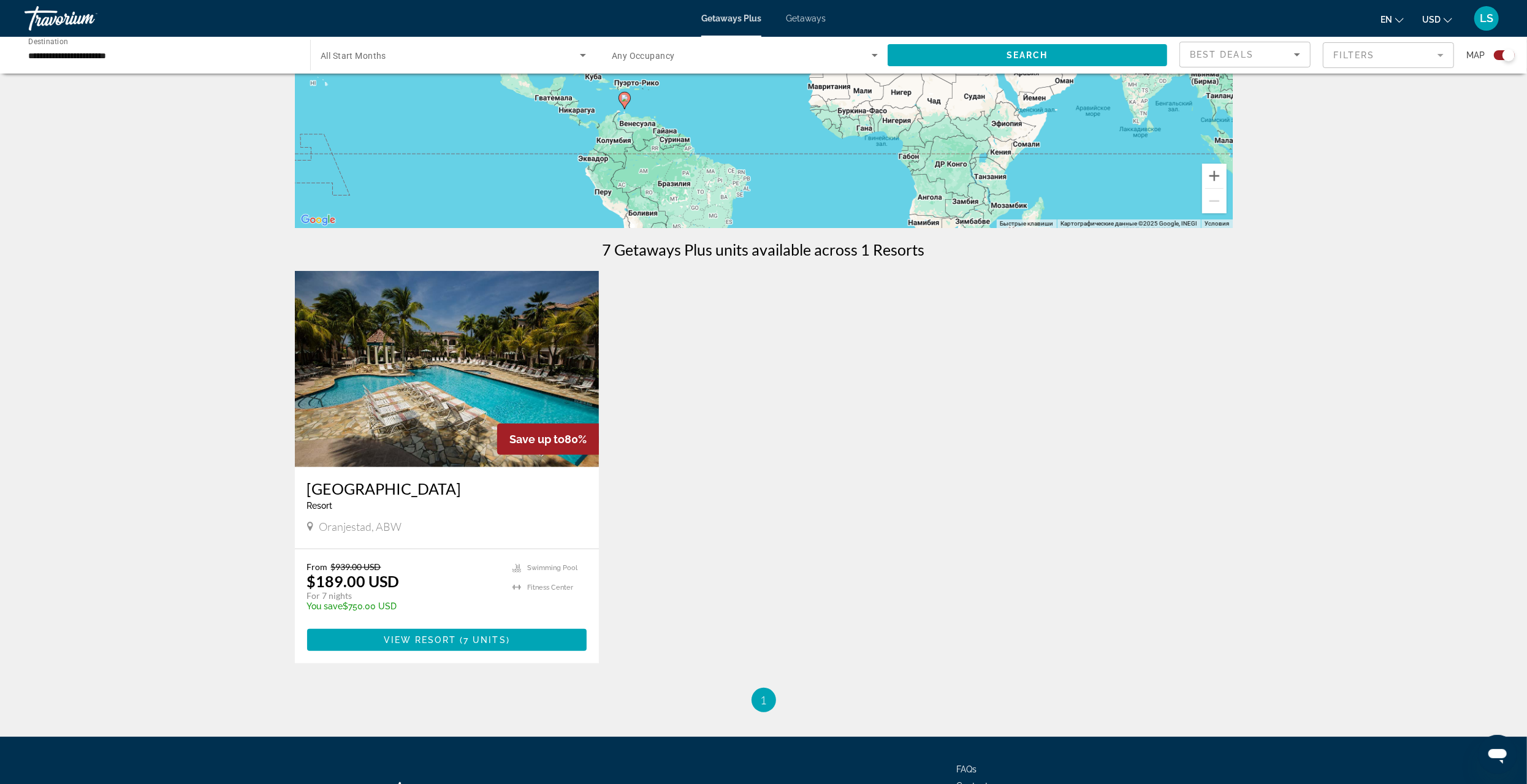
scroll to position [245, 0]
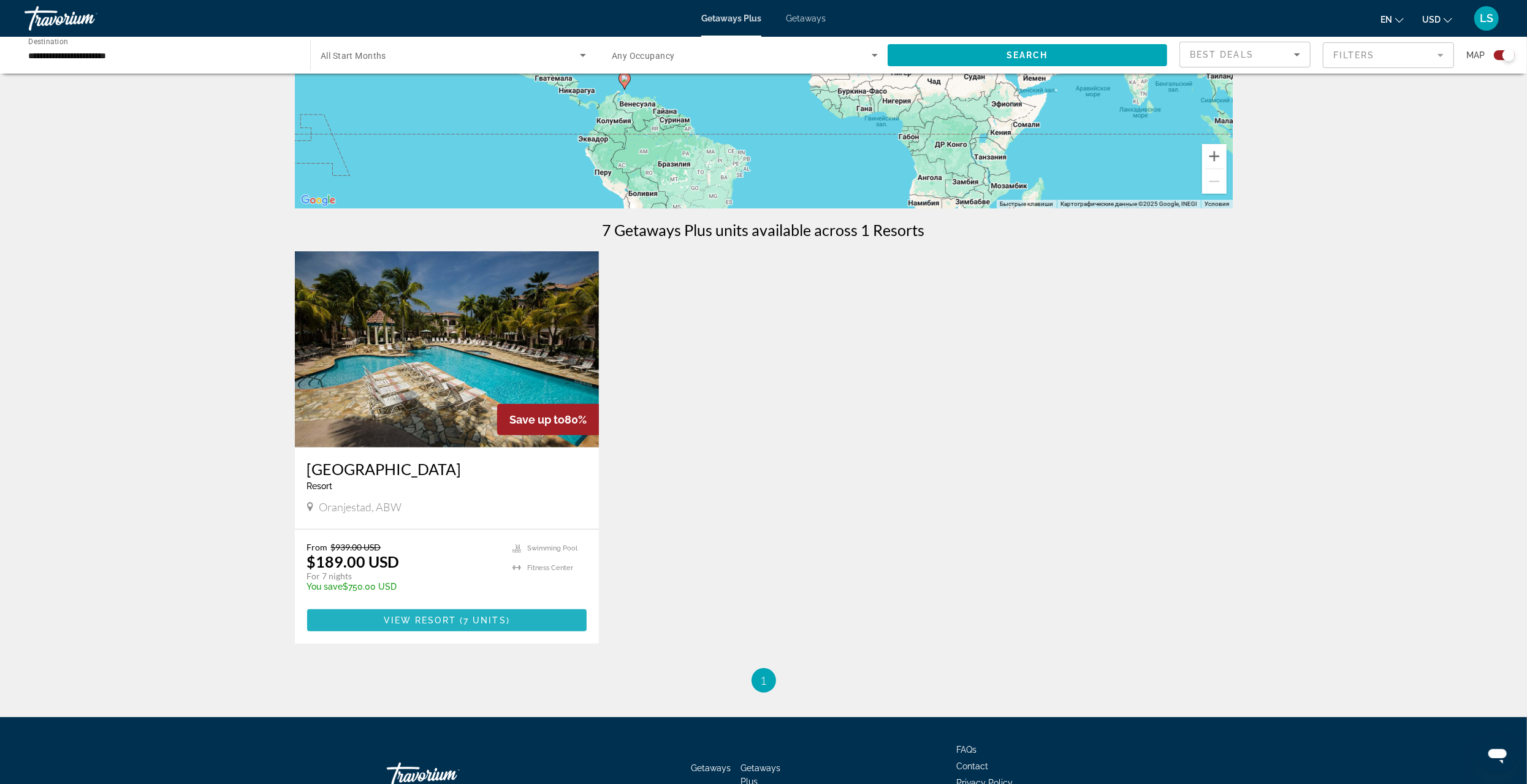
click at [436, 616] on span "View Resort" at bounding box center [420, 620] width 72 height 10
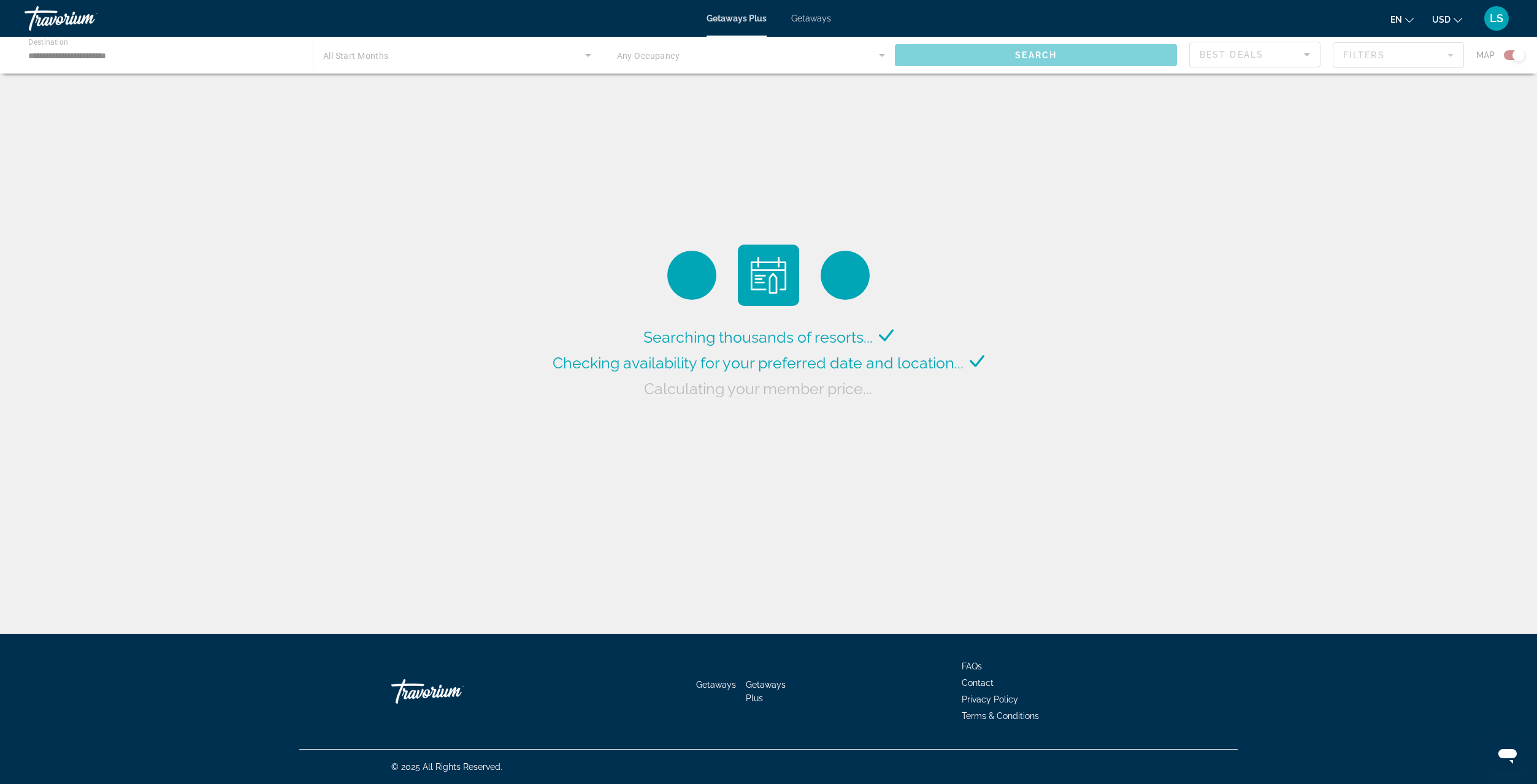
click at [65, 52] on div "Main content" at bounding box center [768, 55] width 1537 height 37
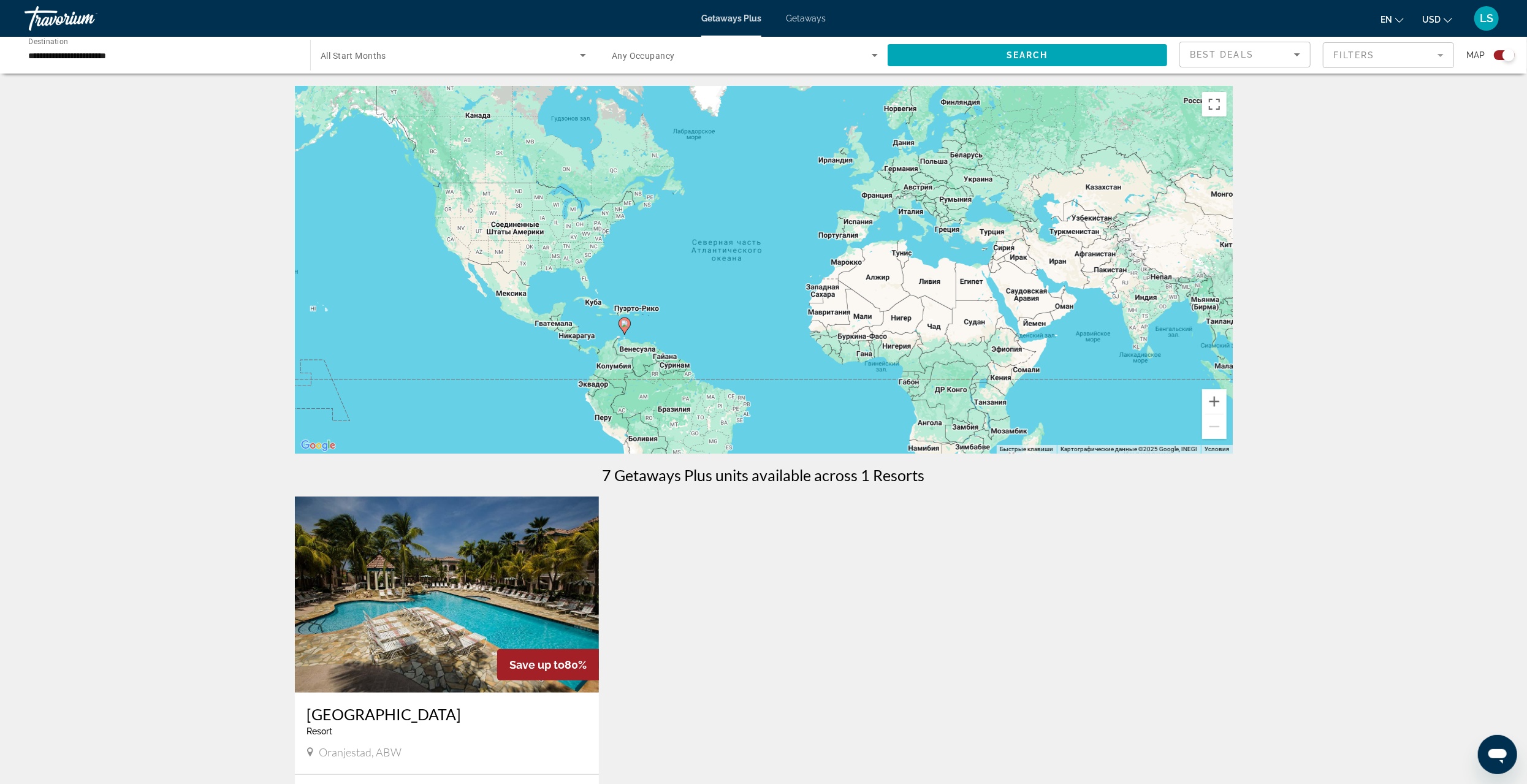
click at [43, 55] on input "**********" at bounding box center [161, 55] width 266 height 15
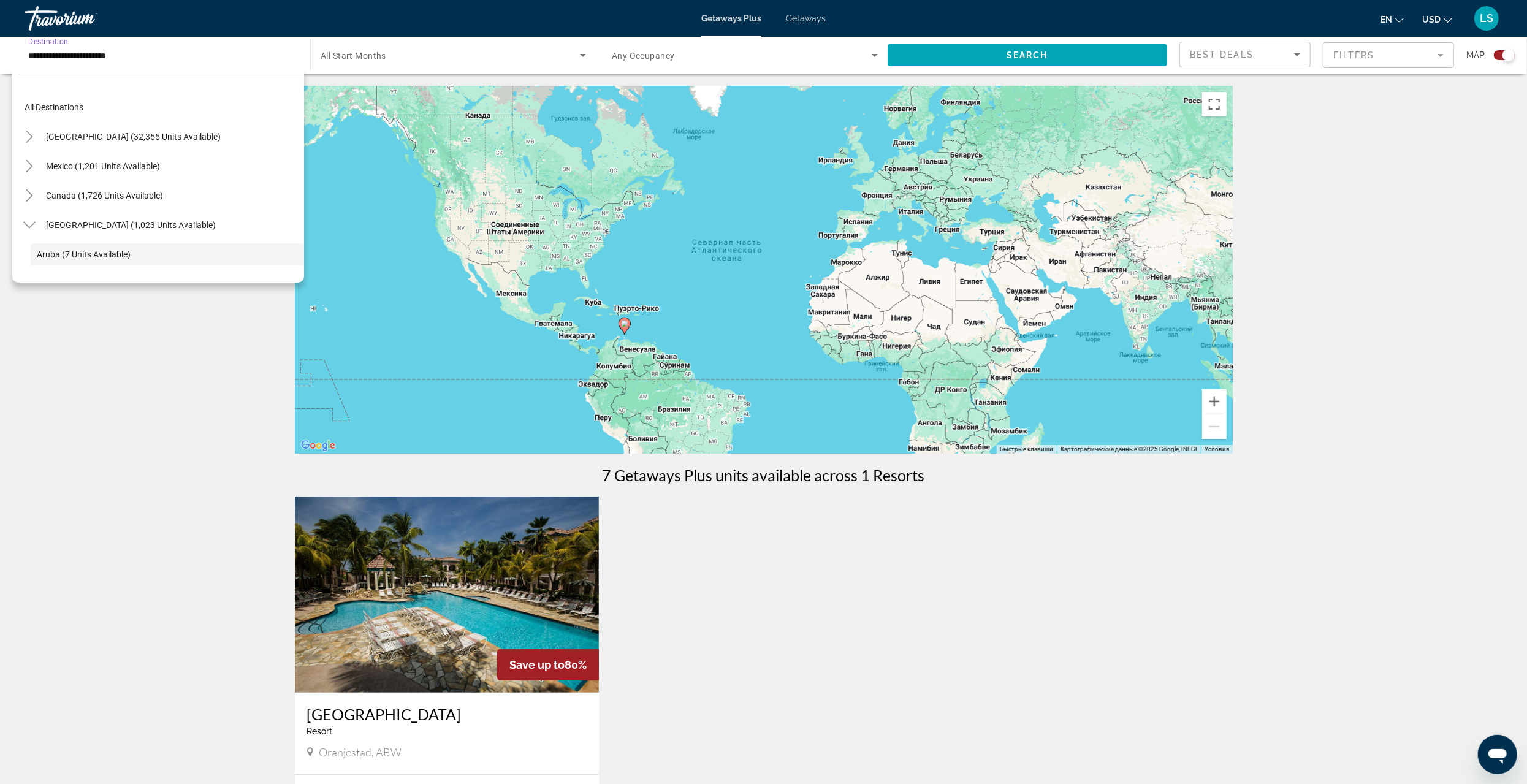
scroll to position [73, 0]
click at [74, 209] on span "[GEOGRAPHIC_DATA] (834 units available)" at bounding box center [118, 210] width 163 height 10
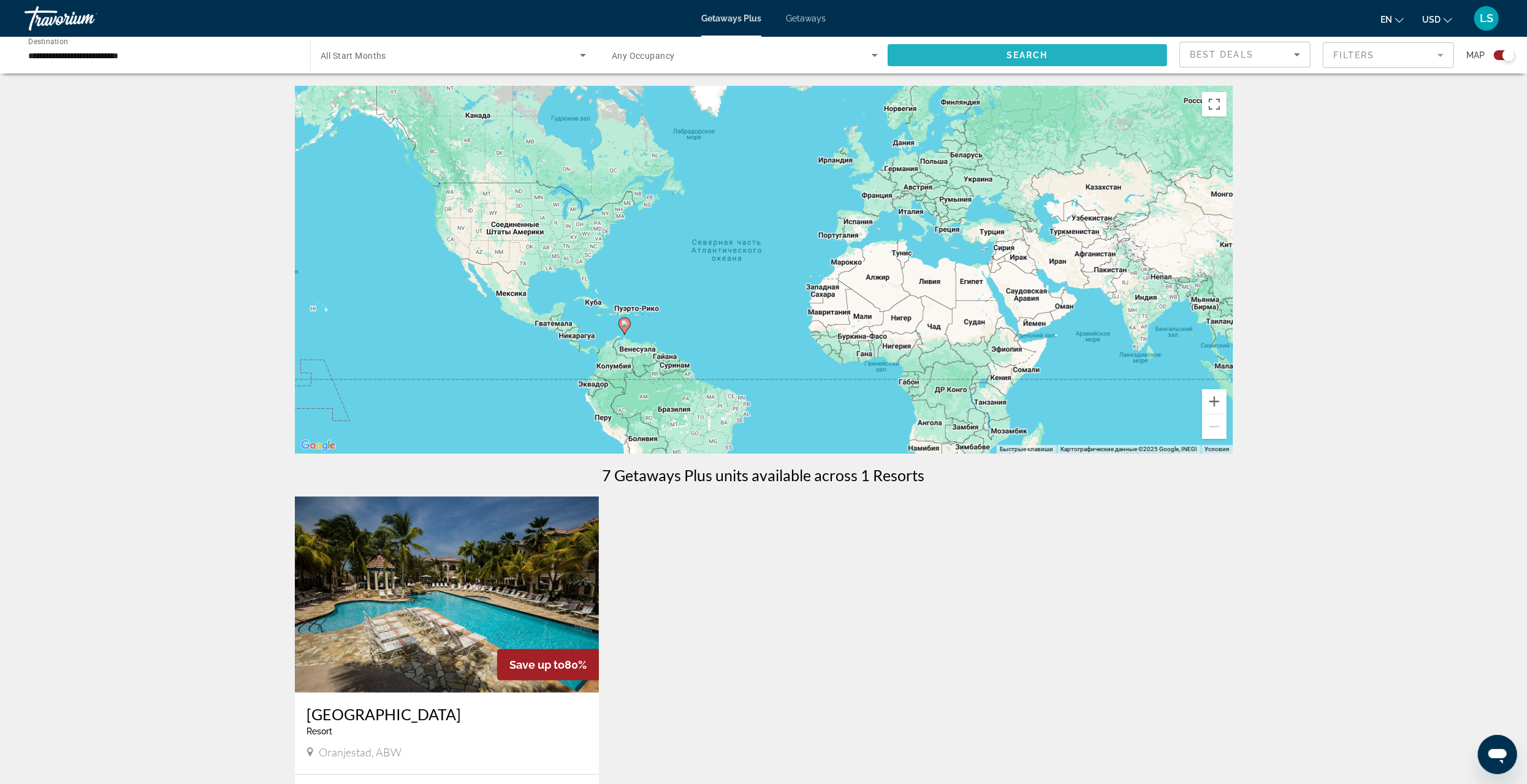
click at [1007, 54] on span "Search" at bounding box center [1027, 55] width 42 height 10
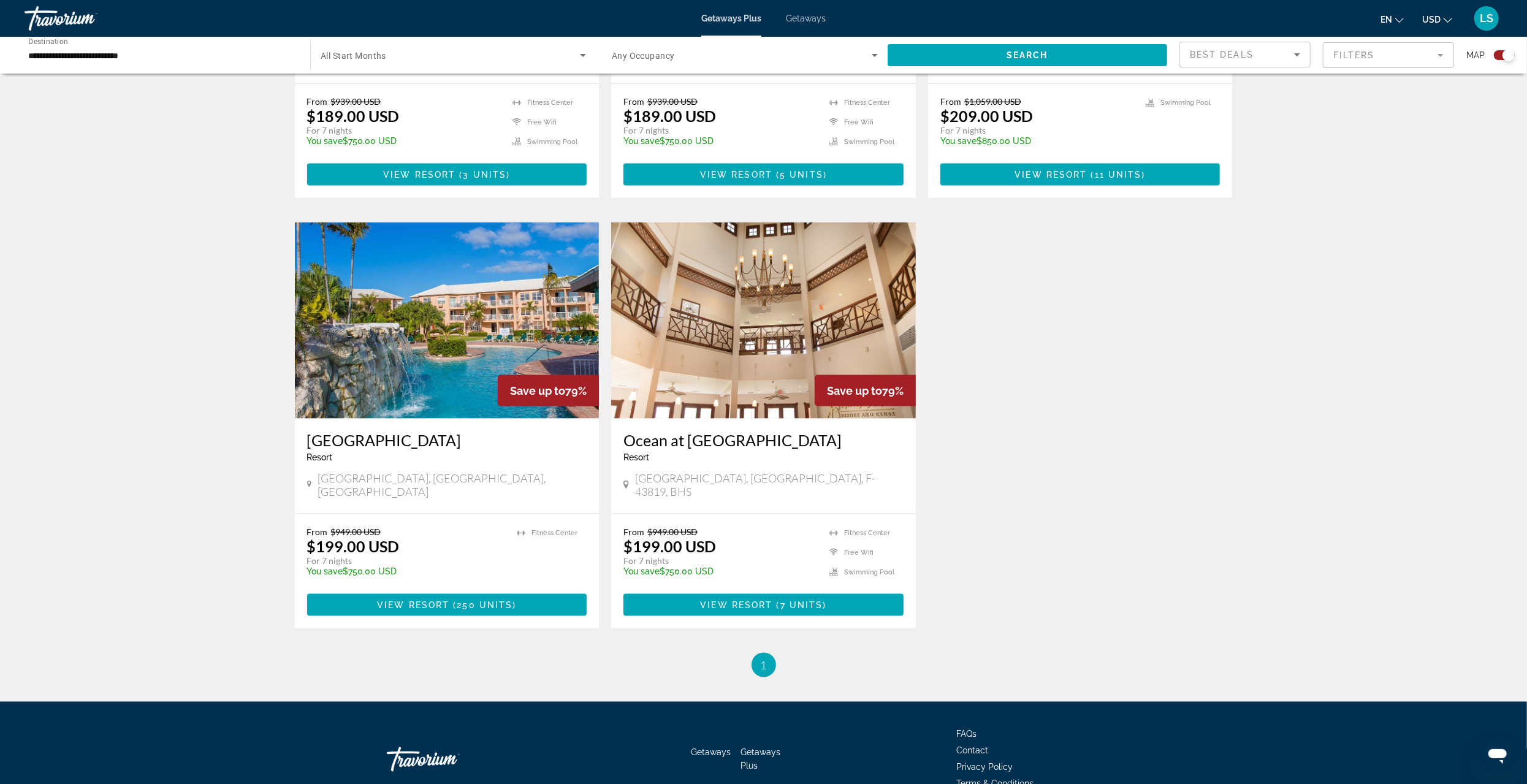
scroll to position [1596, 0]
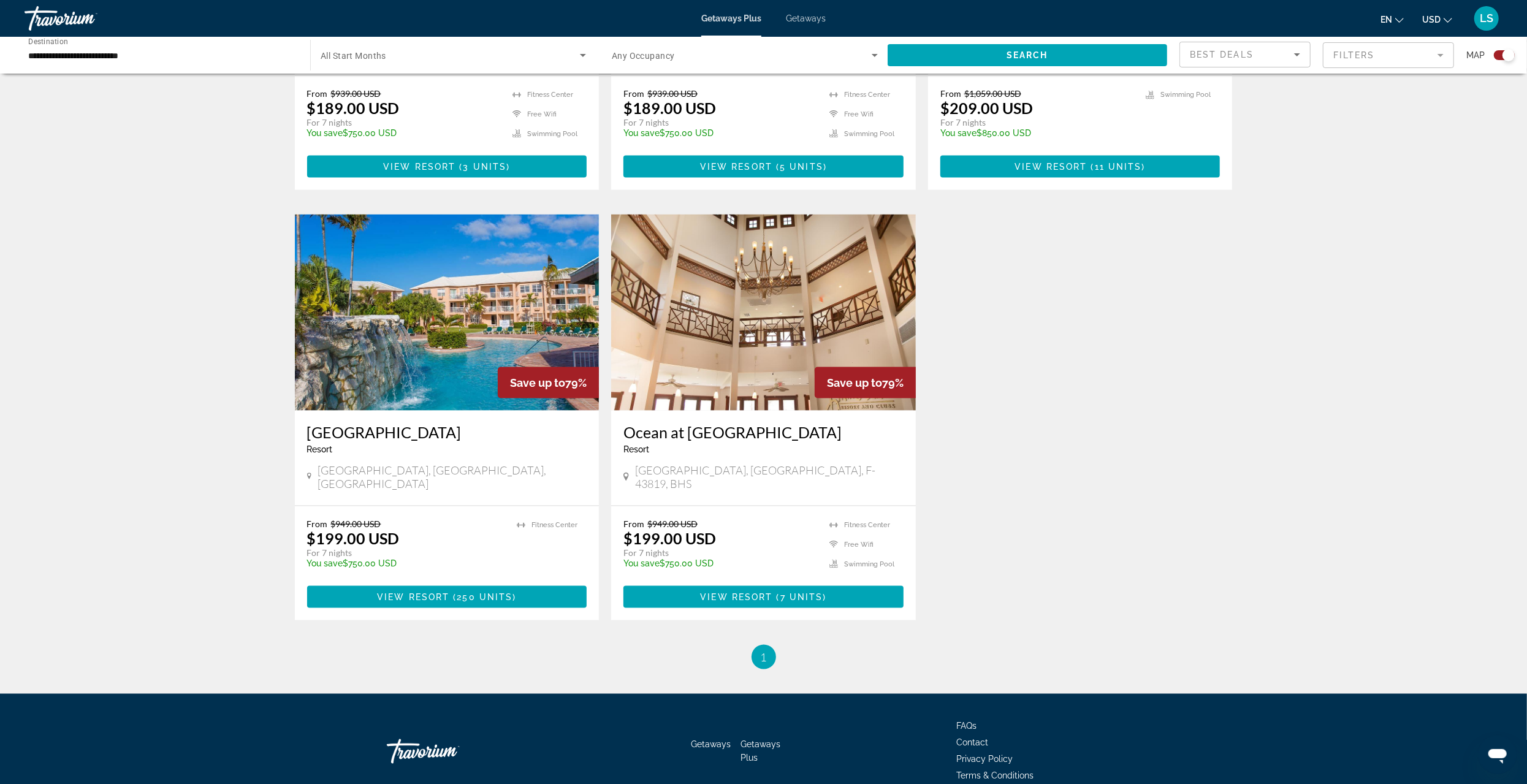
click at [79, 57] on input "**********" at bounding box center [161, 55] width 266 height 15
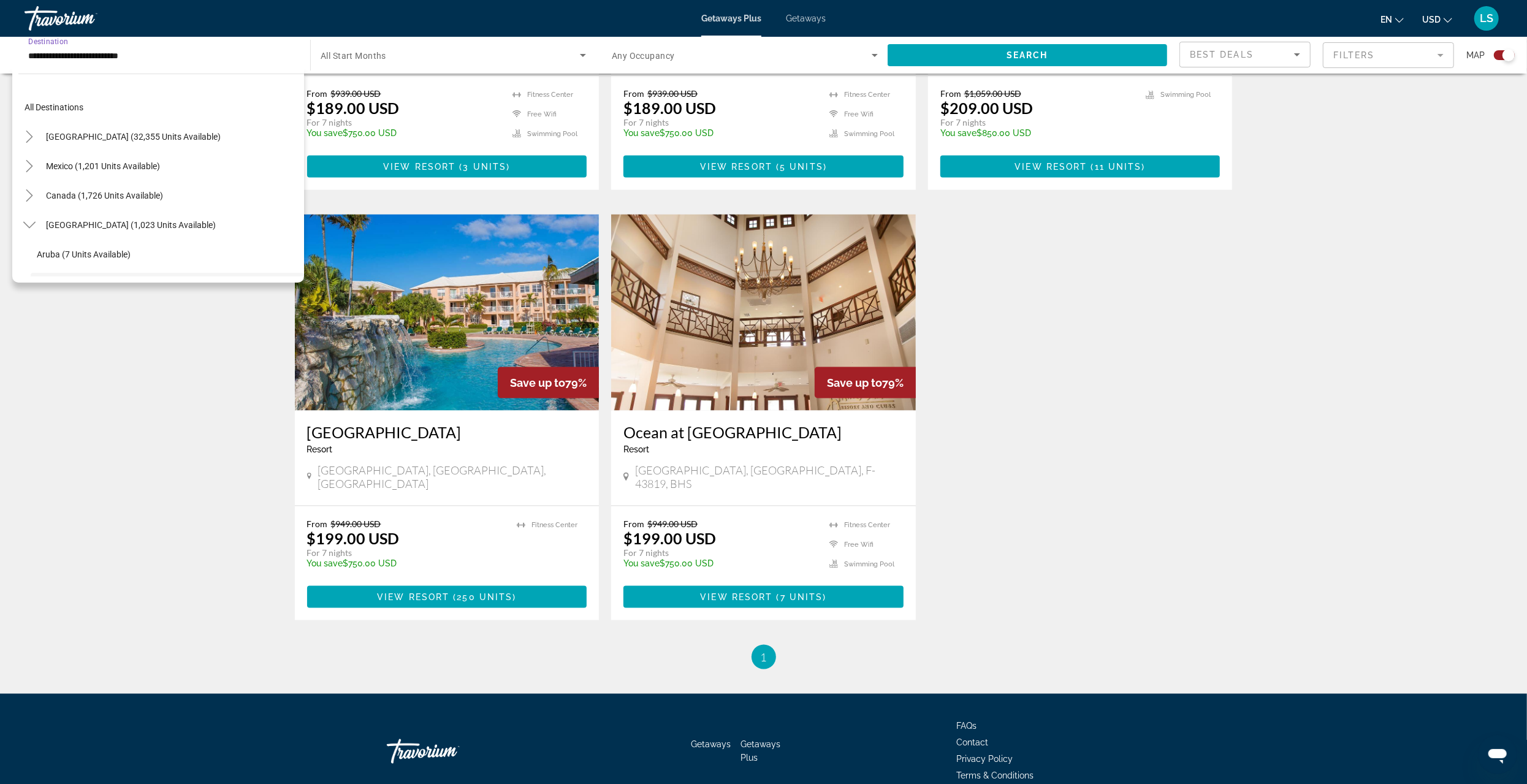
scroll to position [103, 0]
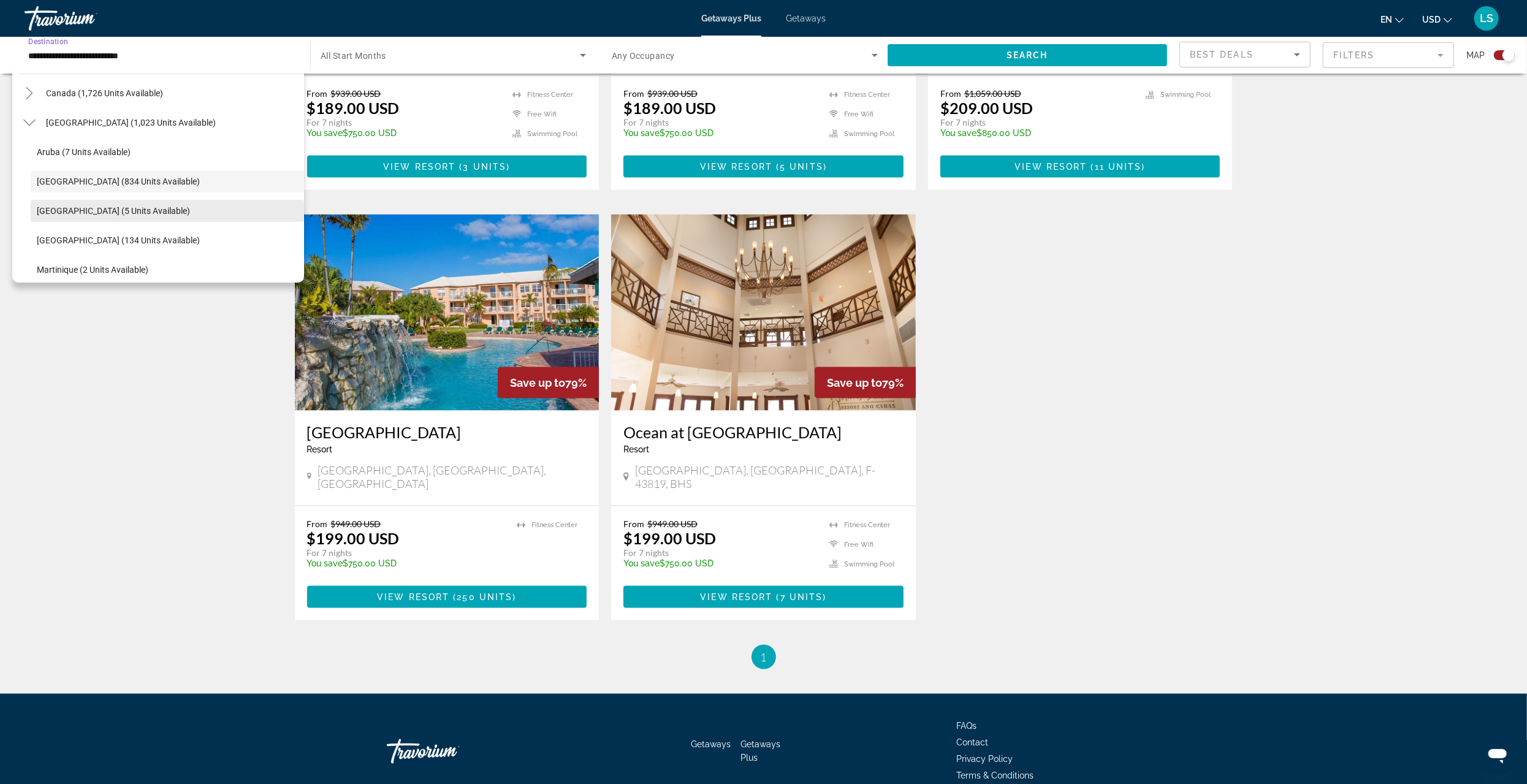
click at [95, 214] on span "[GEOGRAPHIC_DATA] (5 units available)" at bounding box center [113, 210] width 153 height 10
type input "**********"
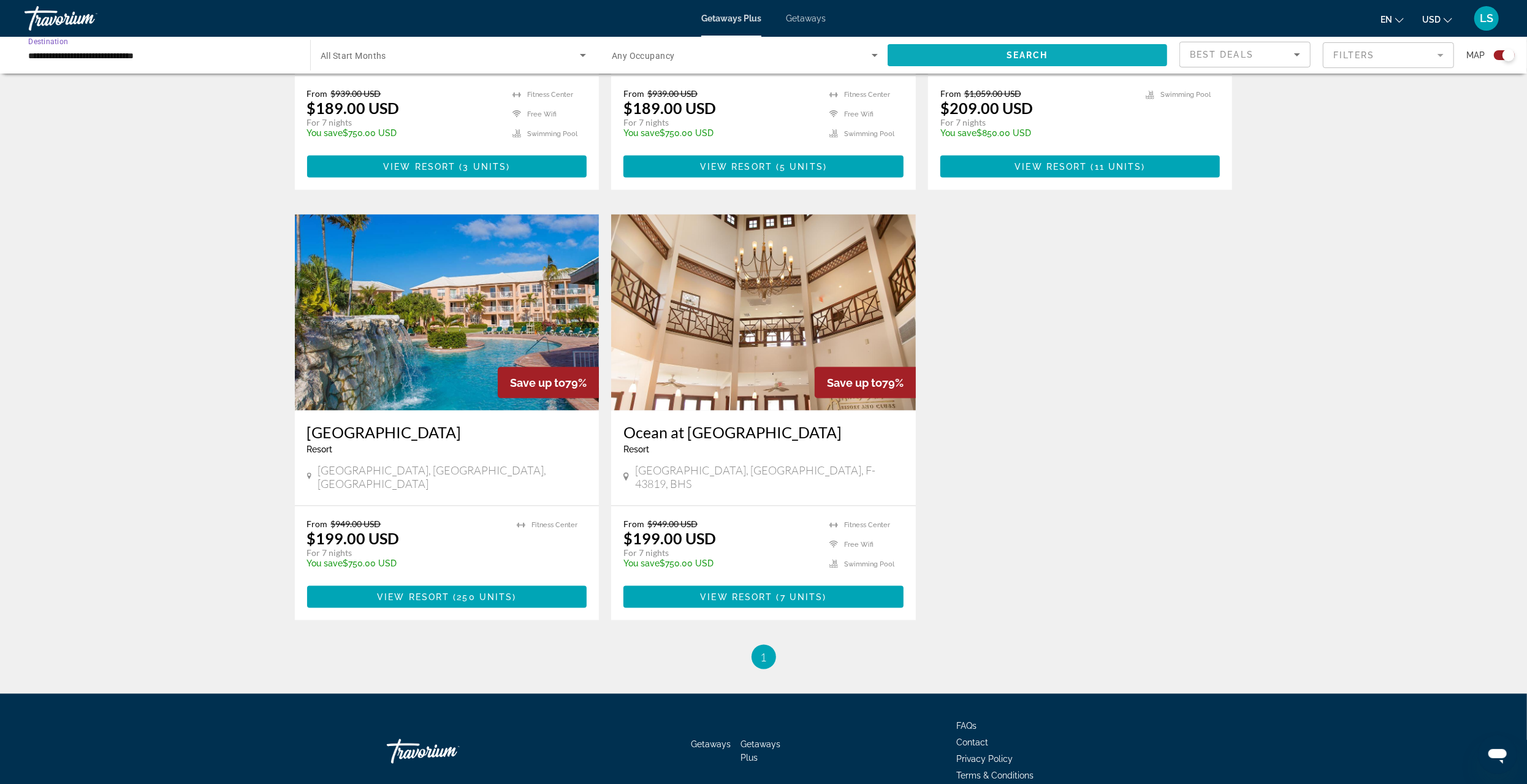
click at [990, 51] on span "Search widget" at bounding box center [1027, 55] width 279 height 30
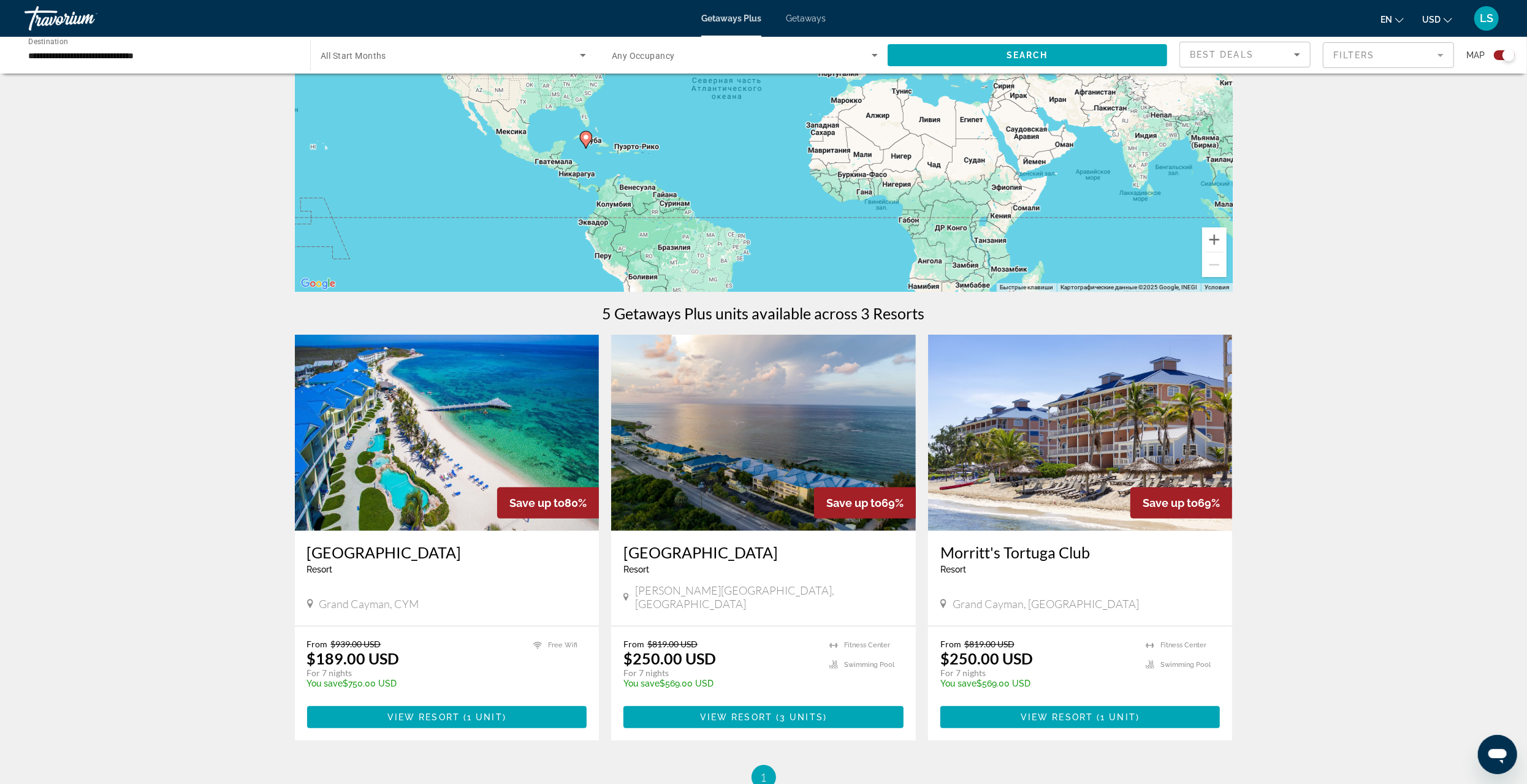
scroll to position [266, 0]
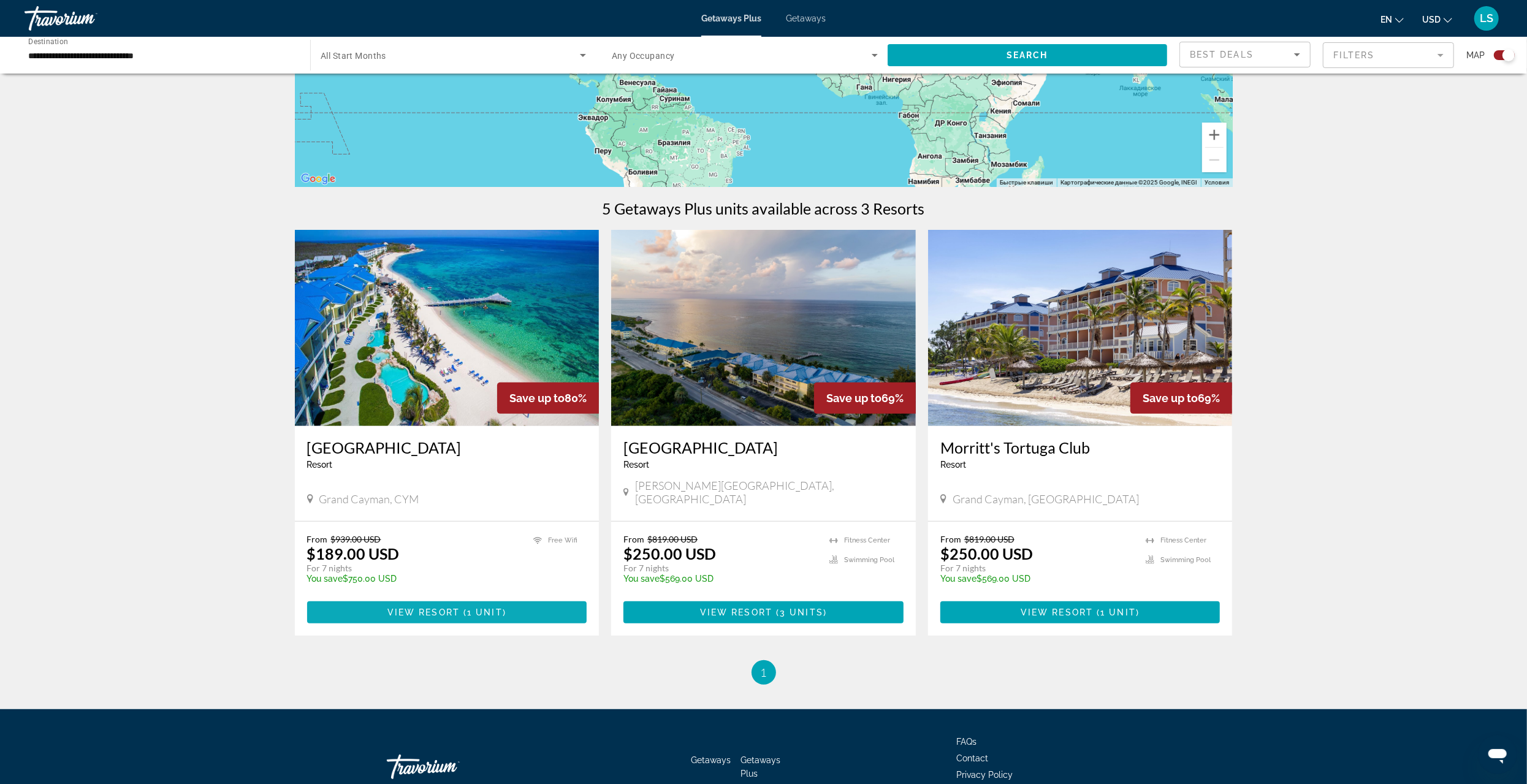
click at [407, 607] on span "View Resort" at bounding box center [423, 612] width 72 height 10
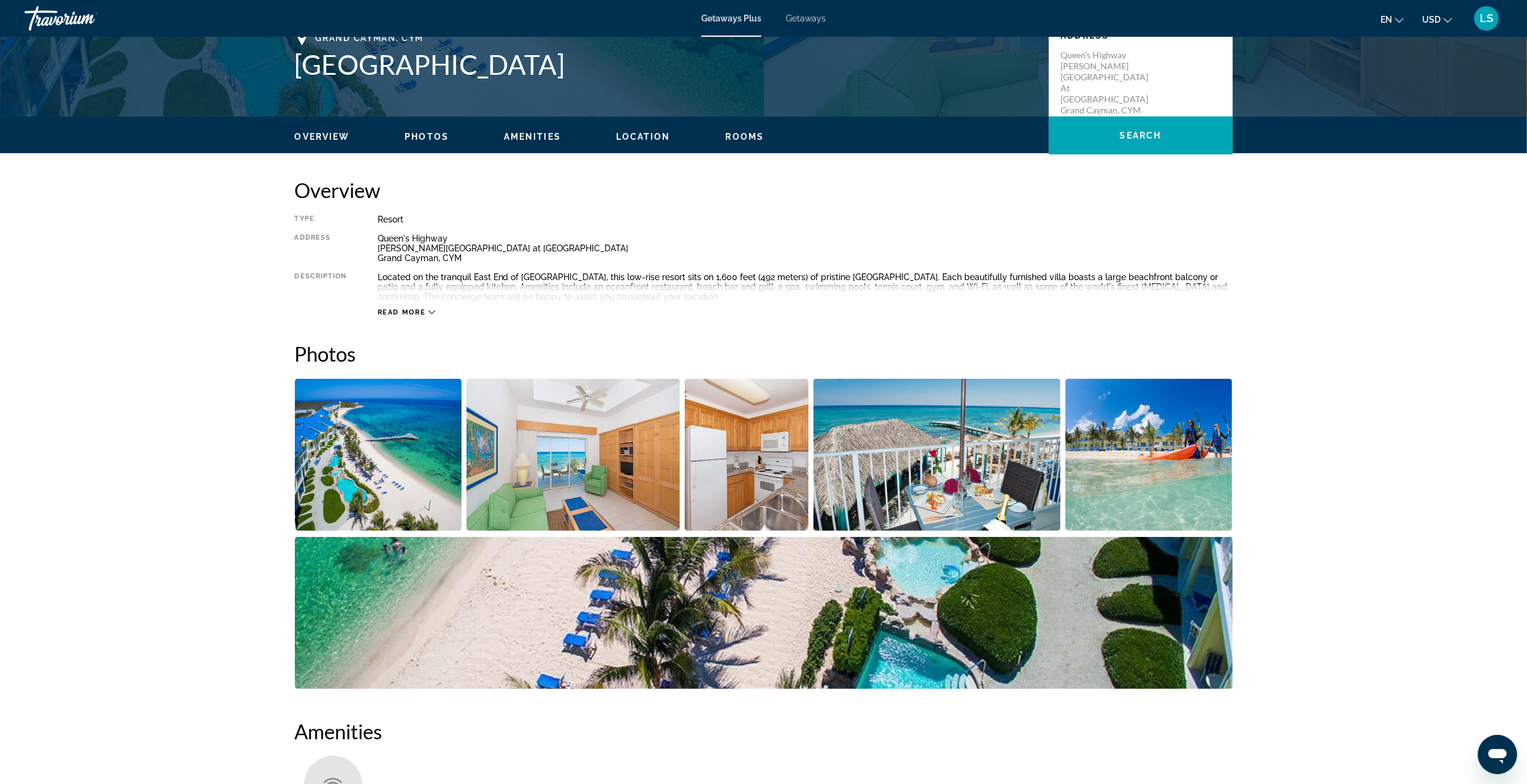
scroll to position [307, 0]
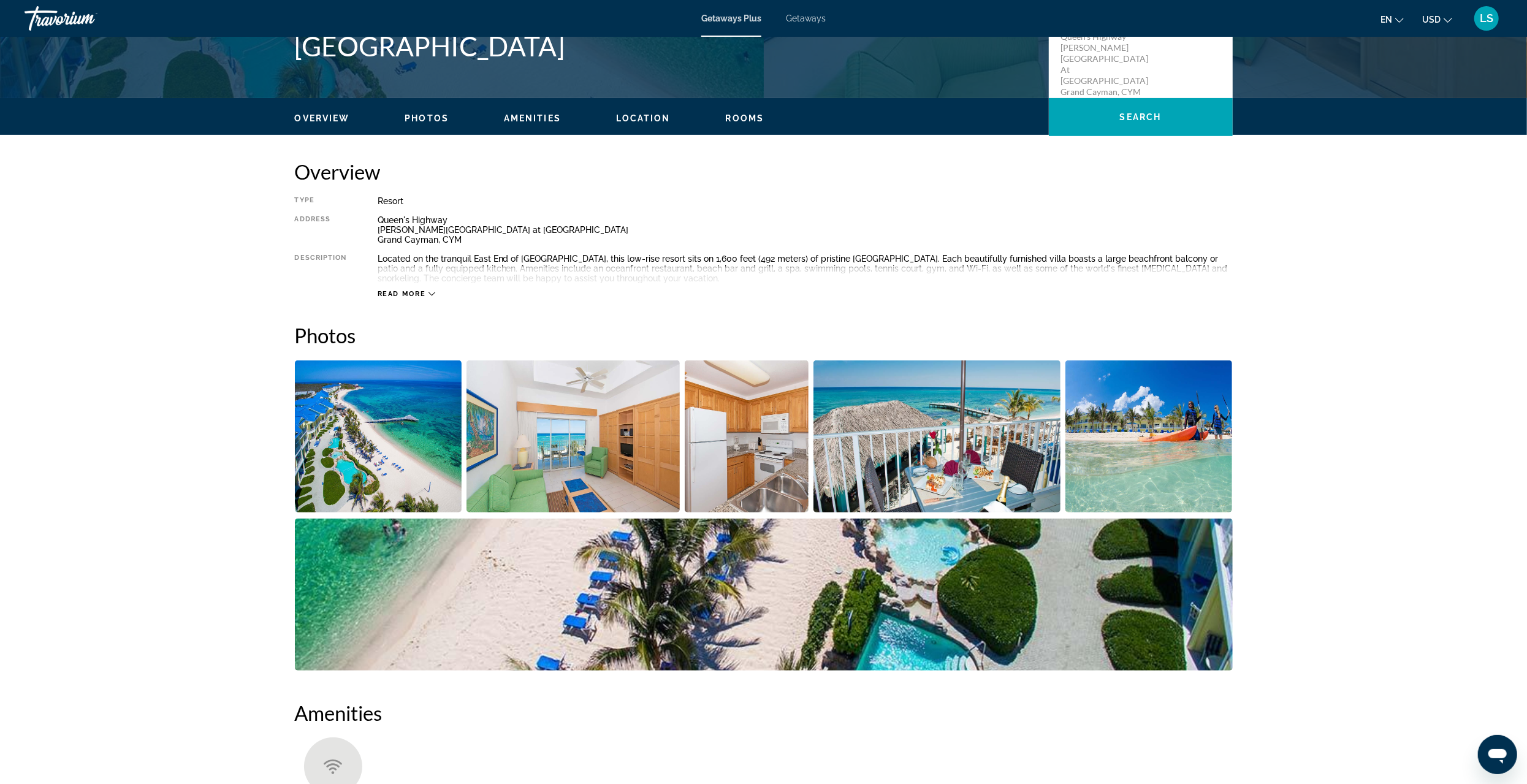
click at [537, 476] on img "Open full-screen image slider" at bounding box center [573, 437] width 214 height 152
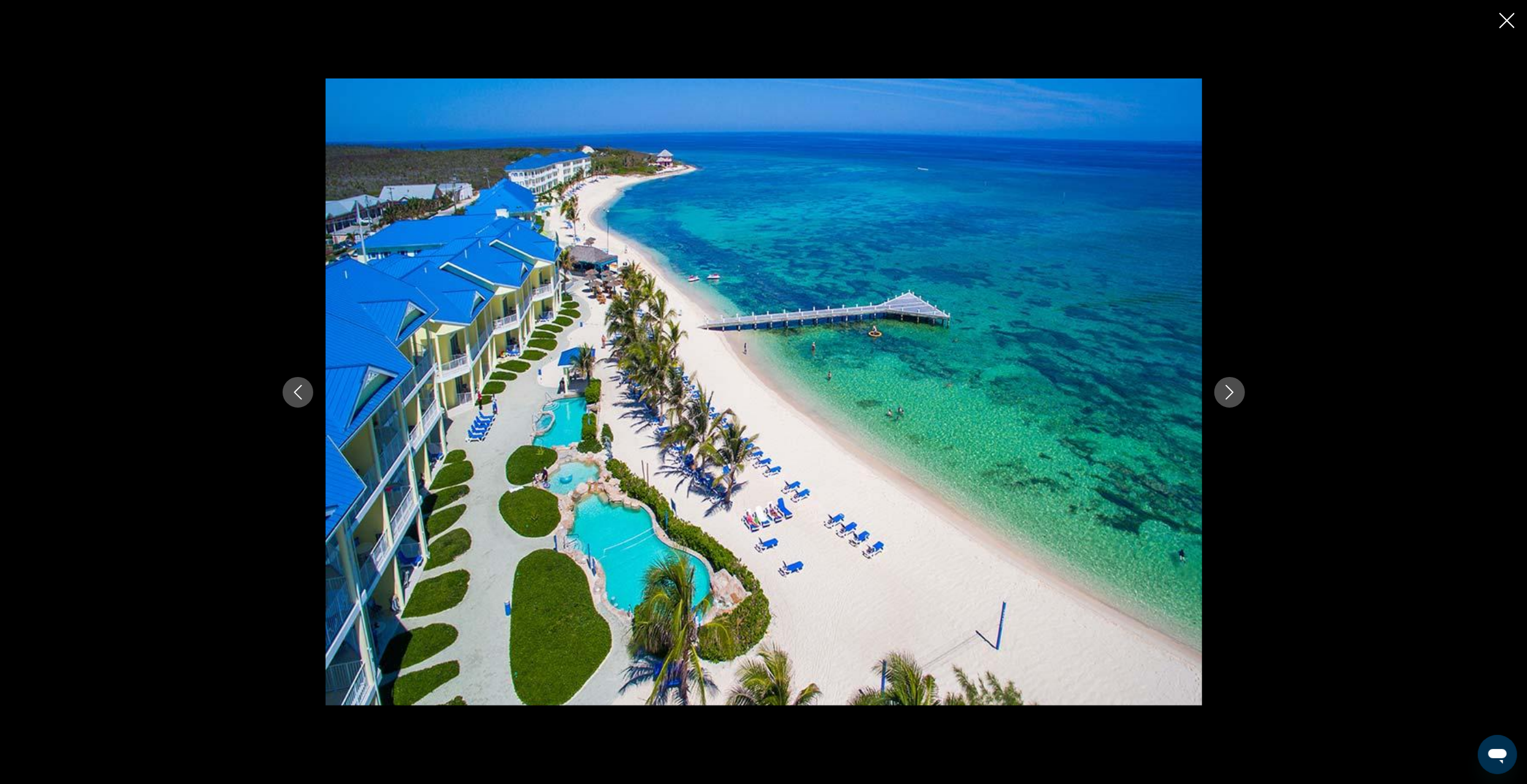
click at [1235, 393] on icon "Next image" at bounding box center [1229, 392] width 15 height 15
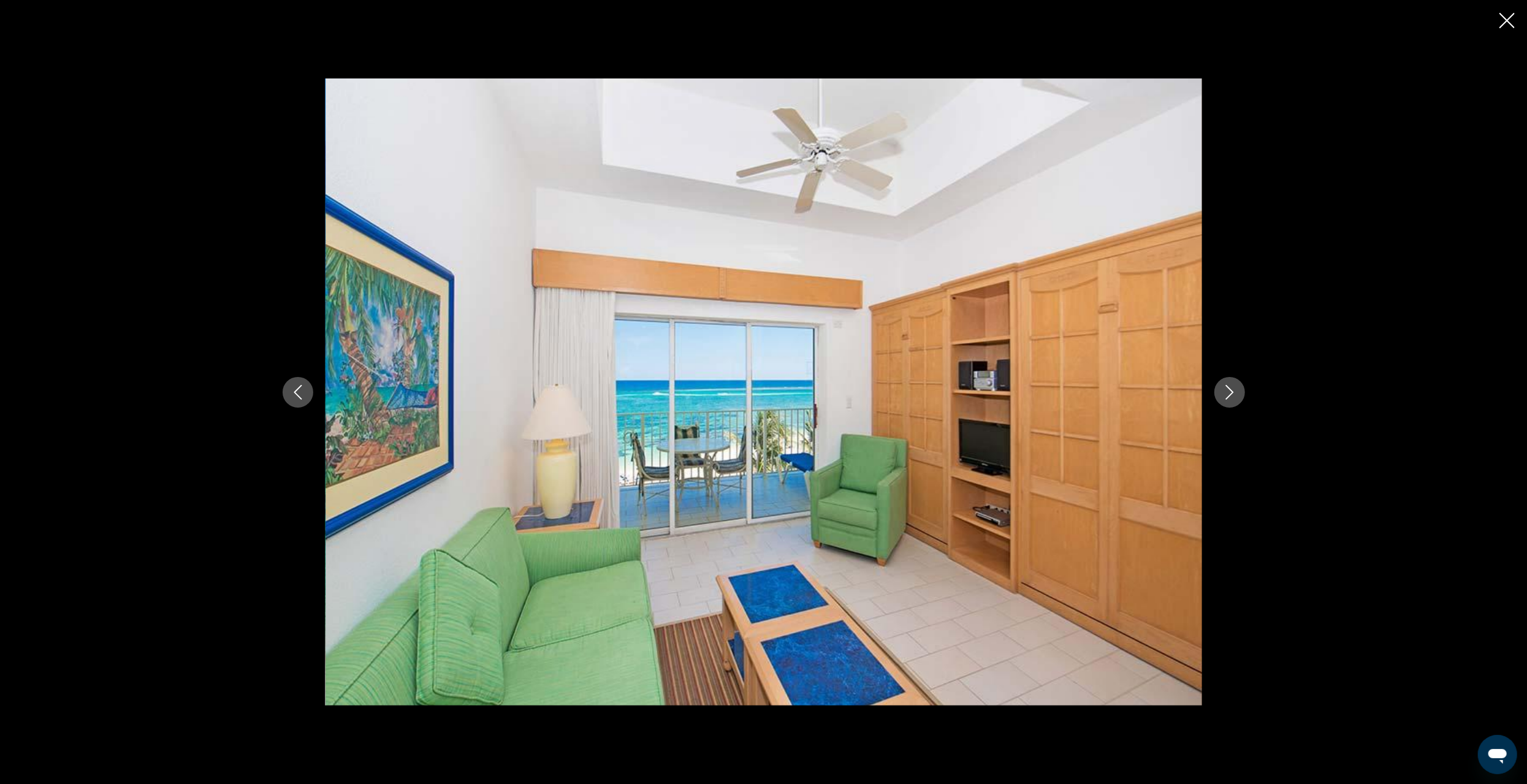
click at [1237, 394] on button "Next image" at bounding box center [1229, 392] width 30 height 30
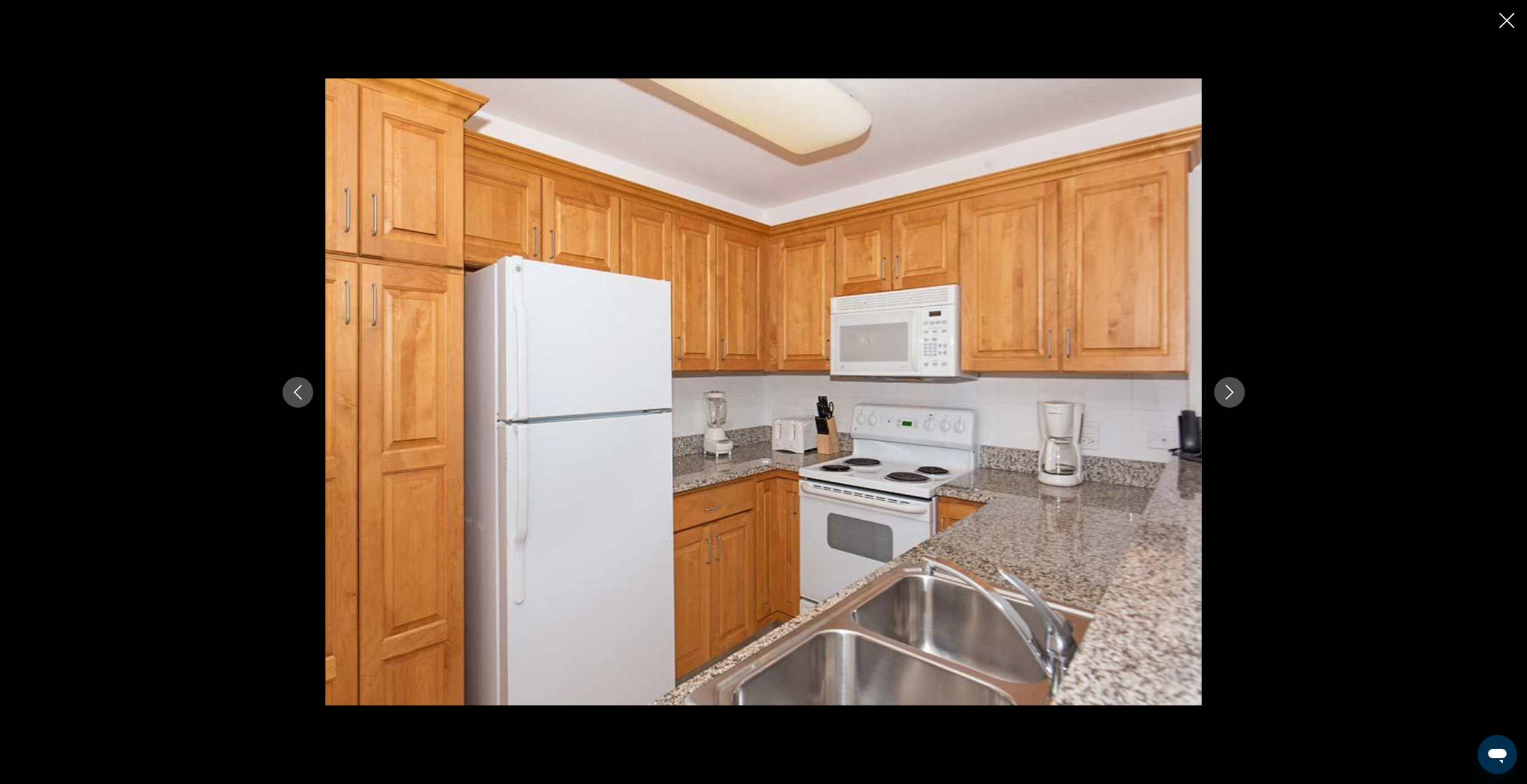
click at [1237, 394] on button "Next image" at bounding box center [1229, 392] width 30 height 30
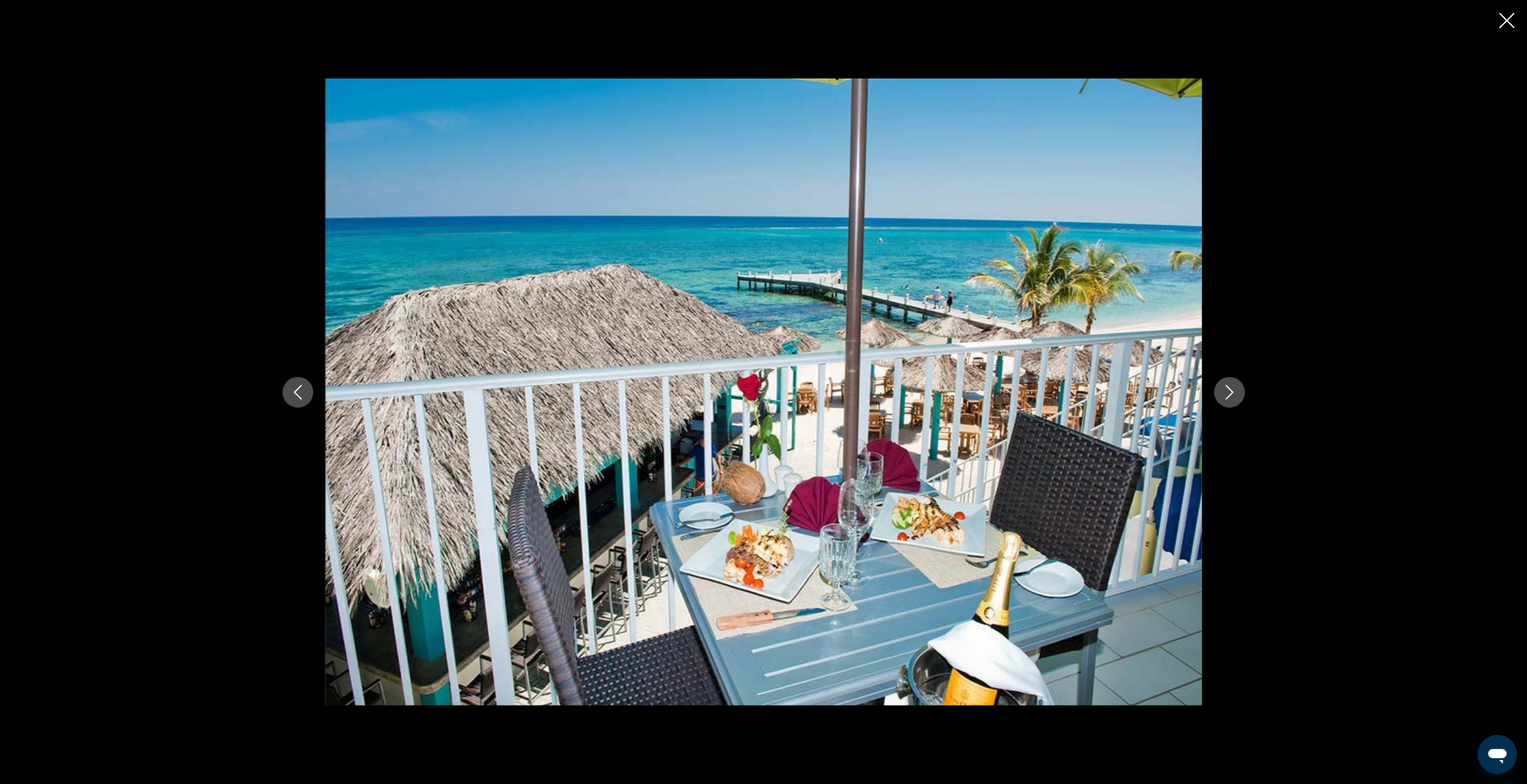
click at [1237, 394] on button "Next image" at bounding box center [1229, 392] width 30 height 30
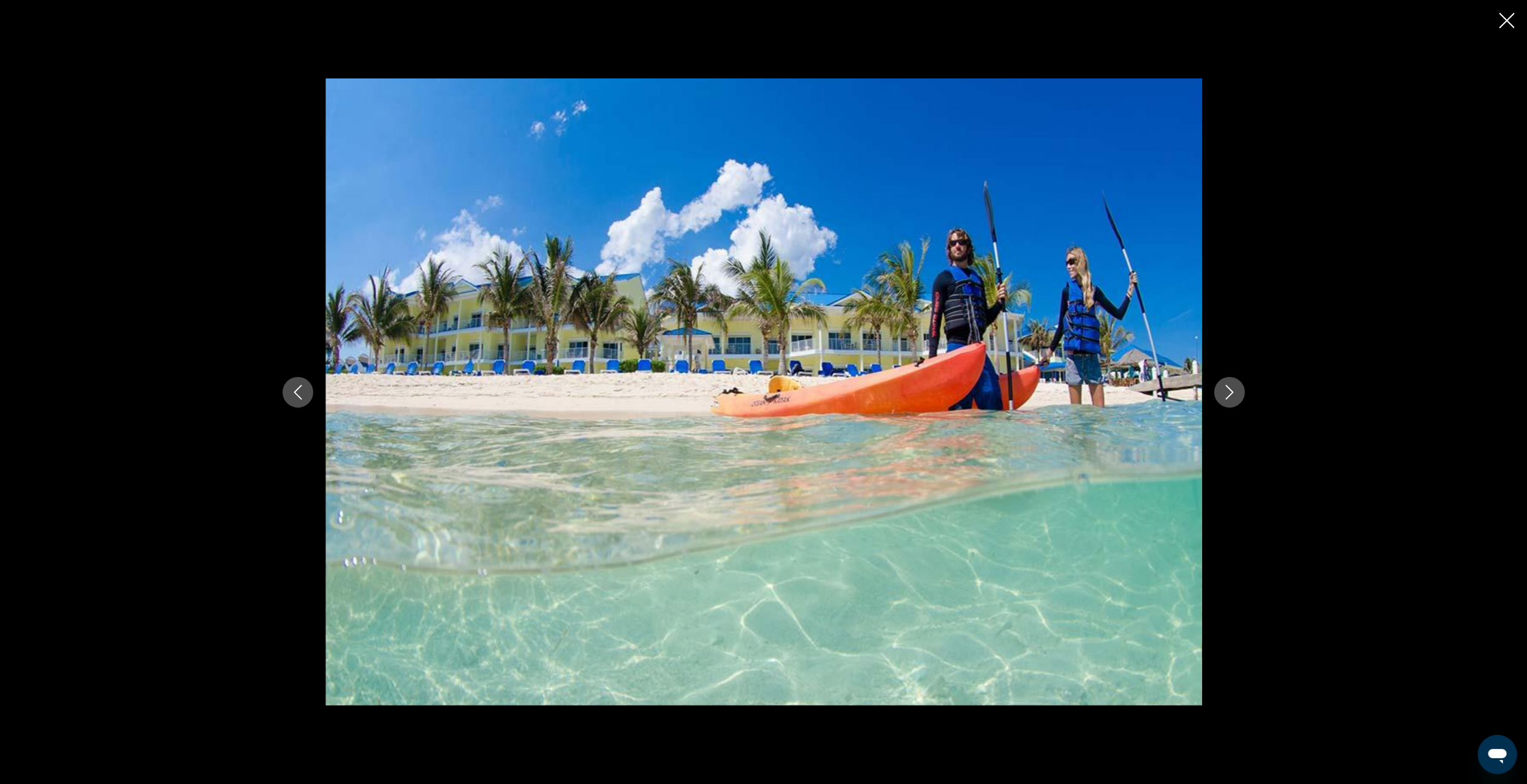
click at [1237, 394] on button "Next image" at bounding box center [1229, 392] width 30 height 30
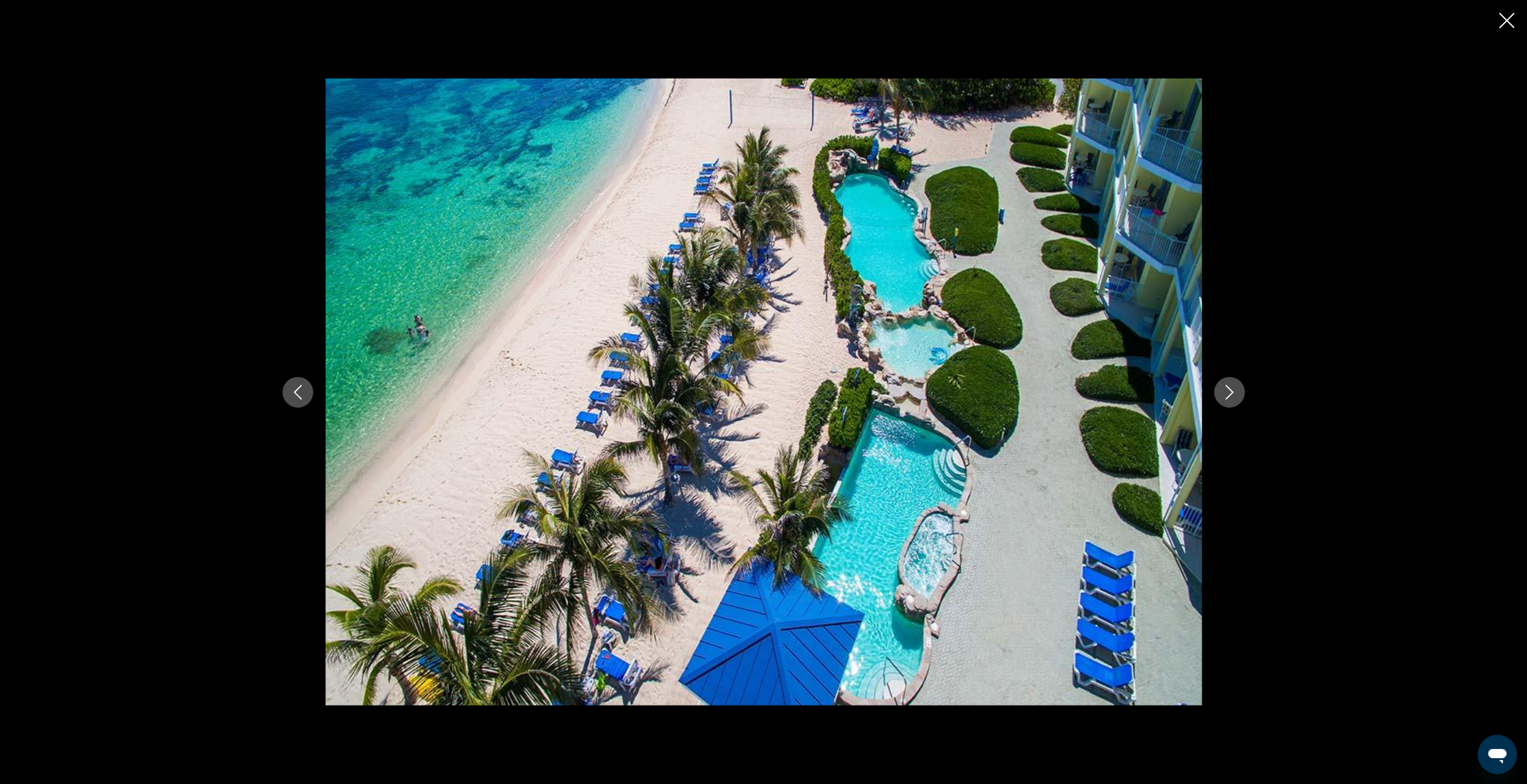
click at [1237, 394] on button "Next image" at bounding box center [1229, 392] width 30 height 30
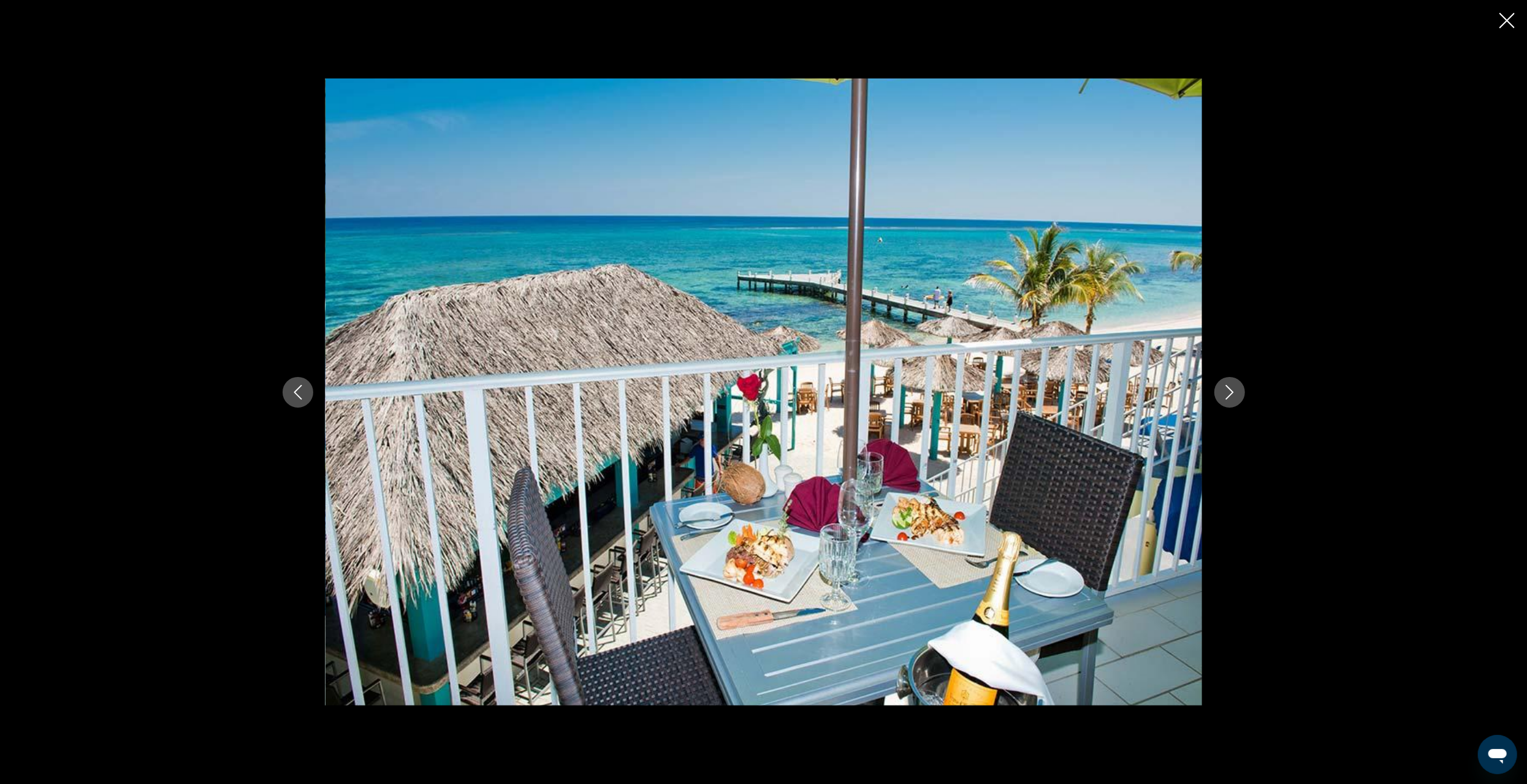
click at [1237, 394] on button "Next image" at bounding box center [1229, 392] width 30 height 30
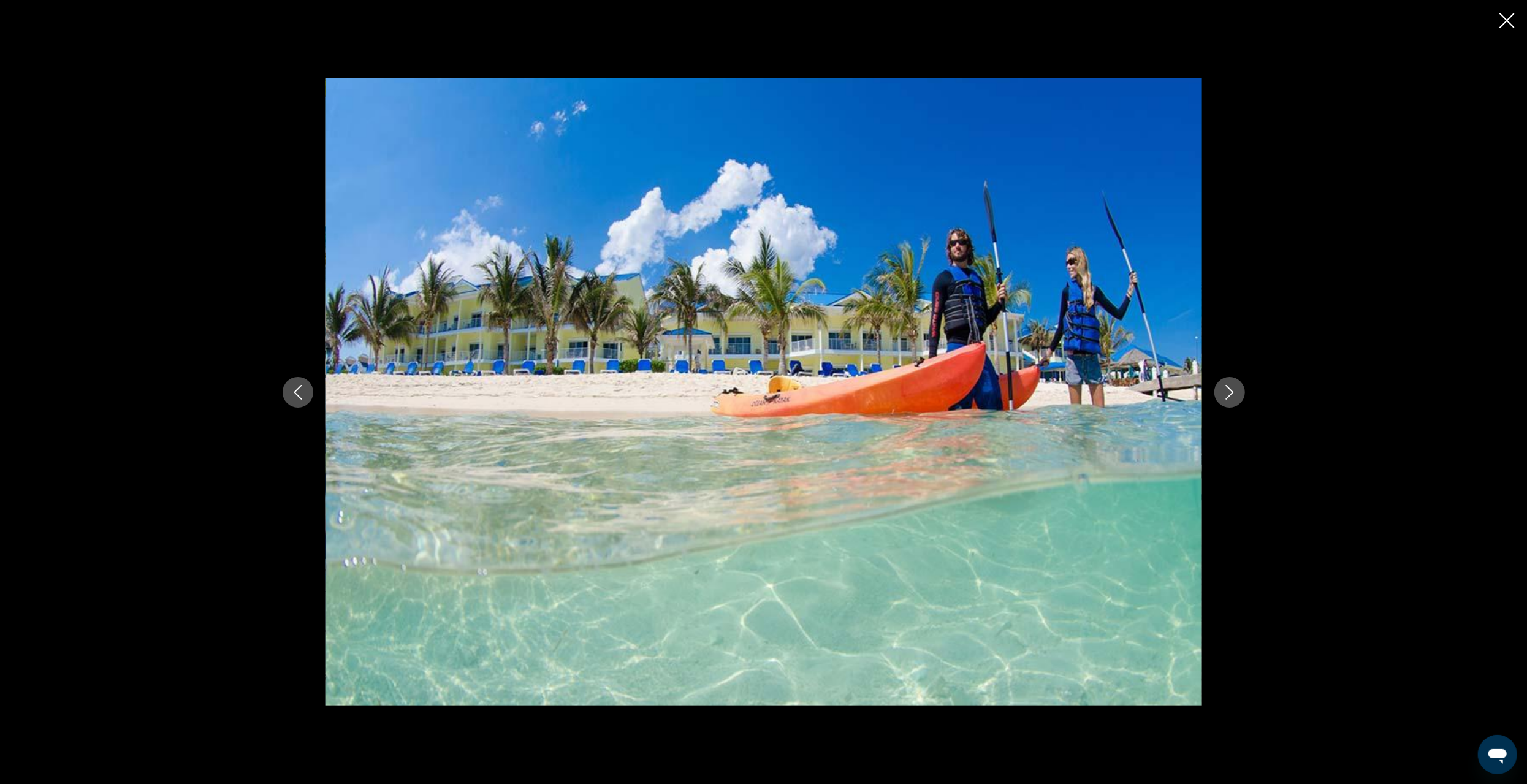
click at [1502, 17] on icon "Close slideshow" at bounding box center [1508, 21] width 15 height 15
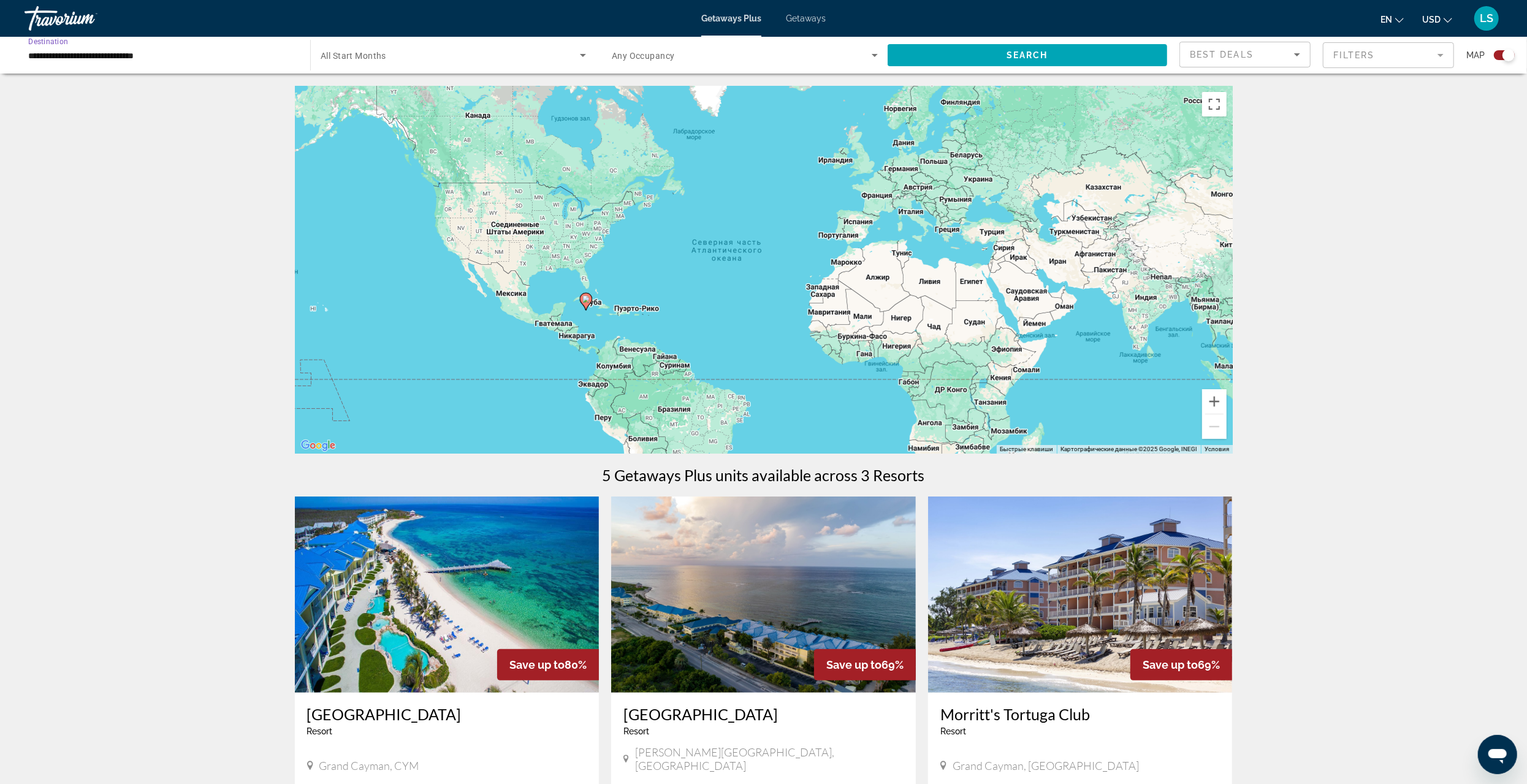
click at [65, 54] on input "**********" at bounding box center [161, 55] width 266 height 15
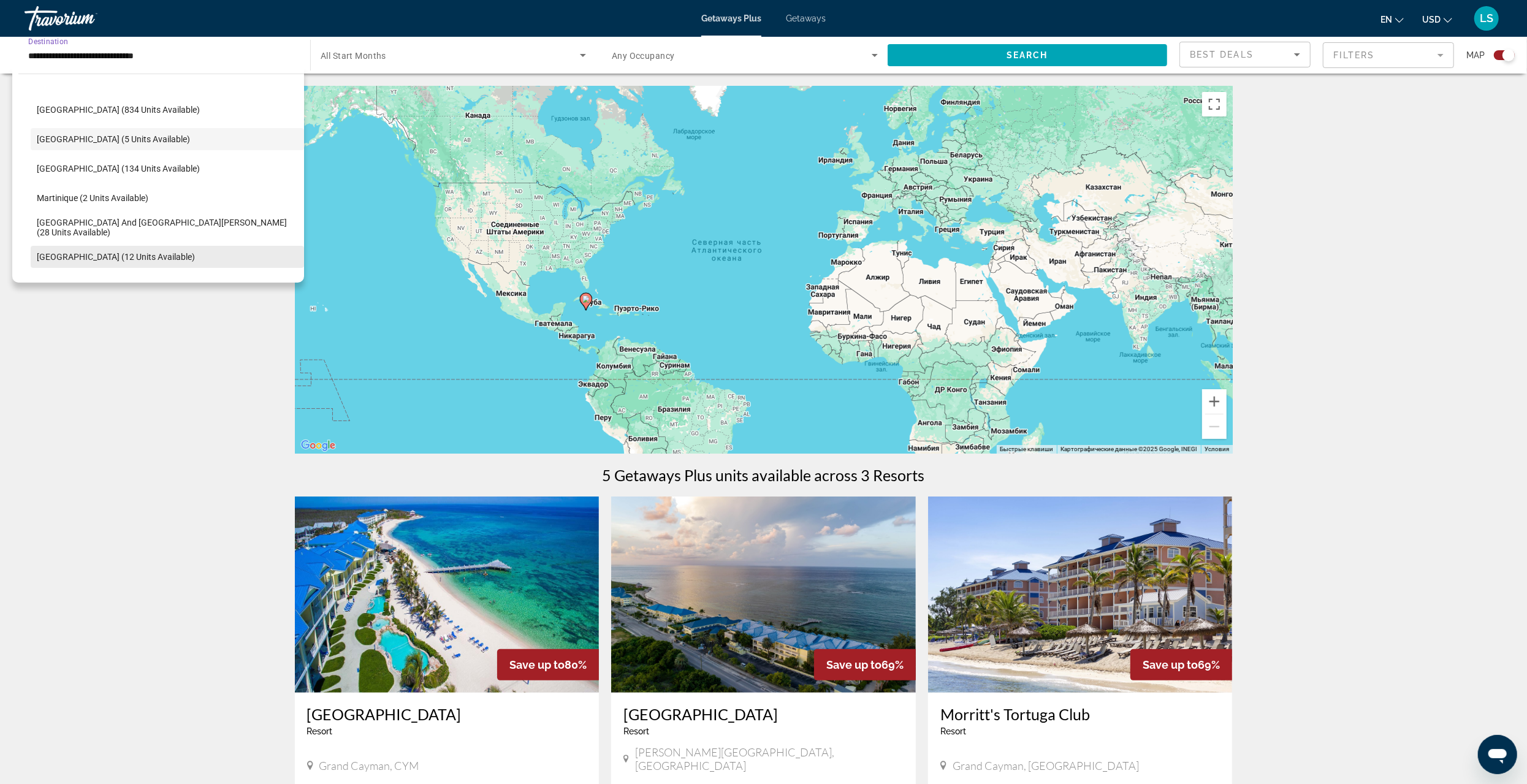
scroll to position [193, 0]
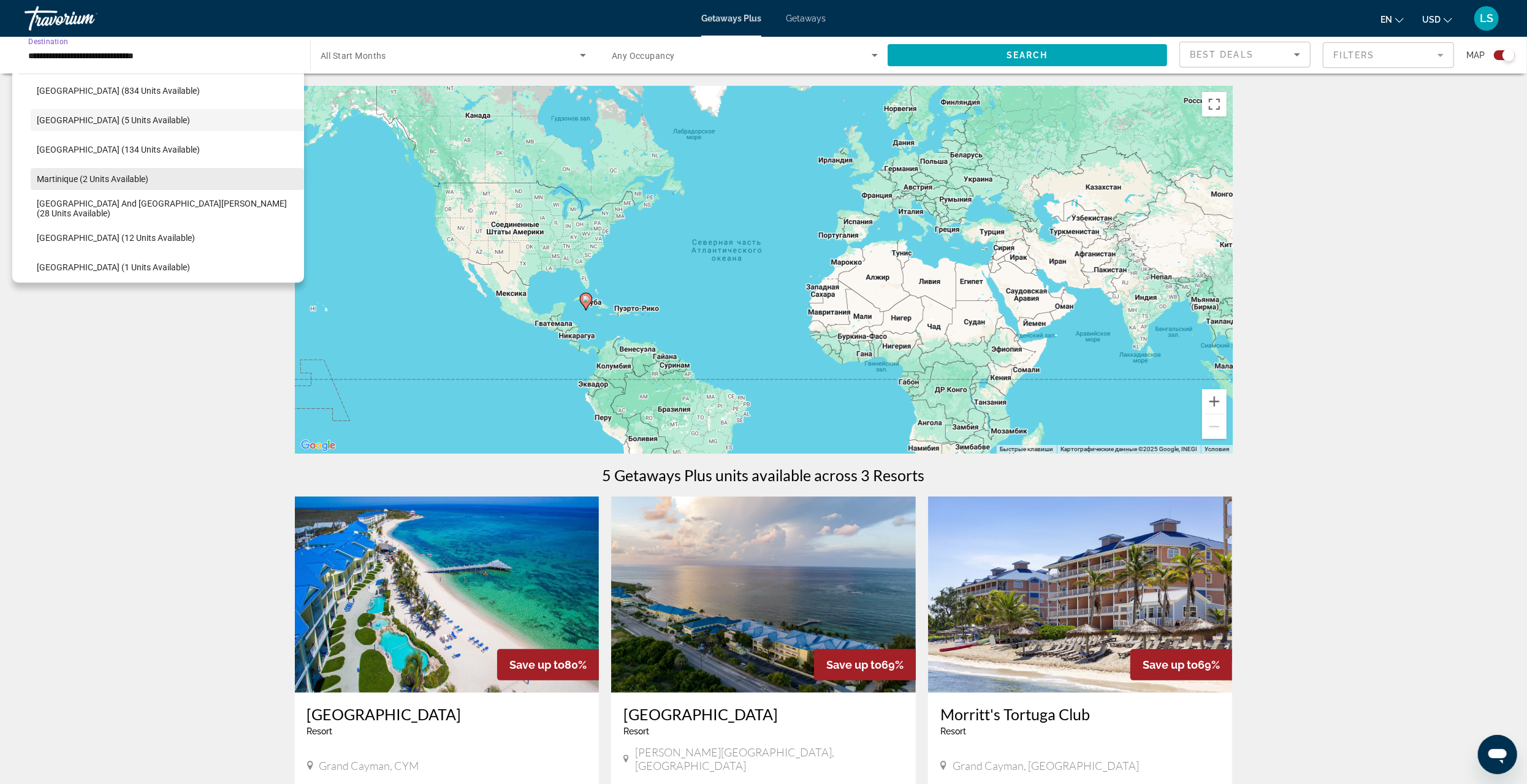
click at [70, 179] on span "Martinique (2 units available)" at bounding box center [92, 179] width 112 height 10
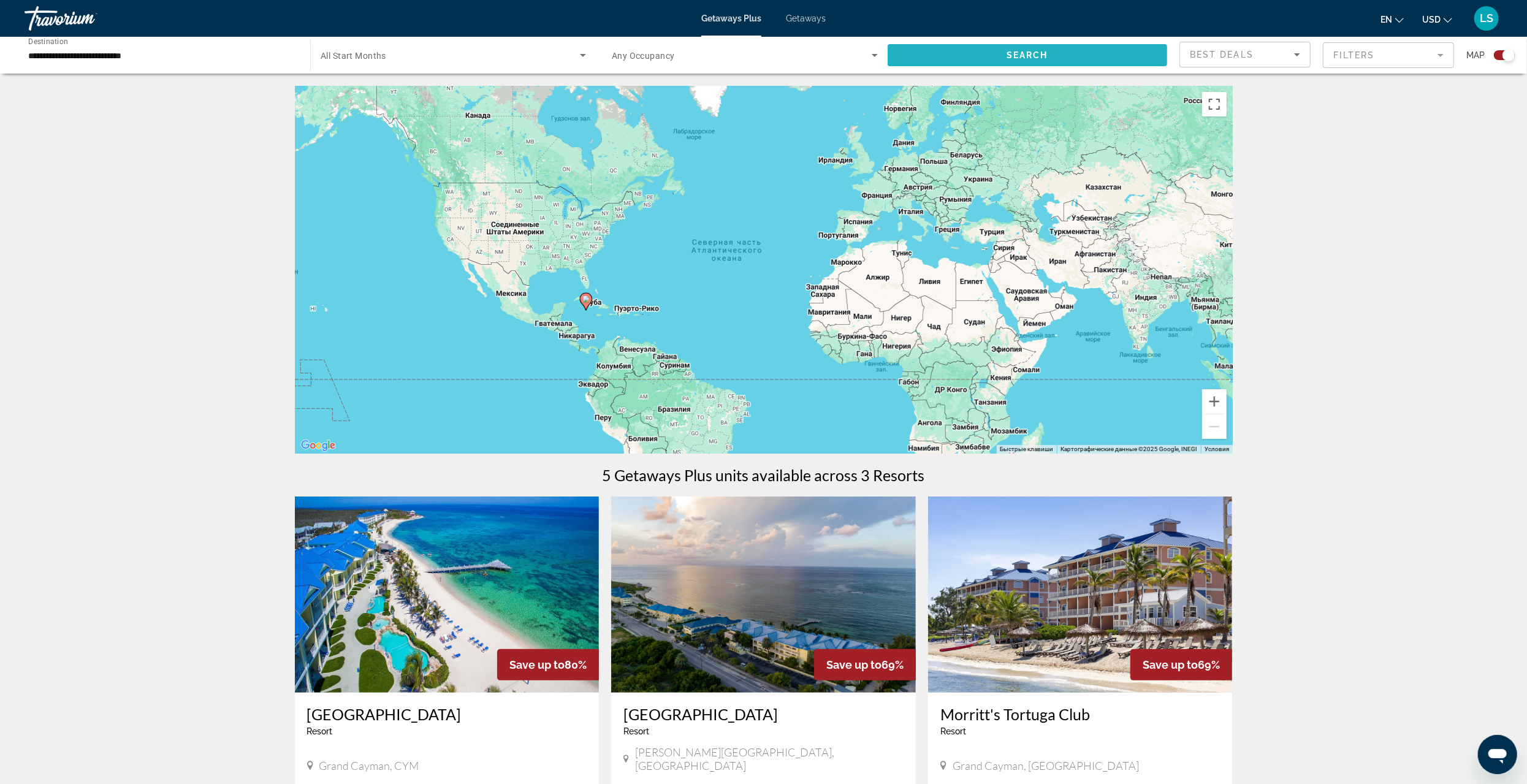
click at [1037, 55] on span "Search" at bounding box center [1027, 55] width 42 height 10
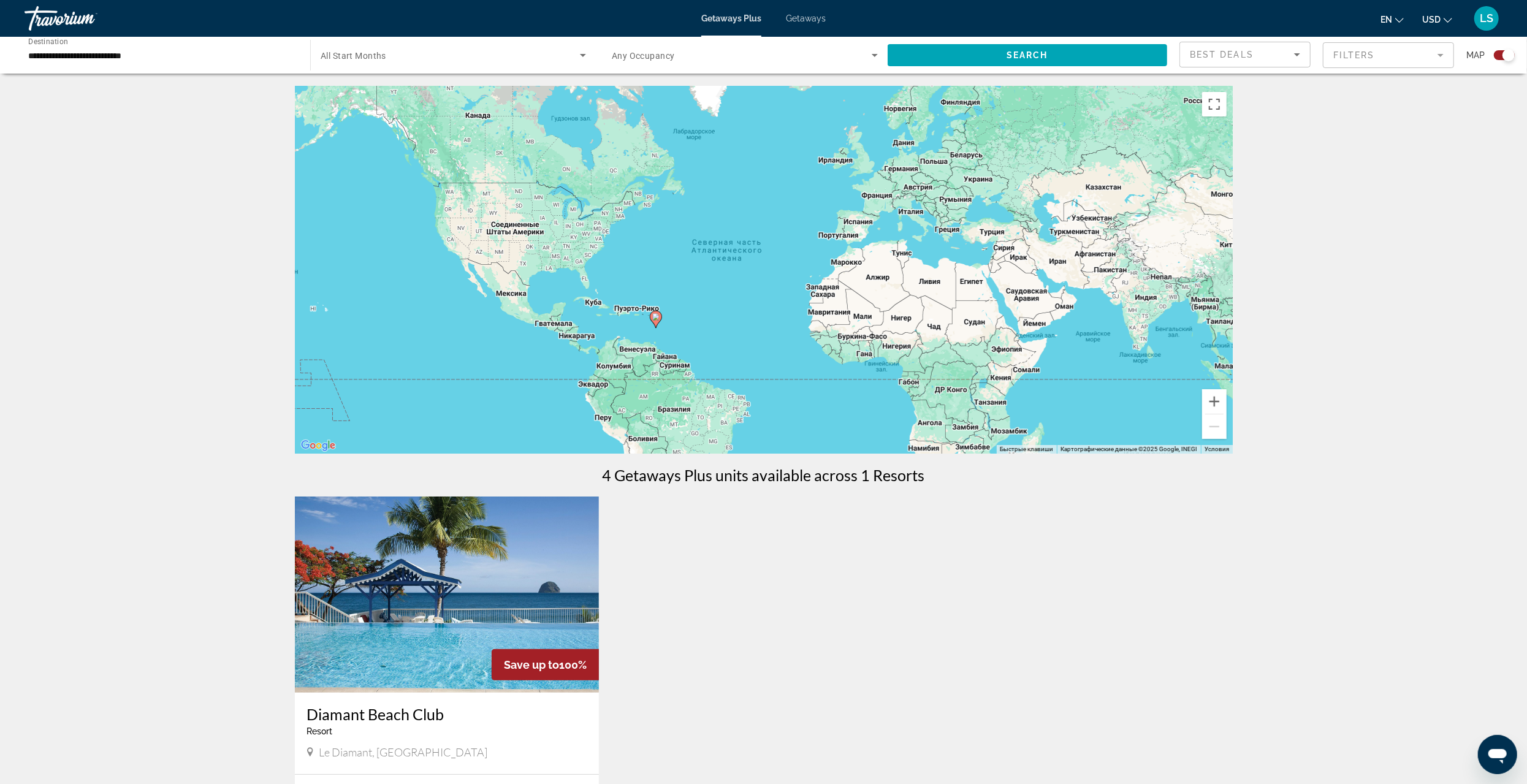
click at [55, 59] on input "**********" at bounding box center [161, 55] width 266 height 15
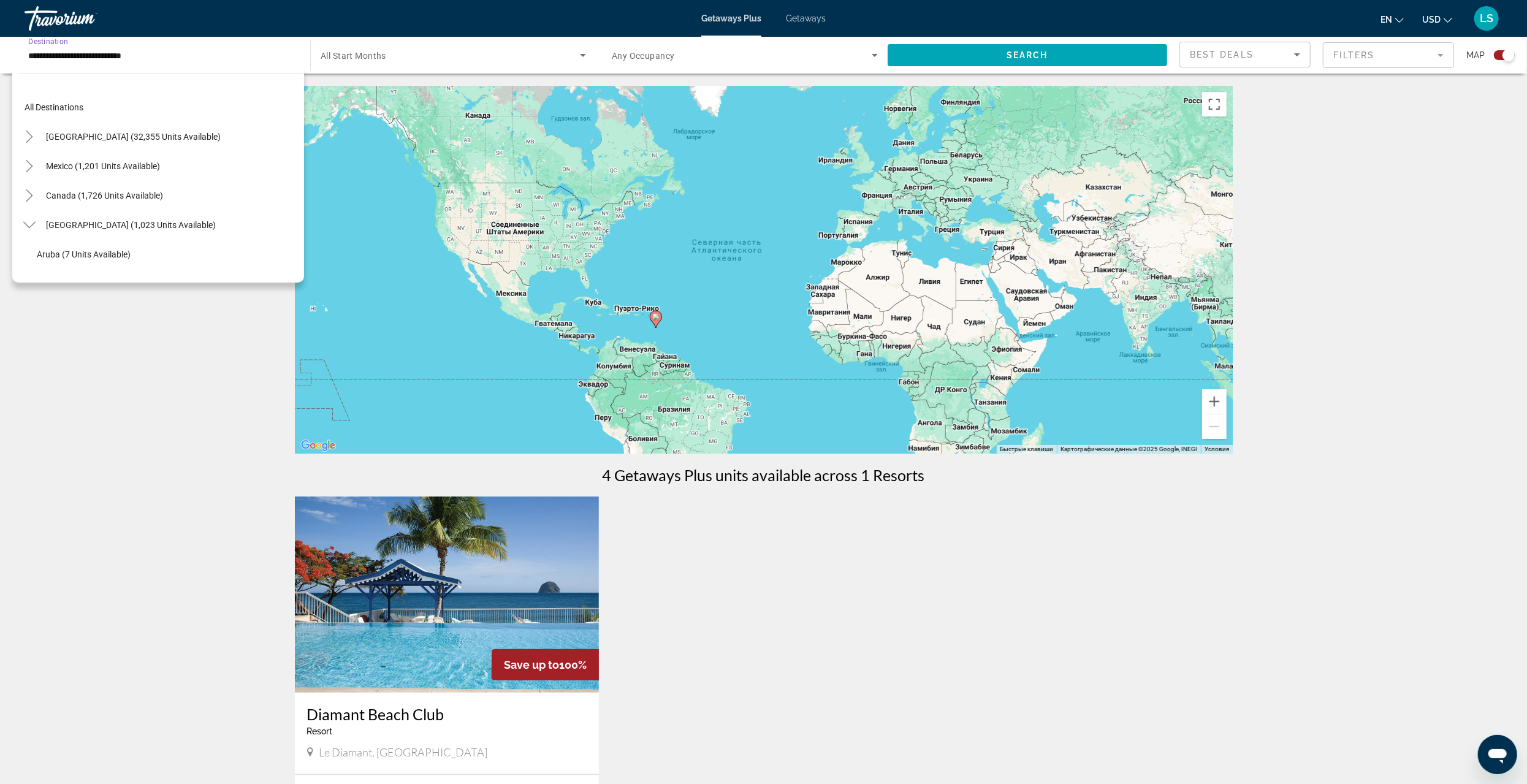
scroll to position [190, 0]
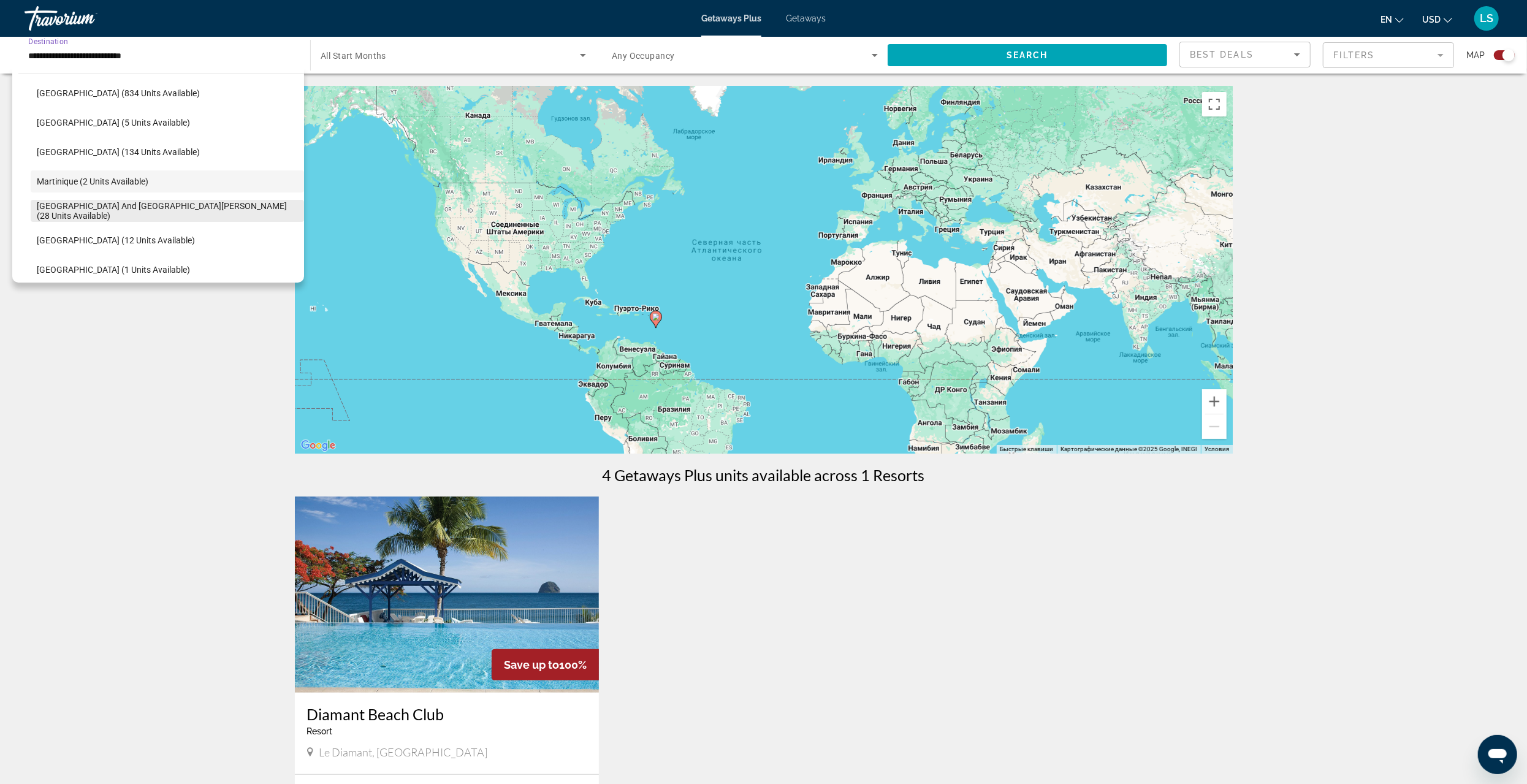
click at [81, 210] on span "[GEOGRAPHIC_DATA] and [GEOGRAPHIC_DATA][PERSON_NAME] (28 units available)" at bounding box center [167, 211] width 261 height 19
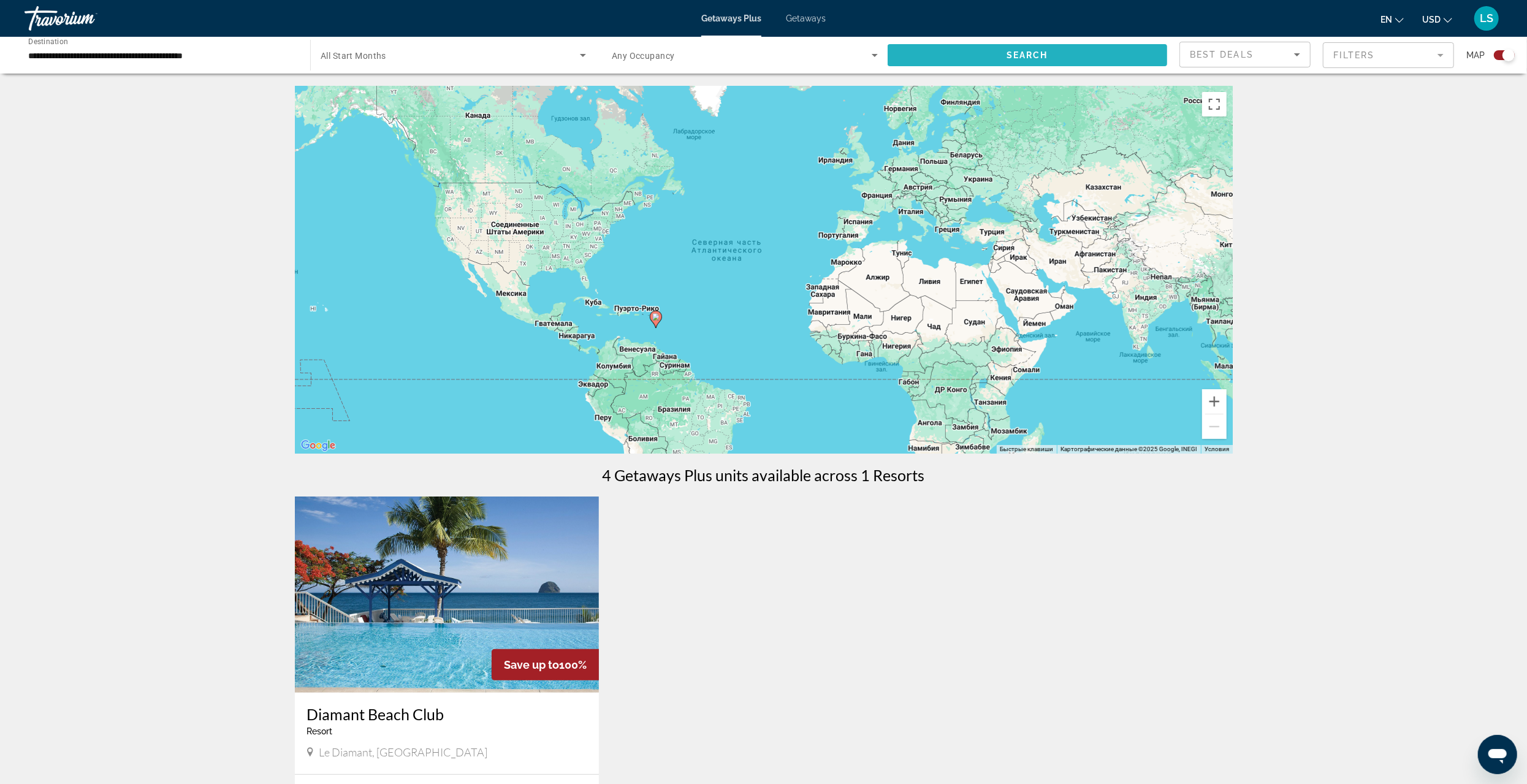
click at [1071, 54] on span "Search widget" at bounding box center [1027, 55] width 279 height 30
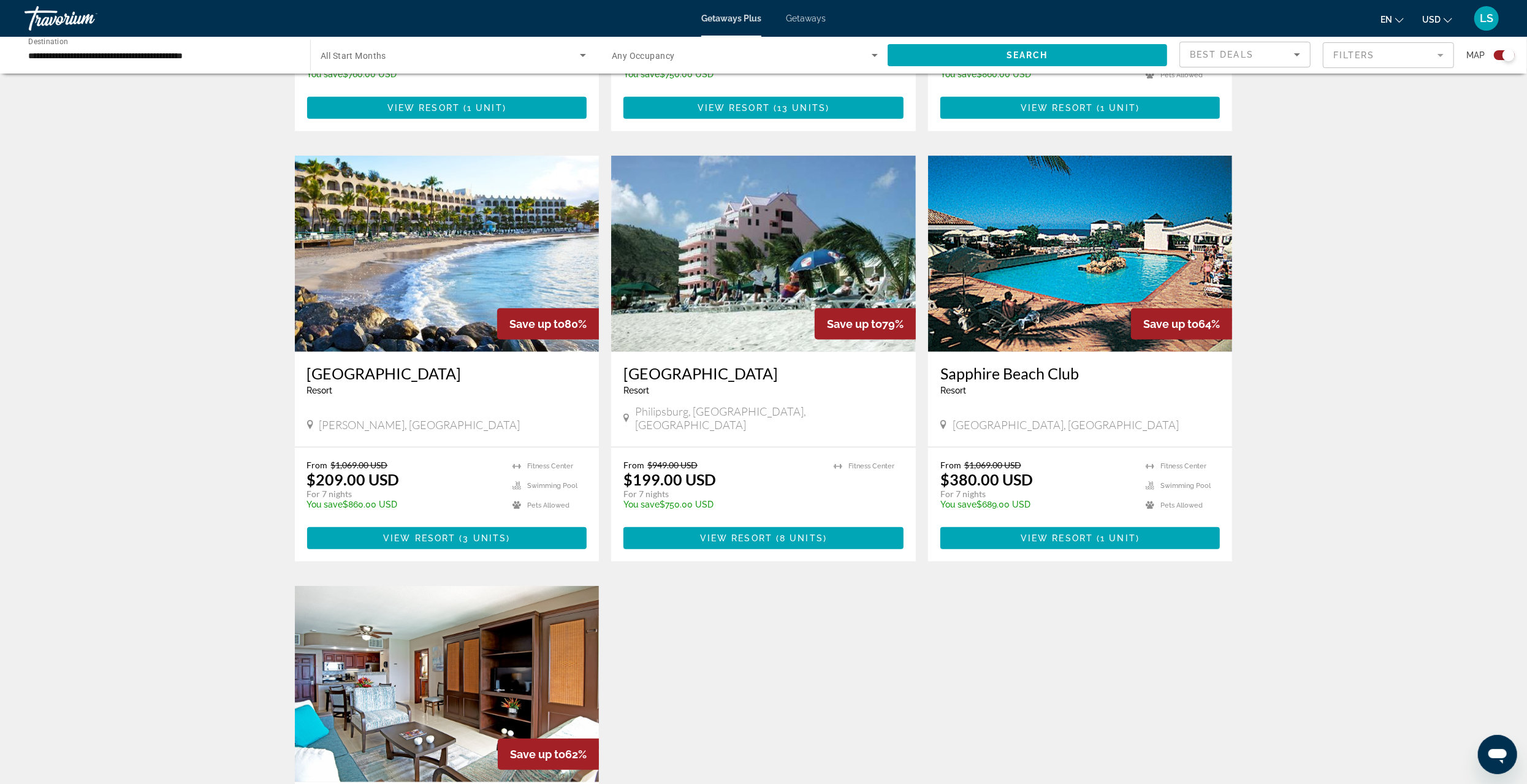
scroll to position [858, 0]
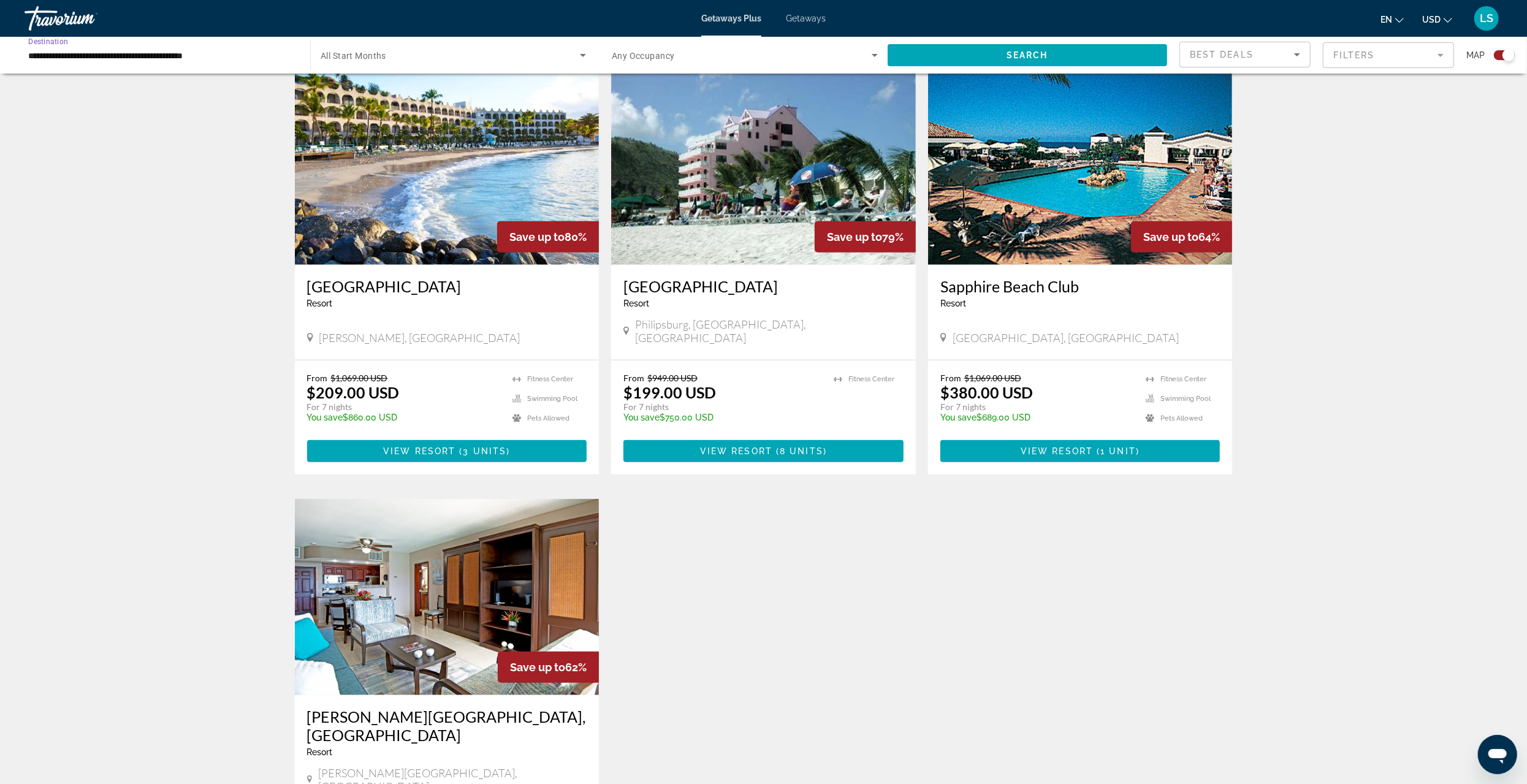
click at [66, 59] on input "**********" at bounding box center [161, 55] width 266 height 15
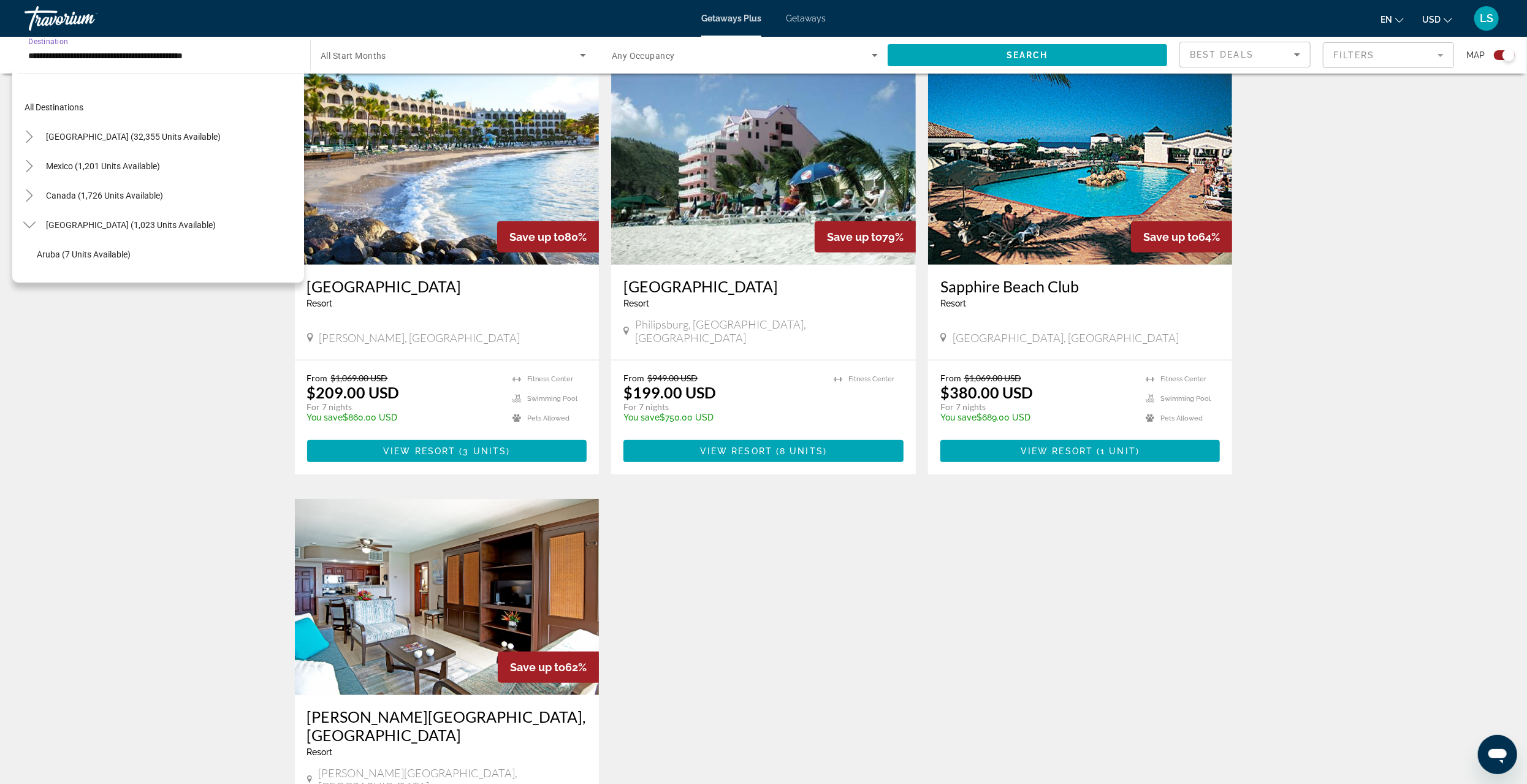
scroll to position [220, 0]
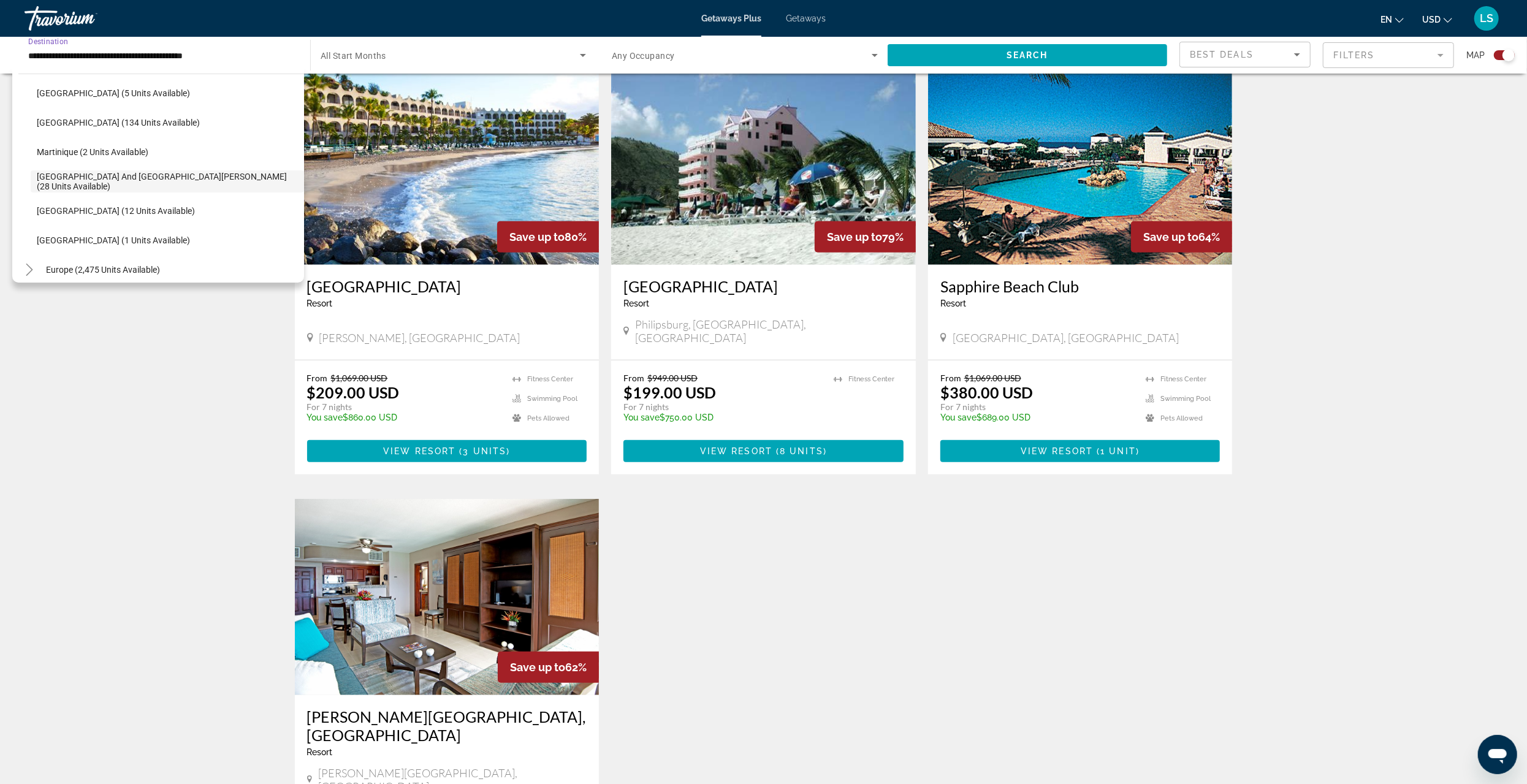
click at [88, 212] on span "[GEOGRAPHIC_DATA] (12 units available)" at bounding box center [116, 210] width 158 height 10
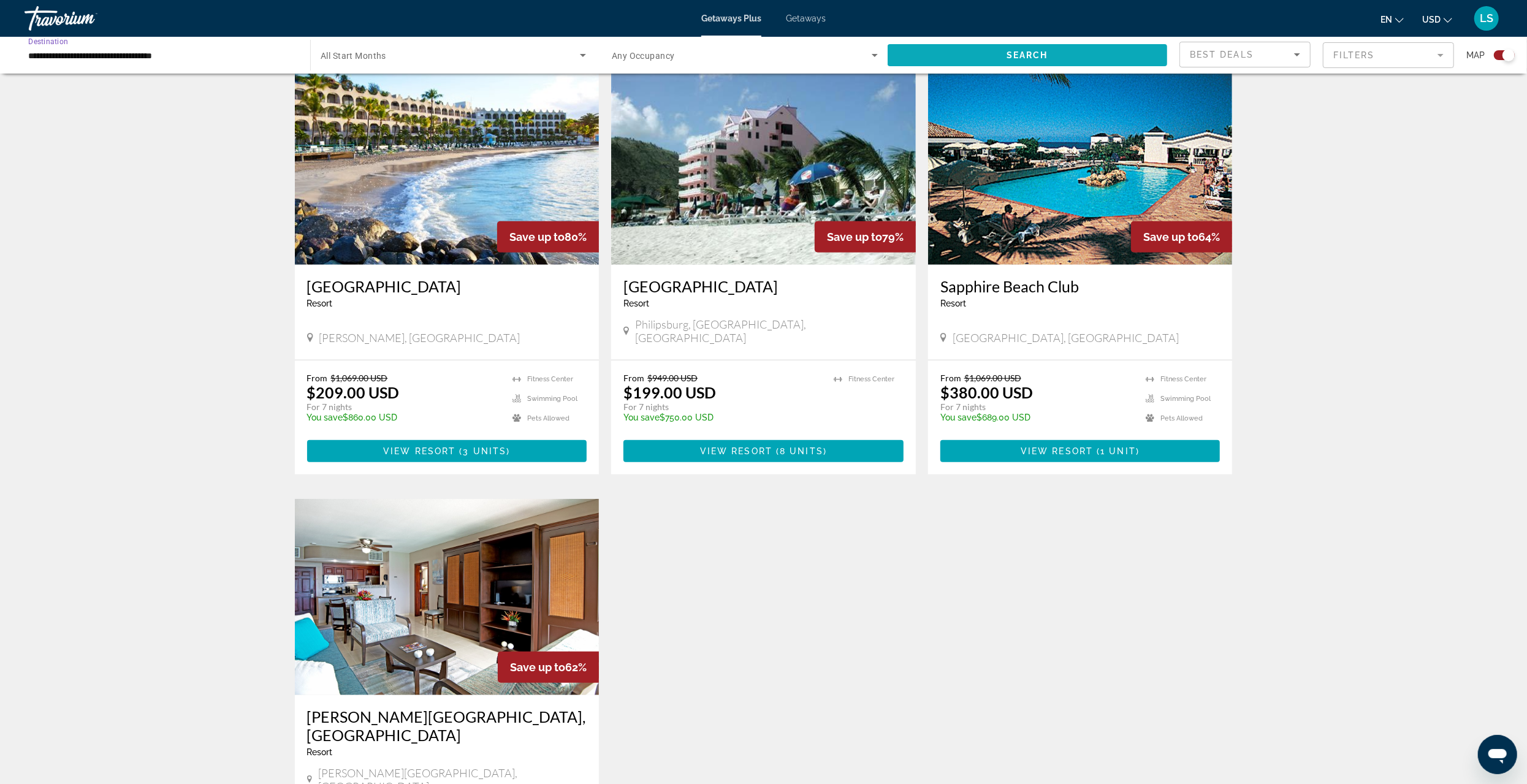
click at [991, 55] on span "Search widget" at bounding box center [1027, 55] width 279 height 30
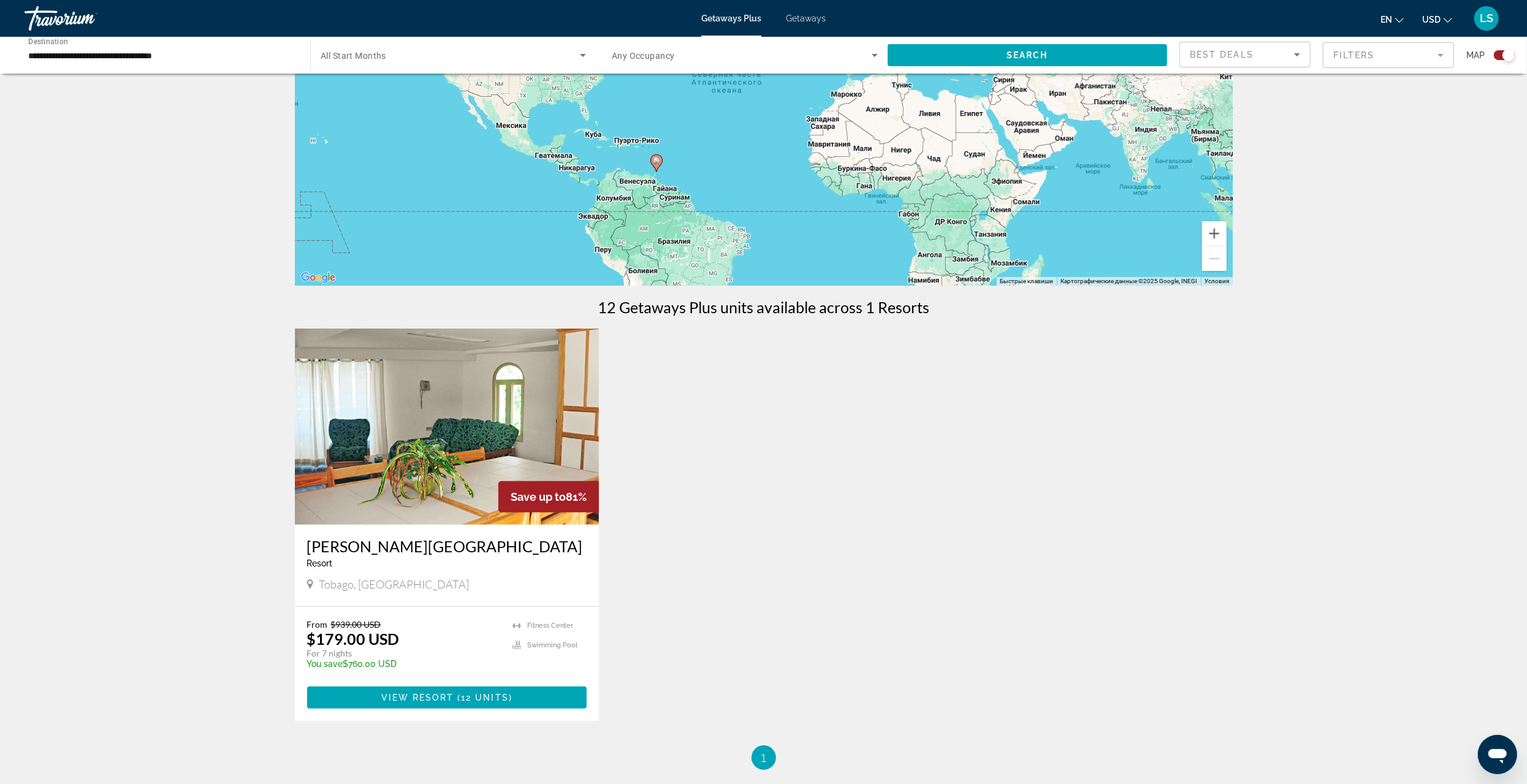
scroll to position [184, 0]
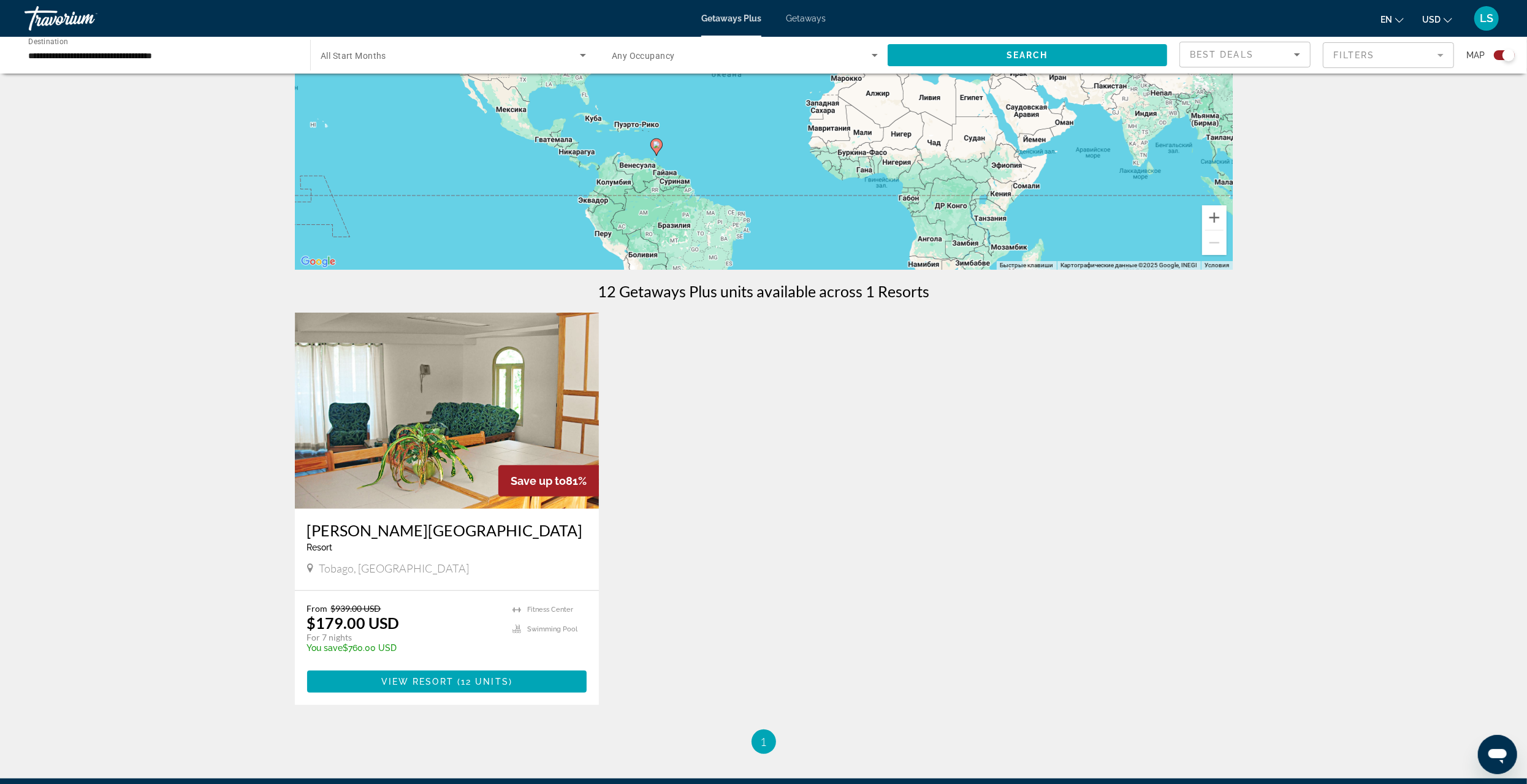
click at [55, 55] on input "**********" at bounding box center [161, 55] width 266 height 15
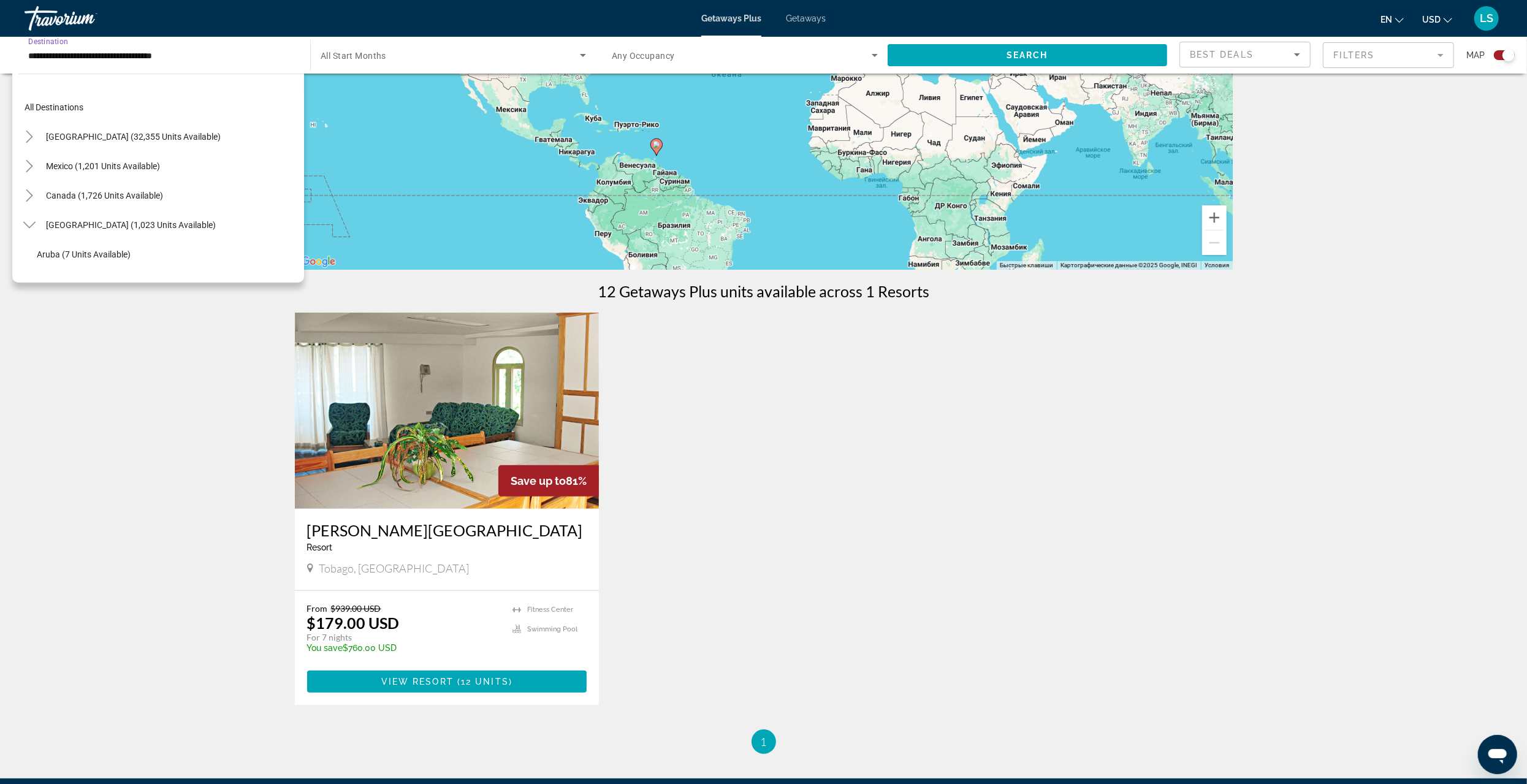
scroll to position [250, 0]
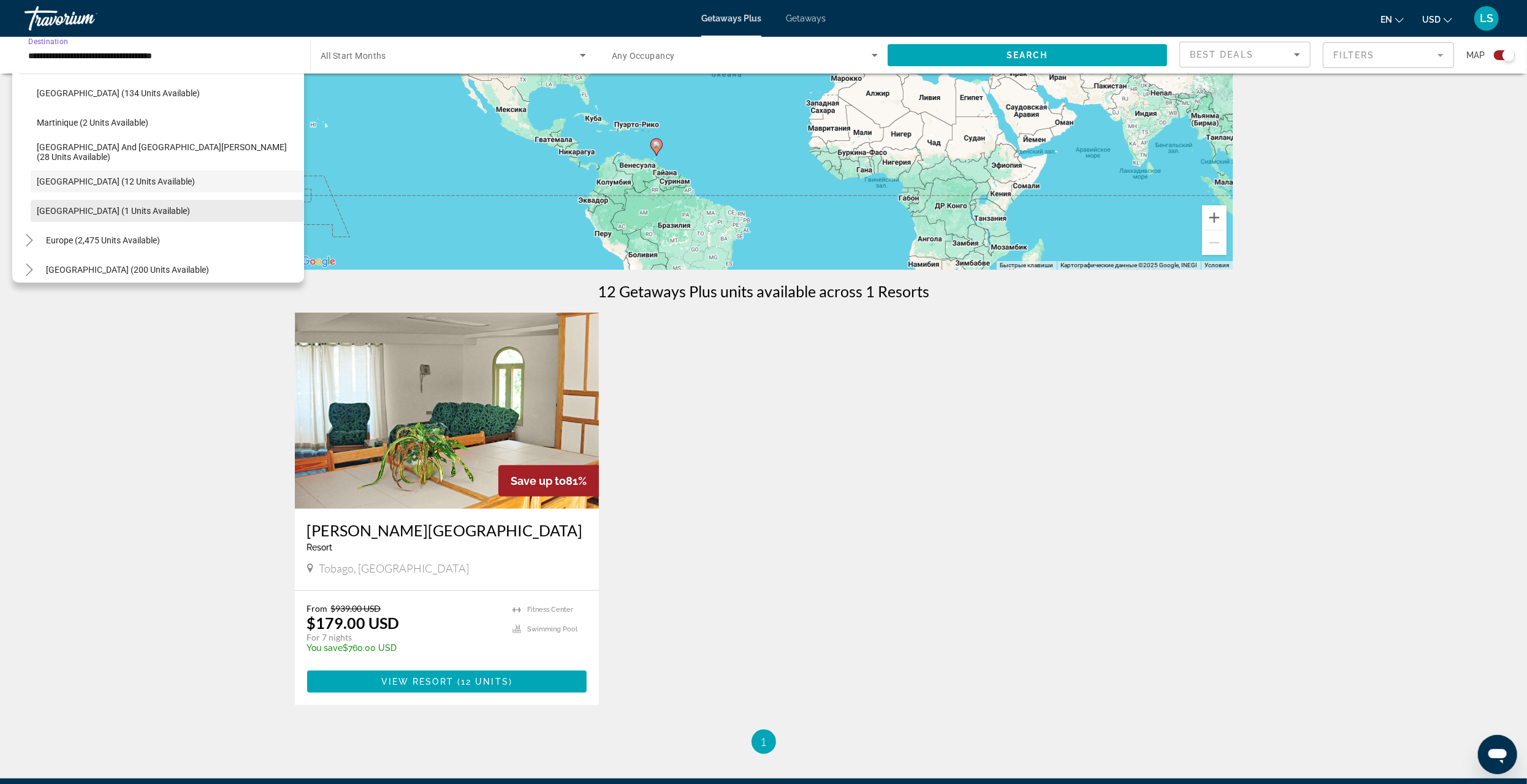
click at [65, 212] on span "[GEOGRAPHIC_DATA] (1 units available)" at bounding box center [113, 210] width 153 height 10
type input "**********"
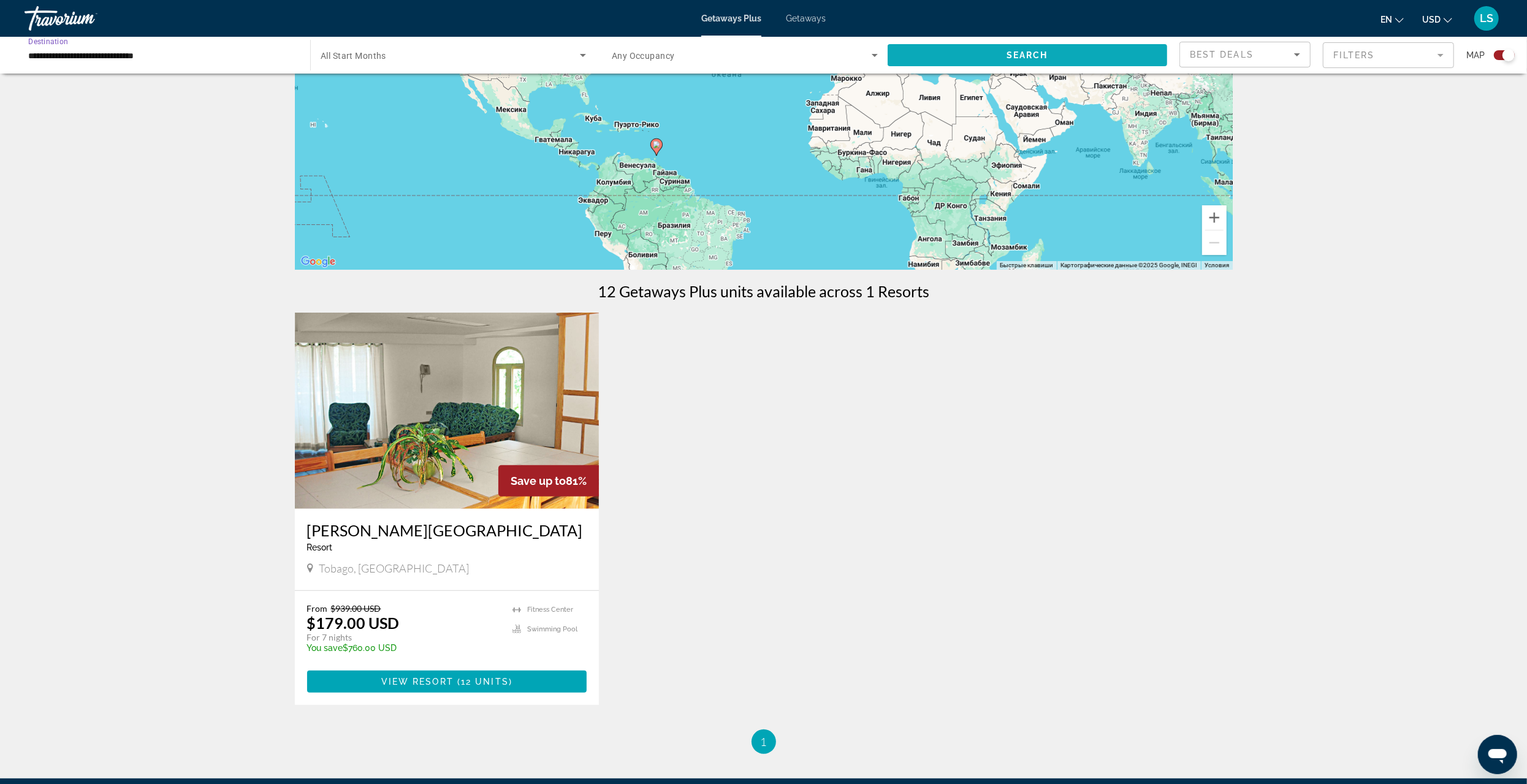
click at [1024, 49] on span "Search widget" at bounding box center [1027, 55] width 279 height 30
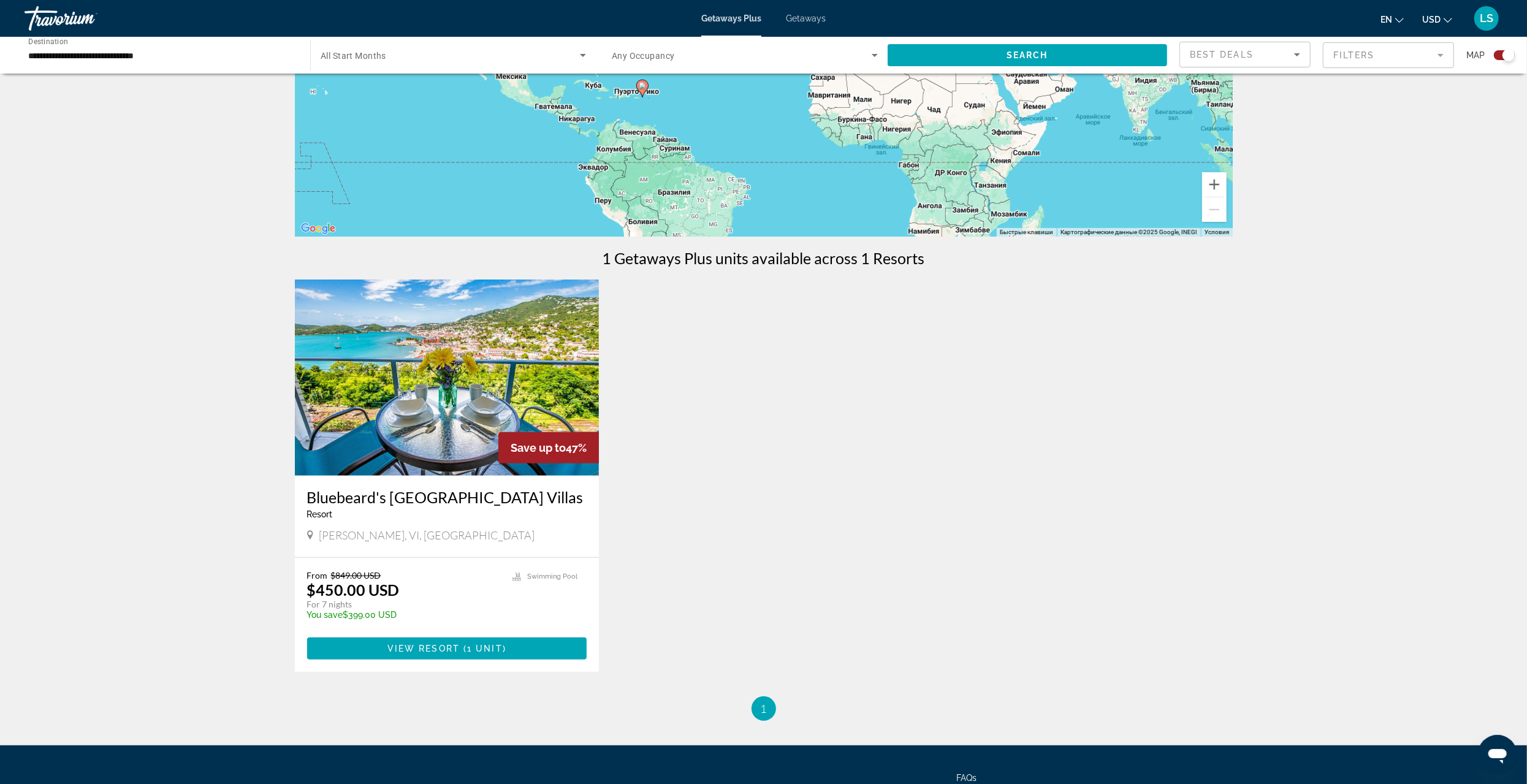
scroll to position [245, 0]
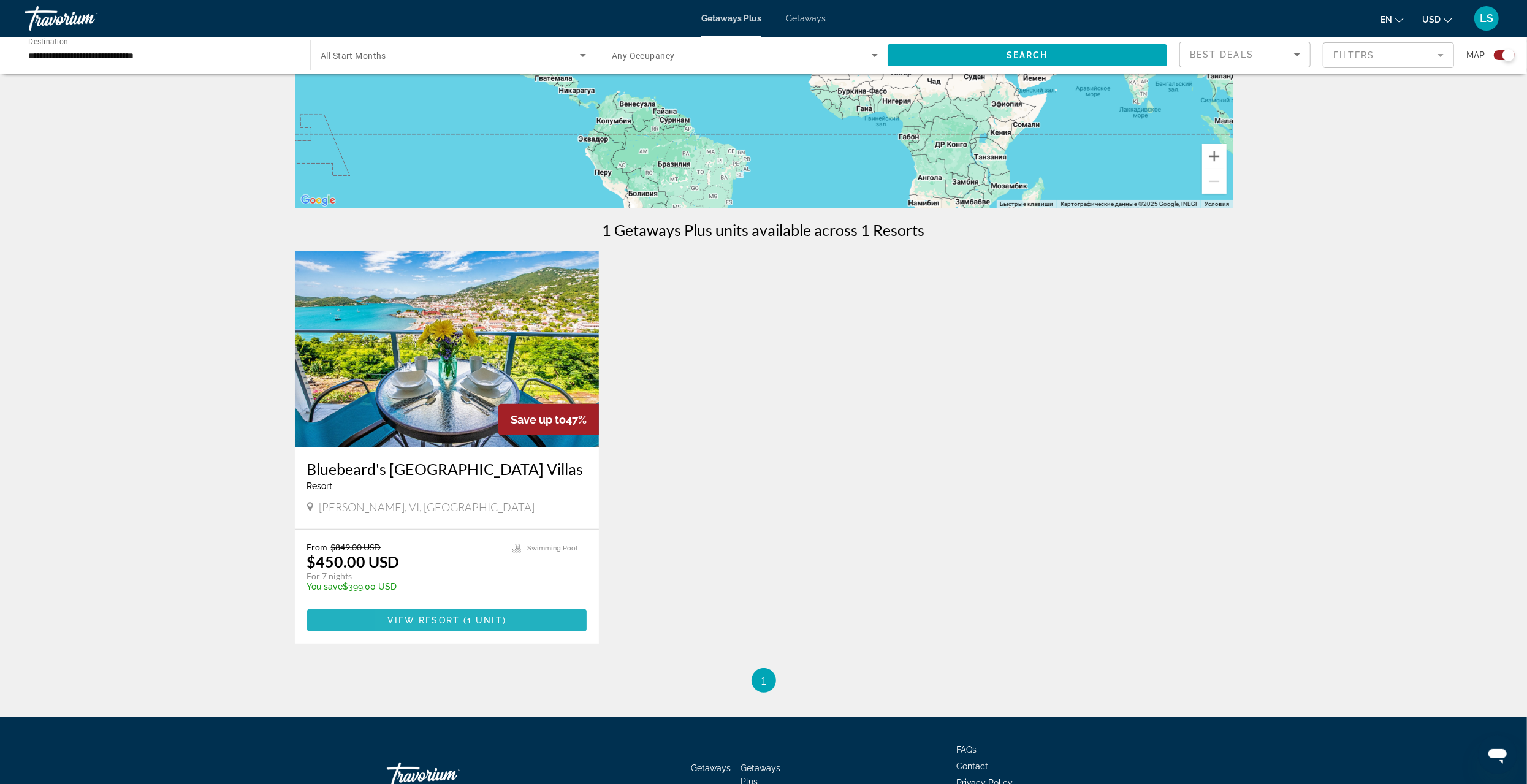
click at [403, 618] on span "View Resort" at bounding box center [423, 620] width 72 height 10
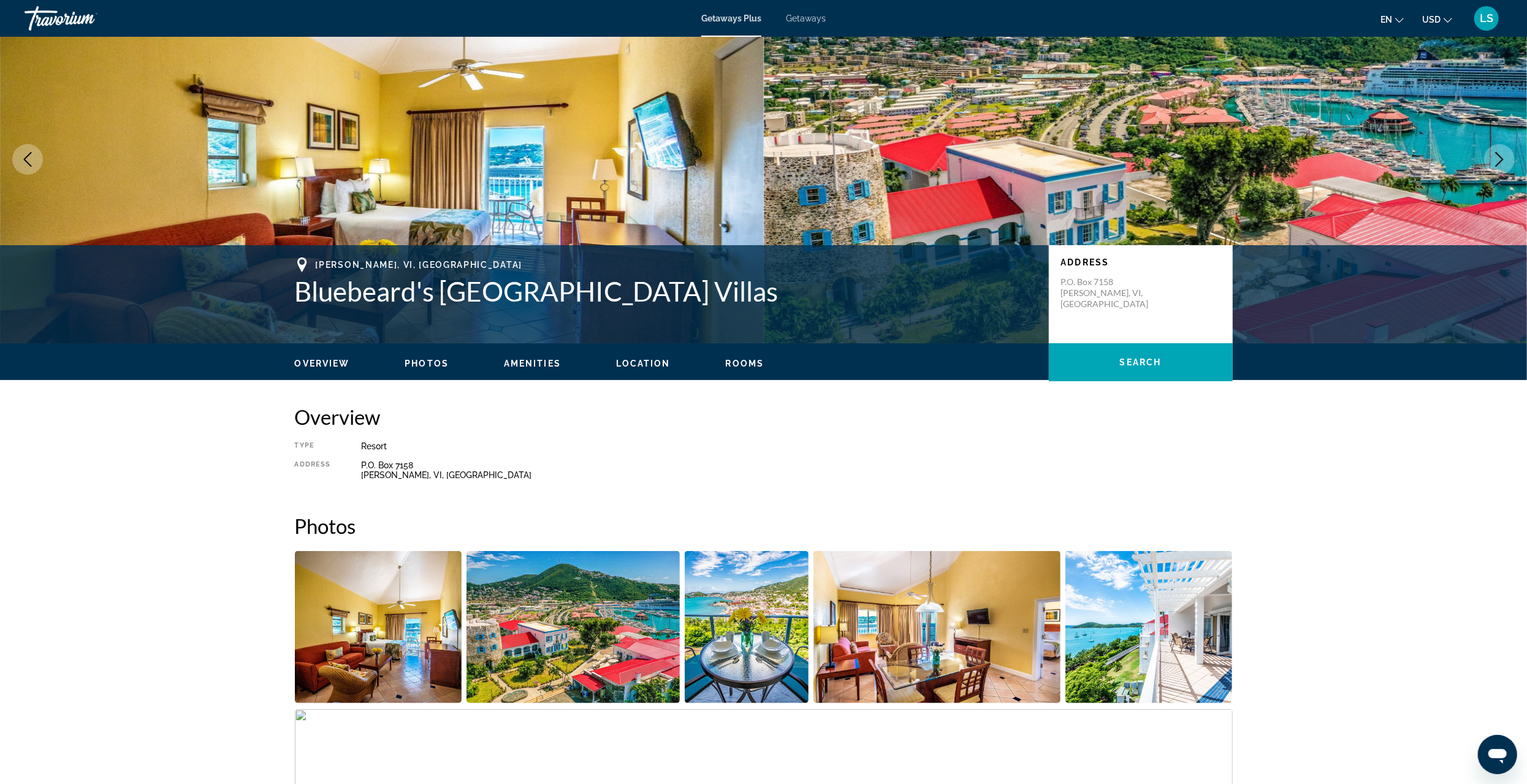
scroll to position [123, 0]
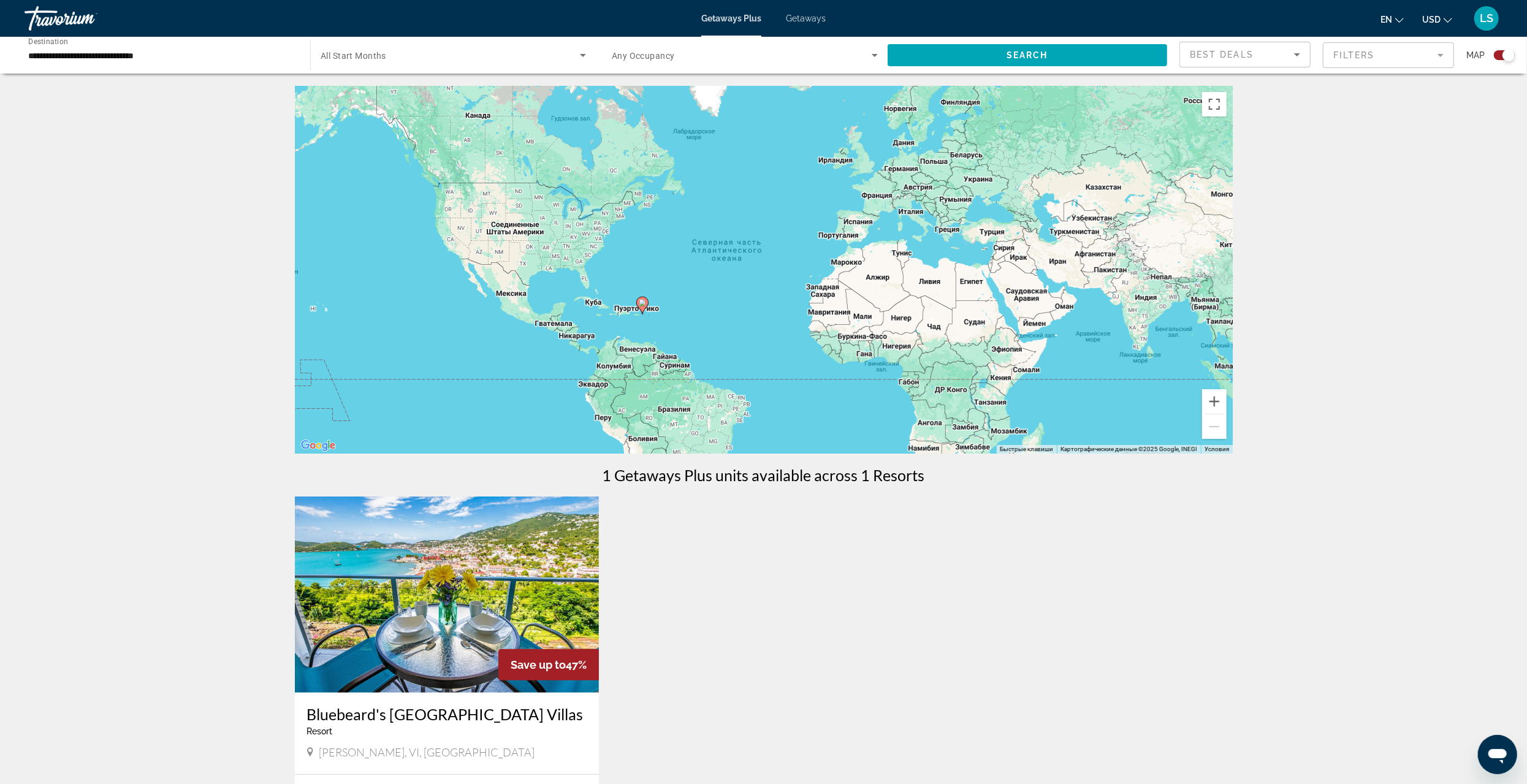
click at [63, 55] on input "**********" at bounding box center [161, 55] width 266 height 15
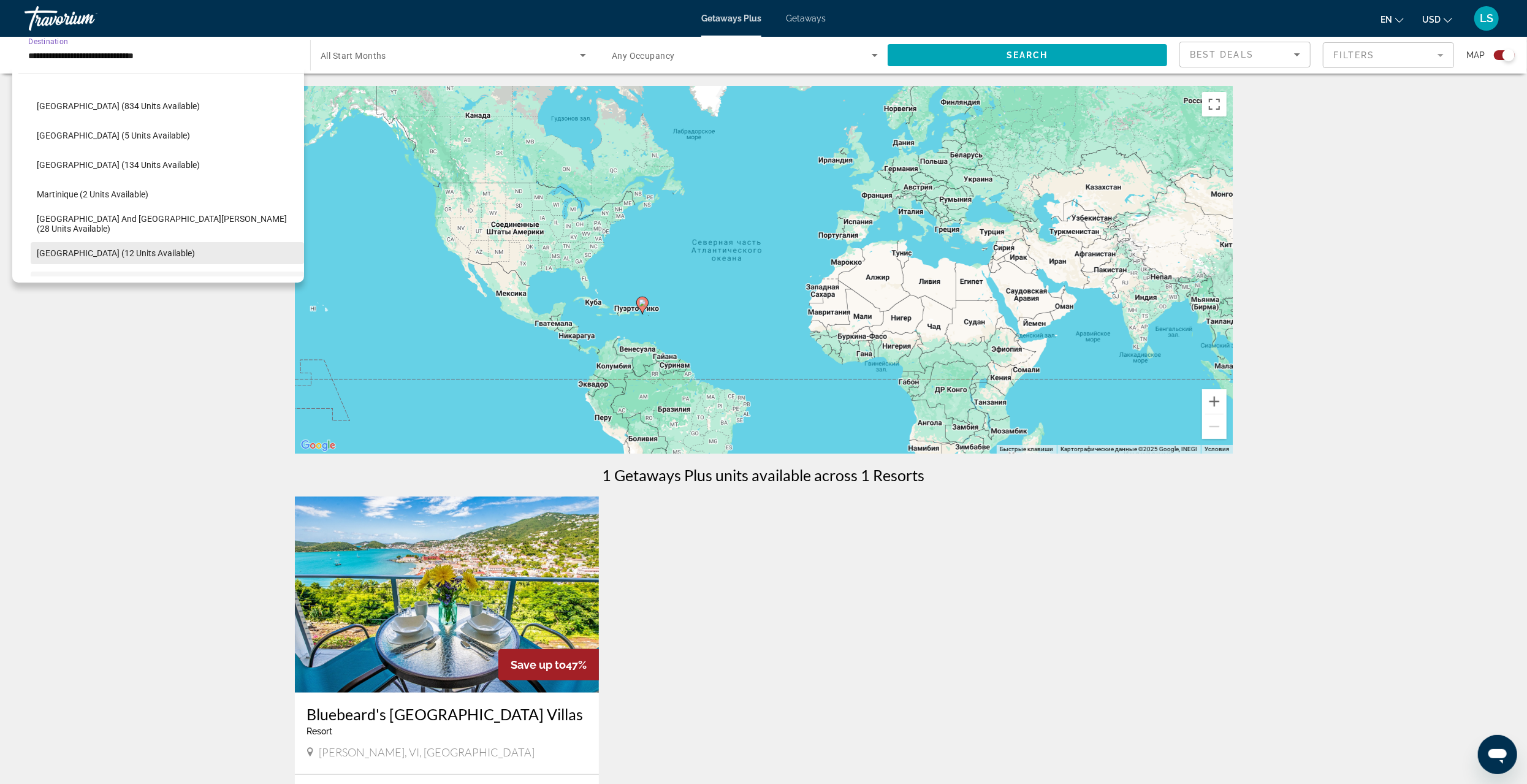
scroll to position [34, 0]
click at [35, 190] on mat-icon "Toggle Caribbean & Atlantic Islands (1,023 units available)" at bounding box center [28, 191] width 21 height 21
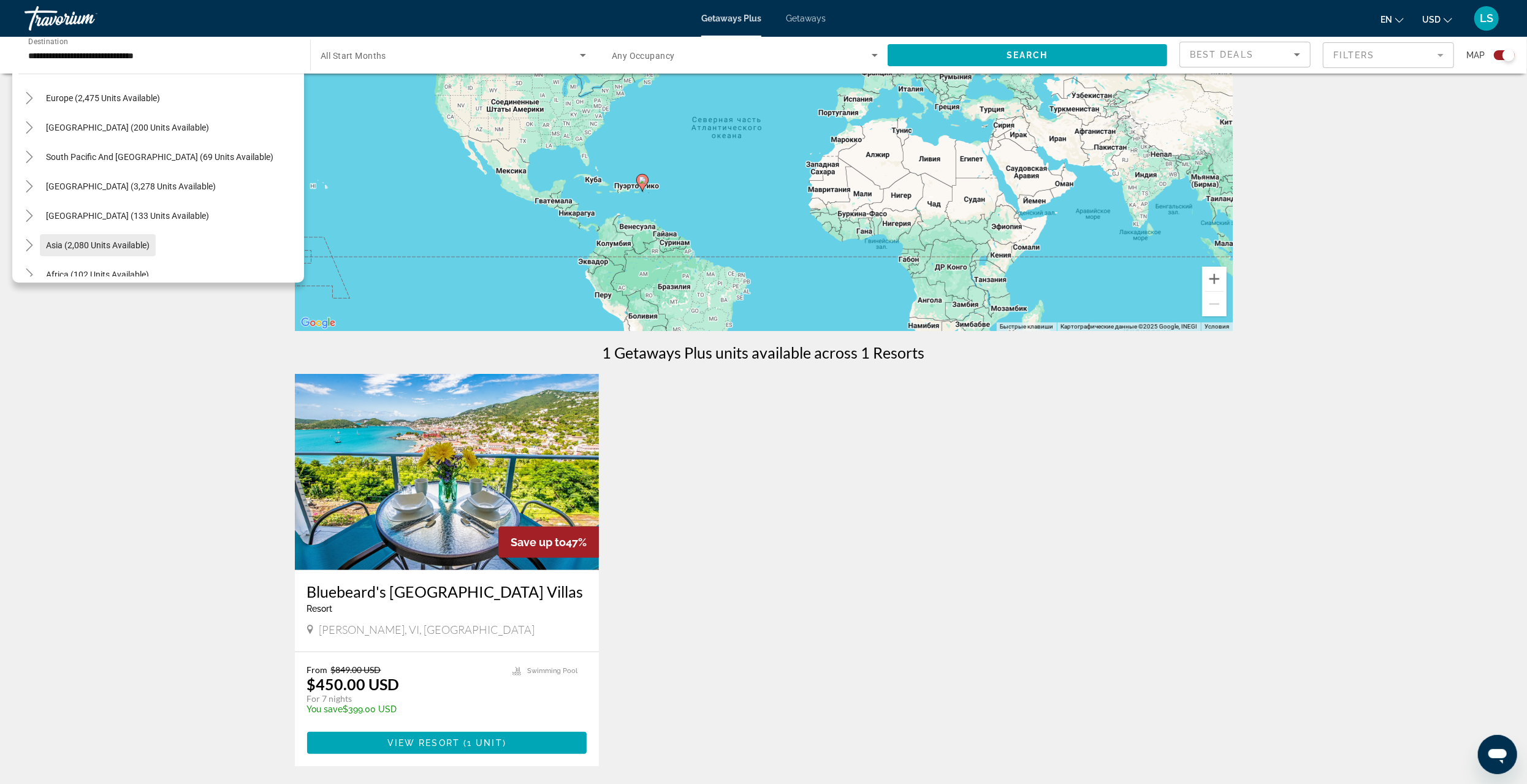
scroll to position [137, 0]
click at [79, 206] on span "[GEOGRAPHIC_DATA] (3,278 units available)" at bounding box center [130, 205] width 170 height 10
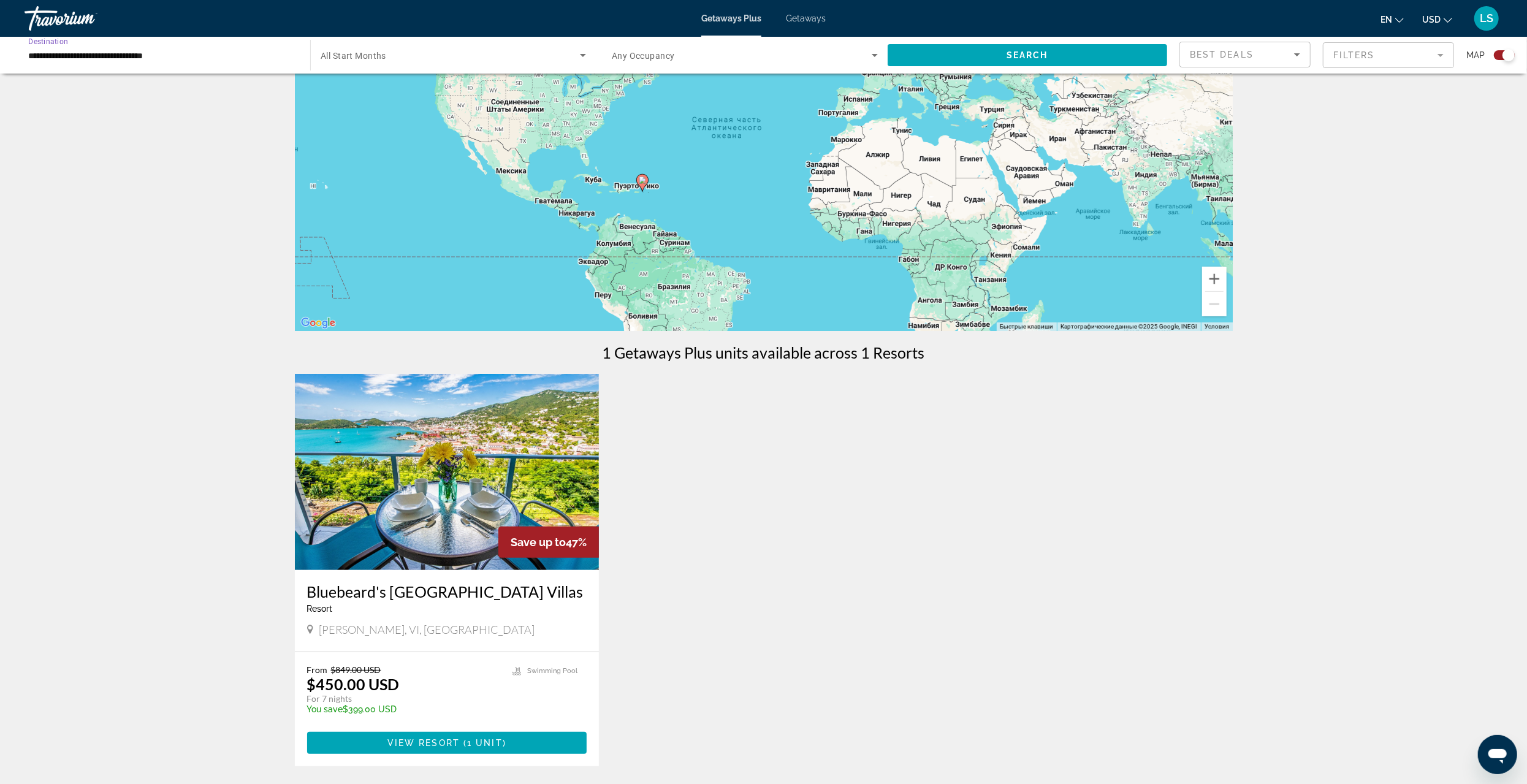
click at [50, 55] on input "**********" at bounding box center [161, 55] width 266 height 15
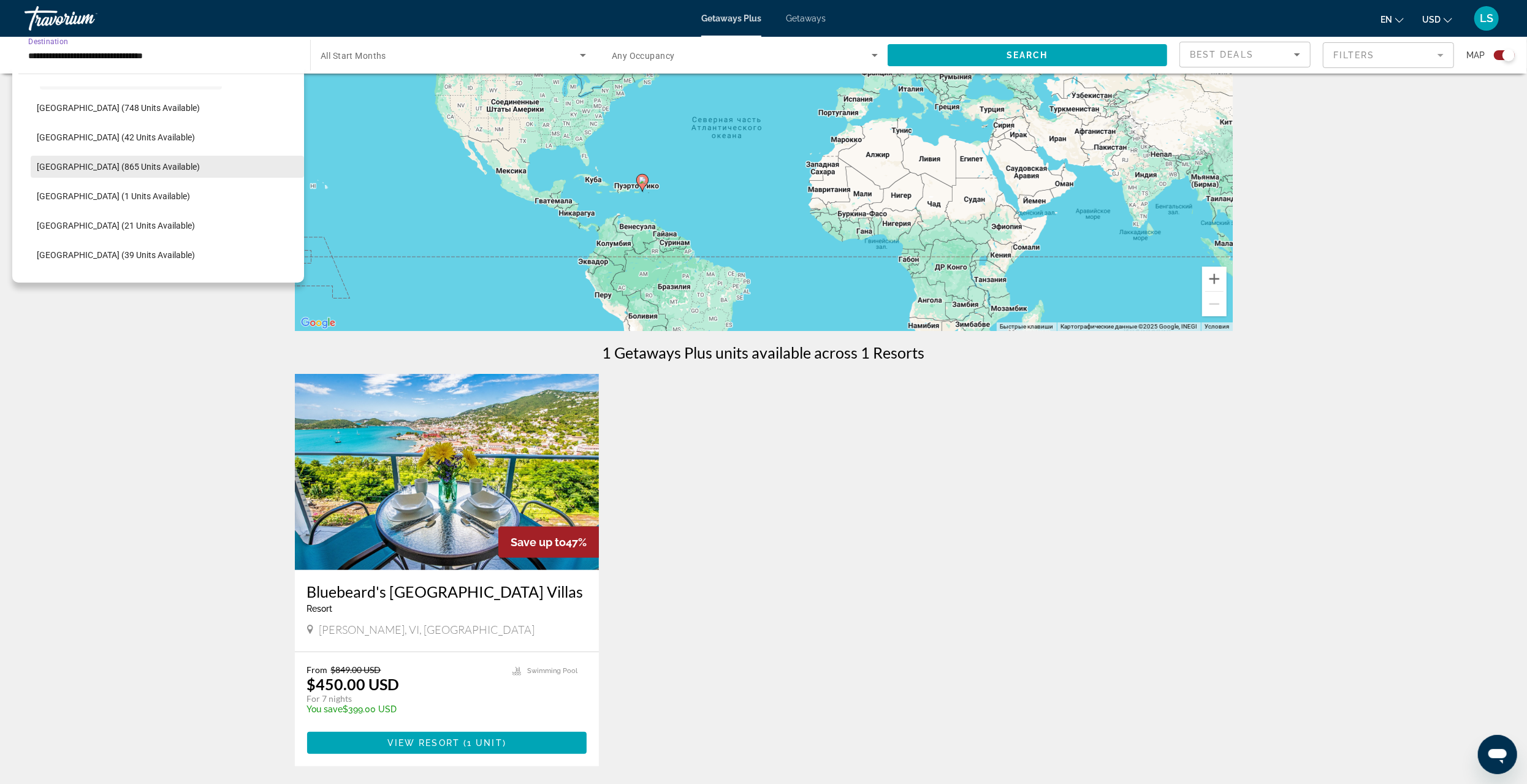
scroll to position [284, 0]
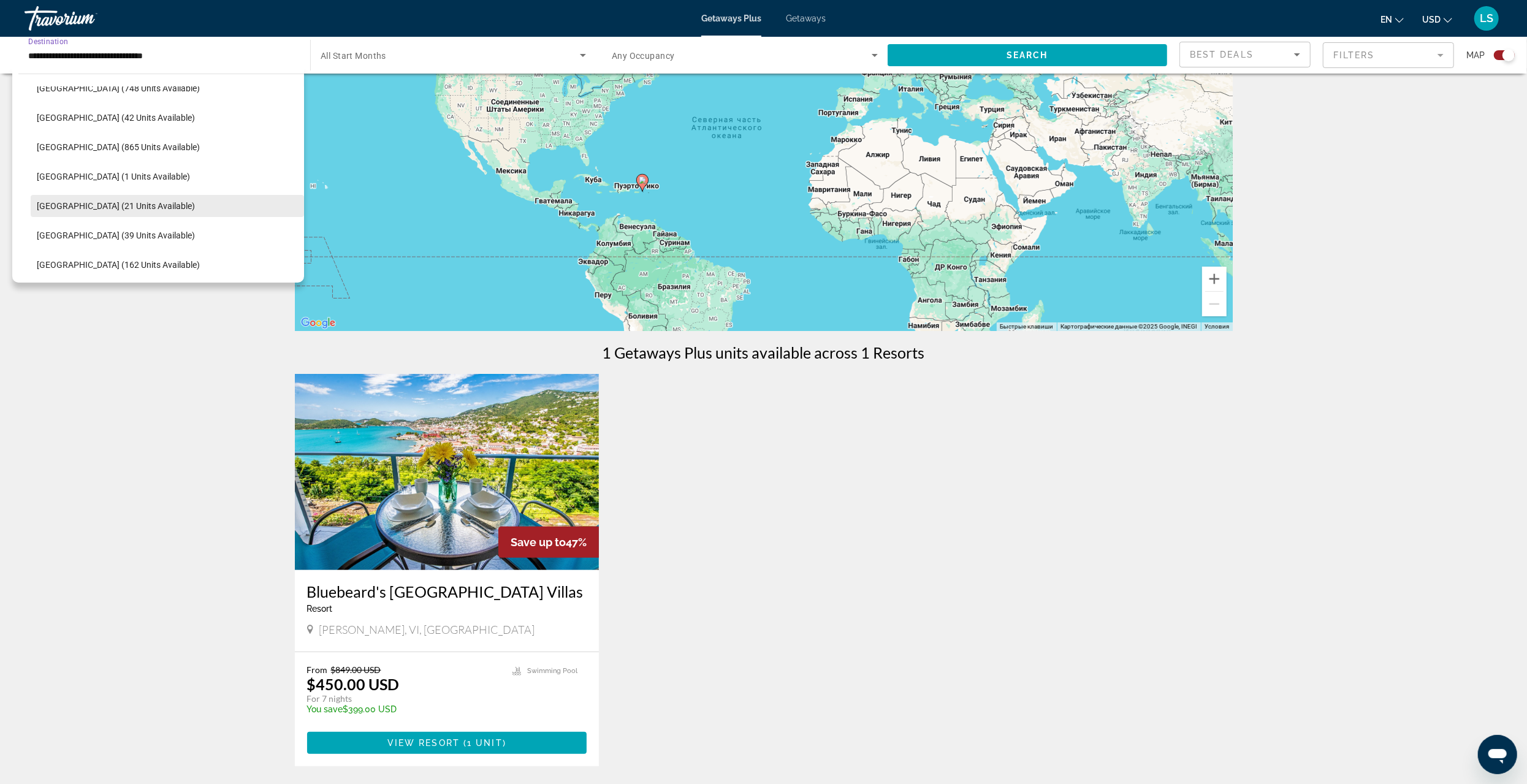
click at [79, 203] on span "[GEOGRAPHIC_DATA] (21 units available)" at bounding box center [116, 206] width 158 height 10
type input "**********"
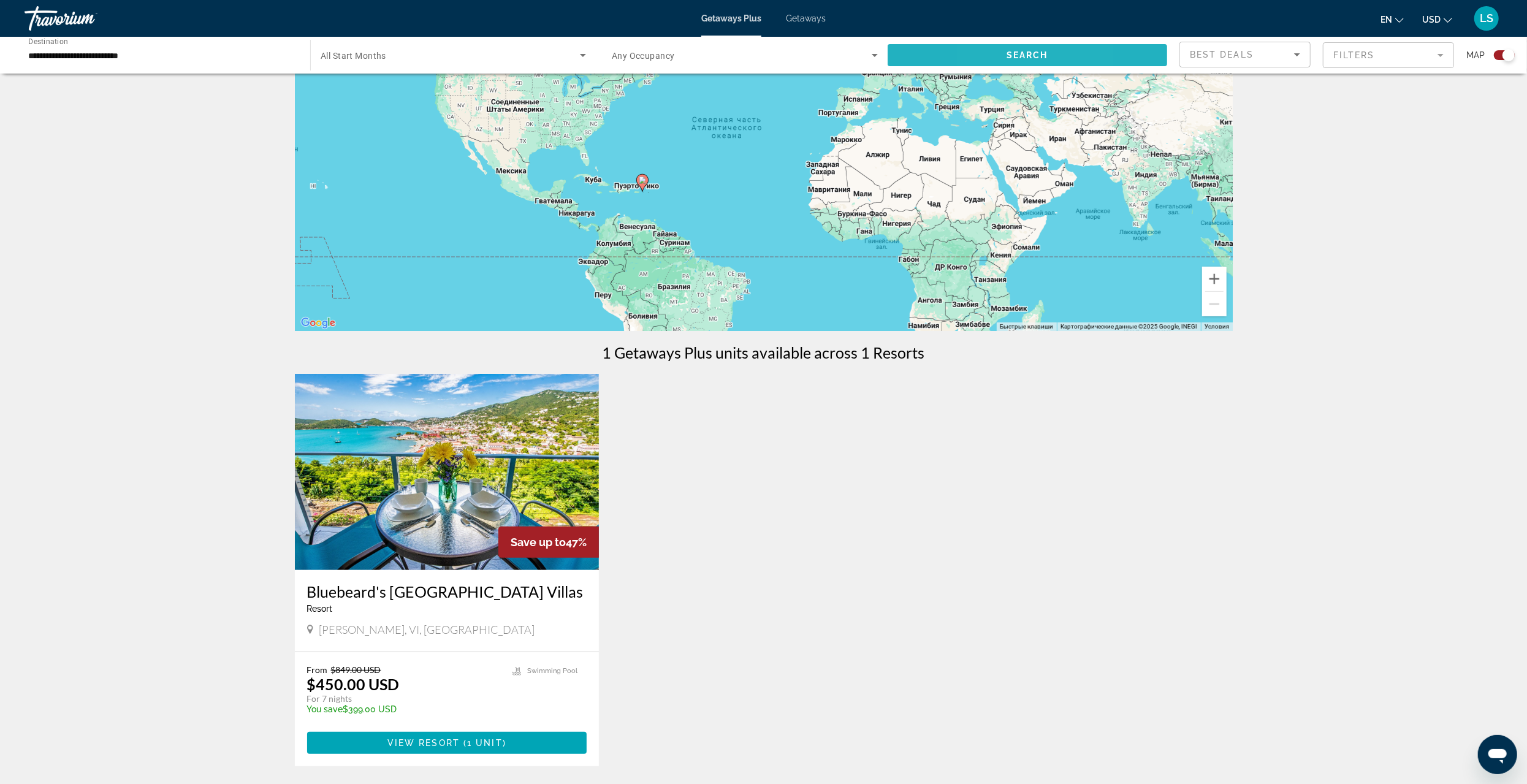
click at [986, 45] on span "Search widget" at bounding box center [1027, 55] width 279 height 30
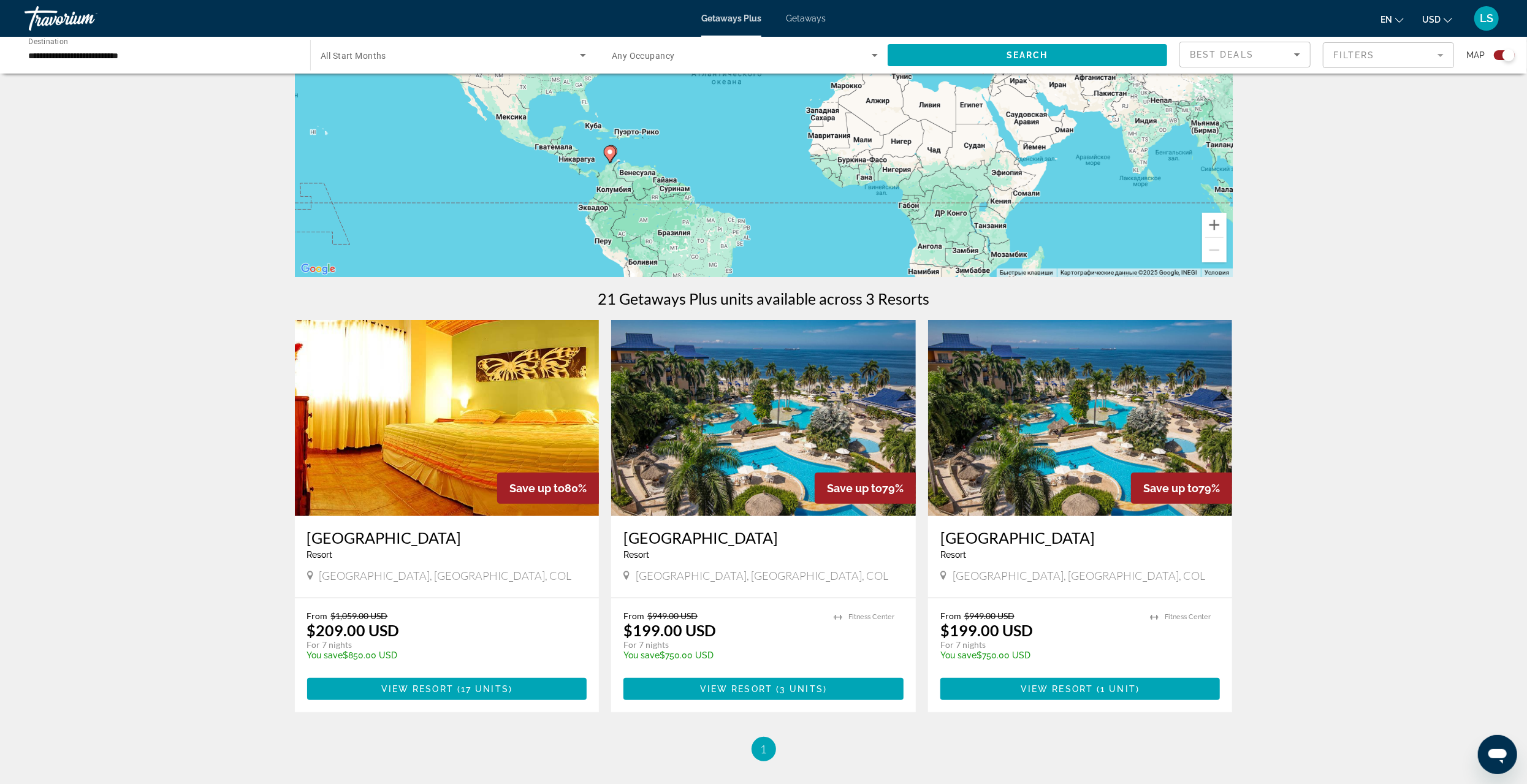
scroll to position [184, 0]
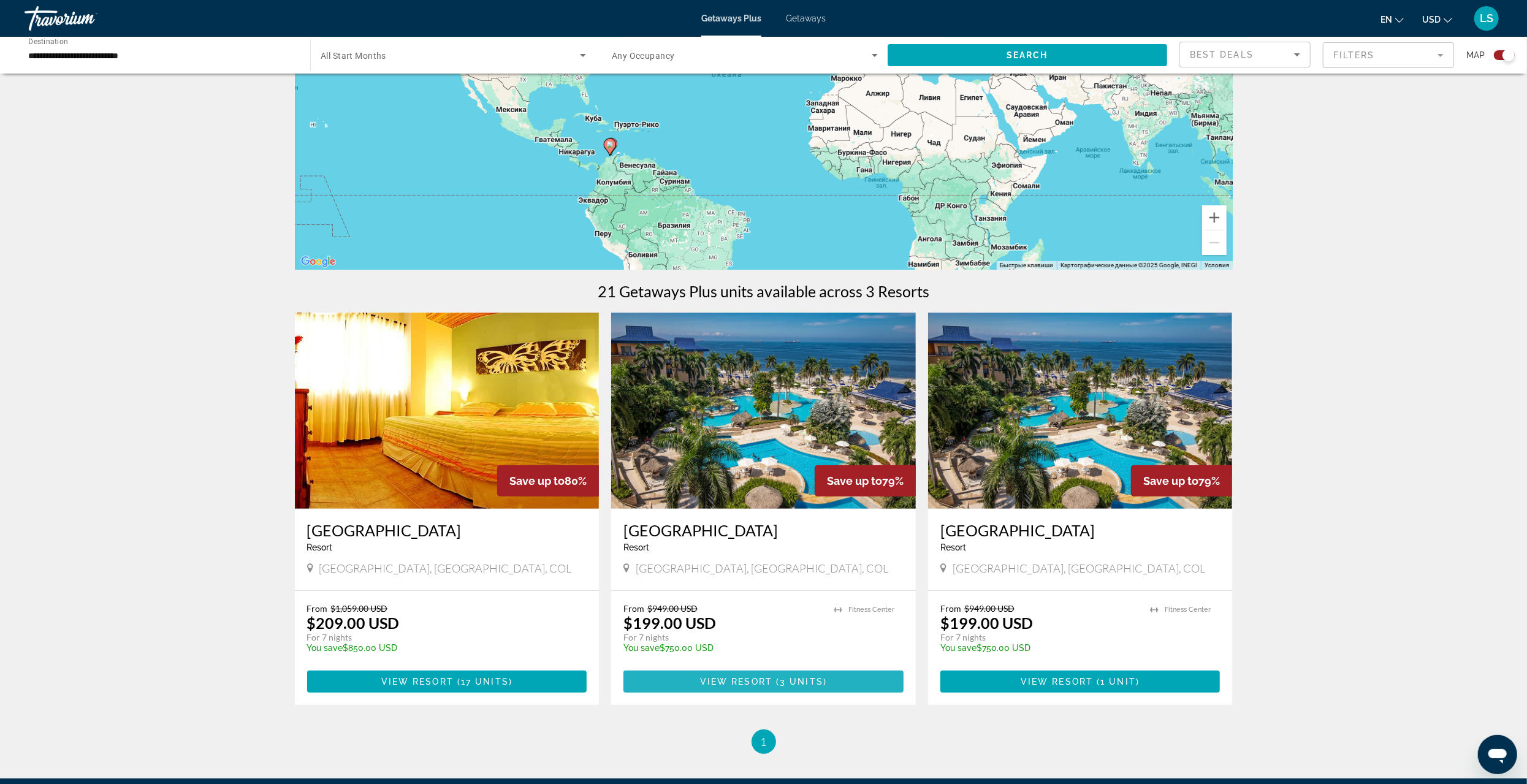
click at [806, 679] on span "3 units" at bounding box center [801, 681] width 43 height 10
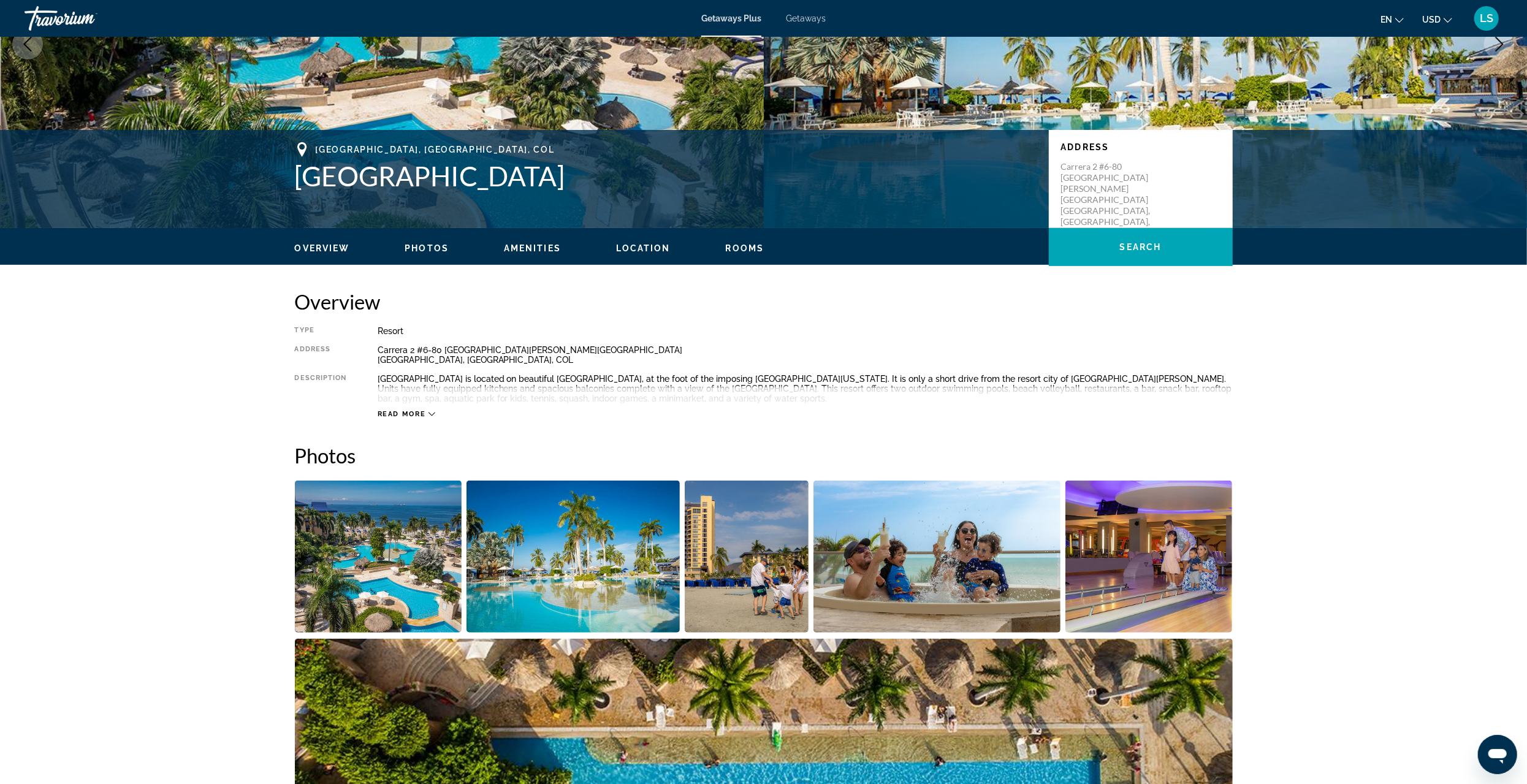
scroll to position [307, 0]
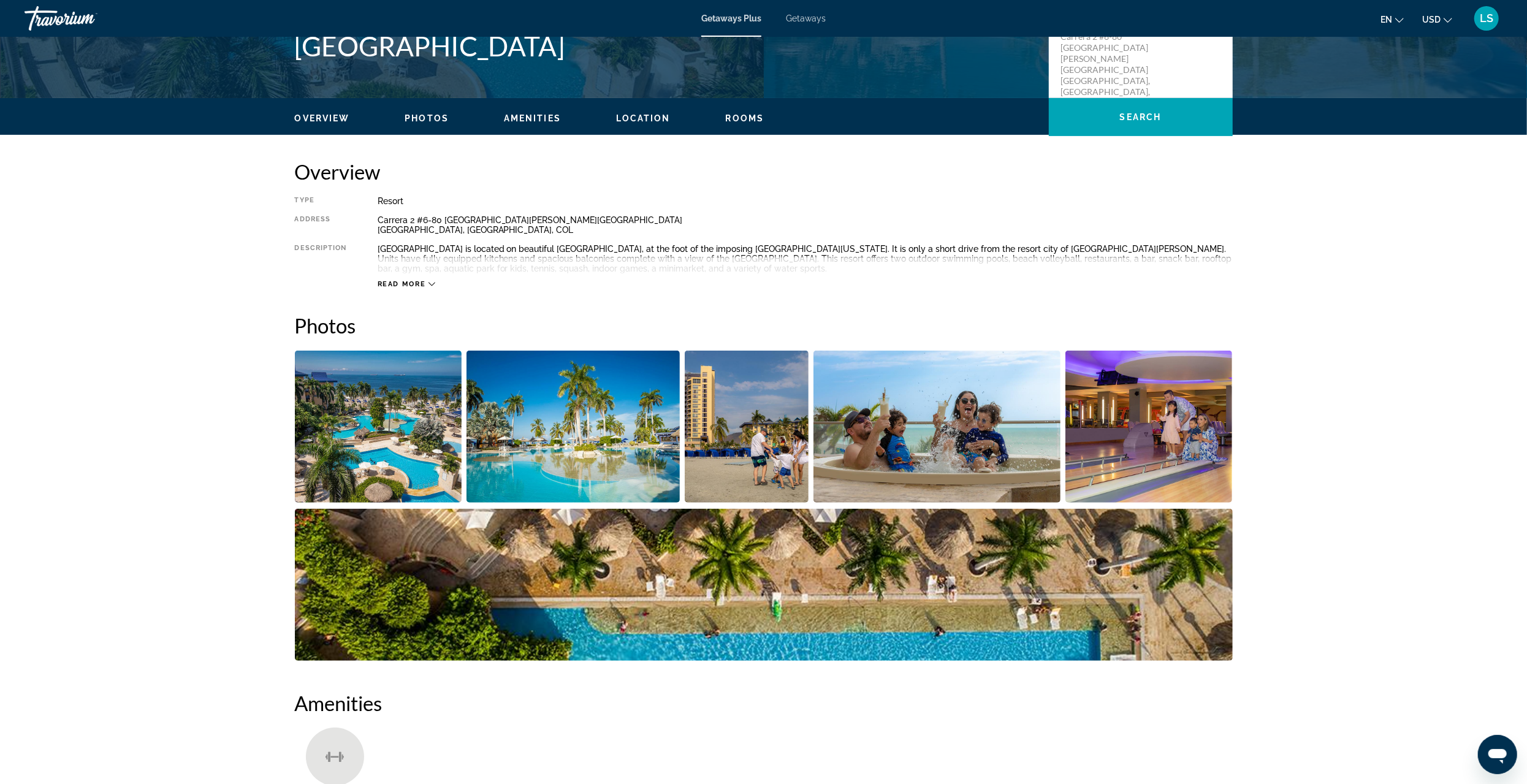
click at [379, 452] on img "Open full-screen image slider" at bounding box center [378, 427] width 167 height 152
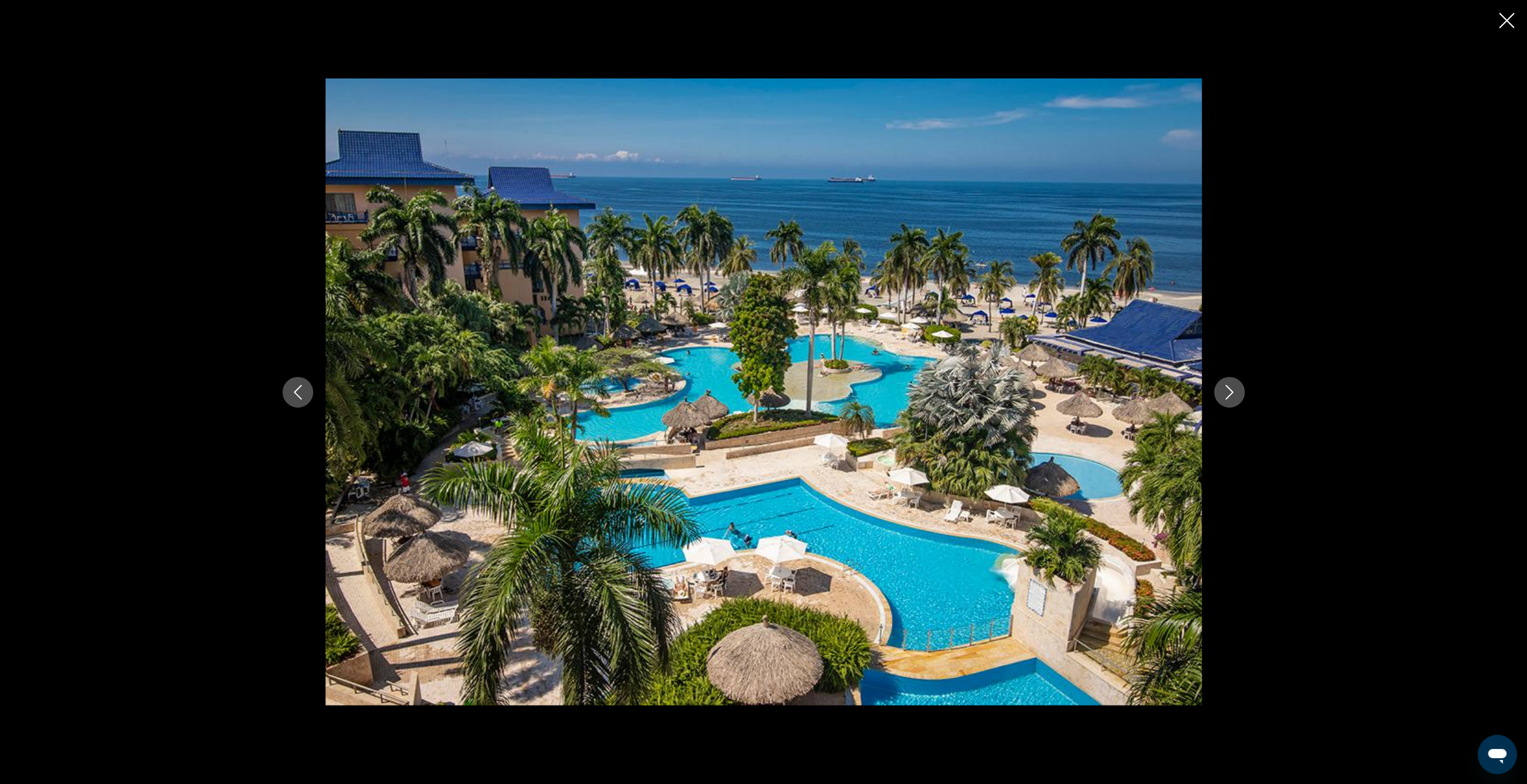
click at [1234, 392] on icon "Next image" at bounding box center [1229, 392] width 15 height 15
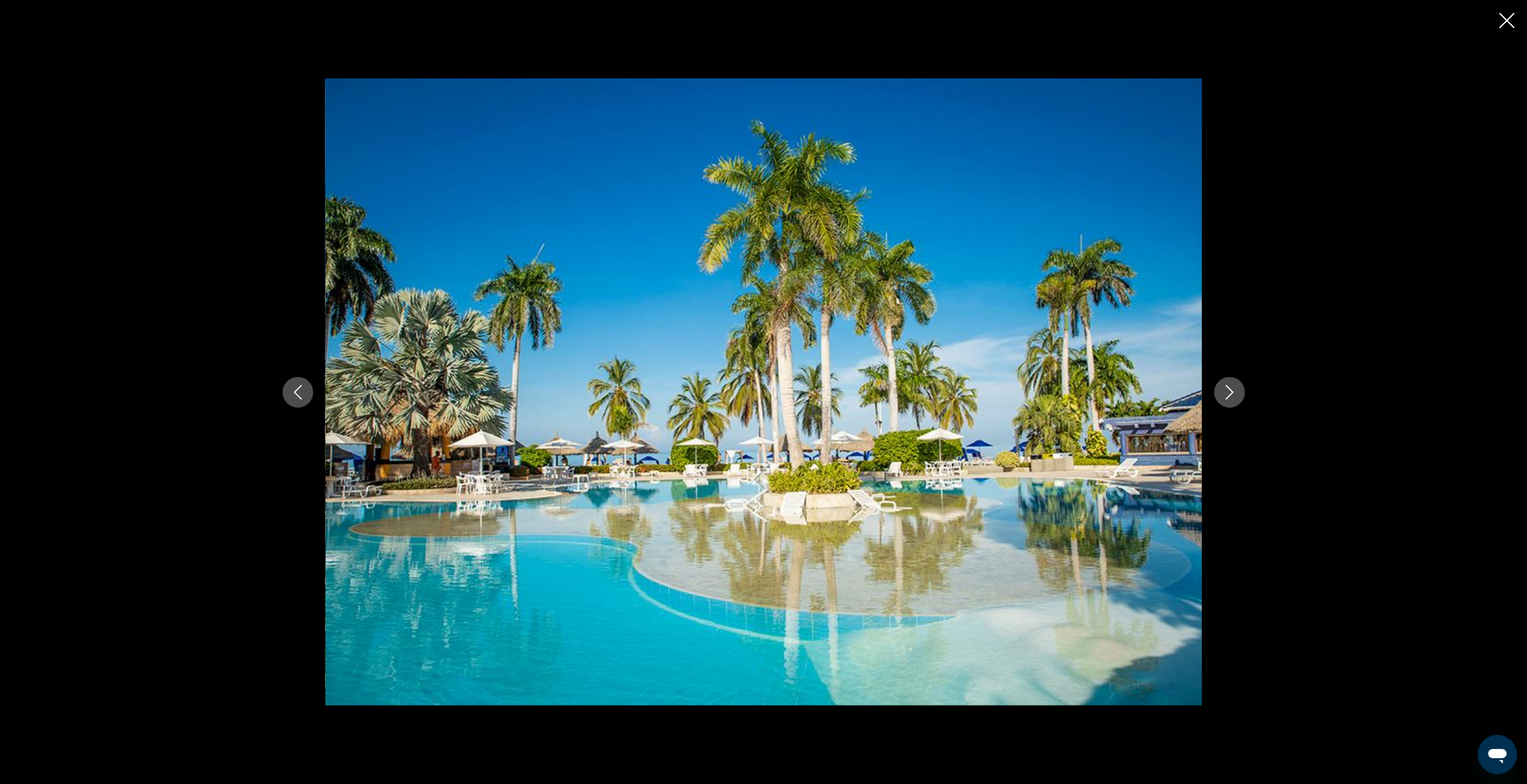
click at [1234, 392] on icon "Next image" at bounding box center [1229, 392] width 15 height 15
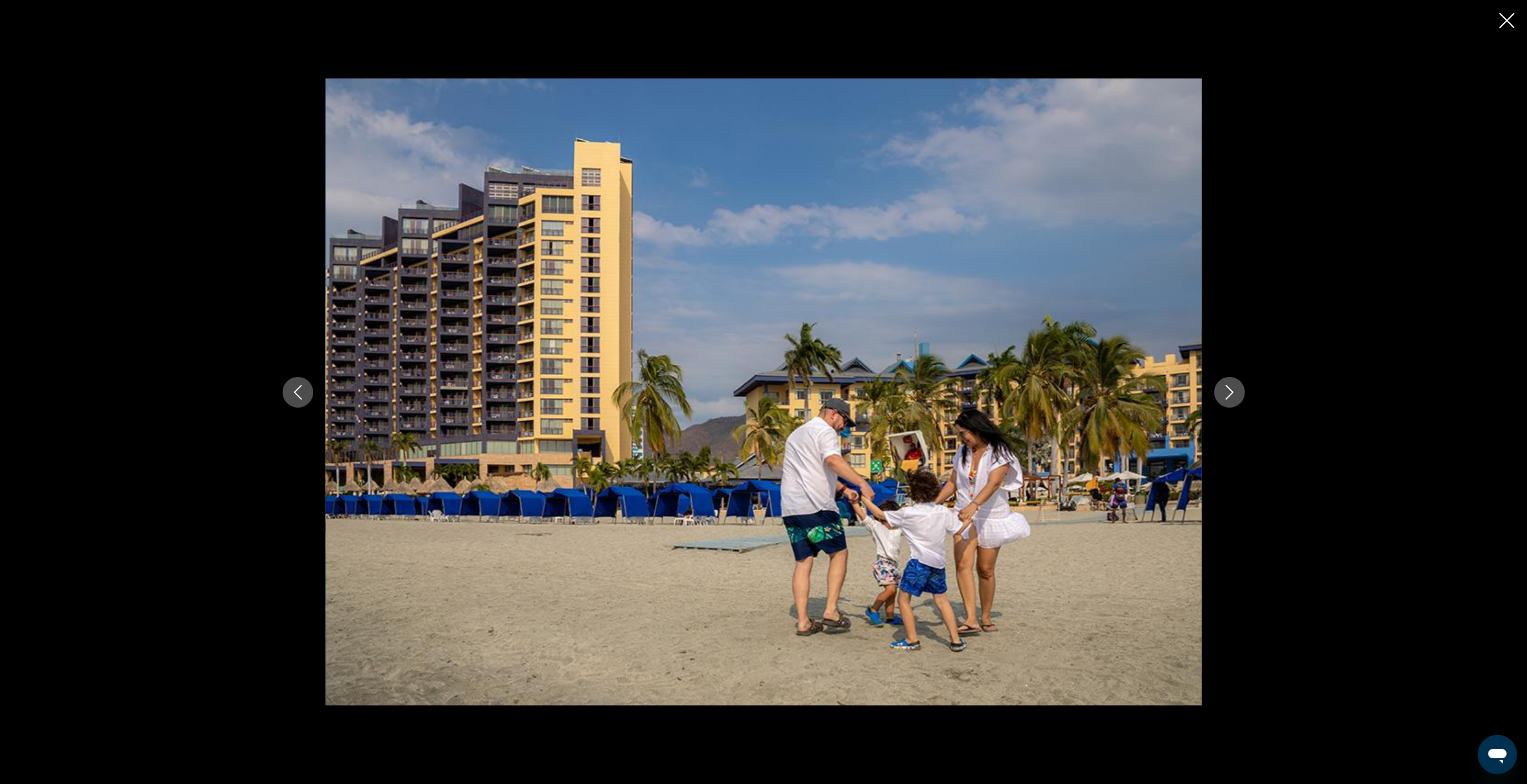
click at [1234, 392] on icon "Next image" at bounding box center [1229, 392] width 15 height 15
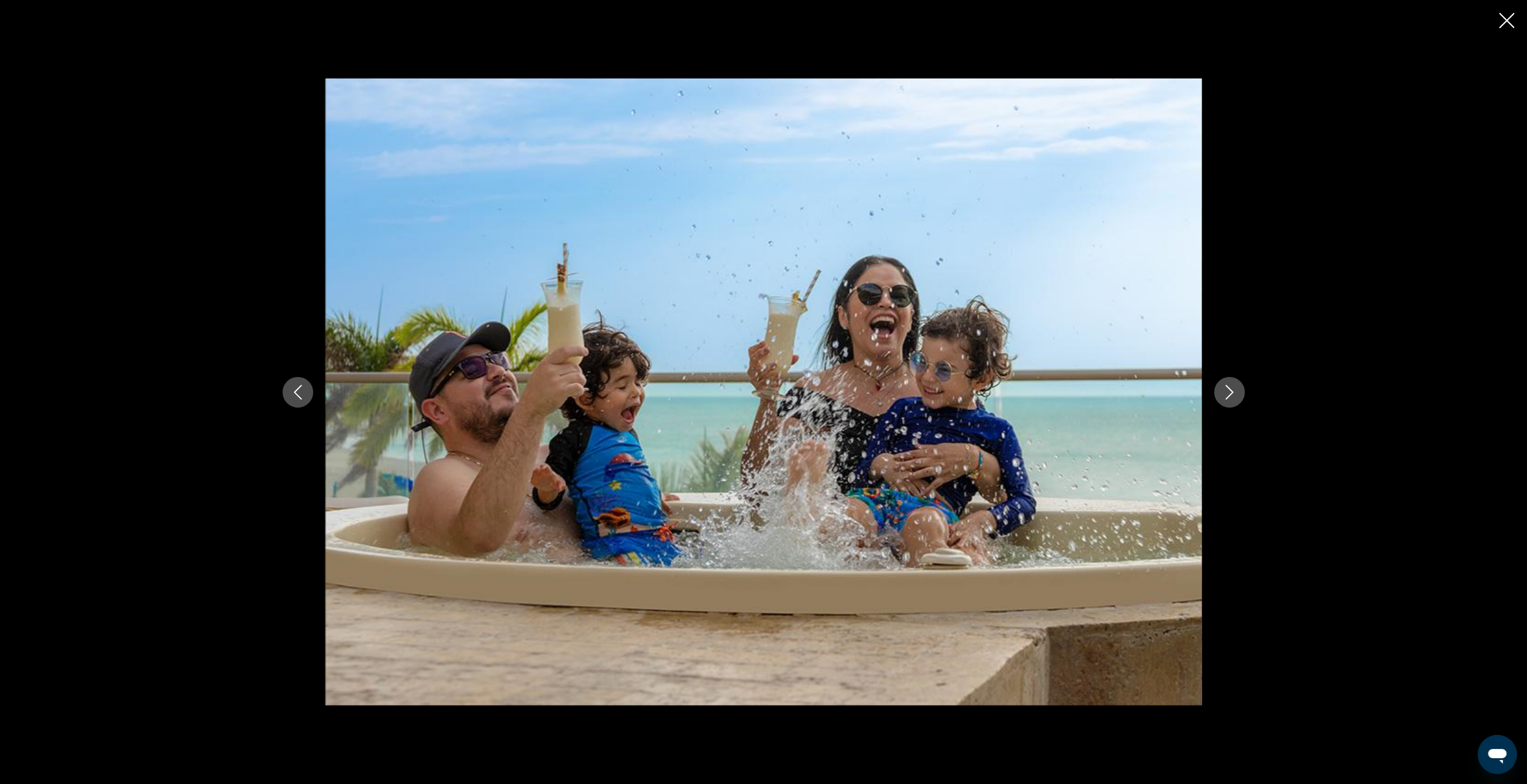
click at [1234, 392] on icon "Next image" at bounding box center [1229, 392] width 15 height 15
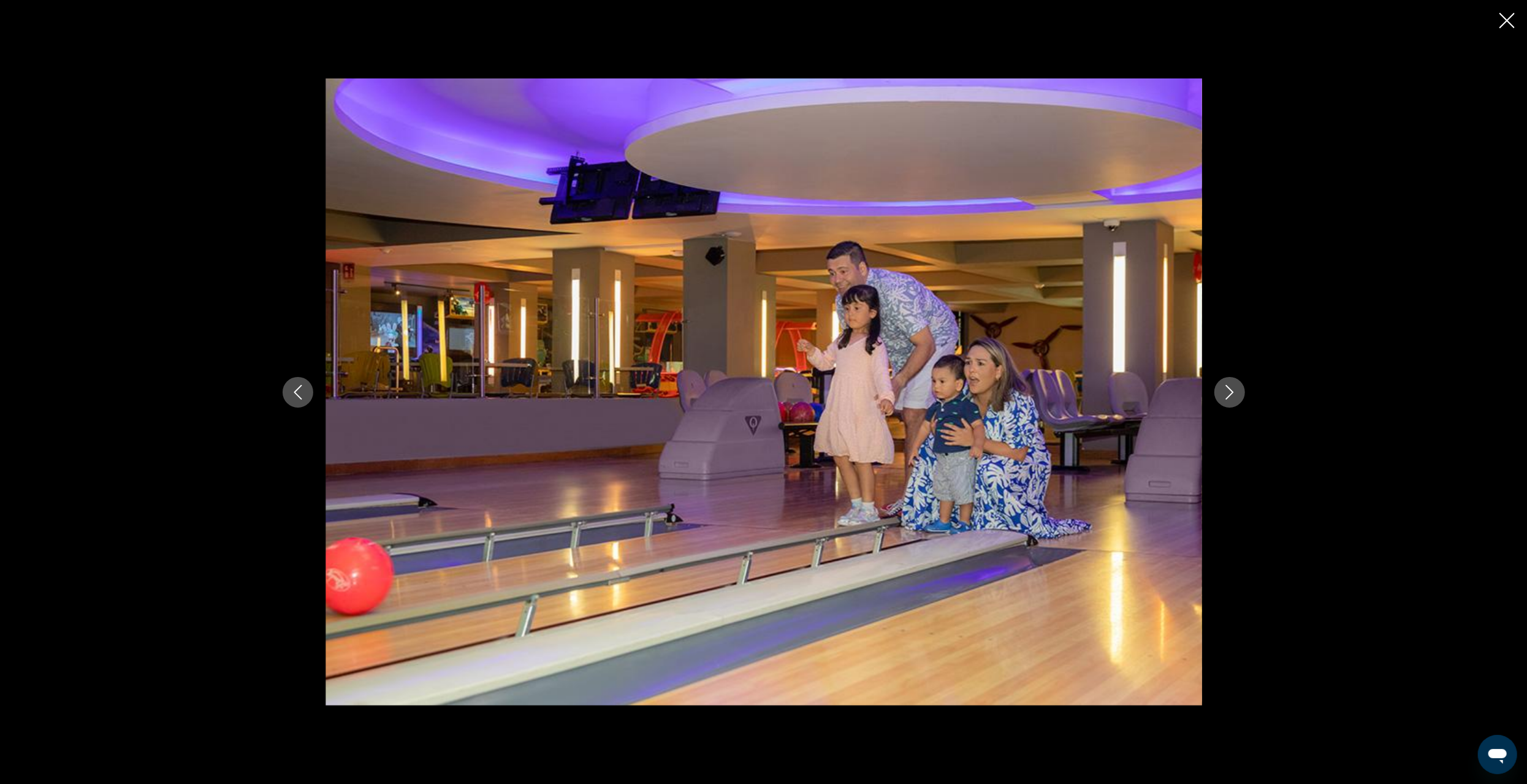
click at [1234, 392] on icon "Next image" at bounding box center [1229, 392] width 15 height 15
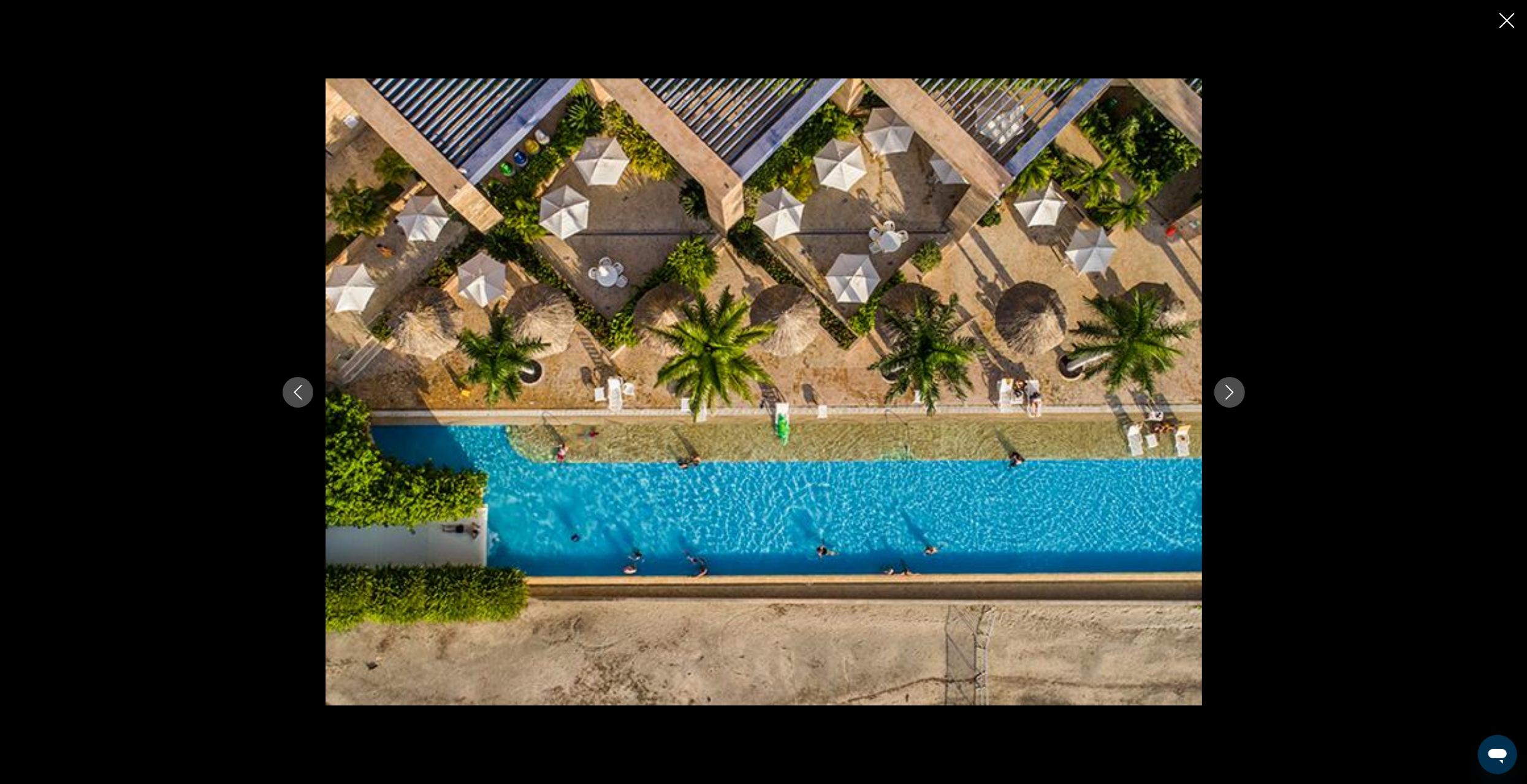
click at [1234, 392] on icon "Next image" at bounding box center [1229, 392] width 15 height 15
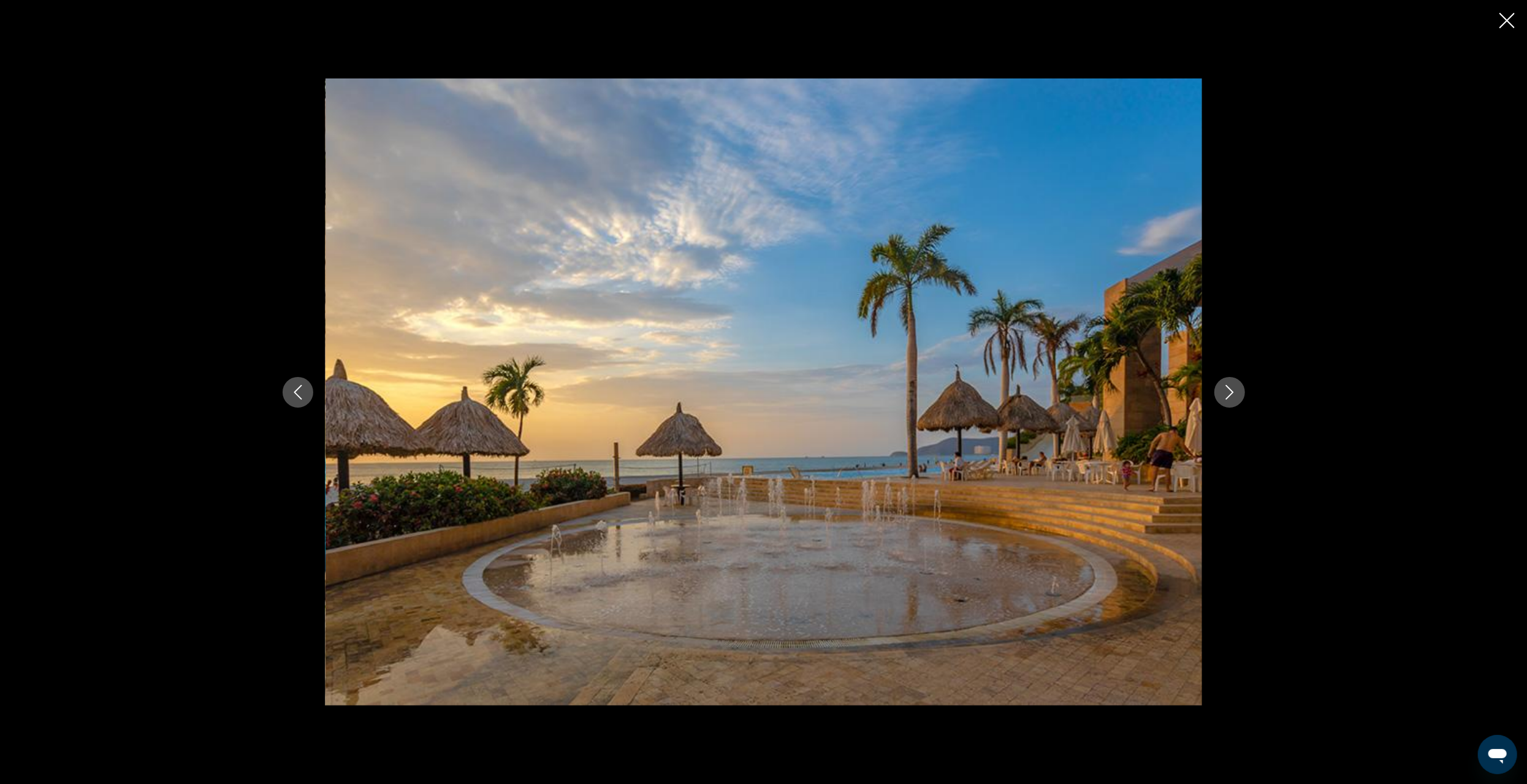
click at [1234, 392] on icon "Next image" at bounding box center [1229, 392] width 15 height 15
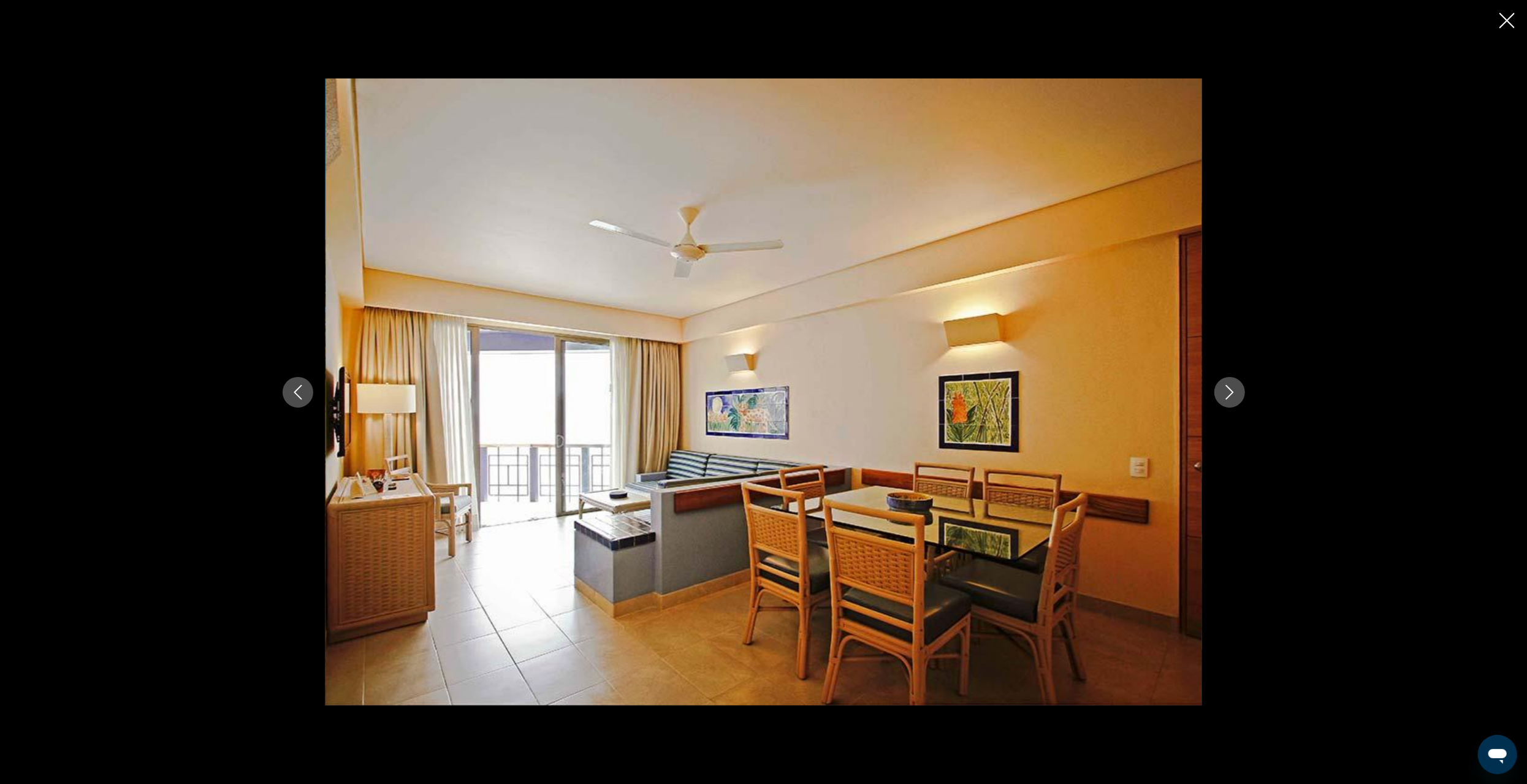
click at [1506, 15] on icon "Close slideshow" at bounding box center [1508, 21] width 15 height 15
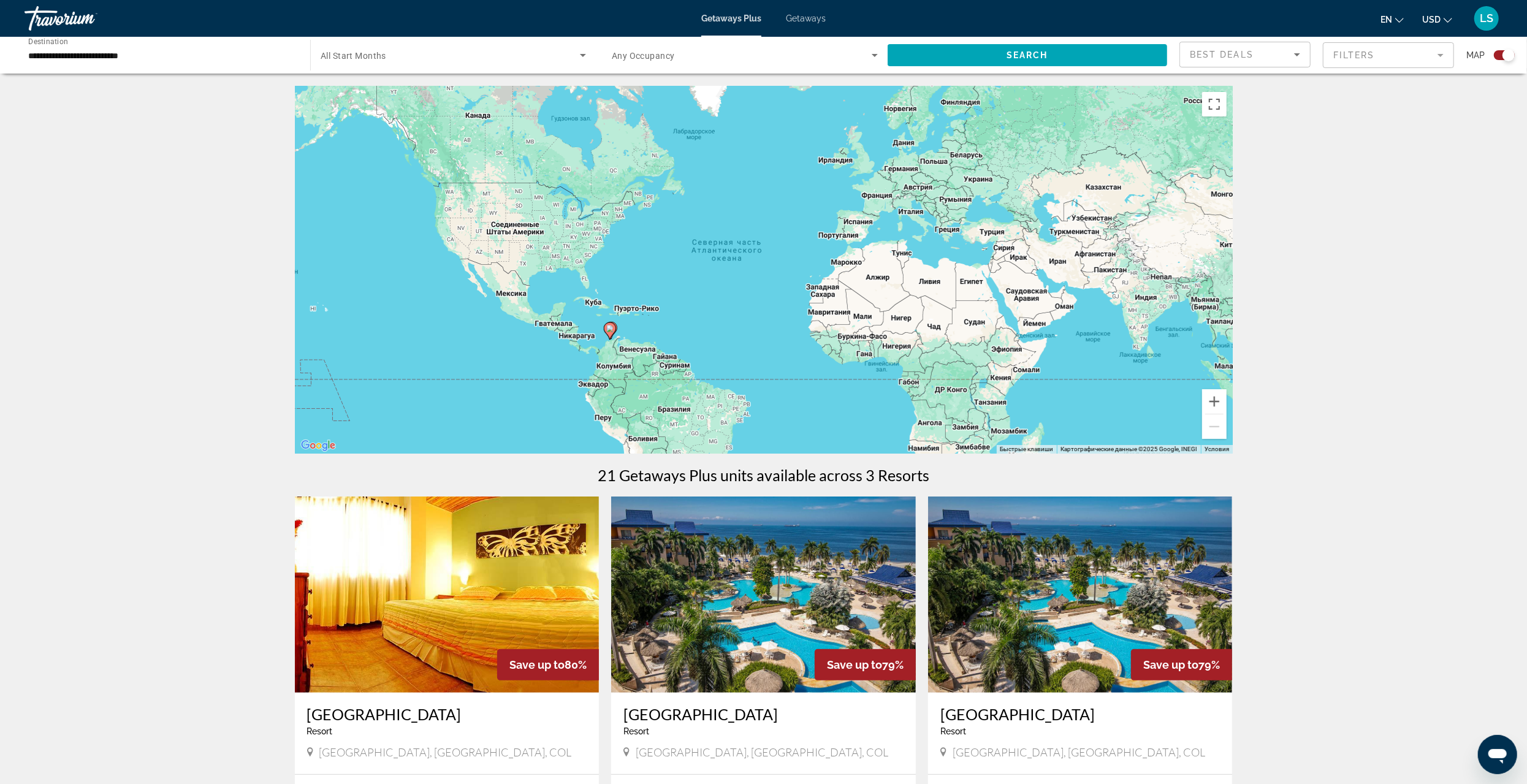
click at [64, 56] on input "**********" at bounding box center [161, 55] width 266 height 15
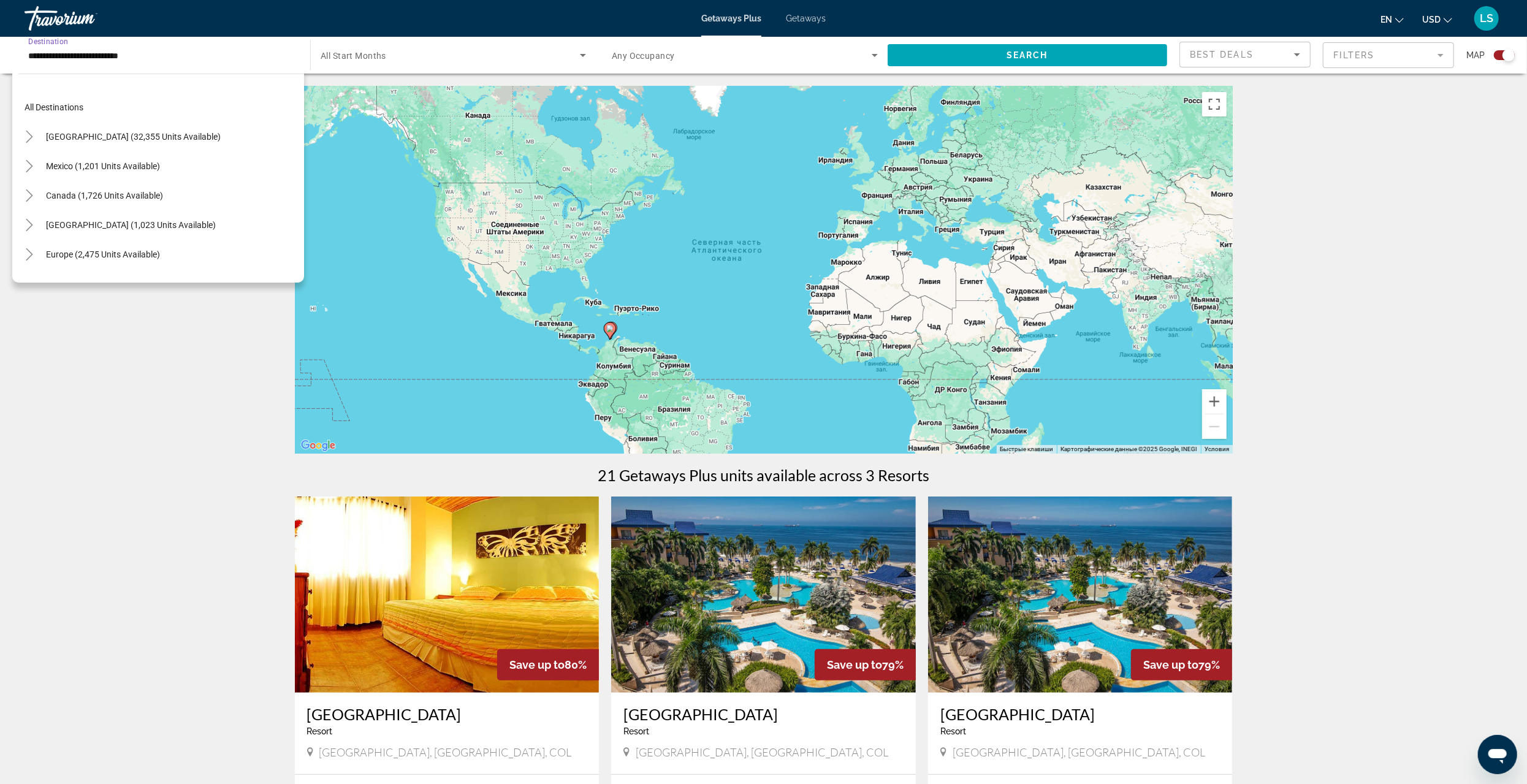
scroll to position [308, 0]
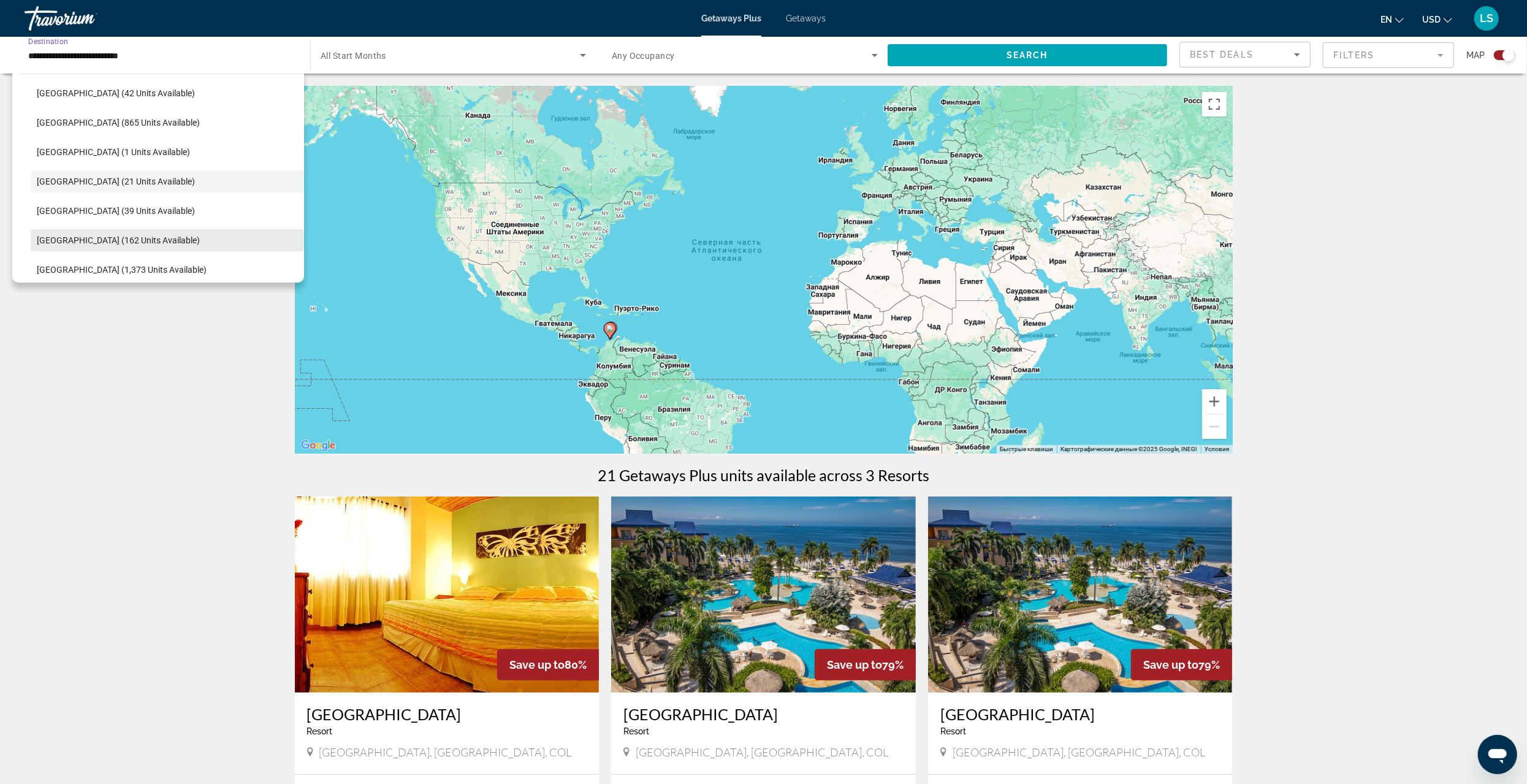
click at [73, 238] on span "[GEOGRAPHIC_DATA] (162 units available)" at bounding box center [118, 240] width 163 height 10
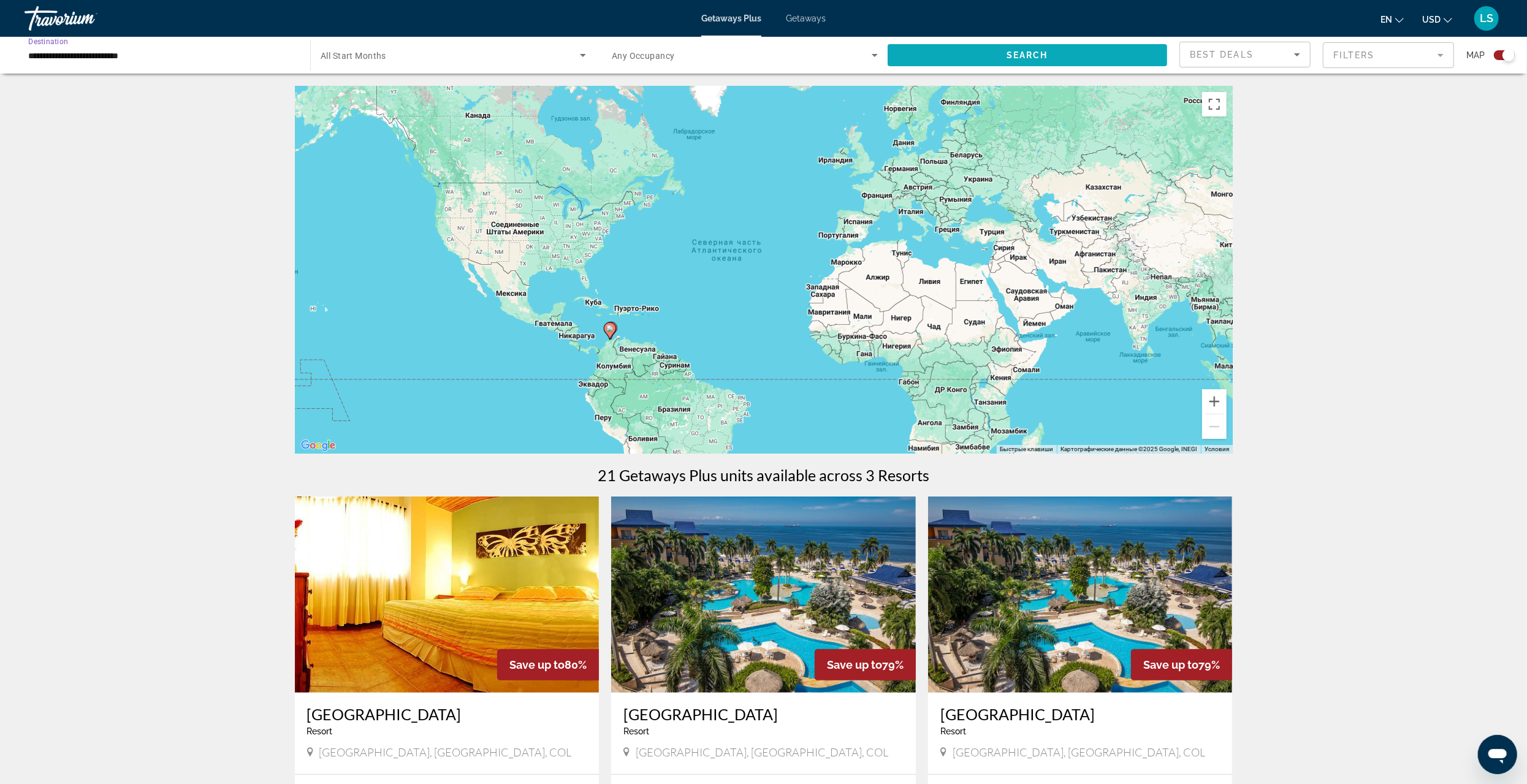
click at [1055, 55] on span "Search widget" at bounding box center [1027, 55] width 279 height 30
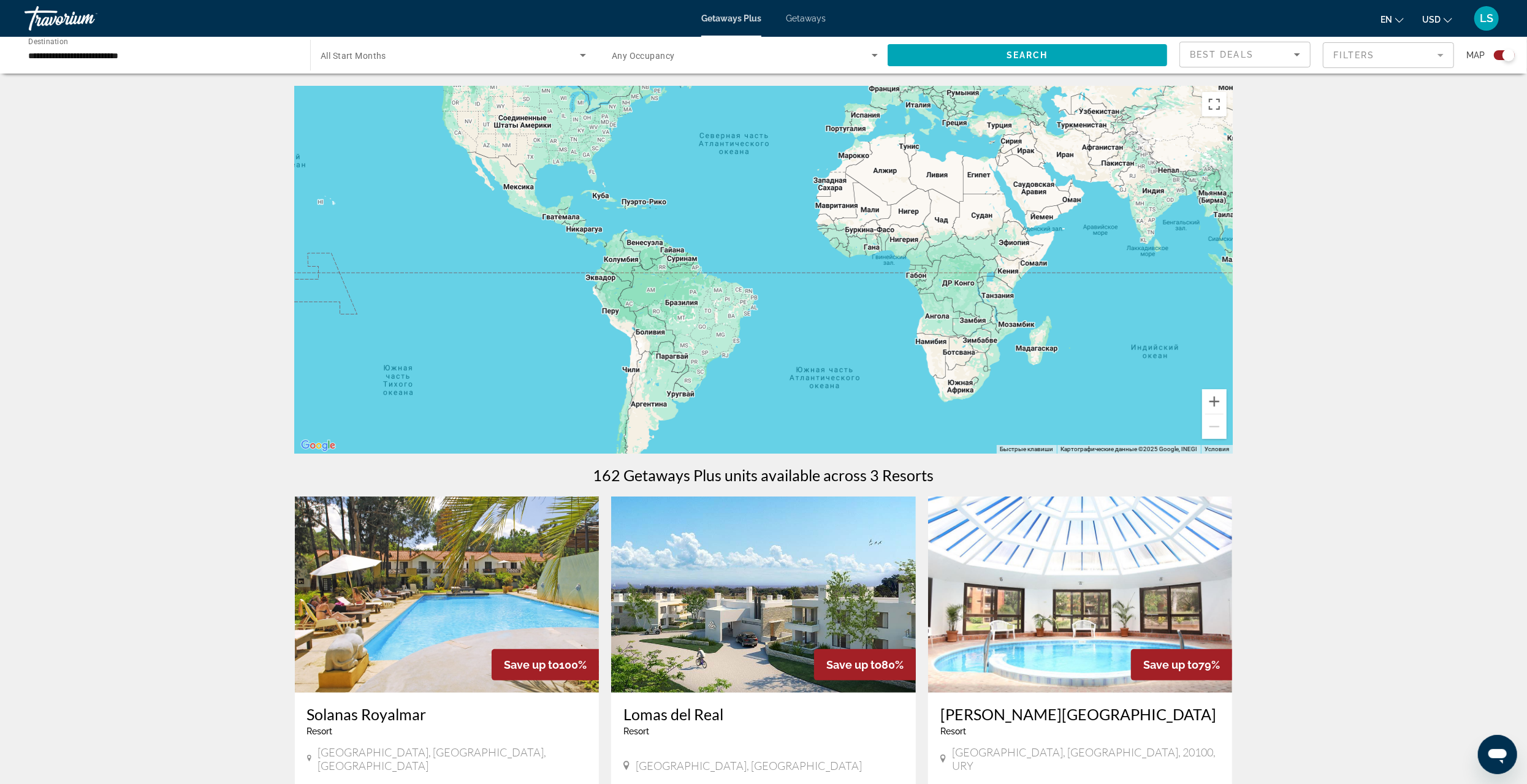
drag, startPoint x: 723, startPoint y: 379, endPoint x: 729, endPoint y: 272, distance: 107.2
click at [729, 272] on div "Main content" at bounding box center [764, 270] width 938 height 368
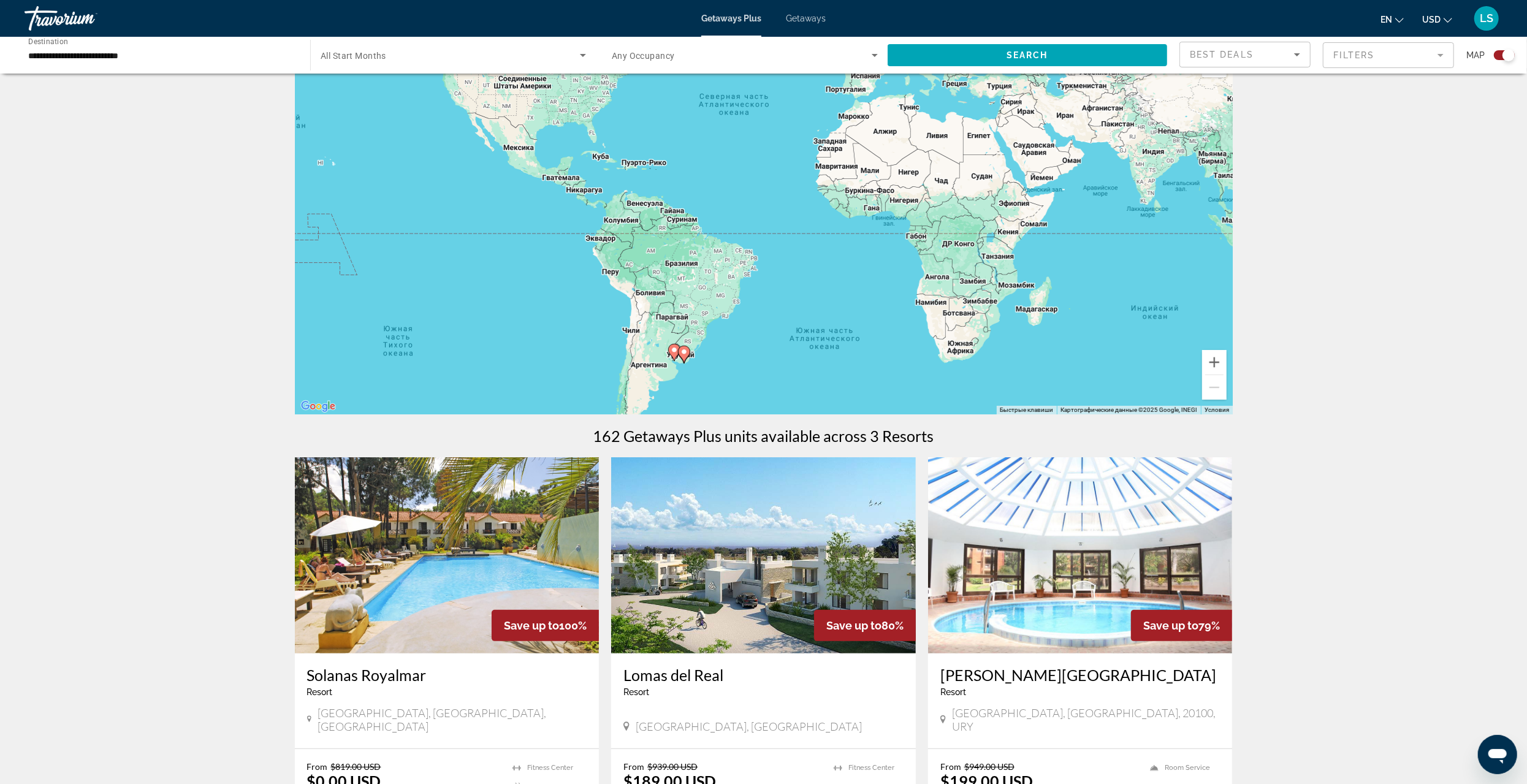
scroll to position [21, 0]
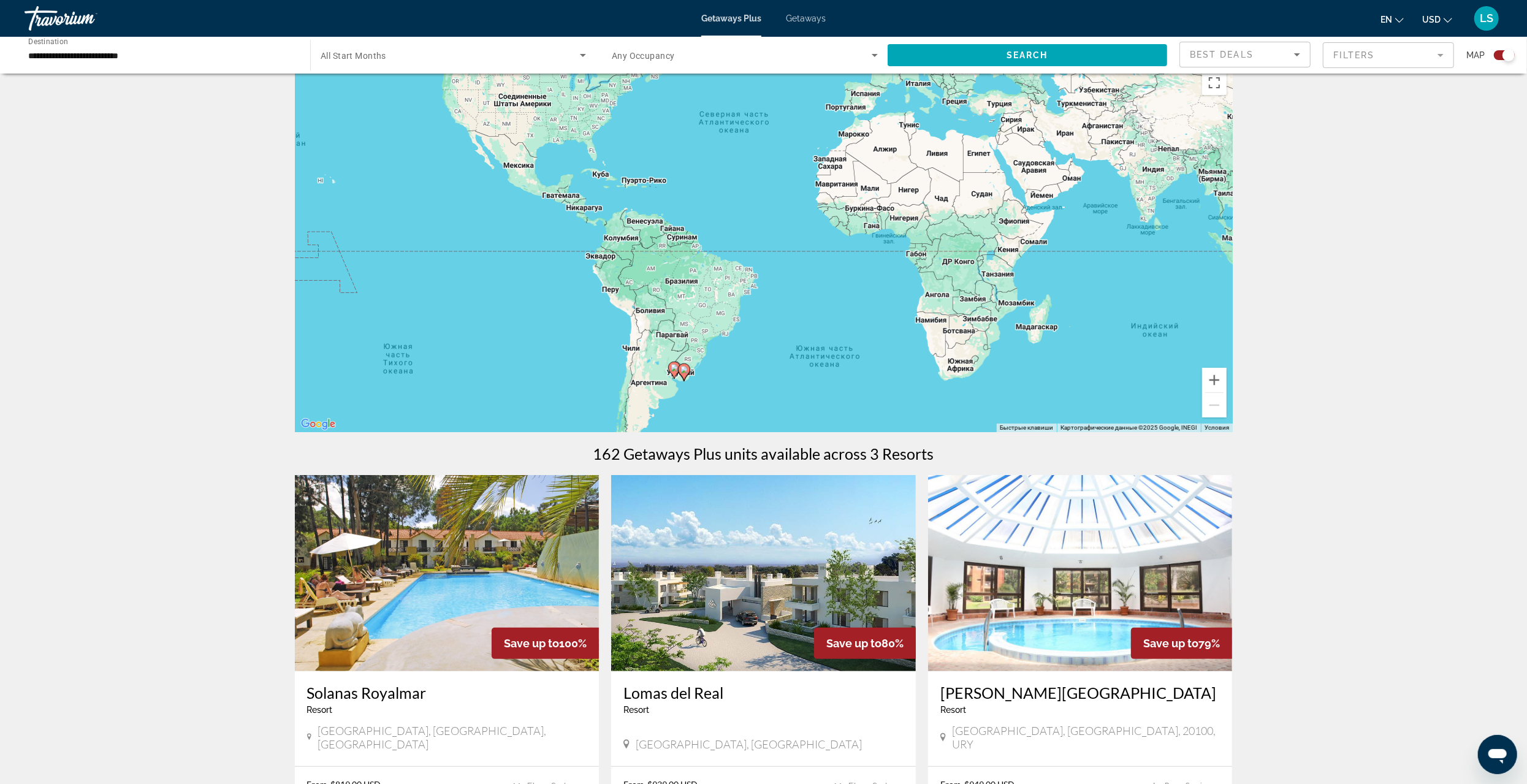
click at [60, 57] on input "**********" at bounding box center [161, 55] width 266 height 15
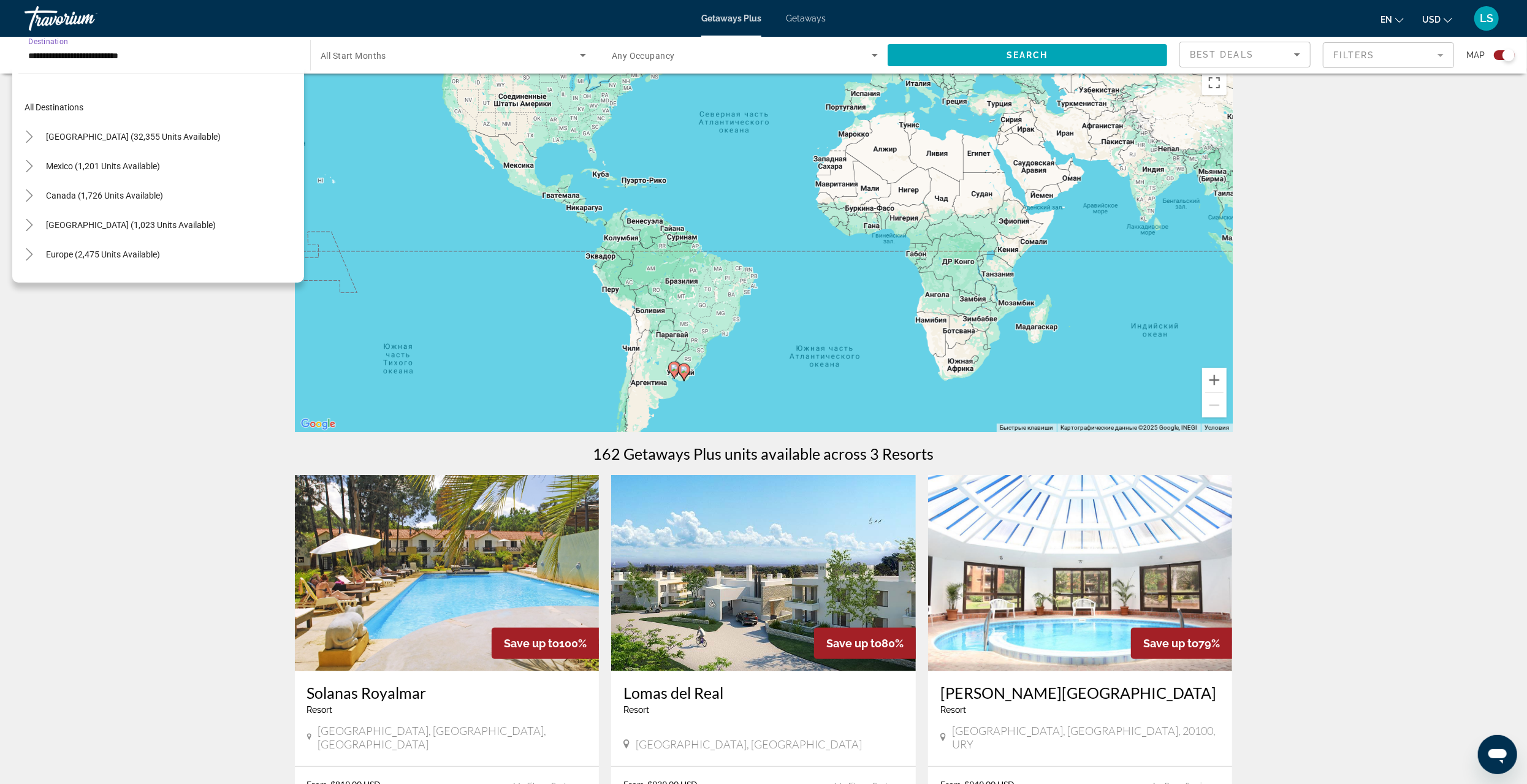
scroll to position [367, 0]
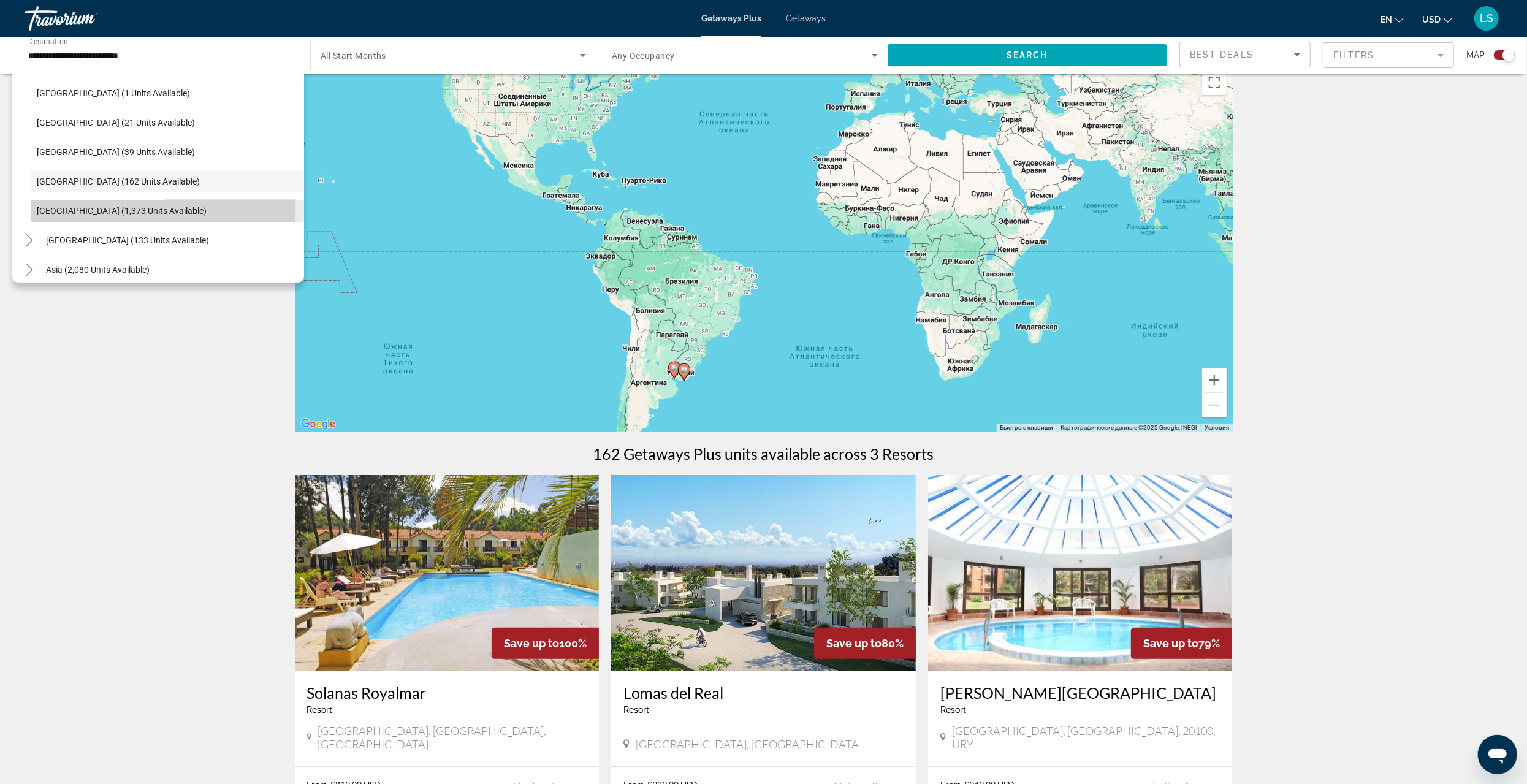
click at [74, 208] on span "[GEOGRAPHIC_DATA] (1,373 units available)" at bounding box center [121, 210] width 170 height 10
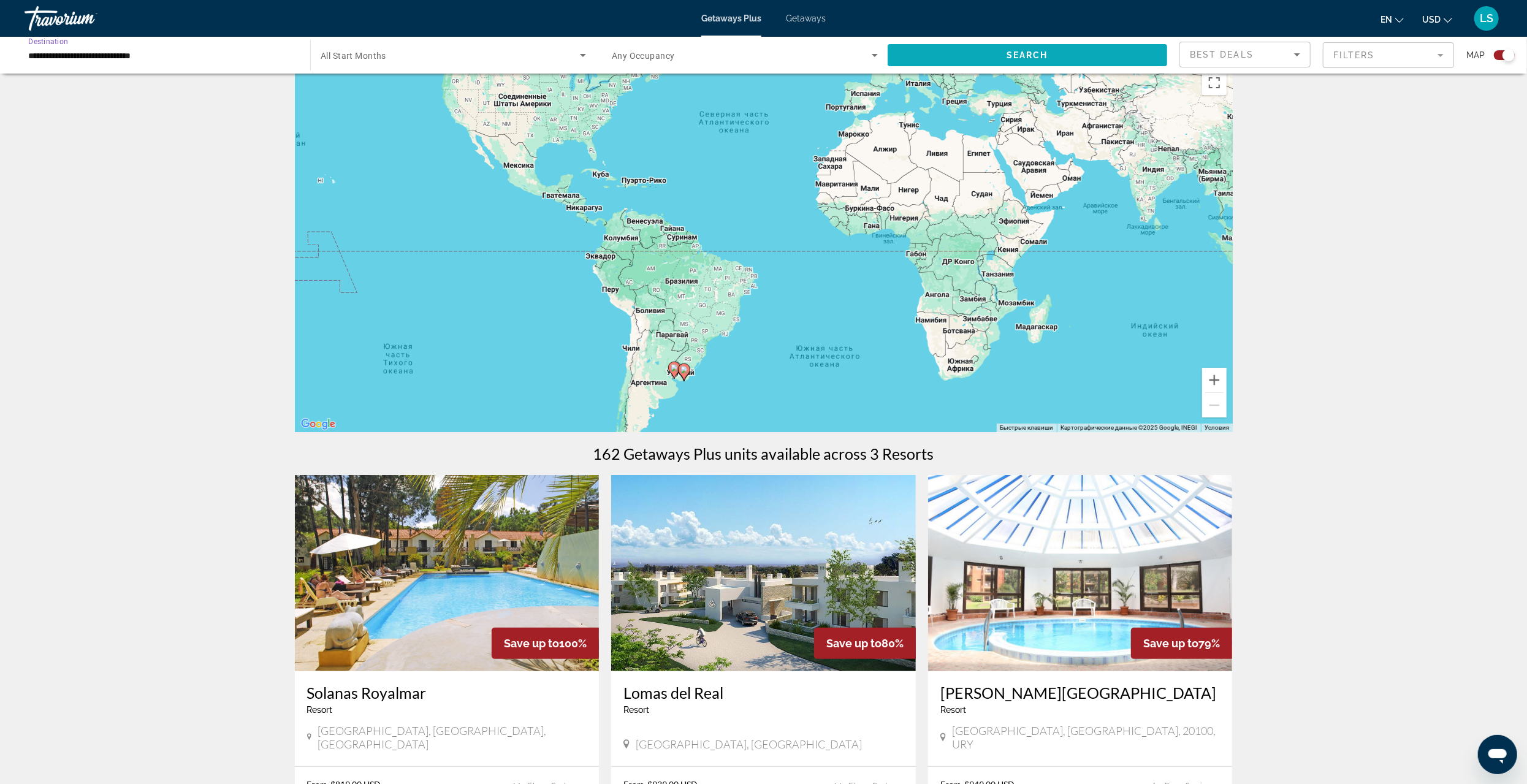
click at [987, 46] on span "Search widget" at bounding box center [1027, 55] width 279 height 30
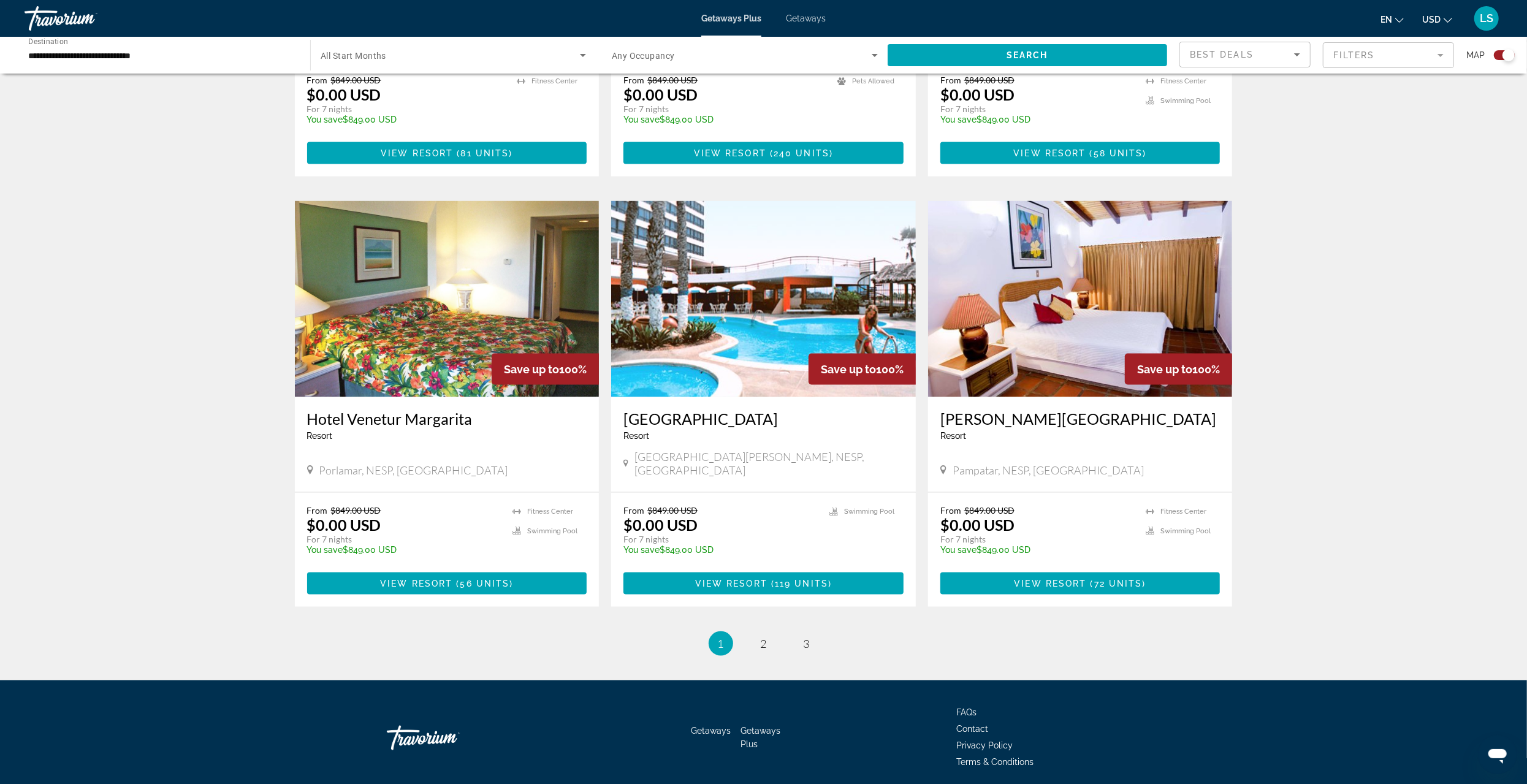
scroll to position [1614, 0]
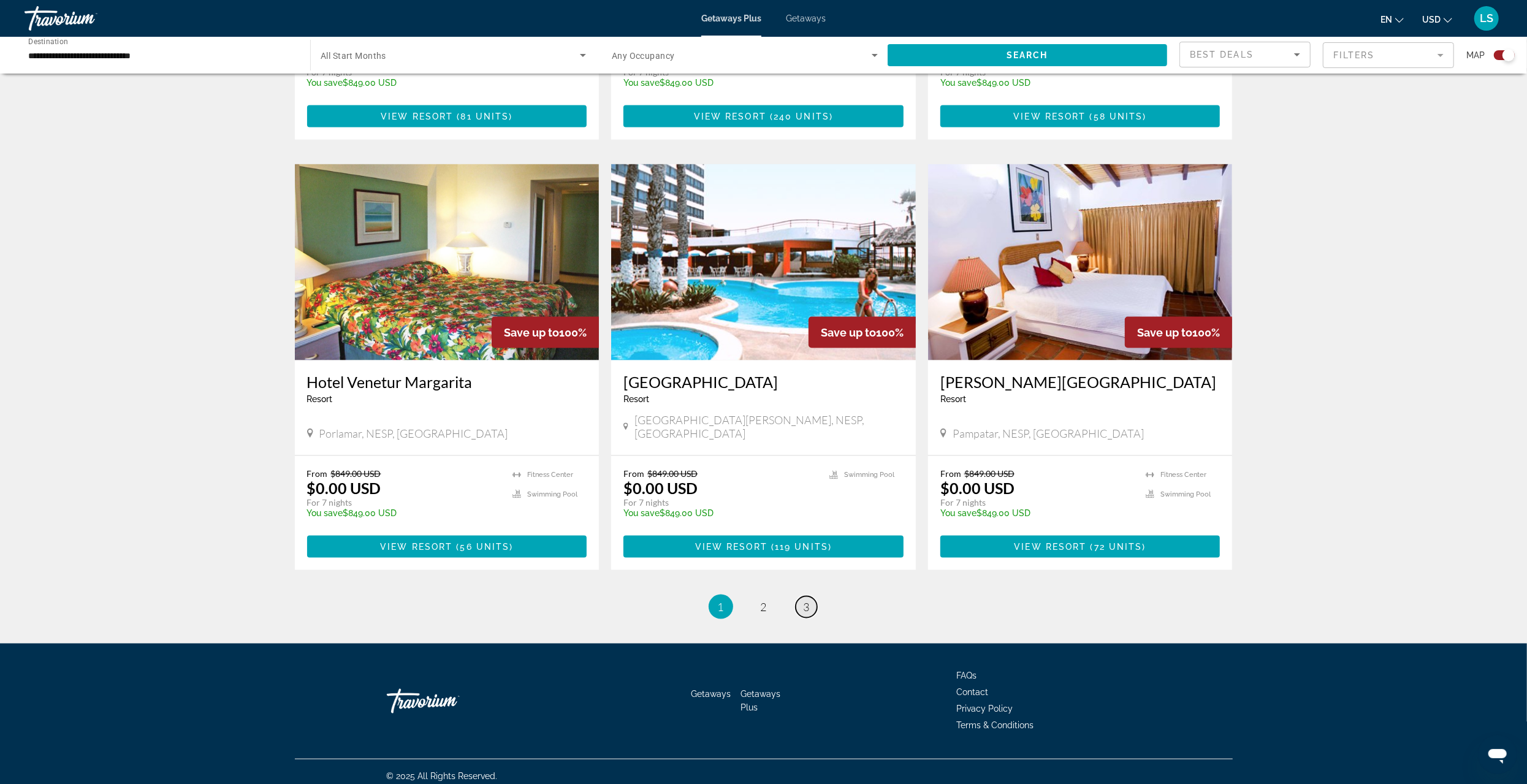
click at [806, 600] on span "3" at bounding box center [806, 607] width 6 height 14
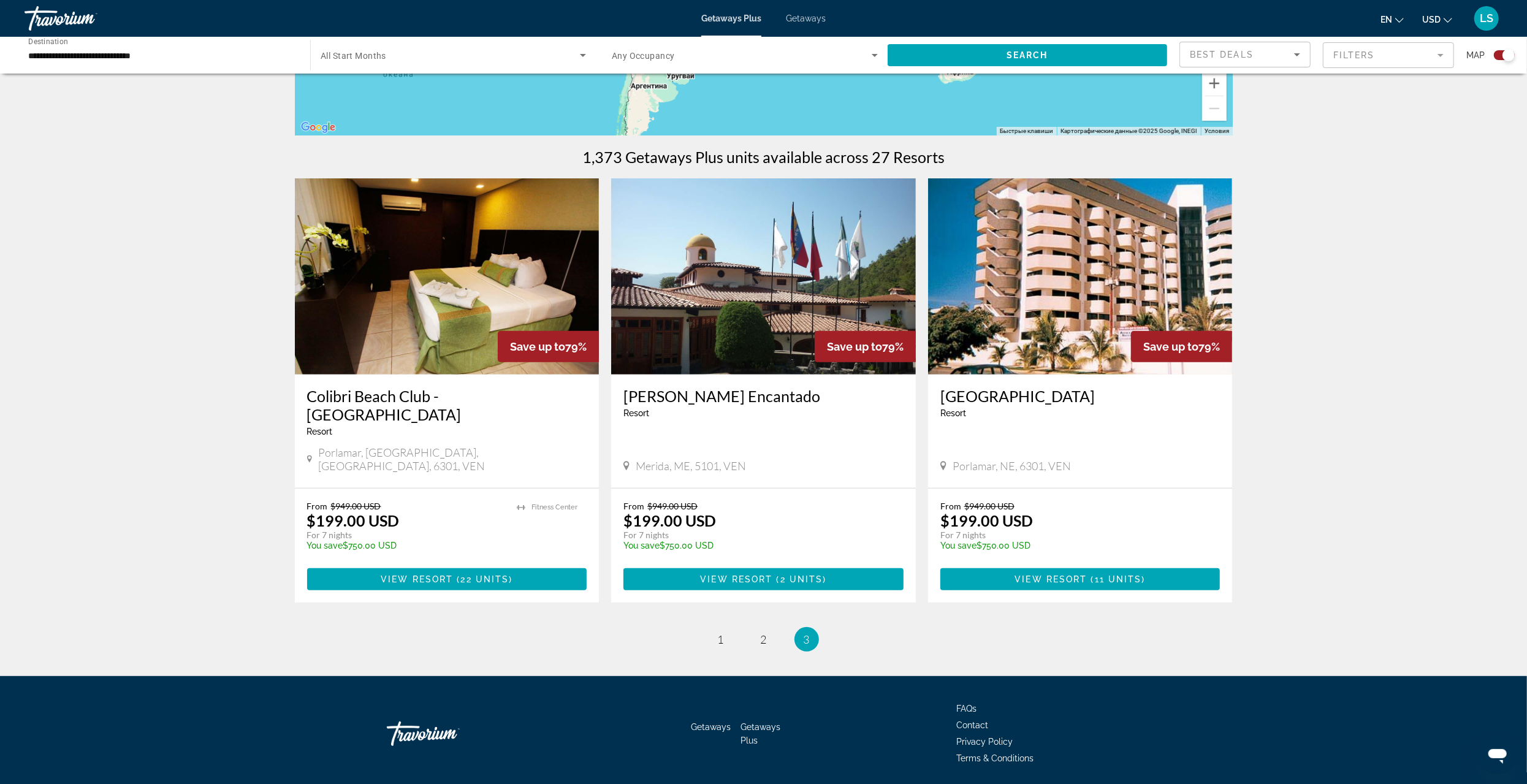
scroll to position [328, 0]
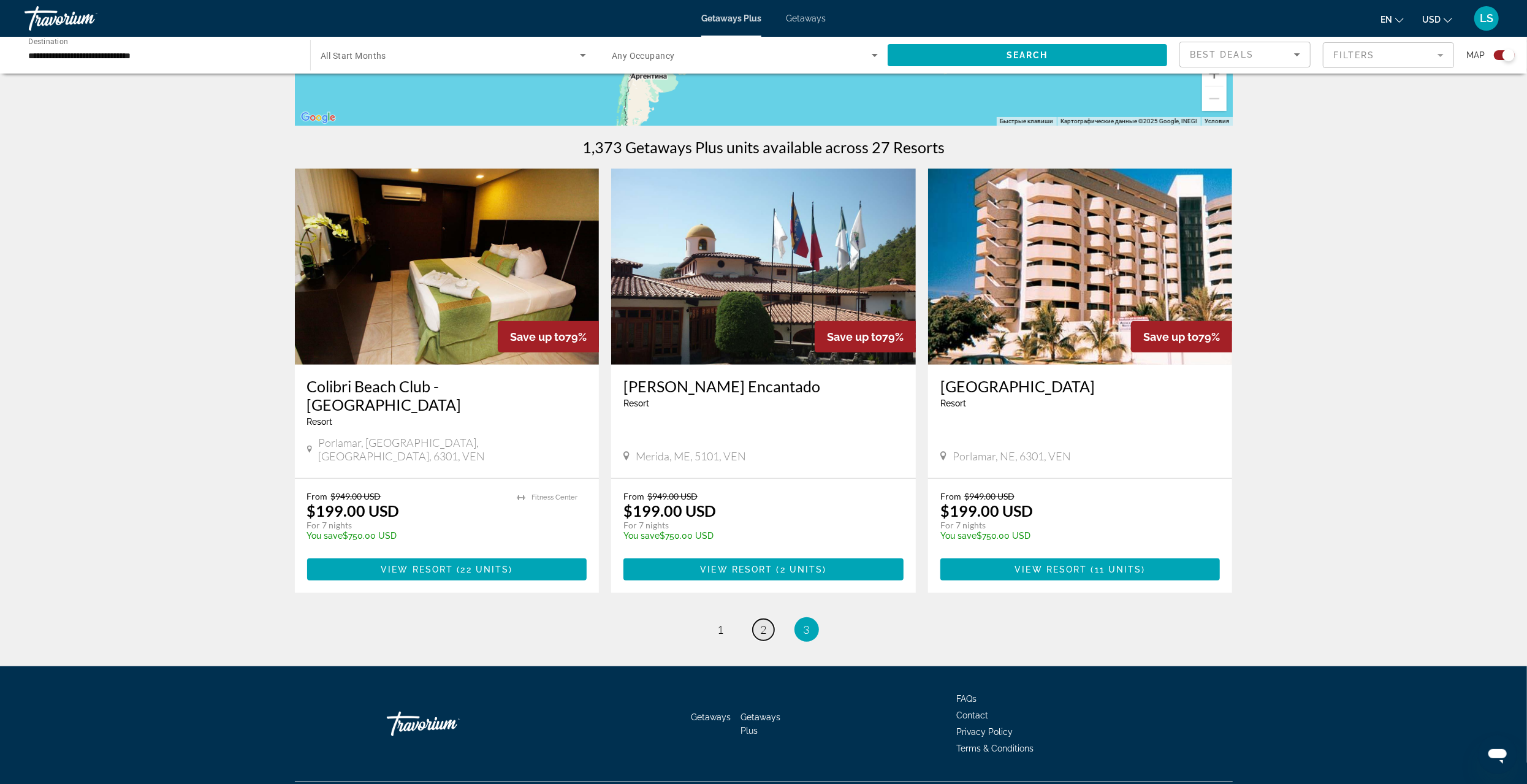
click at [765, 623] on span "2" at bounding box center [764, 629] width 6 height 14
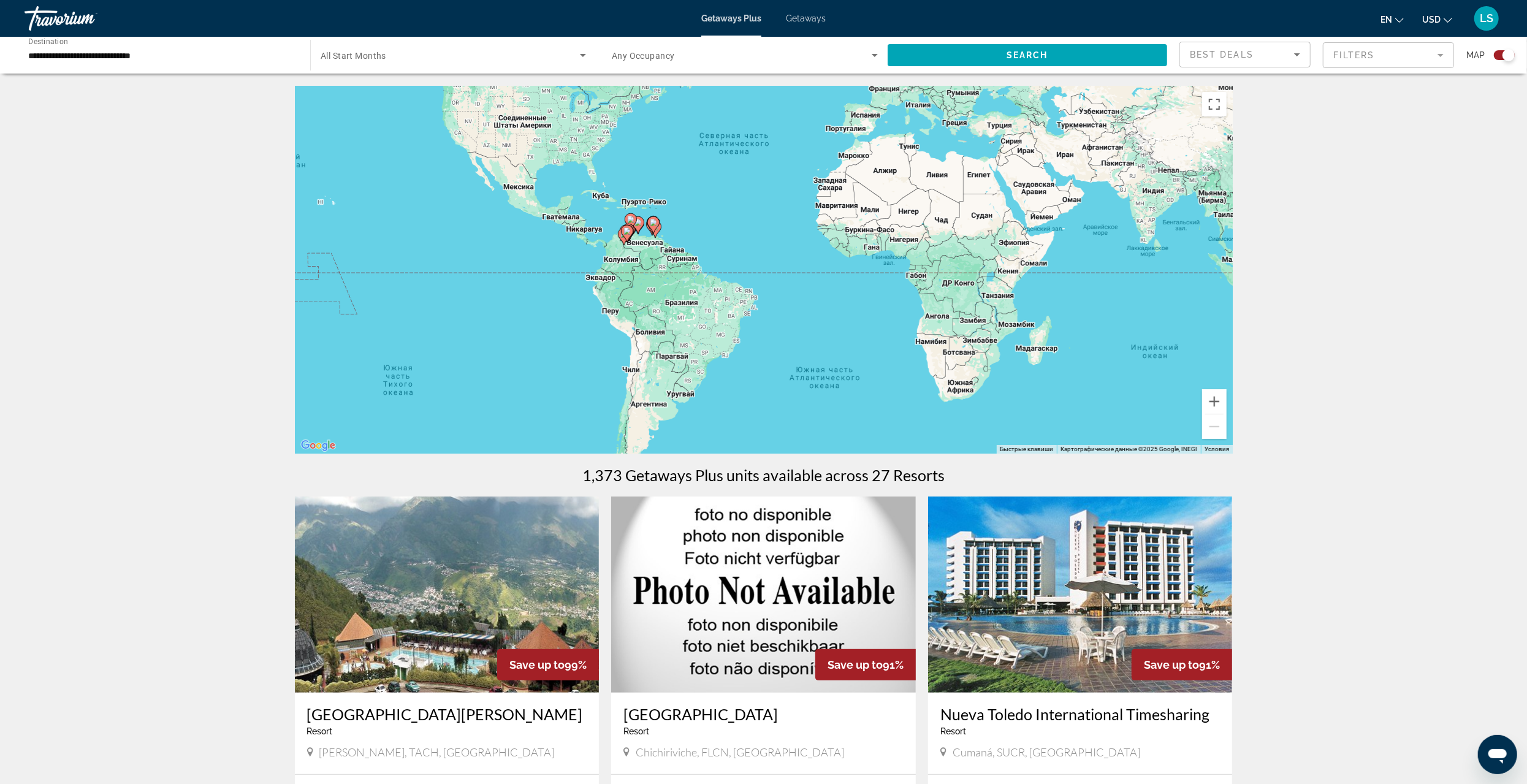
click at [50, 56] on input "**********" at bounding box center [161, 55] width 266 height 15
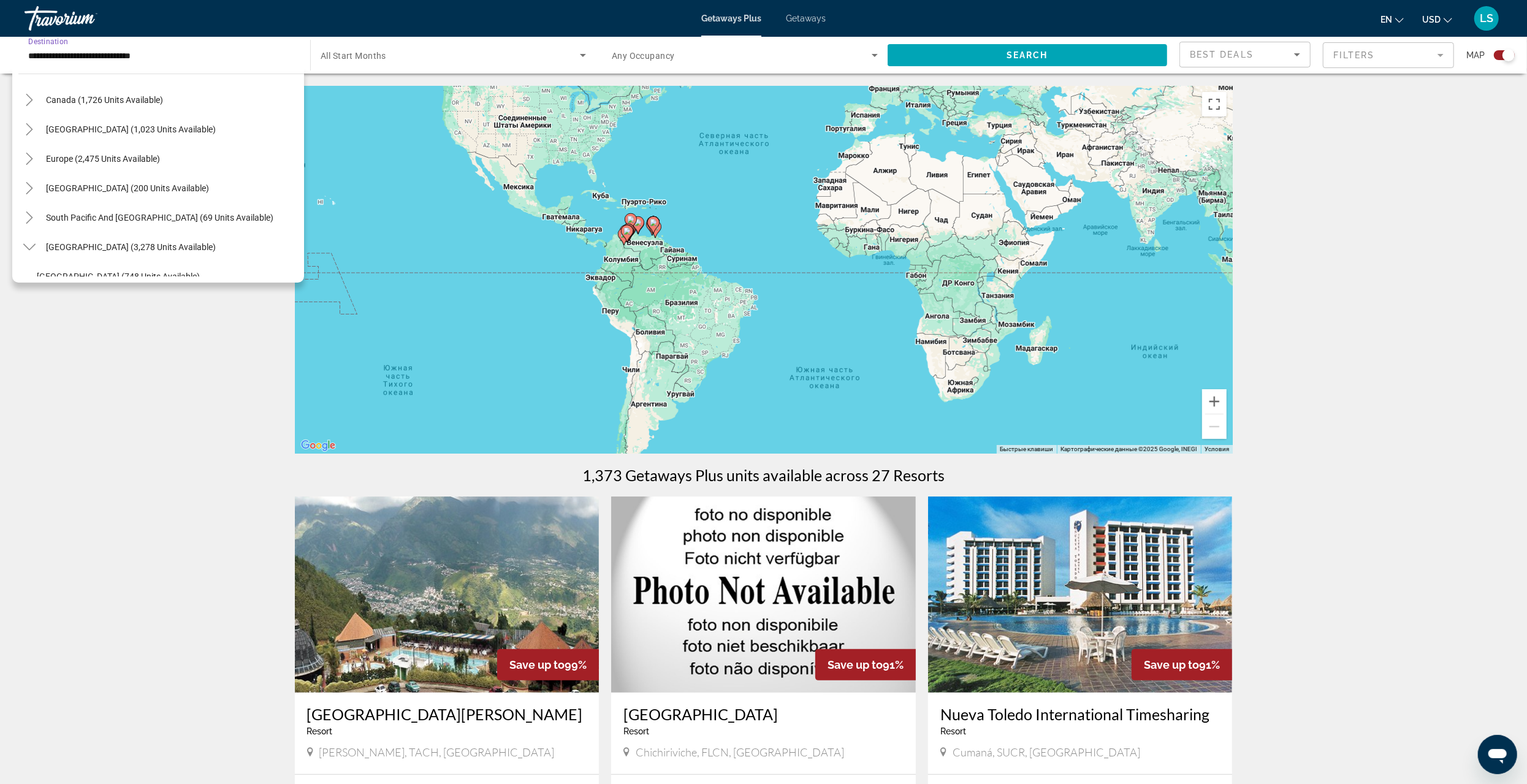
scroll to position [90, 0]
click at [36, 246] on mat-icon "Toggle South America (3,278 units available)" at bounding box center [28, 252] width 21 height 21
click at [48, 219] on span "South Pacific and [GEOGRAPHIC_DATA] (69 units available)" at bounding box center [159, 223] width 227 height 10
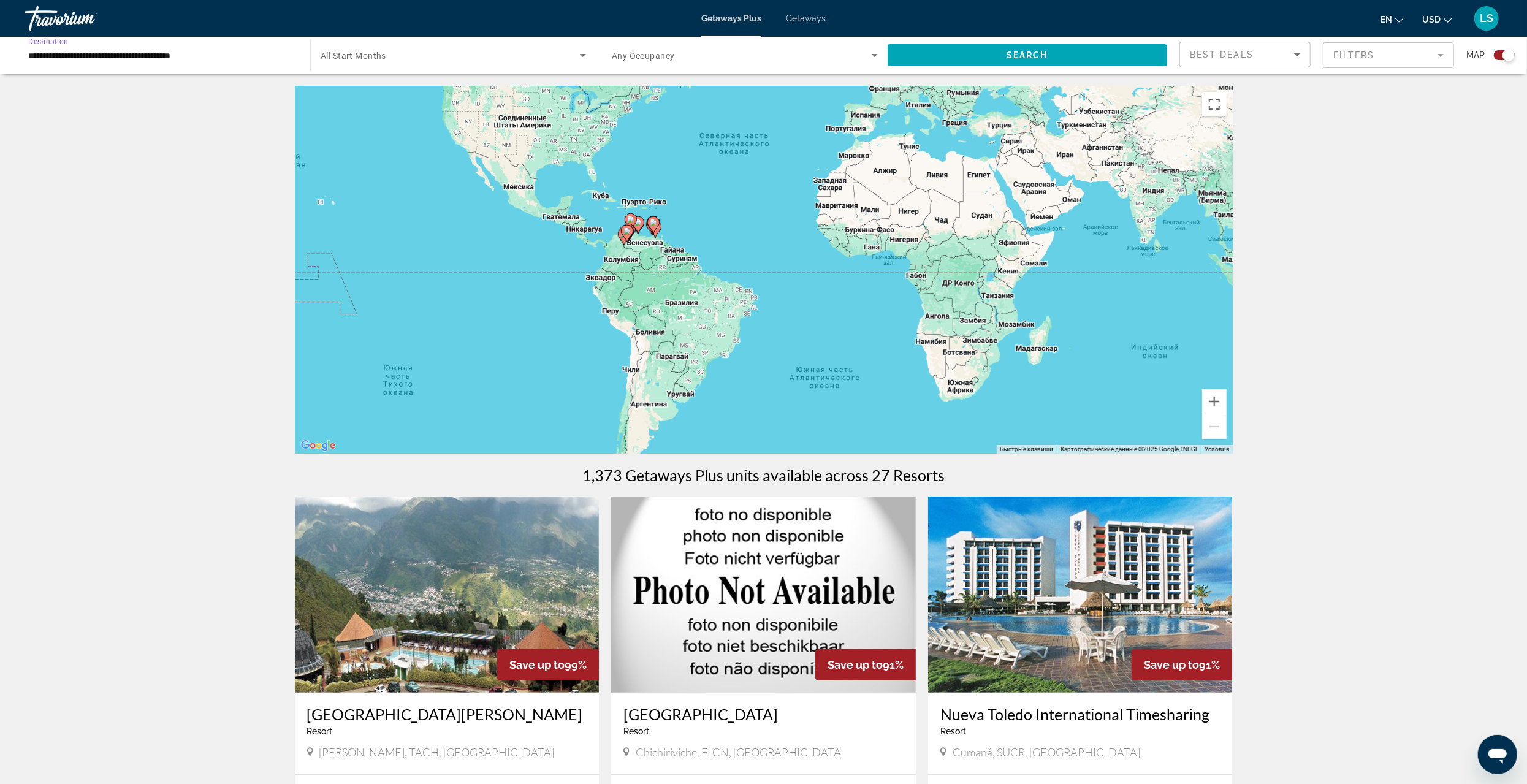
click at [74, 57] on input "**********" at bounding box center [161, 55] width 266 height 15
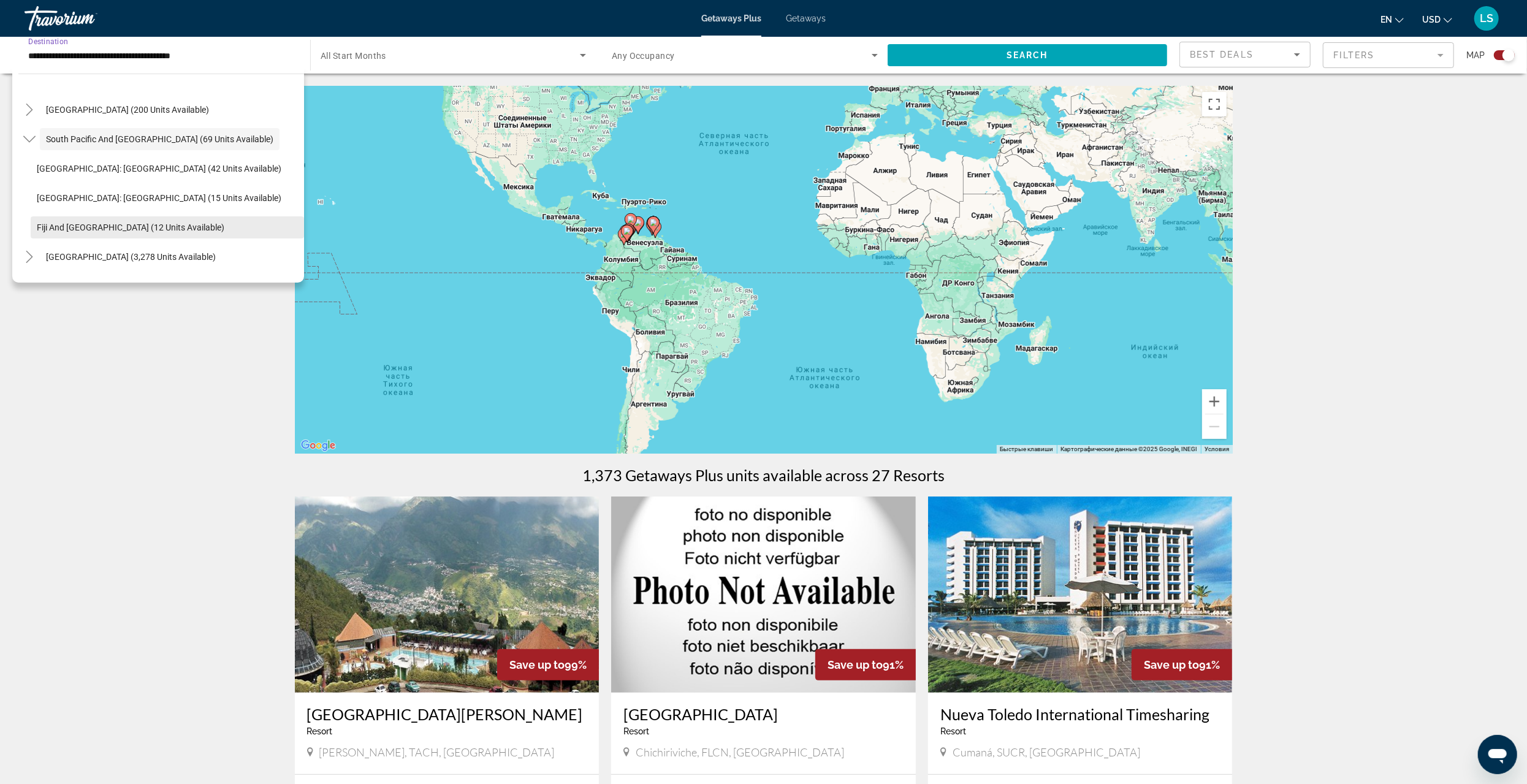
scroll to position [193, 0]
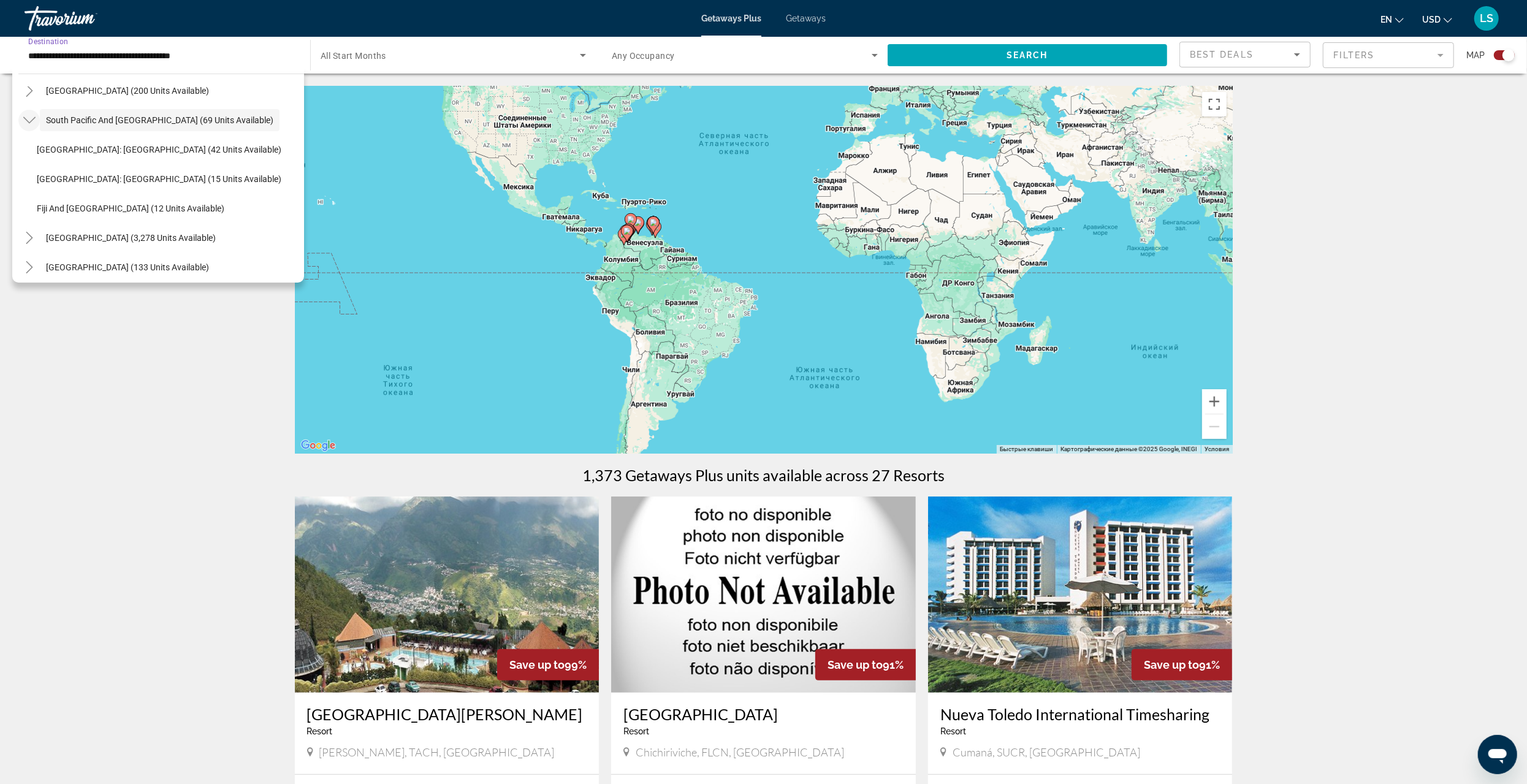
click at [29, 121] on icon "Toggle South Pacific and Oceania (69 units available)" at bounding box center [29, 120] width 12 height 12
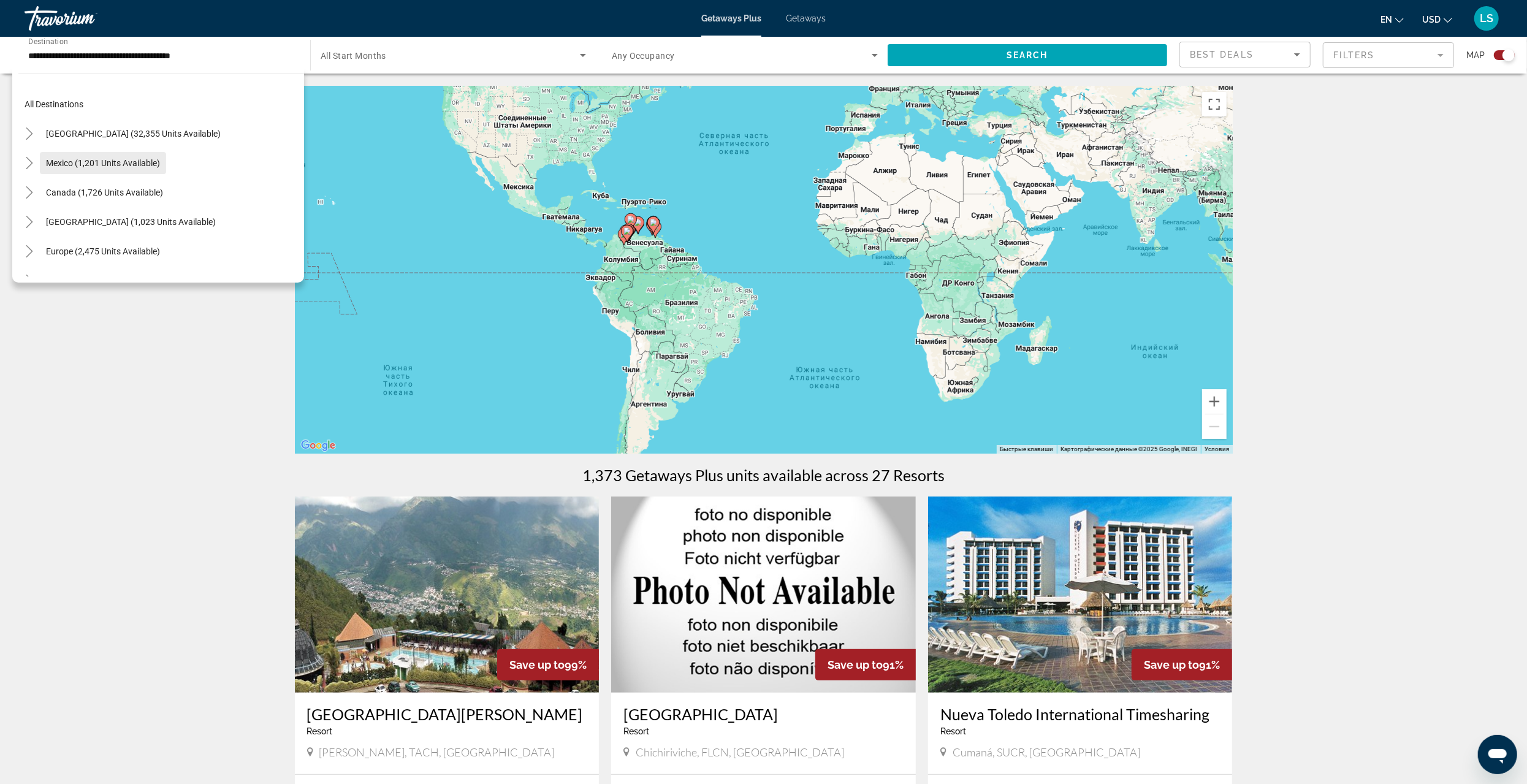
scroll to position [0, 0]
click at [43, 132] on span "Search widget" at bounding box center [134, 137] width 187 height 30
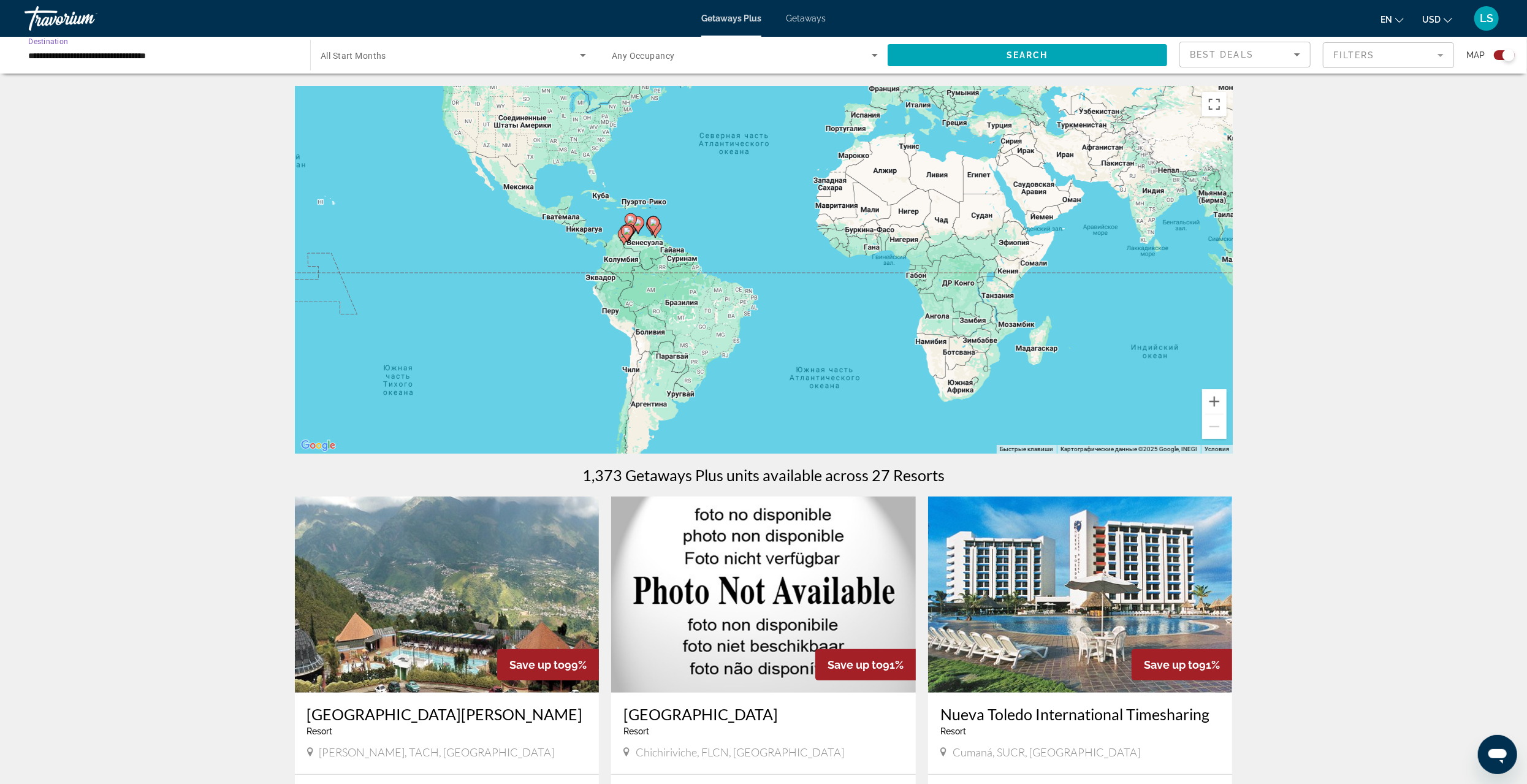
click at [85, 53] on input "**********" at bounding box center [161, 55] width 266 height 15
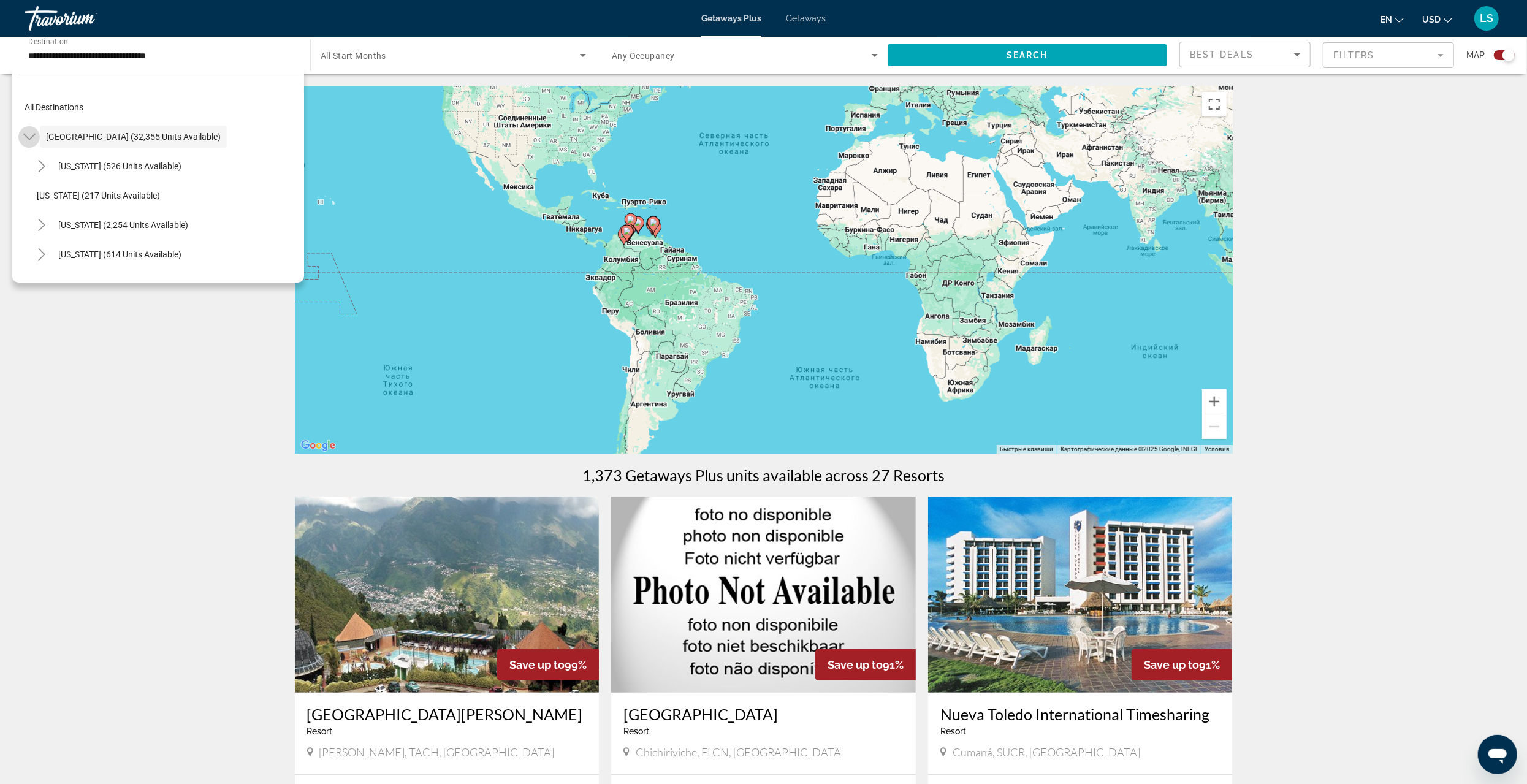
click at [32, 135] on icon "Toggle United States (32,355 units available)" at bounding box center [28, 137] width 12 height 6
click at [36, 164] on mat-icon "Toggle Mexico (1,201 units available)" at bounding box center [28, 166] width 21 height 21
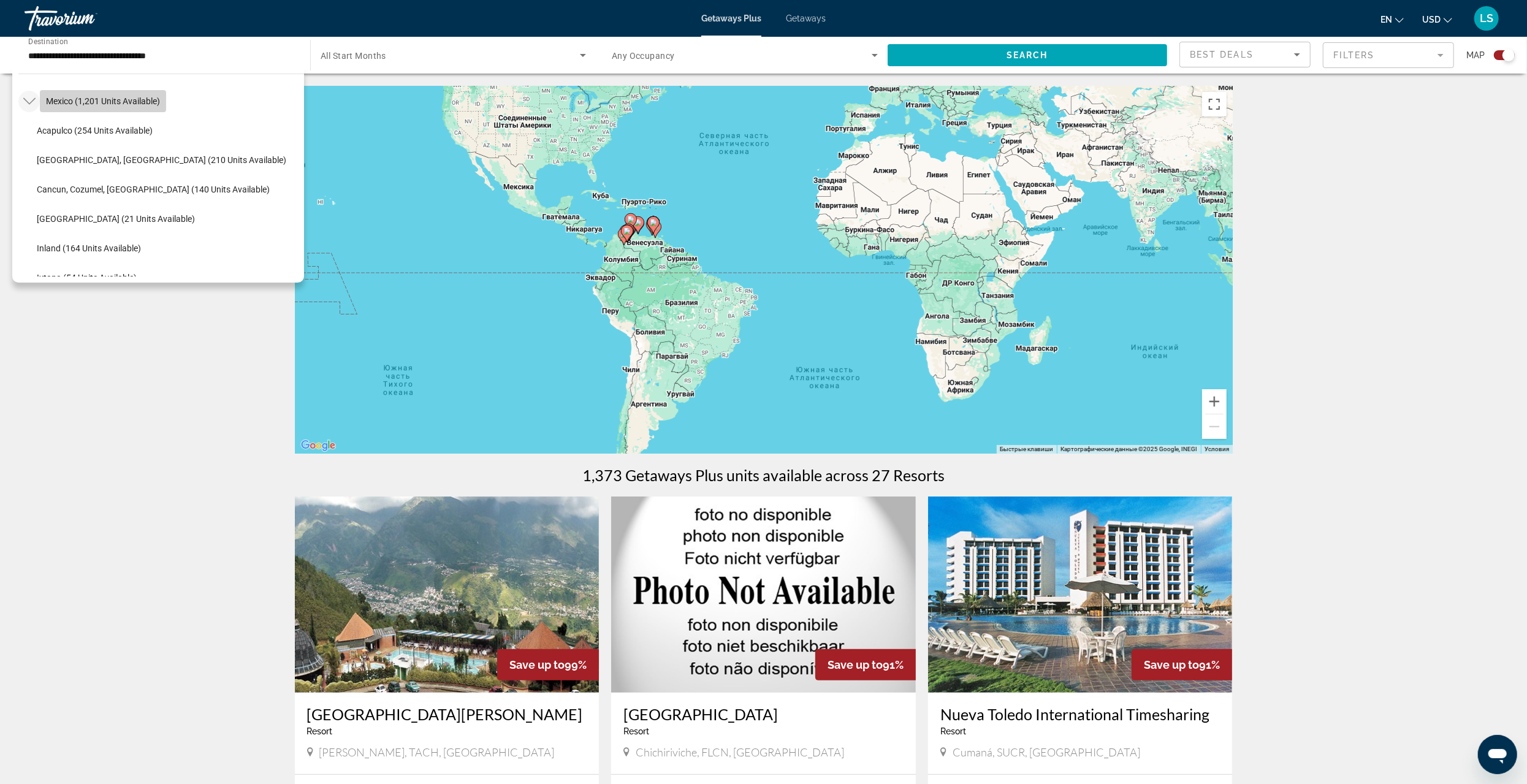
click at [74, 102] on span "Mexico (1,201 units available)" at bounding box center [103, 101] width 114 height 10
type input "**********"
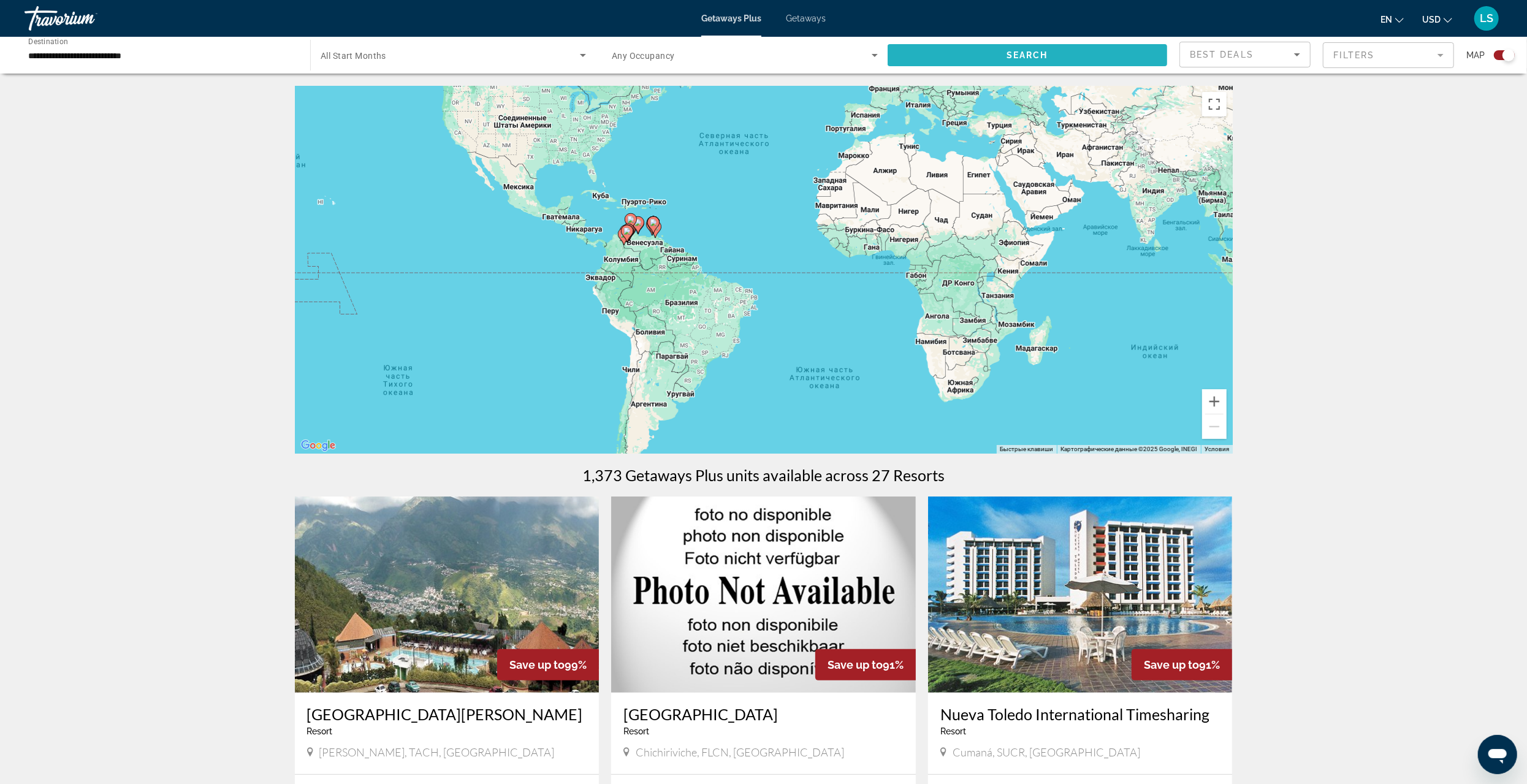
click at [1056, 52] on span "Search widget" at bounding box center [1027, 55] width 279 height 30
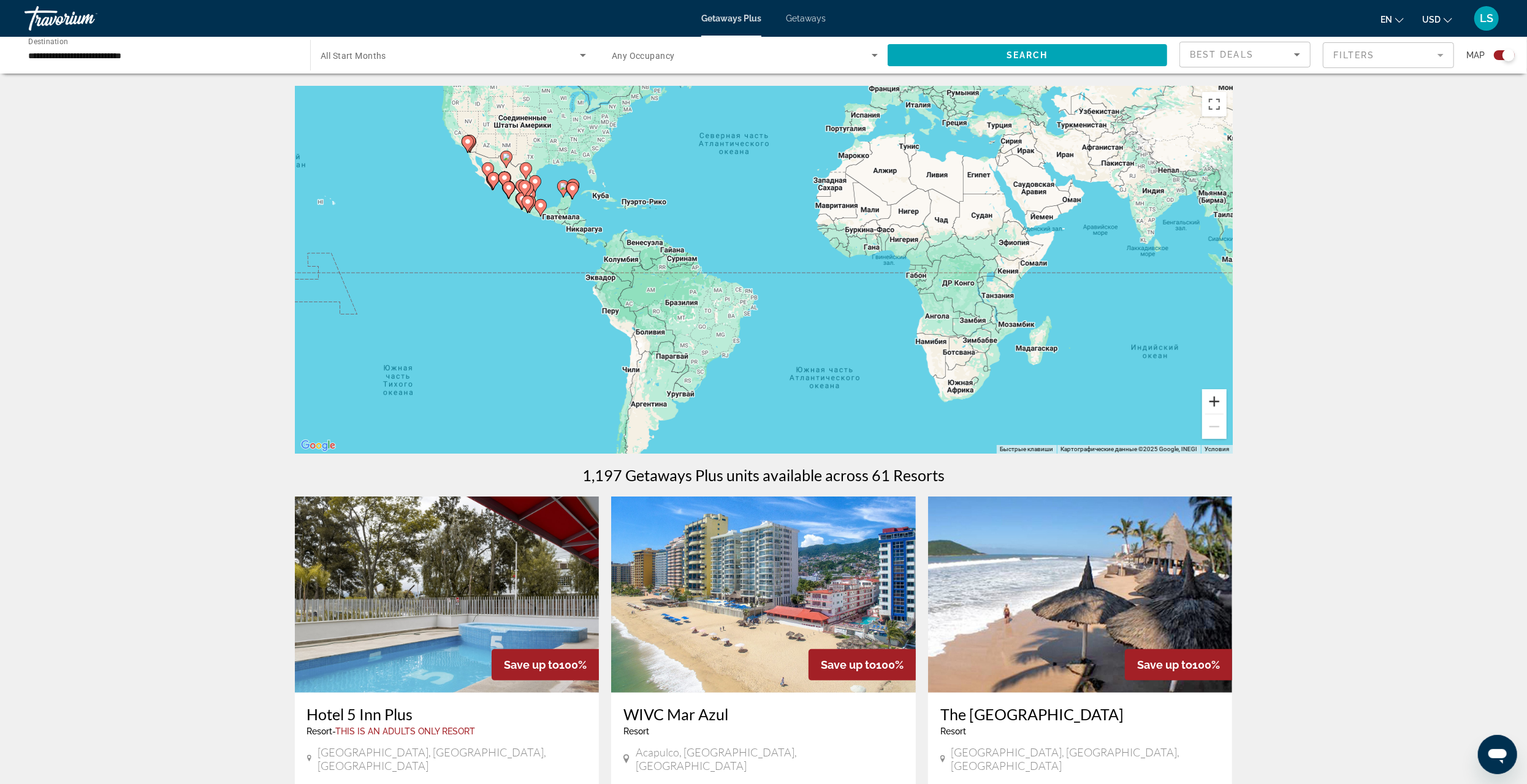
drag, startPoint x: 1219, startPoint y: 398, endPoint x: 1158, endPoint y: 377, distance: 64.5
click at [1216, 396] on button "Увеличить" at bounding box center [1215, 401] width 25 height 25
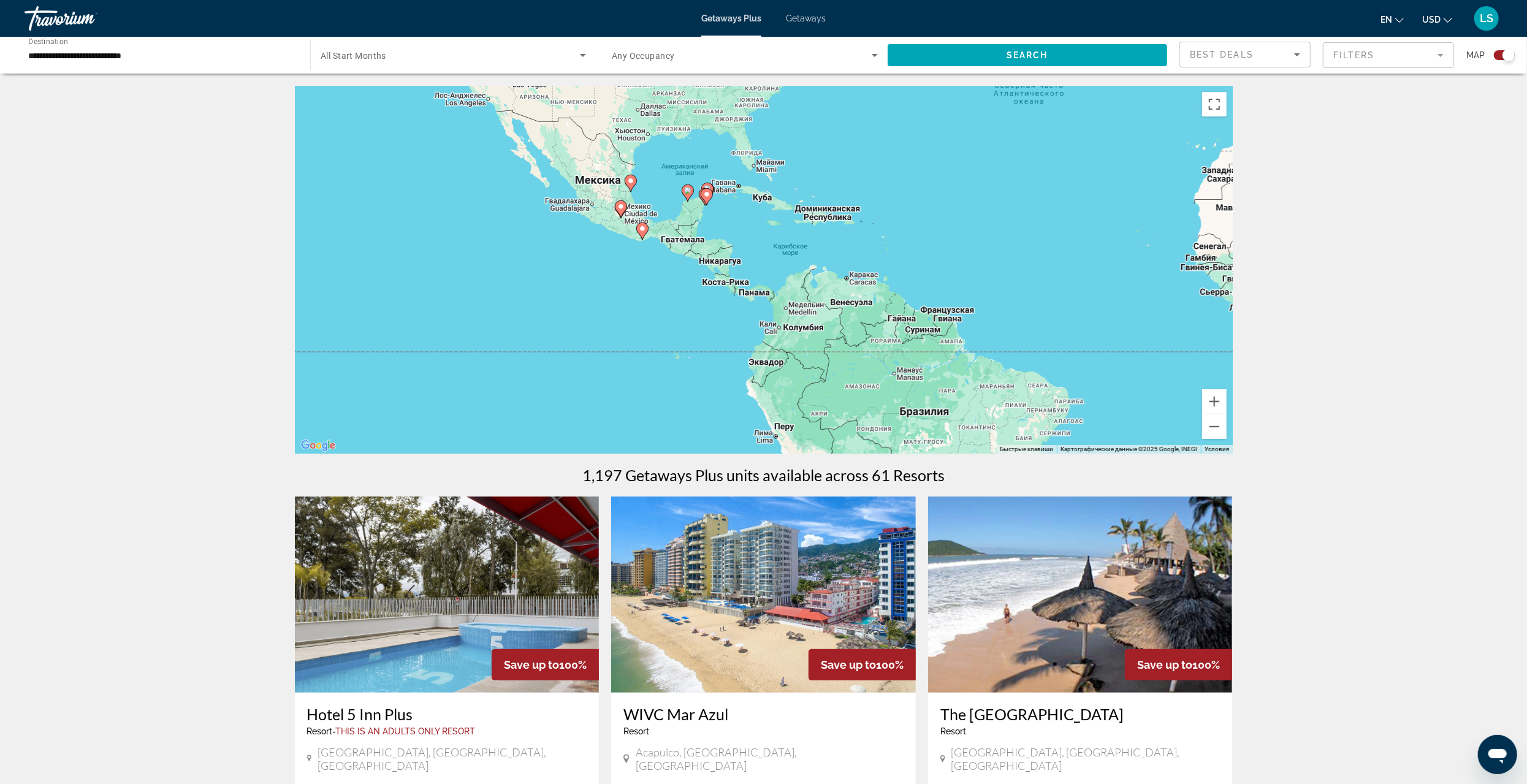
drag, startPoint x: 516, startPoint y: 206, endPoint x: 847, endPoint y: 283, distance: 339.8
click at [847, 283] on div "Чтобы активировать перетаскивание с помощью клавиатуры, нажмите Alt + Ввод. Пос…" at bounding box center [764, 270] width 938 height 368
click at [1219, 401] on button "Увеличить" at bounding box center [1215, 401] width 25 height 25
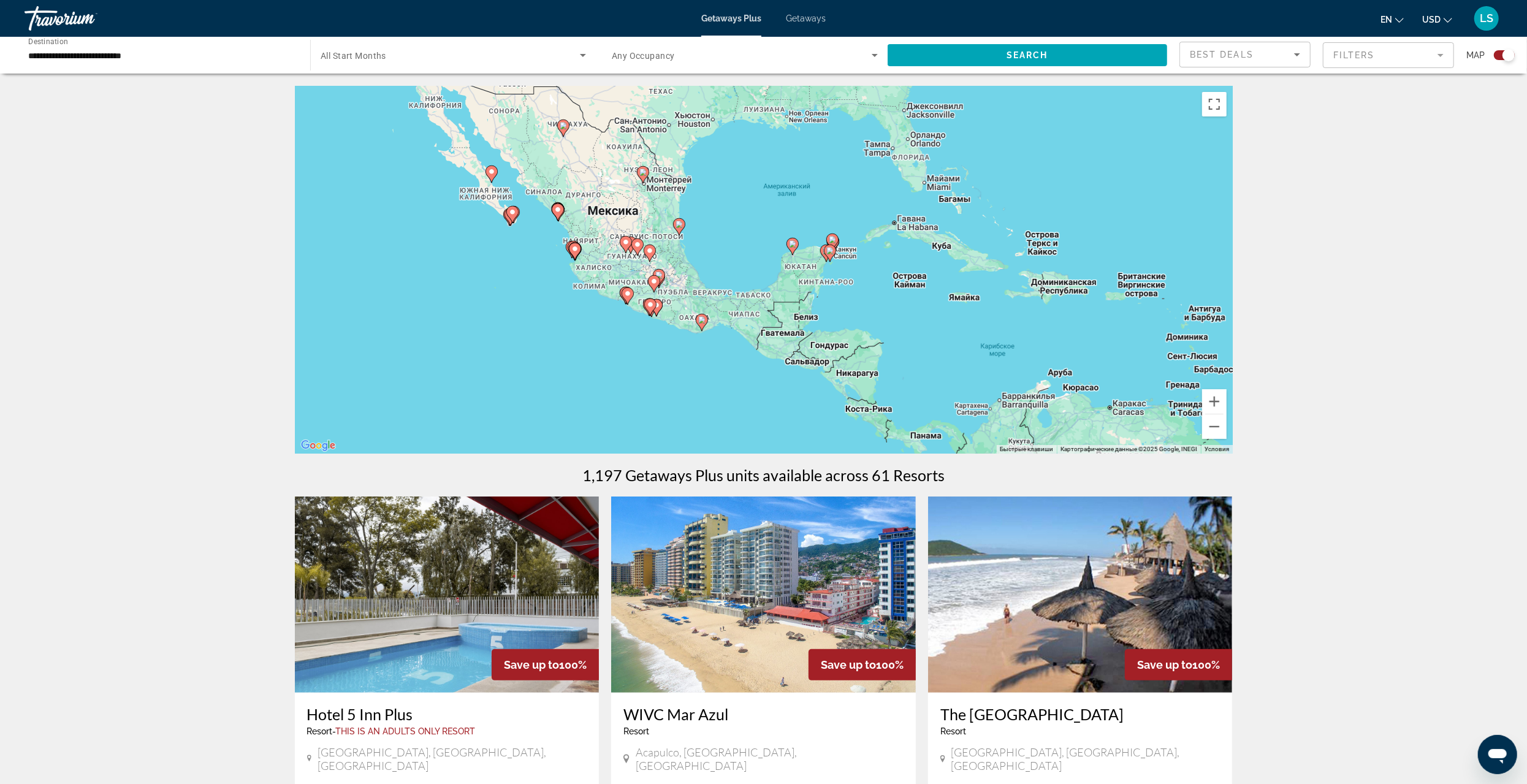
drag, startPoint x: 682, startPoint y: 252, endPoint x: 866, endPoint y: 375, distance: 221.3
click at [866, 375] on div "Чтобы активировать перетаскивание с помощью клавиатуры, нажмите Alt + Ввод. Пос…" at bounding box center [764, 270] width 938 height 368
click at [793, 245] on image "Main content" at bounding box center [793, 243] width 7 height 7
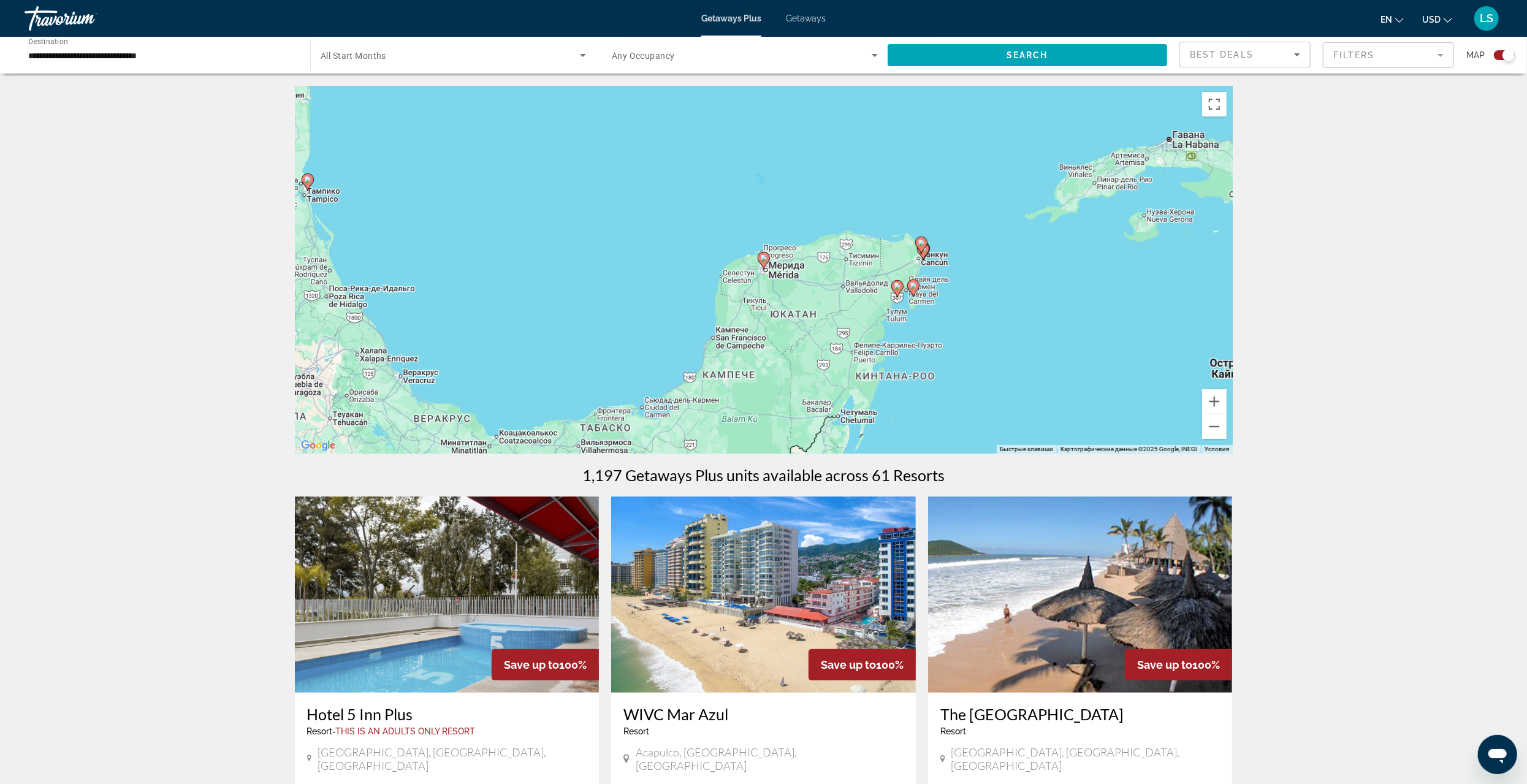
click at [764, 260] on image "Main content" at bounding box center [764, 257] width 7 height 7
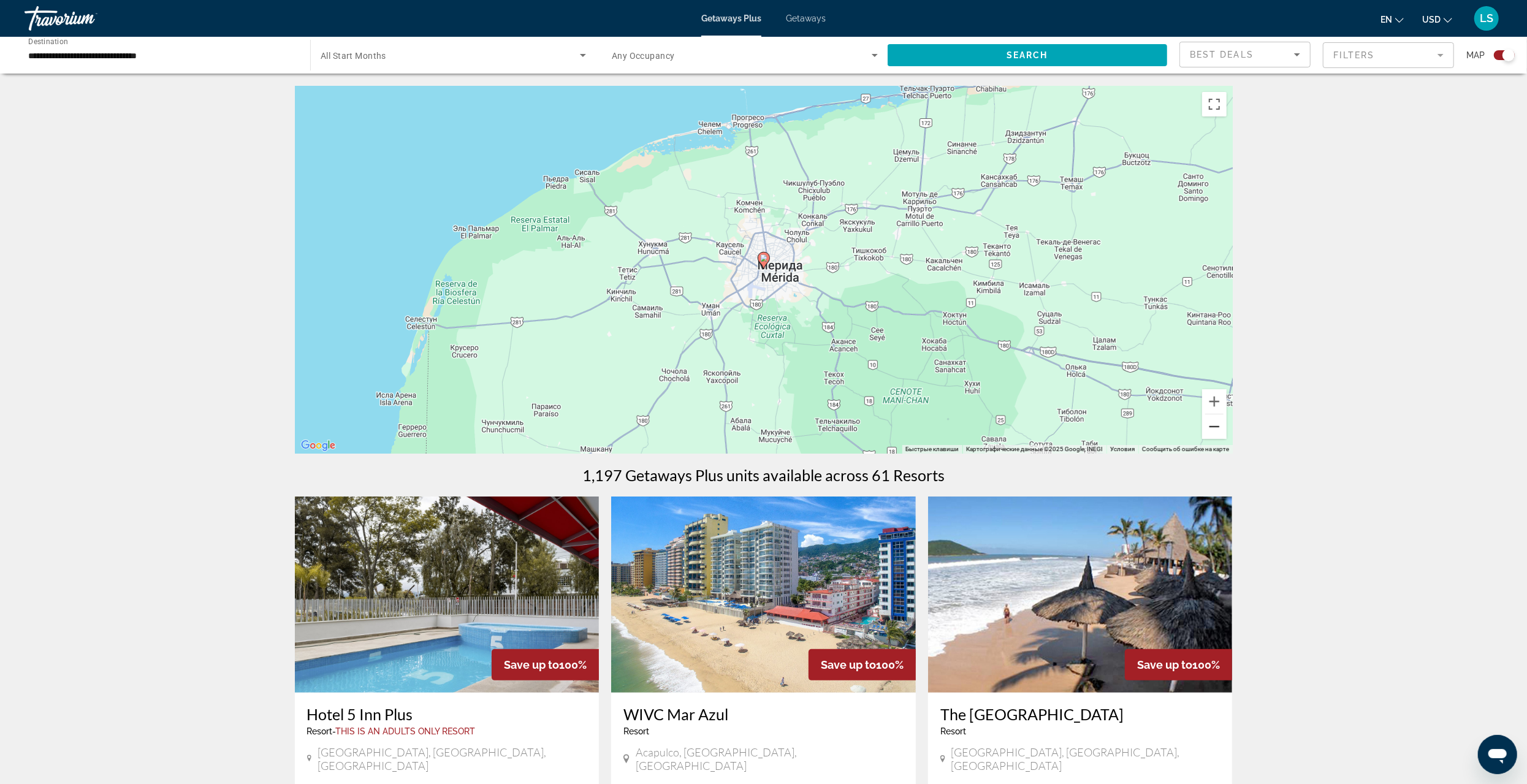
click at [1207, 425] on button "Уменьшить" at bounding box center [1215, 427] width 25 height 25
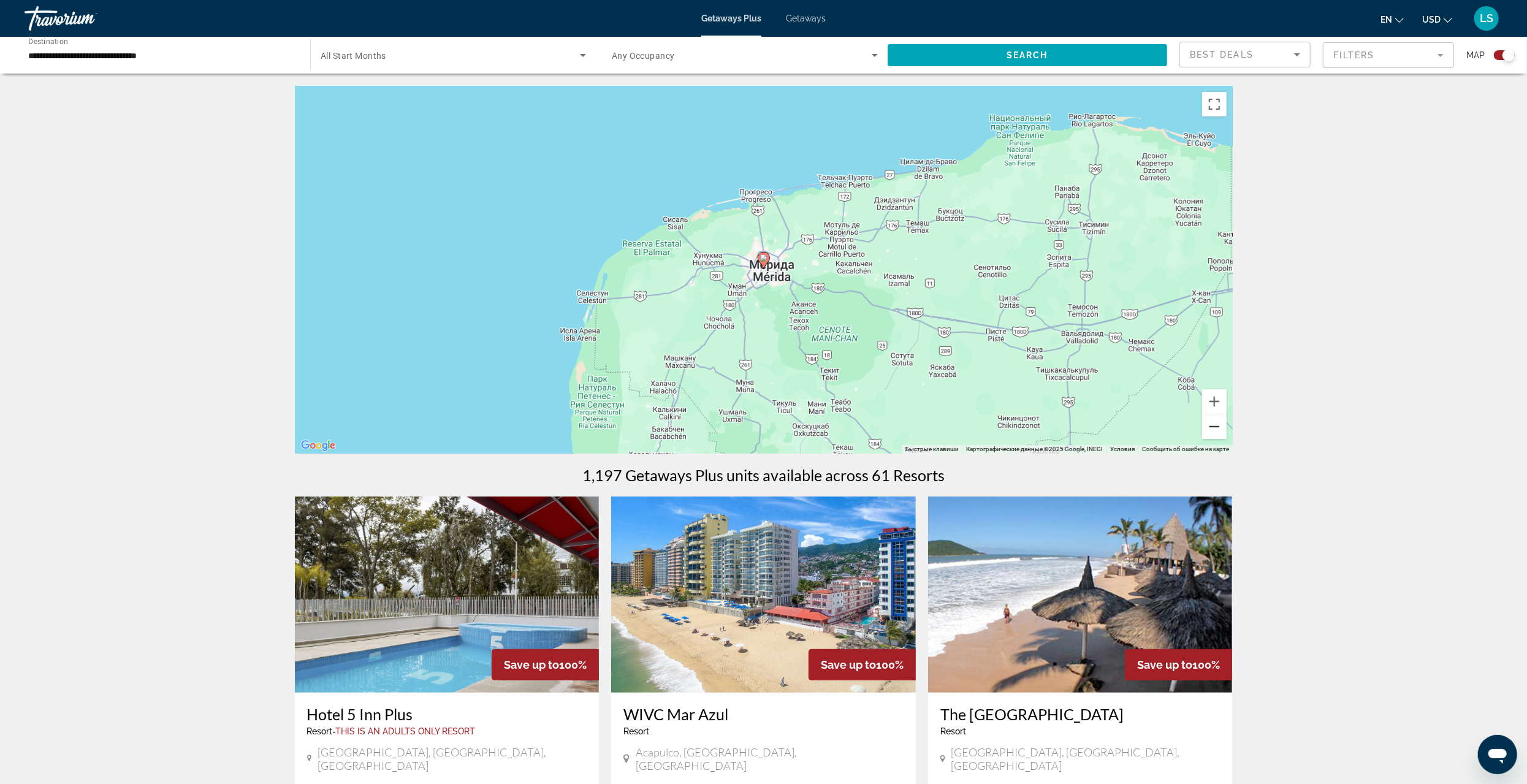
click at [1211, 429] on button "Уменьшить" at bounding box center [1215, 427] width 25 height 25
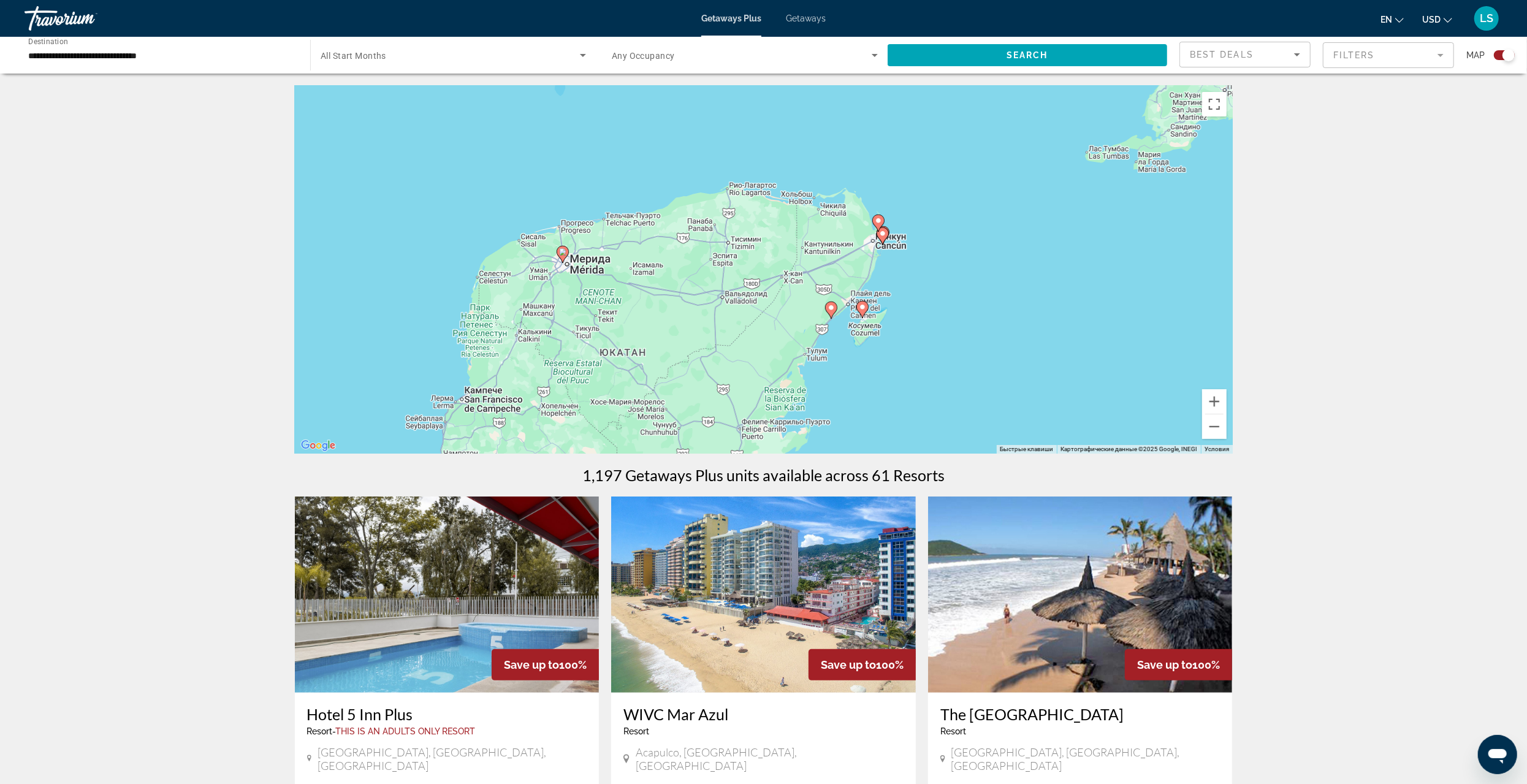
drag, startPoint x: 1046, startPoint y: 326, endPoint x: 800, endPoint y: 316, distance: 246.2
click at [802, 317] on div "Чтобы активировать перетаскивание с помощью клавиатуры, нажмите Alt + Ввод. Пос…" at bounding box center [764, 270] width 938 height 368
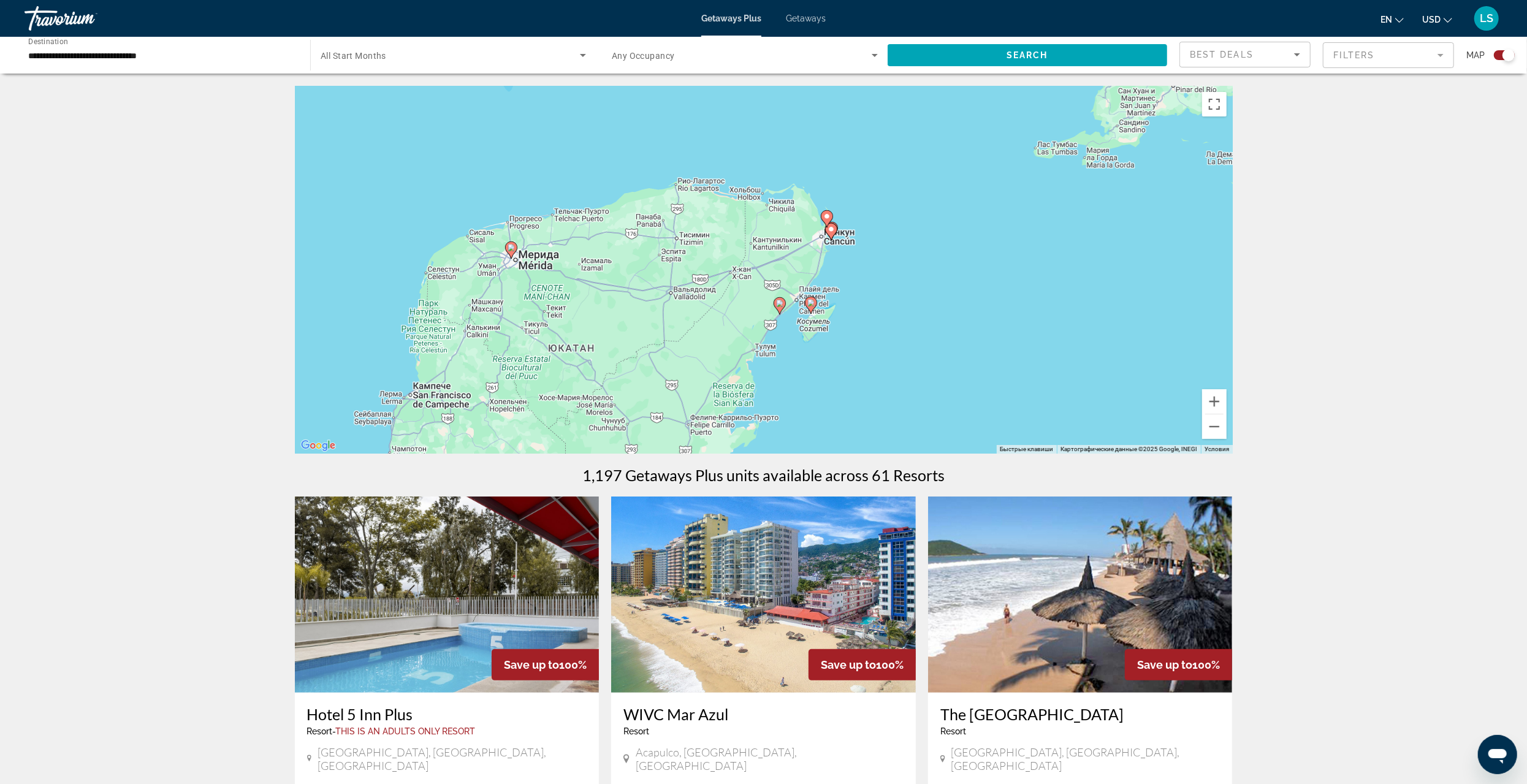
click at [778, 305] on image "Main content" at bounding box center [780, 303] width 7 height 7
type input "**********"
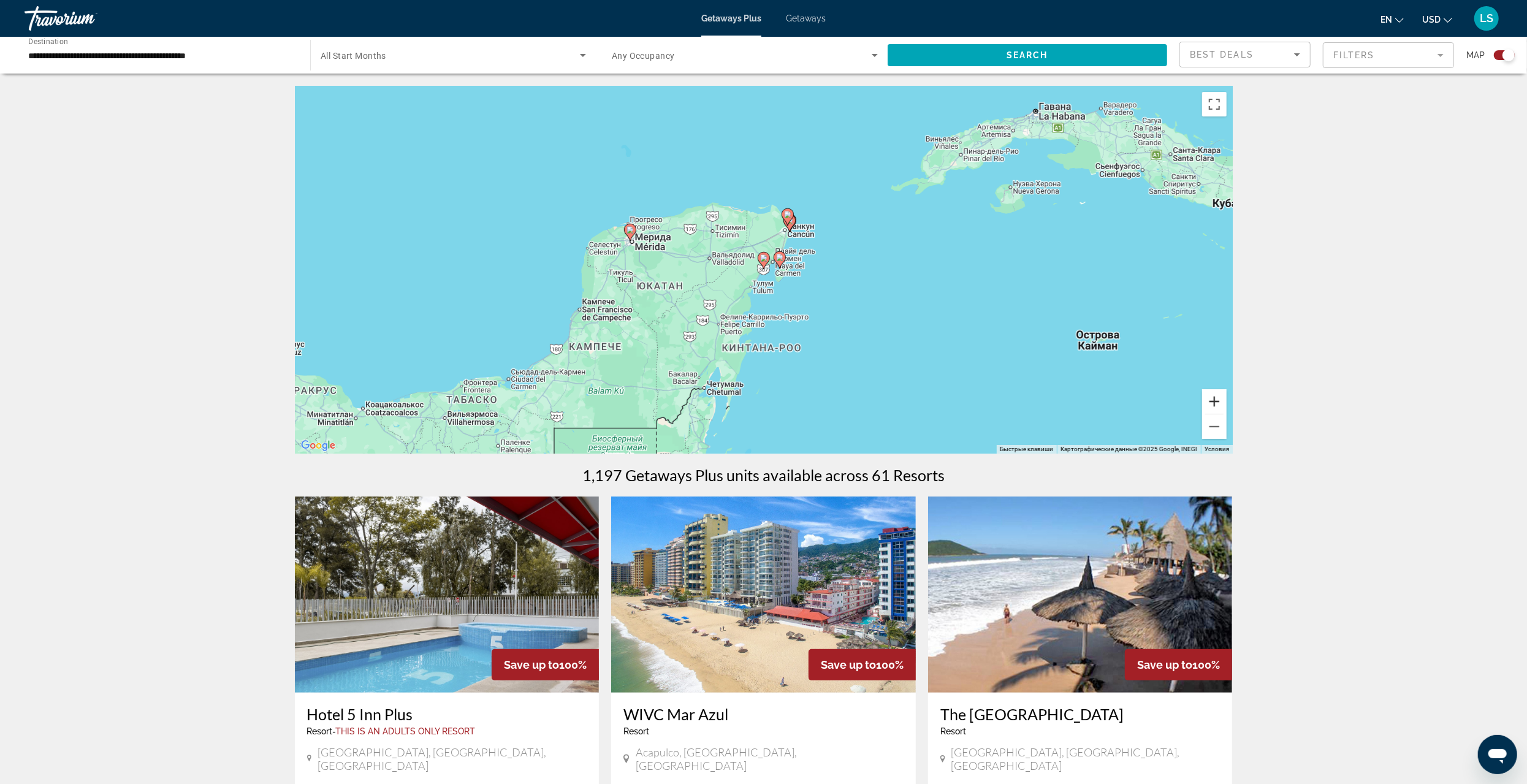
click at [1217, 403] on button "Увеличить" at bounding box center [1215, 401] width 25 height 25
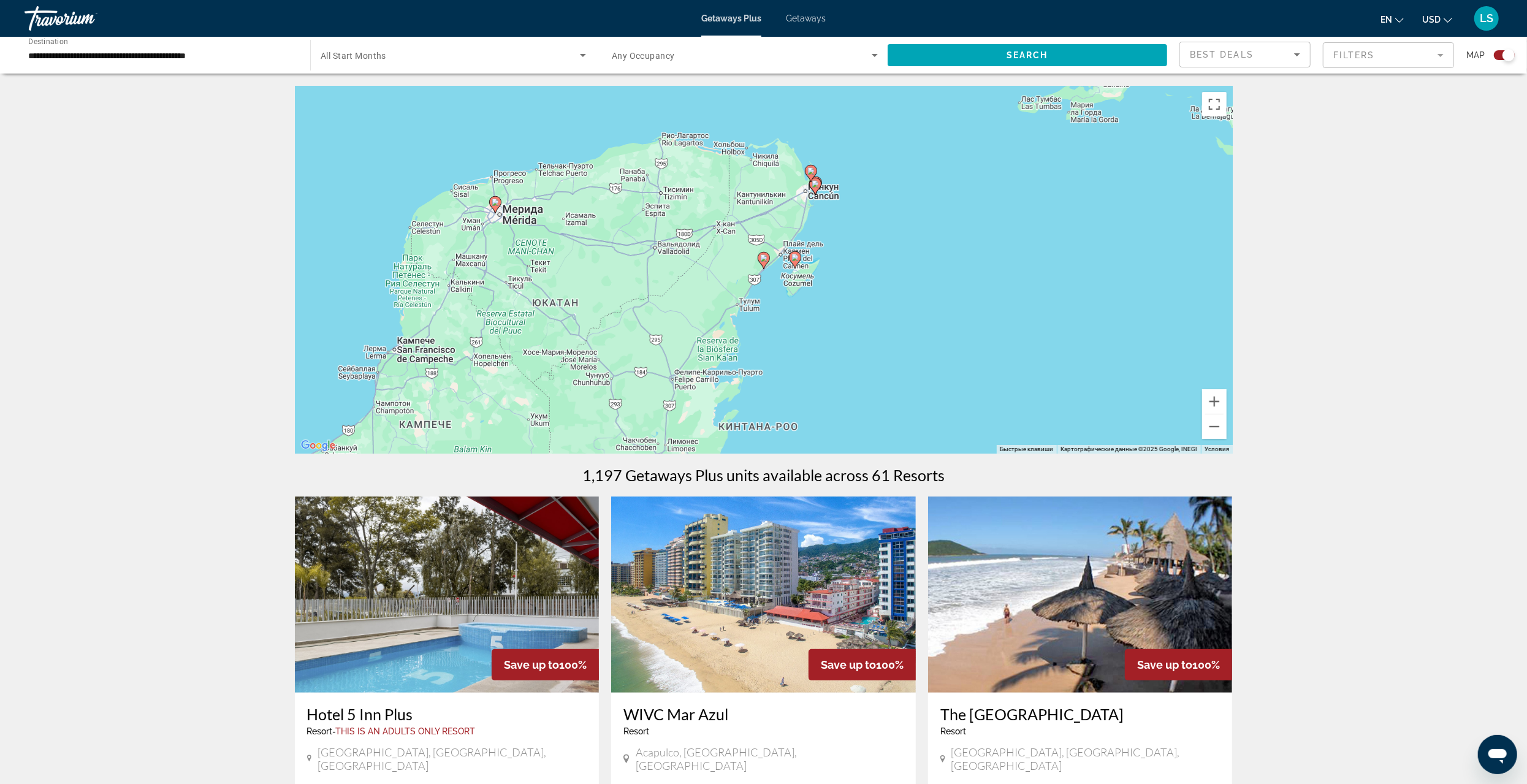
click at [764, 264] on icon "Main content" at bounding box center [763, 260] width 11 height 16
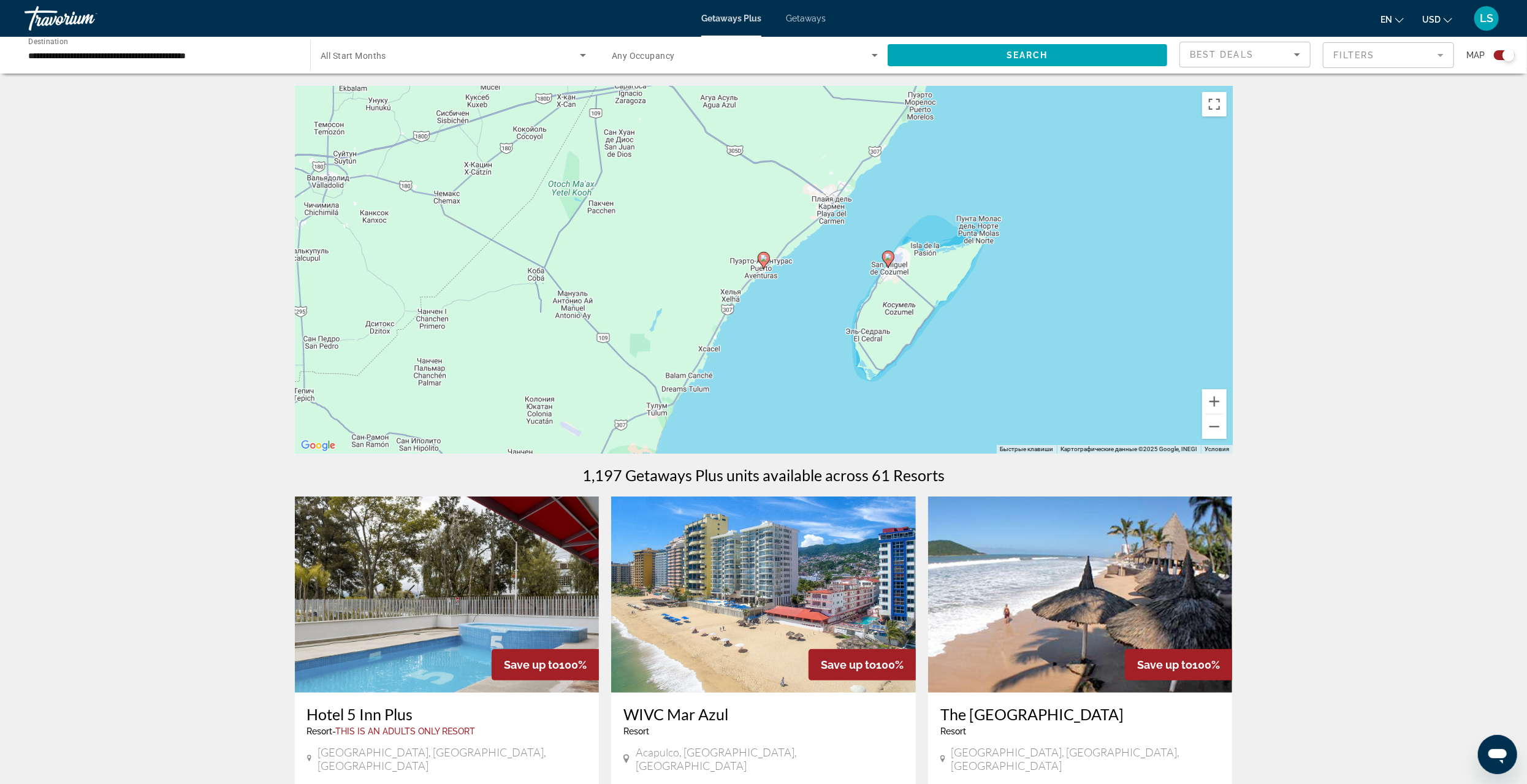
click at [765, 260] on image "Main content" at bounding box center [764, 257] width 7 height 7
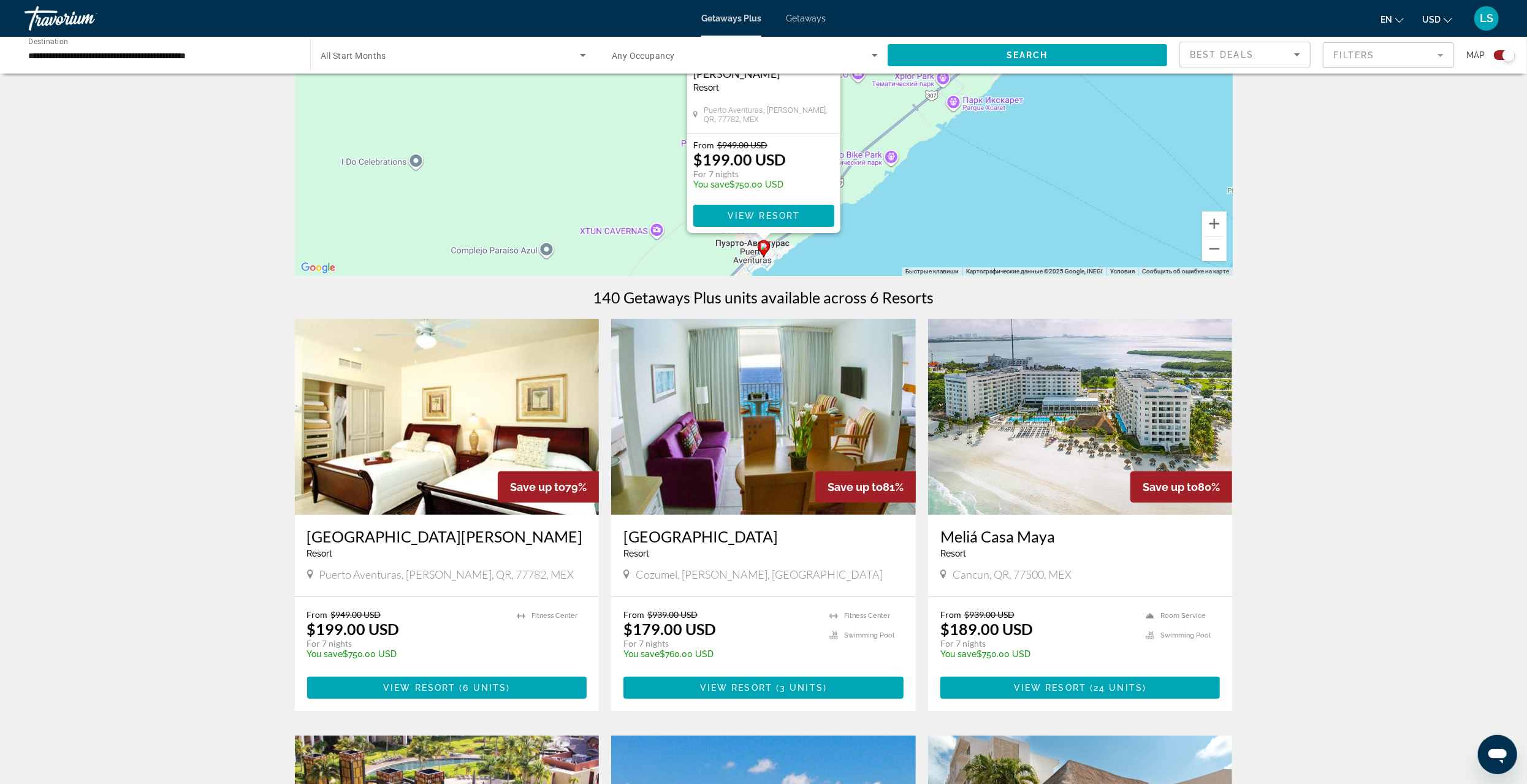
scroll to position [184, 0]
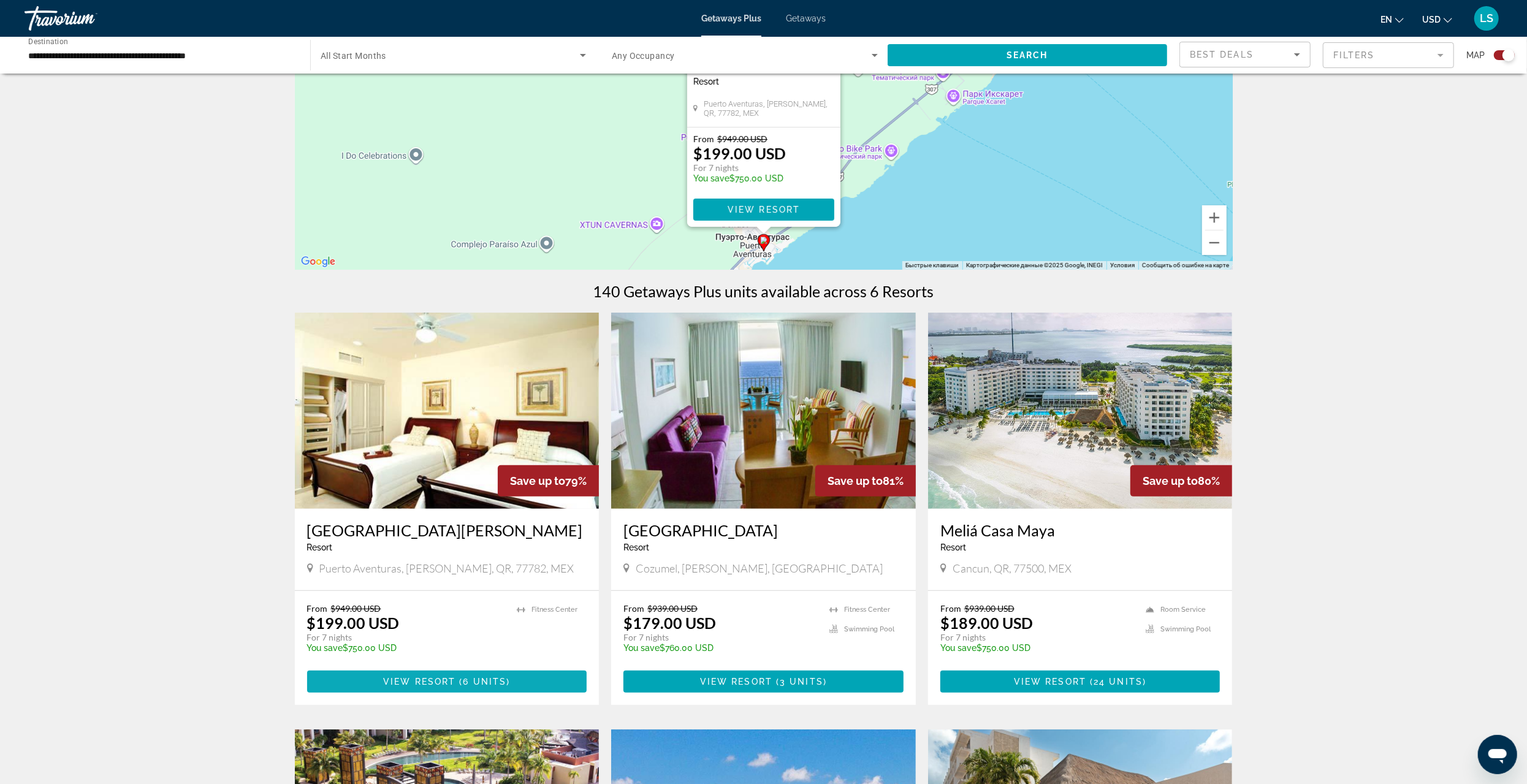
click at [461, 679] on span "( 6 units )" at bounding box center [483, 681] width 55 height 10
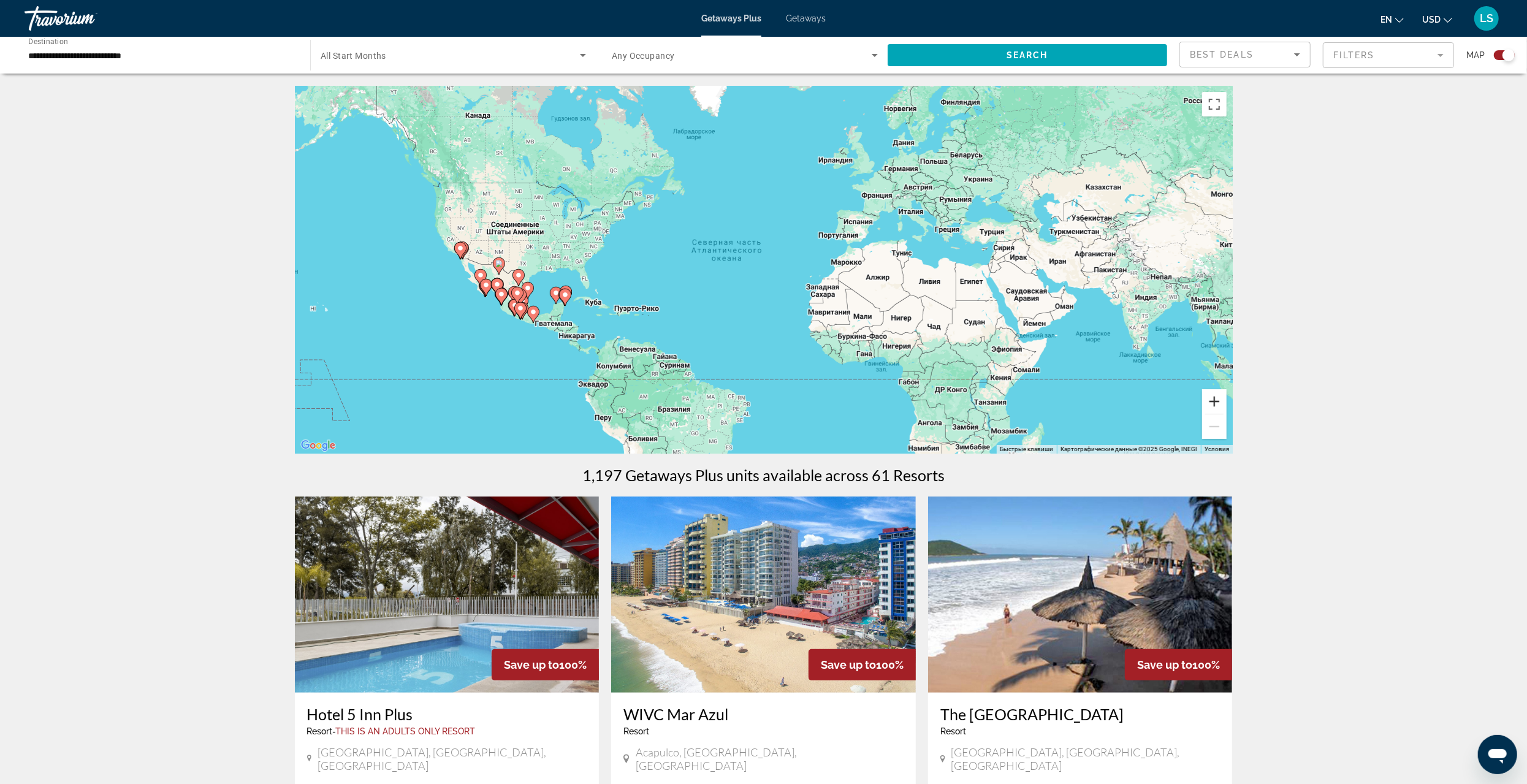
click at [1213, 401] on button "Увеличить" at bounding box center [1215, 401] width 25 height 25
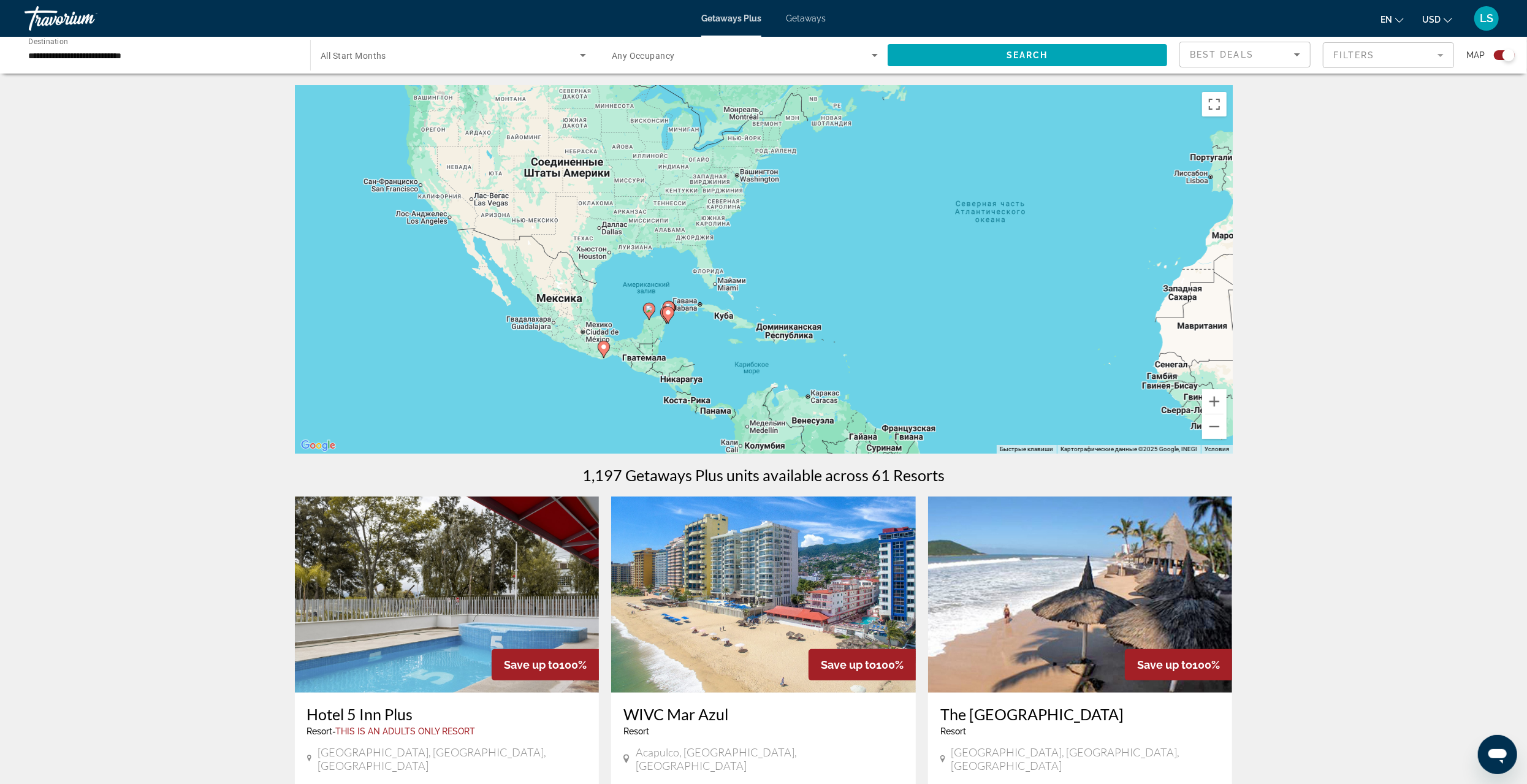
drag, startPoint x: 521, startPoint y: 292, endPoint x: 807, endPoint y: 274, distance: 286.6
click at [807, 274] on div "Чтобы активировать перетаскивание с помощью клавиатуры, нажмите Alt + Ввод. Пос…" at bounding box center [764, 270] width 938 height 368
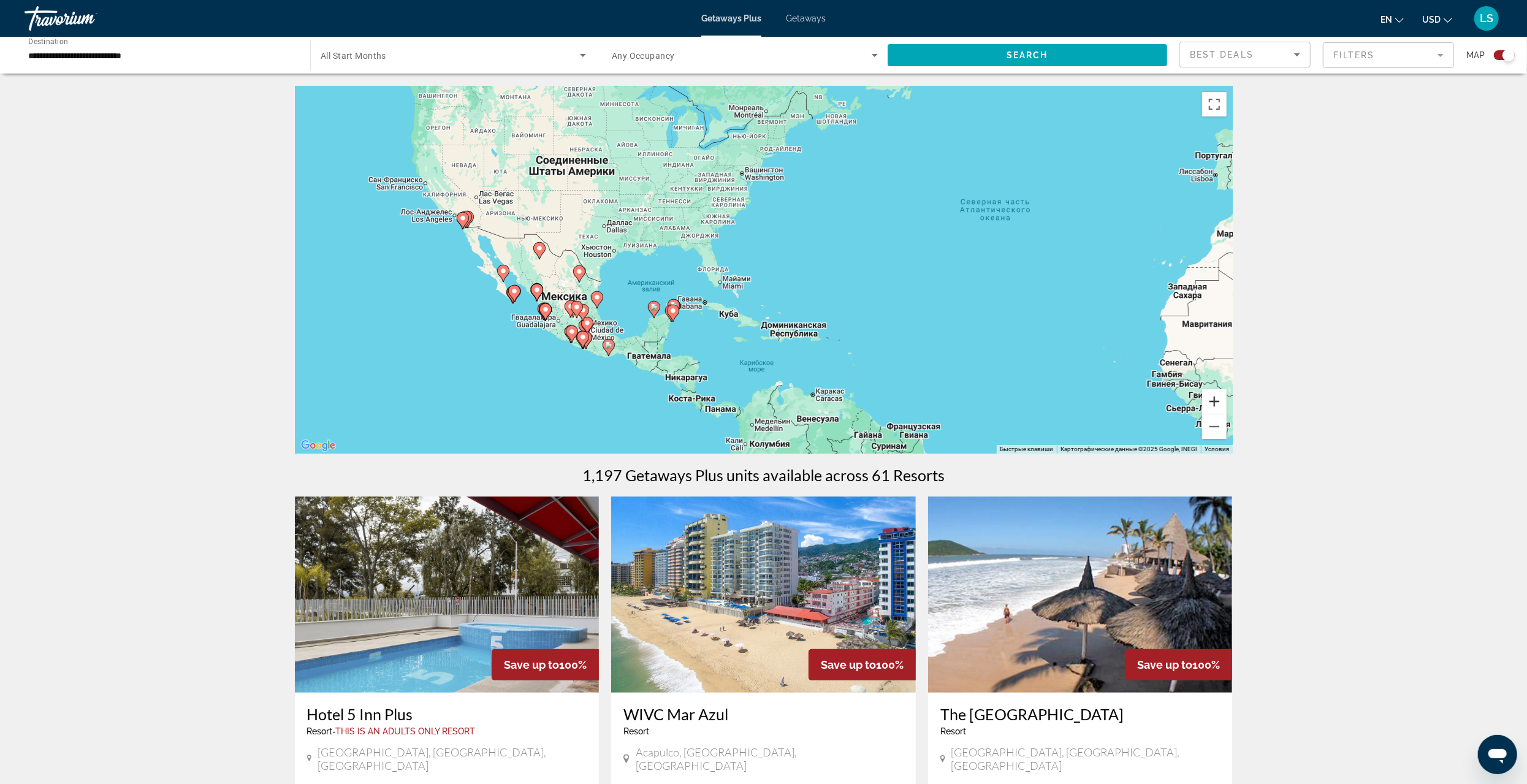
click at [1215, 405] on button "Увеличить" at bounding box center [1215, 401] width 25 height 25
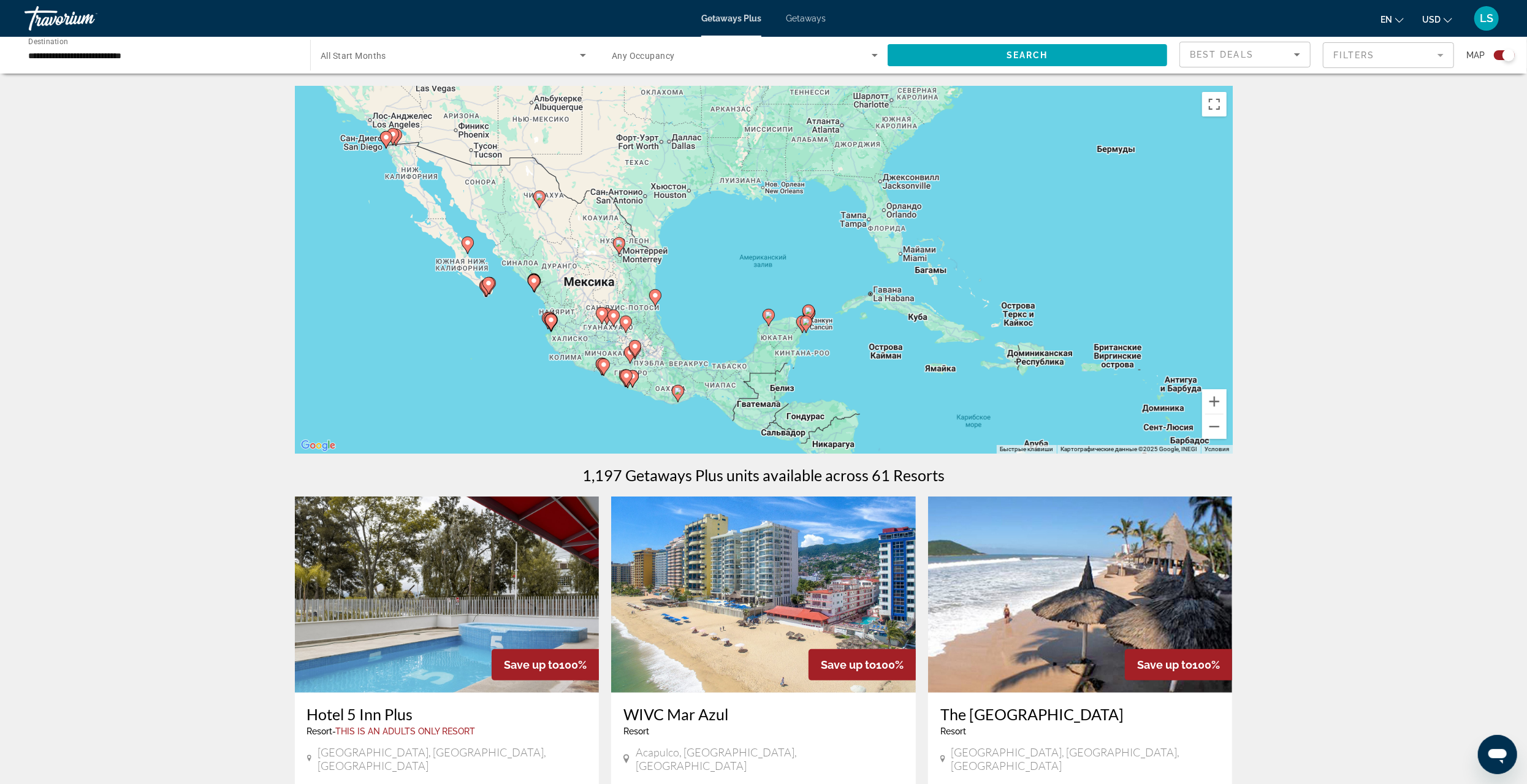
drag, startPoint x: 609, startPoint y: 366, endPoint x: 834, endPoint y: 325, distance: 228.7
click at [834, 325] on div "Чтобы активировать перетаскивание с помощью клавиатуры, нажмите Alt + Ввод. Пос…" at bounding box center [764, 270] width 938 height 368
click at [1217, 402] on button "Увеличить" at bounding box center [1215, 401] width 25 height 25
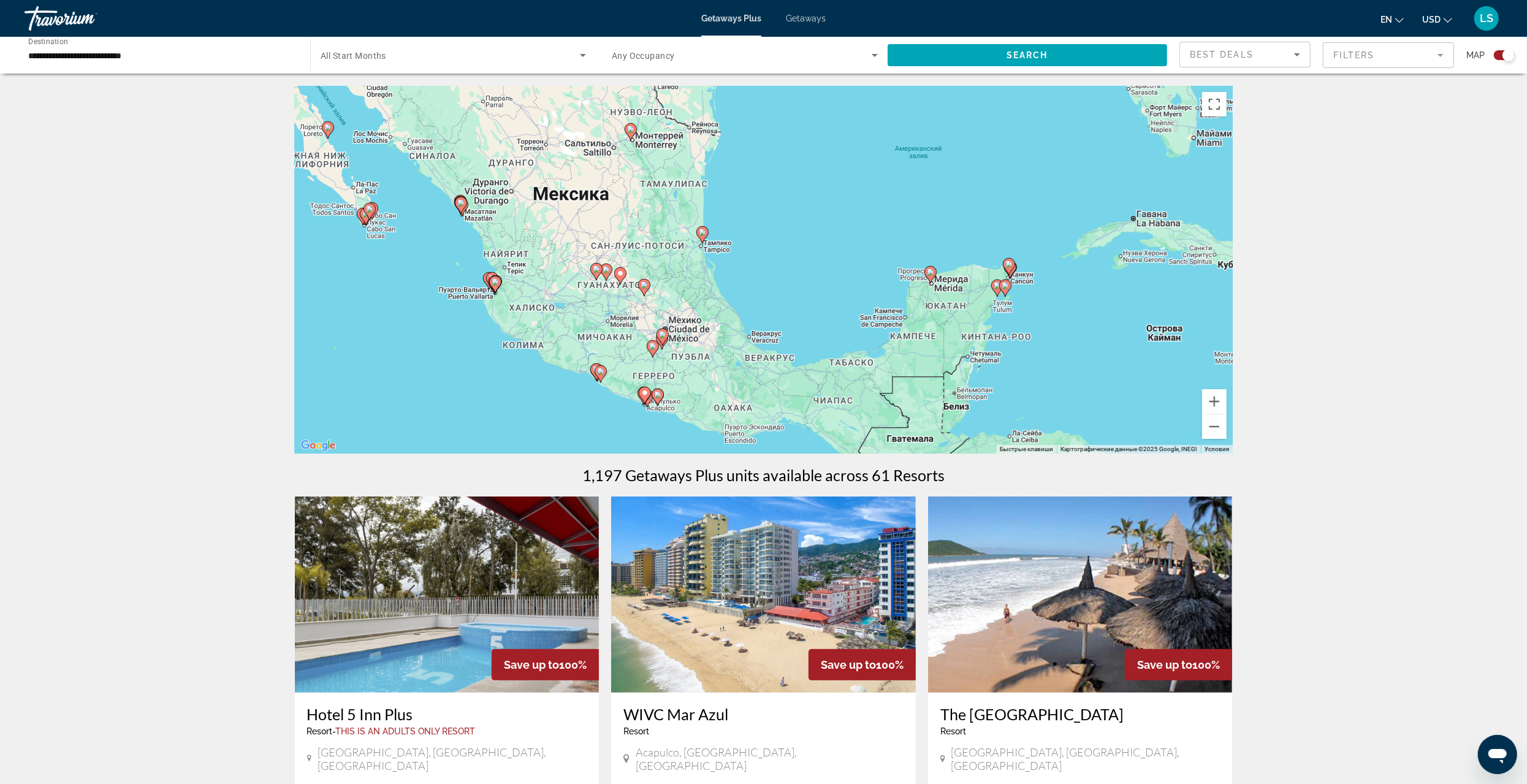
drag, startPoint x: 666, startPoint y: 383, endPoint x: 826, endPoint y: 283, distance: 188.7
click at [826, 283] on div "Чтобы активировать перетаскивание с помощью клавиатуры, нажмите Alt + Ввод. Пос…" at bounding box center [764, 270] width 938 height 368
click at [1216, 396] on button "Увеличить" at bounding box center [1215, 401] width 25 height 25
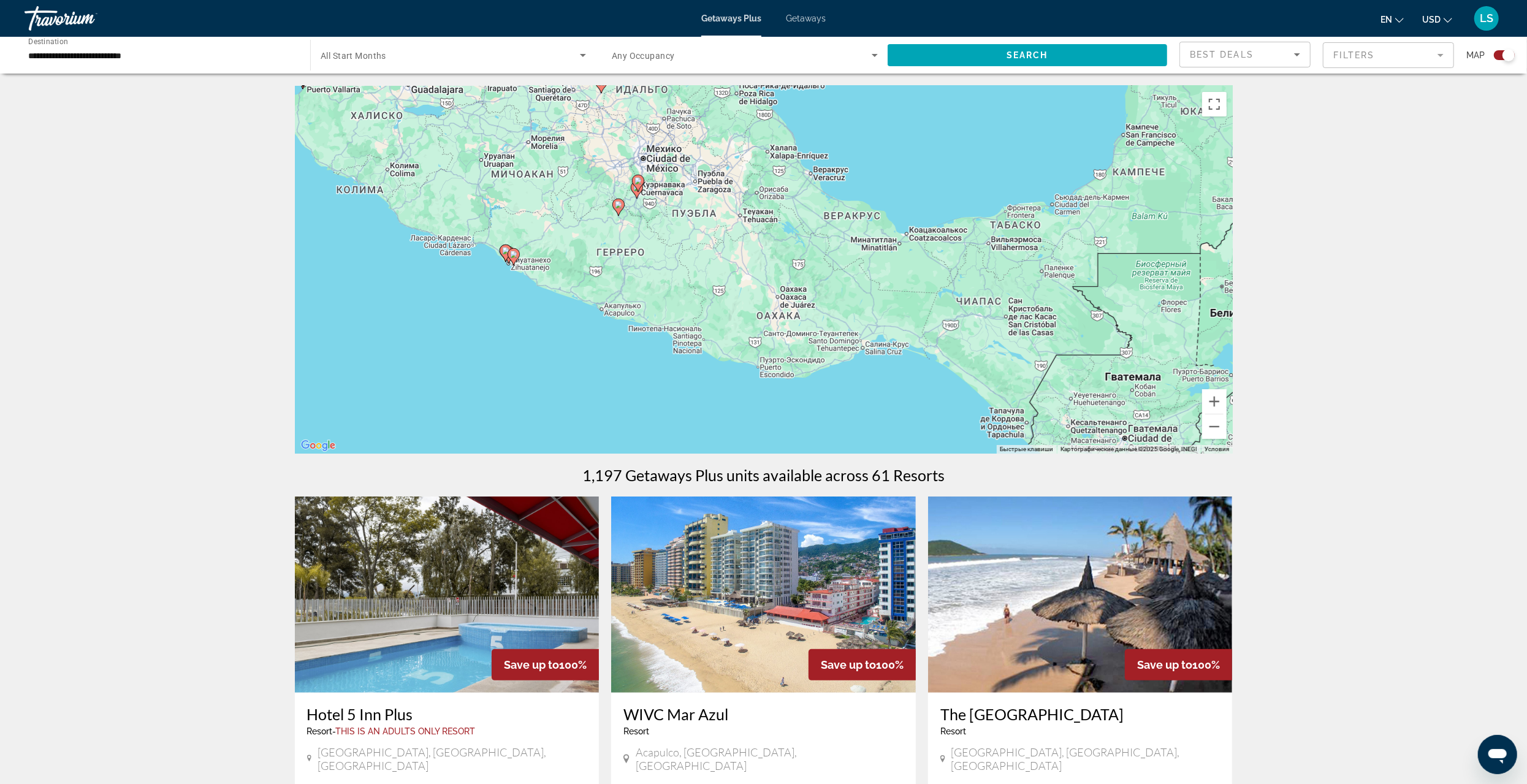
drag, startPoint x: 787, startPoint y: 377, endPoint x: 862, endPoint y: 146, distance: 242.9
click at [862, 146] on div "Чтобы активировать перетаскивание с помощью клавиатуры, нажмите Alt + Ввод. Пос…" at bounding box center [764, 270] width 938 height 368
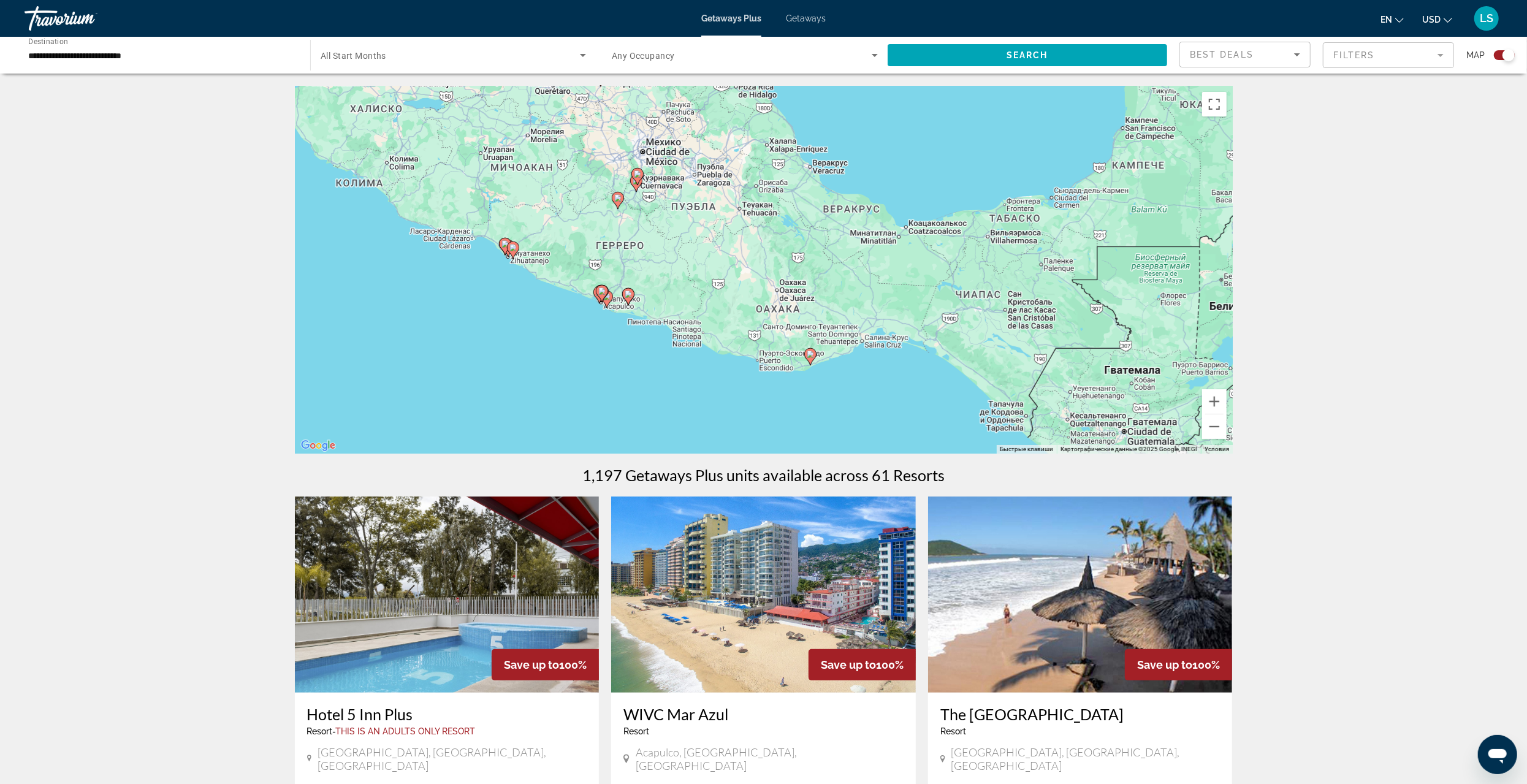
click at [810, 357] on image "Main content" at bounding box center [810, 354] width 7 height 7
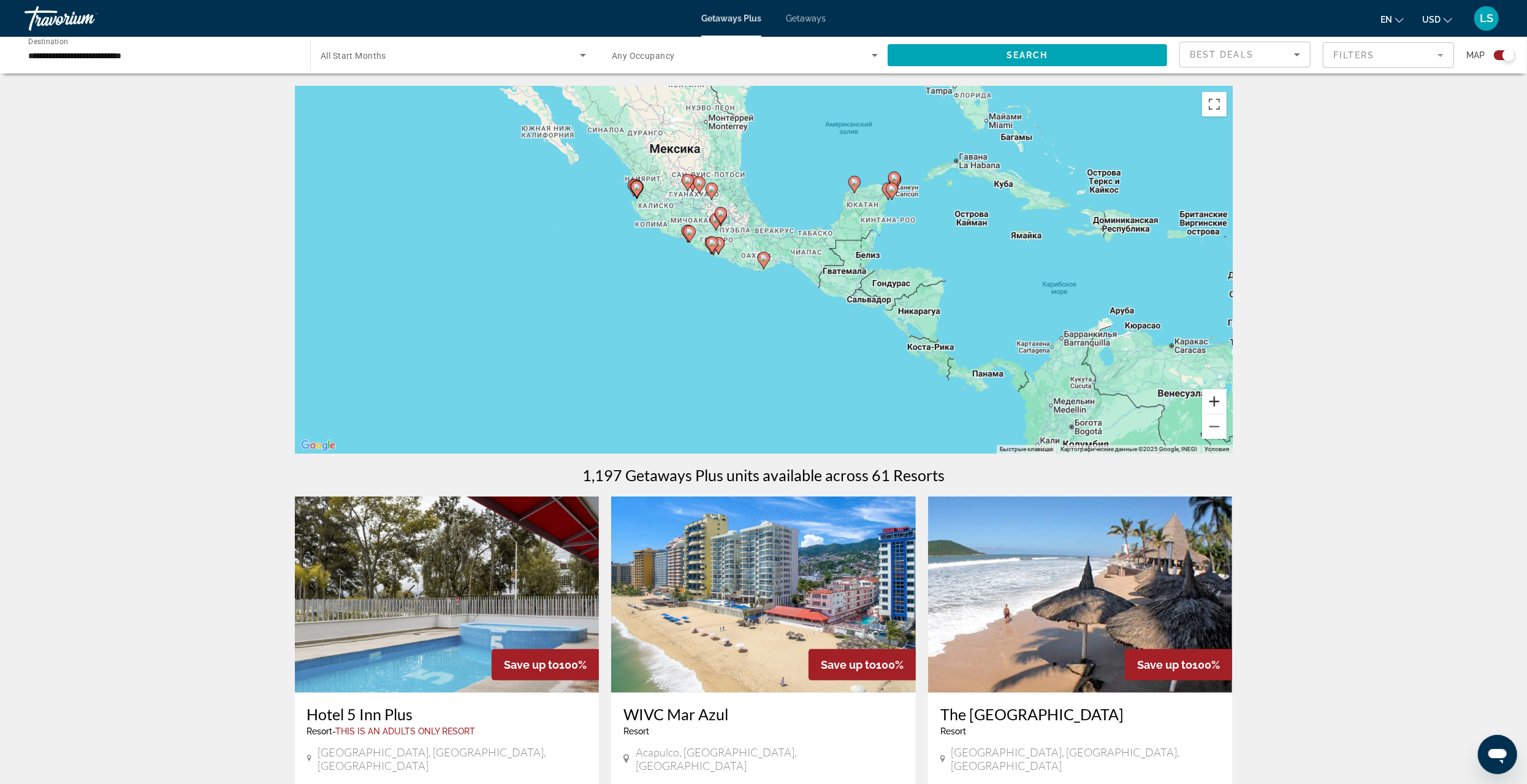
drag, startPoint x: 1217, startPoint y: 396, endPoint x: 1202, endPoint y: 393, distance: 15.3
click at [1217, 396] on button "Увеличить" at bounding box center [1215, 401] width 25 height 25
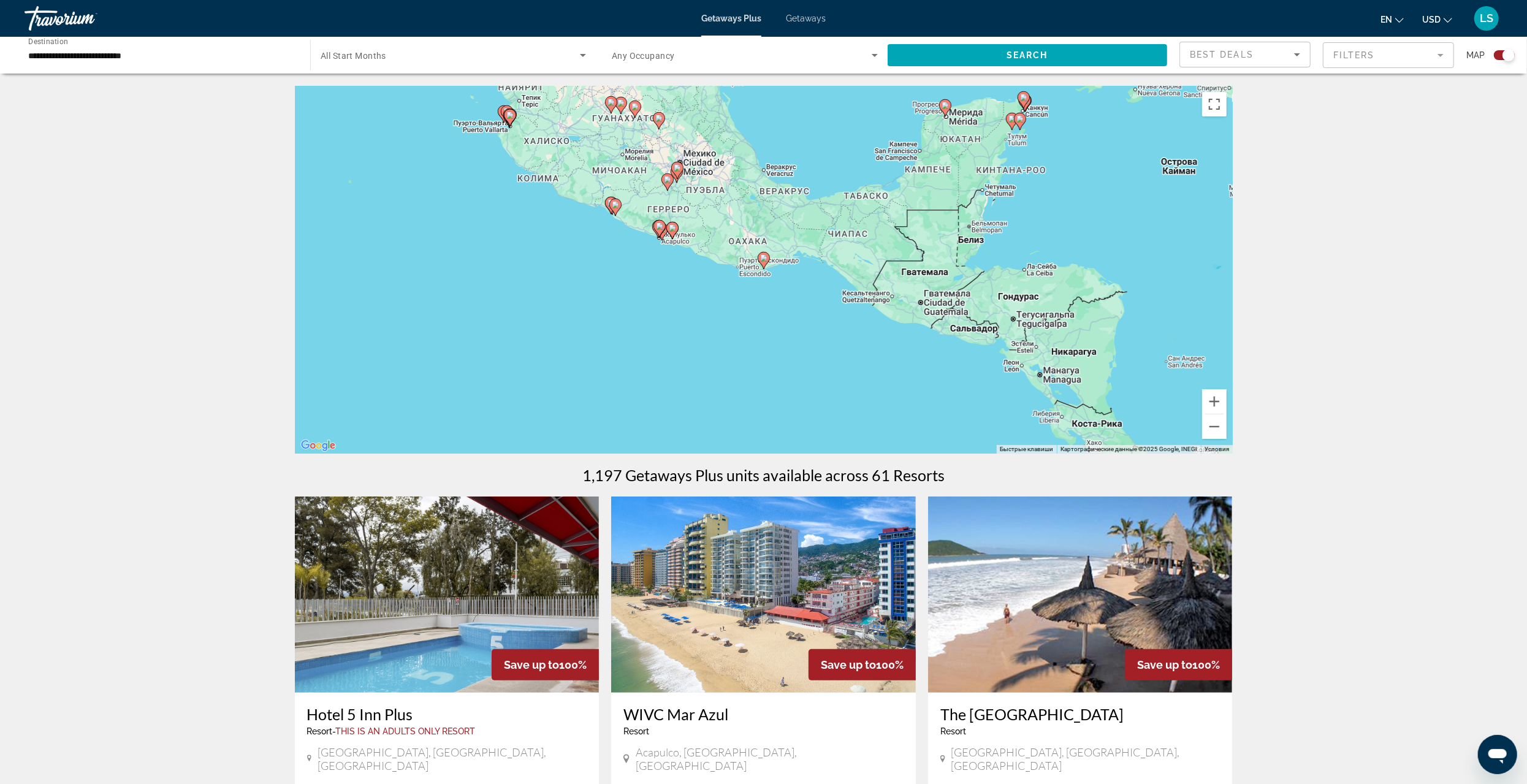
click at [765, 261] on image "Main content" at bounding box center [764, 257] width 7 height 7
type input "**********"
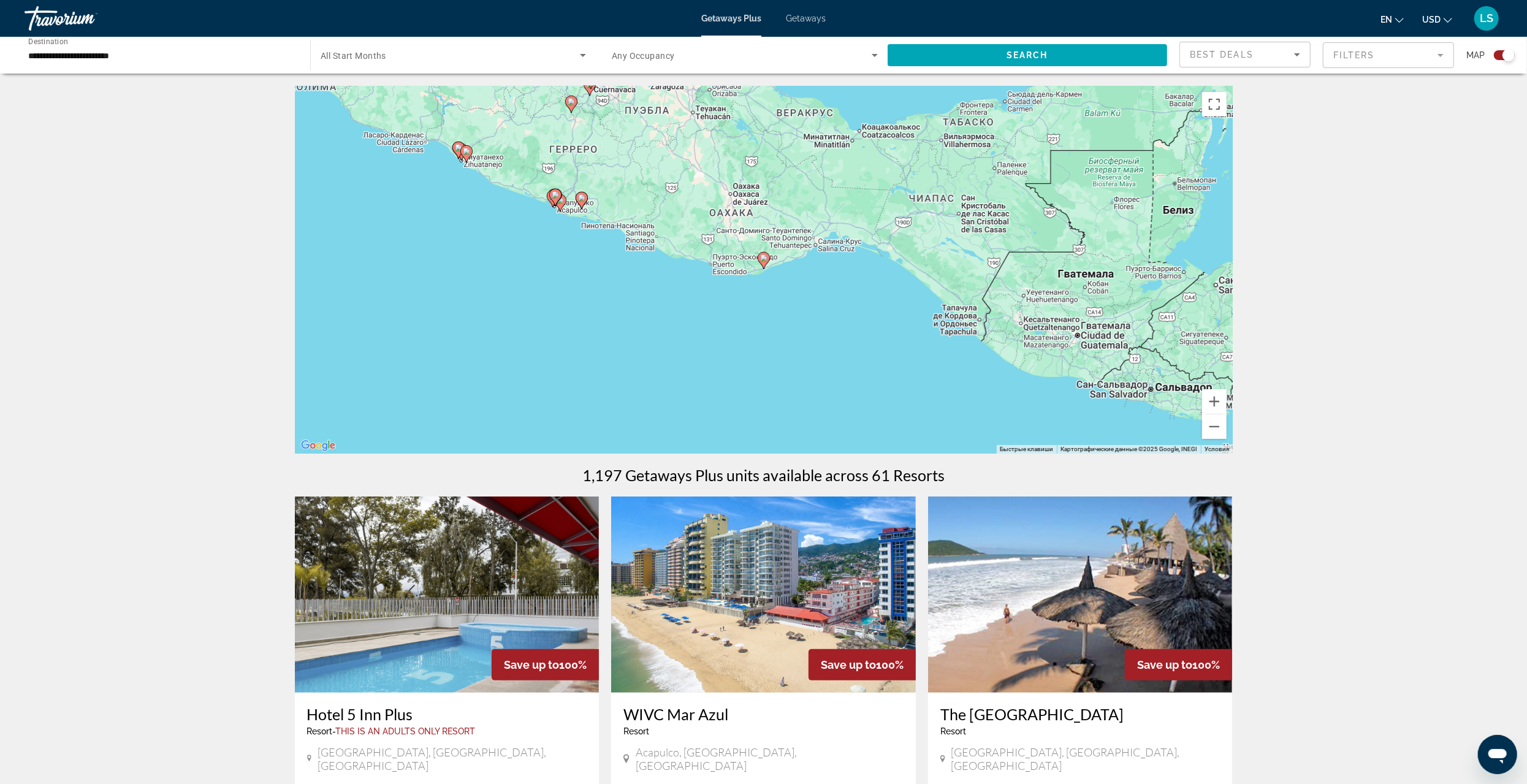
click at [765, 262] on icon "Main content" at bounding box center [763, 260] width 11 height 16
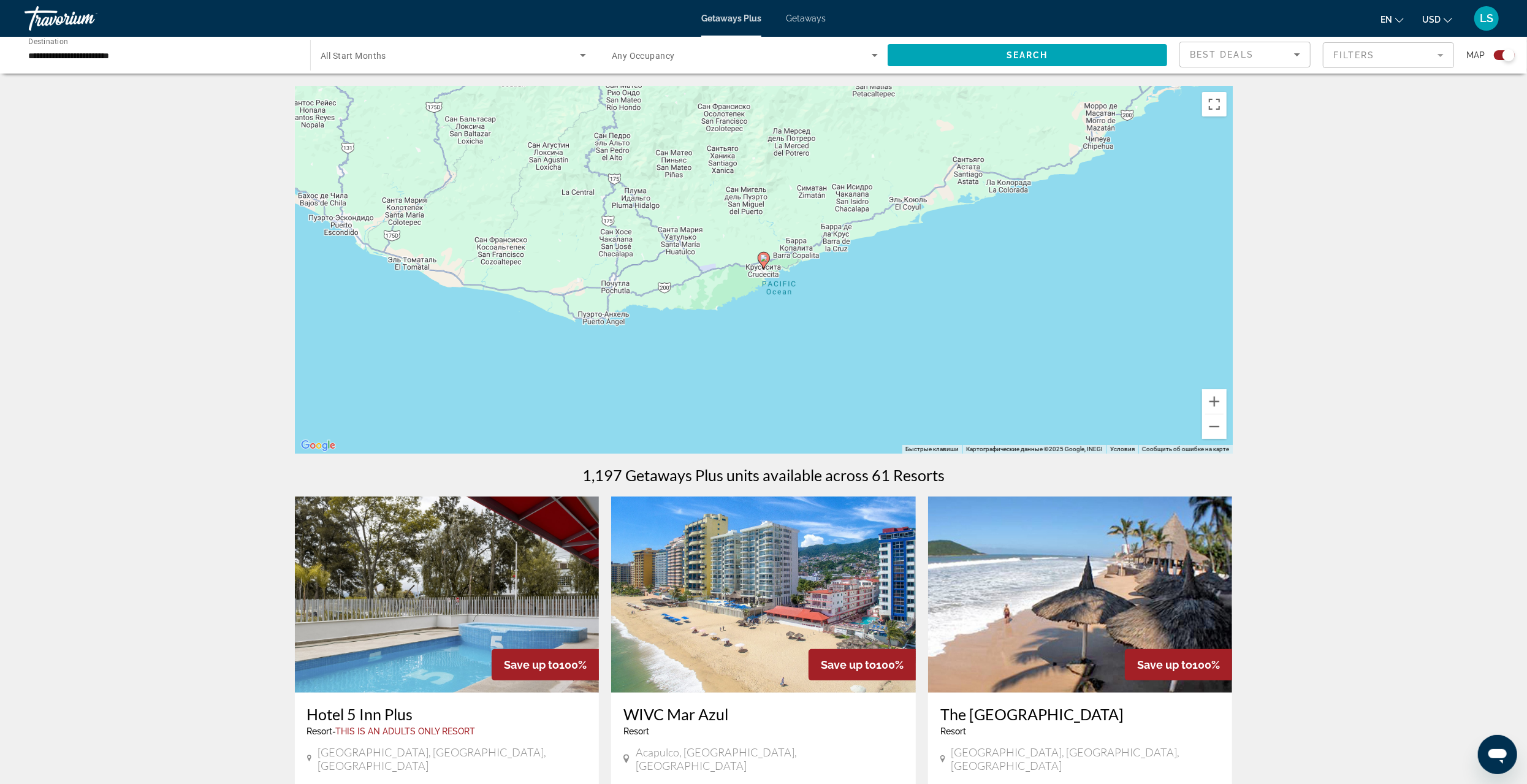
click at [765, 259] on image "Main content" at bounding box center [764, 257] width 7 height 7
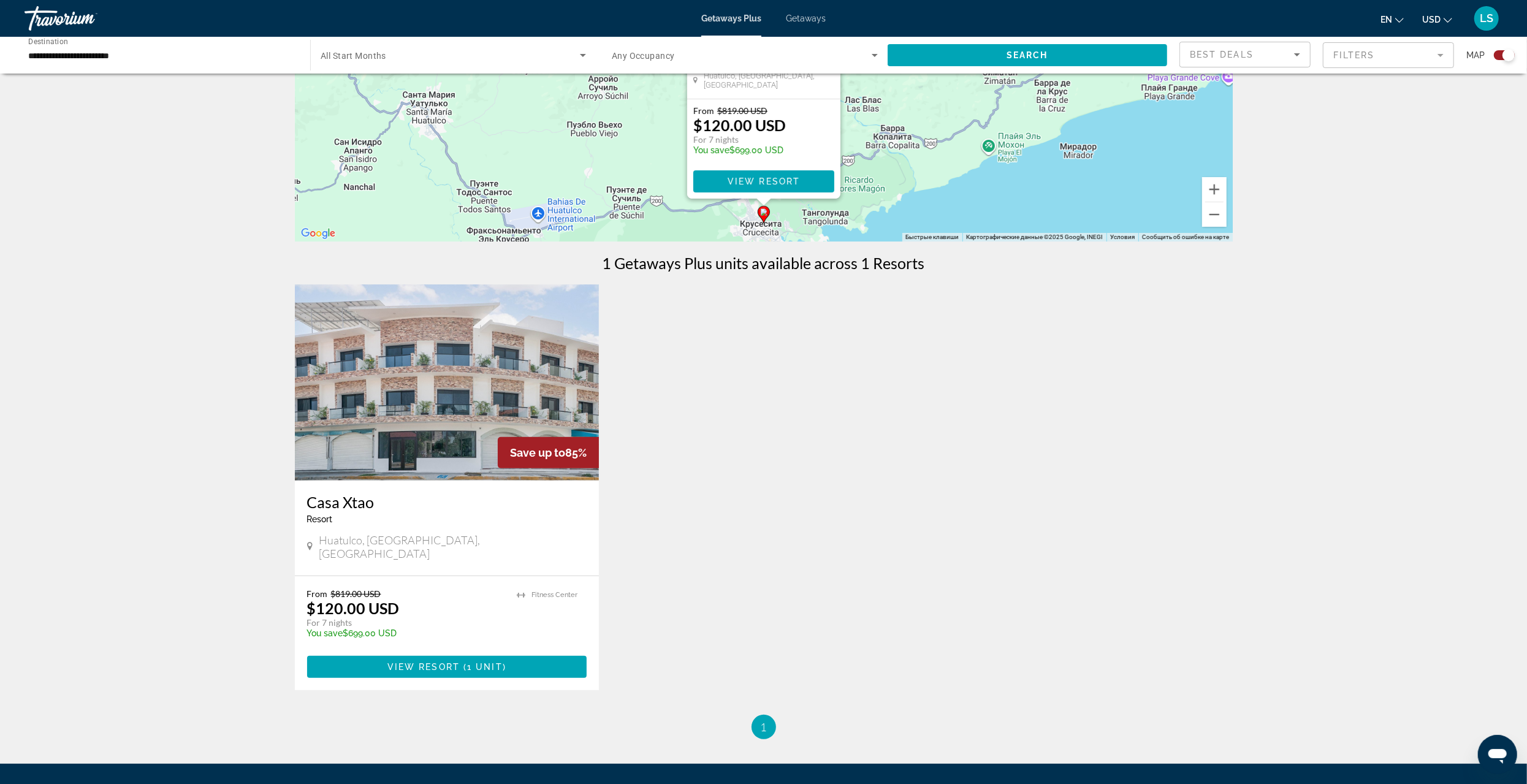
scroll to position [245, 0]
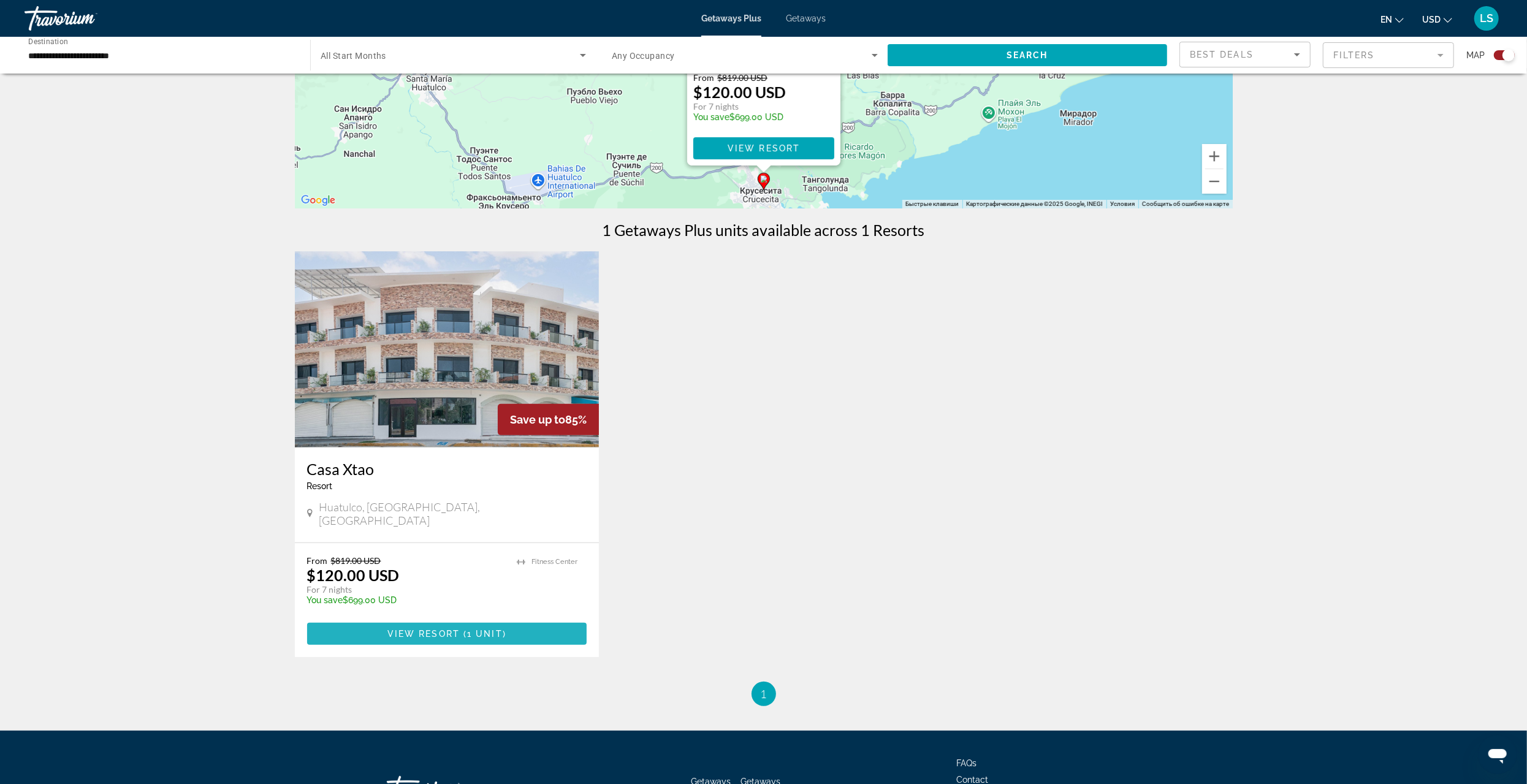
click at [461, 629] on span "Main content" at bounding box center [461, 634] width 4 height 10
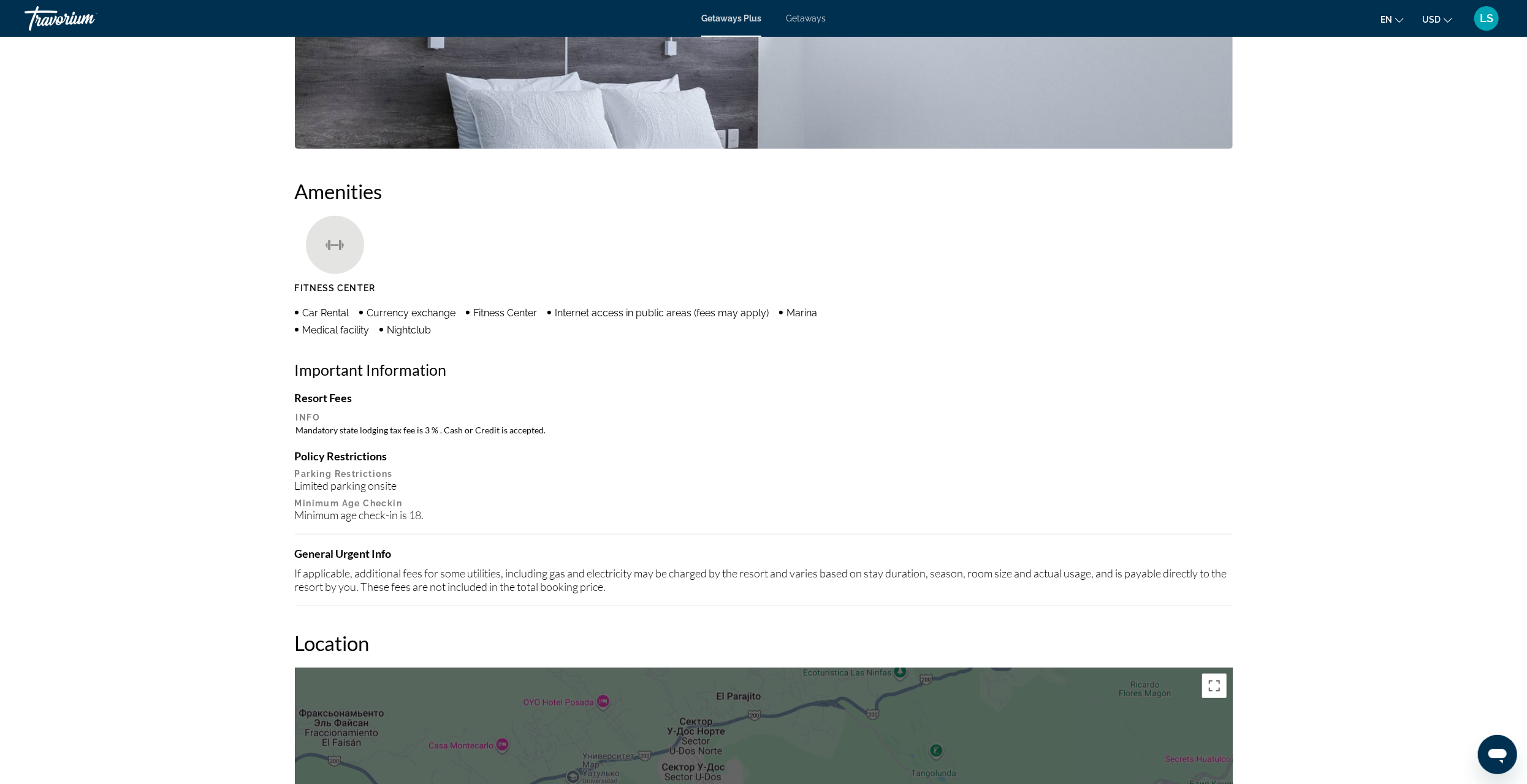
scroll to position [797, 0]
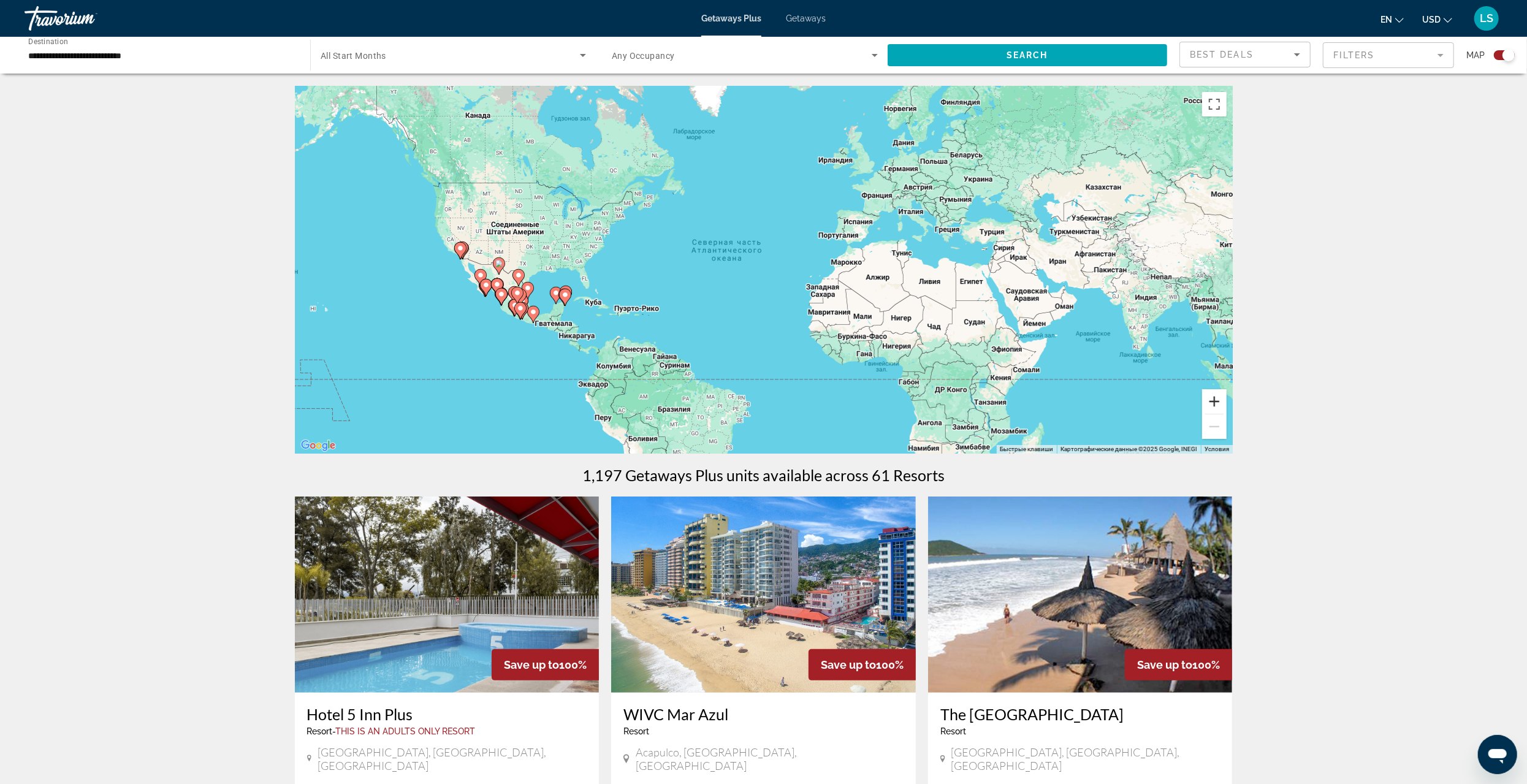
drag, startPoint x: 1220, startPoint y: 401, endPoint x: 1144, endPoint y: 396, distance: 76.2
click at [1220, 401] on button "Увеличить" at bounding box center [1215, 401] width 25 height 25
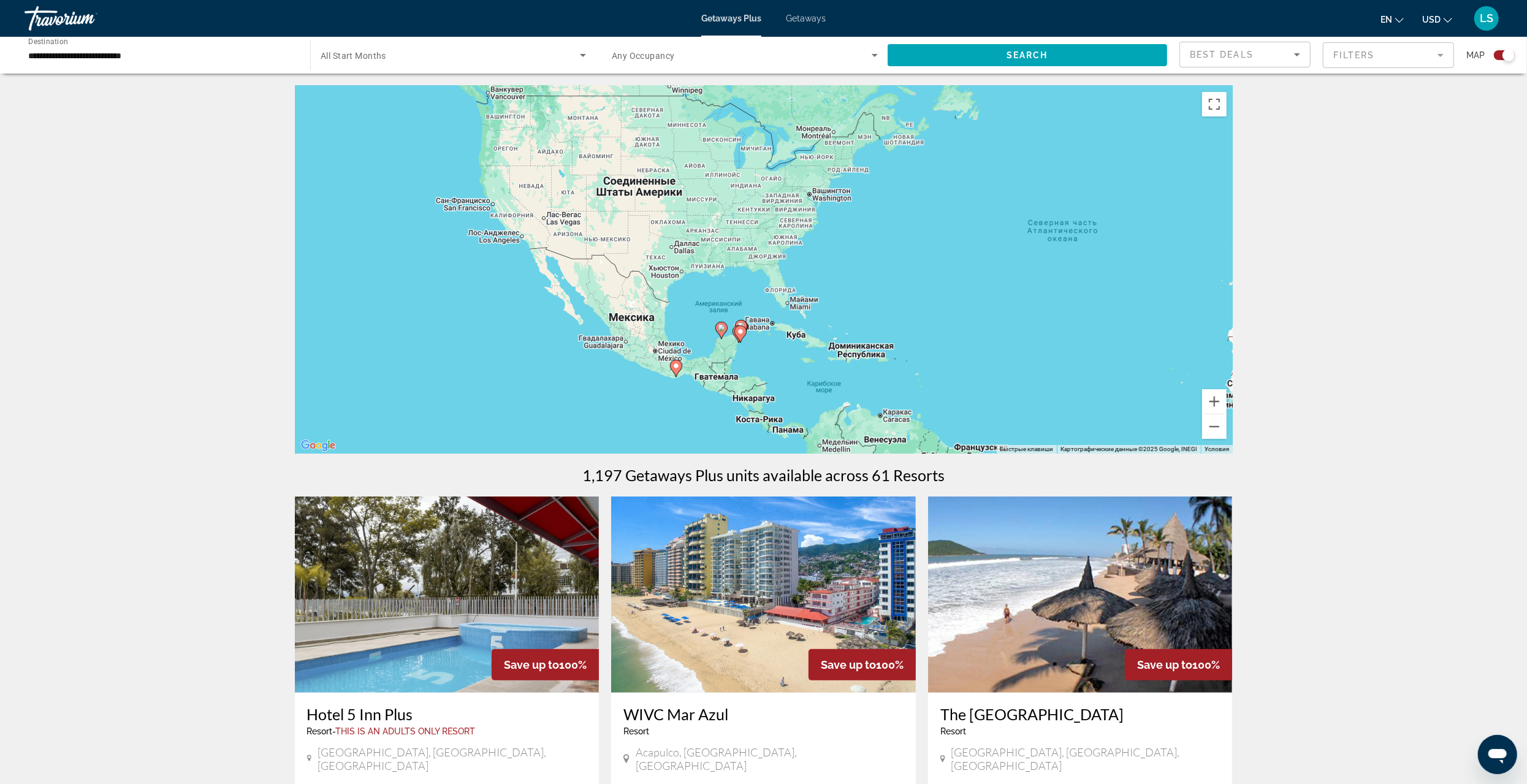
drag, startPoint x: 809, startPoint y: 322, endPoint x: 1190, endPoint y: 315, distance: 381.1
click at [1190, 315] on div "Чтобы активировать перетаскивание с помощью клавиатуры, нажмите Alt + Ввод. Пос…" at bounding box center [764, 270] width 938 height 368
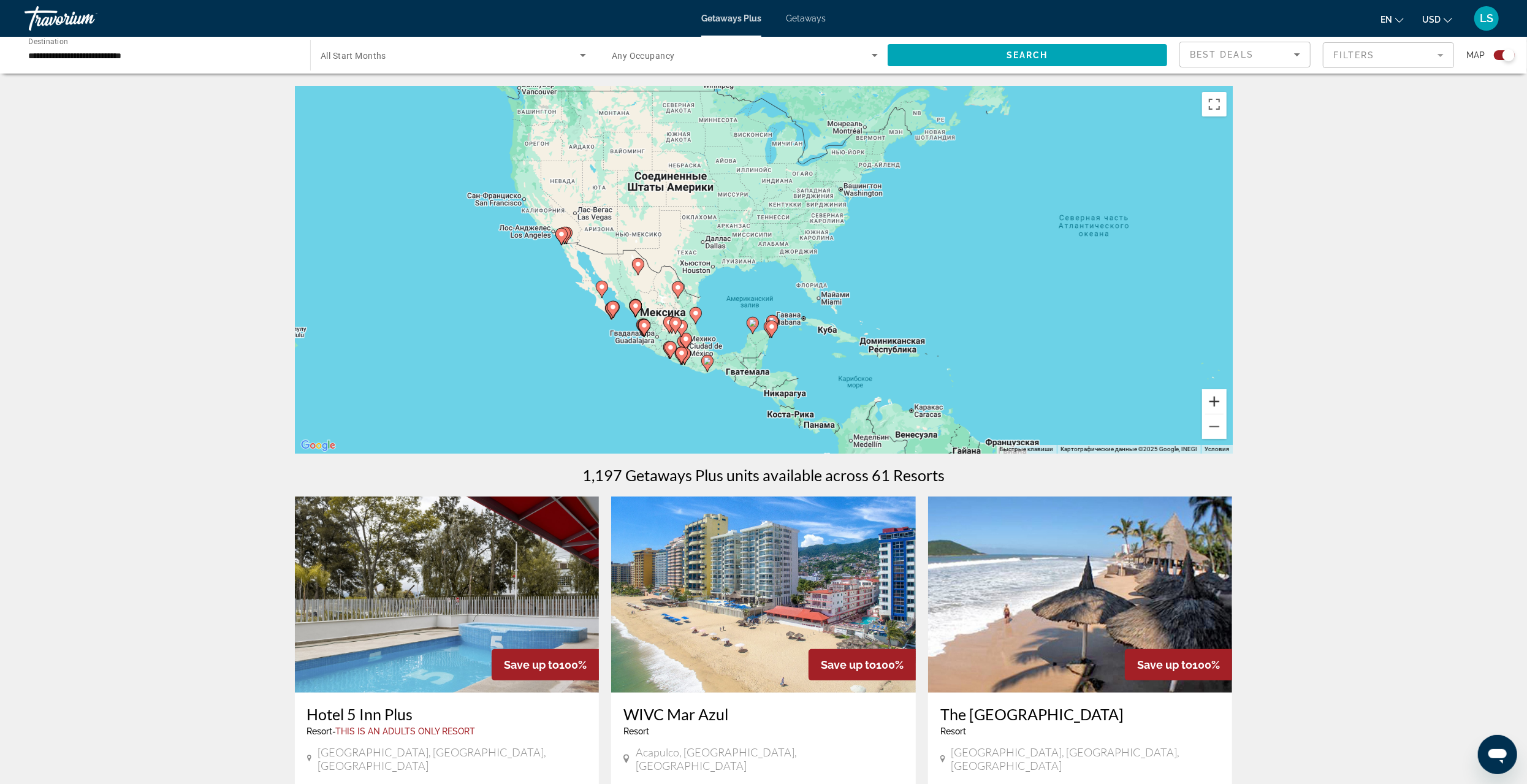
click at [1222, 400] on button "Увеличить" at bounding box center [1215, 401] width 25 height 25
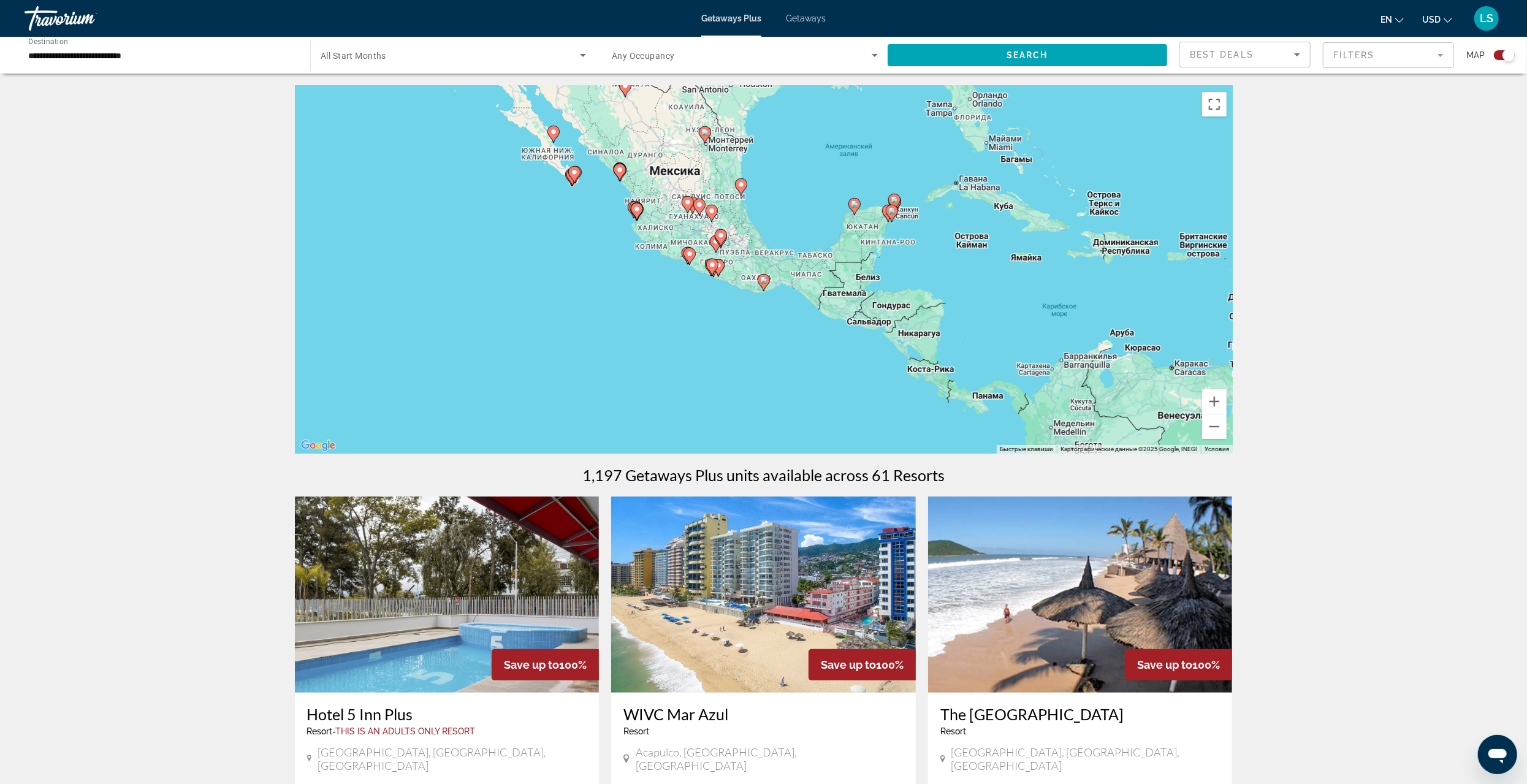
drag, startPoint x: 1005, startPoint y: 388, endPoint x: 1121, endPoint y: 205, distance: 216.7
click at [1121, 205] on div "Чтобы активировать перетаскивание с помощью клавиатуры, нажмите Alt + Ввод. Пос…" at bounding box center [764, 270] width 938 height 368
click at [1218, 405] on button "Увеличить" at bounding box center [1215, 401] width 25 height 25
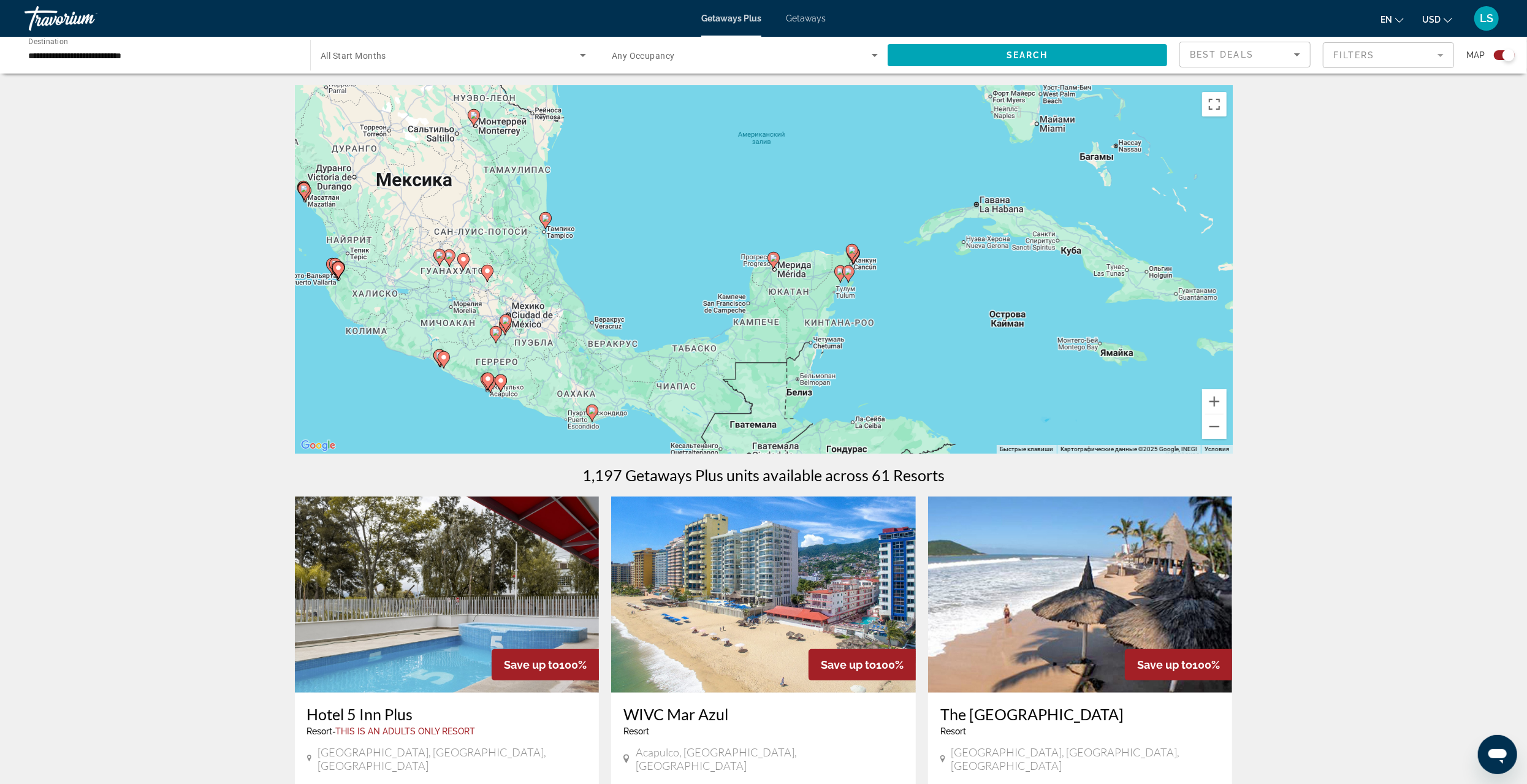
drag, startPoint x: 1047, startPoint y: 240, endPoint x: 869, endPoint y: 354, distance: 211.4
click at [869, 354] on div "Чтобы активировать перетаскивание с помощью клавиатуры, нажмите Alt + Ввод. Пос…" at bounding box center [764, 270] width 938 height 368
click at [1215, 399] on button "Увеличить" at bounding box center [1215, 401] width 25 height 25
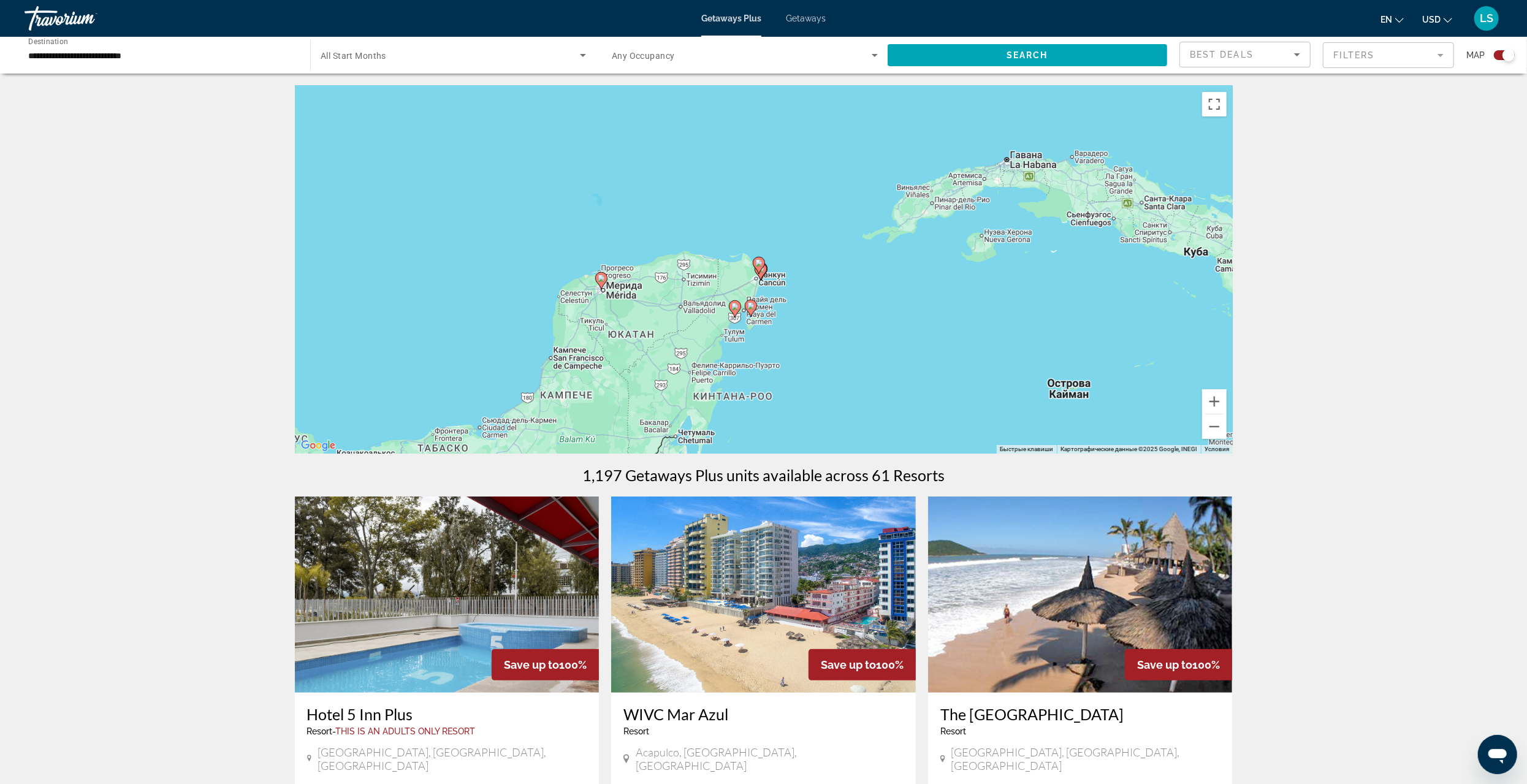
drag, startPoint x: 1034, startPoint y: 332, endPoint x: 823, endPoint y: 362, distance: 213.1
click at [825, 363] on div "Чтобы активировать перетаскивание с помощью клавиатуры, нажмите Alt + Ввод. Пос…" at bounding box center [764, 270] width 938 height 368
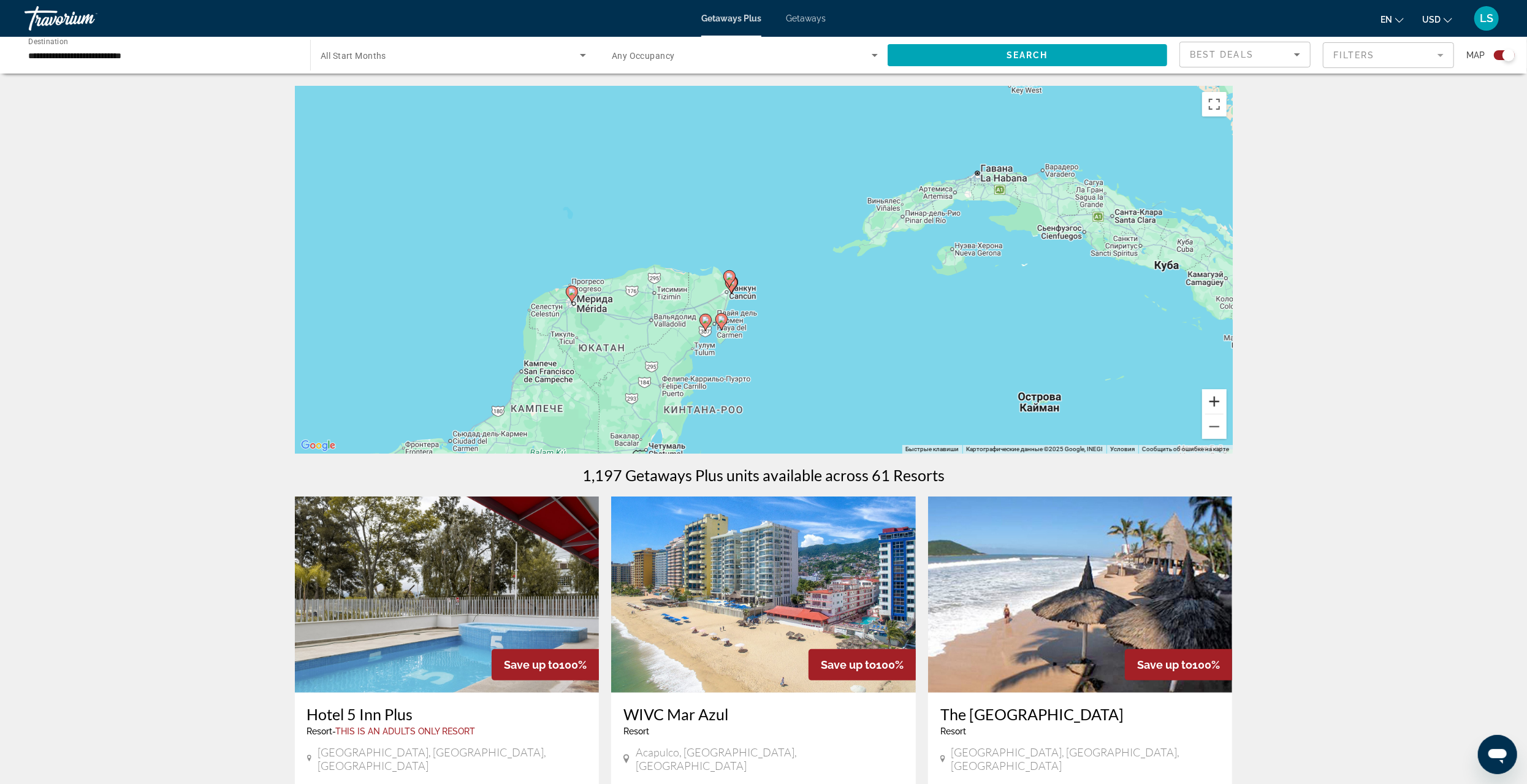
click at [1209, 397] on button "Увеличить" at bounding box center [1215, 401] width 25 height 25
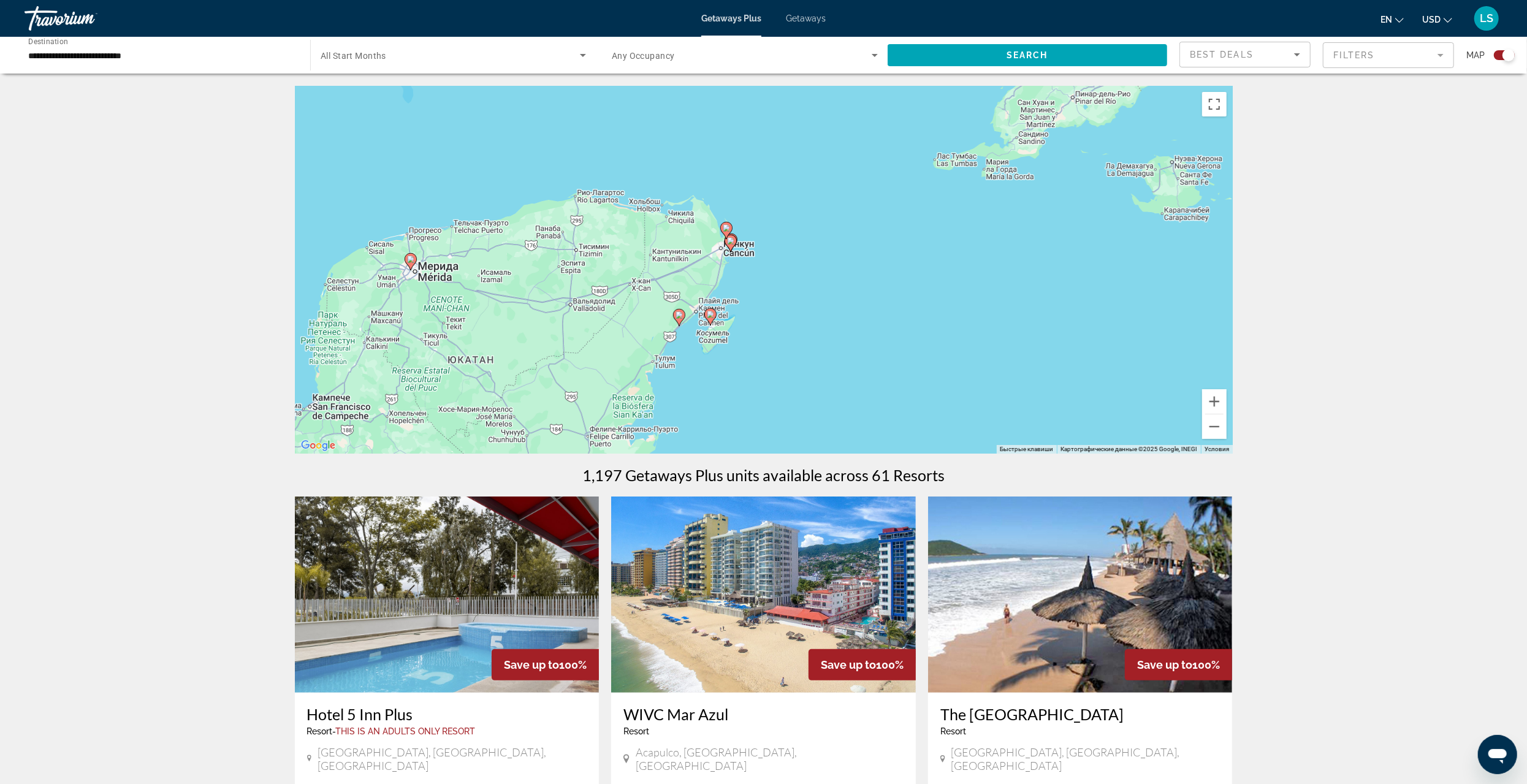
drag, startPoint x: 910, startPoint y: 372, endPoint x: 941, endPoint y: 299, distance: 79.3
click at [941, 299] on div "Чтобы активировать перетаскивание с помощью клавиатуры, нажмите Alt + Ввод. Пос…" at bounding box center [764, 270] width 938 height 368
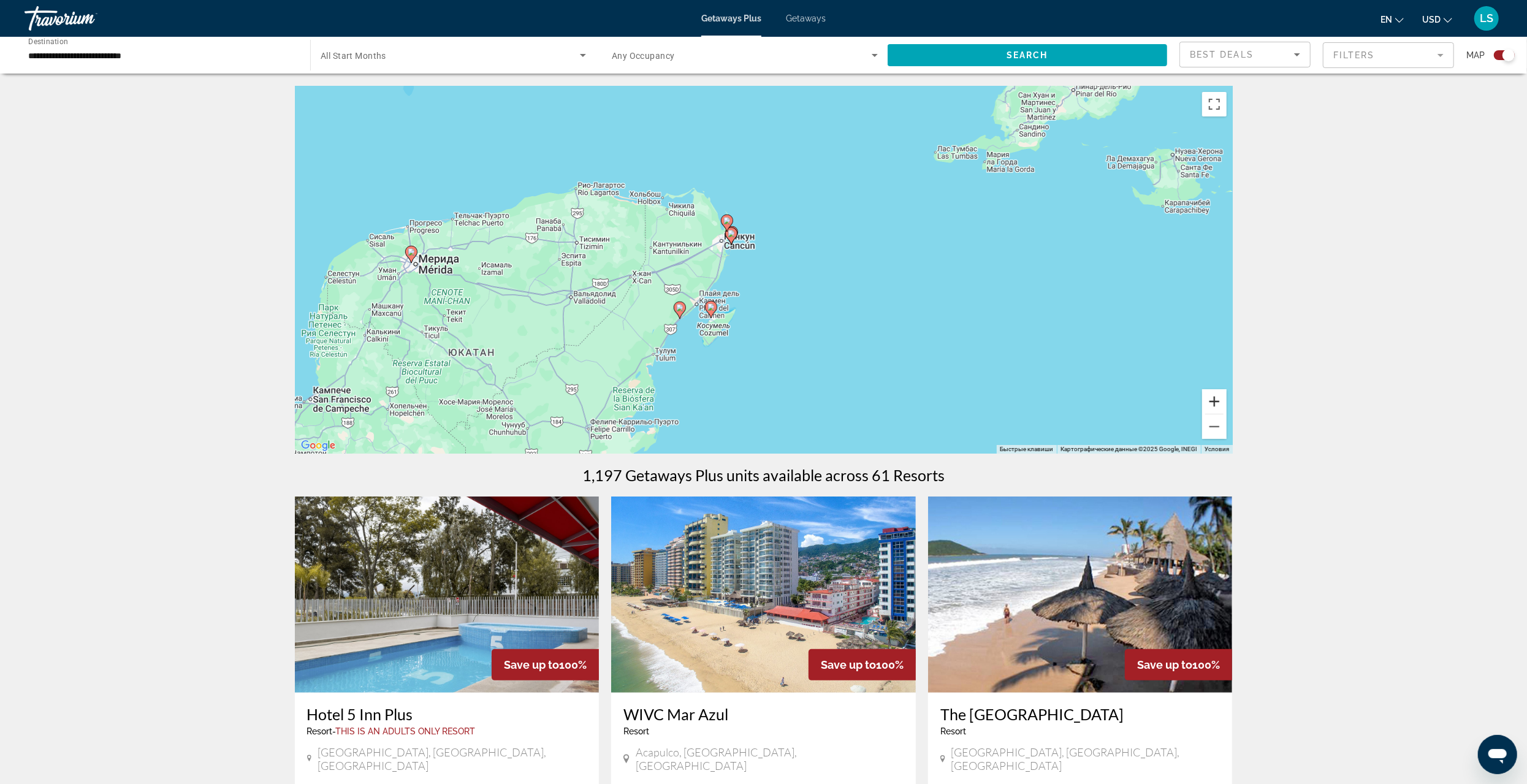
click at [1216, 397] on button "Увеличить" at bounding box center [1215, 401] width 25 height 25
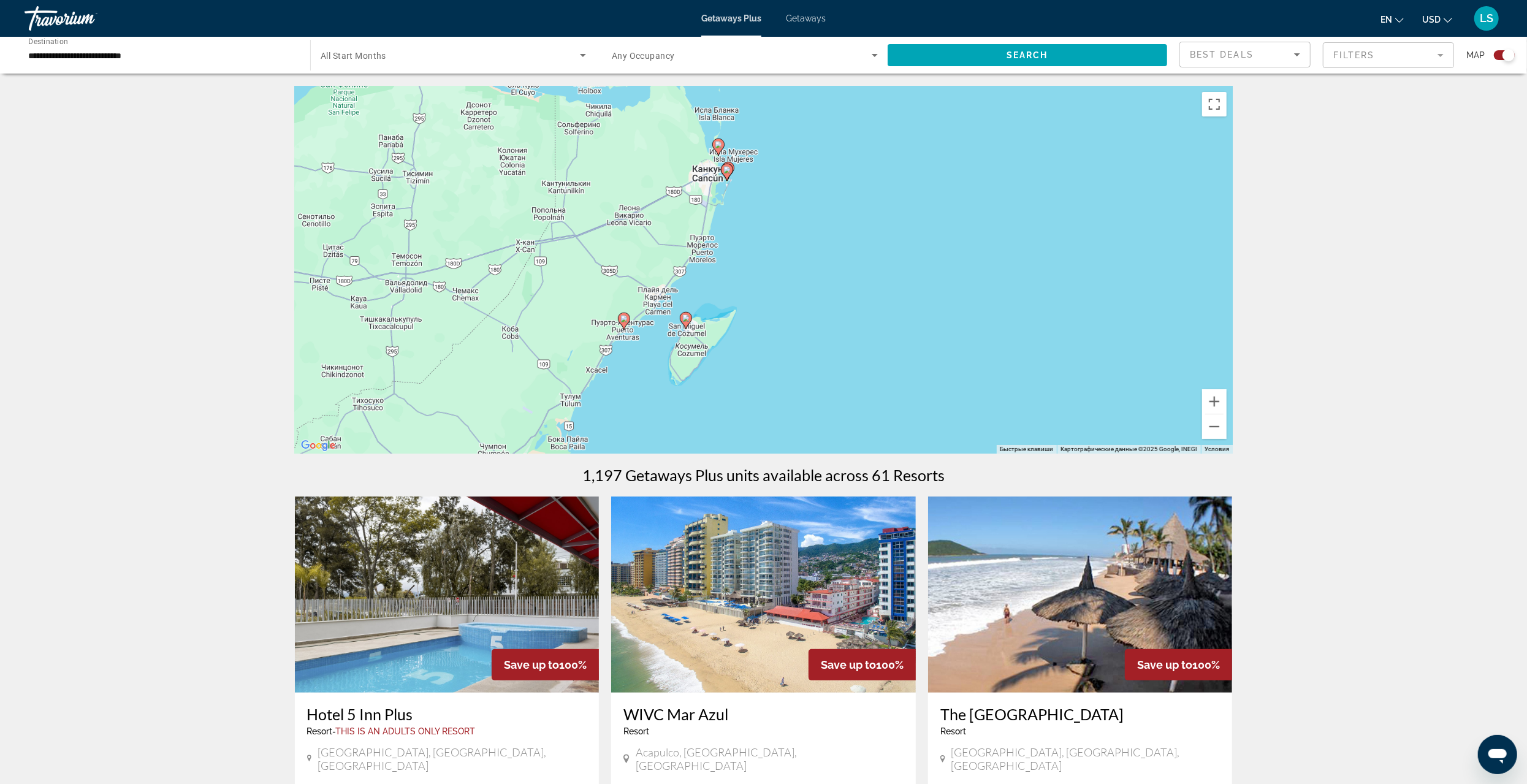
drag, startPoint x: 924, startPoint y: 330, endPoint x: 947, endPoint y: 277, distance: 57.8
click at [947, 278] on div "Чтобы активировать перетаскивание с помощью клавиатуры, нажмите Alt + Ввод. Пос…" at bounding box center [764, 270] width 938 height 368
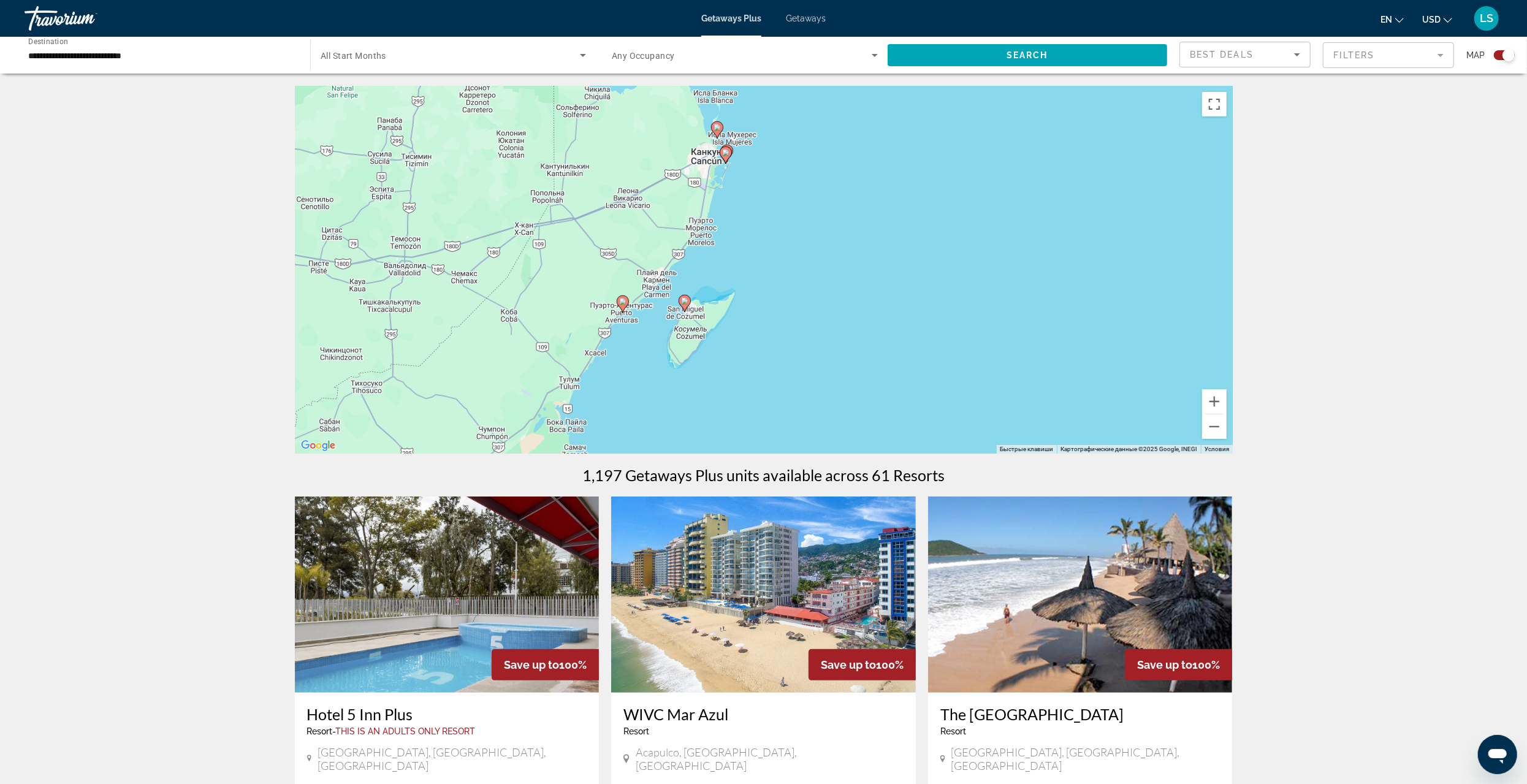
click at [622, 301] on image "Main content" at bounding box center [622, 301] width 7 height 7
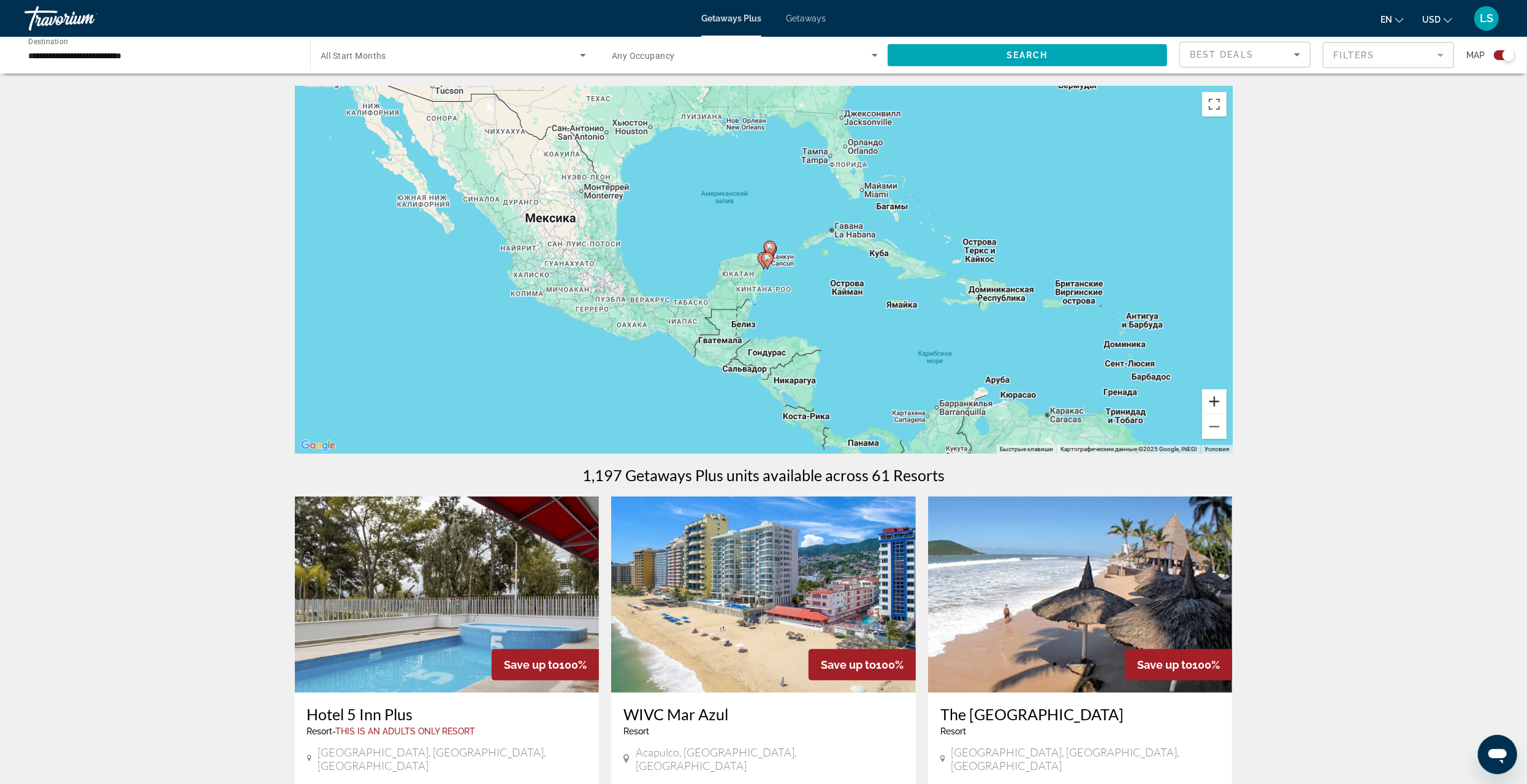
click at [1216, 396] on button "Увеличить" at bounding box center [1215, 401] width 25 height 25
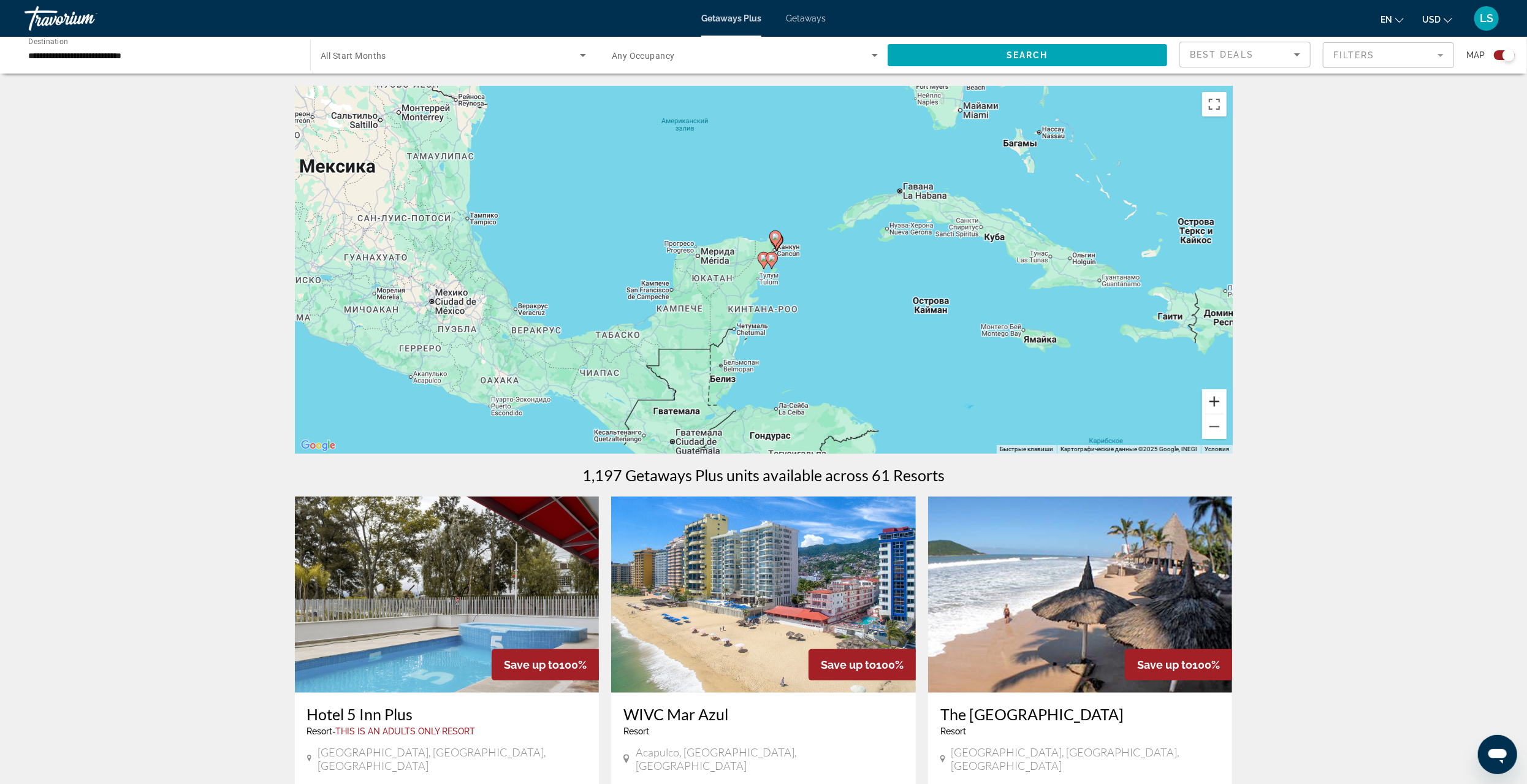
drag, startPoint x: 1211, startPoint y: 399, endPoint x: 1193, endPoint y: 397, distance: 18.1
click at [1210, 399] on button "Увеличить" at bounding box center [1215, 401] width 25 height 25
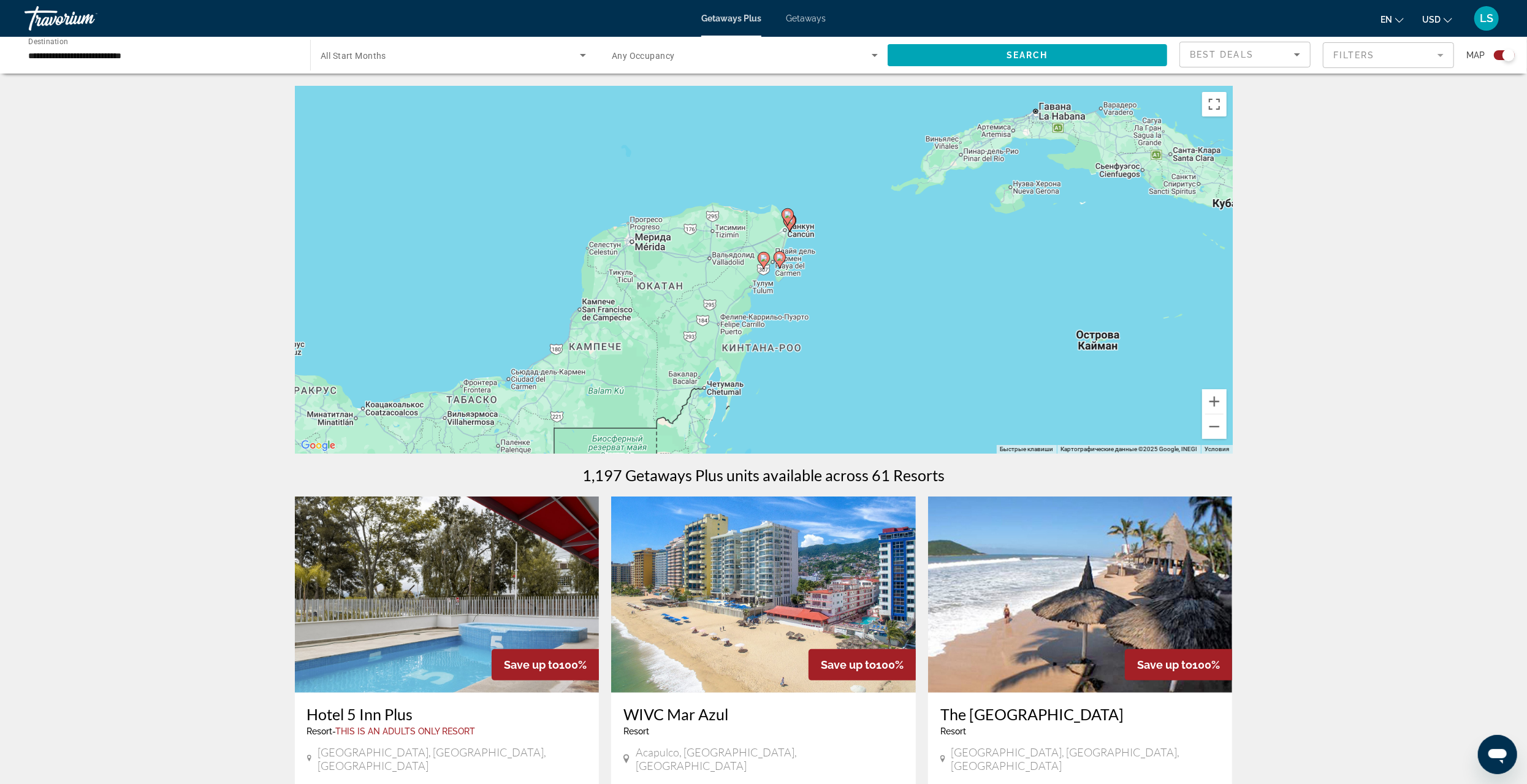
click at [765, 261] on image "Main content" at bounding box center [764, 257] width 7 height 7
type input "**********"
click at [765, 261] on image "Main content" at bounding box center [764, 257] width 7 height 7
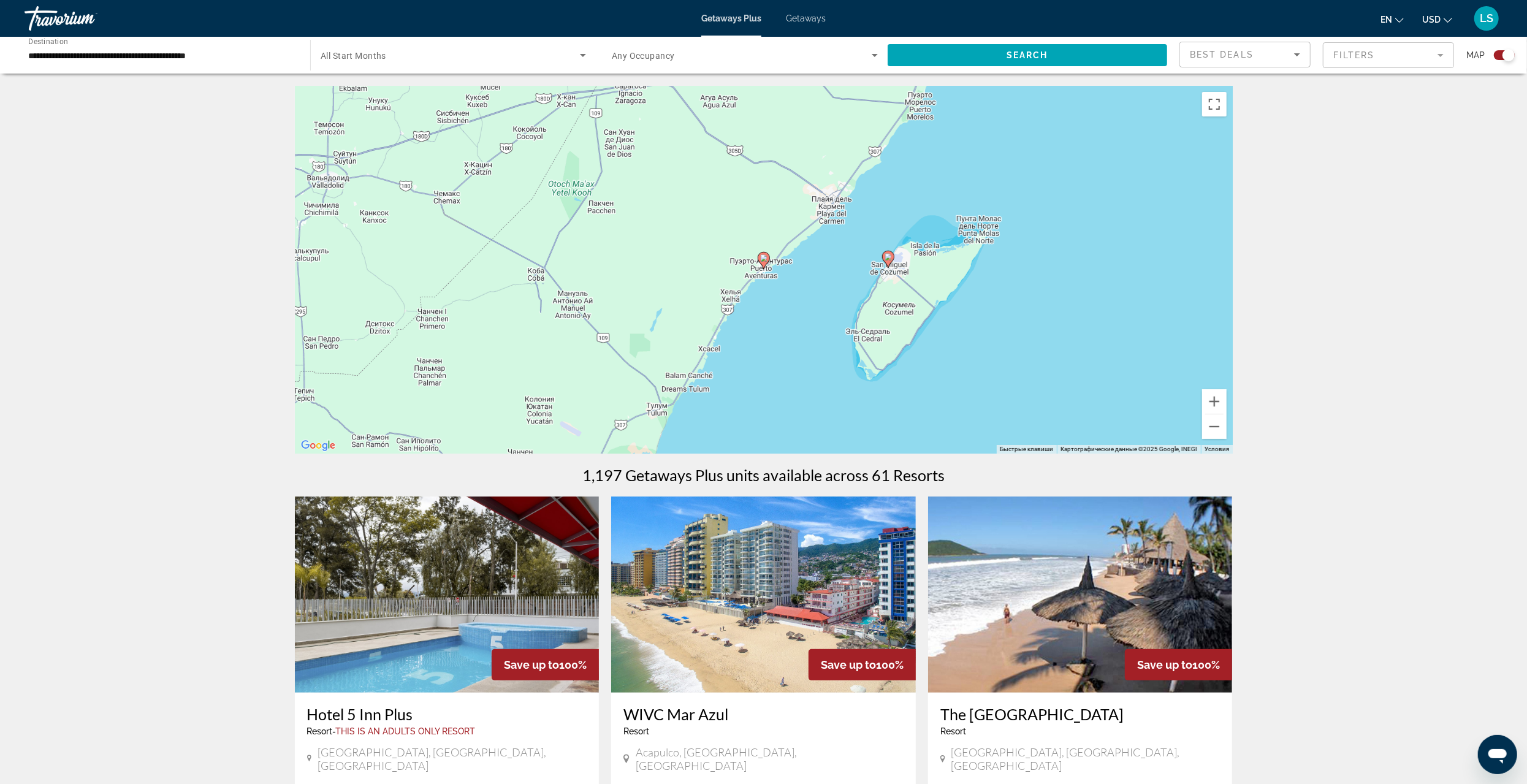
click at [765, 261] on image "Main content" at bounding box center [764, 257] width 7 height 7
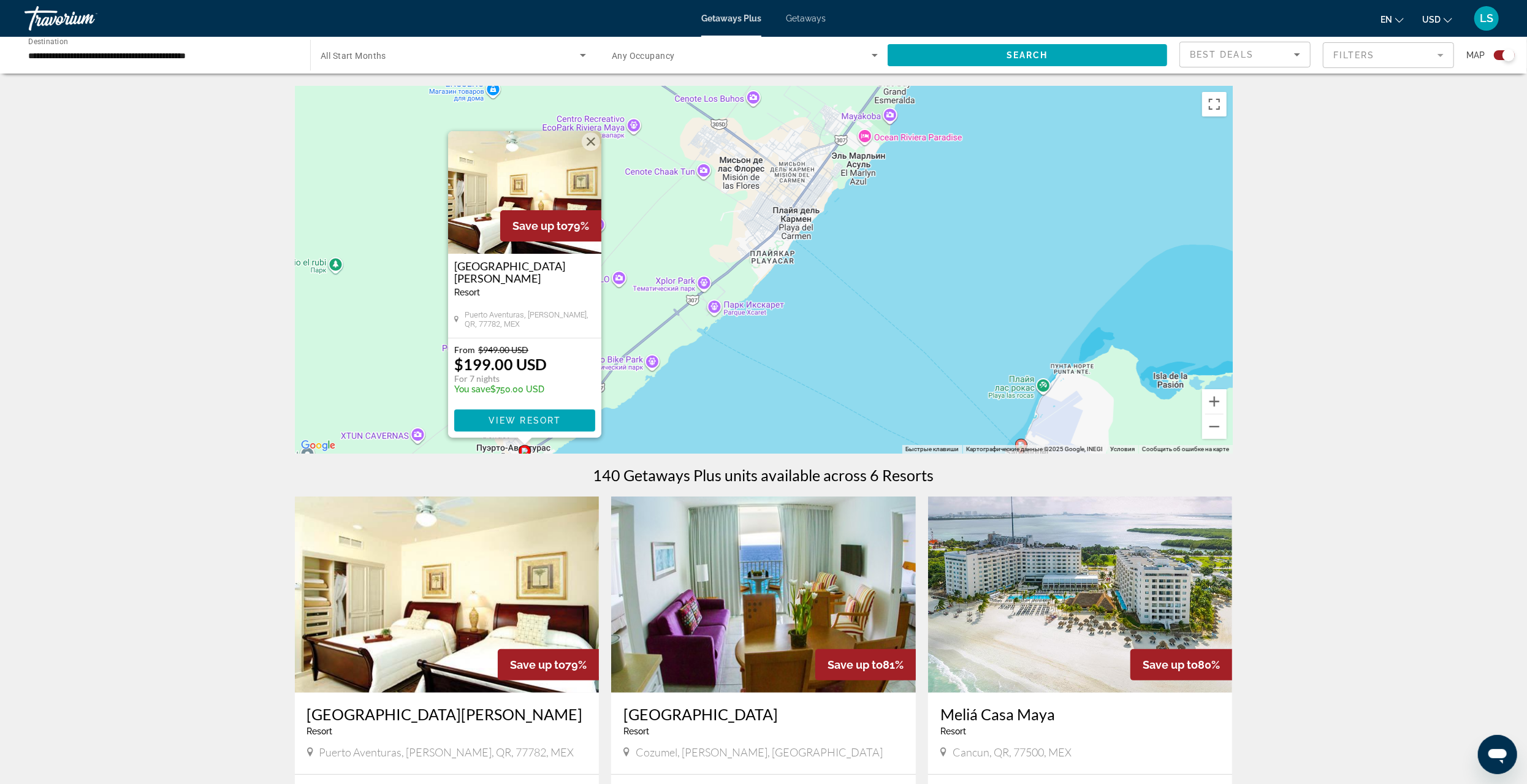
drag, startPoint x: 969, startPoint y: 296, endPoint x: 729, endPoint y: 323, distance: 241.5
click at [729, 323] on div "Чтобы активировать перетаскивание с помощью клавиатуры, нажмите Alt + Ввод. Пос…" at bounding box center [764, 270] width 938 height 368
click at [591, 141] on button "Закрыть" at bounding box center [591, 141] width 18 height 18
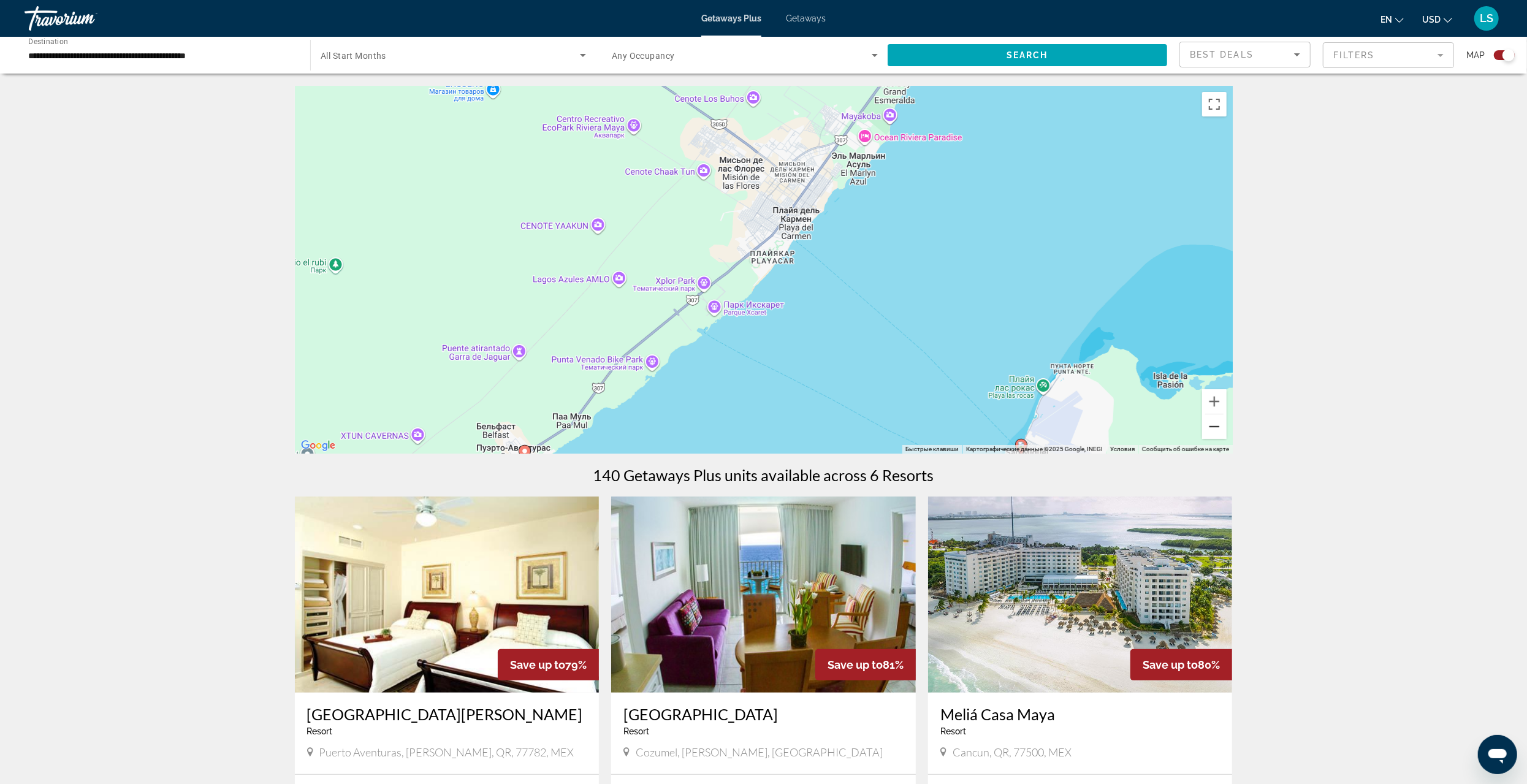
click at [1215, 426] on button "Уменьшить" at bounding box center [1215, 427] width 25 height 25
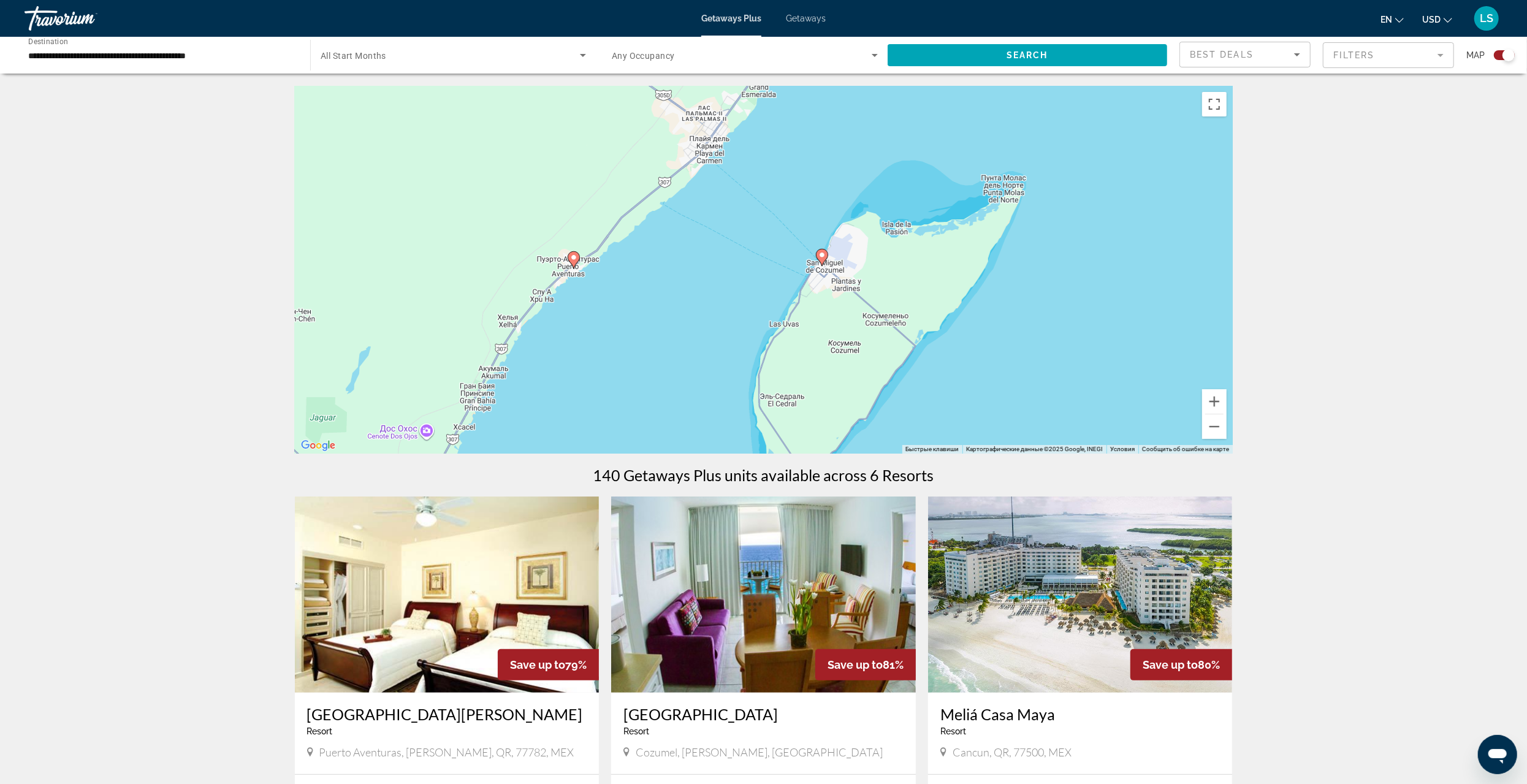
drag, startPoint x: 942, startPoint y: 380, endPoint x: 870, endPoint y: 284, distance: 120.0
click at [870, 284] on div "Чтобы активировать перетаскивание с помощью клавиатуры, нажмите Alt + Ввод. Пос…" at bounding box center [764, 270] width 938 height 368
click at [820, 256] on image "Main content" at bounding box center [820, 256] width 7 height 7
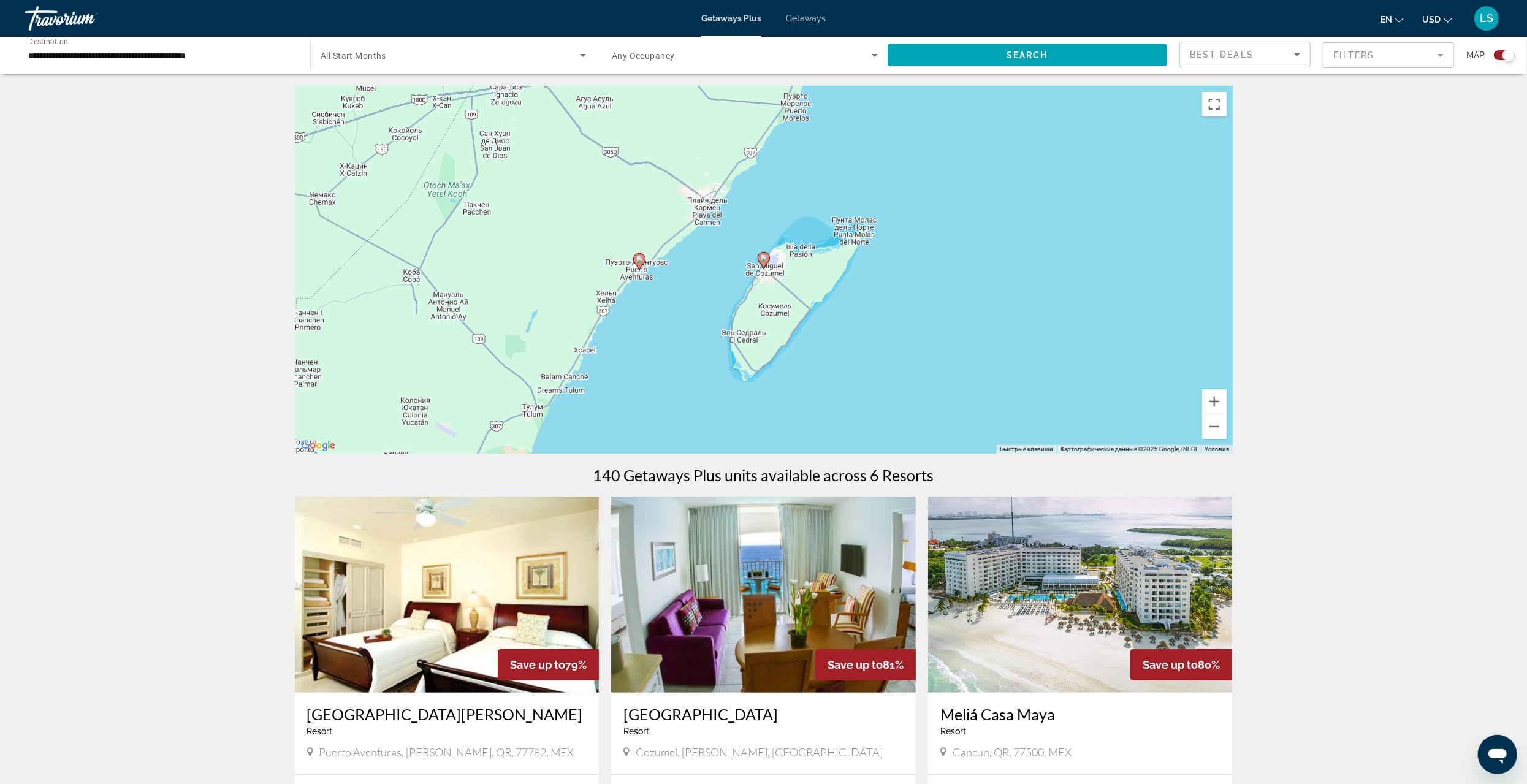
click at [764, 265] on icon "Main content" at bounding box center [763, 260] width 11 height 16
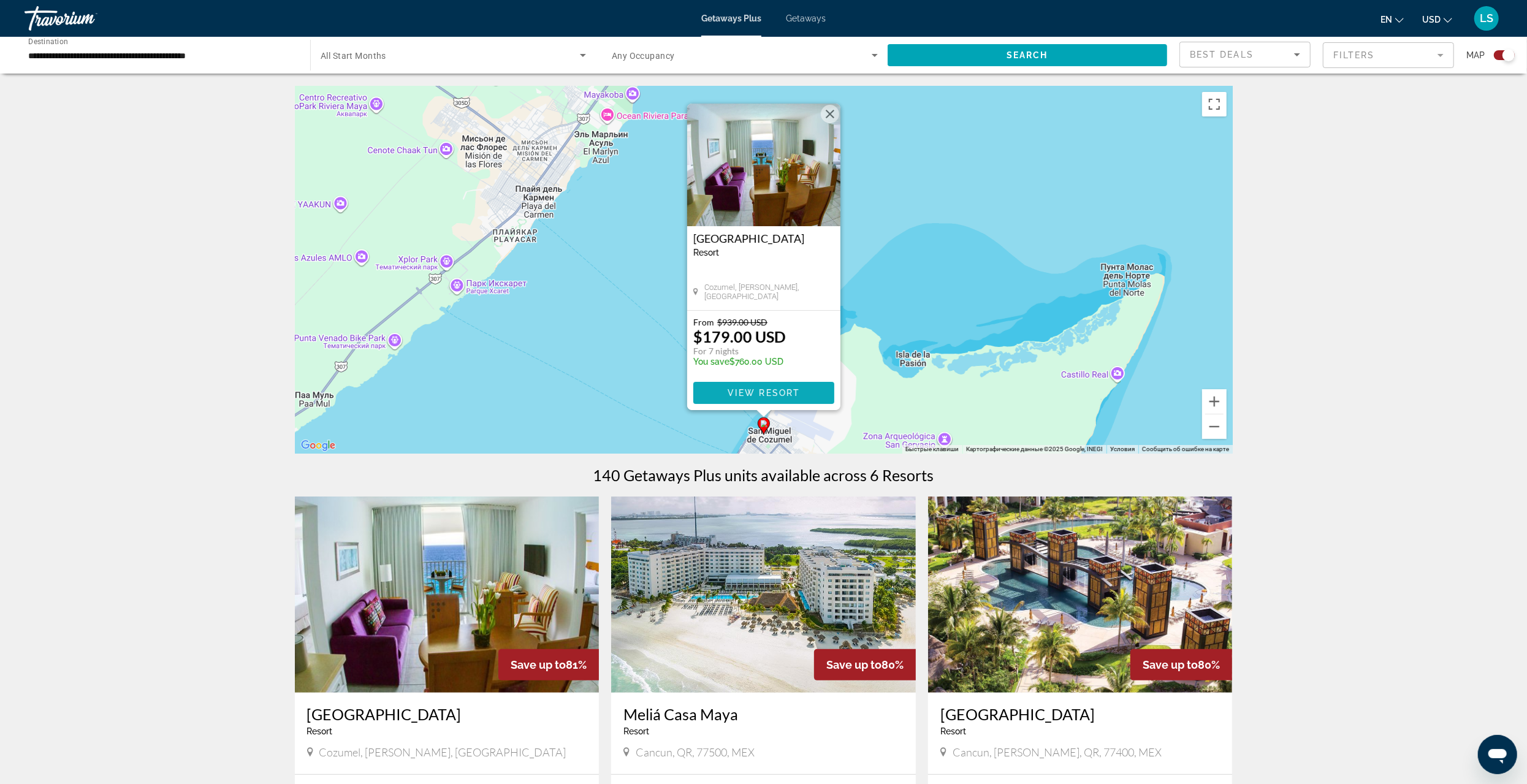
click at [753, 390] on span "View Resort" at bounding box center [764, 392] width 72 height 10
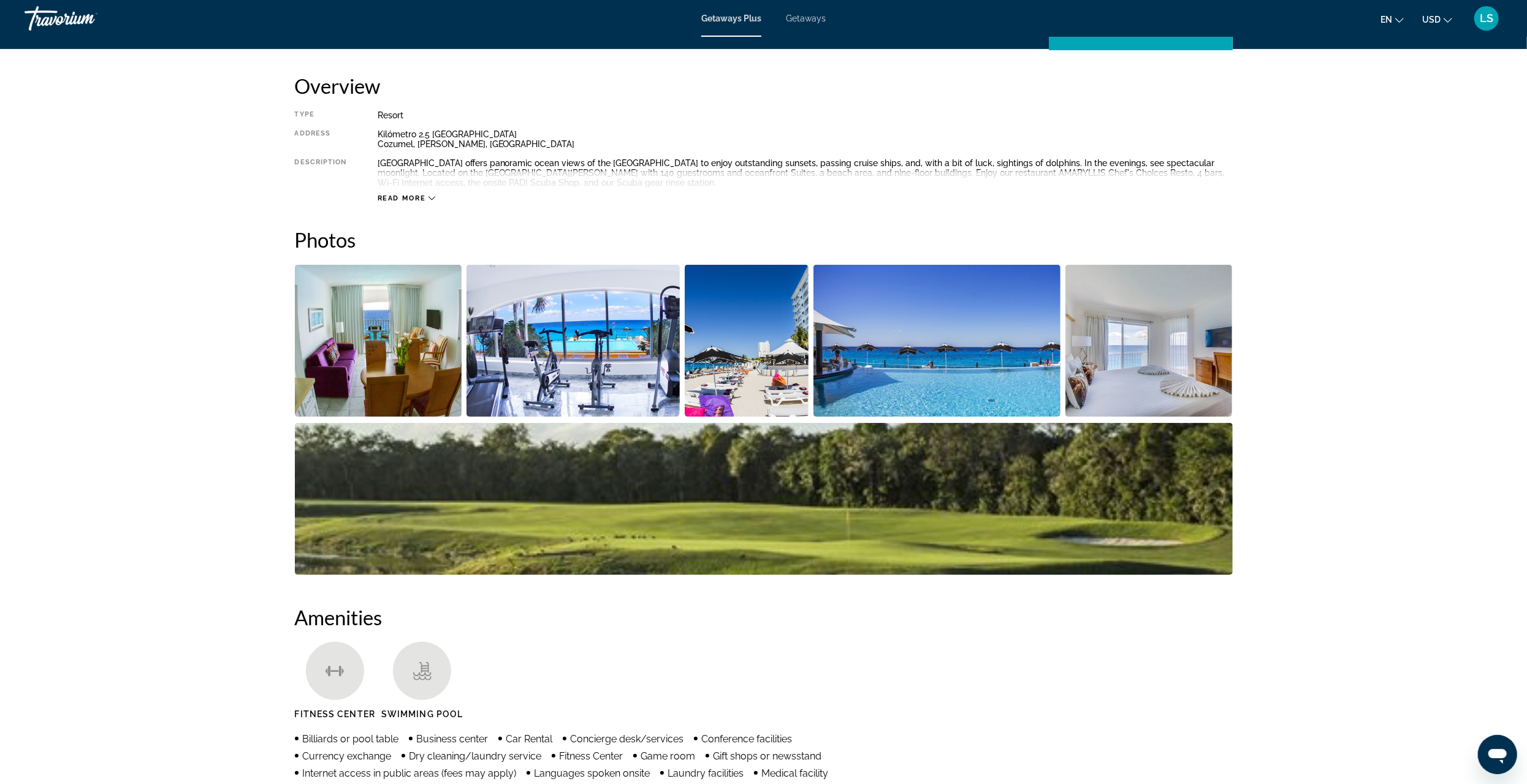
scroll to position [429, 0]
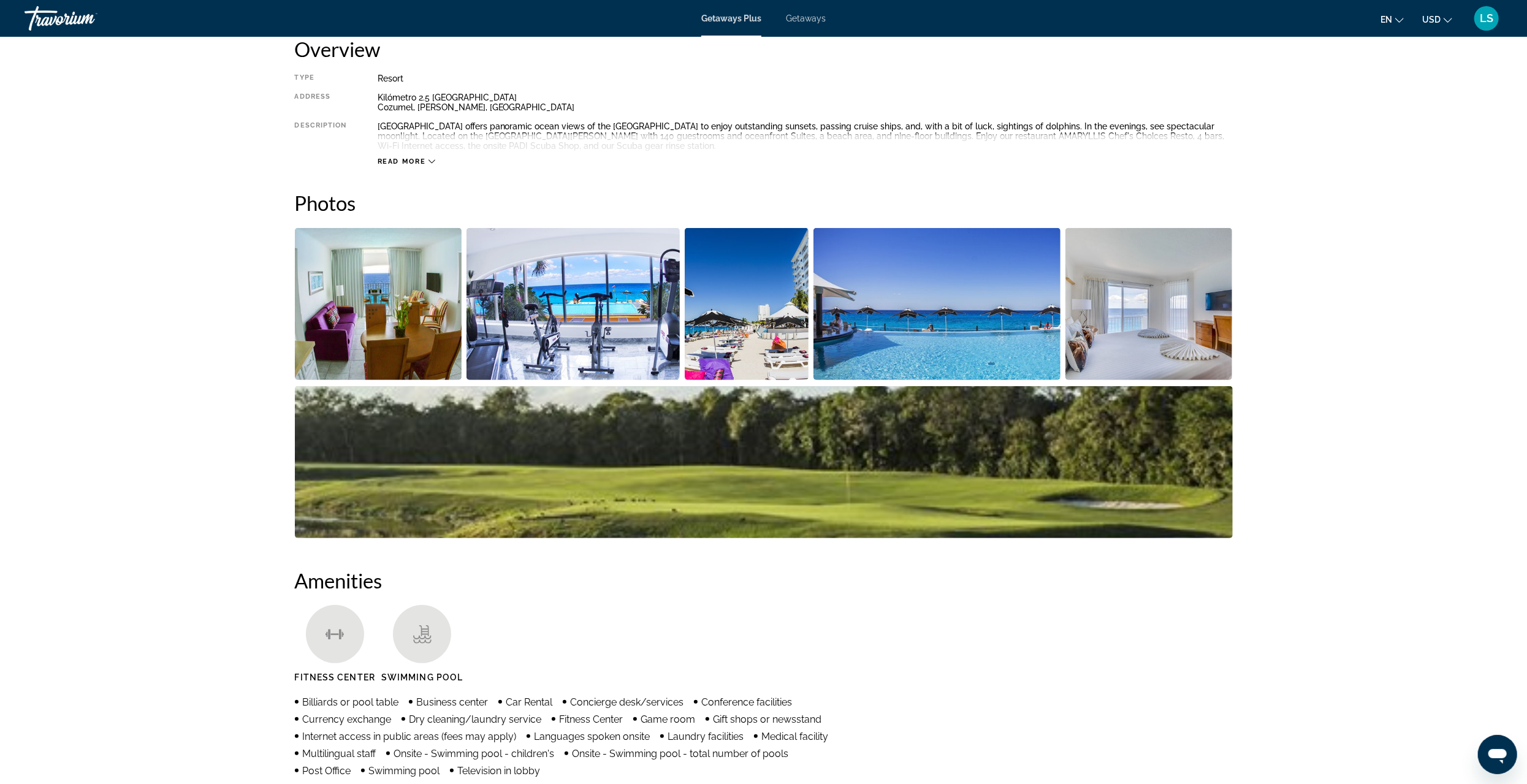
click at [549, 317] on img "Open full-screen image slider" at bounding box center [573, 304] width 214 height 152
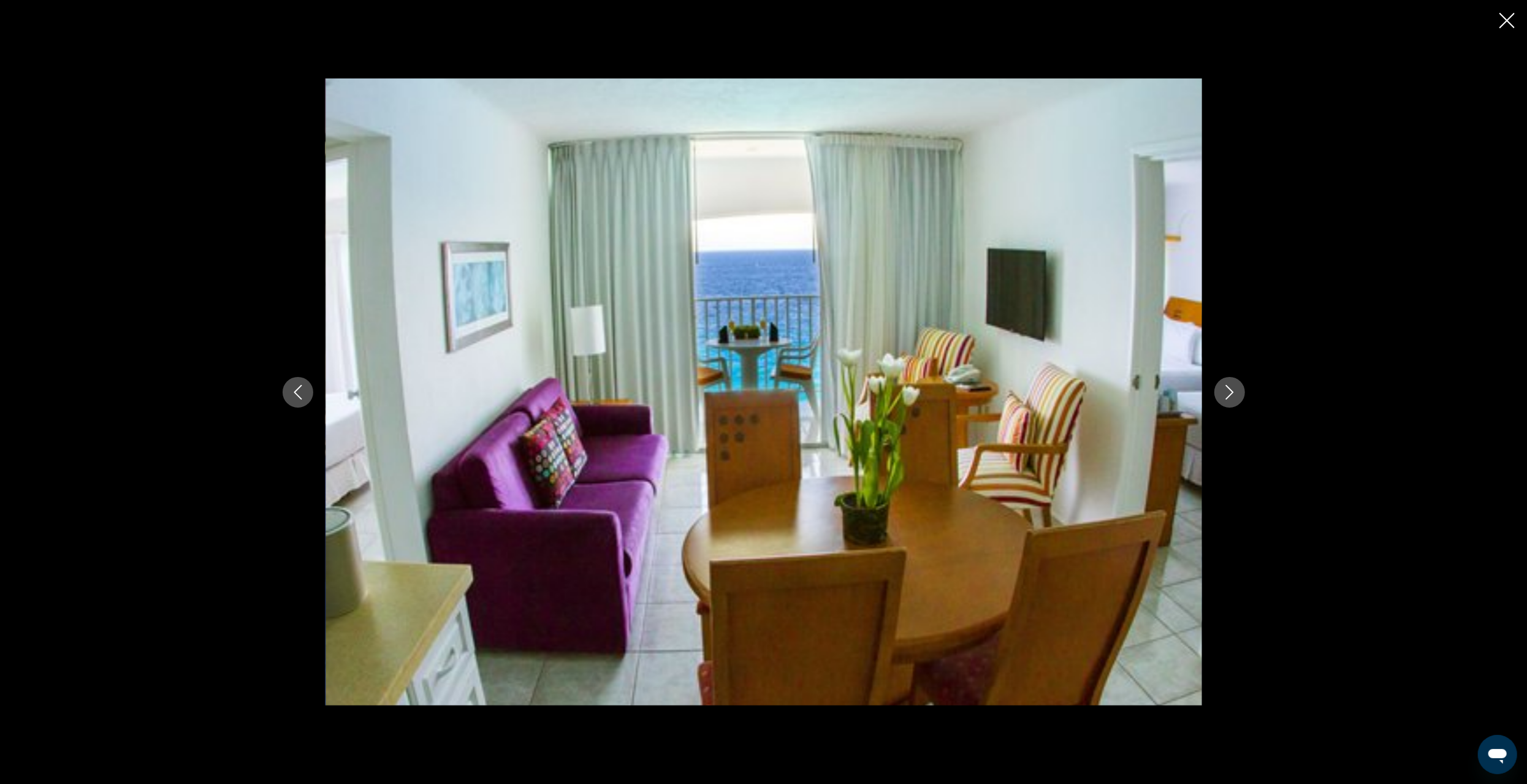
click at [1232, 394] on icon "Next image" at bounding box center [1229, 392] width 15 height 15
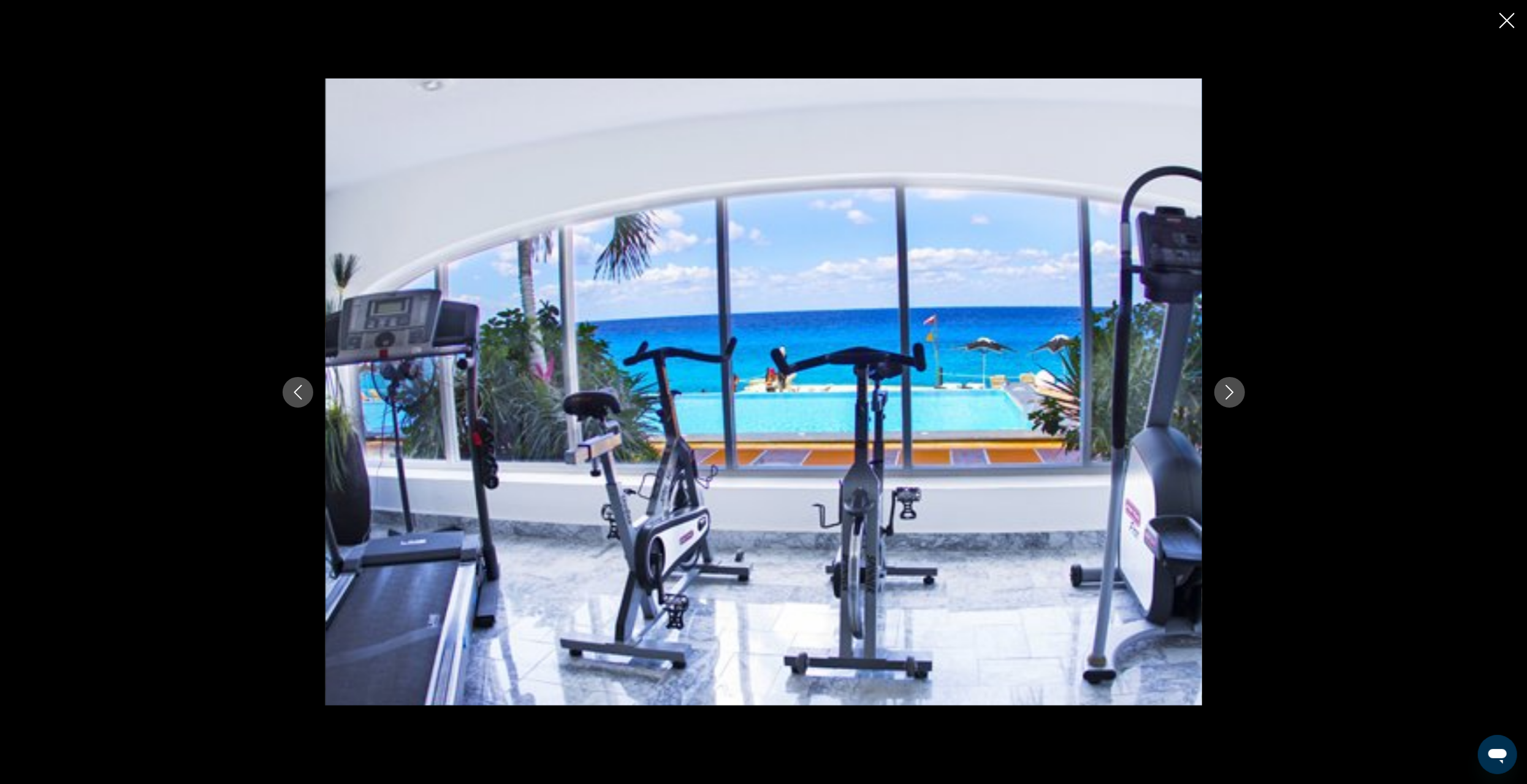
click at [1232, 394] on icon "Next image" at bounding box center [1229, 392] width 15 height 15
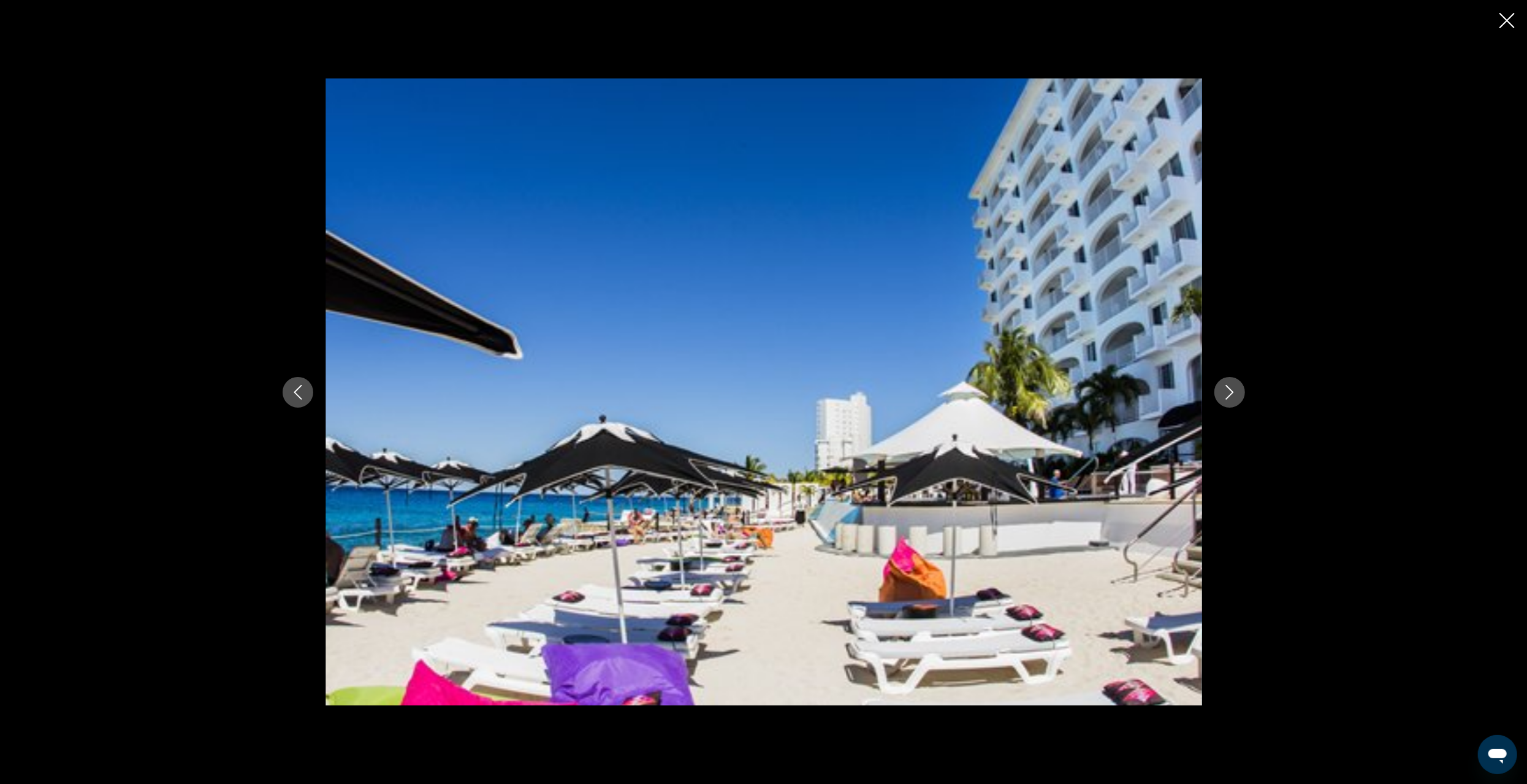
click at [1232, 394] on icon "Next image" at bounding box center [1229, 392] width 15 height 15
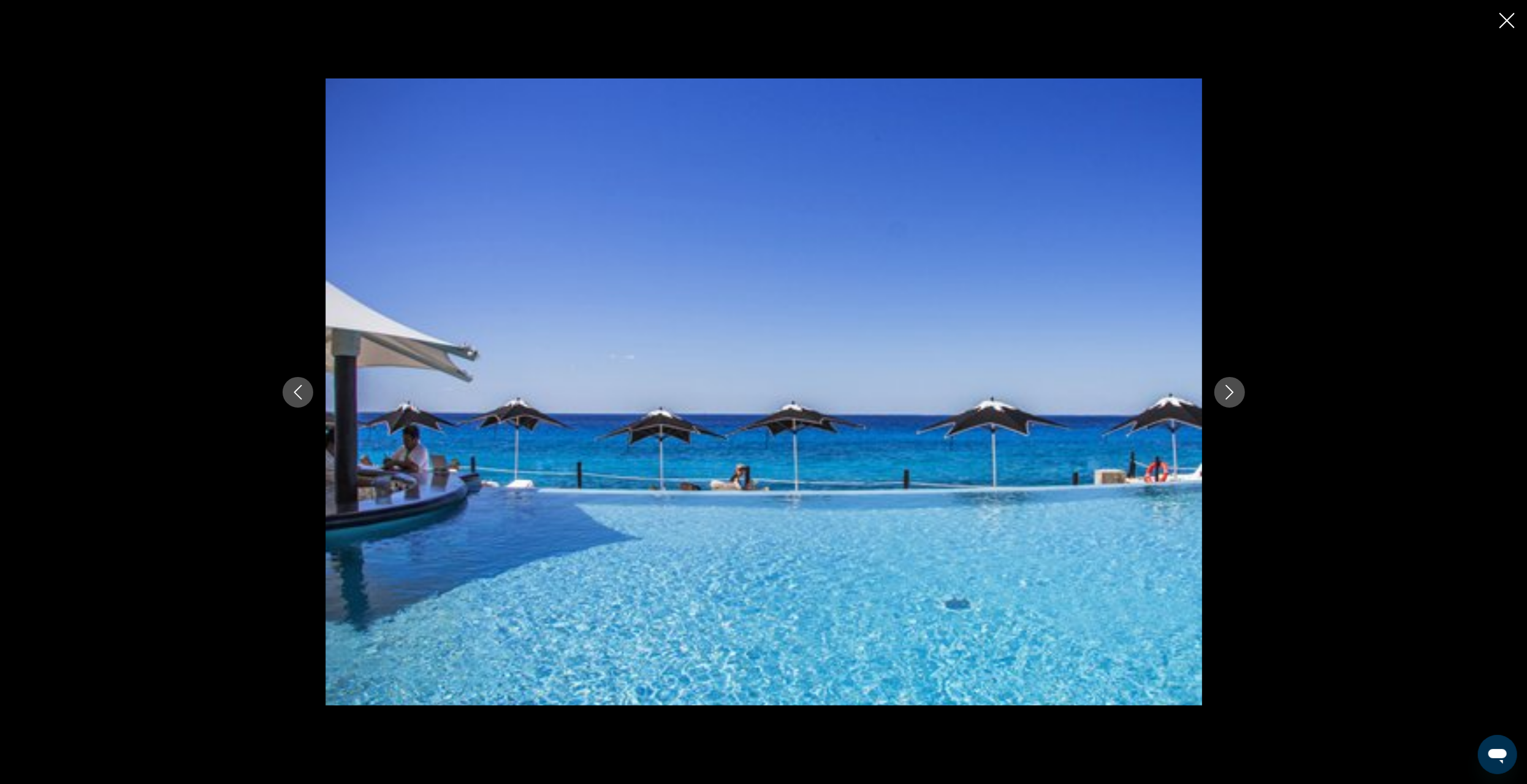
click at [1232, 394] on icon "Next image" at bounding box center [1229, 392] width 15 height 15
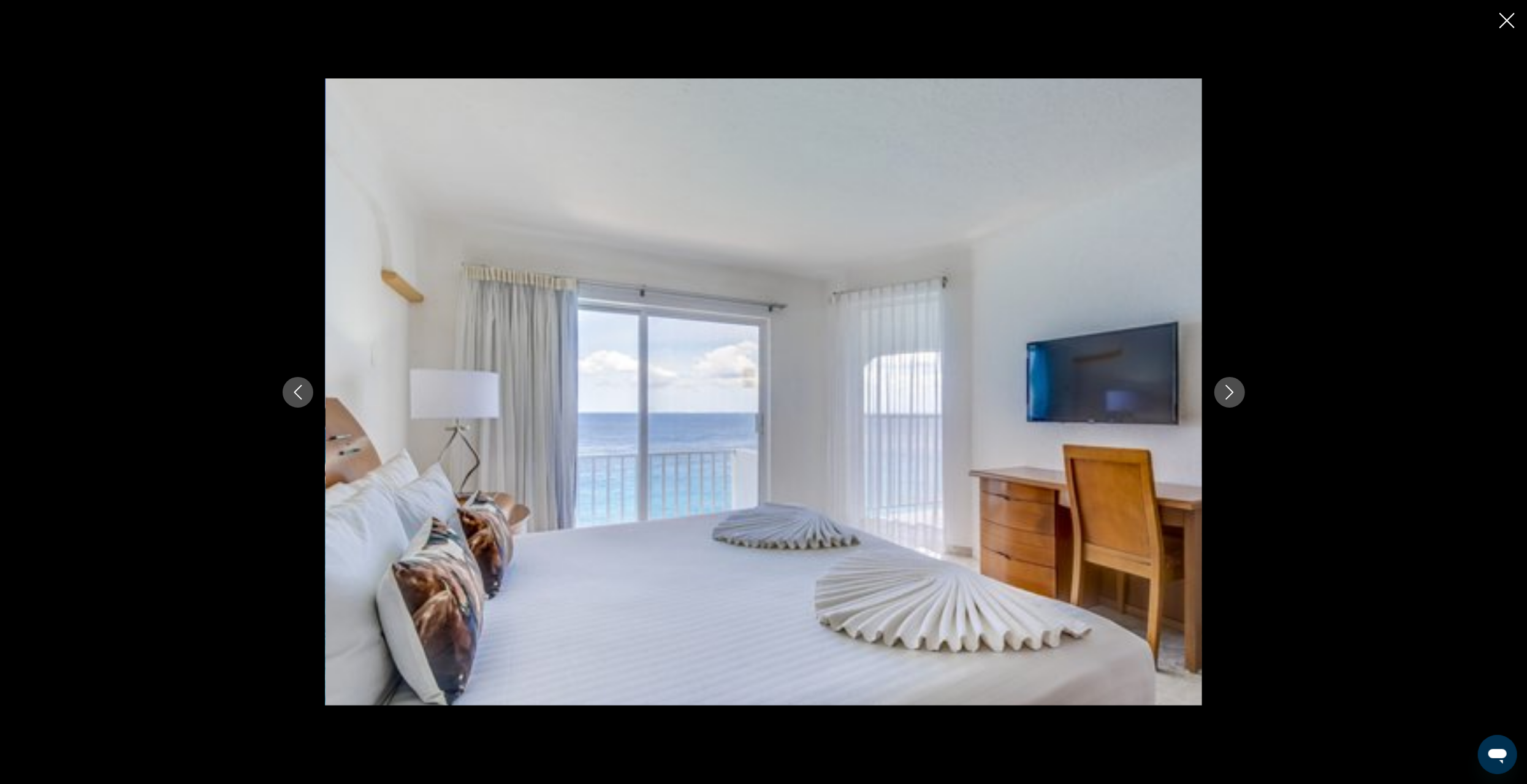
click at [1232, 394] on icon "Next image" at bounding box center [1229, 392] width 15 height 15
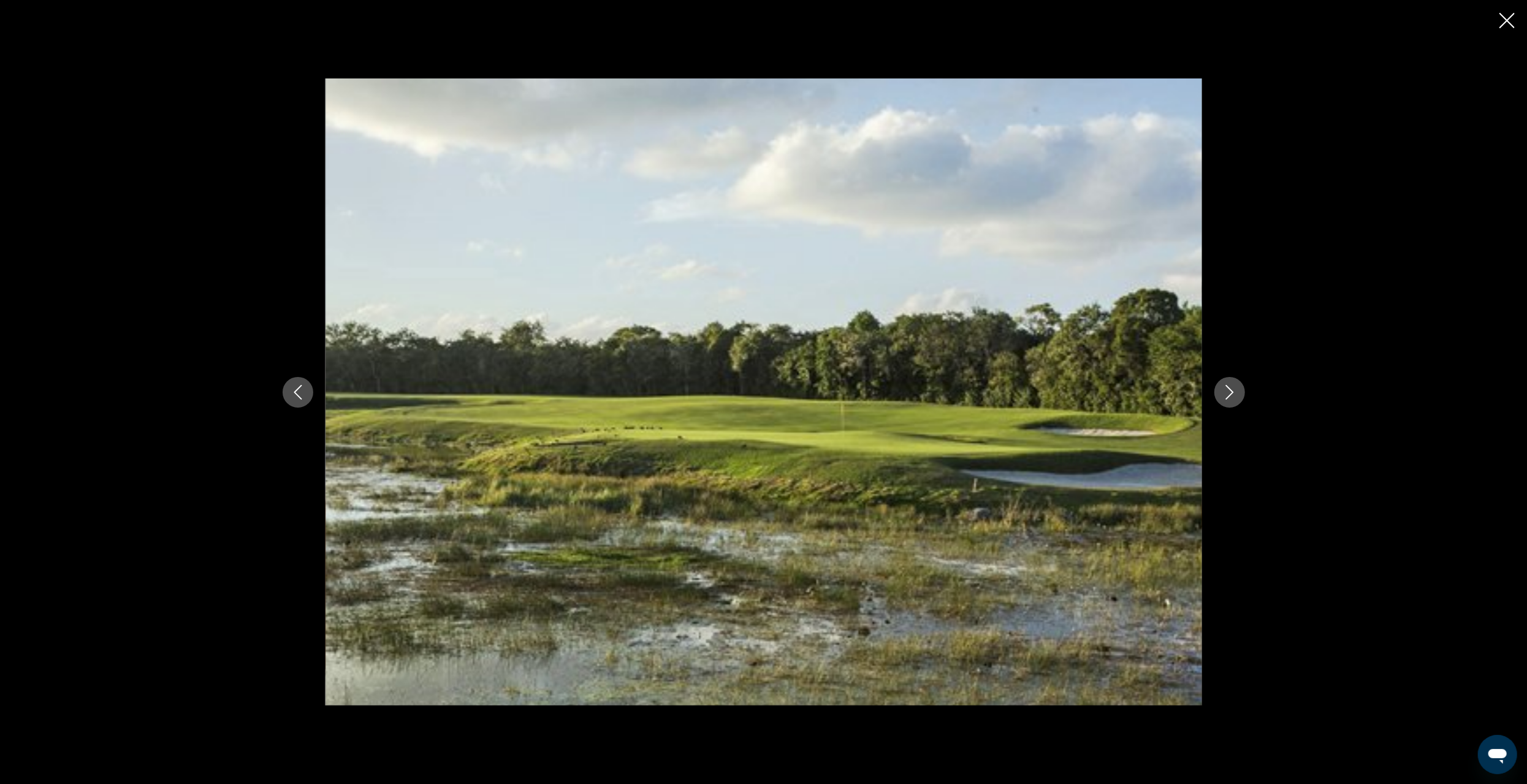
click at [1232, 394] on icon "Next image" at bounding box center [1229, 392] width 15 height 15
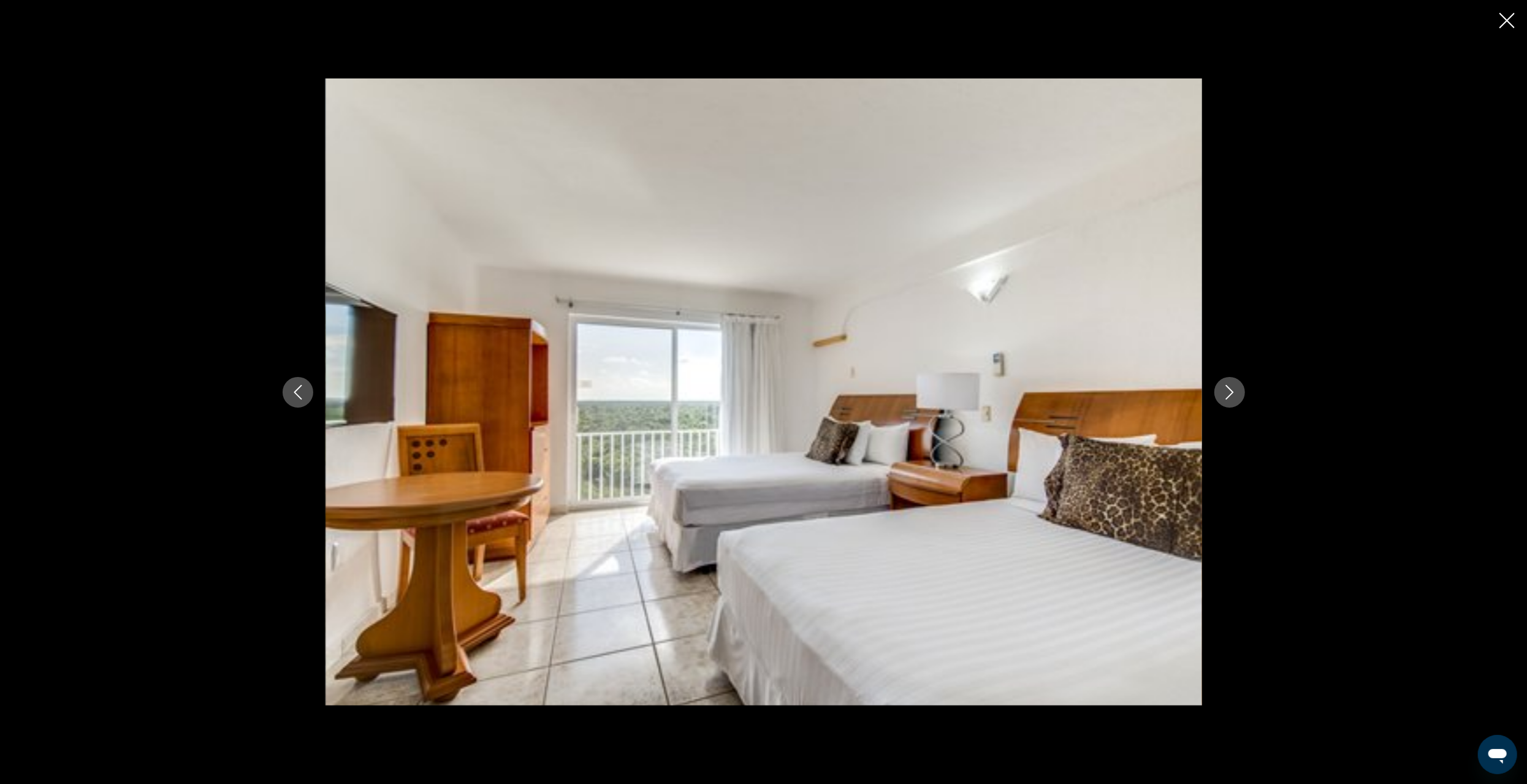
drag, startPoint x: 1515, startPoint y: 18, endPoint x: 1516, endPoint y: 10, distance: 8.1
click at [1515, 21] on div "prev next" at bounding box center [764, 392] width 1527 height 784
click at [1506, 17] on icon "Close slideshow" at bounding box center [1508, 21] width 15 height 15
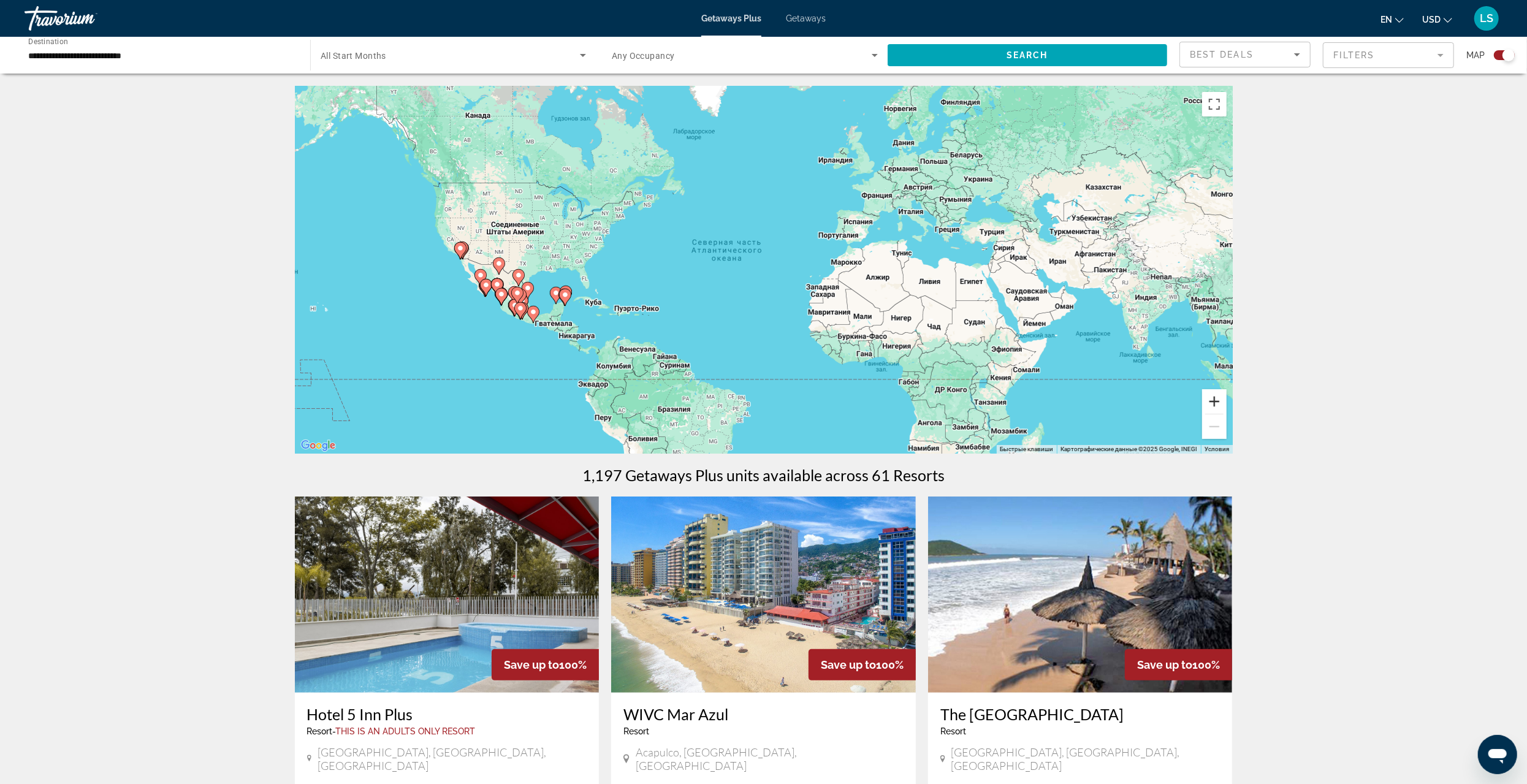
click at [1209, 399] on button "Увеличить" at bounding box center [1215, 401] width 25 height 25
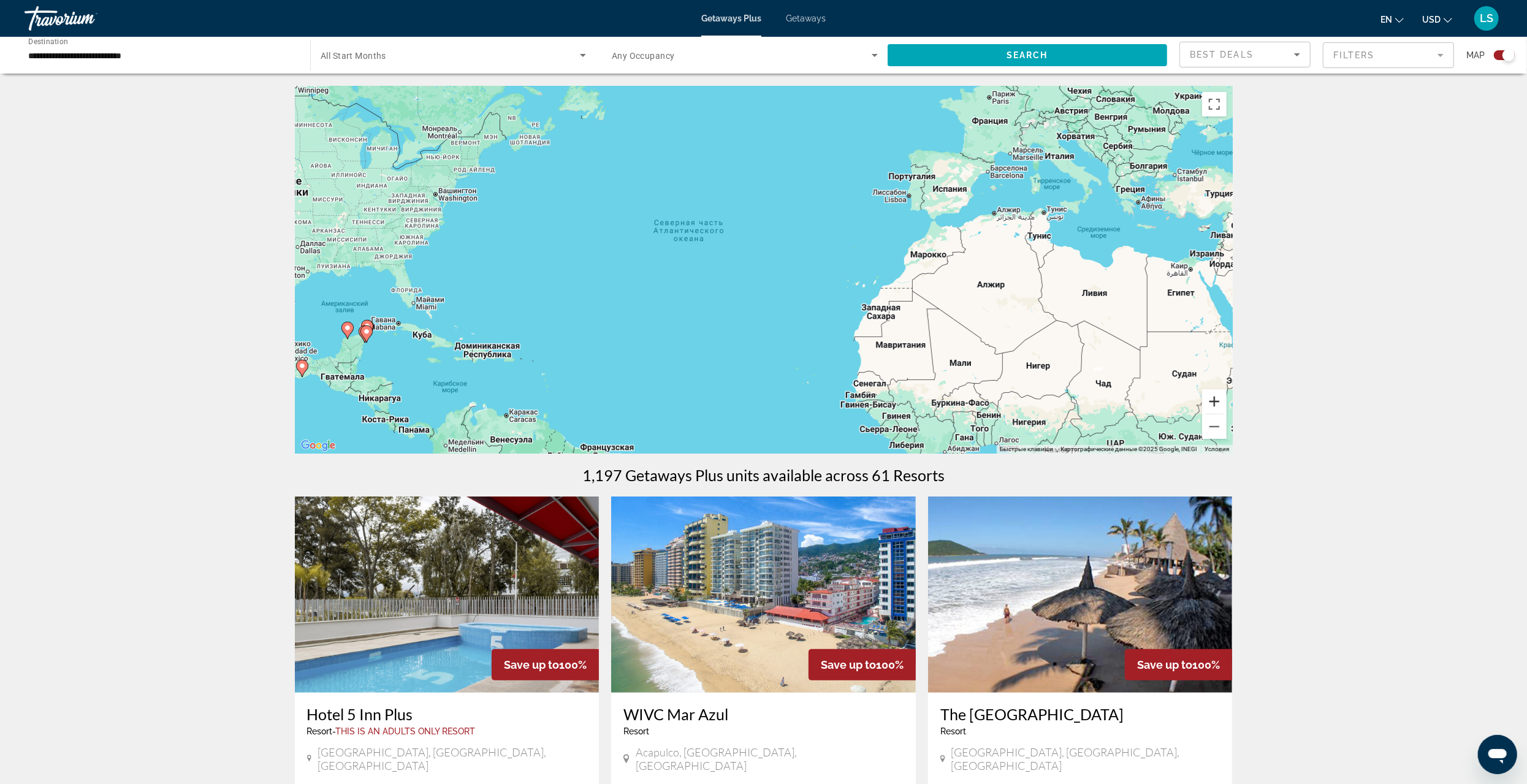
click at [1211, 399] on button "Увеличить" at bounding box center [1215, 401] width 25 height 25
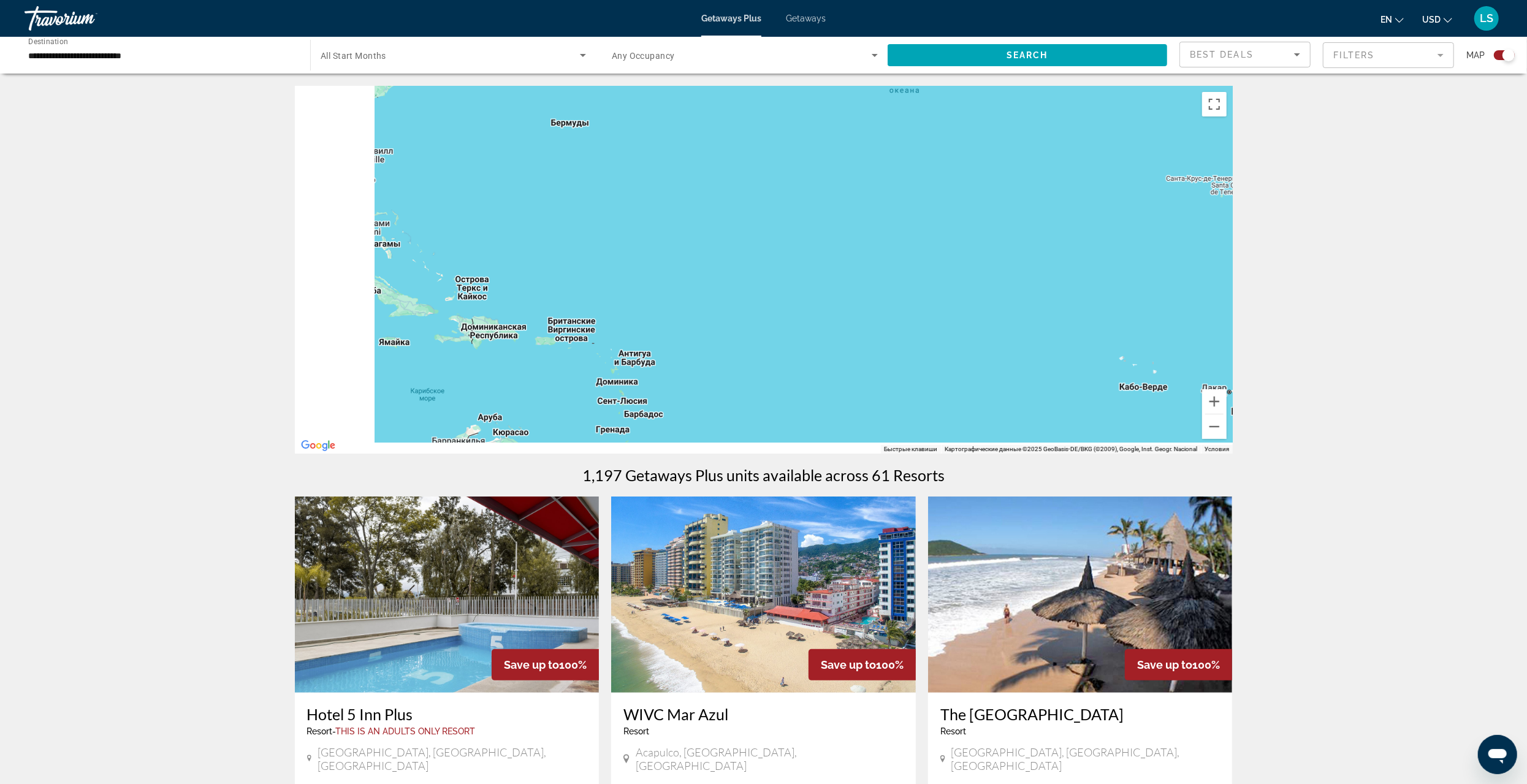
drag, startPoint x: 627, startPoint y: 329, endPoint x: 1035, endPoint y: 208, distance: 425.6
click at [1035, 208] on div "Main content" at bounding box center [764, 270] width 938 height 368
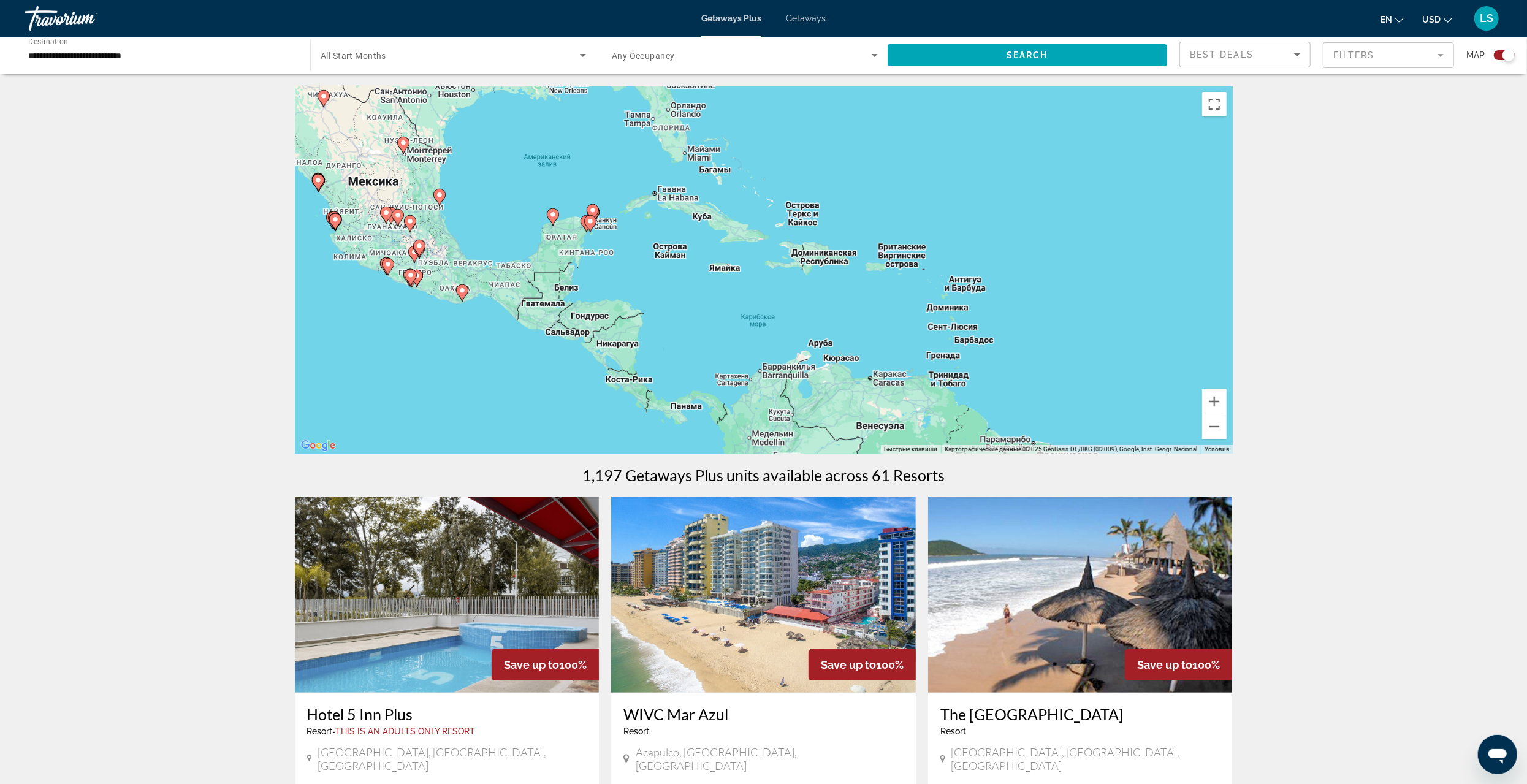
drag, startPoint x: 725, startPoint y: 301, endPoint x: 916, endPoint y: 276, distance: 192.6
click at [914, 270] on div "Чтобы активировать перетаскивание с помощью клавиатуры, нажмите Alt + Ввод. Пос…" at bounding box center [764, 270] width 938 height 368
click at [1217, 396] on button "Увеличить" at bounding box center [1215, 401] width 25 height 25
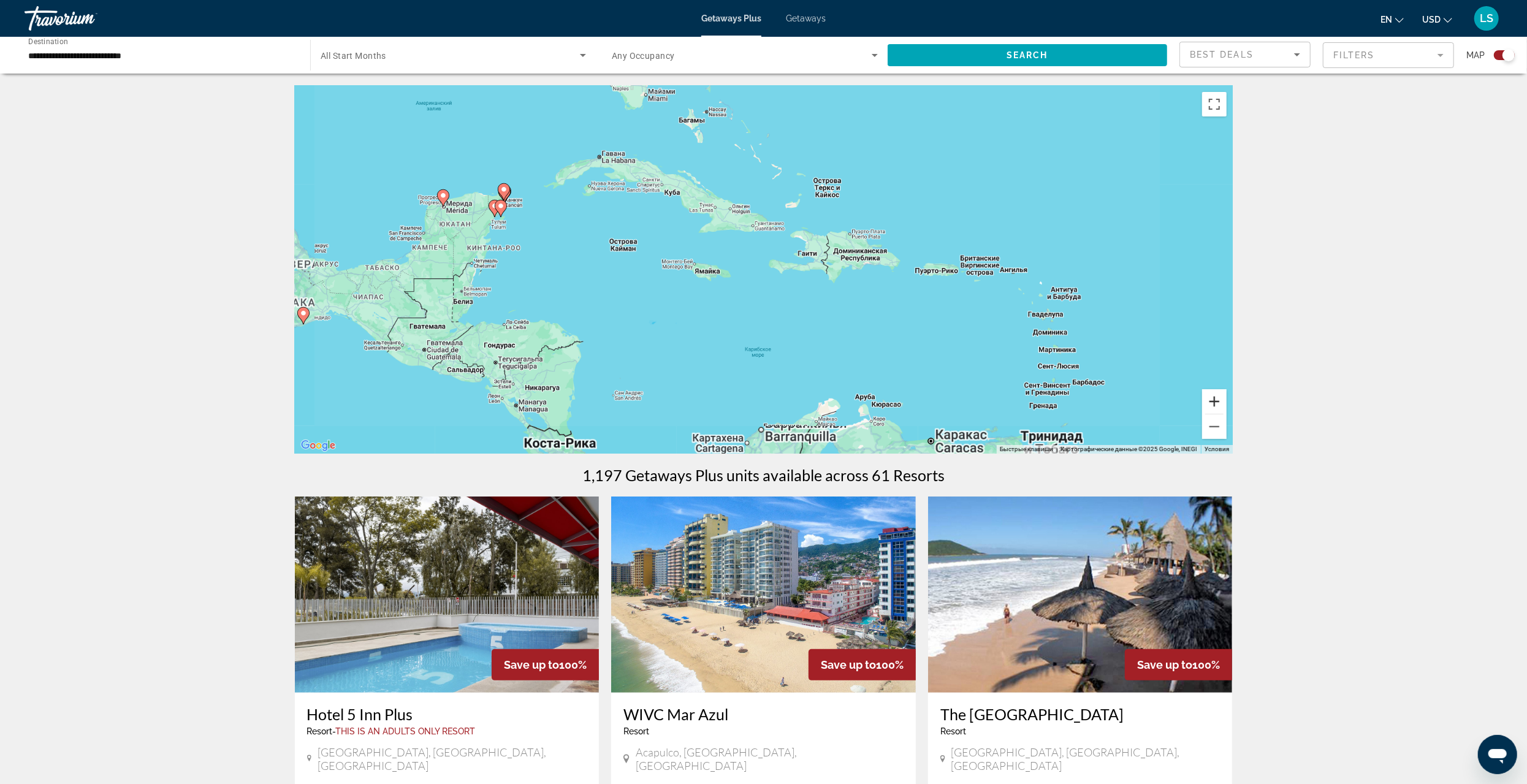
click at [1217, 396] on button "Увеличить" at bounding box center [1215, 401] width 25 height 25
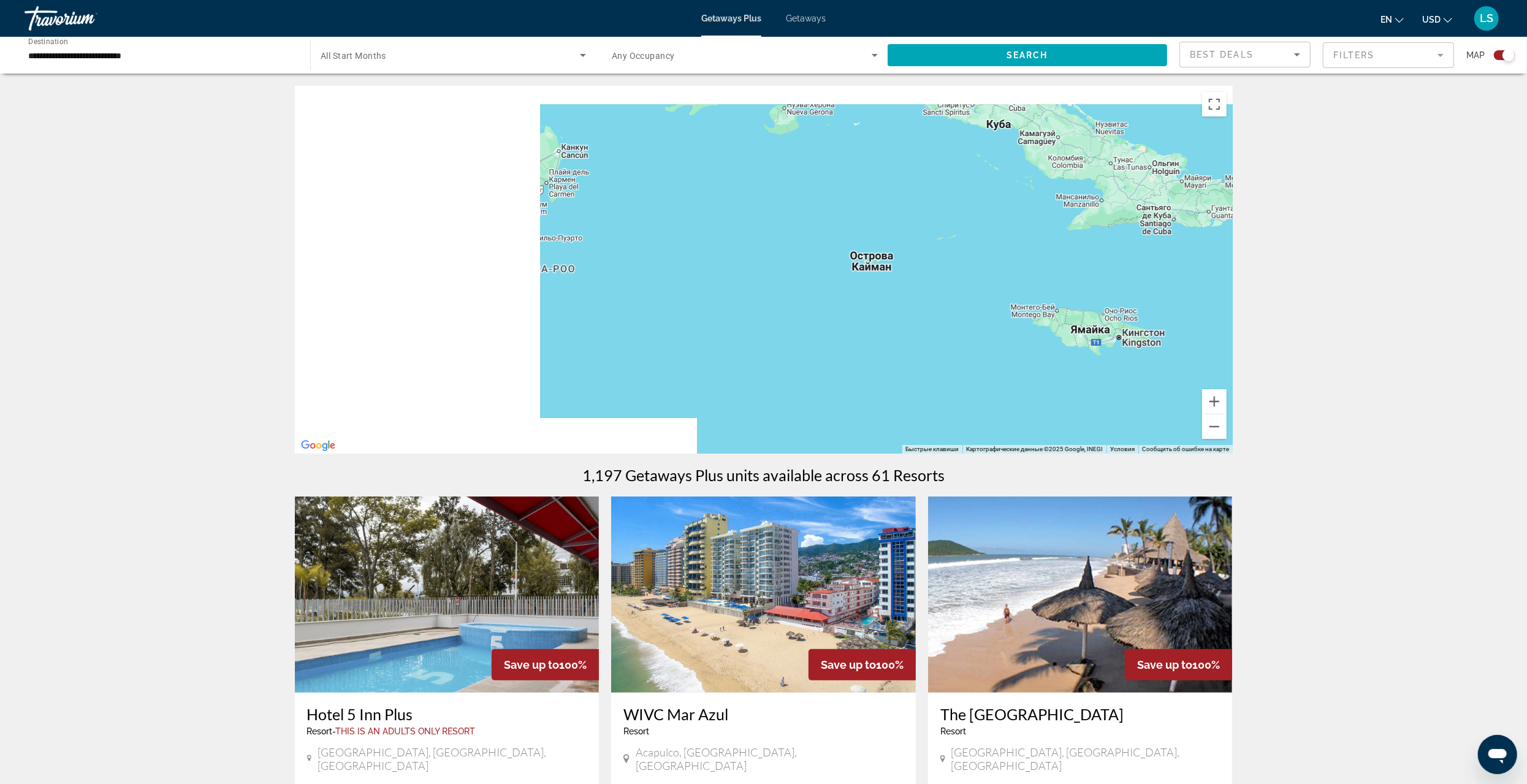
drag, startPoint x: 529, startPoint y: 304, endPoint x: 1208, endPoint y: 368, distance: 682.0
click at [1208, 368] on div "Main content" at bounding box center [764, 270] width 938 height 368
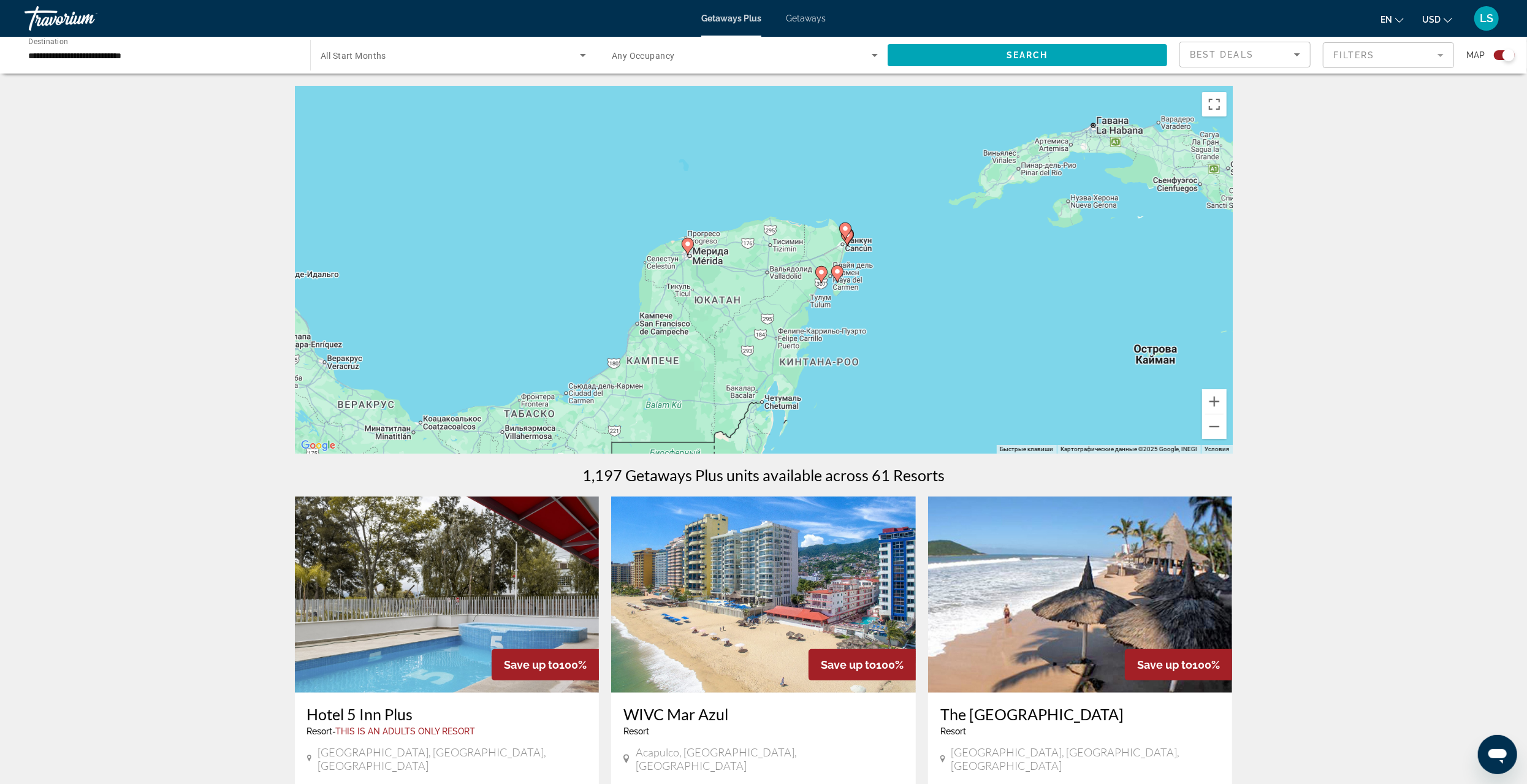
drag, startPoint x: 975, startPoint y: 311, endPoint x: 983, endPoint y: 407, distance: 96.3
click at [983, 407] on div "Чтобы активировать перетаскивание с помощью клавиатуры, нажмите Alt + Ввод. Пос…" at bounding box center [764, 270] width 938 height 368
click at [1219, 400] on button "Увеличить" at bounding box center [1215, 401] width 25 height 25
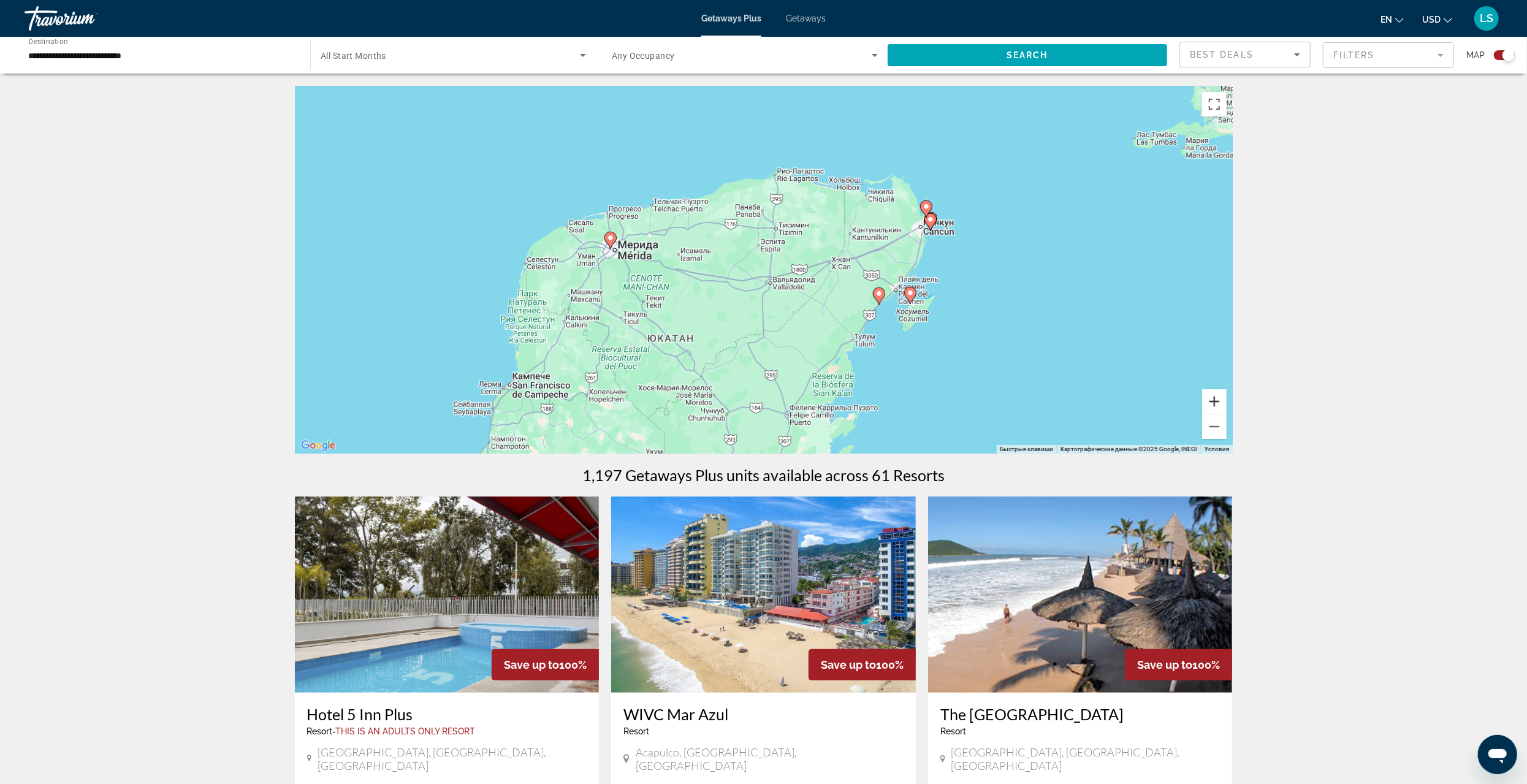
click at [1219, 399] on button "Увеличить" at bounding box center [1215, 401] width 25 height 25
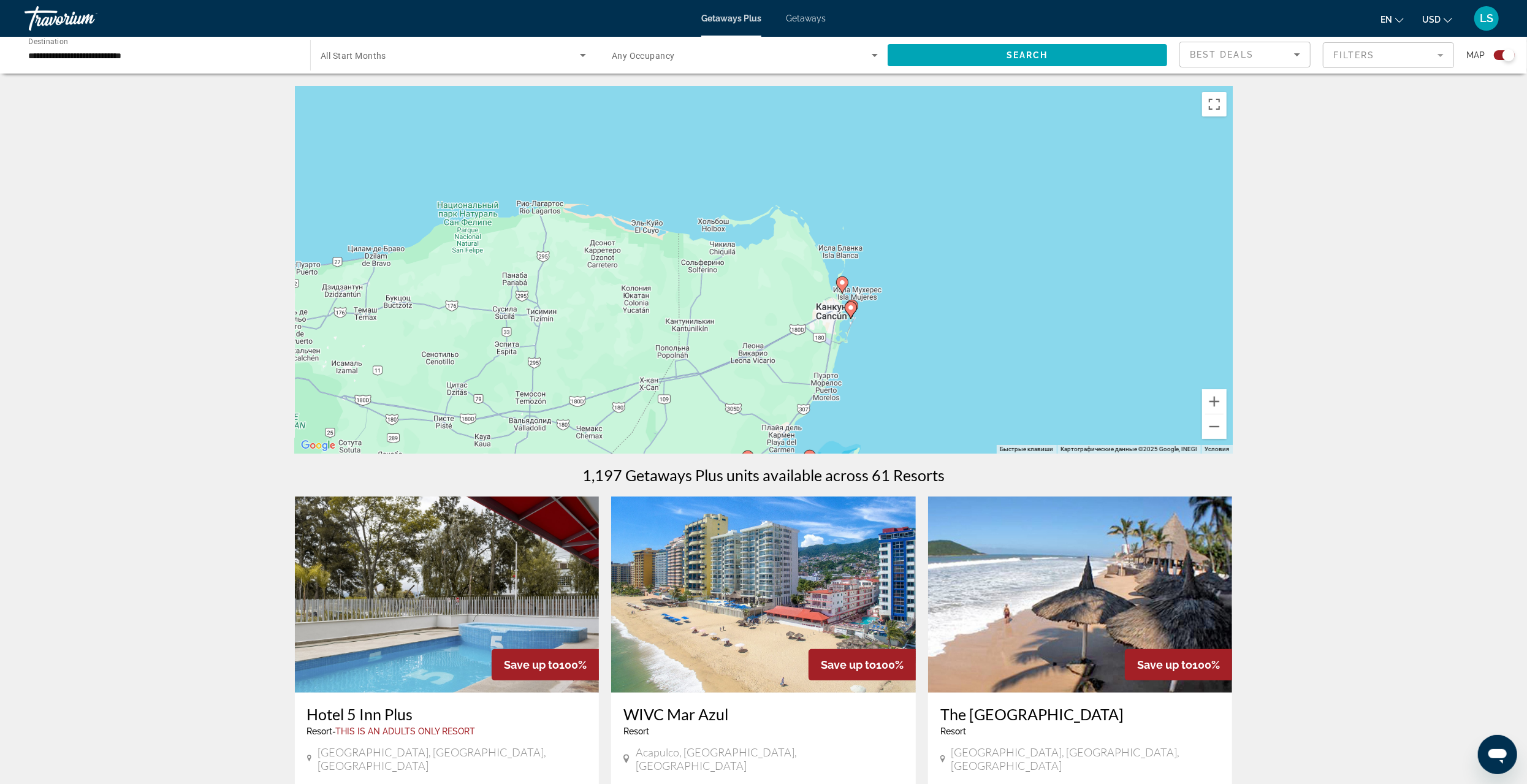
drag, startPoint x: 976, startPoint y: 308, endPoint x: 785, endPoint y: 413, distance: 218.0
click at [785, 413] on div "Чтобы активировать перетаскивание с помощью клавиатуры, нажмите Alt + Ввод. Пос…" at bounding box center [764, 270] width 938 height 368
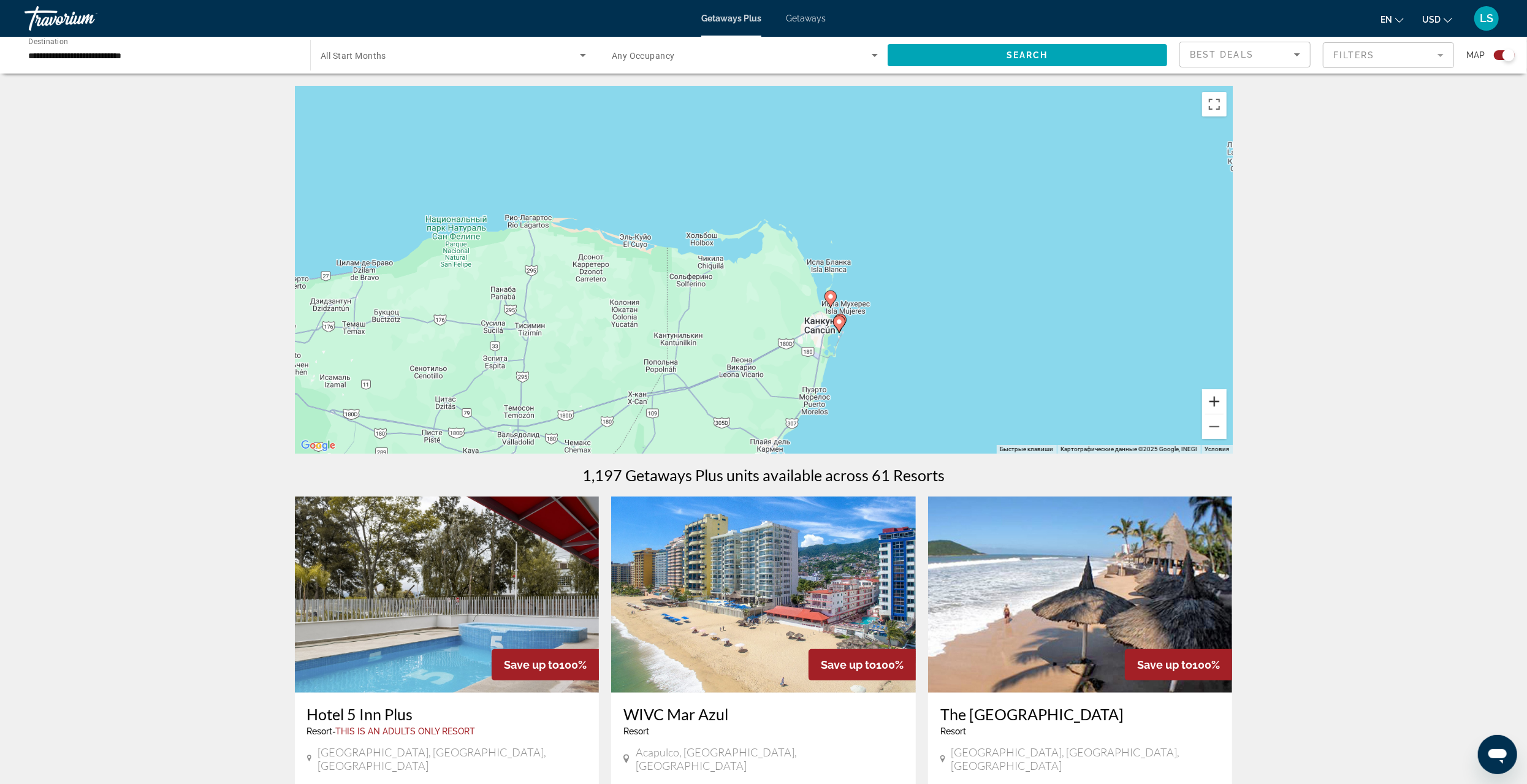
click at [1211, 402] on button "Увеличить" at bounding box center [1215, 401] width 25 height 25
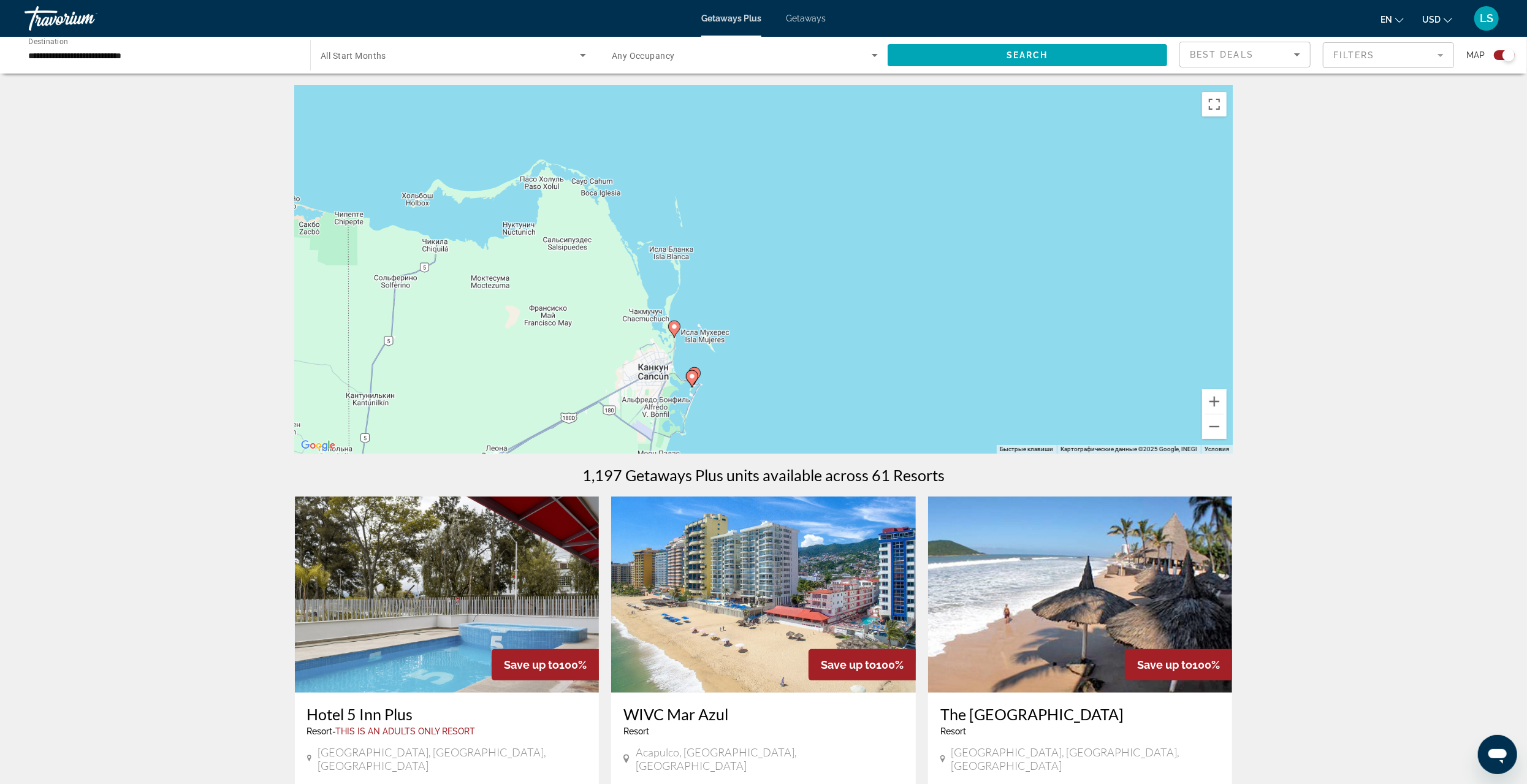
drag, startPoint x: 1027, startPoint y: 369, endPoint x: 764, endPoint y: 359, distance: 263.2
click at [764, 359] on div "Чтобы активировать перетаскивание с помощью клавиатуры, нажмите Alt + Ввод. Пос…" at bounding box center [764, 270] width 938 height 368
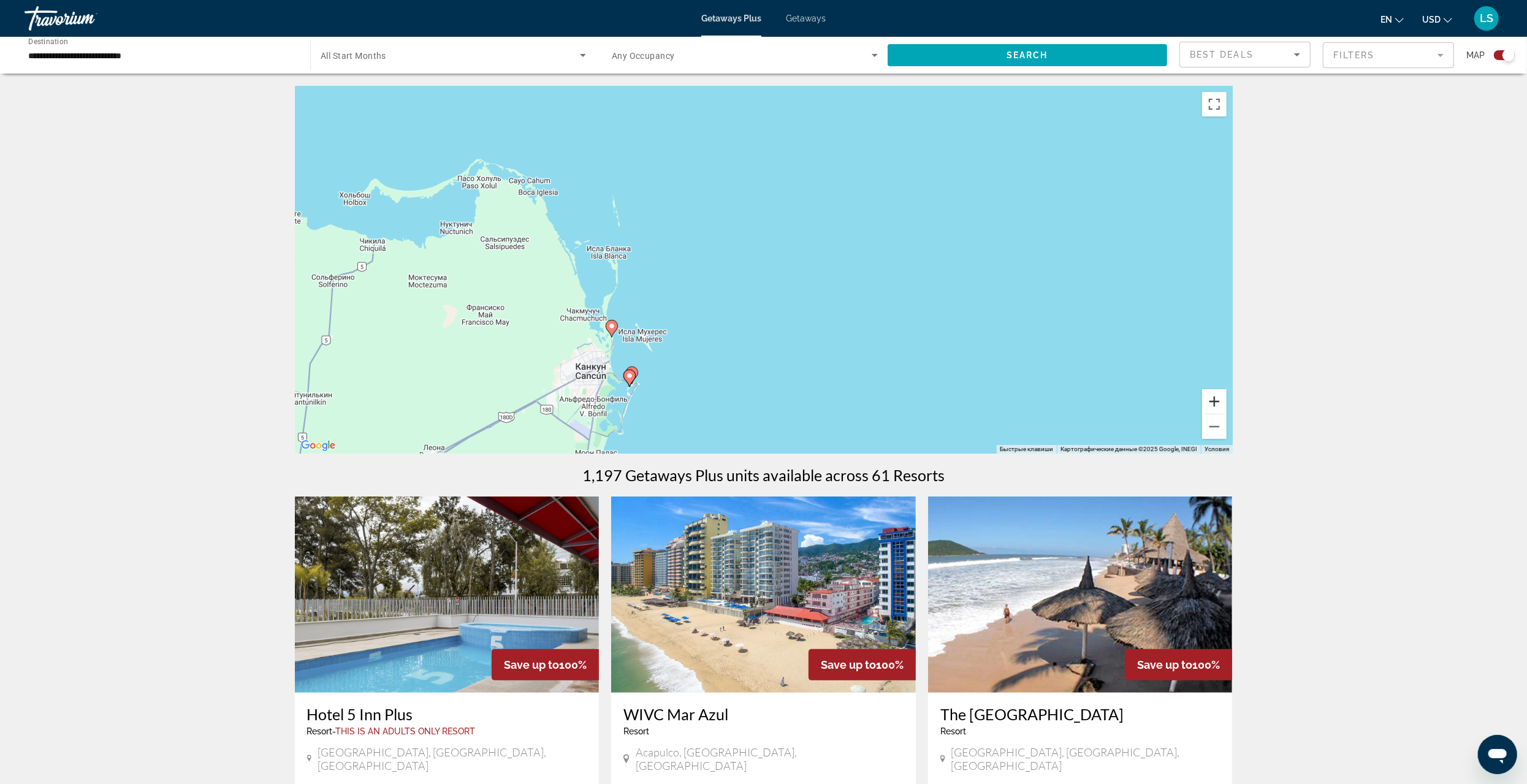
drag, startPoint x: 1213, startPoint y: 399, endPoint x: 1163, endPoint y: 390, distance: 50.8
click at [1212, 399] on button "Увеличить" at bounding box center [1215, 401] width 25 height 25
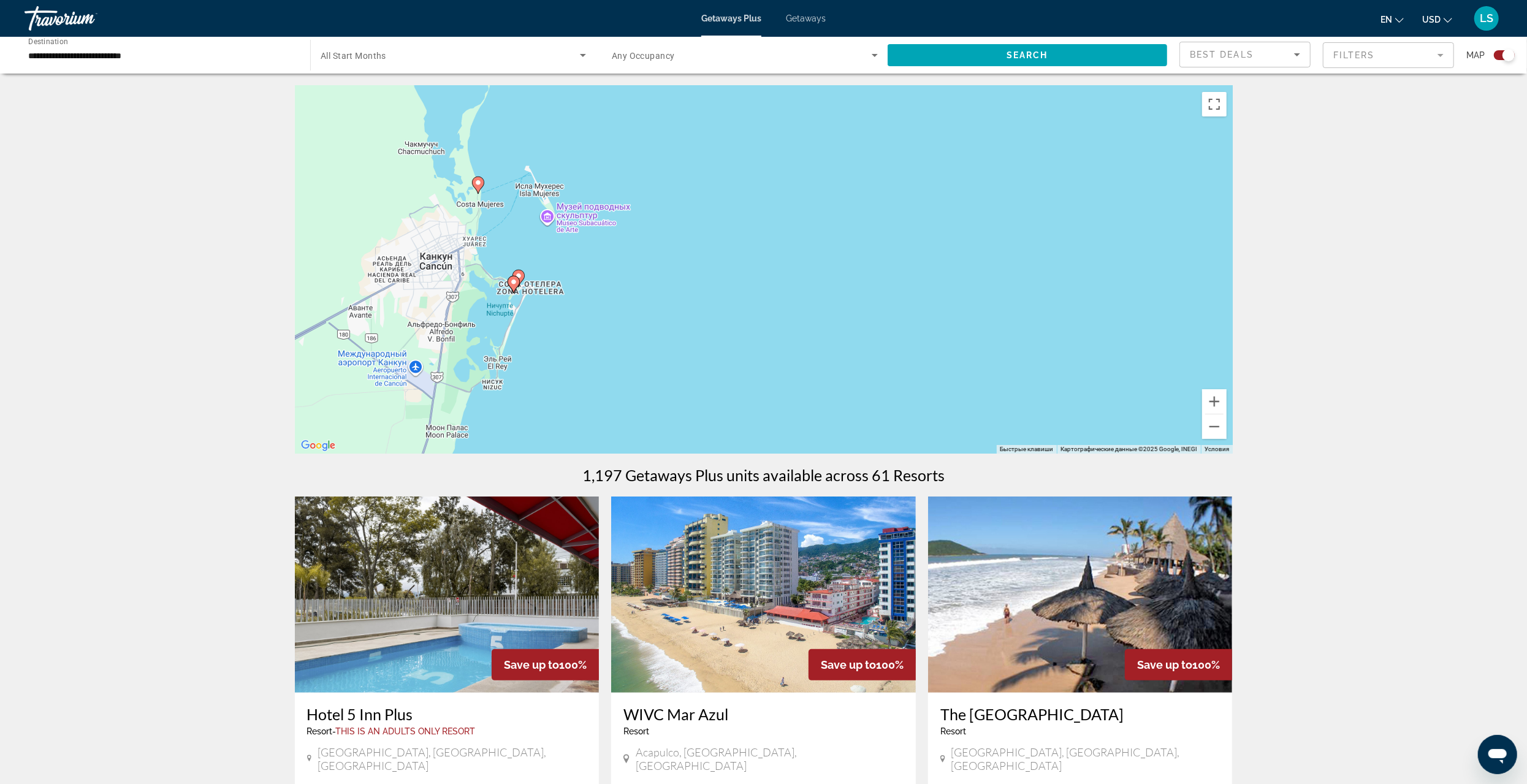
drag, startPoint x: 693, startPoint y: 370, endPoint x: 711, endPoint y: 165, distance: 205.8
click at [711, 163] on div "Чтобы активировать перетаскивание с помощью клавиатуры, нажмите Alt + Ввод. Пос…" at bounding box center [764, 270] width 938 height 368
click at [478, 191] on image "Main content" at bounding box center [478, 190] width 7 height 7
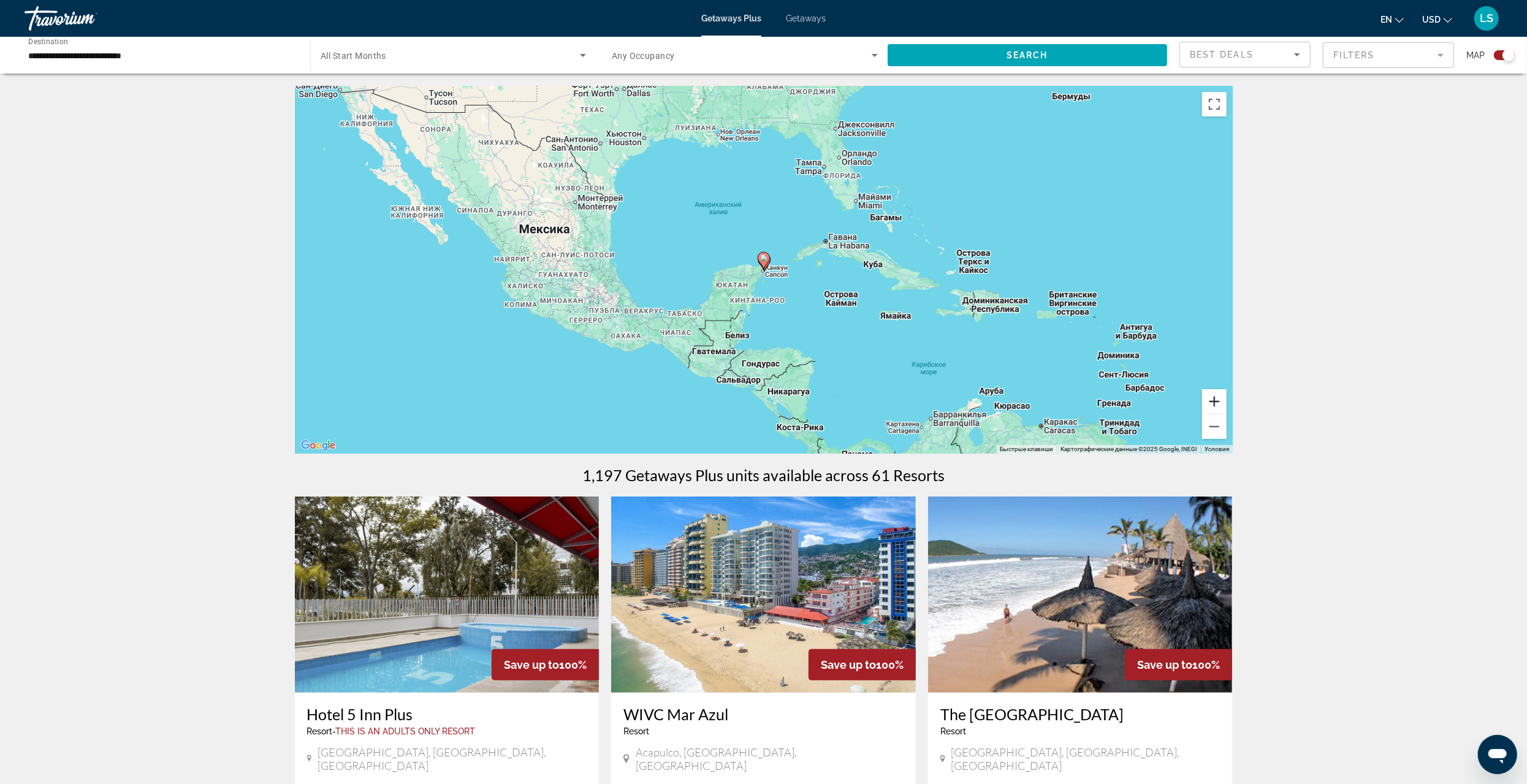
click at [1215, 408] on button "Увеличить" at bounding box center [1215, 401] width 25 height 25
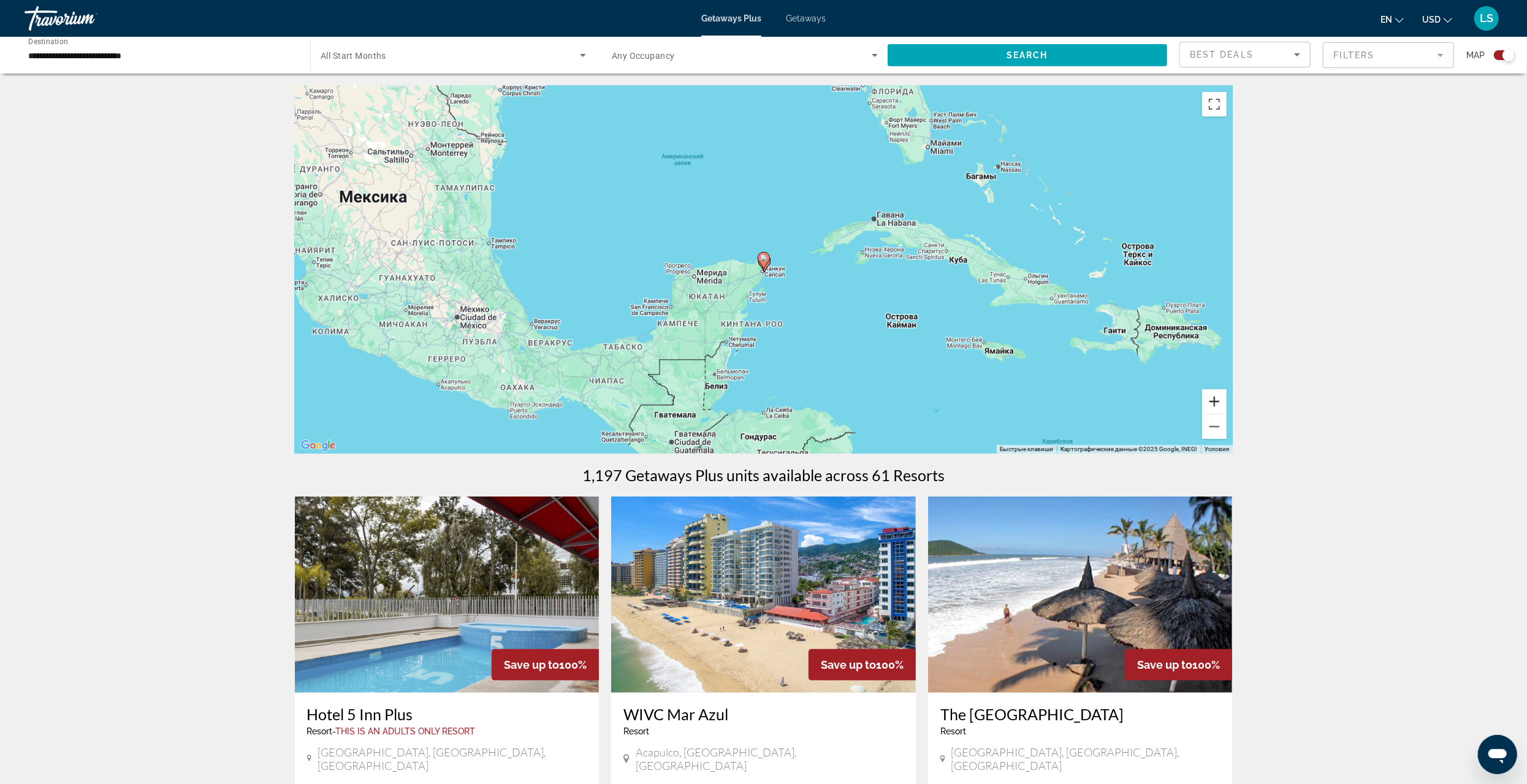
click at [1214, 407] on button "Увеличить" at bounding box center [1215, 401] width 25 height 25
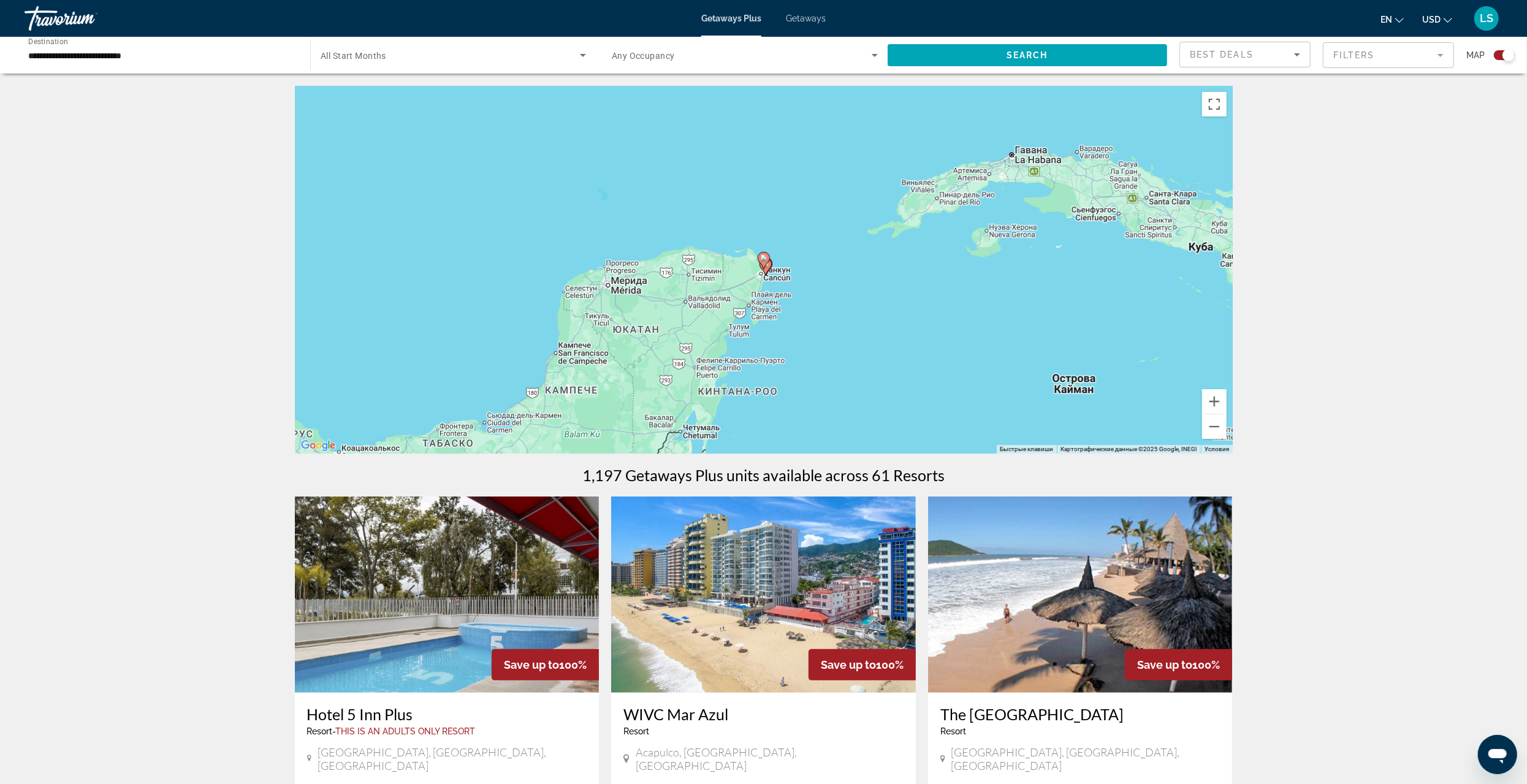
click at [763, 253] on icon "Main content" at bounding box center [763, 260] width 11 height 16
type input "**********"
click at [763, 260] on image "Main content" at bounding box center [764, 257] width 7 height 7
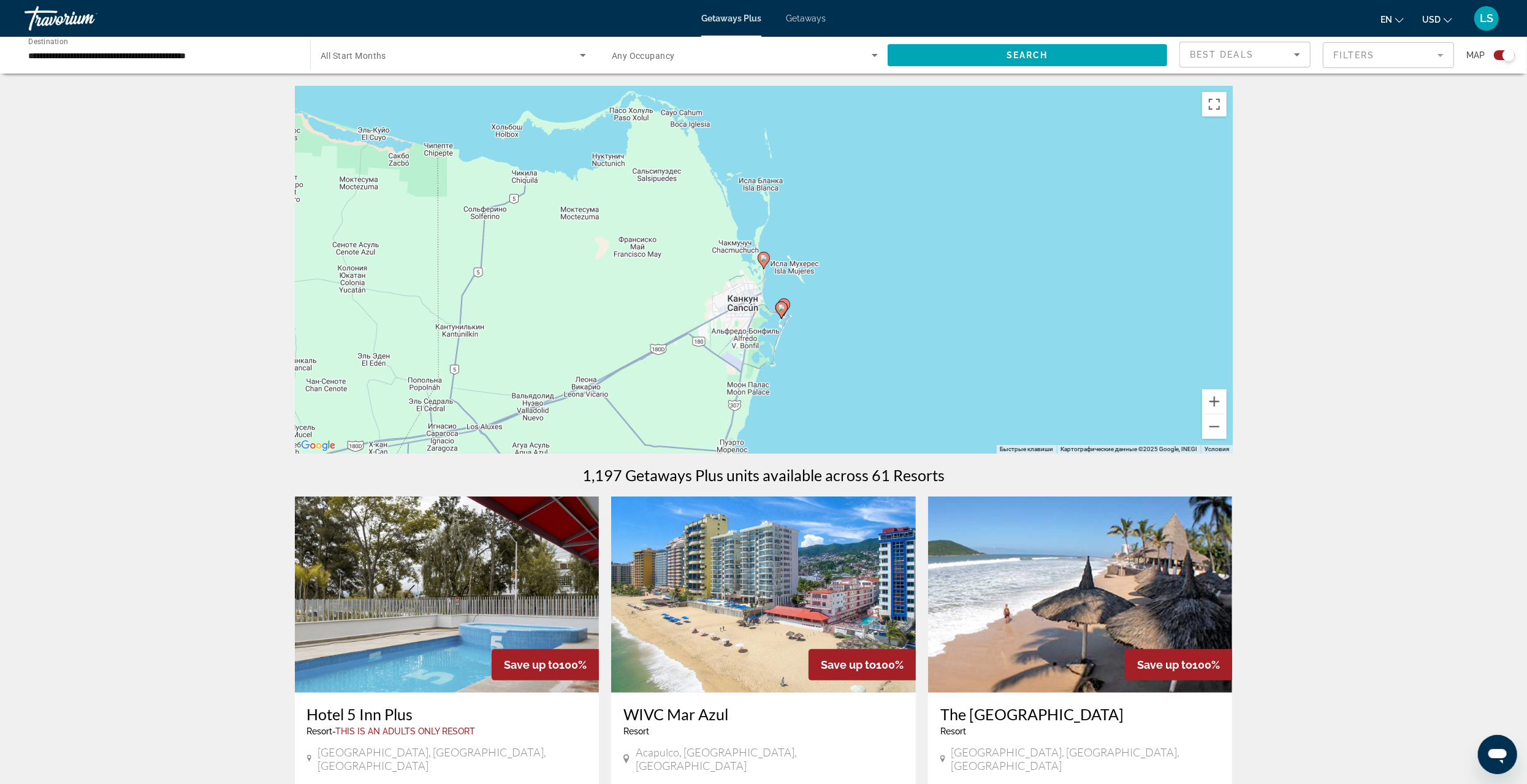
click at [765, 262] on icon "Main content" at bounding box center [763, 260] width 11 height 16
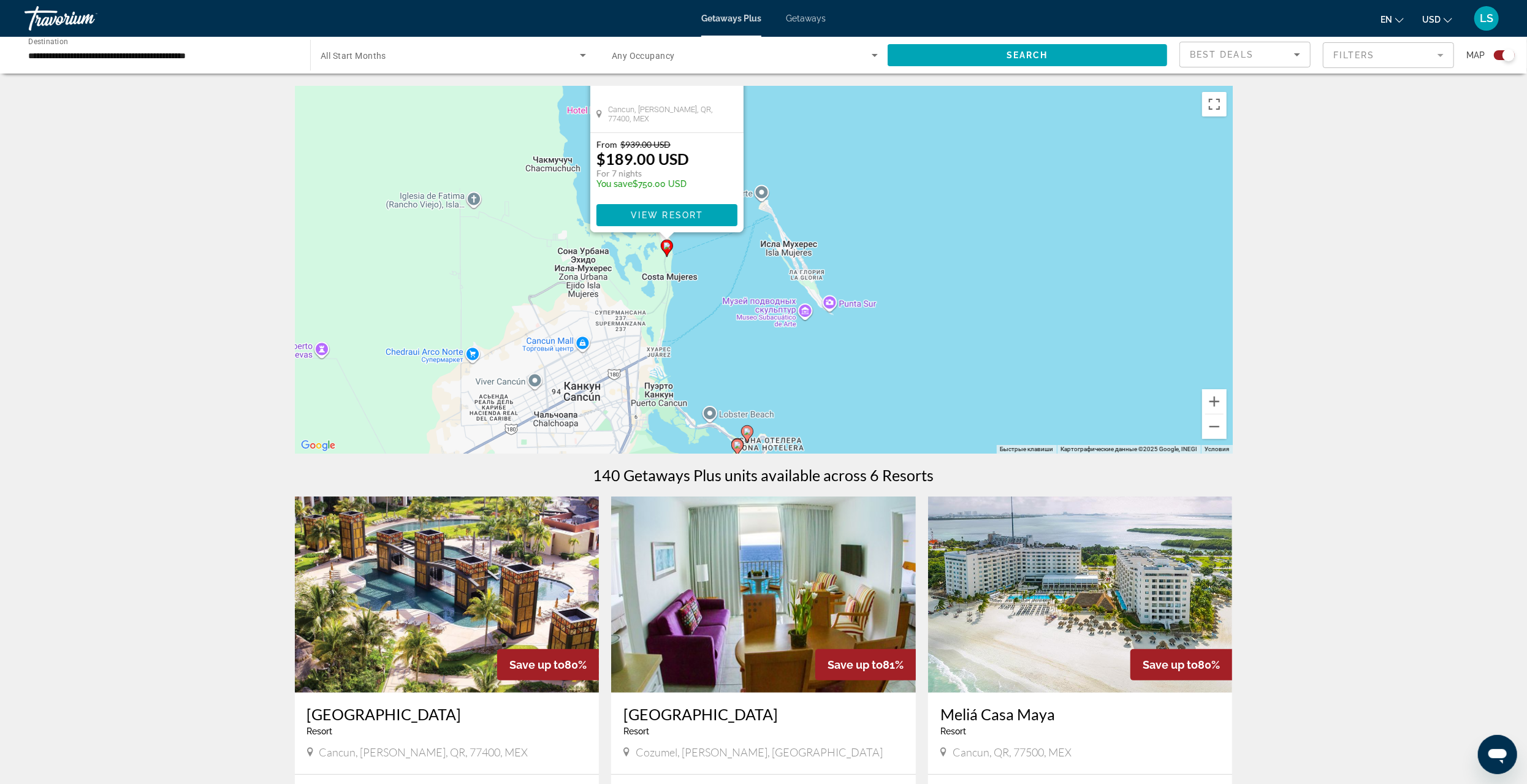
drag, startPoint x: 956, startPoint y: 279, endPoint x: 851, endPoint y: 88, distance: 218.0
click at [853, 81] on div "**********" at bounding box center [764, 699] width 1527 height 1398
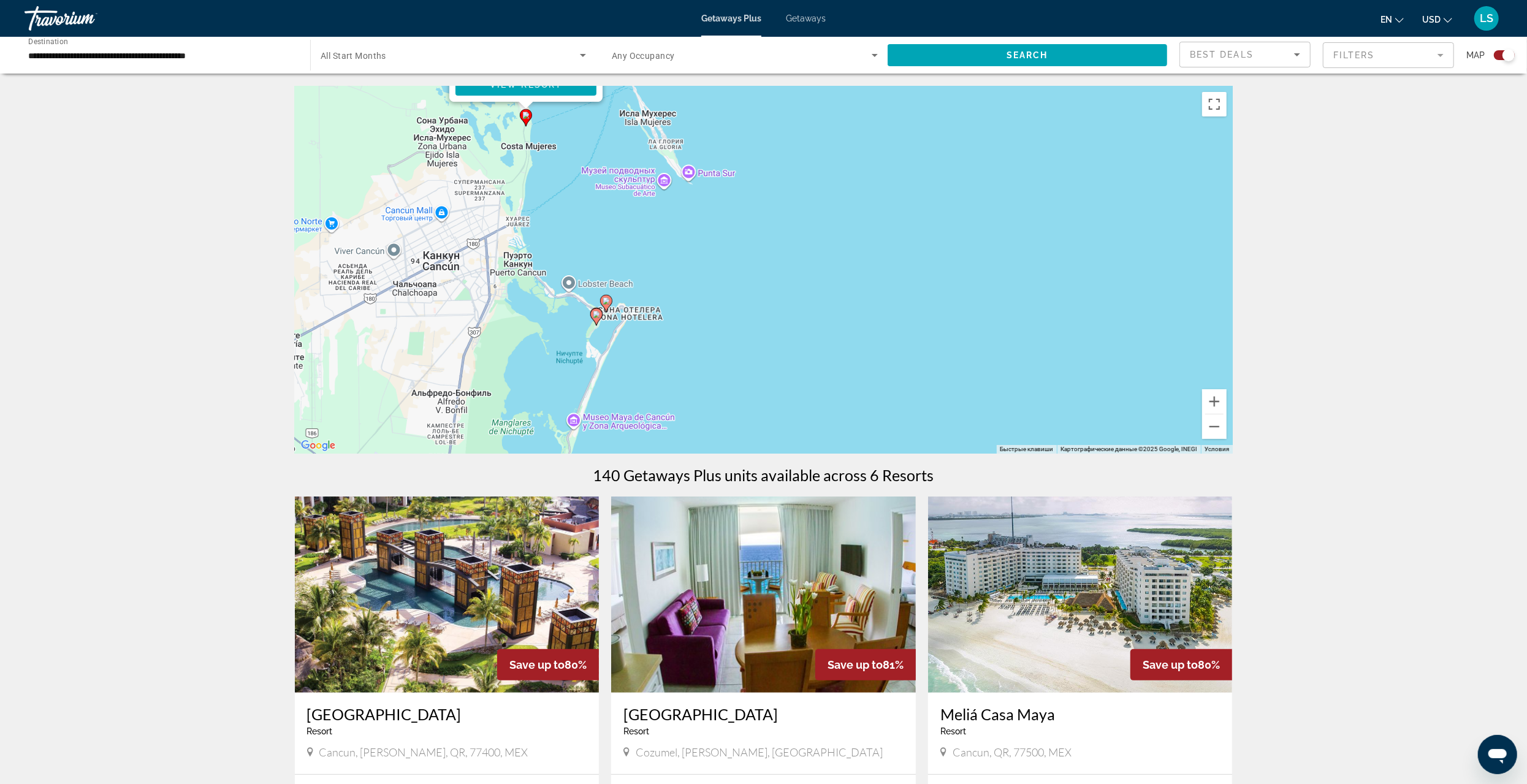
drag, startPoint x: 968, startPoint y: 271, endPoint x: 833, endPoint y: 164, distance: 172.3
click at [833, 165] on div "Чтобы активировать перетаскивание с помощью клавиатуры, нажмите Alt + Ввод. Пос…" at bounding box center [764, 270] width 938 height 368
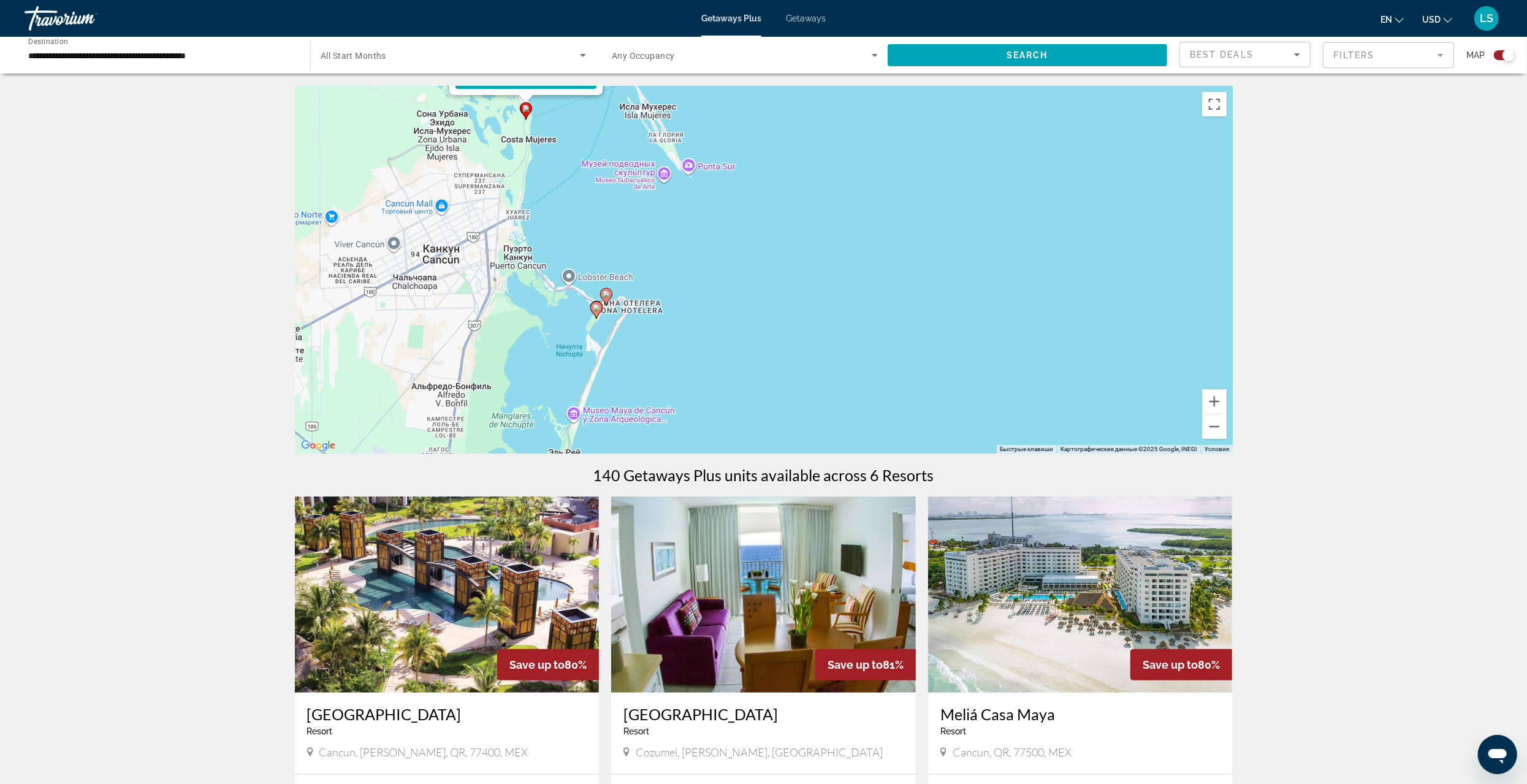
click at [607, 297] on image "Main content" at bounding box center [606, 294] width 7 height 7
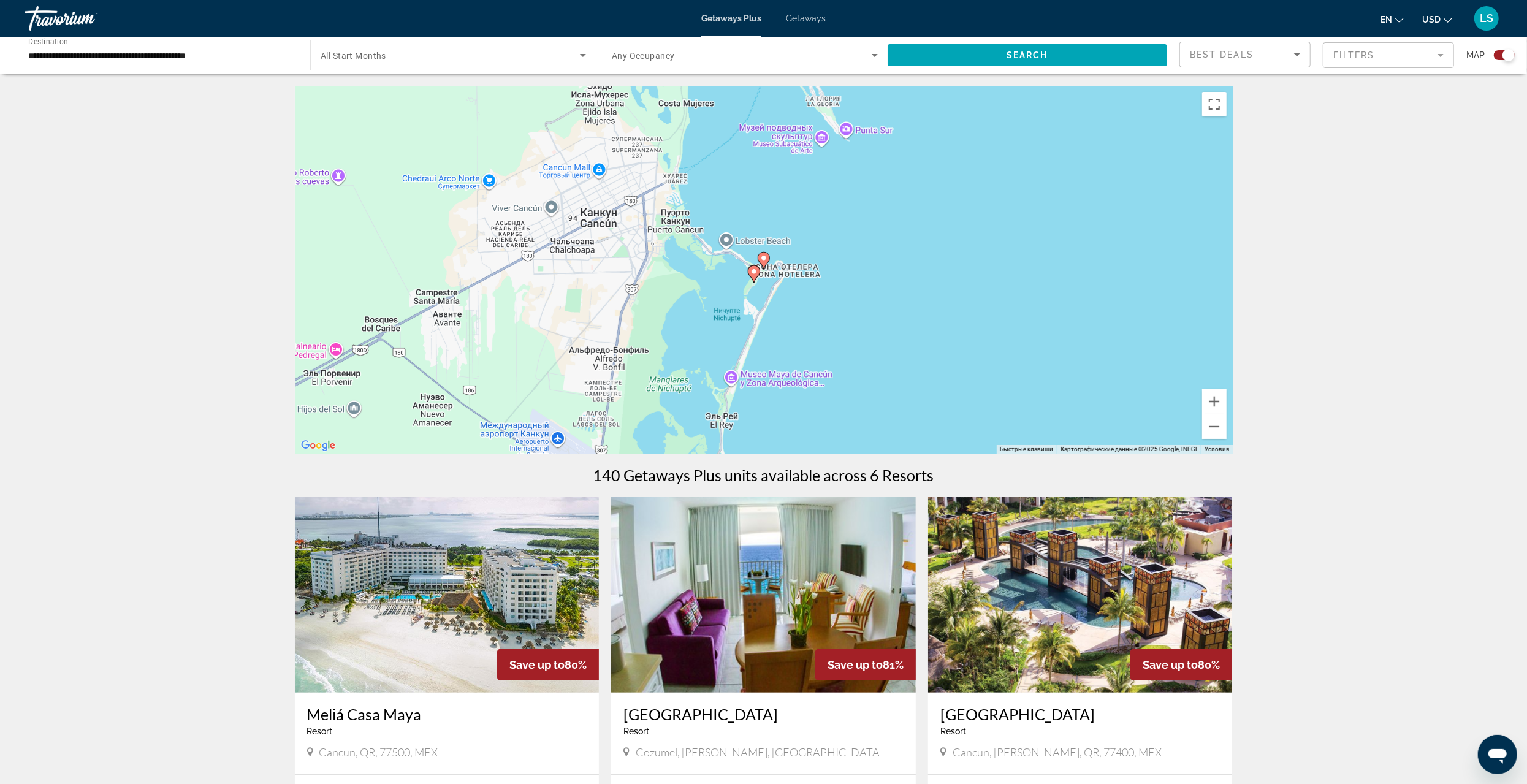
click at [765, 256] on image "Main content" at bounding box center [764, 257] width 7 height 7
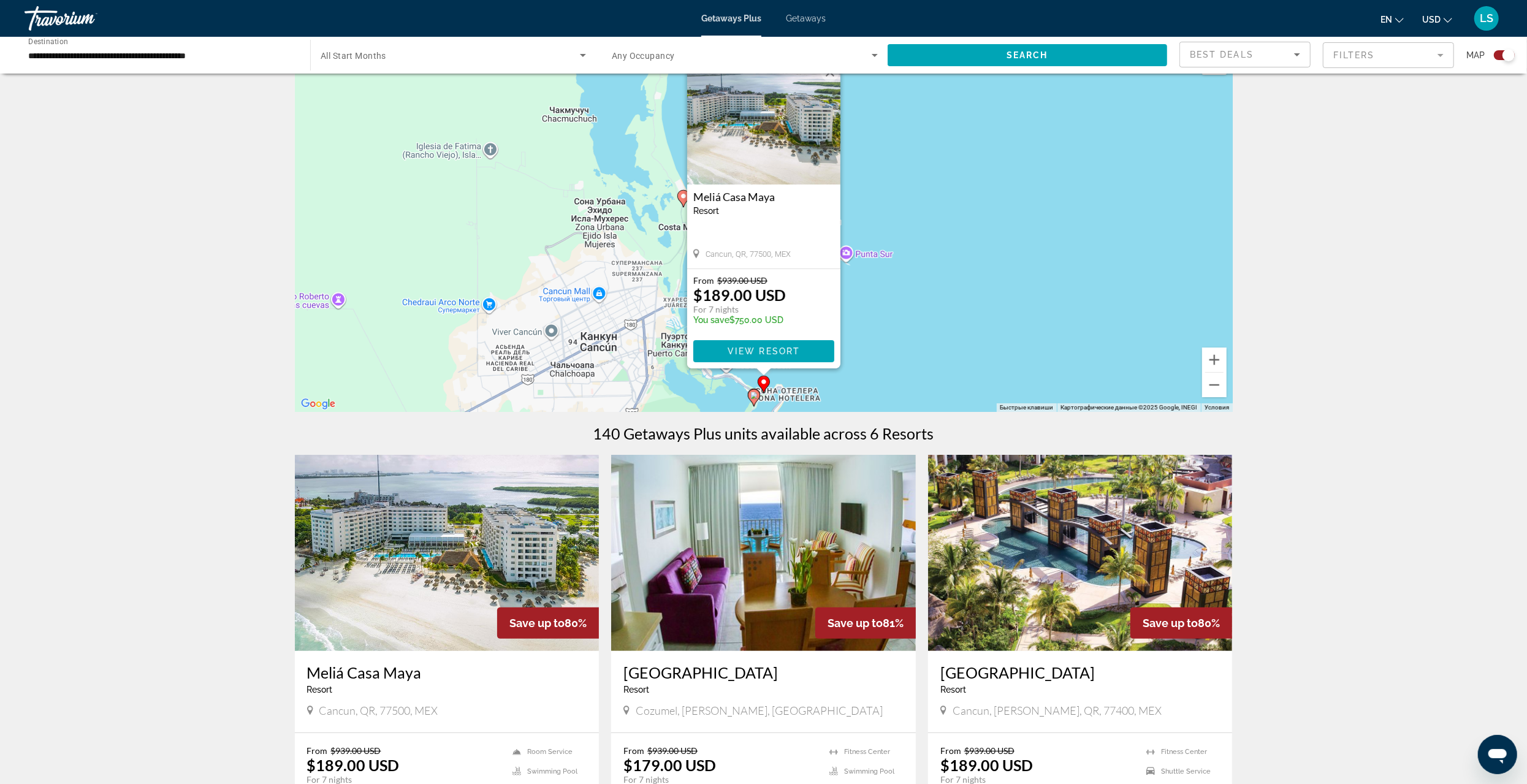
scroll to position [61, 0]
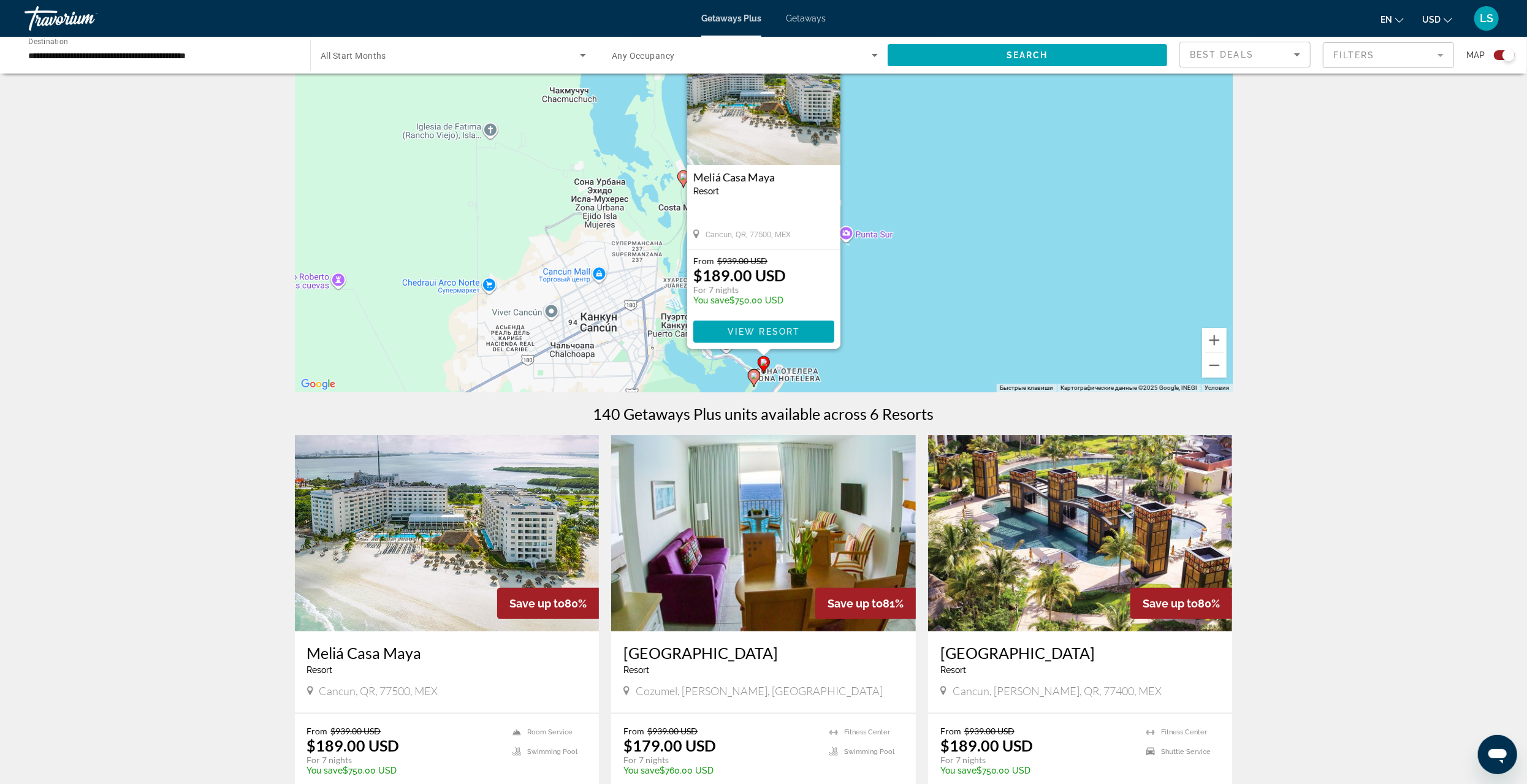
click at [753, 374] on image "Main content" at bounding box center [754, 376] width 7 height 7
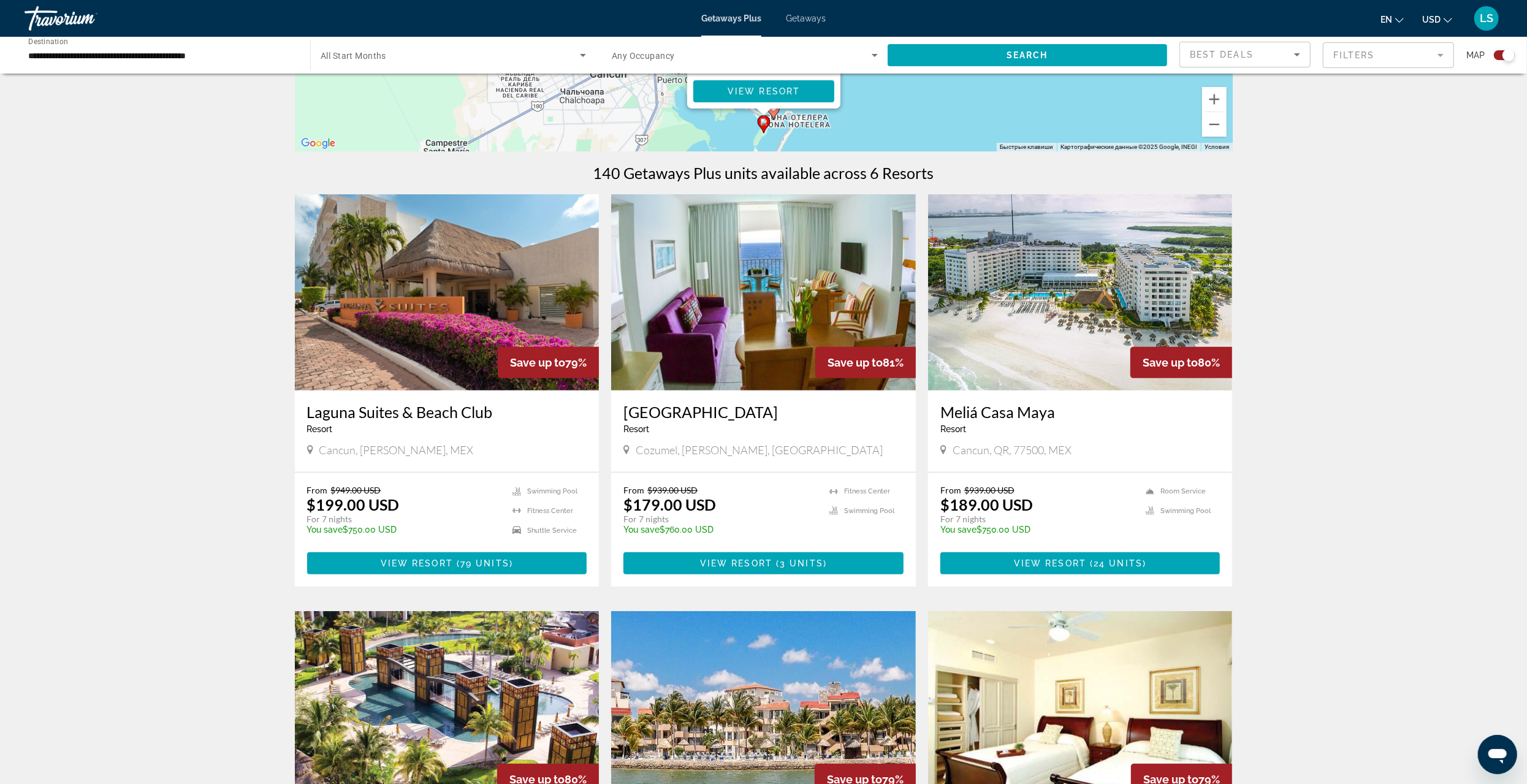
scroll to position [307, 0]
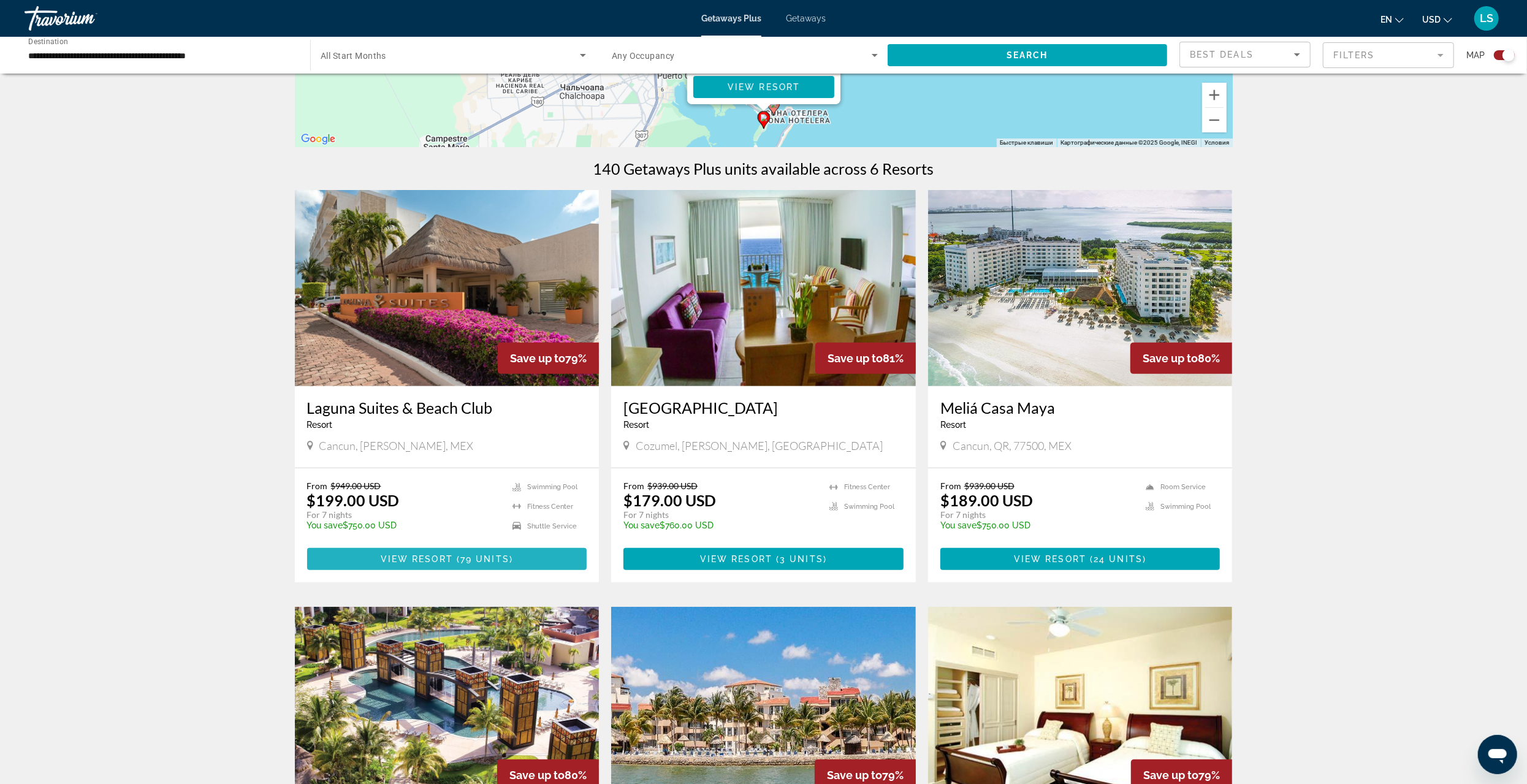
click at [441, 556] on span "View Resort" at bounding box center [417, 559] width 72 height 10
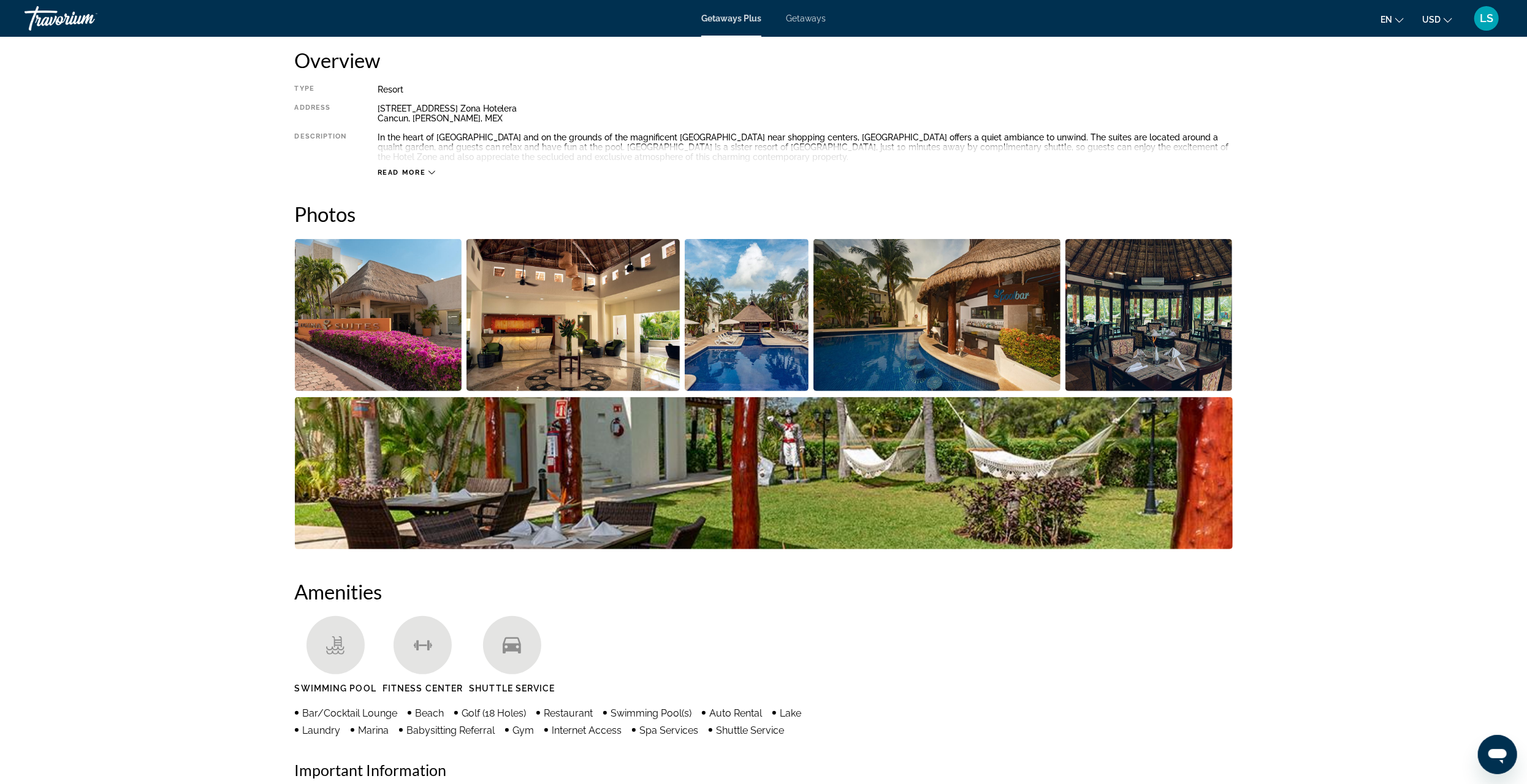
scroll to position [429, 0]
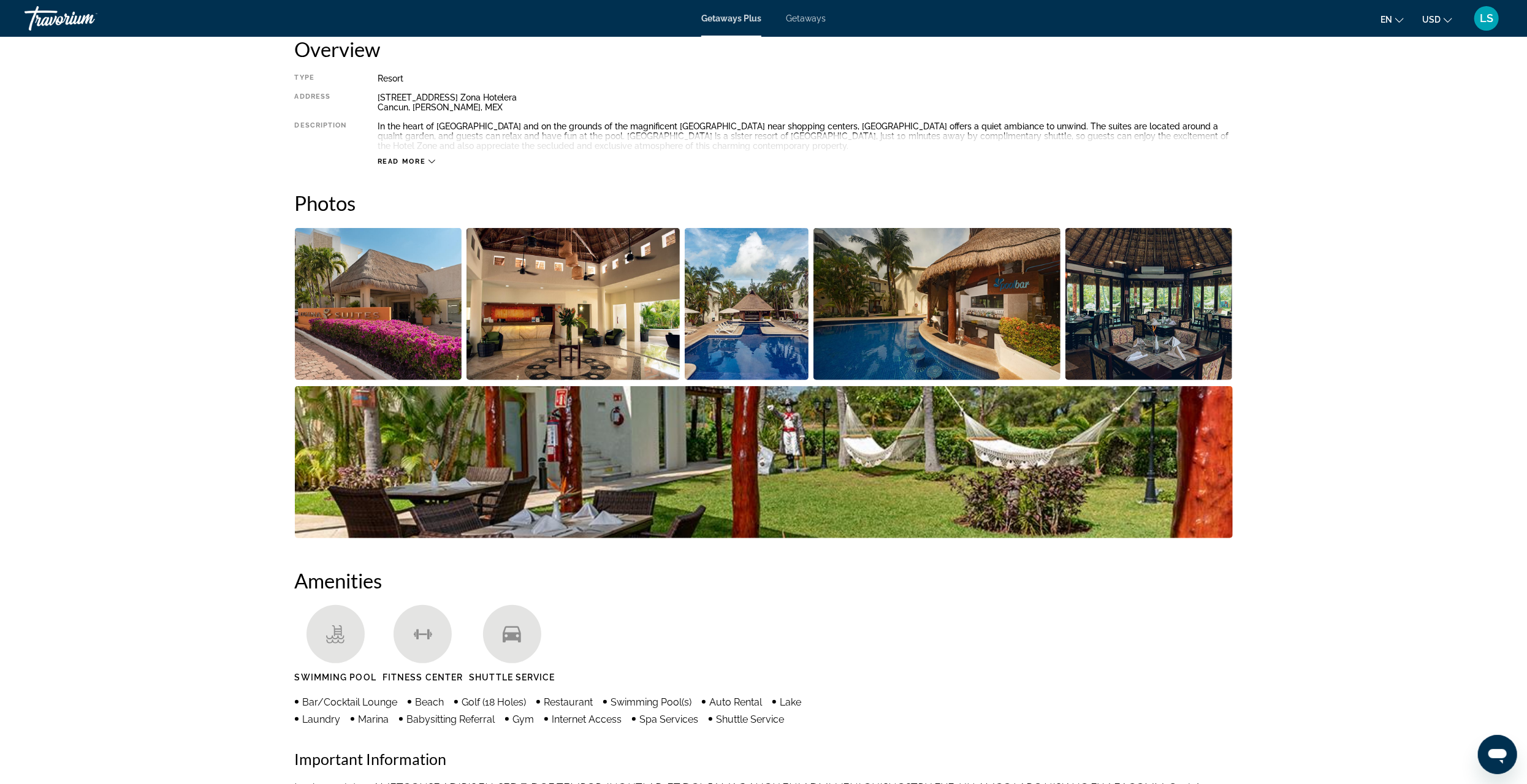
click at [408, 348] on img "Open full-screen image slider" at bounding box center [378, 304] width 167 height 152
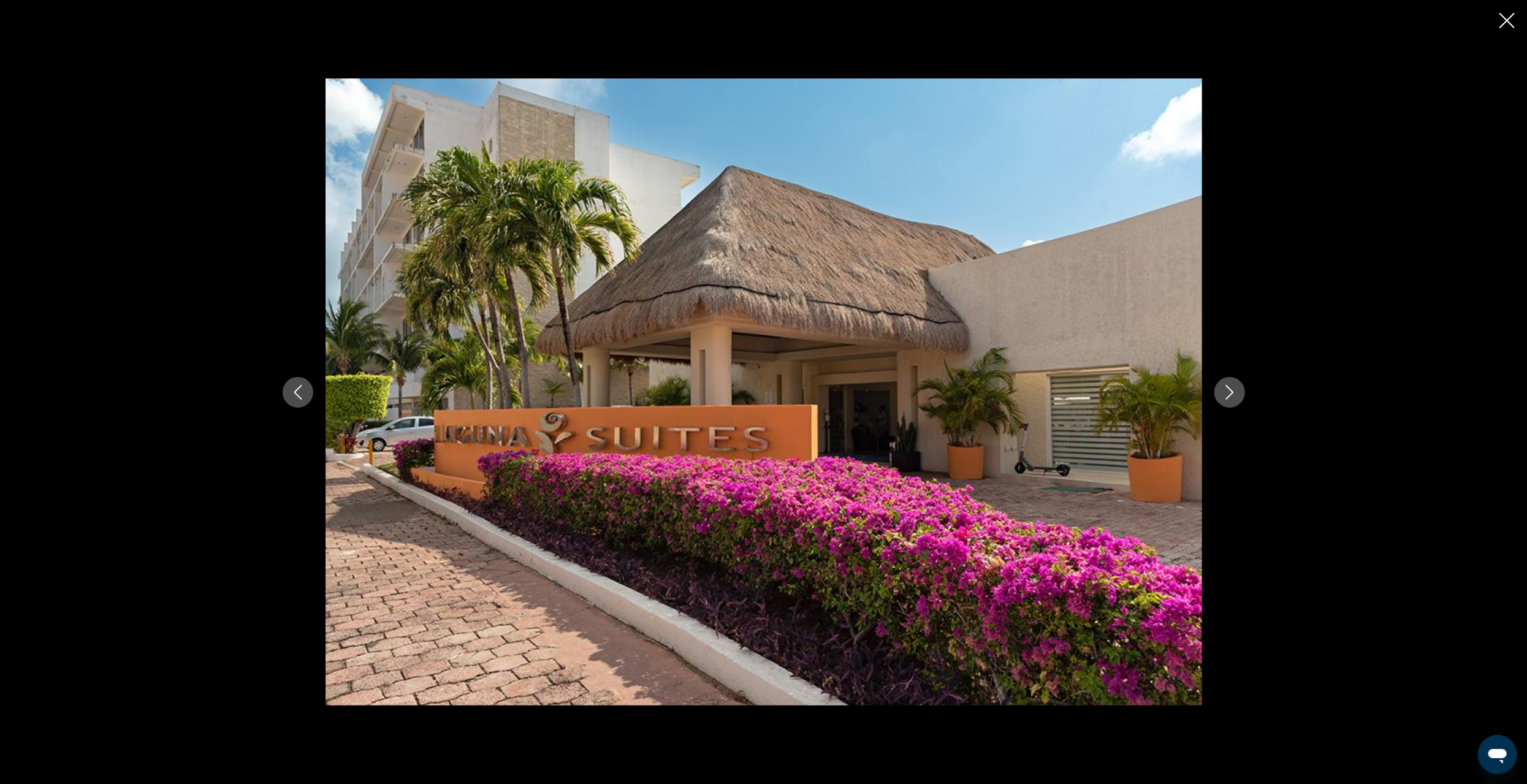
click at [1228, 390] on icon "Next image" at bounding box center [1229, 392] width 15 height 15
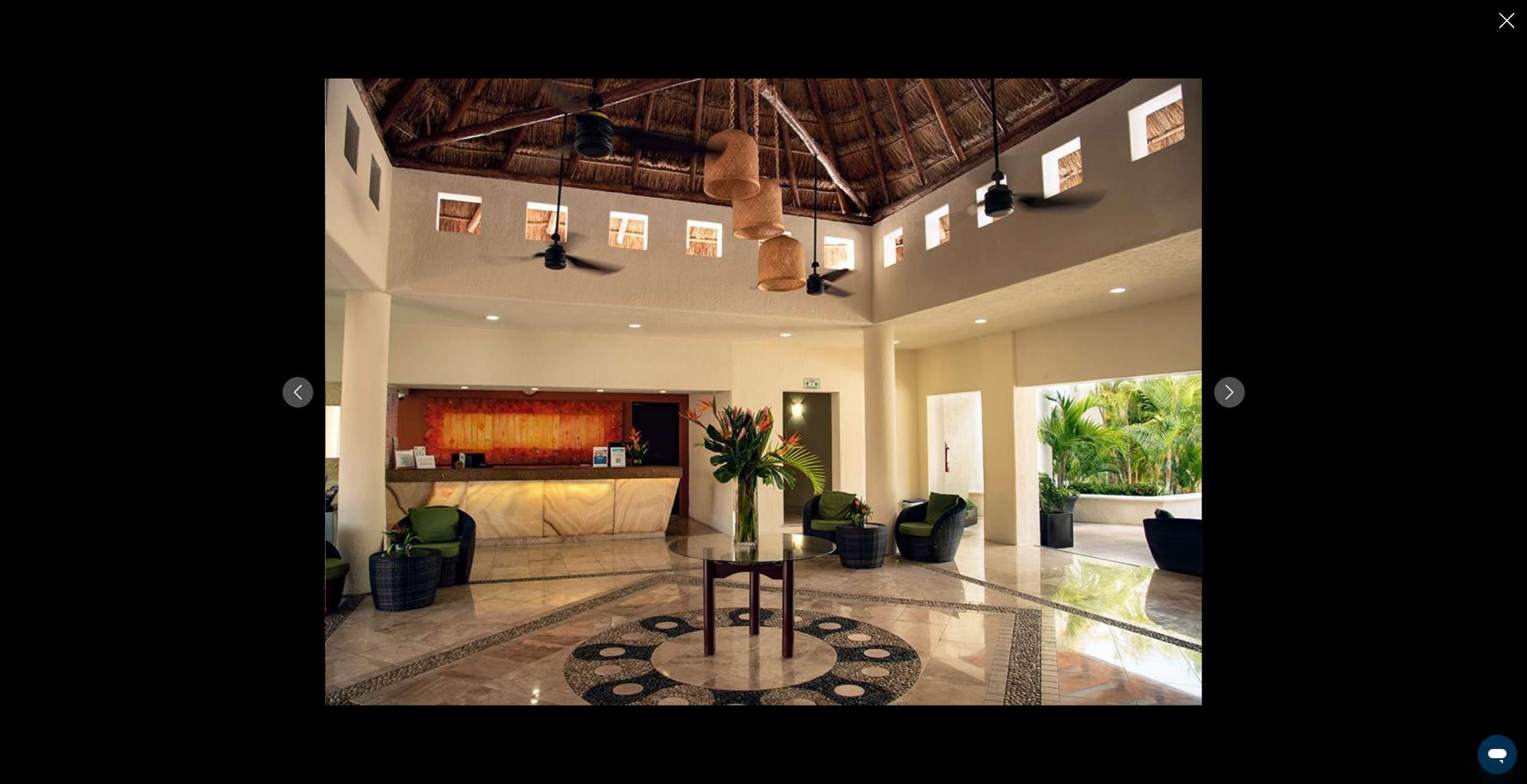
click at [1228, 390] on icon "Next image" at bounding box center [1229, 392] width 15 height 15
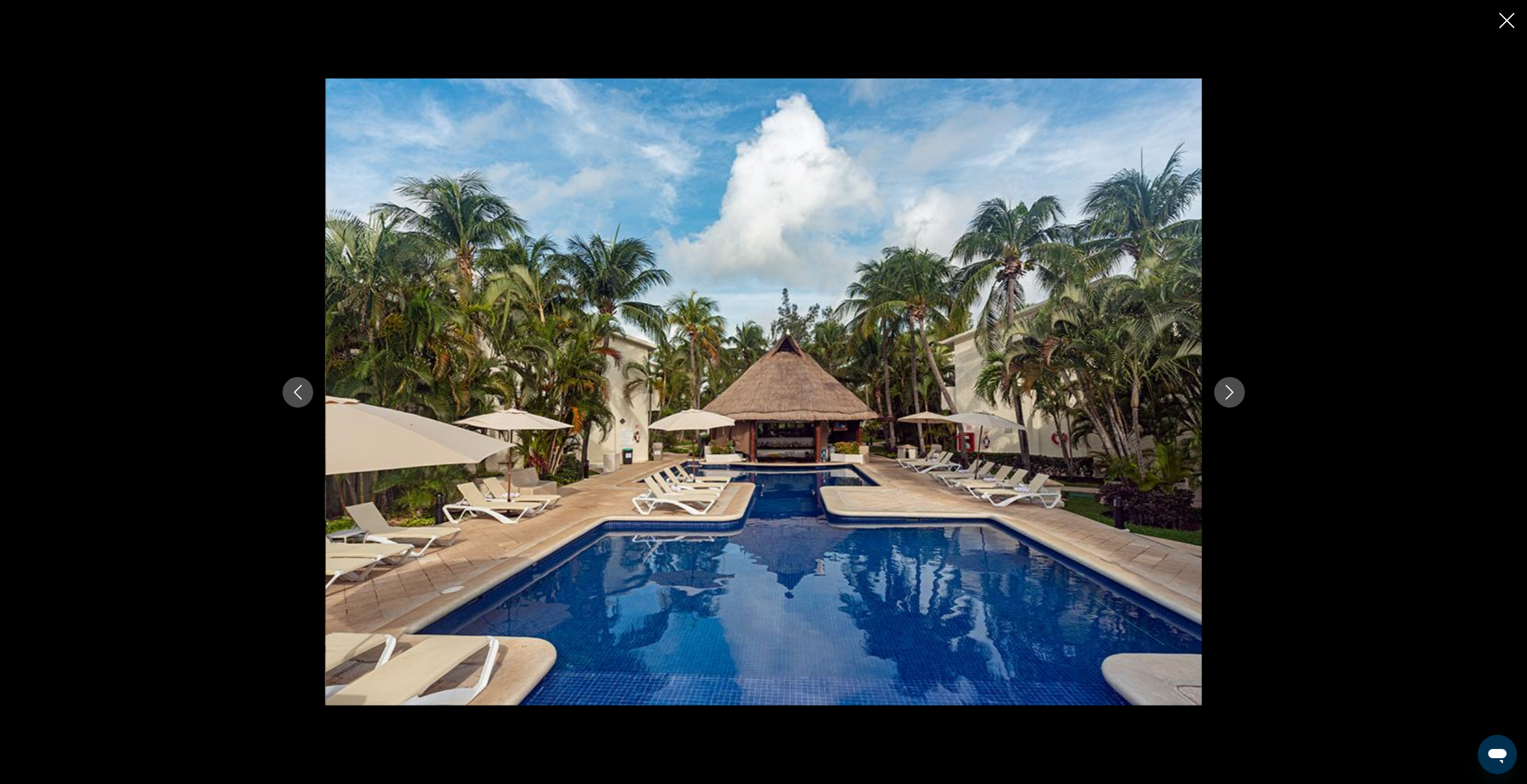
click at [1228, 390] on icon "Next image" at bounding box center [1229, 392] width 15 height 15
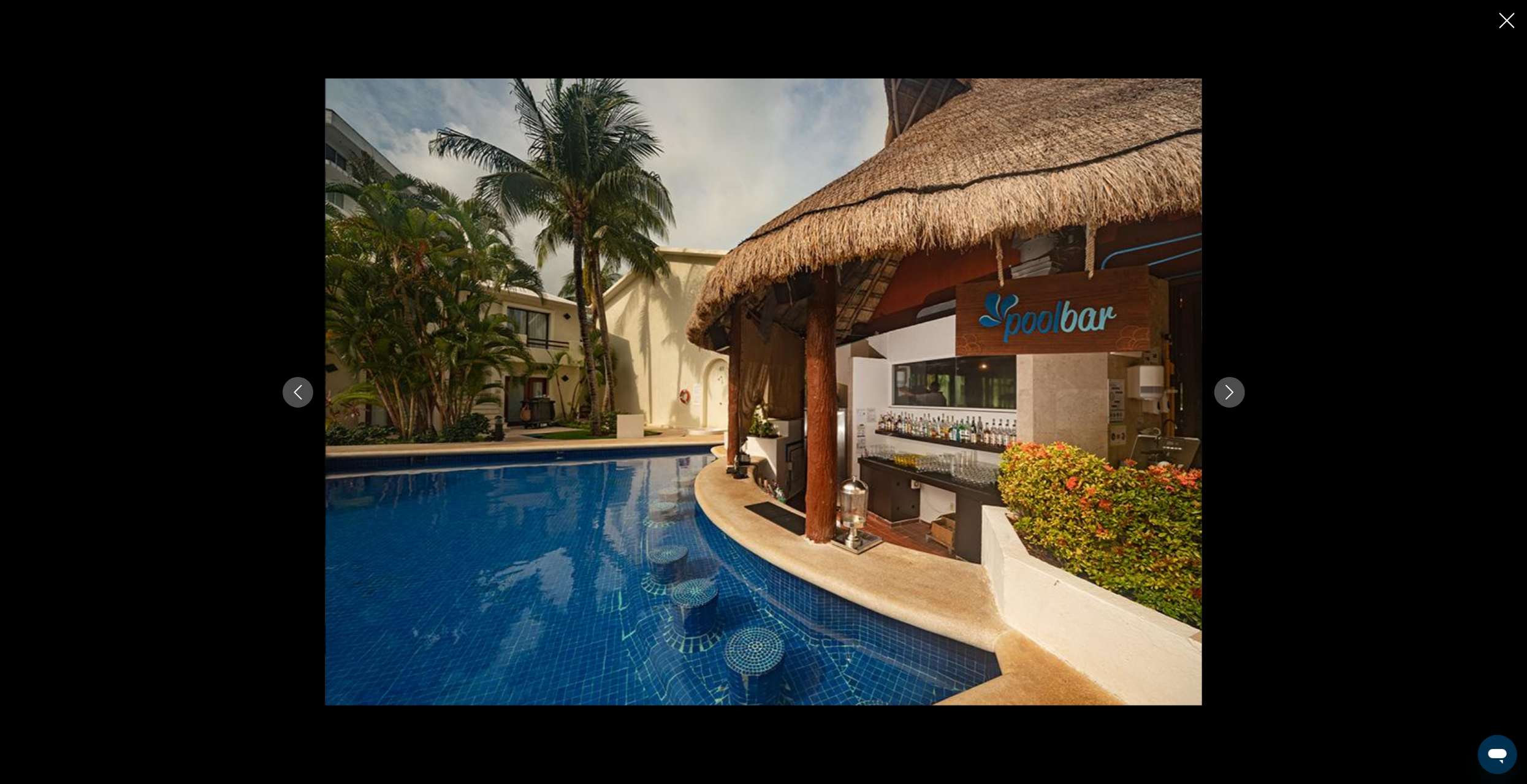
click at [1228, 390] on icon "Next image" at bounding box center [1229, 392] width 15 height 15
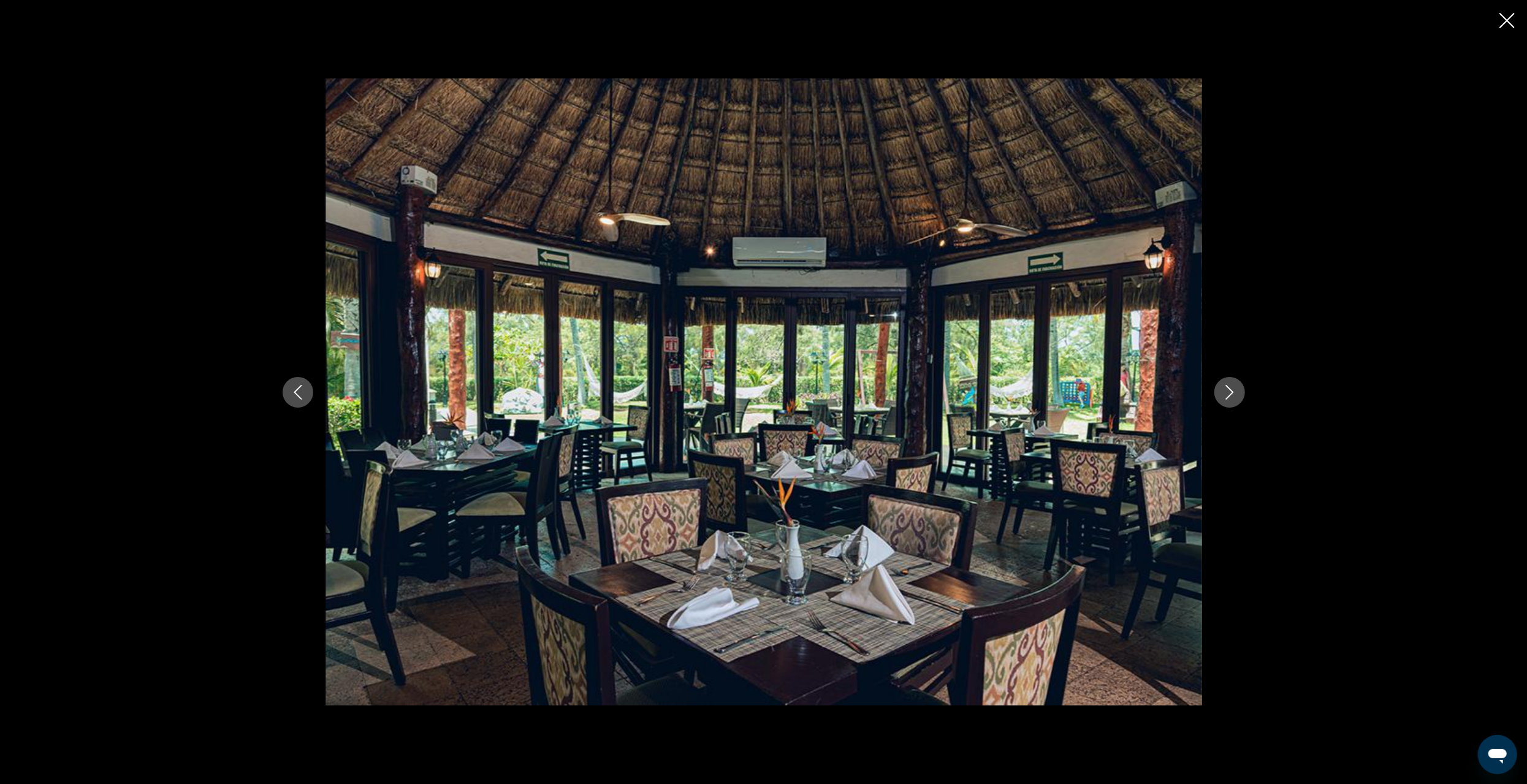
click at [1228, 390] on icon "Next image" at bounding box center [1229, 392] width 15 height 15
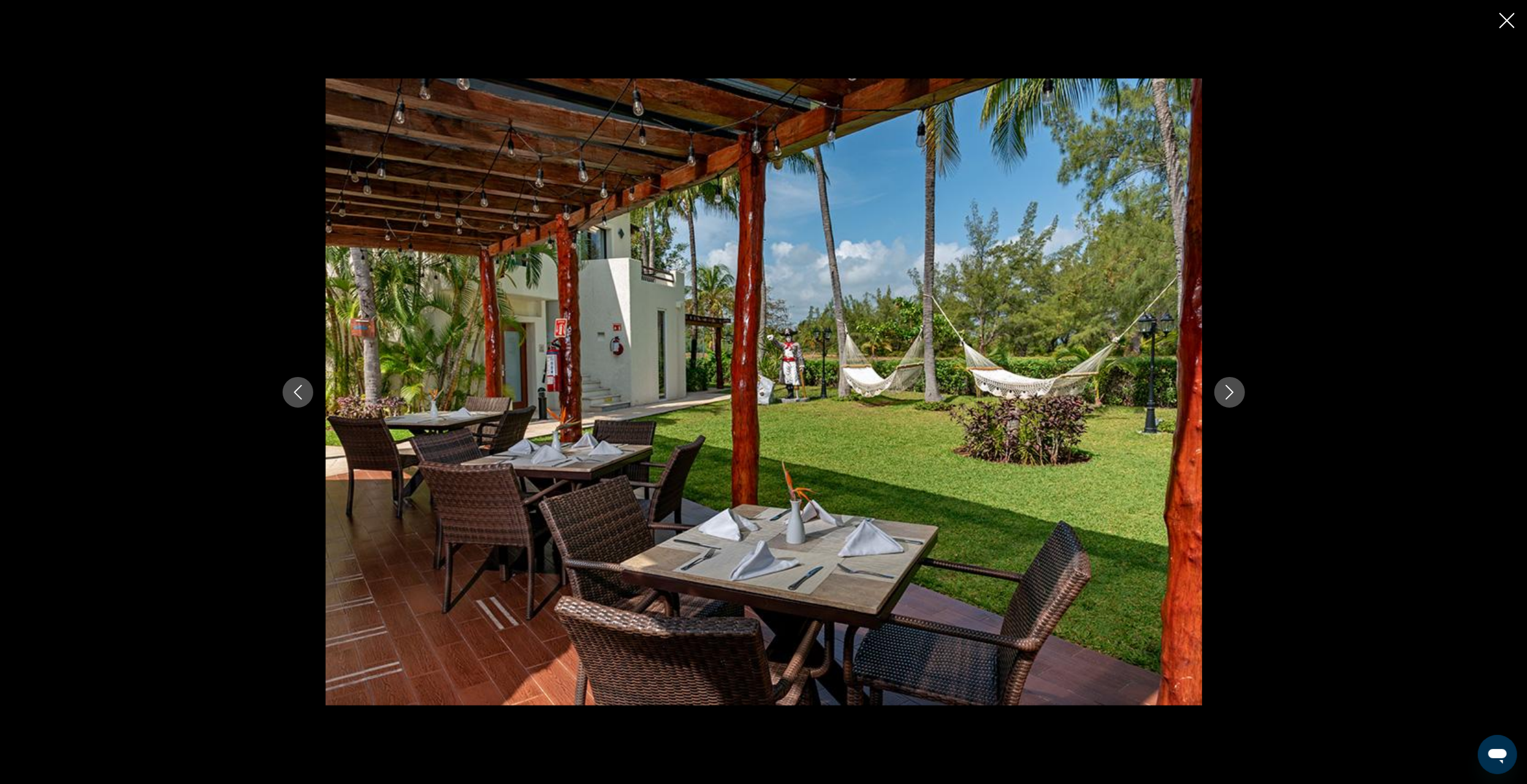
click at [1228, 390] on icon "Next image" at bounding box center [1229, 392] width 15 height 15
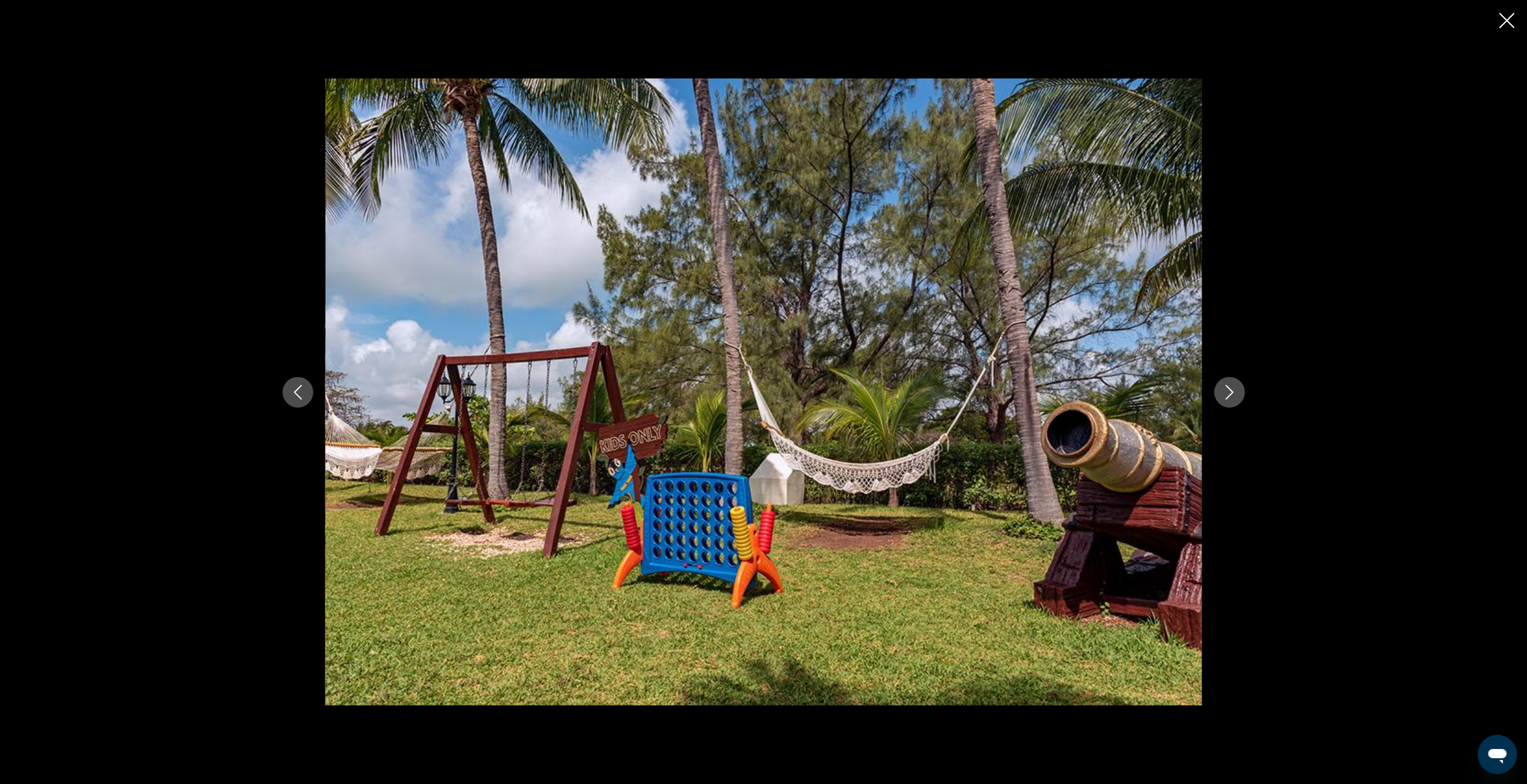
click at [1228, 390] on icon "Next image" at bounding box center [1229, 392] width 15 height 15
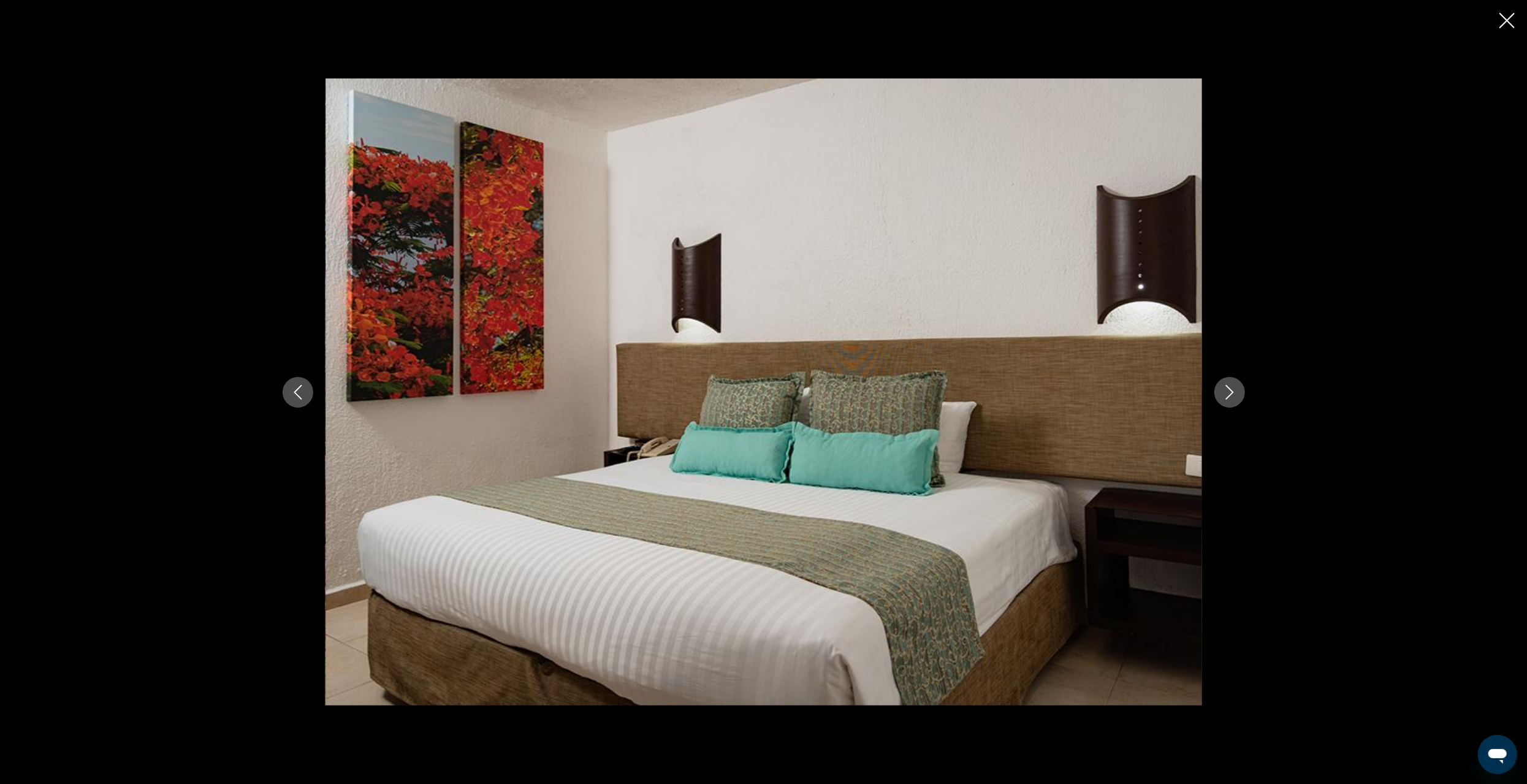
click at [1228, 390] on icon "Next image" at bounding box center [1229, 392] width 15 height 15
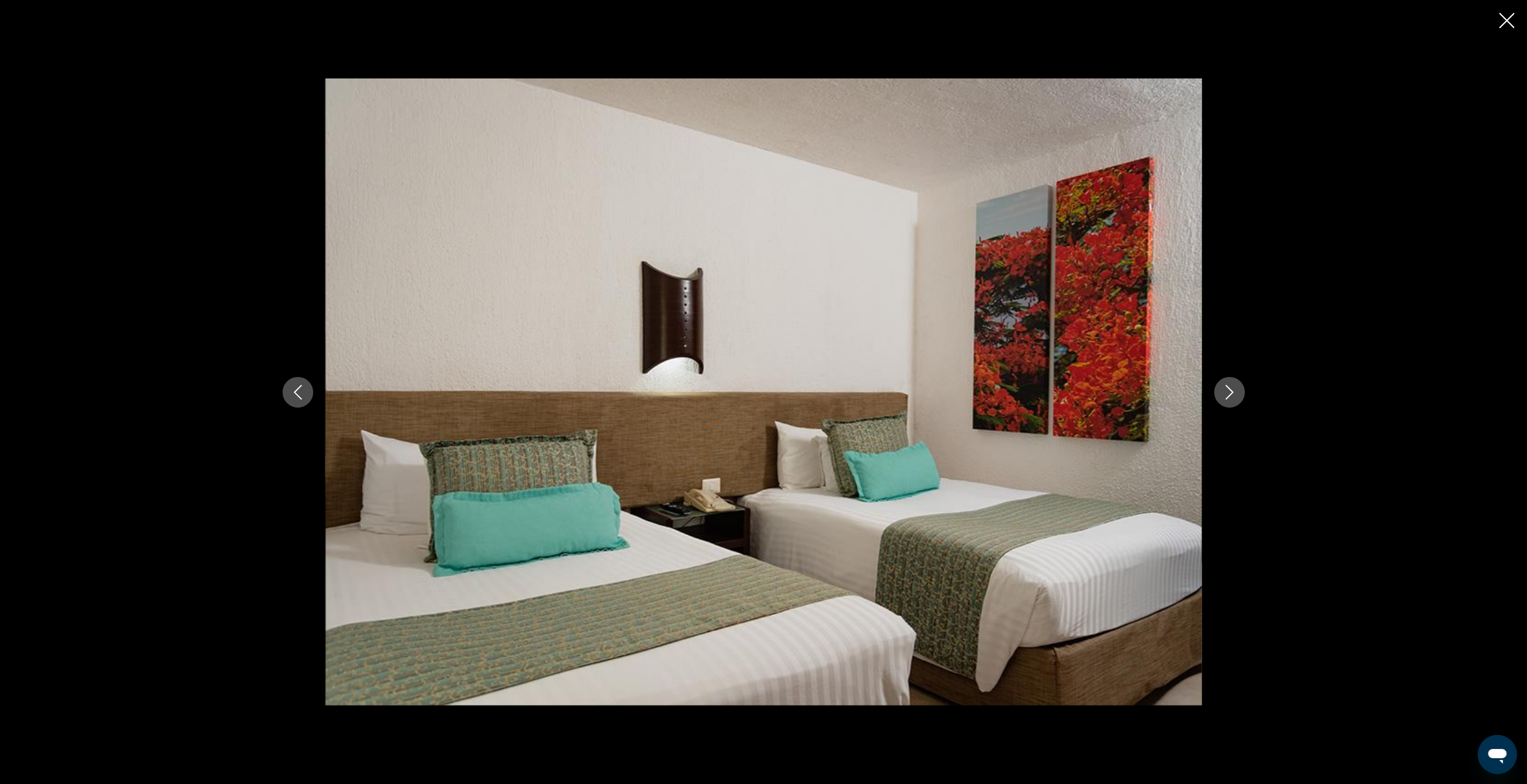
click at [1228, 390] on icon "Next image" at bounding box center [1229, 392] width 15 height 15
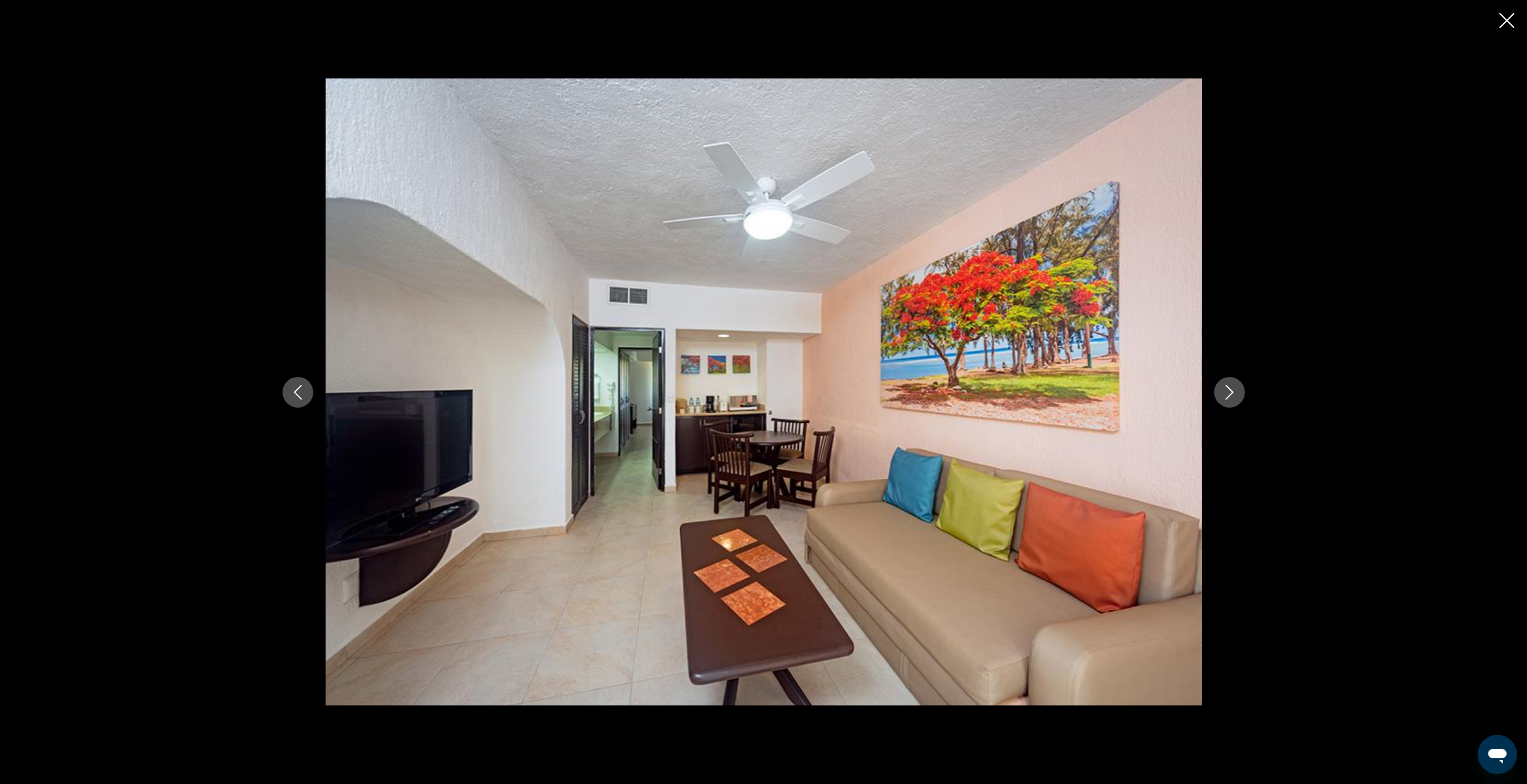
click at [1228, 390] on icon "Next image" at bounding box center [1229, 392] width 15 height 15
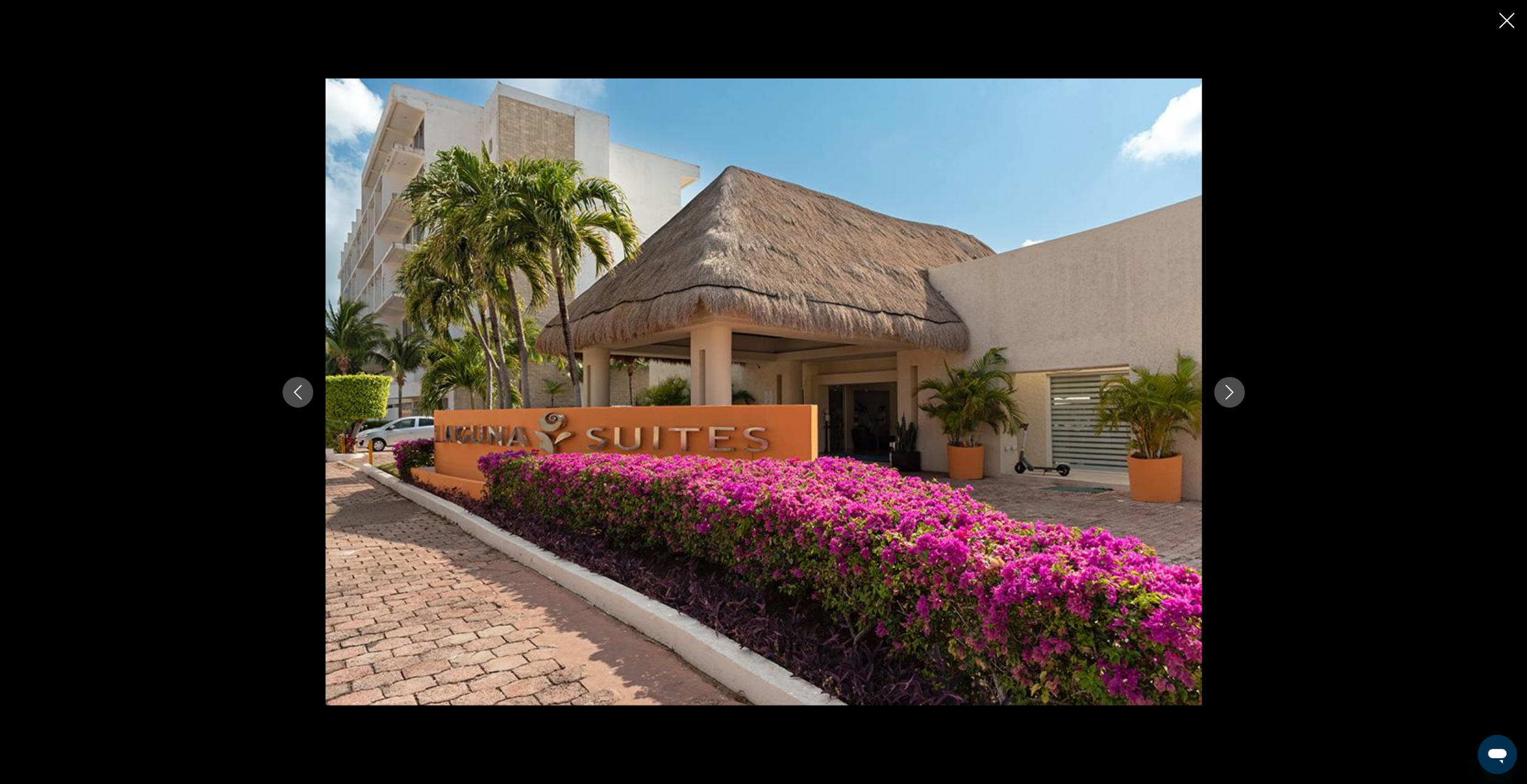
click at [1228, 390] on icon "Next image" at bounding box center [1229, 392] width 15 height 15
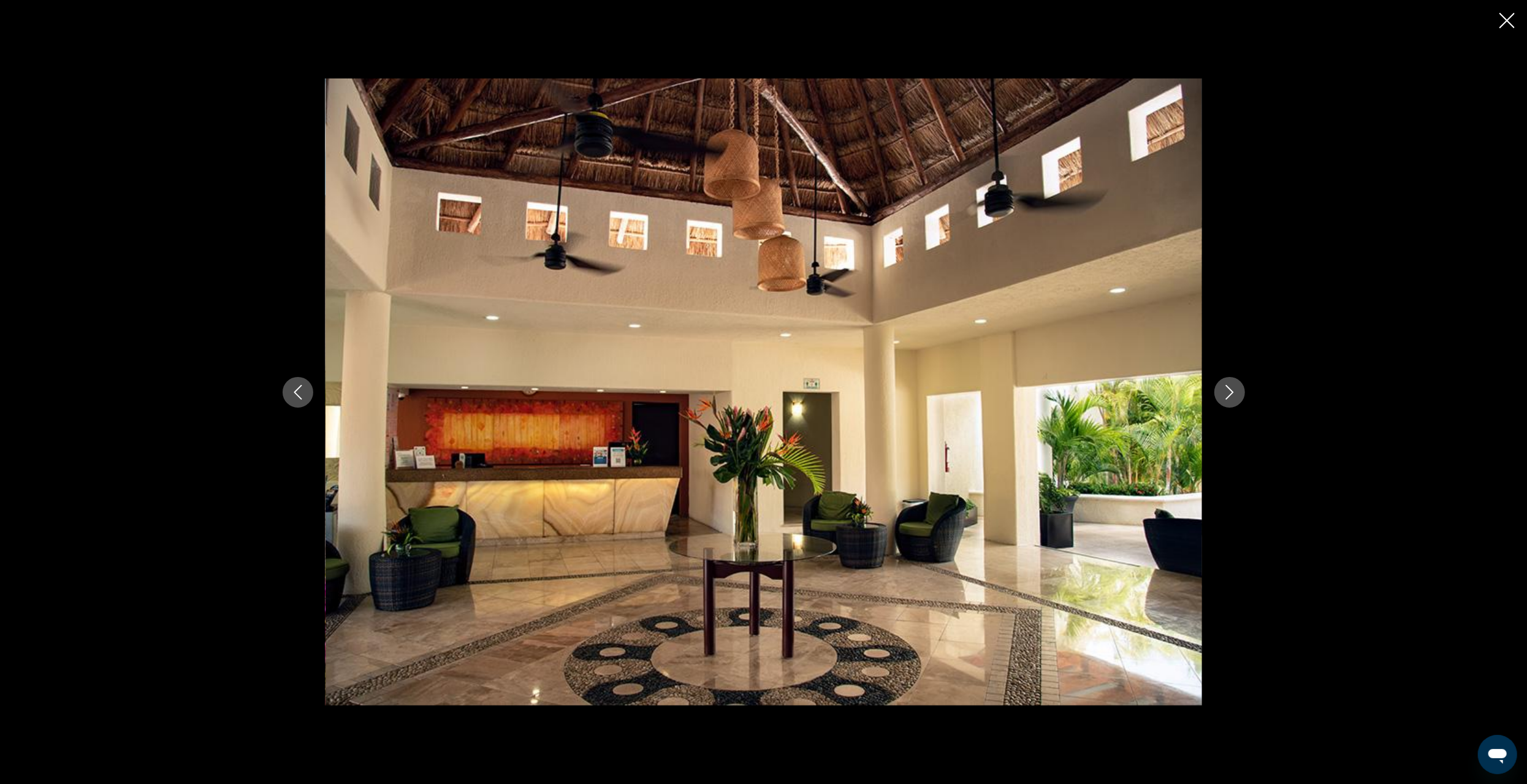
click at [1504, 20] on icon "Close slideshow" at bounding box center [1508, 21] width 15 height 15
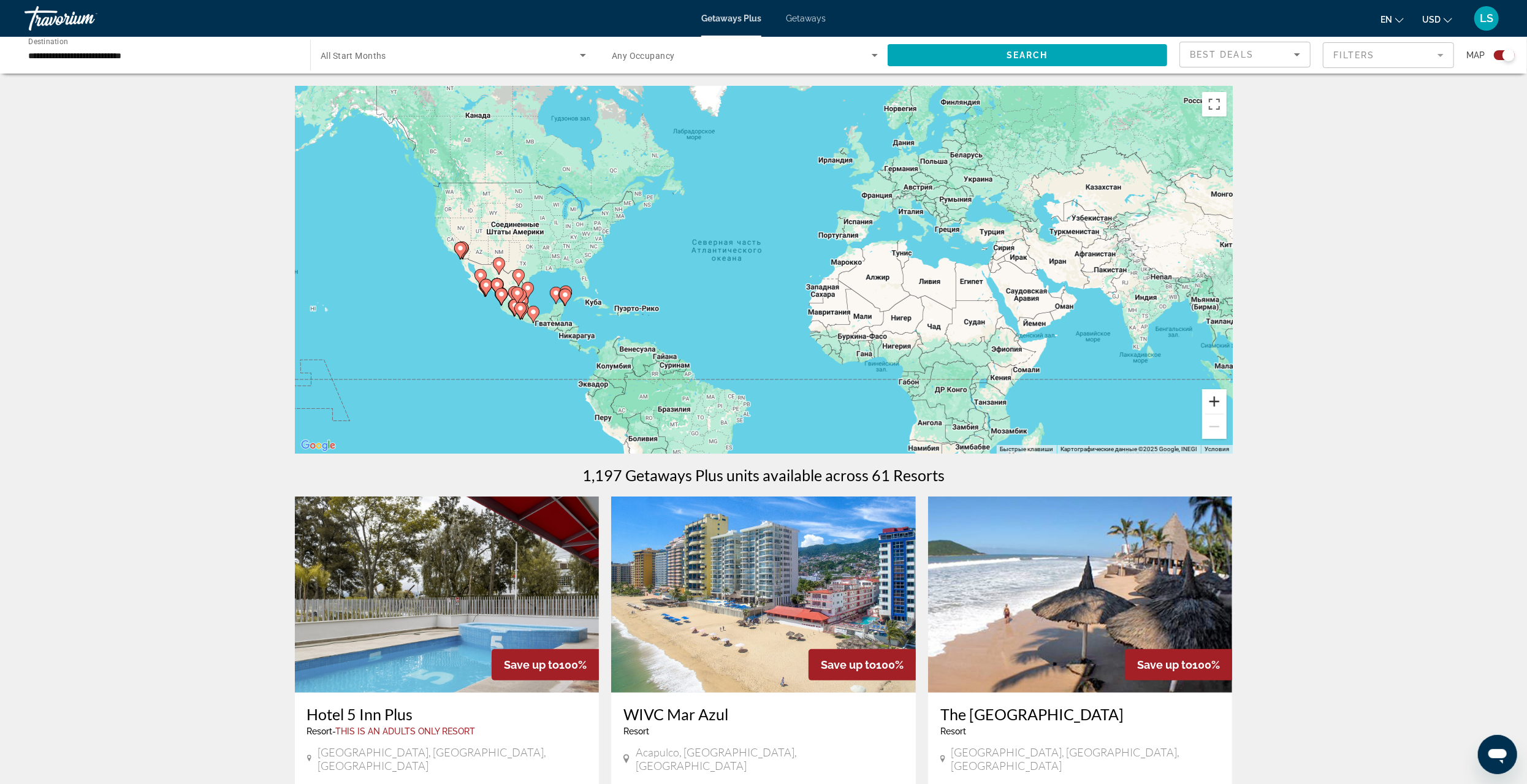
click at [1217, 401] on button "Увеличить" at bounding box center [1215, 401] width 25 height 25
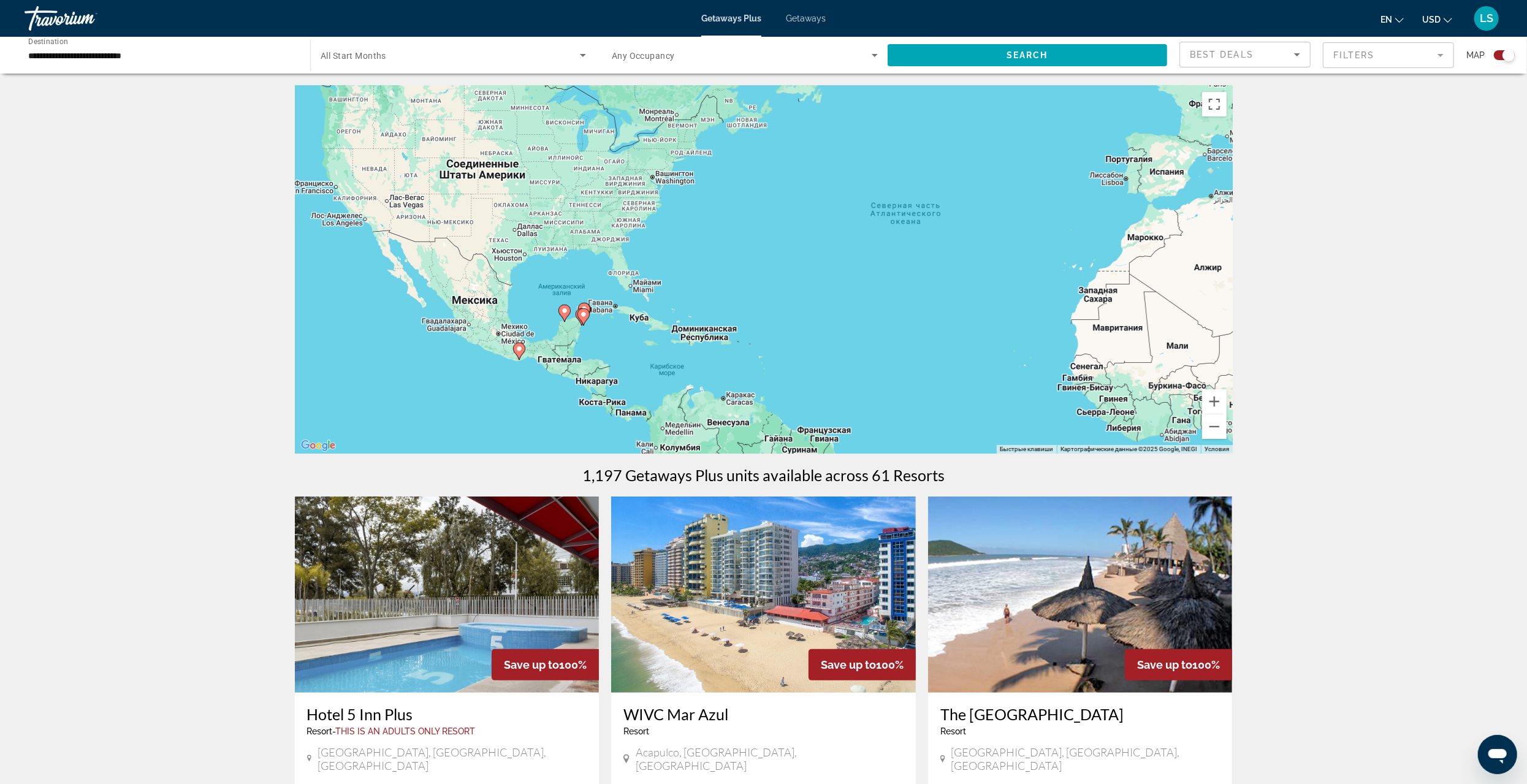
drag, startPoint x: 632, startPoint y: 365, endPoint x: 1097, endPoint y: 381, distance: 465.3
click at [849, 348] on div "Чтобы активировать перетаскивание с помощью клавиатуры, нажмите Alt + Ввод. Пос…" at bounding box center [764, 270] width 938 height 368
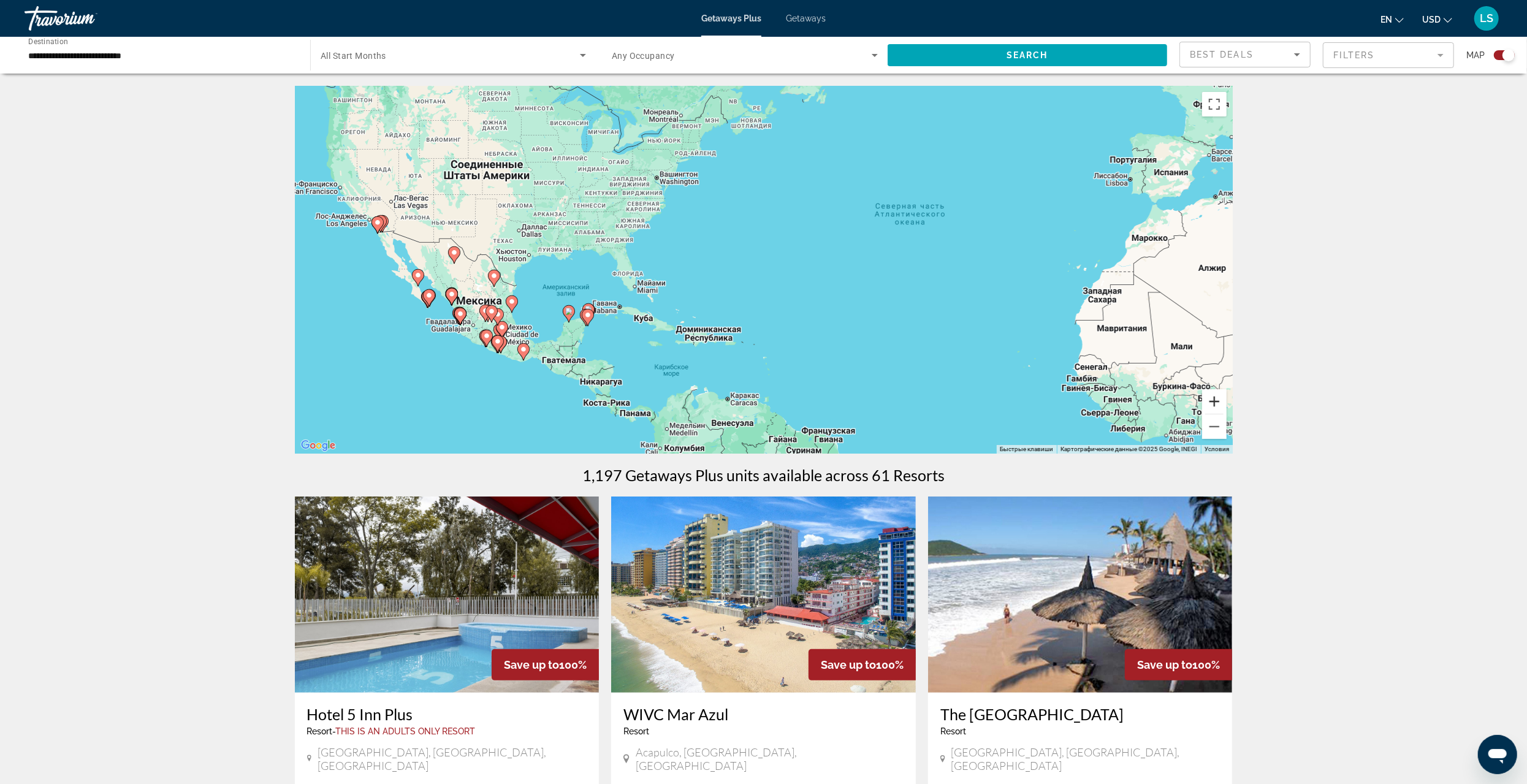
click at [1214, 405] on button "Увеличить" at bounding box center [1215, 401] width 25 height 25
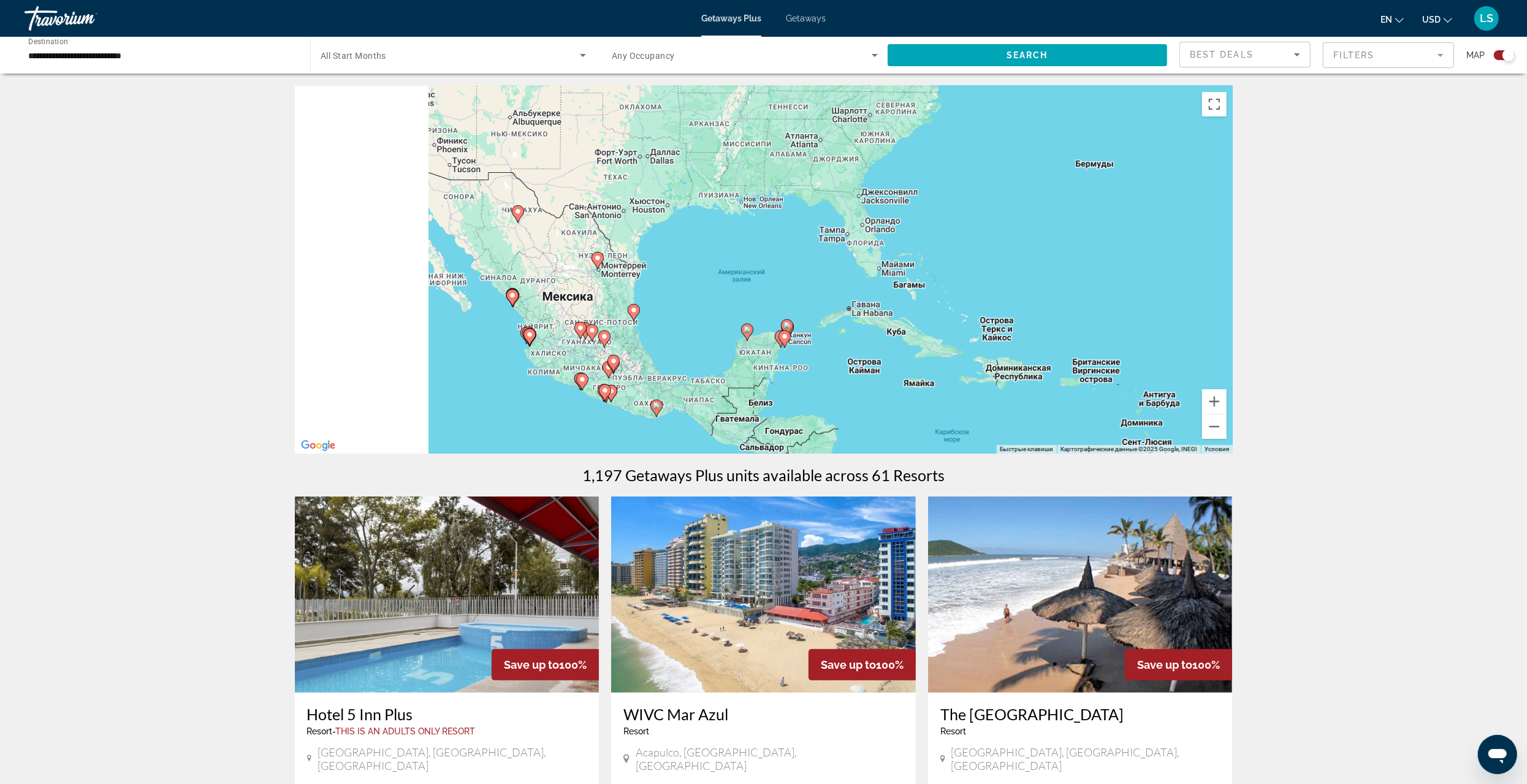
drag, startPoint x: 785, startPoint y: 373, endPoint x: 1151, endPoint y: 345, distance: 367.1
click at [1170, 345] on div "Чтобы активировать перетаскивание с помощью клавиатуры, нажмите Alt + Ввод. Пос…" at bounding box center [764, 270] width 938 height 368
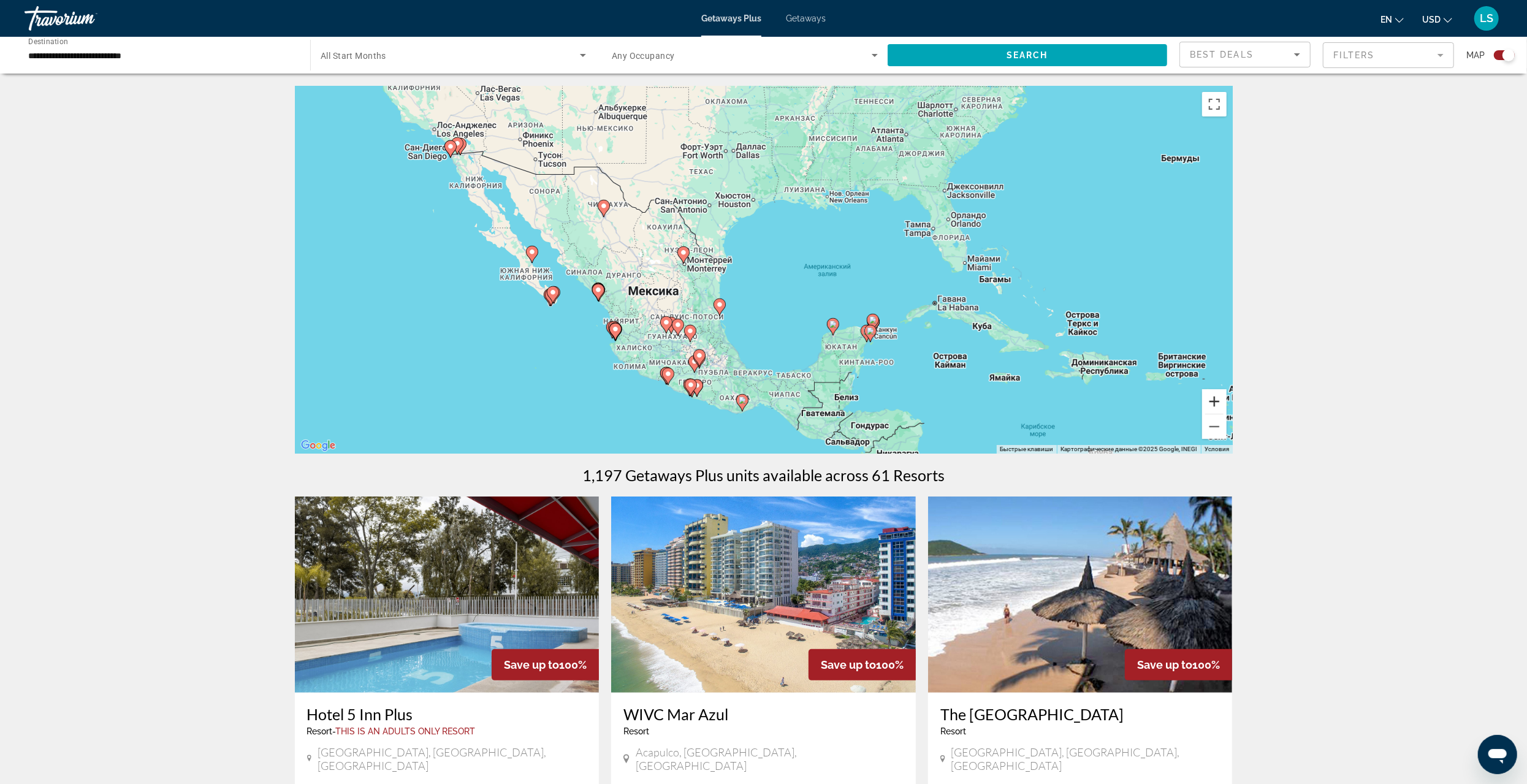
click at [1216, 396] on button "Увеличить" at bounding box center [1215, 401] width 25 height 25
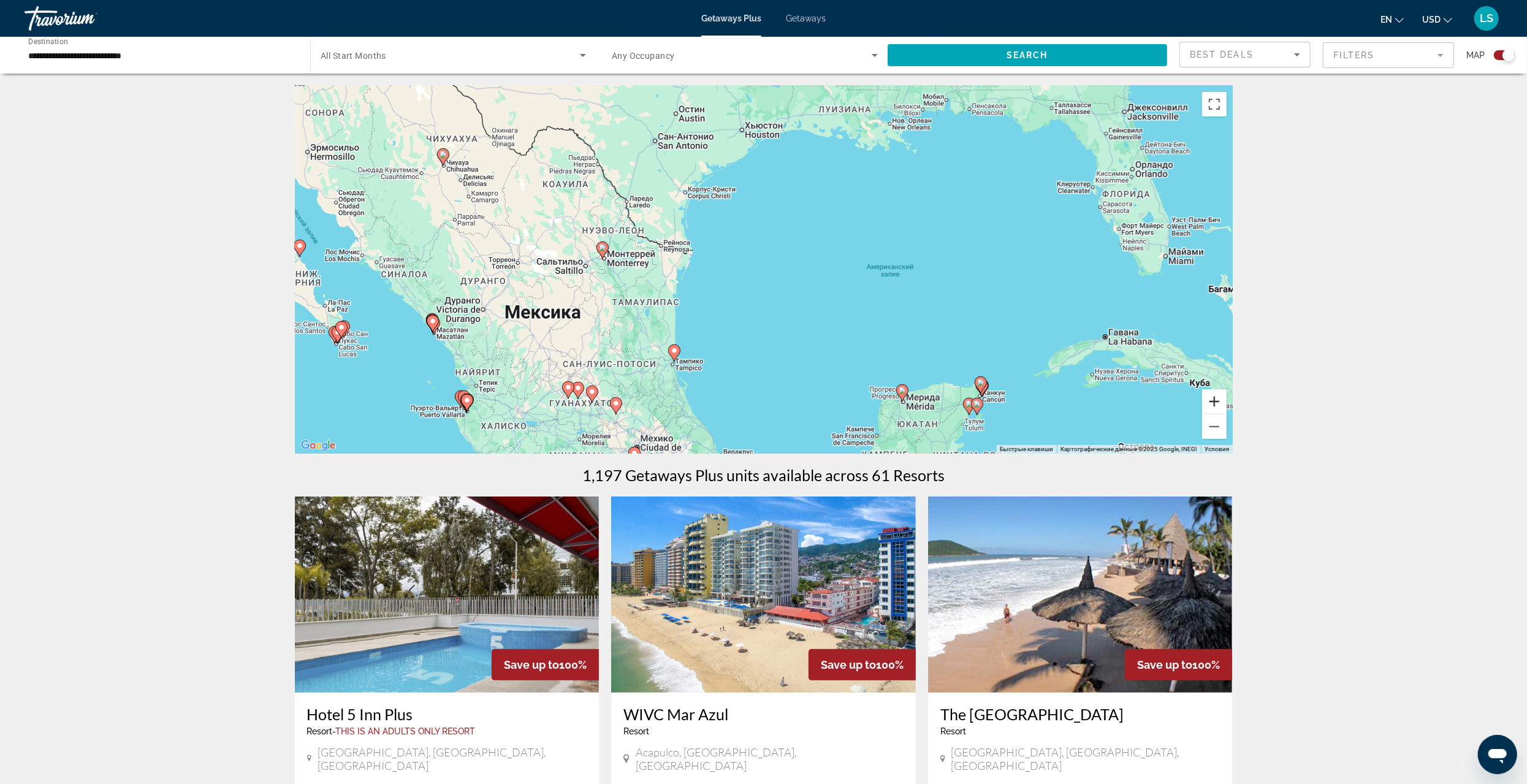
drag, startPoint x: 1215, startPoint y: 397, endPoint x: 1195, endPoint y: 399, distance: 20.1
click at [1215, 397] on button "Увеличить" at bounding box center [1215, 401] width 25 height 25
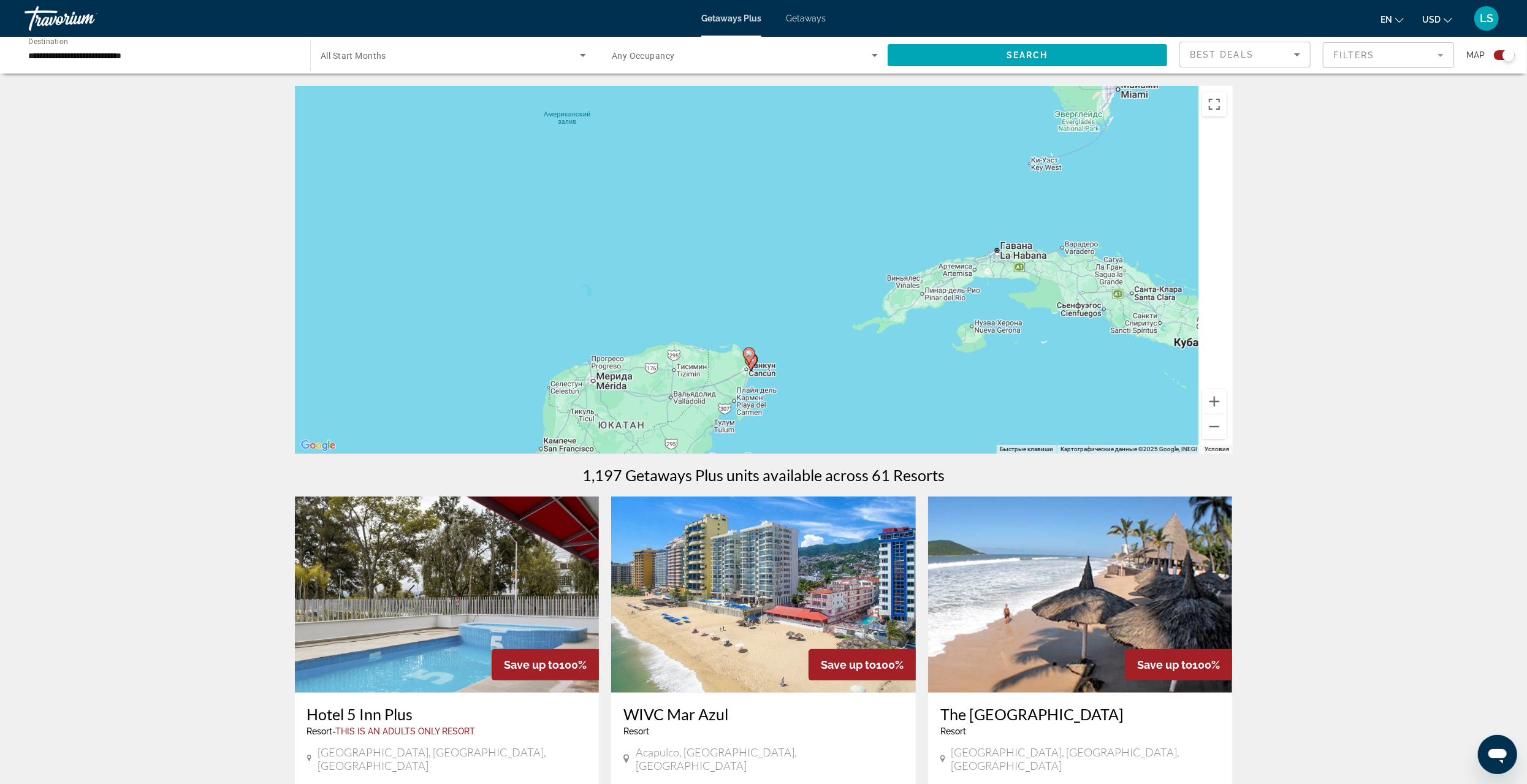
drag, startPoint x: 913, startPoint y: 310, endPoint x: 558, endPoint y: 161, distance: 385.0
click at [552, 163] on div "Чтобы активировать перетаскивание с помощью клавиатуры, нажмите Alt + Ввод. Пос…" at bounding box center [764, 270] width 938 height 368
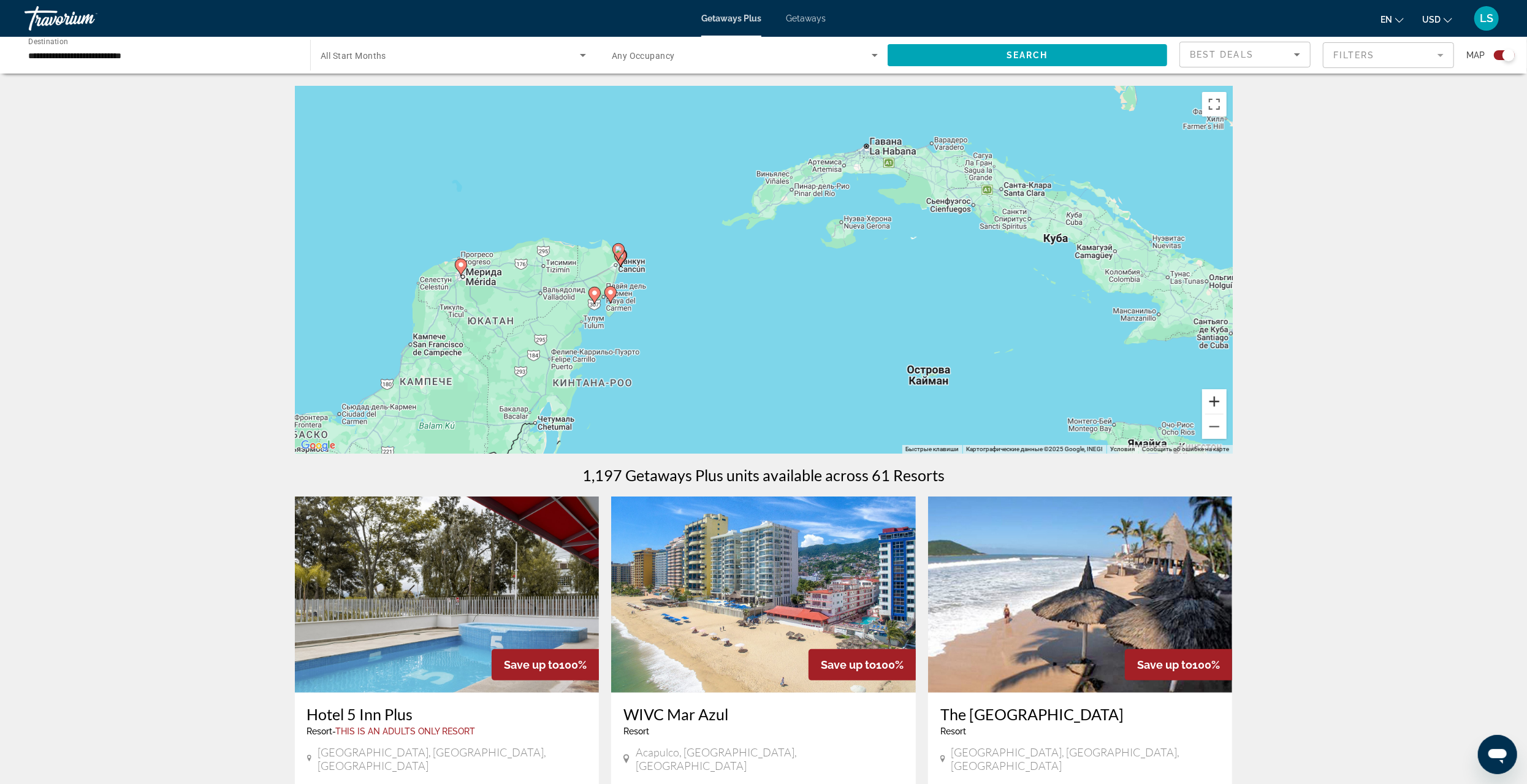
click at [1211, 396] on button "Увеличить" at bounding box center [1215, 401] width 25 height 25
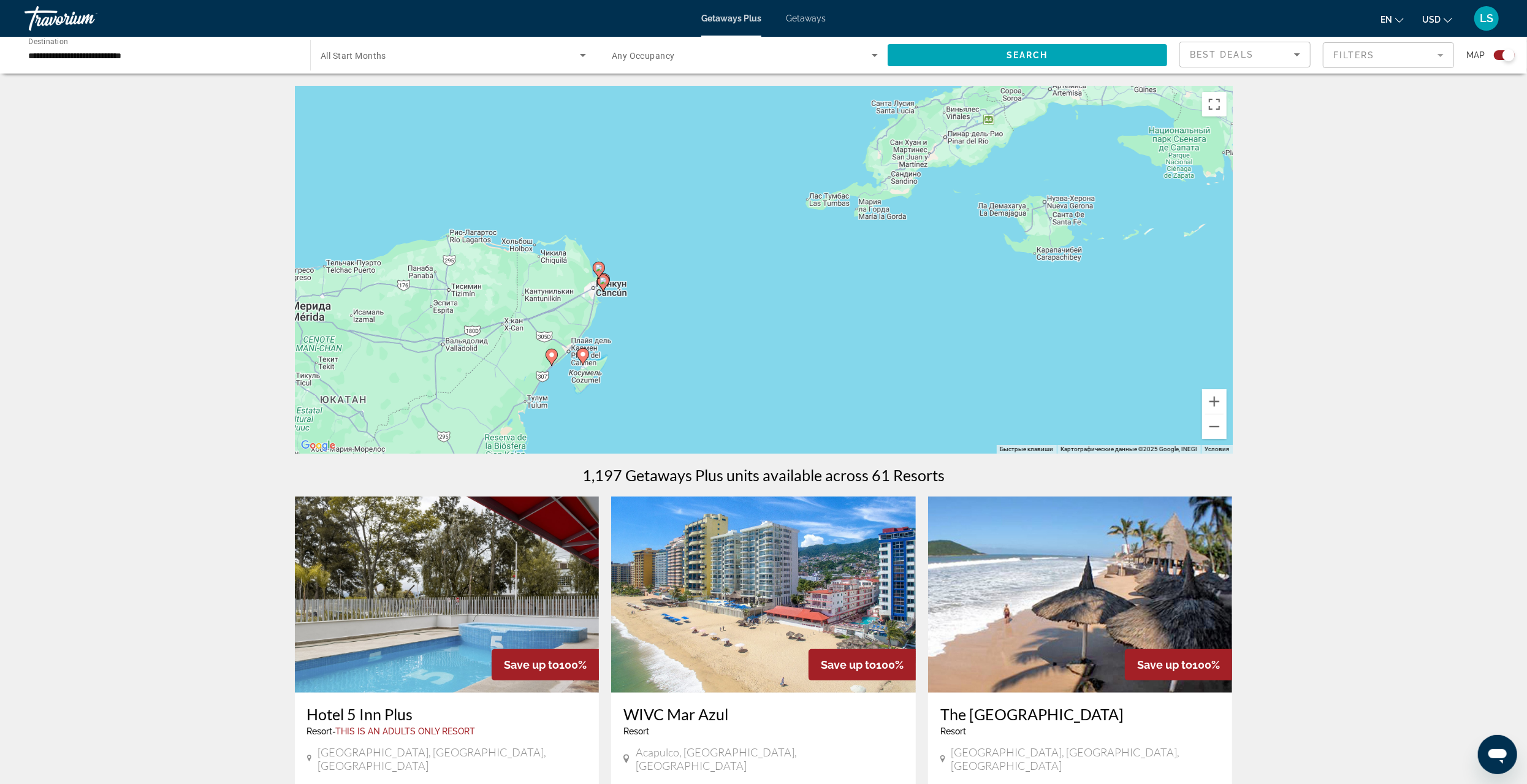
drag, startPoint x: 667, startPoint y: 298, endPoint x: 804, endPoint y: 324, distance: 139.4
click at [804, 324] on div "Чтобы активировать перетаскивание с помощью клавиатуры, нажмите Alt + Ввод. Пос…" at bounding box center [764, 270] width 938 height 368
click at [1219, 403] on button "Увеличить" at bounding box center [1215, 401] width 25 height 25
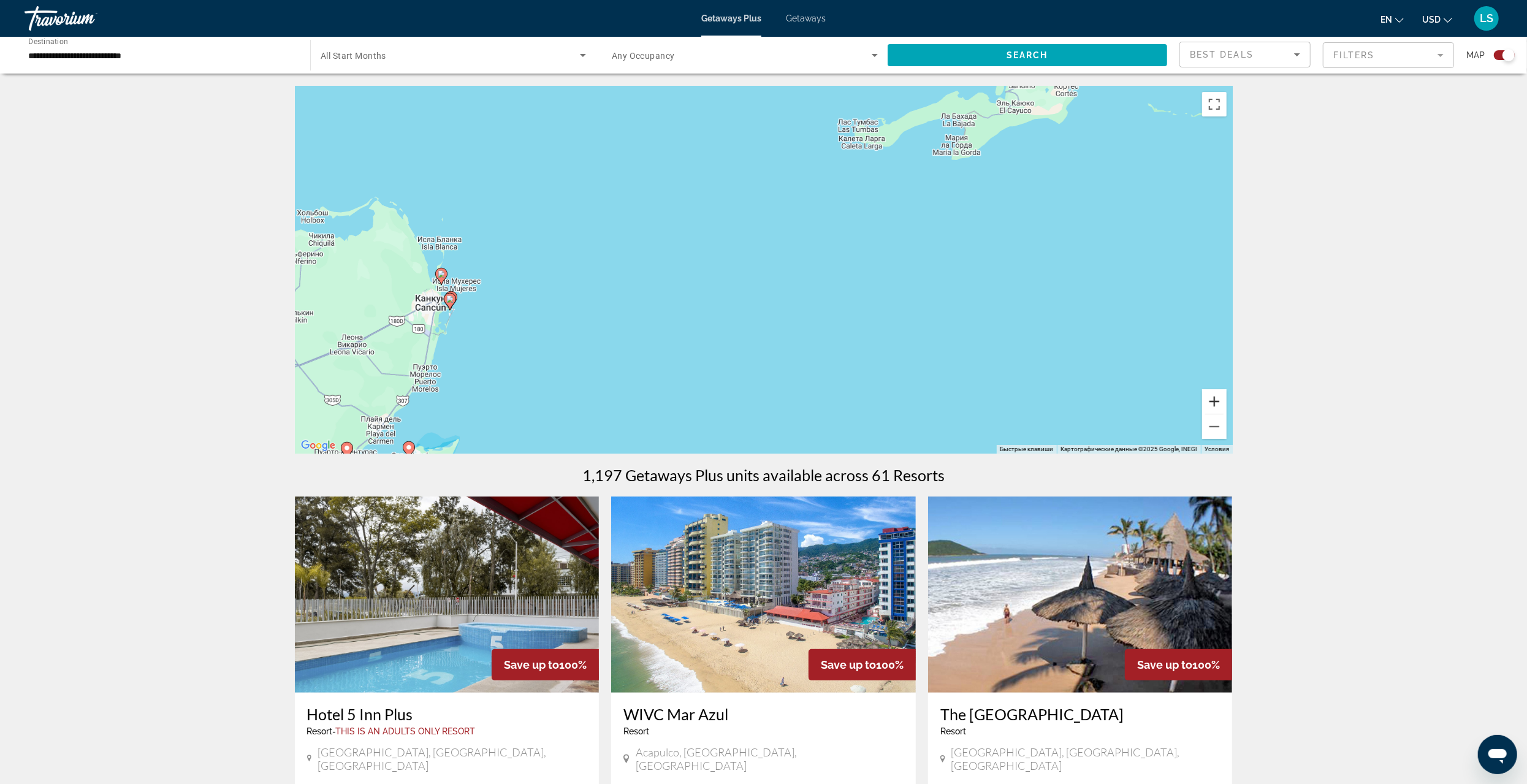
click at [1211, 403] on button "Увеличить" at bounding box center [1215, 401] width 25 height 25
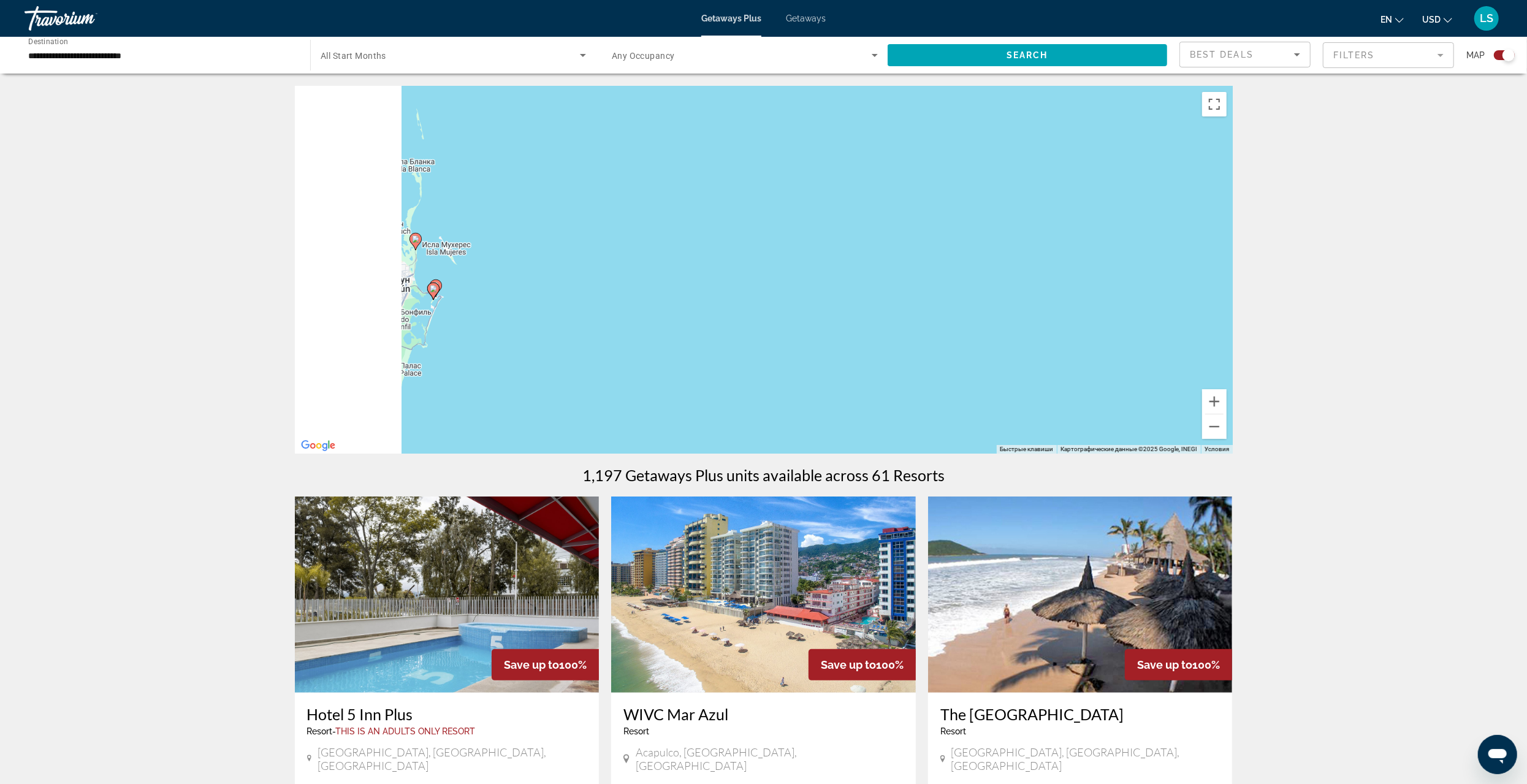
drag, startPoint x: 554, startPoint y: 380, endPoint x: 993, endPoint y: 311, distance: 444.4
click at [993, 311] on div "Чтобы активировать перетаскивание с помощью клавиатуры, нажмите Alt + Ввод. Пос…" at bounding box center [764, 270] width 938 height 368
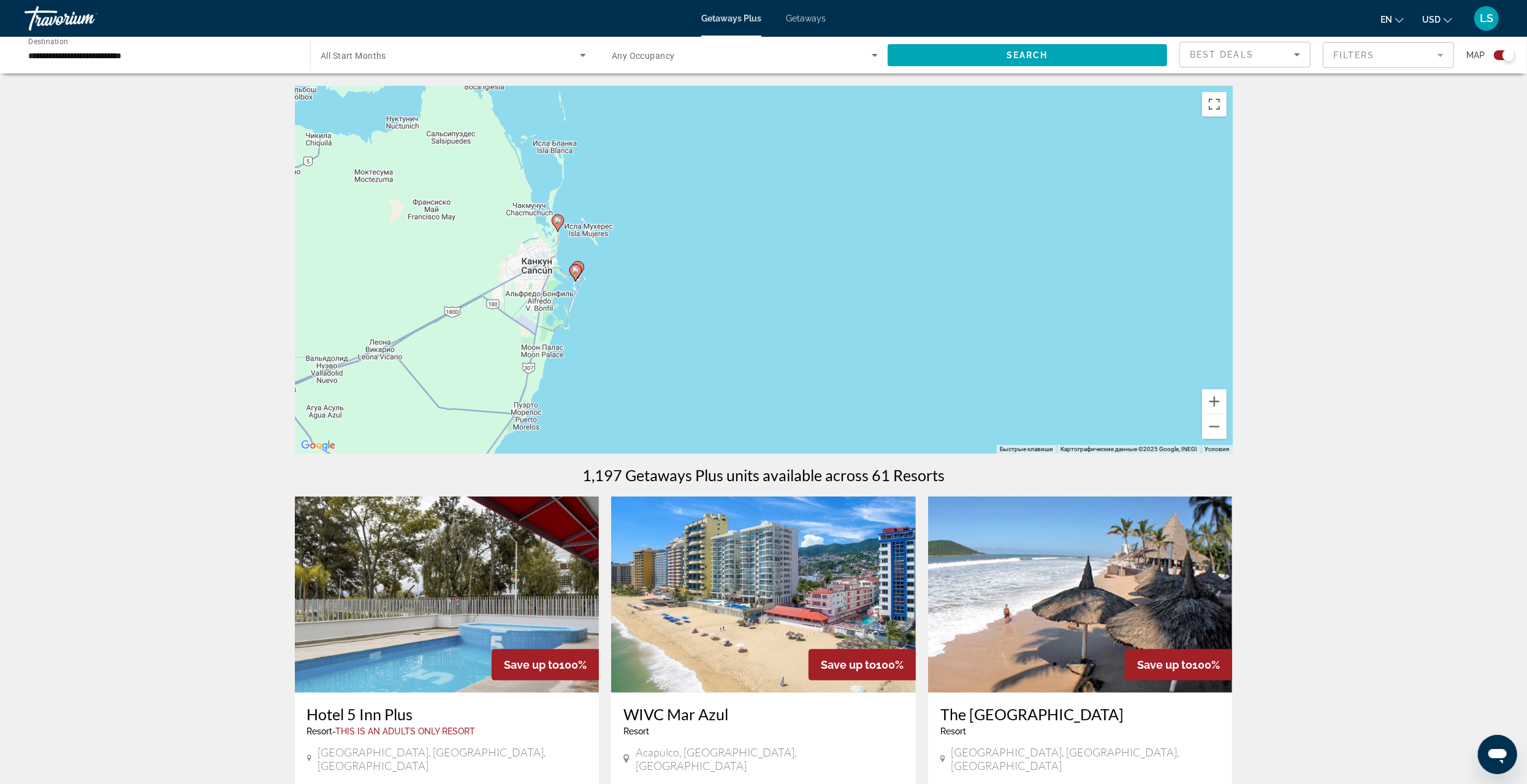
click at [581, 266] on gmp-advanced-marker "Main content" at bounding box center [576, 272] width 12 height 18
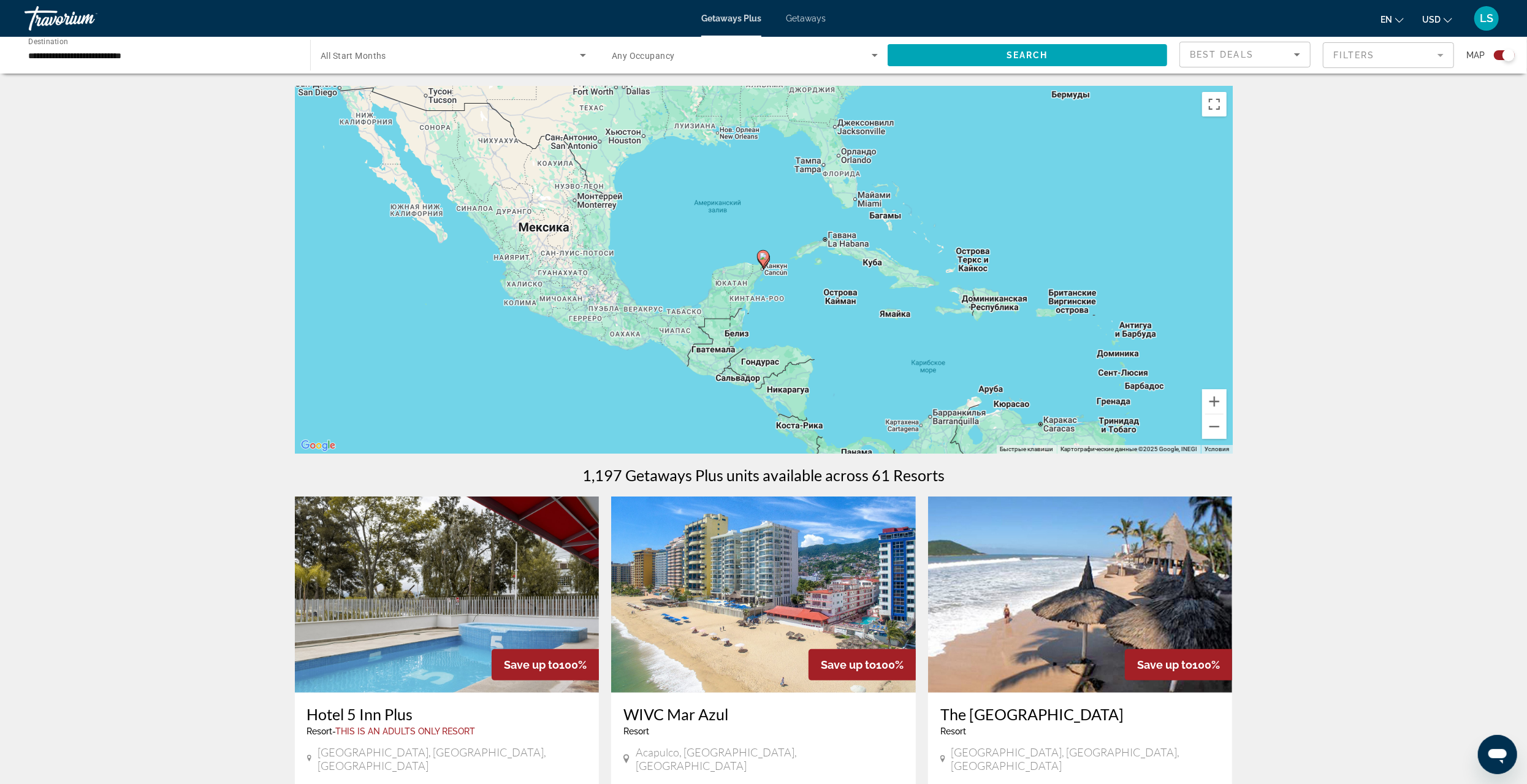
click at [768, 260] on gmp-advanced-marker "Main content" at bounding box center [763, 259] width 12 height 18
type input "**********"
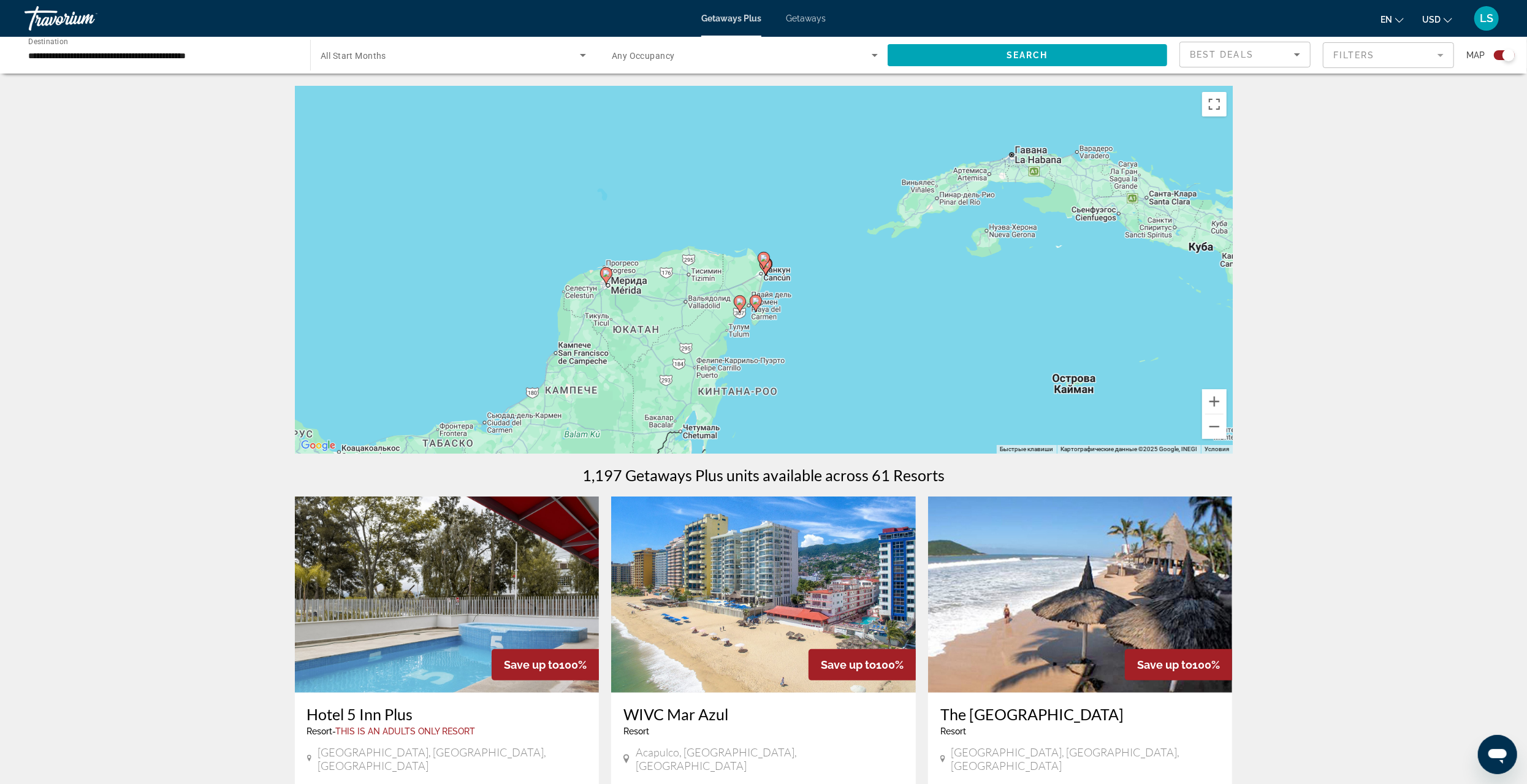
click at [768, 265] on gmp-advanced-marker "Main content" at bounding box center [764, 260] width 12 height 18
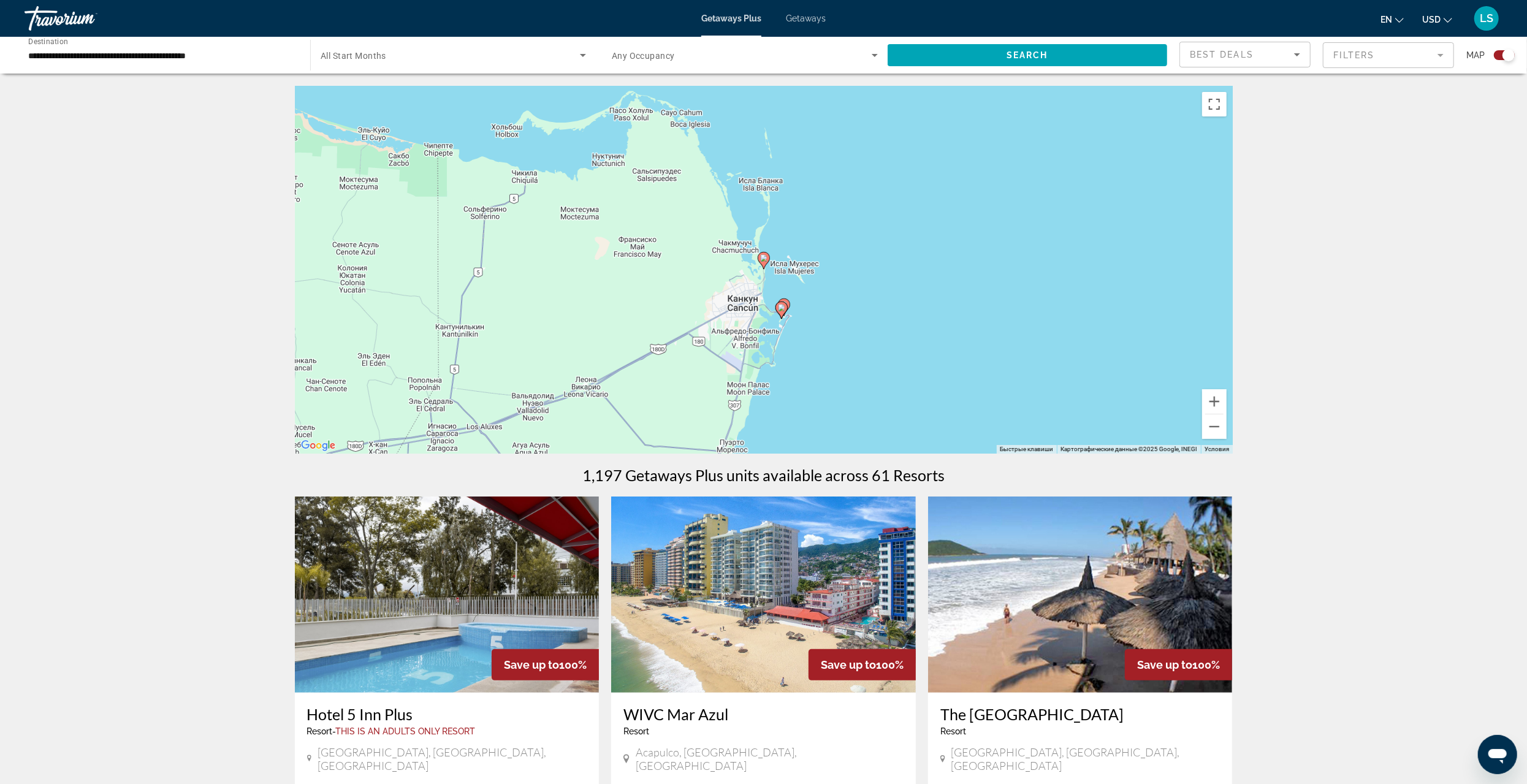
click at [787, 303] on gmp-advanced-marker "Main content" at bounding box center [782, 310] width 12 height 18
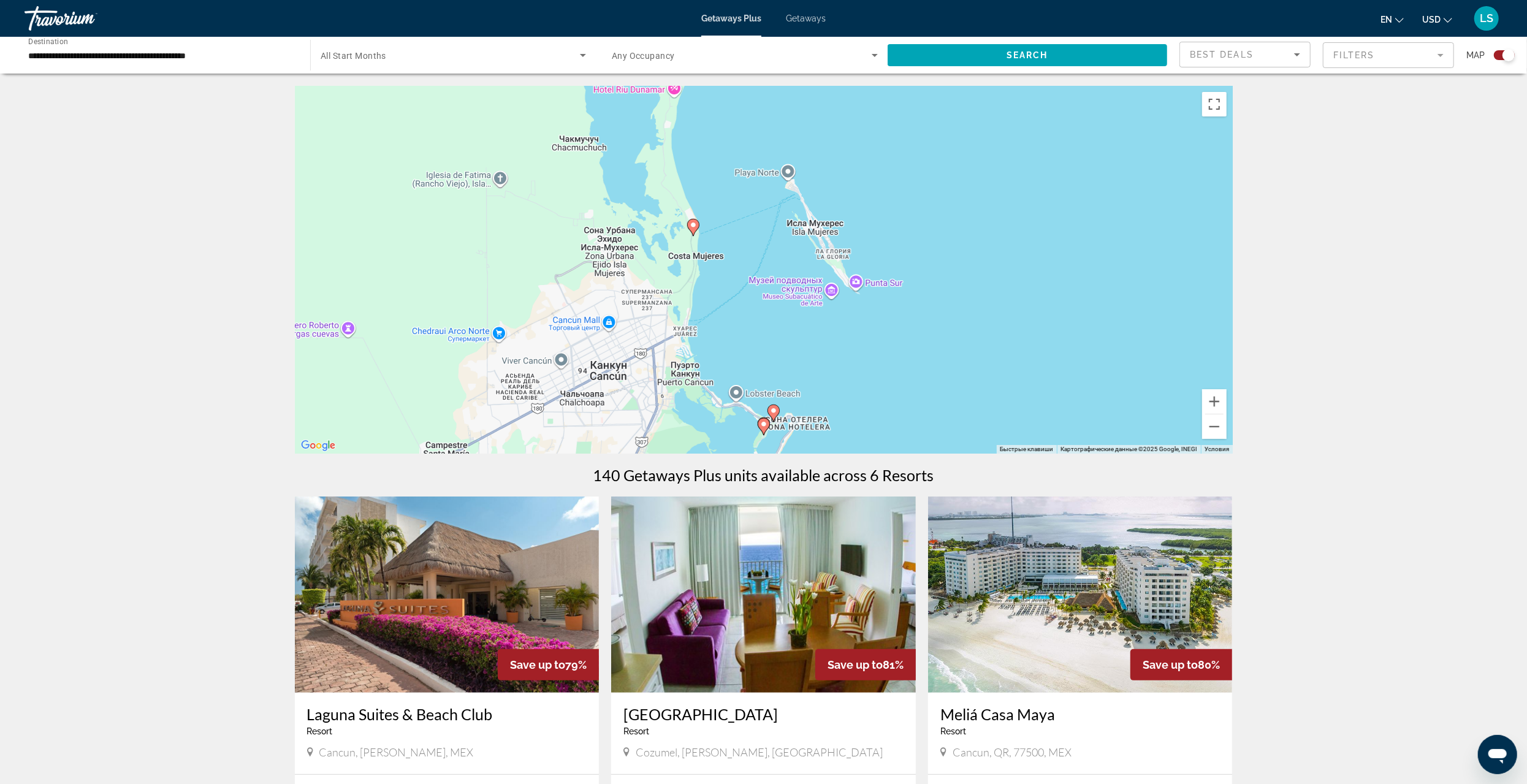
click at [1031, 592] on img "Main content" at bounding box center [1080, 594] width 305 height 196
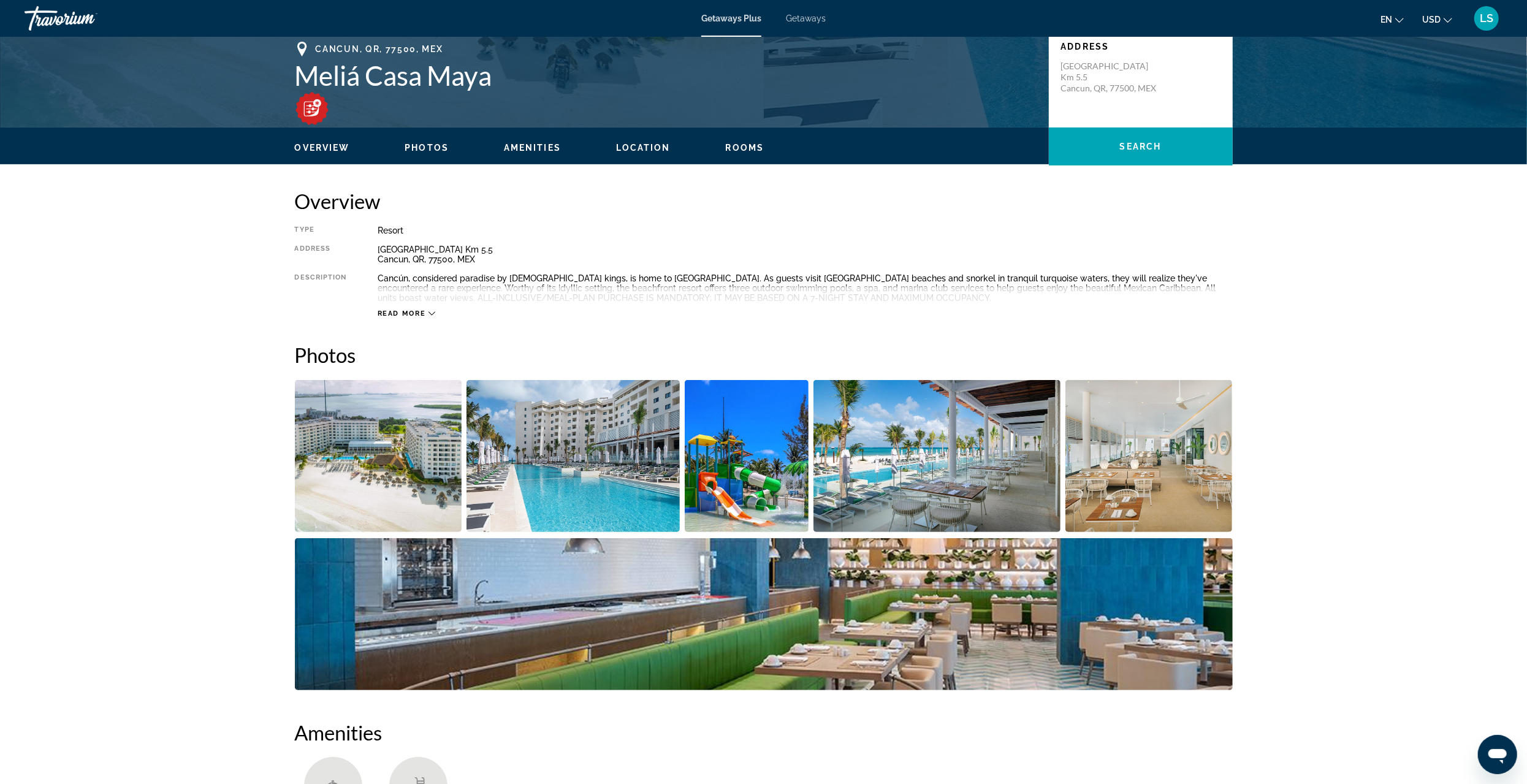
scroll to position [307, 0]
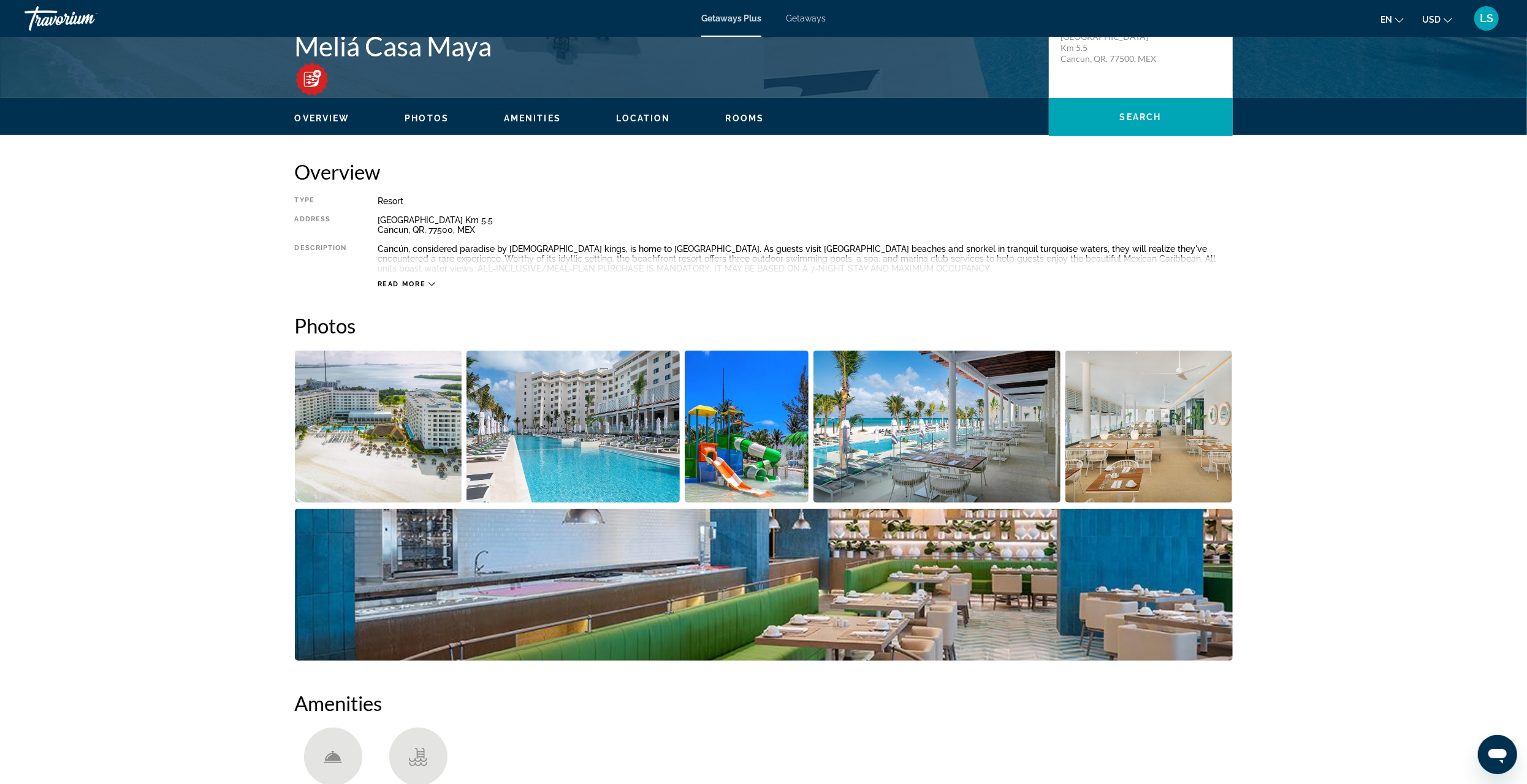
click at [578, 450] on img "Open full-screen image slider" at bounding box center [573, 427] width 214 height 152
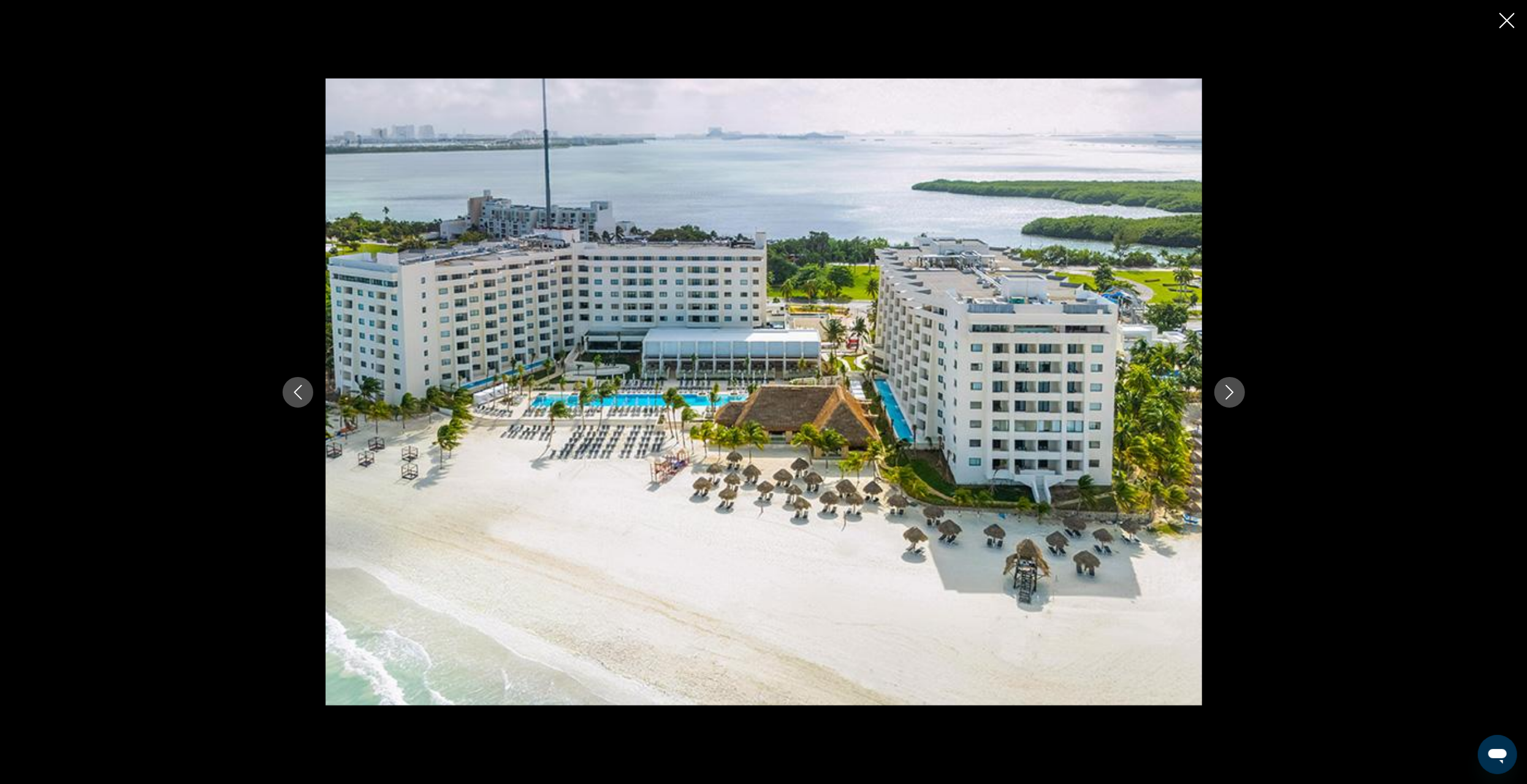
click at [1235, 395] on icon "Next image" at bounding box center [1229, 392] width 15 height 15
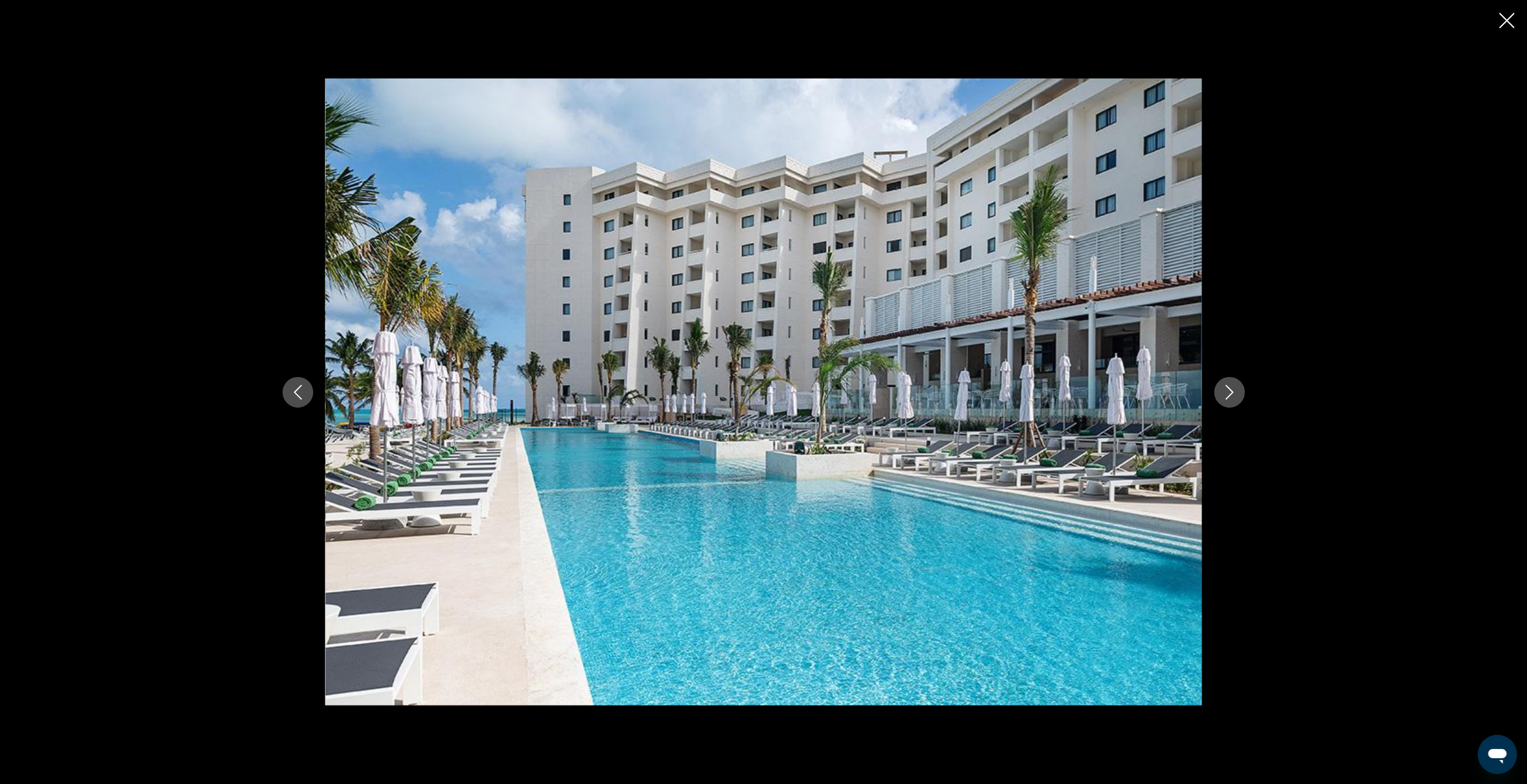
click at [1235, 395] on icon "Next image" at bounding box center [1229, 392] width 15 height 15
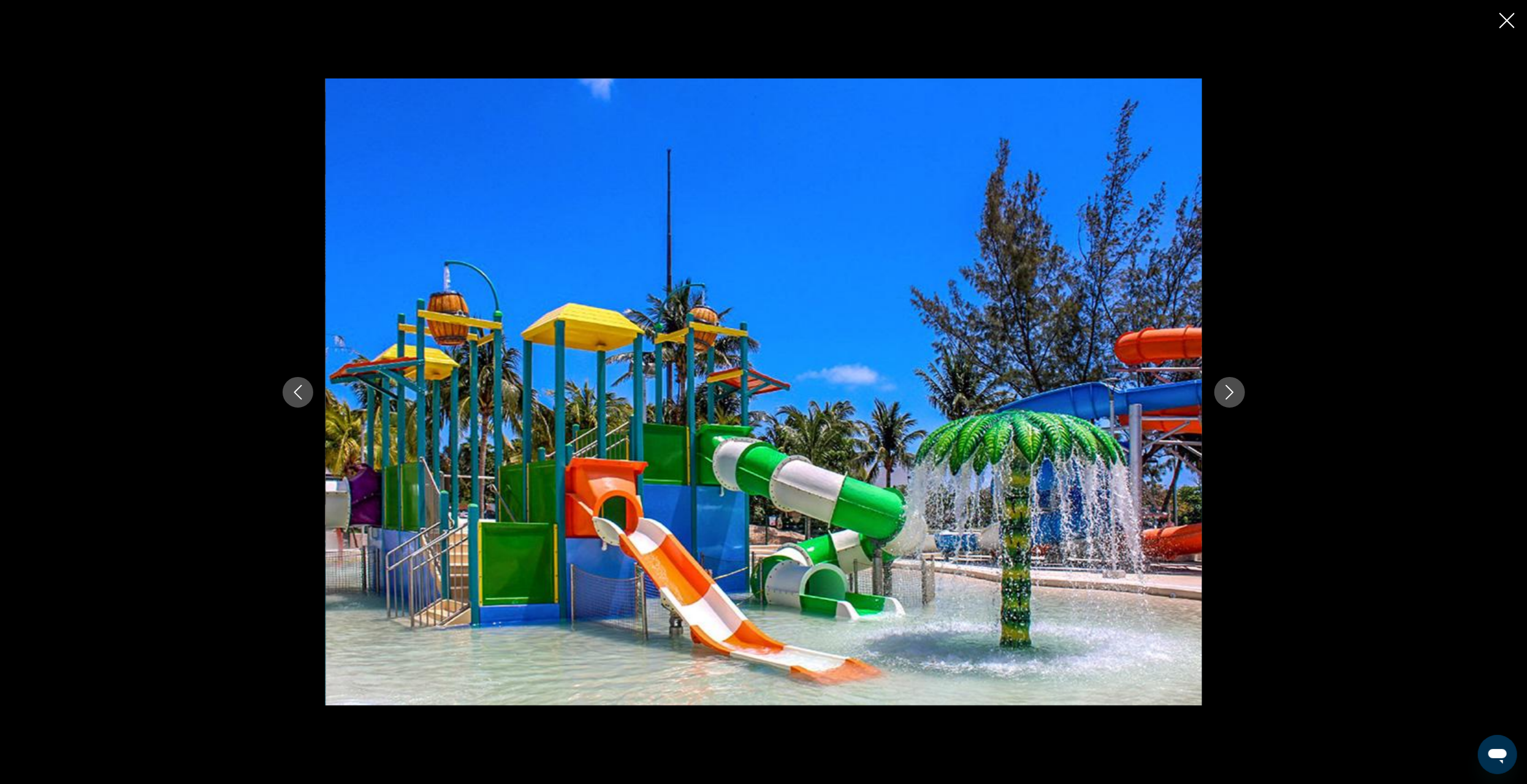
click at [1235, 395] on icon "Next image" at bounding box center [1229, 392] width 15 height 15
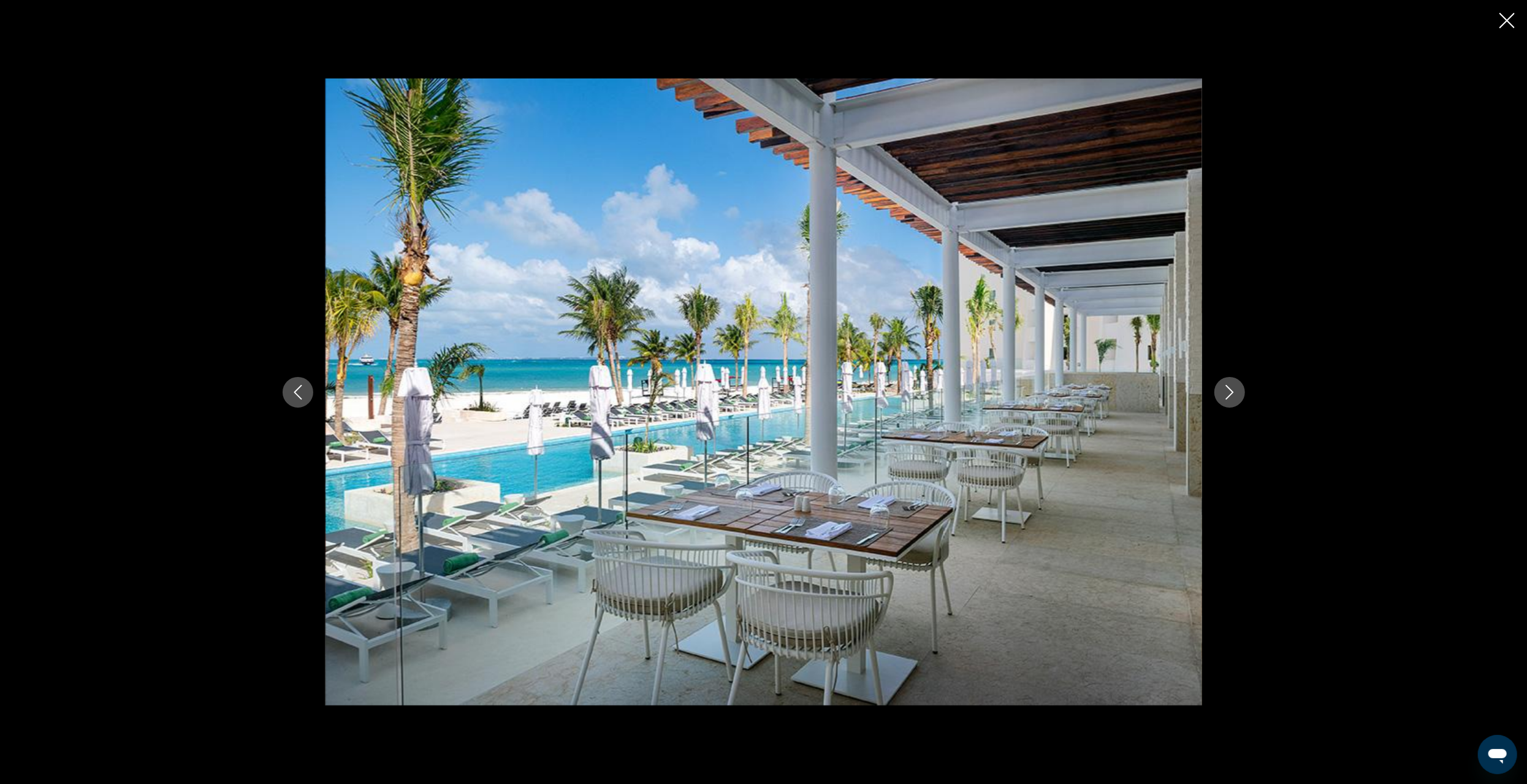
click at [1235, 395] on icon "Next image" at bounding box center [1229, 392] width 15 height 15
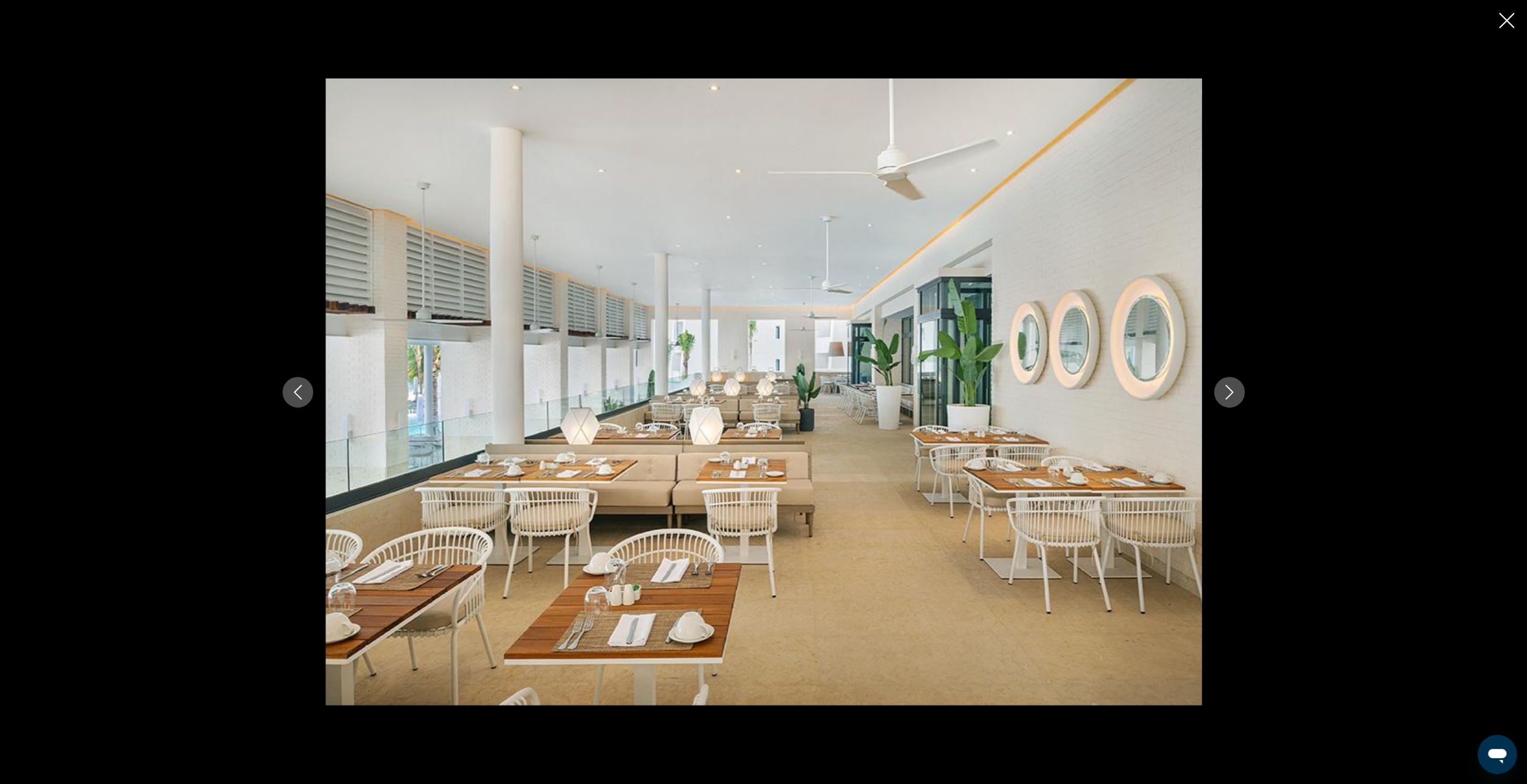
click at [1235, 395] on icon "Next image" at bounding box center [1229, 392] width 15 height 15
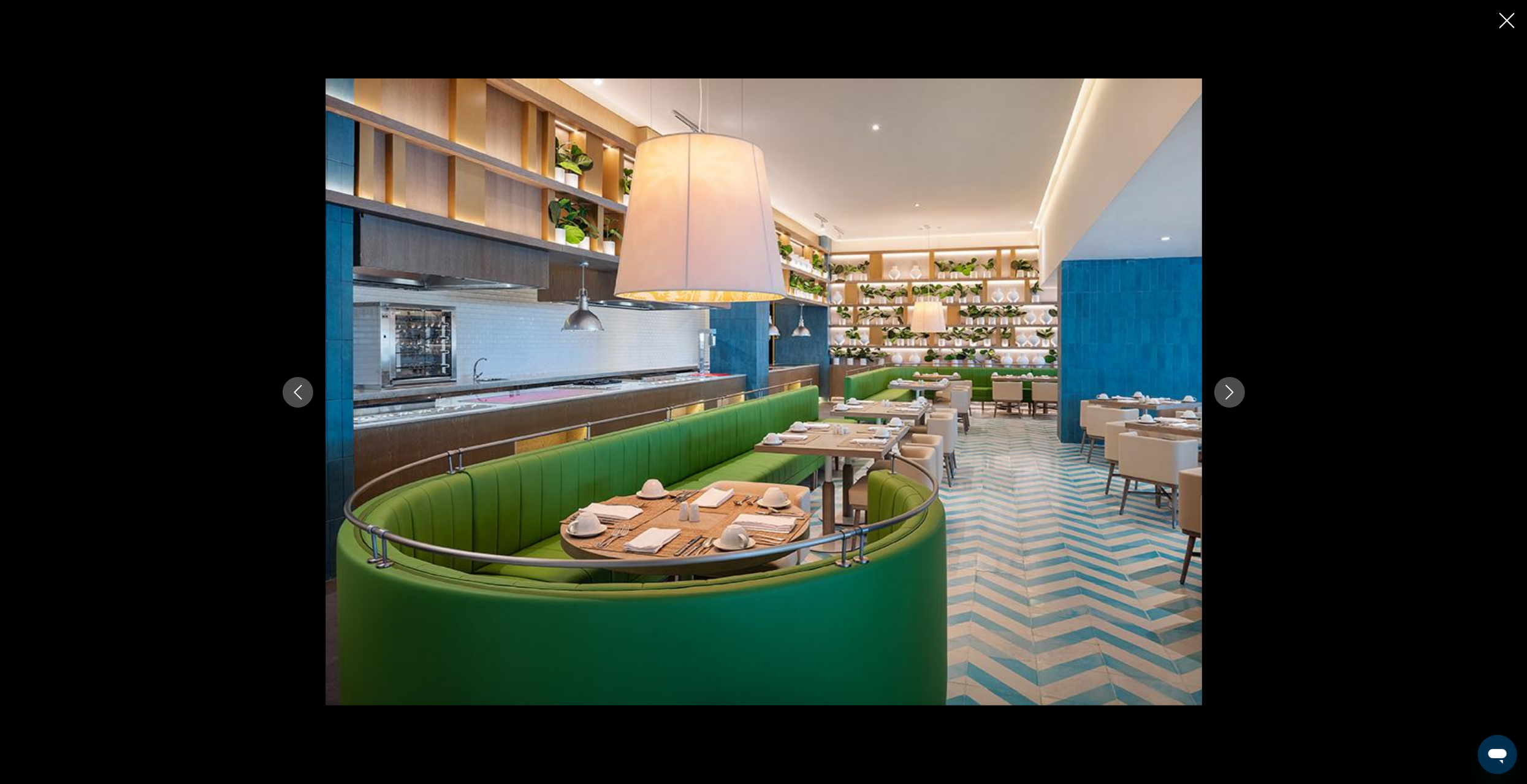
click at [1235, 395] on icon "Next image" at bounding box center [1229, 392] width 15 height 15
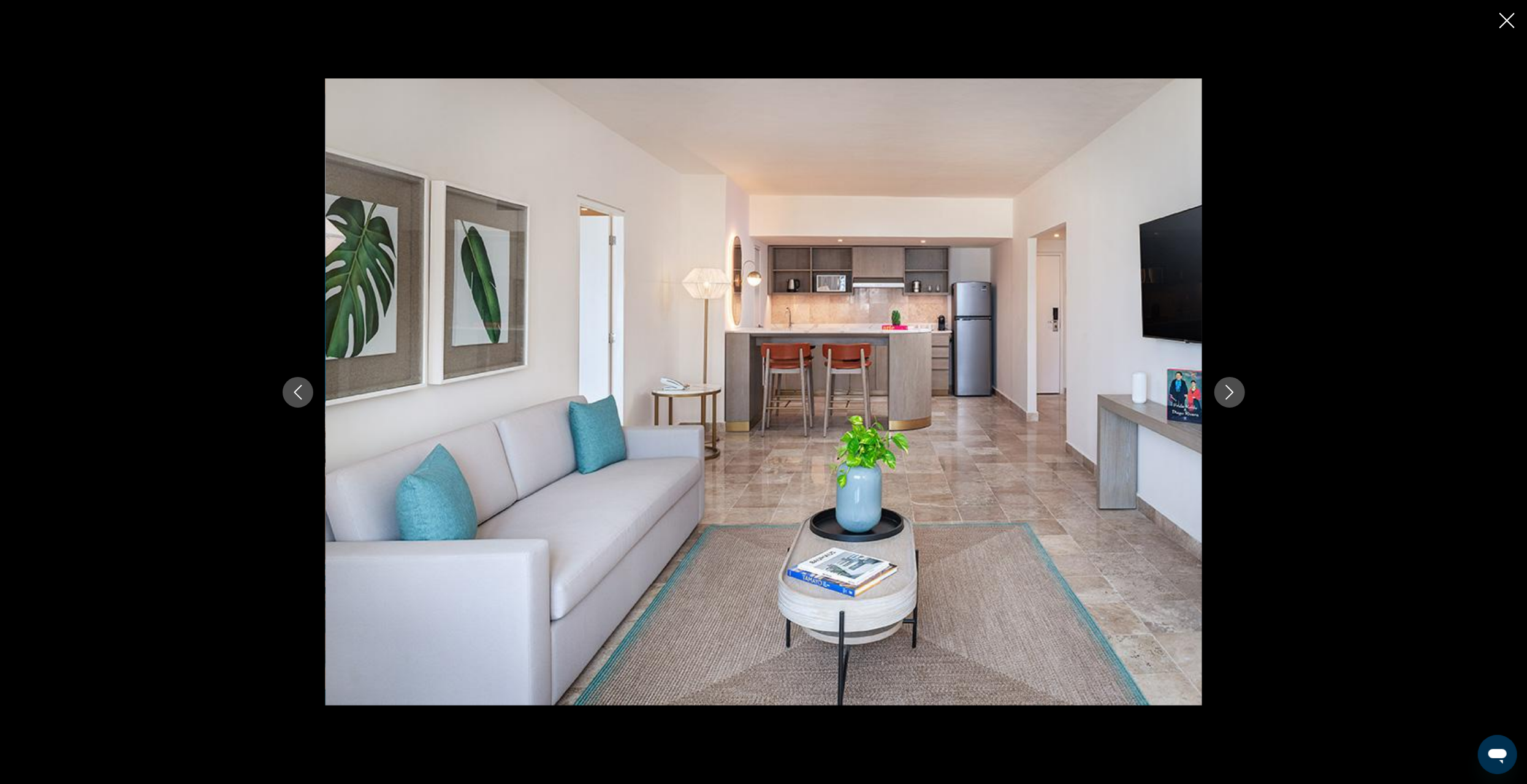
click at [1235, 395] on icon "Next image" at bounding box center [1229, 392] width 15 height 15
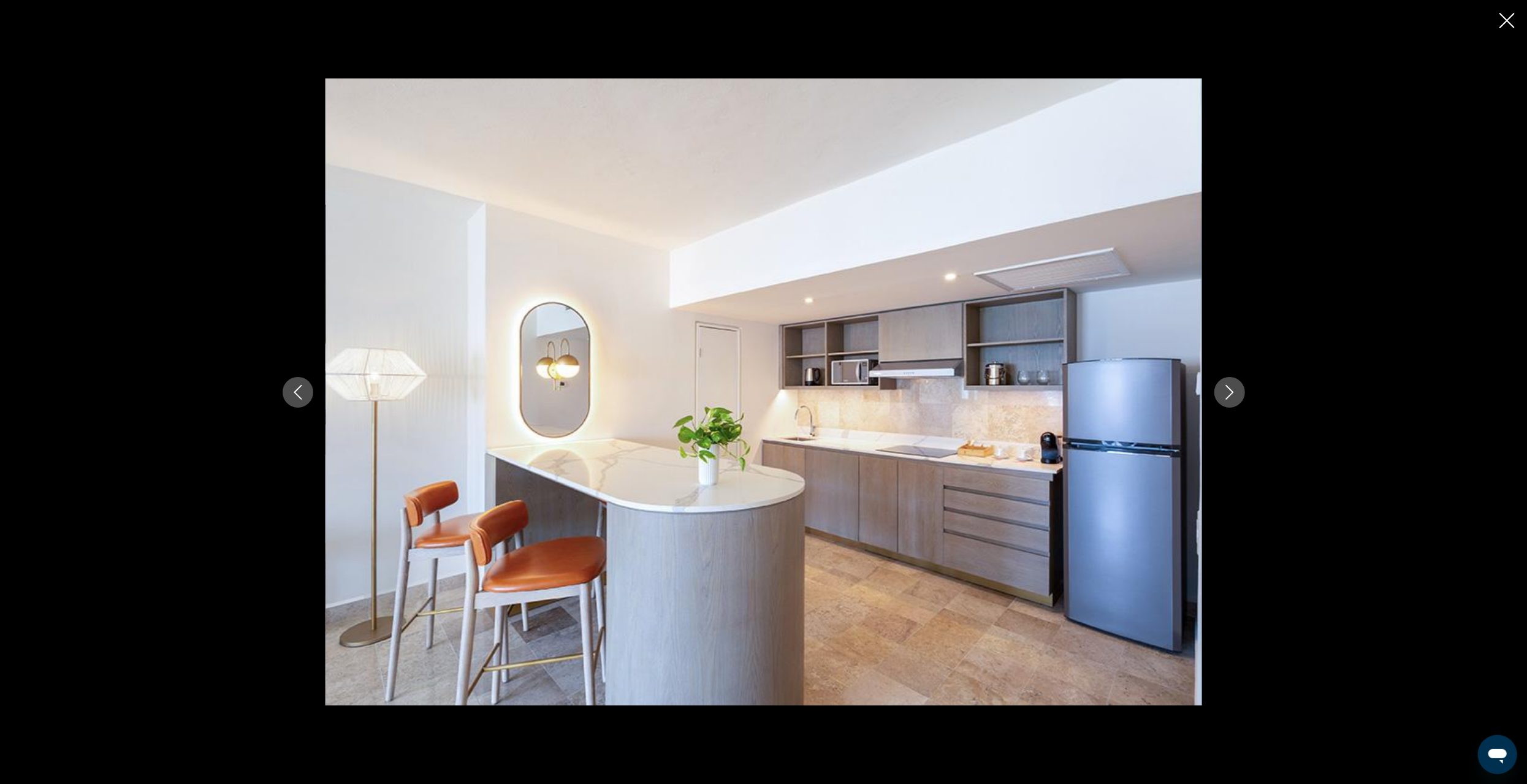
click at [287, 385] on div "prev next" at bounding box center [764, 392] width 987 height 627
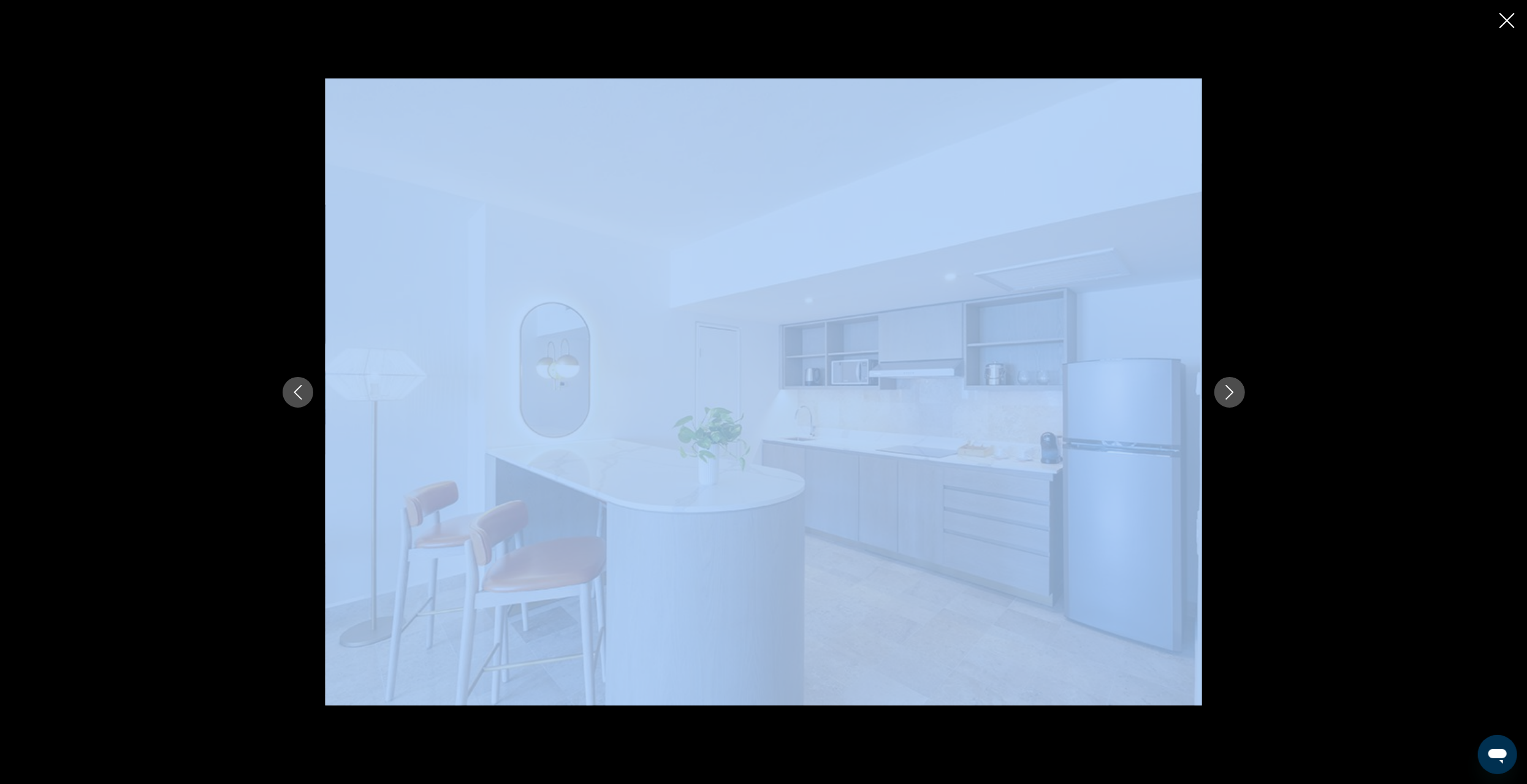
click at [301, 391] on icon "Previous image" at bounding box center [298, 392] width 15 height 15
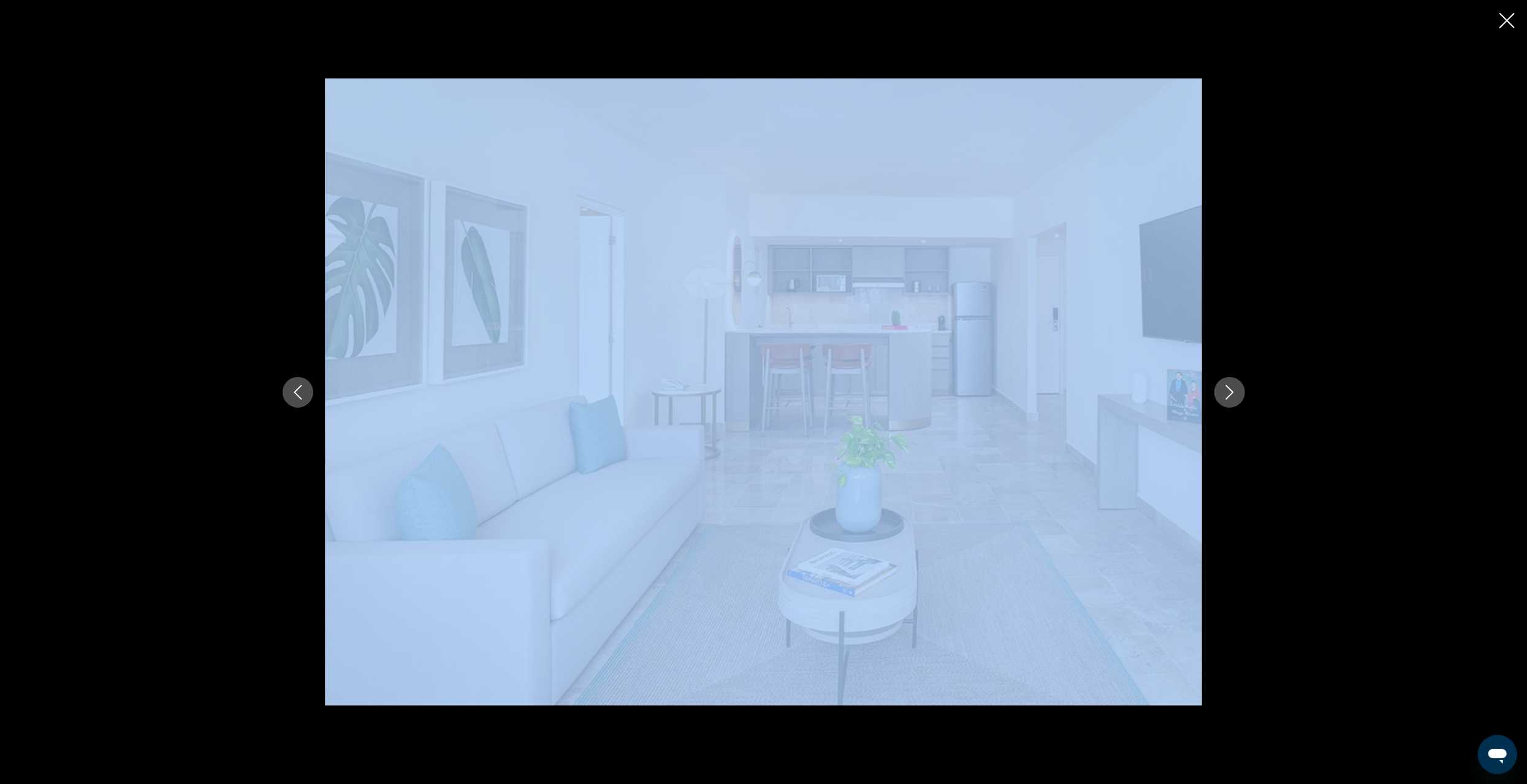
click at [302, 337] on div "prev next" at bounding box center [764, 392] width 987 height 627
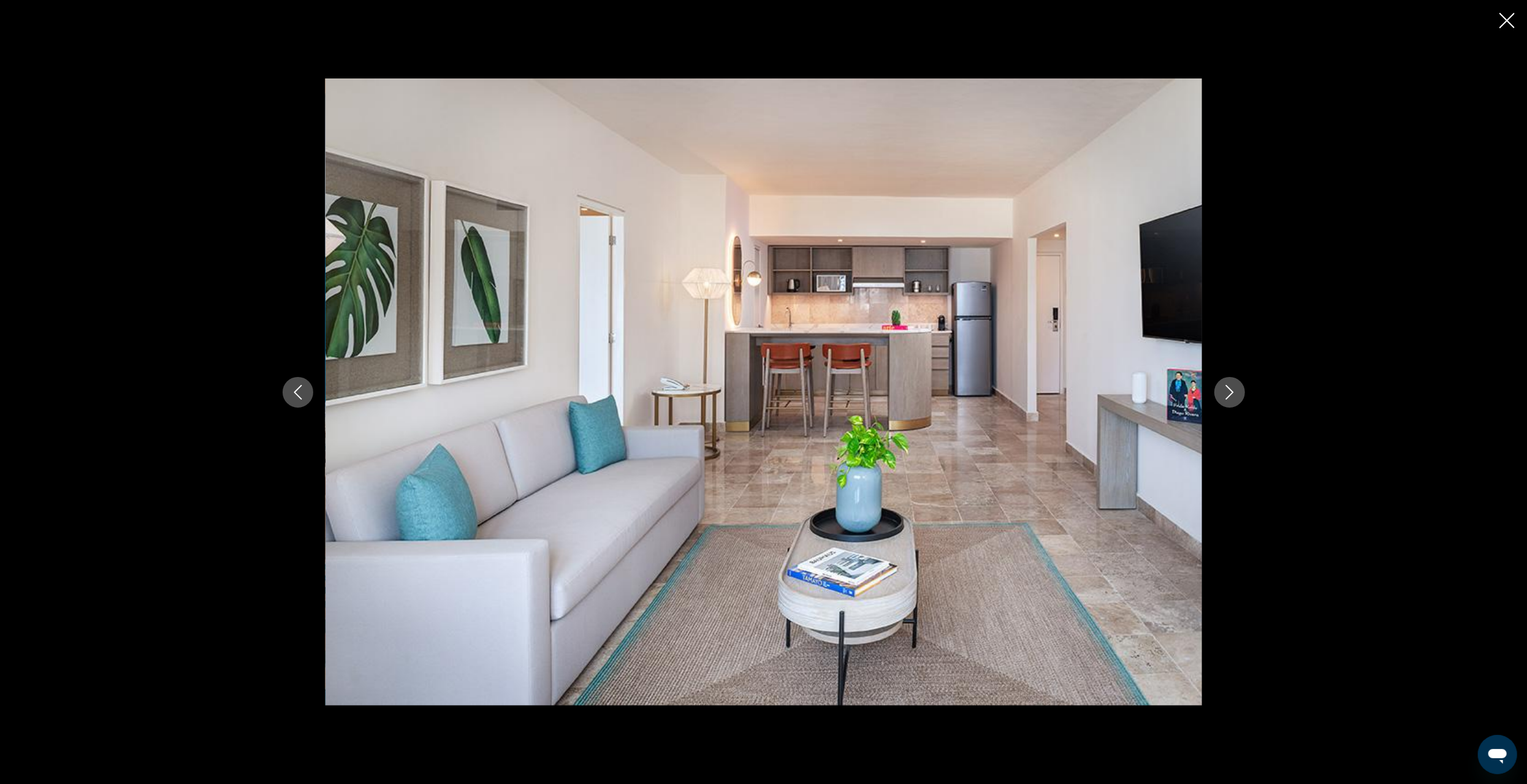
click at [1234, 395] on icon "Next image" at bounding box center [1229, 392] width 15 height 15
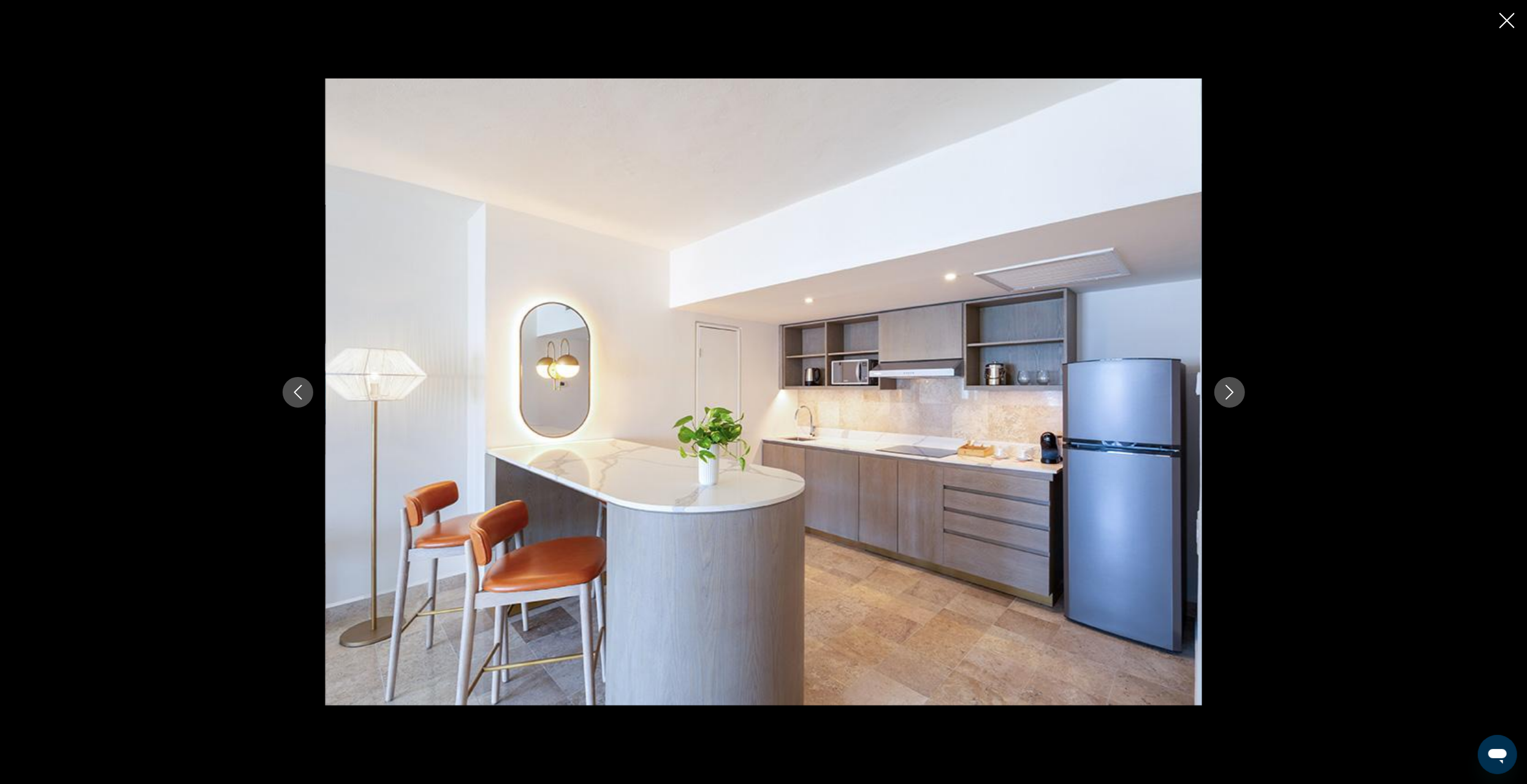
click at [1233, 397] on icon "Next image" at bounding box center [1229, 392] width 15 height 15
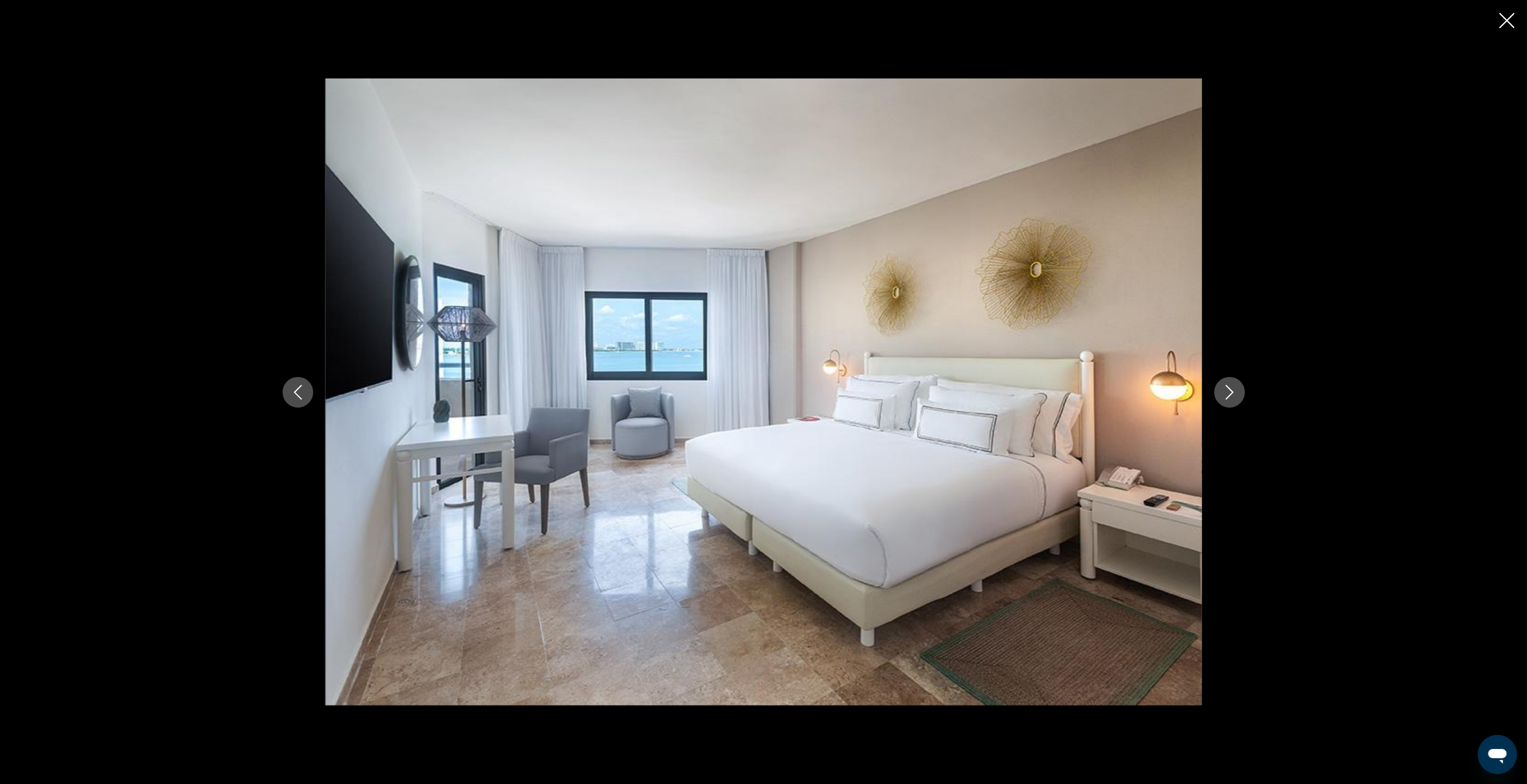
click at [1231, 397] on icon "Next image" at bounding box center [1229, 392] width 15 height 15
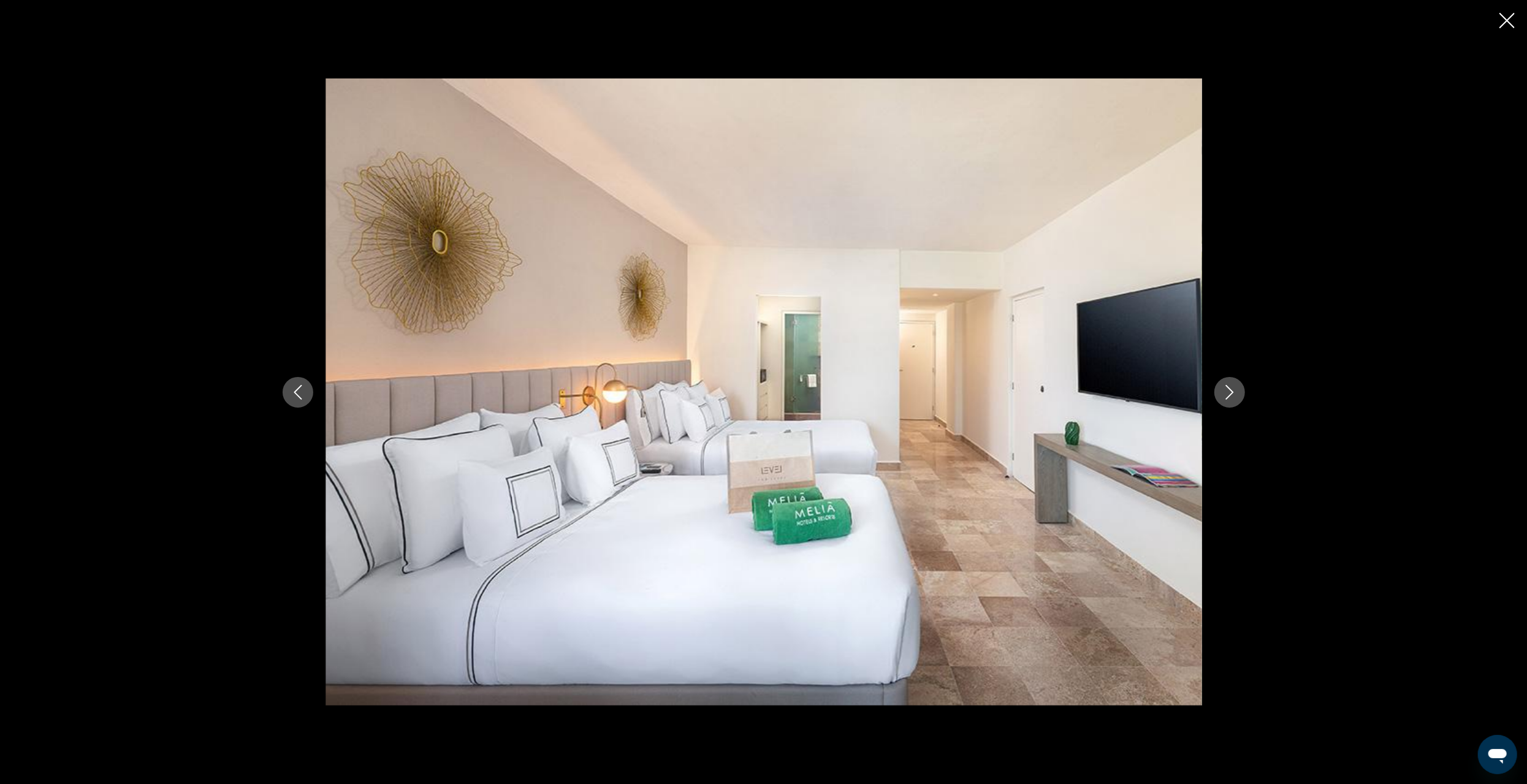
click at [1230, 397] on icon "Next image" at bounding box center [1229, 392] width 15 height 15
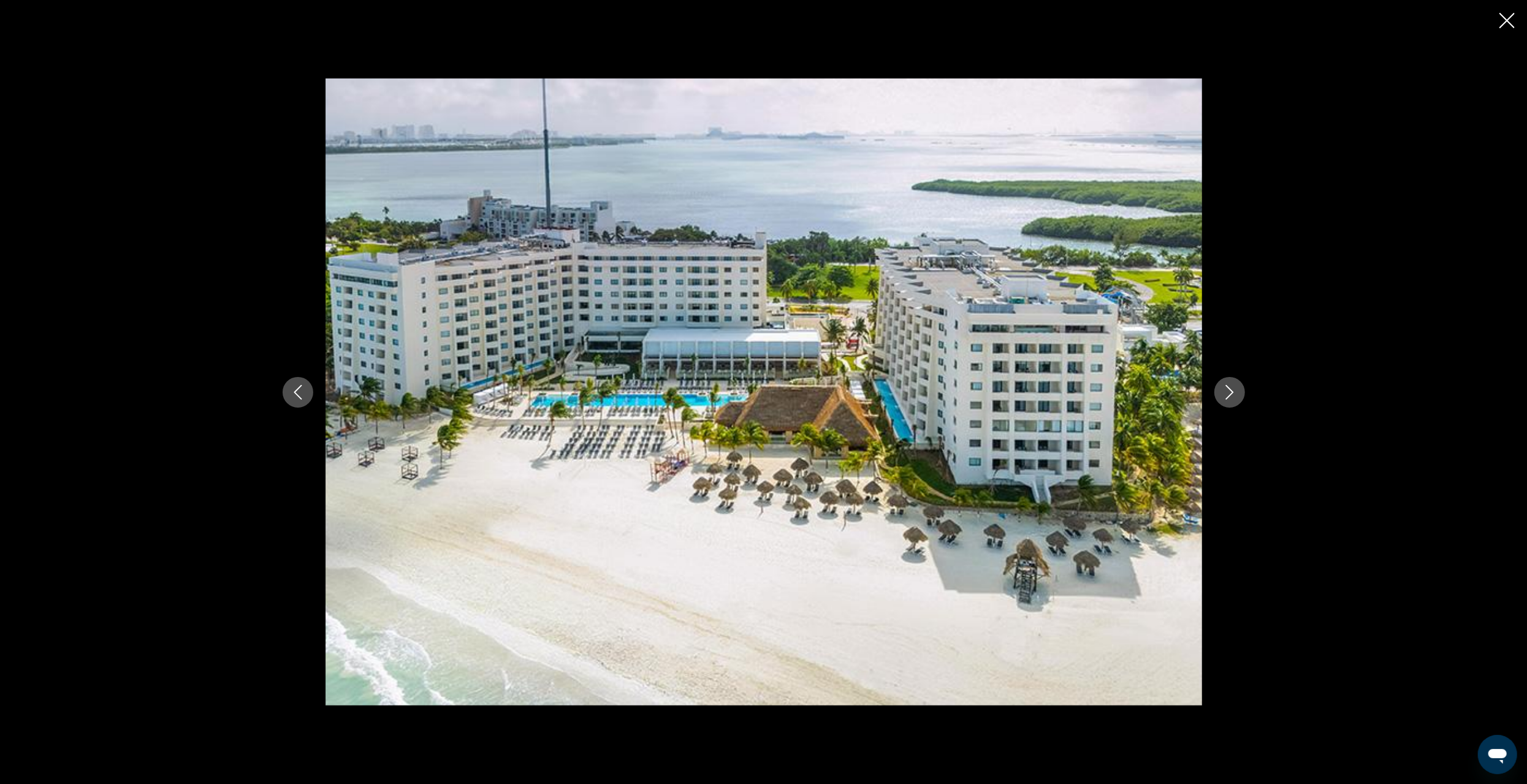
click at [1506, 19] on icon "Close slideshow" at bounding box center [1508, 21] width 15 height 15
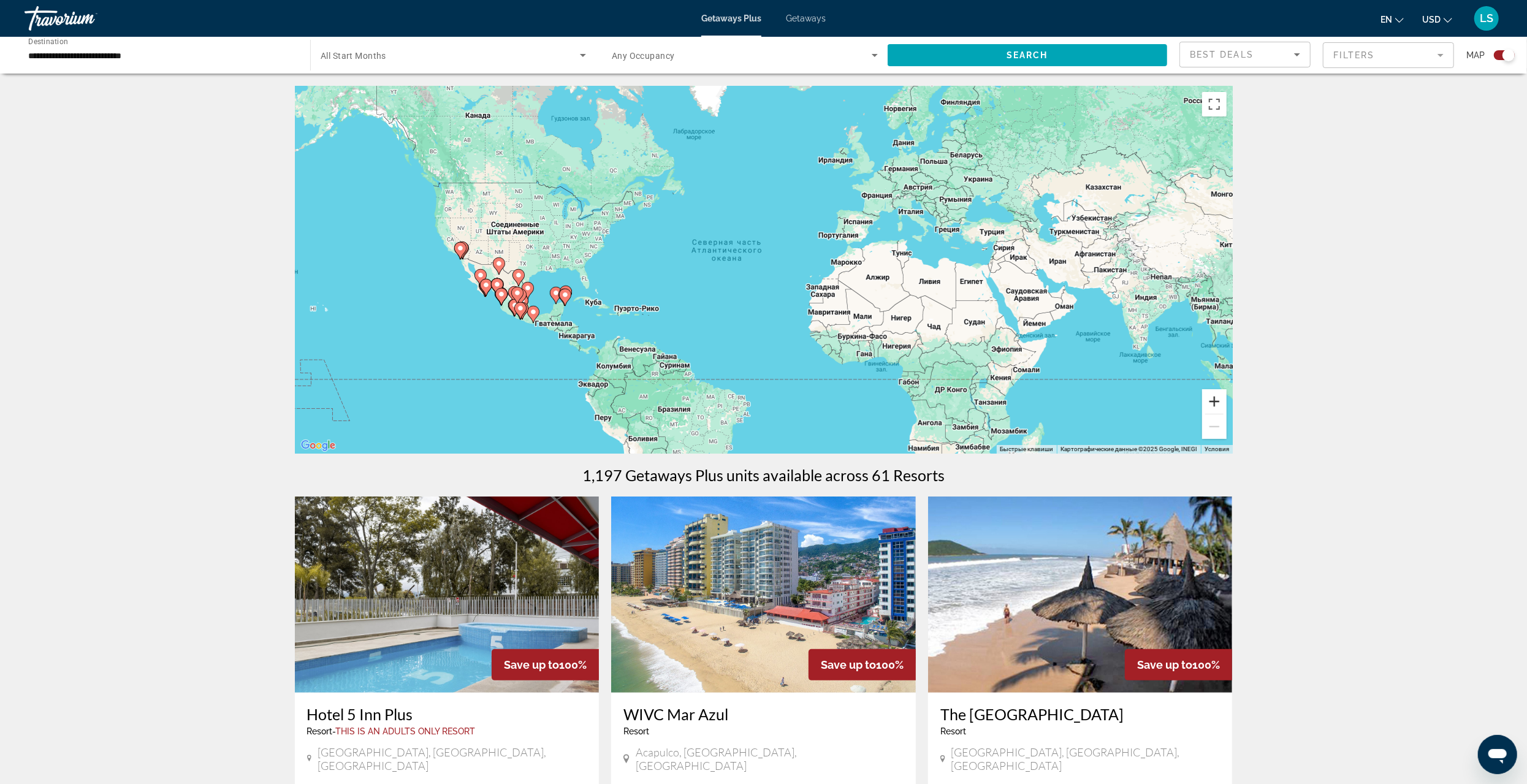
click at [1224, 397] on button "Увеличить" at bounding box center [1215, 401] width 25 height 25
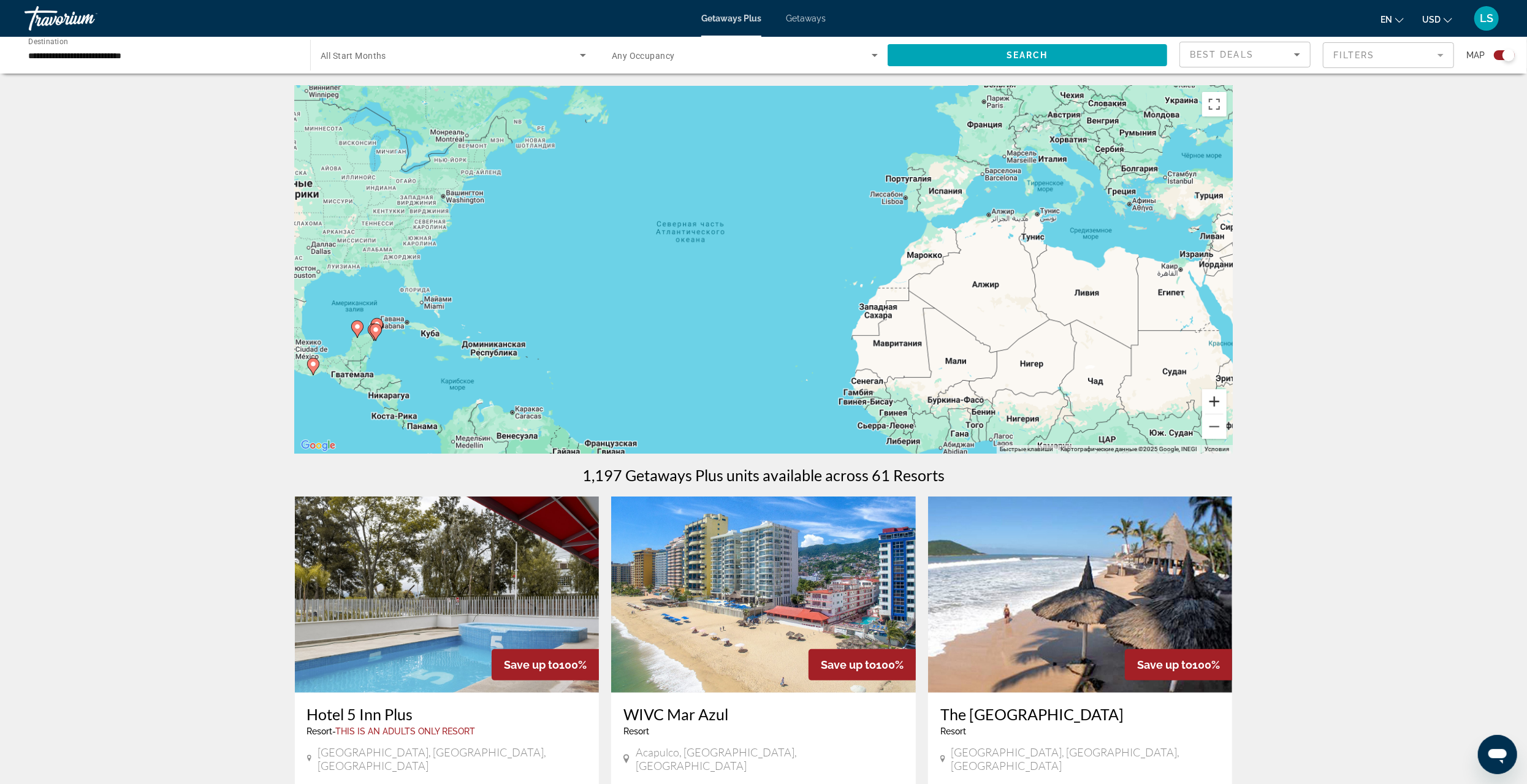
click at [1213, 397] on button "Увеличить" at bounding box center [1215, 401] width 25 height 25
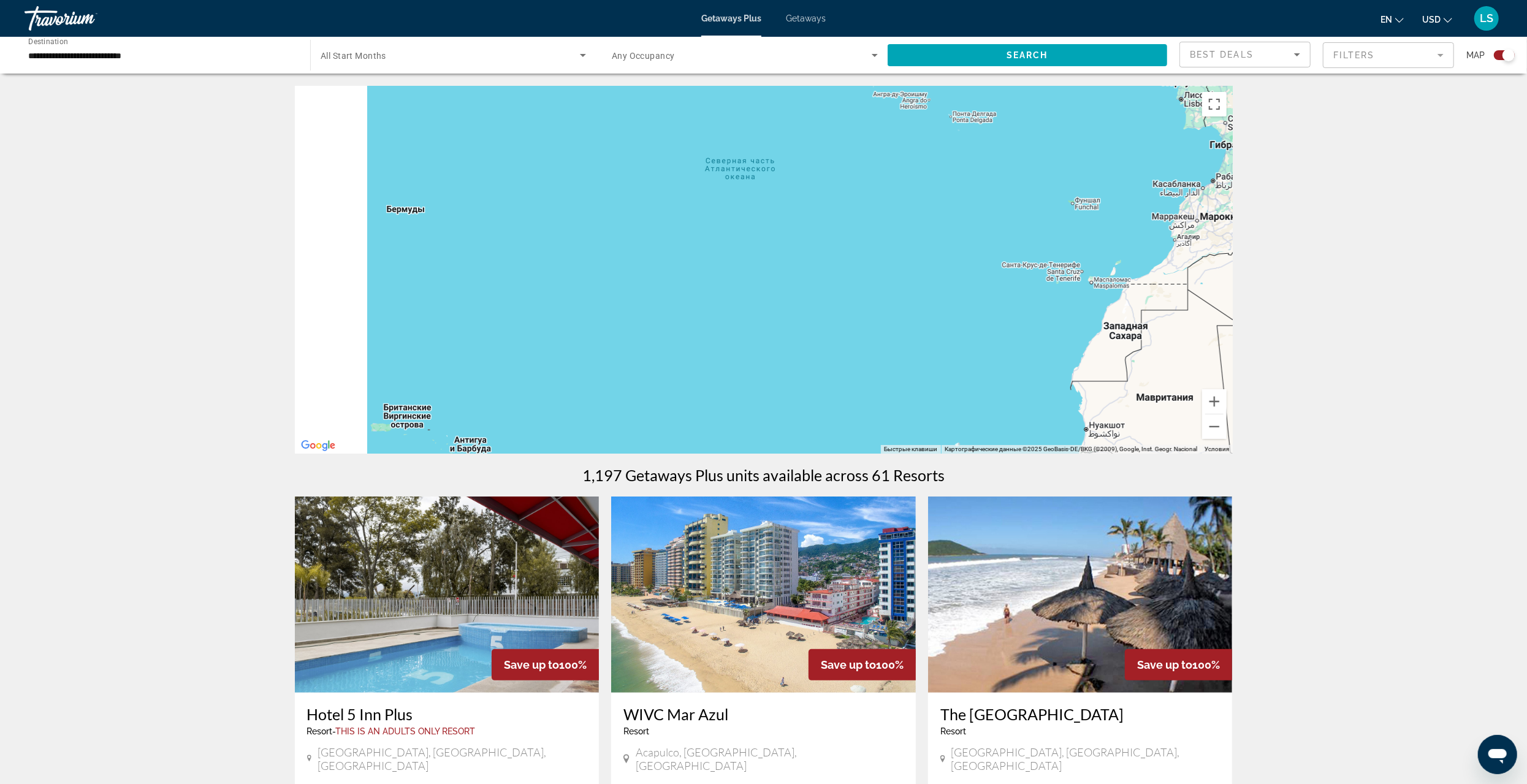
drag, startPoint x: 500, startPoint y: 323, endPoint x: 1155, endPoint y: 200, distance: 666.4
click at [1156, 202] on div "Main content" at bounding box center [764, 270] width 938 height 368
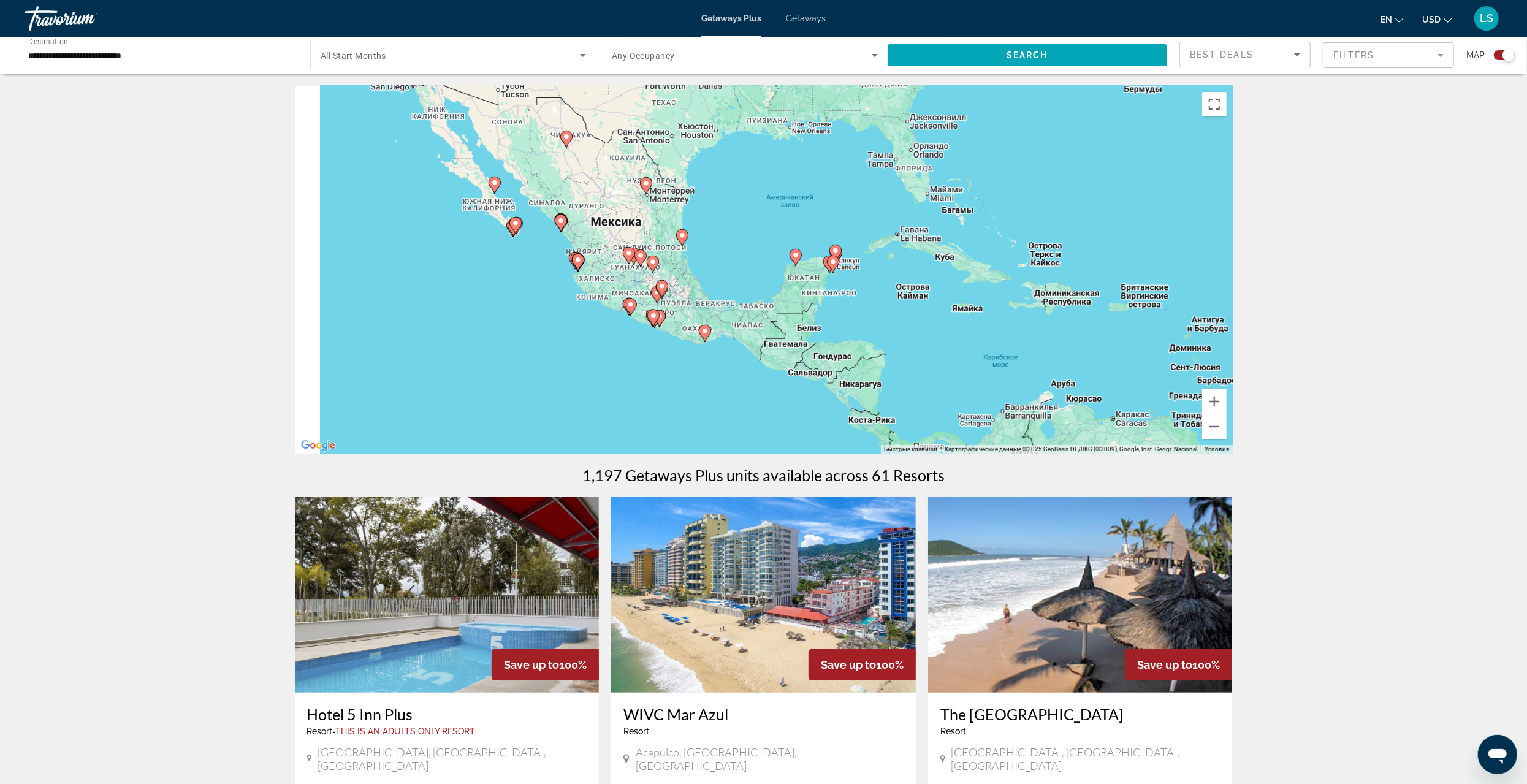
drag, startPoint x: 687, startPoint y: 269, endPoint x: 905, endPoint y: 254, distance: 218.5
click at [905, 254] on div "Чтобы активировать перетаскивание с помощью клавиатуры, нажмите Alt + Ввод. Пос…" at bounding box center [764, 270] width 938 height 368
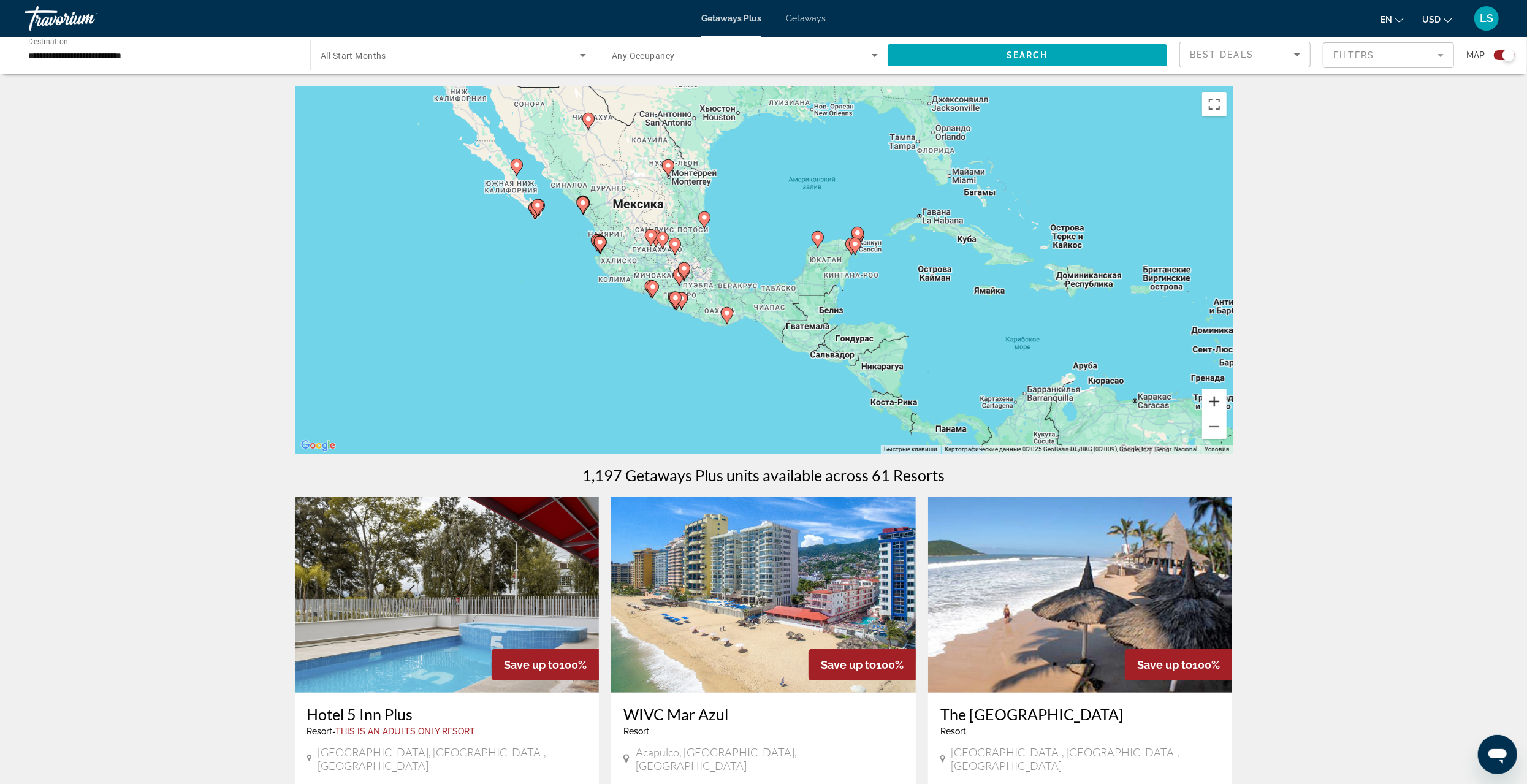
click at [1213, 396] on button "Увеличить" at bounding box center [1215, 401] width 25 height 25
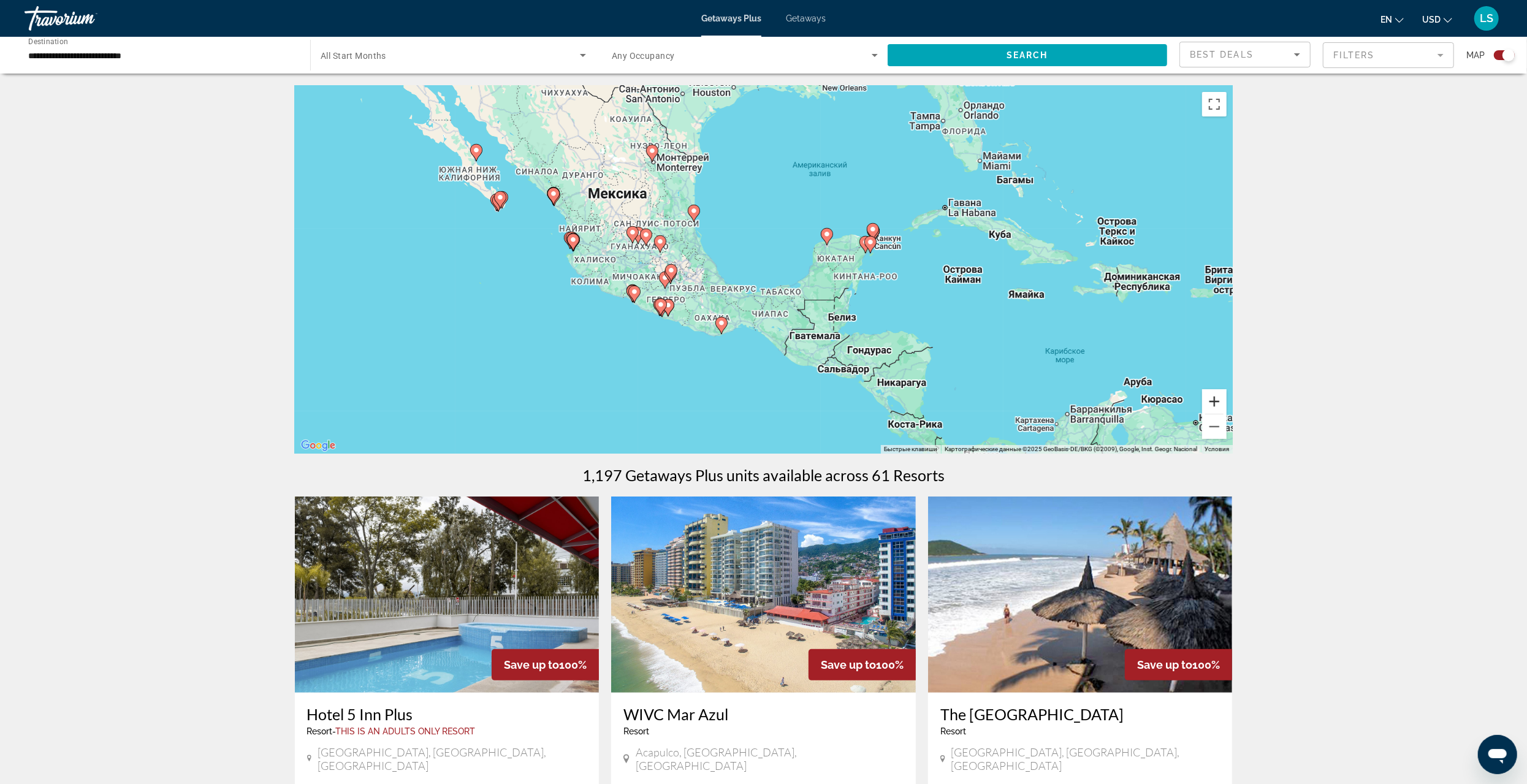
click at [1212, 396] on button "Увеличить" at bounding box center [1215, 401] width 25 height 25
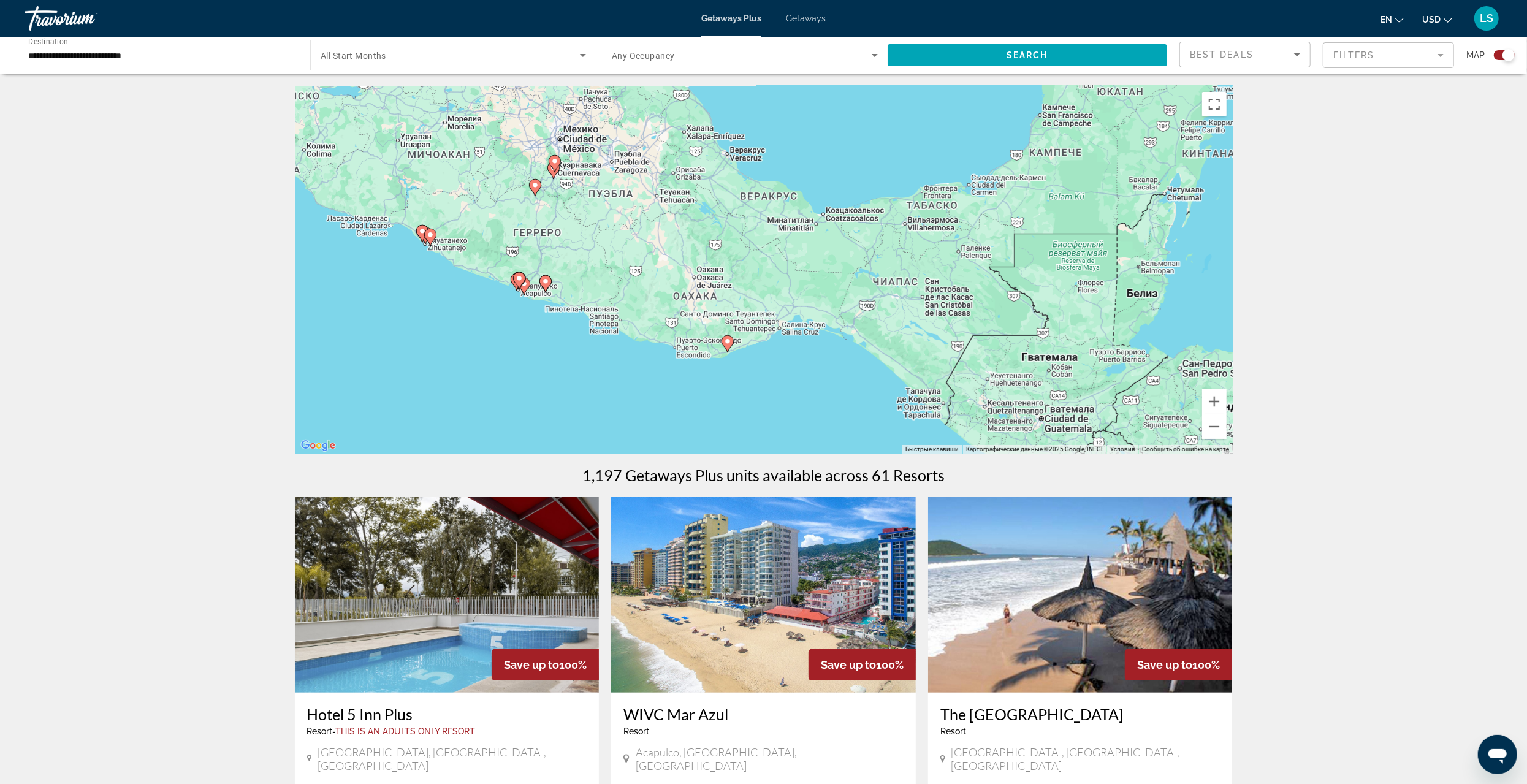
drag, startPoint x: 724, startPoint y: 341, endPoint x: 844, endPoint y: 176, distance: 204.0
click at [844, 176] on div "Чтобы активировать перетаскивание с помощью клавиатуры, нажмите Alt + Ввод. Пос…" at bounding box center [764, 270] width 938 height 368
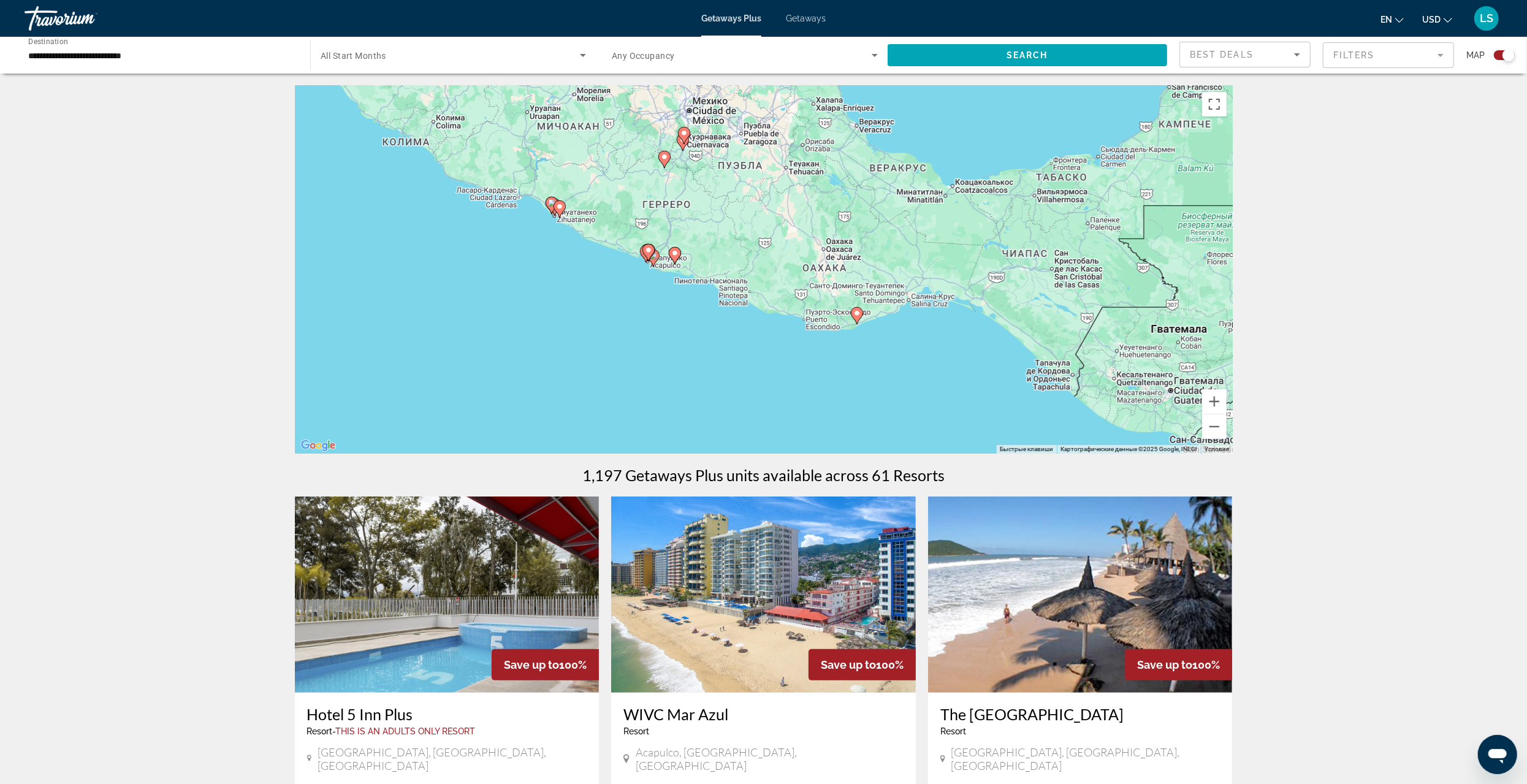
drag, startPoint x: 652, startPoint y: 282, endPoint x: 784, endPoint y: 286, distance: 132.1
click at [777, 280] on div "Чтобы активировать перетаскивание с помощью клавиатуры, нажмите Alt + Ввод. Пос…" at bounding box center [764, 270] width 938 height 368
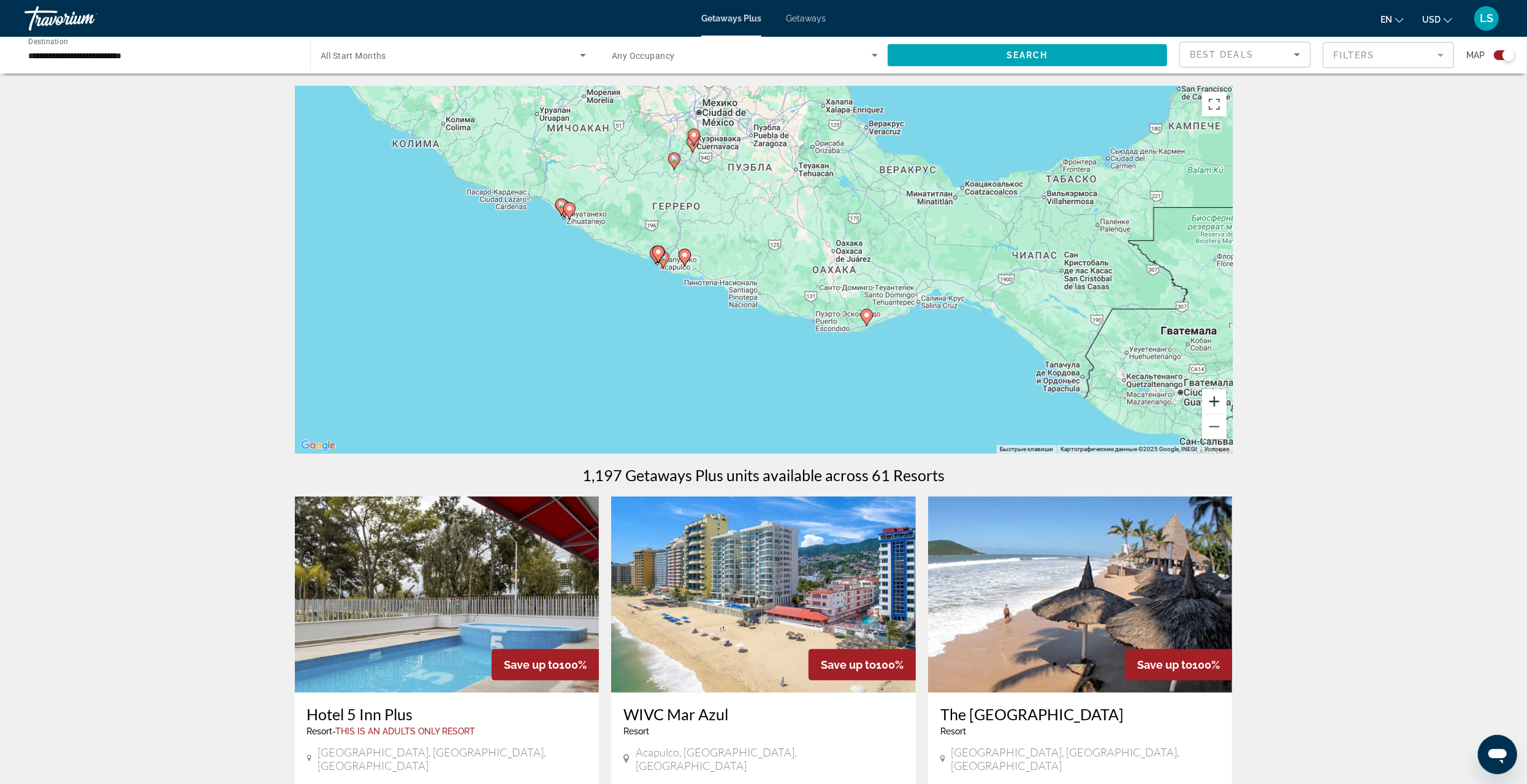
drag, startPoint x: 1217, startPoint y: 398, endPoint x: 1209, endPoint y: 397, distance: 8.1
click at [1214, 399] on button "Увеличить" at bounding box center [1215, 401] width 25 height 25
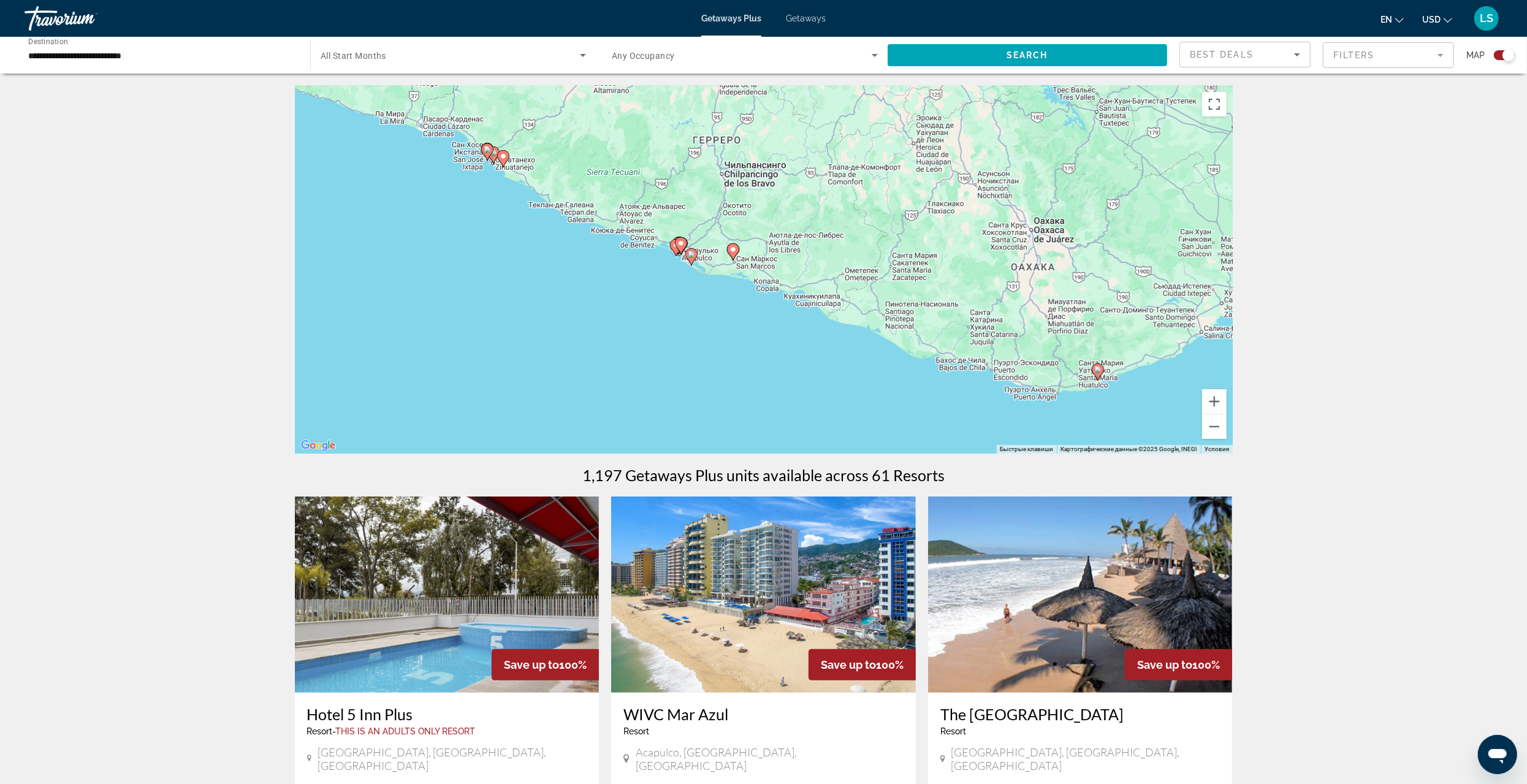
drag, startPoint x: 788, startPoint y: 328, endPoint x: 961, endPoint y: 331, distance: 173.0
click at [961, 331] on div "Чтобы активировать перетаскивание с помощью клавиатуры, нажмите Alt + Ввод. Пос…" at bounding box center [764, 270] width 938 height 368
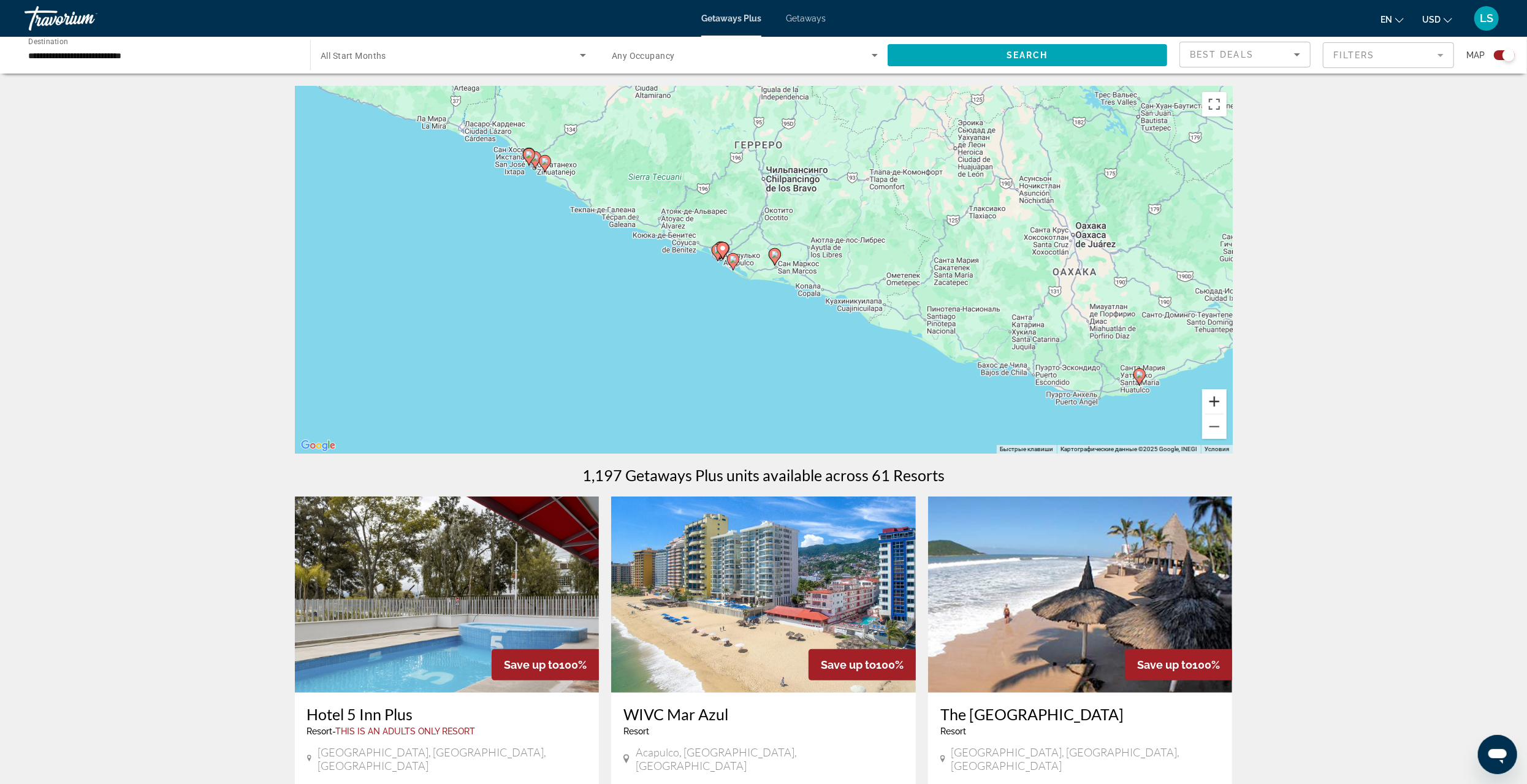
click at [1211, 401] on button "Увеличить" at bounding box center [1215, 401] width 25 height 25
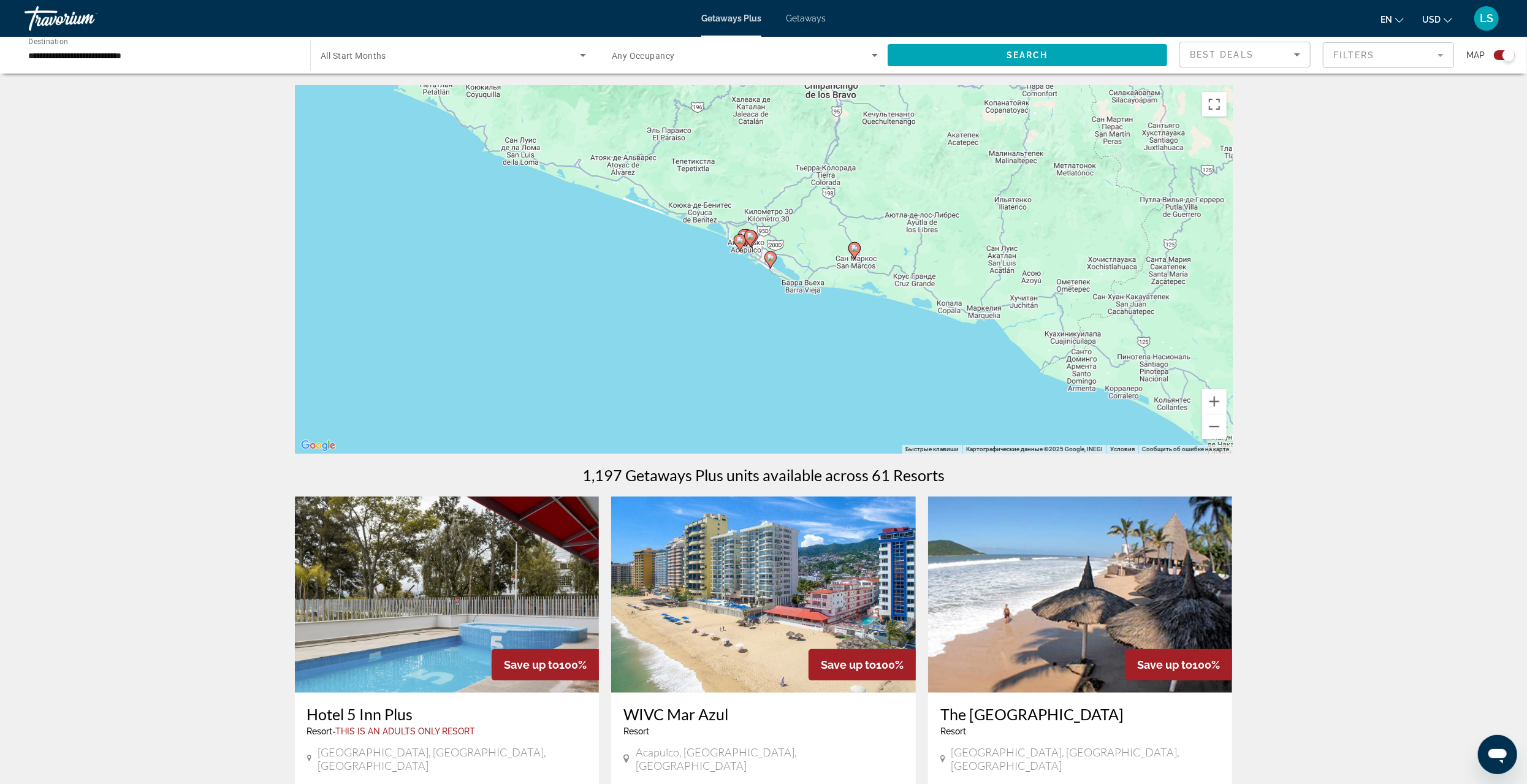
drag, startPoint x: 784, startPoint y: 336, endPoint x: 833, endPoint y: 334, distance: 49.0
click at [833, 334] on div "Чтобы активировать перетаскивание с помощью клавиатуры, нажмите Alt + Ввод. Пос…" at bounding box center [764, 270] width 938 height 368
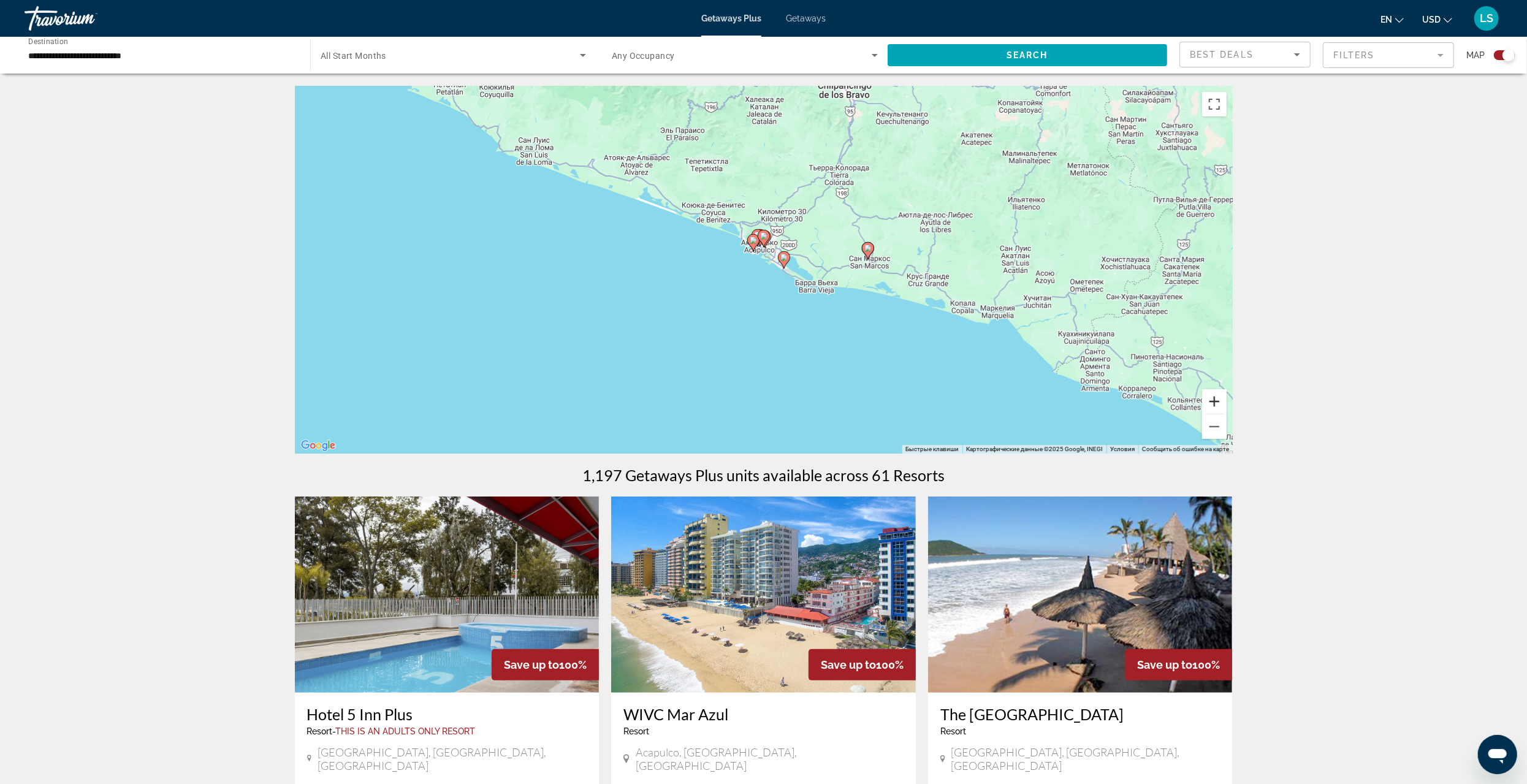
drag, startPoint x: 1219, startPoint y: 396, endPoint x: 1169, endPoint y: 395, distance: 50.0
click at [1219, 396] on button "Увеличить" at bounding box center [1215, 401] width 25 height 25
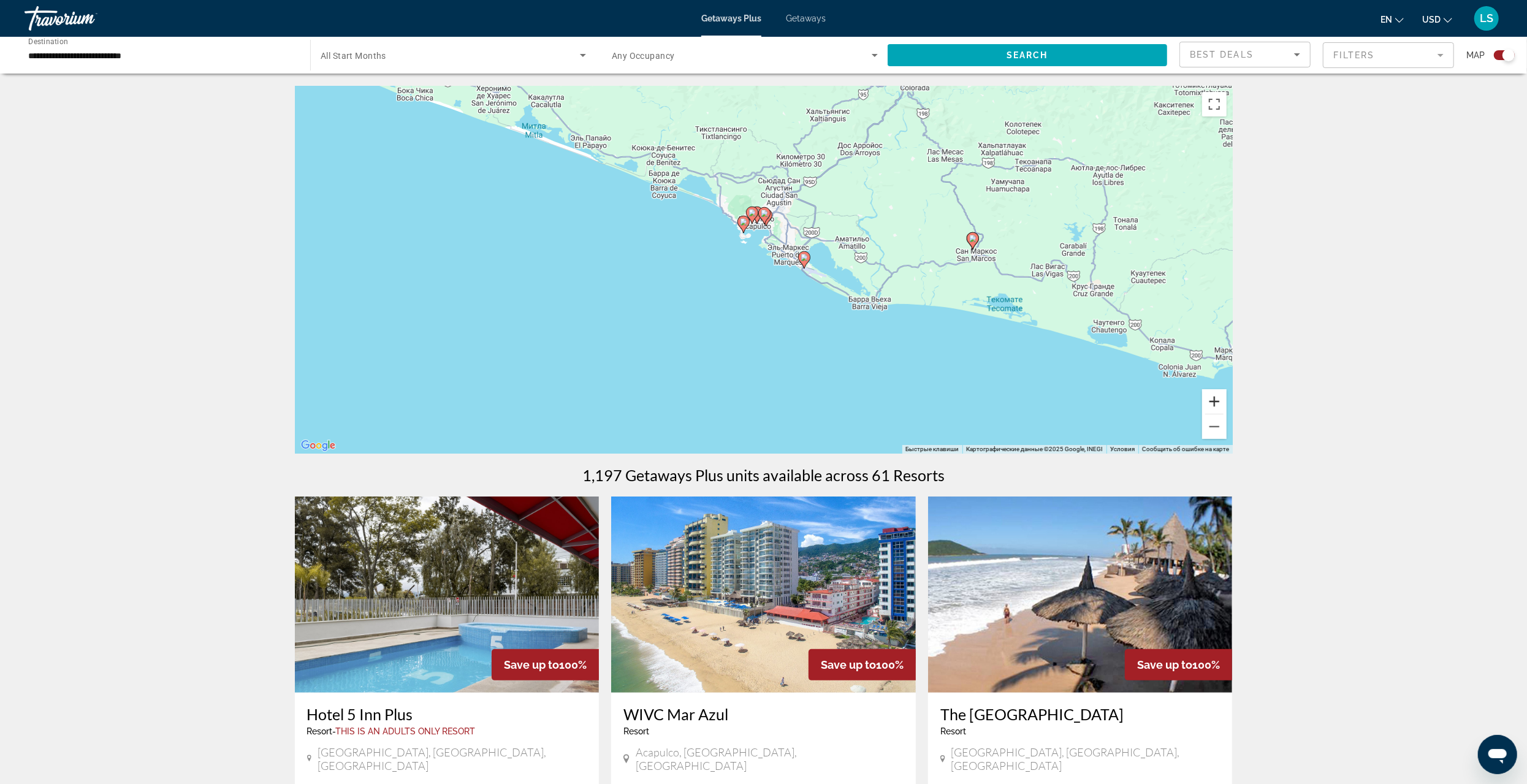
click at [1215, 401] on button "Увеличить" at bounding box center [1215, 401] width 25 height 25
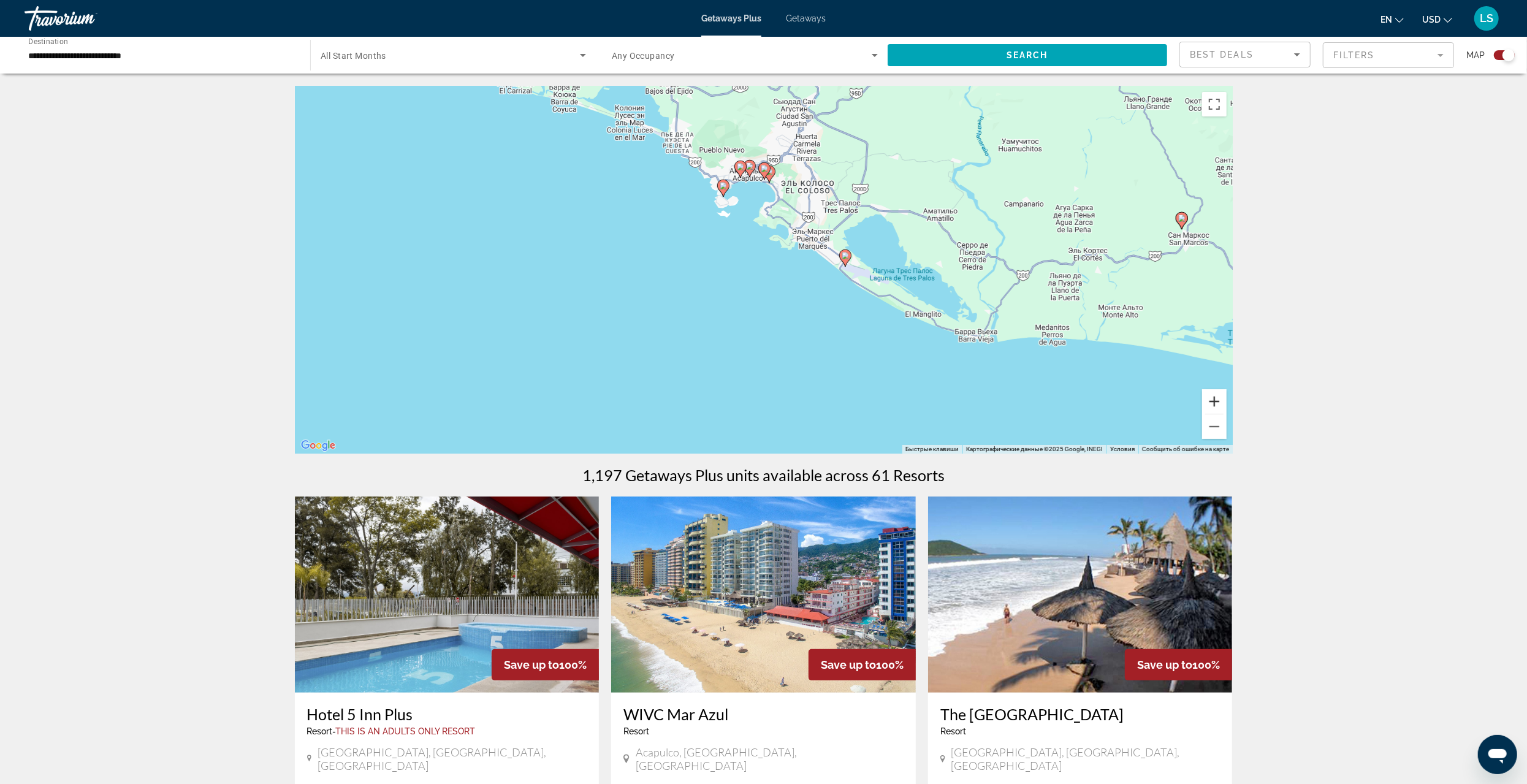
click at [1218, 397] on button "Увеличить" at bounding box center [1215, 401] width 25 height 25
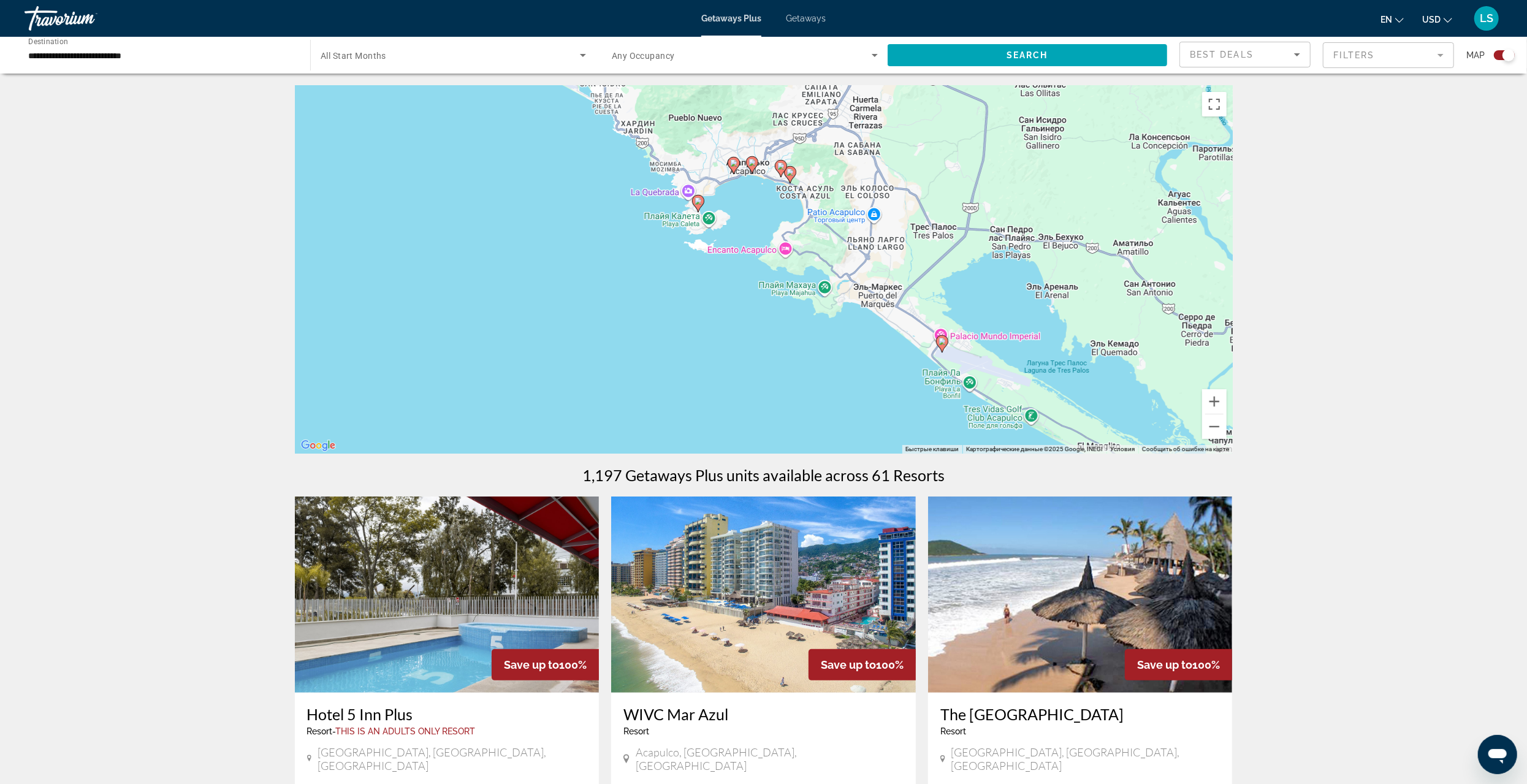
drag, startPoint x: 944, startPoint y: 297, endPoint x: 962, endPoint y: 386, distance: 90.8
click at [962, 386] on div "Чтобы активировать перетаскивание с помощью клавиатуры, нажмите Alt + Ввод. Пос…" at bounding box center [764, 270] width 938 height 368
click at [752, 169] on icon "Main content" at bounding box center [751, 166] width 11 height 16
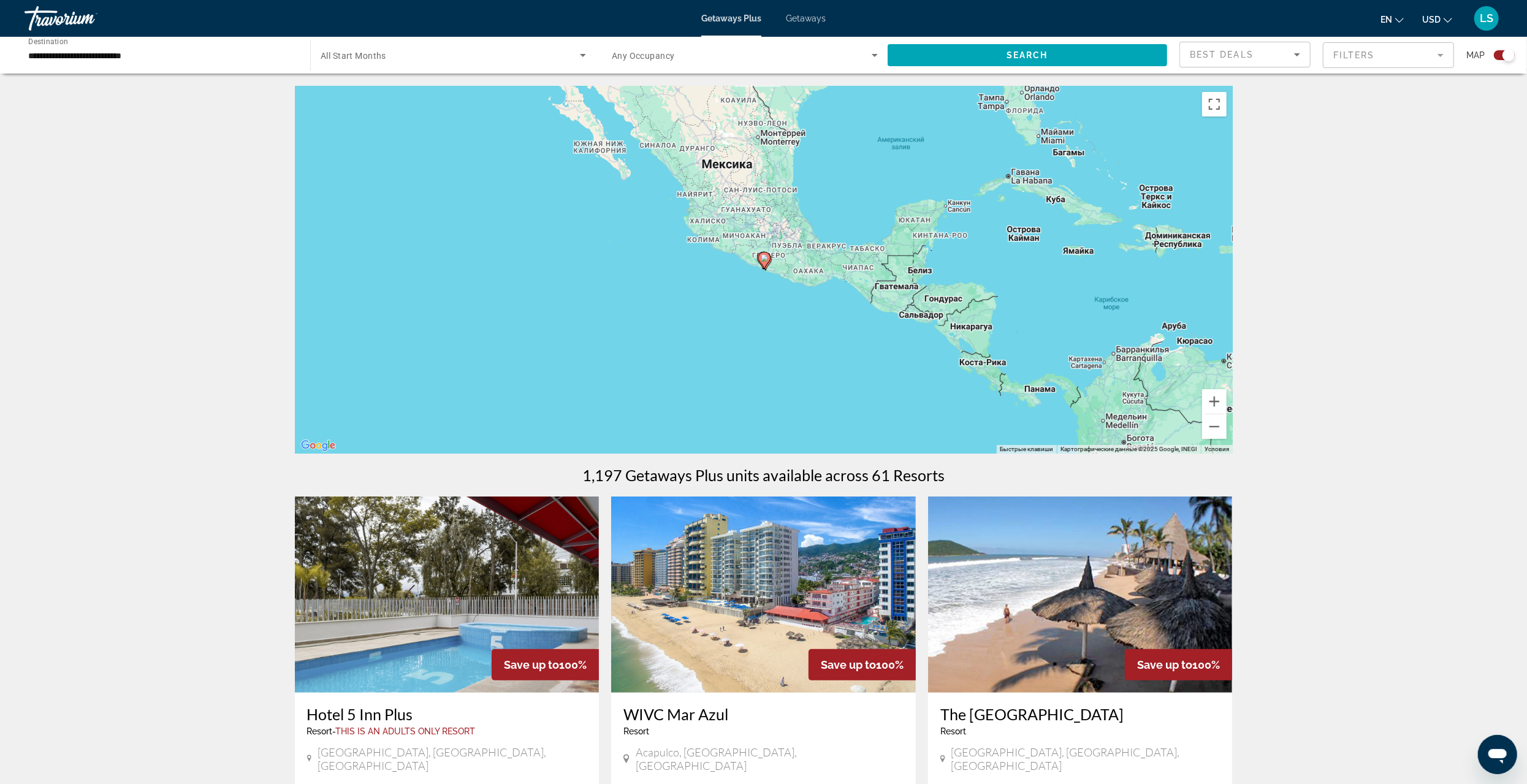
click at [763, 259] on image "Main content" at bounding box center [764, 257] width 7 height 7
type input "**********"
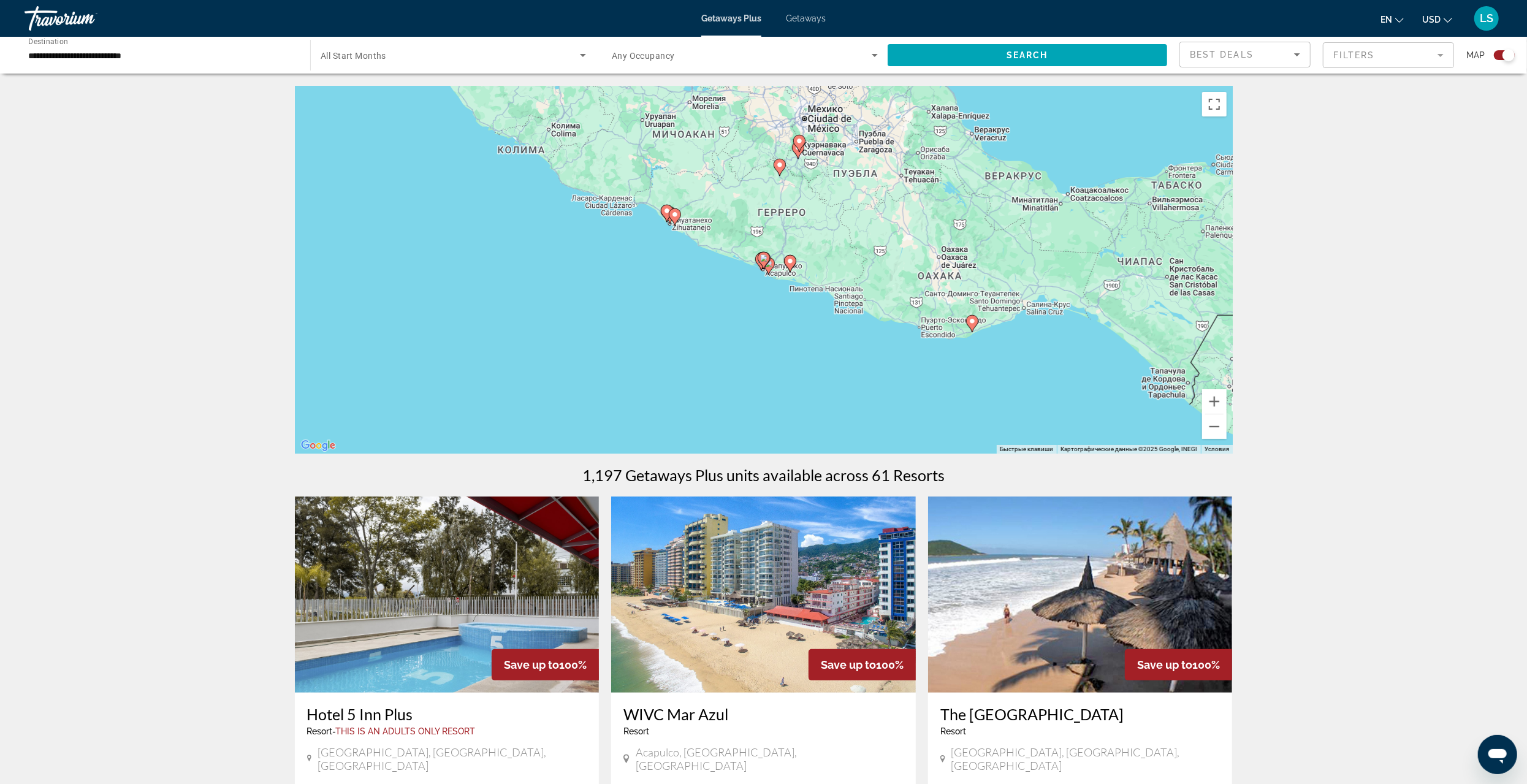
click at [766, 265] on gmp-advanced-marker "Main content" at bounding box center [764, 260] width 12 height 18
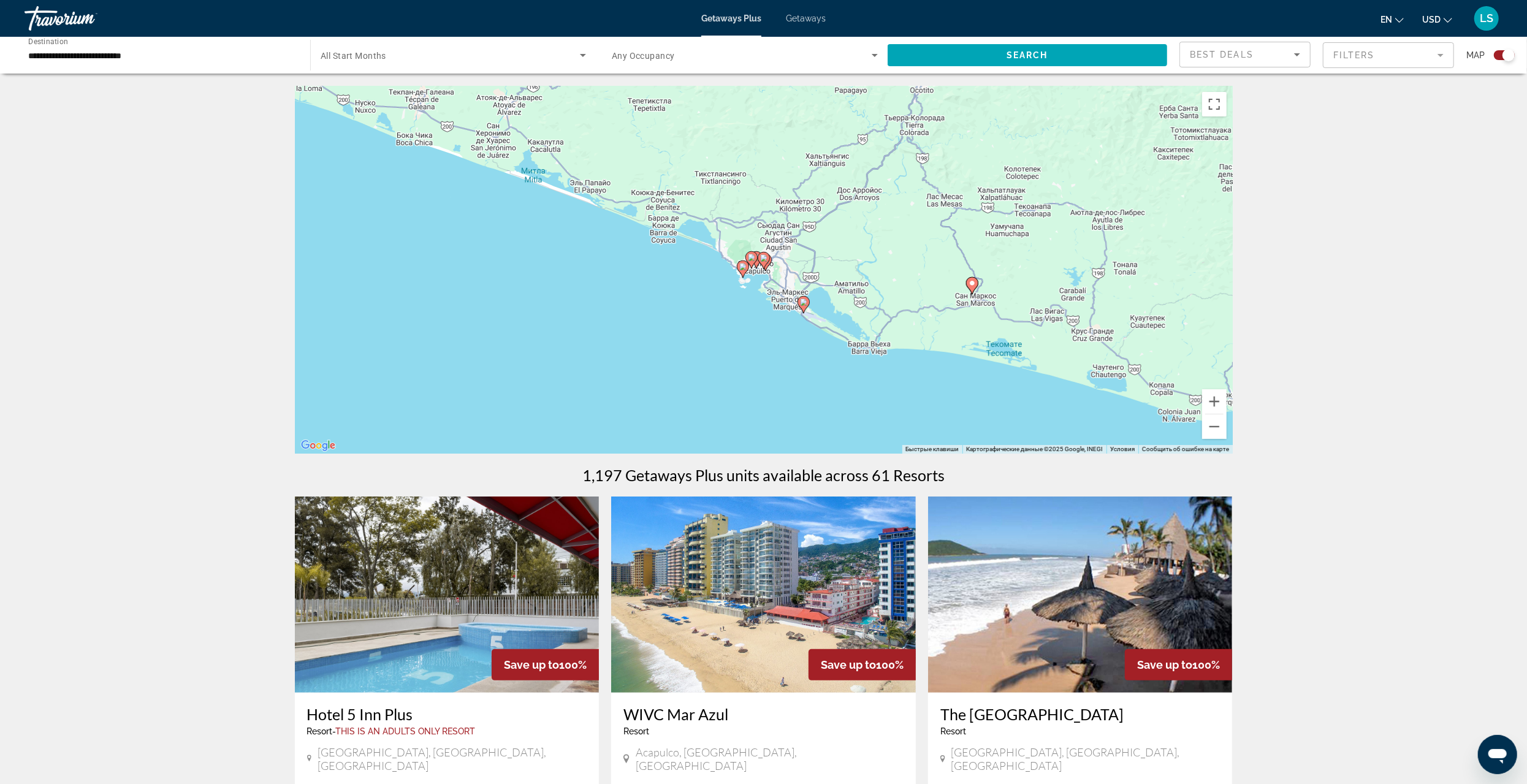
click at [754, 258] on image "Main content" at bounding box center [751, 257] width 7 height 7
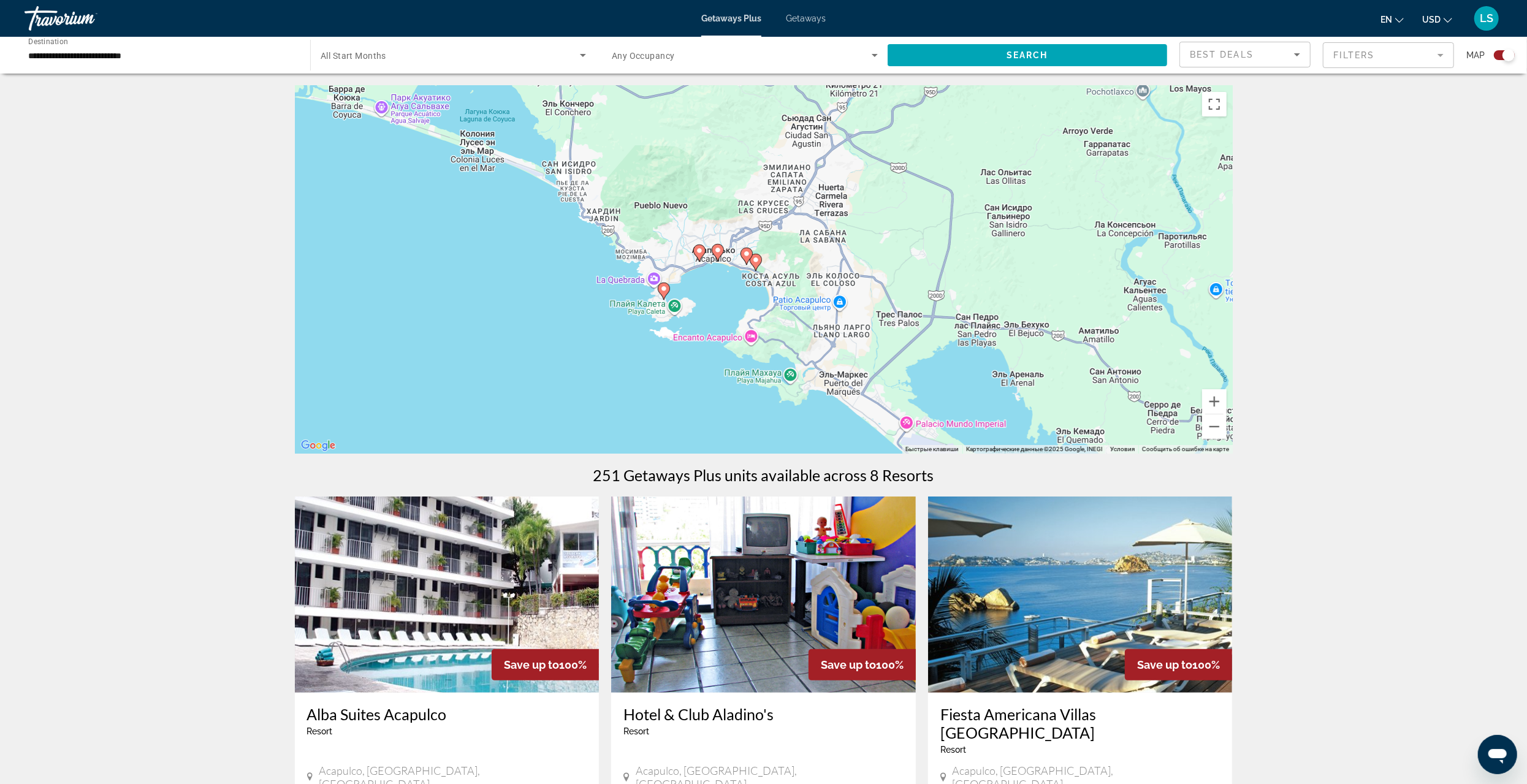
drag, startPoint x: 851, startPoint y: 332, endPoint x: 792, endPoint y: 163, distance: 179.0
click at [792, 163] on div "Чтобы активировать перетаскивание с помощью клавиатуры, нажмите Alt + Ввод. Пос…" at bounding box center [764, 270] width 938 height 368
click at [718, 251] on image "Main content" at bounding box center [718, 250] width 7 height 7
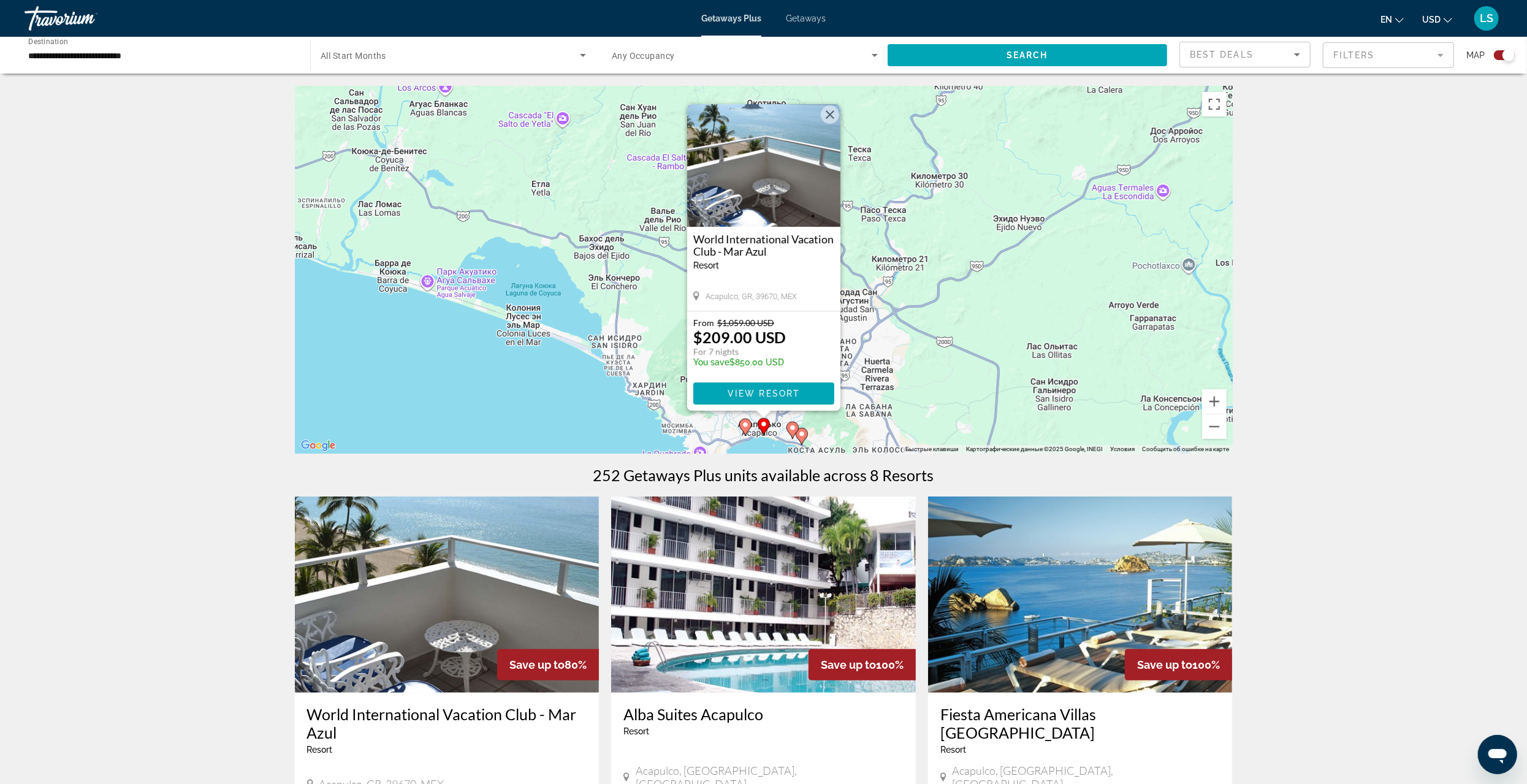
click at [743, 423] on image "Main content" at bounding box center [745, 425] width 7 height 7
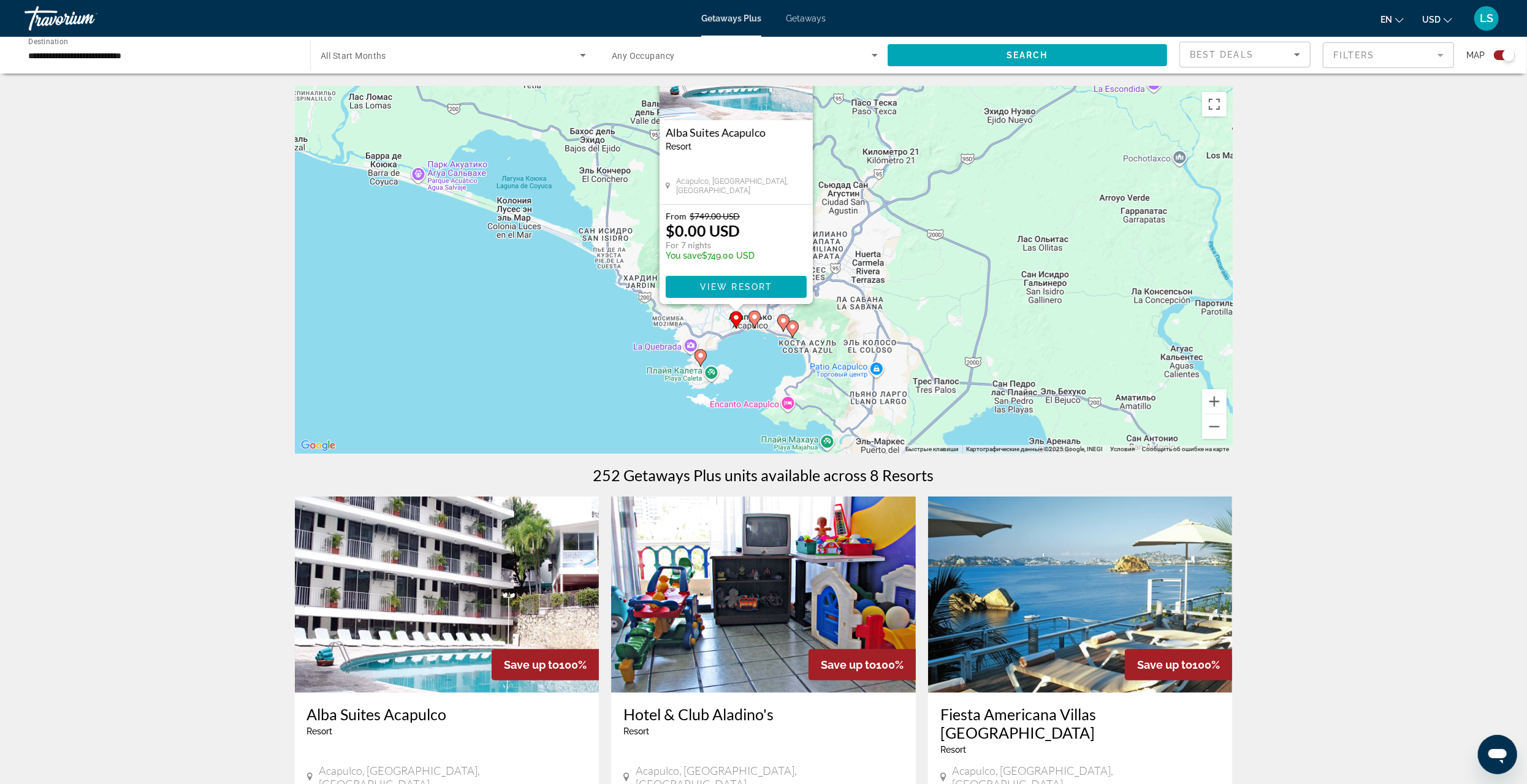
drag, startPoint x: 900, startPoint y: 379, endPoint x: 870, endPoint y: 239, distance: 143.2
click at [870, 239] on div "Чтобы активировать перетаскивание с помощью клавиатуры, нажмите Alt + Ввод. Пос…" at bounding box center [764, 270] width 938 height 368
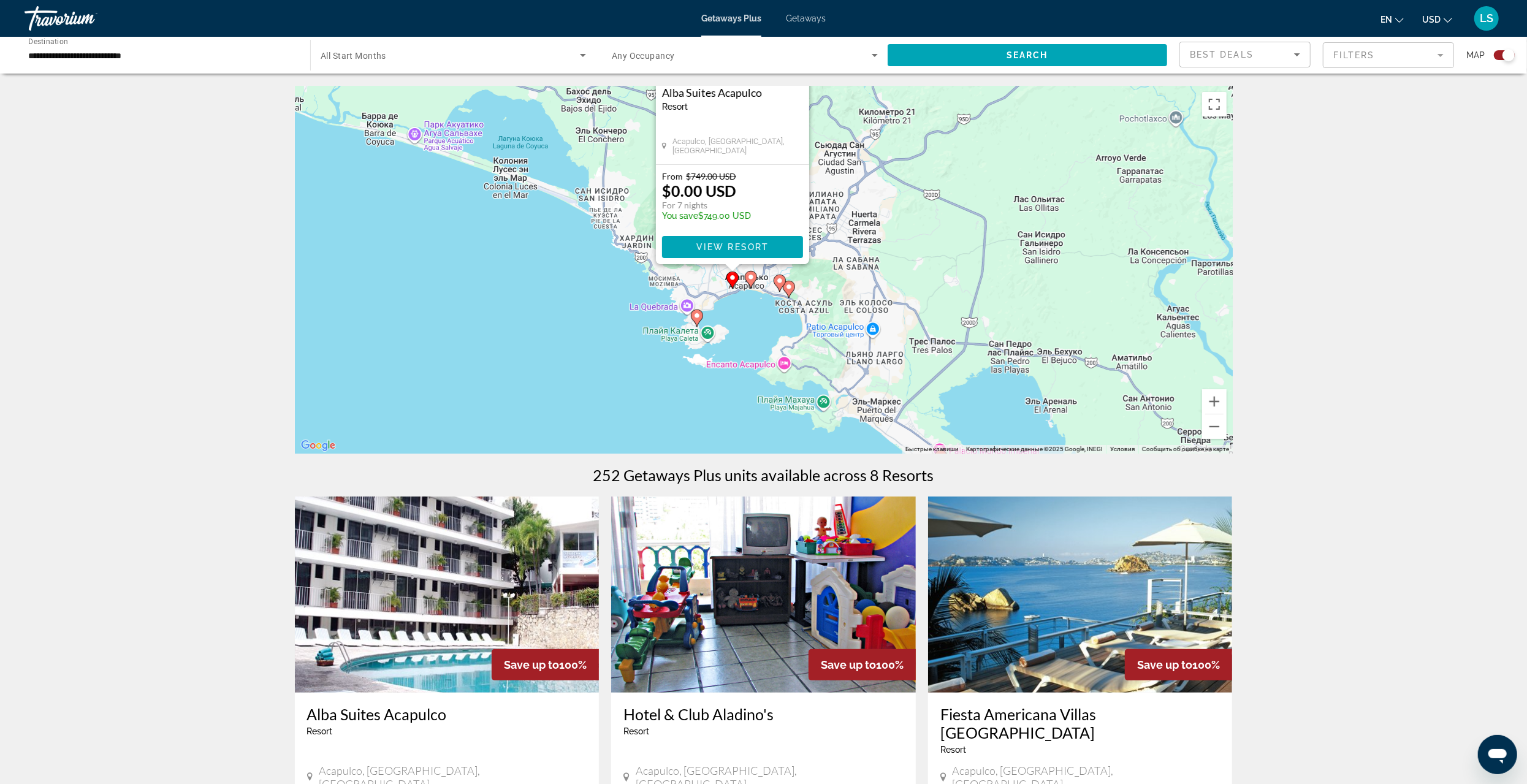
click at [780, 277] on image "Main content" at bounding box center [780, 280] width 7 height 7
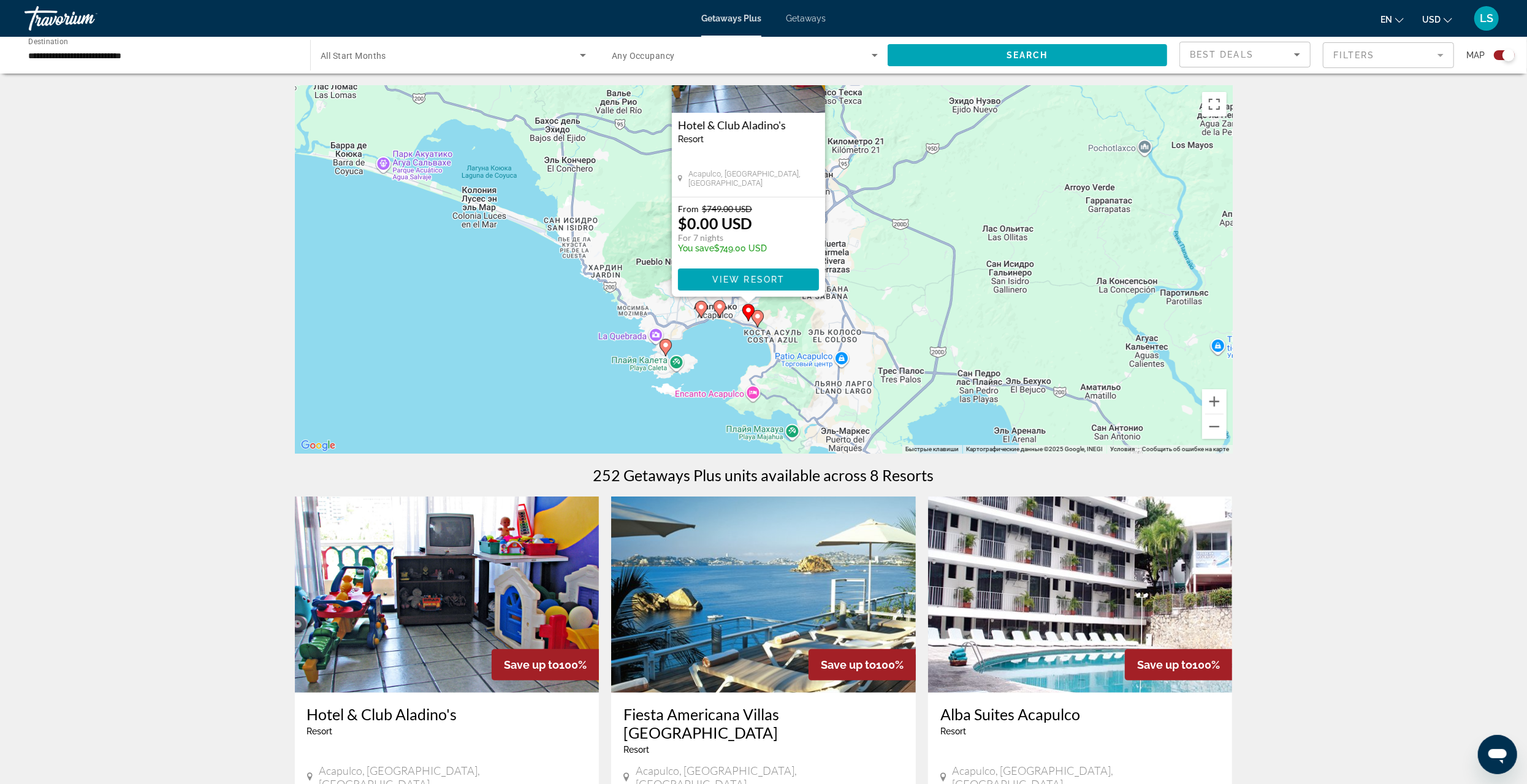
drag, startPoint x: 971, startPoint y: 372, endPoint x: 956, endPoint y: 260, distance: 113.0
click at [956, 260] on div "Чтобы активировать перетаскивание с помощью клавиатуры, нажмите Alt + Ввод. Пос…" at bounding box center [764, 270] width 938 height 368
click at [760, 317] on image "Main content" at bounding box center [758, 315] width 7 height 7
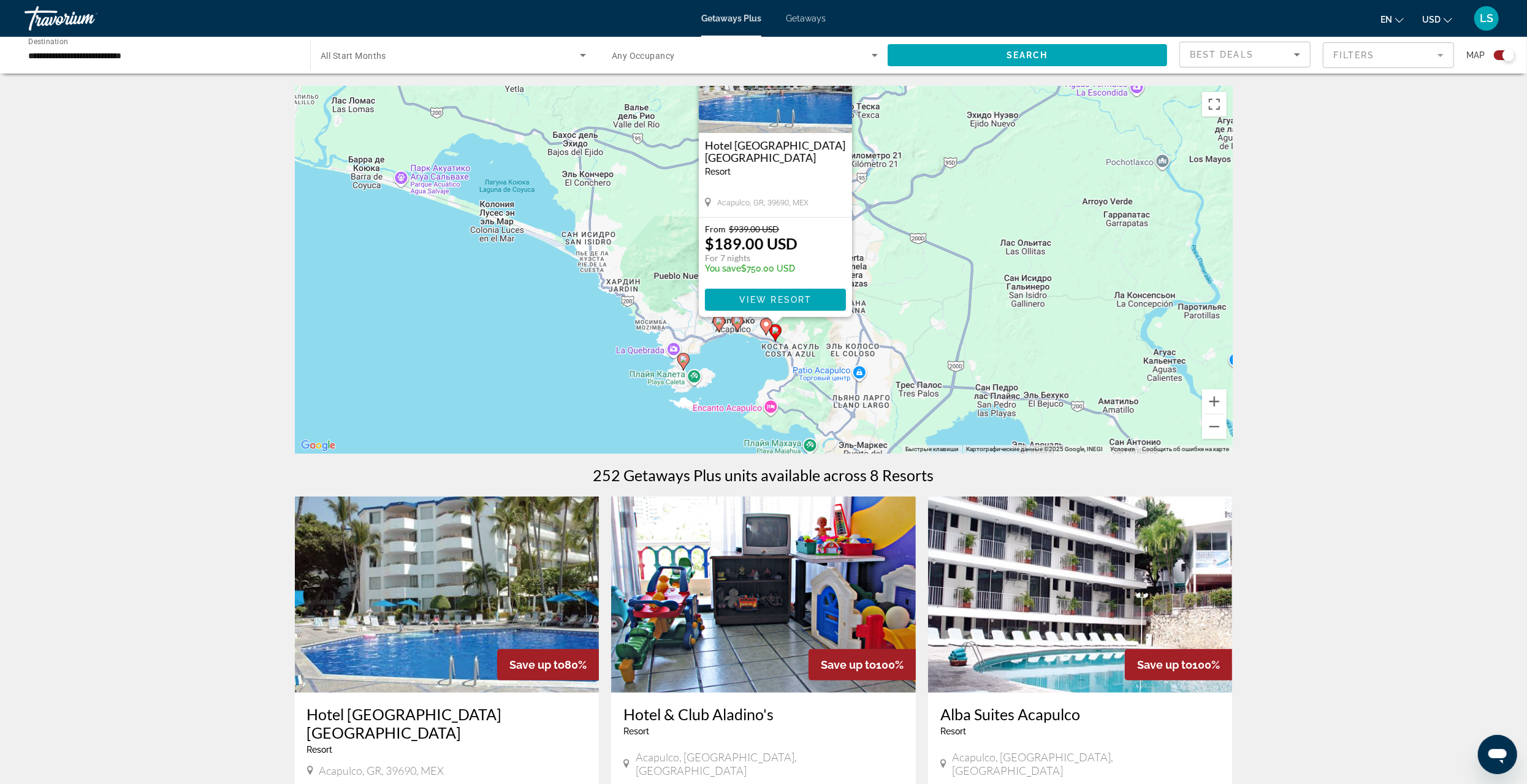
drag, startPoint x: 882, startPoint y: 325, endPoint x: 895, endPoint y: 228, distance: 97.9
click at [895, 228] on div "Чтобы активировать перетаскивание с помощью клавиатуры, нажмите Alt + Ввод. Пос…" at bounding box center [764, 270] width 938 height 368
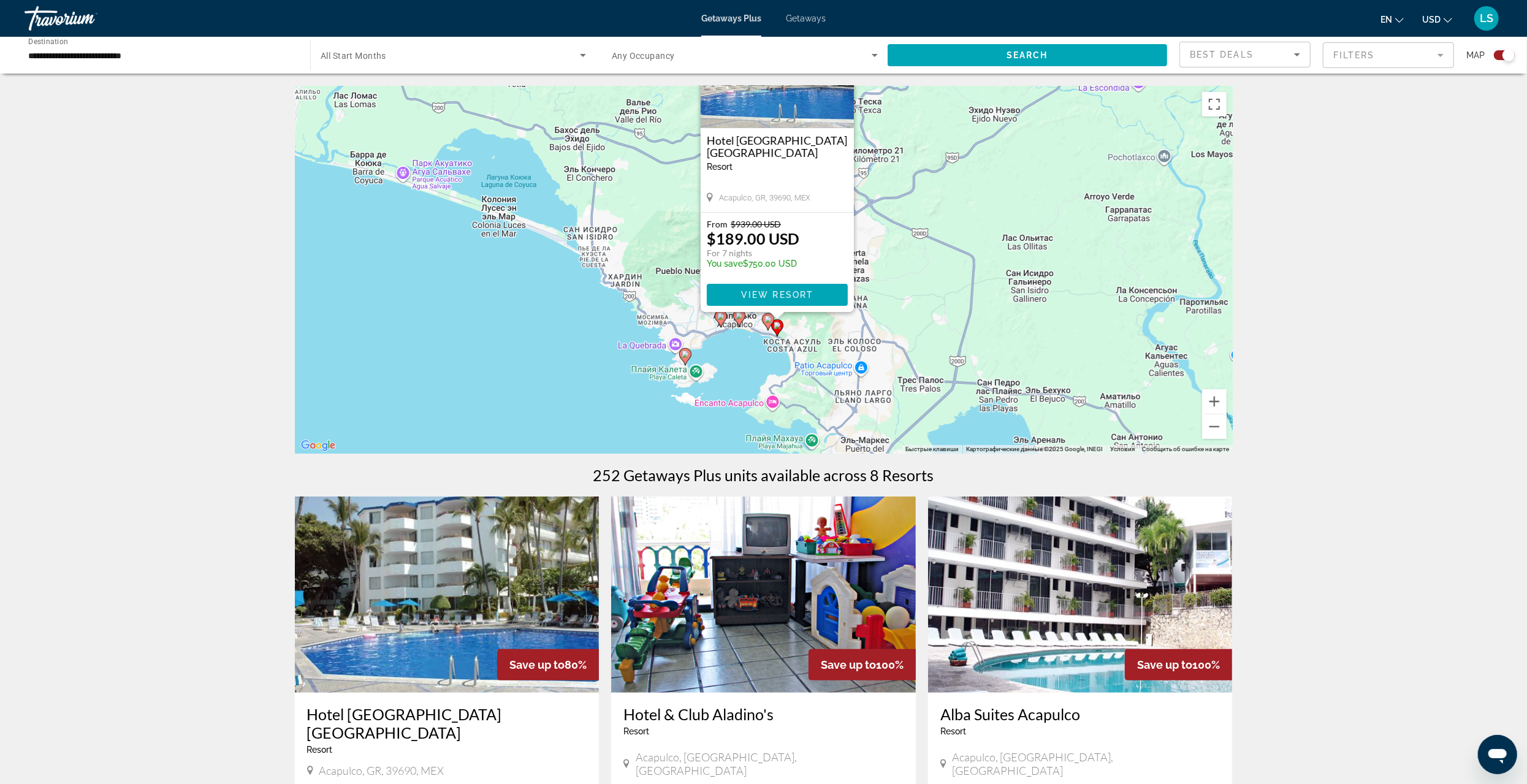
click at [686, 356] on image "Main content" at bounding box center [685, 354] width 7 height 7
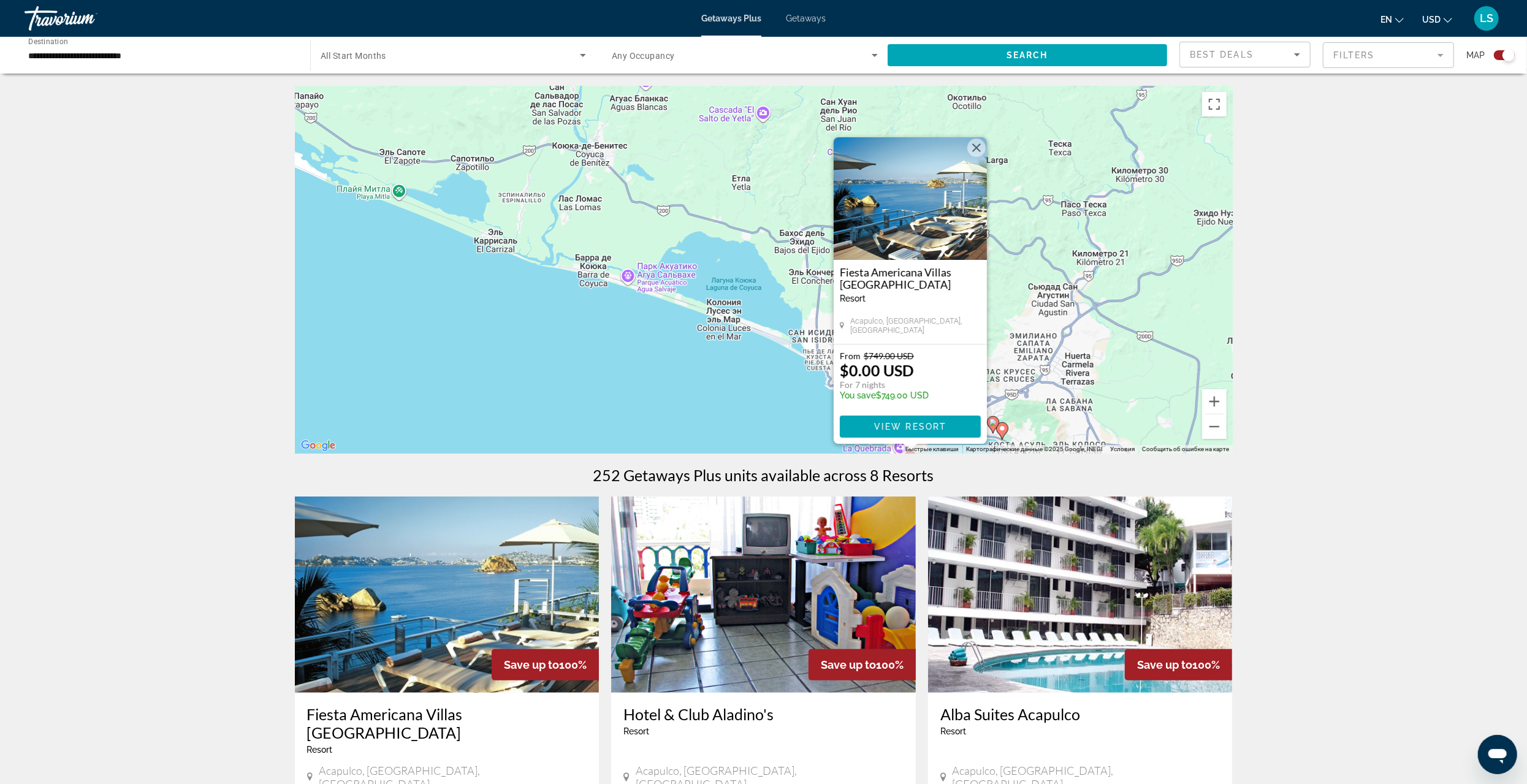
drag, startPoint x: 615, startPoint y: 396, endPoint x: 763, endPoint y: 427, distance: 151.2
click at [763, 427] on div "Чтобы активировать перетаскивание с помощью клавиатуры, нажмите Alt + Ввод. Пос…" at bounding box center [764, 270] width 938 height 368
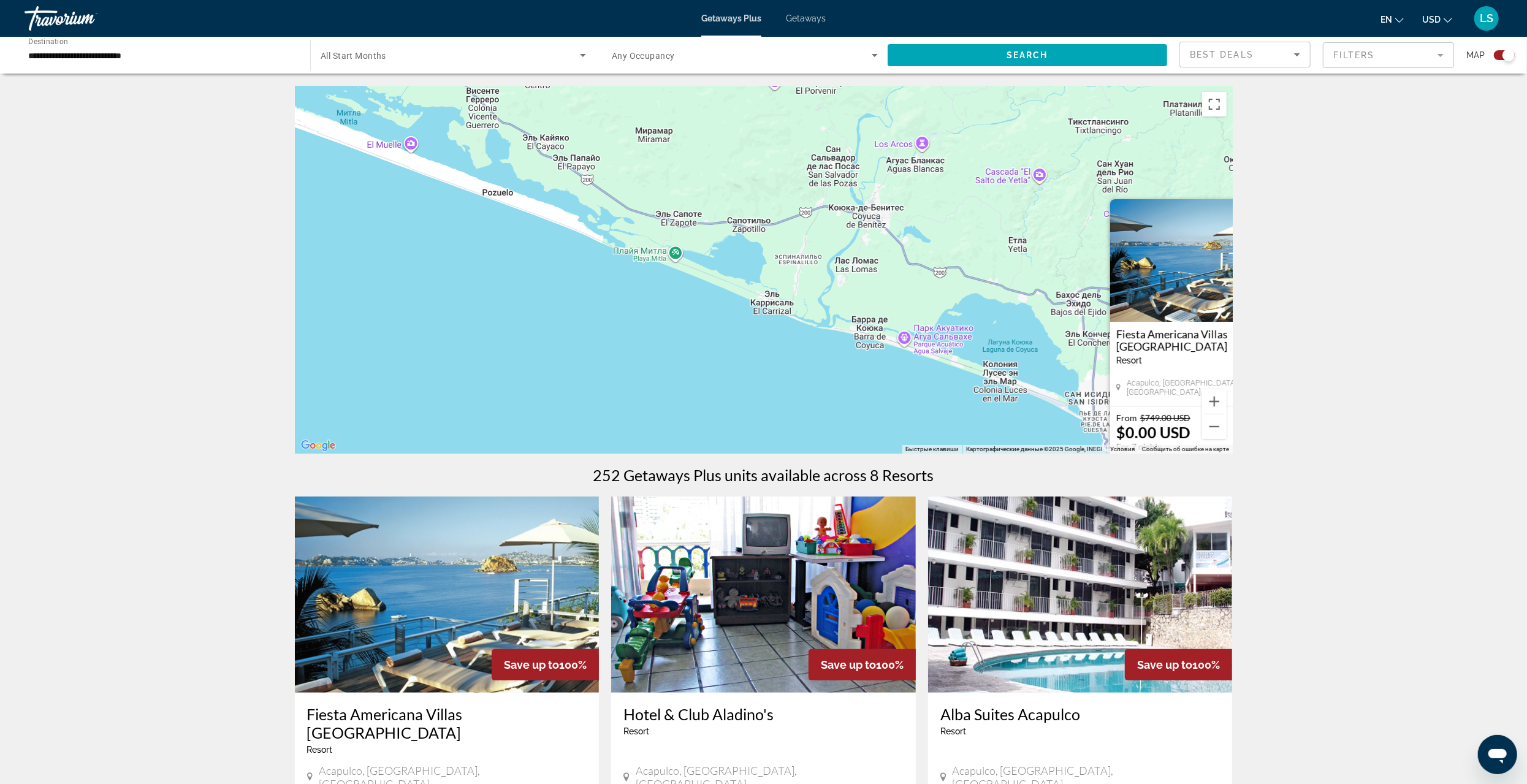
drag, startPoint x: 598, startPoint y: 315, endPoint x: 840, endPoint y: 367, distance: 247.5
click at [846, 361] on div "Чтобы активировать перетаскивание с помощью клавиатуры, нажмите Alt + Ввод. Пос…" at bounding box center [764, 270] width 938 height 368
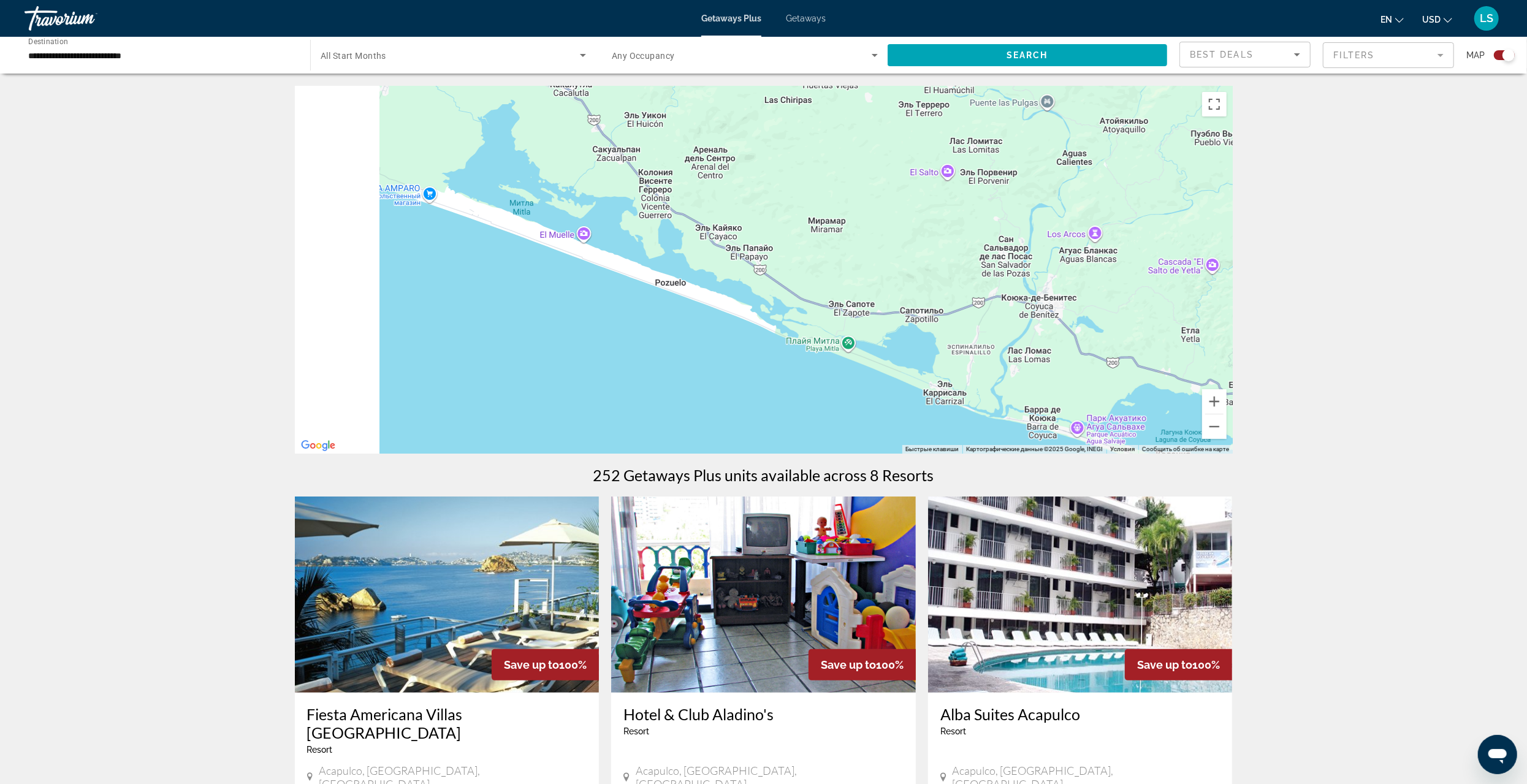
drag, startPoint x: 612, startPoint y: 232, endPoint x: 878, endPoint y: 384, distance: 306.4
click at [878, 384] on div "Чтобы активировать перетаскивание с помощью клавиатуры, нажмите Alt + Ввод. Пос…" at bounding box center [764, 270] width 938 height 368
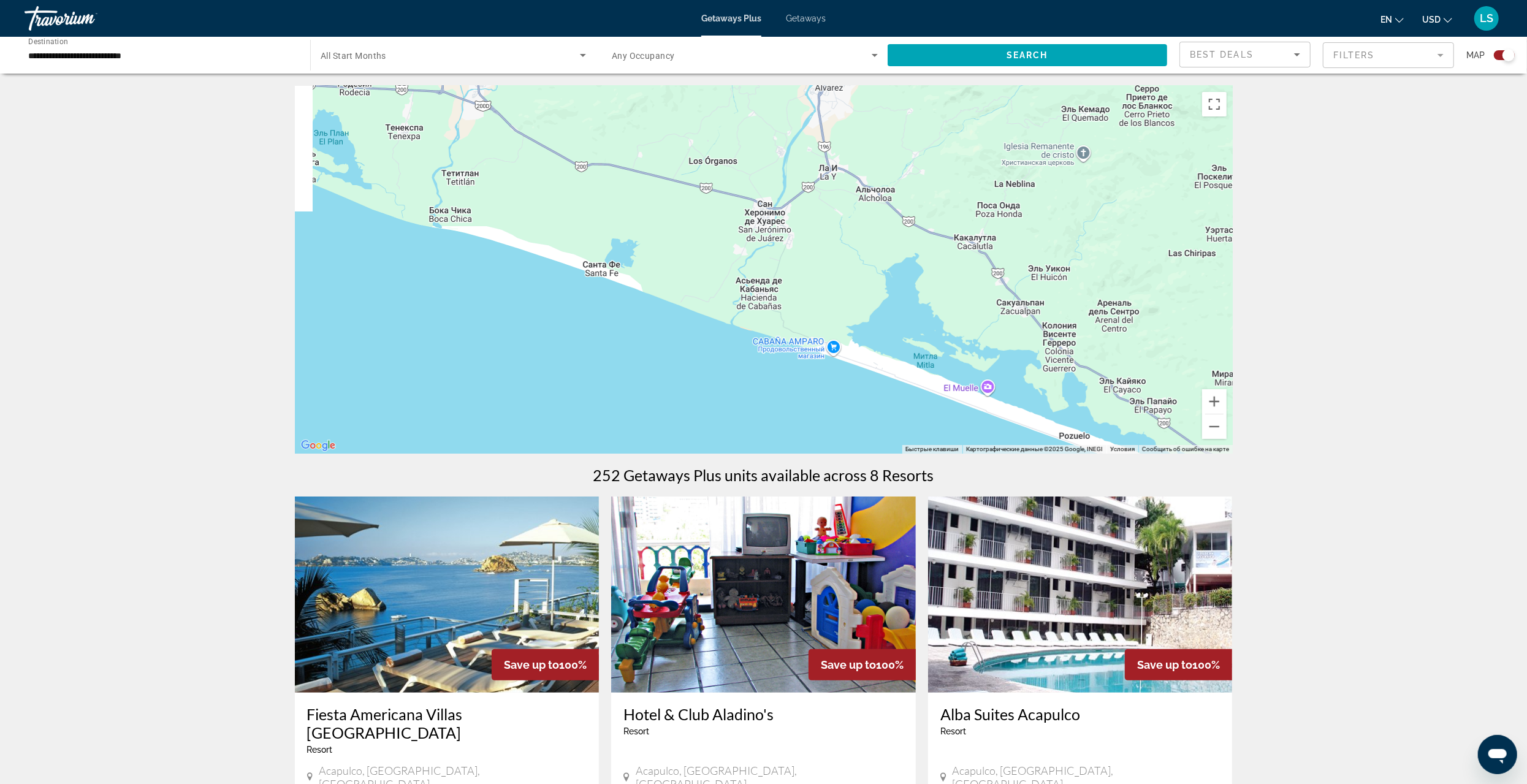
drag, startPoint x: 549, startPoint y: 275, endPoint x: 815, endPoint y: 352, distance: 276.9
click at [815, 352] on div "Main content" at bounding box center [764, 270] width 938 height 368
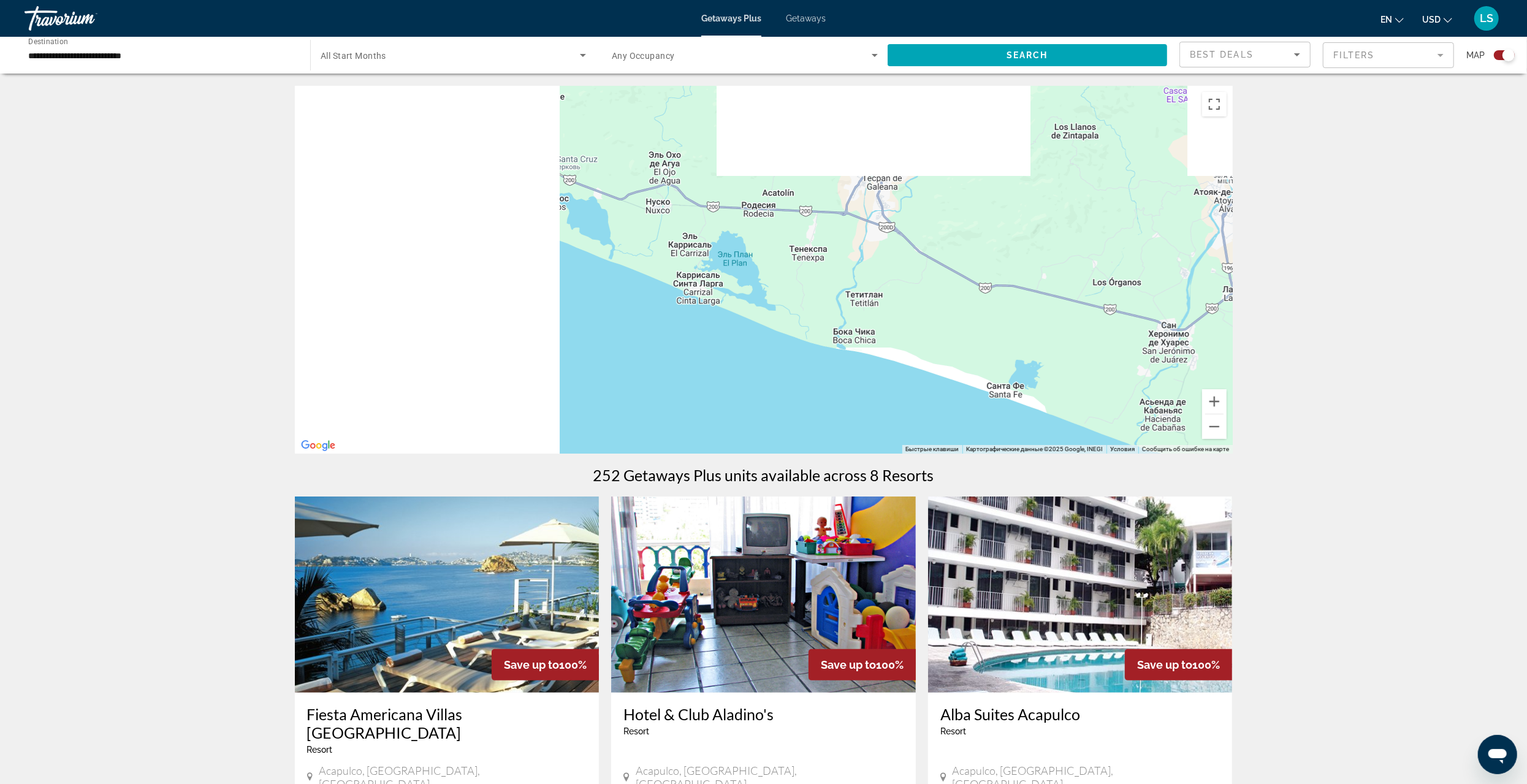
drag, startPoint x: 509, startPoint y: 267, endPoint x: 1083, endPoint y: 439, distance: 599.2
click at [1089, 443] on div "Main content" at bounding box center [764, 270] width 938 height 368
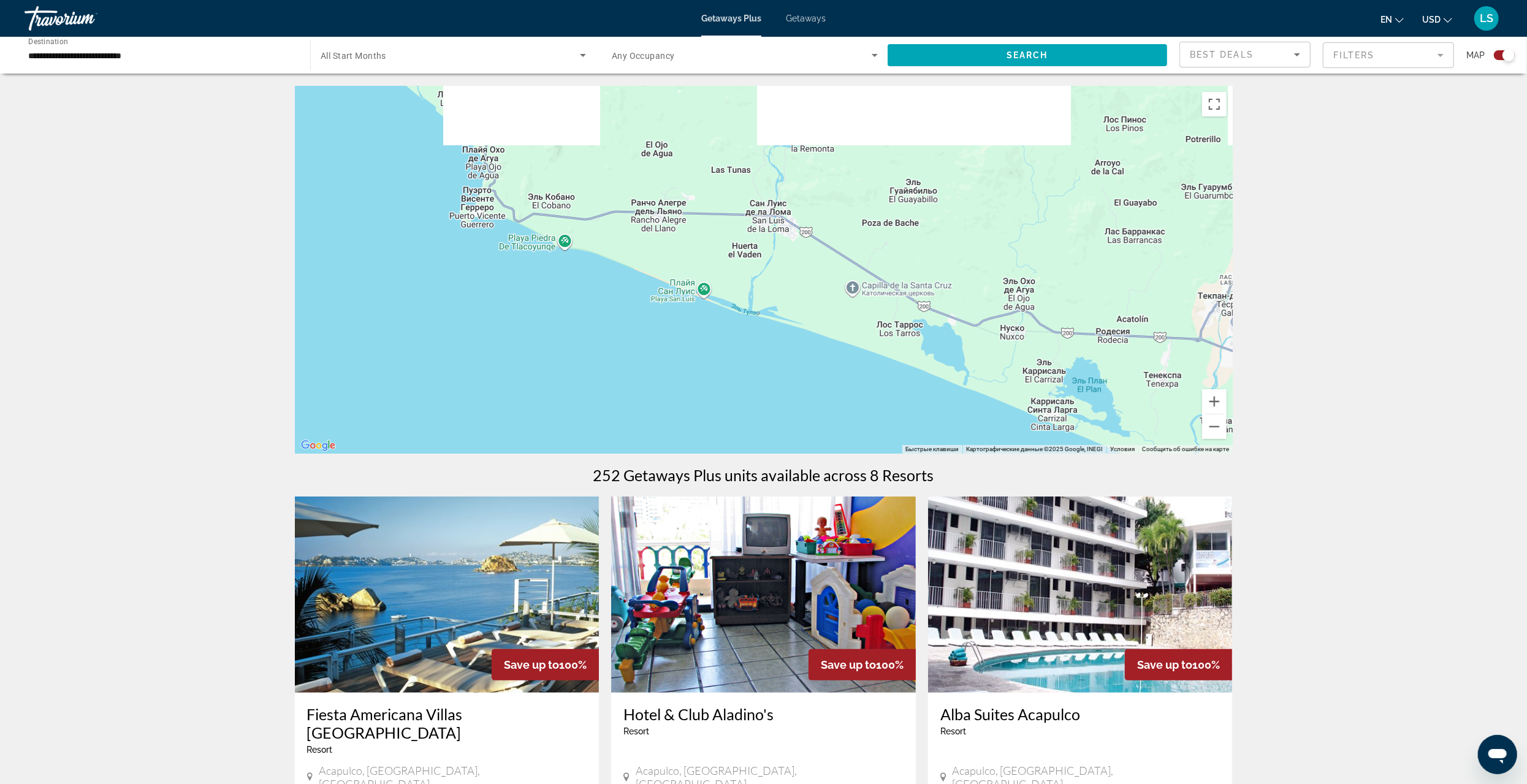
drag, startPoint x: 673, startPoint y: 297, endPoint x: 1015, endPoint y: 451, distance: 375.1
click at [1017, 452] on div "Быстрые клавиши Картографические данные Картографические данные ©2025 Google, I…" at bounding box center [764, 270] width 938 height 368
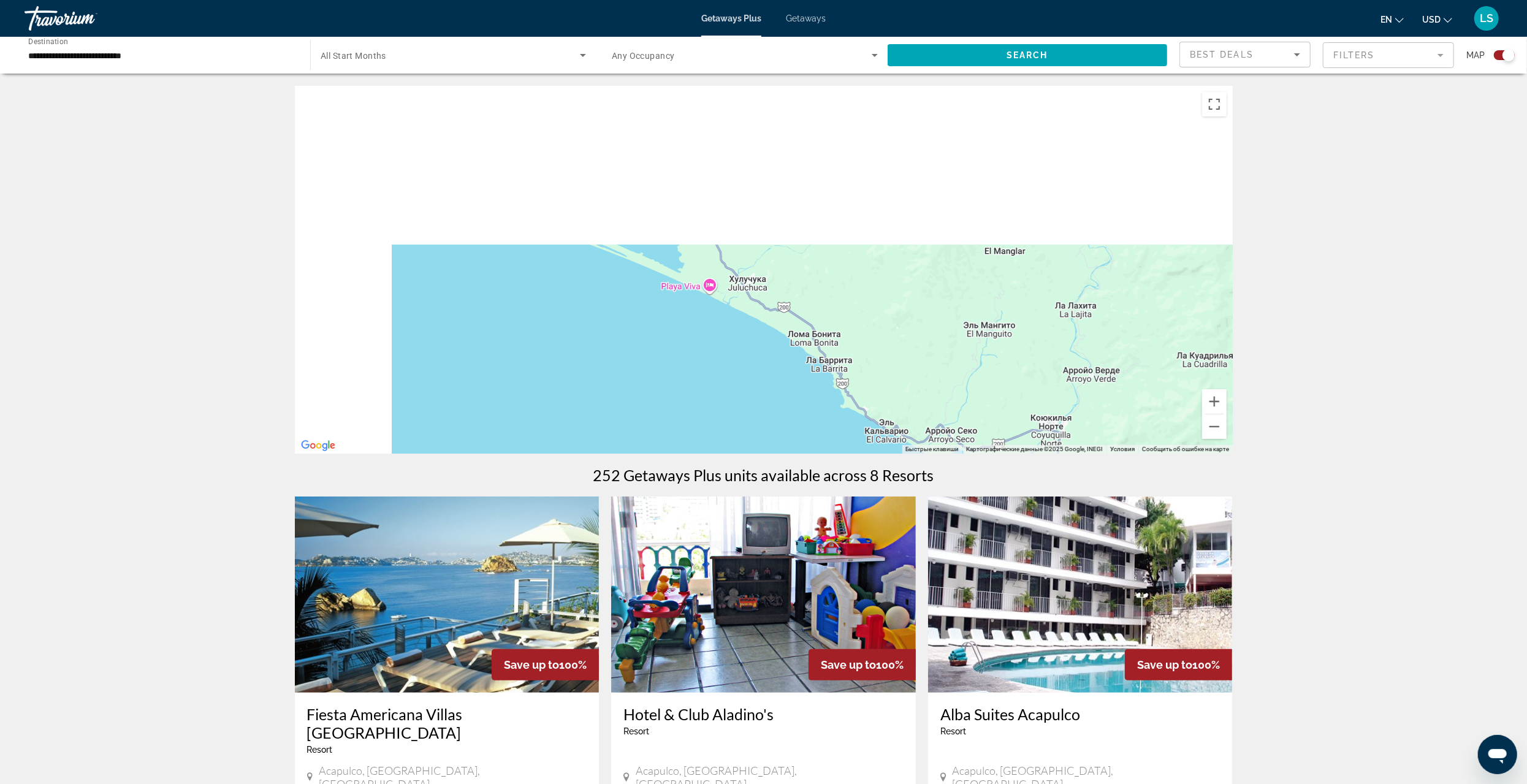
drag, startPoint x: 749, startPoint y: 251, endPoint x: 945, endPoint y: 528, distance: 339.3
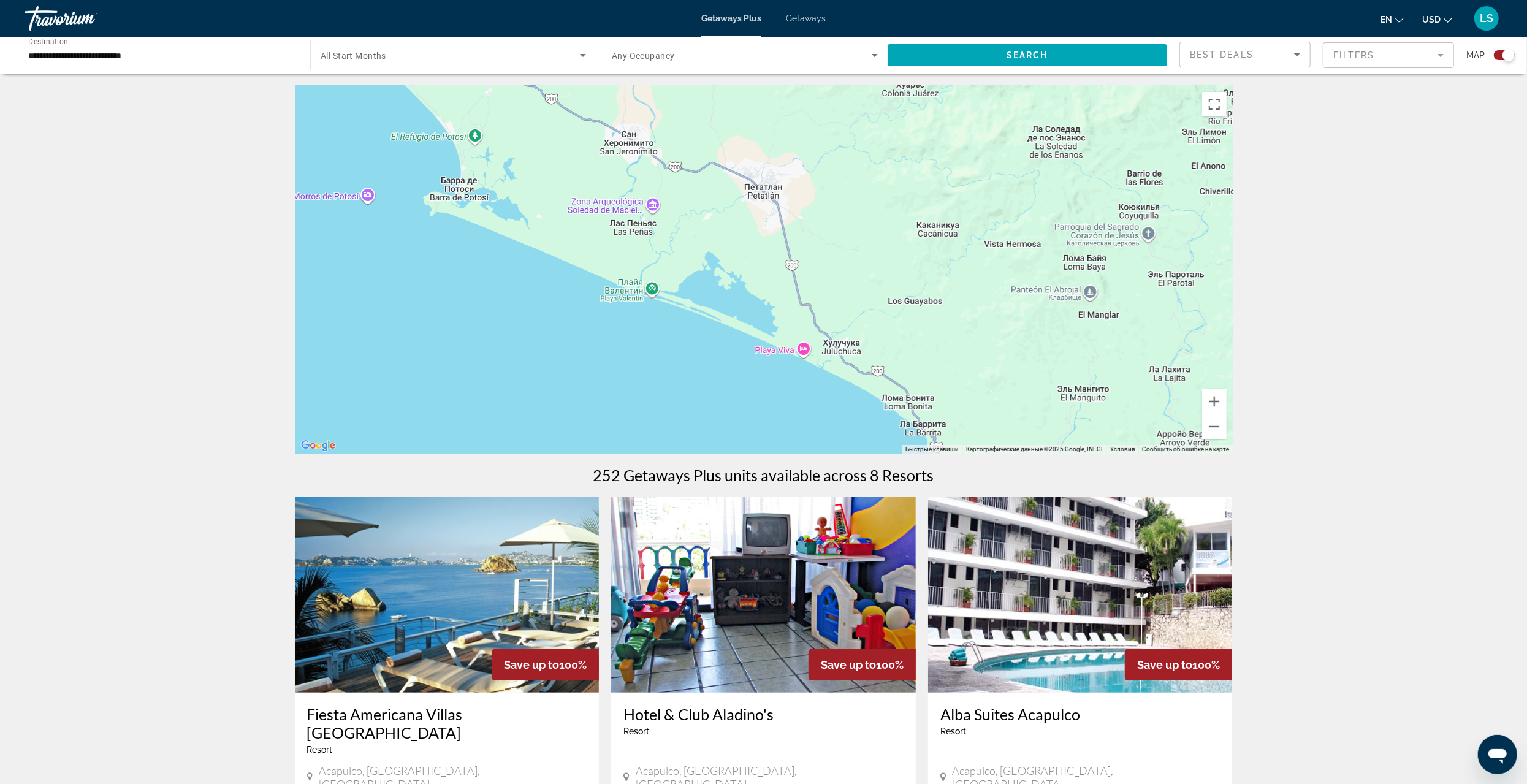
drag, startPoint x: 877, startPoint y: 448, endPoint x: 812, endPoint y: 247, distance: 211.2
click at [814, 241] on div "Main content" at bounding box center [764, 270] width 938 height 368
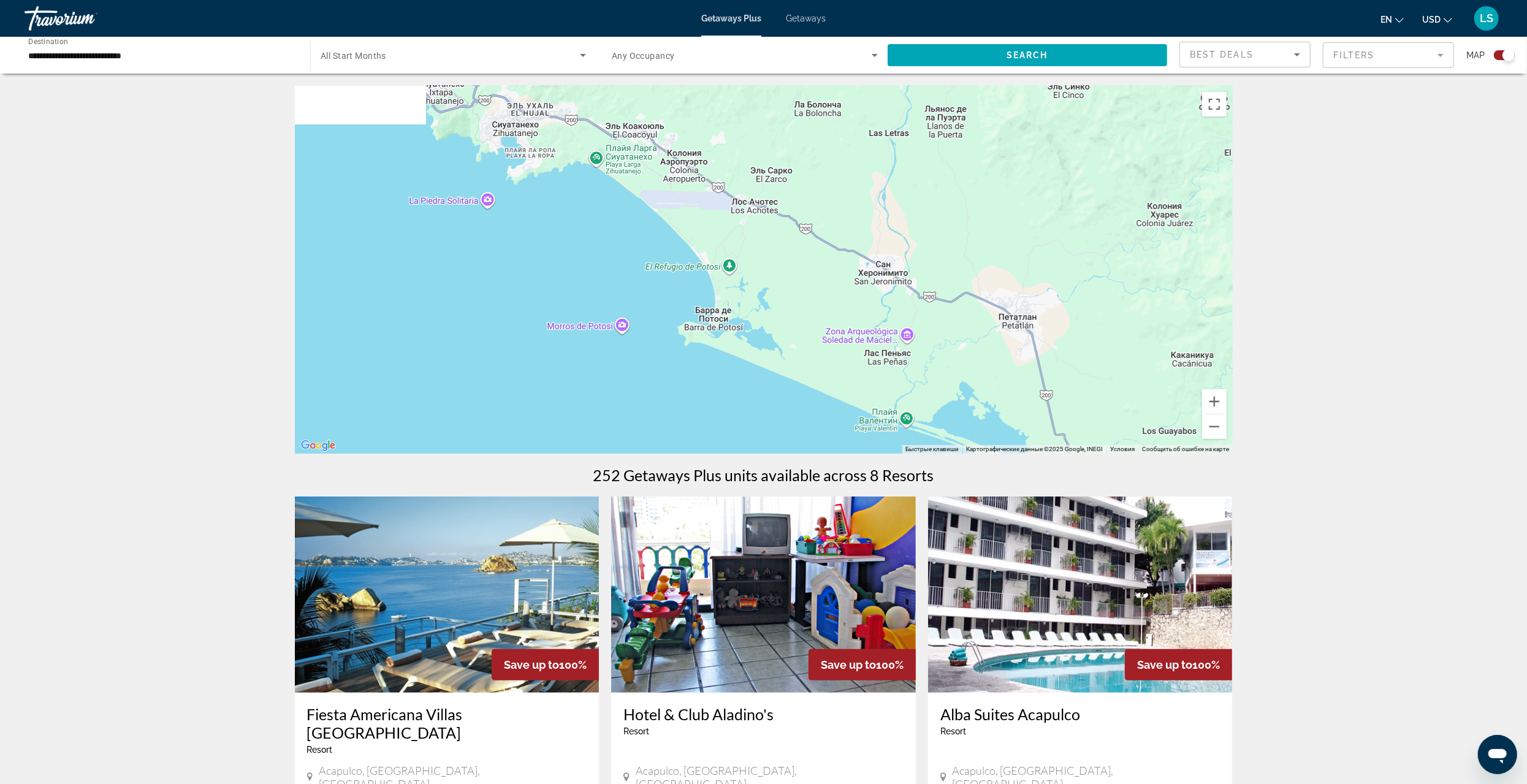
drag, startPoint x: 484, startPoint y: 190, endPoint x: 700, endPoint y: 286, distance: 236.4
click at [703, 287] on div "Main content" at bounding box center [764, 270] width 938 height 368
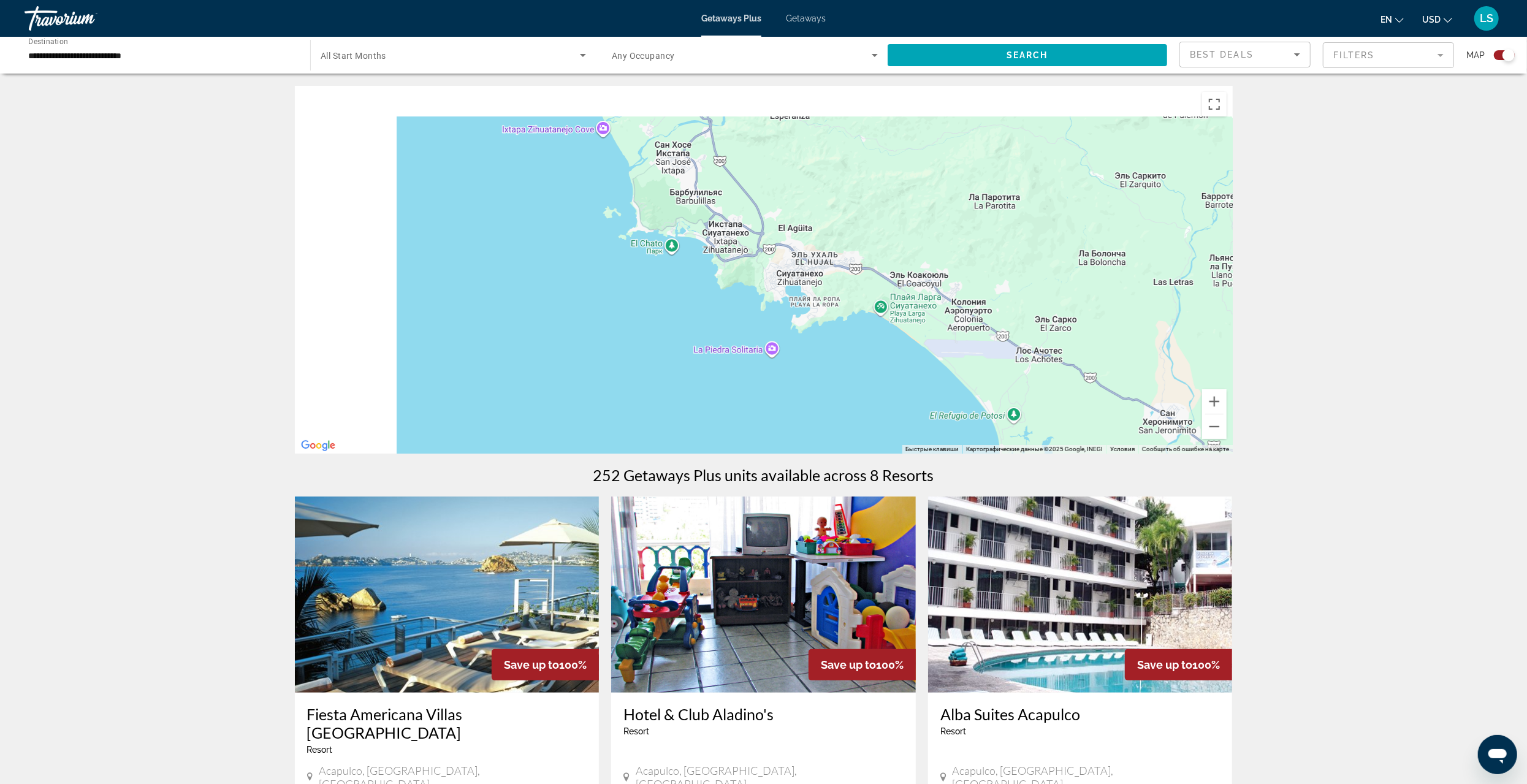
drag, startPoint x: 469, startPoint y: 165, endPoint x: 758, endPoint y: 316, distance: 326.1
click at [758, 316] on div "Main content" at bounding box center [764, 270] width 938 height 368
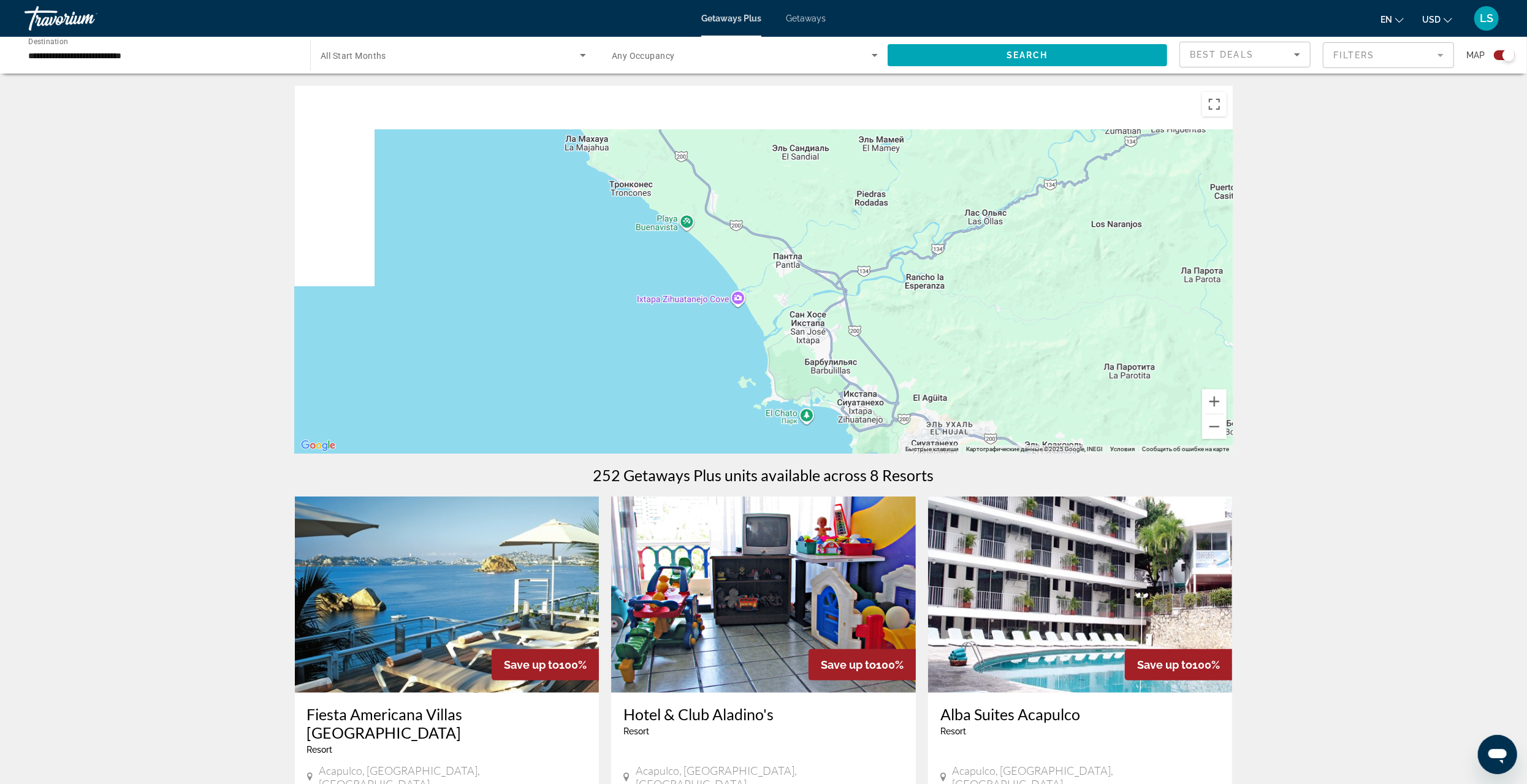
drag, startPoint x: 530, startPoint y: 177, endPoint x: 691, endPoint y: 368, distance: 249.8
click at [691, 368] on div "Main content" at bounding box center [764, 270] width 938 height 368
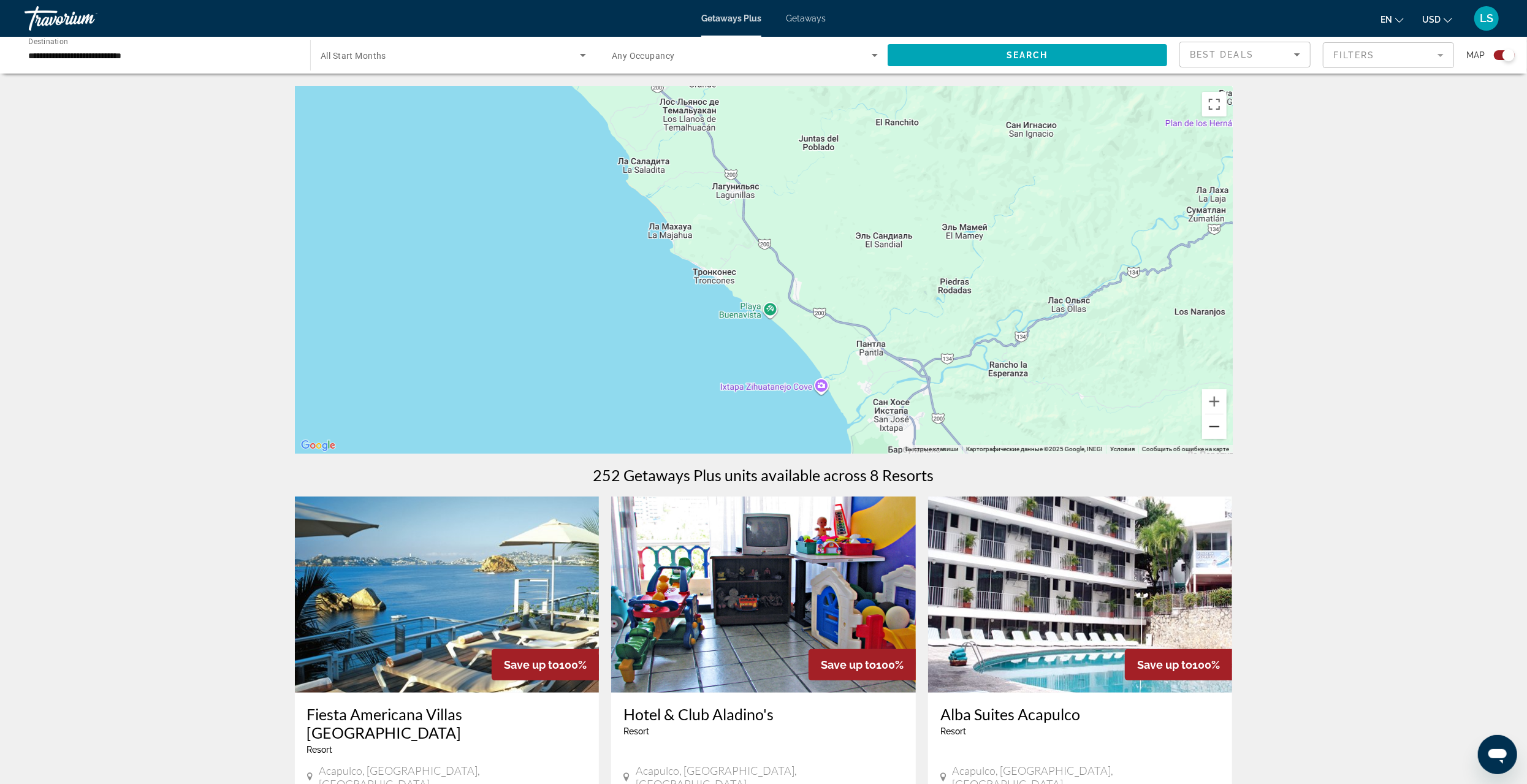
click at [1219, 428] on button "Уменьшить" at bounding box center [1215, 427] width 25 height 25
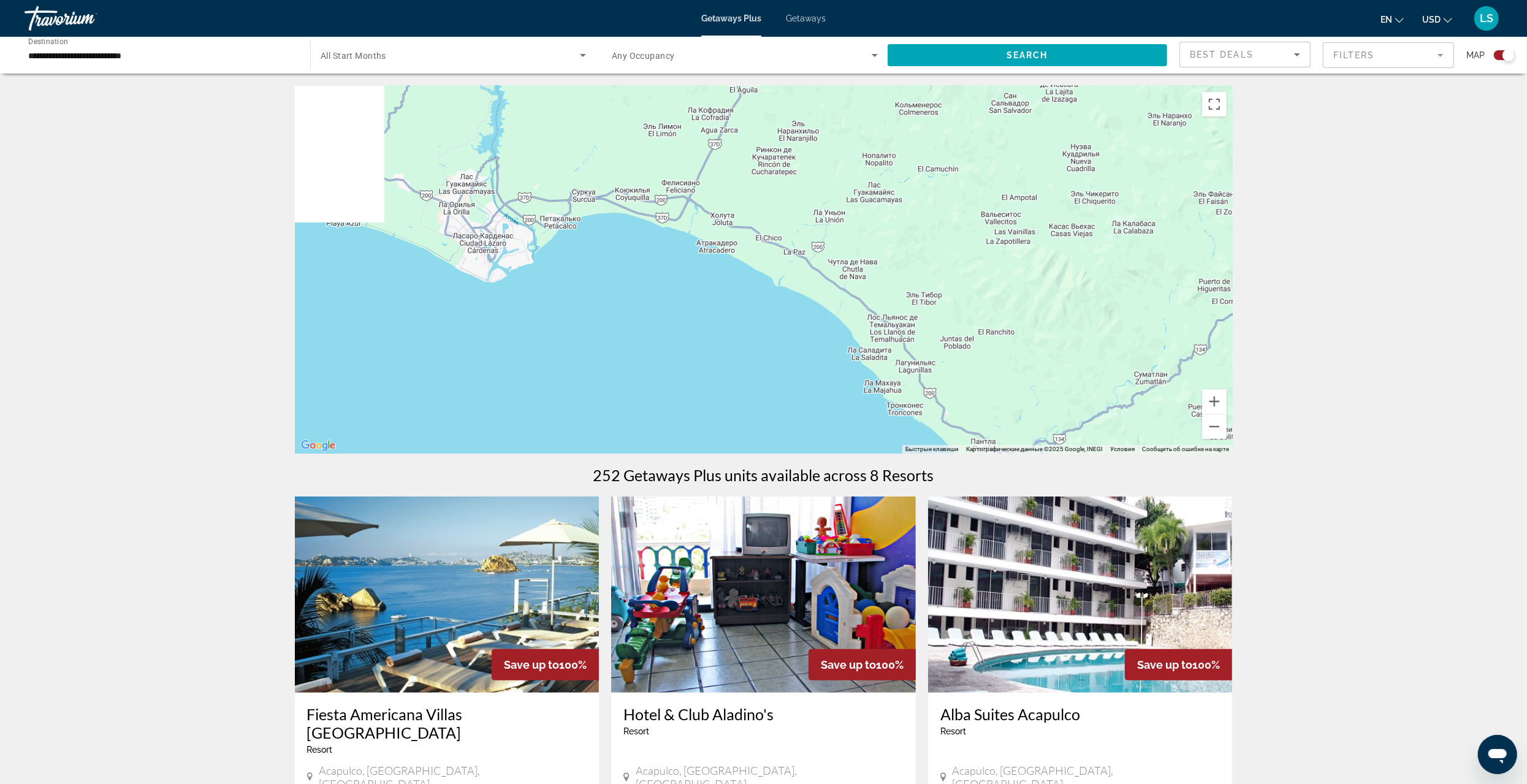
drag, startPoint x: 616, startPoint y: 259, endPoint x: 792, endPoint y: 397, distance: 223.7
click at [794, 400] on div "Main content" at bounding box center [764, 270] width 938 height 368
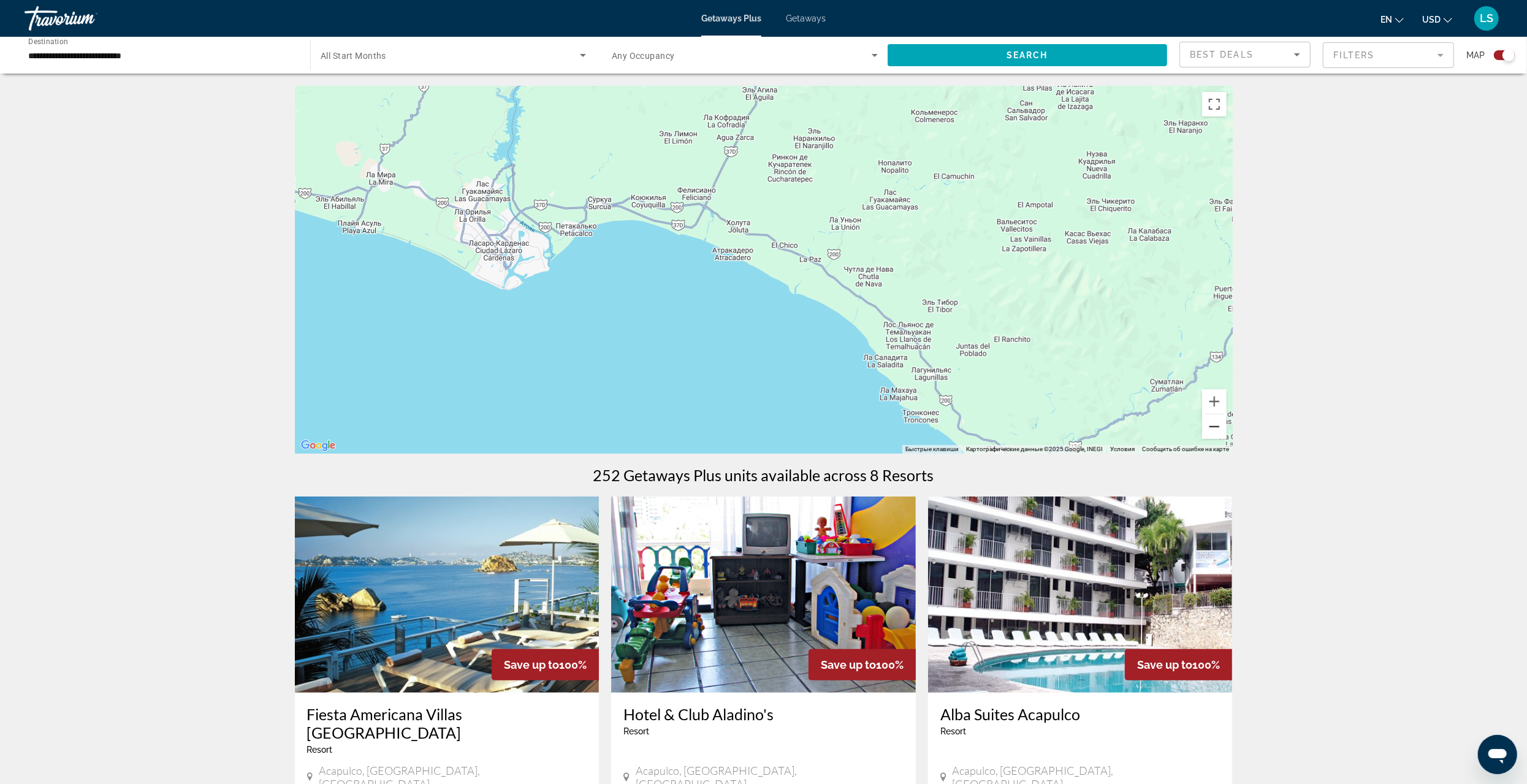
click at [1215, 429] on button "Уменьшить" at bounding box center [1215, 427] width 25 height 25
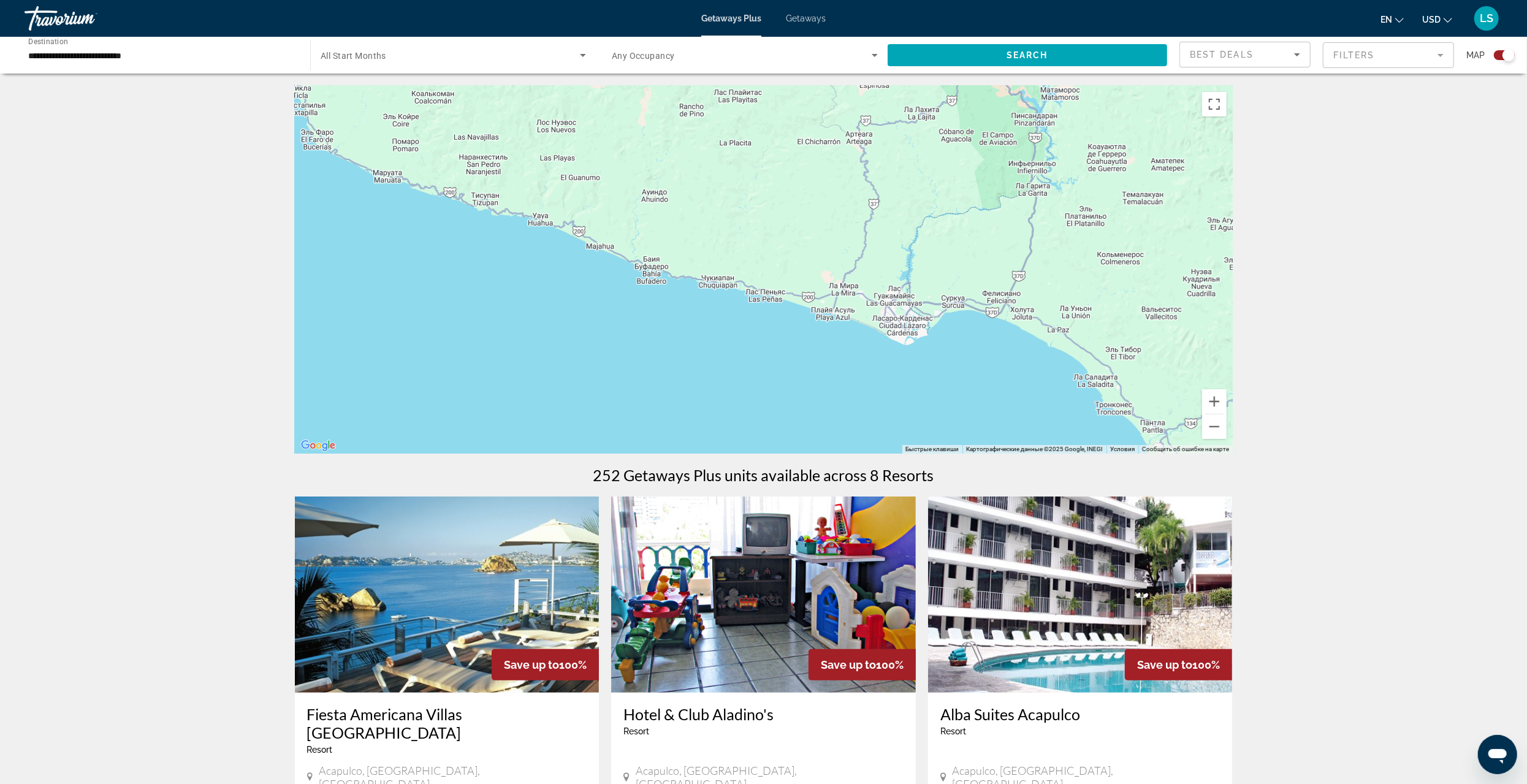
drag, startPoint x: 575, startPoint y: 338, endPoint x: 849, endPoint y: 405, distance: 282.1
click at [850, 405] on div "Main content" at bounding box center [764, 270] width 938 height 368
click at [1219, 430] on button "Уменьшить" at bounding box center [1215, 427] width 25 height 25
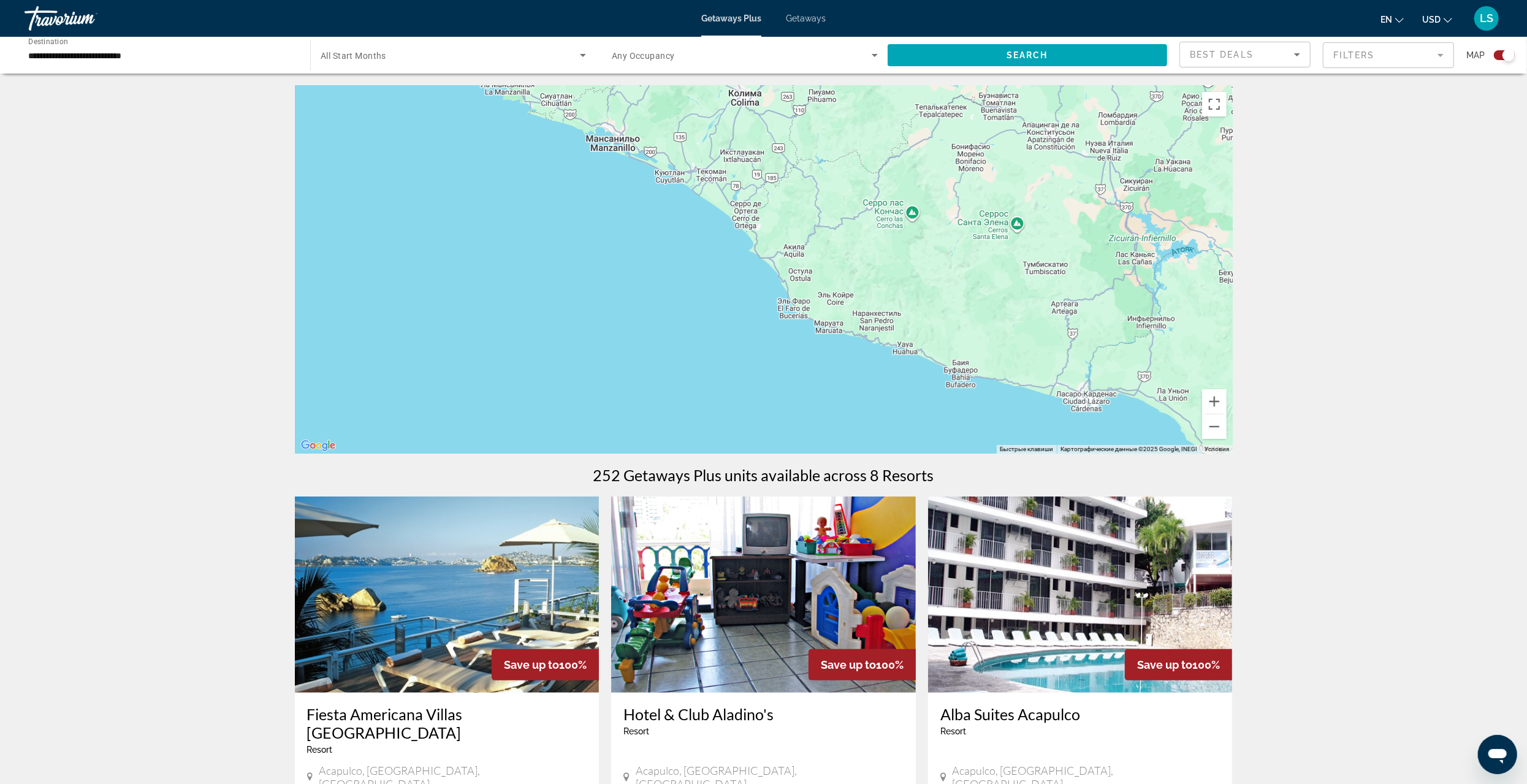
drag, startPoint x: 735, startPoint y: 343, endPoint x: 967, endPoint y: 437, distance: 250.3
click at [967, 437] on div "Main content" at bounding box center [764, 270] width 938 height 368
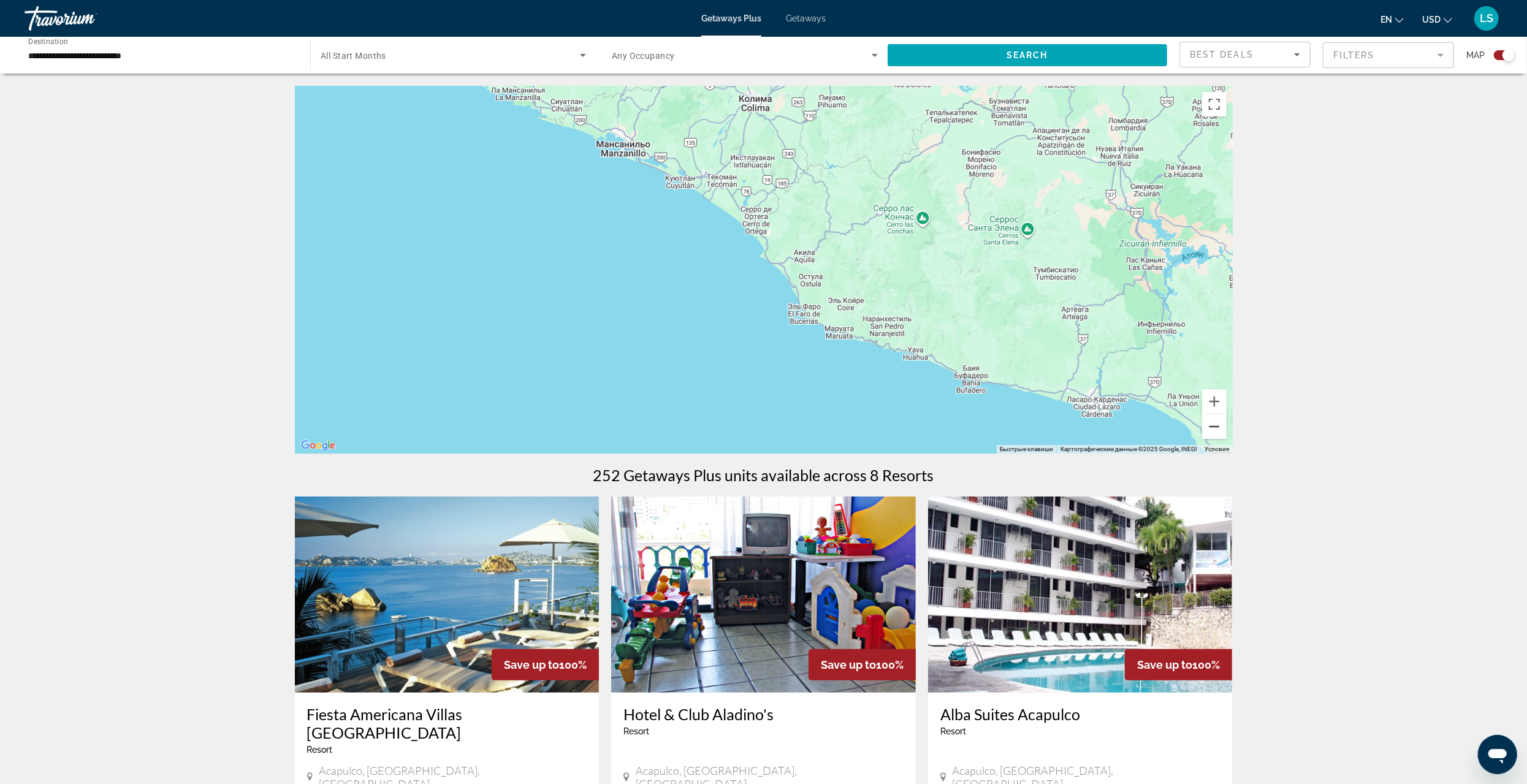
click at [1207, 427] on button "Уменьшить" at bounding box center [1215, 427] width 25 height 25
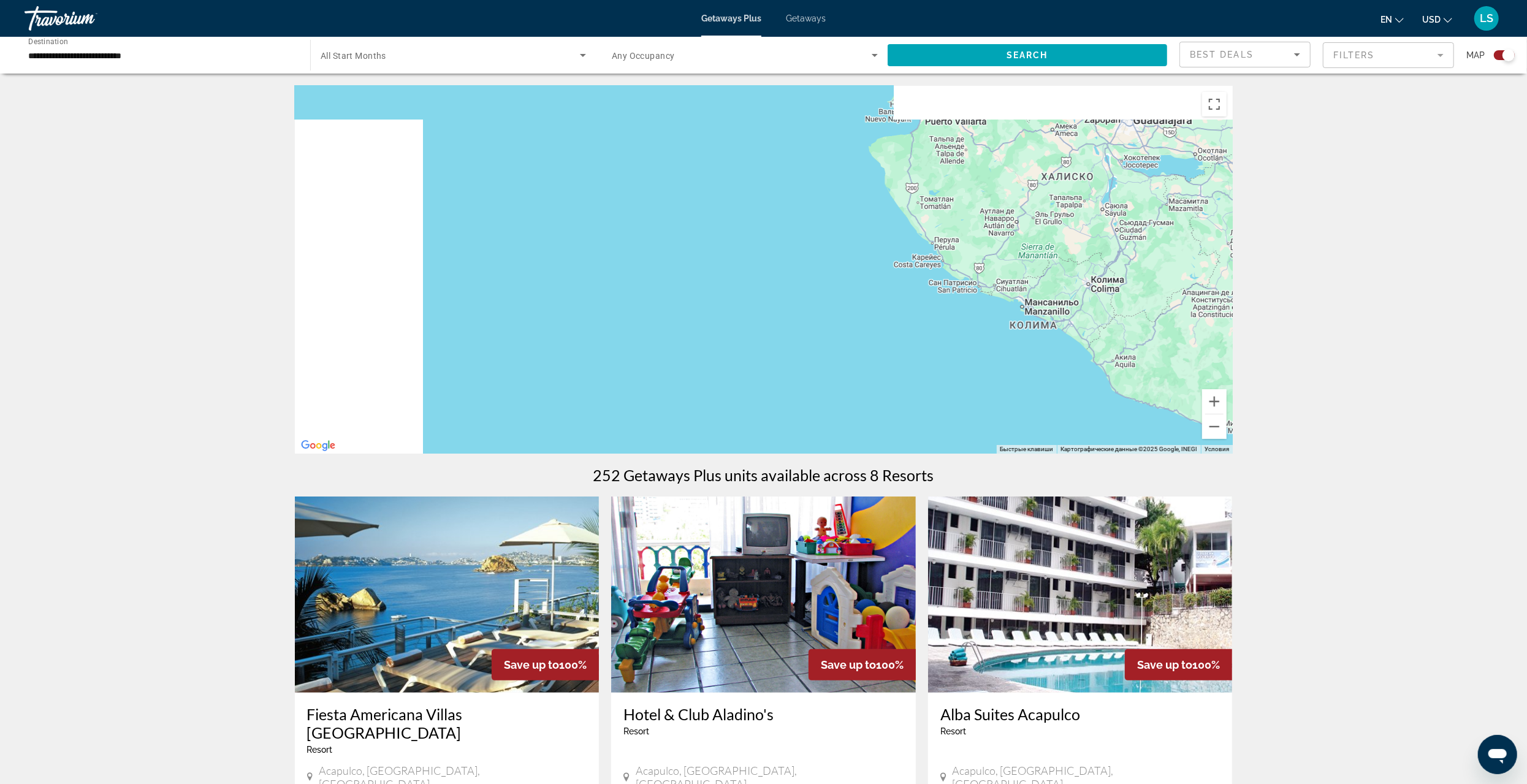
drag, startPoint x: 742, startPoint y: 363, endPoint x: 1030, endPoint y: 447, distance: 300.0
click at [1030, 447] on div "Чтобы активировать перетаскивание с помощью клавиатуры, нажмите Alt + Ввод. Пос…" at bounding box center [764, 270] width 938 height 368
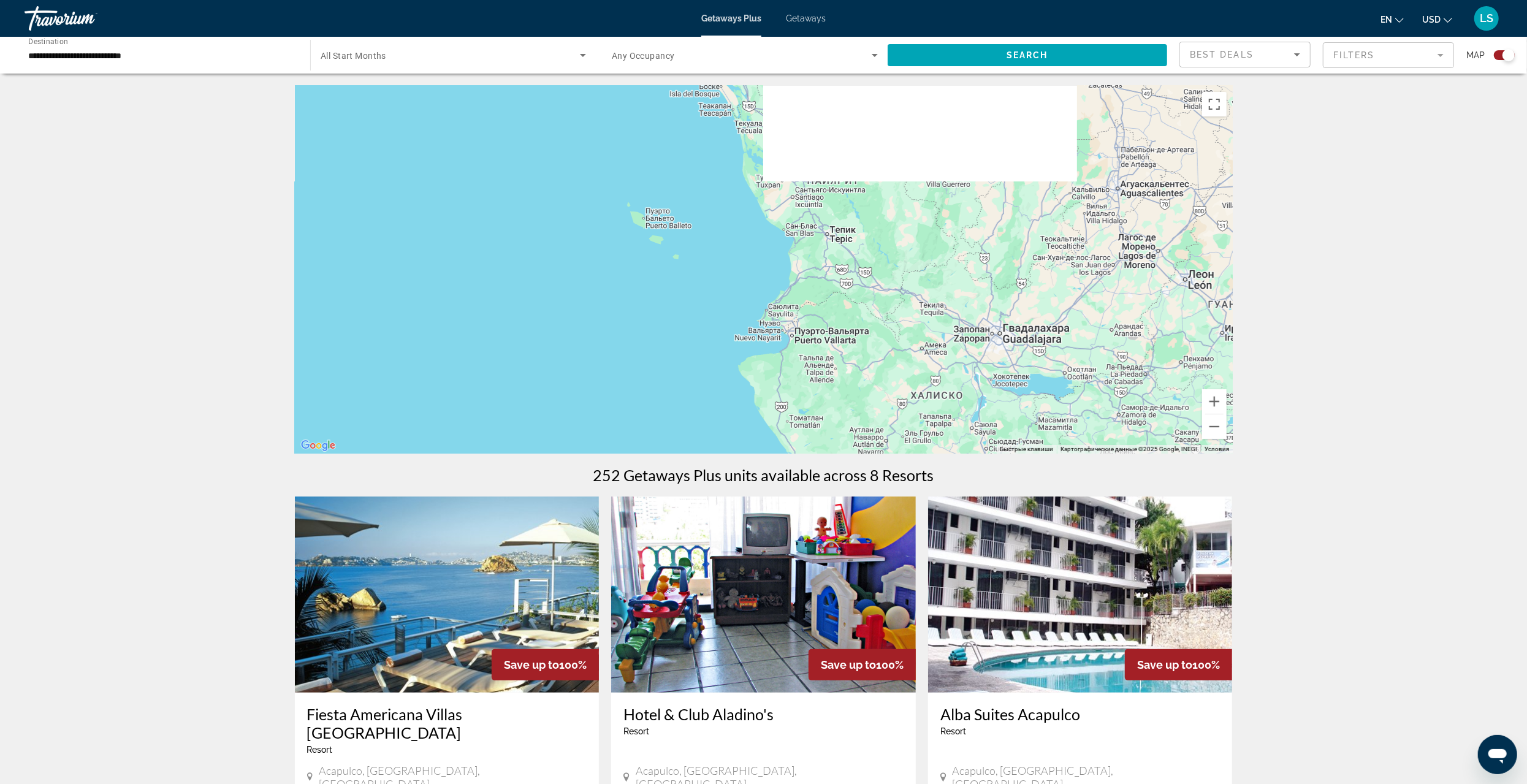
drag, startPoint x: 995, startPoint y: 301, endPoint x: 651, endPoint y: 463, distance: 380.2
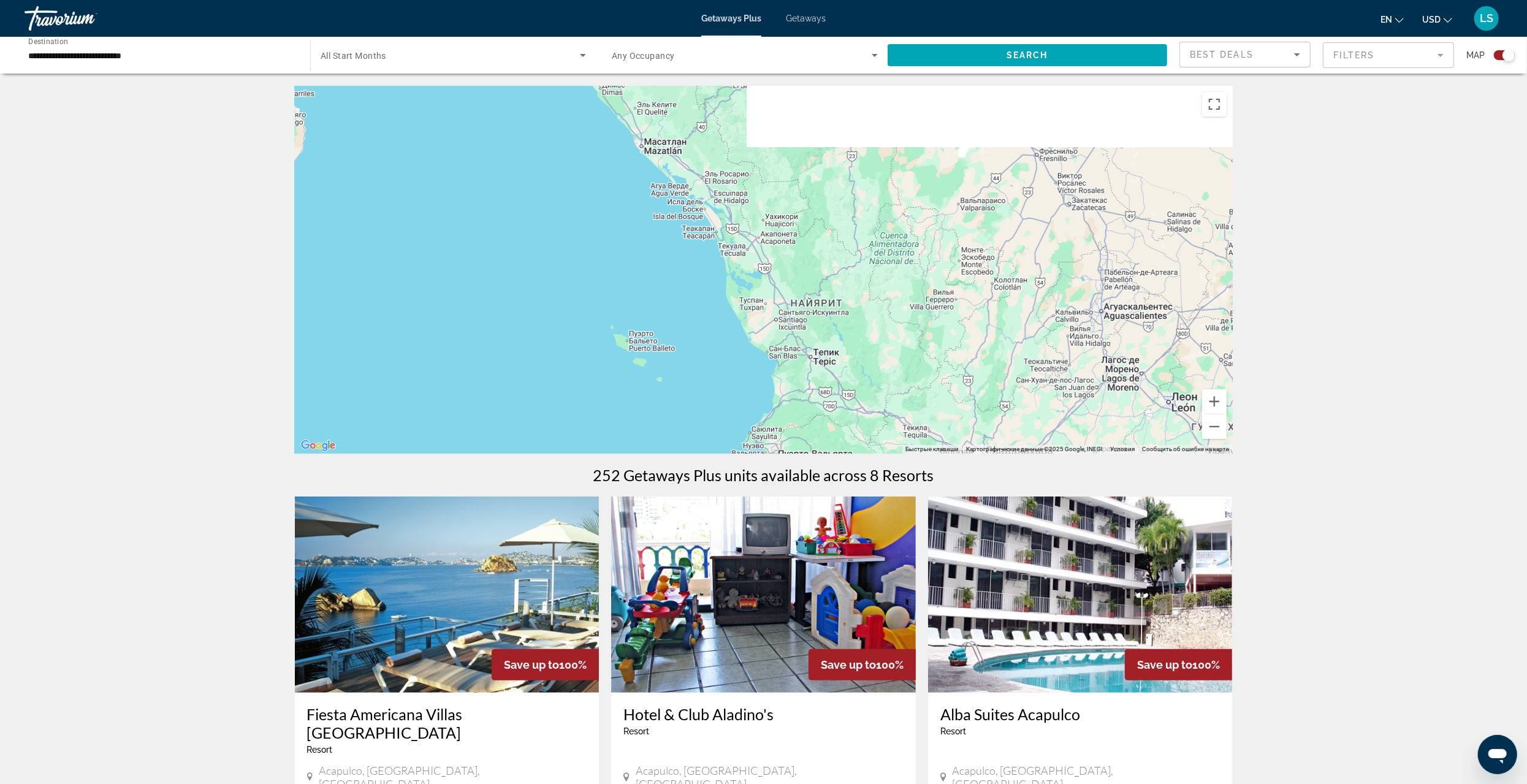
drag, startPoint x: 633, startPoint y: 230, endPoint x: 645, endPoint y: 347, distance: 117.6
click at [649, 347] on div "Main content" at bounding box center [764, 270] width 938 height 368
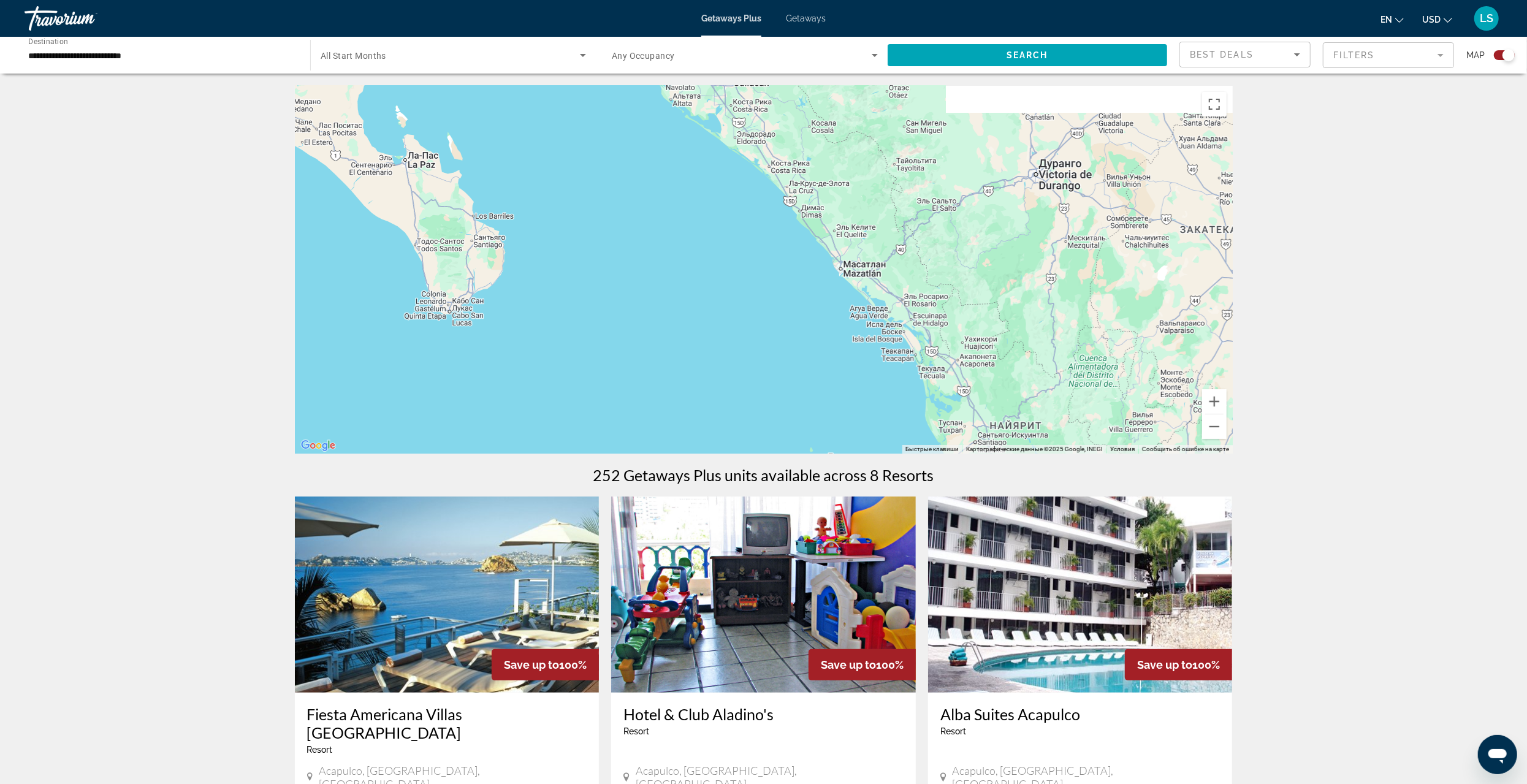
drag, startPoint x: 583, startPoint y: 274, endPoint x: 788, endPoint y: 381, distance: 231.2
click at [788, 381] on div "Main content" at bounding box center [764, 270] width 938 height 368
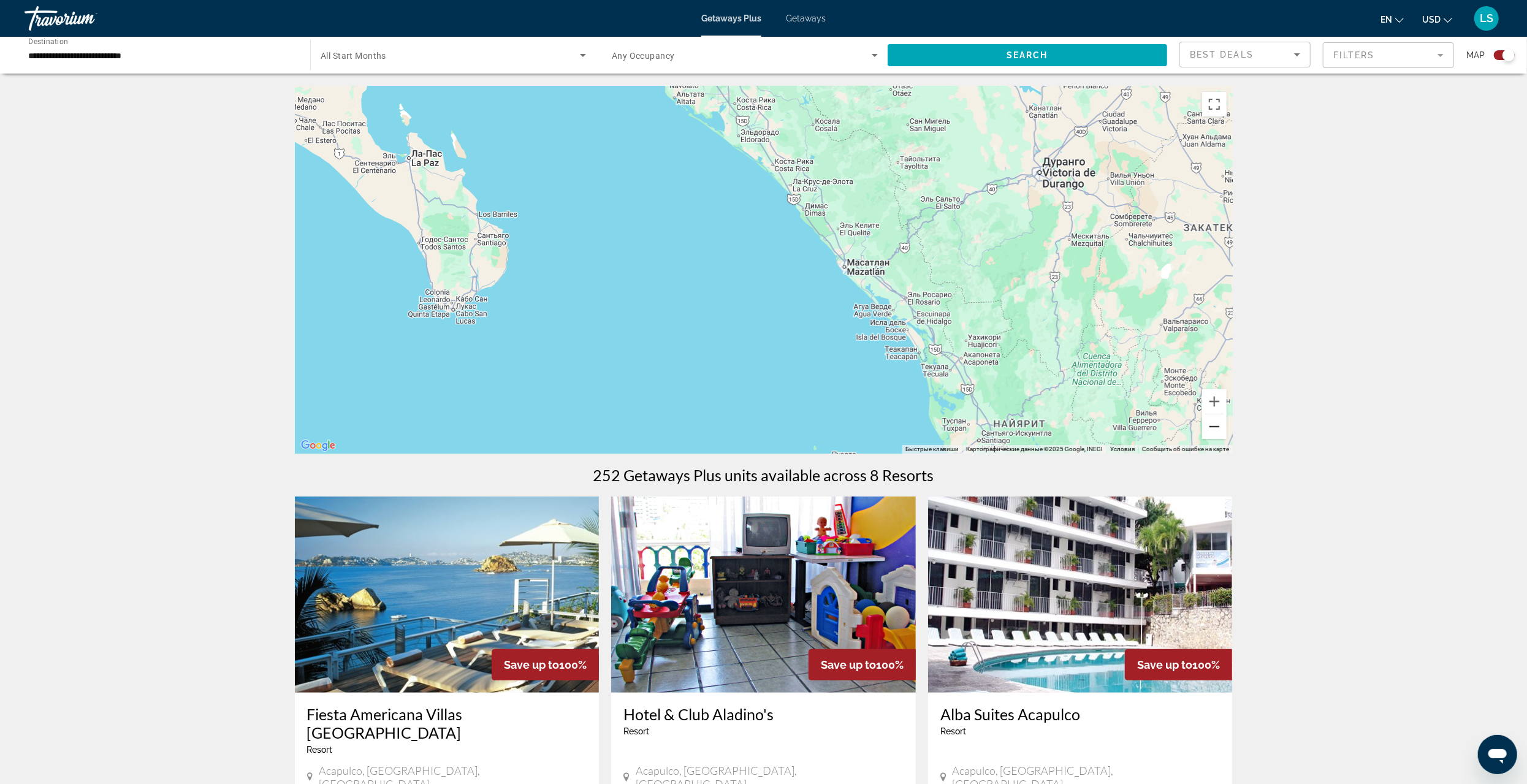
click at [1214, 428] on button "Уменьшить" at bounding box center [1215, 427] width 25 height 25
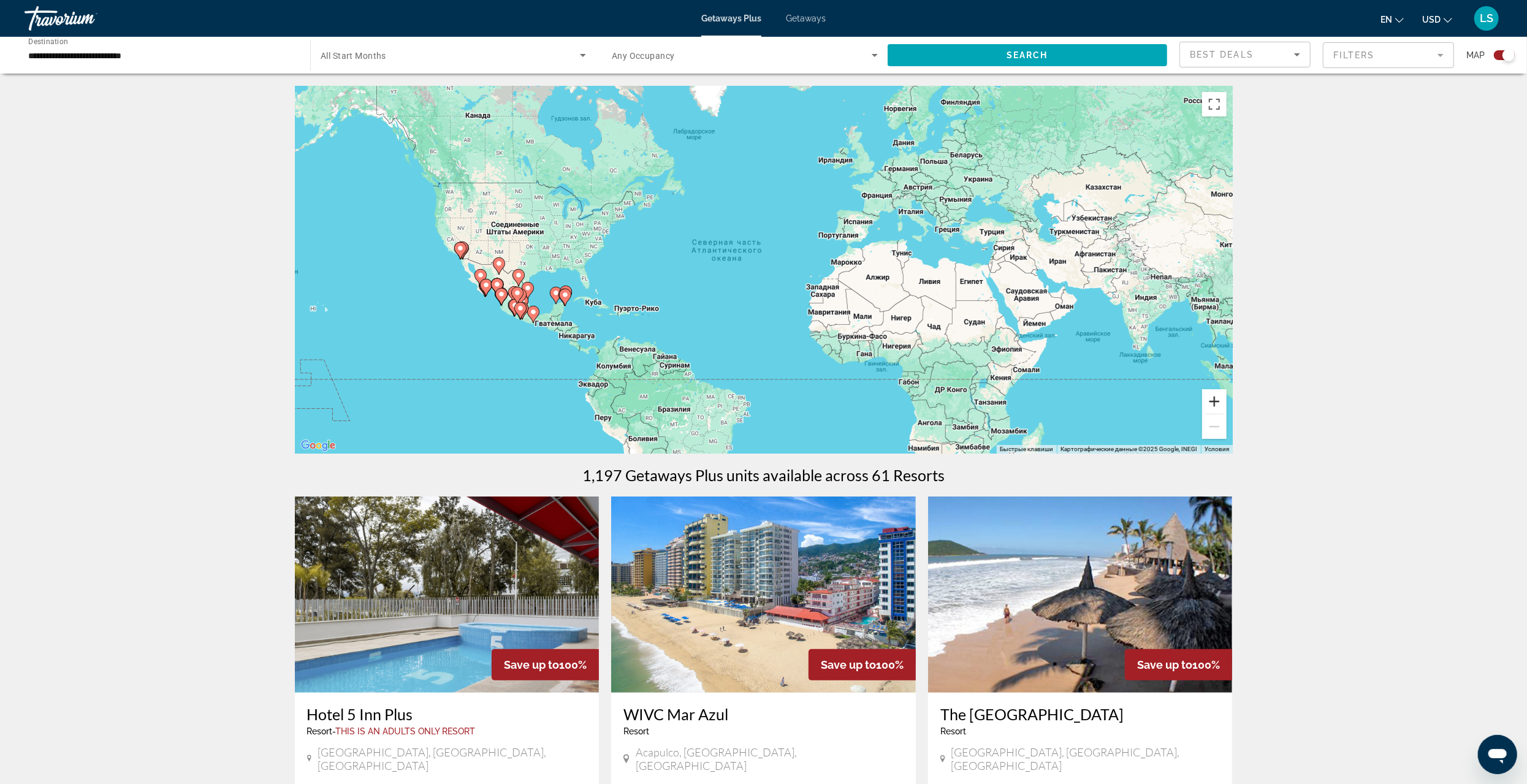
click at [1208, 401] on button "Увеличить" at bounding box center [1215, 401] width 25 height 25
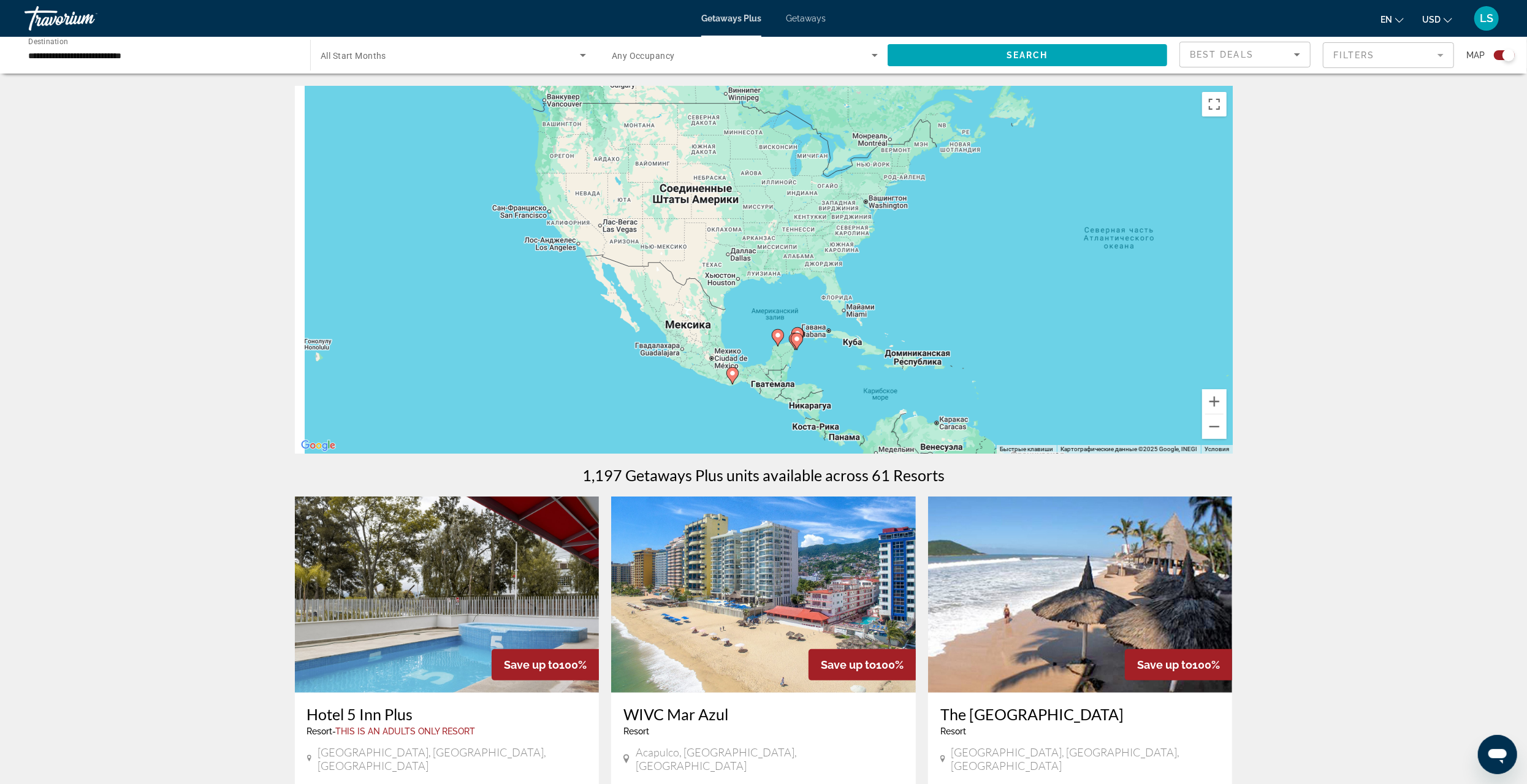
drag, startPoint x: 472, startPoint y: 357, endPoint x: 1082, endPoint y: 379, distance: 610.4
click at [1082, 379] on div "Чтобы активировать перетаскивание с помощью клавиатуры, нажмите Alt + Ввод. Пос…" at bounding box center [764, 270] width 938 height 368
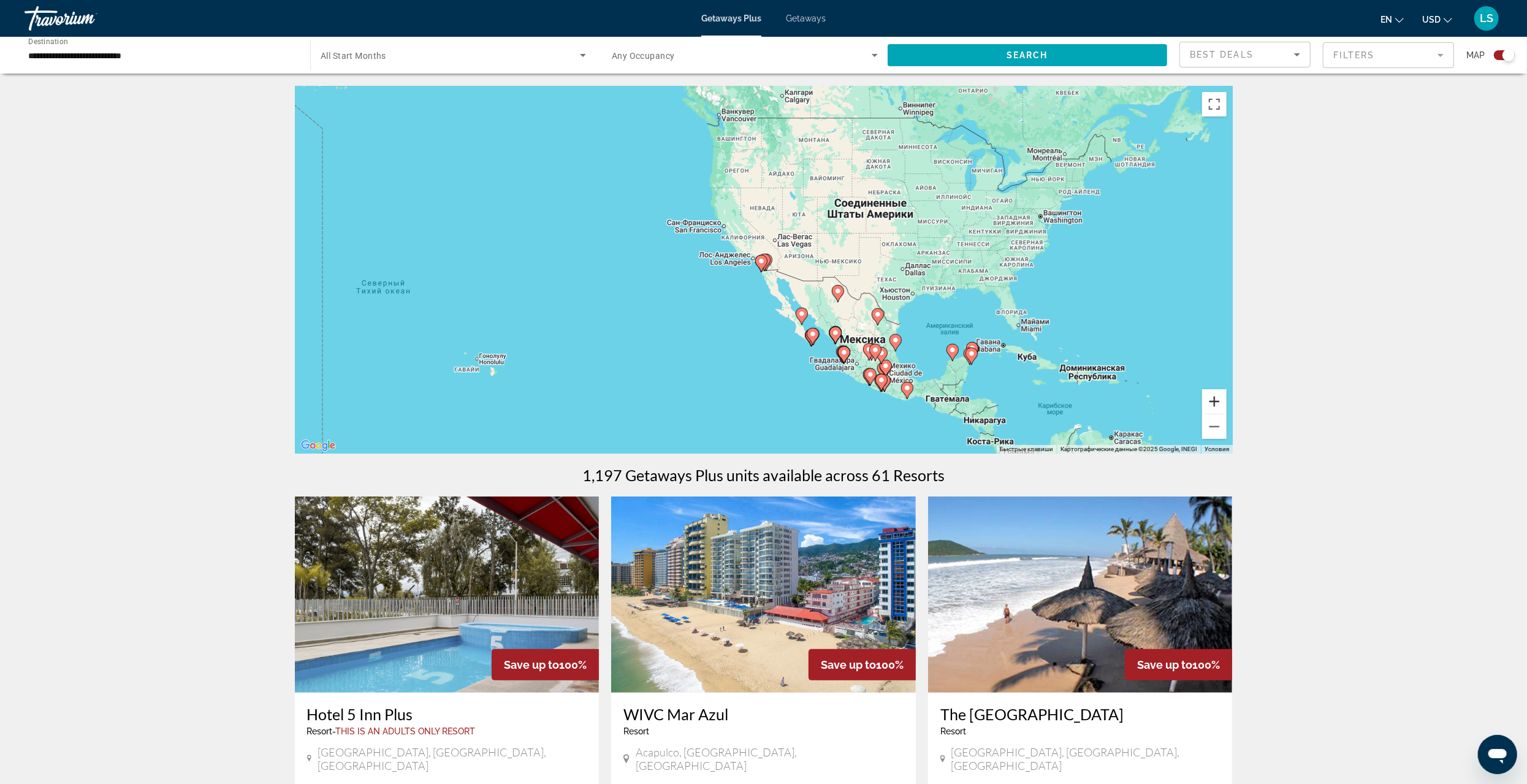
drag, startPoint x: 1213, startPoint y: 405, endPoint x: 1206, endPoint y: 402, distance: 7.6
click at [1213, 405] on button "Увеличить" at bounding box center [1215, 401] width 25 height 25
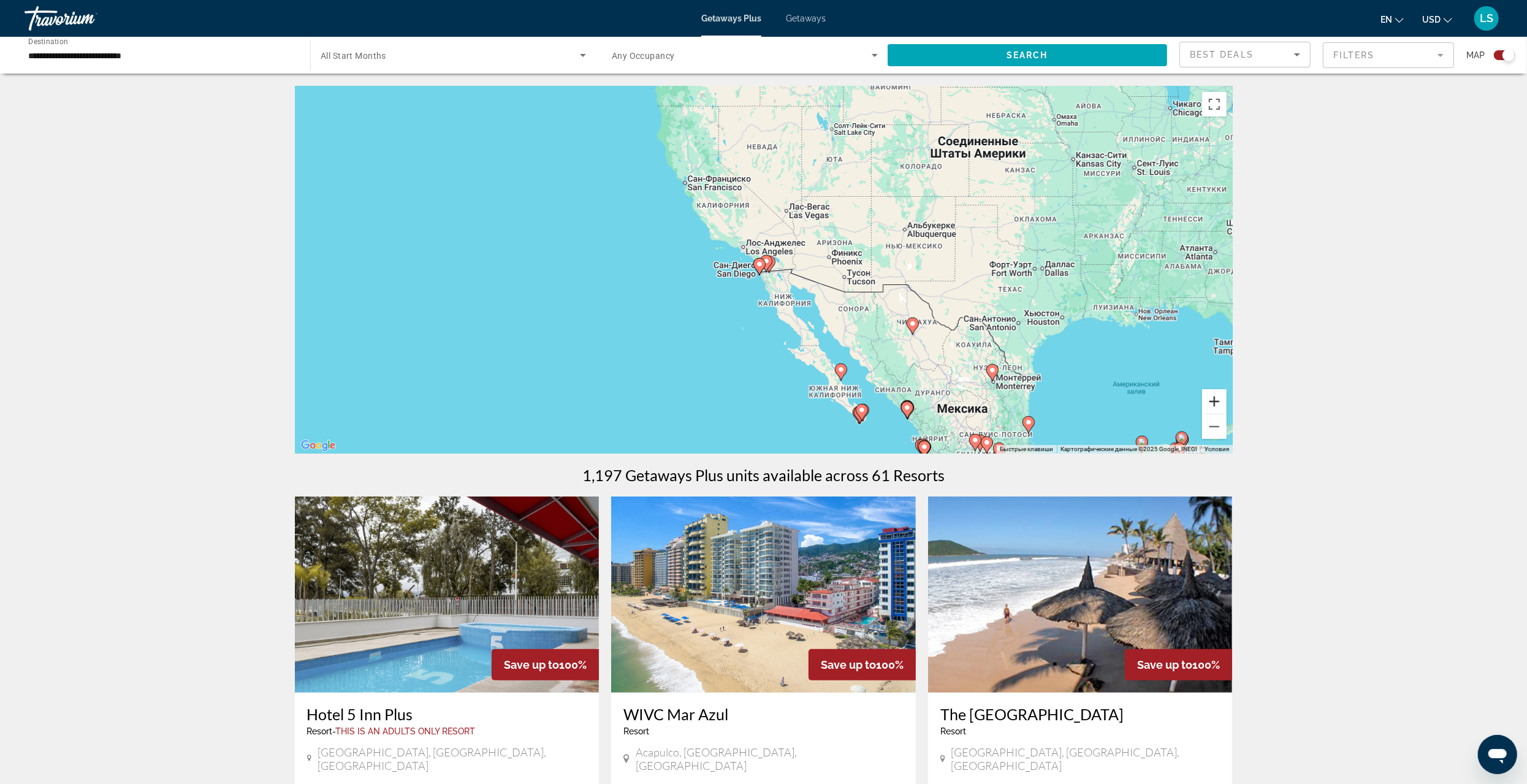
click at [1209, 402] on button "Увеличить" at bounding box center [1215, 401] width 25 height 25
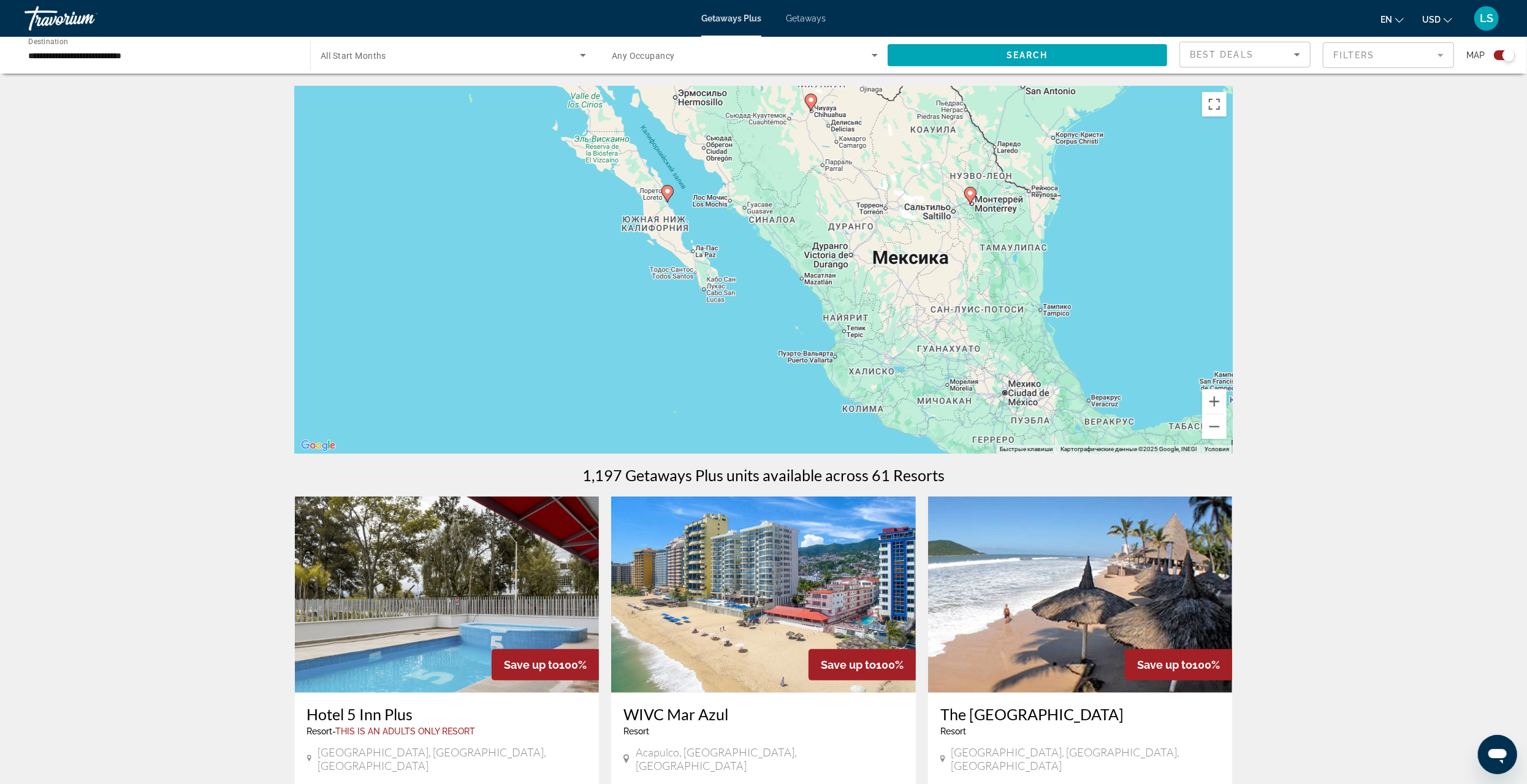
drag, startPoint x: 945, startPoint y: 383, endPoint x: 693, endPoint y: 86, distance: 389.5
click at [693, 86] on div "Чтобы активировать перетаскивание с помощью клавиатуры, нажмите Alt + Ввод. Пос…" at bounding box center [764, 270] width 938 height 368
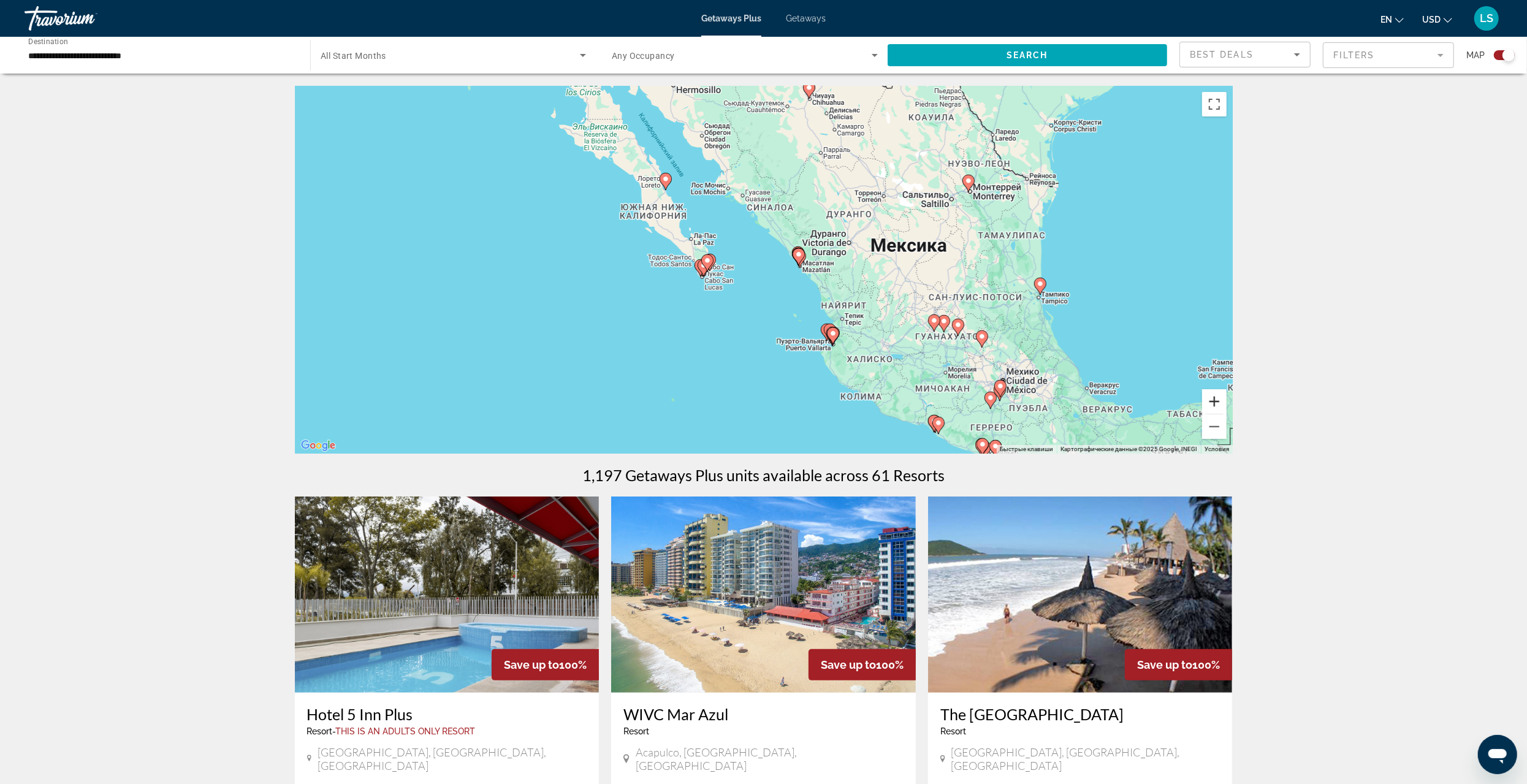
click at [1215, 401] on button "Увеличить" at bounding box center [1215, 401] width 25 height 25
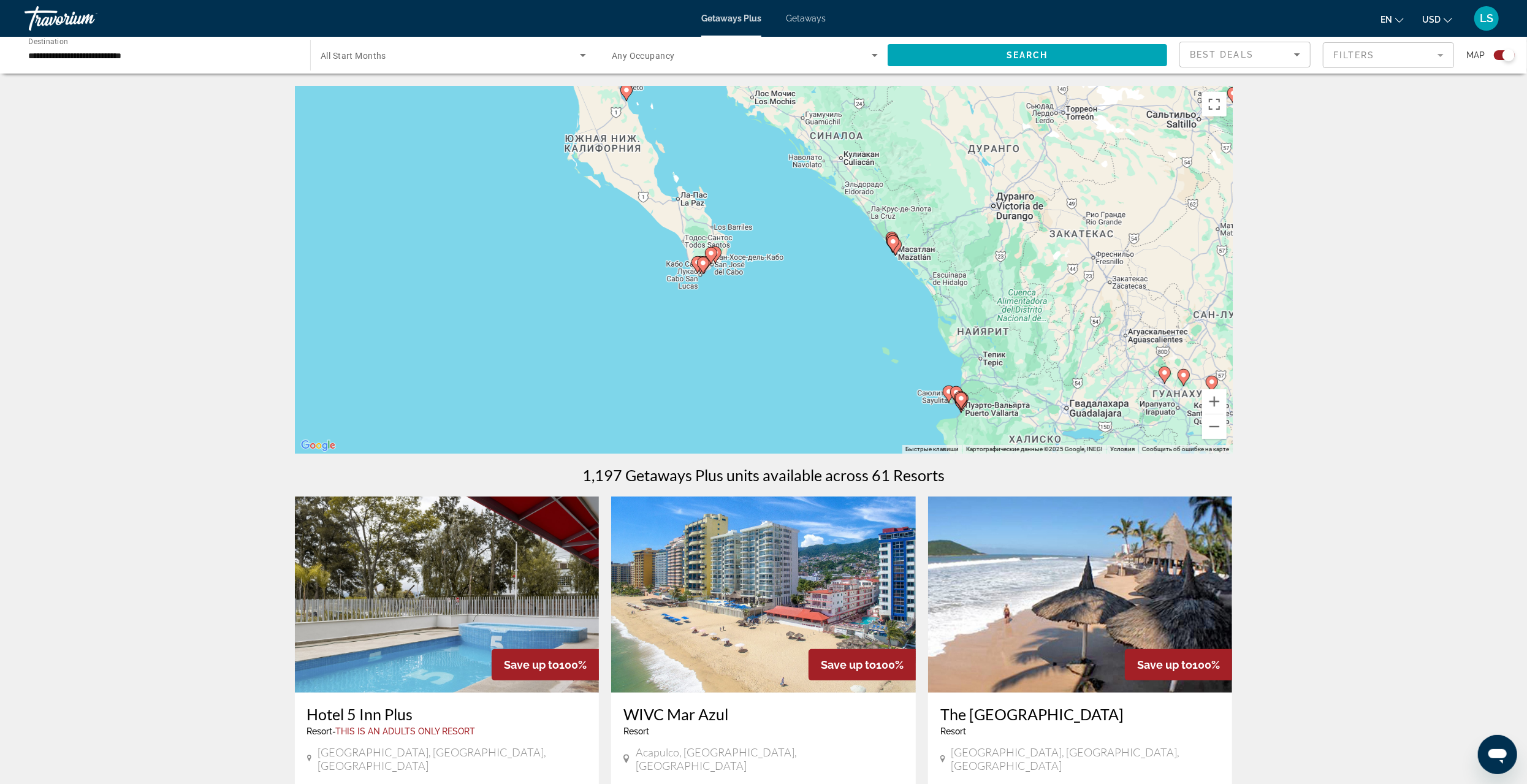
drag, startPoint x: 865, startPoint y: 357, endPoint x: 954, endPoint y: 342, distance: 90.3
click at [949, 341] on div "Чтобы активировать перетаскивание с помощью клавиатуры, нажмите Alt + Ввод. Пос…" at bounding box center [764, 270] width 938 height 368
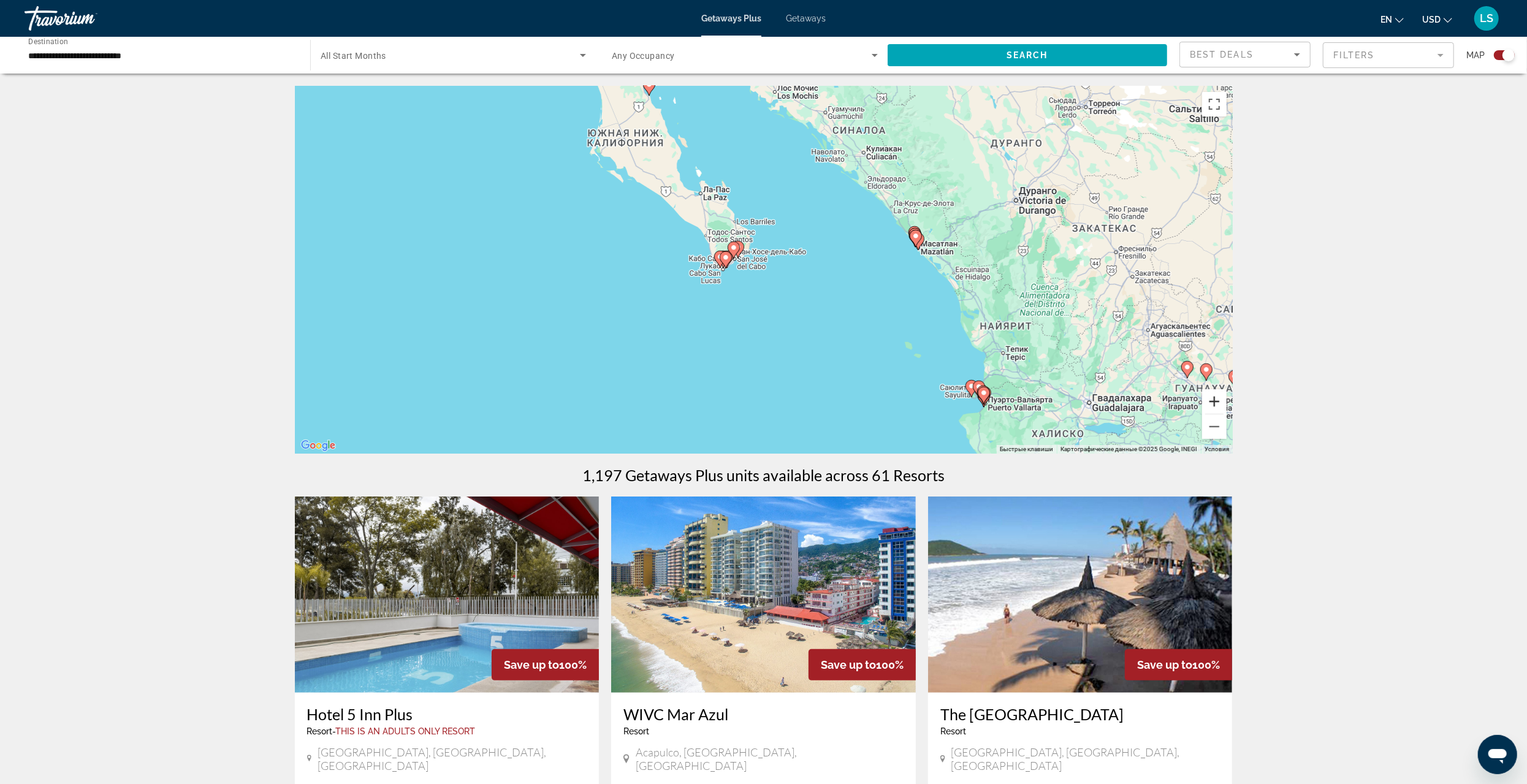
click at [1212, 399] on button "Увеличить" at bounding box center [1215, 401] width 25 height 25
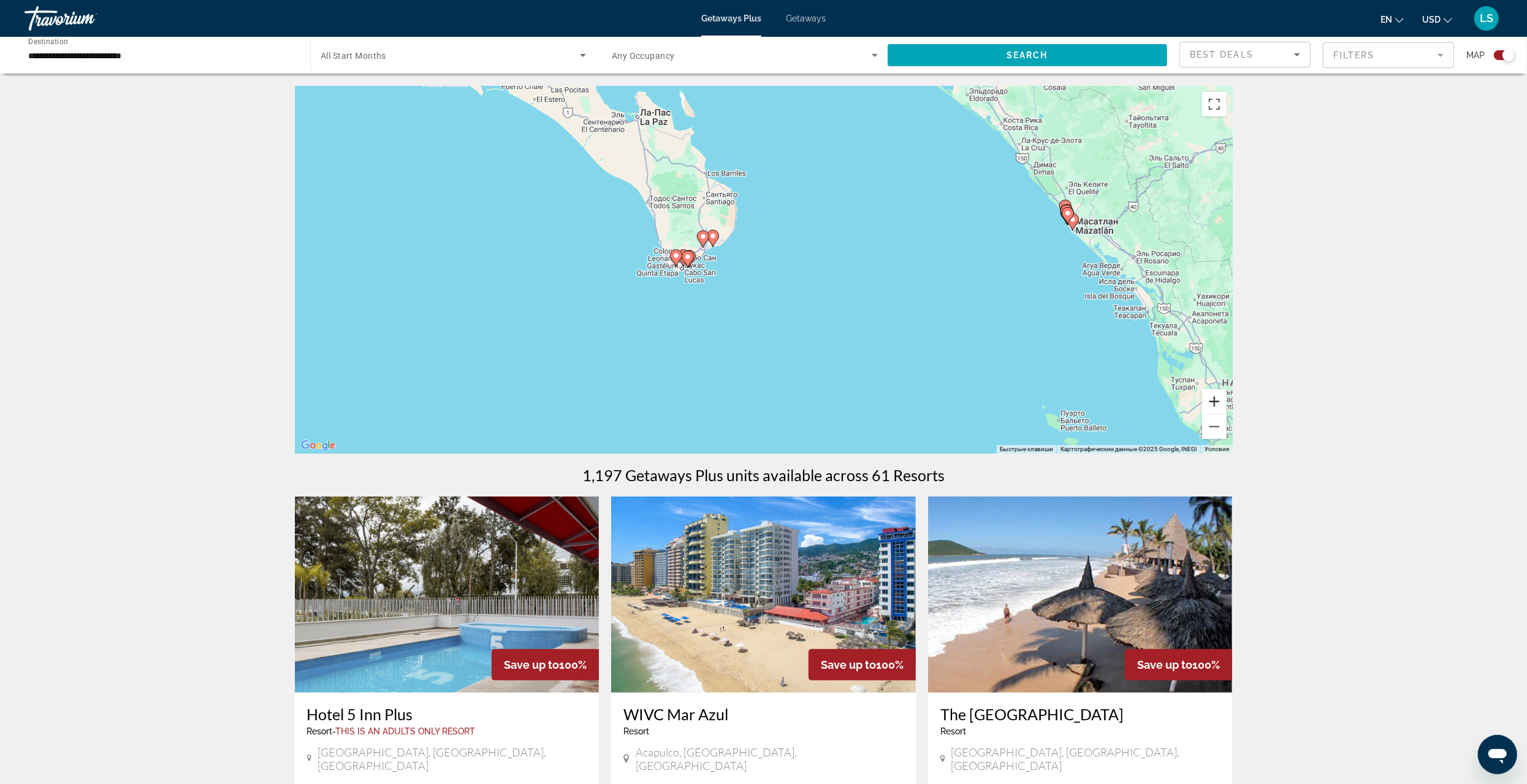
click at [1211, 399] on button "Увеличить" at bounding box center [1215, 401] width 25 height 25
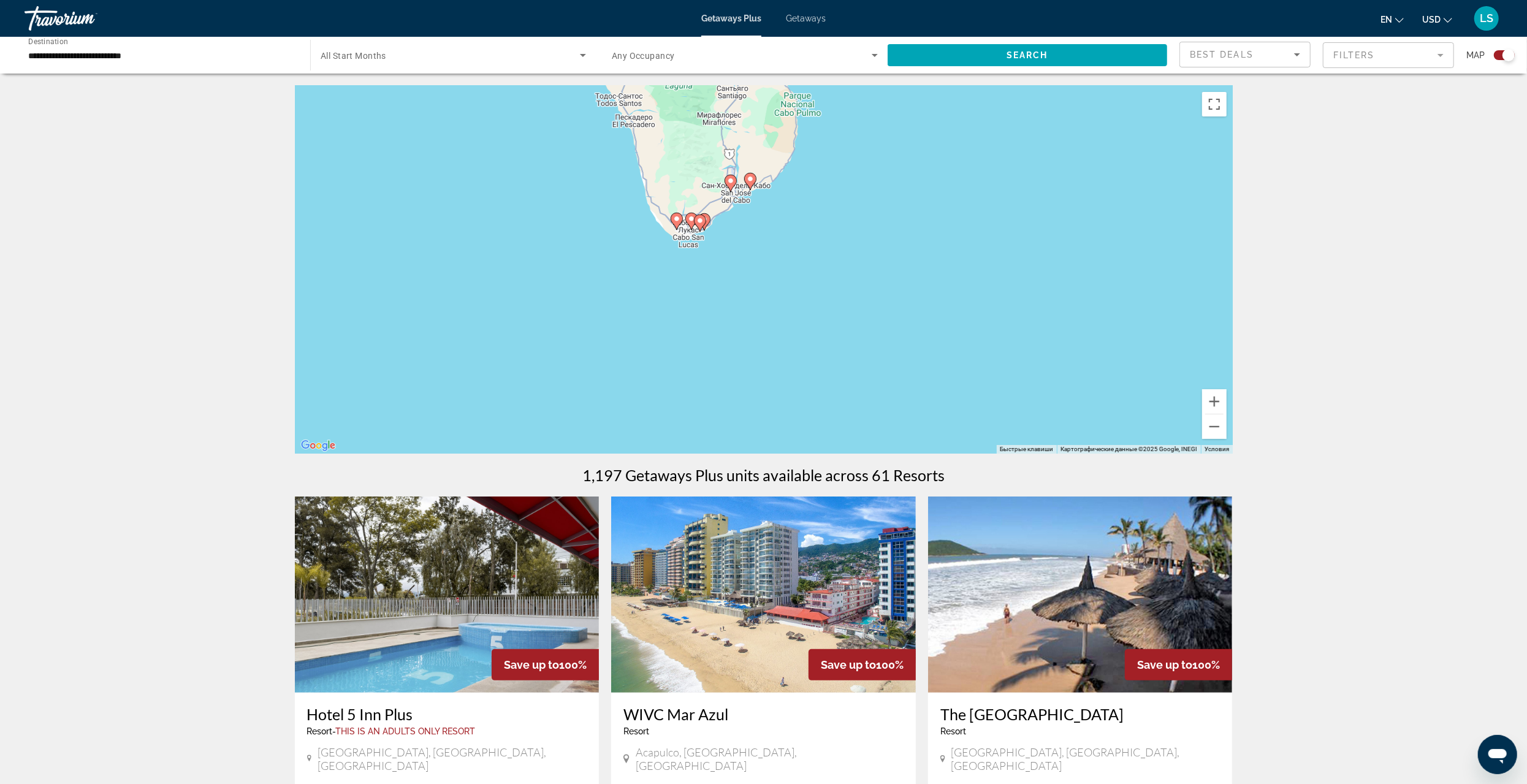
drag, startPoint x: 782, startPoint y: 346, endPoint x: 880, endPoint y: 317, distance: 102.2
click at [871, 312] on div "Чтобы активировать перетаскивание с помощью клавиатуры, нажмите Alt + Ввод. Пос…" at bounding box center [764, 270] width 938 height 368
click at [1219, 398] on button "Увеличить" at bounding box center [1215, 401] width 25 height 25
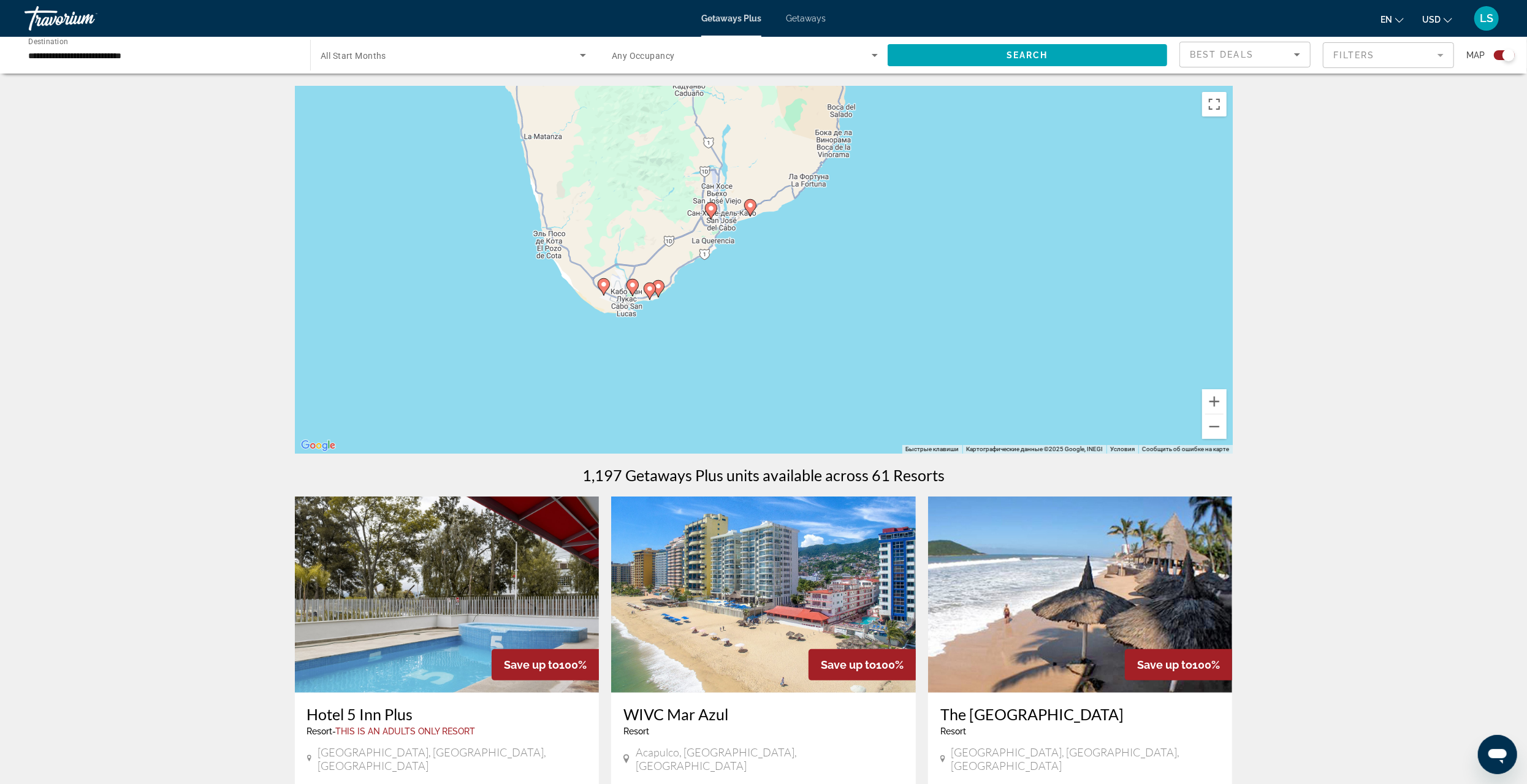
drag, startPoint x: 947, startPoint y: 325, endPoint x: 959, endPoint y: 412, distance: 87.8
click at [959, 412] on div "Чтобы активировать перетаскивание с помощью клавиатуры, нажмите Alt + Ввод. Пос…" at bounding box center [764, 270] width 938 height 368
click at [1213, 403] on button "Увеличить" at bounding box center [1215, 401] width 25 height 25
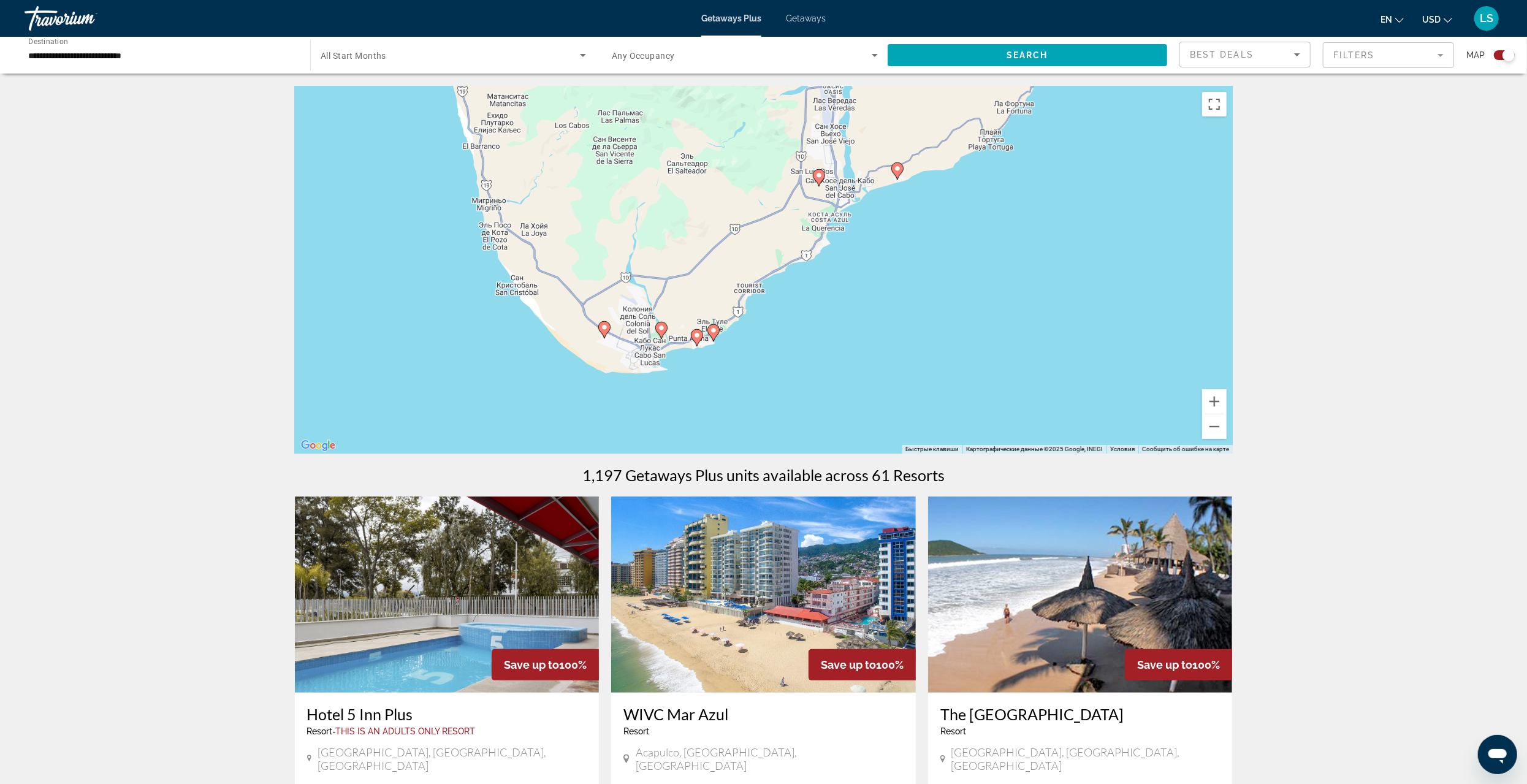
drag, startPoint x: 832, startPoint y: 342, endPoint x: 1000, endPoint y: 356, distance: 168.6
click at [1000, 356] on div "Чтобы активировать перетаскивание с помощью клавиатуры, нажмите Alt + Ввод. Пос…" at bounding box center [764, 270] width 938 height 368
click at [902, 166] on image "Main content" at bounding box center [902, 165] width 7 height 7
click at [902, 166] on image "Main content" at bounding box center [902, 165] width 7 height 7
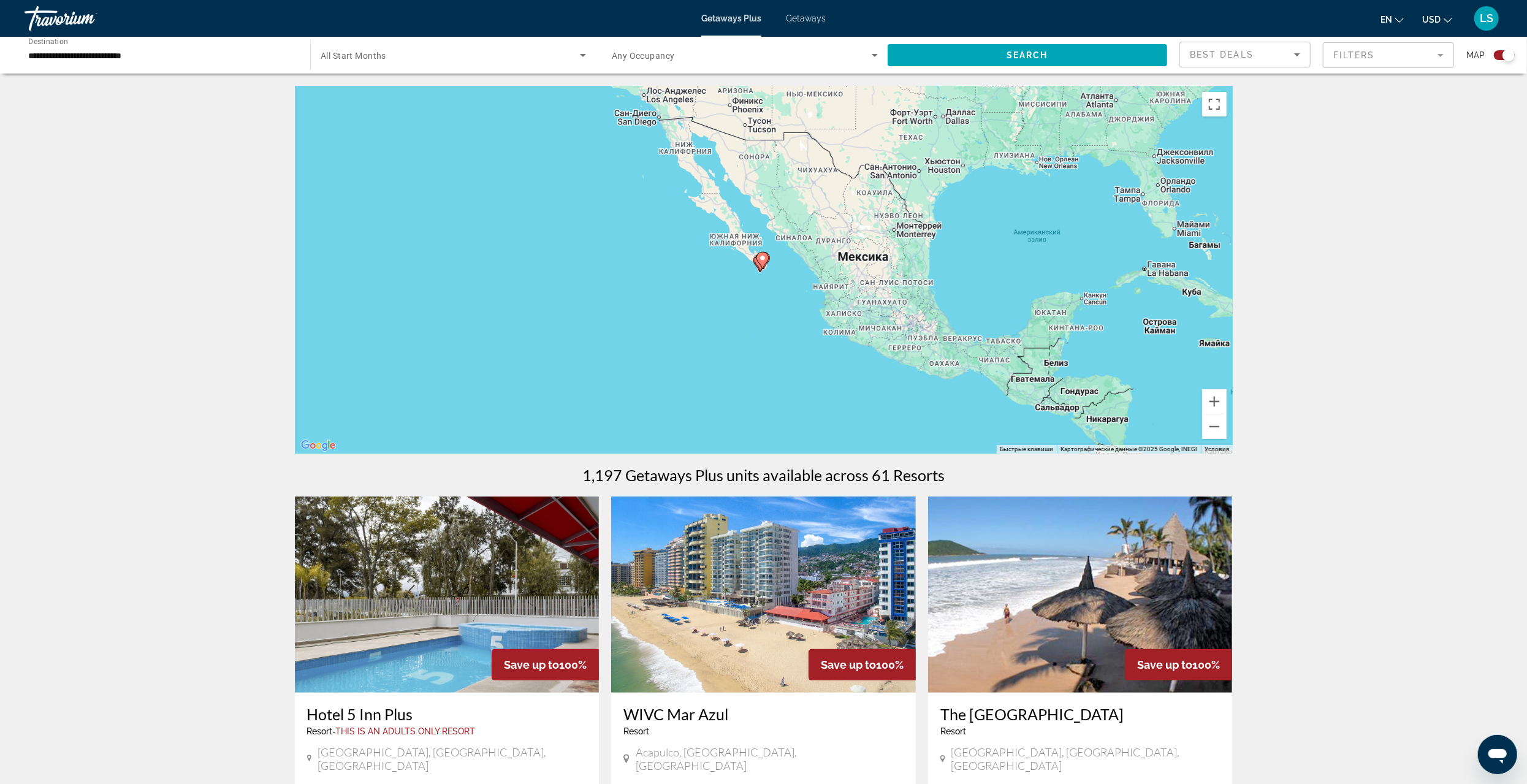
click at [766, 256] on image "Main content" at bounding box center [762, 257] width 7 height 7
type input "**********"
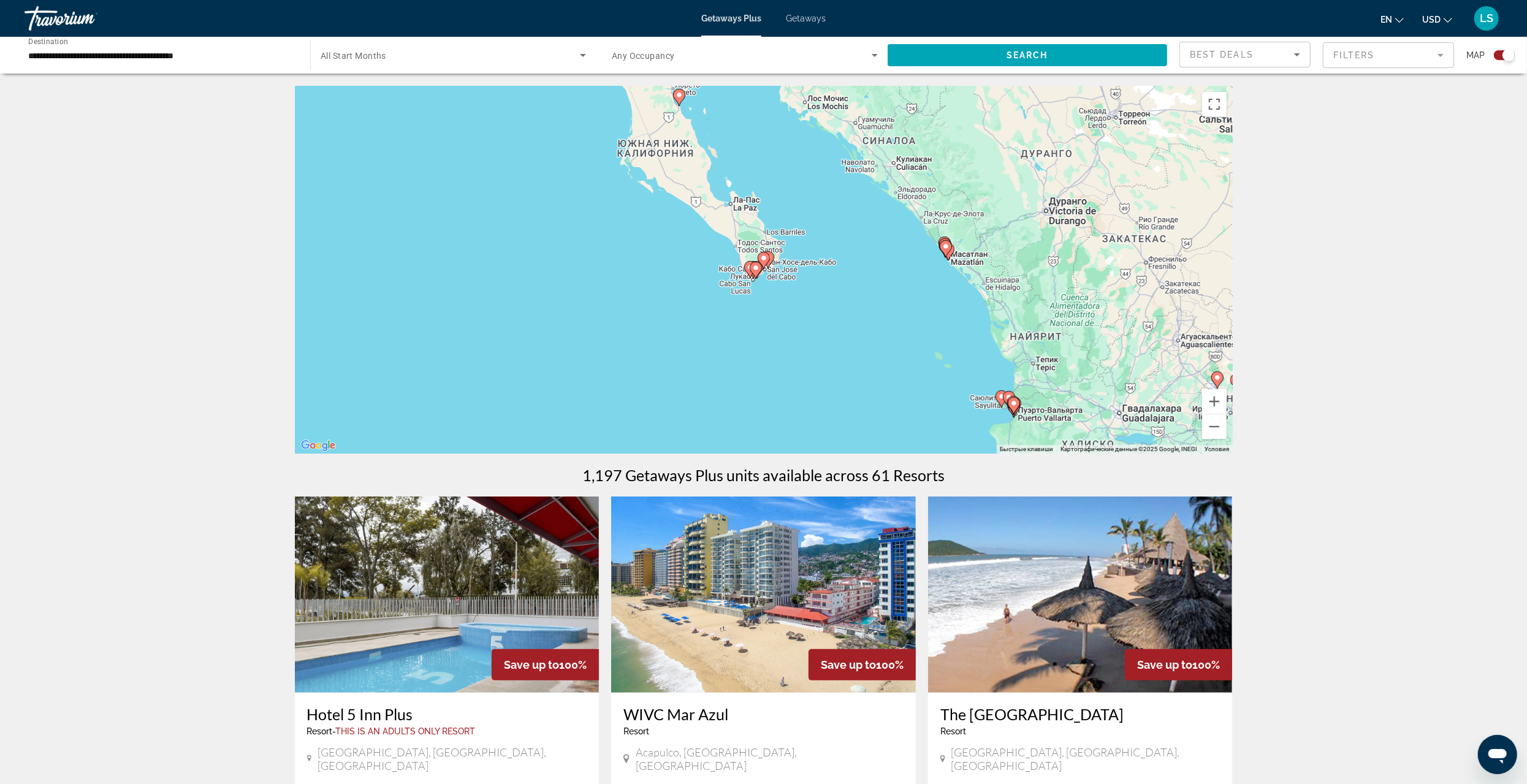
click at [769, 256] on icon "Main content" at bounding box center [763, 260] width 11 height 16
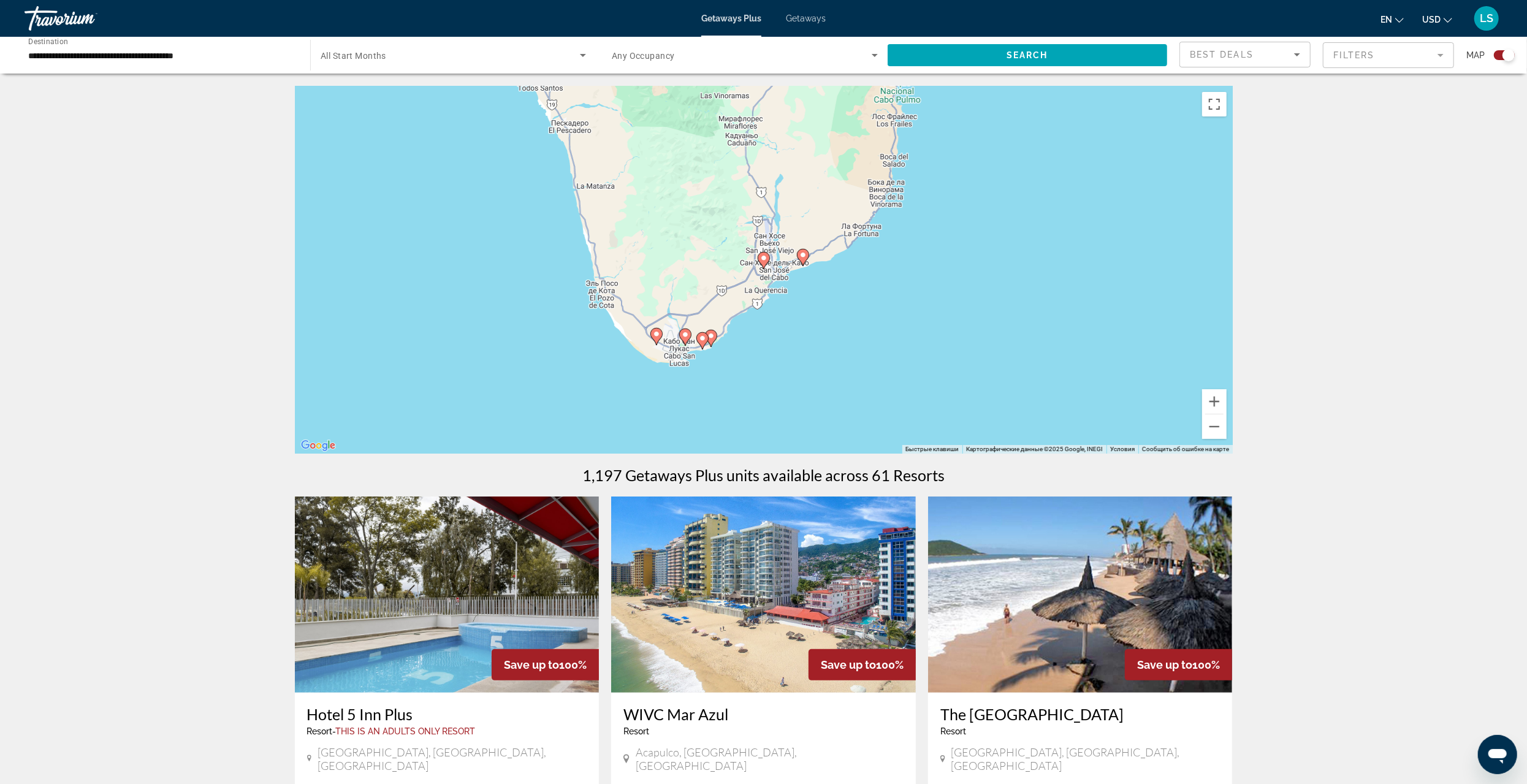
click at [804, 252] on image "Main content" at bounding box center [803, 254] width 7 height 7
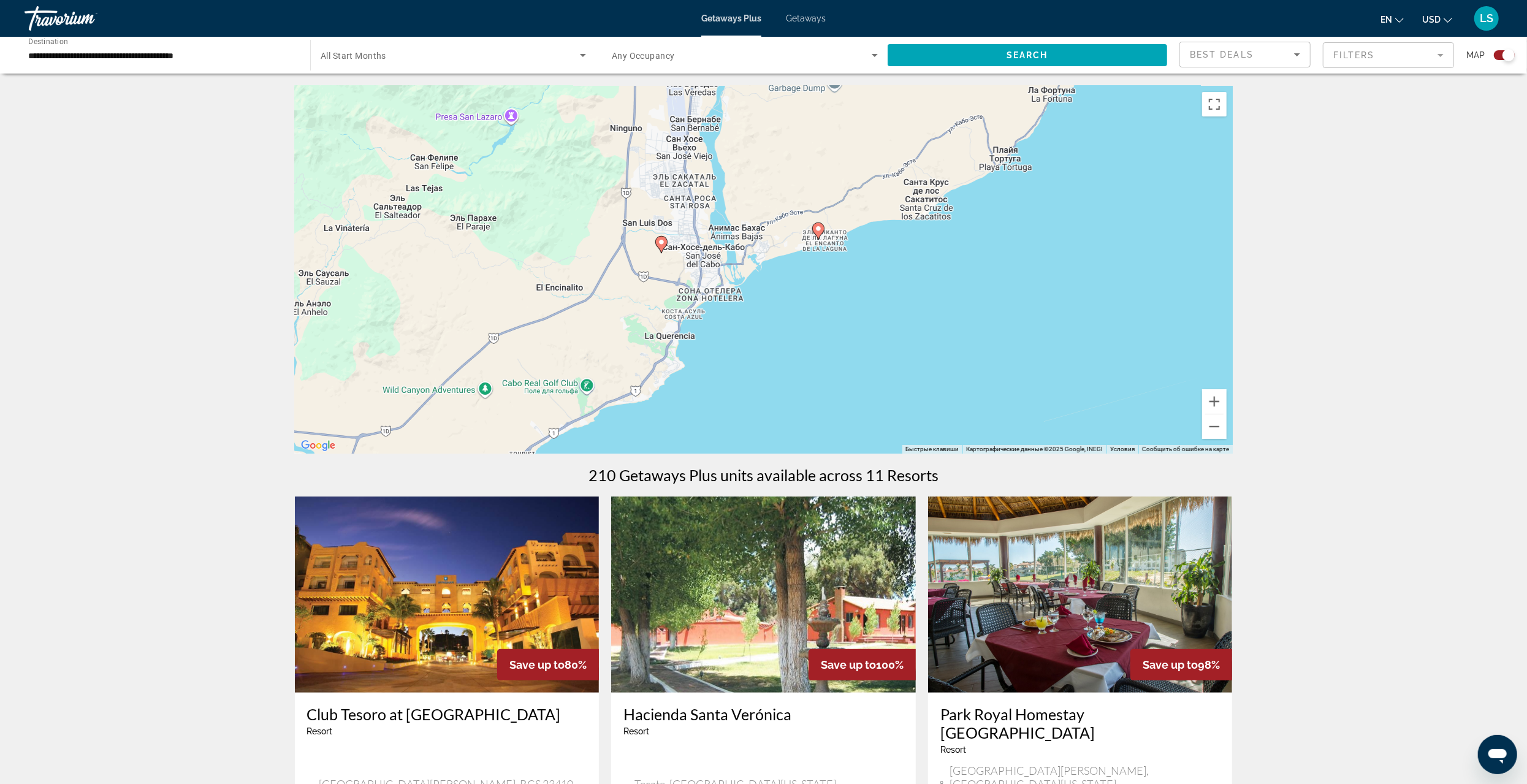
drag, startPoint x: 809, startPoint y: 325, endPoint x: 873, endPoint y: 134, distance: 201.4
click at [873, 133] on div "Чтобы активировать перетаскивание с помощью клавиатуры, нажмите Alt + Ввод. Пос…" at bounding box center [764, 270] width 938 height 368
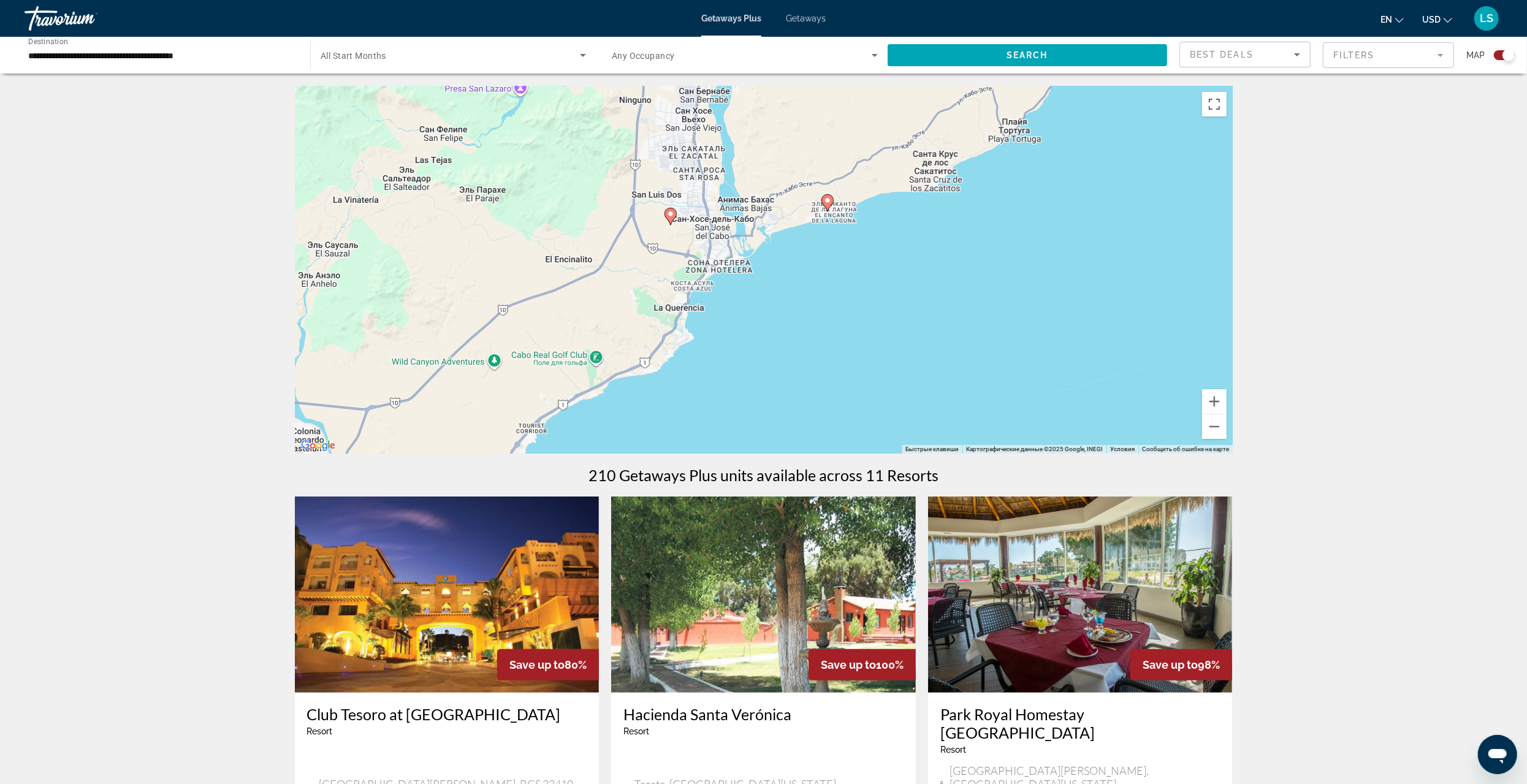
click at [827, 201] on image "Main content" at bounding box center [827, 200] width 7 height 7
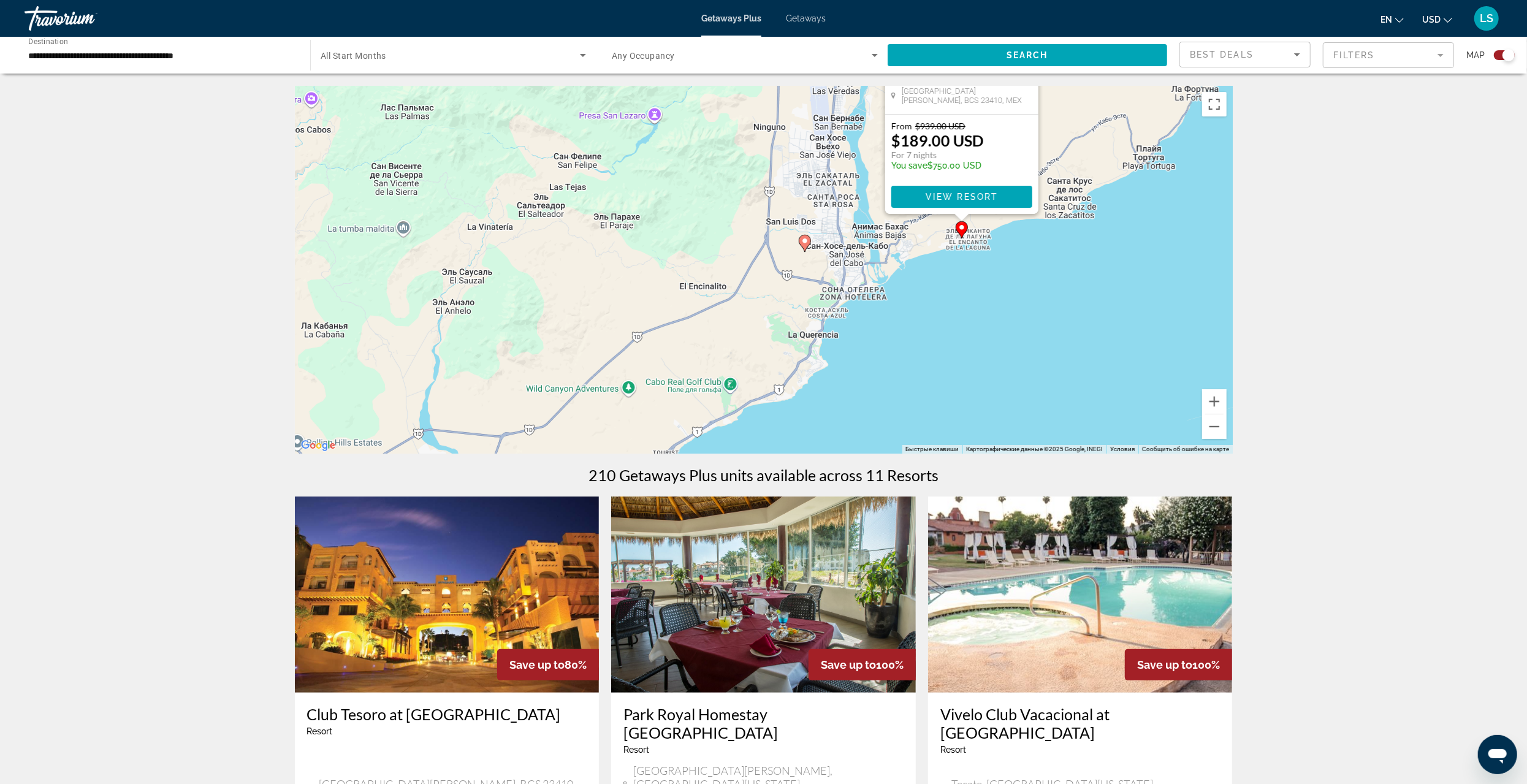
drag, startPoint x: 644, startPoint y: 350, endPoint x: 804, endPoint y: 103, distance: 294.3
click at [804, 103] on div "Чтобы активировать перетаскивание с помощью клавиатуры, нажмите Alt + Ввод. Пос…" at bounding box center [764, 270] width 938 height 368
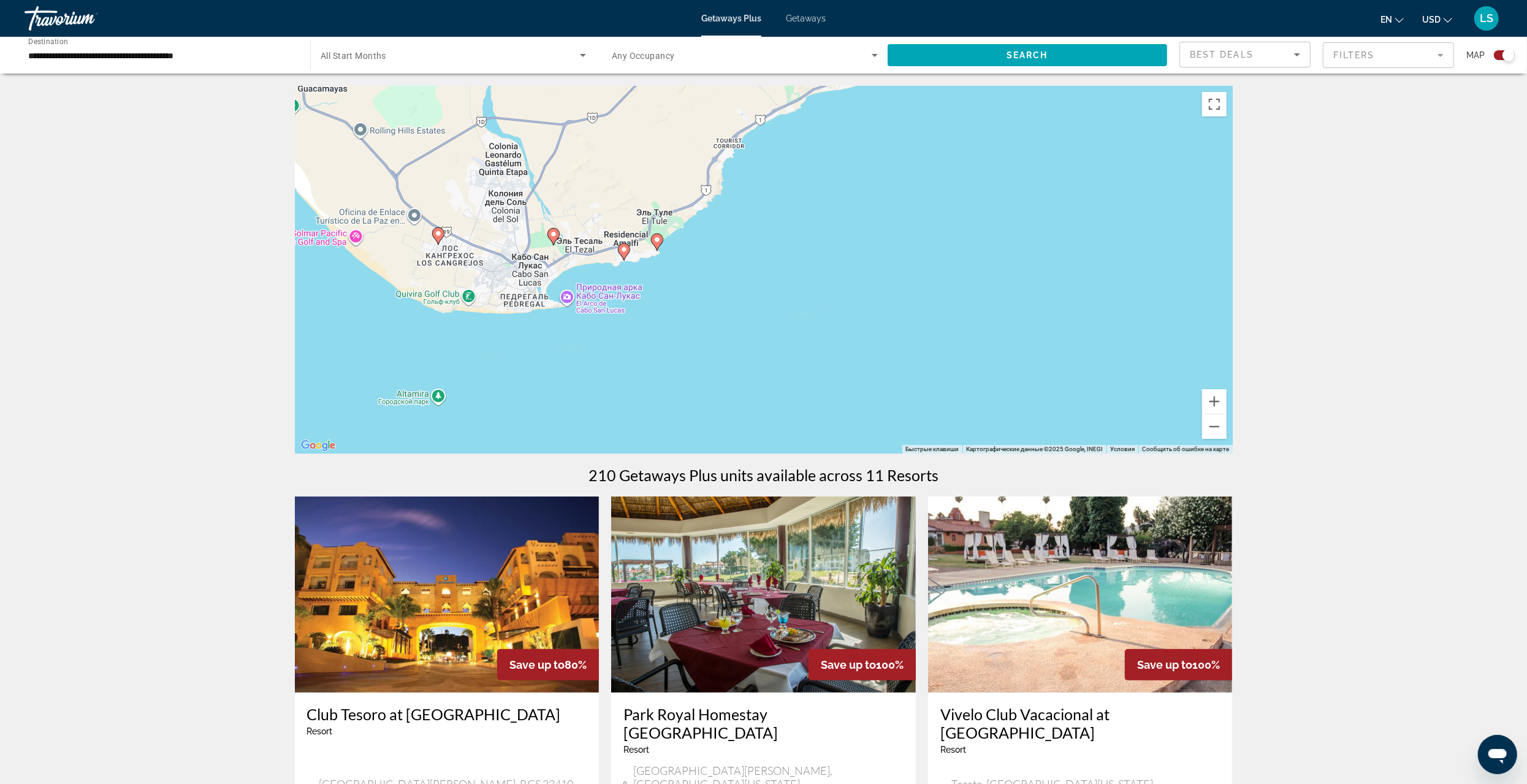
drag, startPoint x: 676, startPoint y: 328, endPoint x: 714, endPoint y: 70, distance: 260.8
click at [656, 243] on image "Main content" at bounding box center [657, 239] width 7 height 7
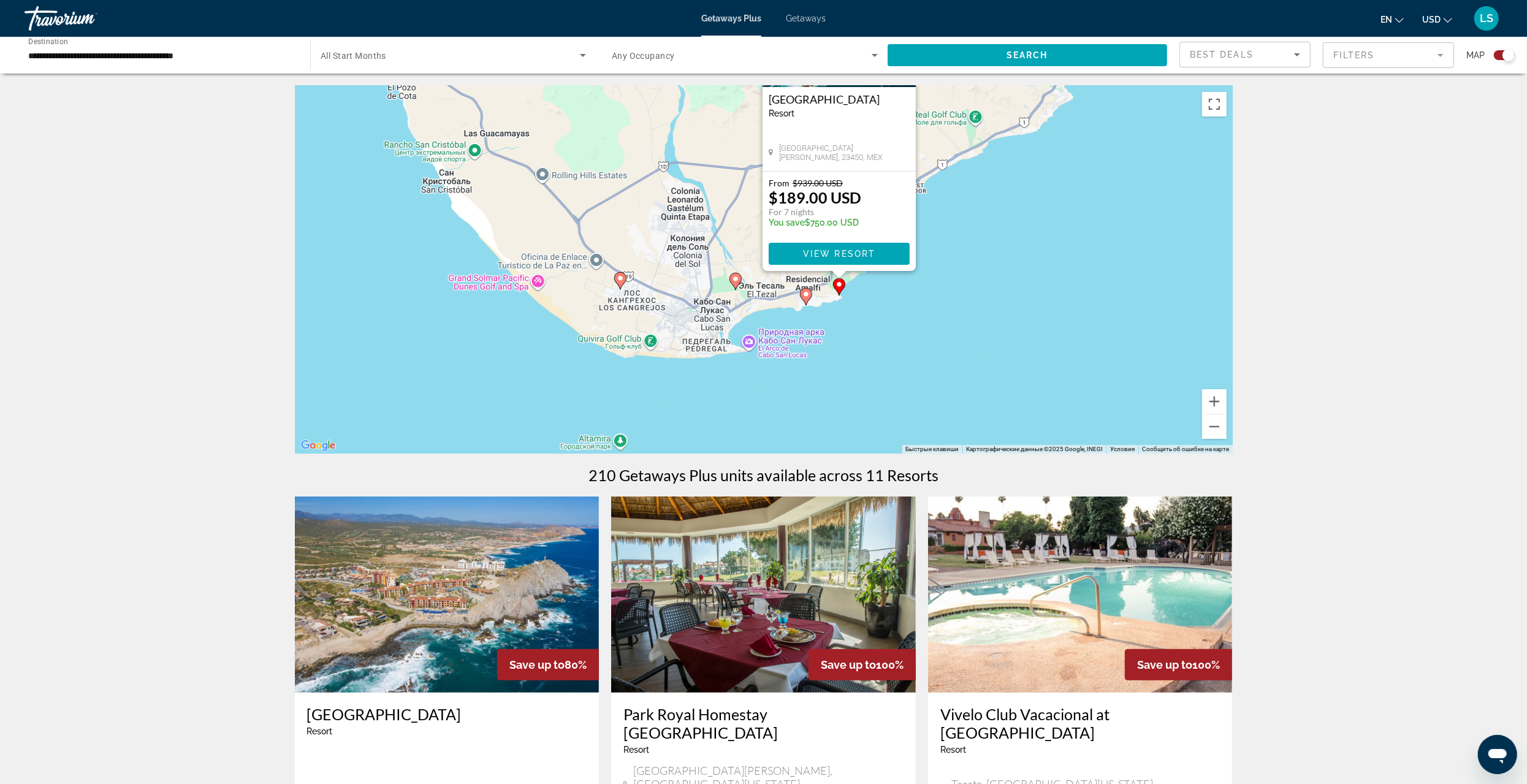
drag, startPoint x: 588, startPoint y: 335, endPoint x: 663, endPoint y: 193, distance: 160.6
click at [663, 193] on div "Чтобы активировать перетаскивание с помощью клавиатуры, нажмите Alt + Ввод. Пос…" at bounding box center [764, 270] width 938 height 368
click at [807, 293] on image "Main content" at bounding box center [805, 293] width 7 height 7
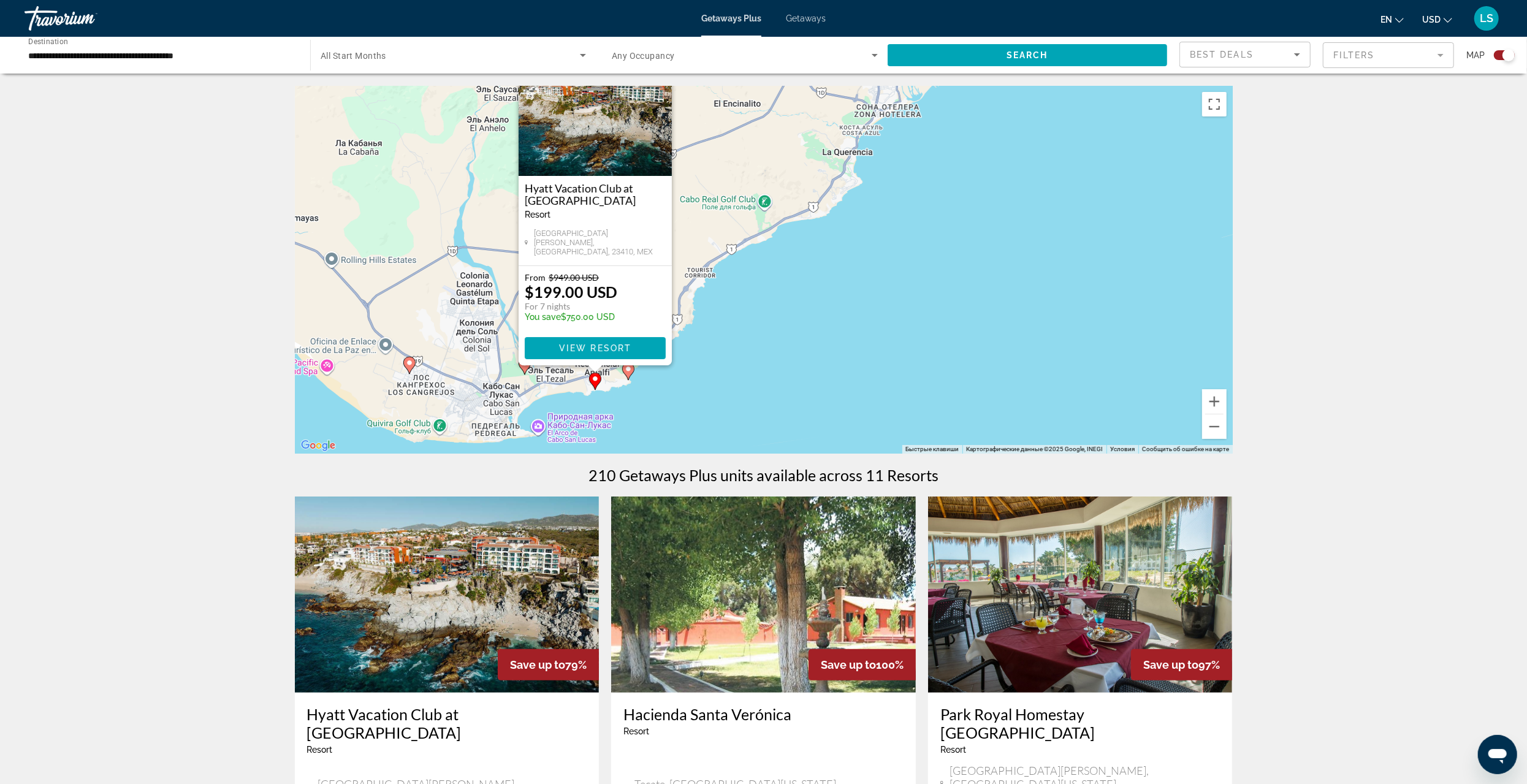
drag, startPoint x: 642, startPoint y: 359, endPoint x: 472, endPoint y: 312, distance: 176.4
click at [472, 312] on div "Чтобы активировать перетаскивание с помощью клавиатуры, нажмите Alt + Ввод. Пос…" at bounding box center [764, 270] width 938 height 368
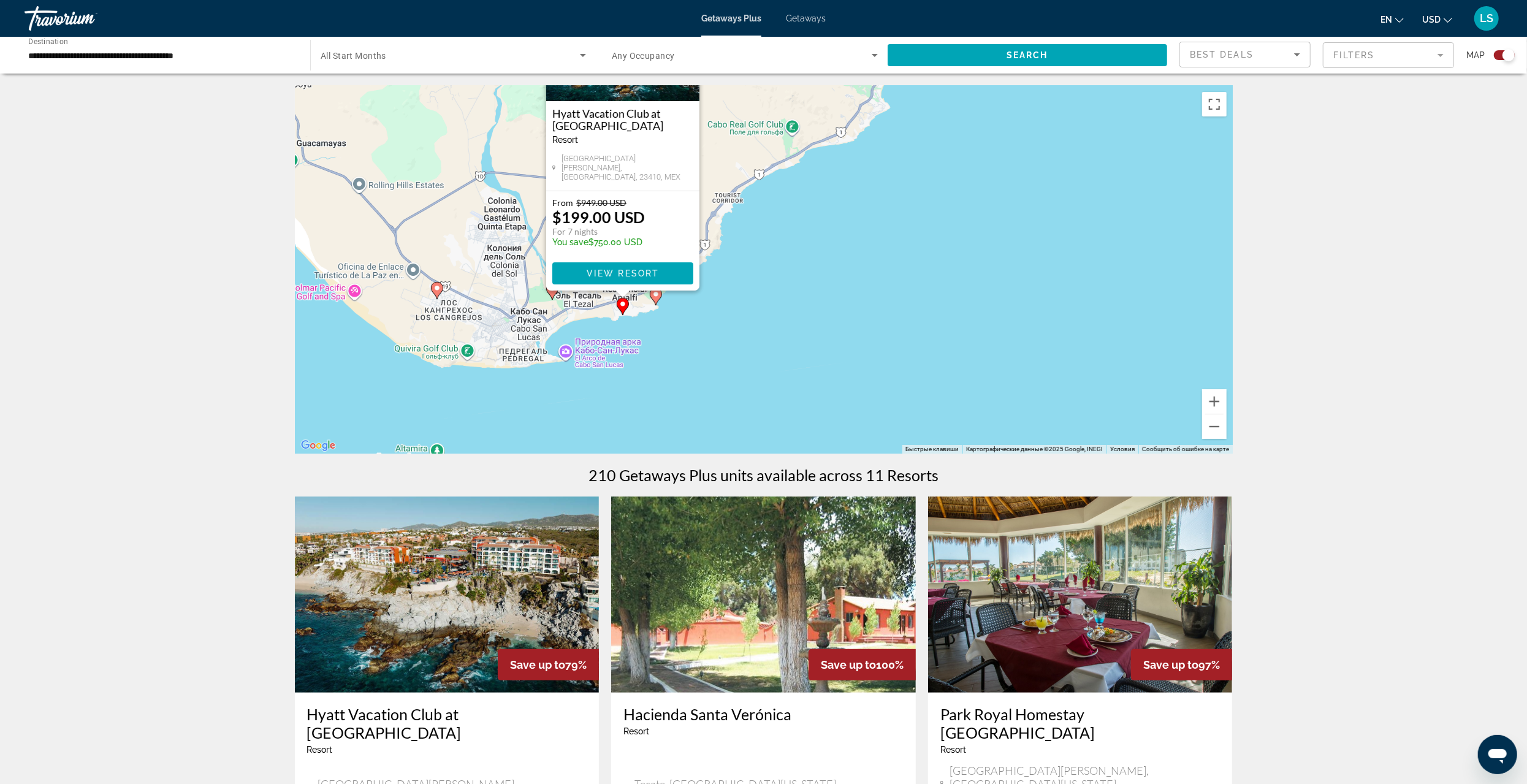
drag, startPoint x: 761, startPoint y: 343, endPoint x: 785, endPoint y: 261, distance: 85.4
click at [785, 261] on div "Чтобы активировать перетаскивание с помощью клавиатуры, нажмите Alt + Ввод. Пос…" at bounding box center [764, 270] width 938 height 368
click at [611, 271] on span "View Resort" at bounding box center [622, 273] width 72 height 10
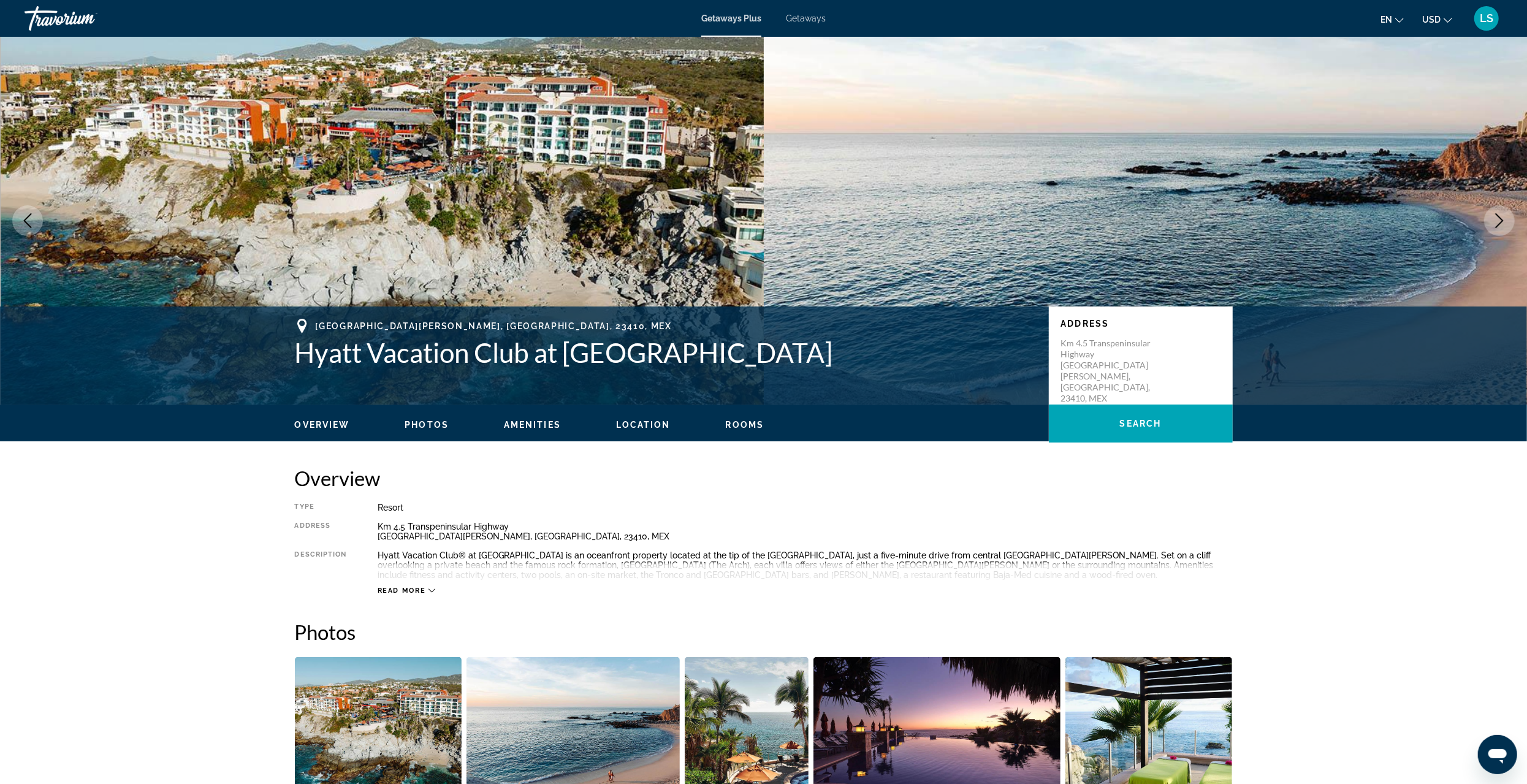
click at [1495, 216] on icon "Next image" at bounding box center [1499, 221] width 15 height 15
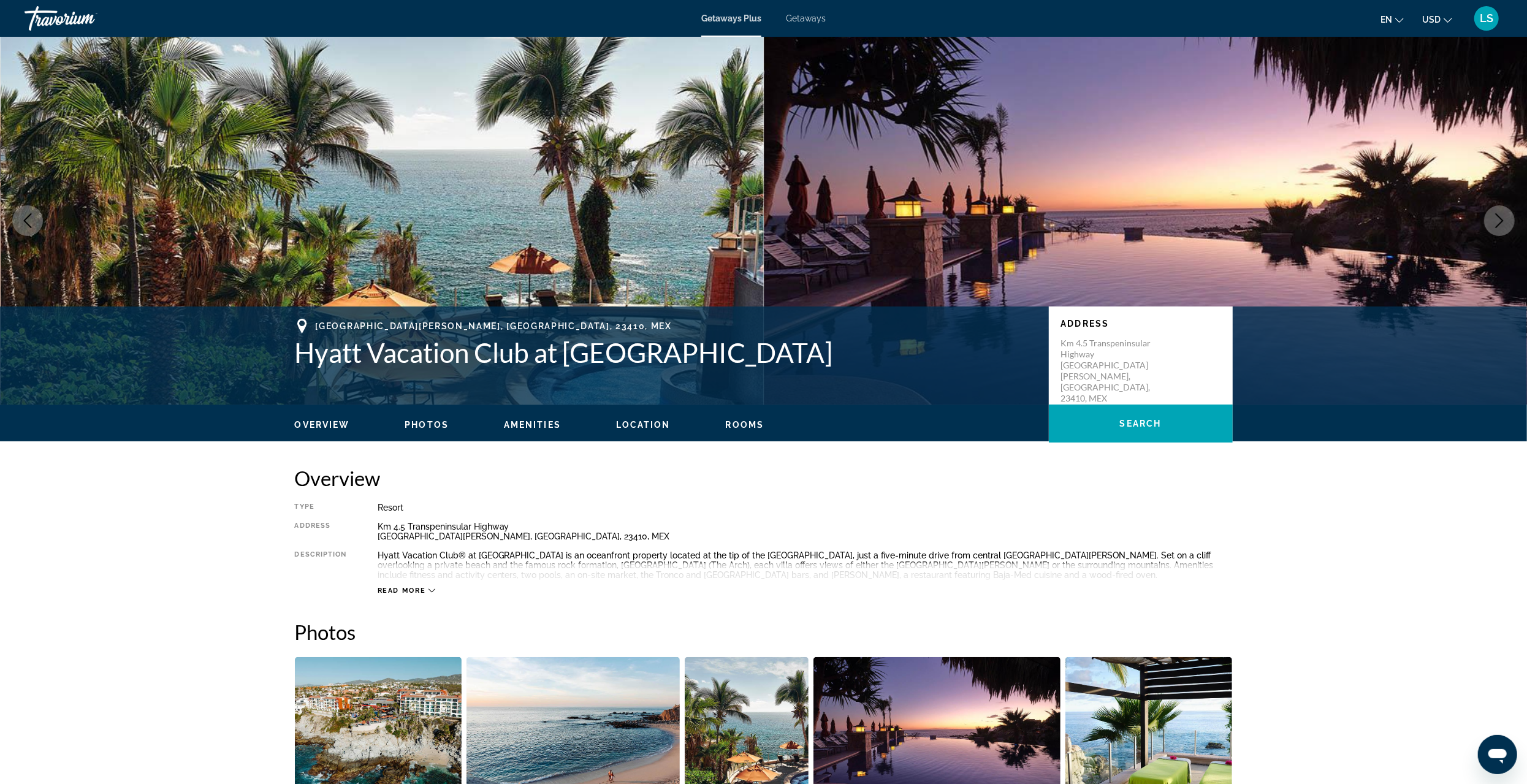
click at [1493, 216] on icon "Next image" at bounding box center [1499, 221] width 15 height 15
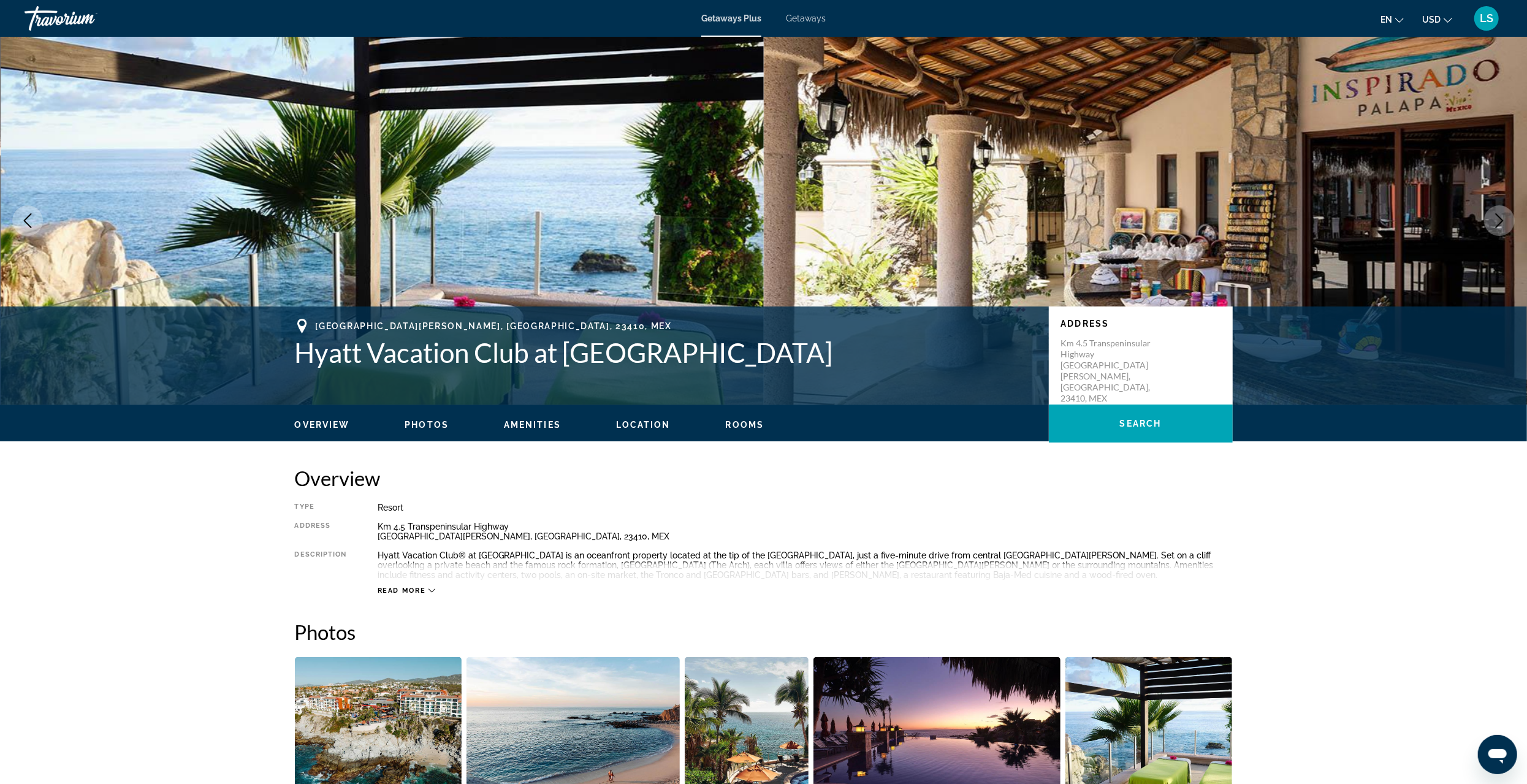
click at [1493, 216] on icon "Next image" at bounding box center [1499, 221] width 15 height 15
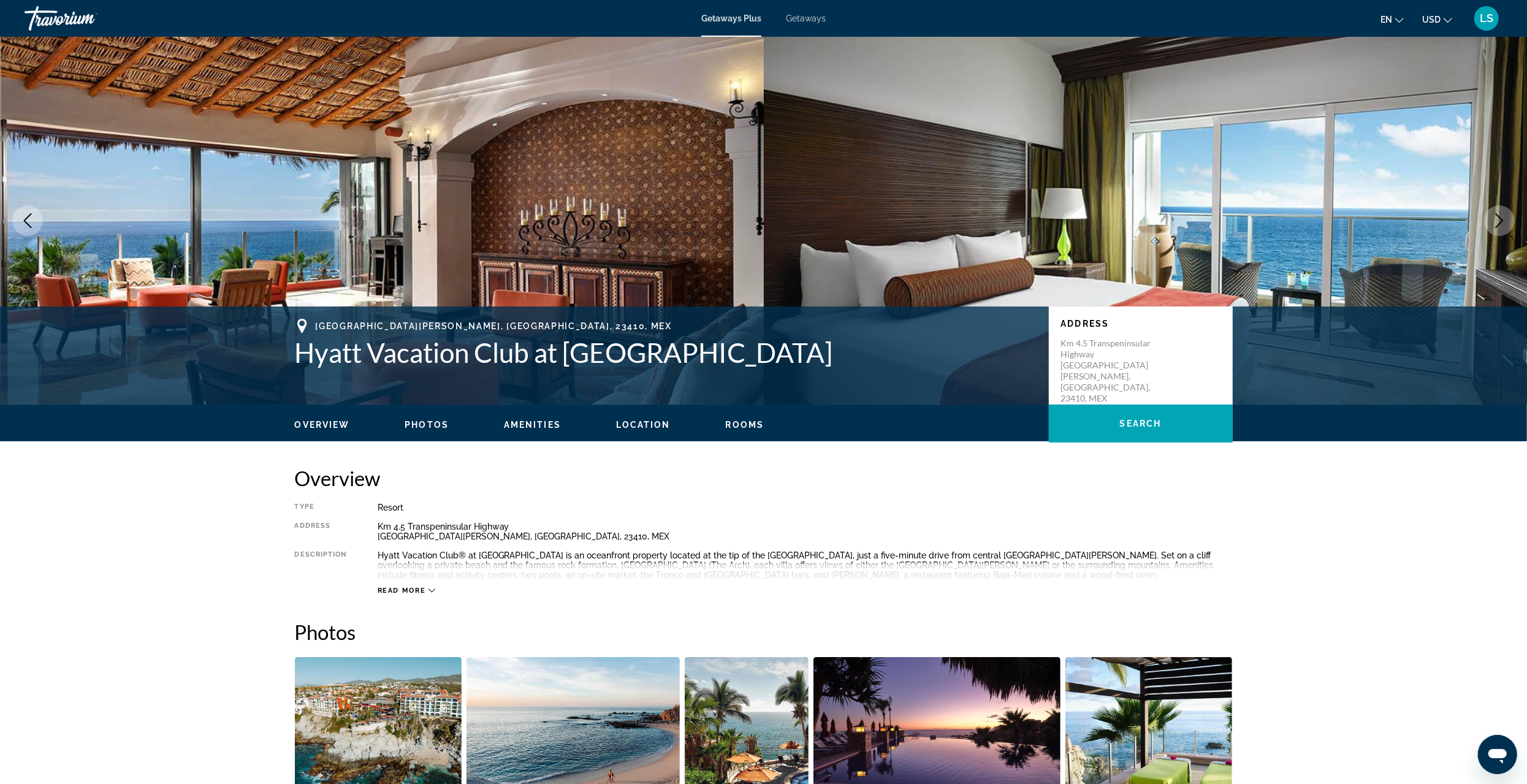
click at [1493, 216] on icon "Next image" at bounding box center [1499, 221] width 15 height 15
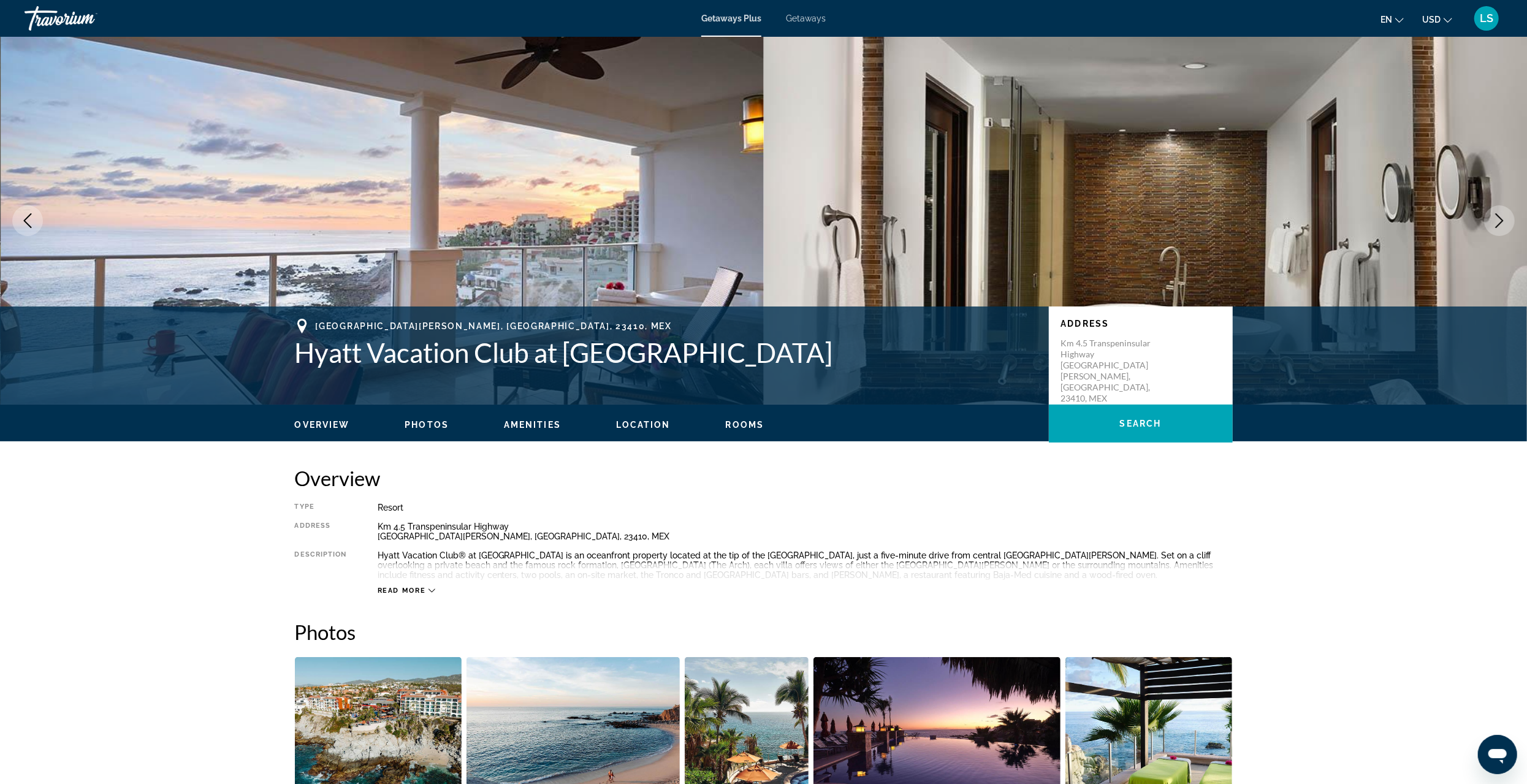
click at [1493, 216] on icon "Next image" at bounding box center [1499, 221] width 15 height 15
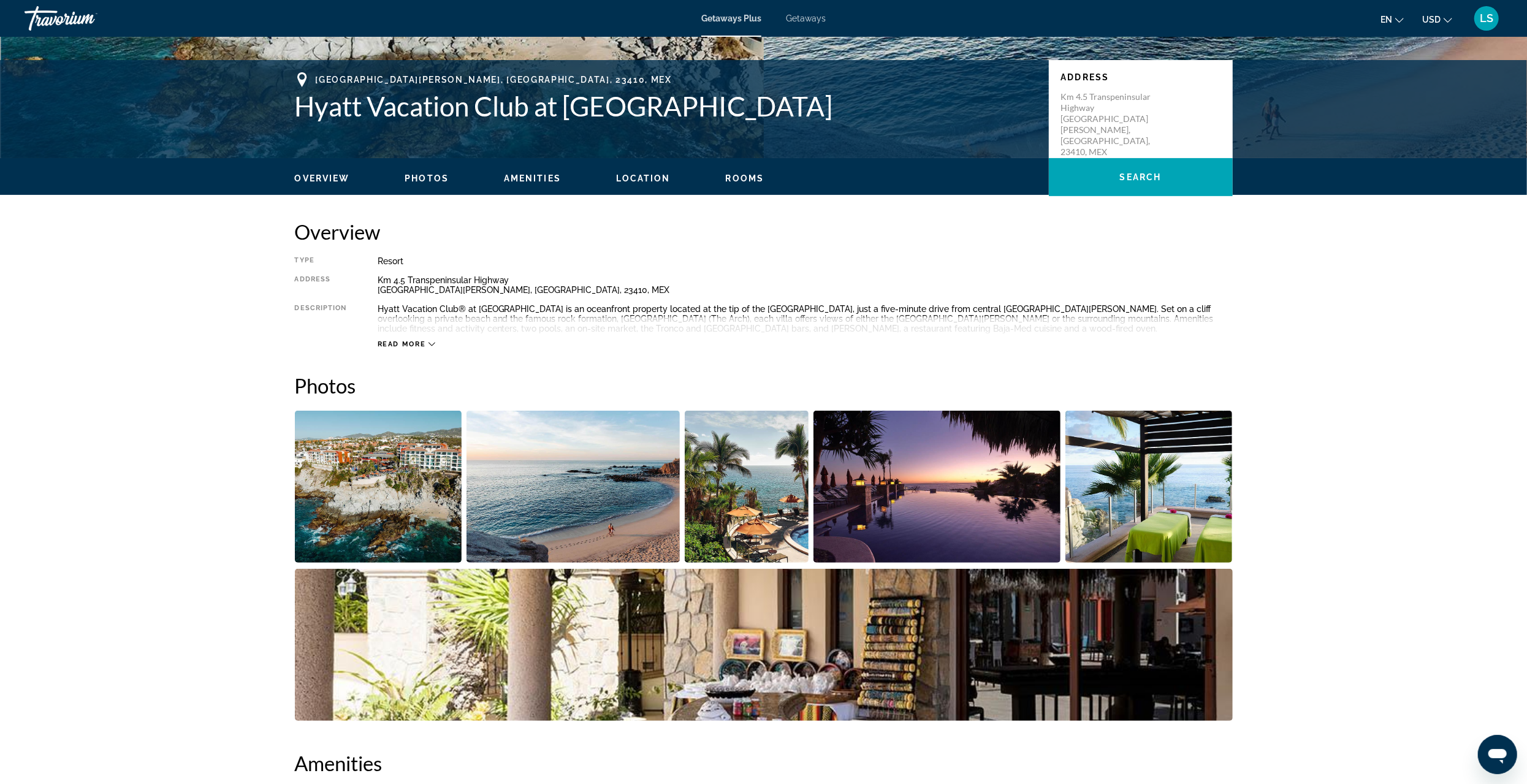
scroll to position [245, 0]
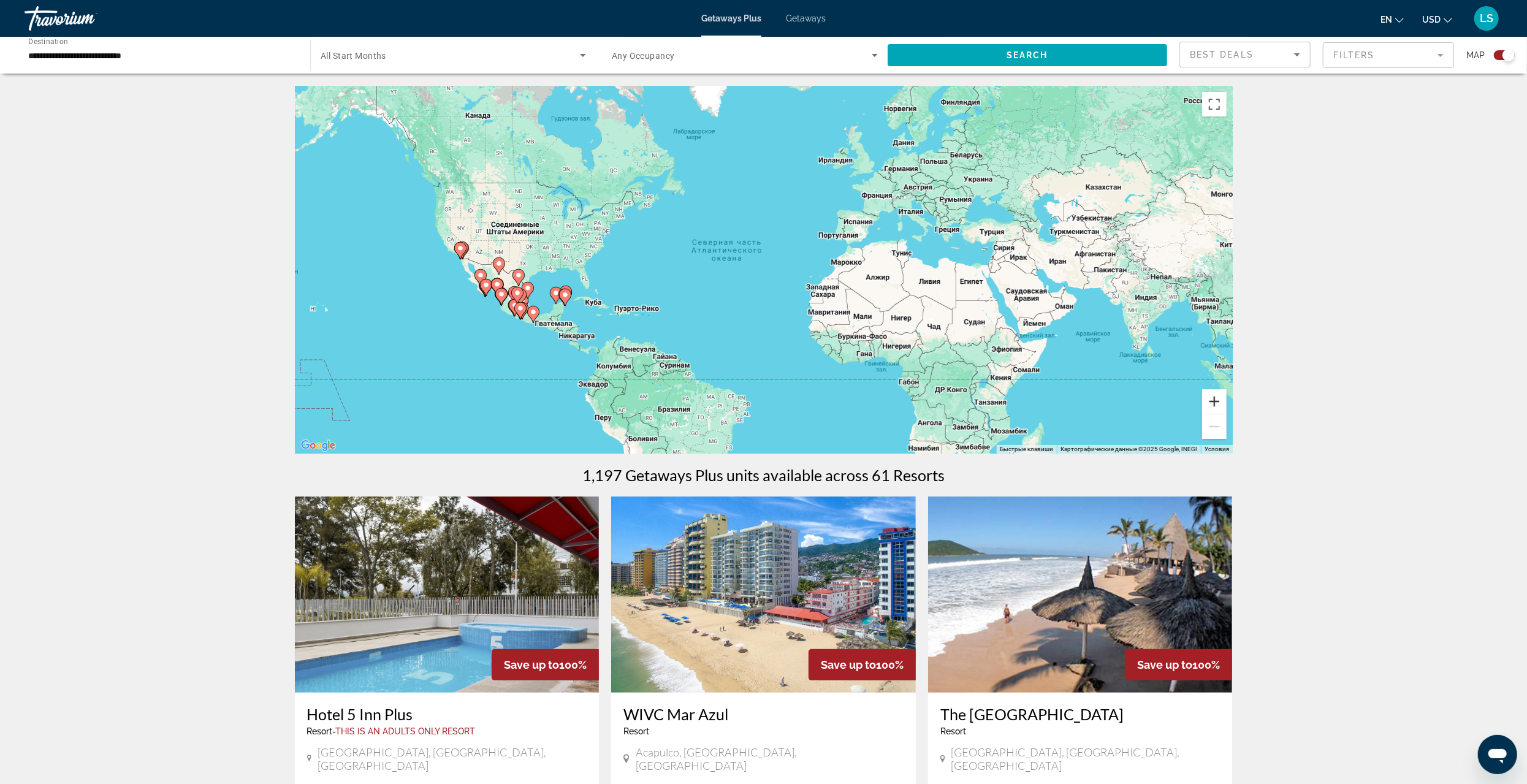
click at [1223, 401] on button "Увеличить" at bounding box center [1215, 401] width 25 height 25
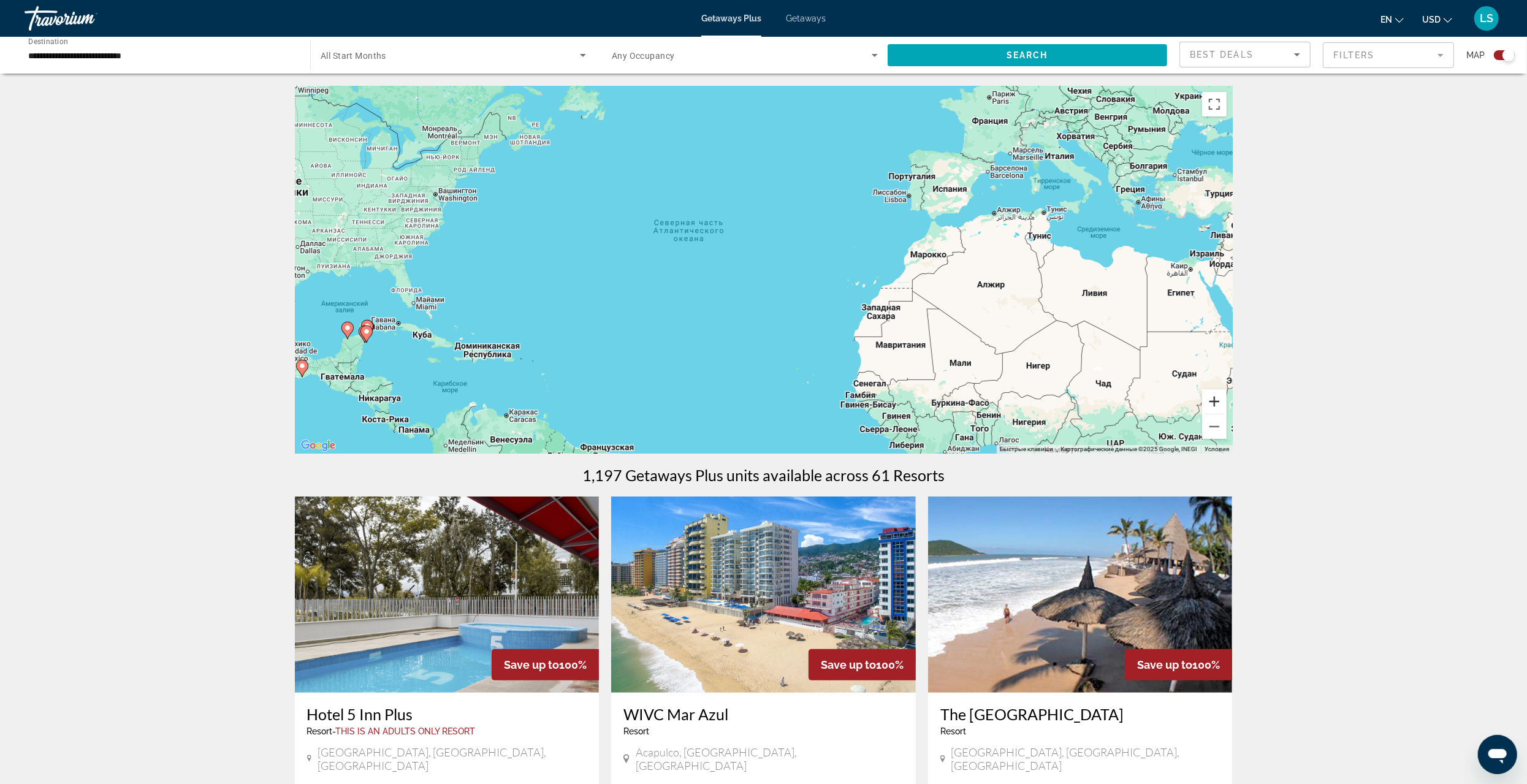
click at [1223, 401] on button "Увеличить" at bounding box center [1215, 401] width 25 height 25
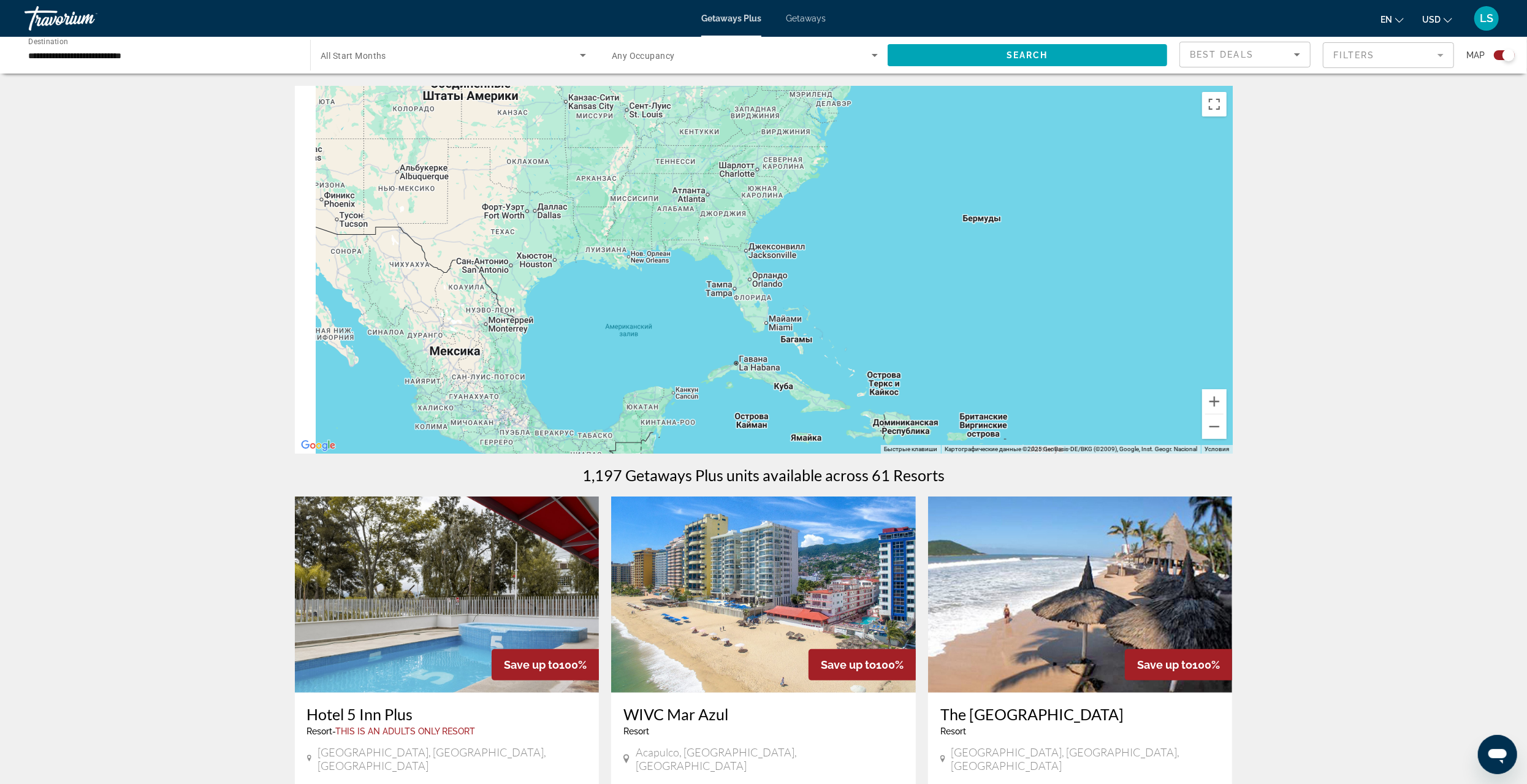
drag, startPoint x: 591, startPoint y: 354, endPoint x: 1270, endPoint y: 326, distance: 679.6
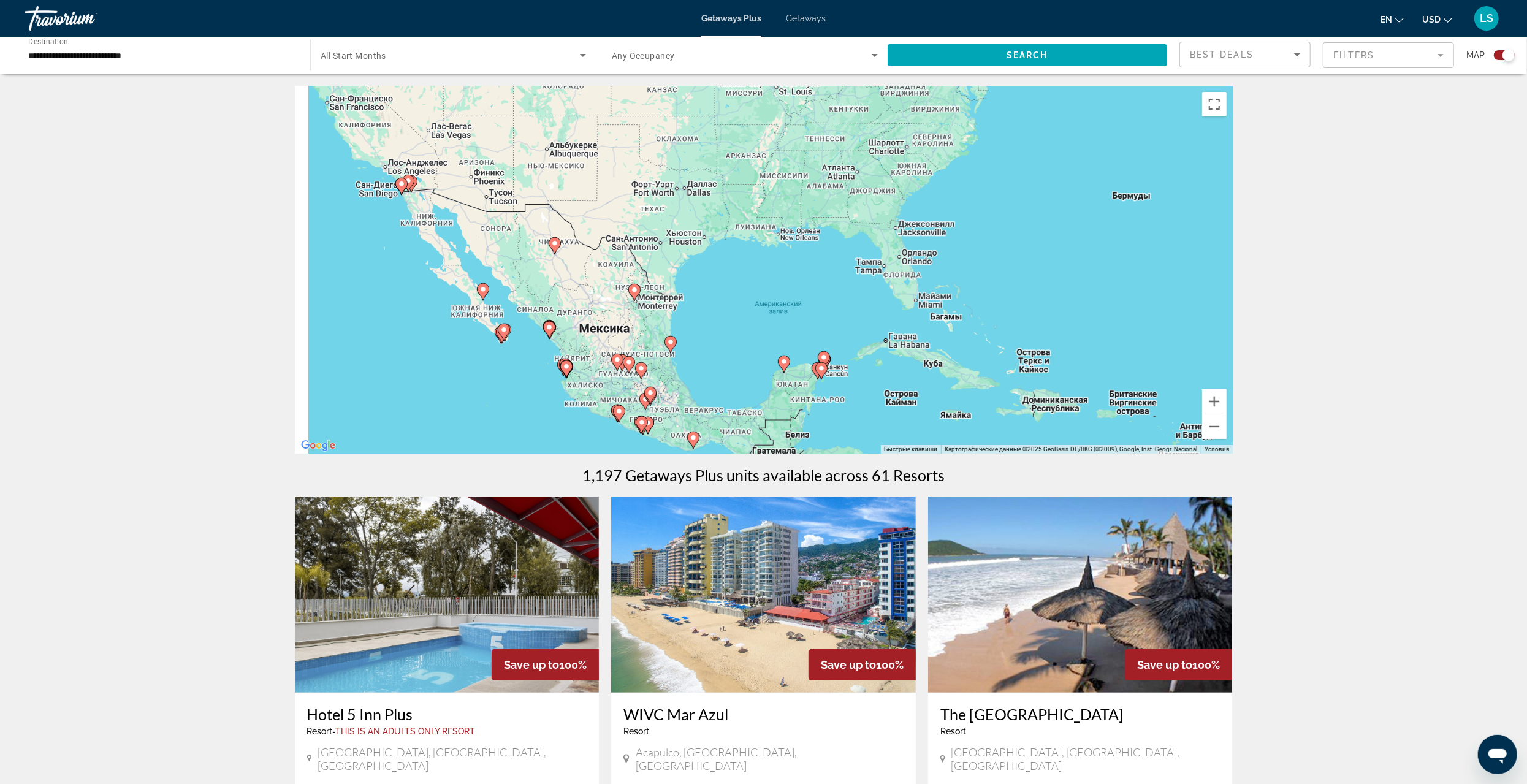
drag, startPoint x: 682, startPoint y: 348, endPoint x: 820, endPoint y: 342, distance: 138.1
click at [820, 342] on div "Чтобы активировать перетаскивание с помощью клавиатуры, нажмите Alt + Ввод. Пос…" at bounding box center [764, 270] width 938 height 368
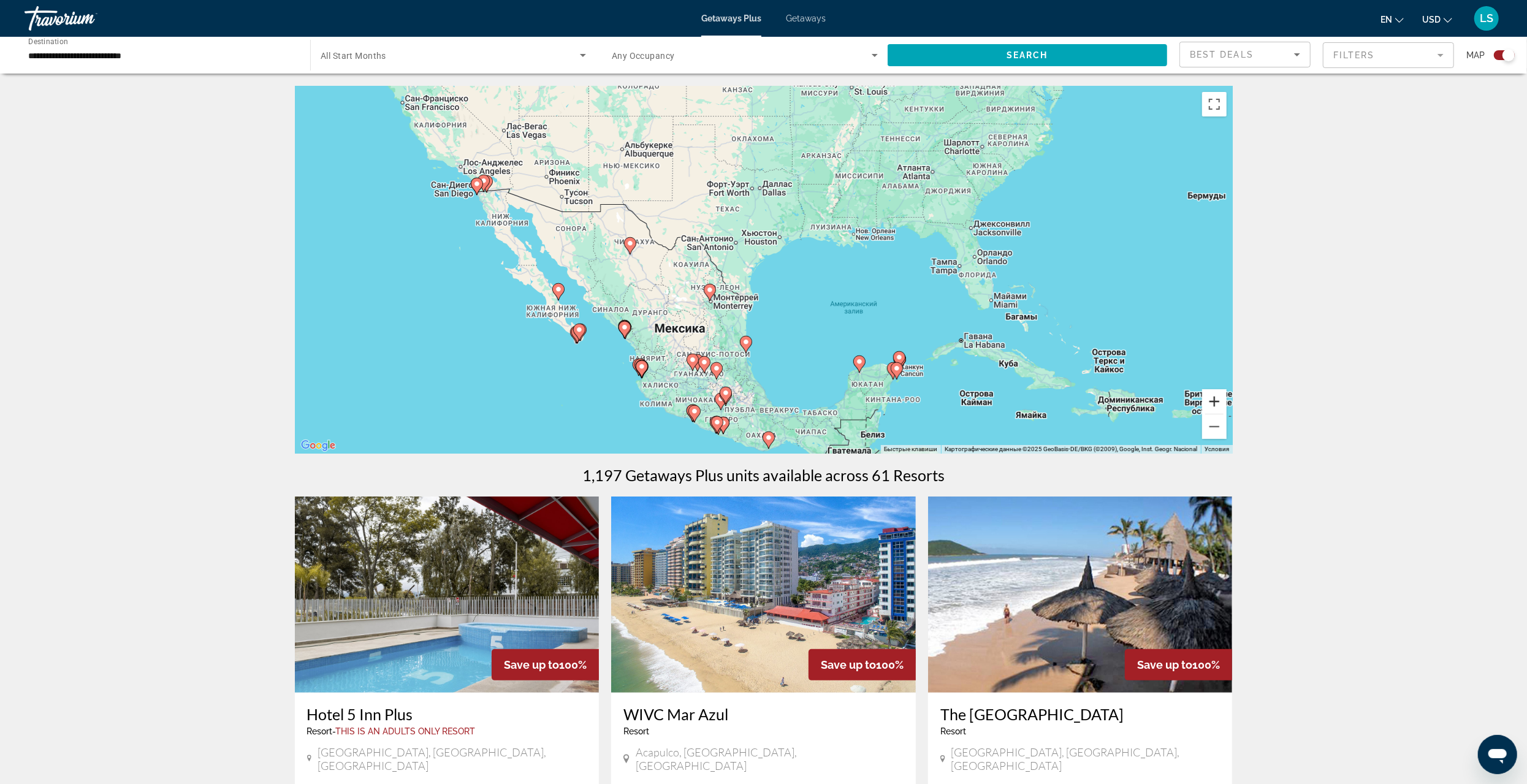
click at [1219, 403] on button "Увеличить" at bounding box center [1215, 401] width 25 height 25
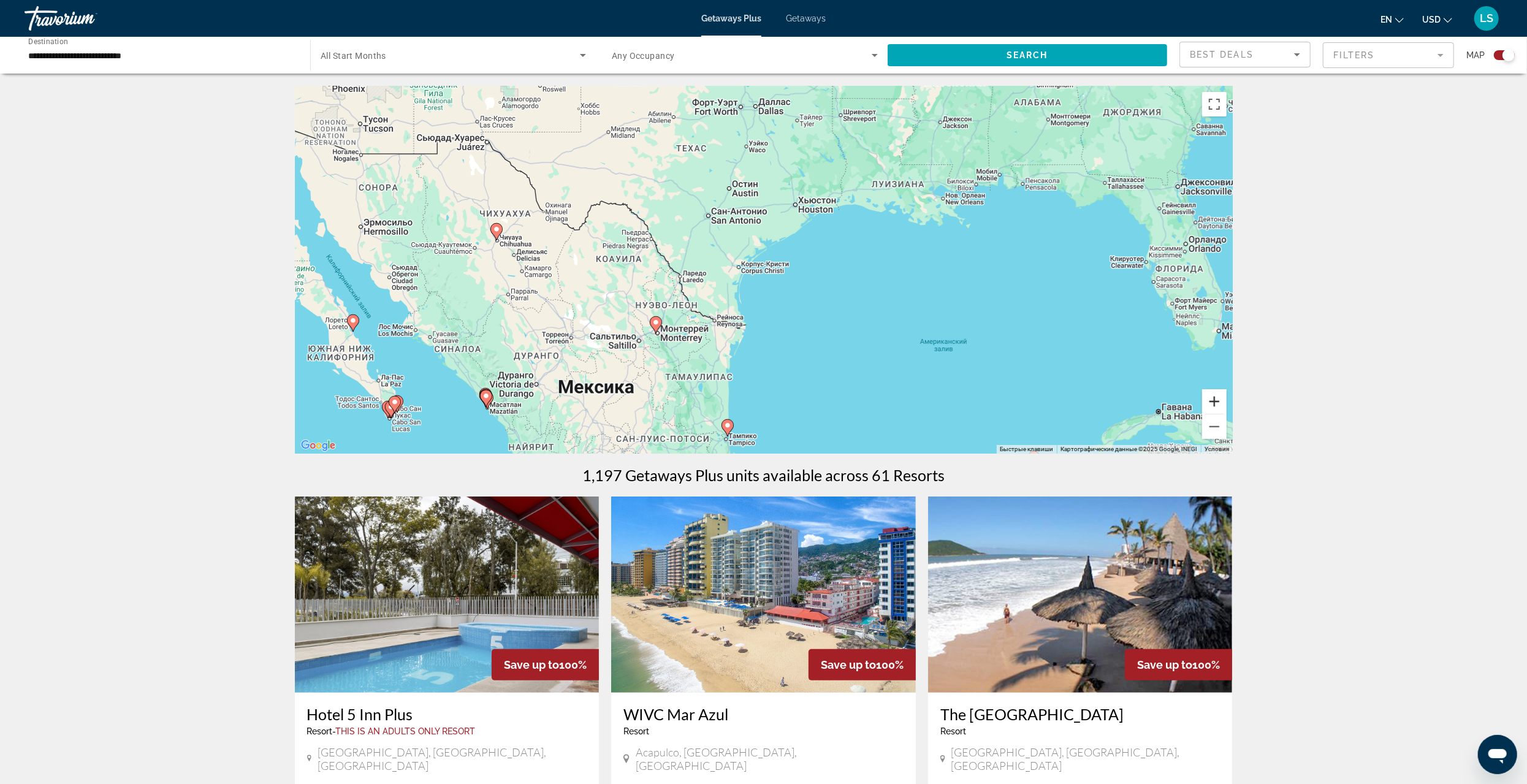
click at [1215, 403] on button "Увеличить" at bounding box center [1215, 401] width 25 height 25
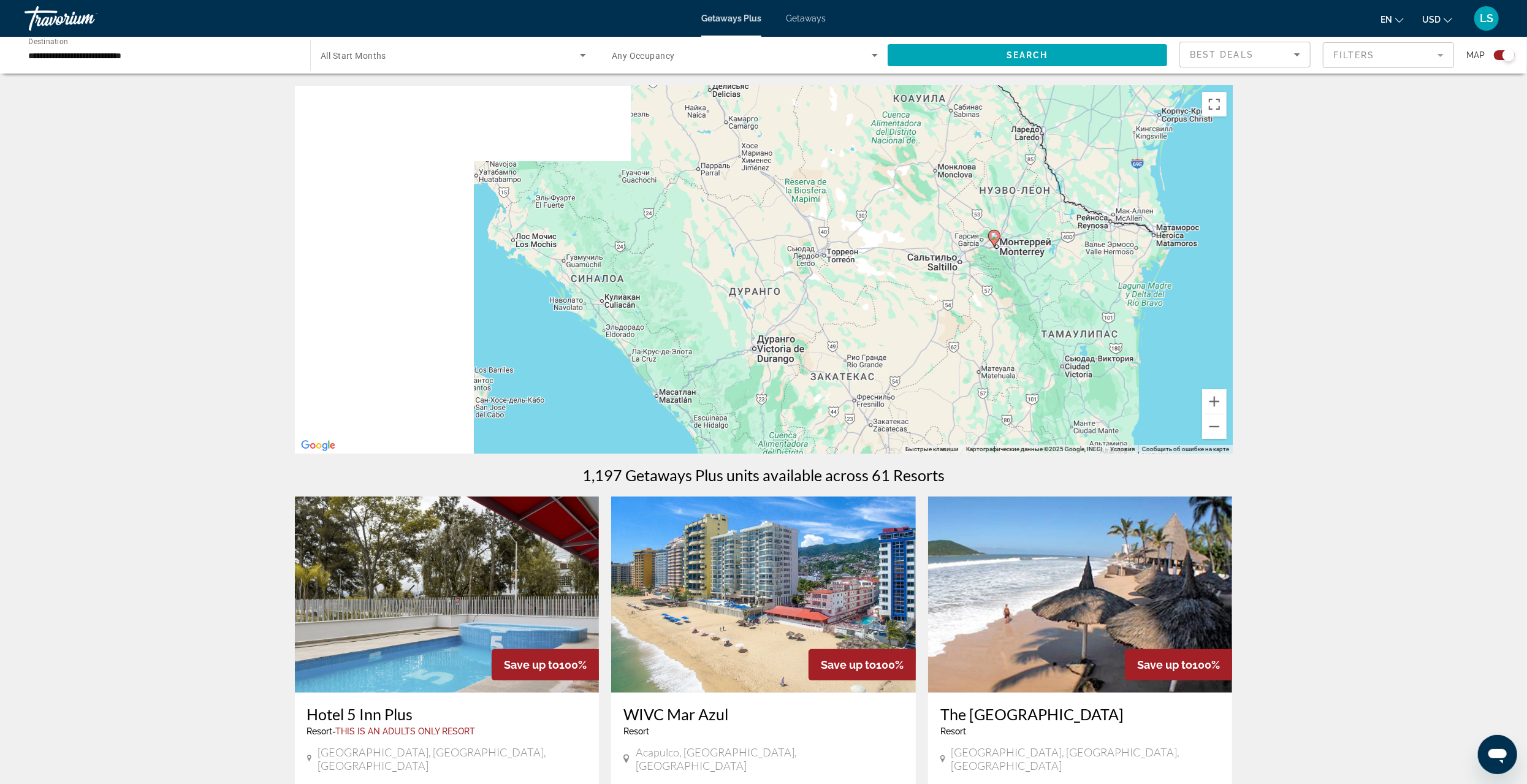
drag, startPoint x: 596, startPoint y: 374, endPoint x: 1222, endPoint y: 120, distance: 675.6
click at [1224, 121] on div "Чтобы активировать перетаскивание с помощью клавиатуры, нажмите Alt + Ввод. Пос…" at bounding box center [764, 270] width 938 height 368
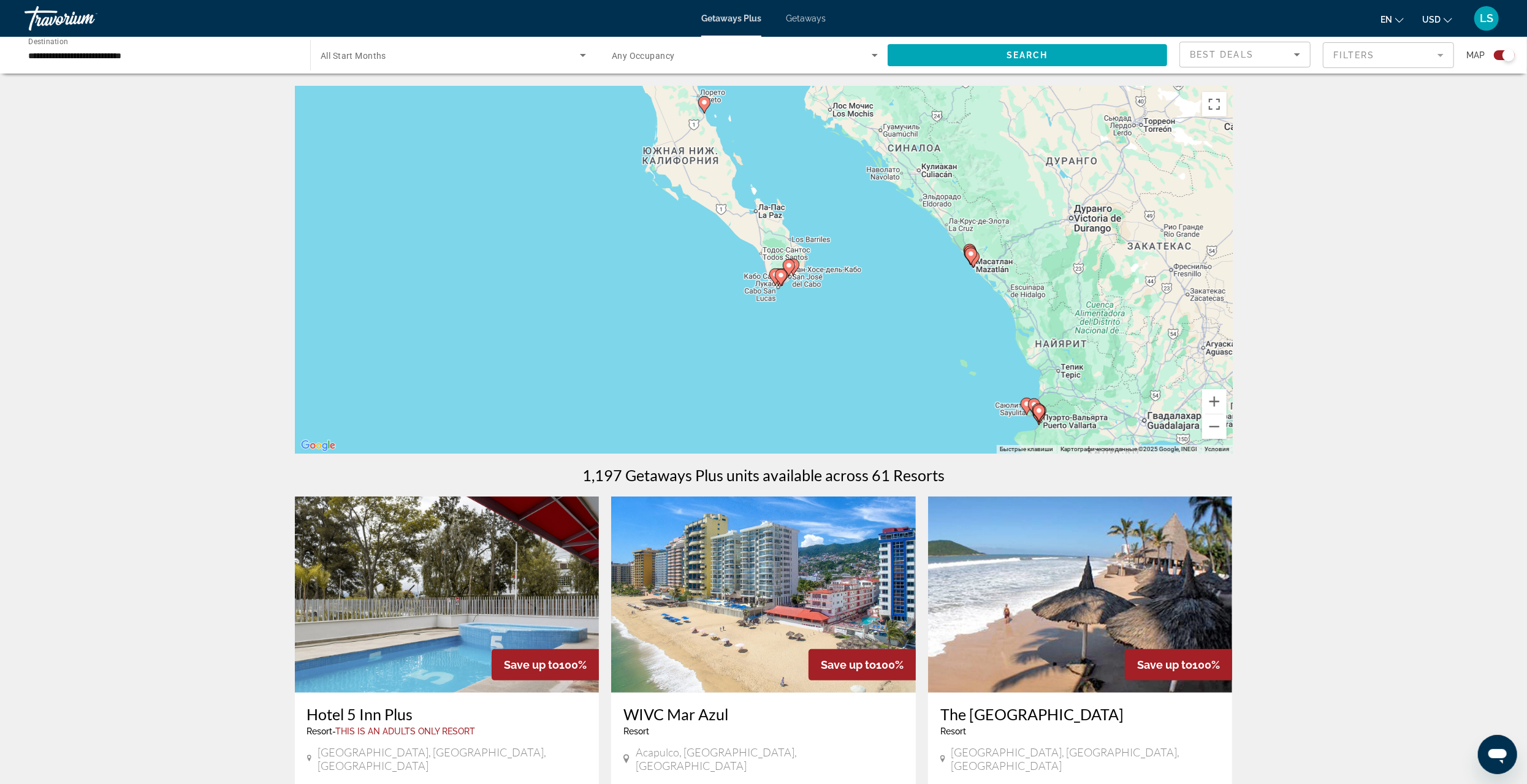
drag, startPoint x: 709, startPoint y: 281, endPoint x: 839, endPoint y: 257, distance: 132.2
click at [839, 257] on div "Чтобы активировать перетаскивание с помощью клавиатуры, нажмите Alt + Ввод. Пос…" at bounding box center [764, 270] width 938 height 368
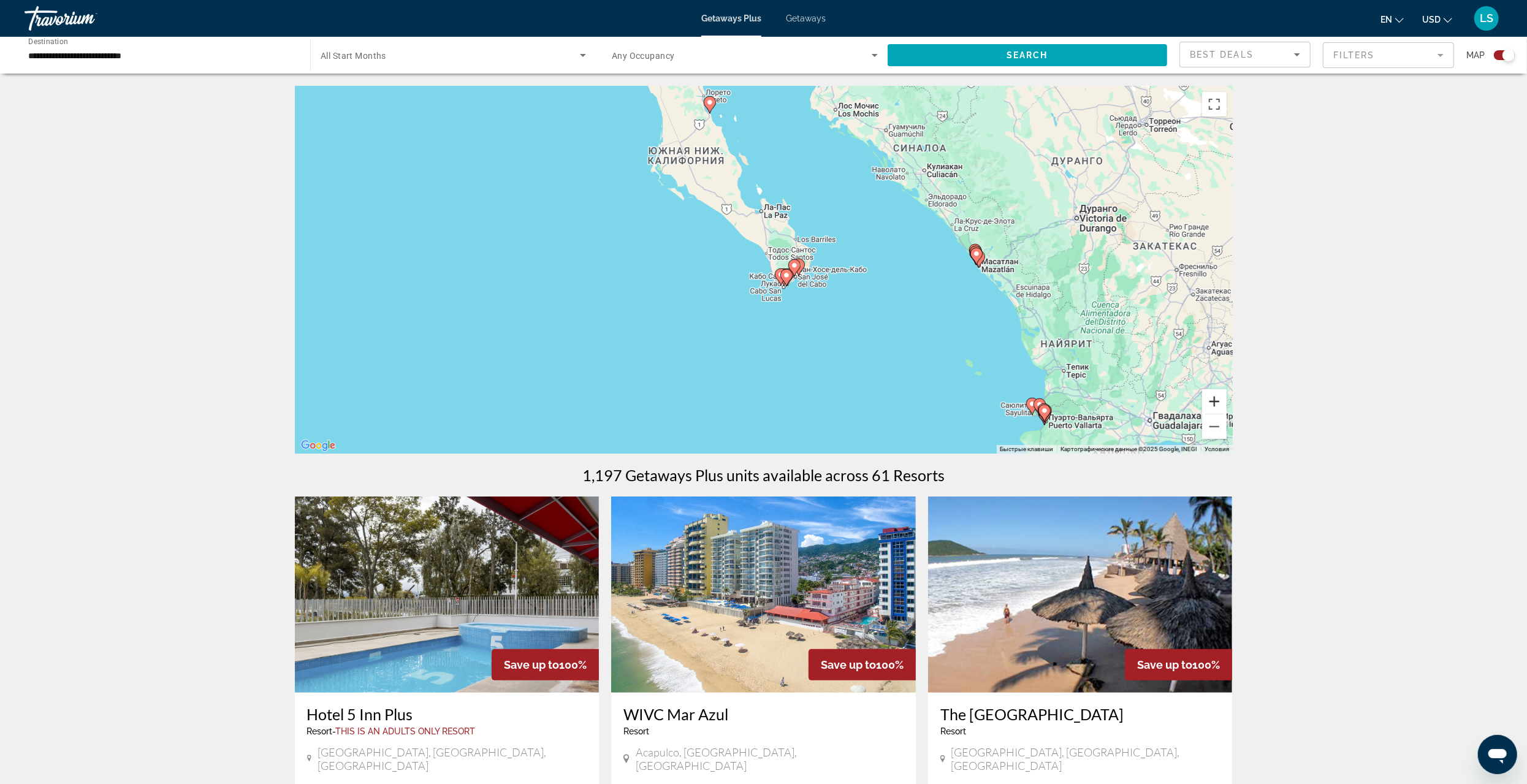
click at [1217, 398] on button "Увеличить" at bounding box center [1215, 401] width 25 height 25
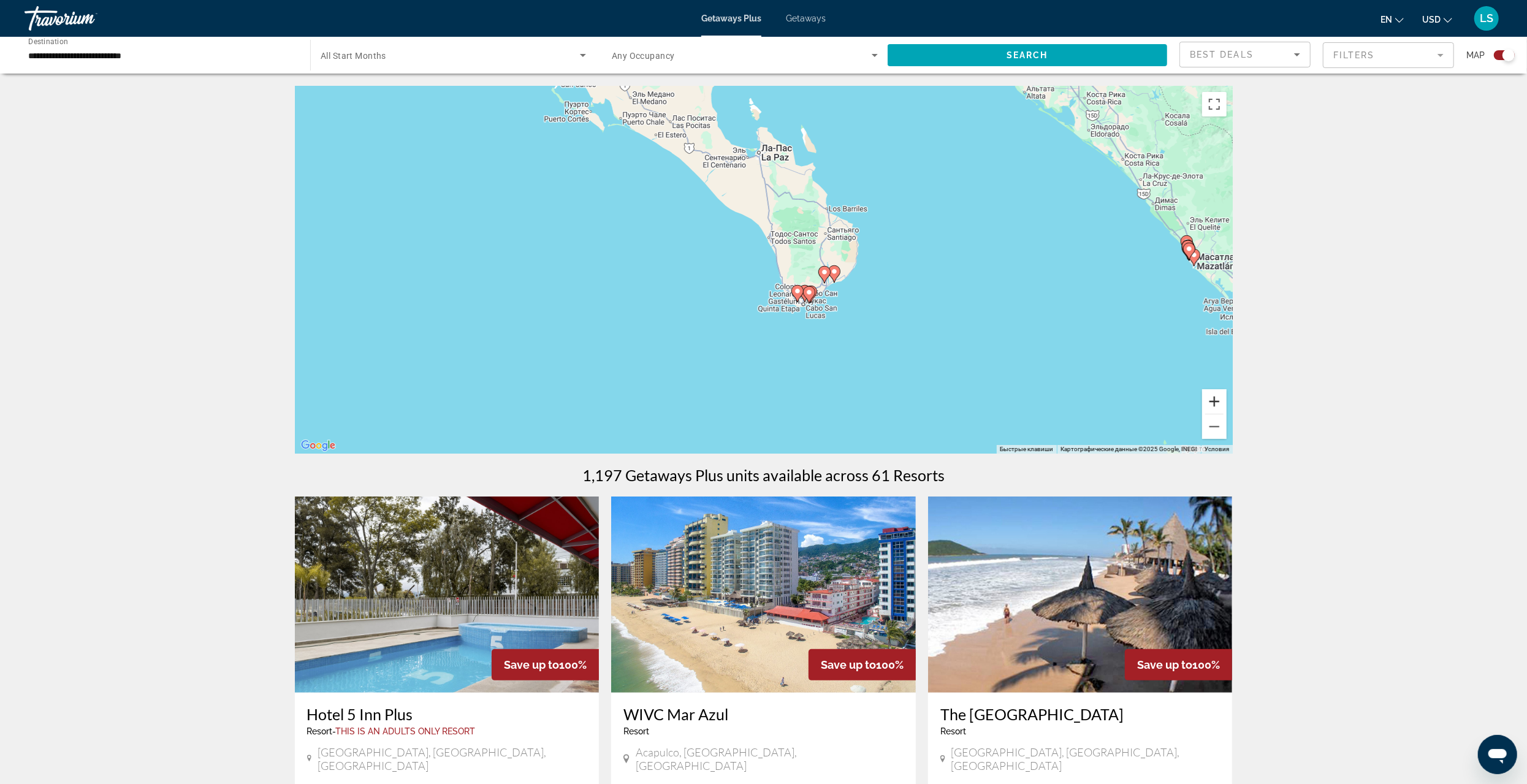
click at [1217, 397] on button "Увеличить" at bounding box center [1215, 401] width 25 height 25
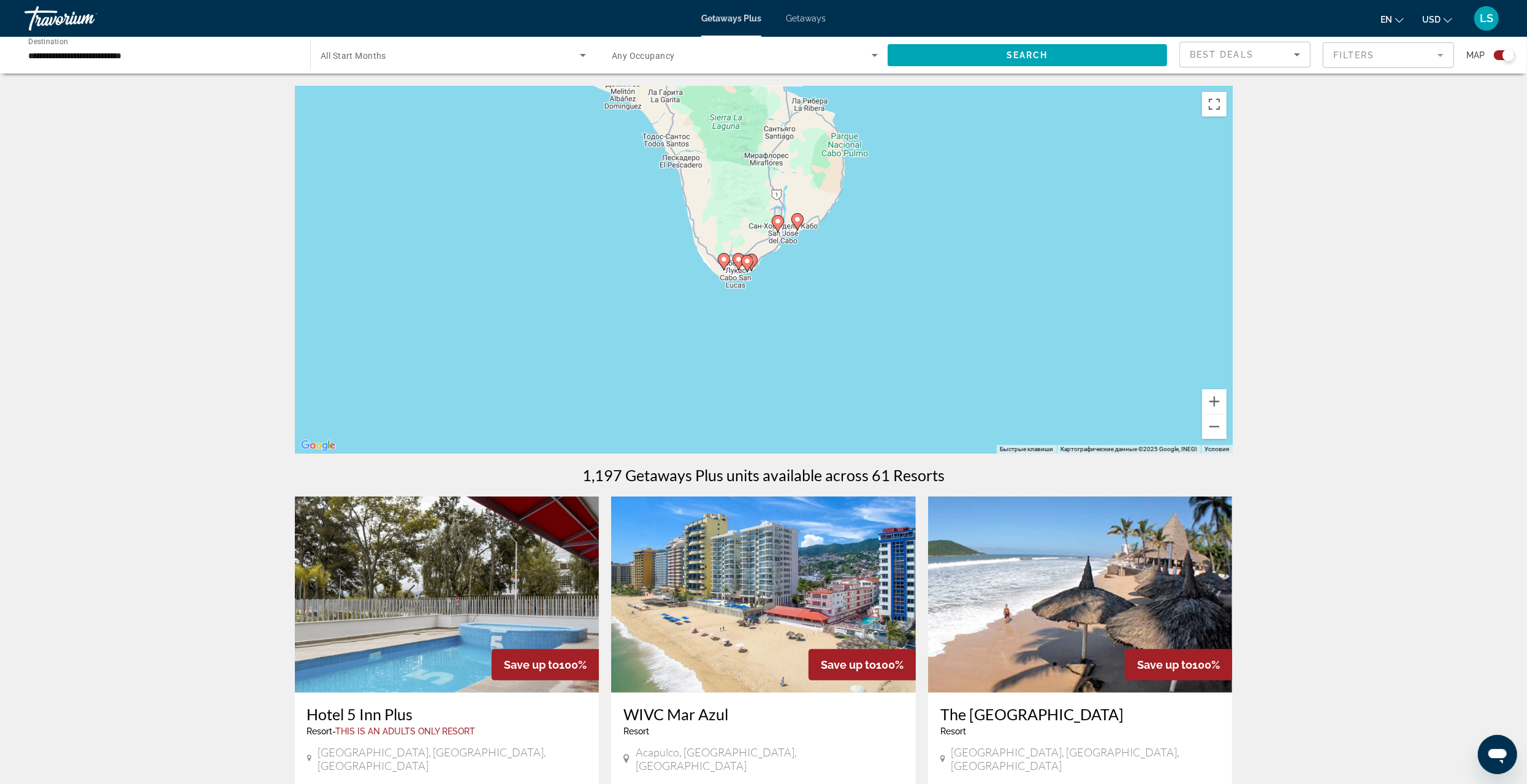
drag, startPoint x: 1046, startPoint y: 355, endPoint x: 918, endPoint y: 283, distance: 146.9
click at [918, 283] on div "Чтобы активировать перетаскивание с помощью клавиатуры, нажмите Alt + Ввод. Пос…" at bounding box center [764, 270] width 938 height 368
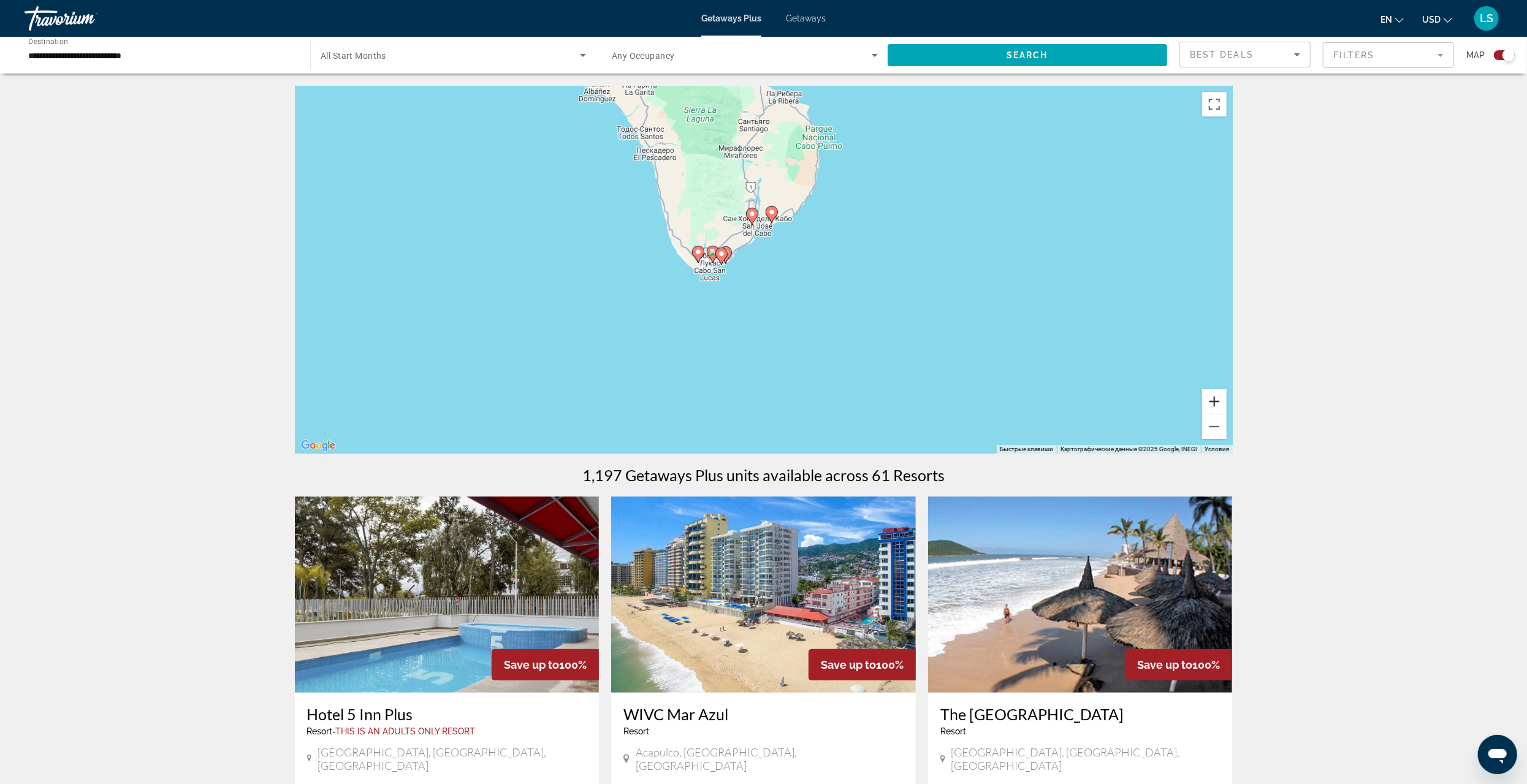
click at [1209, 399] on button "Увеличить" at bounding box center [1215, 401] width 25 height 25
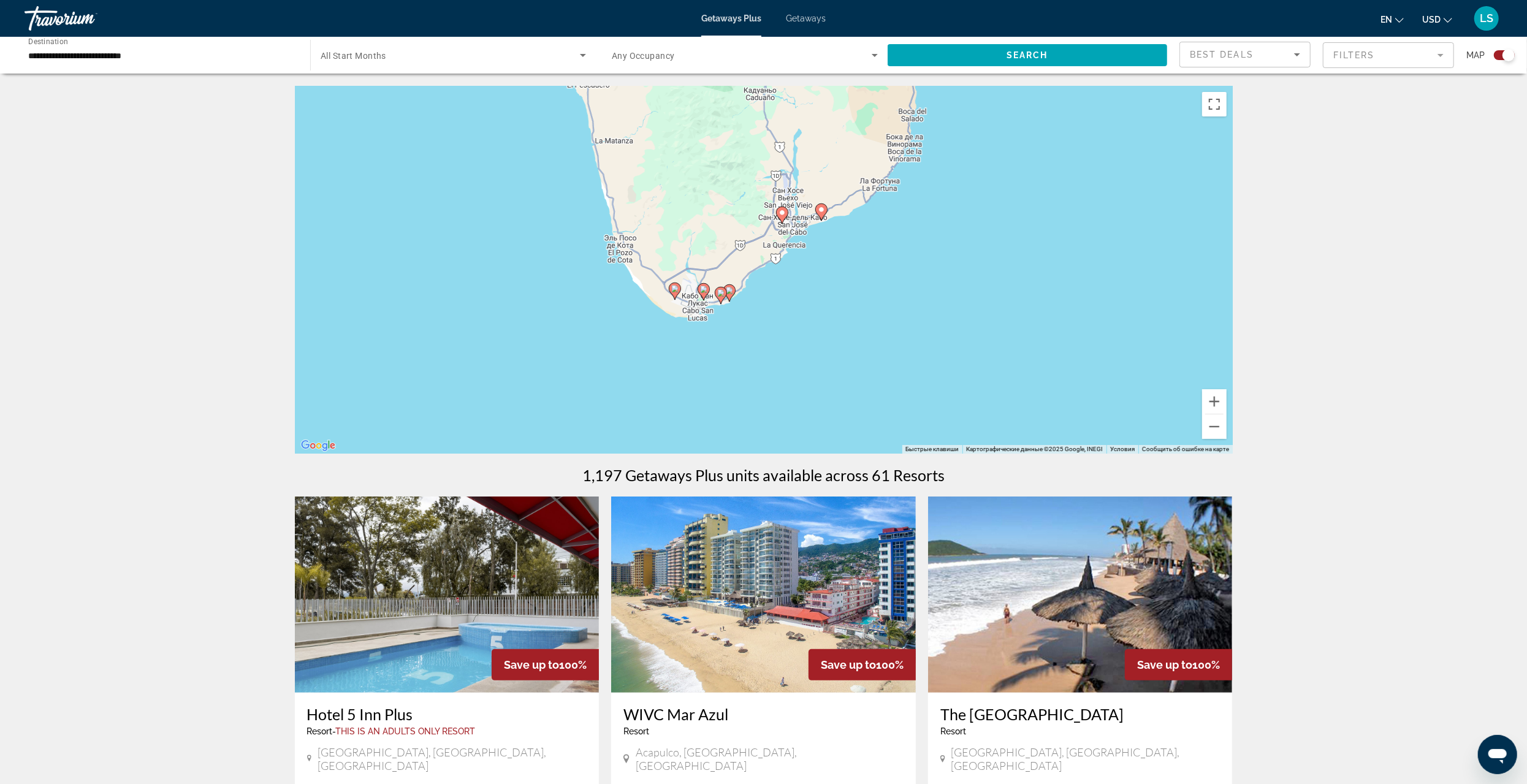
drag, startPoint x: 828, startPoint y: 252, endPoint x: 855, endPoint y: 297, distance: 52.5
click at [870, 297] on div "Чтобы активировать перетаскивание с помощью клавиатуры, нажмите Alt + Ввод. Пос…" at bounding box center [764, 270] width 938 height 368
click at [42, 56] on input "**********" at bounding box center [161, 55] width 266 height 15
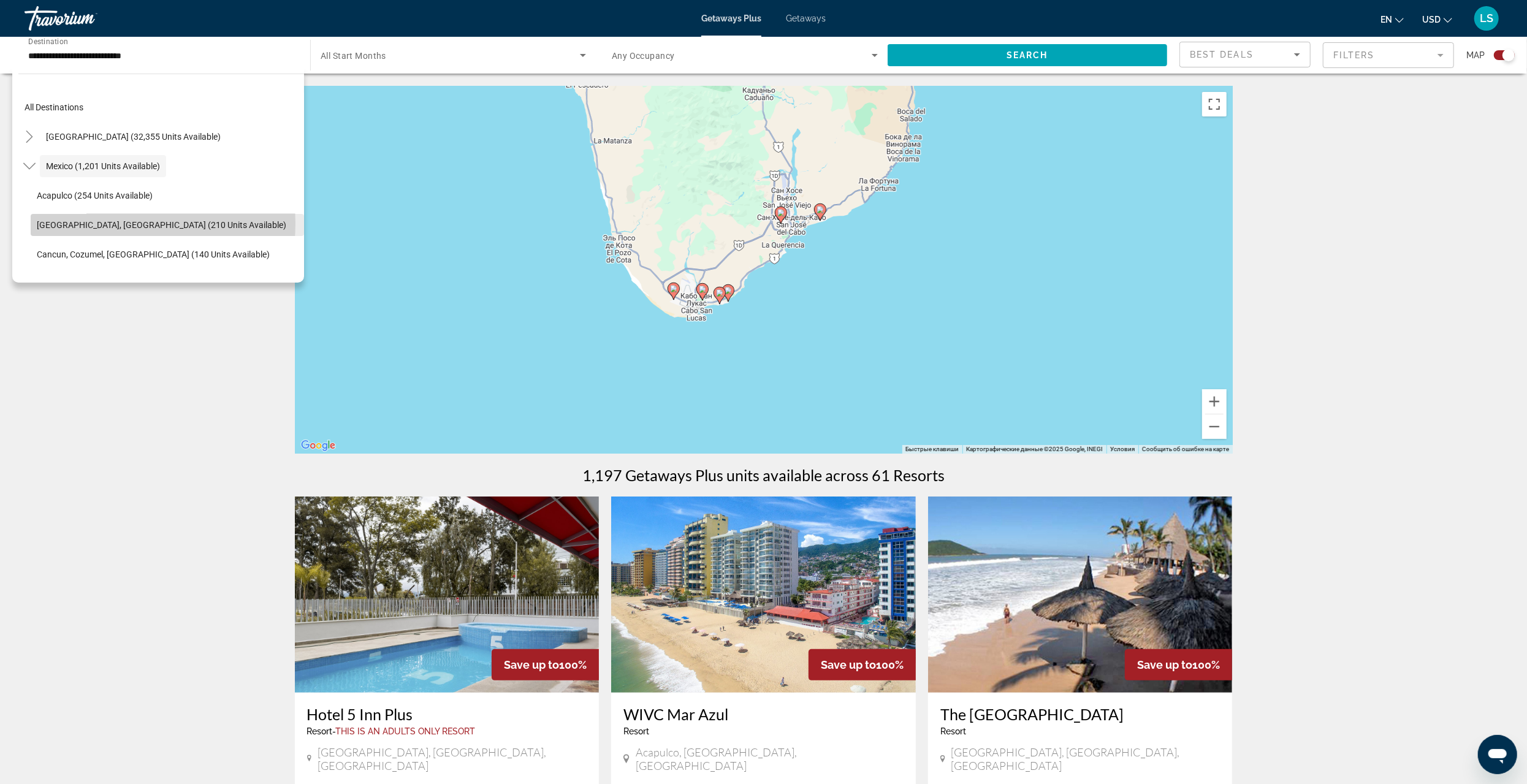
click at [113, 223] on span "[GEOGRAPHIC_DATA], [GEOGRAPHIC_DATA] (210 units available)" at bounding box center [161, 225] width 250 height 10
type input "**********"
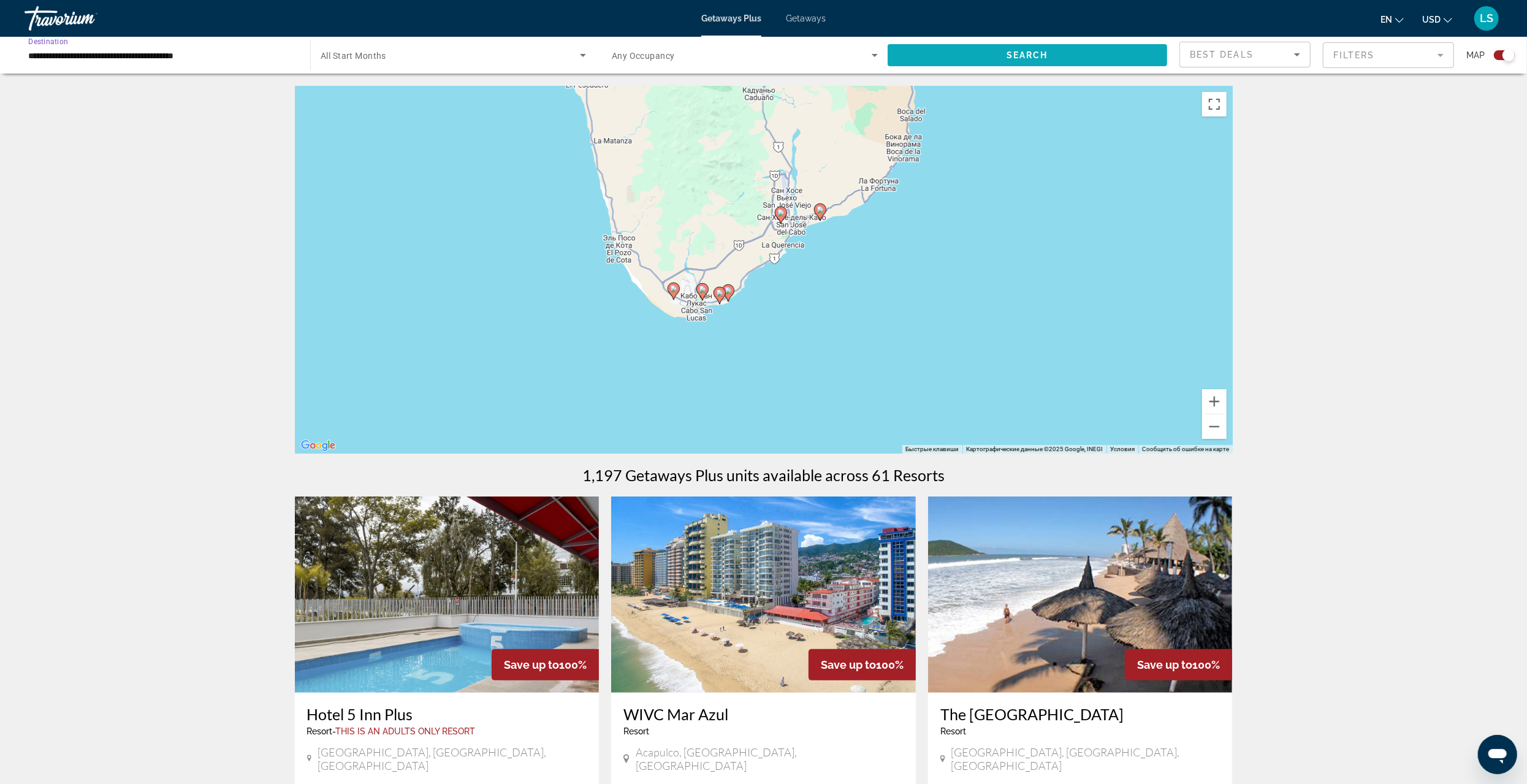
click at [1004, 53] on span "Search widget" at bounding box center [1027, 55] width 279 height 30
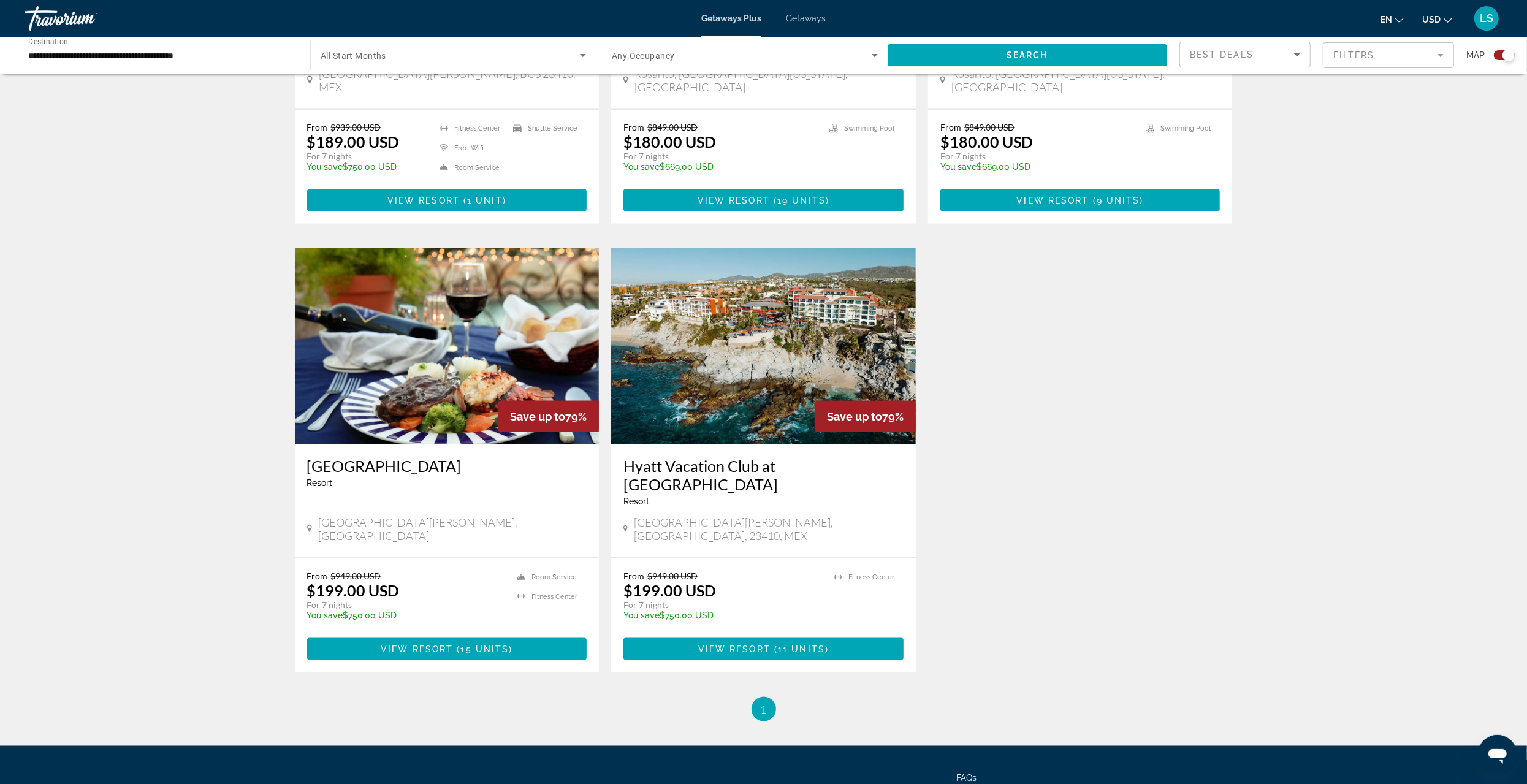
scroll to position [1578, 0]
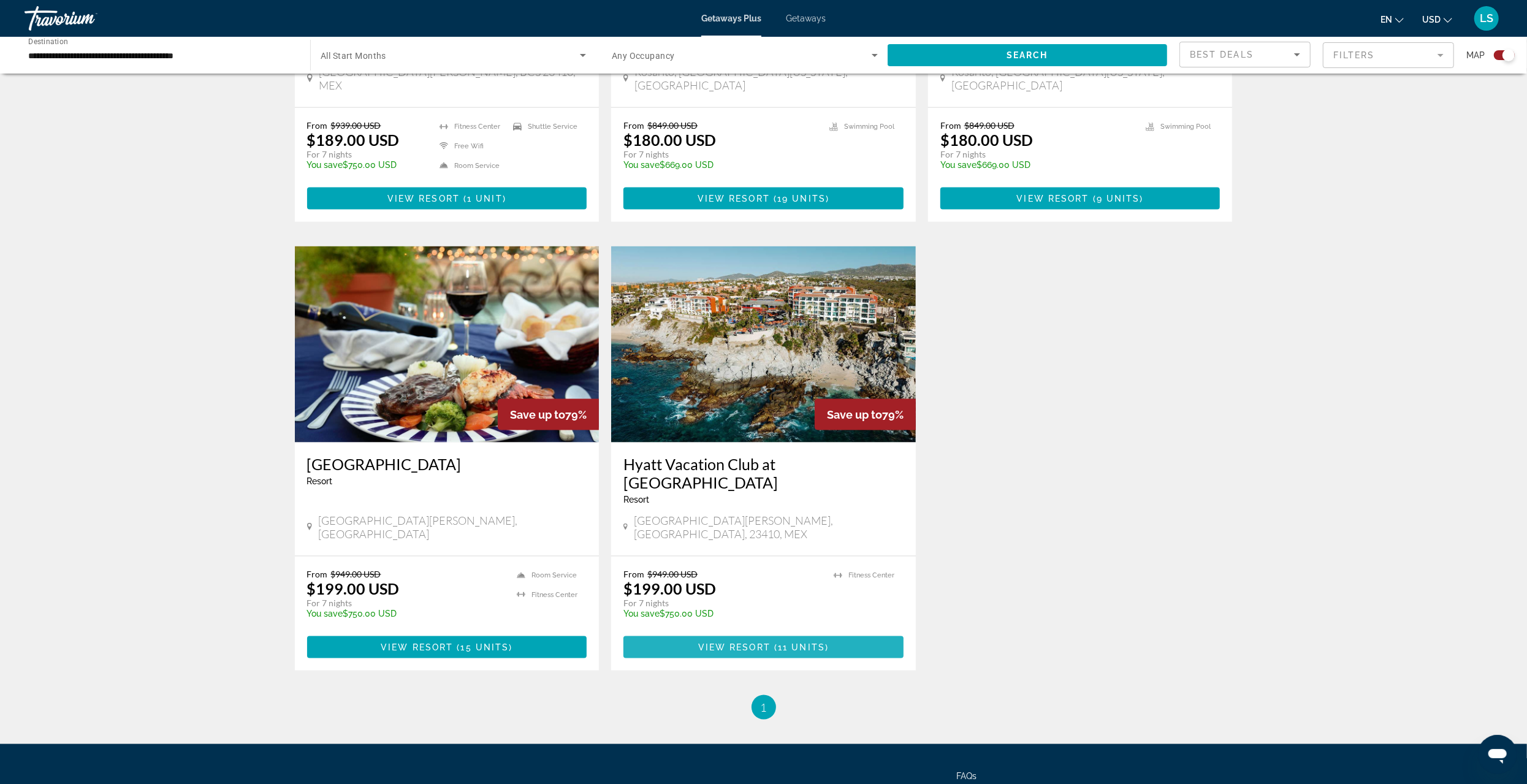
click at [777, 643] on span "( 11 units )" at bounding box center [800, 647] width 58 height 10
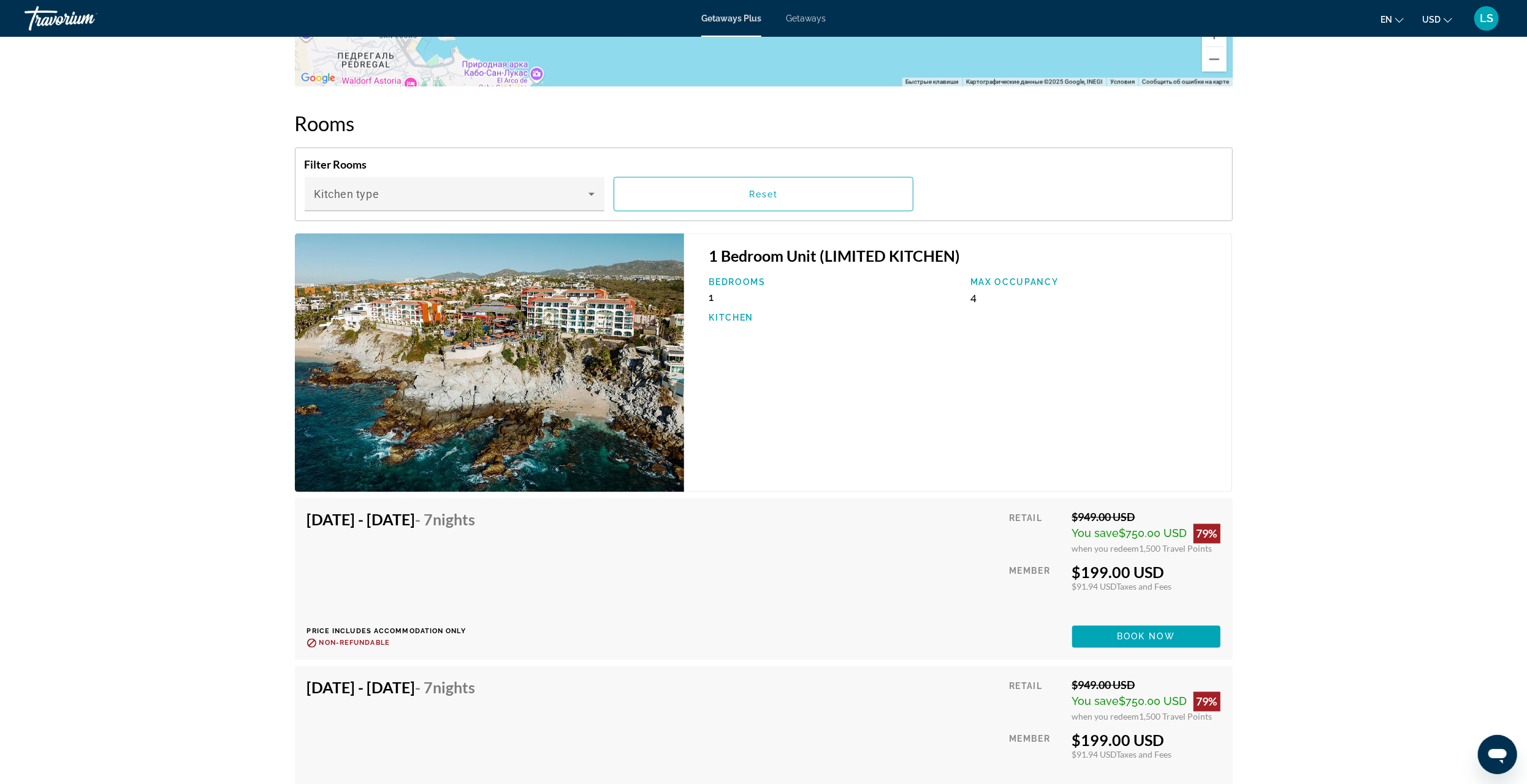
scroll to position [1778, 0]
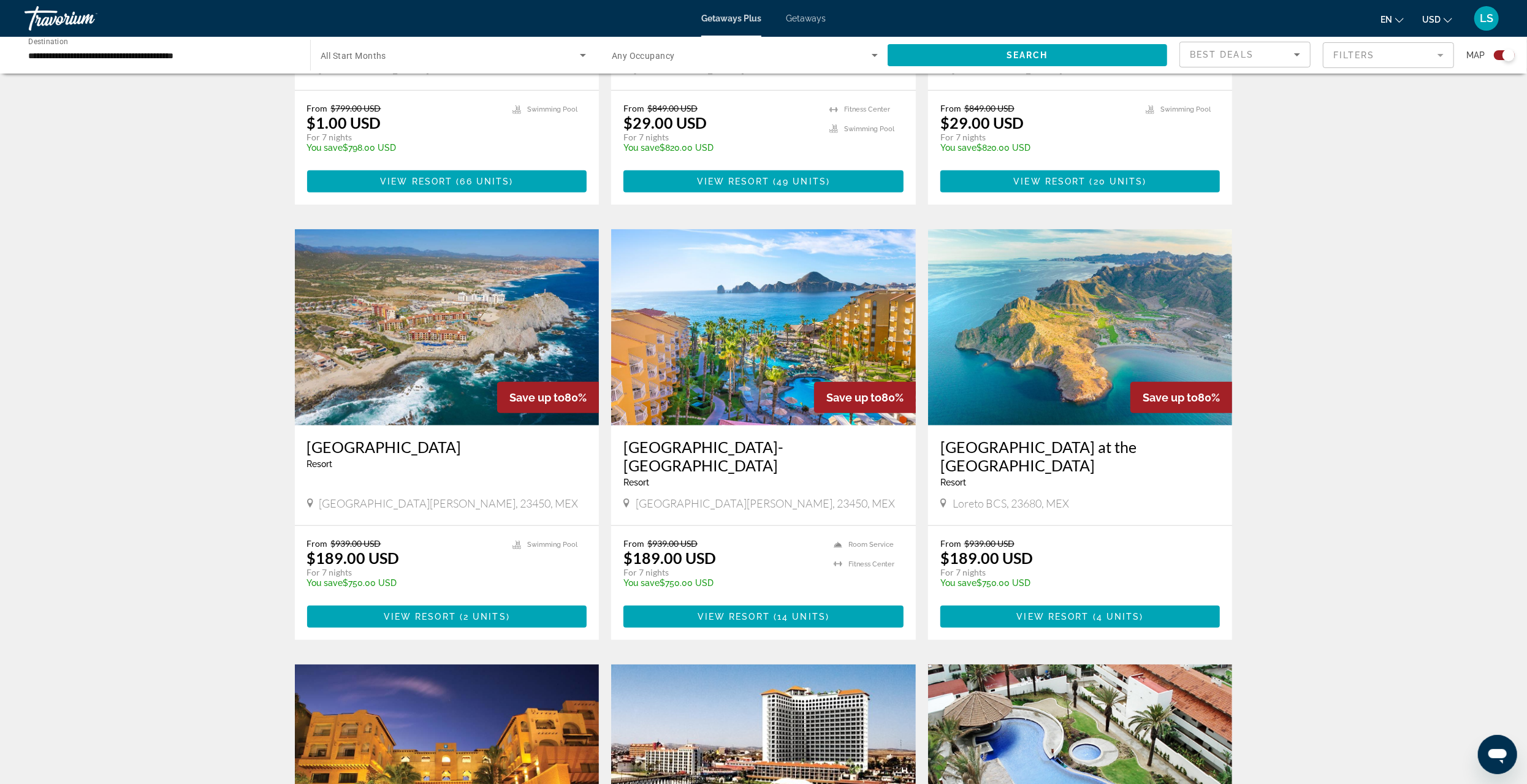
scroll to position [719, 0]
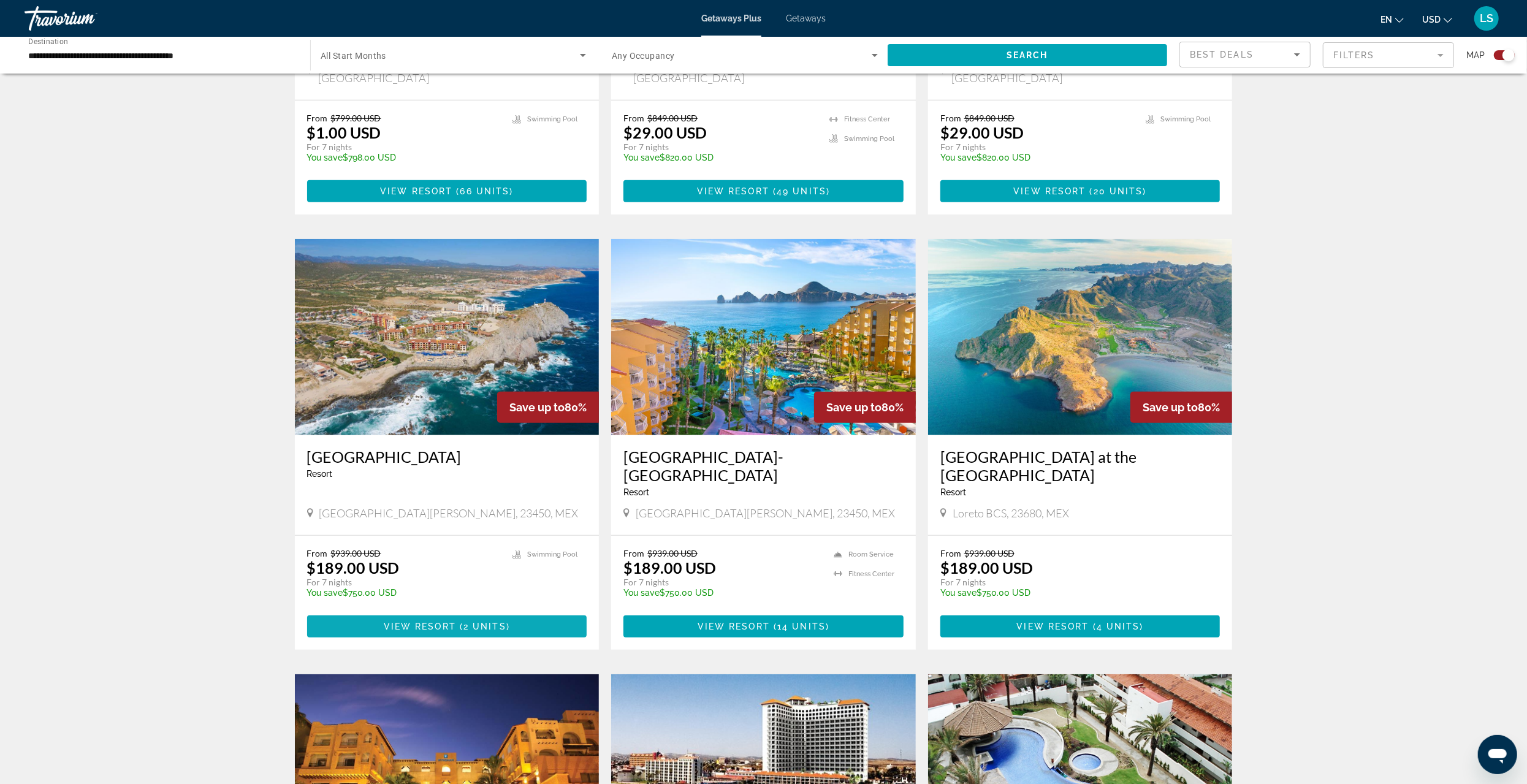
click at [430, 621] on span "View Resort" at bounding box center [420, 626] width 72 height 10
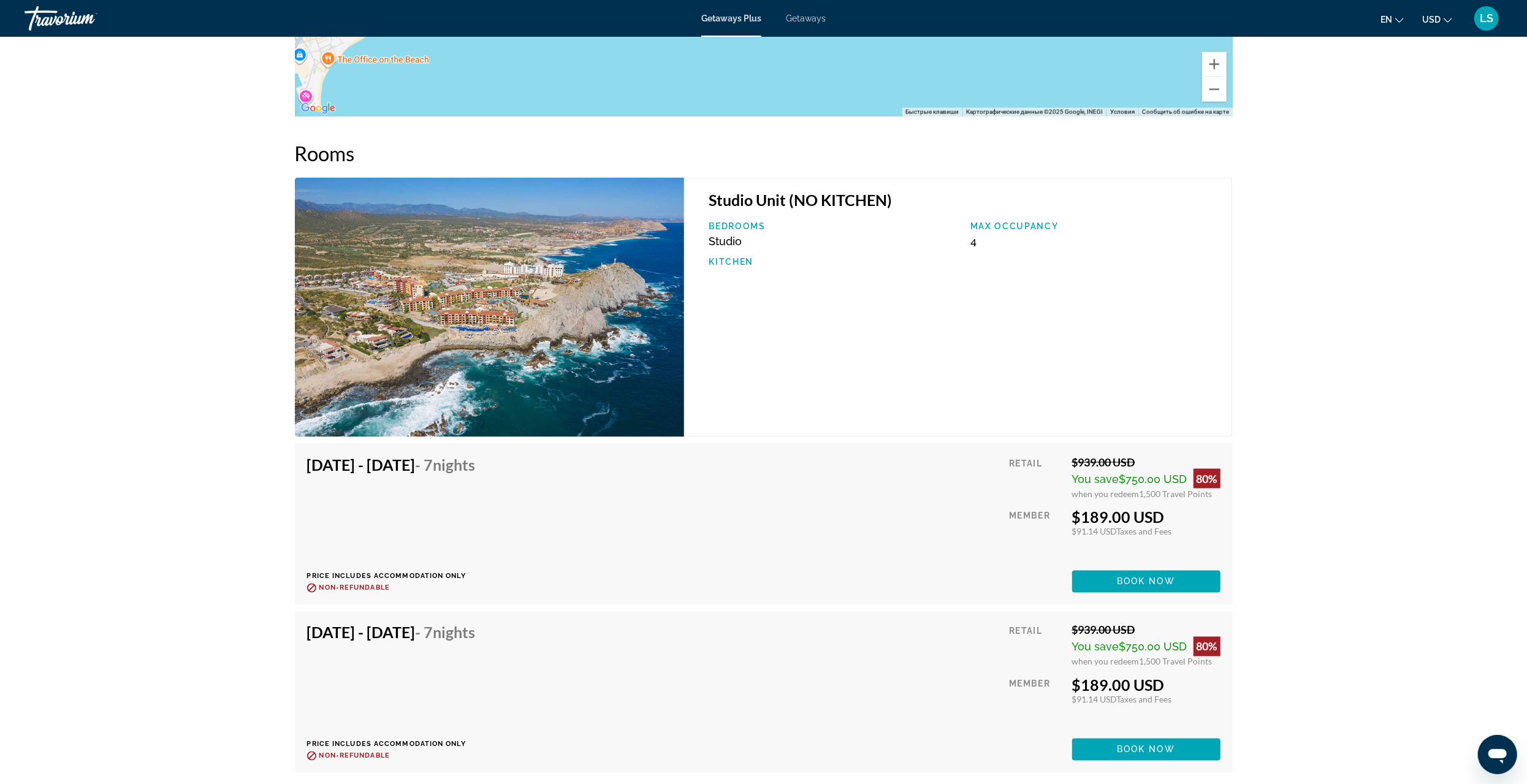
scroll to position [1594, 0]
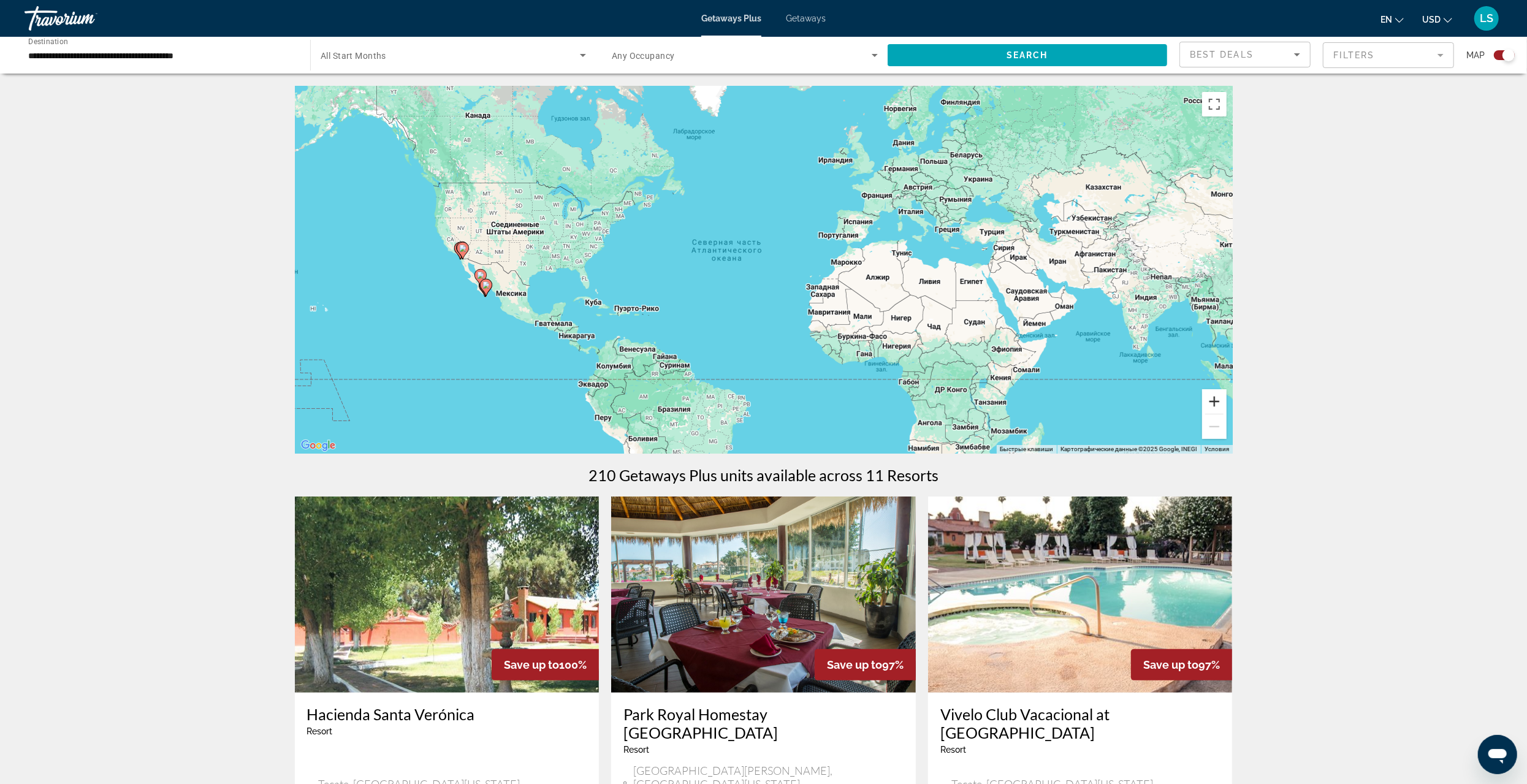
click at [1213, 395] on button "Увеличить" at bounding box center [1215, 401] width 25 height 25
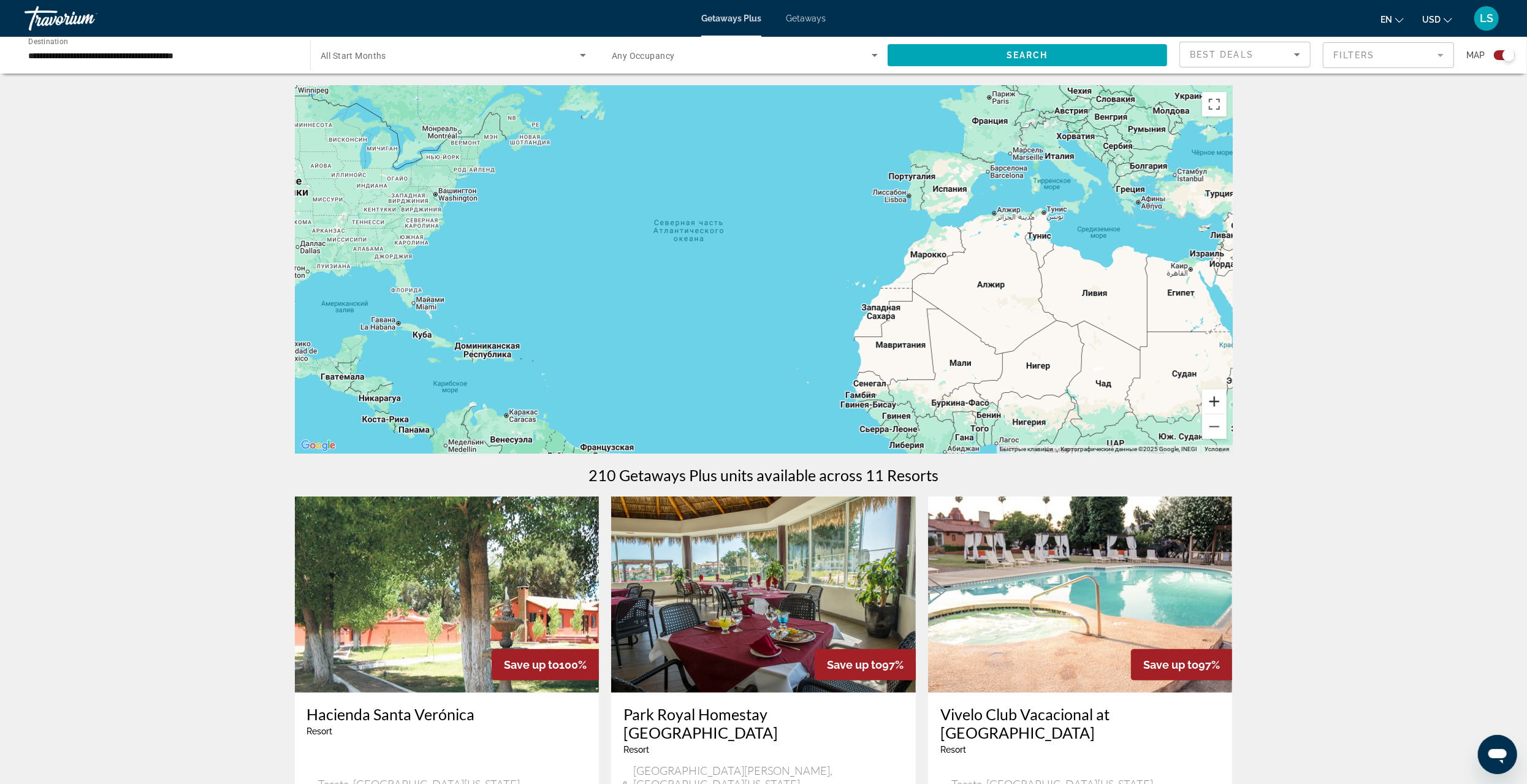
click at [1213, 395] on button "Увеличить" at bounding box center [1215, 401] width 25 height 25
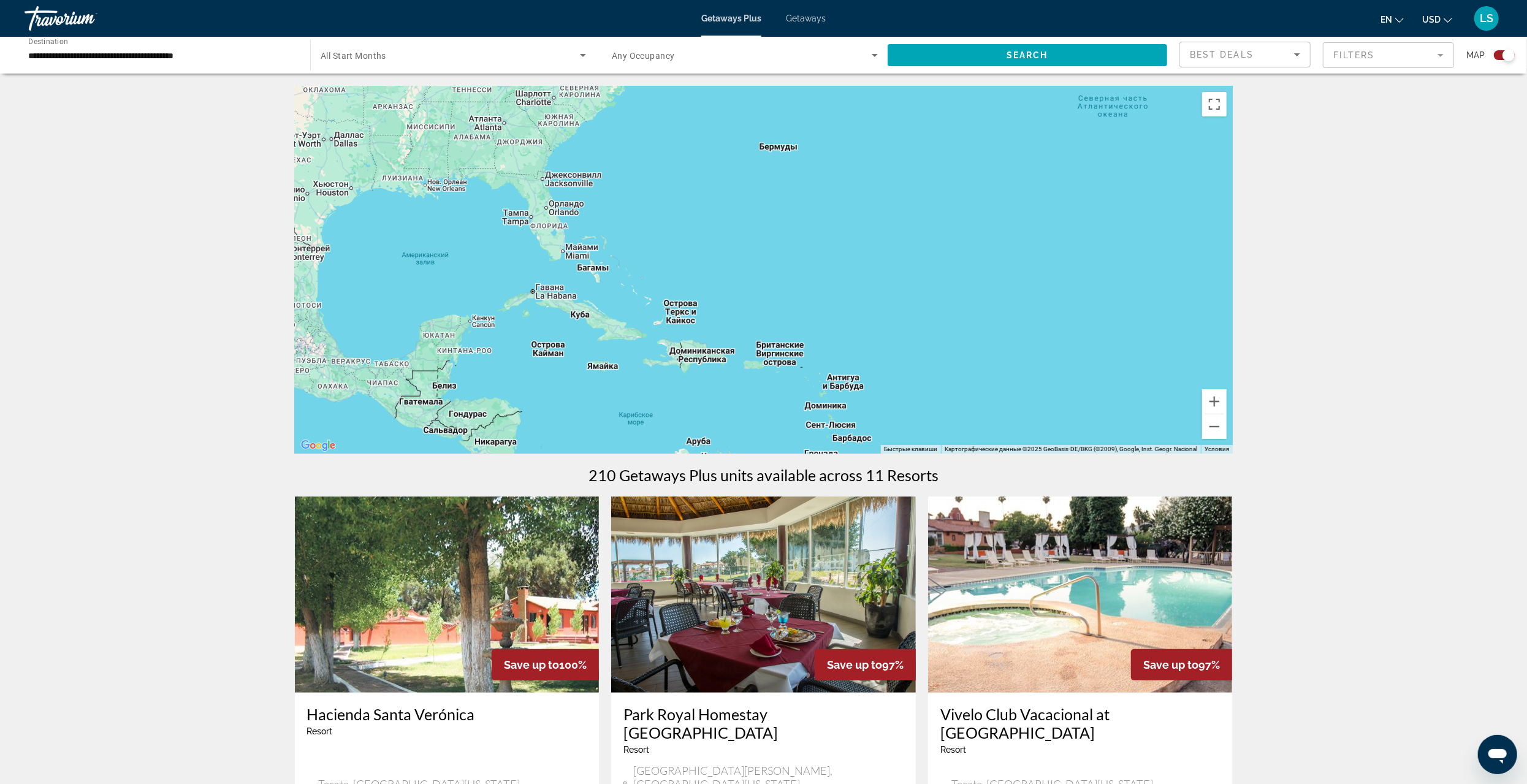
drag, startPoint x: 804, startPoint y: 366, endPoint x: 1322, endPoint y: 276, distance: 525.8
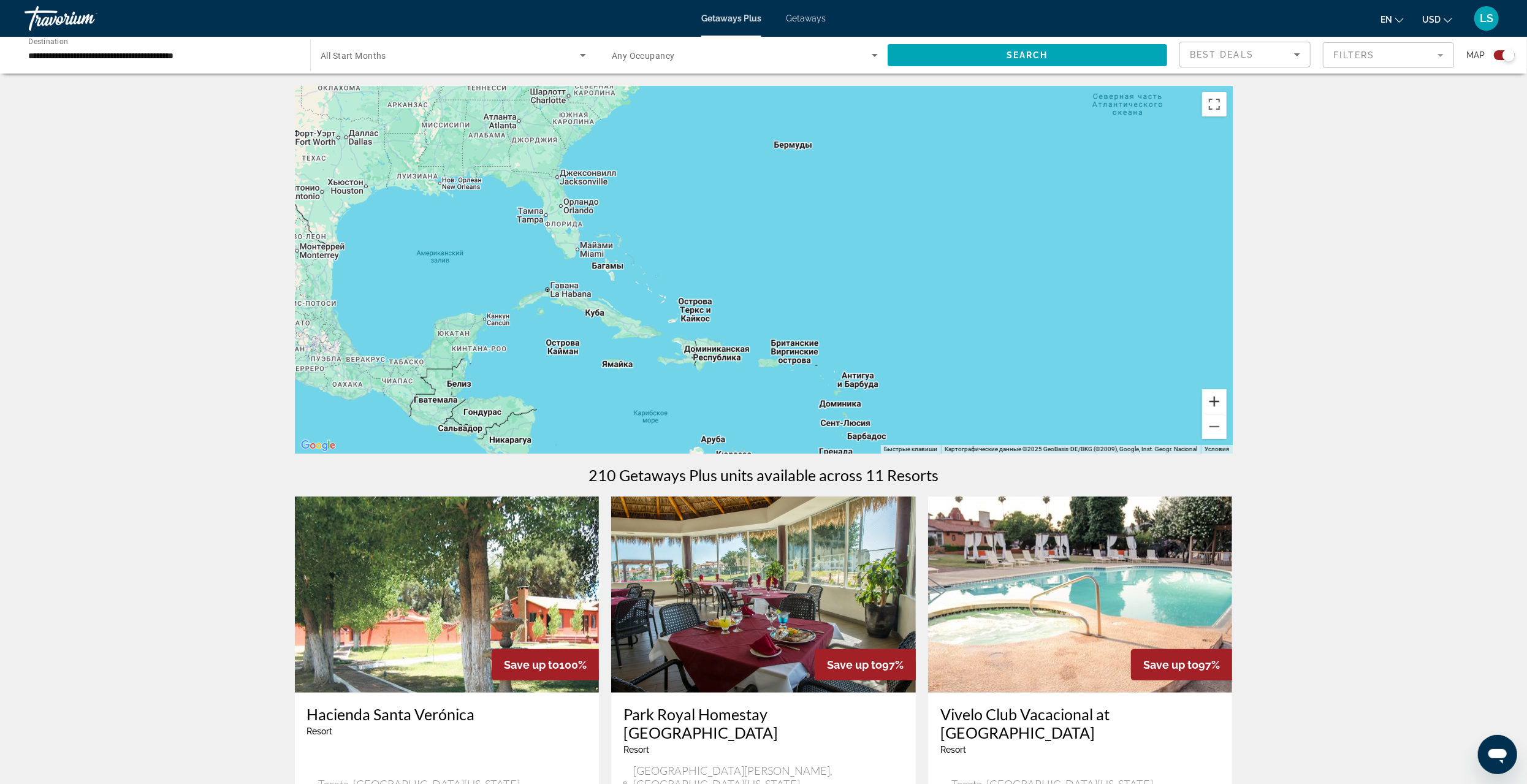
click at [1207, 398] on button "Увеличить" at bounding box center [1215, 401] width 25 height 25
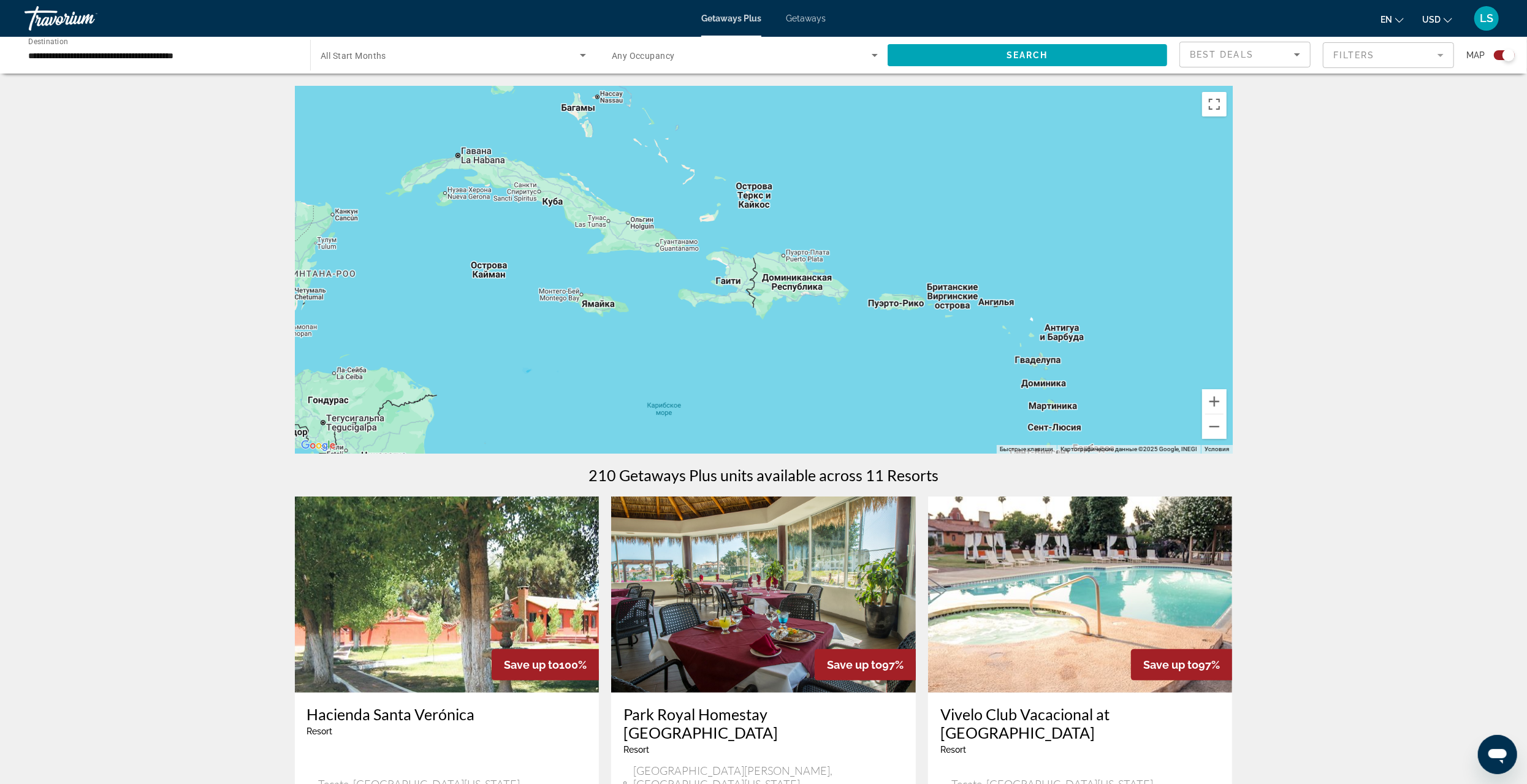
drag, startPoint x: 874, startPoint y: 377, endPoint x: 1001, endPoint y: 218, distance: 203.5
click at [1001, 218] on div "Main content" at bounding box center [764, 270] width 938 height 368
click at [1212, 398] on button "Увеличить" at bounding box center [1215, 401] width 25 height 25
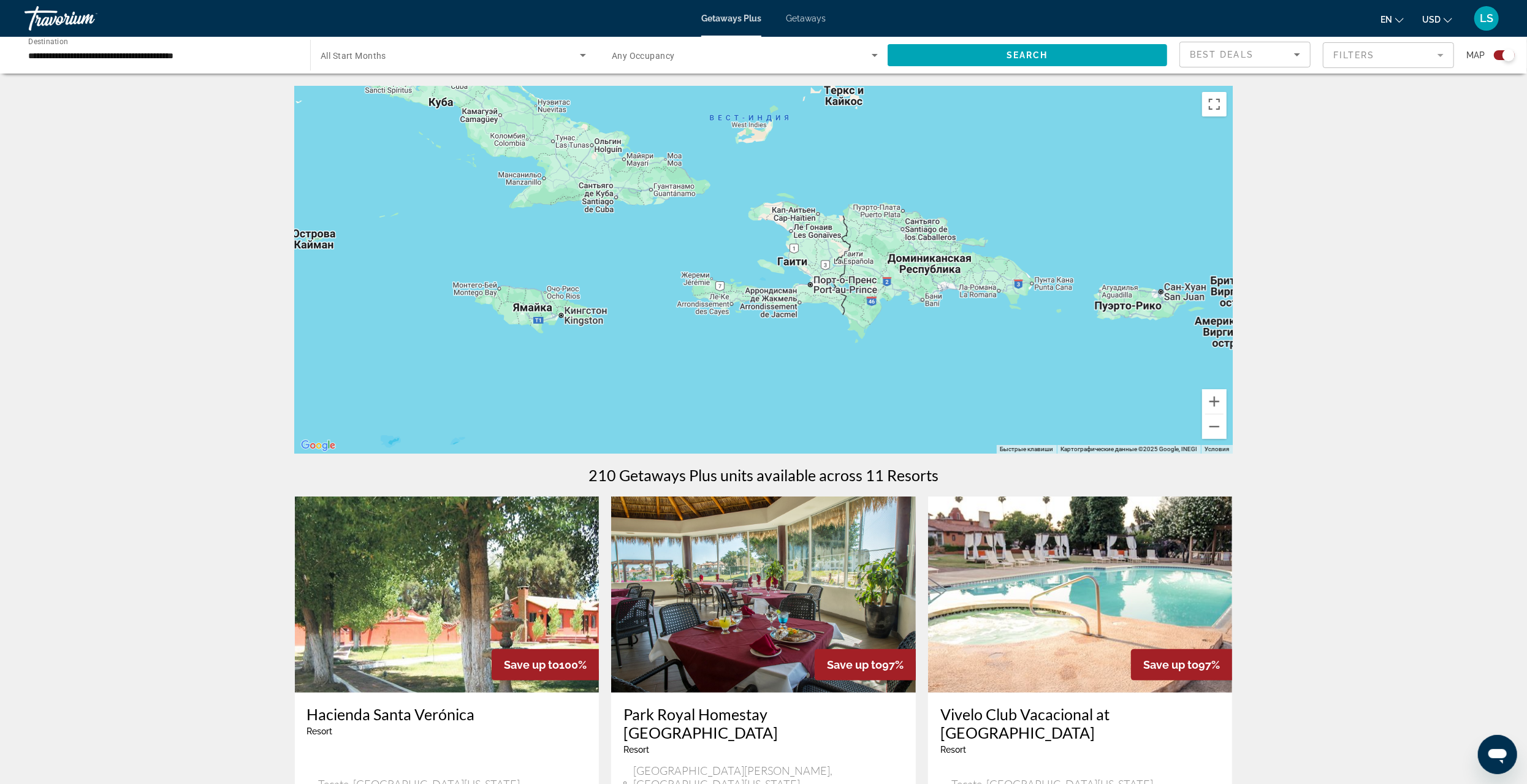
drag, startPoint x: 903, startPoint y: 360, endPoint x: 1006, endPoint y: 330, distance: 107.3
click at [1006, 330] on div "Main content" at bounding box center [764, 270] width 938 height 368
